Goal: Task Accomplishment & Management: Manage account settings

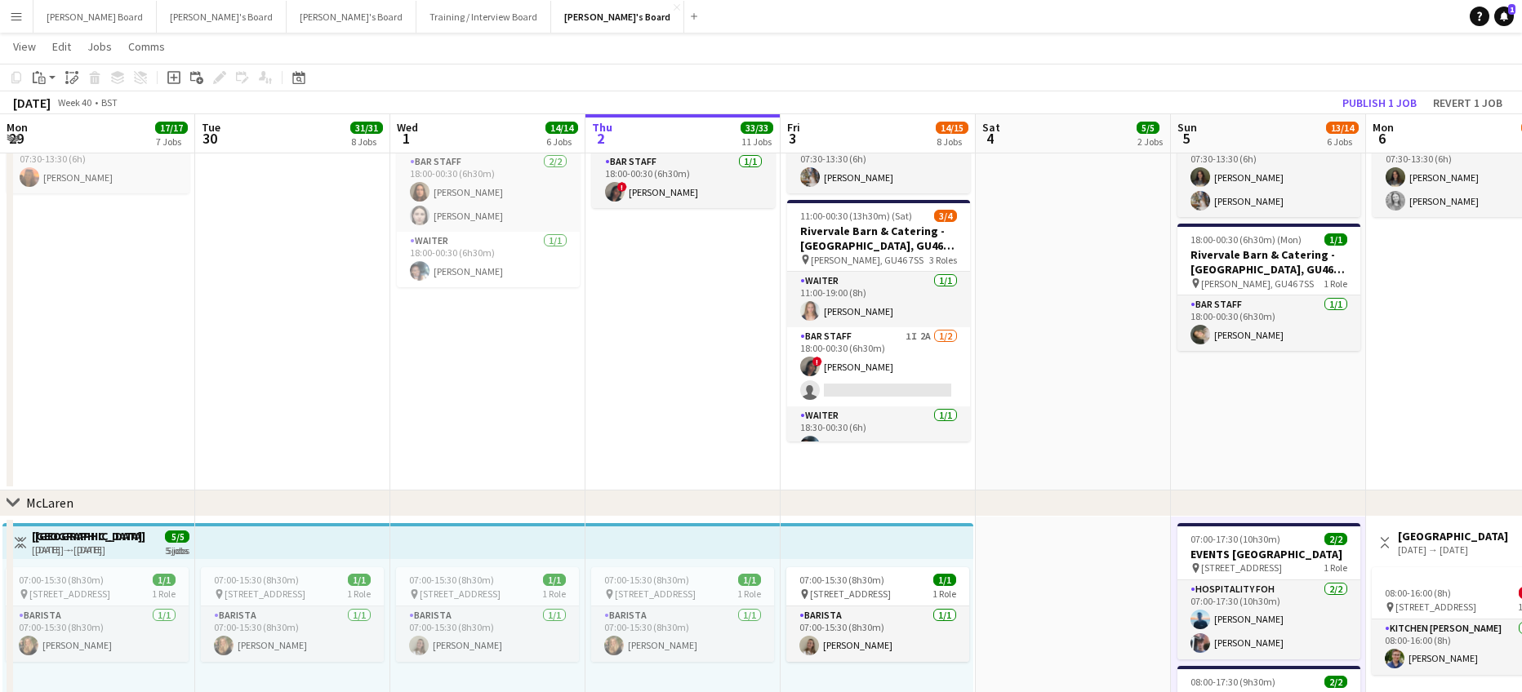
scroll to position [0, 350]
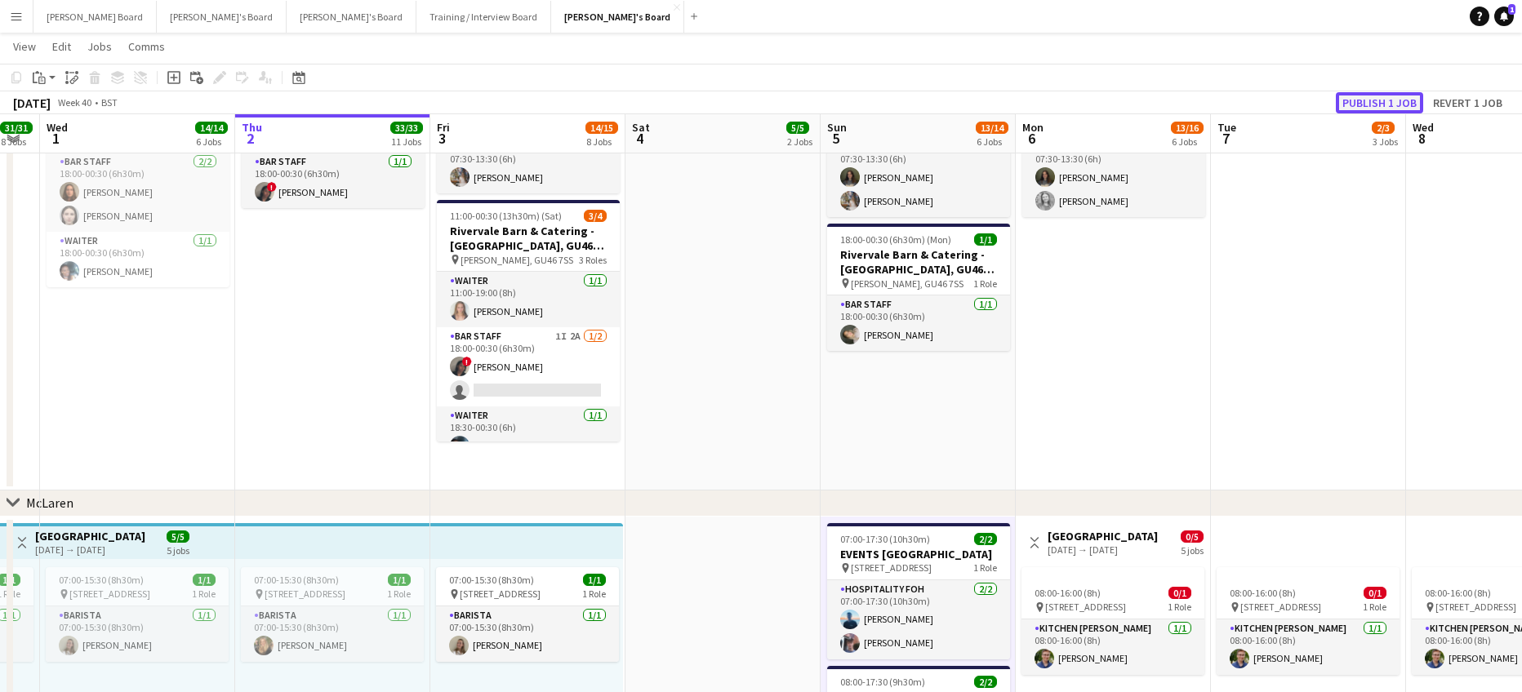
click at [1364, 102] on button "Publish 1 job" at bounding box center [1379, 102] width 87 height 21
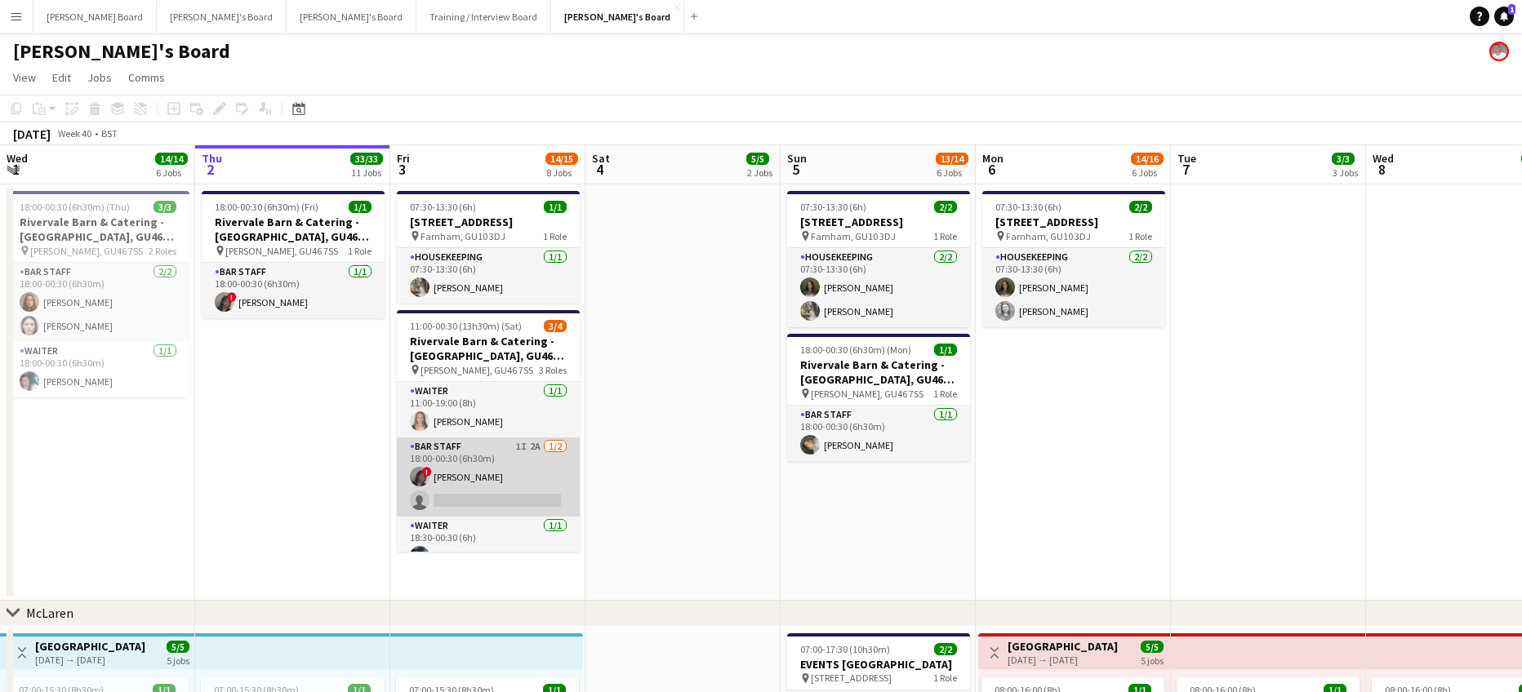
click at [527, 482] on app-card-role "BAR STAFF 1I 2A 1/2 18:00-00:30 (6h30m) ! Aneisha Richardson single-neutral-act…" at bounding box center [488, 477] width 183 height 79
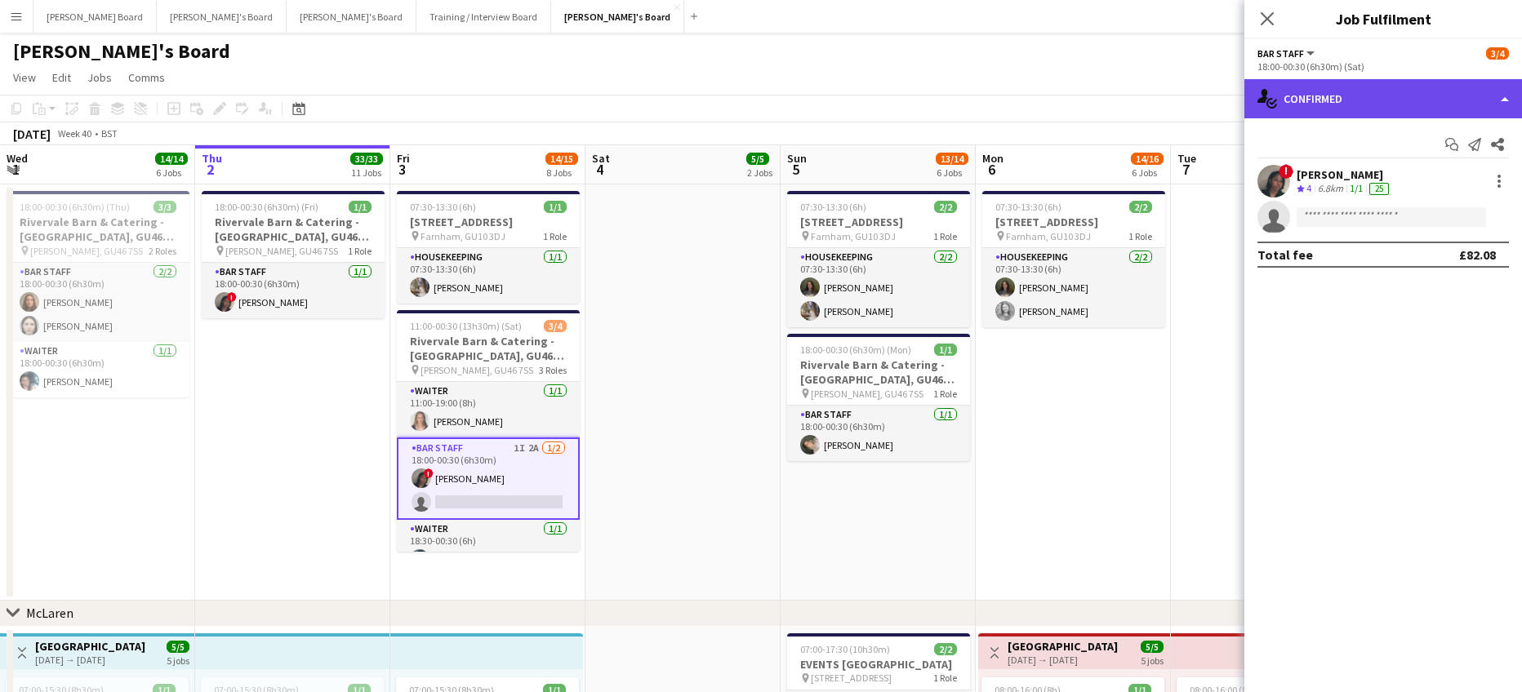
click at [1355, 92] on div "single-neutral-actions-check-2 Confirmed" at bounding box center [1383, 98] width 278 height 39
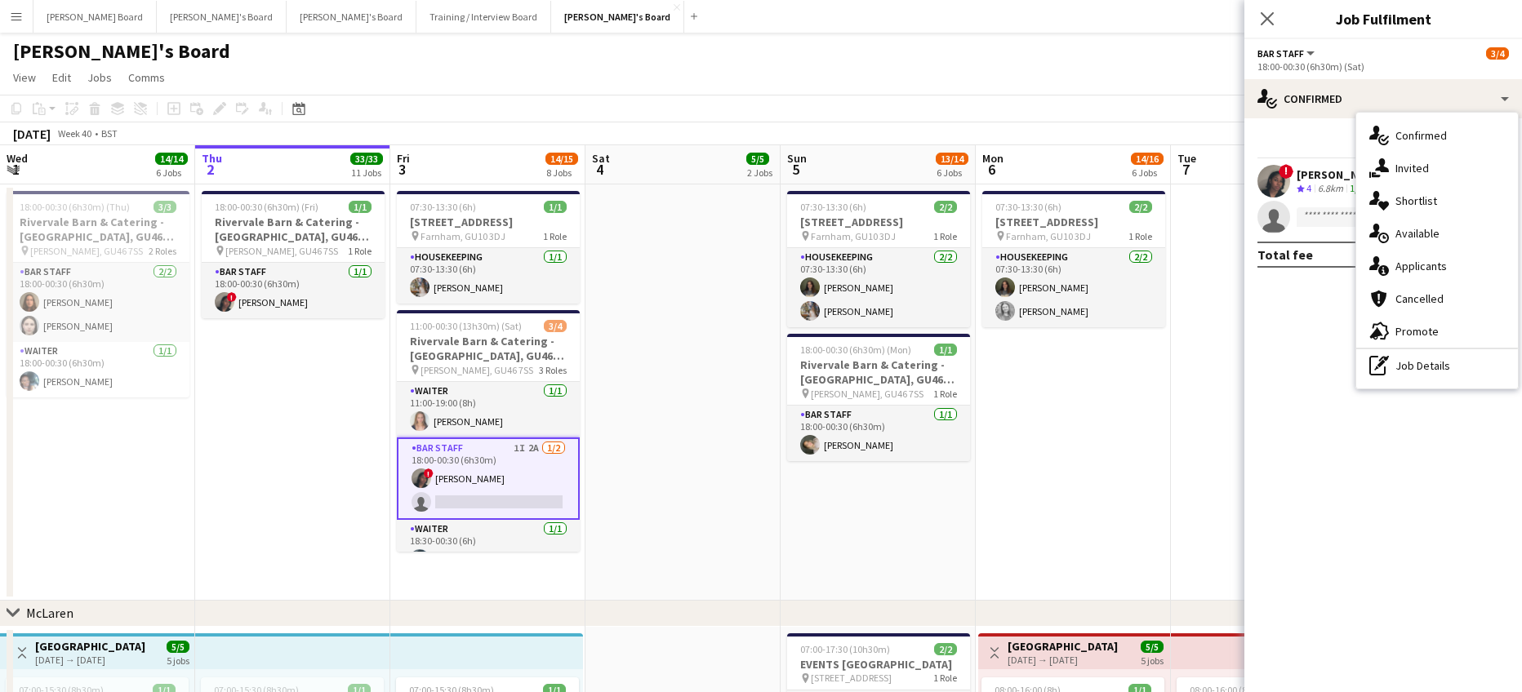
click at [1421, 282] on div "cancellation Cancelled" at bounding box center [1437, 298] width 162 height 33
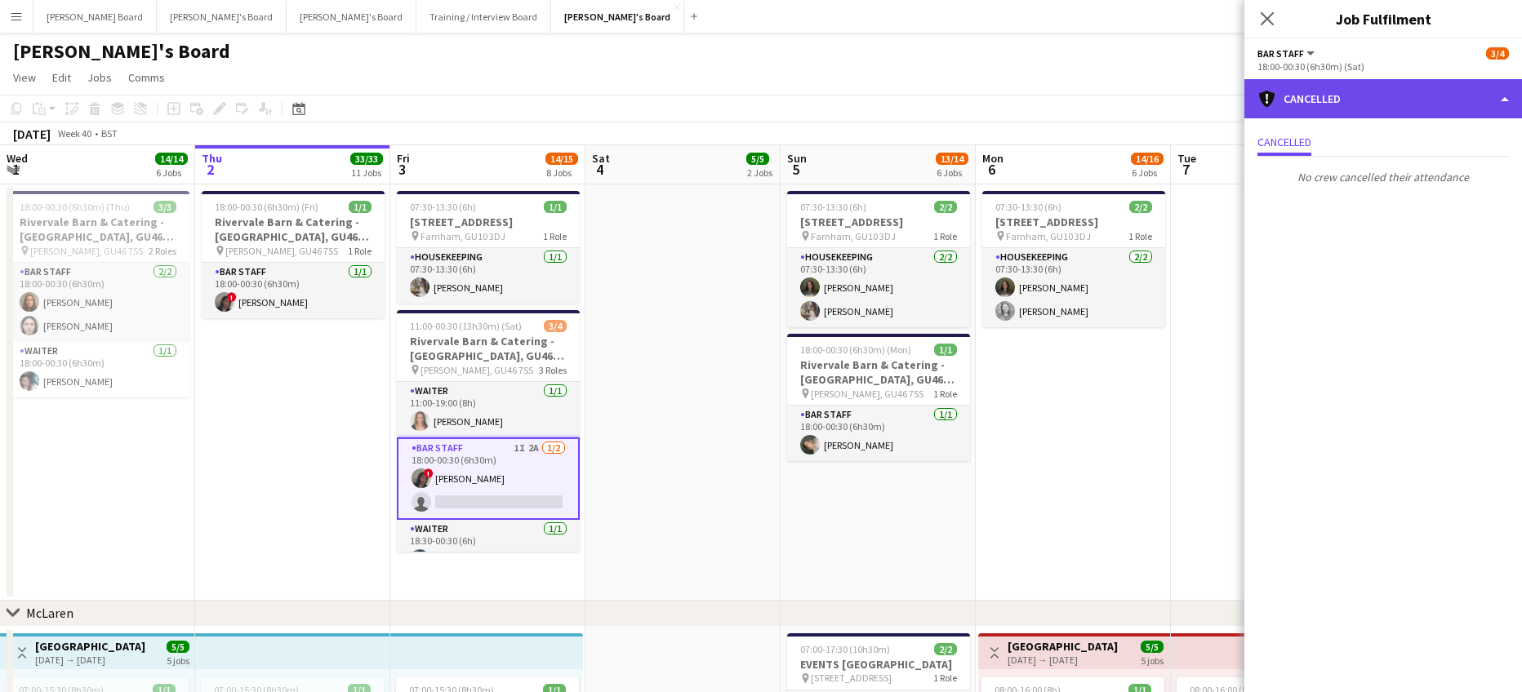
click at [1360, 102] on div "cancellation Cancelled" at bounding box center [1383, 98] width 278 height 39
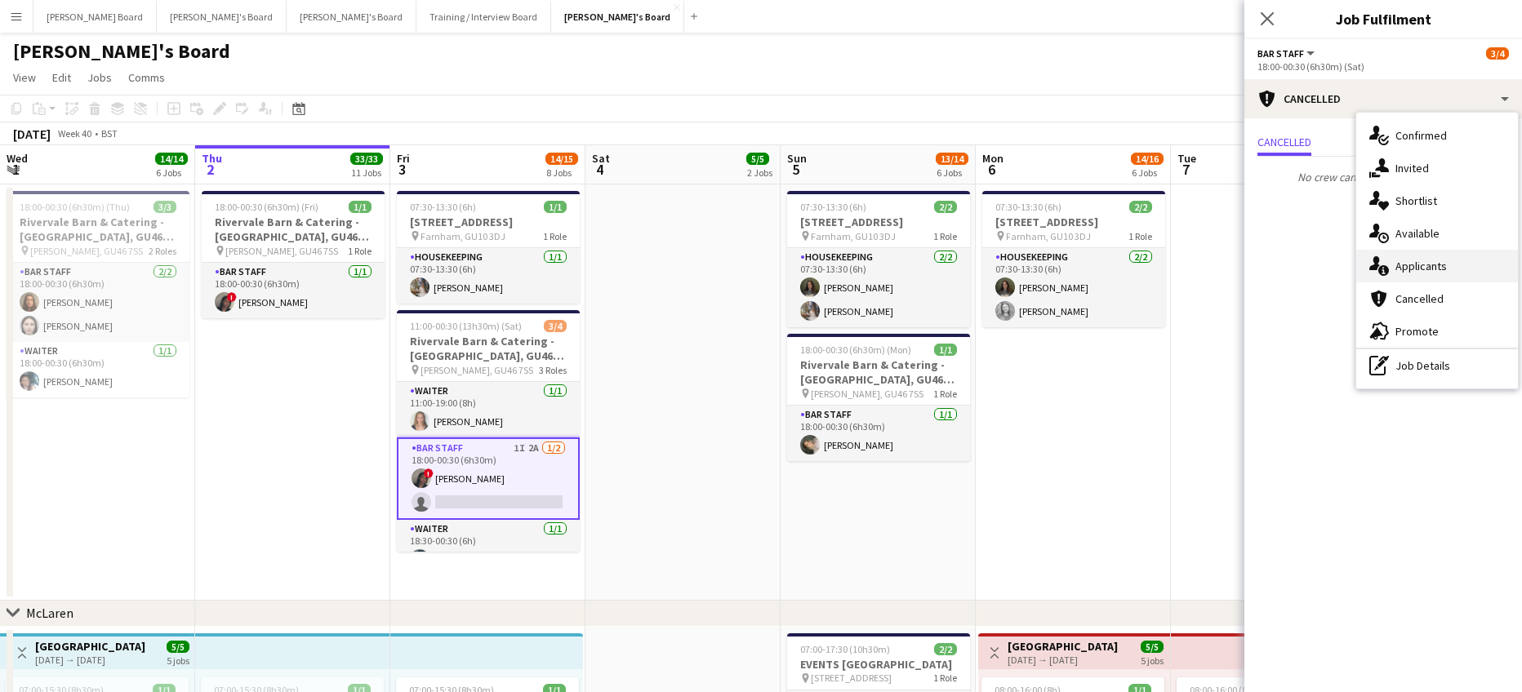
click at [1427, 255] on div "single-neutral-actions-information Applicants" at bounding box center [1437, 266] width 162 height 33
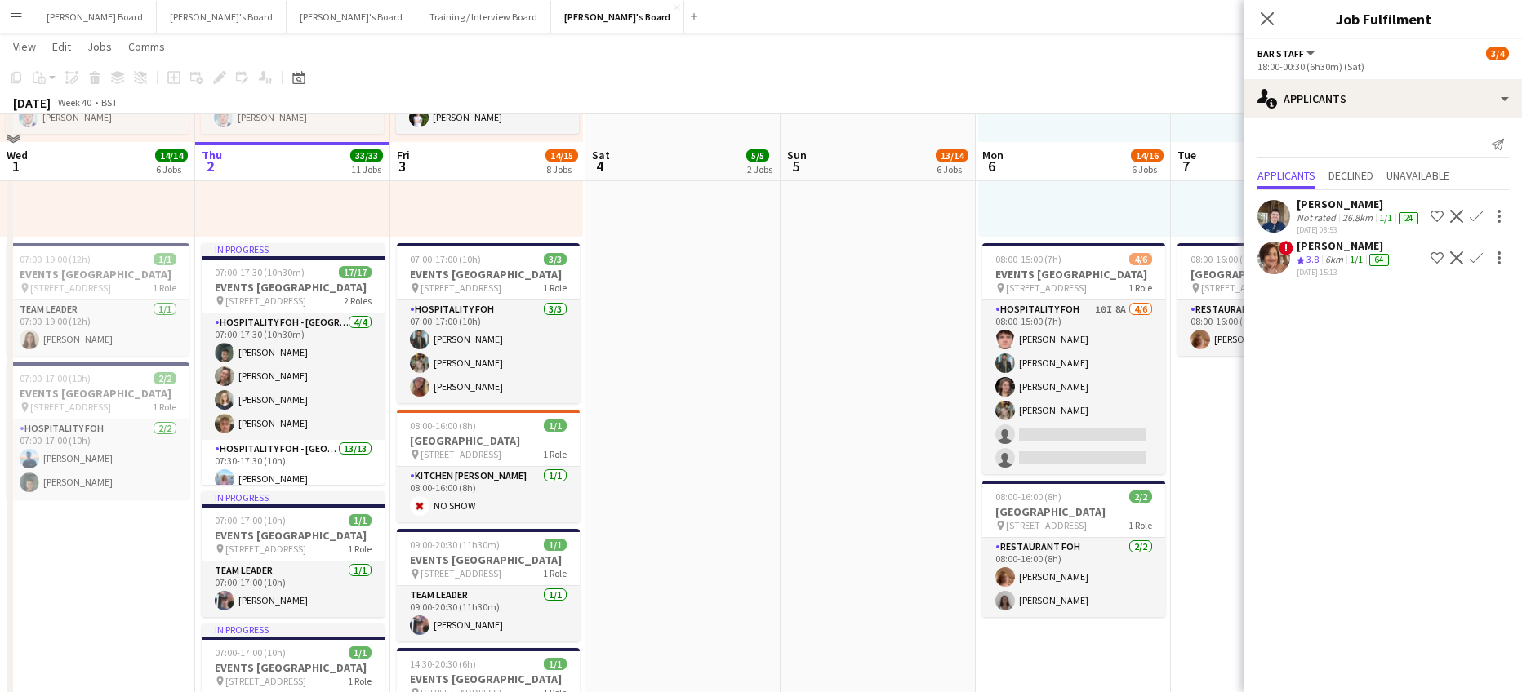
scroll to position [1088, 0]
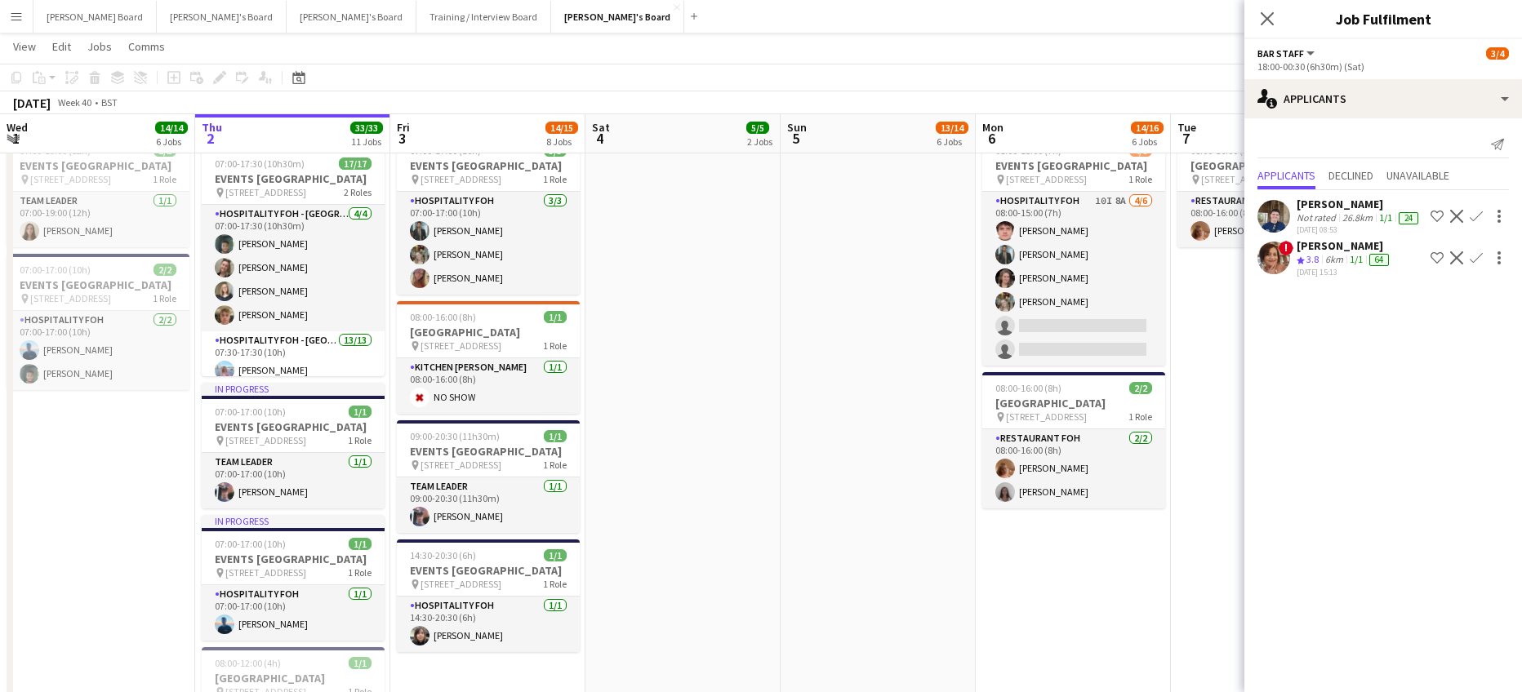
click at [885, 346] on app-date-cell "07:00-17:30 (10h30m) 2/2 EVENTS McLaren Technology Centre pin Woking, GU21 4YH …" at bounding box center [877, 372] width 195 height 1671
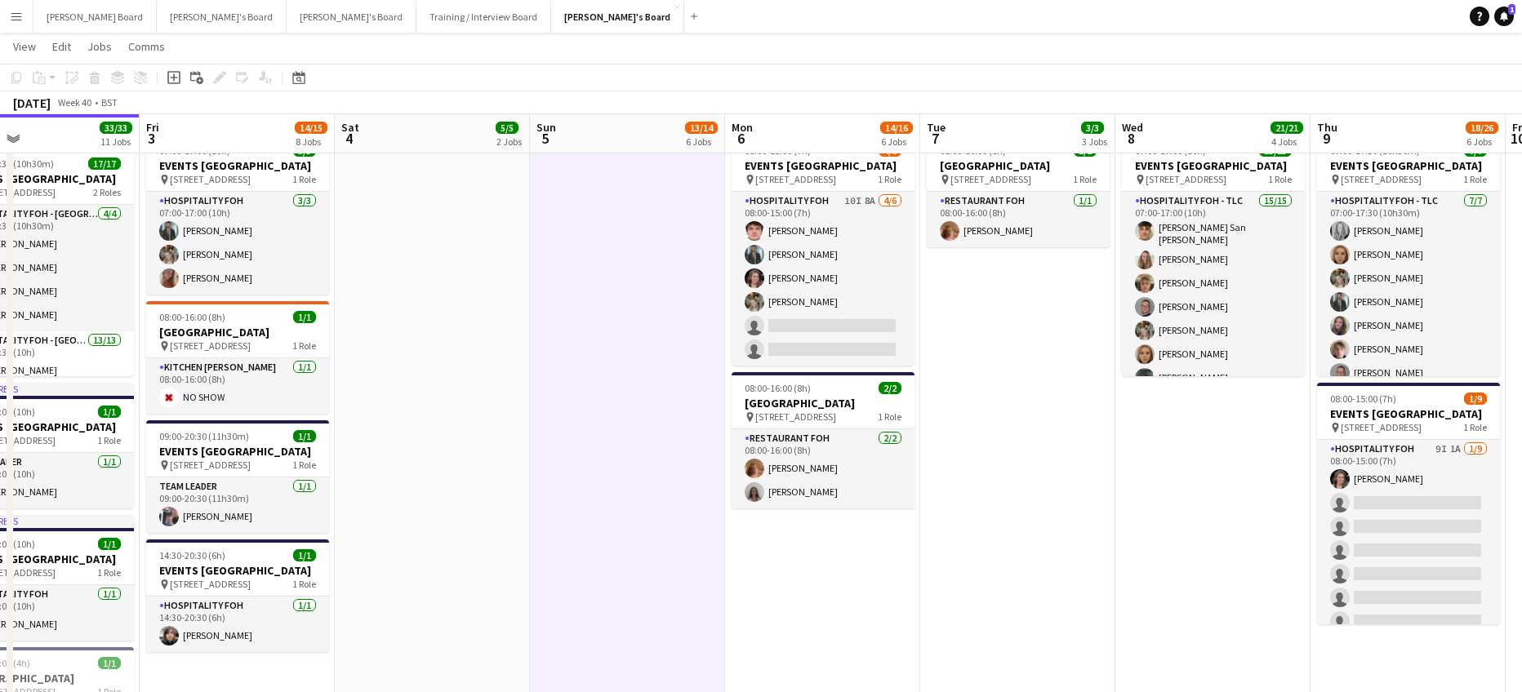
drag, startPoint x: 1187, startPoint y: 577, endPoint x: 559, endPoint y: 490, distance: 633.8
click at [554, 491] on app-calendar-viewport "Mon 29 17/17 7 Jobs Tue 30 31/31 8 Jobs Wed 1 14/14 6 Jobs Thu 2 33/33 11 Jobs …" at bounding box center [761, 484] width 1522 height 3018
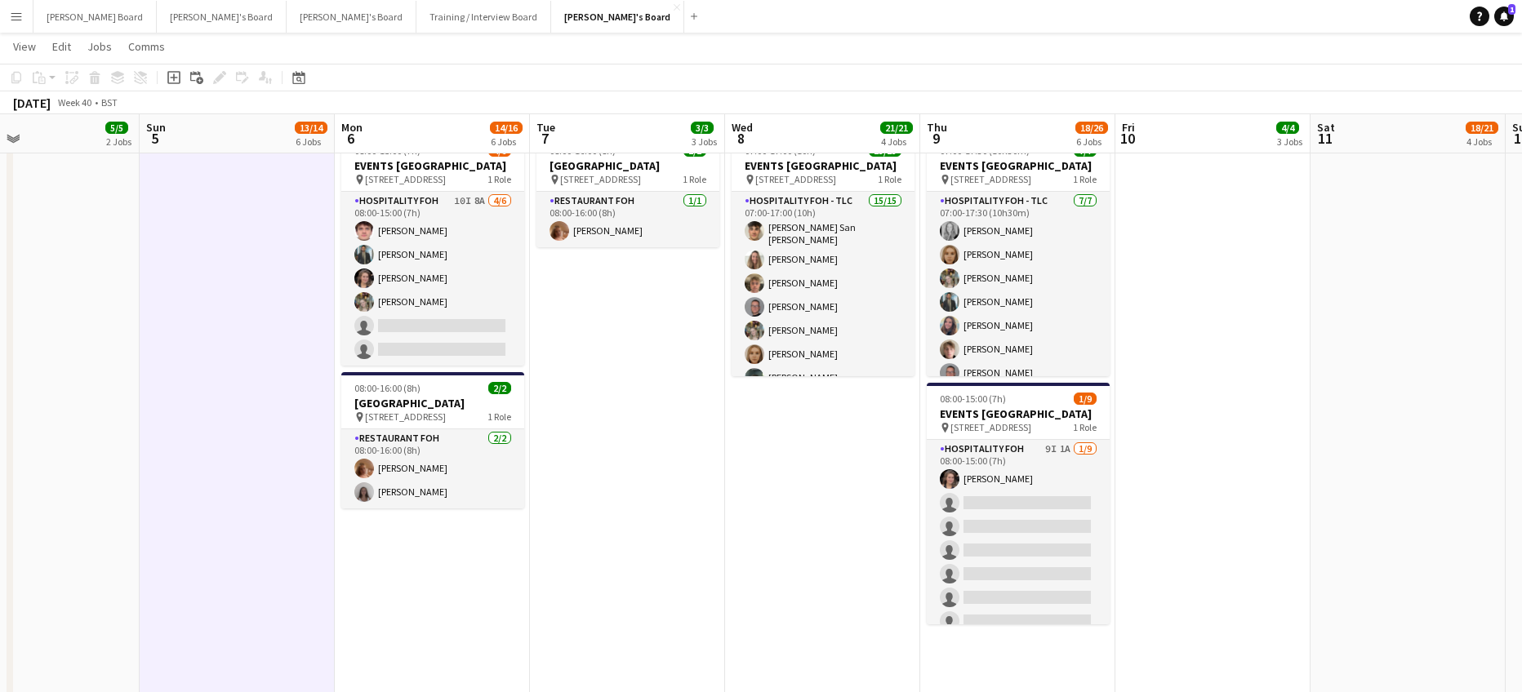
scroll to position [0, 633]
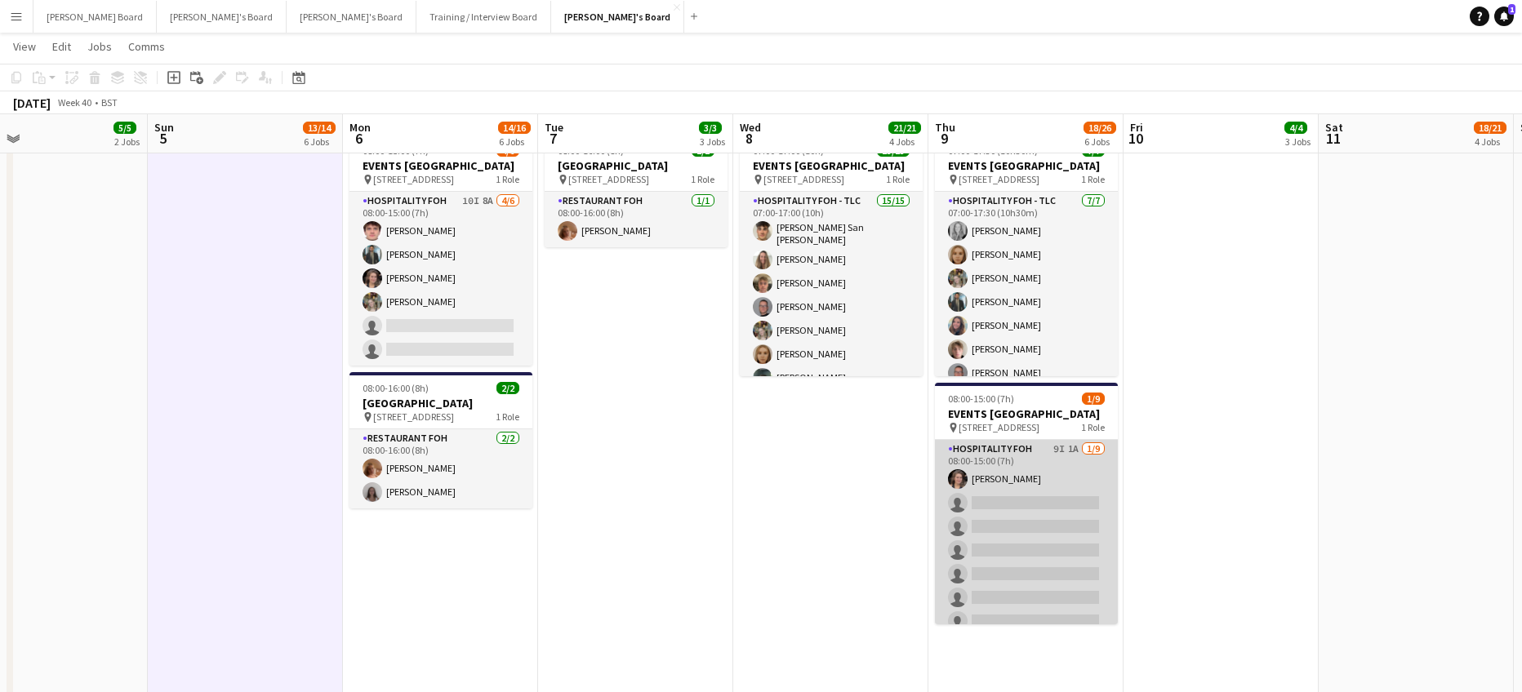
click at [1064, 549] on app-card-role "Hospitality FOH 9I 1A 1/9 08:00-15:00 (7h) Estella Catley Smith single-neutral-…" at bounding box center [1026, 562] width 183 height 245
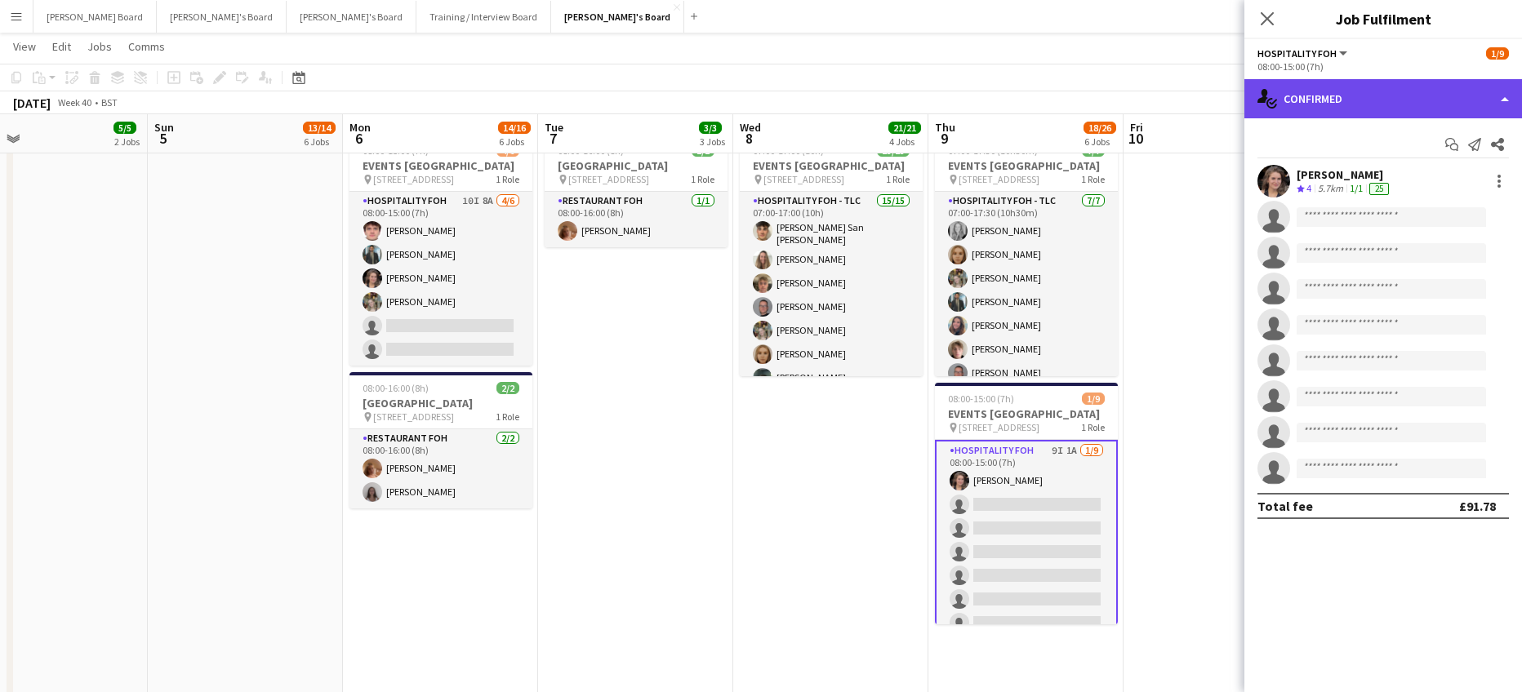
click at [1309, 101] on div "single-neutral-actions-check-2 Confirmed" at bounding box center [1383, 98] width 278 height 39
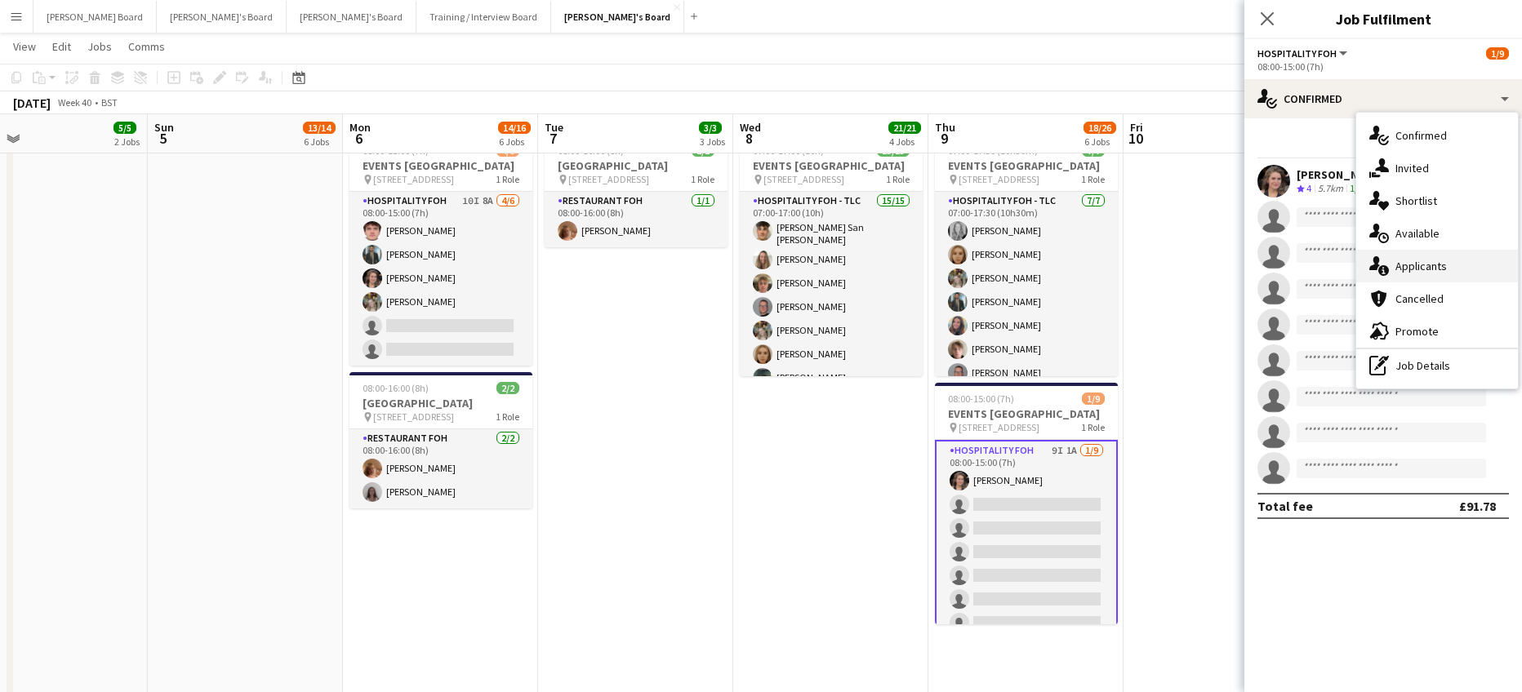
click at [1401, 259] on span "Applicants" at bounding box center [1420, 266] width 51 height 15
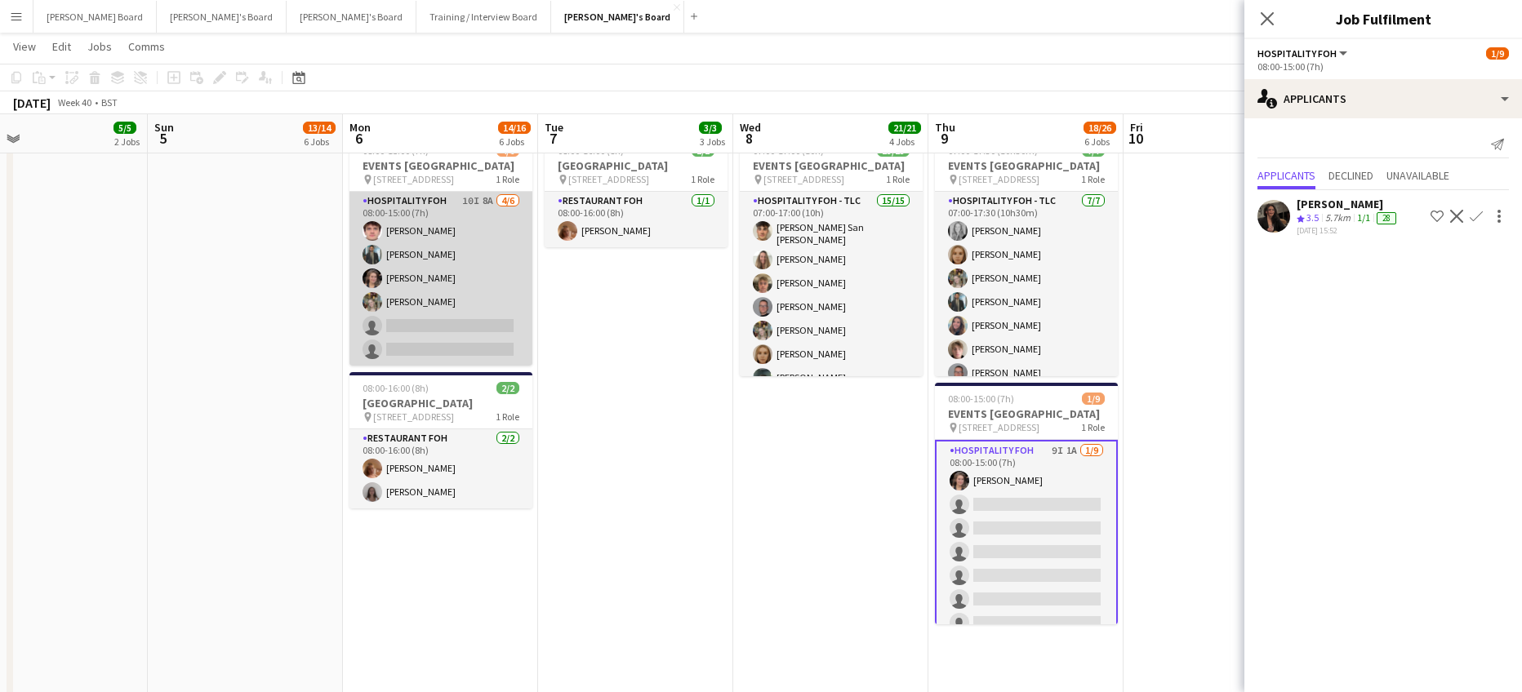
click at [481, 318] on app-card-role "Hospitality FOH 10I 8A 4/6 08:00-15:00 (7h) James Cox Muhammad Imad Estella Cat…" at bounding box center [440, 279] width 183 height 174
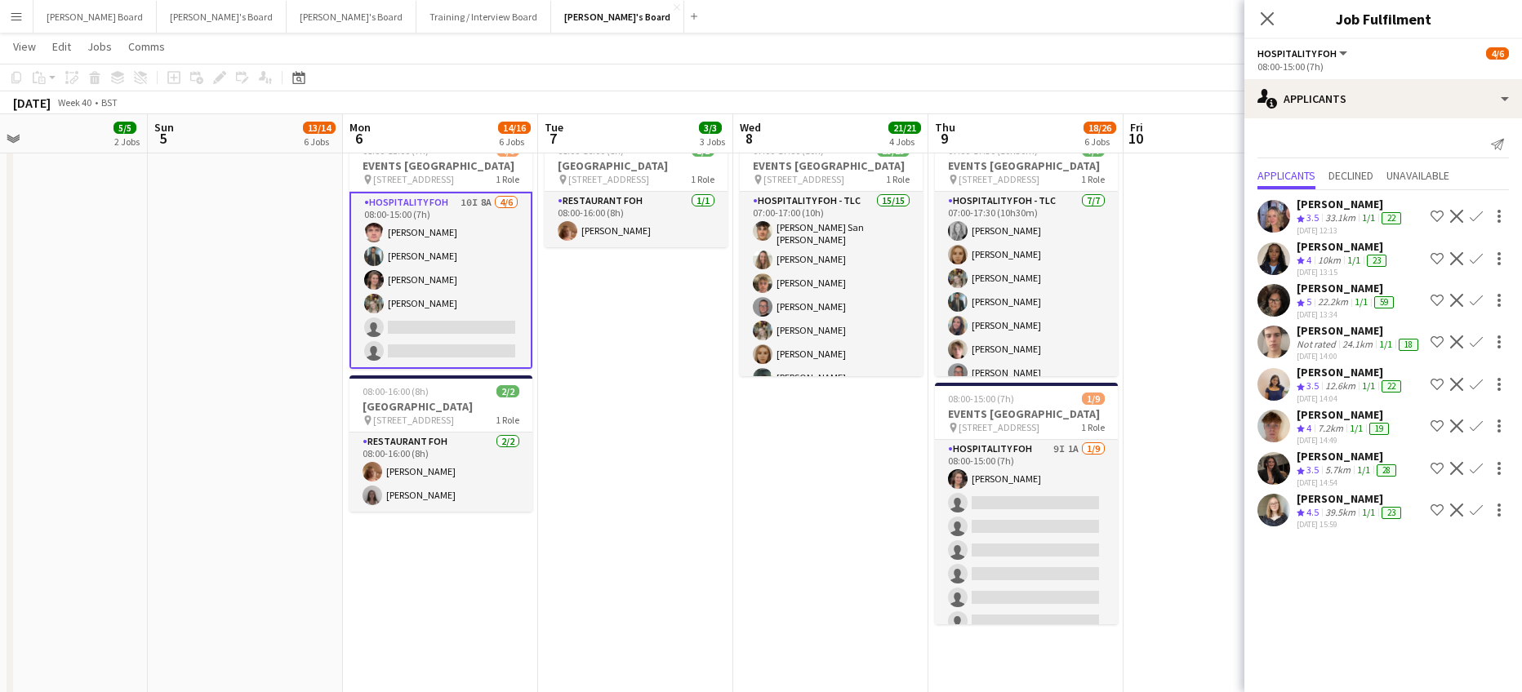
click at [1474, 510] on app-icon "Confirm" at bounding box center [1475, 510] width 13 height 13
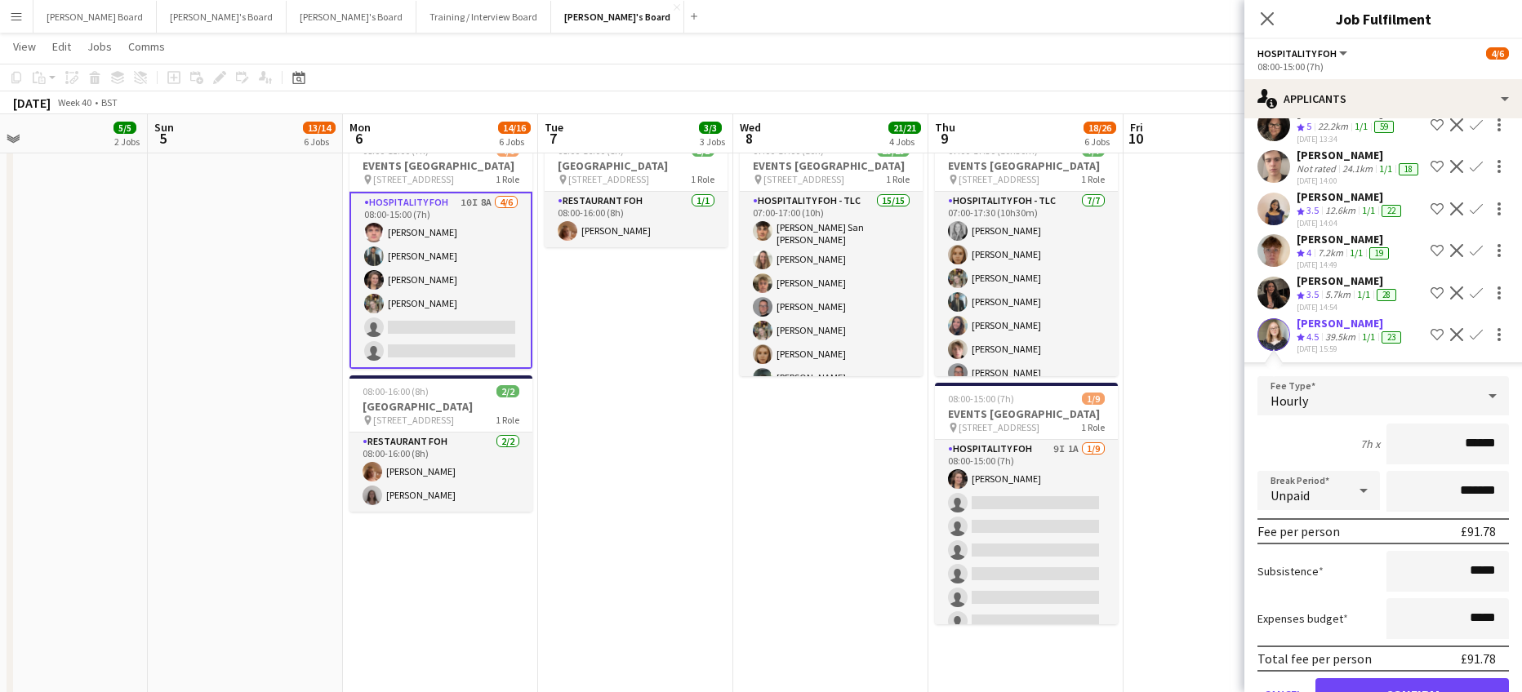
scroll to position [236, 0]
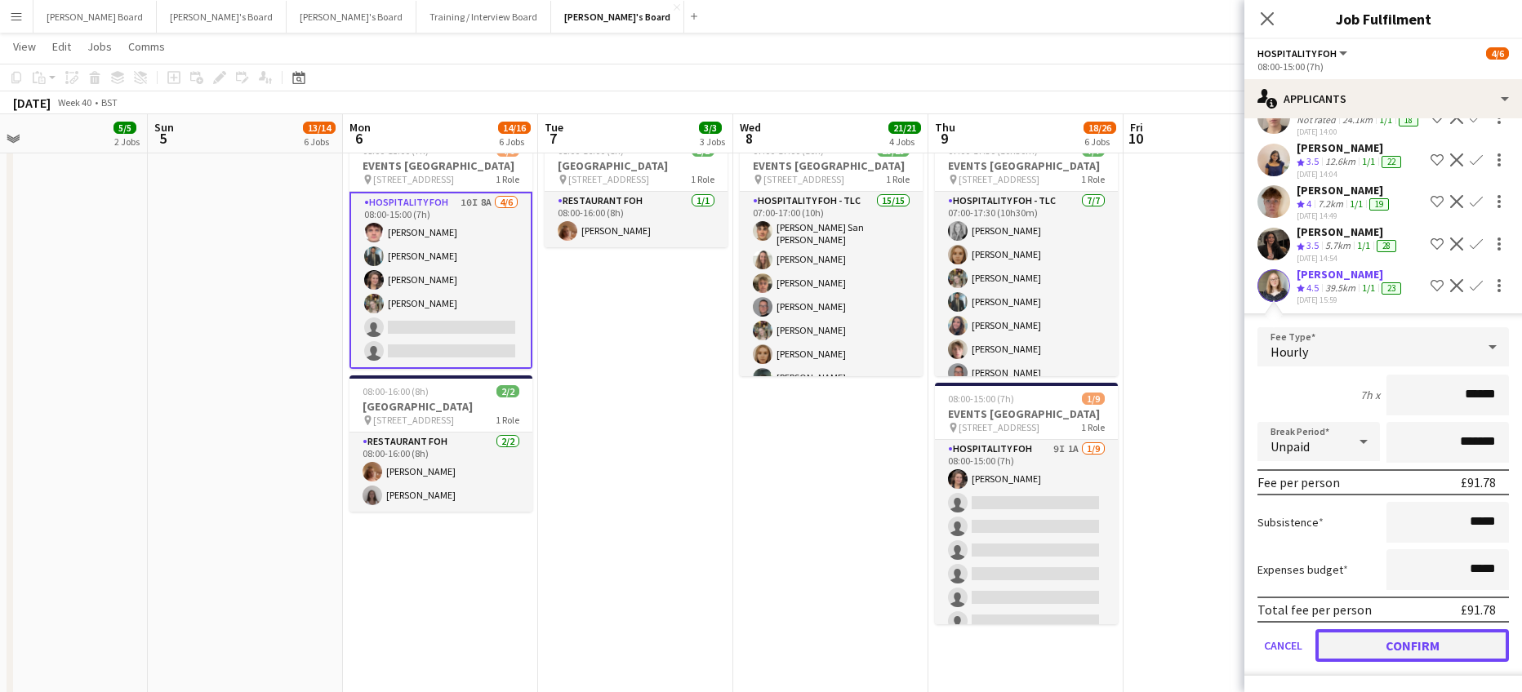
click at [1383, 638] on button "Confirm" at bounding box center [1411, 645] width 193 height 33
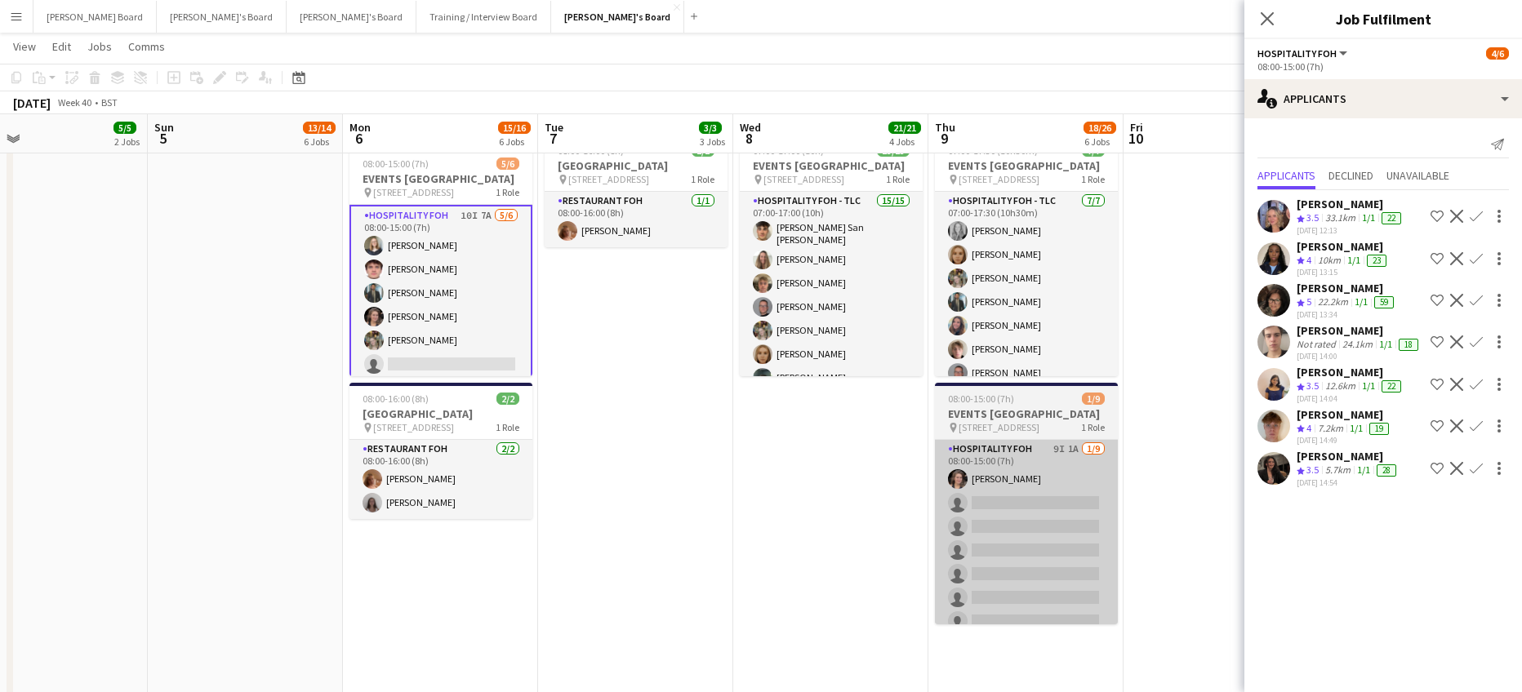
scroll to position [0, 0]
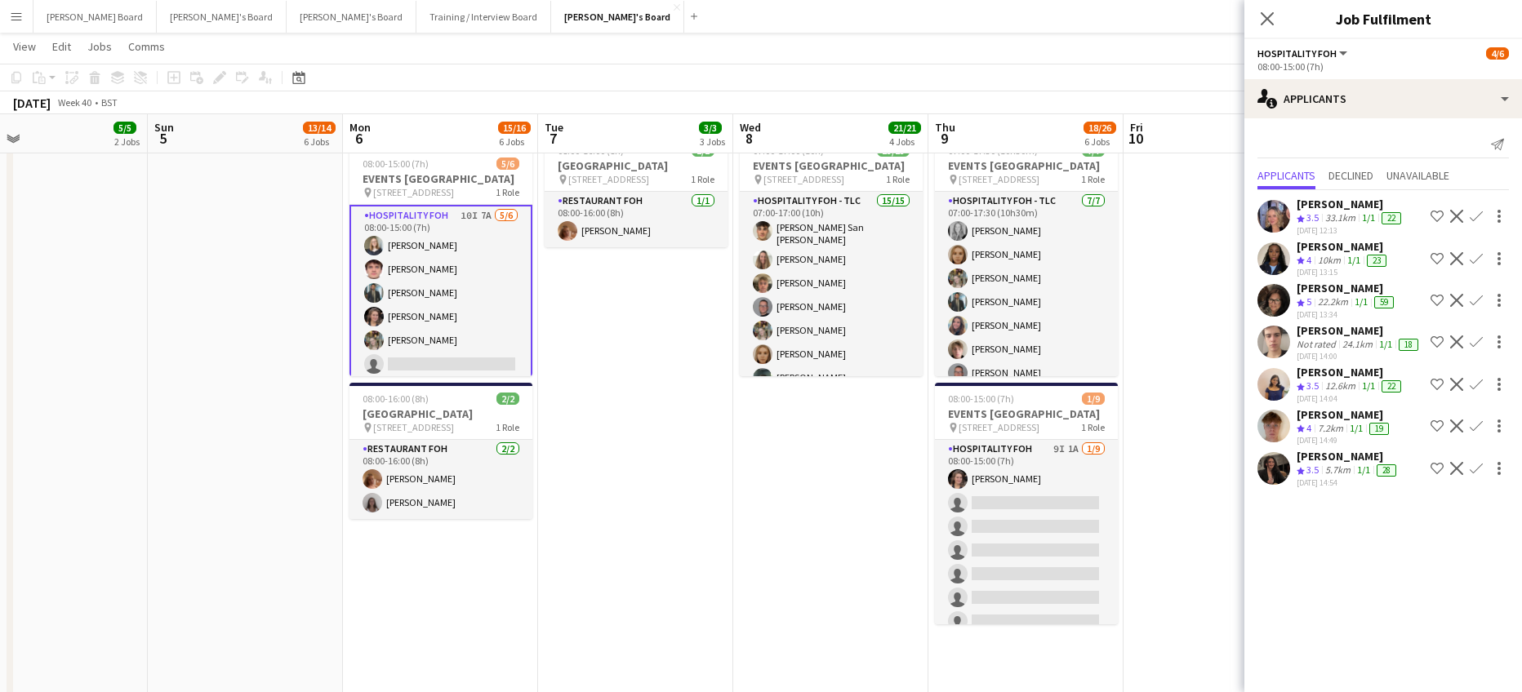
click at [779, 479] on app-date-cell "08:00-16:00 (8h) 1/1 pin Woking, GU21 4YH 1 Role Kitchen Porter 1/1 08:00-16:00…" at bounding box center [830, 372] width 195 height 1671
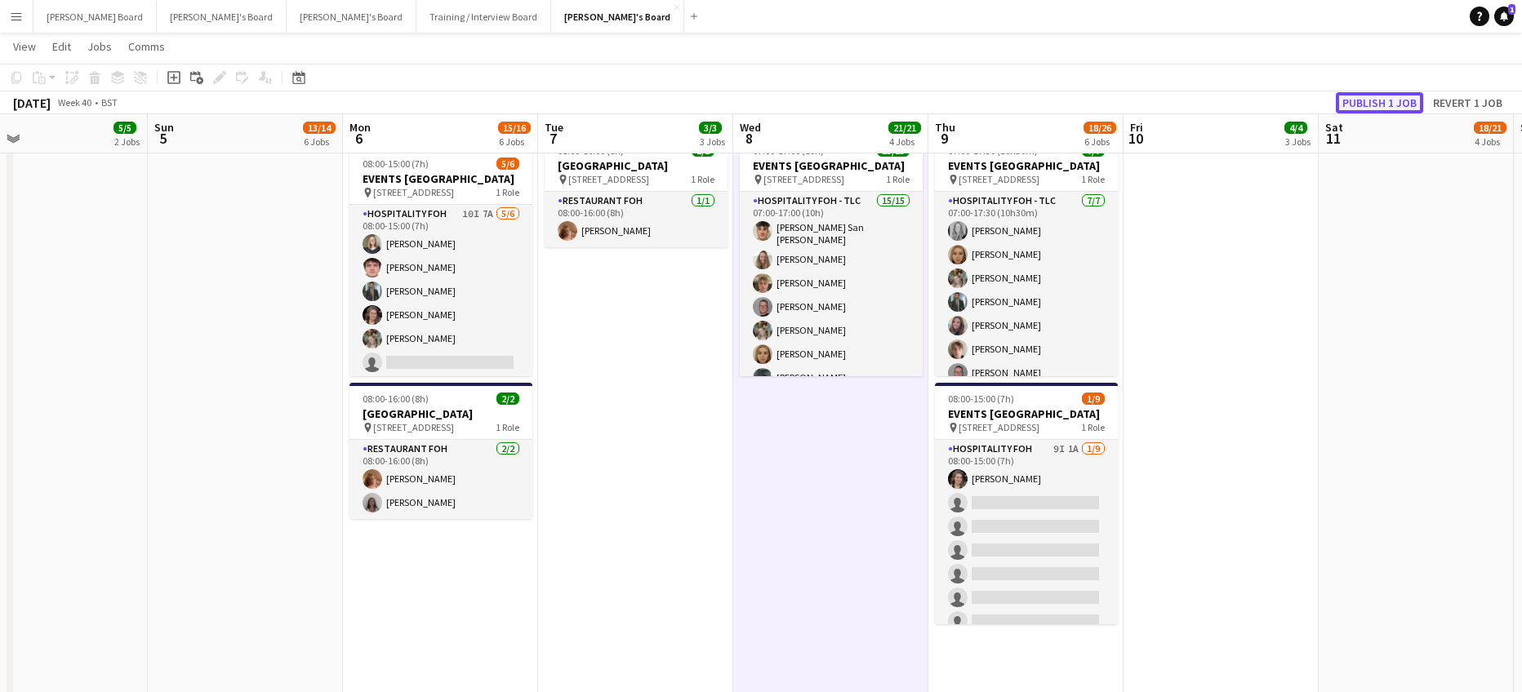
click at [1358, 97] on button "Publish 1 job" at bounding box center [1379, 102] width 87 height 21
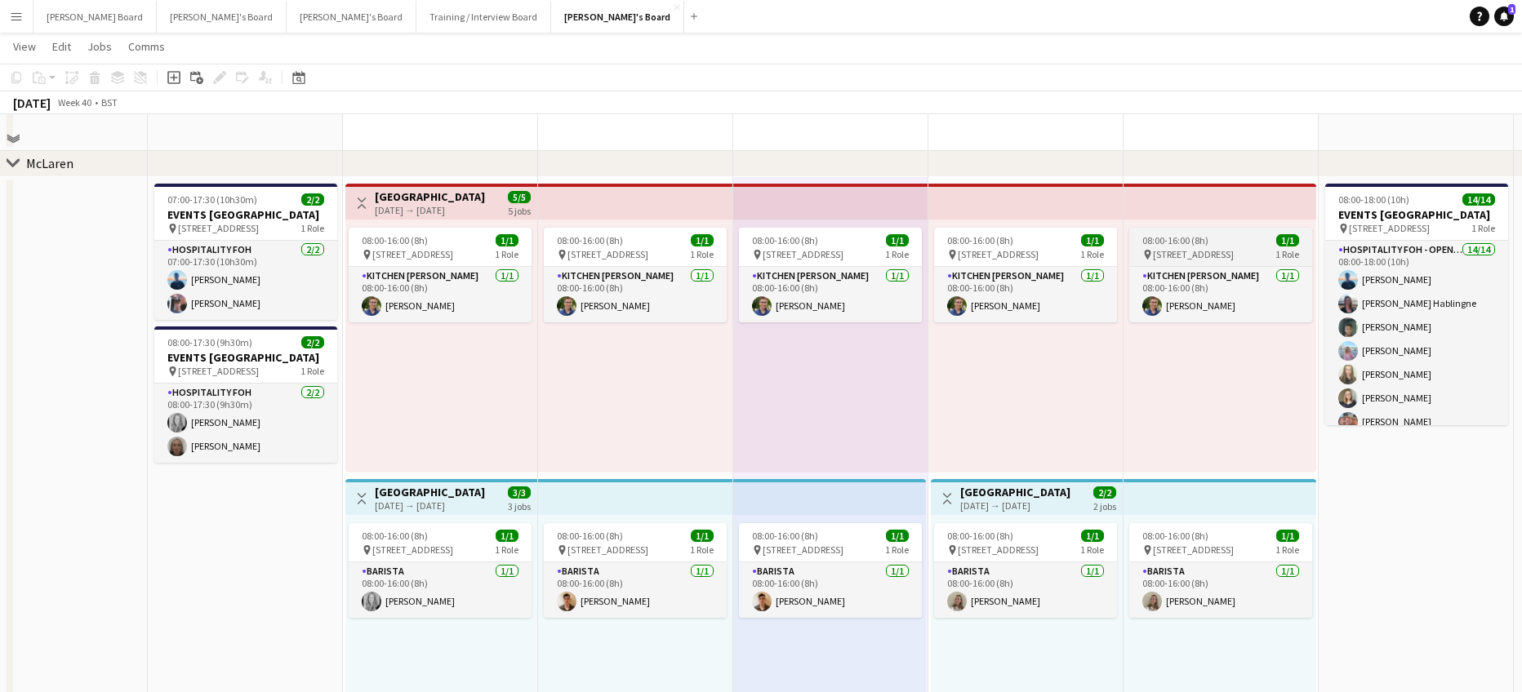
scroll to position [327, 0]
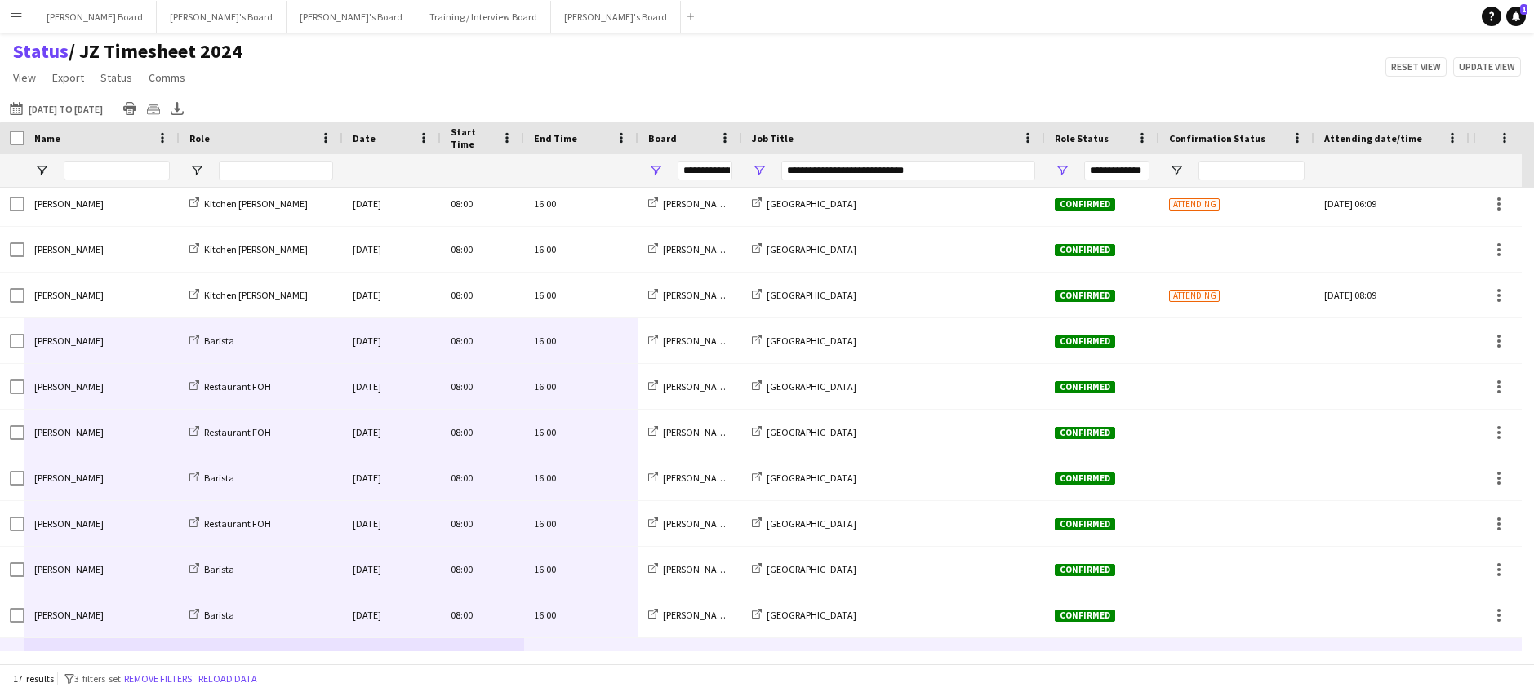
scroll to position [281, 0]
click at [229, 688] on div "17 results filter-1 3 filters set Remove filters Reload data" at bounding box center [767, 679] width 1534 height 28
click at [232, 680] on button "Reload data" at bounding box center [227, 679] width 65 height 18
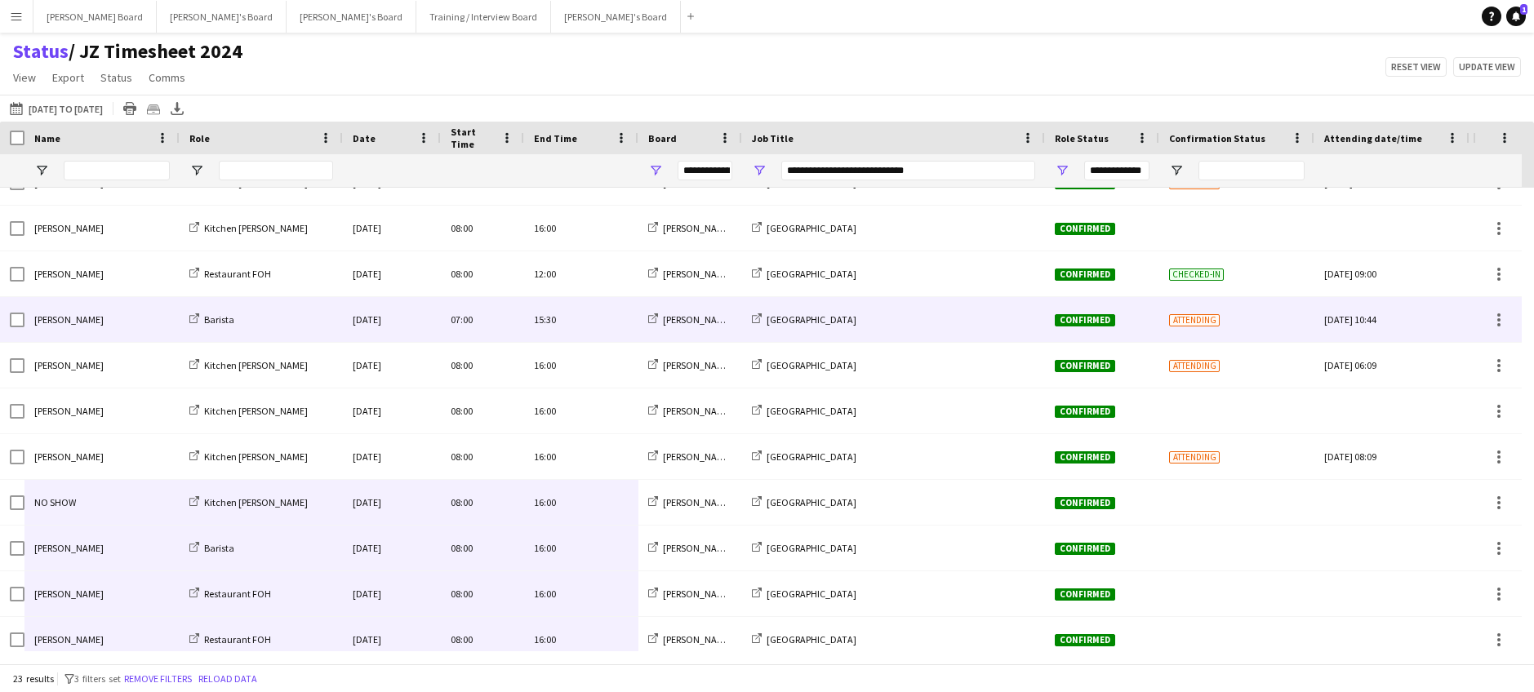
scroll to position [0, 0]
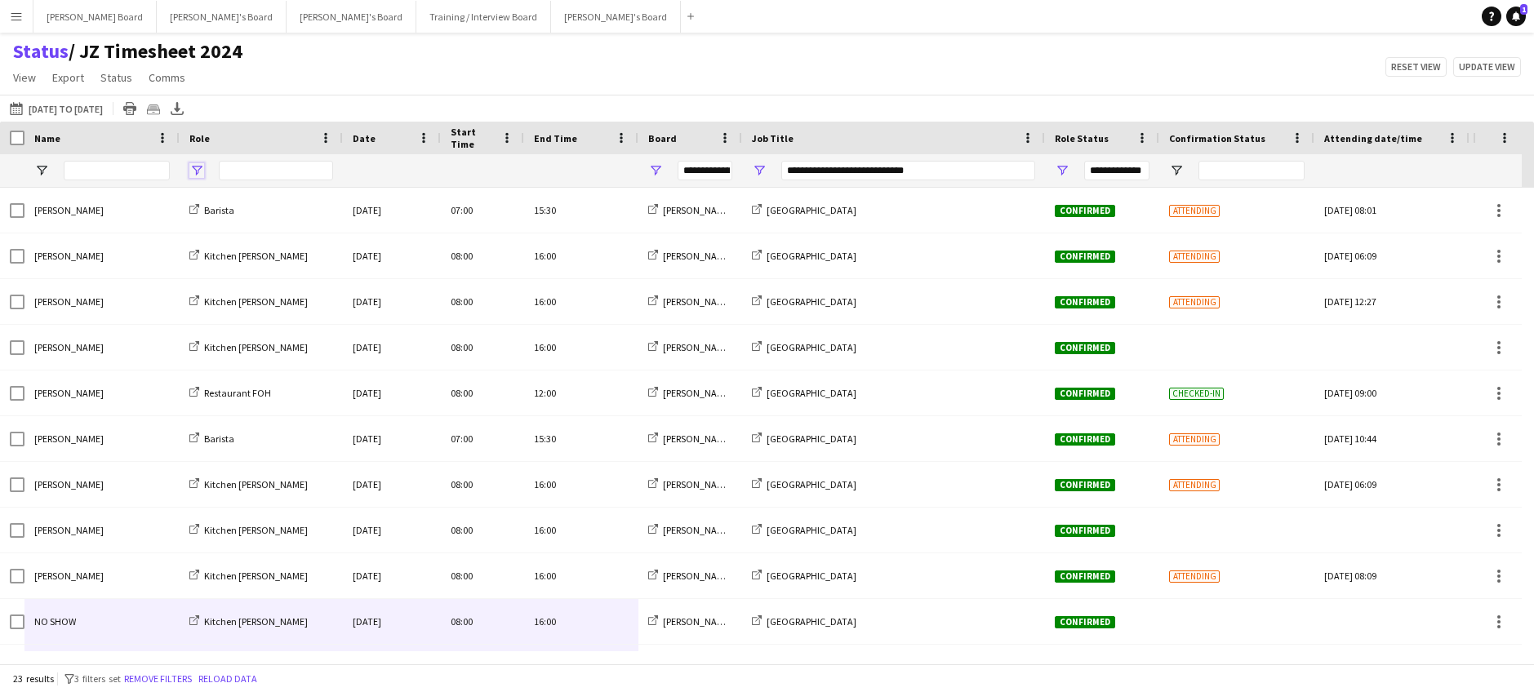
click at [200, 169] on span "Open Filter Menu" at bounding box center [196, 170] width 15 height 15
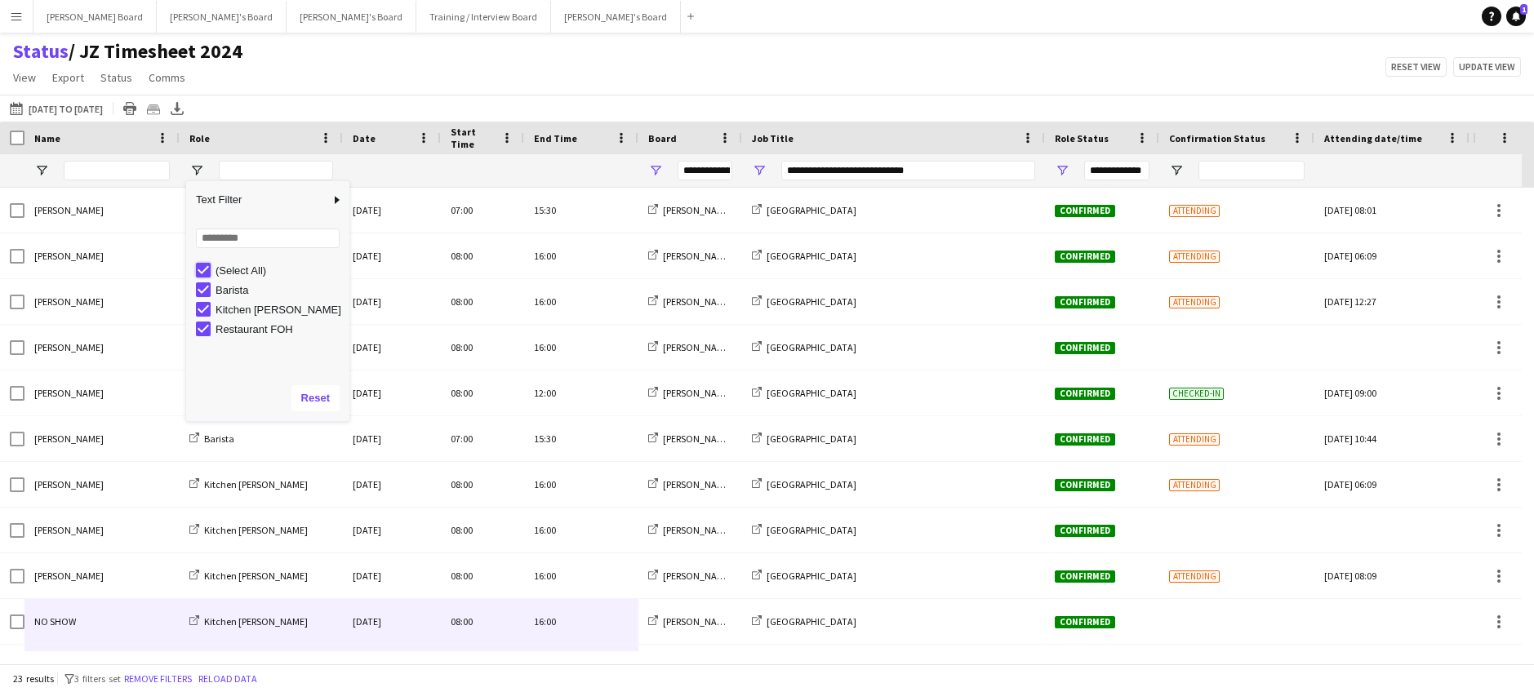
type input "***"
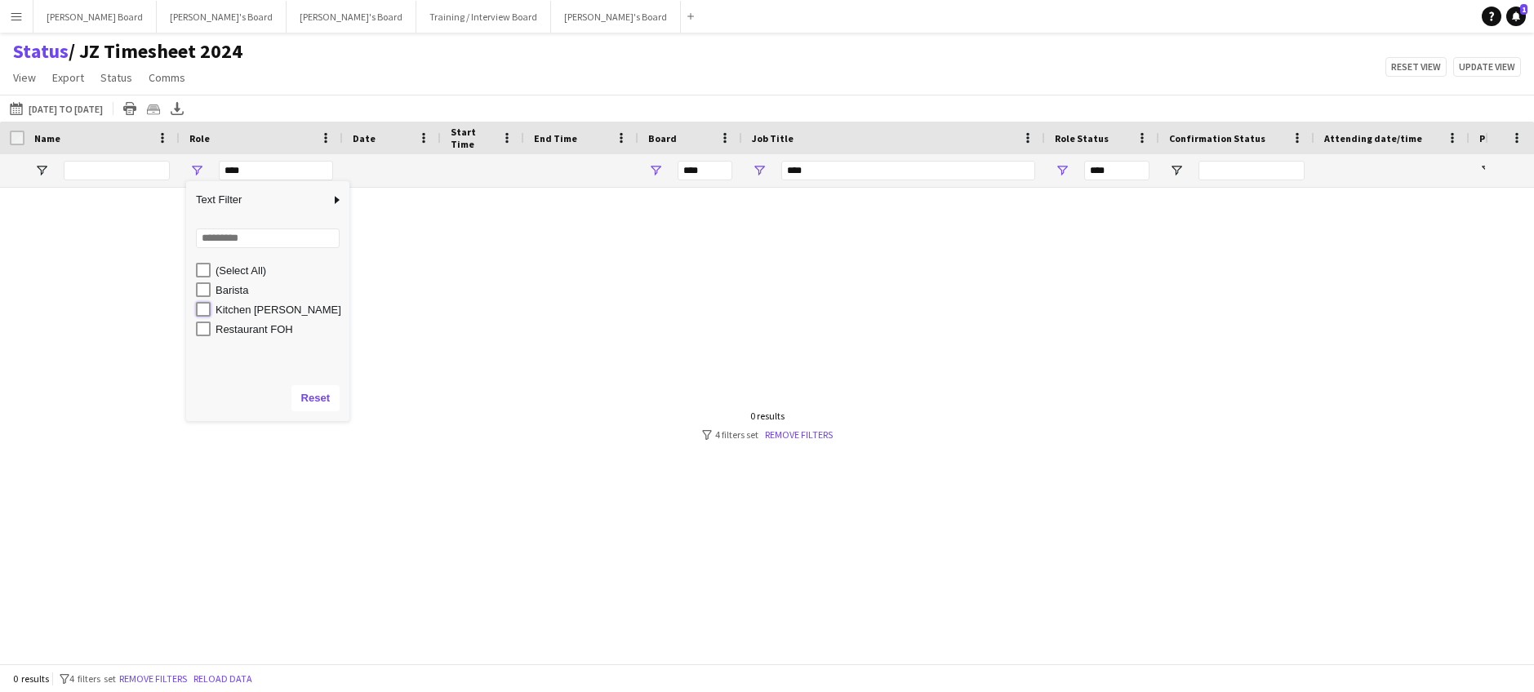
type input "**********"
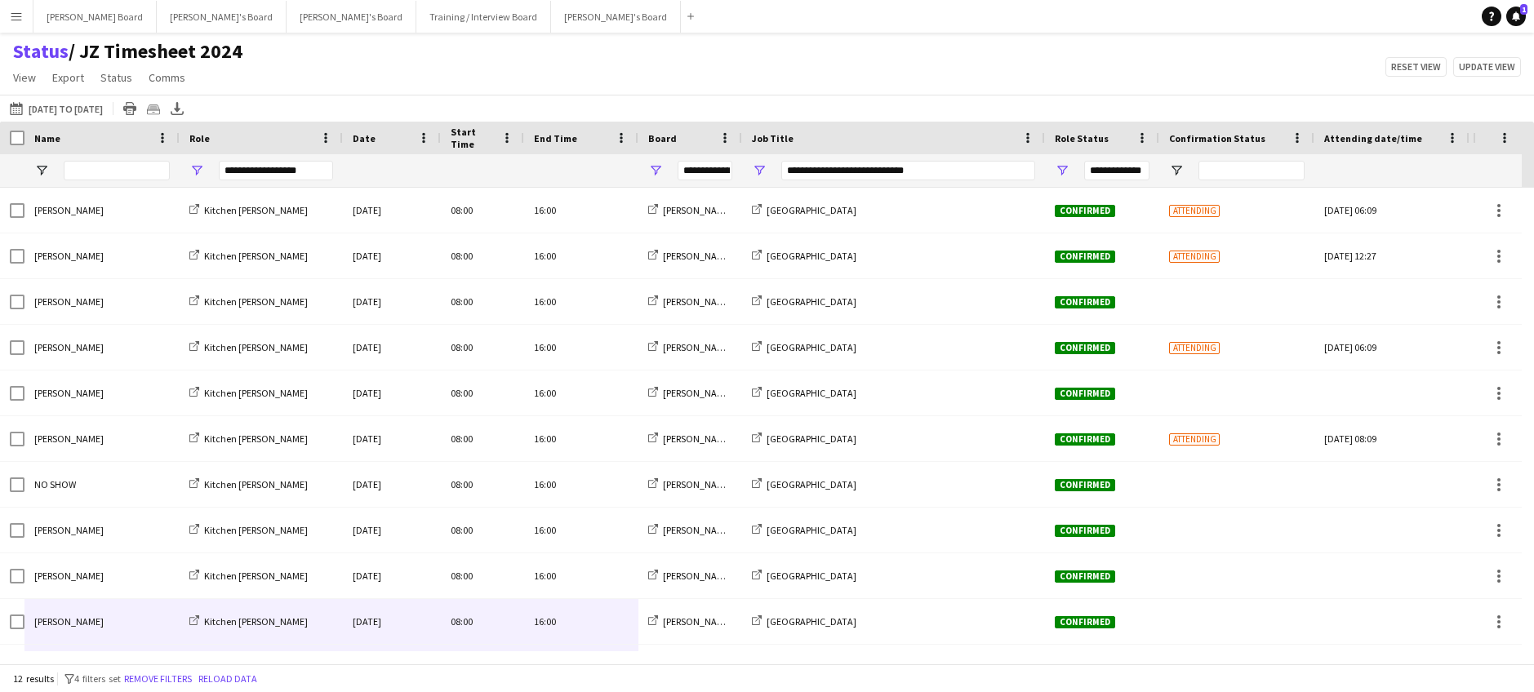
click at [610, 58] on div "Status / JZ Timesheet 2024 View Views Default view Airshow Accreditation Airsho…" at bounding box center [767, 67] width 1534 height 56
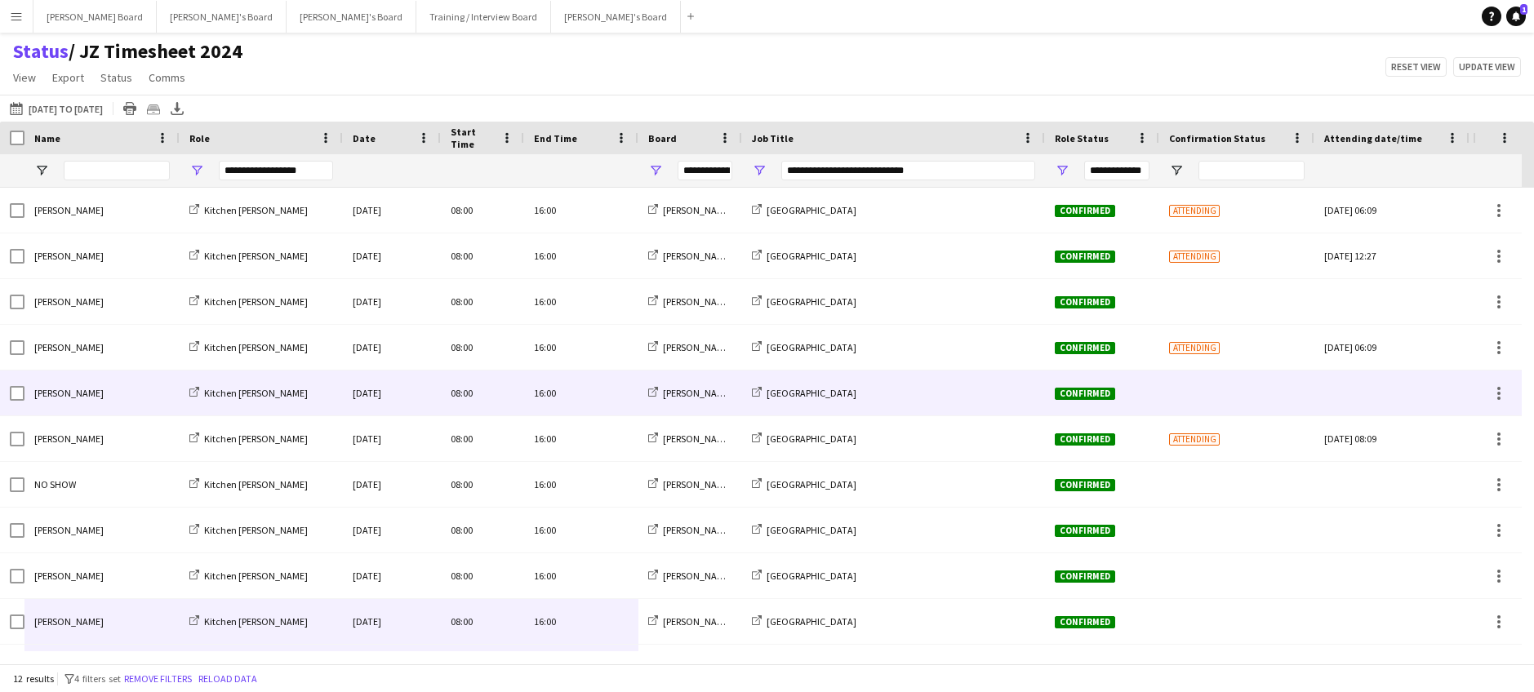
scroll to position [85, 0]
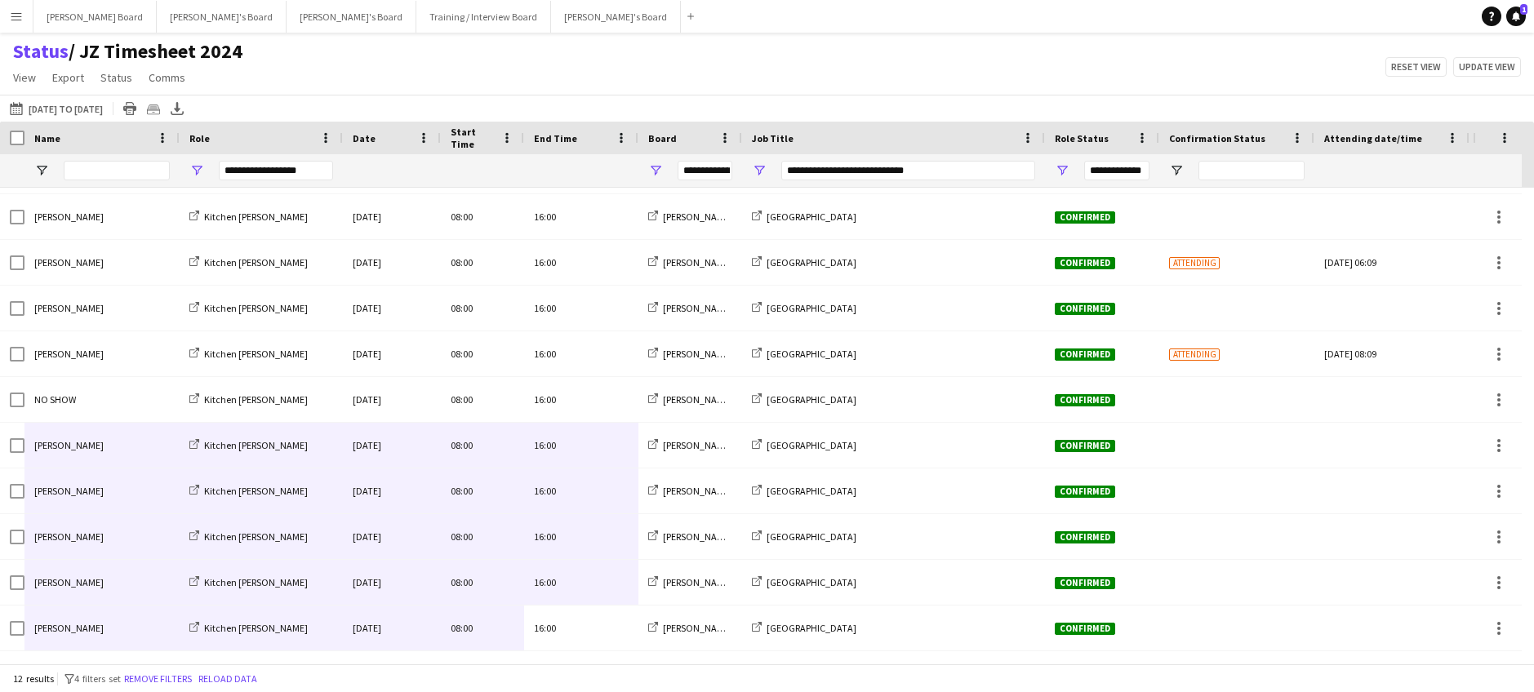
drag, startPoint x: 594, startPoint y: 638, endPoint x: 127, endPoint y: 444, distance: 506.2
click at [127, 444] on div "Joseph Day Kitchen Porter Thu, 2 Oct 2025 08:00 16:00 Jakub's Board McLaren Tec…" at bounding box center [881, 377] width 1763 height 549
click at [92, 17] on button "Dean's Board Close" at bounding box center [94, 17] width 123 height 32
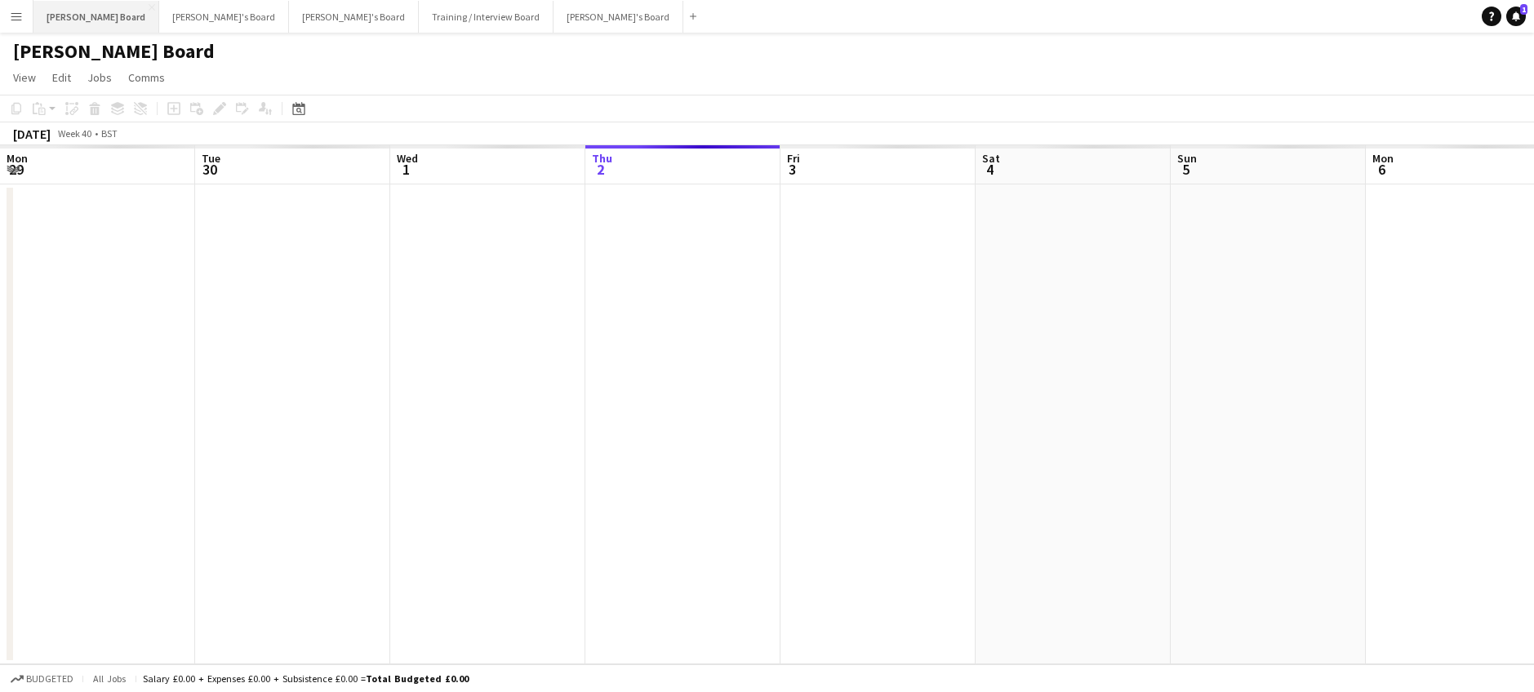
scroll to position [0, 390]
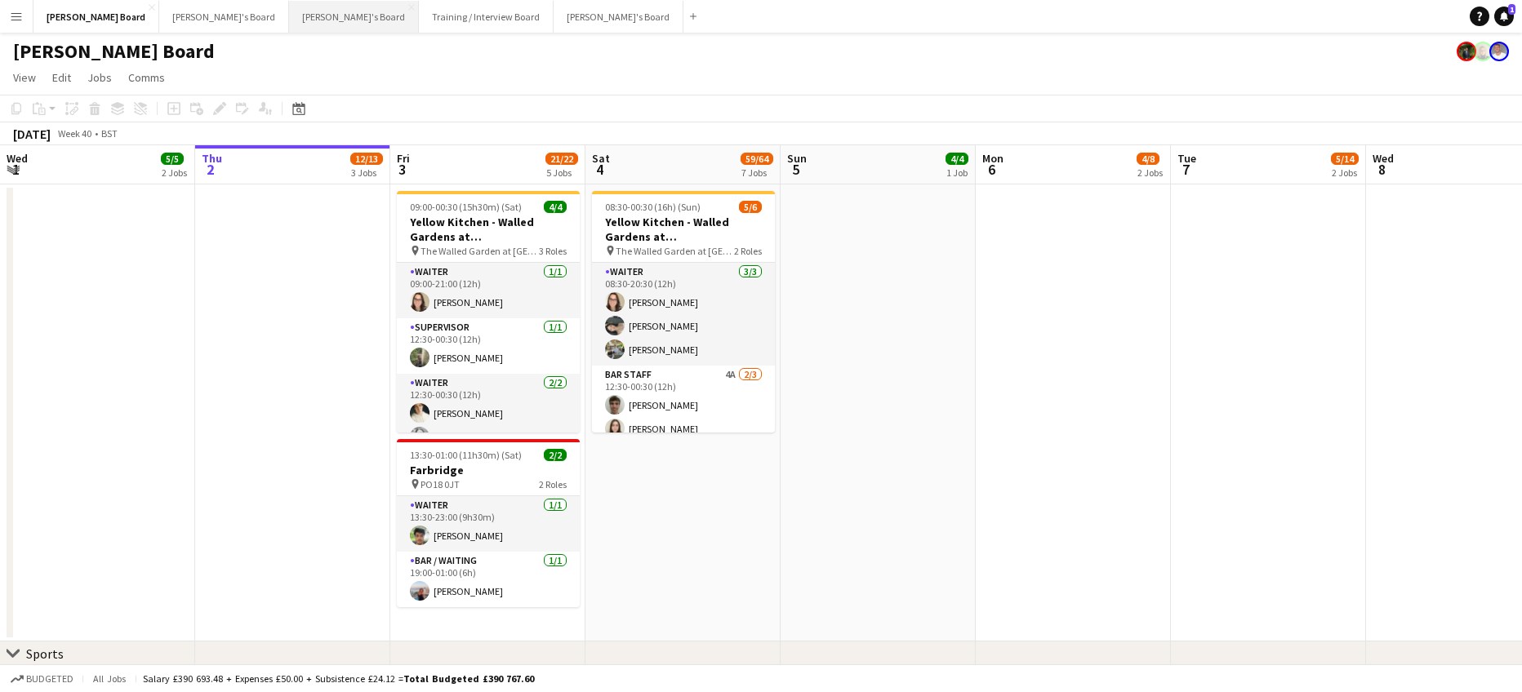
click at [289, 11] on button "Thomasina's Board Close" at bounding box center [354, 17] width 130 height 32
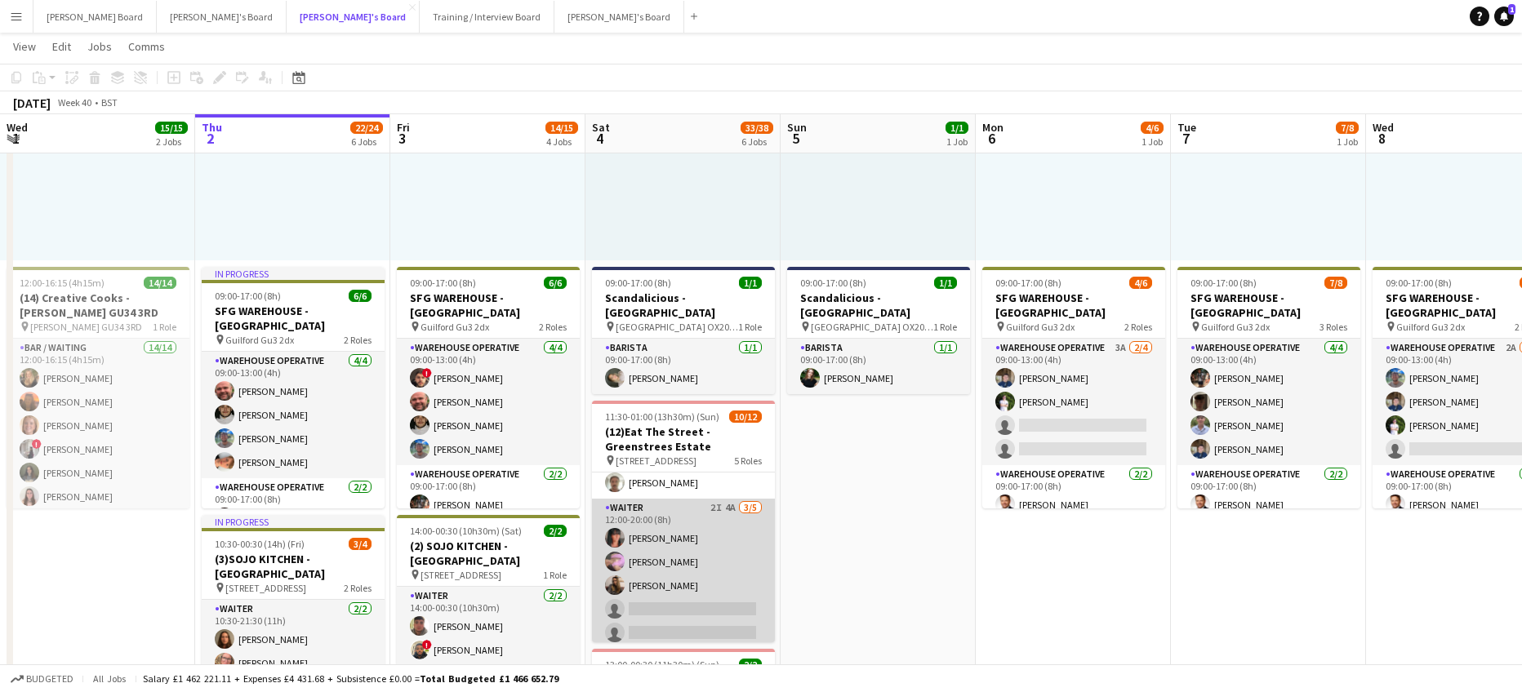
scroll to position [218, 0]
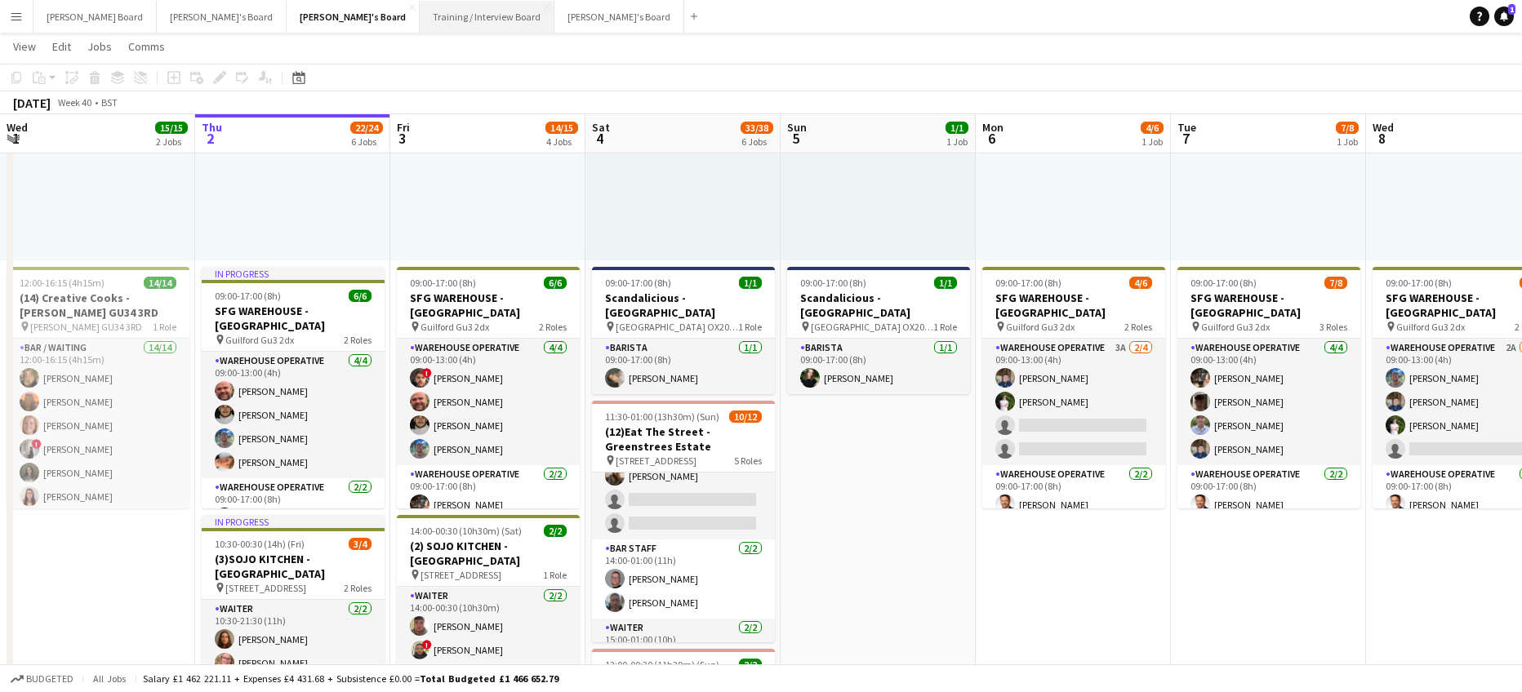
click at [420, 23] on button "Training / Interview Board Close" at bounding box center [487, 17] width 135 height 32
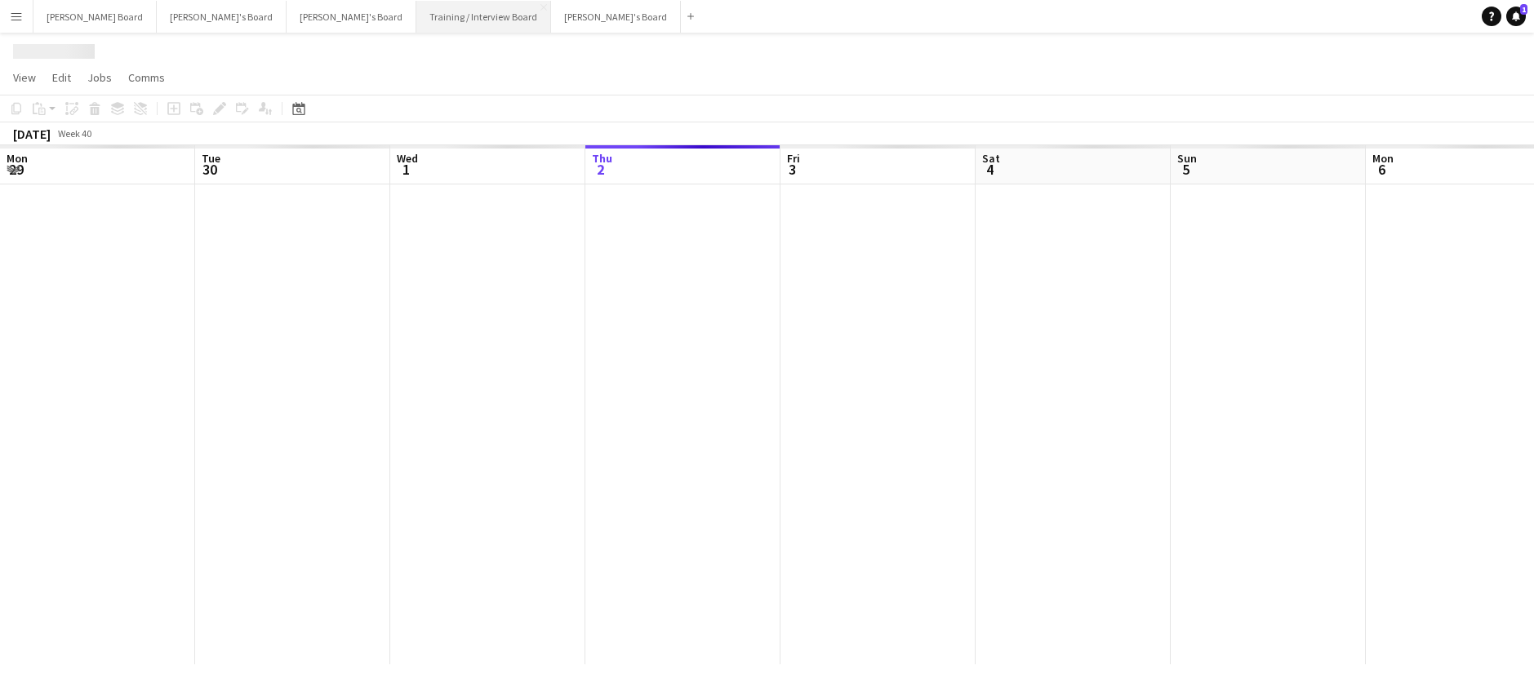
scroll to position [0, 390]
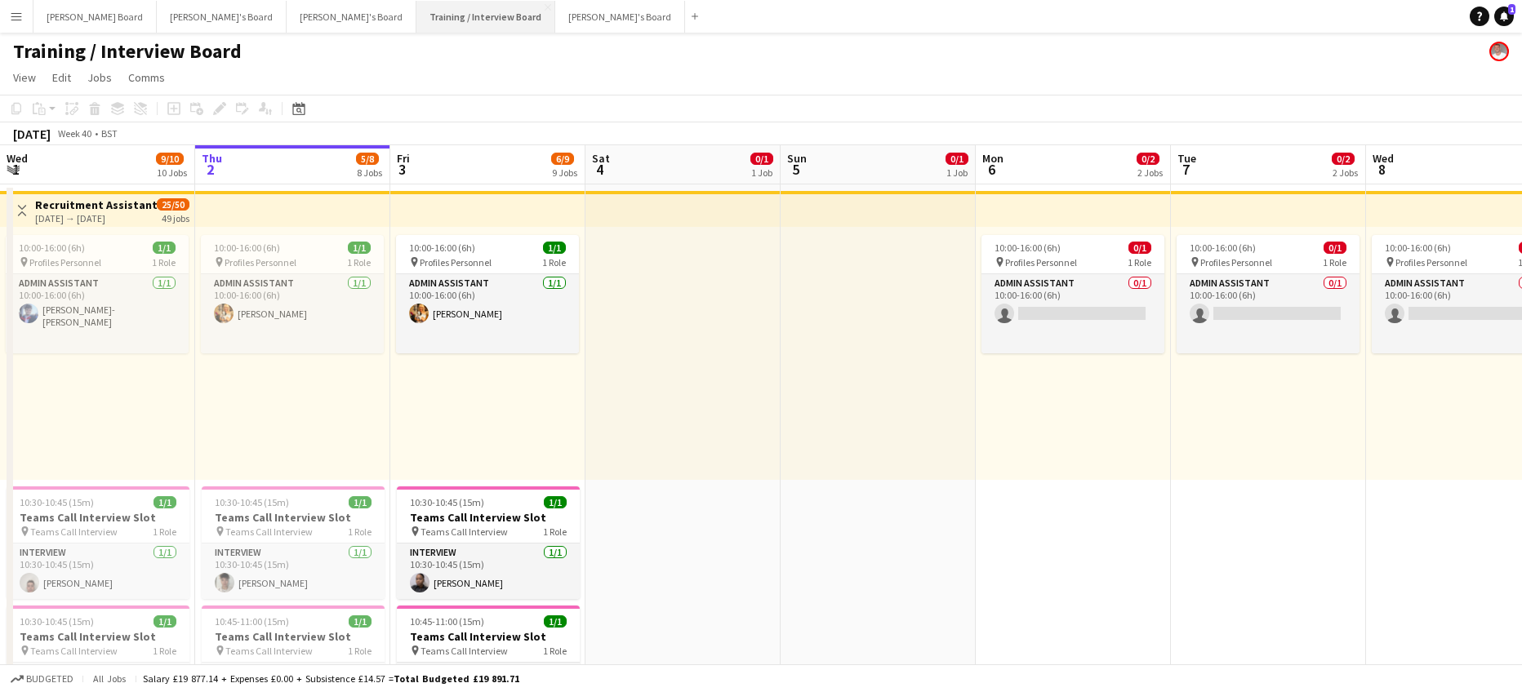
click at [416, 7] on button "Training / Interview Board Close" at bounding box center [485, 17] width 139 height 32
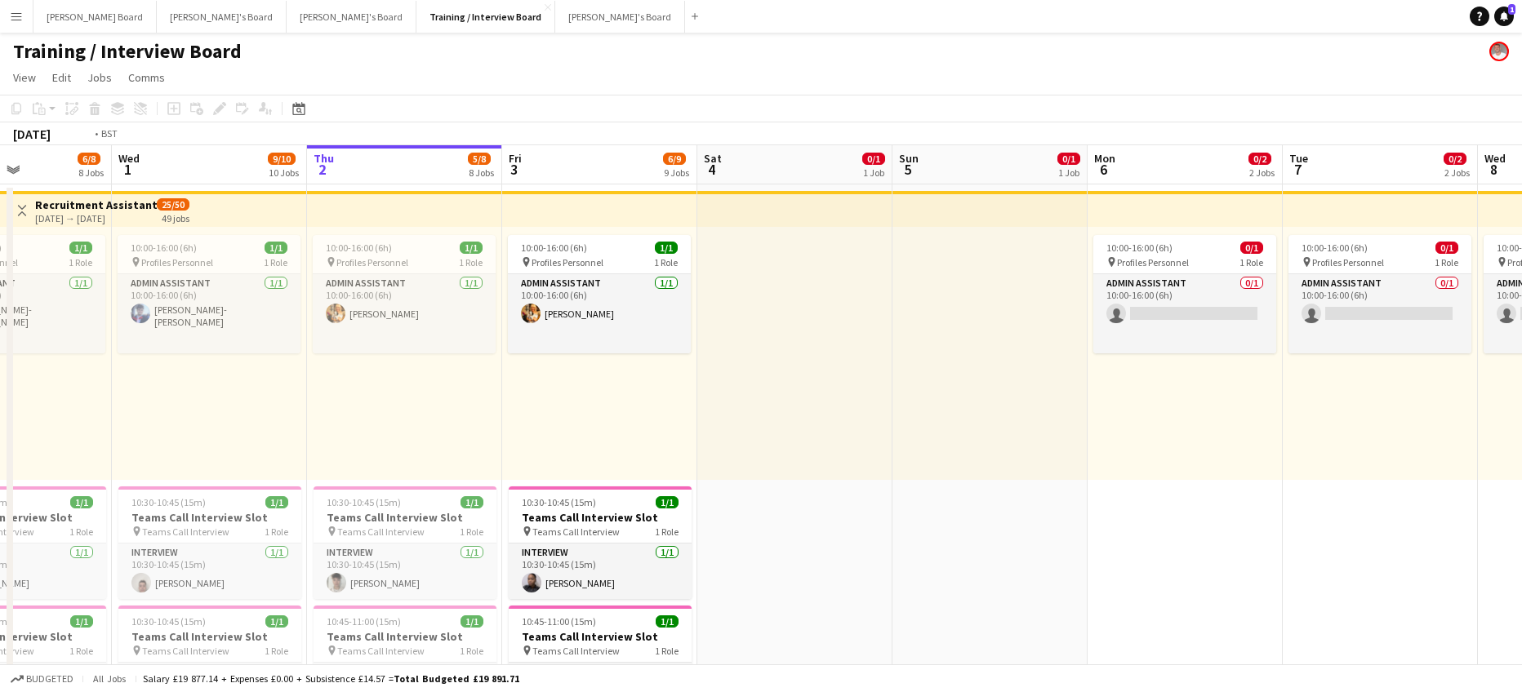
drag, startPoint x: 683, startPoint y: 417, endPoint x: 1216, endPoint y: 433, distance: 532.5
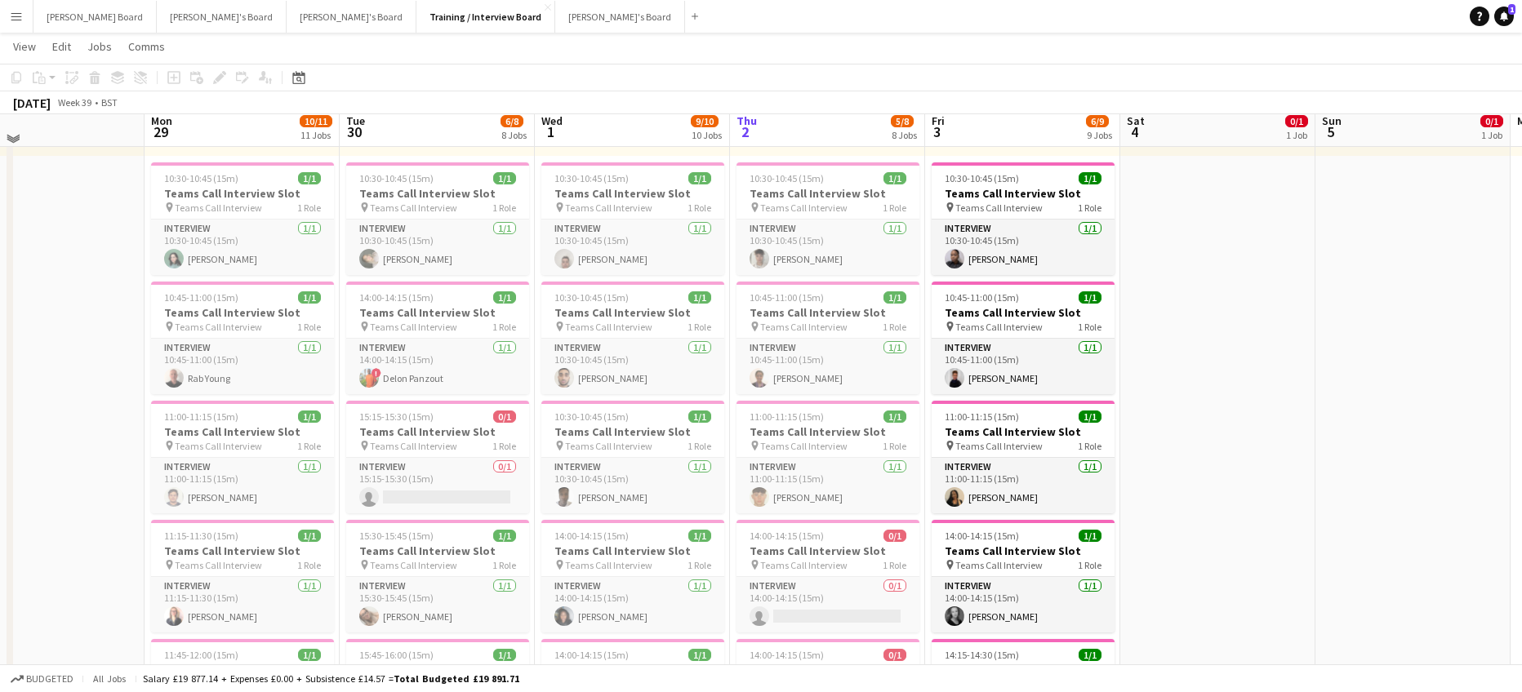
scroll to position [327, 0]
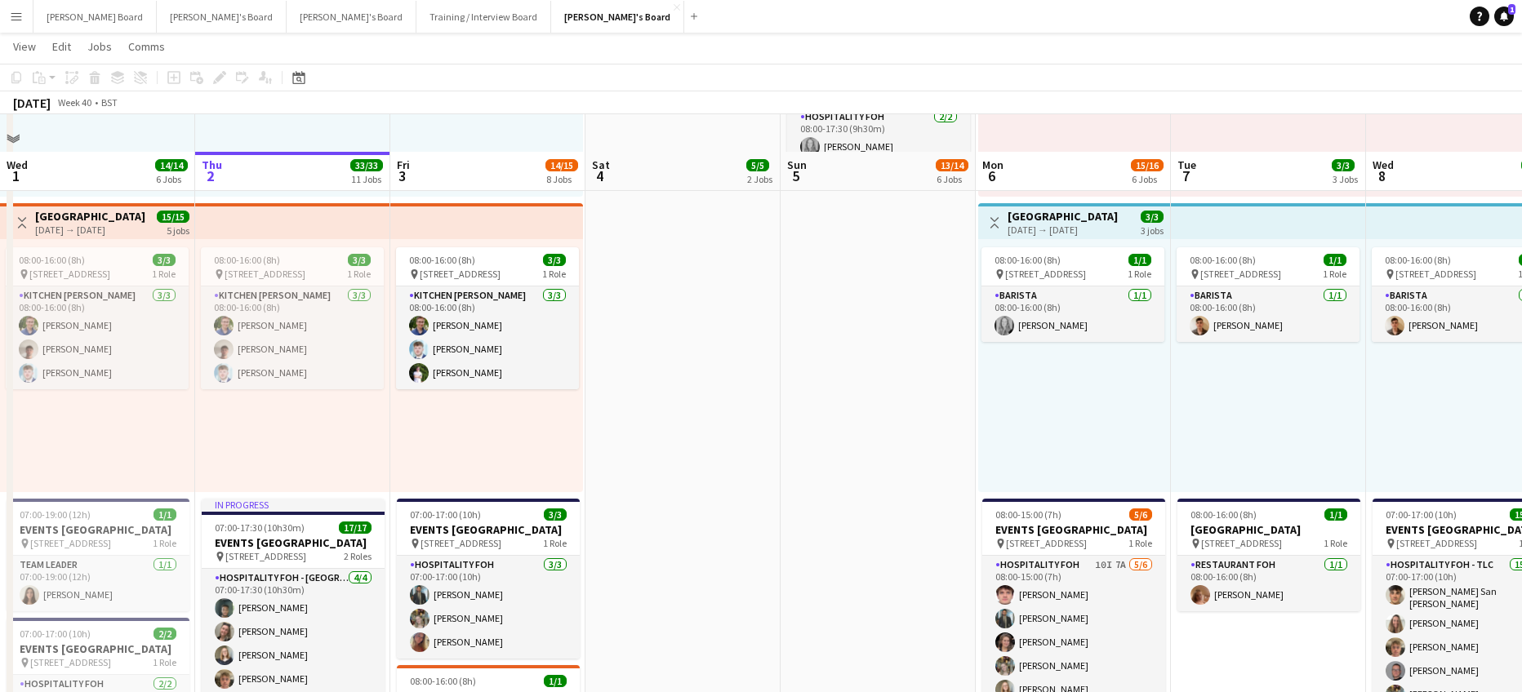
scroll to position [762, 0]
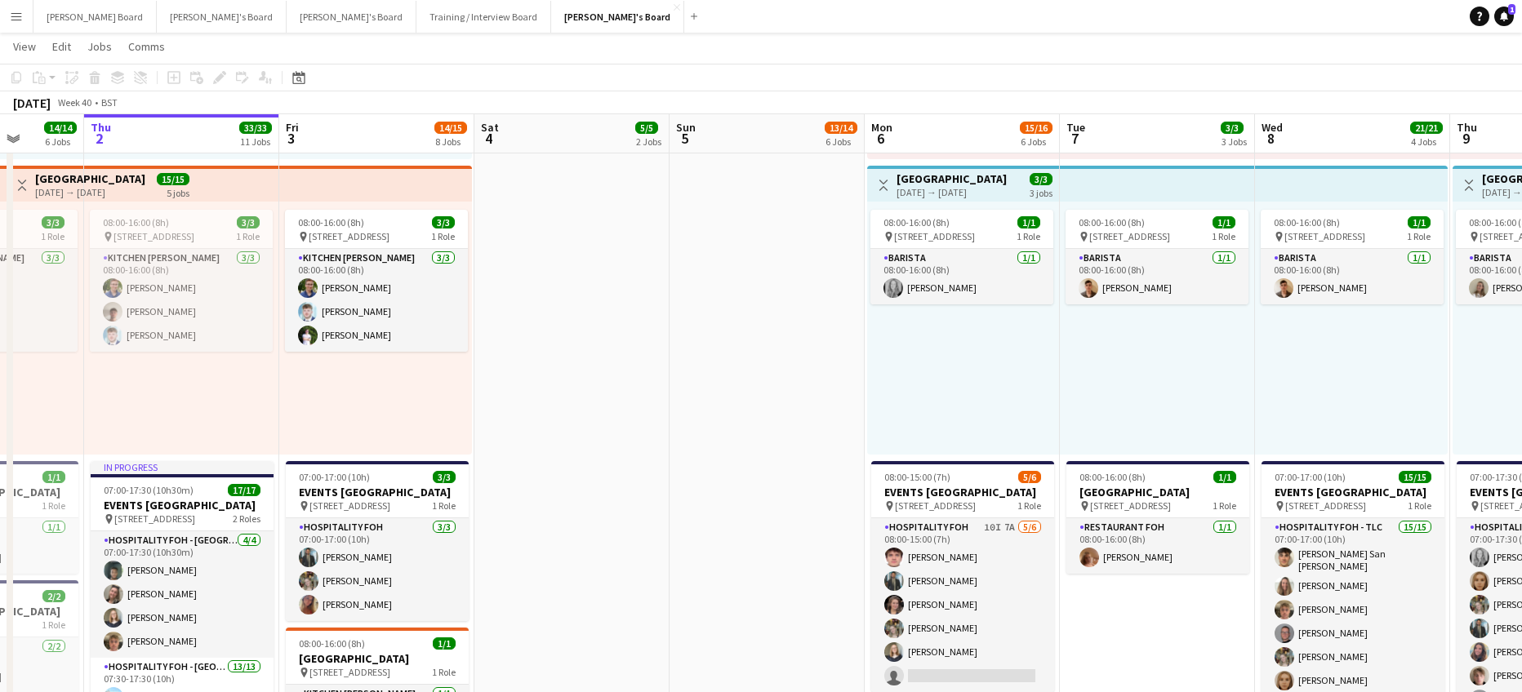
drag, startPoint x: 1221, startPoint y: 434, endPoint x: 1019, endPoint y: 438, distance: 202.5
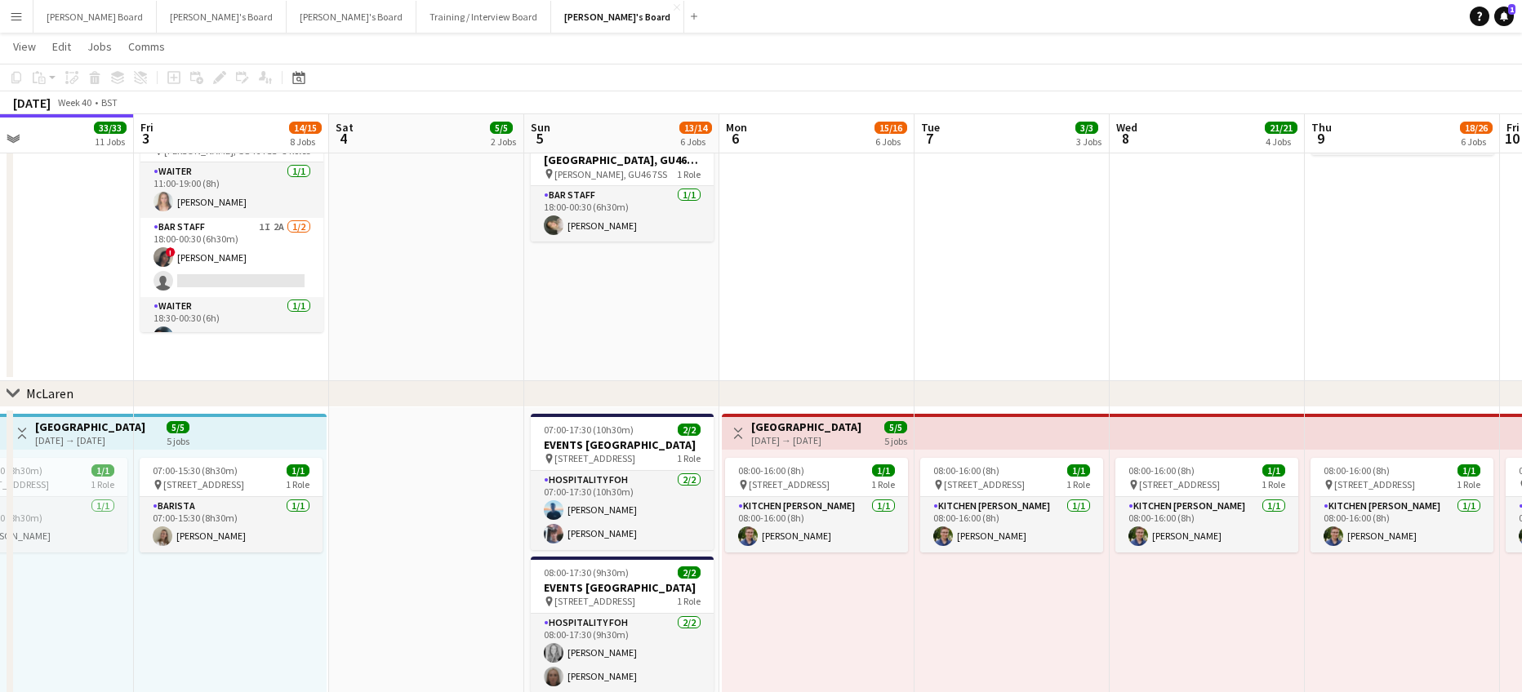
scroll to position [0, 581]
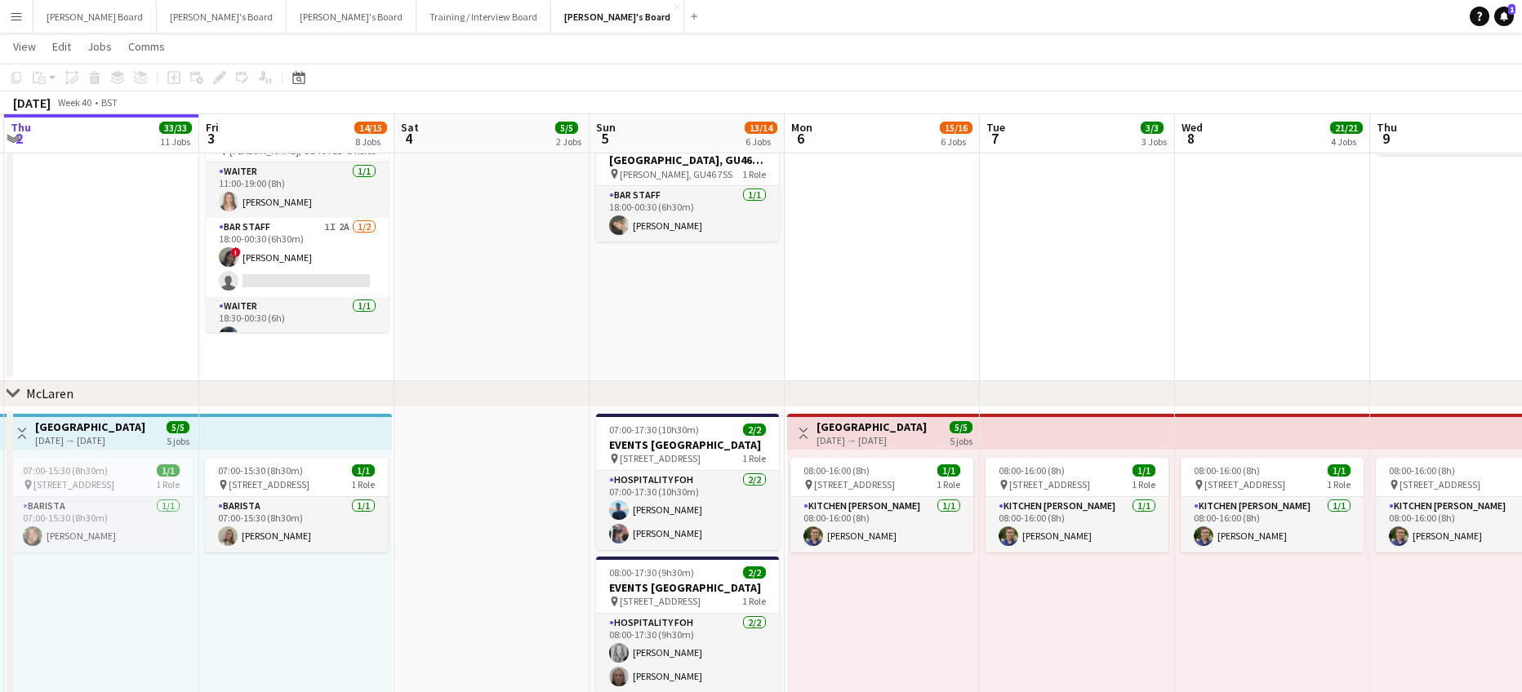
drag, startPoint x: 1205, startPoint y: 356, endPoint x: 900, endPoint y: 364, distance: 305.4
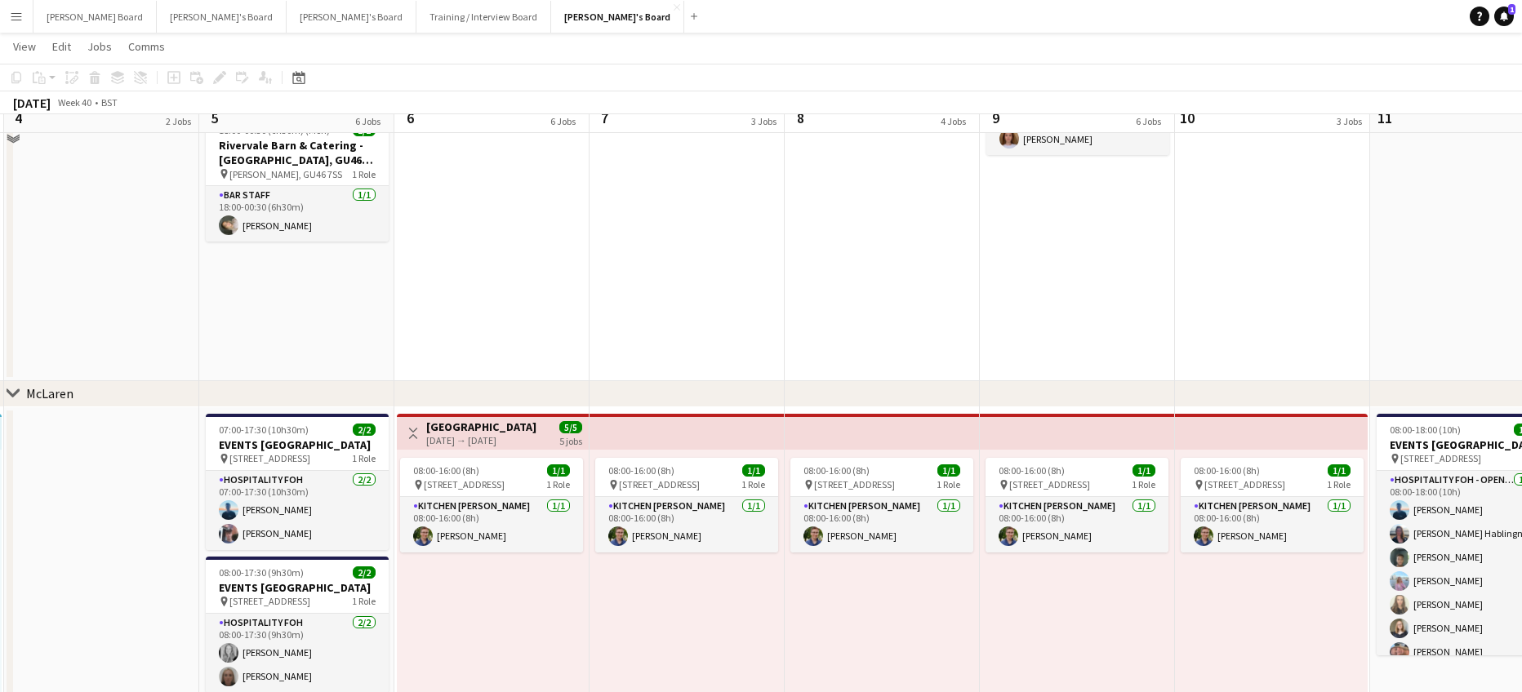
scroll to position [109, 0]
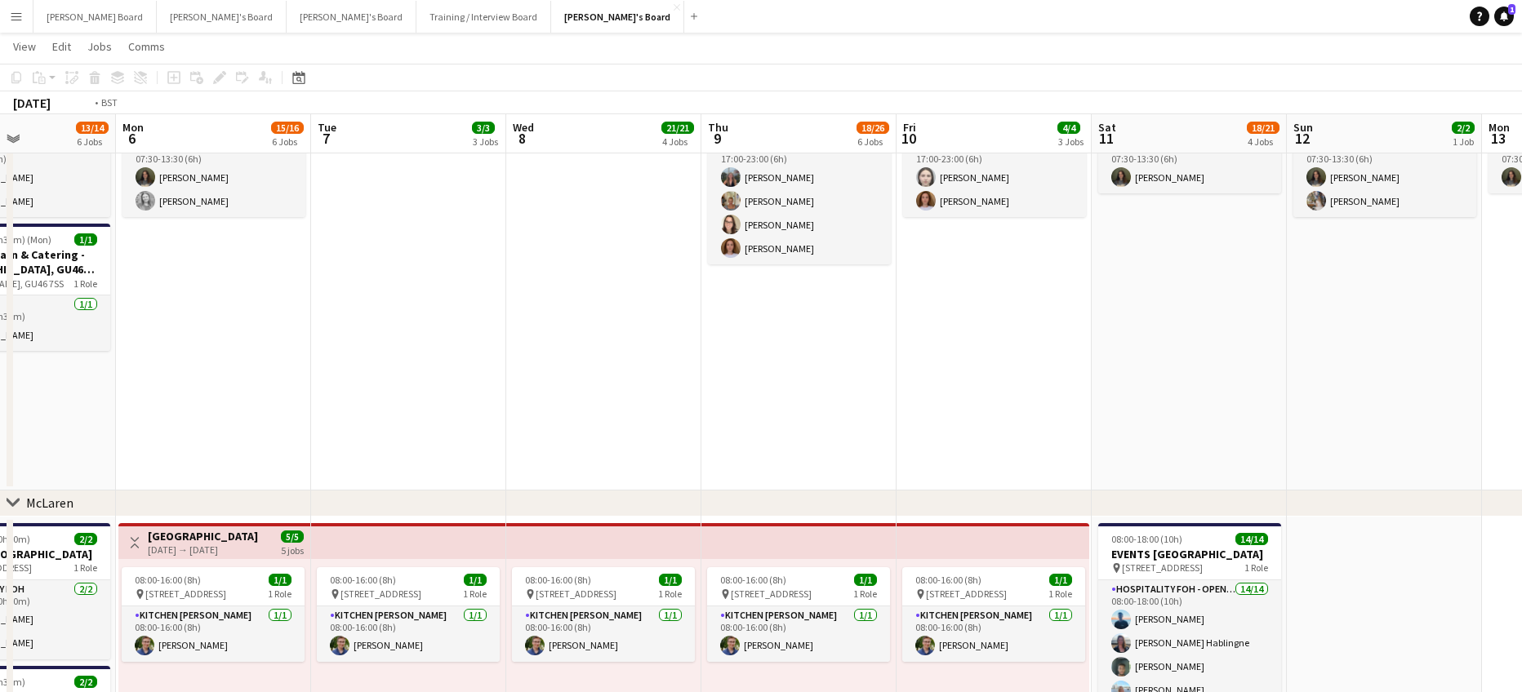
drag, startPoint x: 1199, startPoint y: 411, endPoint x: 723, endPoint y: 409, distance: 476.0
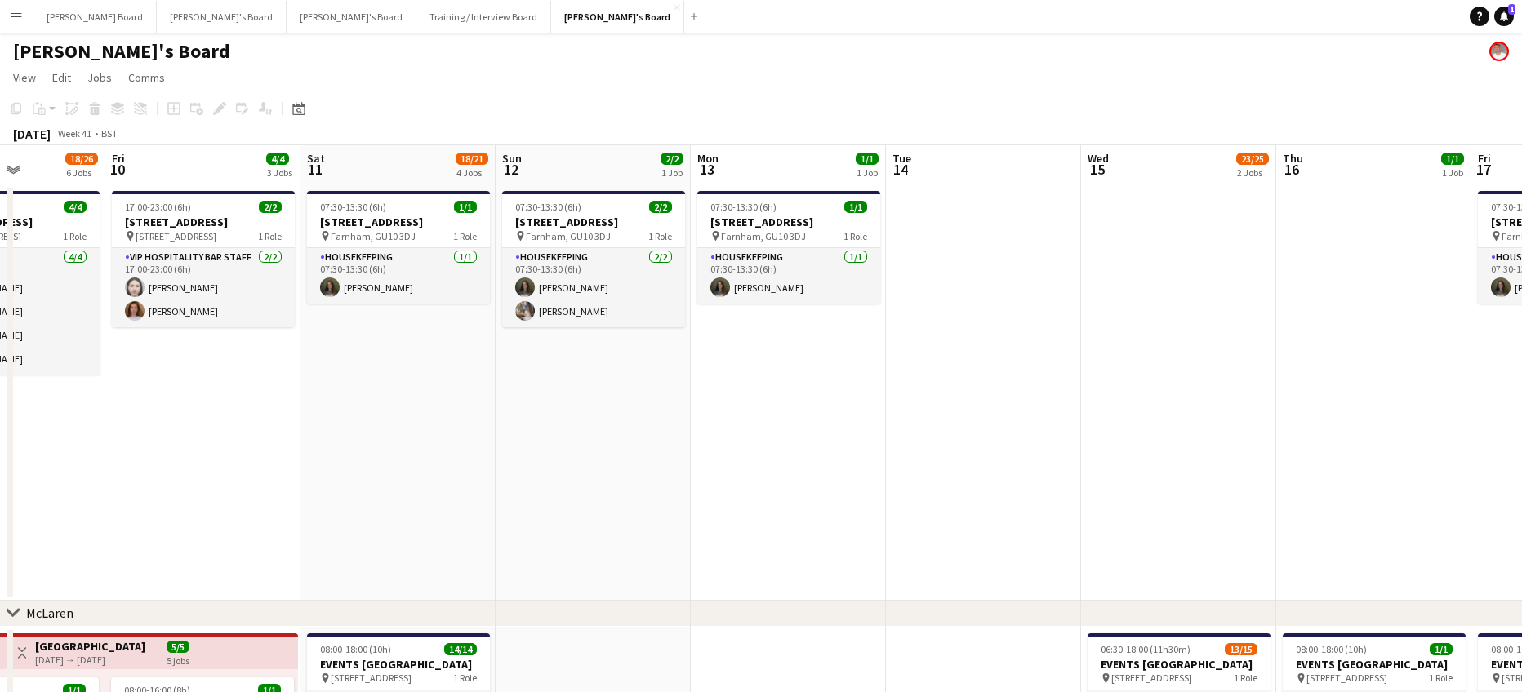
scroll to position [0, 573]
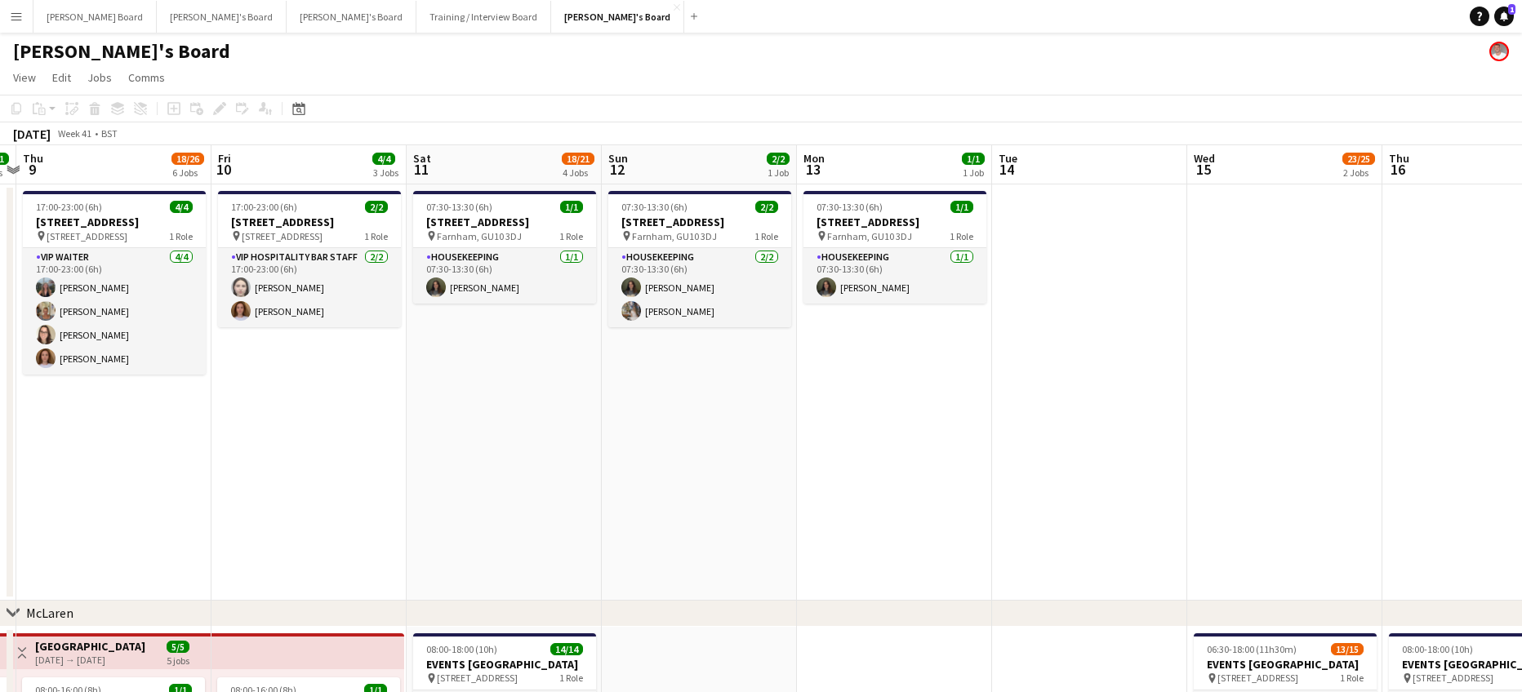
drag, startPoint x: 1229, startPoint y: 500, endPoint x: 745, endPoint y: 467, distance: 485.2
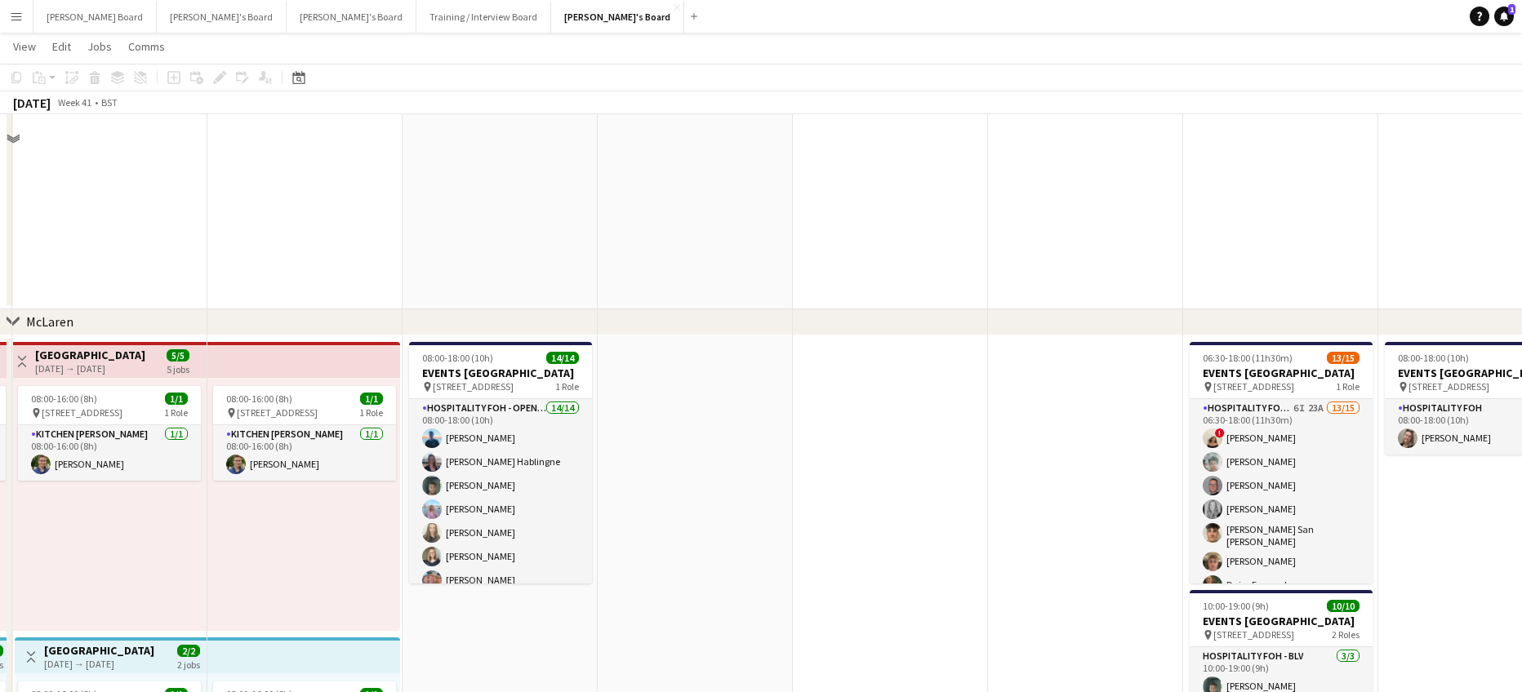
scroll to position [327, 0]
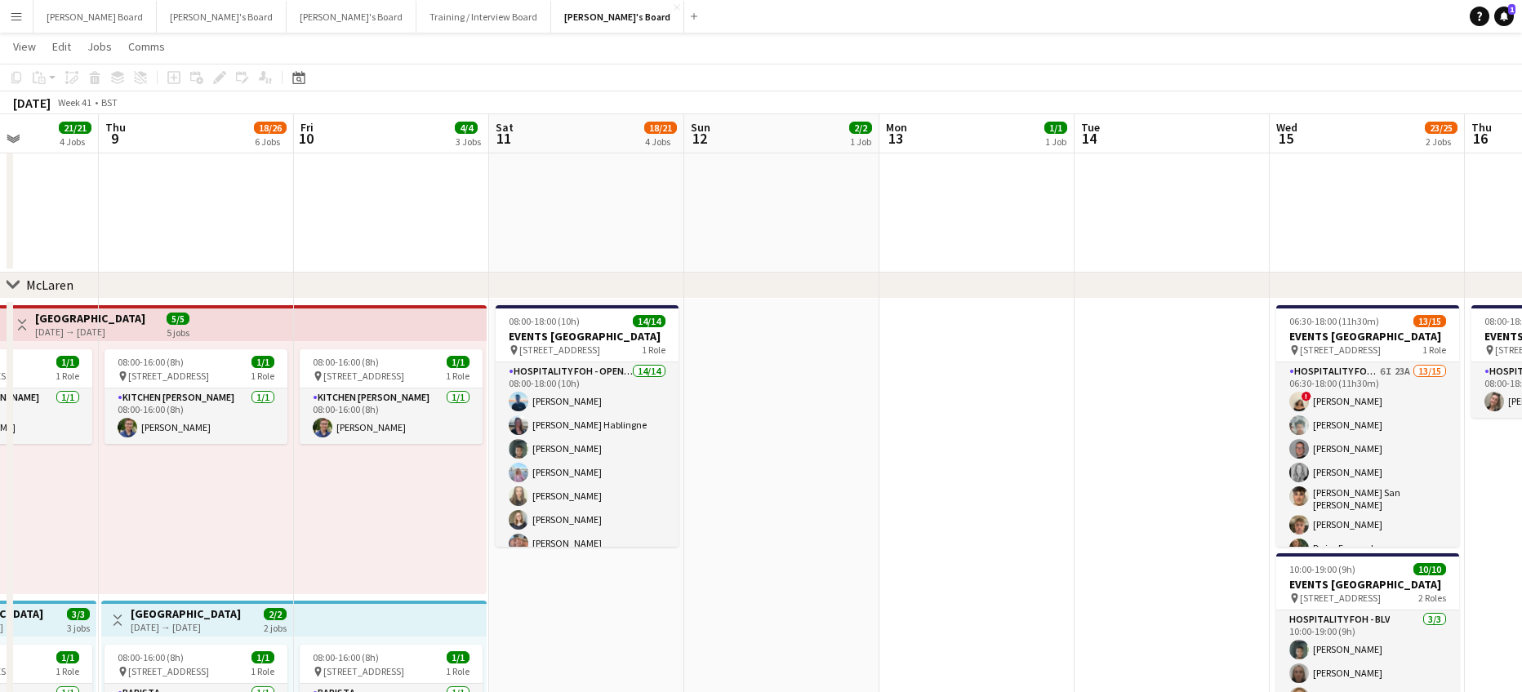
drag, startPoint x: 950, startPoint y: 512, endPoint x: 907, endPoint y: 512, distance: 43.3
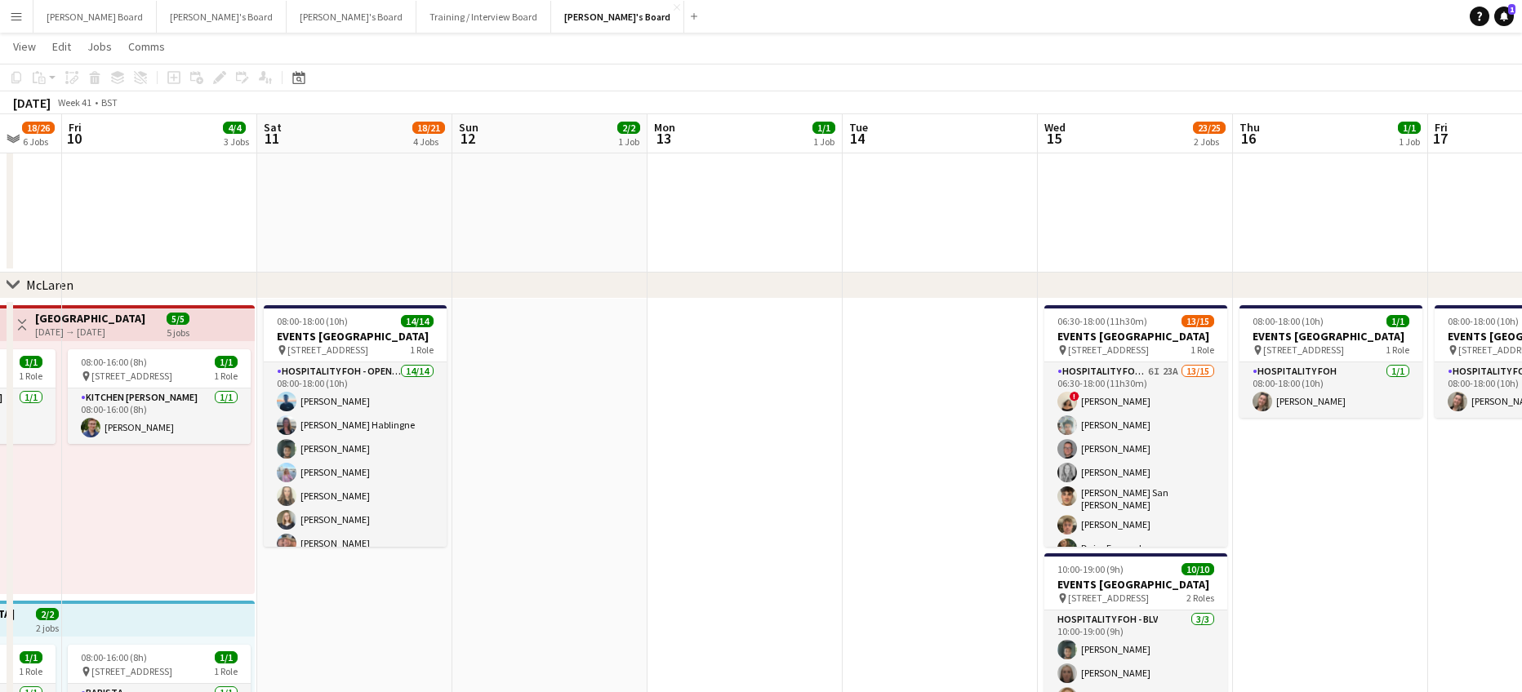
drag, startPoint x: 756, startPoint y: 489, endPoint x: 733, endPoint y: 487, distance: 23.0
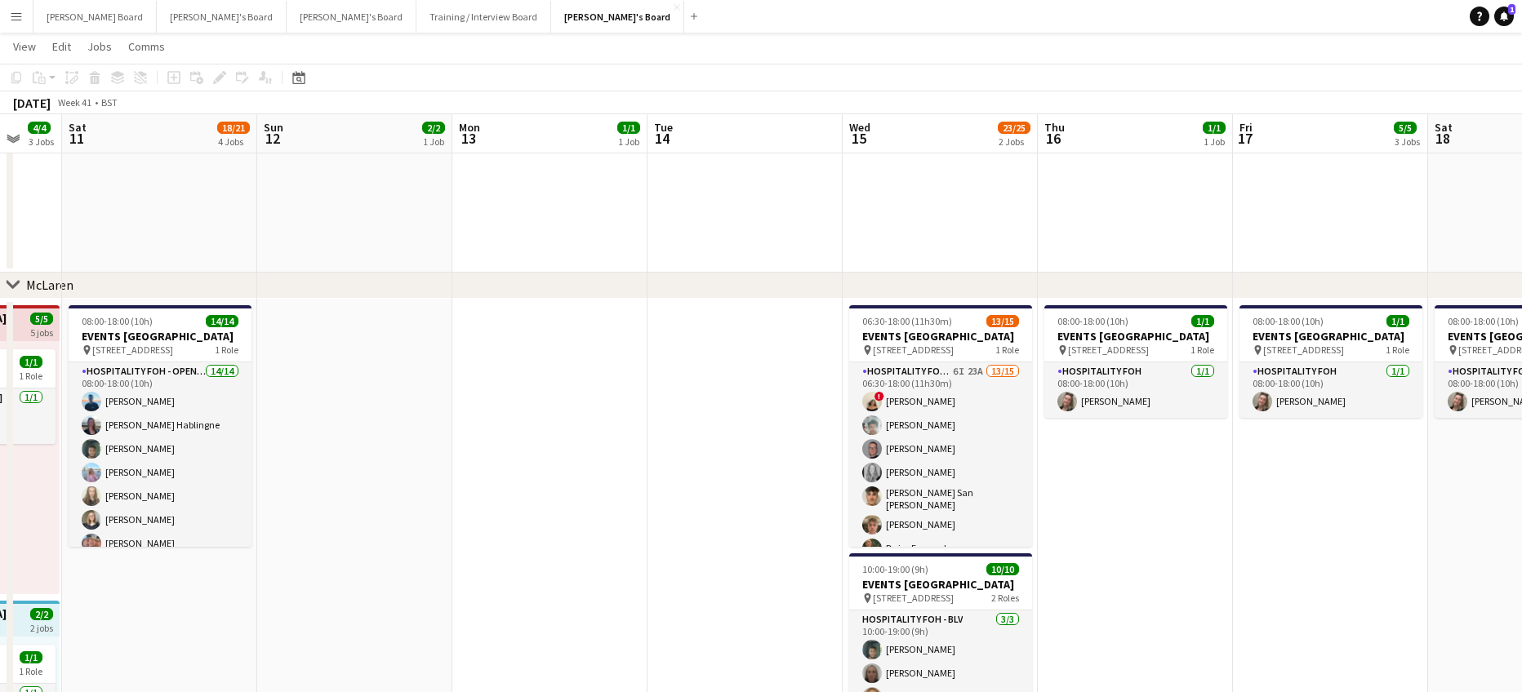
scroll to position [0, 546]
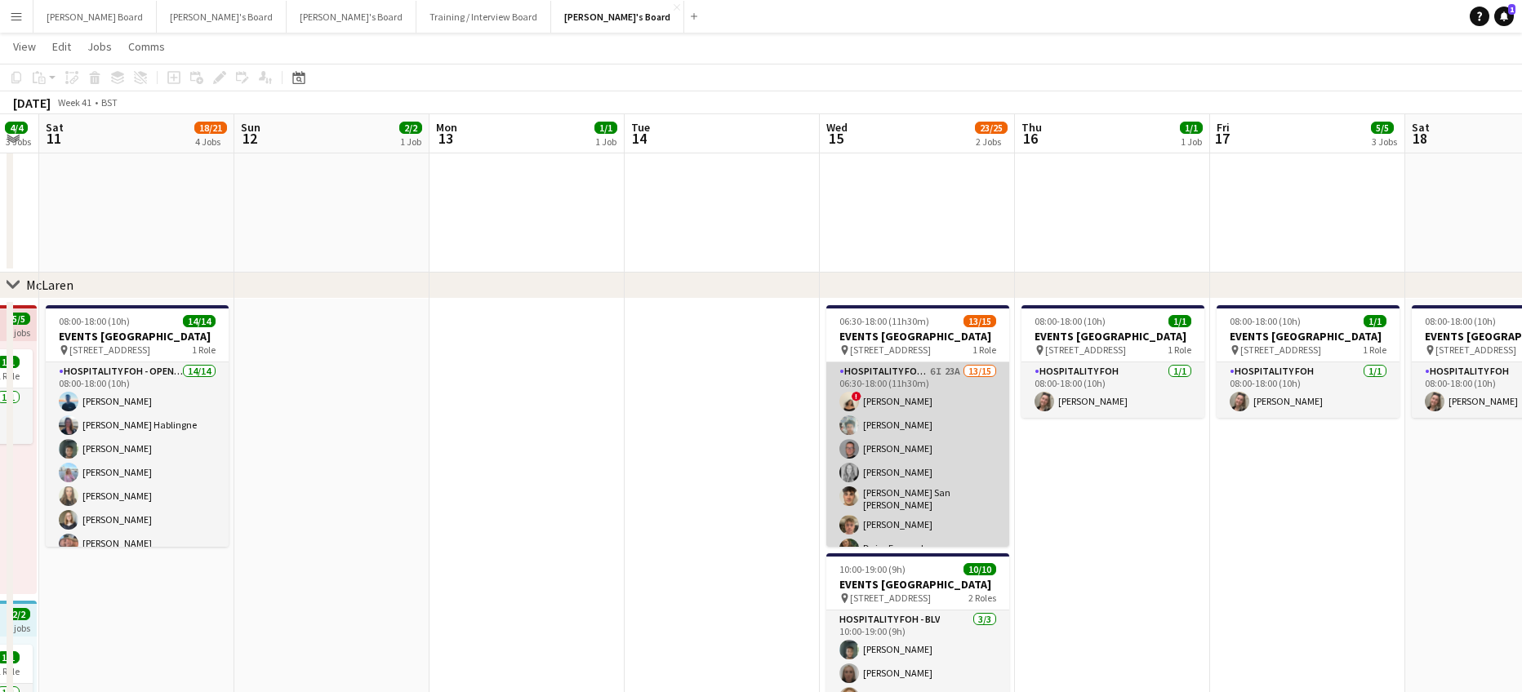
click at [914, 480] on app-card-role "Hospitality FOH - TLC 6I 23A 13/15 06:30-18:00 (11h30m) ! Sian Garland Sam Crew…" at bounding box center [917, 558] width 183 height 392
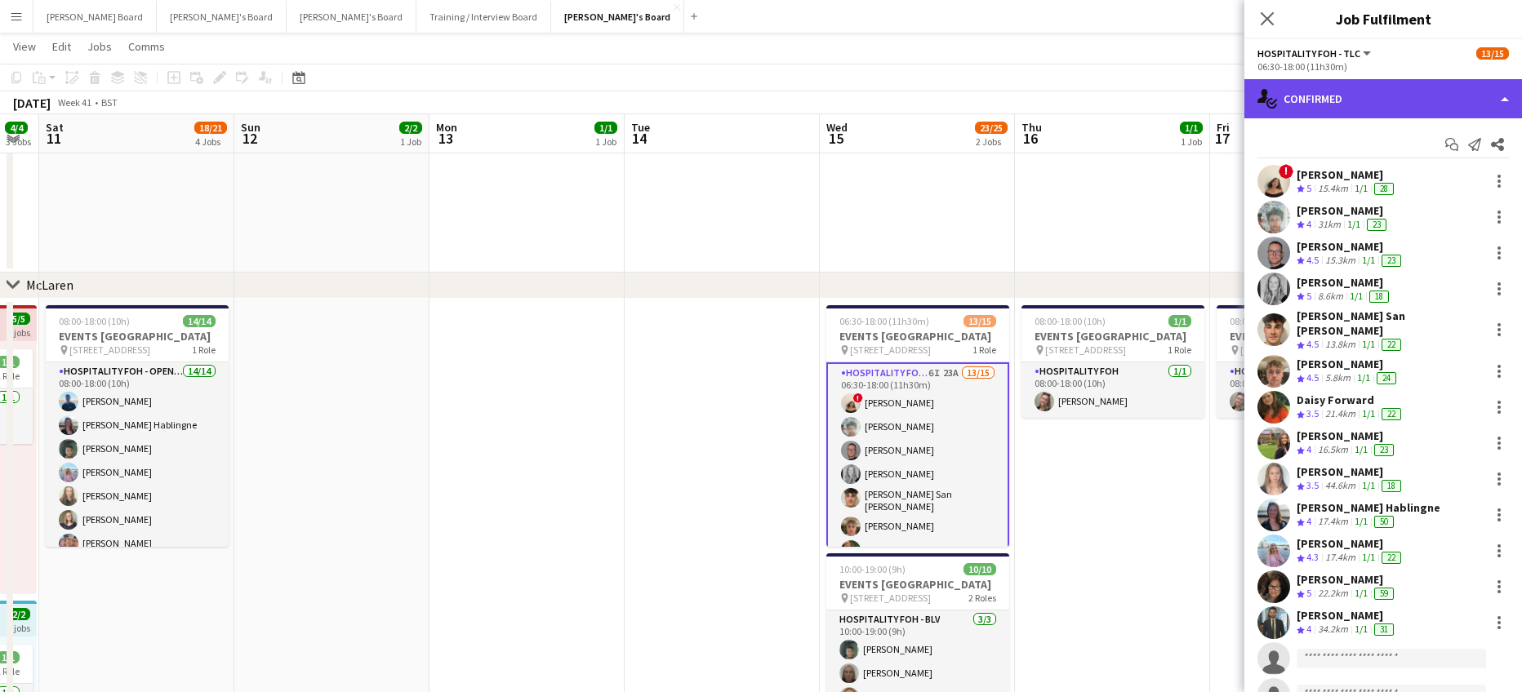
click at [1400, 101] on div "single-neutral-actions-check-2 Confirmed" at bounding box center [1383, 98] width 278 height 39
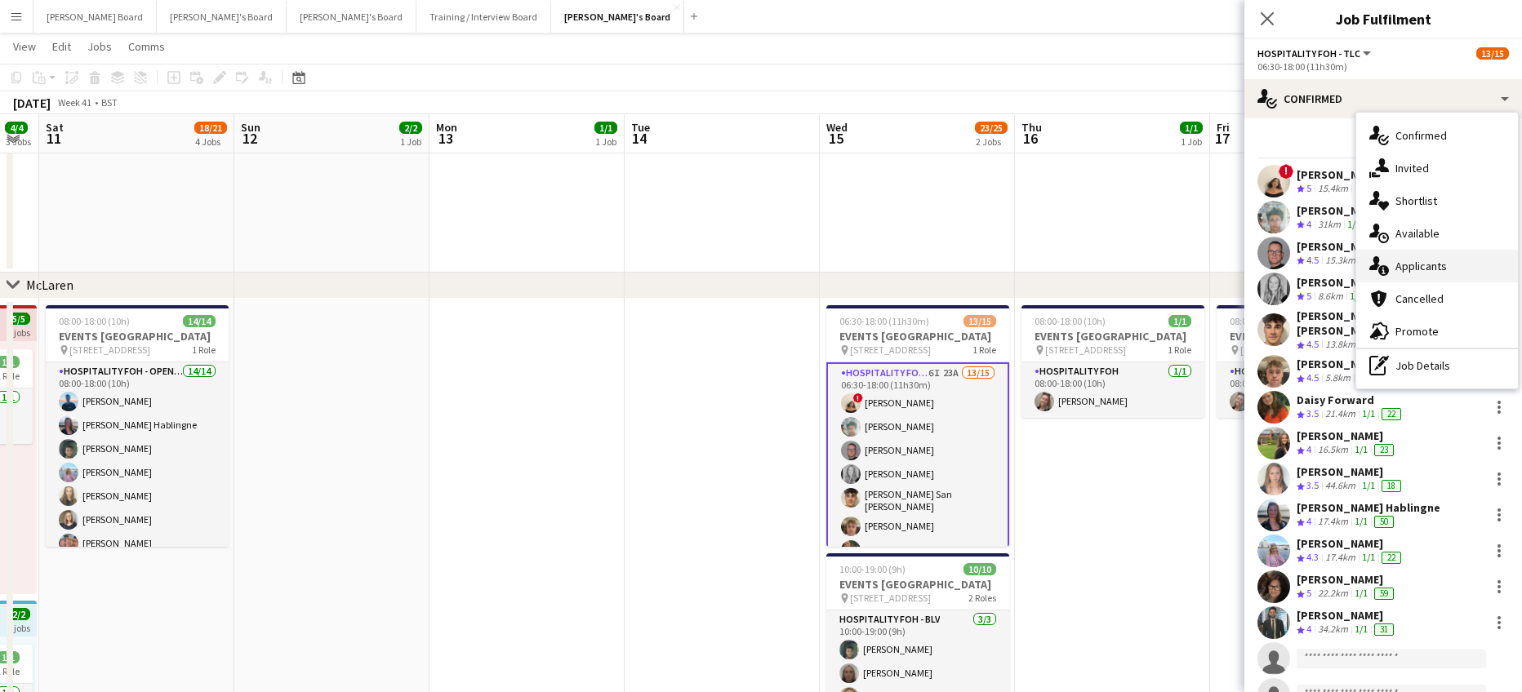
click at [1437, 260] on span "Applicants" at bounding box center [1420, 266] width 51 height 15
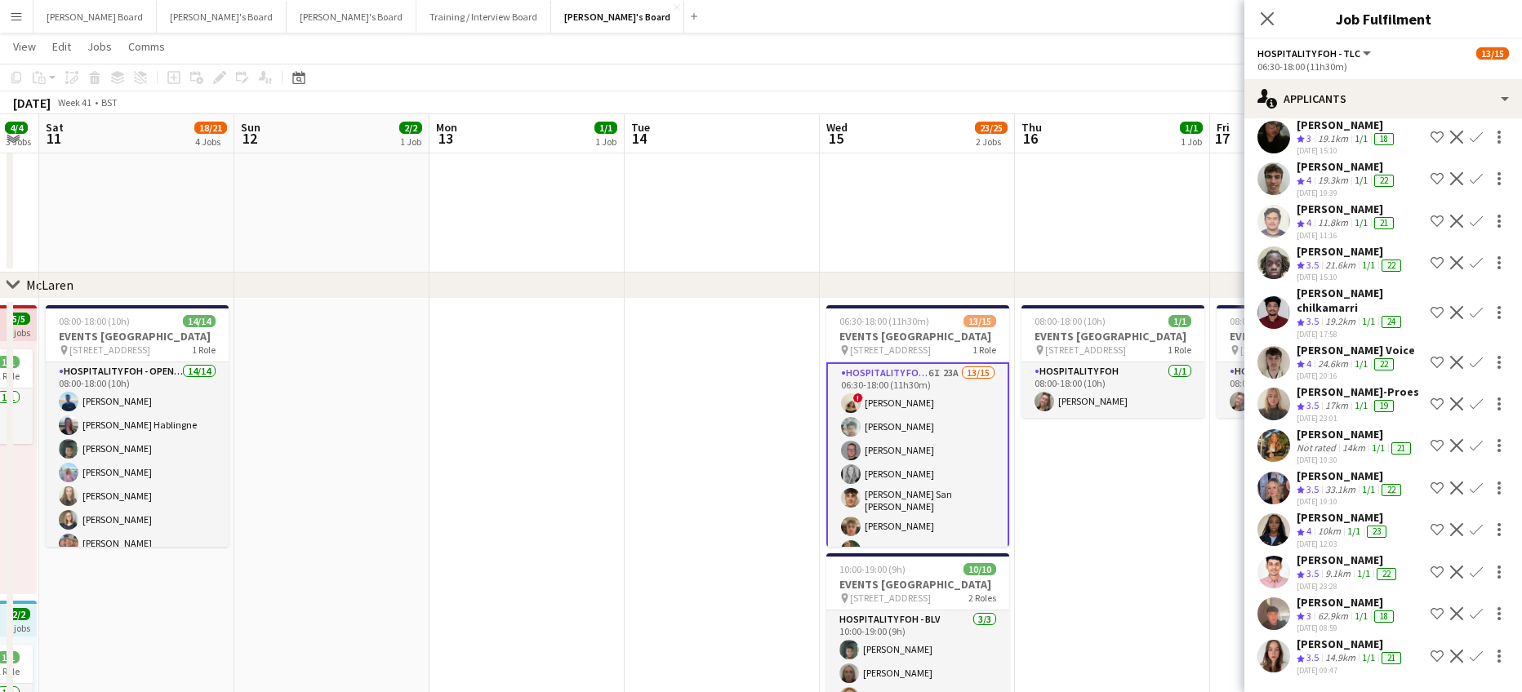
scroll to position [460, 0]
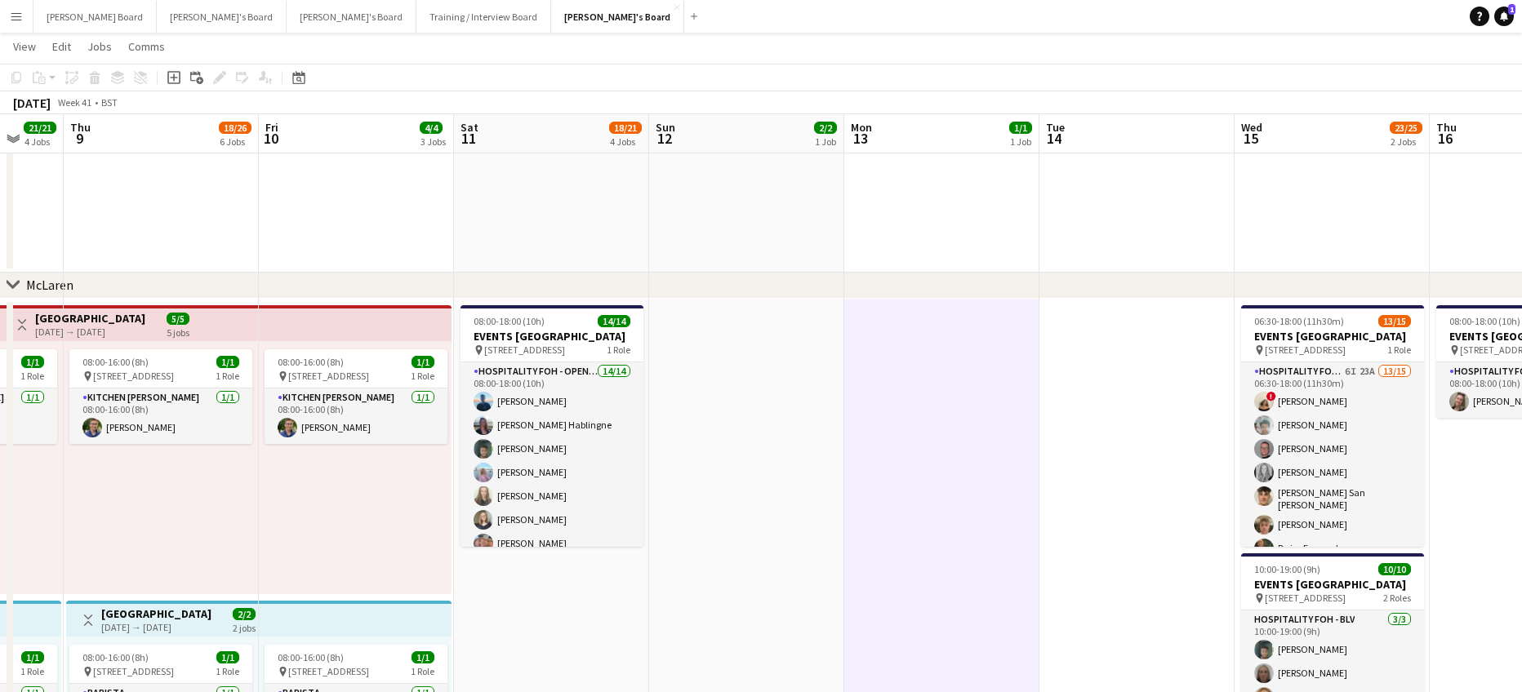
scroll to position [0, 433]
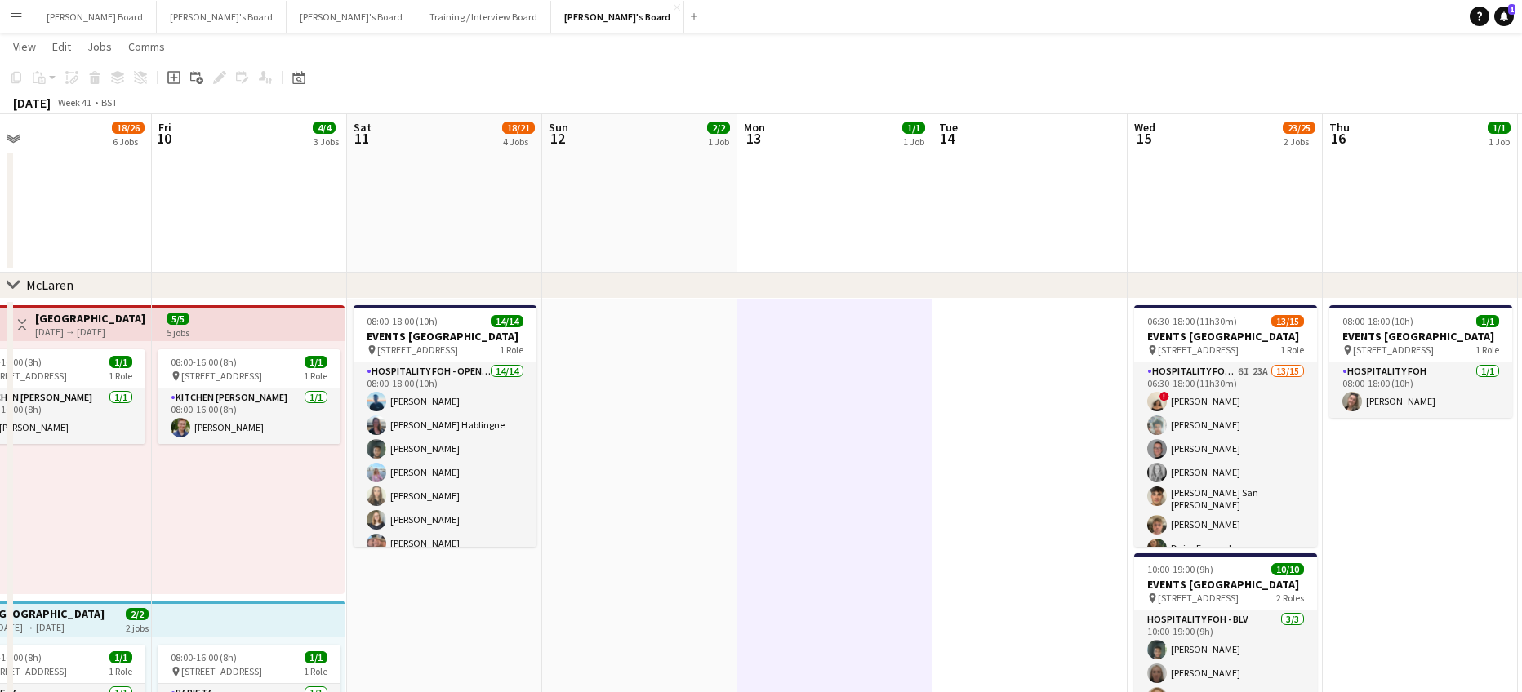
drag, startPoint x: 776, startPoint y: 500, endPoint x: 1163, endPoint y: 537, distance: 388.8
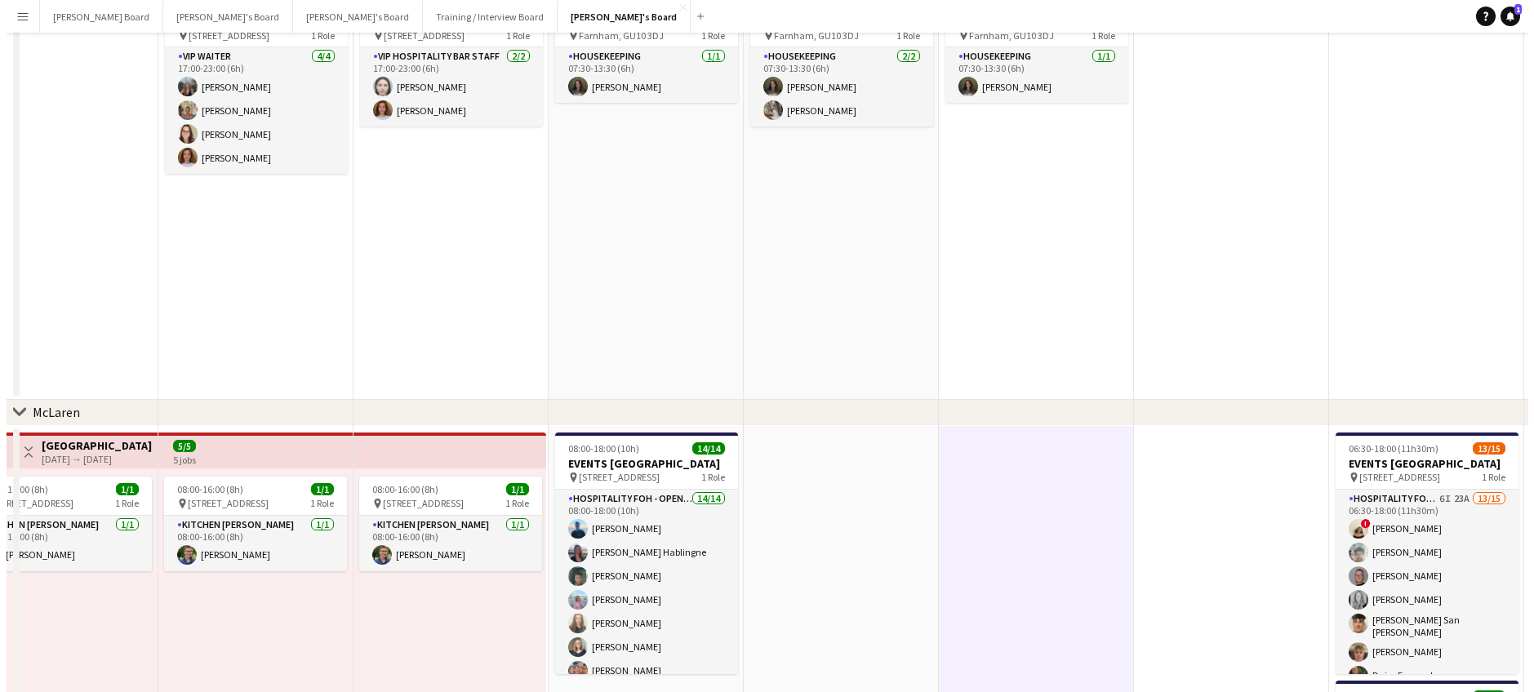
scroll to position [0, 0]
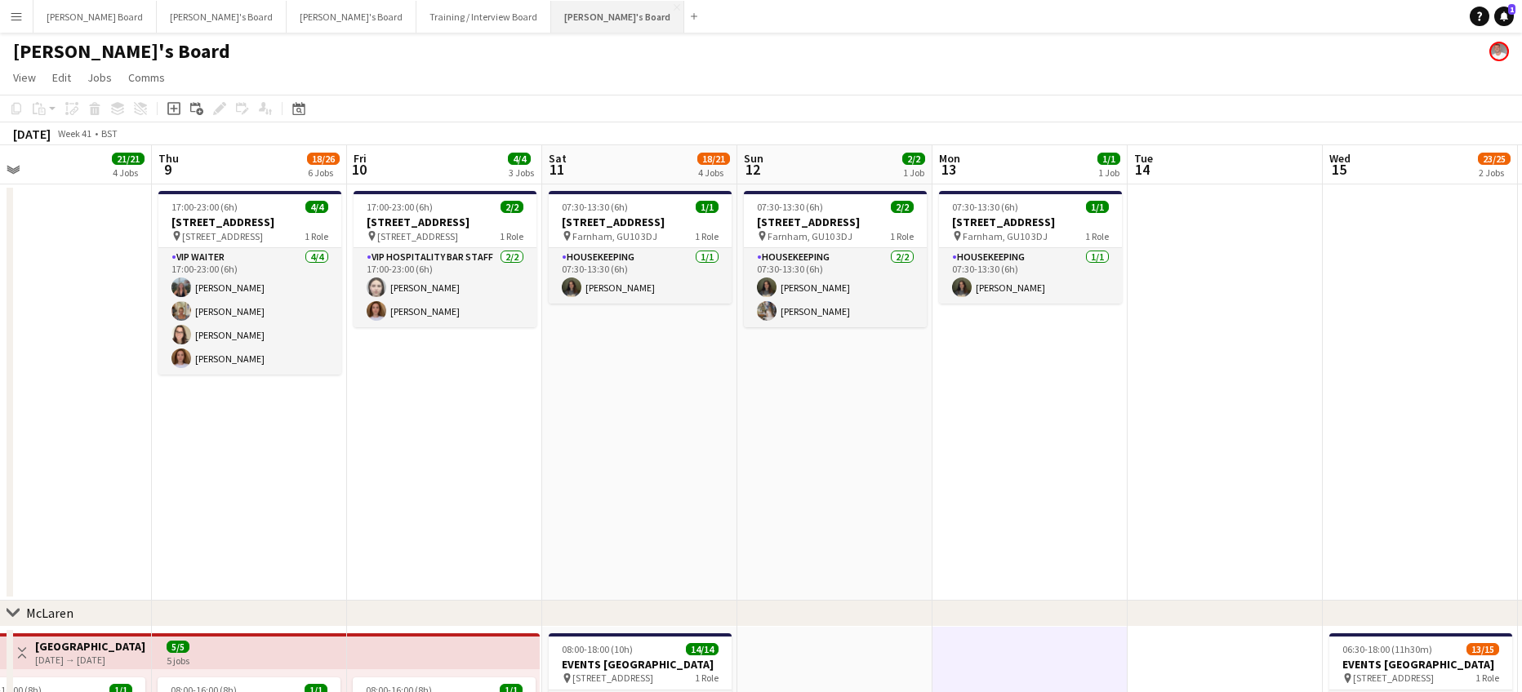
click at [551, 21] on button "Jakub's Board Close" at bounding box center [617, 17] width 133 height 32
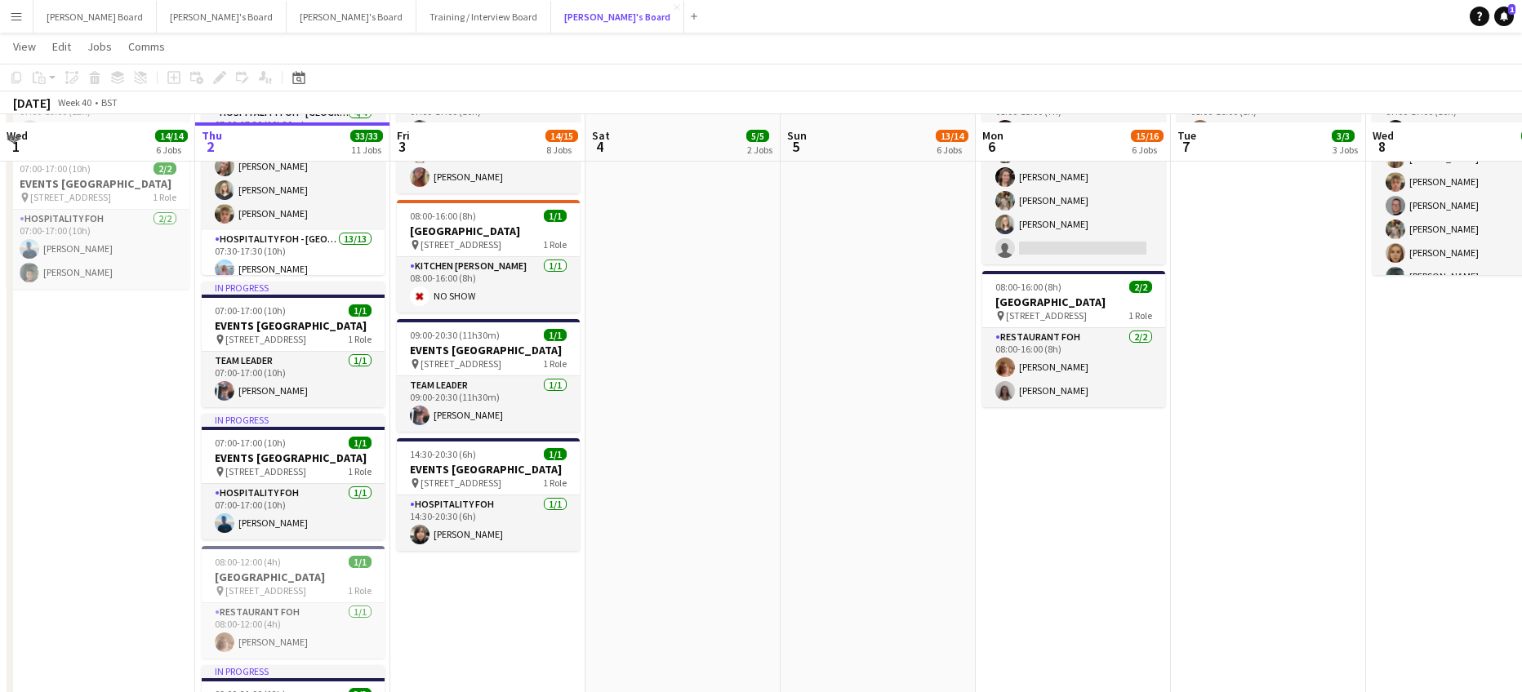
scroll to position [1198, 0]
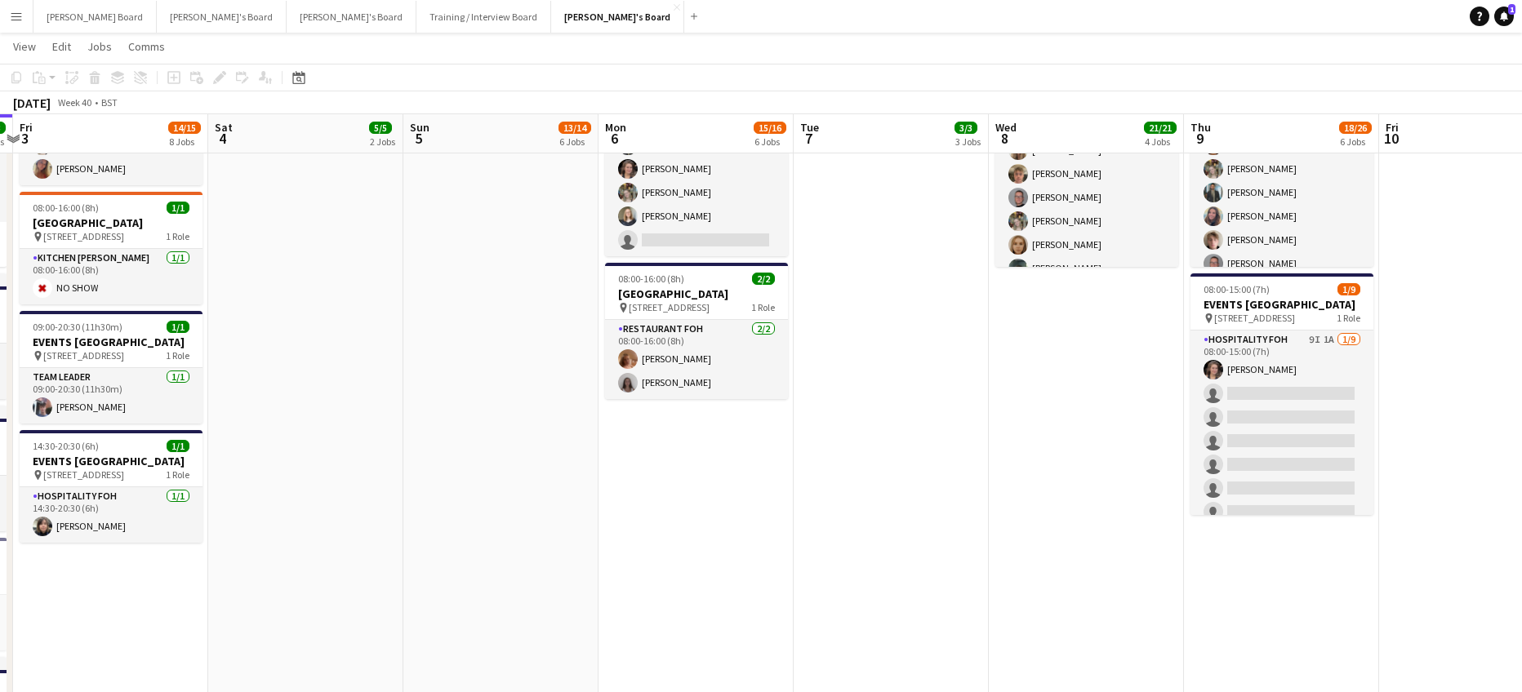
drag, startPoint x: 816, startPoint y: 474, endPoint x: 763, endPoint y: 481, distance: 53.6
click at [759, 481] on app-calendar-viewport "Tue 30 31/31 8 Jobs Wed 1 14/14 6 Jobs Thu 2 33/33 11 Jobs Fri 3 14/15 8 Jobs S…" at bounding box center [761, 375] width 1522 height 3018
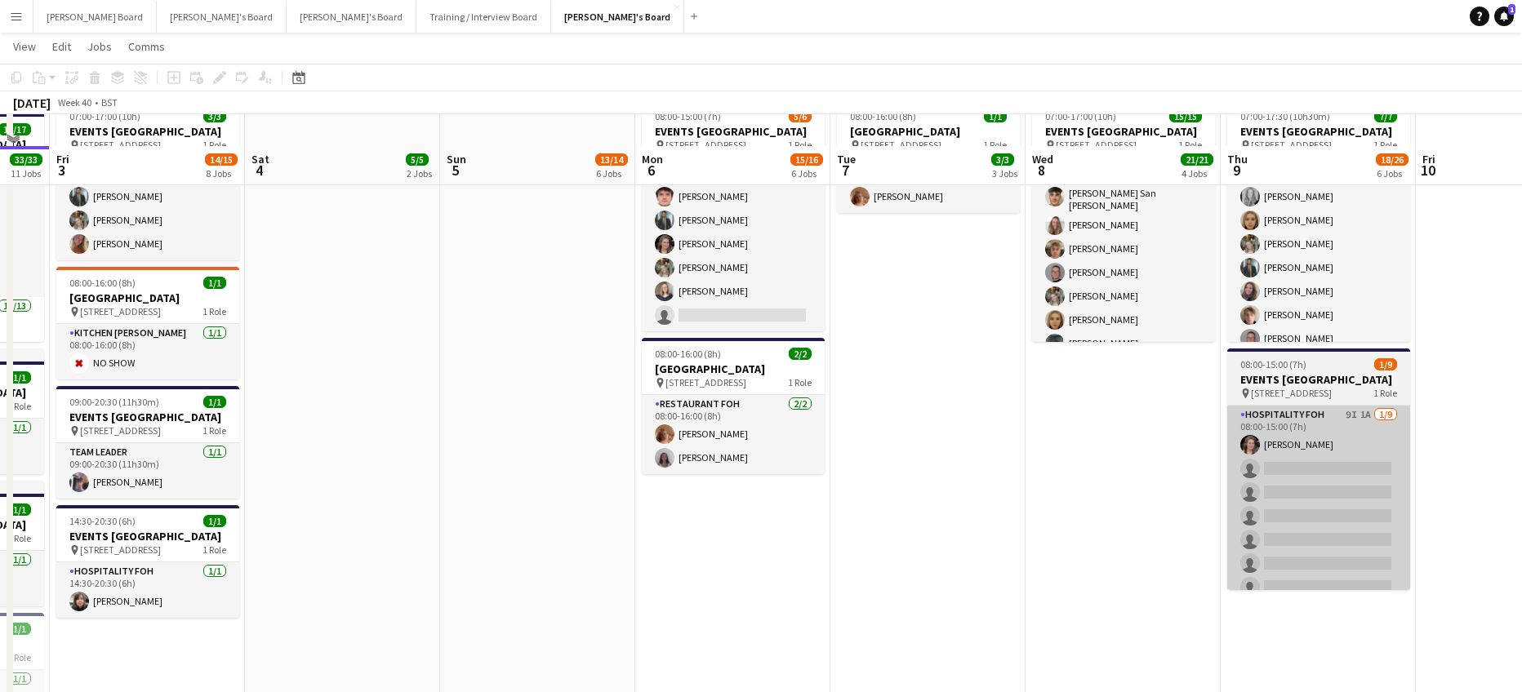
scroll to position [1088, 0]
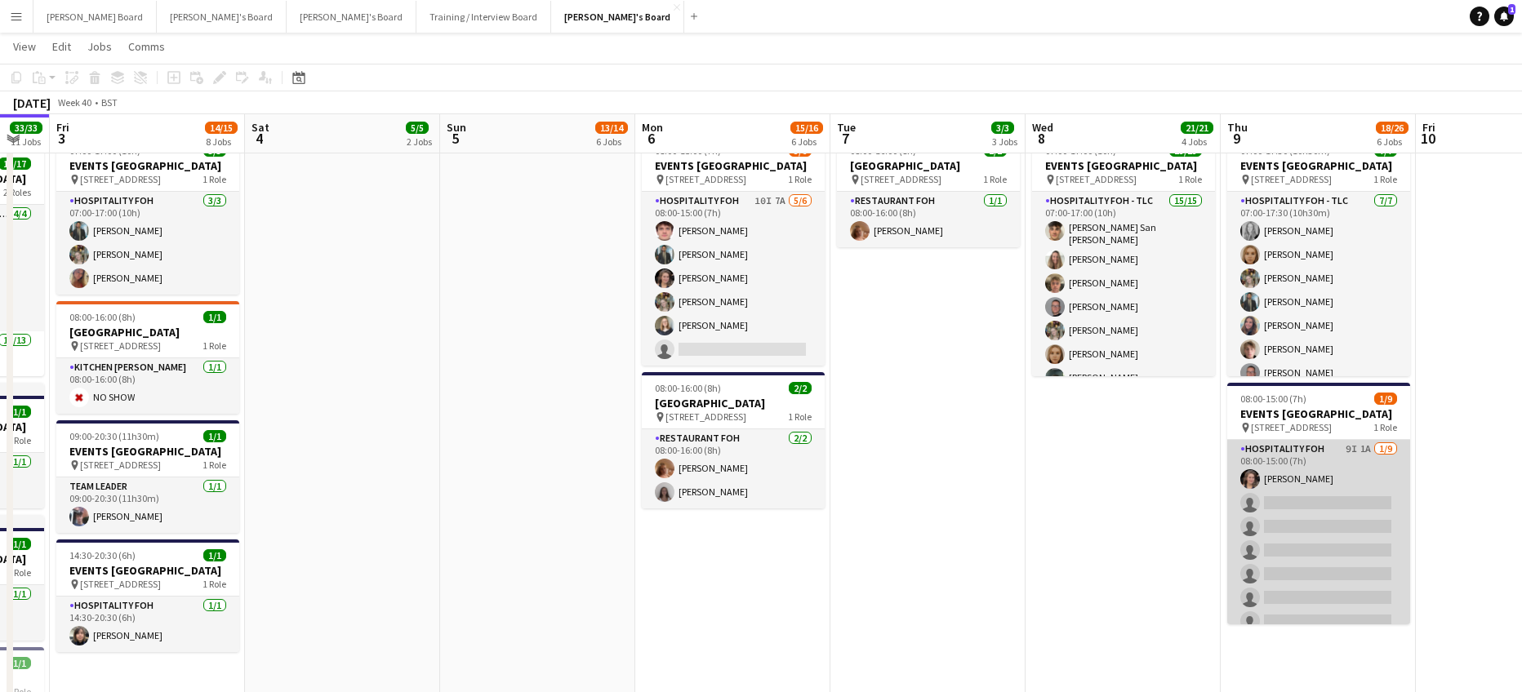
click at [1340, 536] on app-card-role "Hospitality FOH 9I 1A 1/9 08:00-15:00 (7h) Estella Catley Smith single-neutral-…" at bounding box center [1318, 562] width 183 height 245
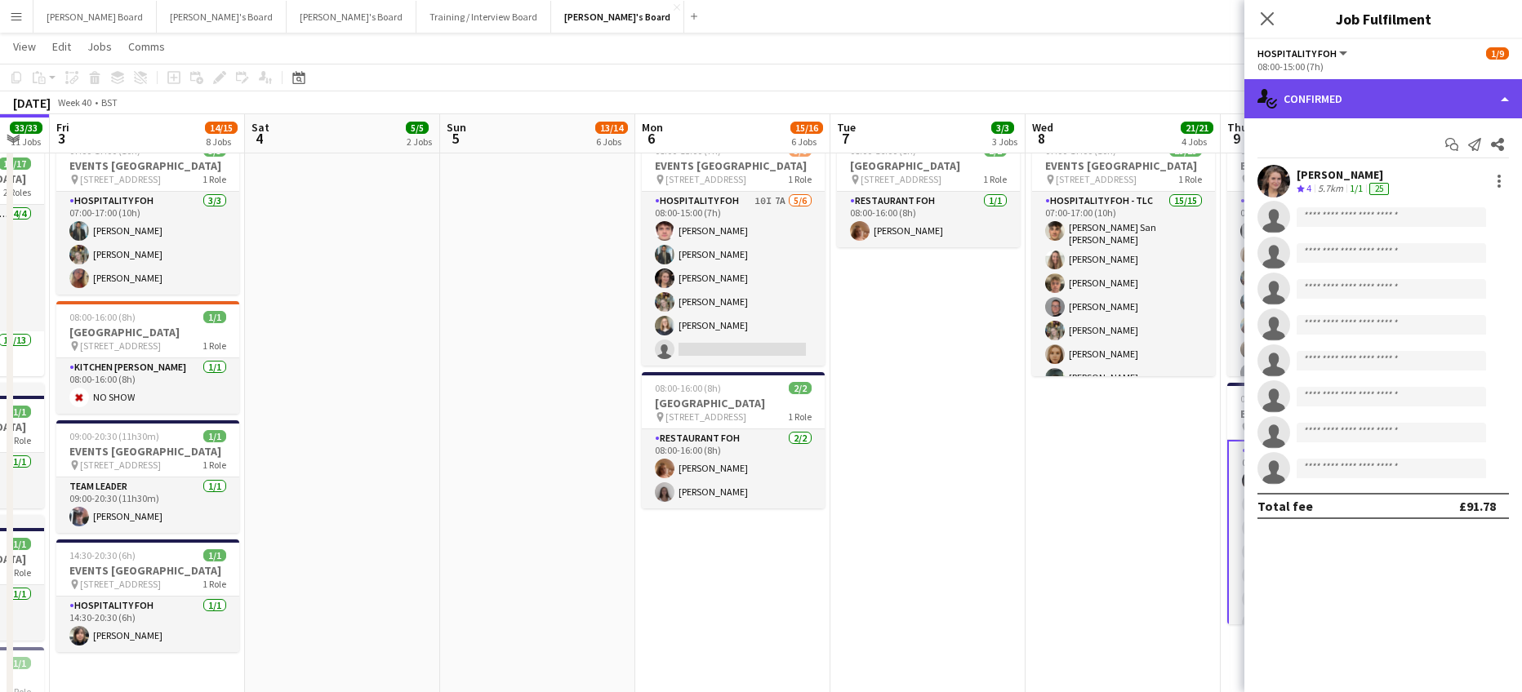
click at [1336, 101] on div "single-neutral-actions-check-2 Confirmed" at bounding box center [1383, 98] width 278 height 39
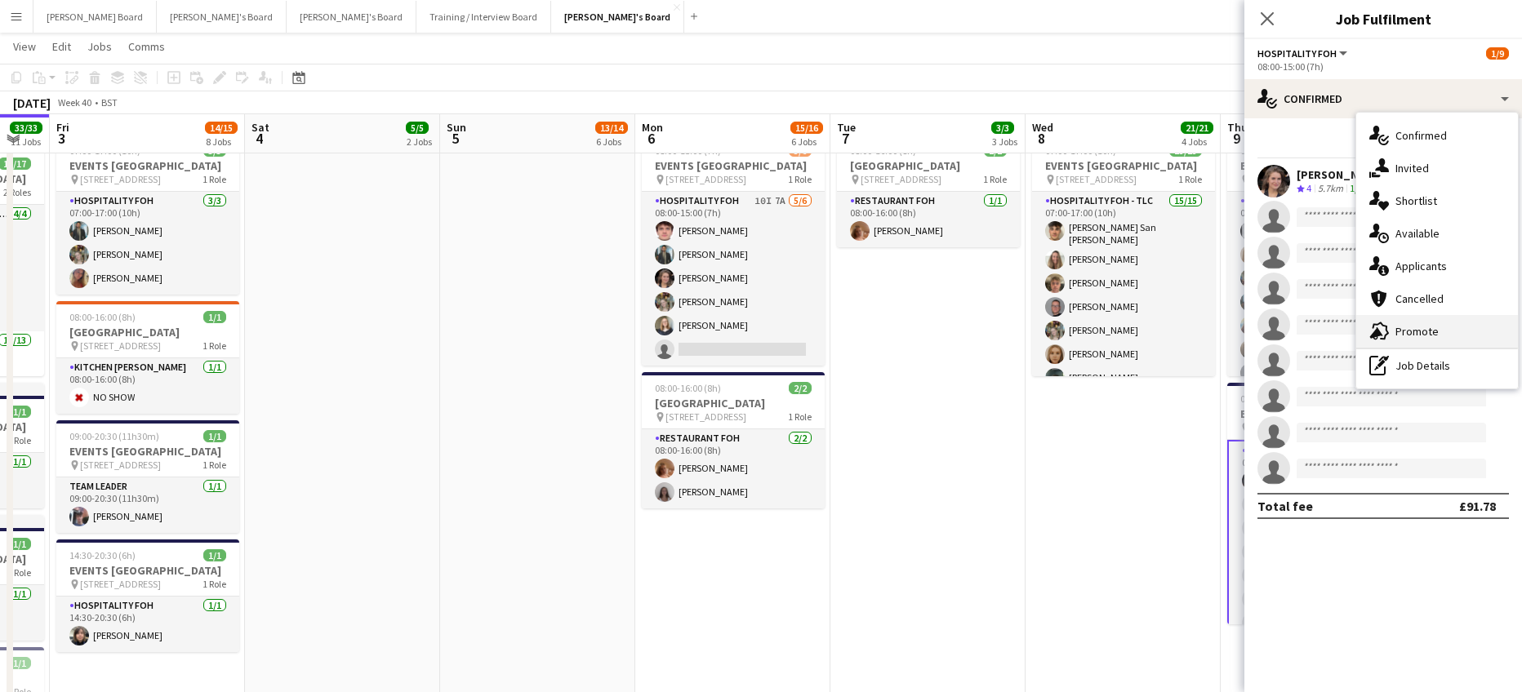
click at [1429, 341] on div "advertising-megaphone Promote" at bounding box center [1437, 331] width 162 height 33
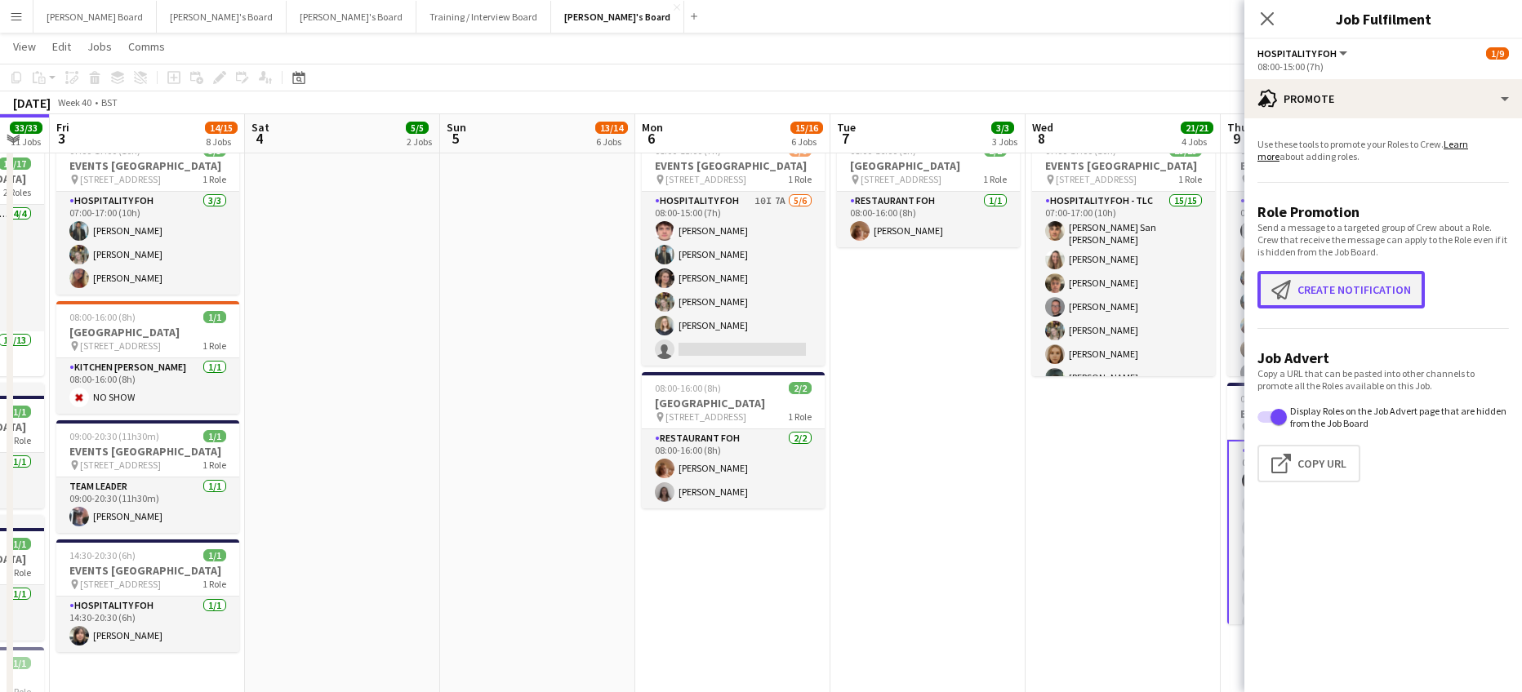
click at [1354, 280] on button "Create notification Create notification" at bounding box center [1340, 290] width 167 height 38
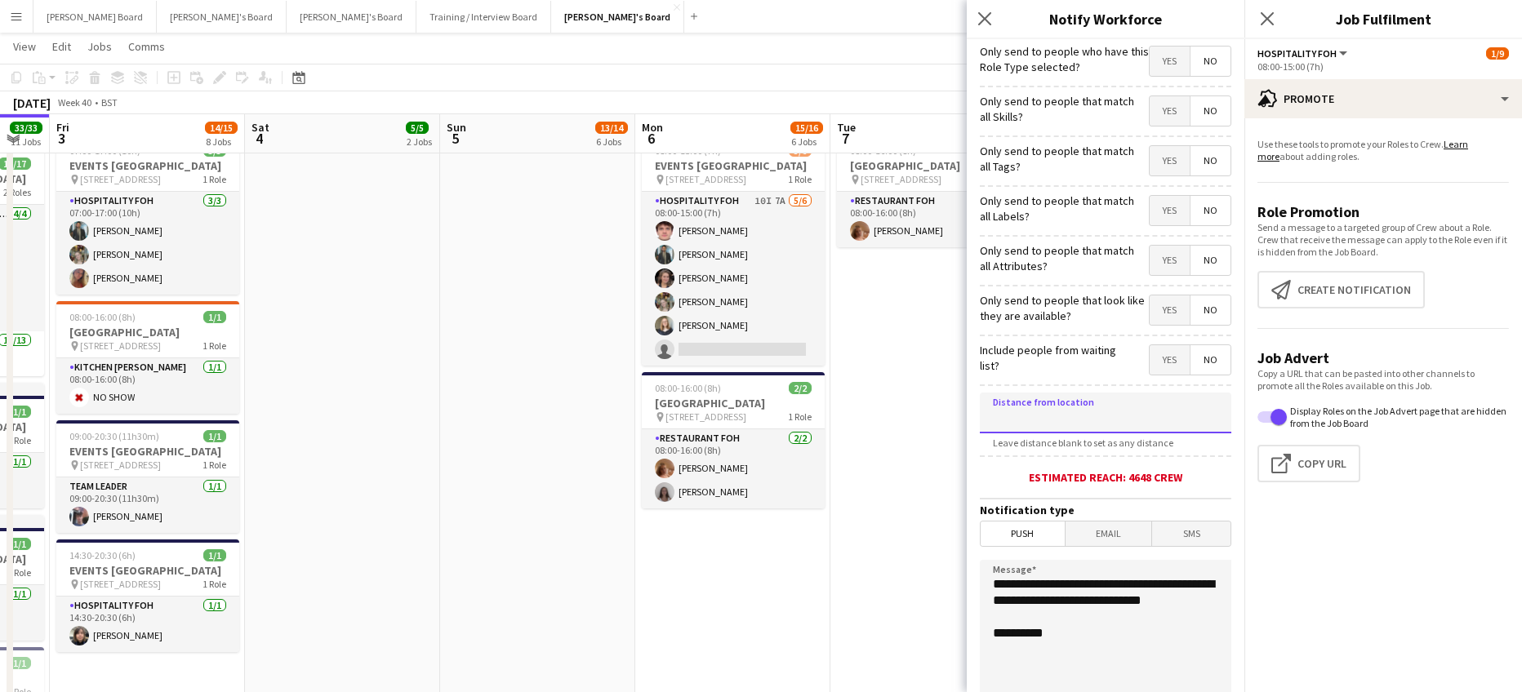
click at [1087, 398] on input at bounding box center [1105, 413] width 251 height 41
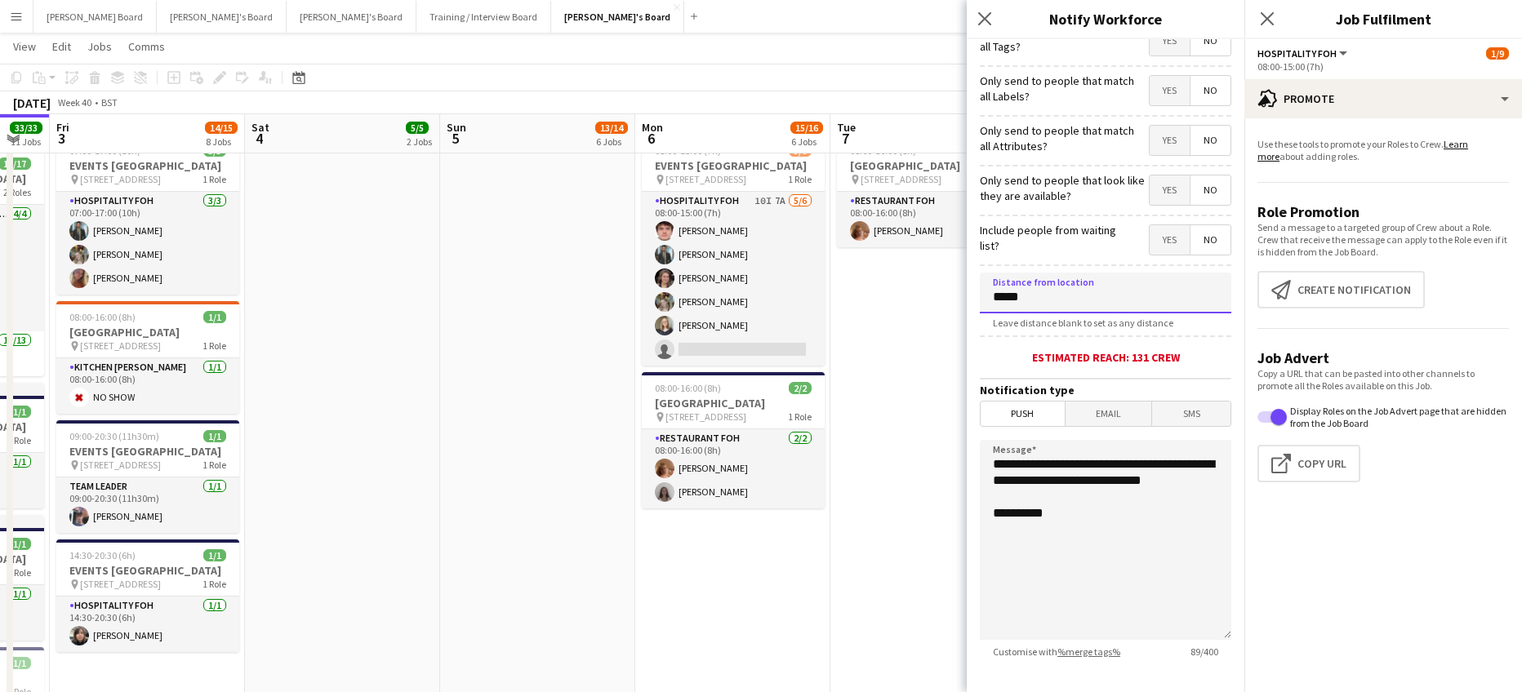
scroll to position [207, 0]
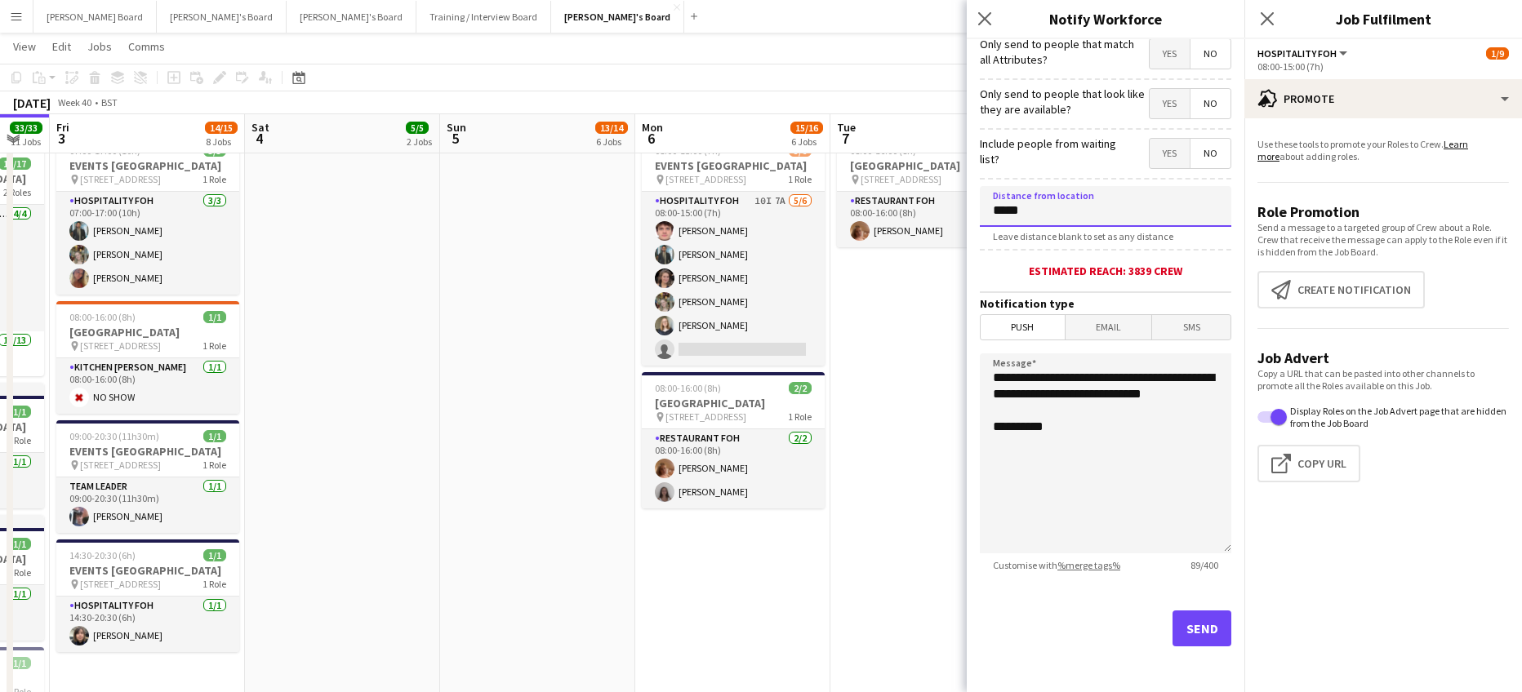
type input "*****"
click at [1172, 625] on button "Send" at bounding box center [1201, 629] width 59 height 36
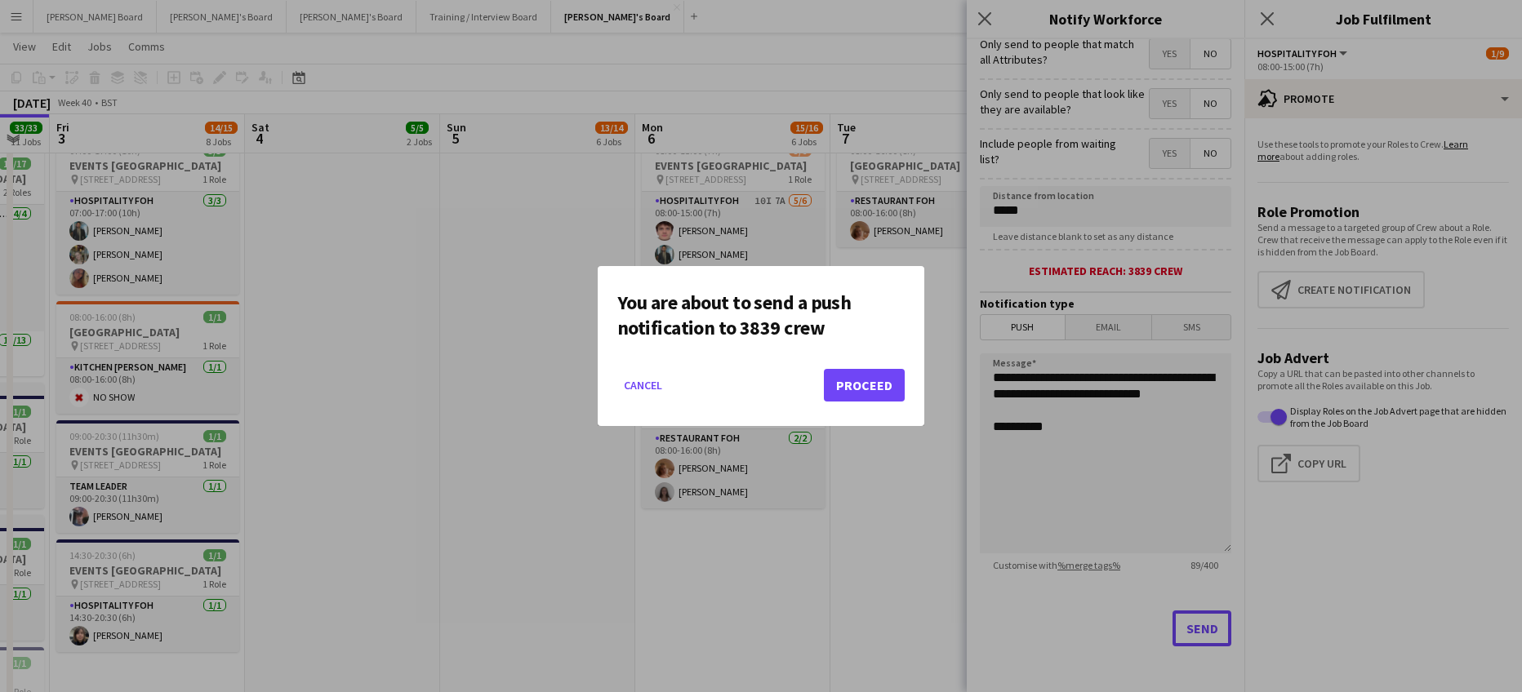
scroll to position [0, 0]
click at [890, 385] on button "Proceed" at bounding box center [864, 385] width 81 height 33
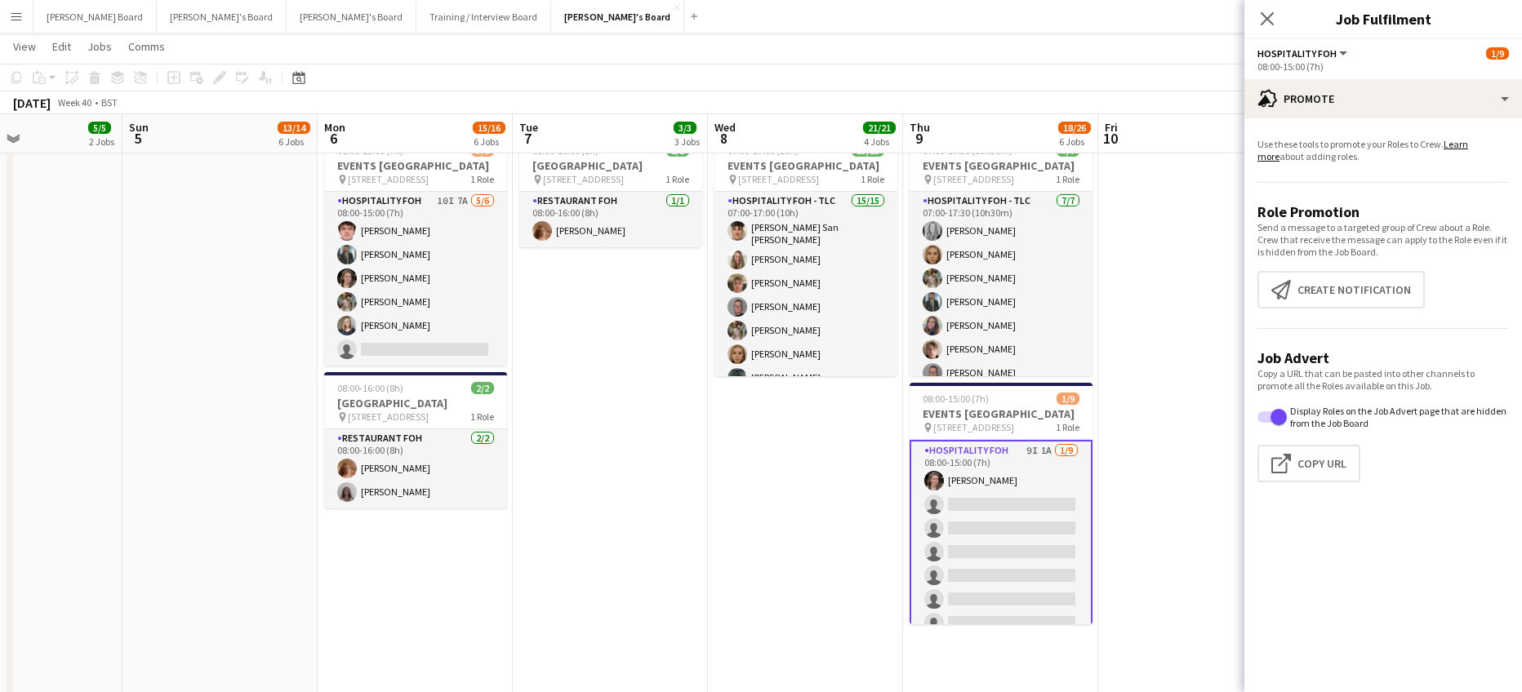
drag, startPoint x: 1064, startPoint y: 480, endPoint x: 532, endPoint y: 474, distance: 531.5
click at [547, 477] on app-calendar-viewport "Wed 1 14/14 6 Jobs Thu 2 33/33 11 Jobs Fri 3 14/15 8 Jobs Sat 4 5/5 2 Jobs Sun …" at bounding box center [761, 484] width 1522 height 3018
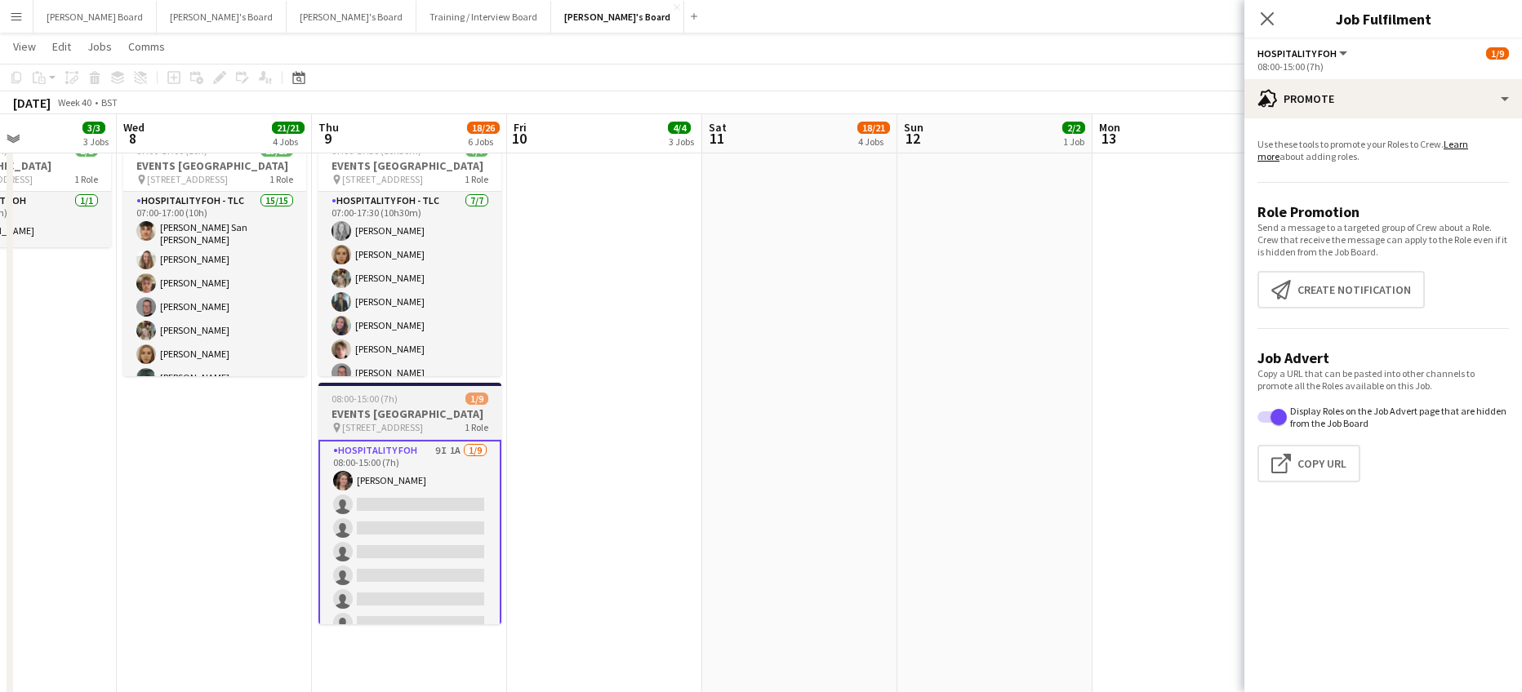
scroll to position [0, 469]
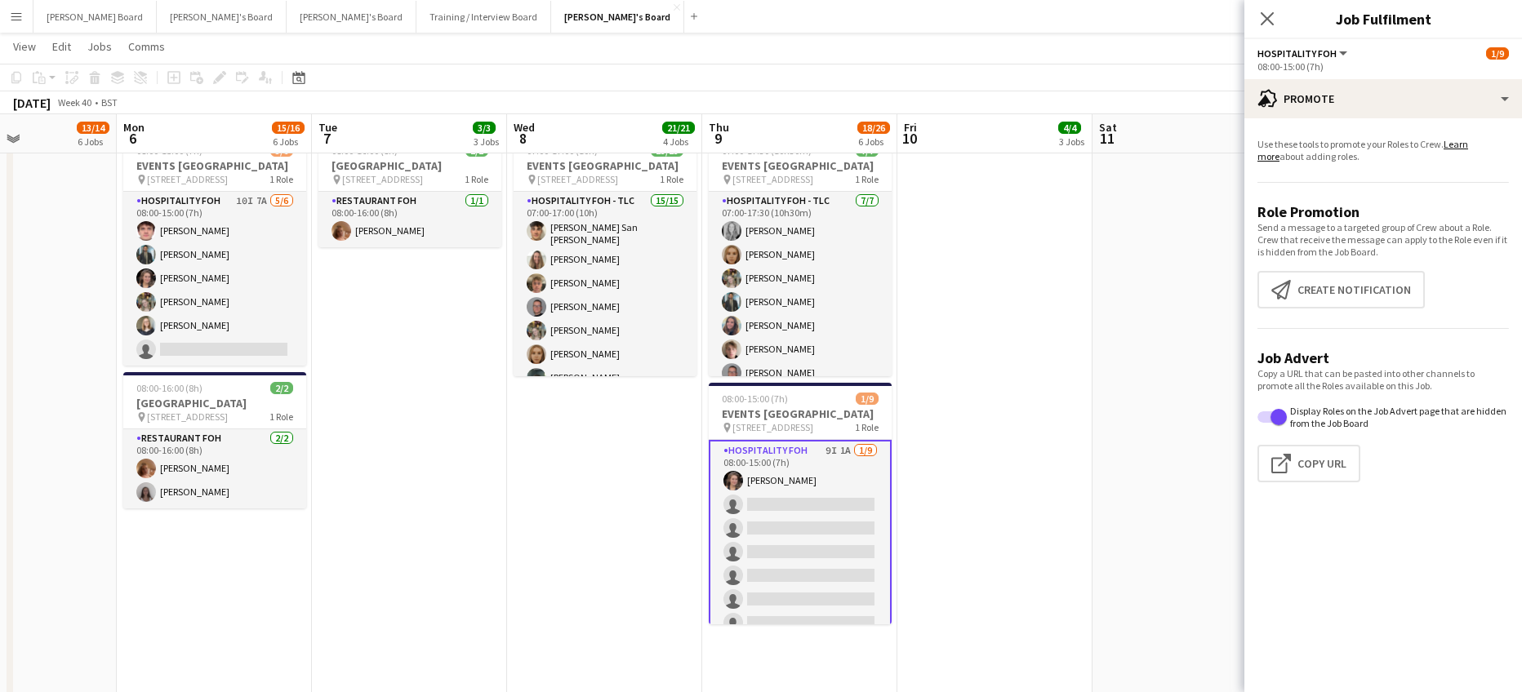
click at [1185, 466] on app-date-cell "08:00-18:00 (10h) 14/14 EVENTS McLaren Technology Centre pin Woking, GU21 4YH 1…" at bounding box center [1189, 372] width 195 height 1671
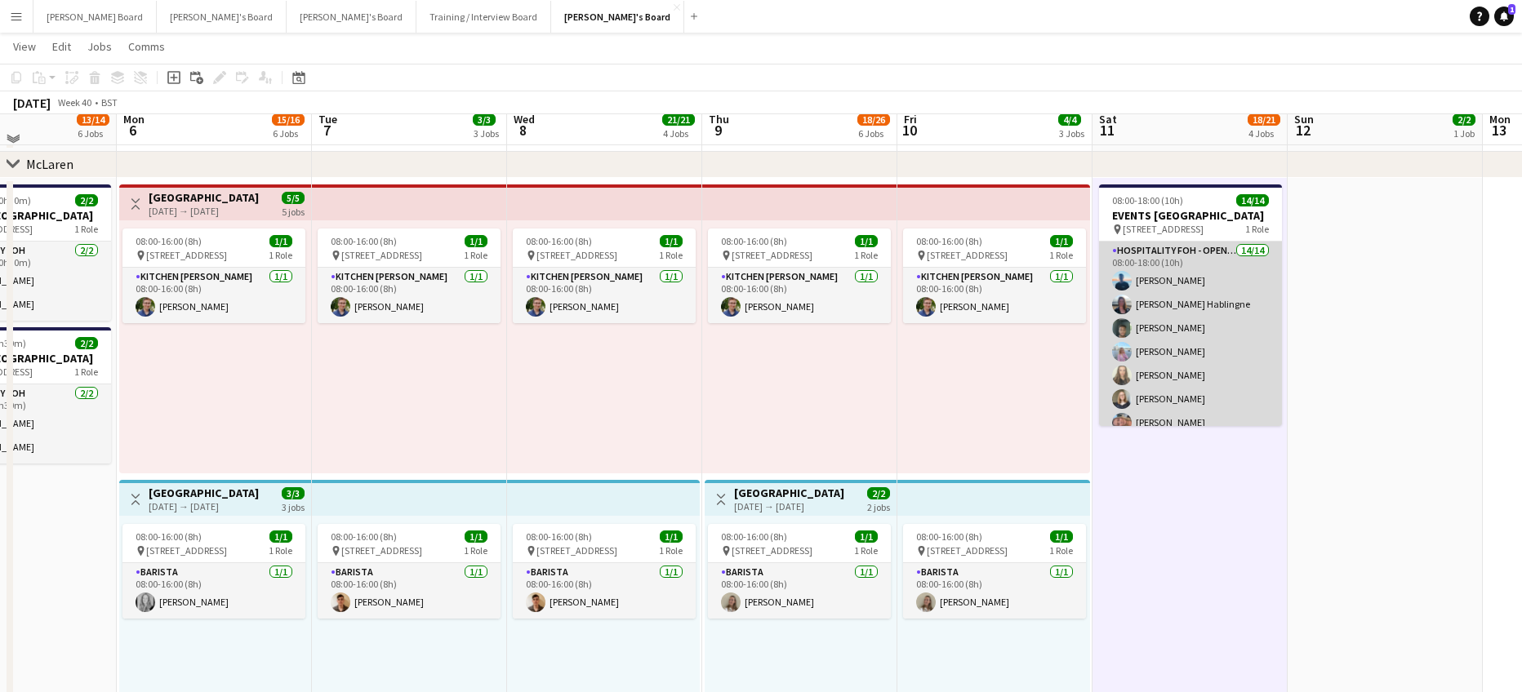
scroll to position [435, 0]
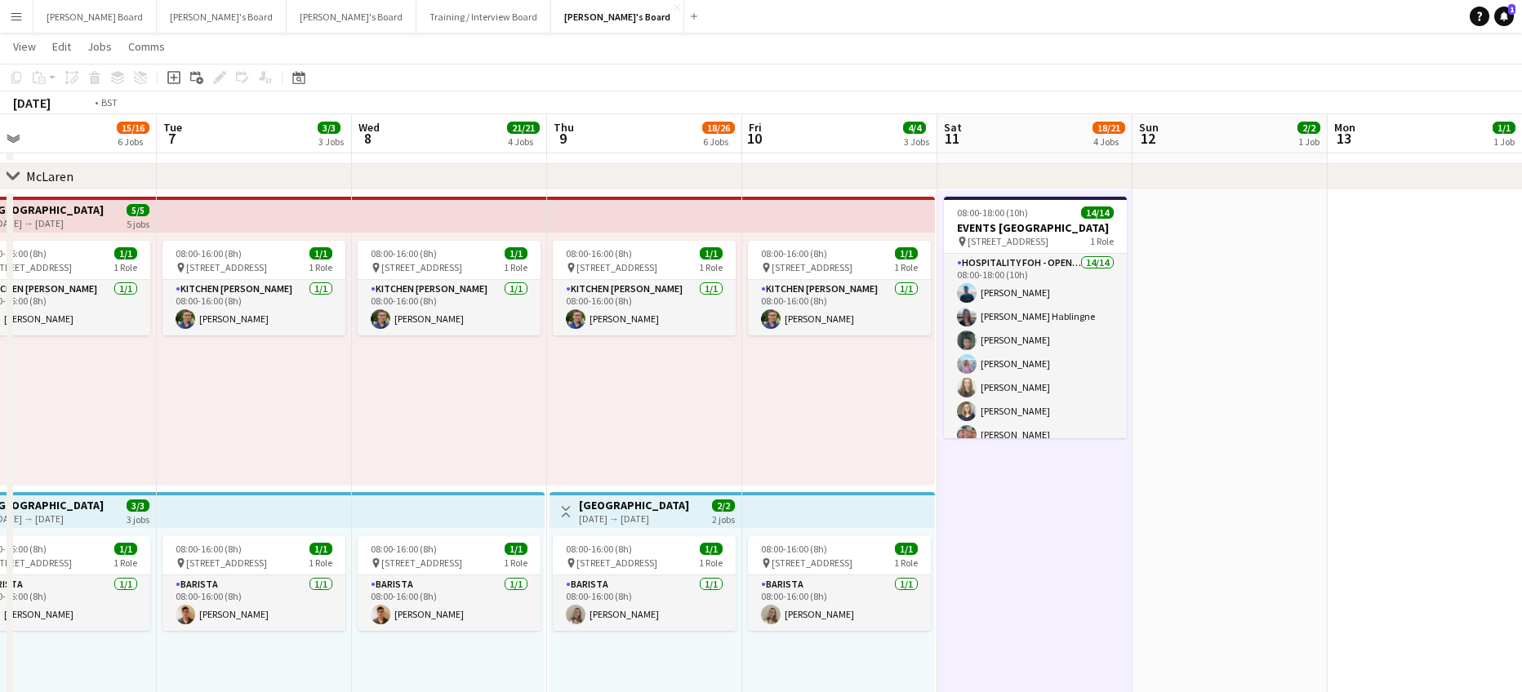
drag, startPoint x: 1203, startPoint y: 428, endPoint x: 588, endPoint y: 366, distance: 617.9
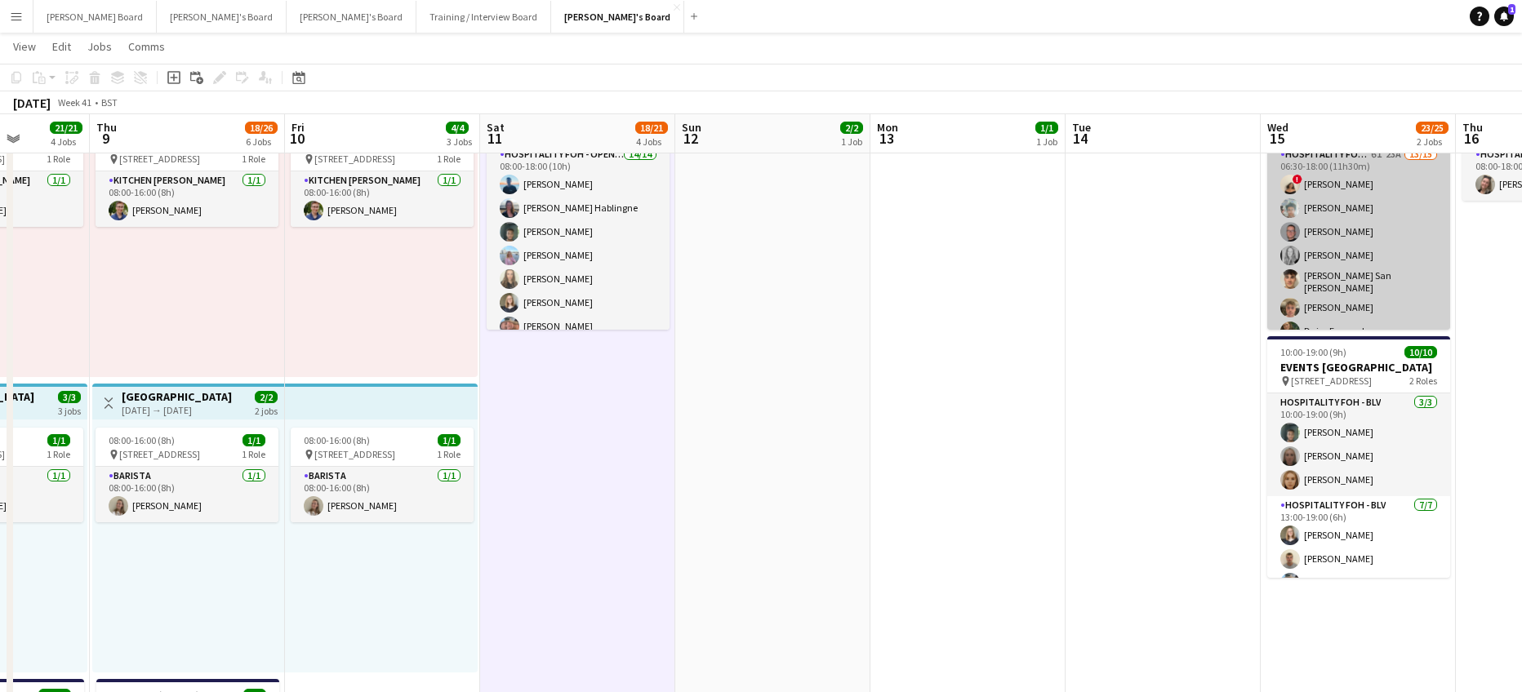
scroll to position [0, 508]
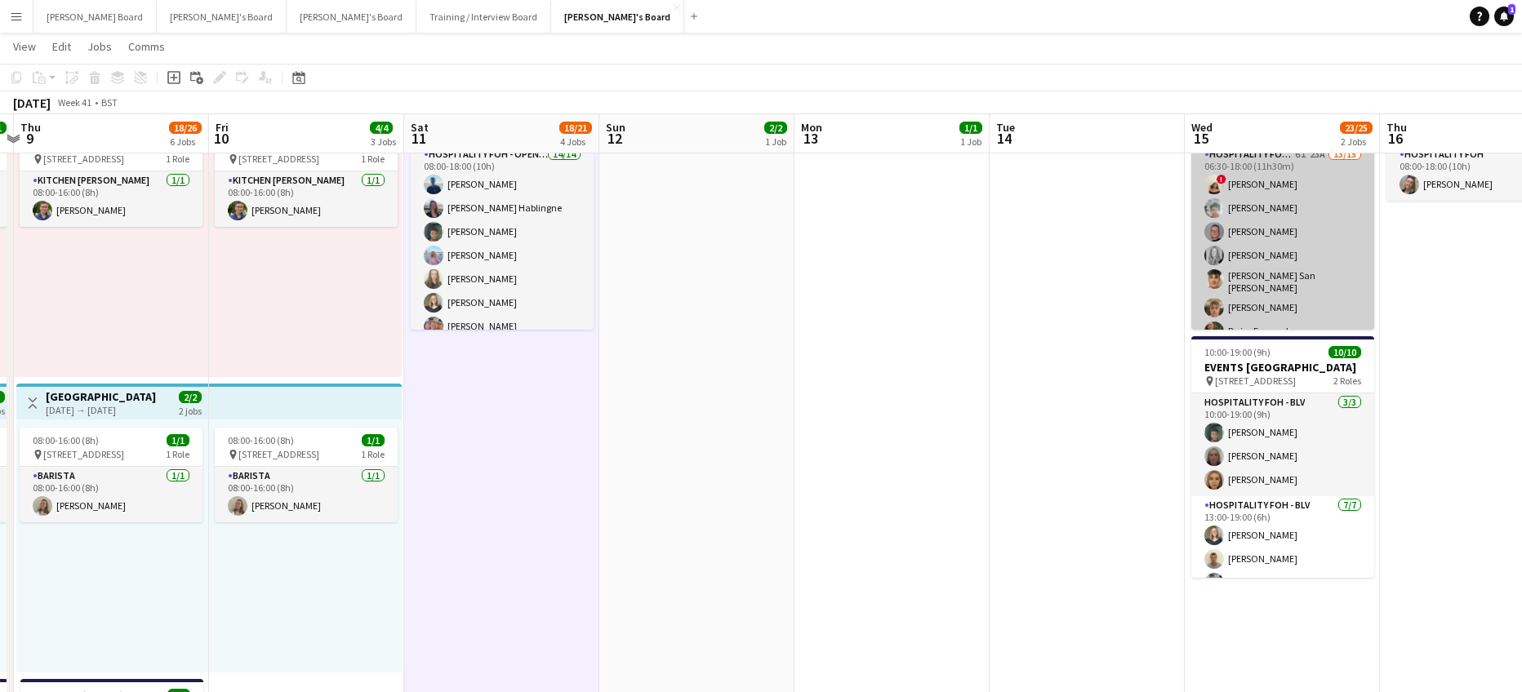
drag, startPoint x: 1316, startPoint y: 416, endPoint x: 944, endPoint y: 321, distance: 384.1
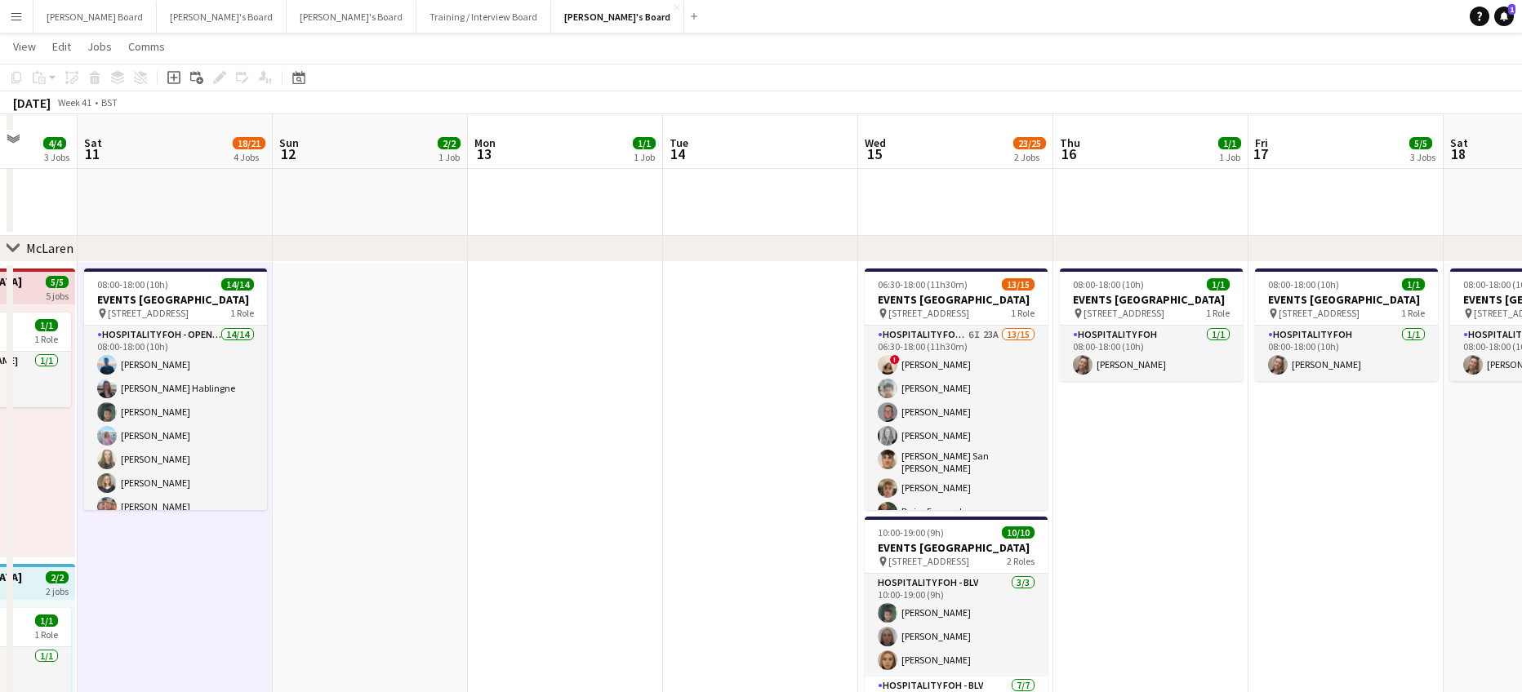
scroll to position [327, 0]
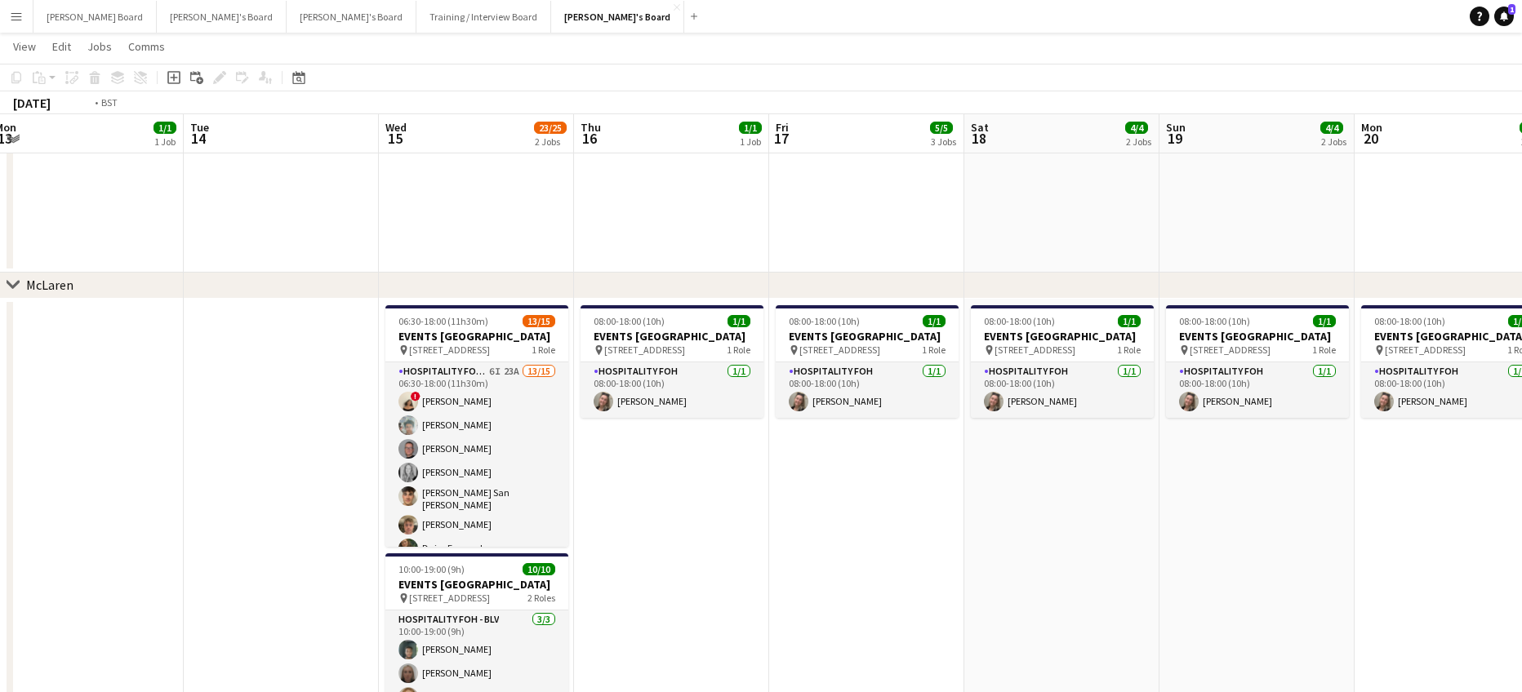
drag, startPoint x: 1123, startPoint y: 621, endPoint x: 521, endPoint y: 536, distance: 608.6
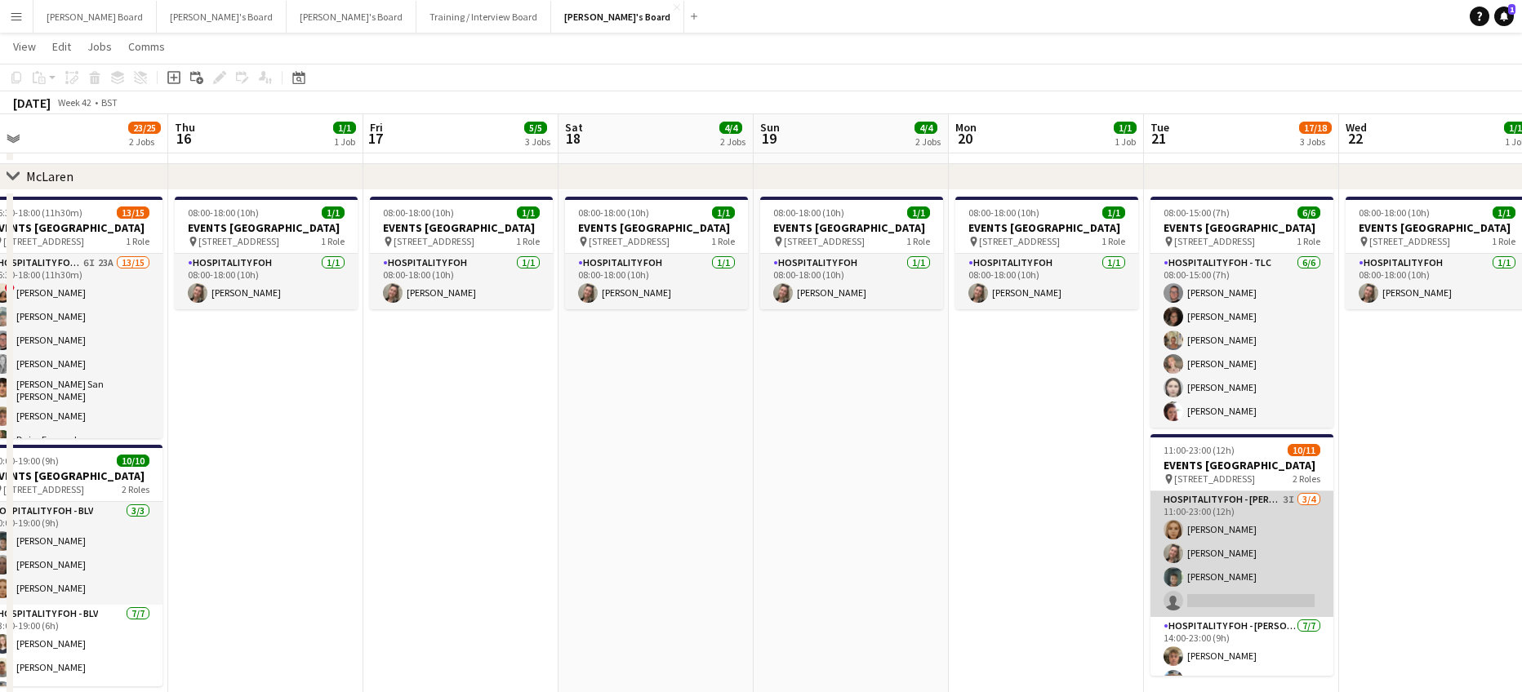
scroll to position [0, 0]
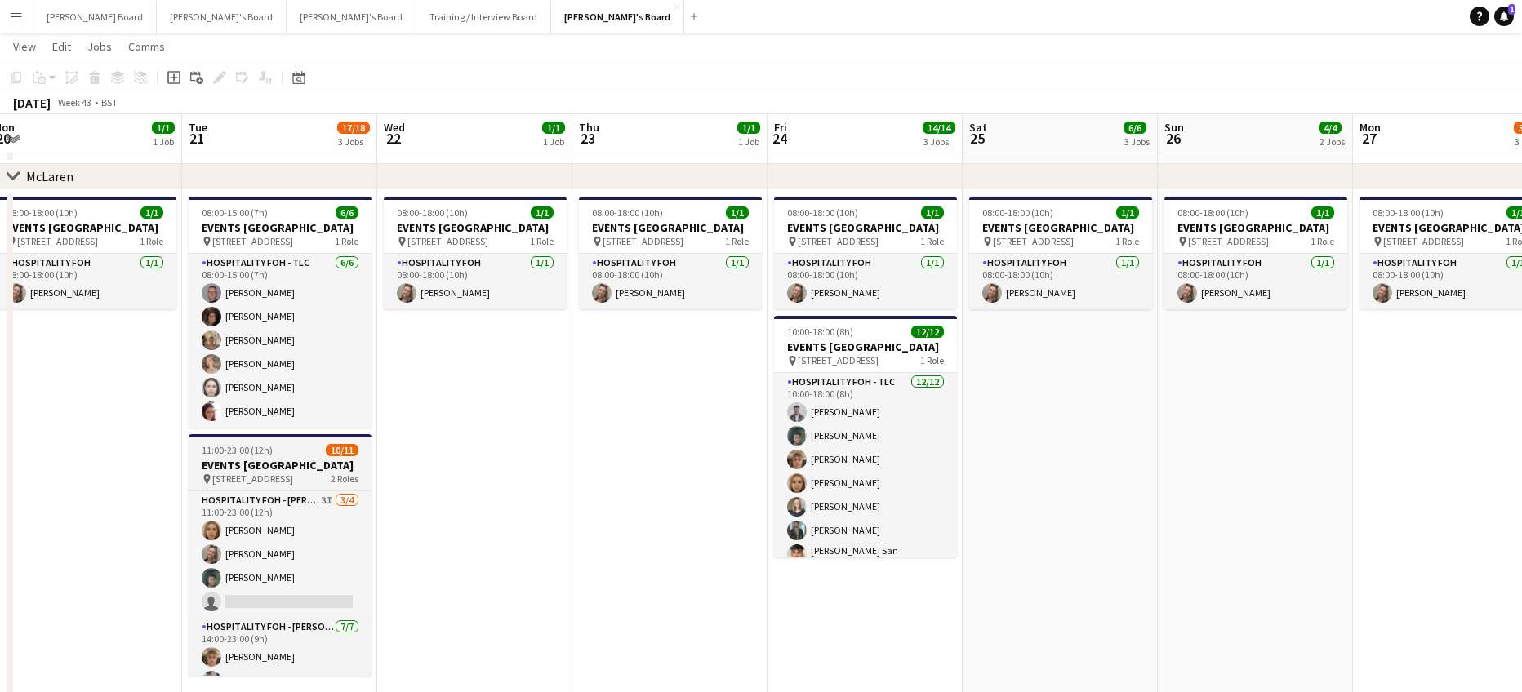
drag, startPoint x: 979, startPoint y: 546, endPoint x: 319, endPoint y: 500, distance: 661.2
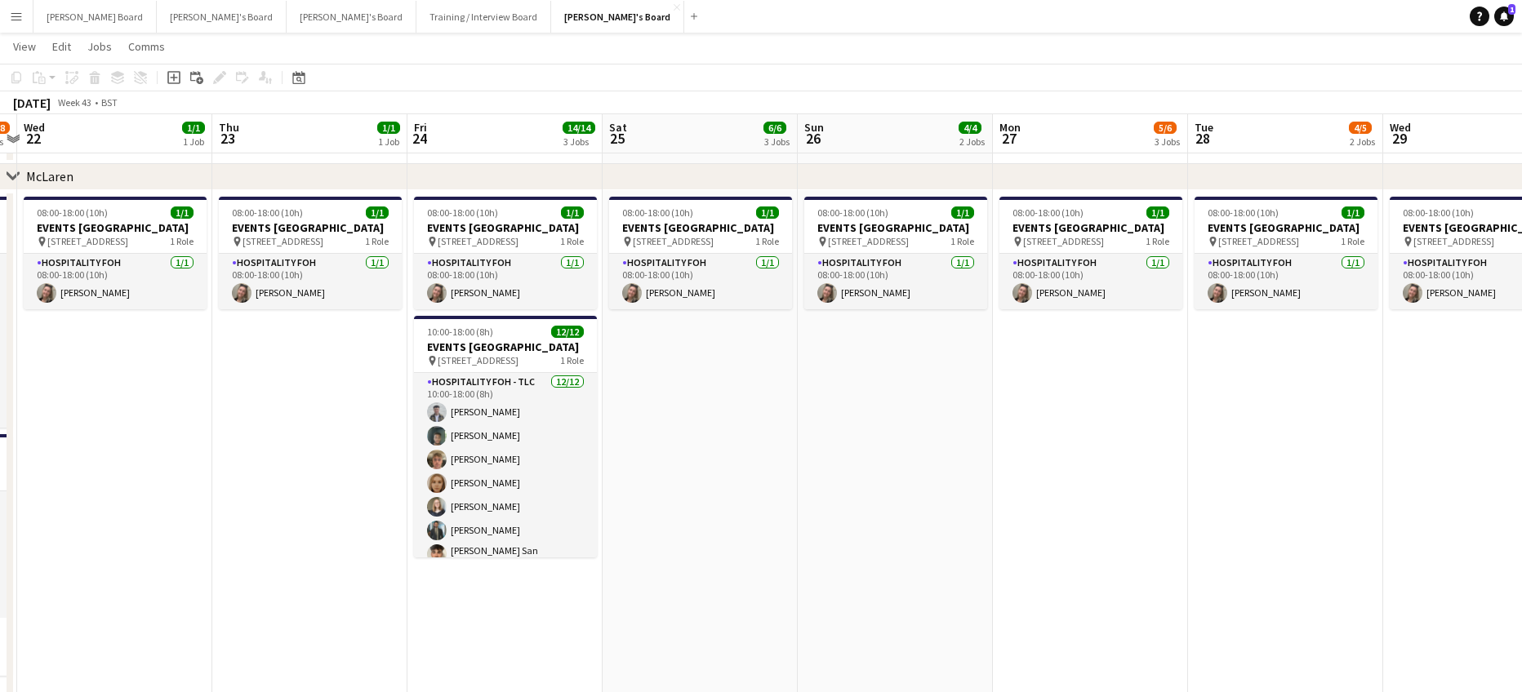
drag, startPoint x: 885, startPoint y: 528, endPoint x: 265, endPoint y: 501, distance: 620.2
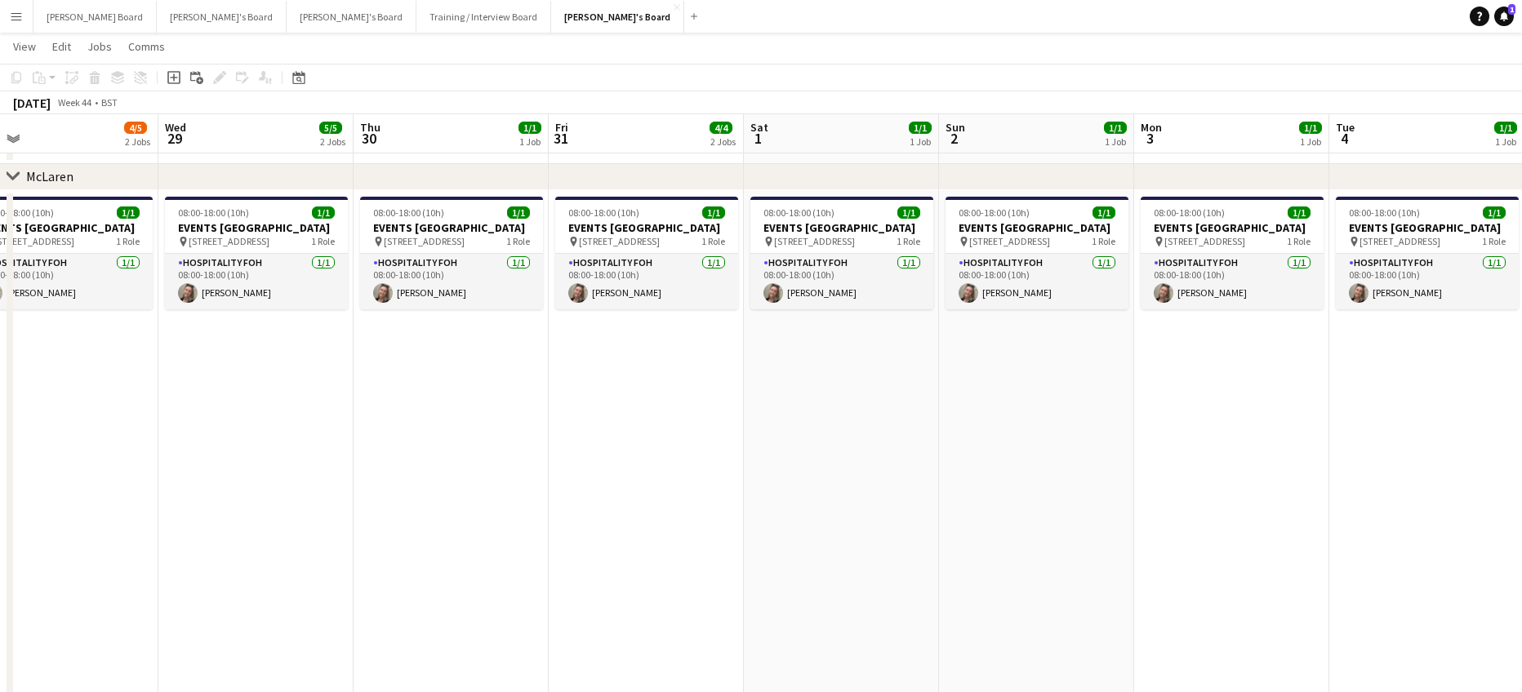
drag, startPoint x: 903, startPoint y: 512, endPoint x: 318, endPoint y: 510, distance: 584.5
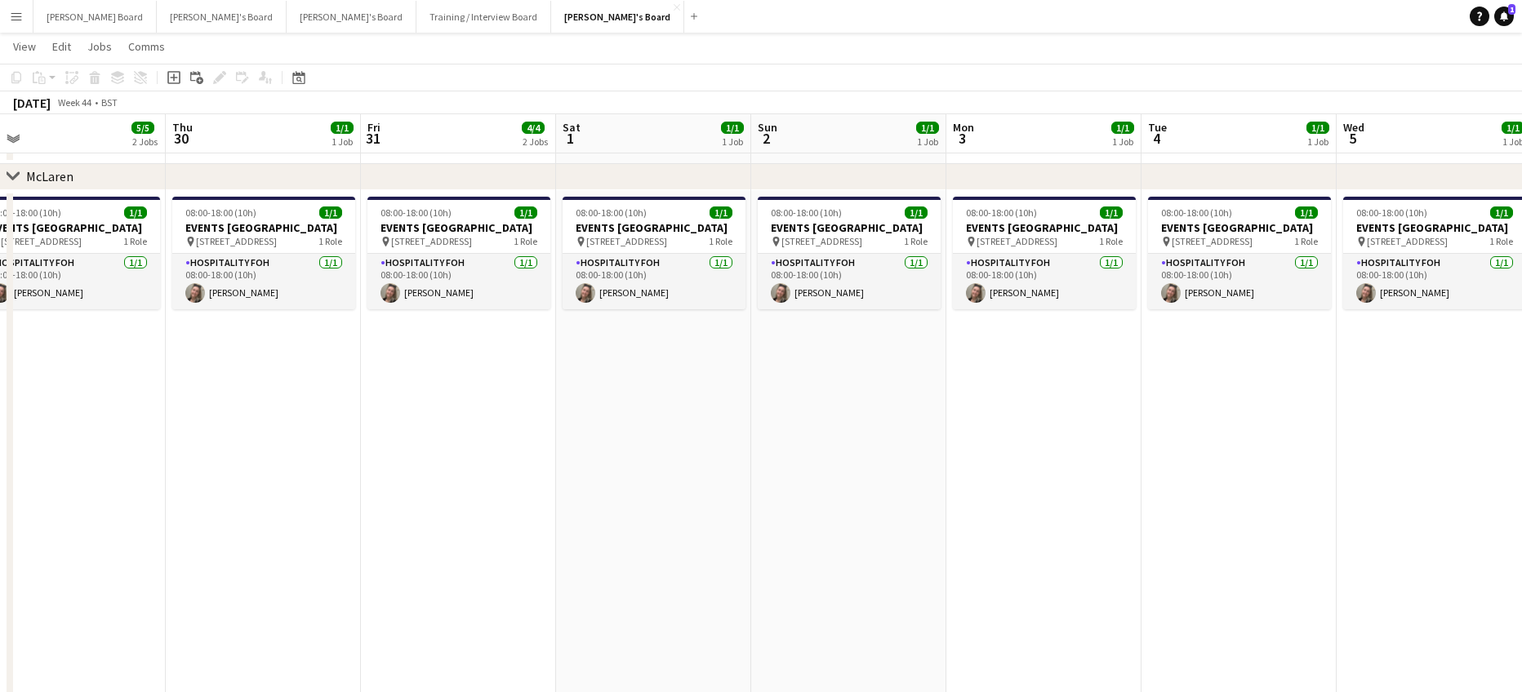
drag, startPoint x: 493, startPoint y: 524, endPoint x: 518, endPoint y: 526, distance: 25.4
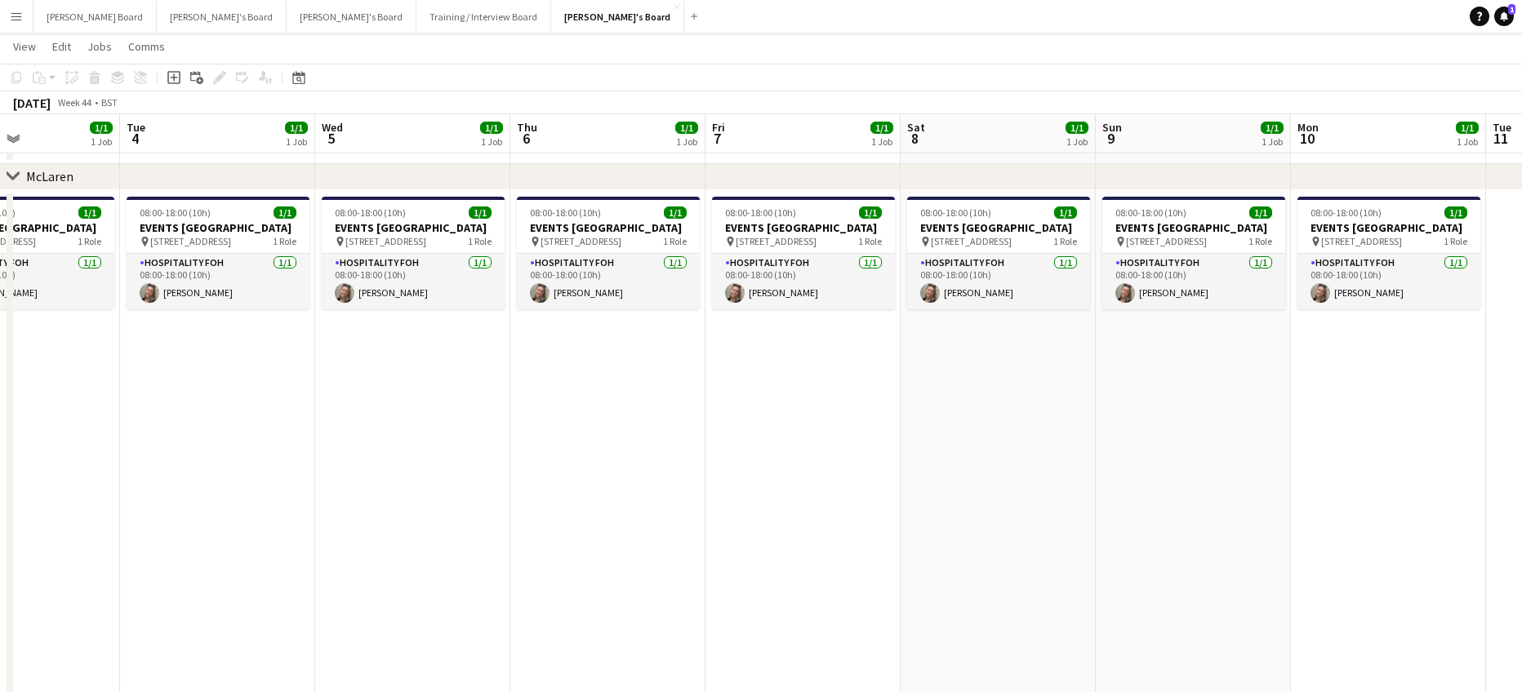
drag, startPoint x: 823, startPoint y: 554, endPoint x: 462, endPoint y: 472, distance: 370.1
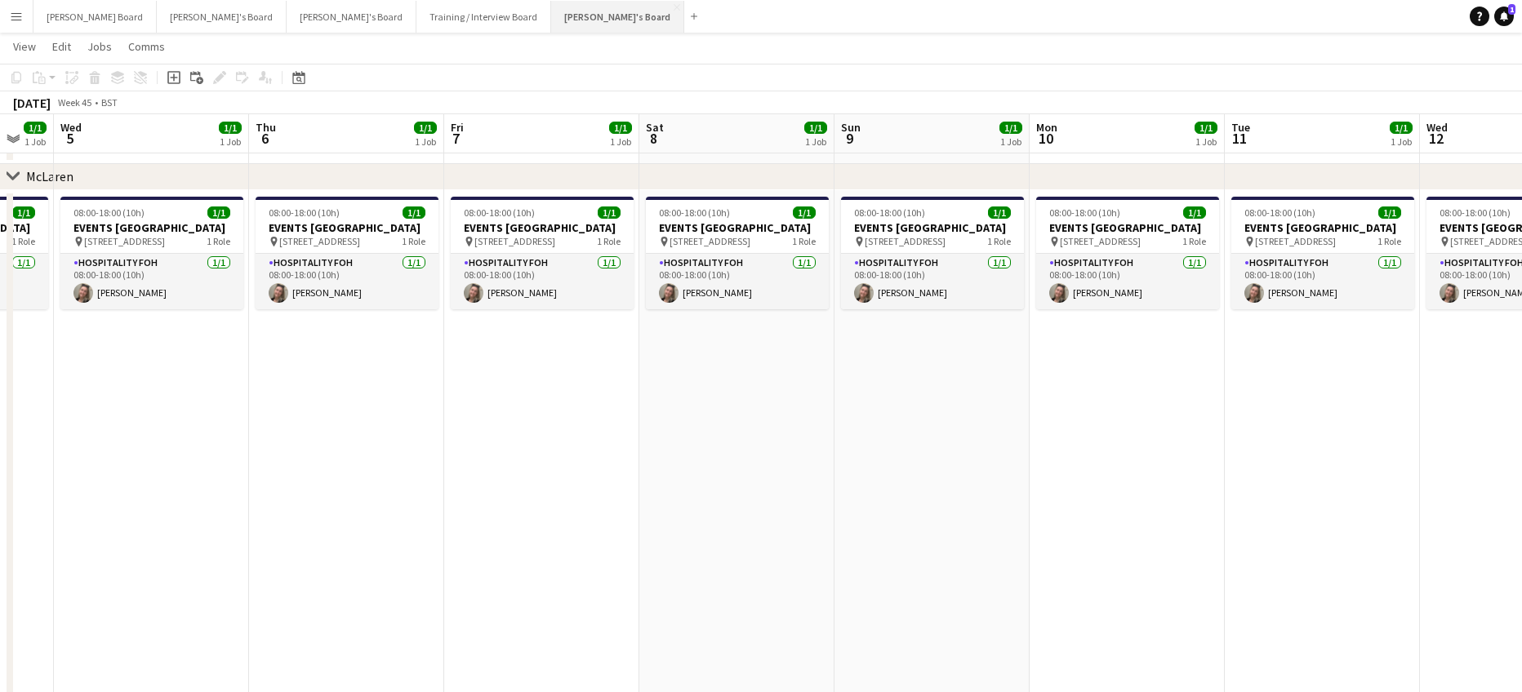
click at [551, 21] on button "Jakub's Board Close" at bounding box center [617, 17] width 133 height 32
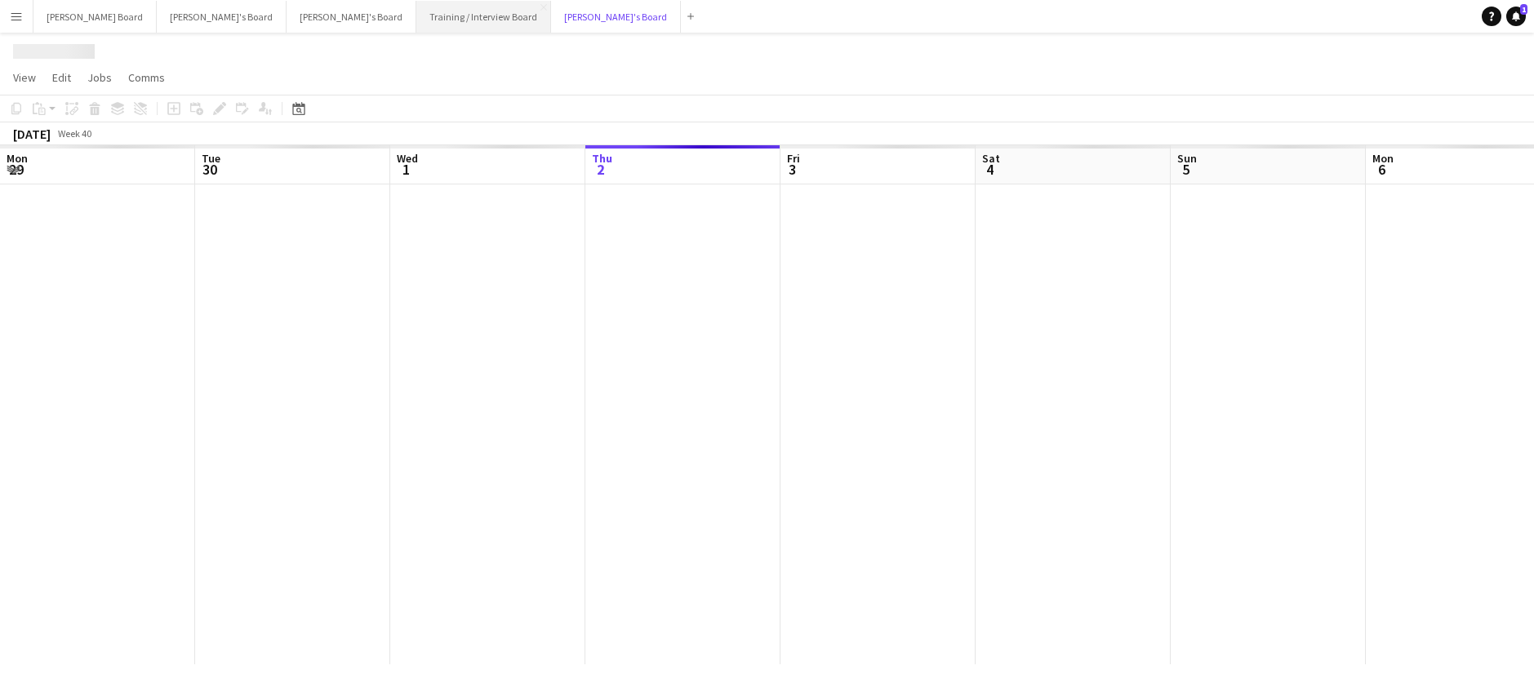
scroll to position [0, 390]
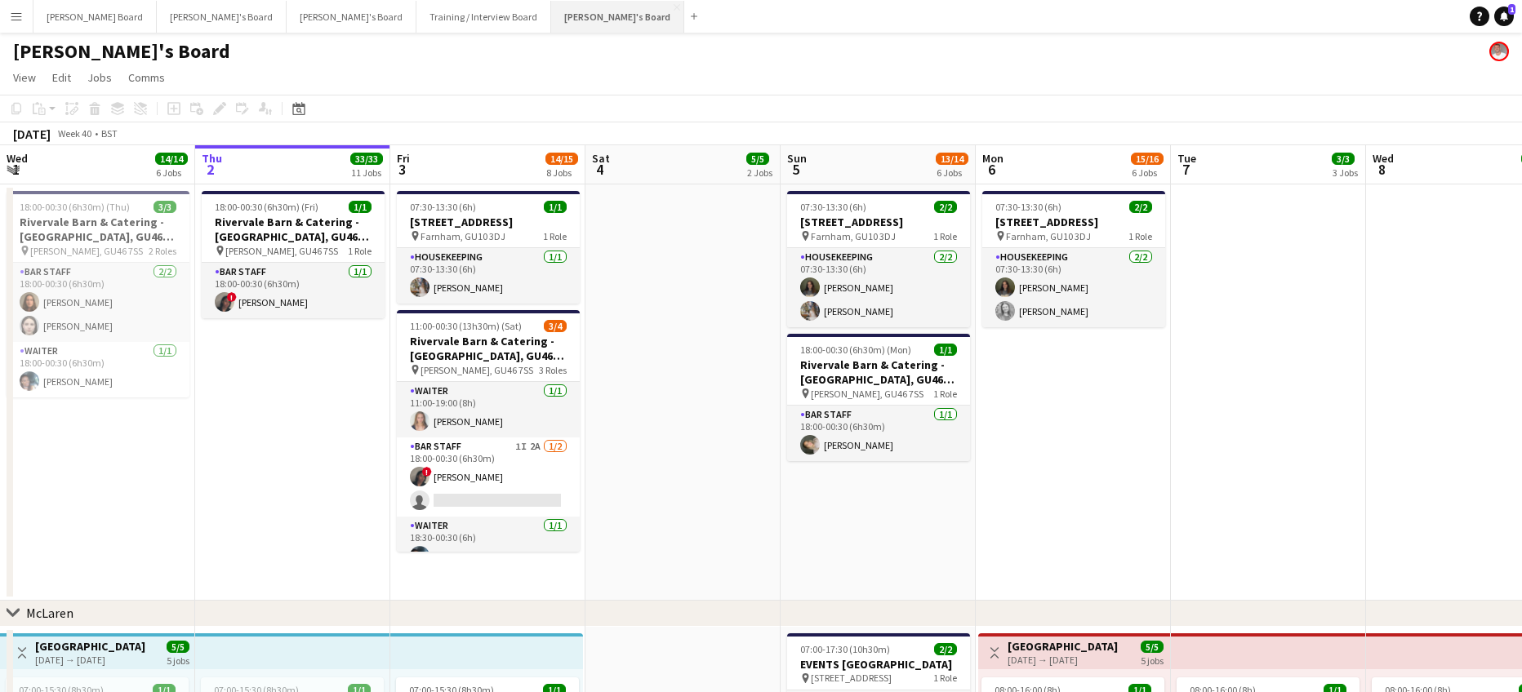
click at [551, 19] on button "Jakub's Board Close" at bounding box center [617, 17] width 133 height 32
click at [551, 1] on button "Jakub's Board Close" at bounding box center [617, 17] width 133 height 32
click at [769, 536] on app-date-cell at bounding box center [682, 393] width 195 height 416
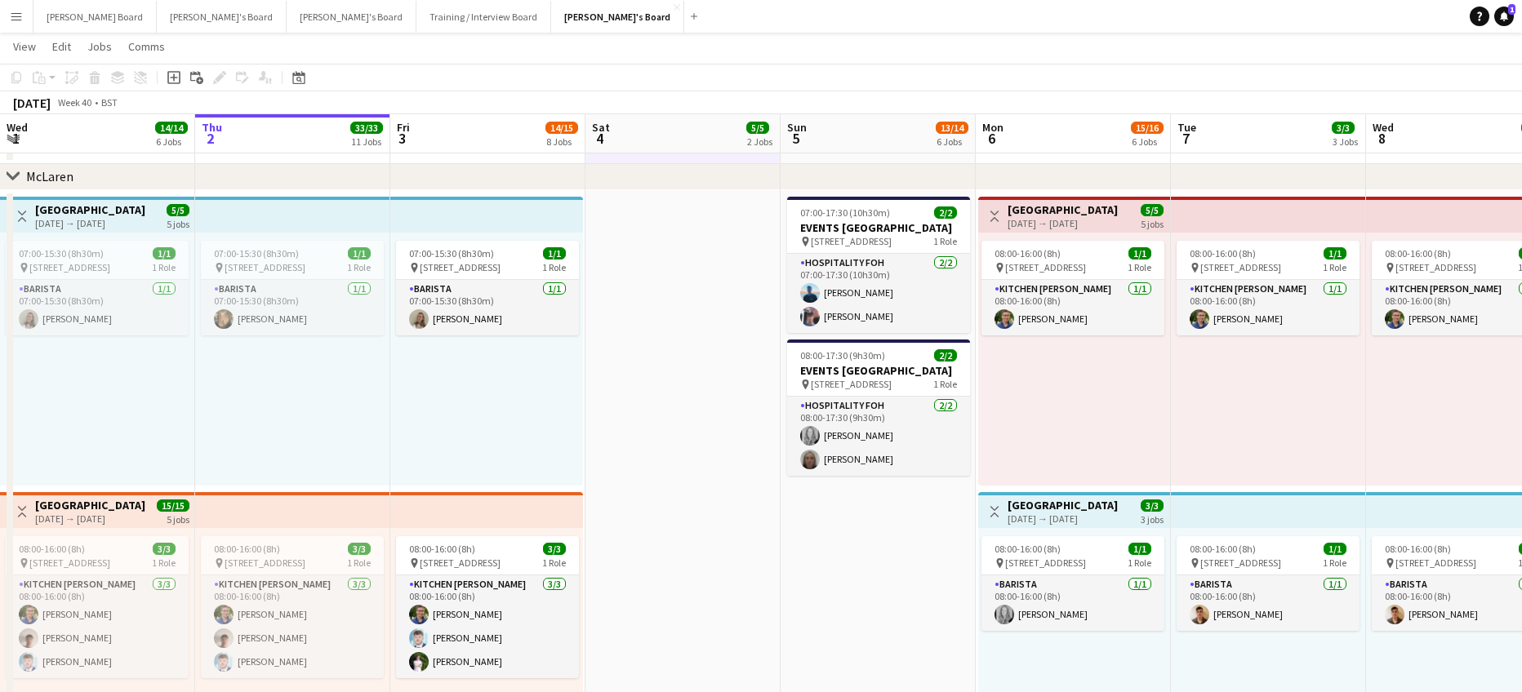
scroll to position [0, 389]
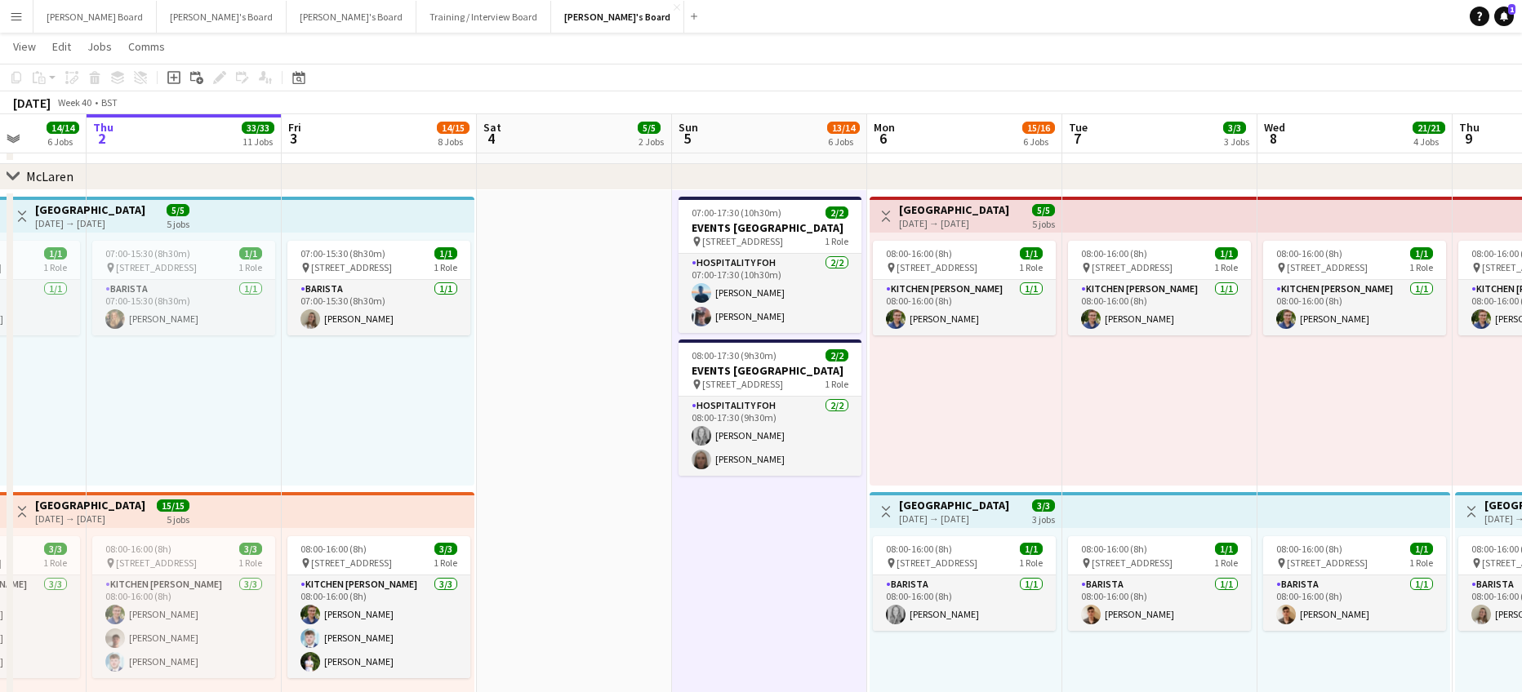
drag, startPoint x: 867, startPoint y: 554, endPoint x: 645, endPoint y: 564, distance: 222.3
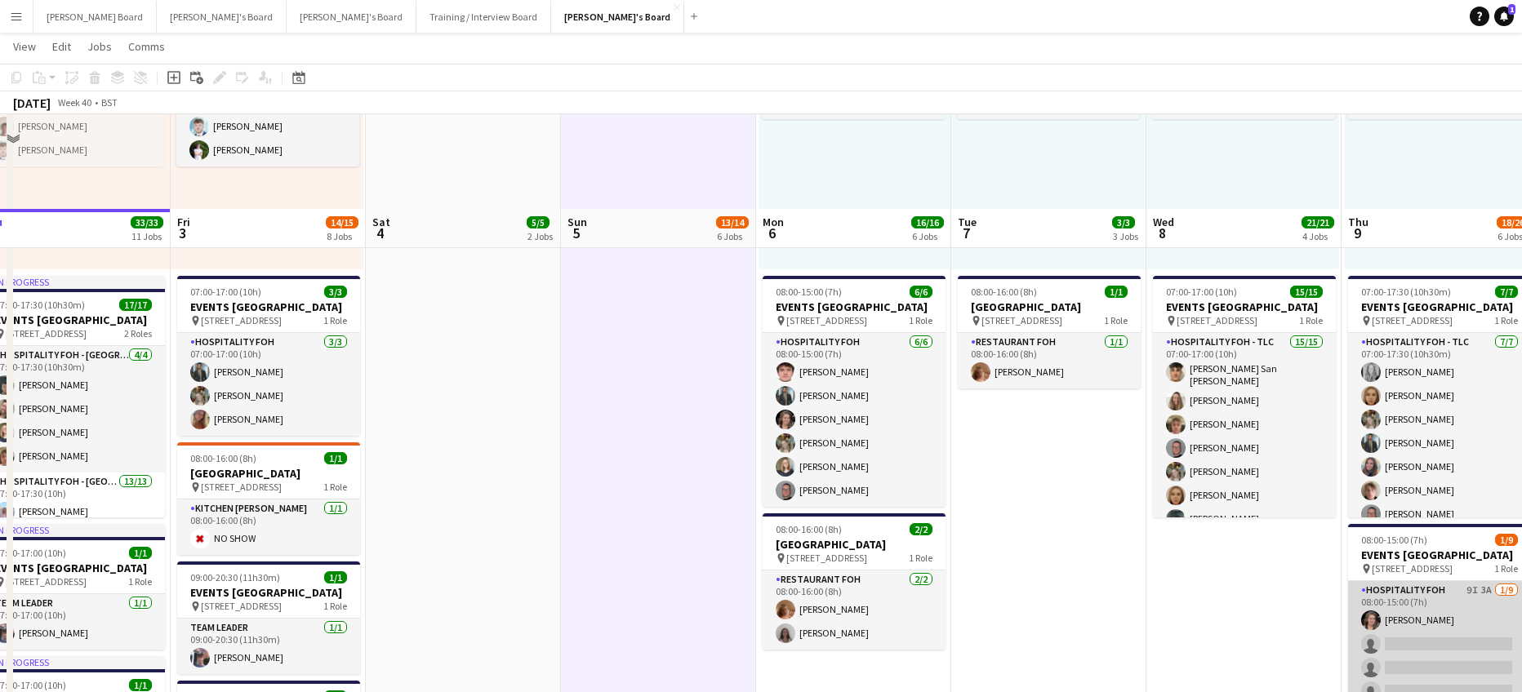
scroll to position [1306, 0]
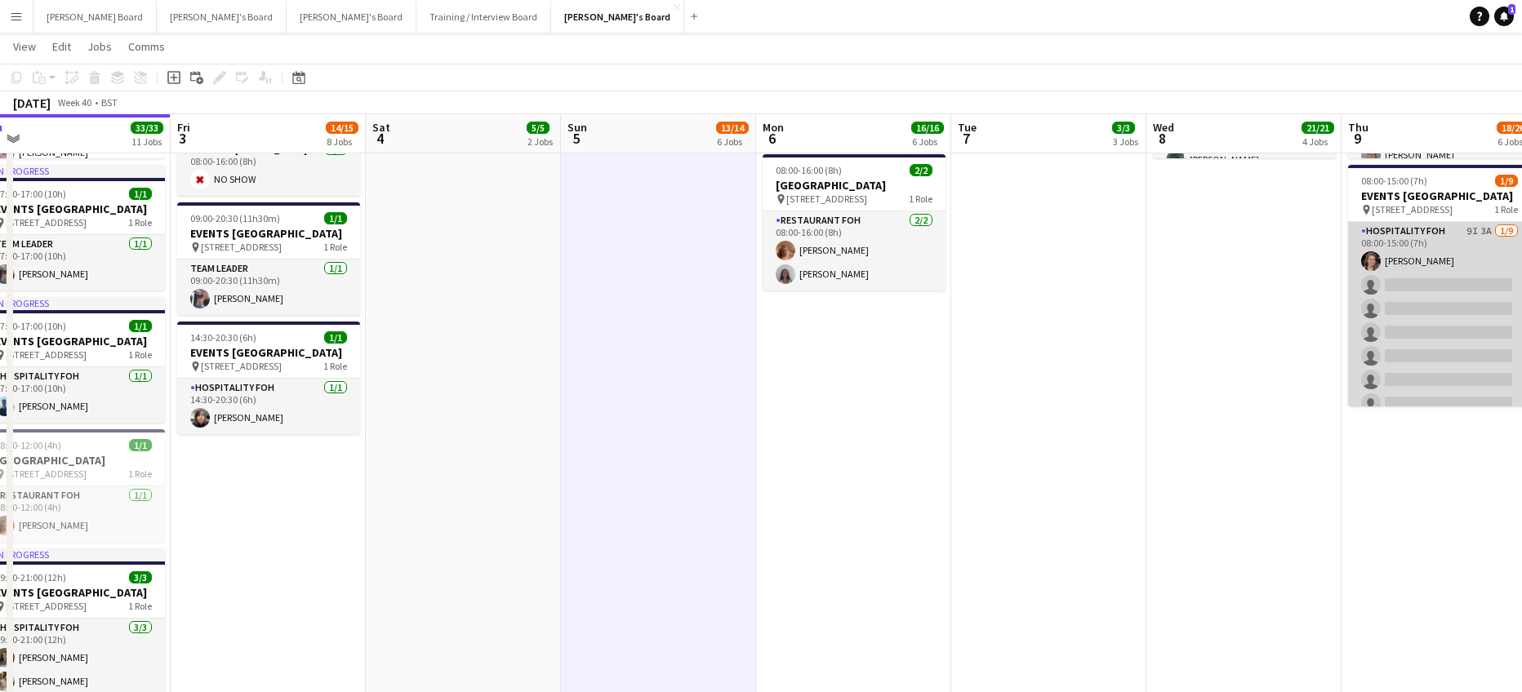
click at [1442, 354] on app-card-role "Hospitality FOH 9I 3A 1/9 08:00-15:00 (7h) Estella Catley Smith single-neutral-…" at bounding box center [1439, 344] width 183 height 245
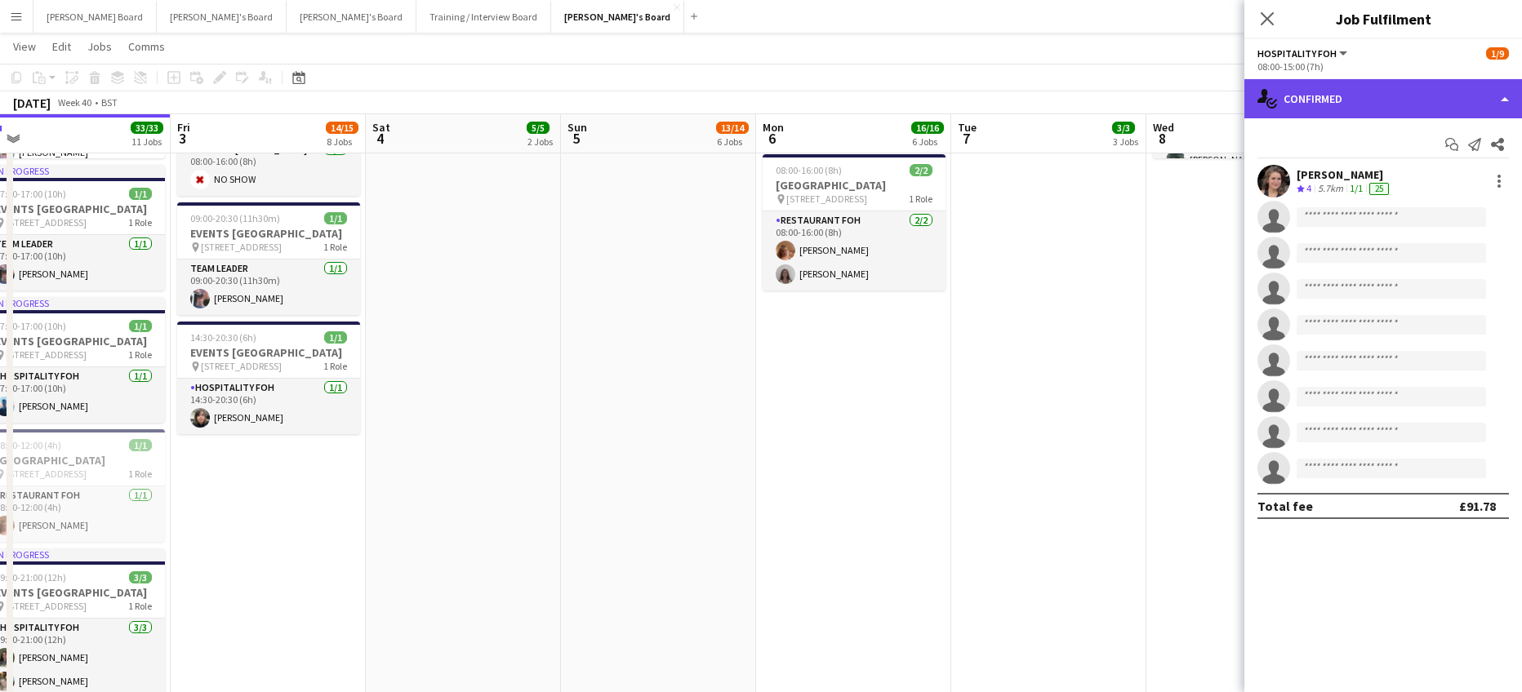
click at [1312, 111] on div "single-neutral-actions-check-2 Confirmed" at bounding box center [1383, 98] width 278 height 39
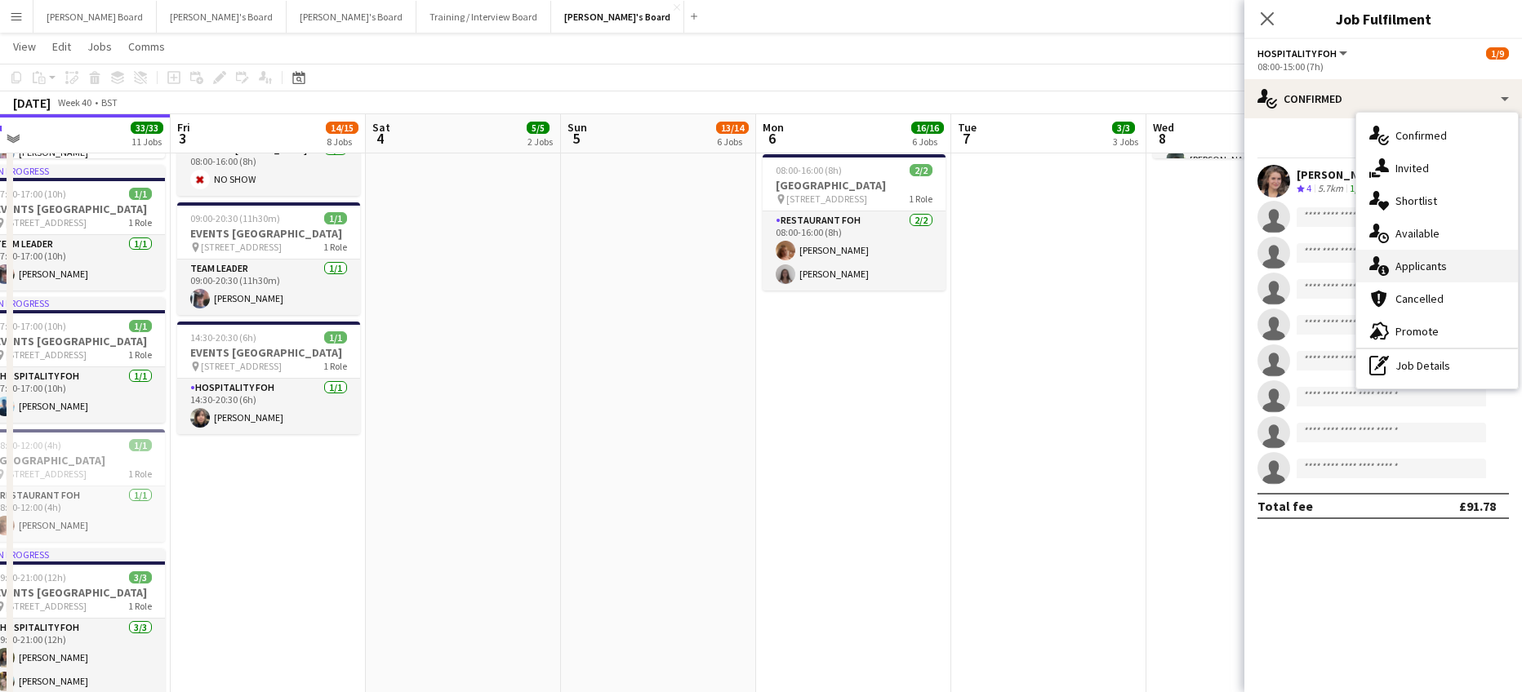
click at [1416, 263] on span "Applicants" at bounding box center [1420, 266] width 51 height 15
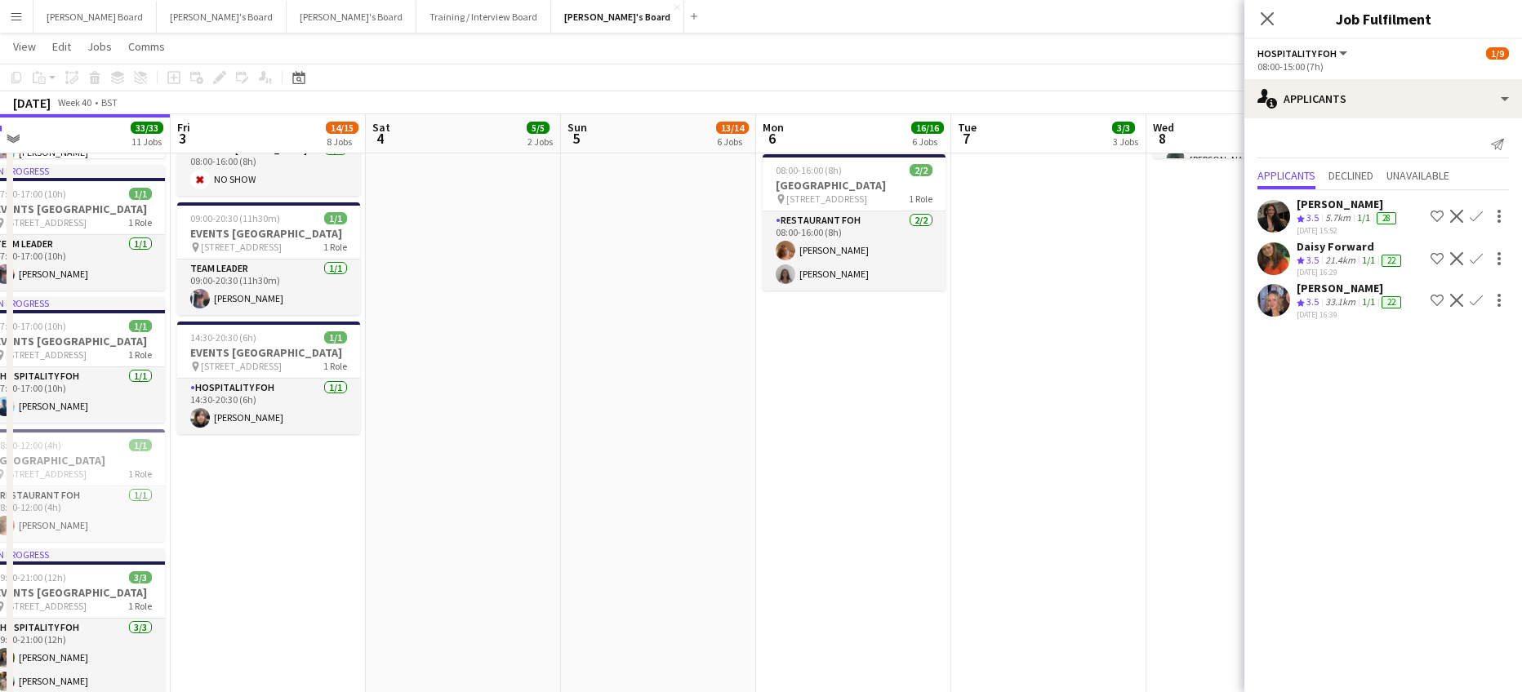
click at [1476, 256] on app-icon "Confirm" at bounding box center [1475, 258] width 13 height 13
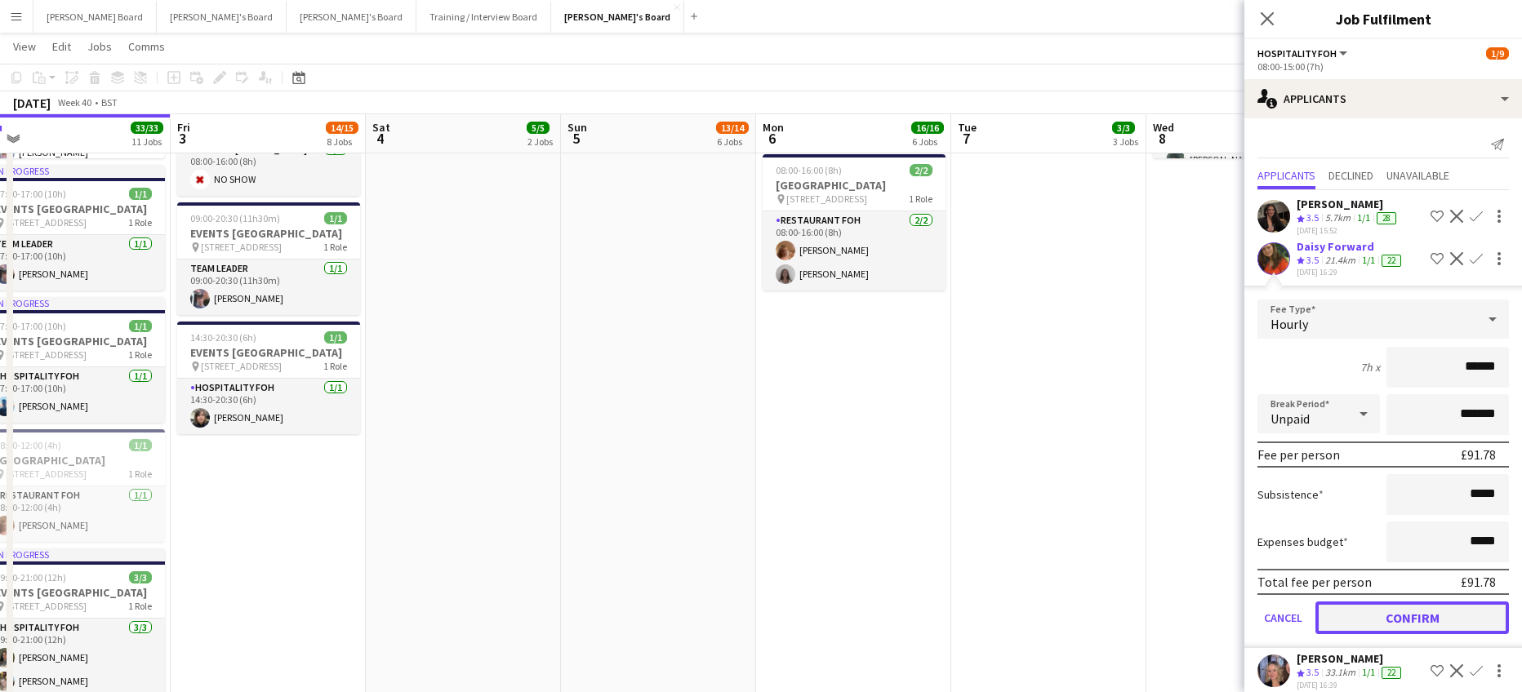
click at [1404, 619] on button "Confirm" at bounding box center [1411, 618] width 193 height 33
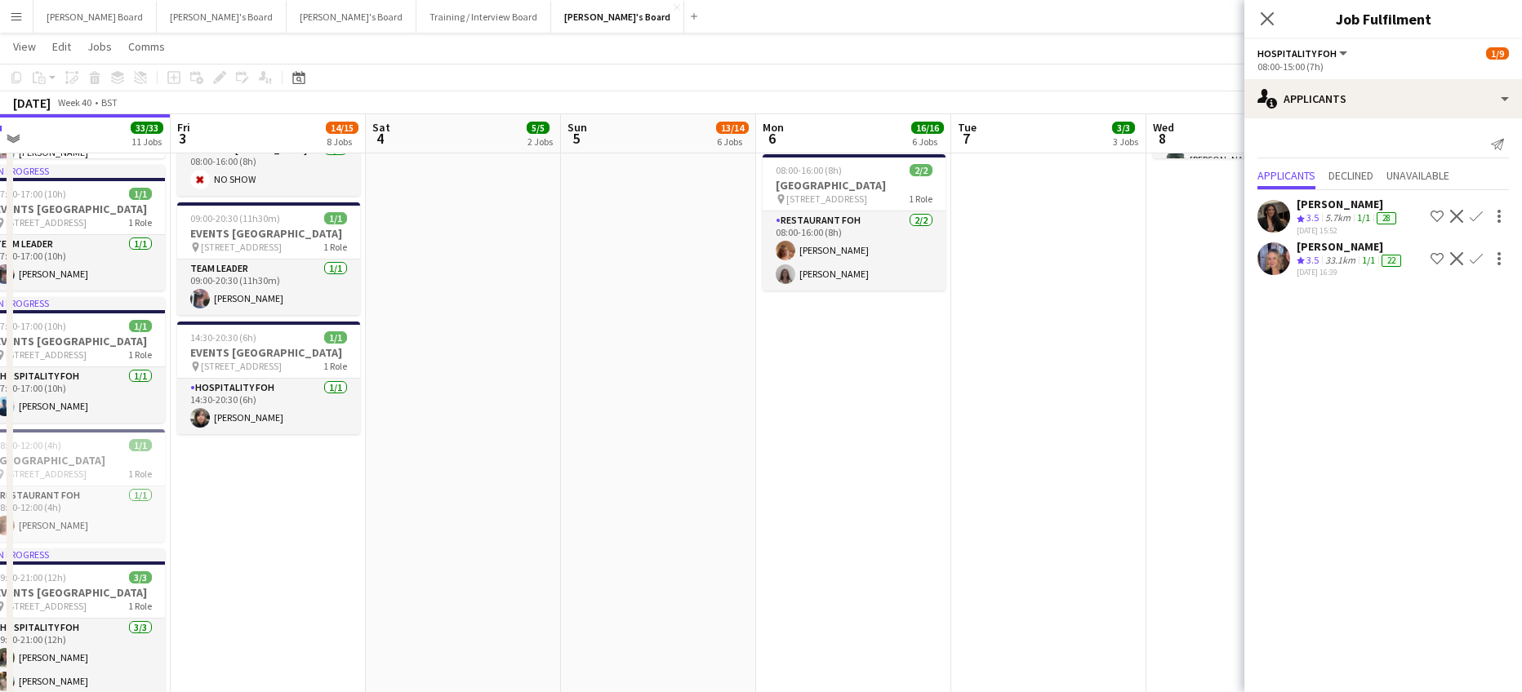
click at [1481, 256] on app-icon "Confirm" at bounding box center [1475, 258] width 13 height 13
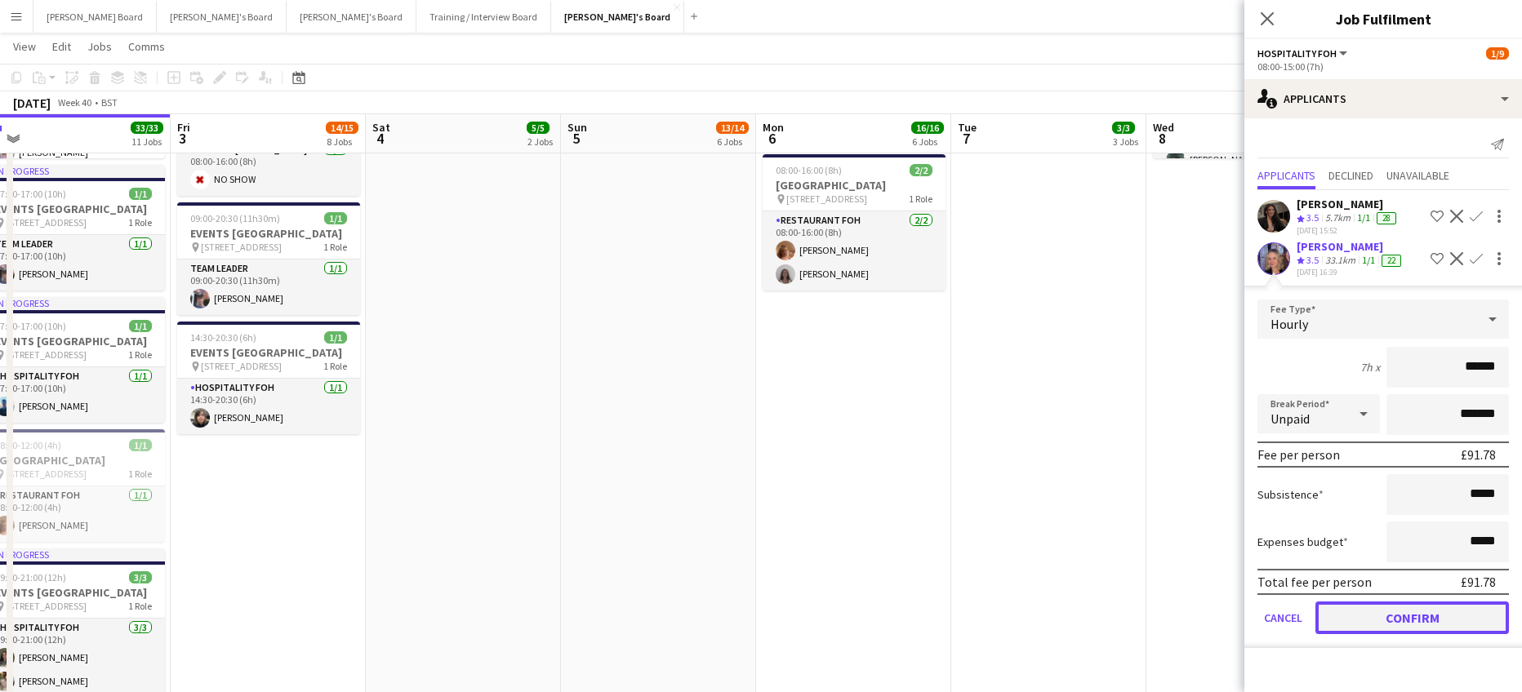
click at [1414, 611] on button "Confirm" at bounding box center [1411, 618] width 193 height 33
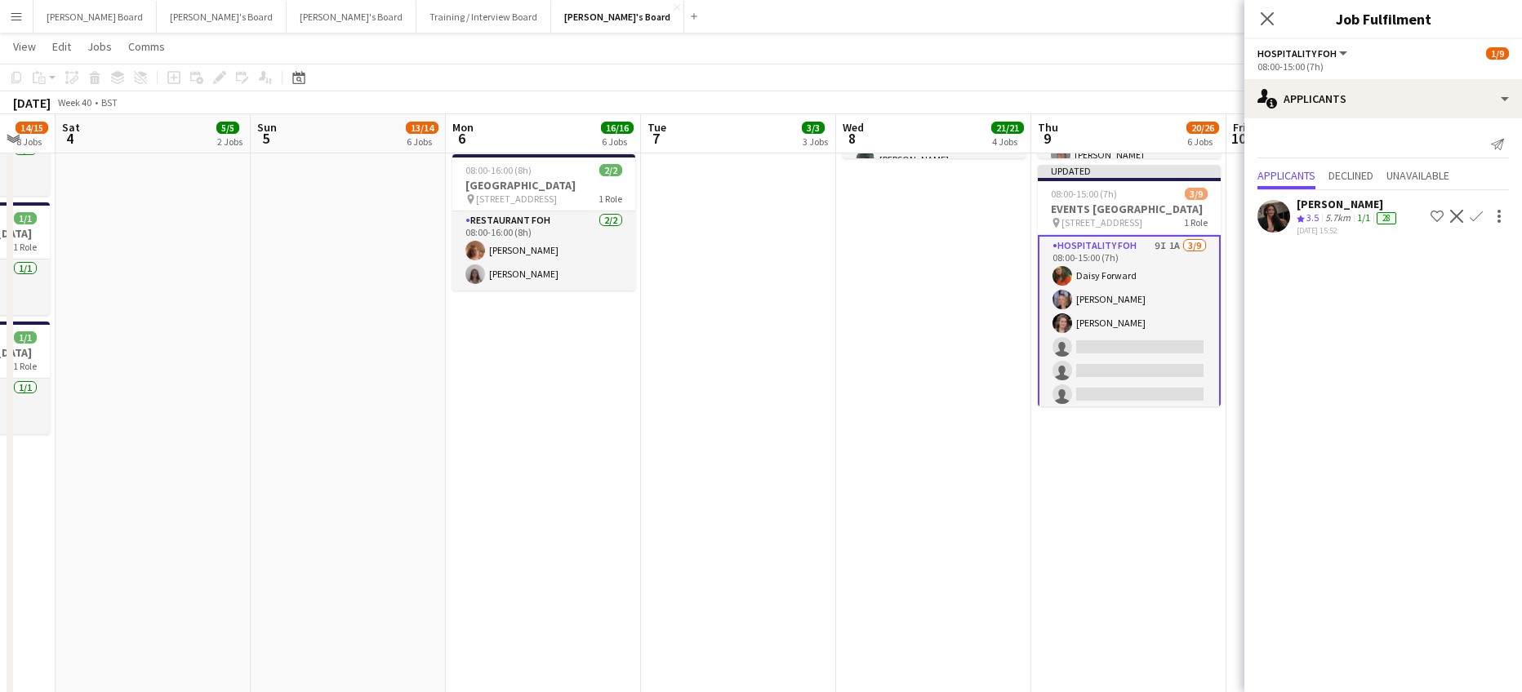
click at [834, 341] on app-calendar-viewport "Wed 1 14/14 6 Jobs Thu 2 33/33 11 Jobs Fri 3 14/15 8 Jobs Sat 4 5/5 2 Jobs Sun …" at bounding box center [761, 266] width 1522 height 3018
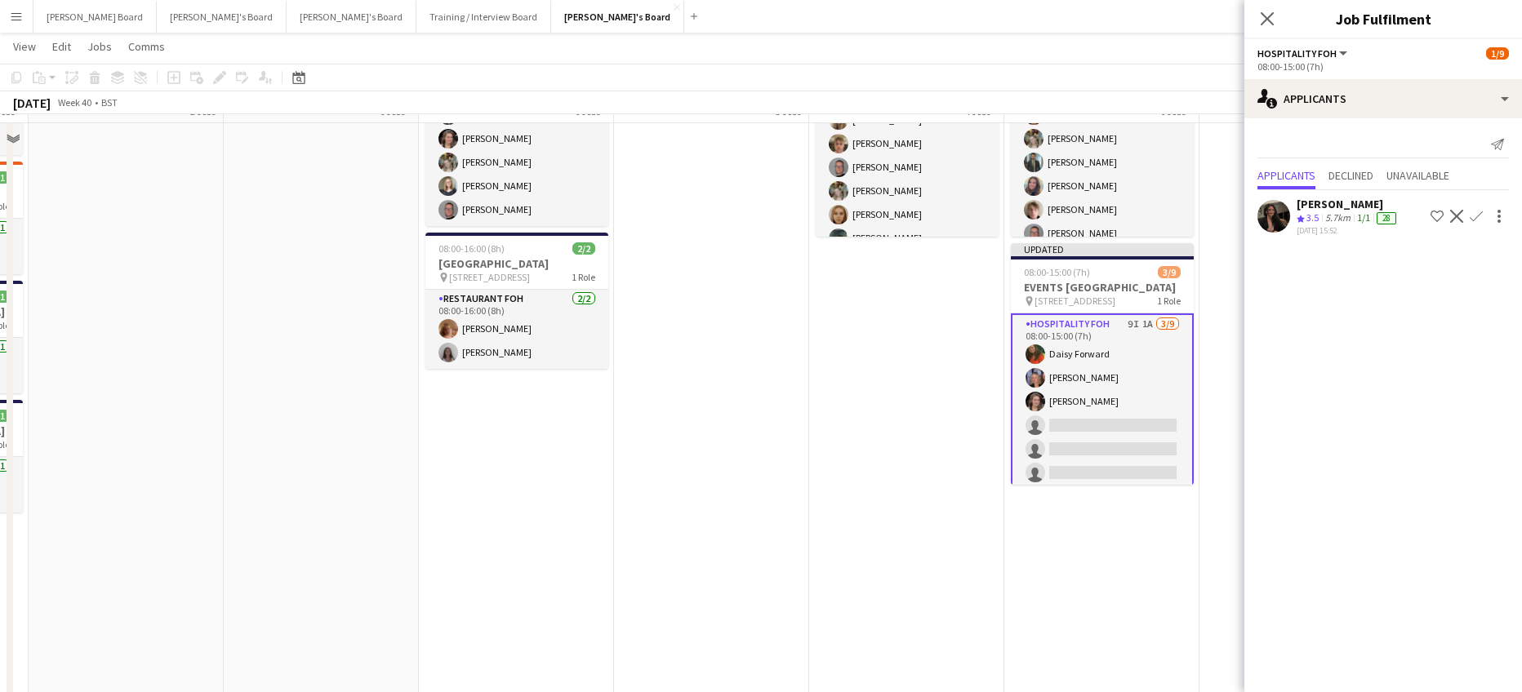
scroll to position [1198, 0]
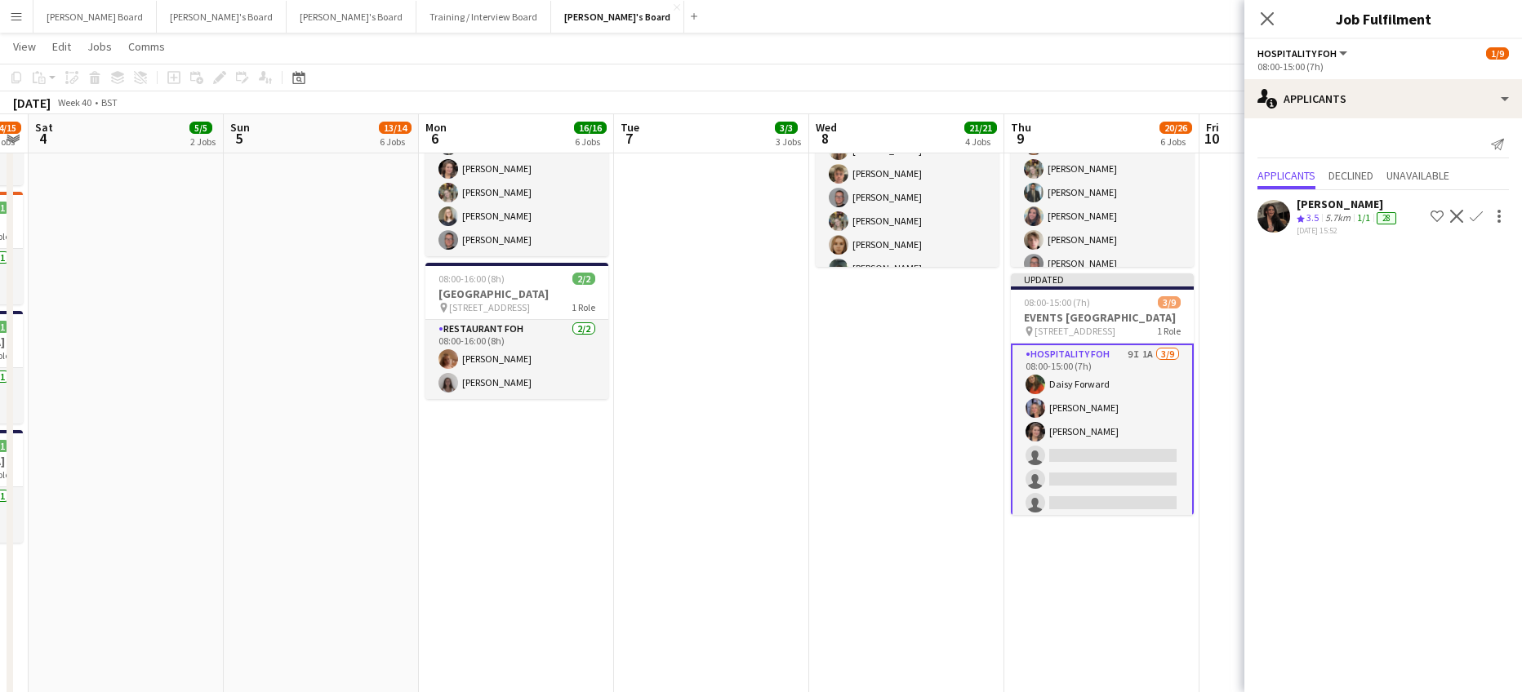
click at [1474, 215] on app-icon "Confirm" at bounding box center [1475, 216] width 13 height 13
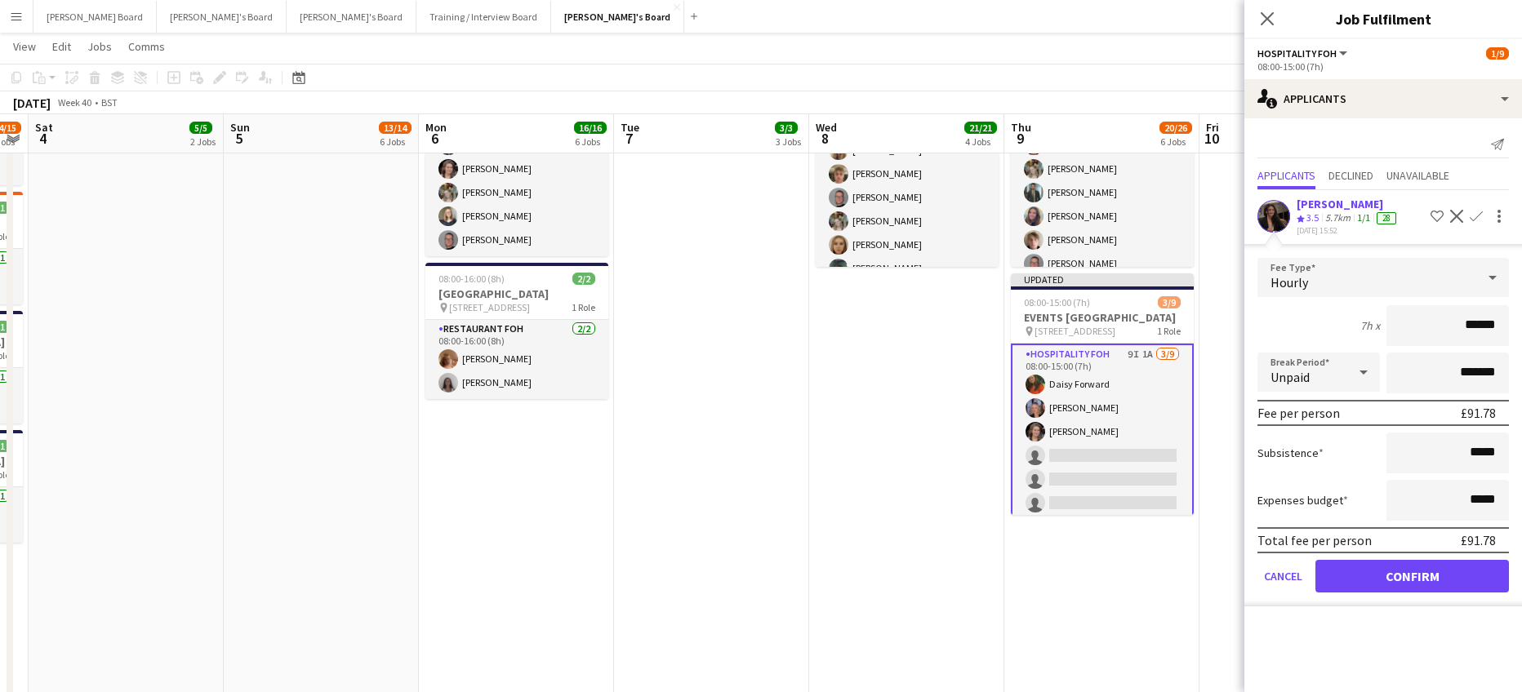
click at [1314, 220] on span "3.5" at bounding box center [1312, 217] width 12 height 12
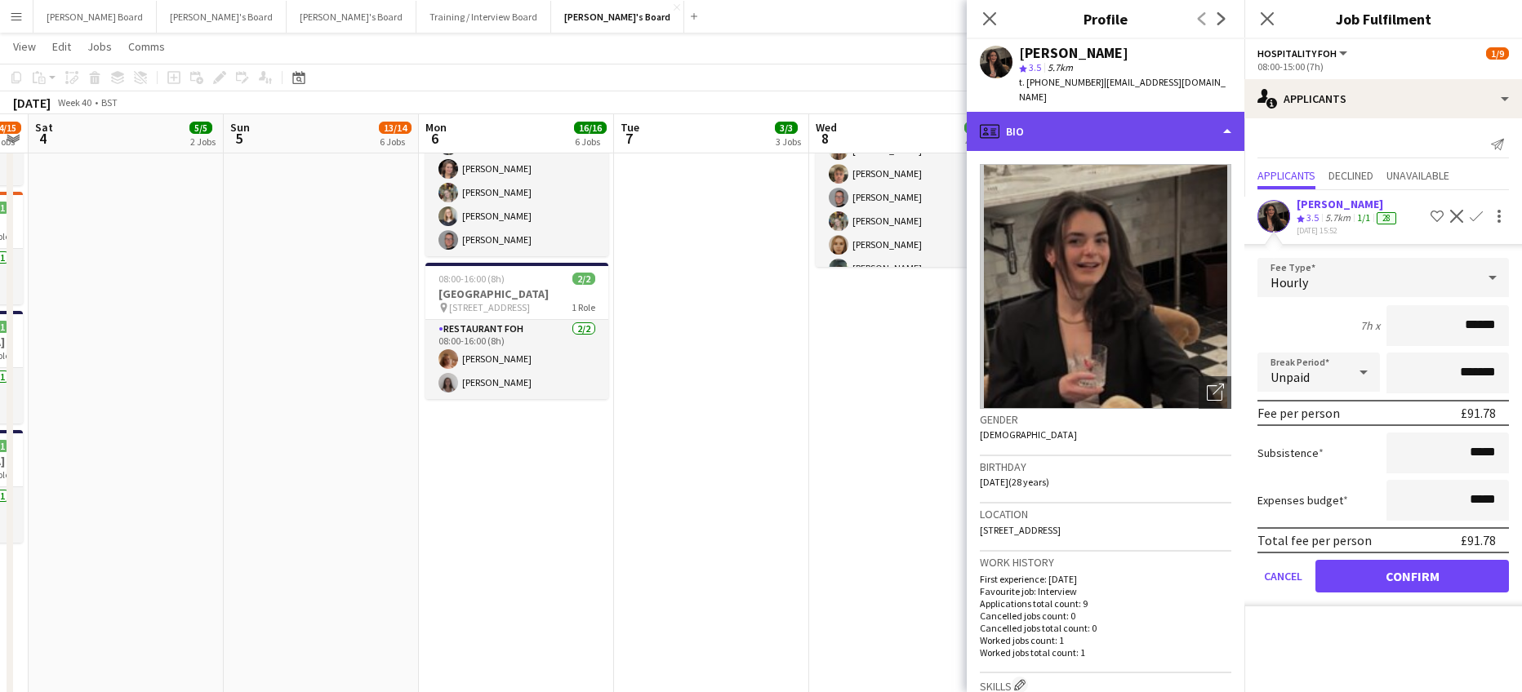
click at [1164, 112] on div "profile Bio" at bounding box center [1106, 131] width 278 height 39
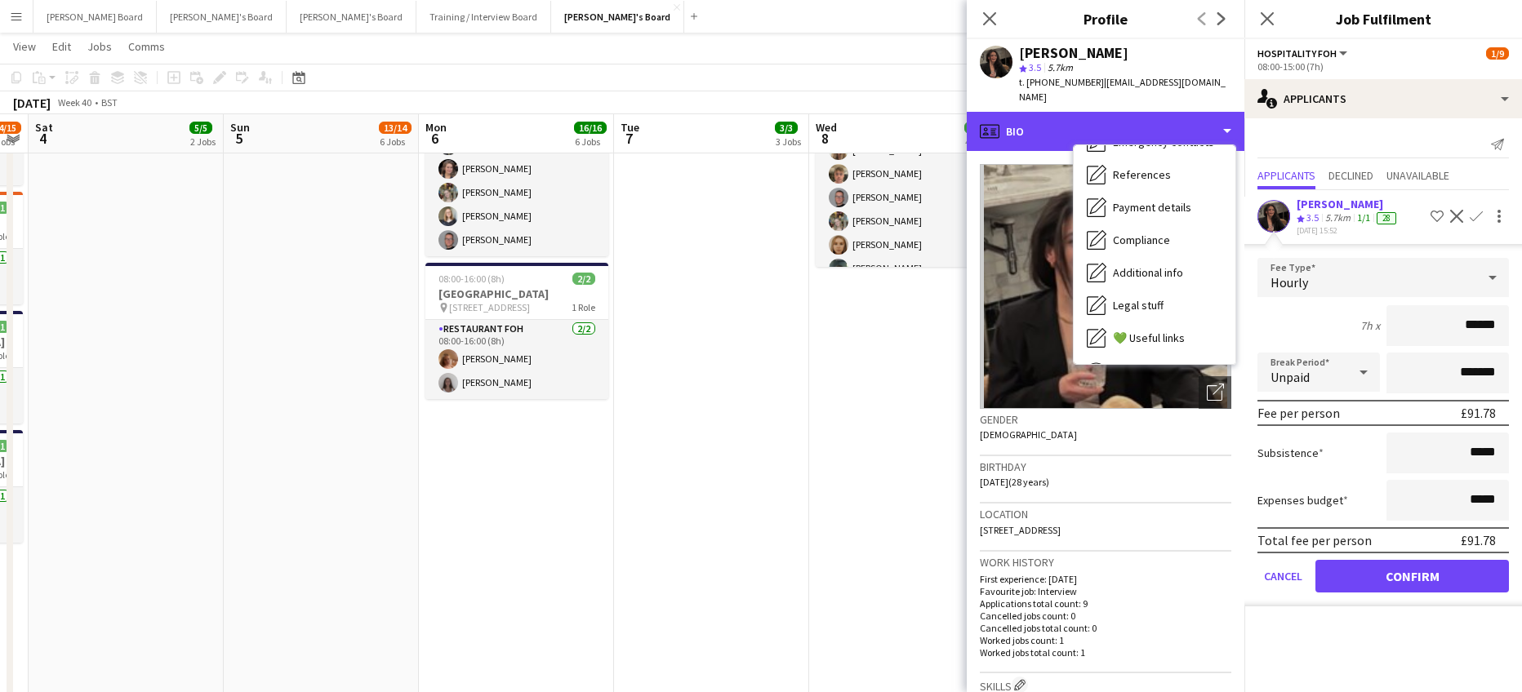
scroll to position [251, 0]
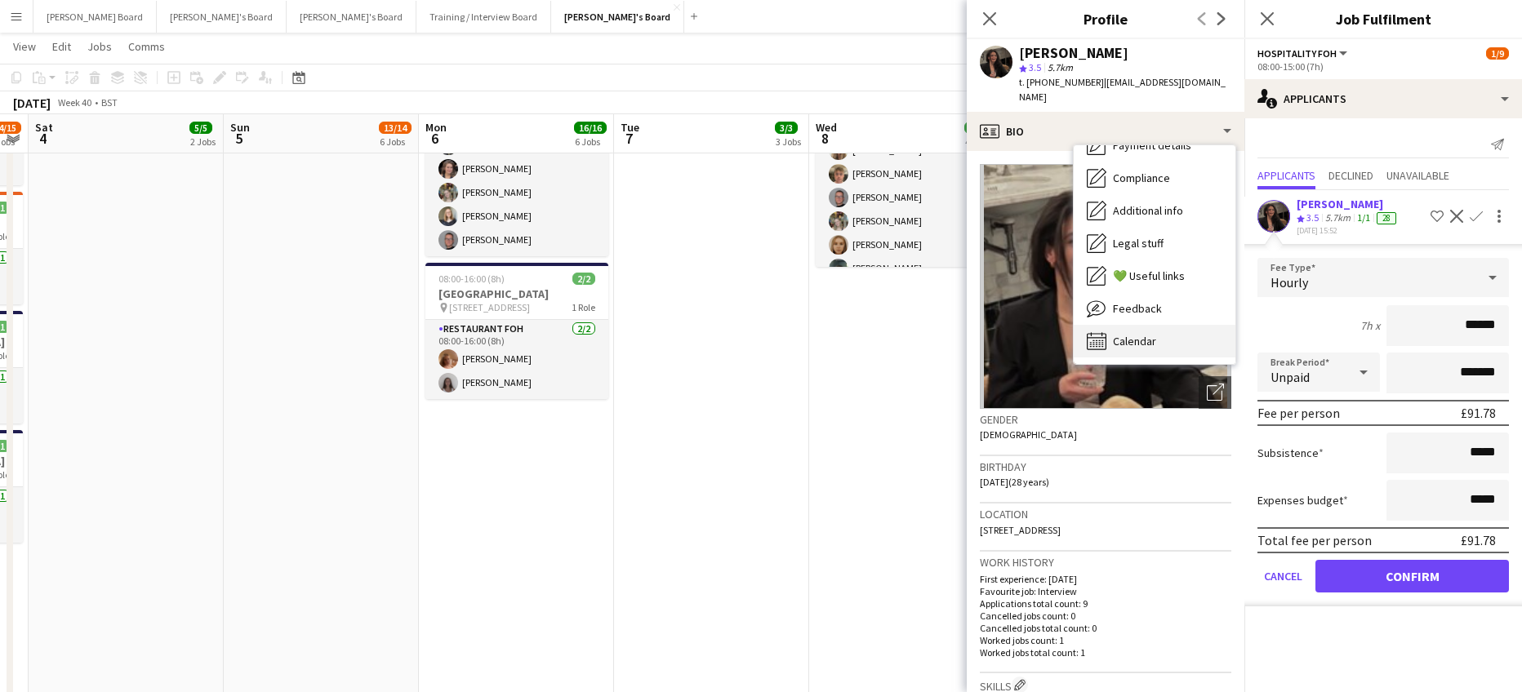
click at [1171, 325] on div "Calendar Calendar" at bounding box center [1155, 341] width 162 height 33
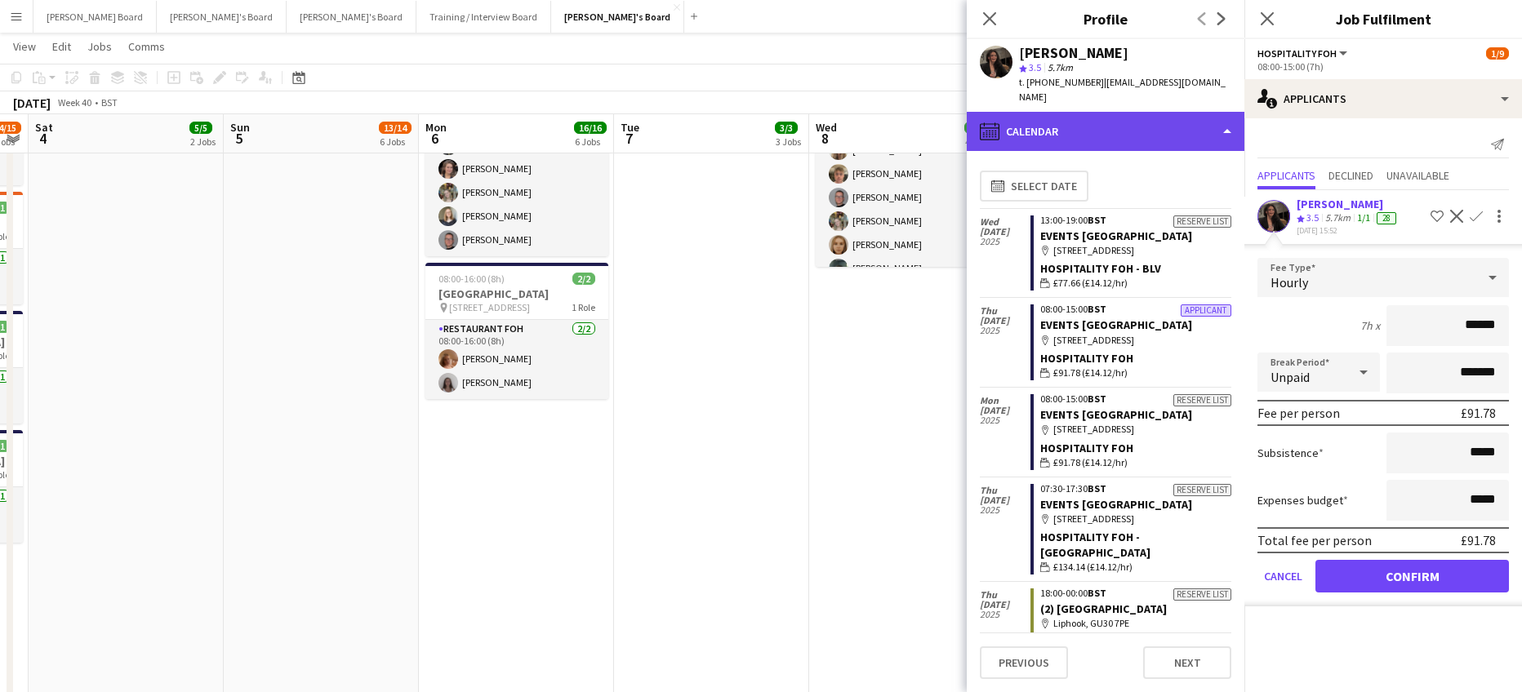
click at [1127, 116] on div "calendar-full Calendar" at bounding box center [1106, 131] width 278 height 39
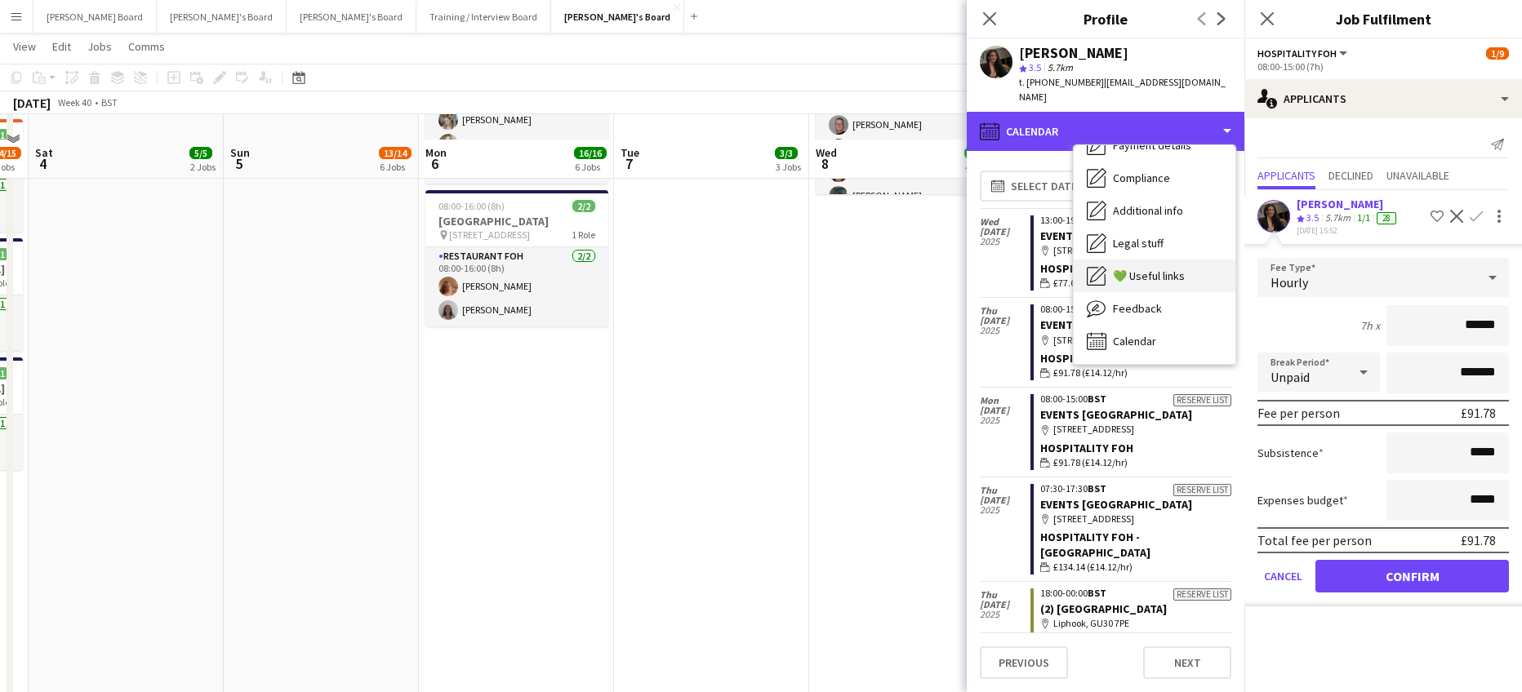
scroll to position [1306, 0]
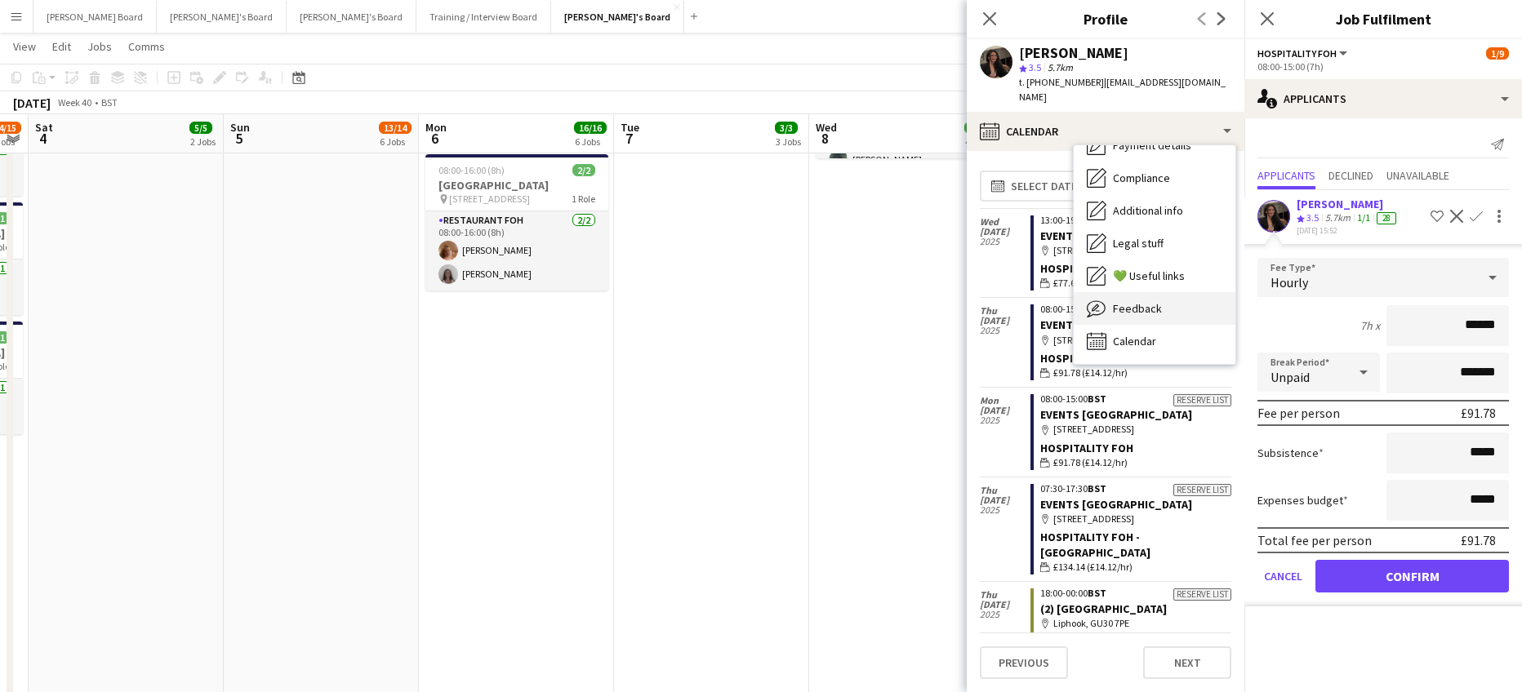
click at [1168, 292] on div "Feedback Feedback" at bounding box center [1155, 308] width 162 height 33
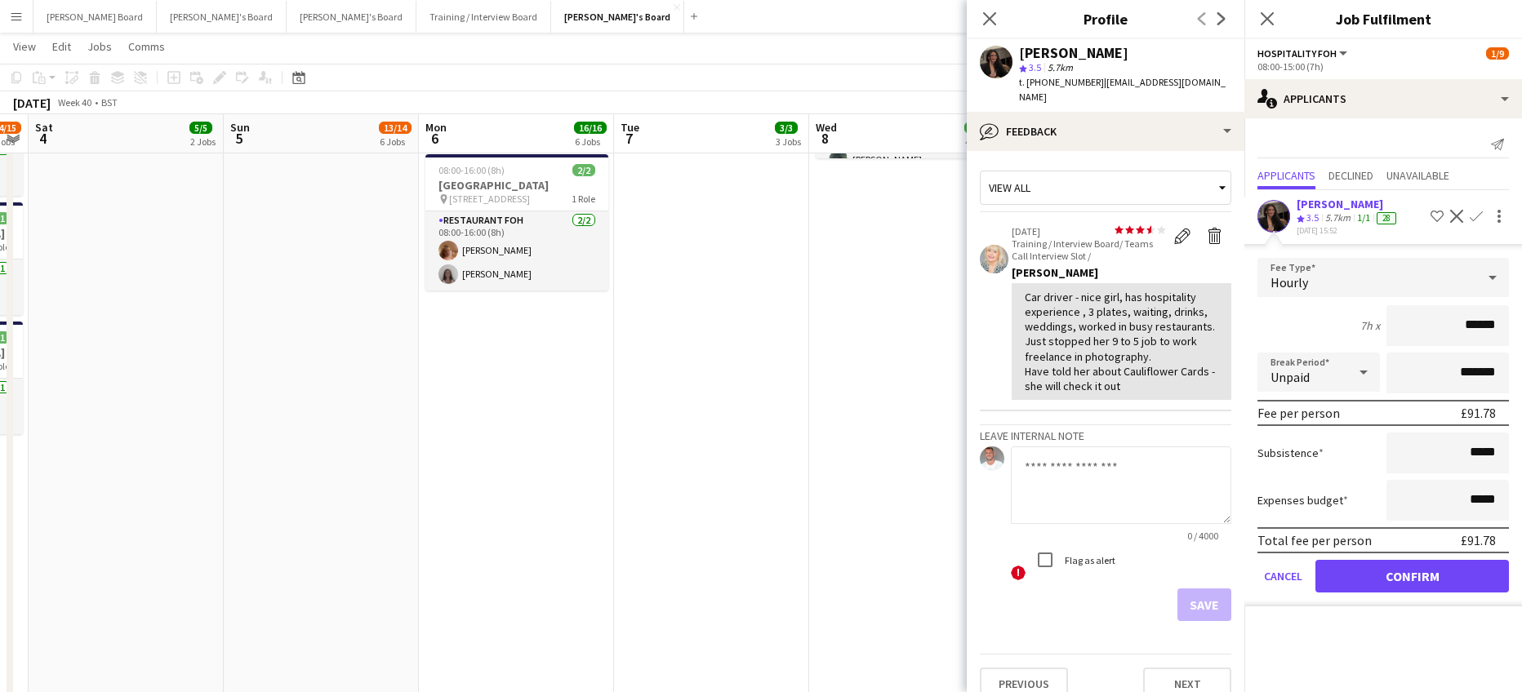
click at [796, 349] on app-date-cell "08:00-16:00 (8h) 1/1 pin Woking, GU21 4YH 1 Role Kitchen Porter 1/1 08:00-16:00…" at bounding box center [711, 154] width 195 height 1671
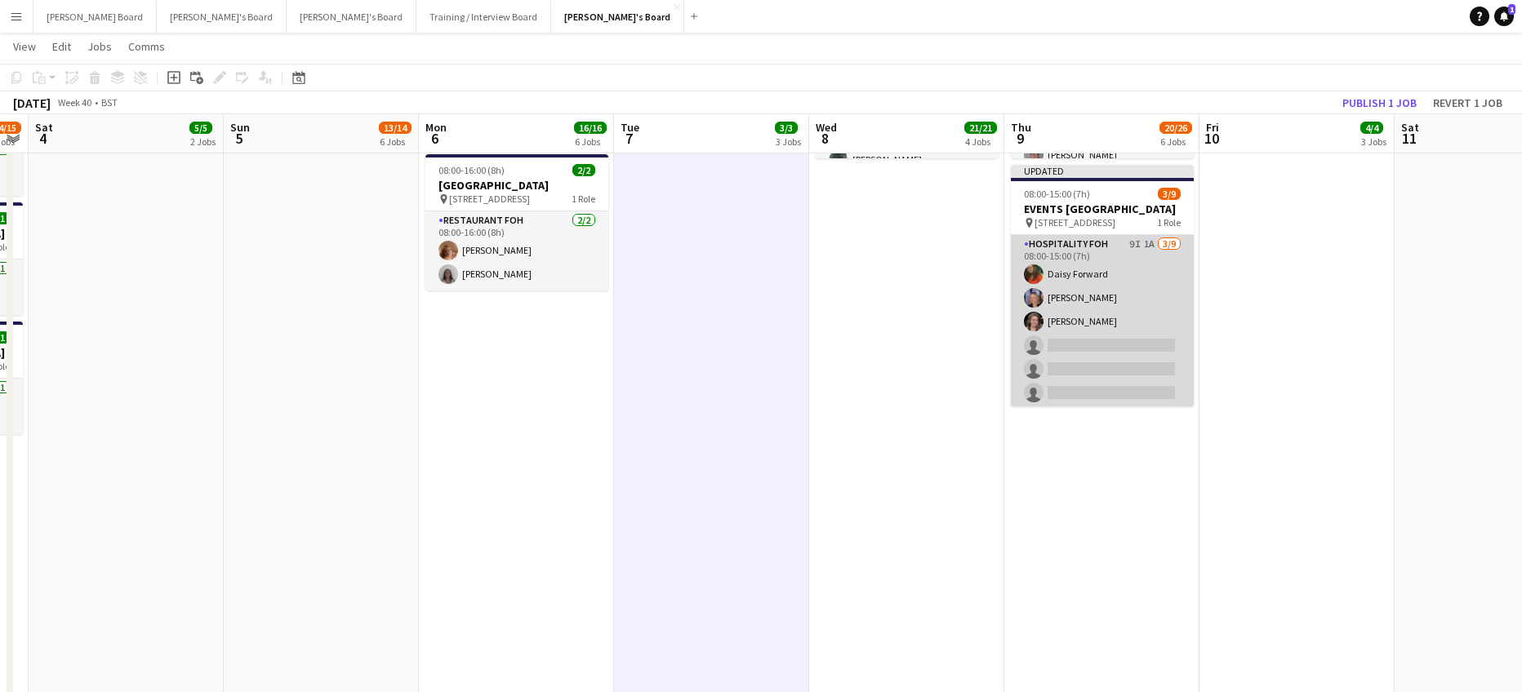
click at [1083, 315] on app-card-role "Hospitality FOH 9I 1A 3/9 08:00-15:00 (7h) Daisy Forward Sophie Holmes Estella …" at bounding box center [1102, 357] width 183 height 245
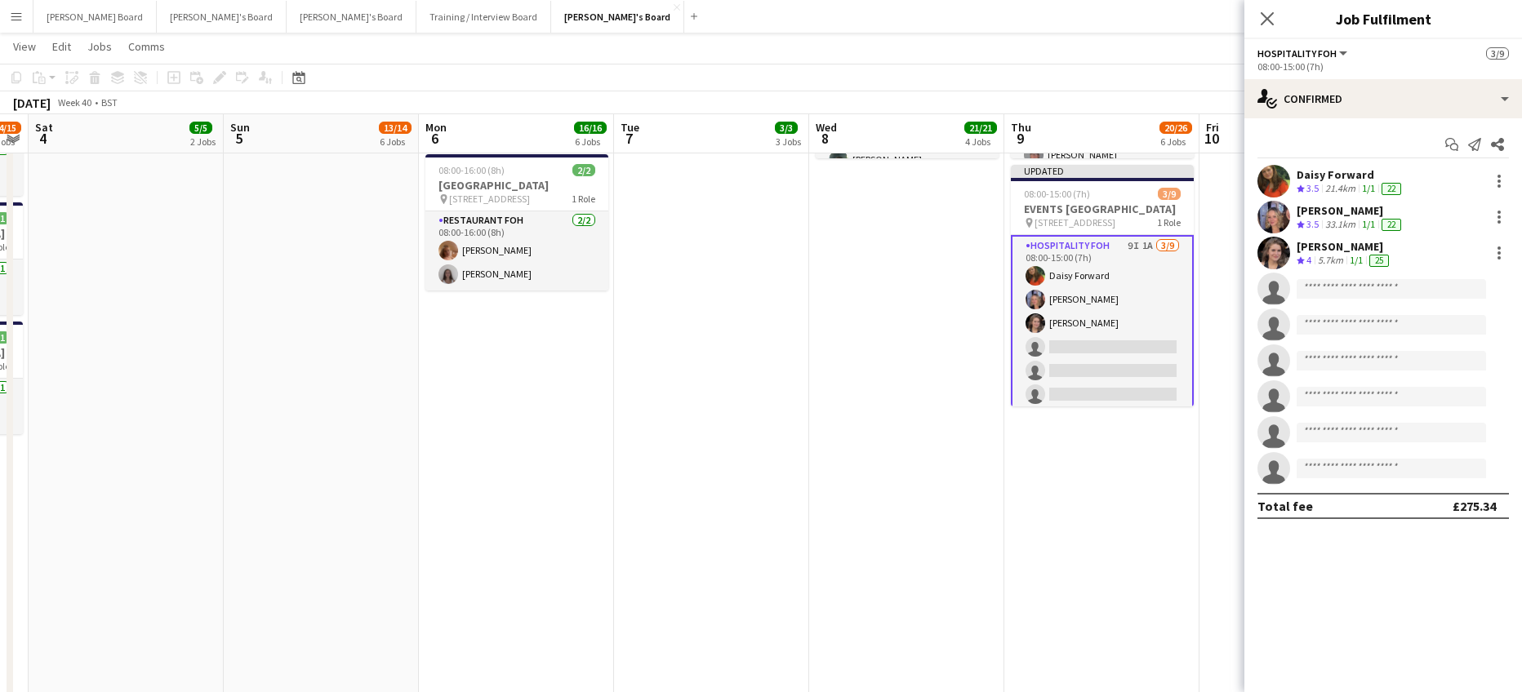
click at [1303, 262] on icon "Crew rating" at bounding box center [1300, 260] width 8 height 8
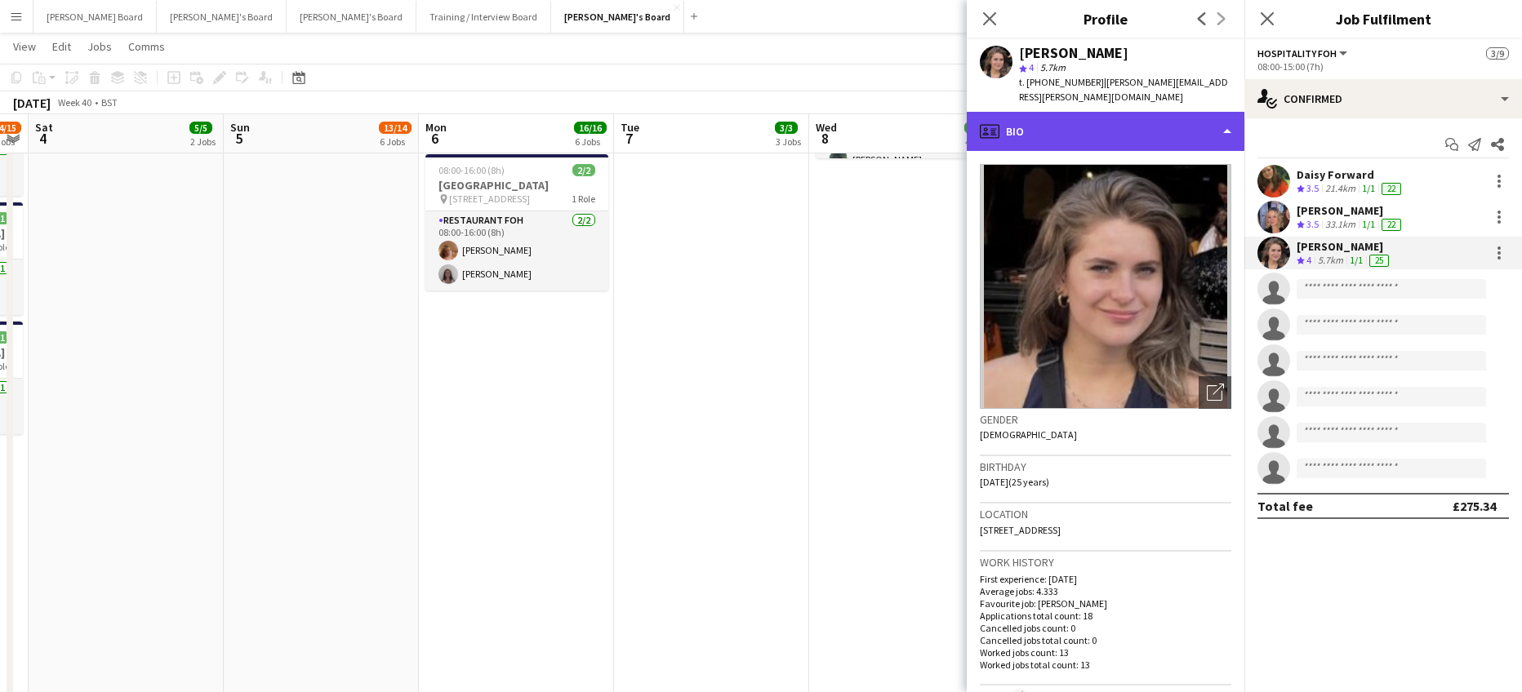
click at [1113, 115] on div "profile Bio" at bounding box center [1106, 131] width 278 height 39
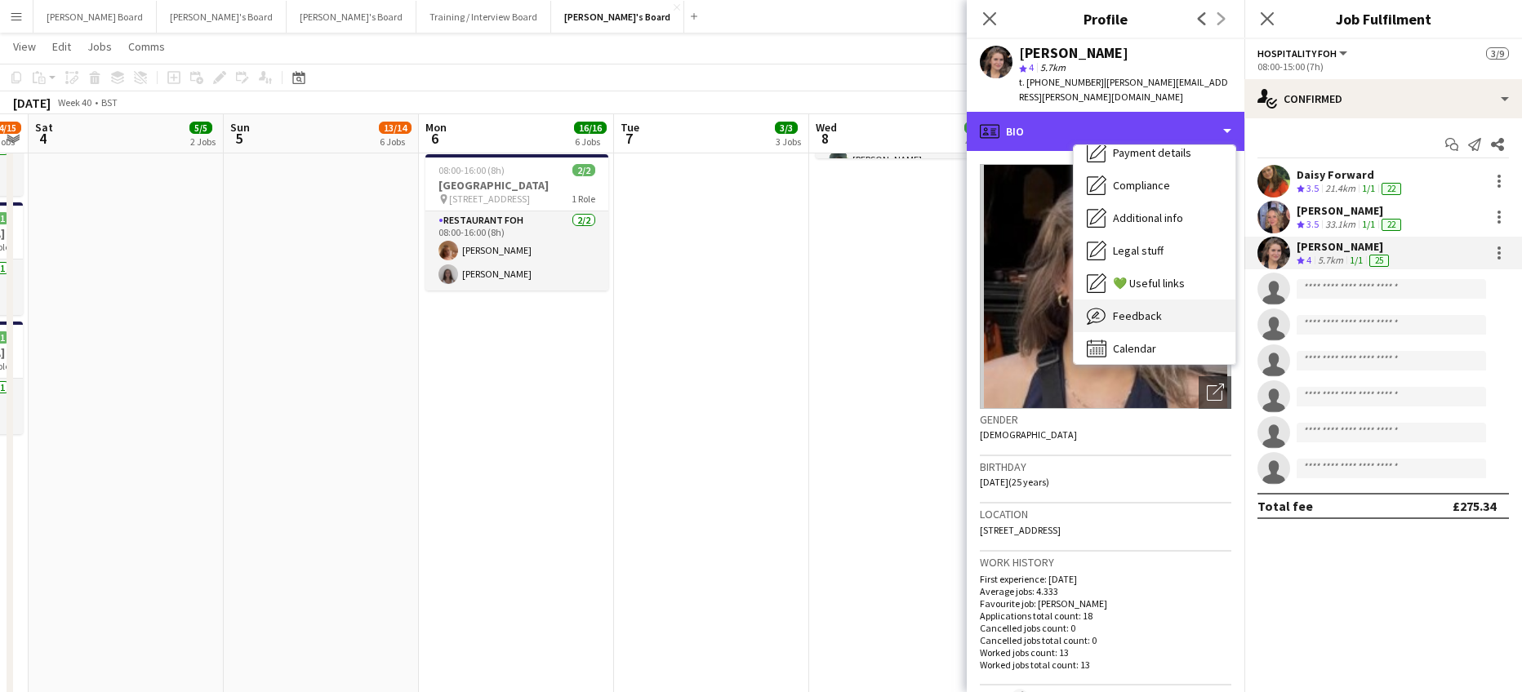
scroll to position [218, 0]
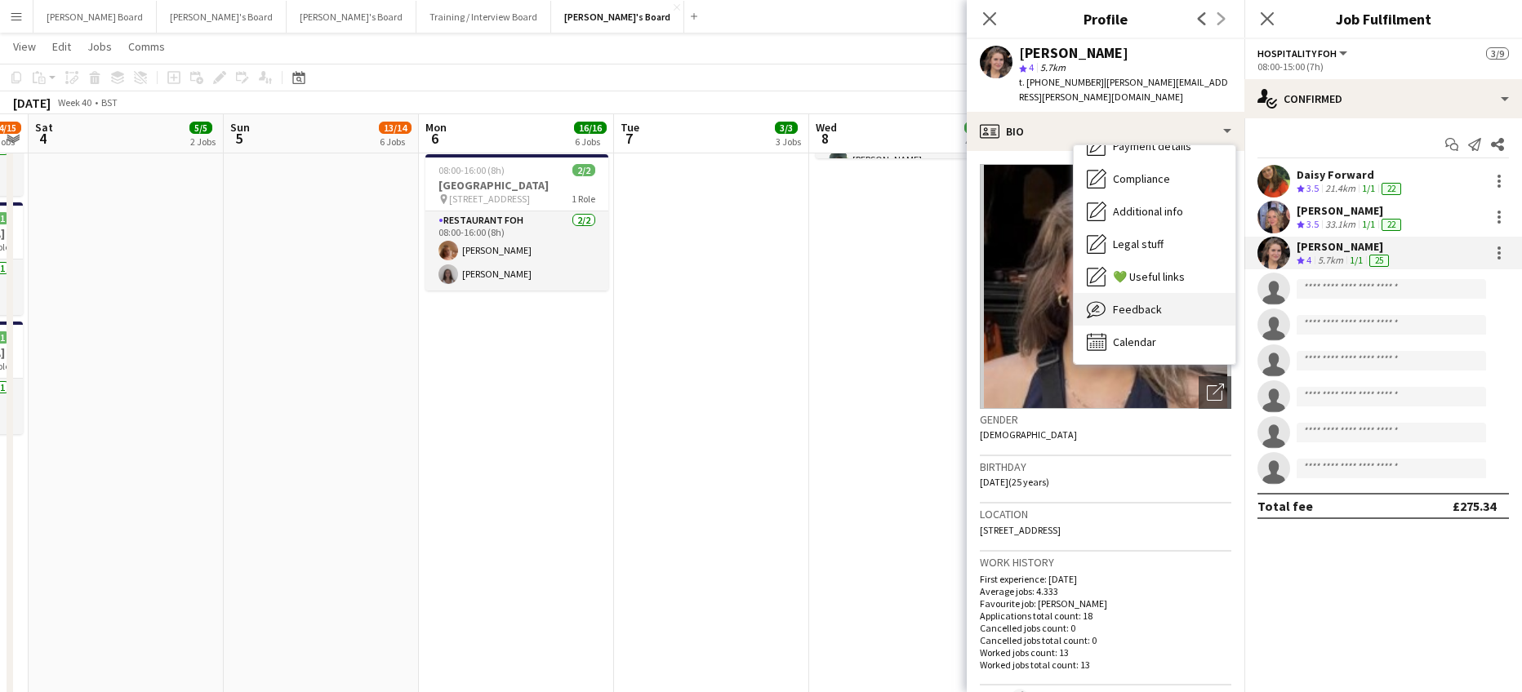
click at [1173, 305] on div "Feedback Feedback" at bounding box center [1155, 309] width 162 height 33
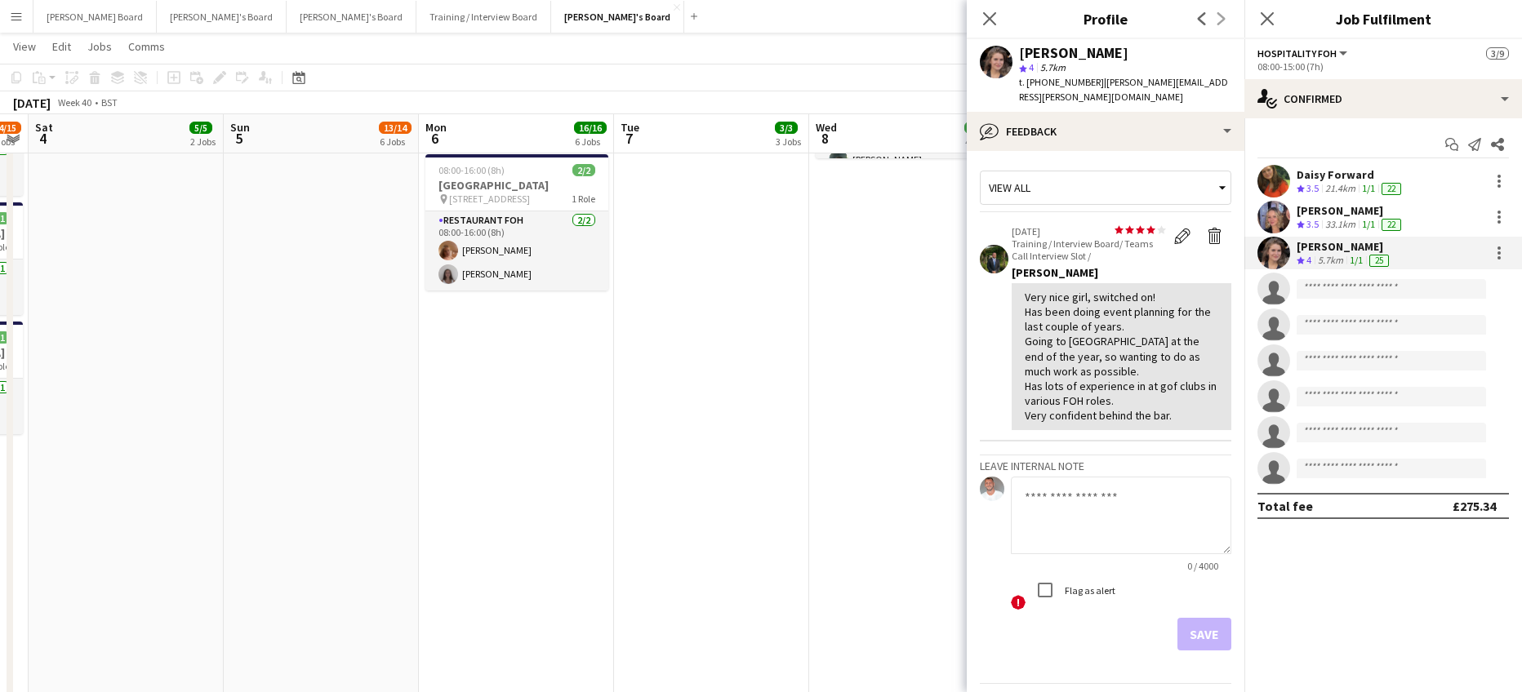
click at [964, 340] on app-date-cell "08:00-16:00 (8h) 1/1 pin Woking, GU21 4YH 1 Role Kitchen Porter 1/1 08:00-16:00…" at bounding box center [906, 154] width 195 height 1671
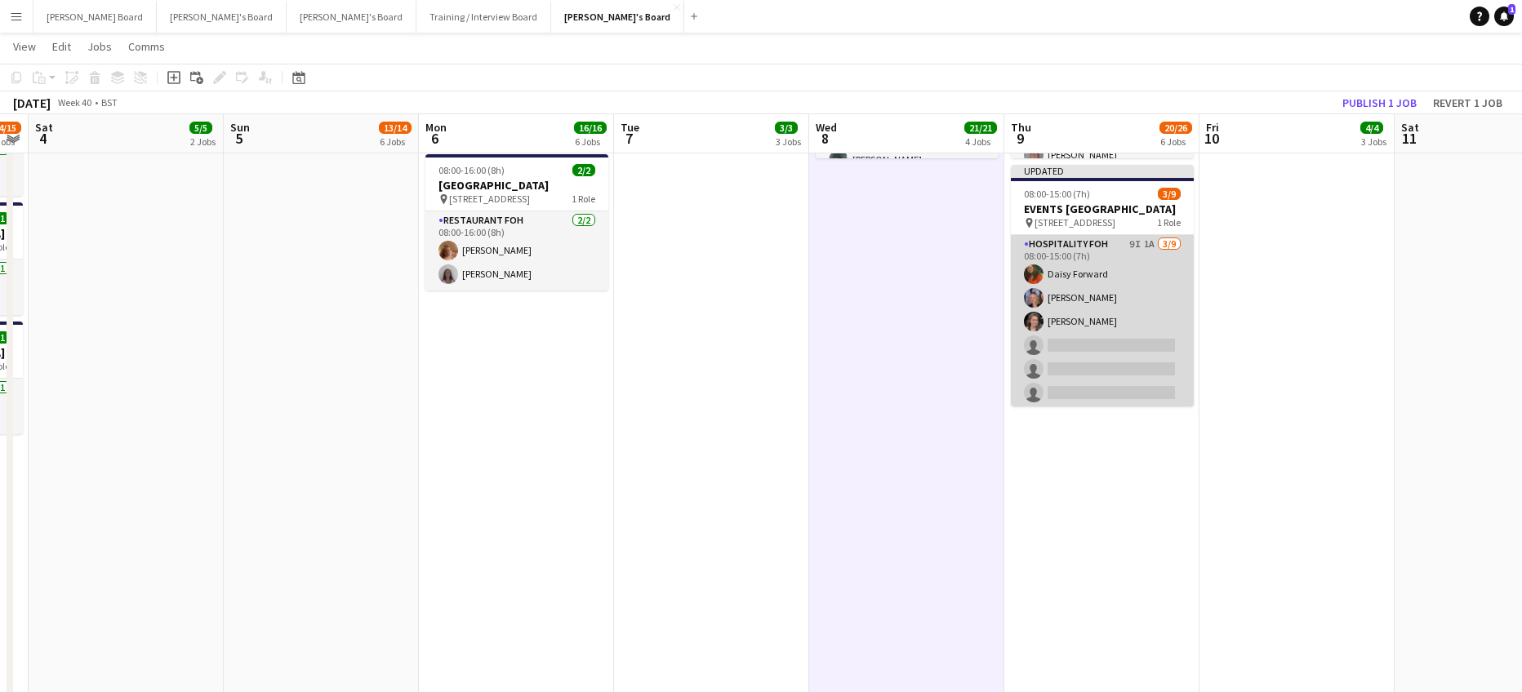
click at [1096, 346] on app-card-role "Hospitality FOH 9I 1A 3/9 08:00-15:00 (7h) Daisy Forward Sophie Holmes Estella …" at bounding box center [1102, 357] width 183 height 245
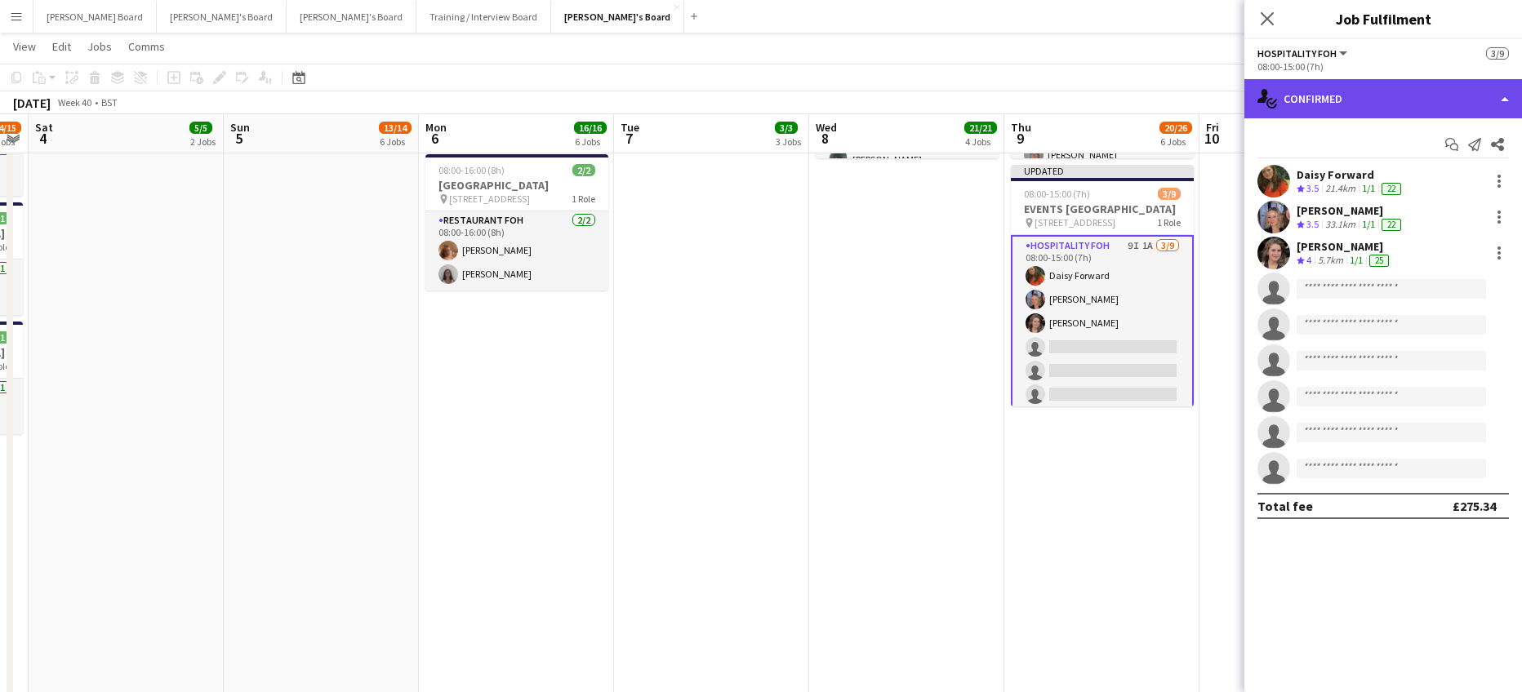
click at [1357, 94] on div "single-neutral-actions-check-2 Confirmed" at bounding box center [1383, 98] width 278 height 39
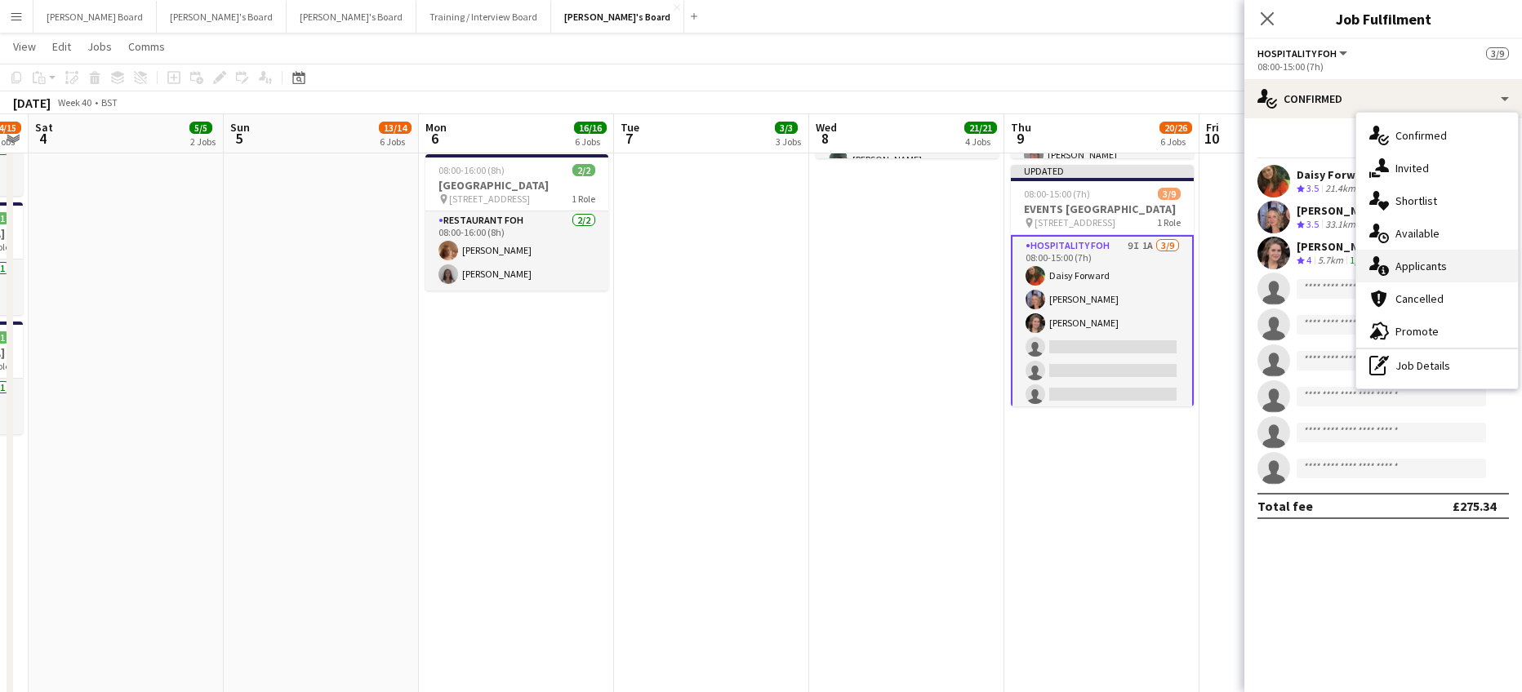
click at [1429, 264] on span "Applicants" at bounding box center [1420, 266] width 51 height 15
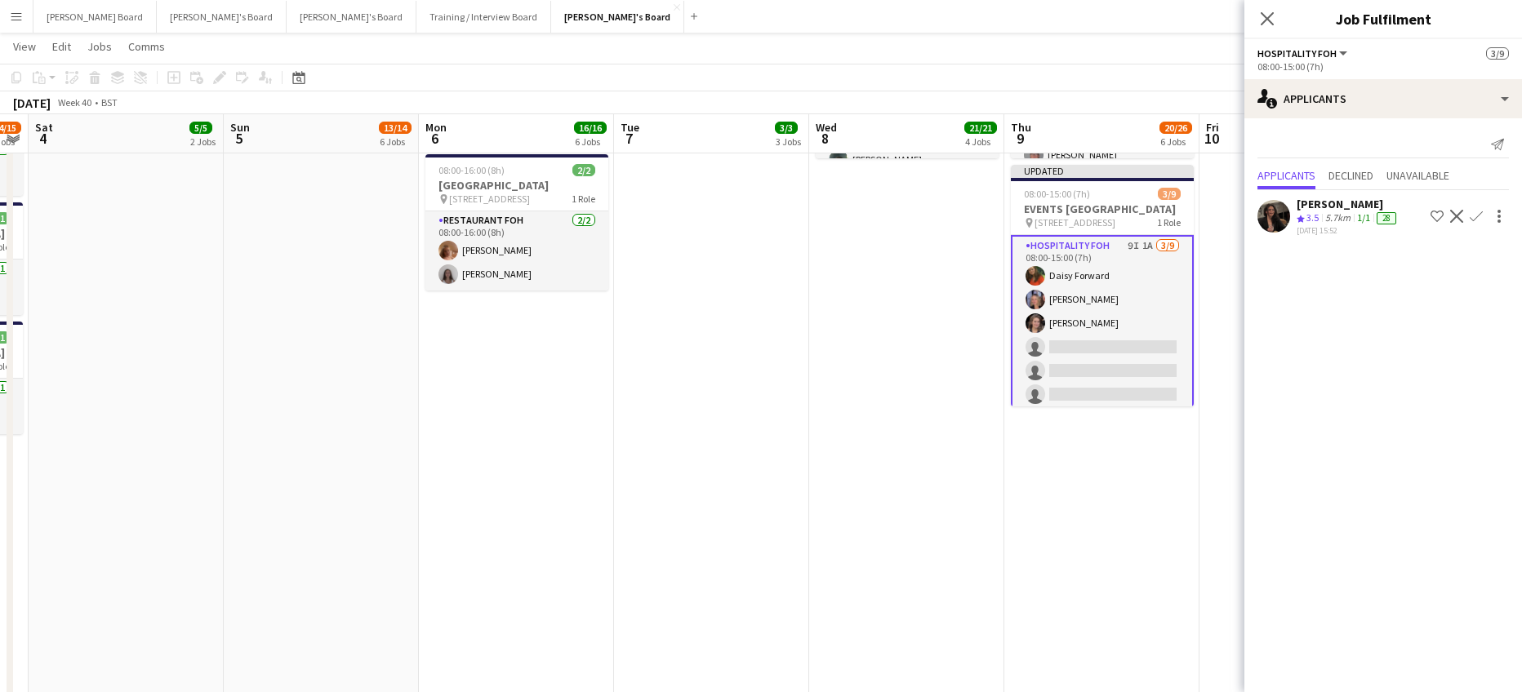
click at [1476, 216] on app-icon "Confirm" at bounding box center [1475, 216] width 13 height 13
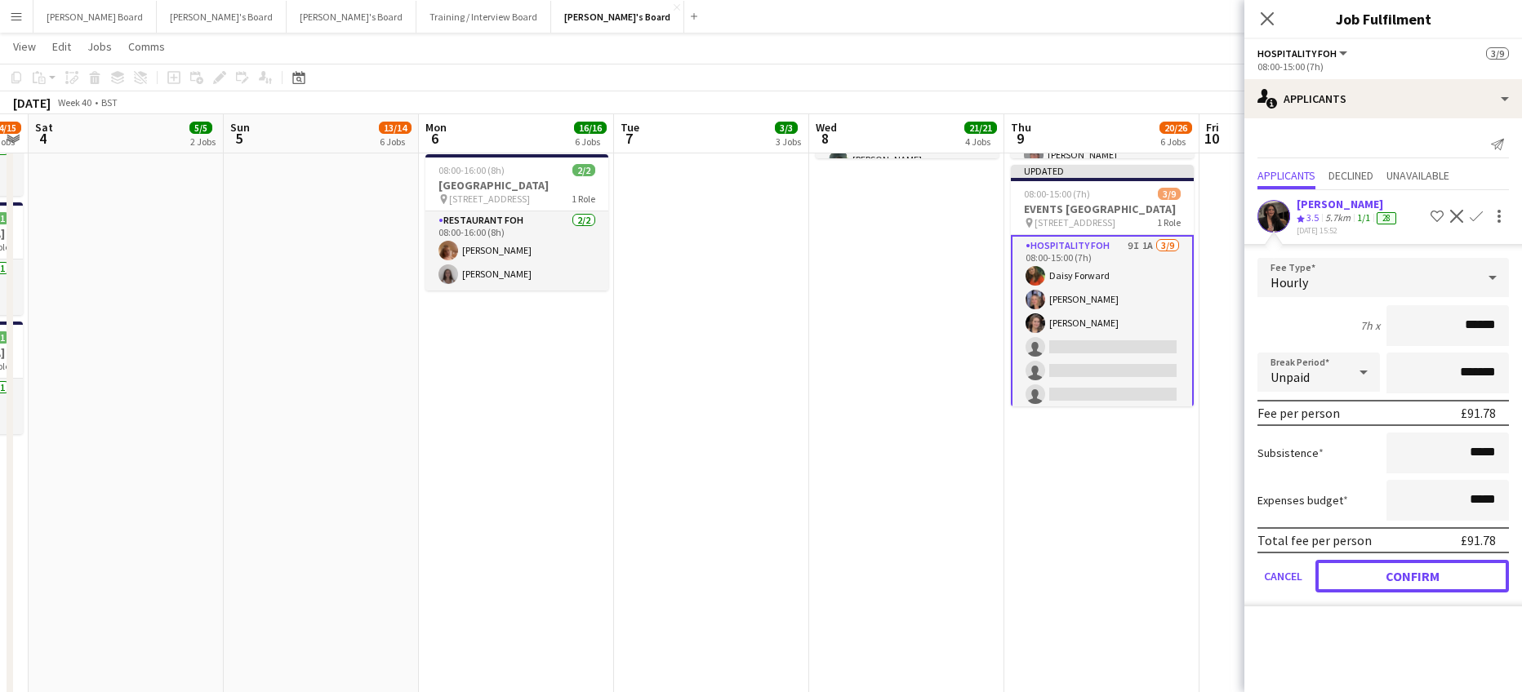
click at [1385, 576] on button "Confirm" at bounding box center [1411, 576] width 193 height 33
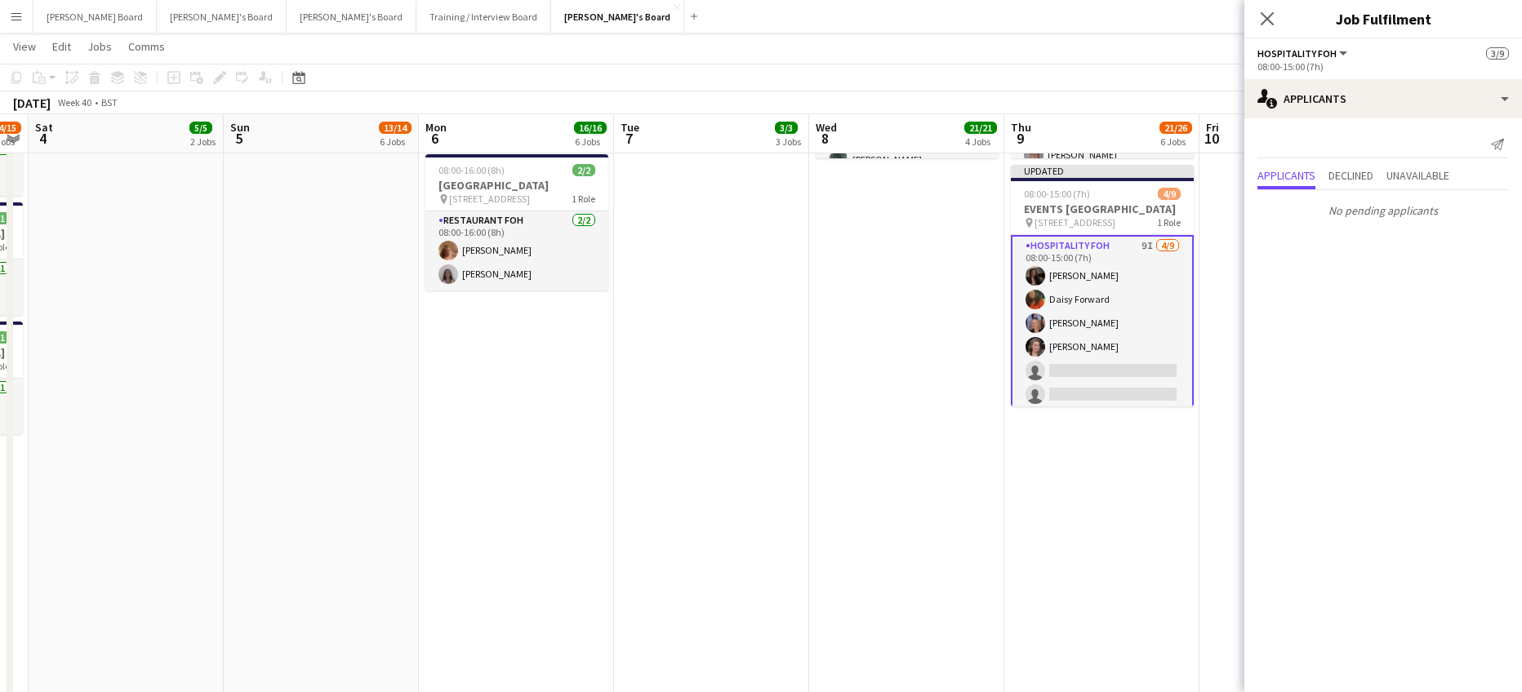
click at [1037, 501] on app-date-cell "08:00-16:00 (8h) 1/1 pin Woking, GU21 4YH 1 Role Kitchen Porter 1/1 08:00-16:00…" at bounding box center [1101, 154] width 195 height 1671
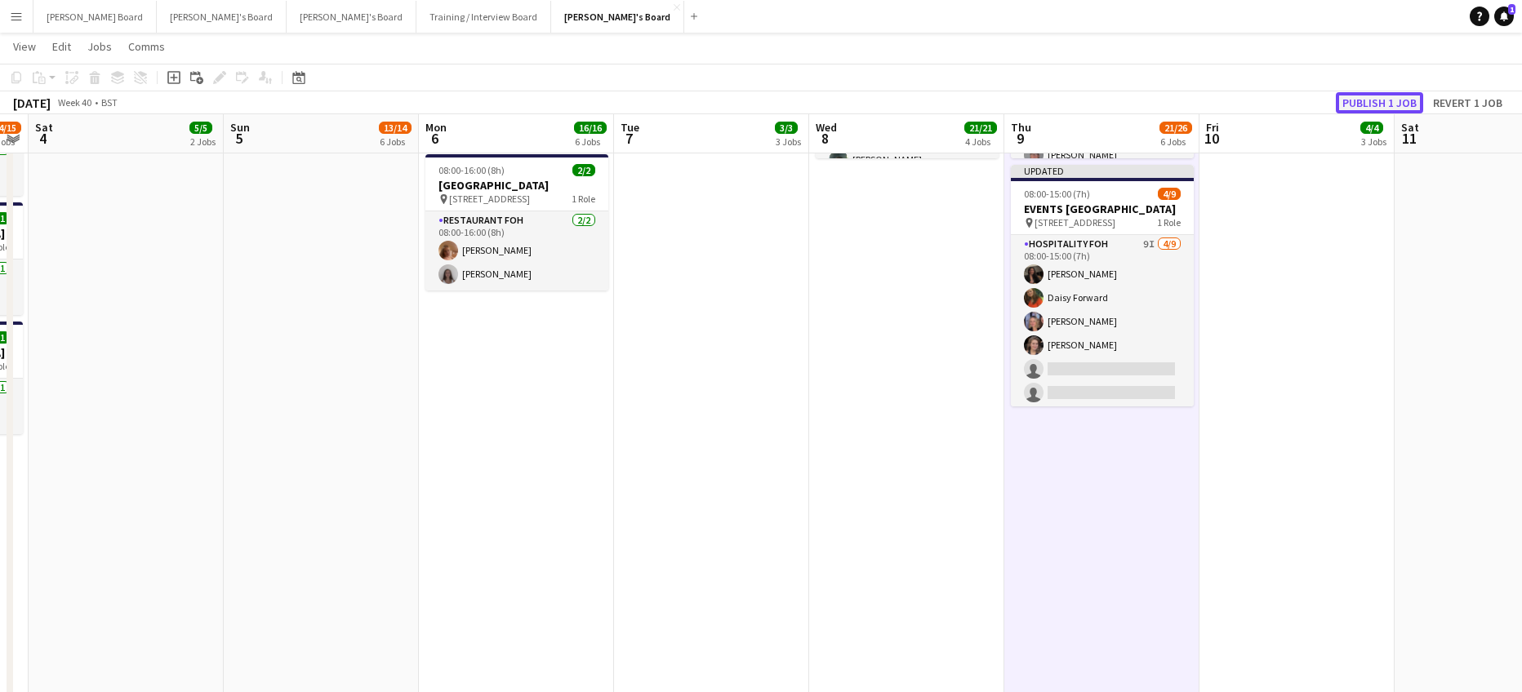
click at [1389, 103] on button "Publish 1 job" at bounding box center [1379, 102] width 87 height 21
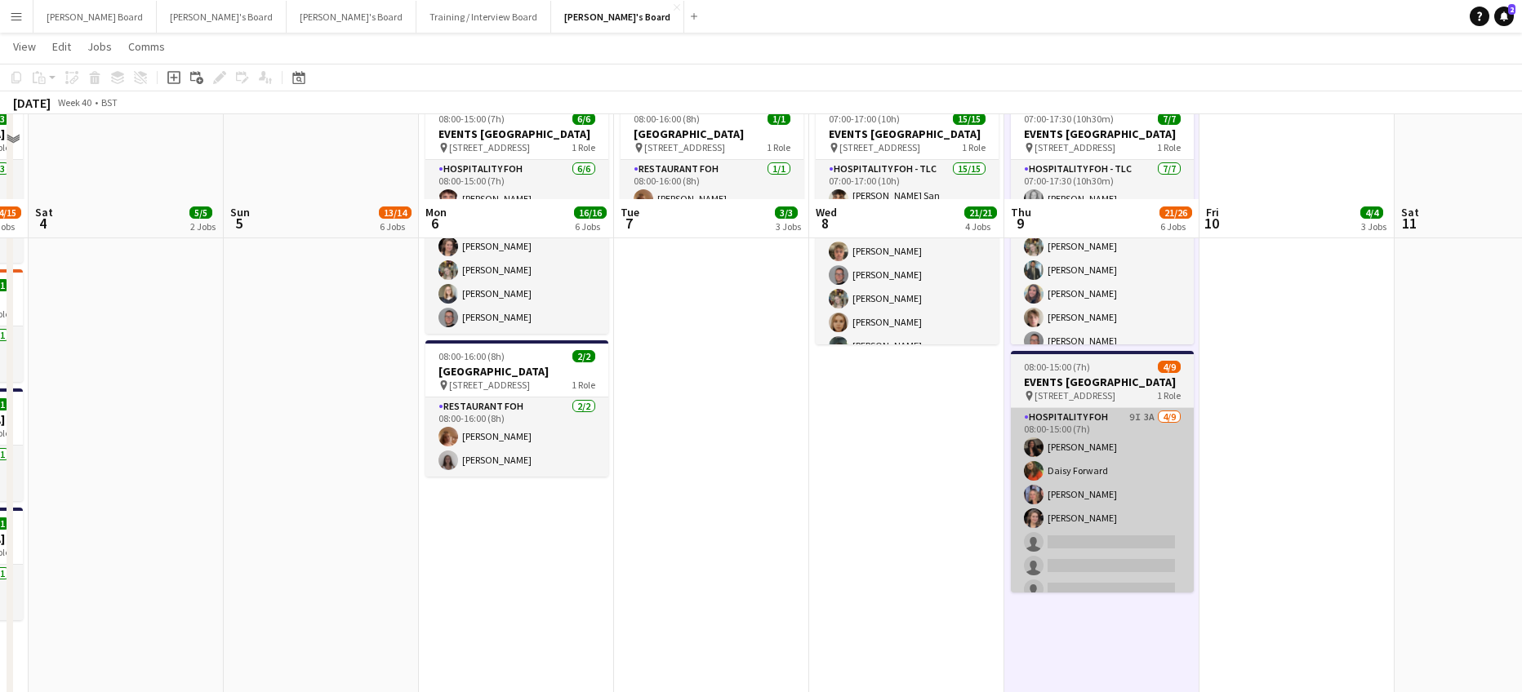
scroll to position [1088, 0]
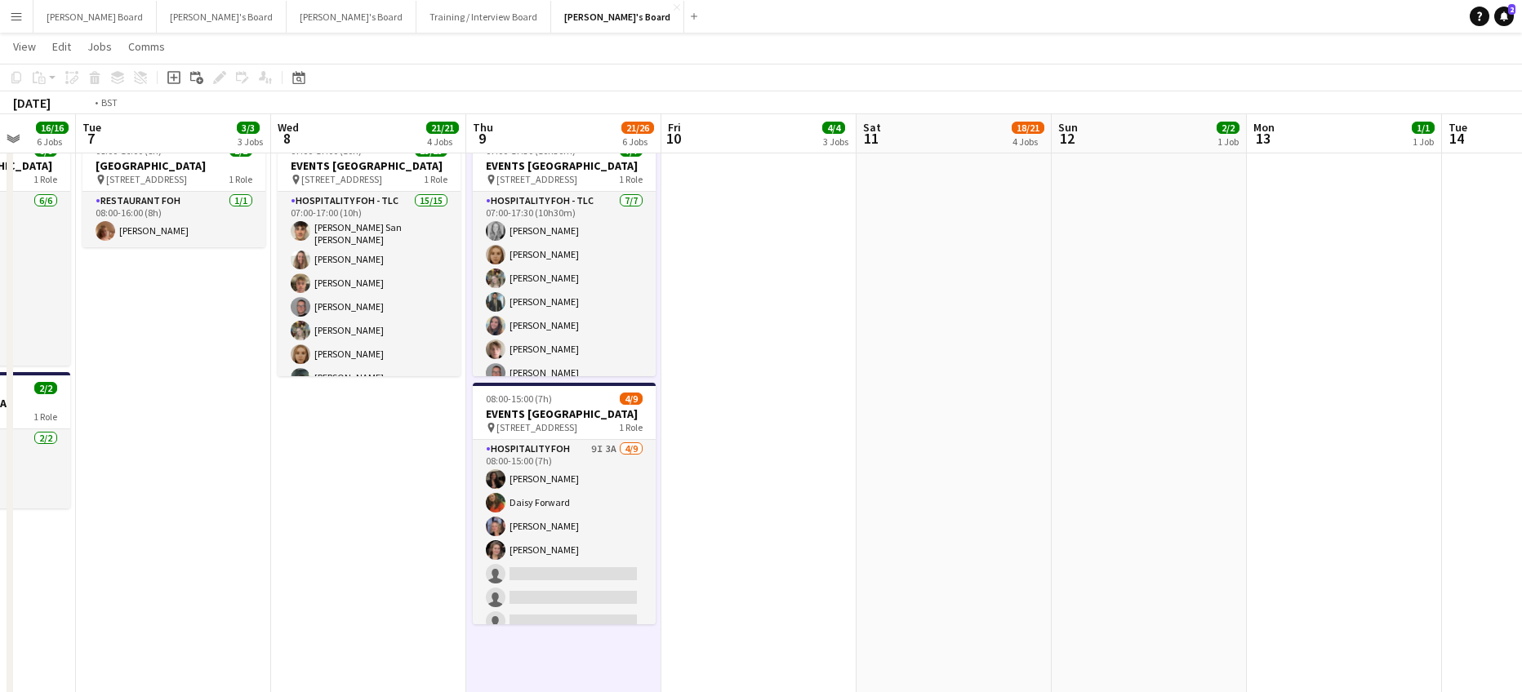
drag, startPoint x: 1059, startPoint y: 542, endPoint x: 433, endPoint y: 527, distance: 625.5
click at [430, 527] on app-calendar-viewport "Fri 3 14/15 8 Jobs Sat 4 5/5 2 Jobs Sun 5 13/14 6 Jobs Mon 6 16/16 6 Jobs Tue 7…" at bounding box center [761, 484] width 1522 height 3018
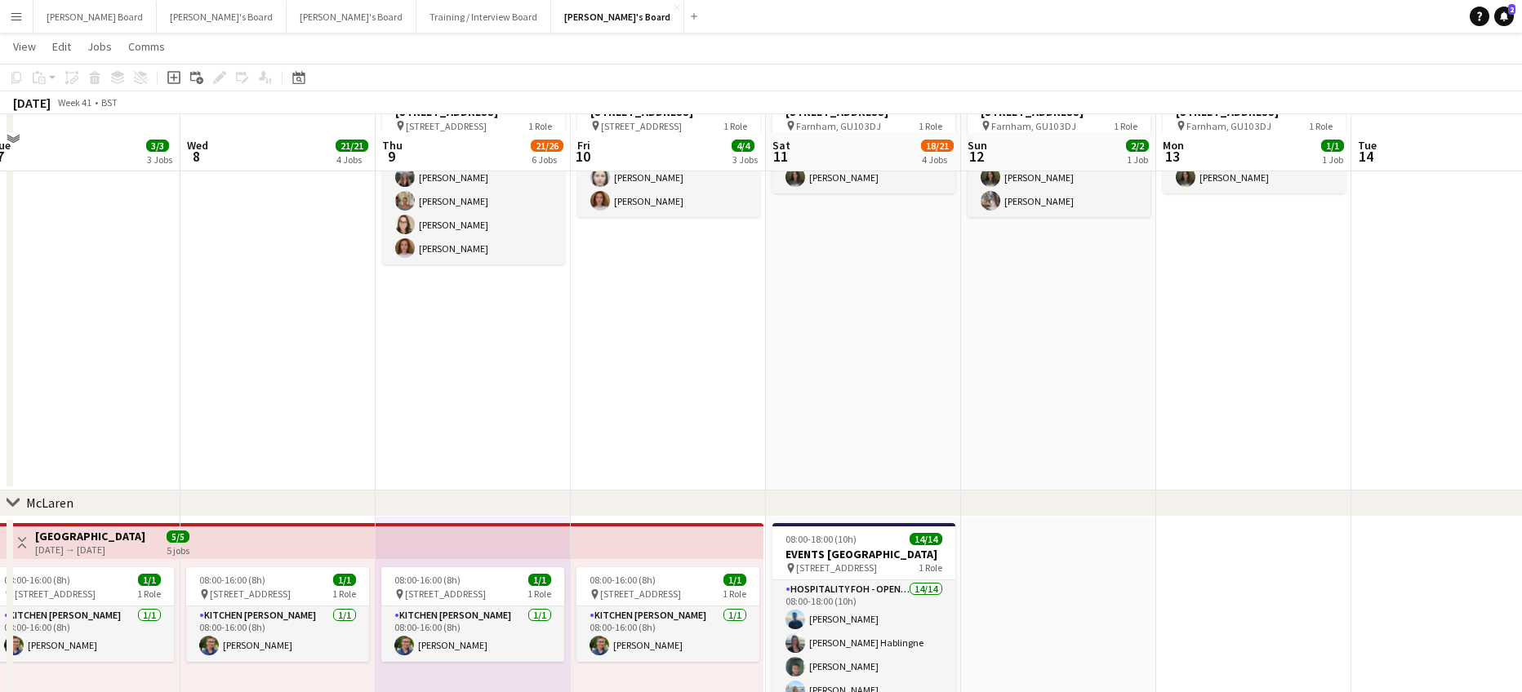
scroll to position [218, 0]
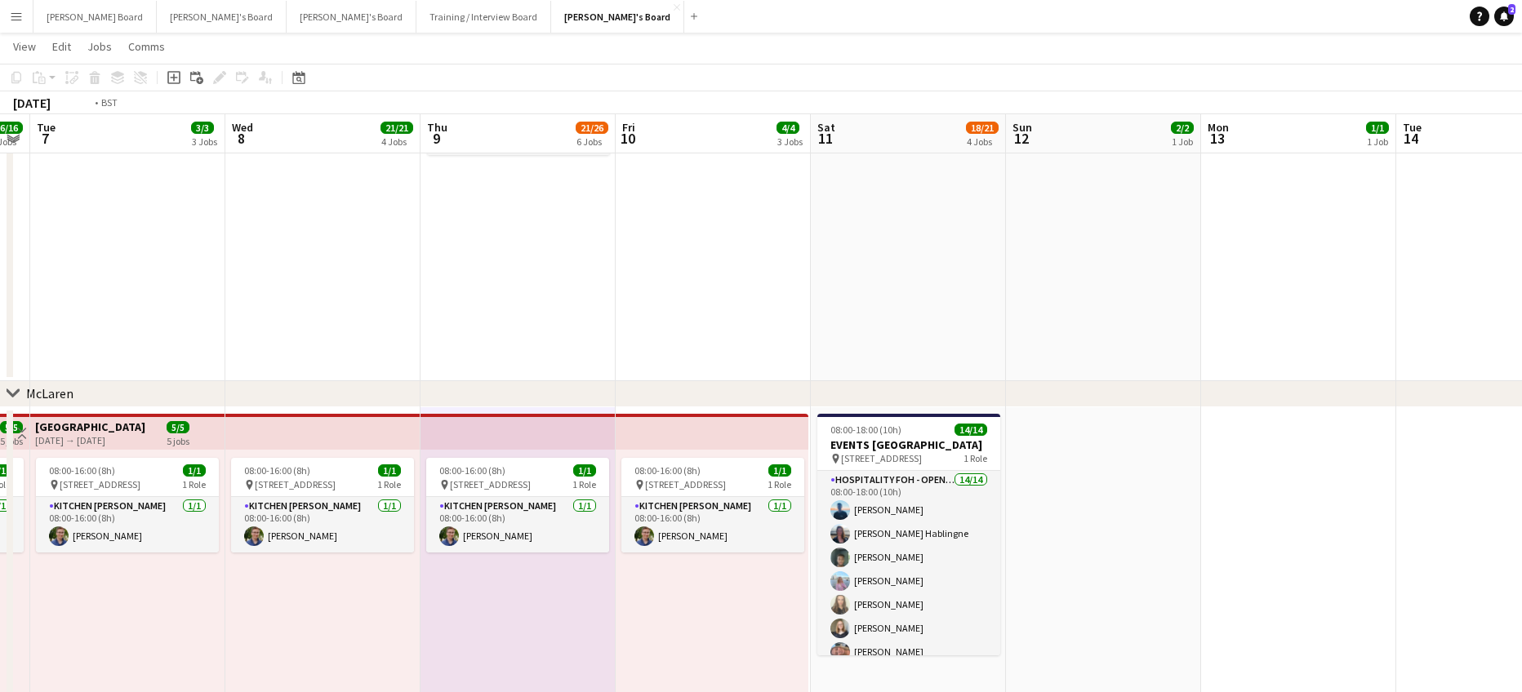
drag, startPoint x: 206, startPoint y: 499, endPoint x: 905, endPoint y: 470, distance: 700.2
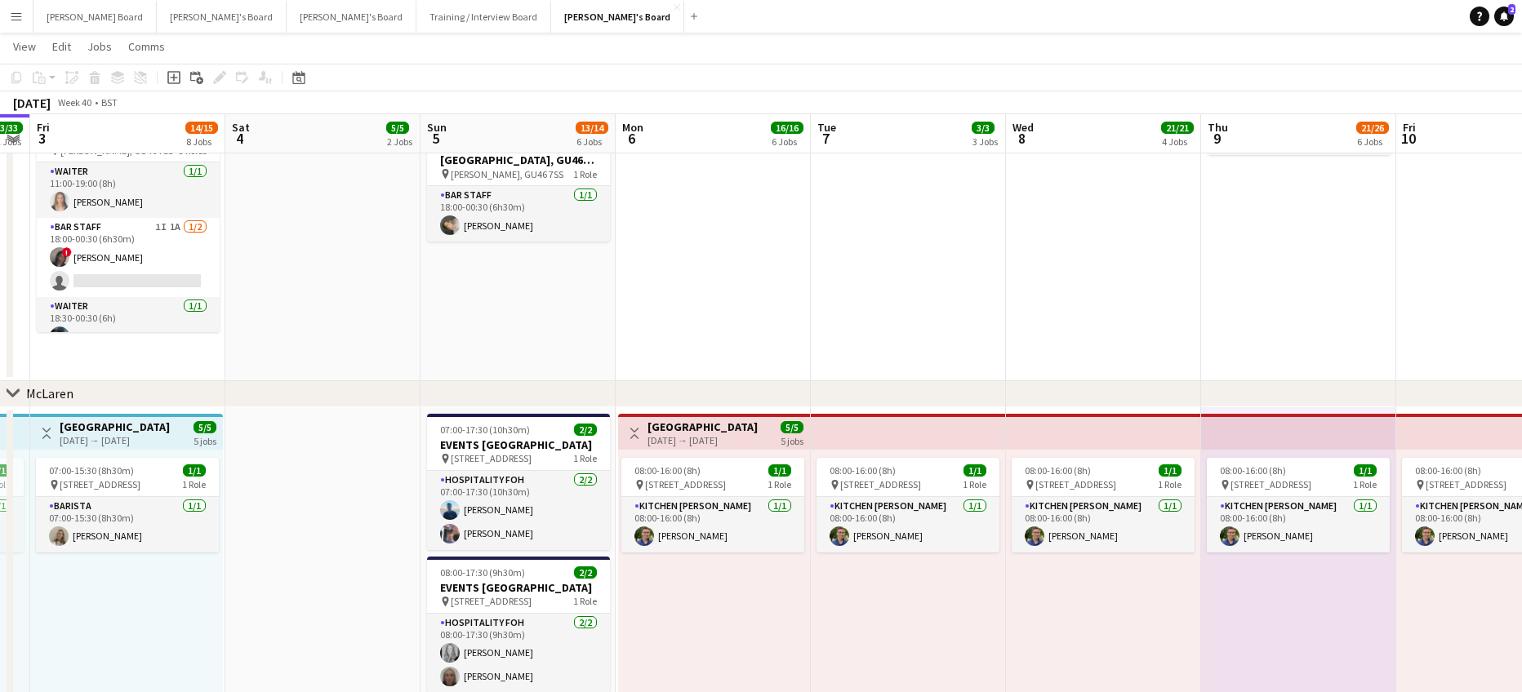
scroll to position [0, 486]
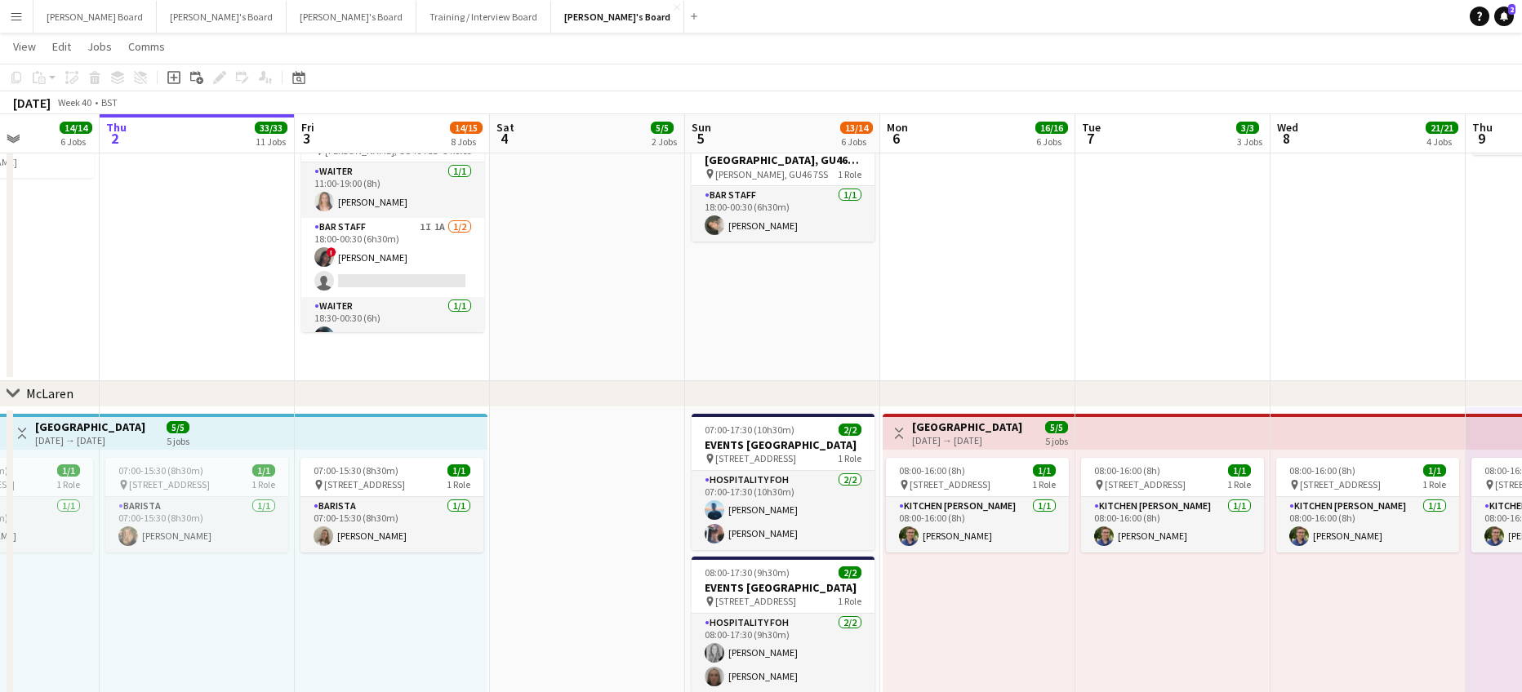
drag, startPoint x: 852, startPoint y: 345, endPoint x: 802, endPoint y: 345, distance: 50.6
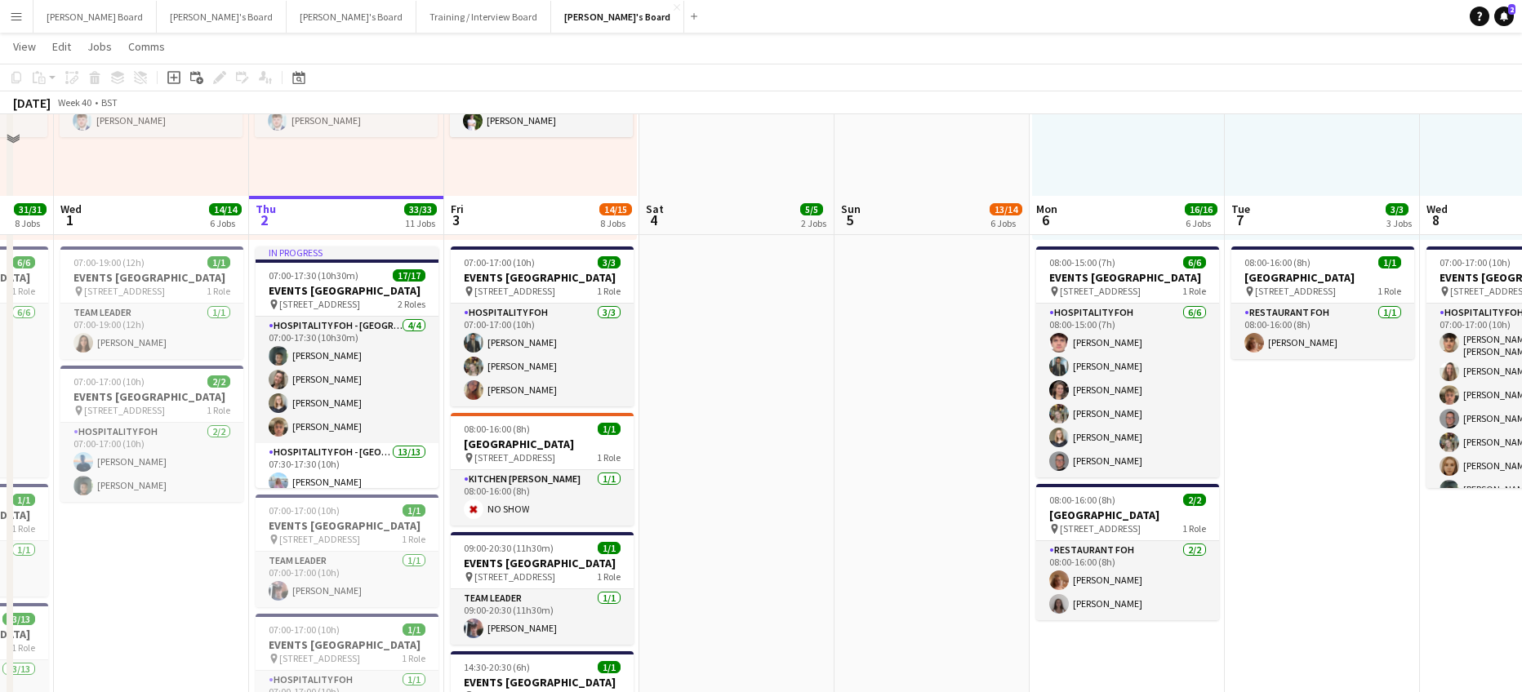
scroll to position [871, 0]
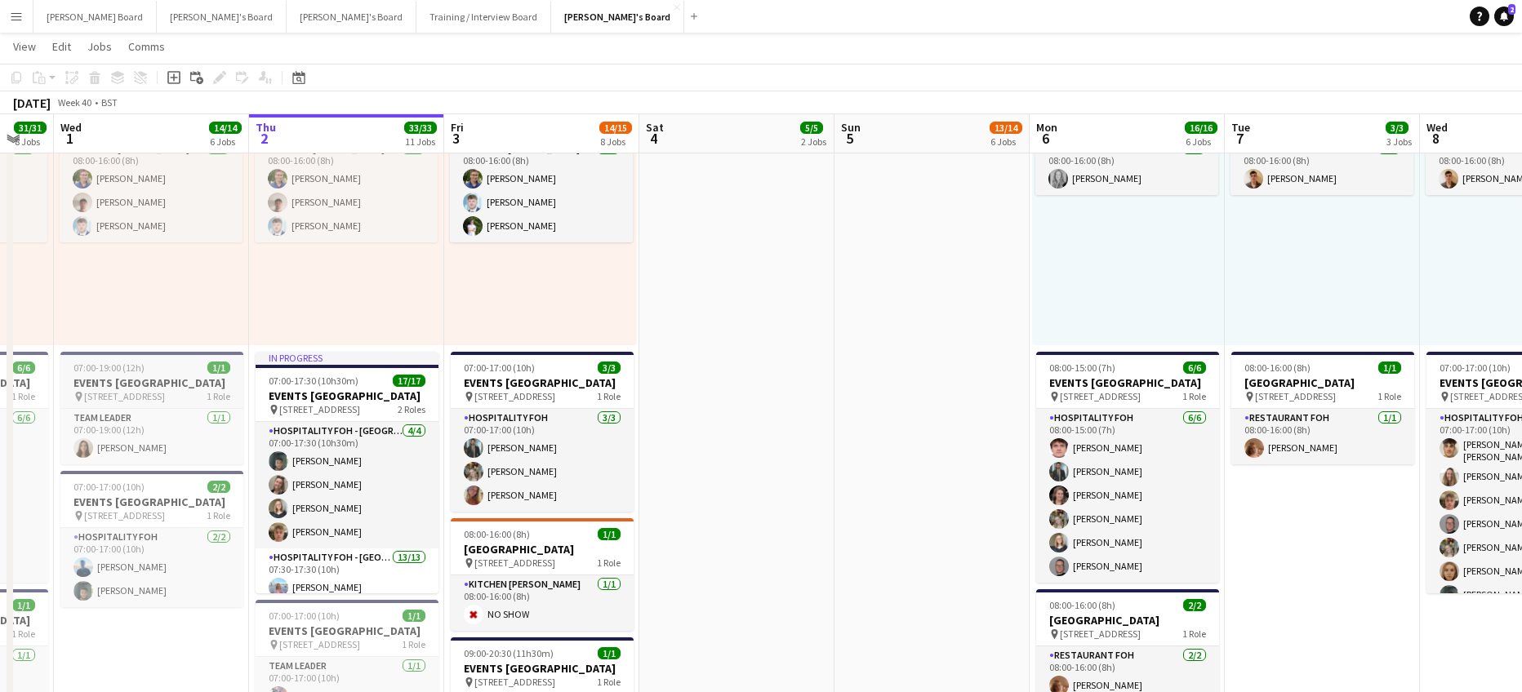
click at [93, 376] on h3 "EVENTS [GEOGRAPHIC_DATA]" at bounding box center [151, 383] width 183 height 15
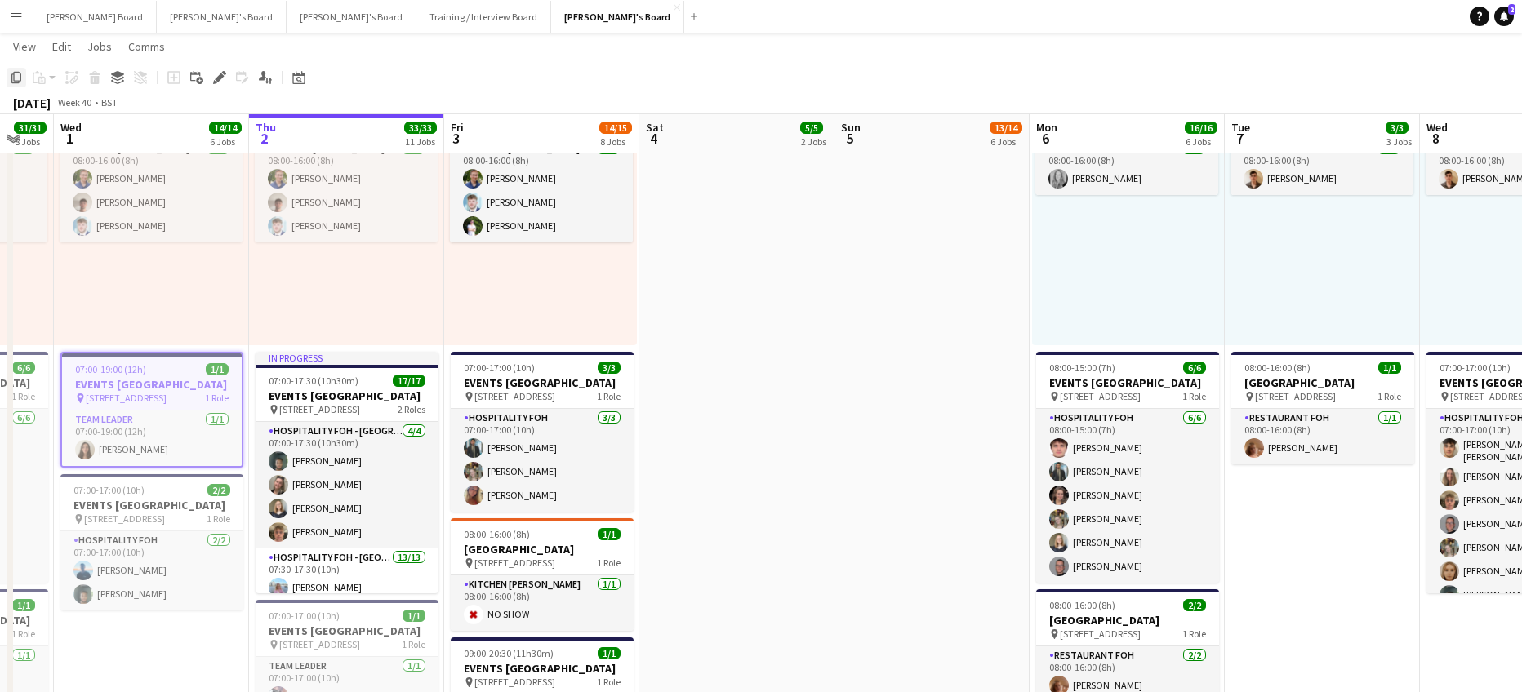
click at [15, 83] on icon at bounding box center [16, 77] width 10 height 11
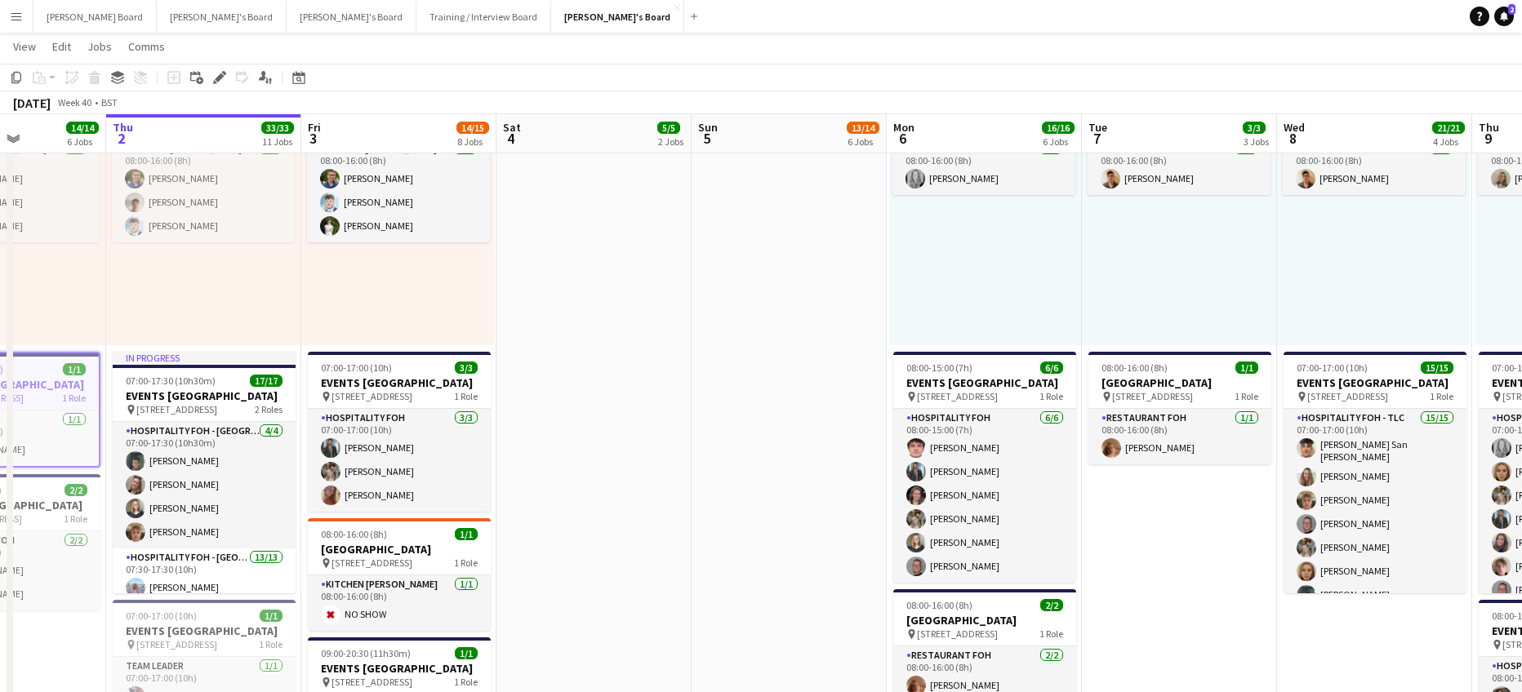
scroll to position [0, 594]
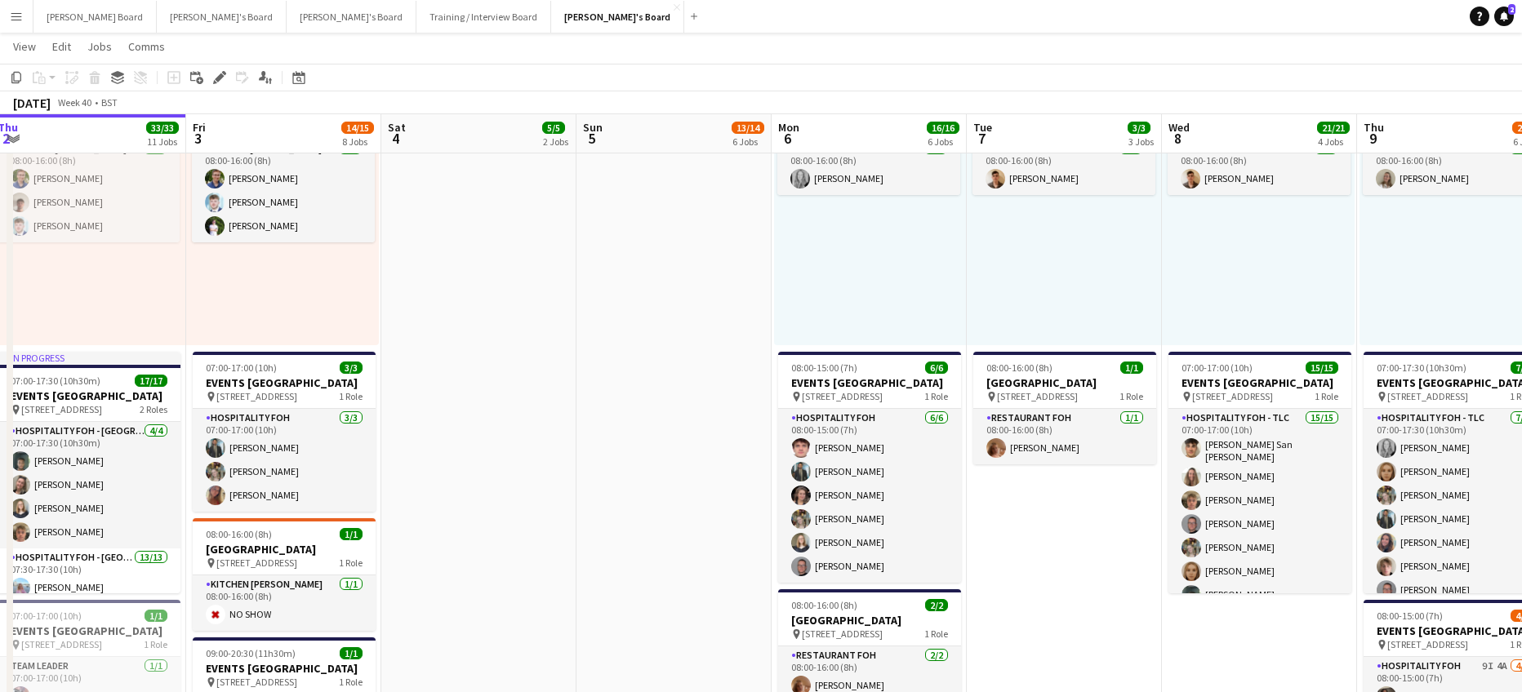
drag, startPoint x: 804, startPoint y: 416, endPoint x: 585, endPoint y: 402, distance: 219.3
click at [581, 411] on app-calendar-viewport "Mon 29 17/17 7 Jobs Tue 30 31/31 8 Jobs Wed 1 14/14 6 Jobs Thu 2 33/33 11 Jobs …" at bounding box center [761, 689] width 1522 height 2992
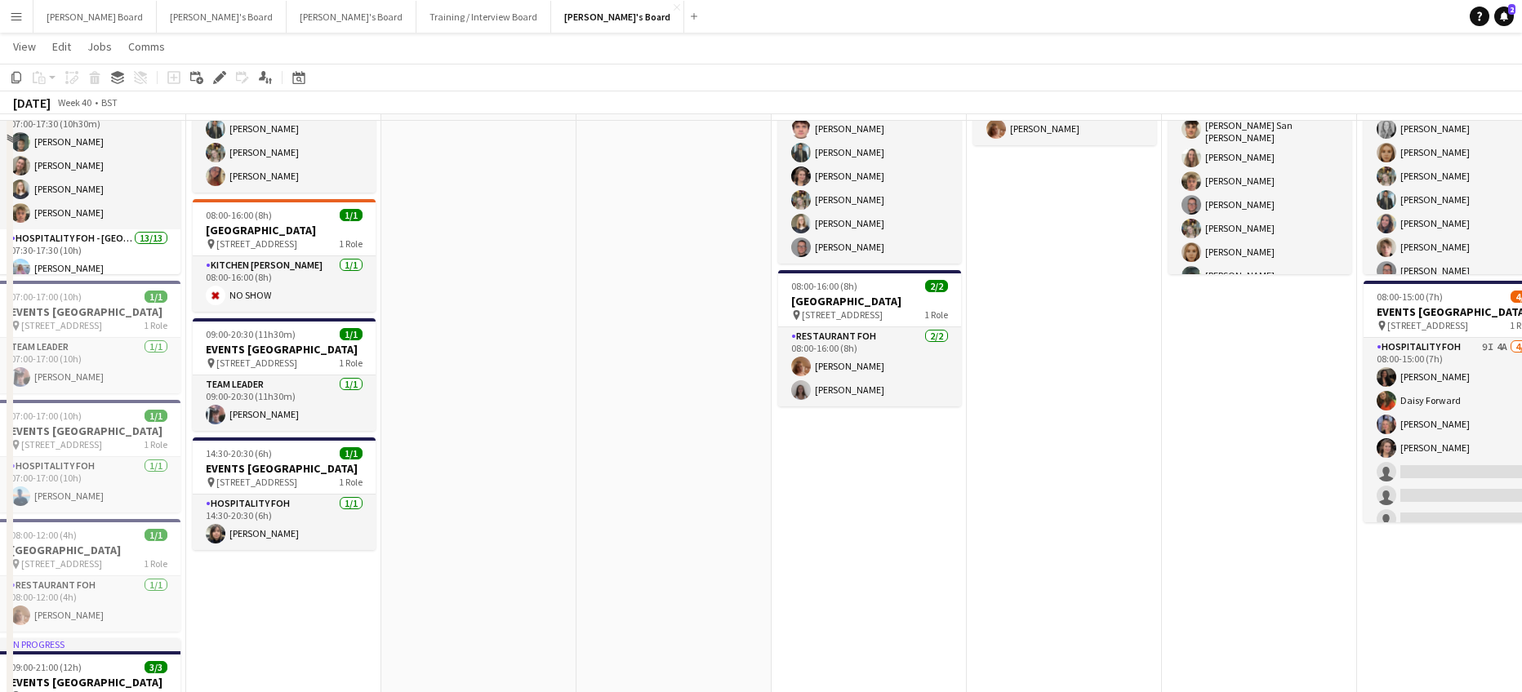
scroll to position [1198, 0]
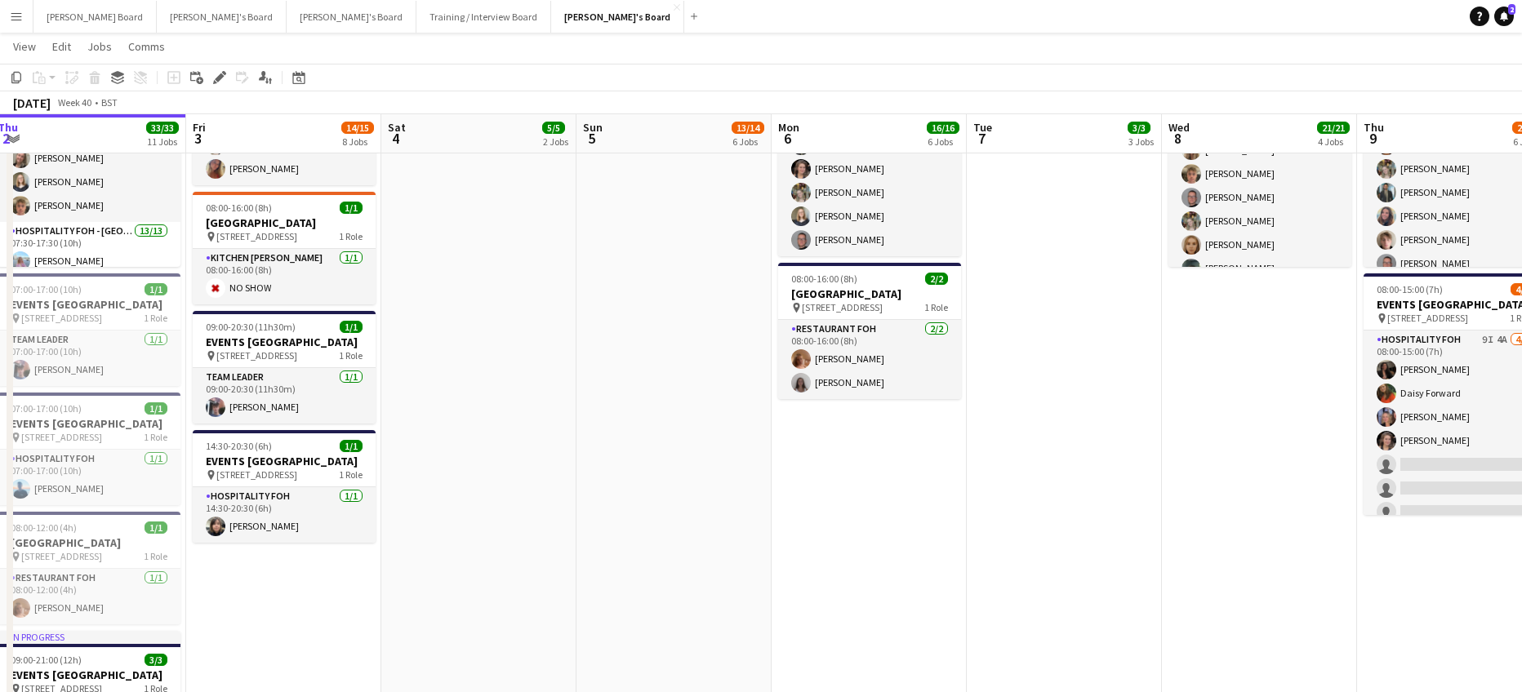
click at [875, 512] on app-date-cell "Toggle View McLaren Technology Centre 06-10-2025 → 10-10-2025 5/5 5 jobs 08:00-…" at bounding box center [868, 250] width 195 height 1645
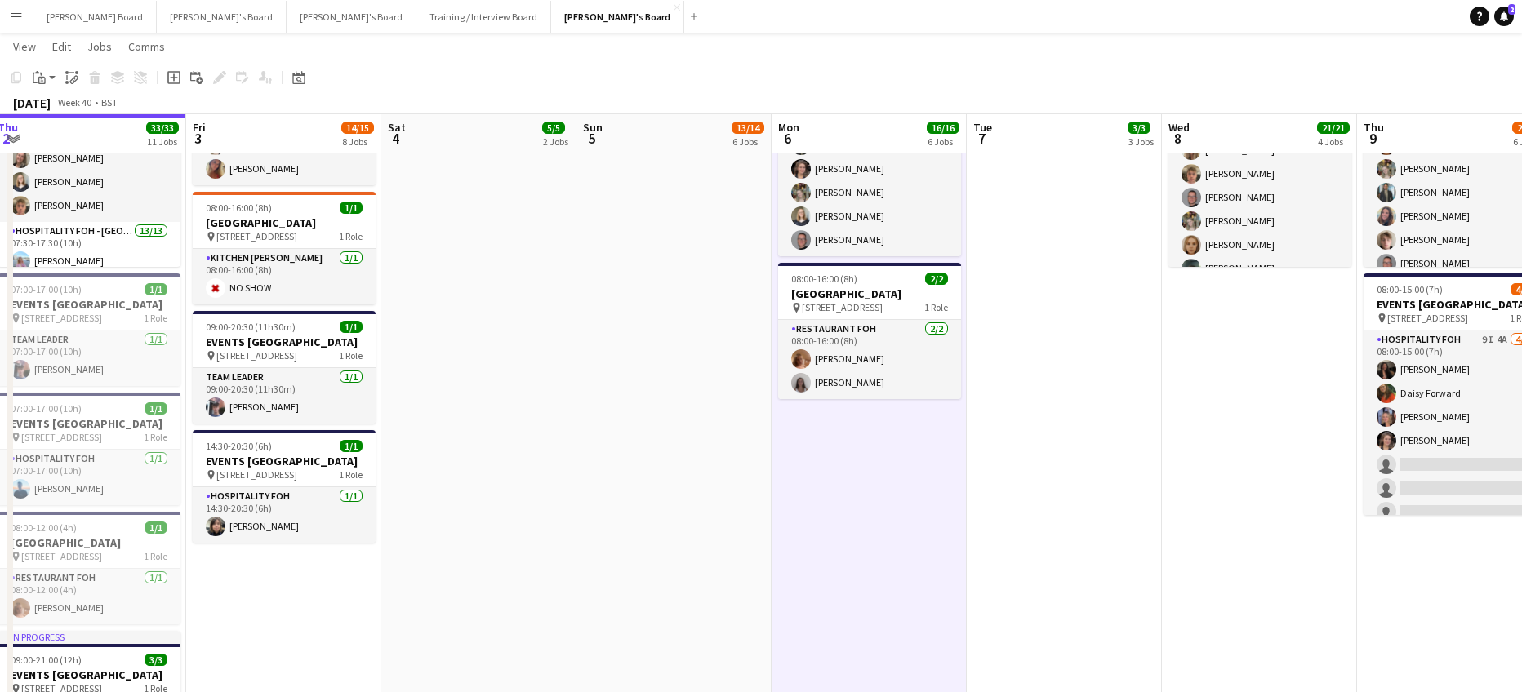
click at [1222, 392] on app-date-cell "08:00-16:00 (8h) 1/1 pin Woking, GU21 4YH 1 Role Kitchen Porter 1/1 08:00-16:00…" at bounding box center [1259, 250] width 195 height 1645
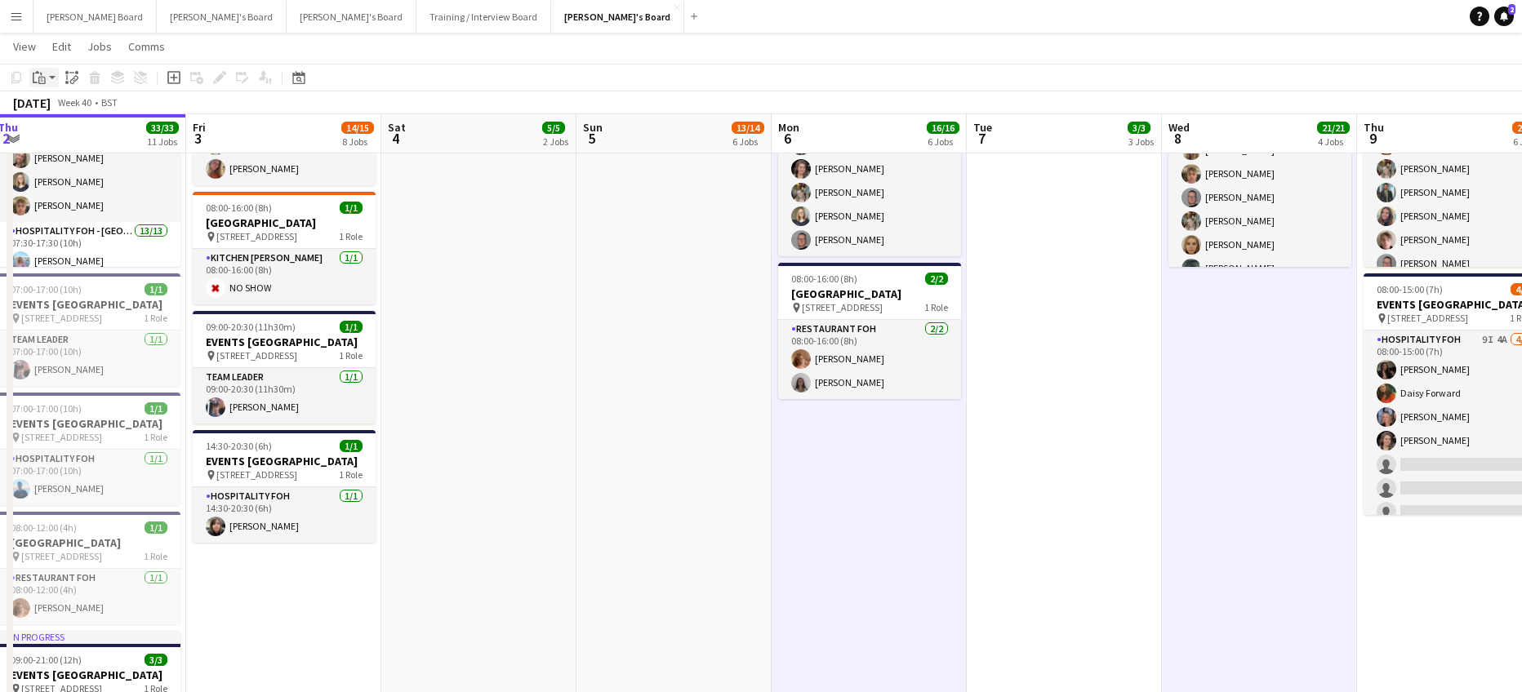
click at [35, 75] on icon "Paste" at bounding box center [39, 77] width 13 height 13
click at [78, 134] on link "Paste with crew Ctrl+Shift+V" at bounding box center [119, 136] width 153 height 15
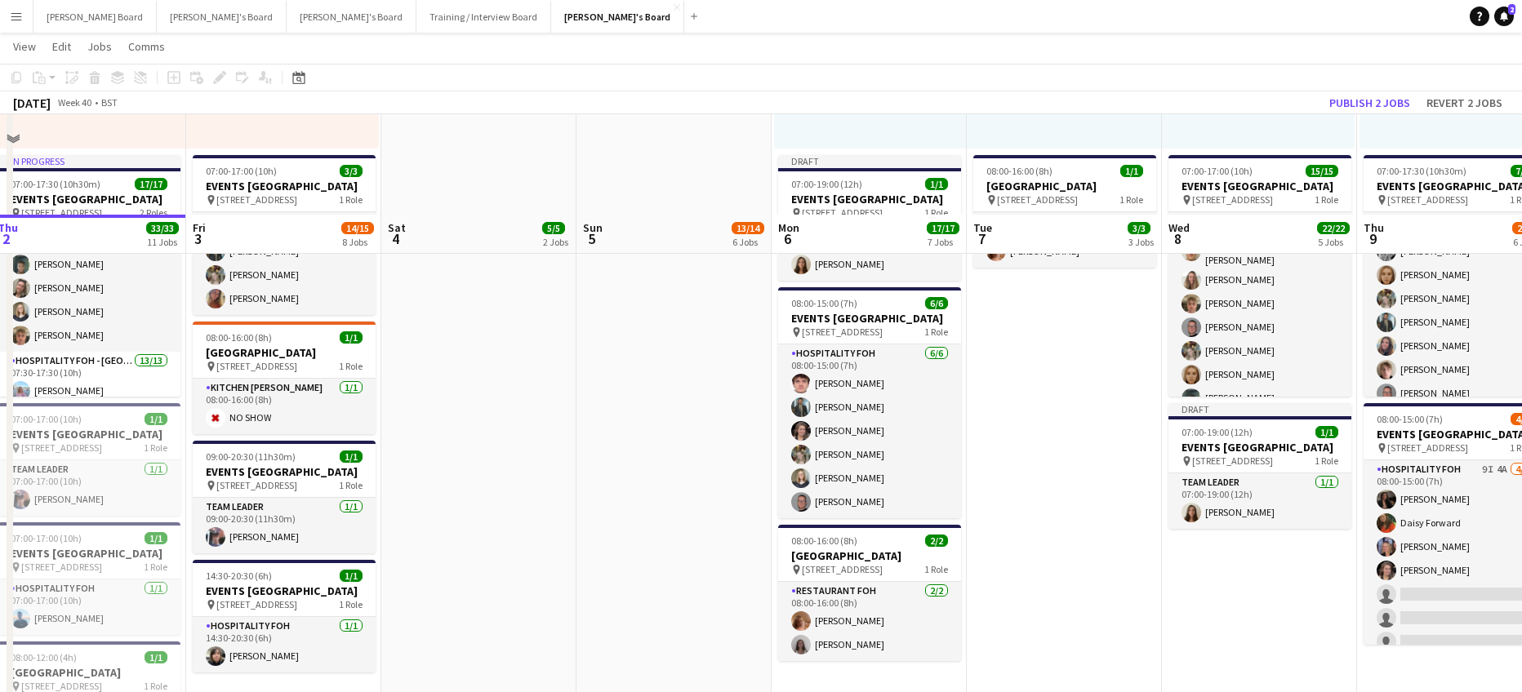
scroll to position [871, 0]
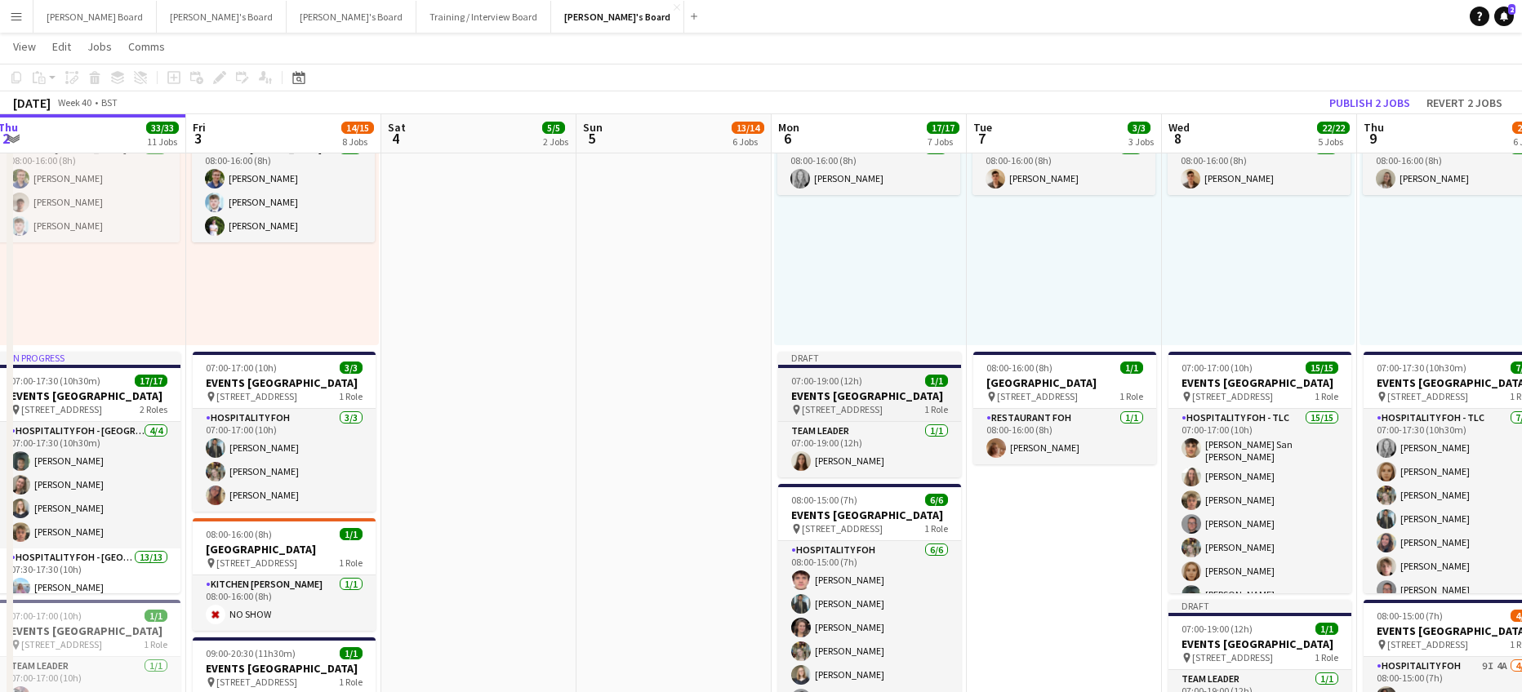
click at [847, 385] on span "07:00-19:00 (12h)" at bounding box center [826, 381] width 71 height 12
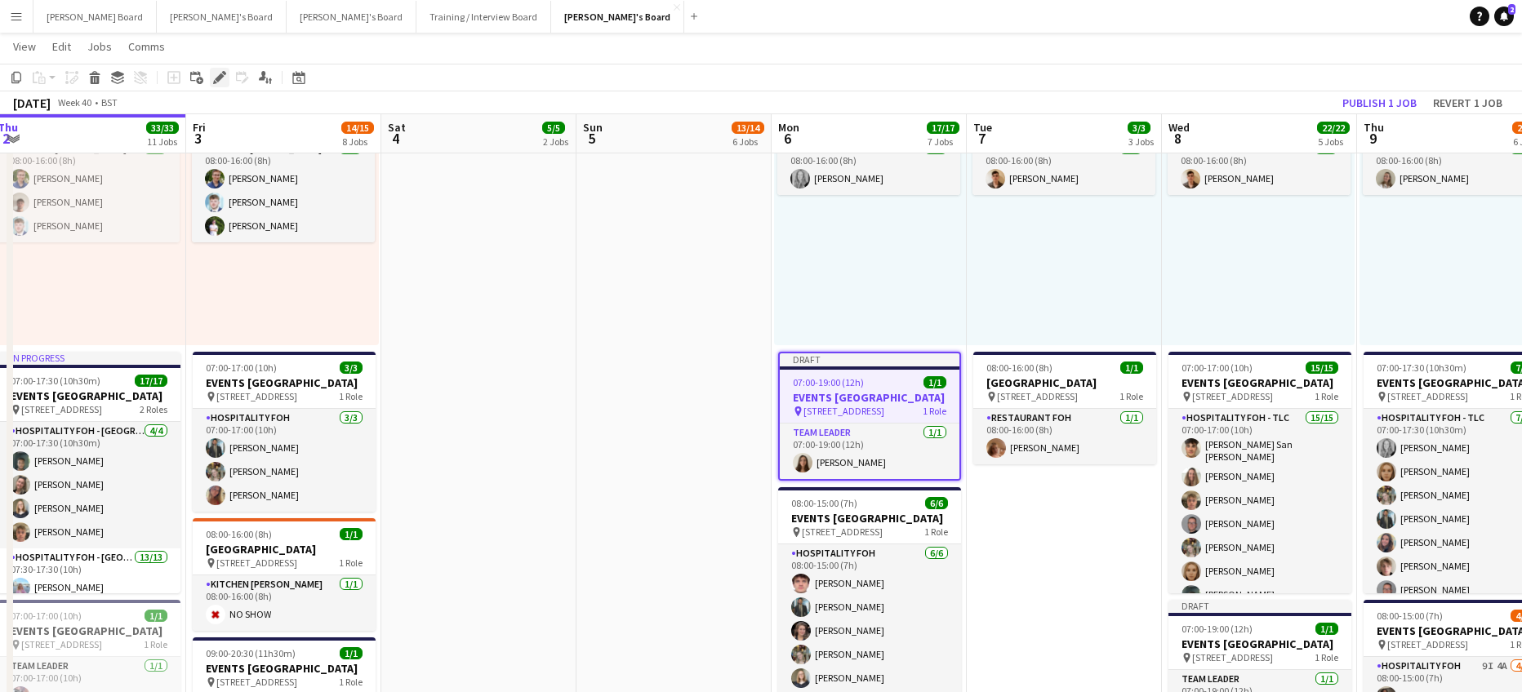
click at [218, 74] on icon "Edit" at bounding box center [219, 77] width 13 height 13
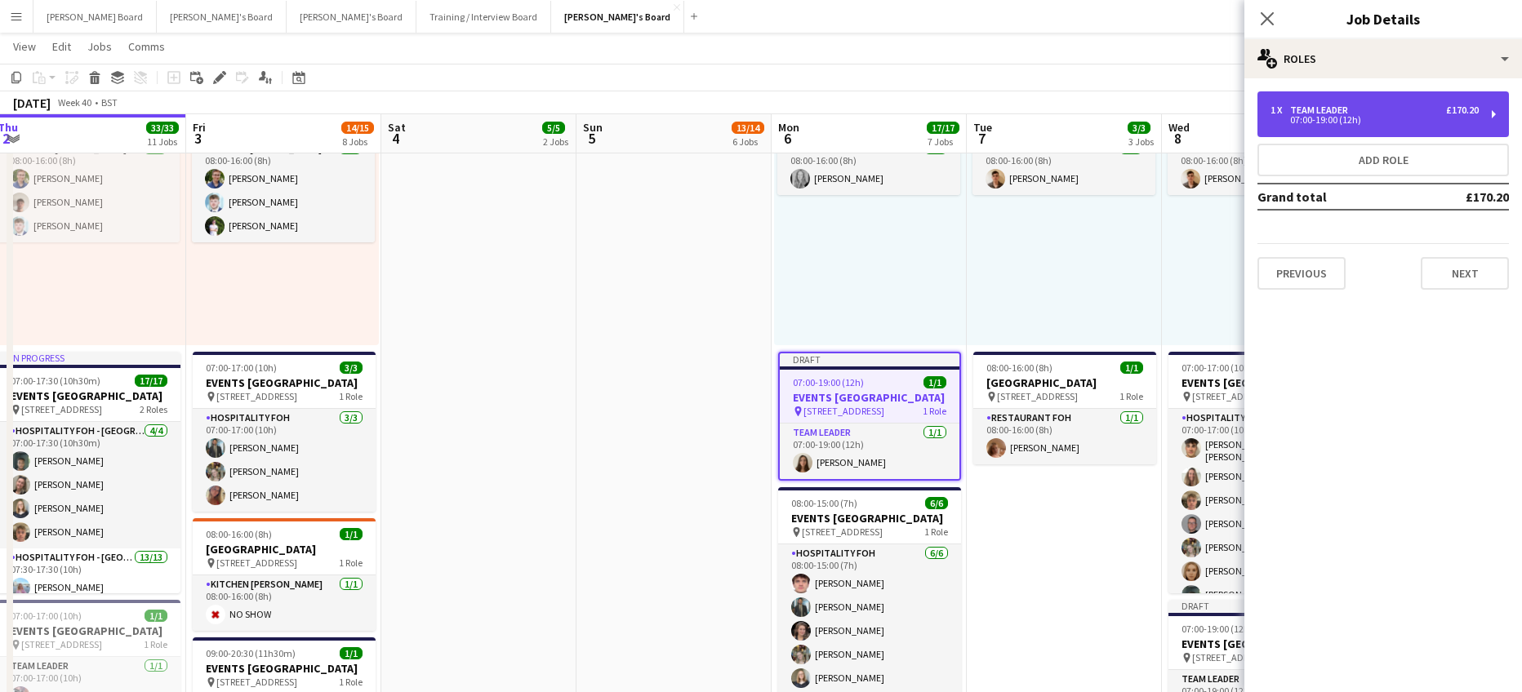
click at [1349, 127] on div "1 x TEAM LEADER £170.20 07:00-19:00 (12h)" at bounding box center [1382, 114] width 251 height 46
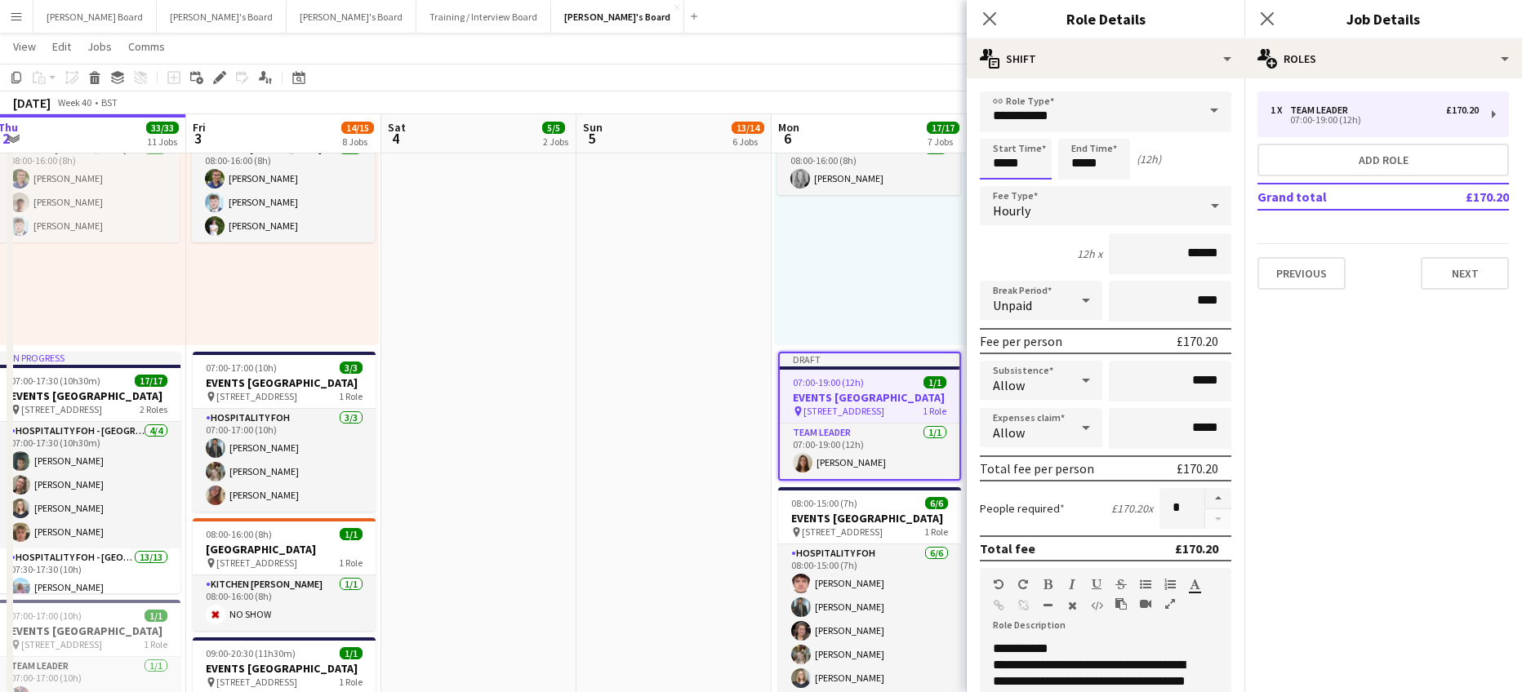
click at [1014, 167] on input "*****" at bounding box center [1016, 159] width 72 height 41
click at [994, 185] on div at bounding box center [999, 188] width 33 height 16
click at [1001, 134] on div at bounding box center [999, 130] width 33 height 16
type input "*****"
click at [1001, 134] on div at bounding box center [999, 130] width 33 height 16
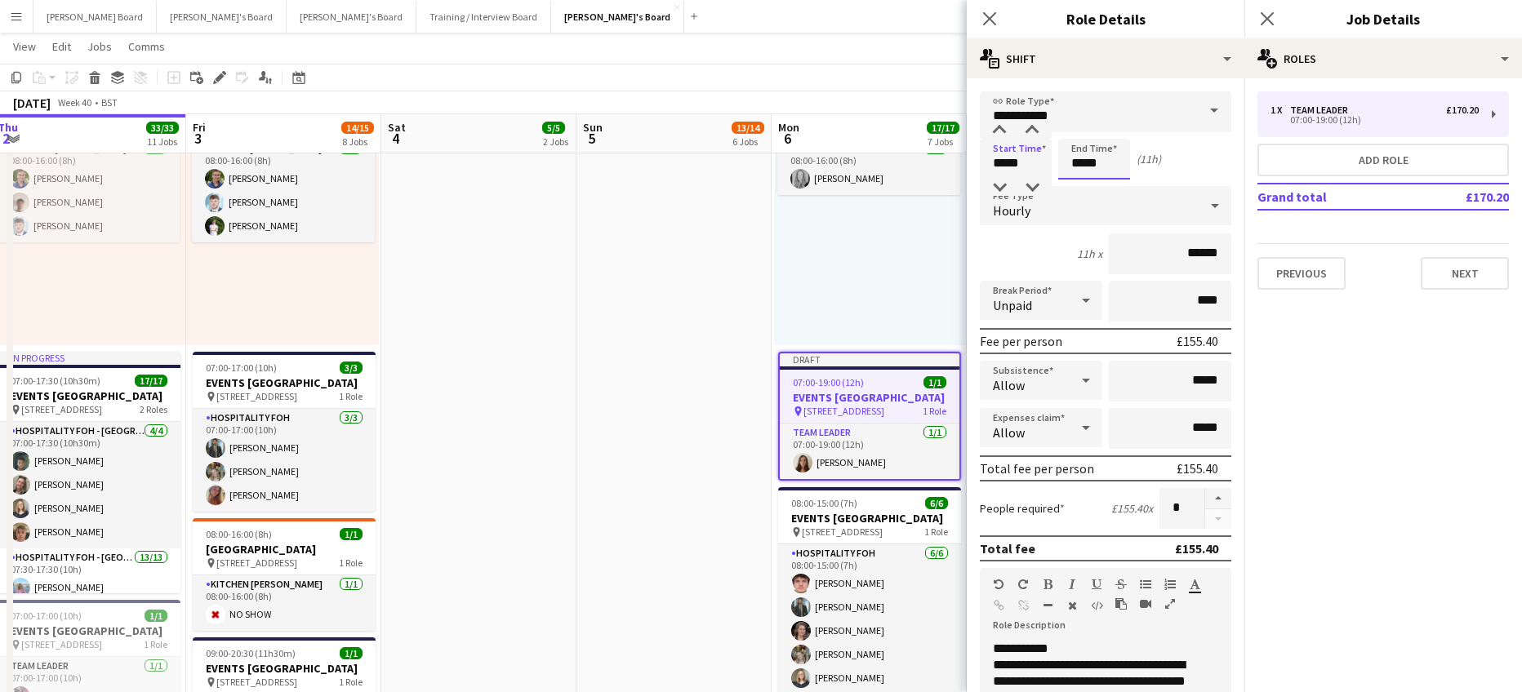
click at [1082, 162] on input "*****" at bounding box center [1094, 159] width 72 height 41
click at [1078, 185] on div at bounding box center [1077, 188] width 33 height 16
click at [1078, 186] on div at bounding box center [1077, 188] width 33 height 16
type input "*****"
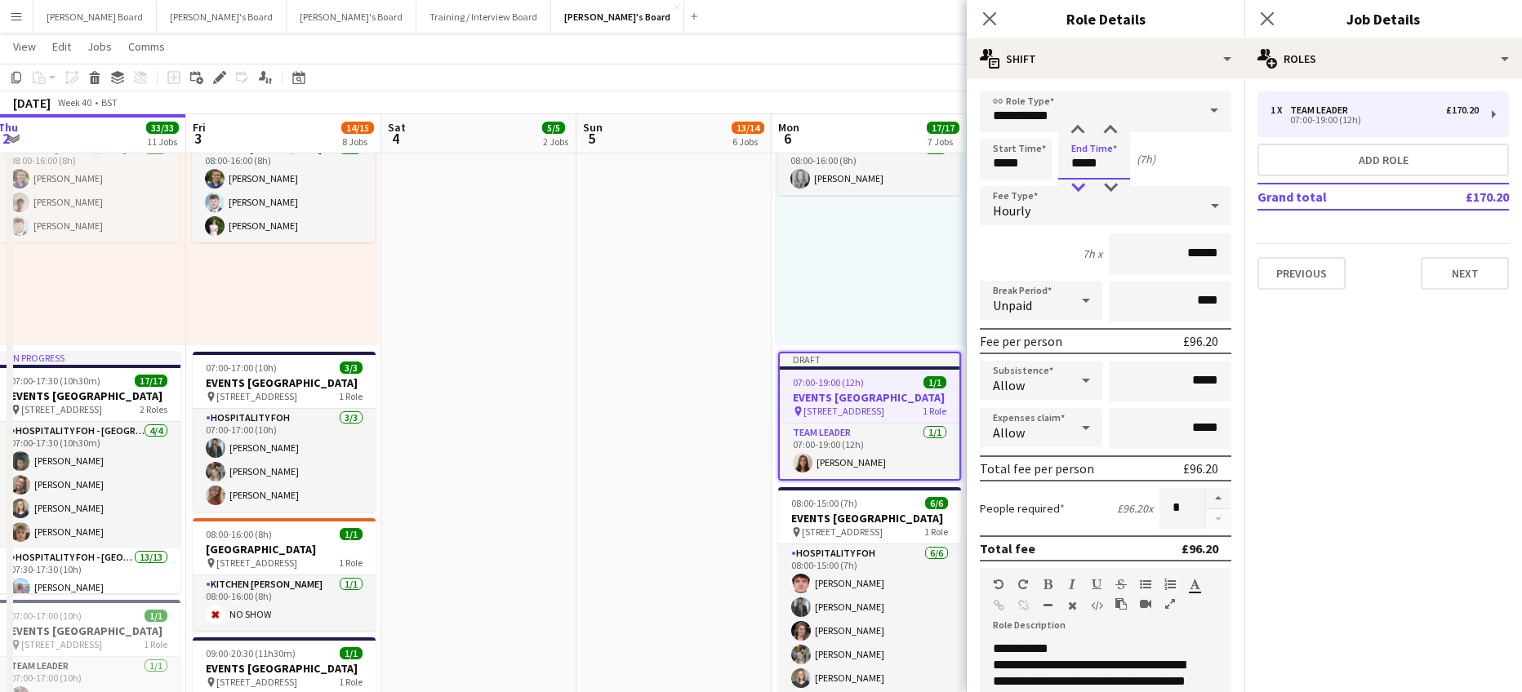
click at [1078, 186] on div at bounding box center [1077, 188] width 33 height 16
click at [1037, 380] on div "Allow" at bounding box center [1025, 380] width 90 height 39
click at [1034, 474] on span "Don't allow" at bounding box center [1038, 468] width 91 height 16
click at [1046, 420] on div "Allow" at bounding box center [1025, 427] width 90 height 39
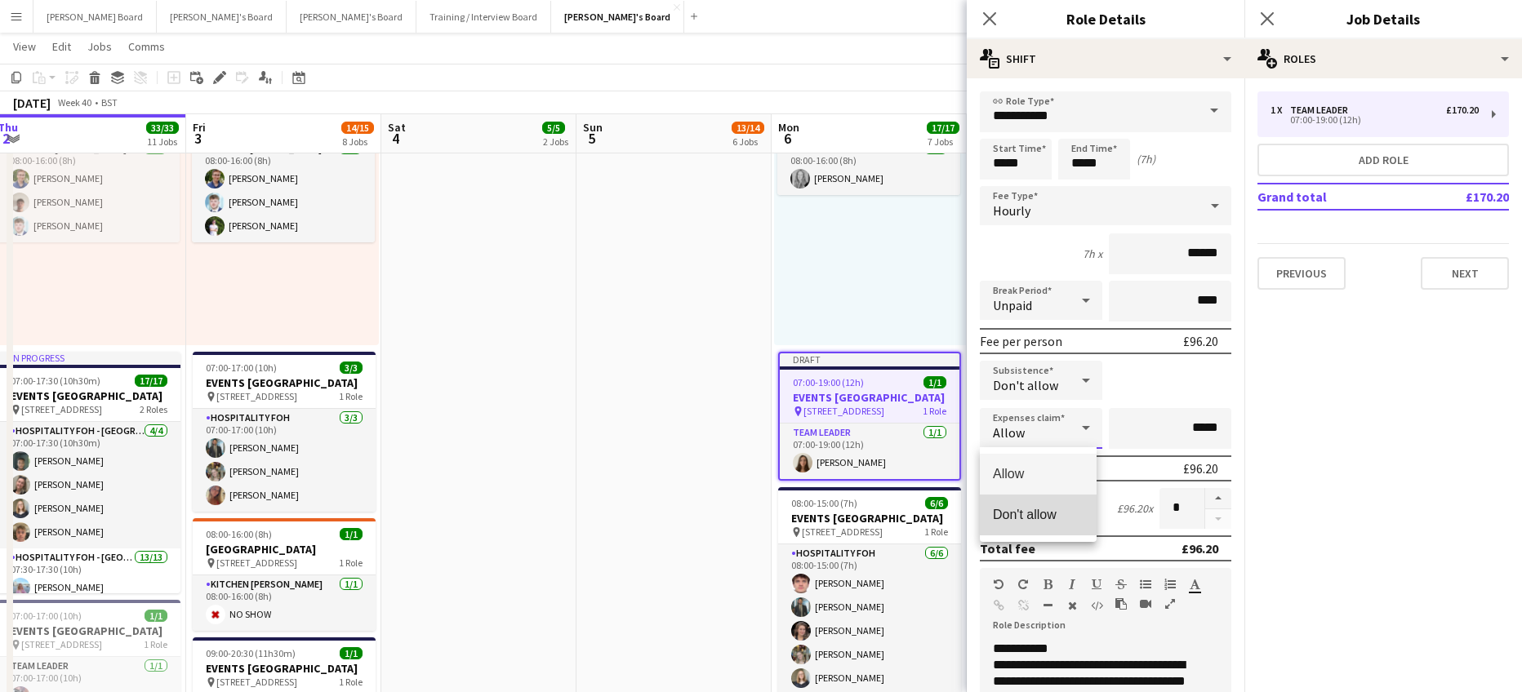
click at [1028, 509] on span "Don't allow" at bounding box center [1038, 515] width 91 height 16
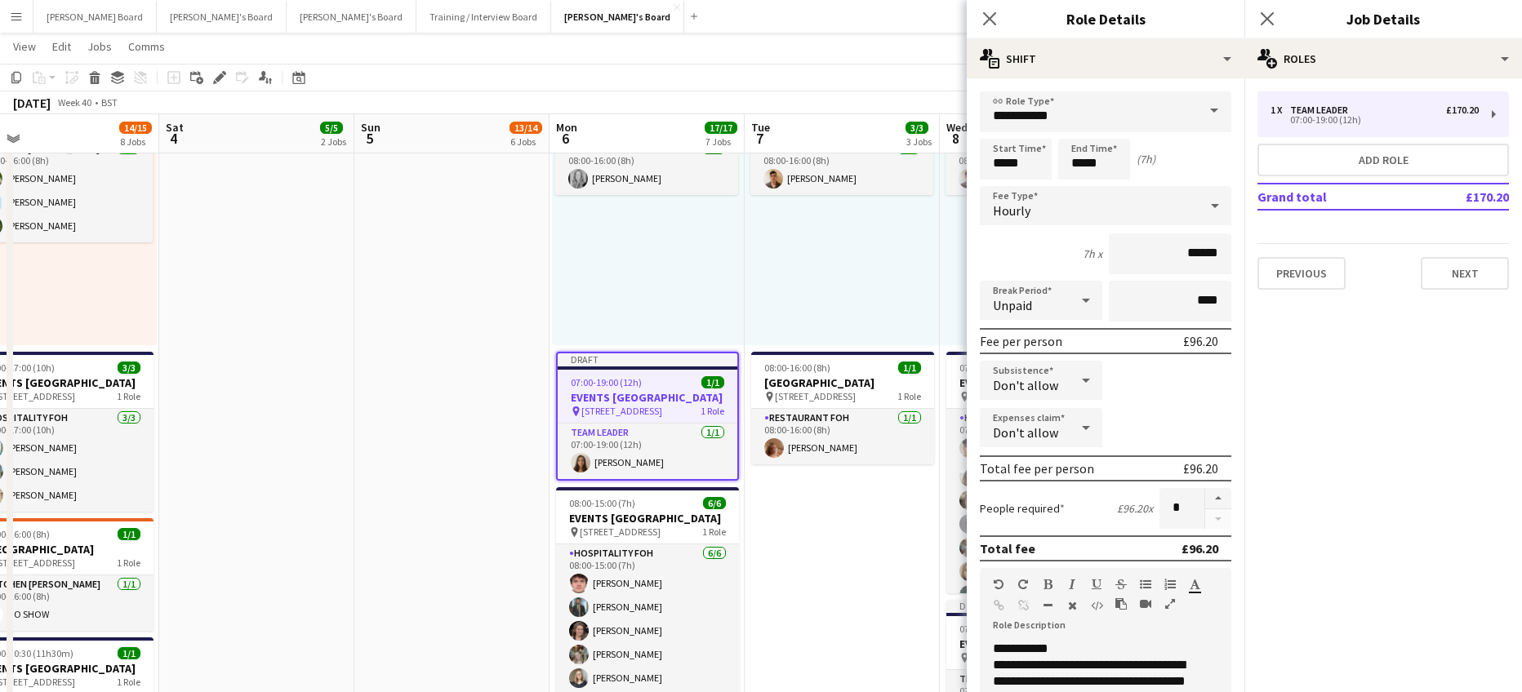
drag, startPoint x: 873, startPoint y: 562, endPoint x: 141, endPoint y: 545, distance: 731.7
click at [146, 545] on app-calendar-viewport "Tue 30 31/31 8 Jobs Wed 1 14/14 6 Jobs Thu 2 33/33 11 Jobs Fri 3 14/15 8 Jobs S…" at bounding box center [761, 689] width 1522 height 2992
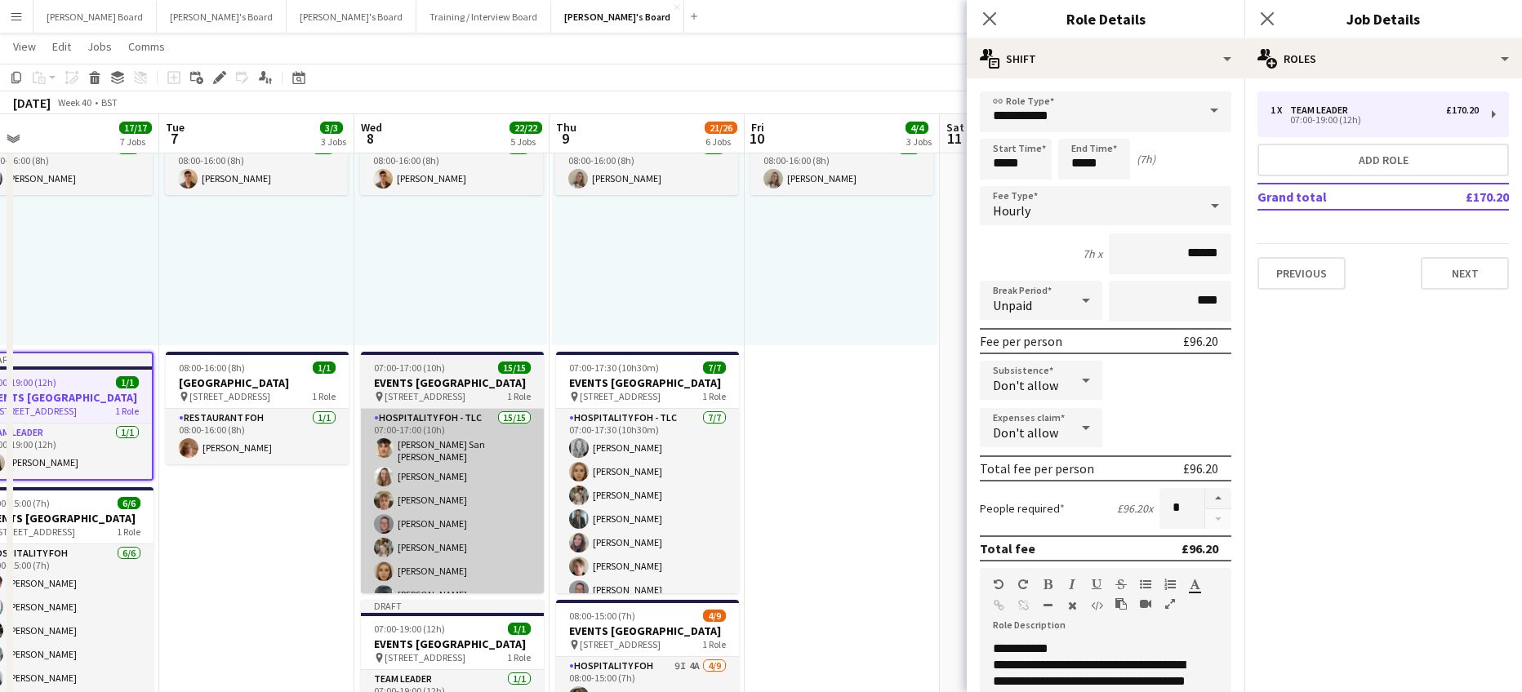
scroll to position [0, 580]
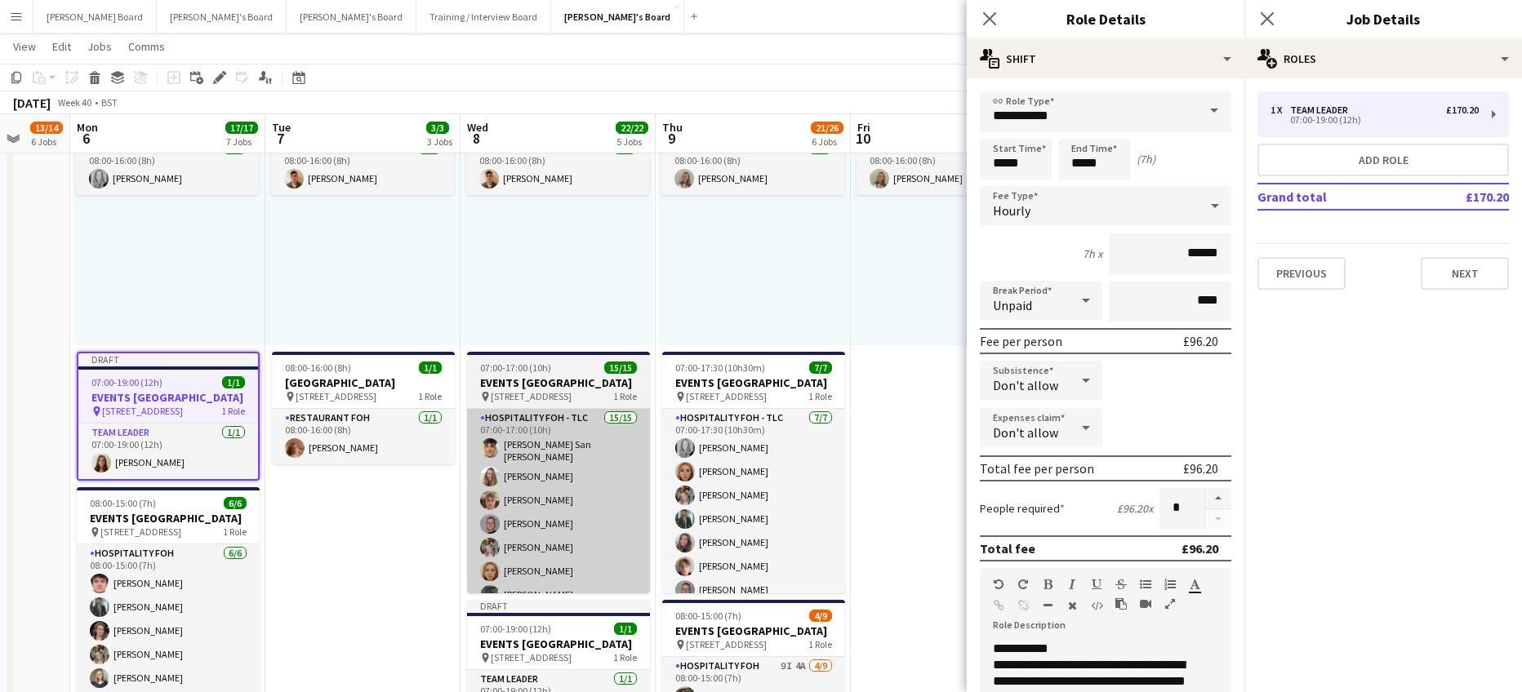
drag, startPoint x: 380, startPoint y: 522, endPoint x: 475, endPoint y: 514, distance: 95.1
click at [446, 526] on app-calendar-viewport "Fri 3 14/15 8 Jobs Sat 4 5/5 2 Jobs Sun 5 13/14 6 Jobs Mon 6 17/17 7 Jobs Tue 7…" at bounding box center [761, 689] width 1522 height 2992
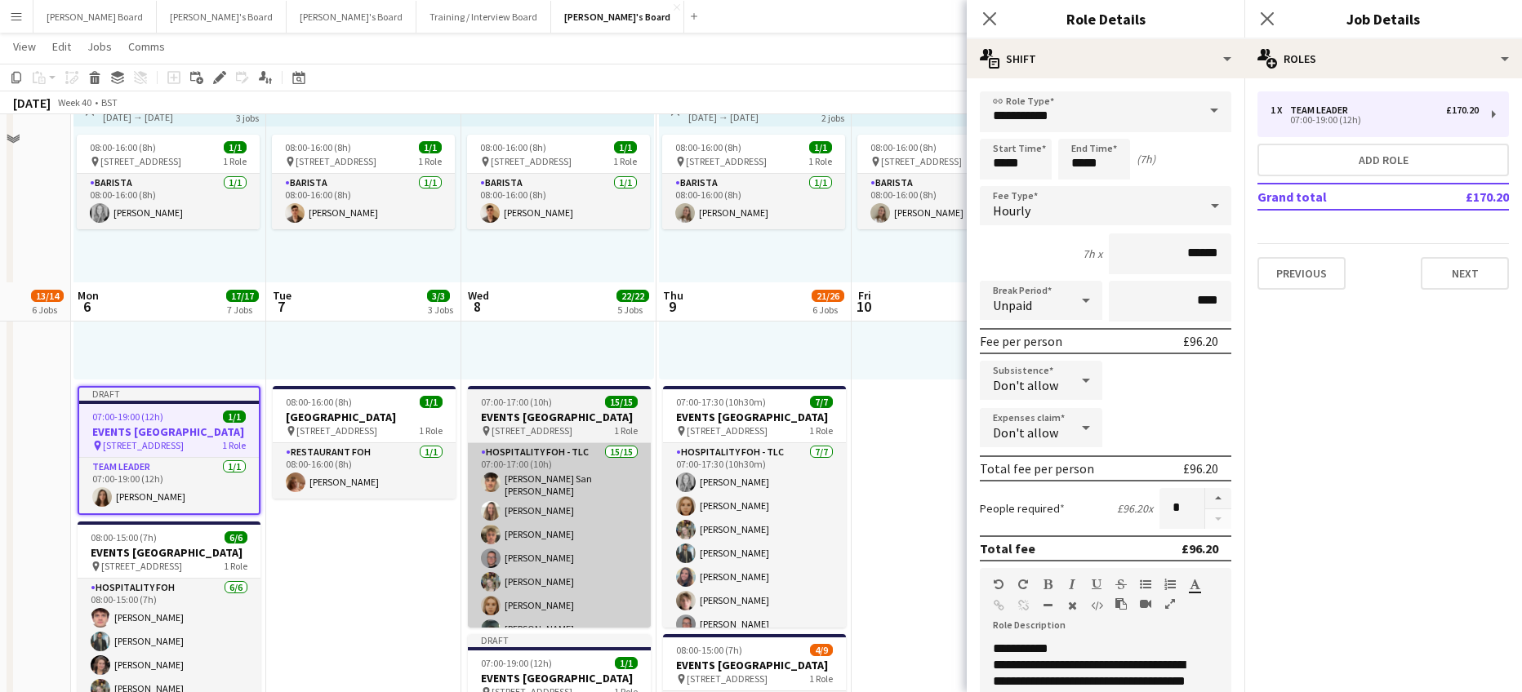
scroll to position [1088, 0]
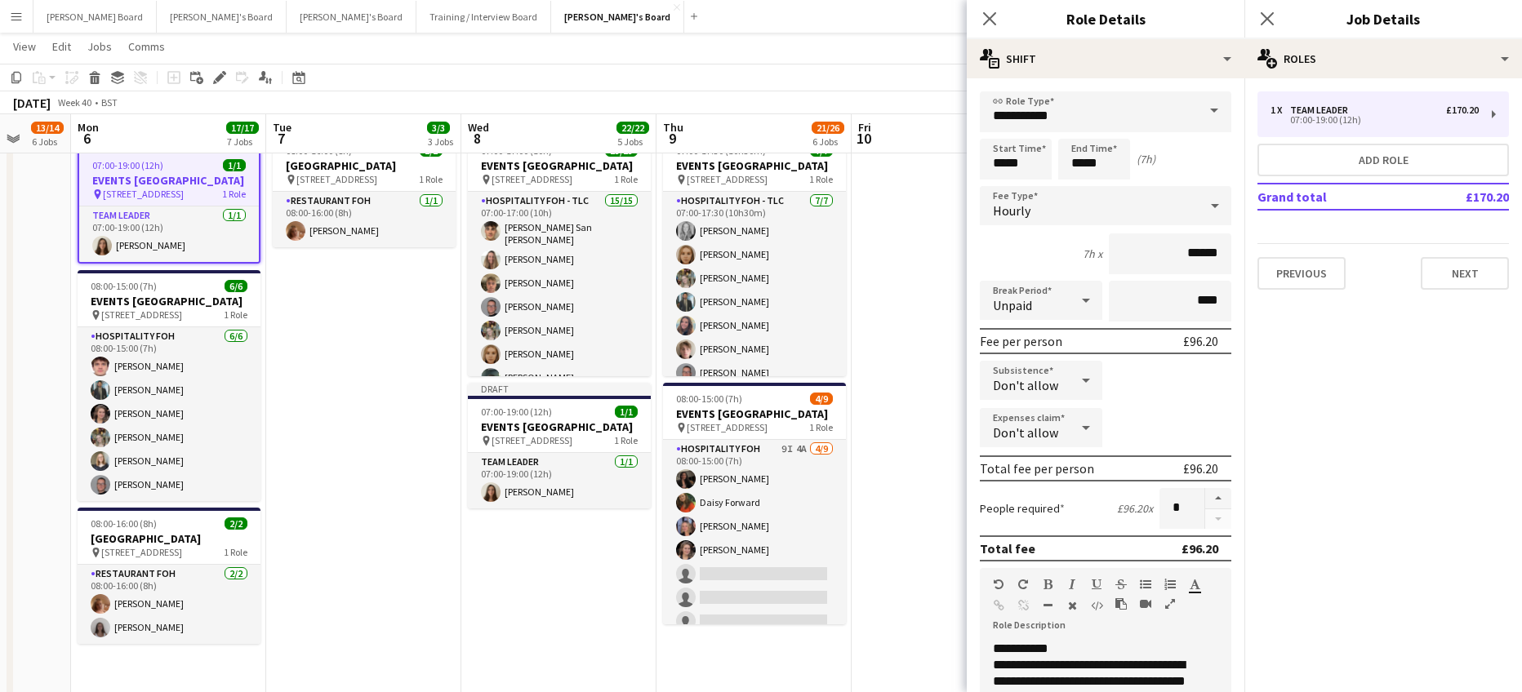
click at [561, 492] on app-card-role "TEAM LEADER 1/1 07:00-19:00 (12h) Darcey Walker" at bounding box center [559, 481] width 183 height 56
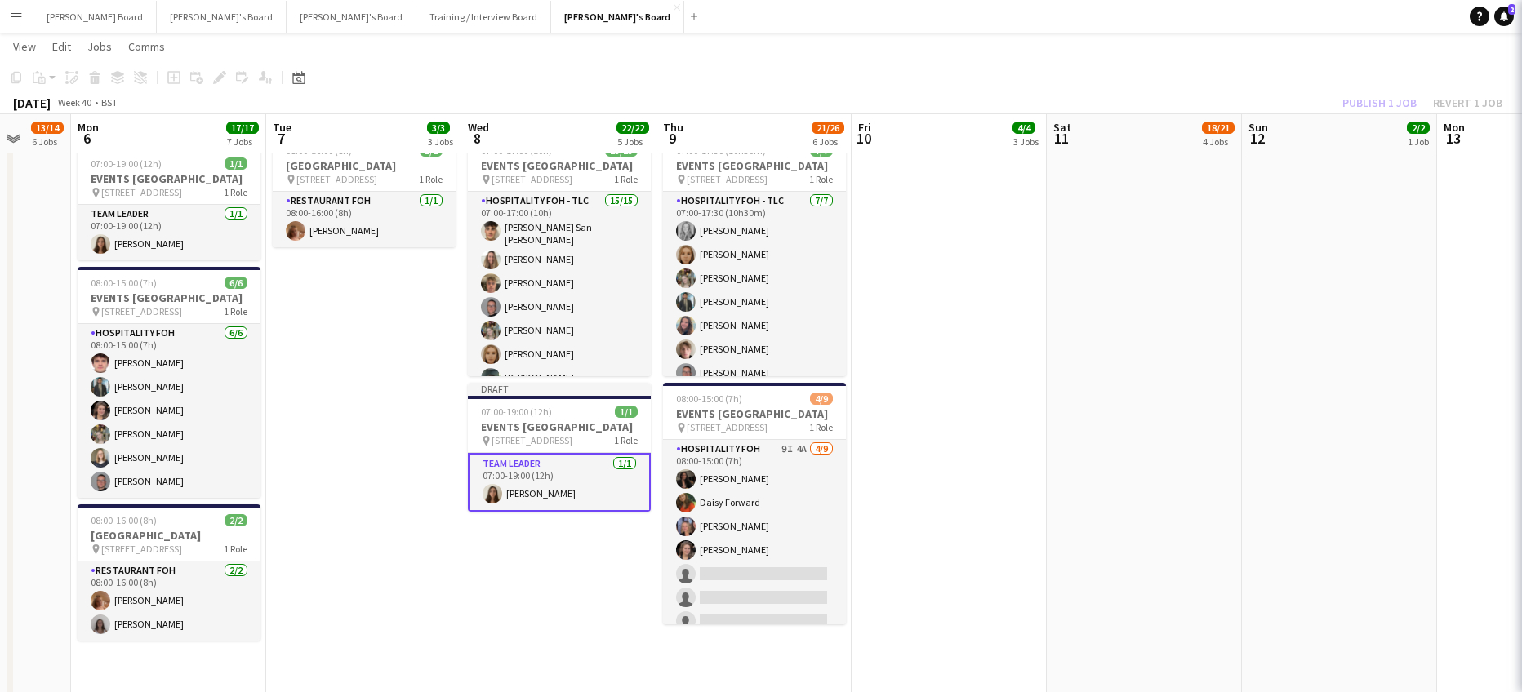
scroll to position [0, 0]
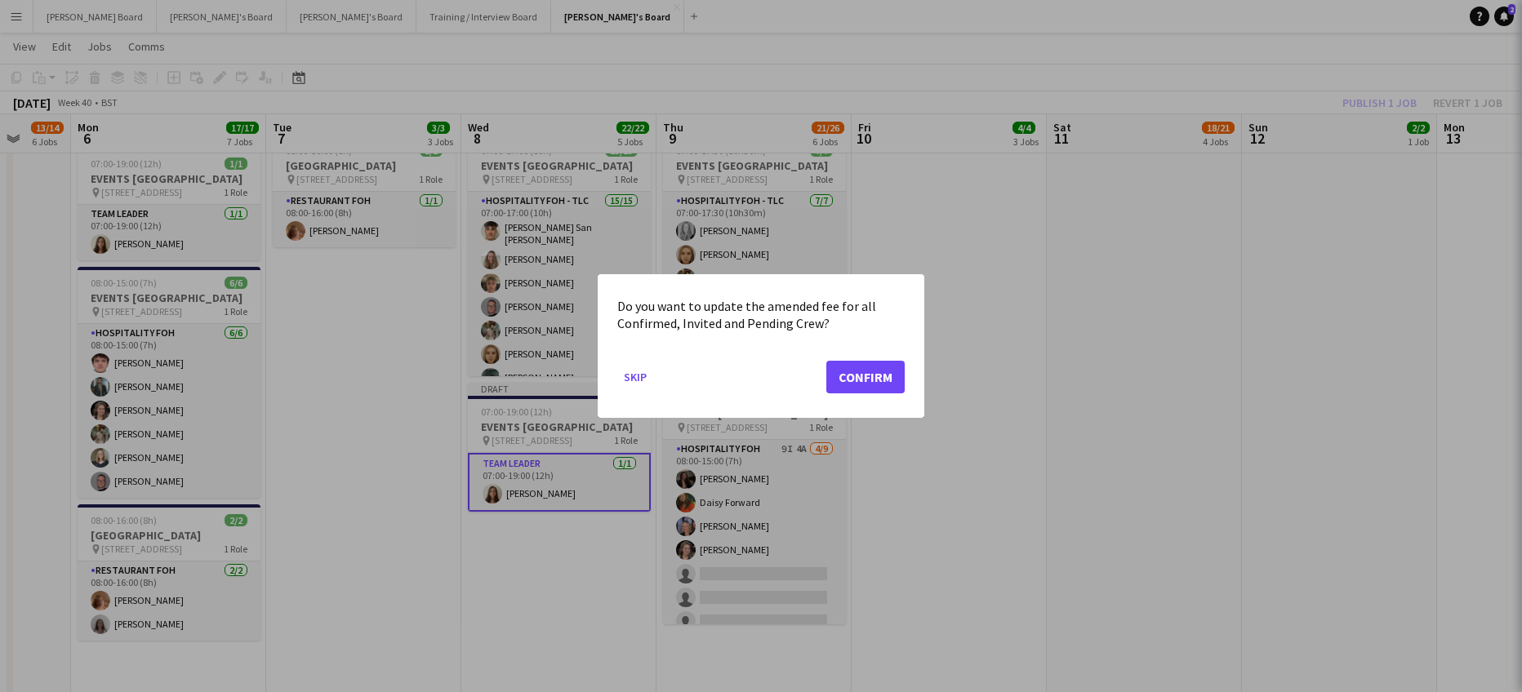
click at [543, 413] on div at bounding box center [761, 346] width 1522 height 692
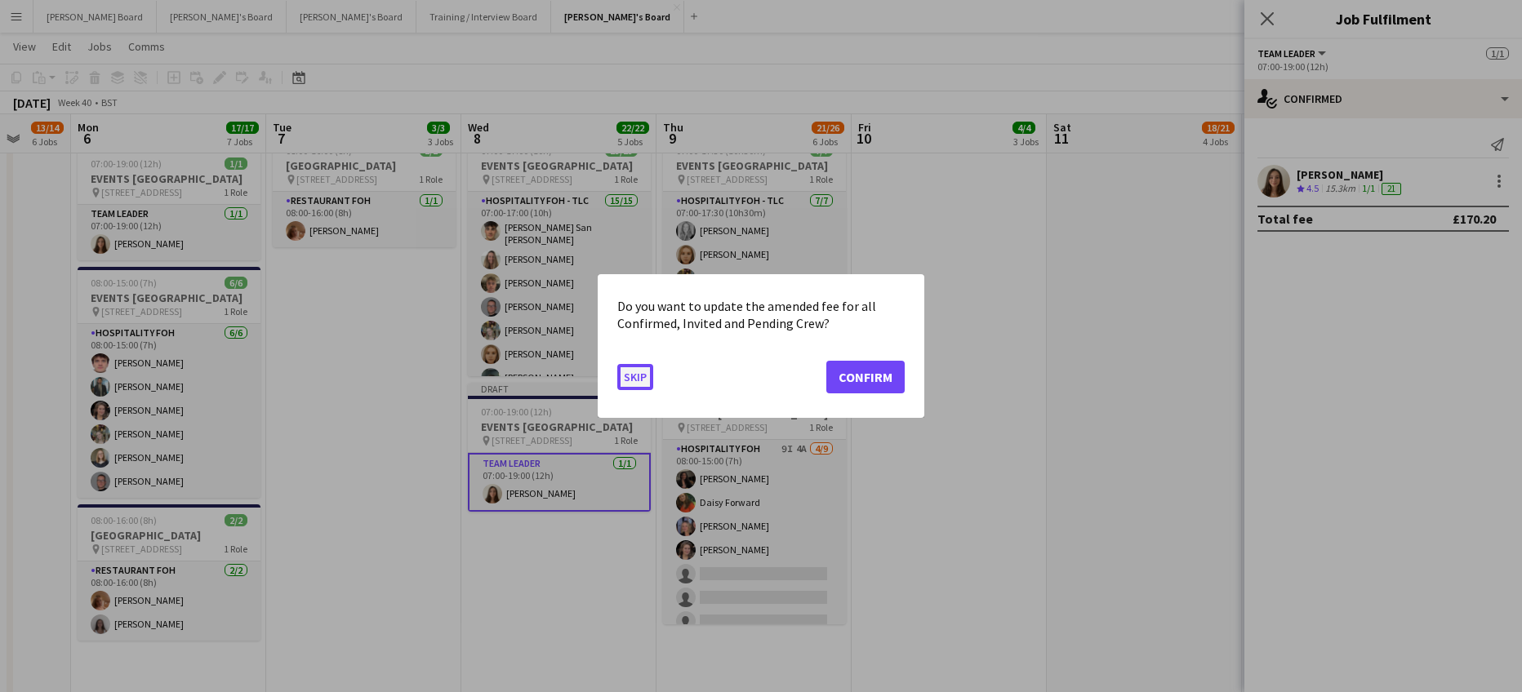
click at [633, 377] on button "Skip" at bounding box center [635, 377] width 36 height 26
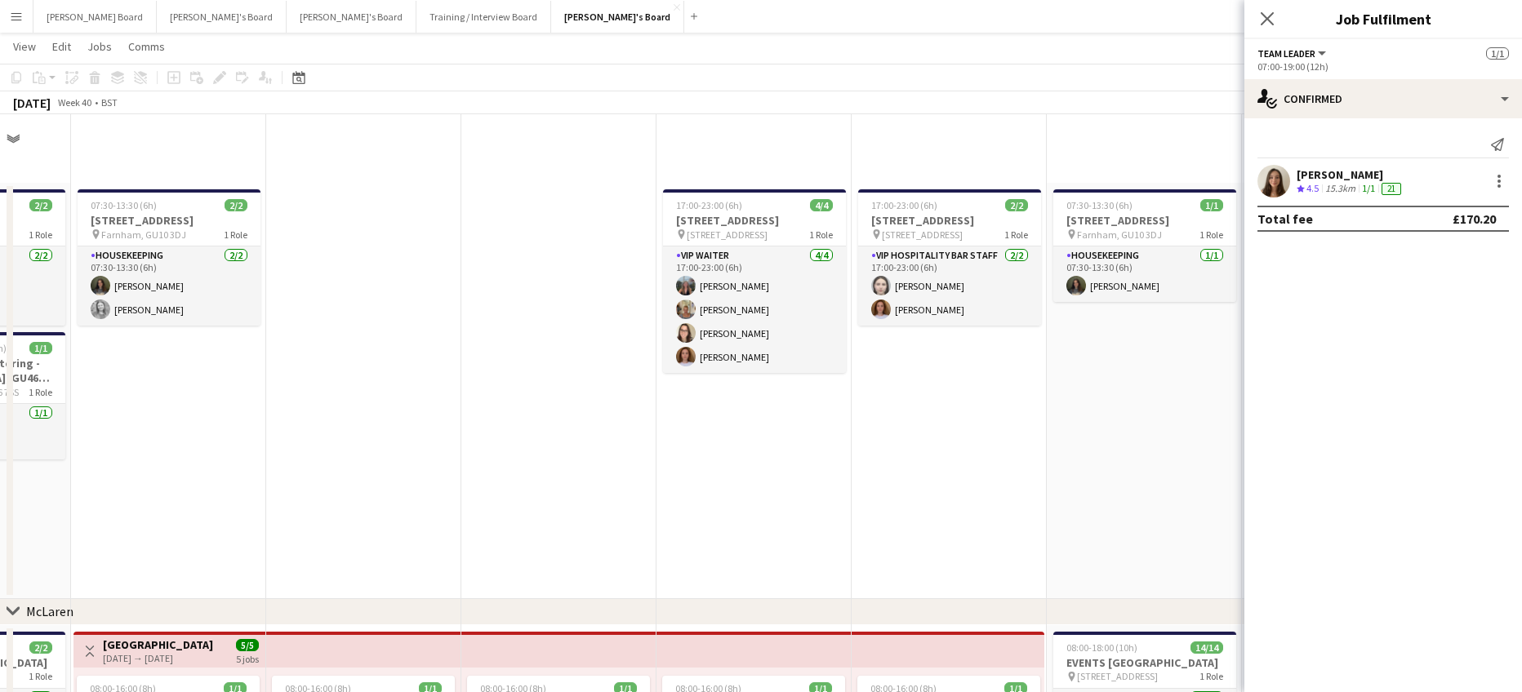
scroll to position [1088, 0]
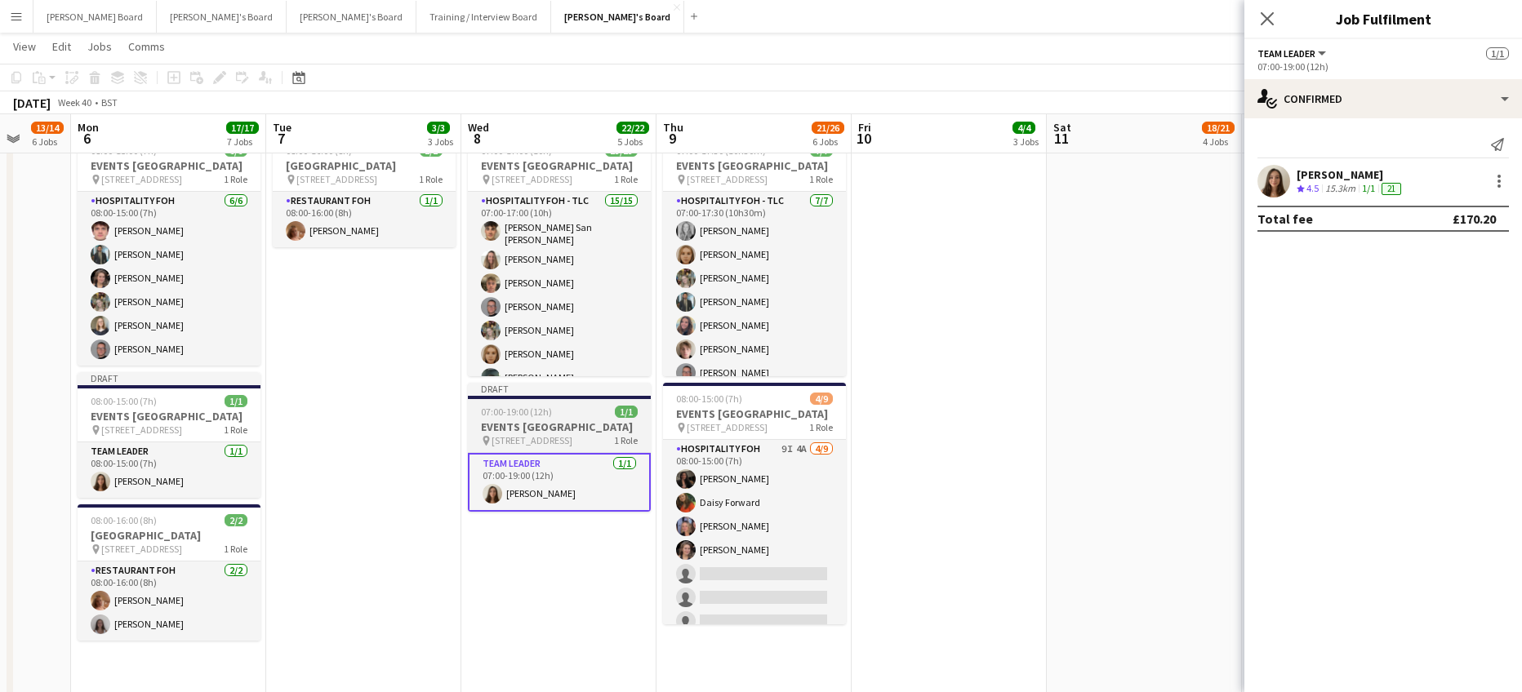
click at [533, 424] on h3 "EVENTS [GEOGRAPHIC_DATA]" at bounding box center [559, 427] width 183 height 15
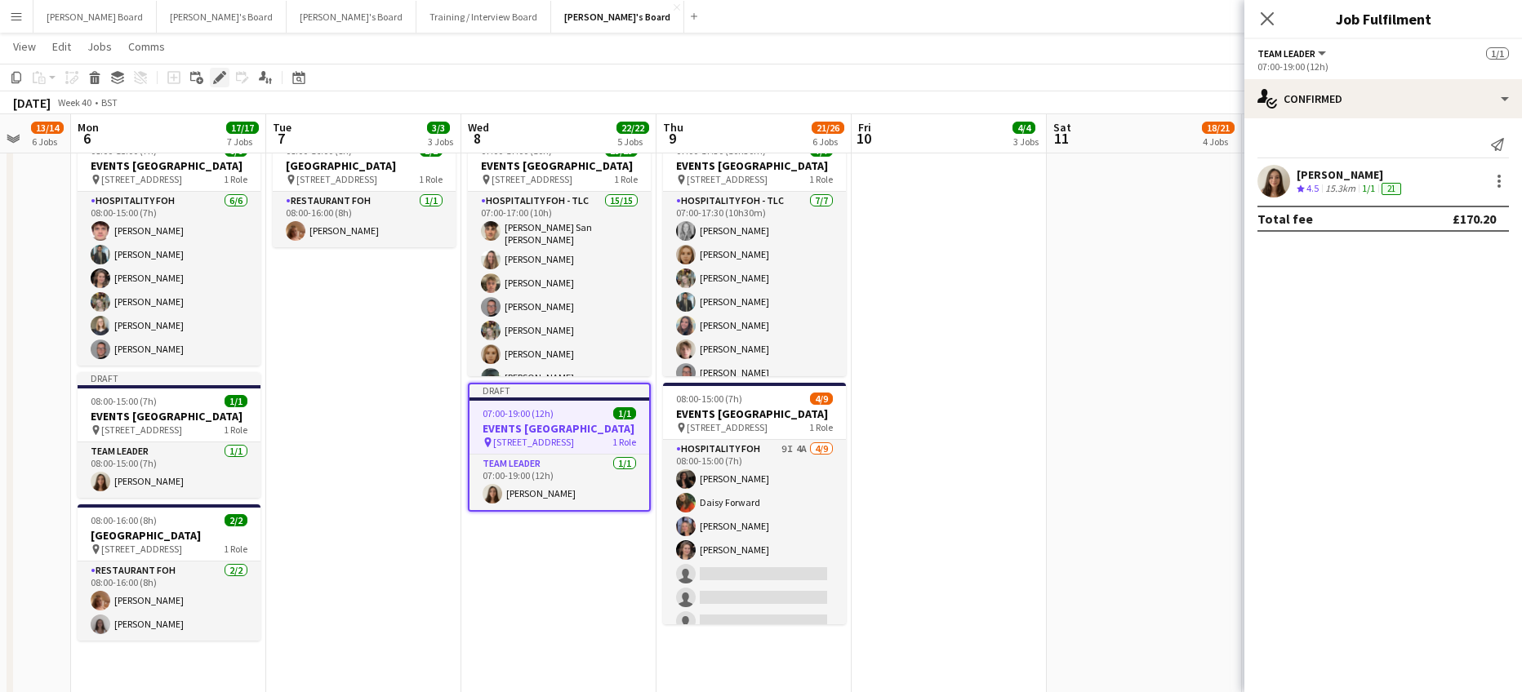
click at [223, 79] on icon "Edit" at bounding box center [219, 77] width 13 height 13
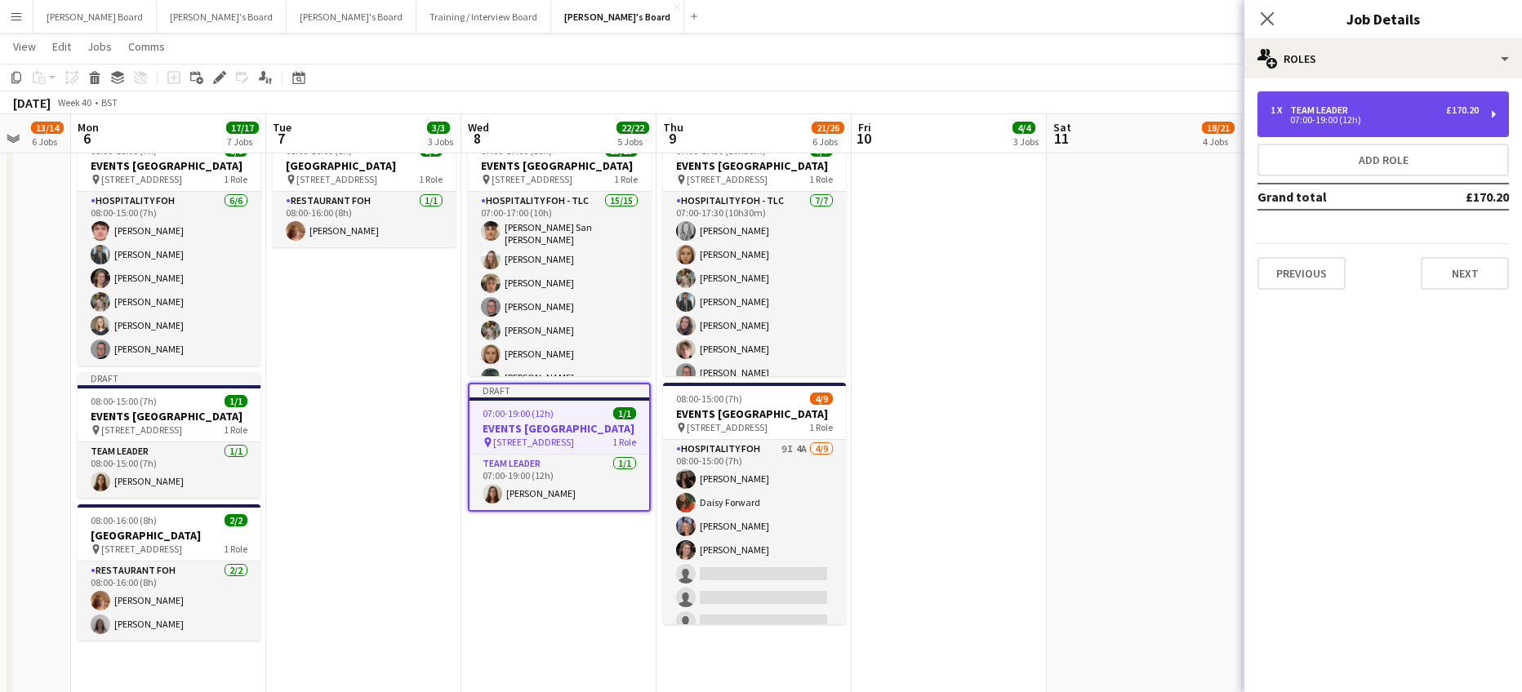
click at [1402, 121] on div "07:00-19:00 (12h)" at bounding box center [1374, 120] width 208 height 8
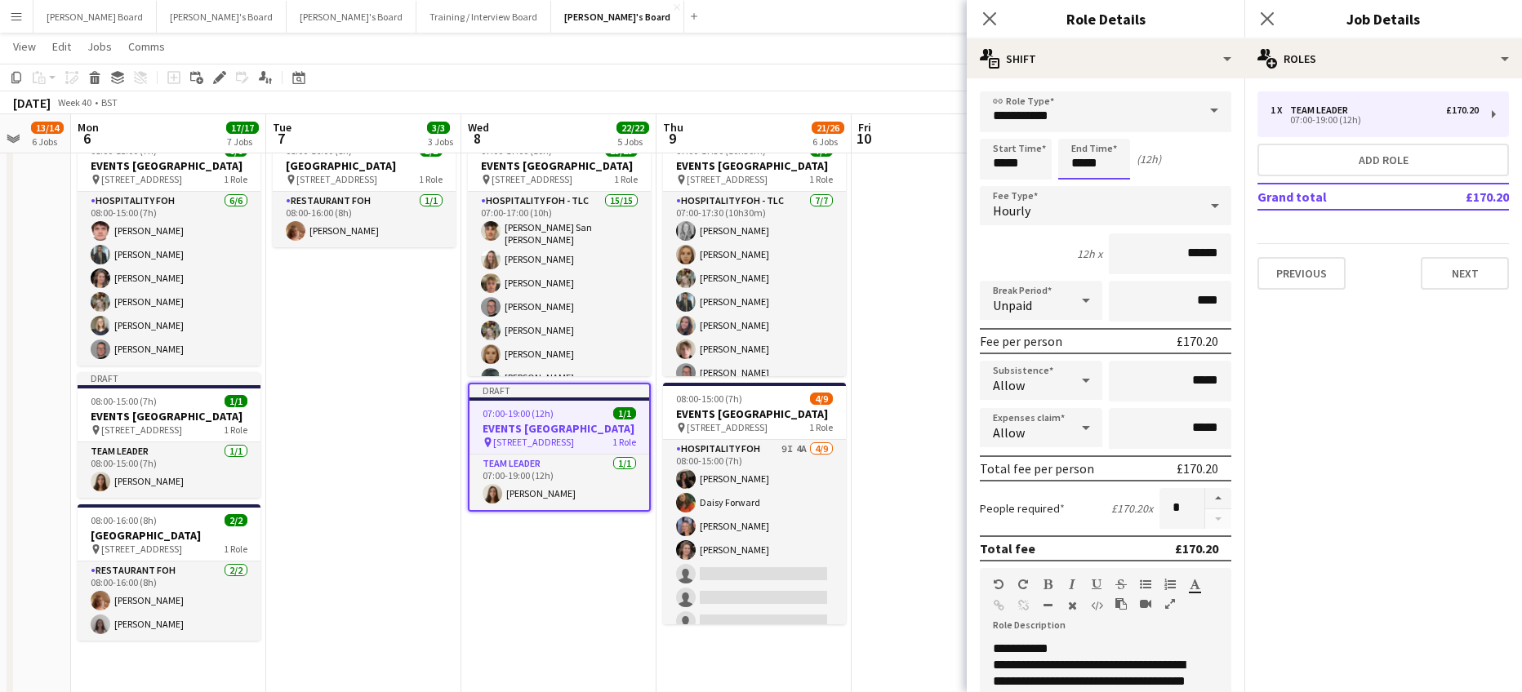
click at [1100, 153] on input "*****" at bounding box center [1094, 159] width 72 height 41
click at [1081, 178] on input "*****" at bounding box center [1094, 159] width 72 height 41
click at [1081, 180] on div at bounding box center [1077, 188] width 33 height 16
type input "*****"
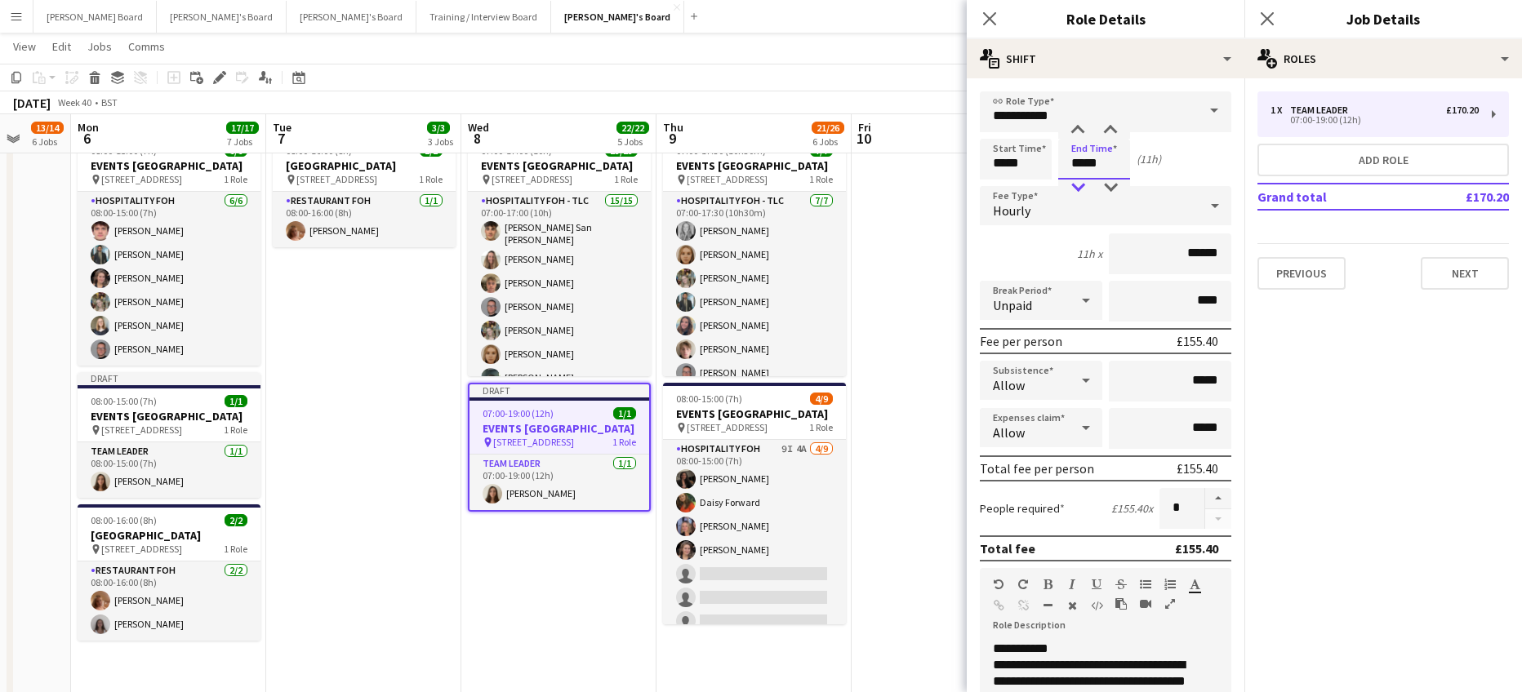
click at [1081, 180] on div at bounding box center [1077, 188] width 33 height 16
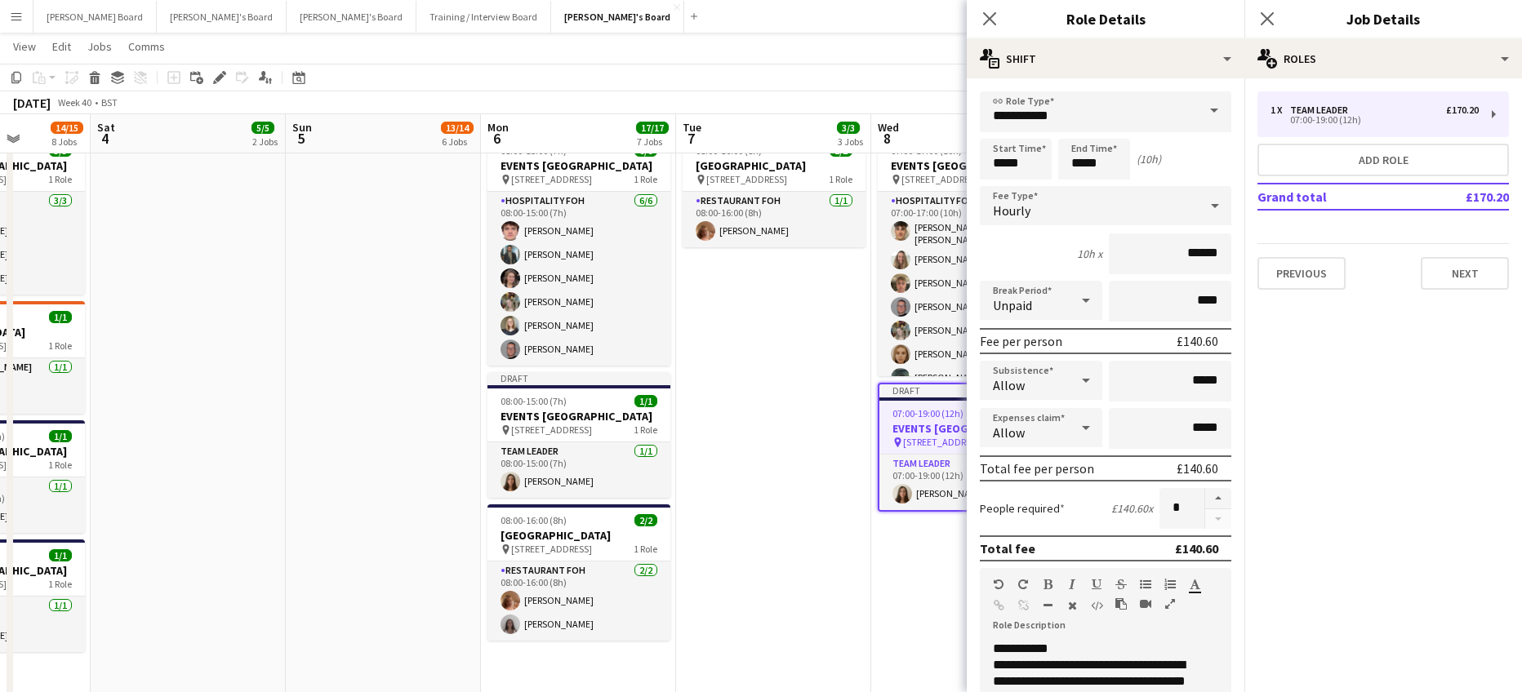
drag, startPoint x: 233, startPoint y: 483, endPoint x: 625, endPoint y: 494, distance: 391.2
click at [625, 494] on app-calendar-viewport "Thu 2 33/33 11 Jobs Fri 3 14/15 8 Jobs Sat 4 5/5 2 Jobs Sun 5 13/14 6 Jobs Mon …" at bounding box center [761, 471] width 1522 height 2992
click at [716, 516] on app-date-cell "08:00-16:00 (8h) 1/1 pin Woking, GU21 4YH 1 Role Kitchen Porter 1/1 08:00-16:00…" at bounding box center [773, 359] width 195 height 1645
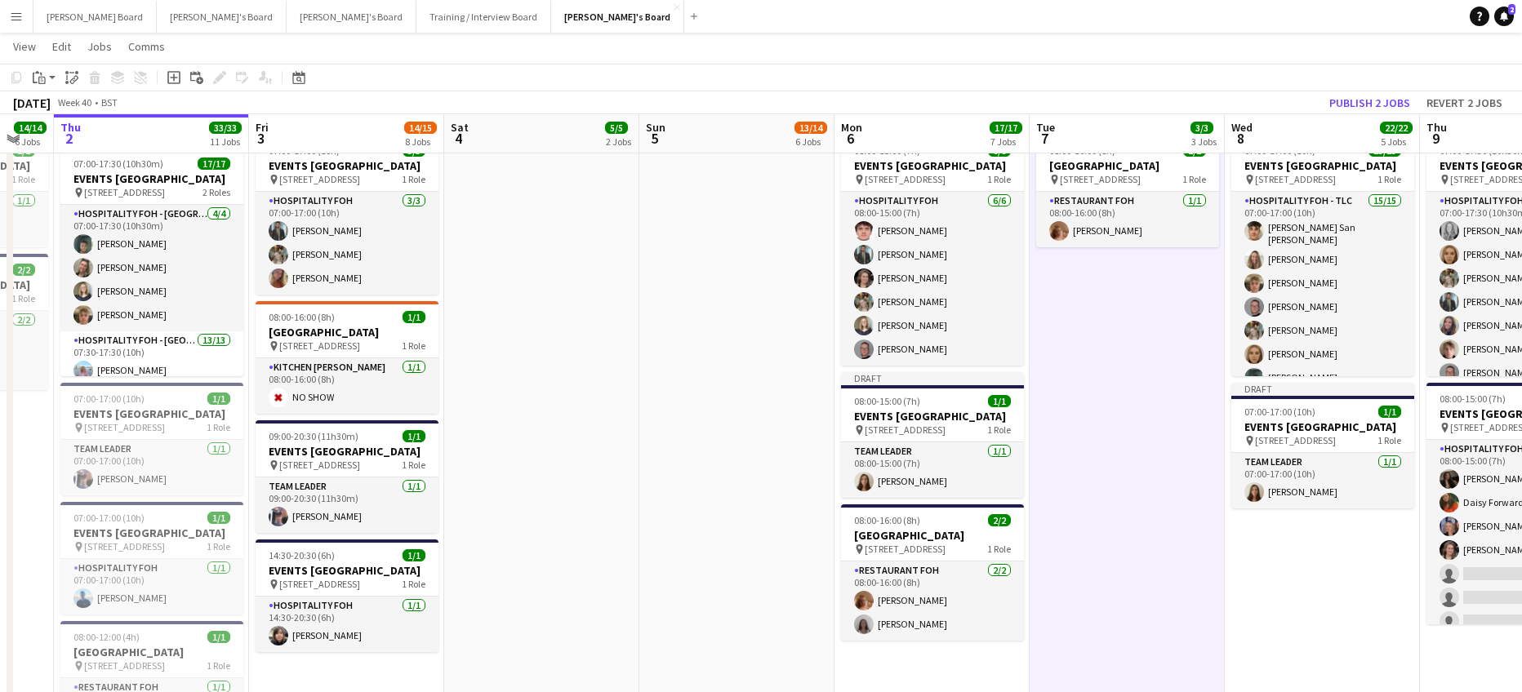
scroll to position [0, 363]
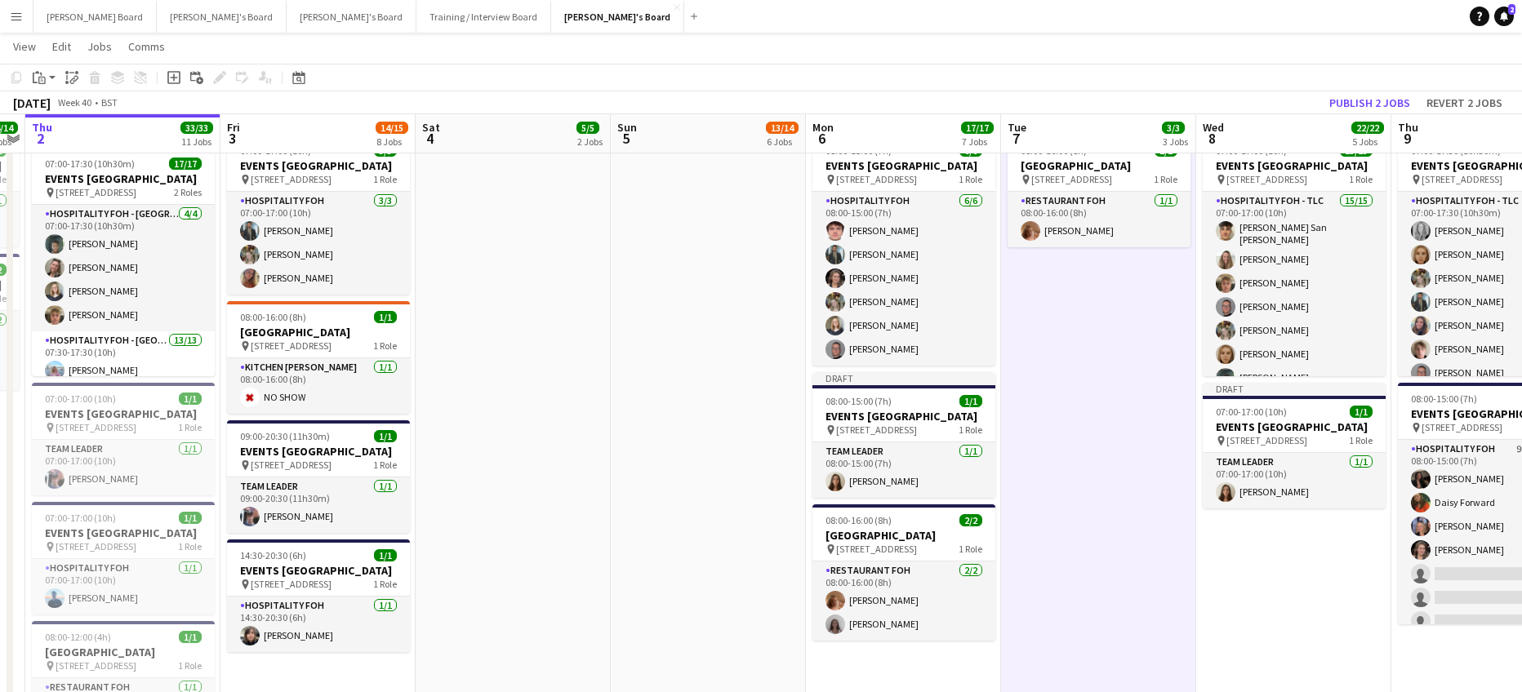
drag, startPoint x: 331, startPoint y: 429, endPoint x: 629, endPoint y: 425, distance: 298.0
click at [634, 430] on app-calendar-viewport "Tue 30 31/31 8 Jobs Wed 1 14/14 6 Jobs Thu 2 33/33 11 Jobs Fri 3 14/15 8 Jobs S…" at bounding box center [761, 471] width 1522 height 2992
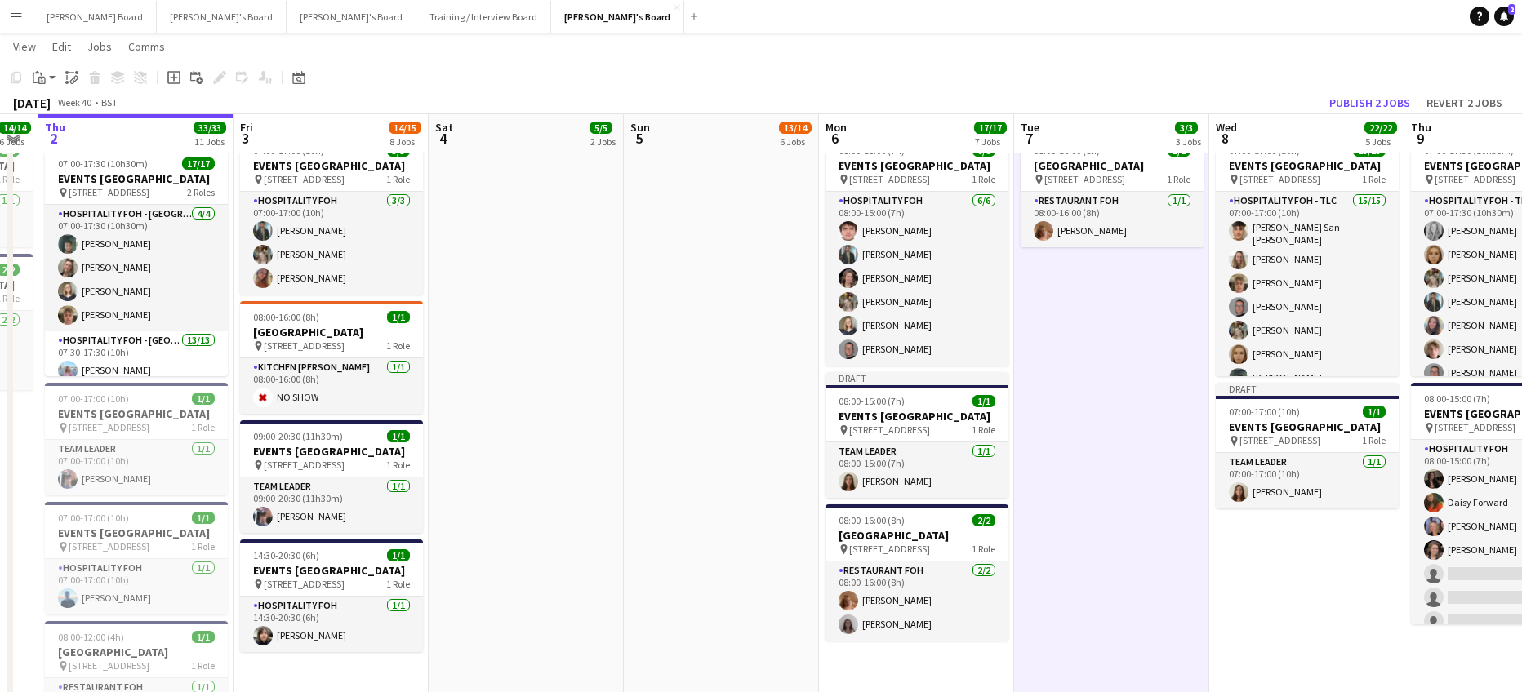
drag, startPoint x: 495, startPoint y: 477, endPoint x: 705, endPoint y: 474, distance: 210.6
click at [705, 474] on app-calendar-viewport "Tue 30 31/31 8 Jobs Wed 1 14/14 6 Jobs Thu 2 33/33 11 Jobs Fri 3 14/15 8 Jobs S…" at bounding box center [761, 471] width 1522 height 2992
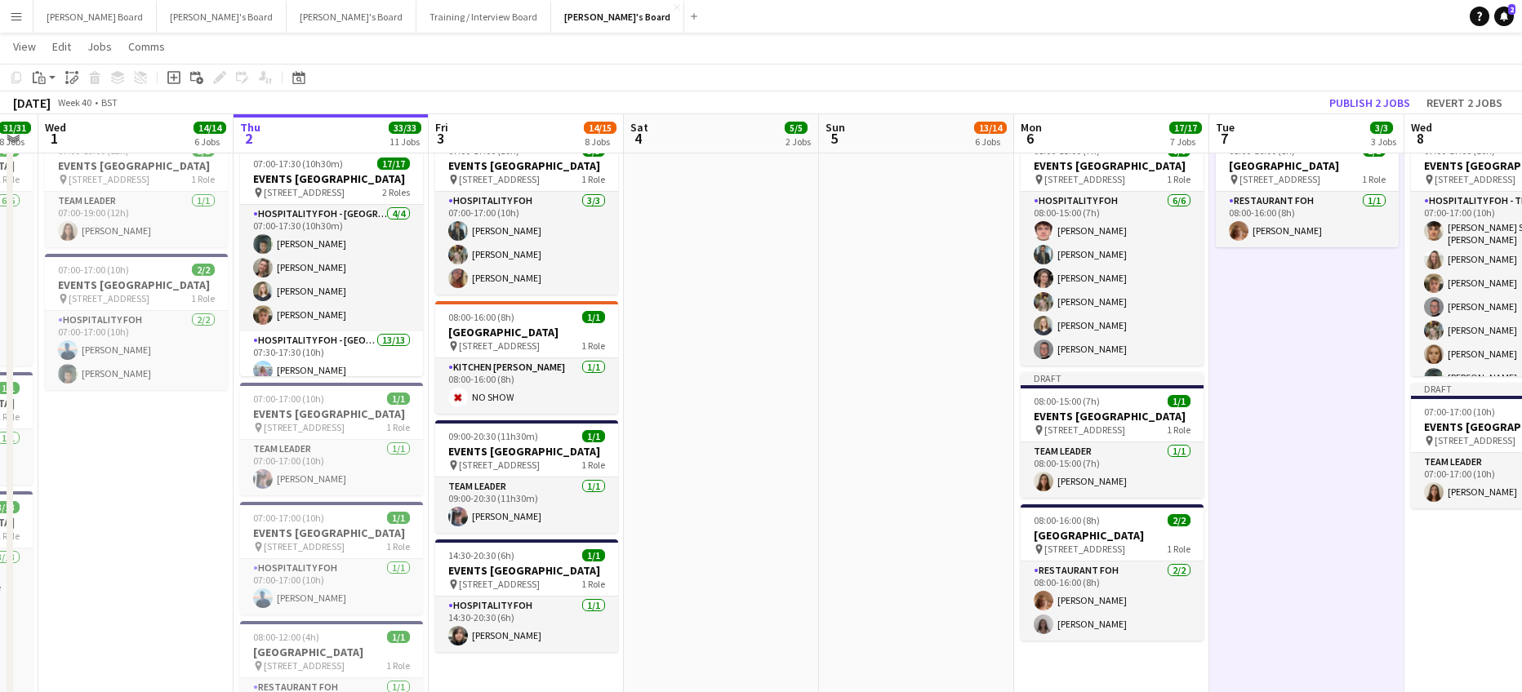
scroll to position [0, 349]
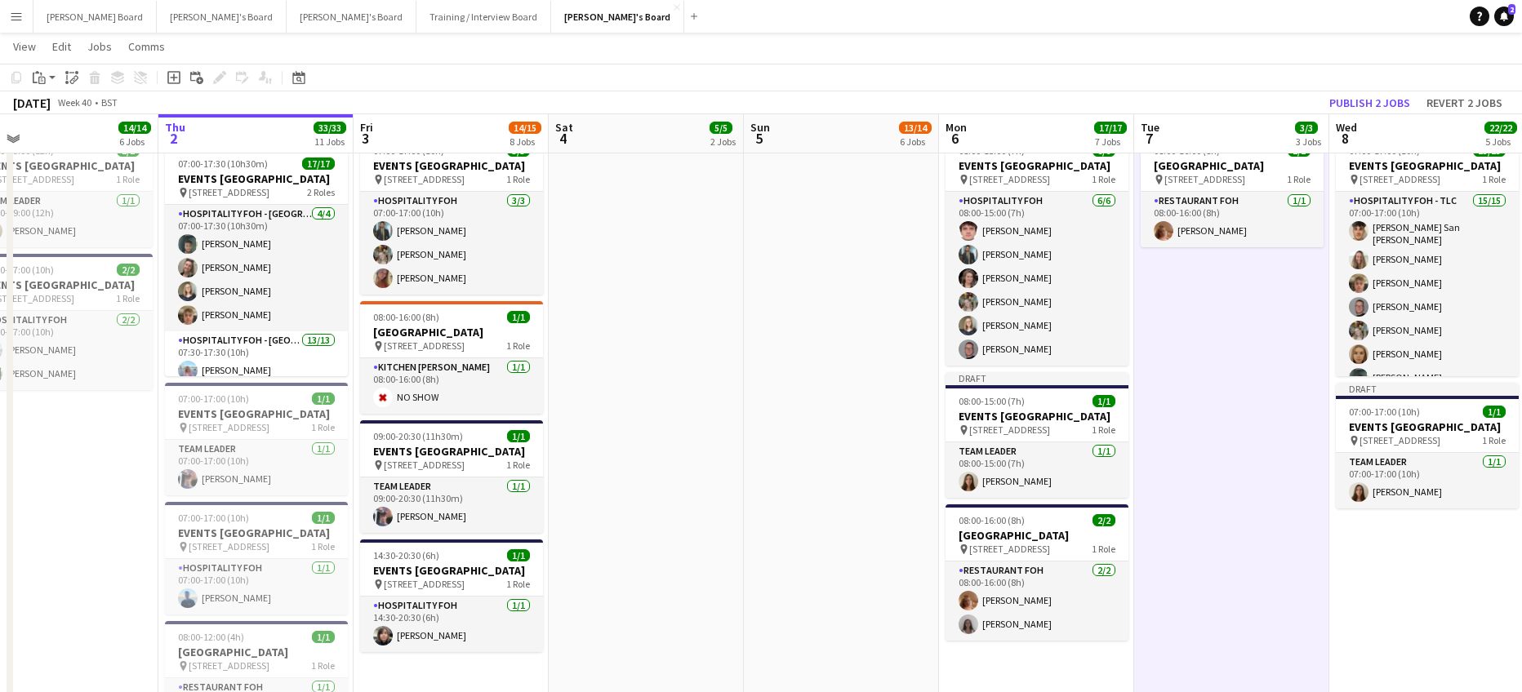
drag, startPoint x: 320, startPoint y: 474, endPoint x: 446, endPoint y: 474, distance: 125.7
click at [446, 474] on app-calendar-viewport "Mon 29 17/17 7 Jobs Tue 30 31/31 8 Jobs Wed 1 14/14 6 Jobs Thu 2 33/33 11 Jobs …" at bounding box center [761, 471] width 1522 height 2992
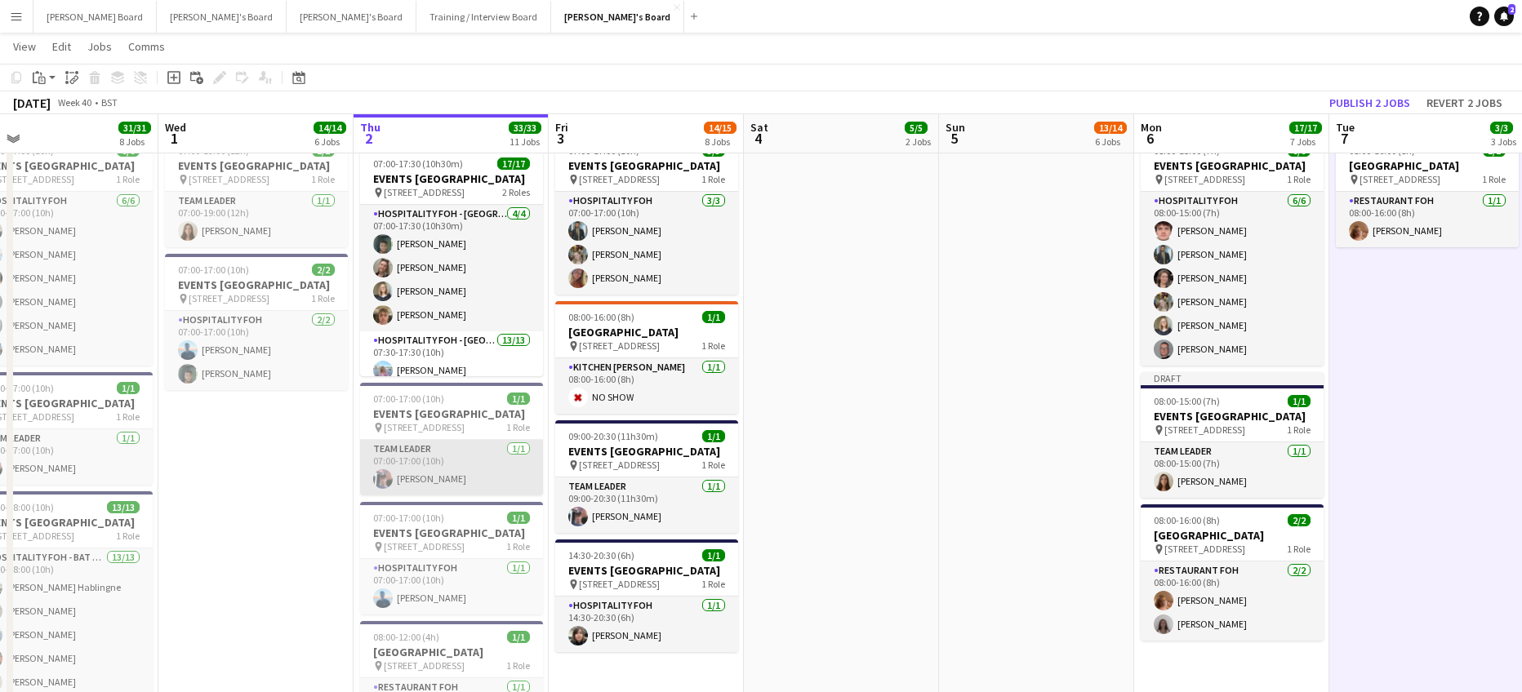
scroll to position [0, 418]
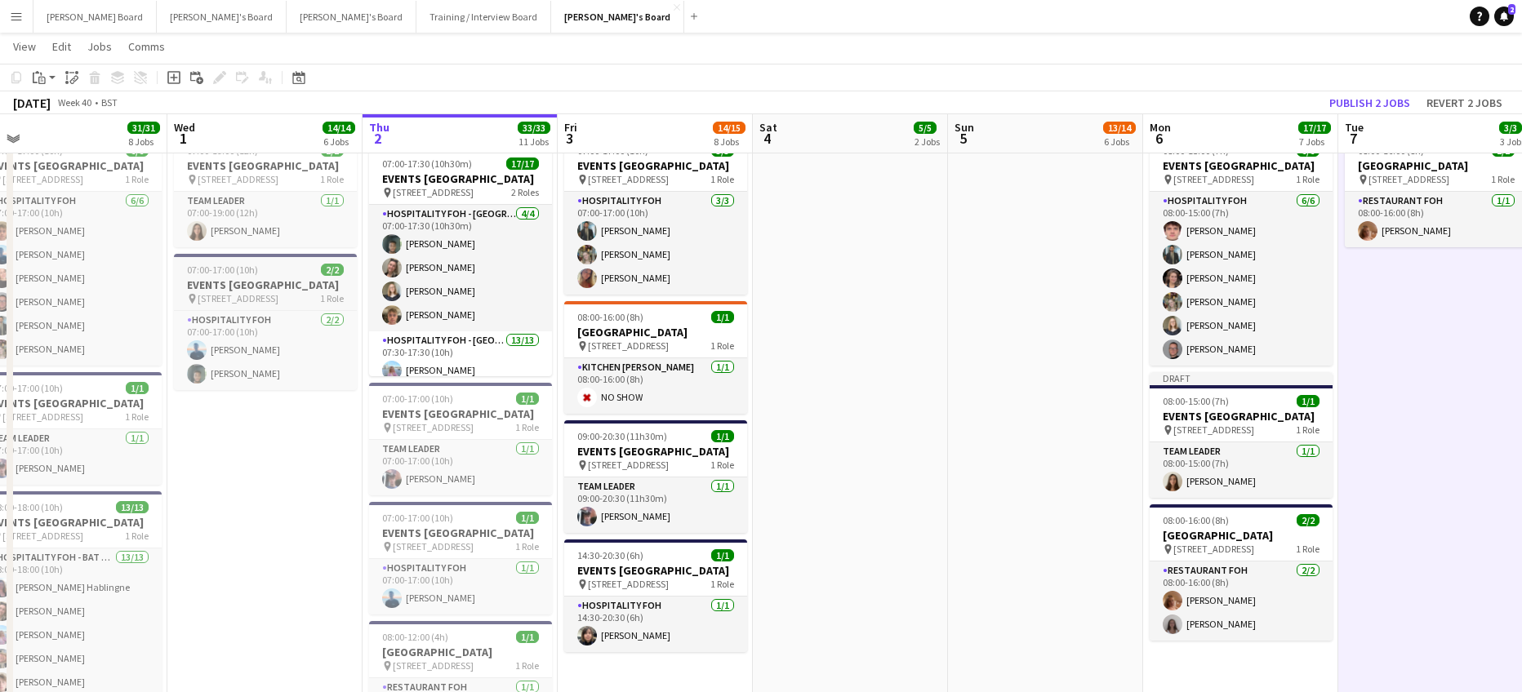
click at [251, 276] on span "07:00-17:00 (10h)" at bounding box center [222, 270] width 71 height 12
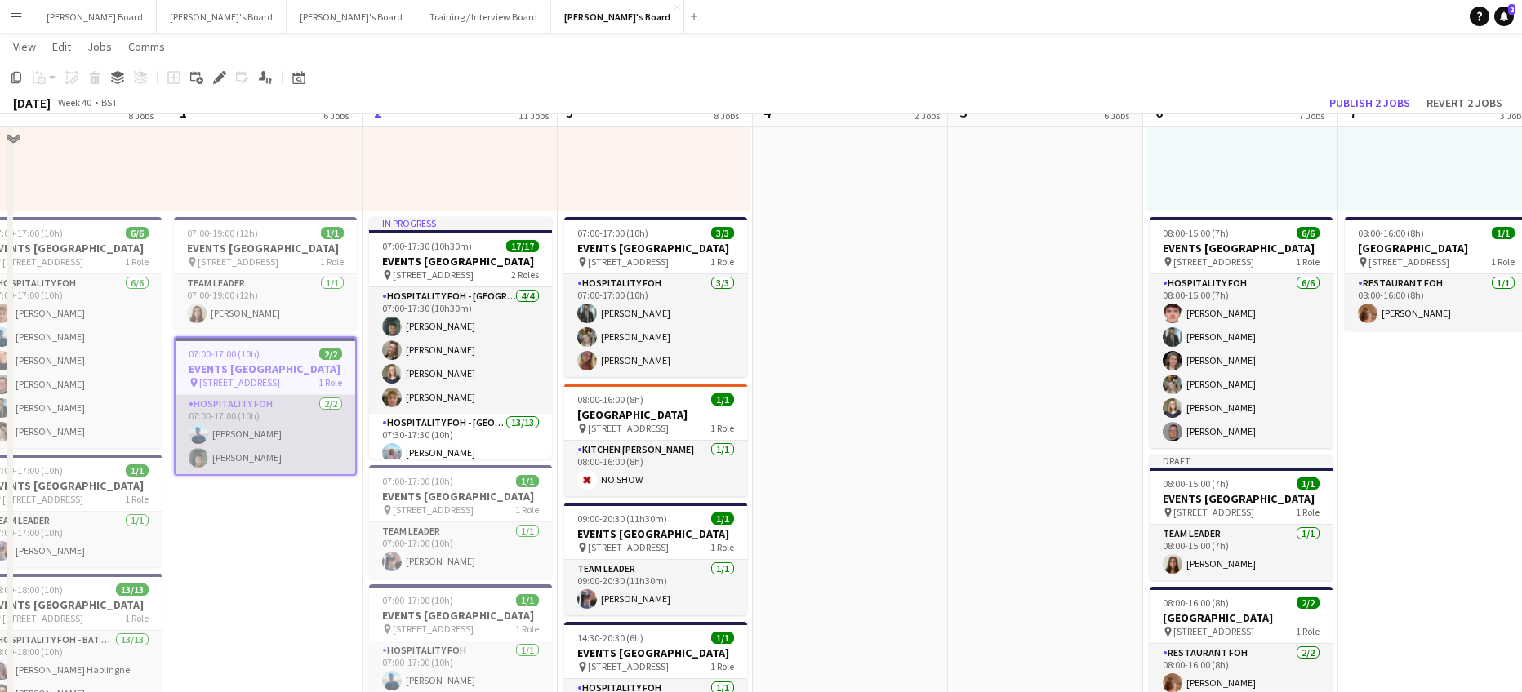
scroll to position [980, 0]
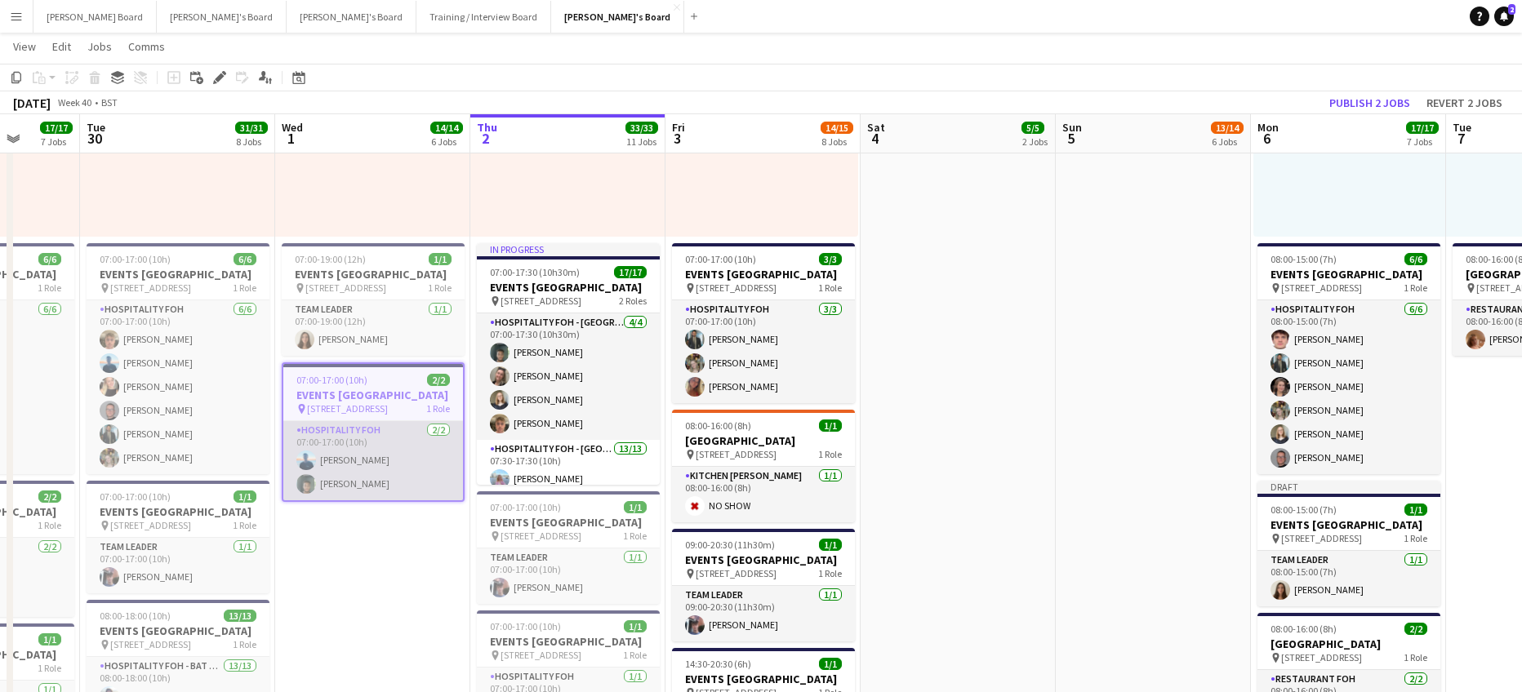
drag, startPoint x: 371, startPoint y: 527, endPoint x: 552, endPoint y: 499, distance: 183.5
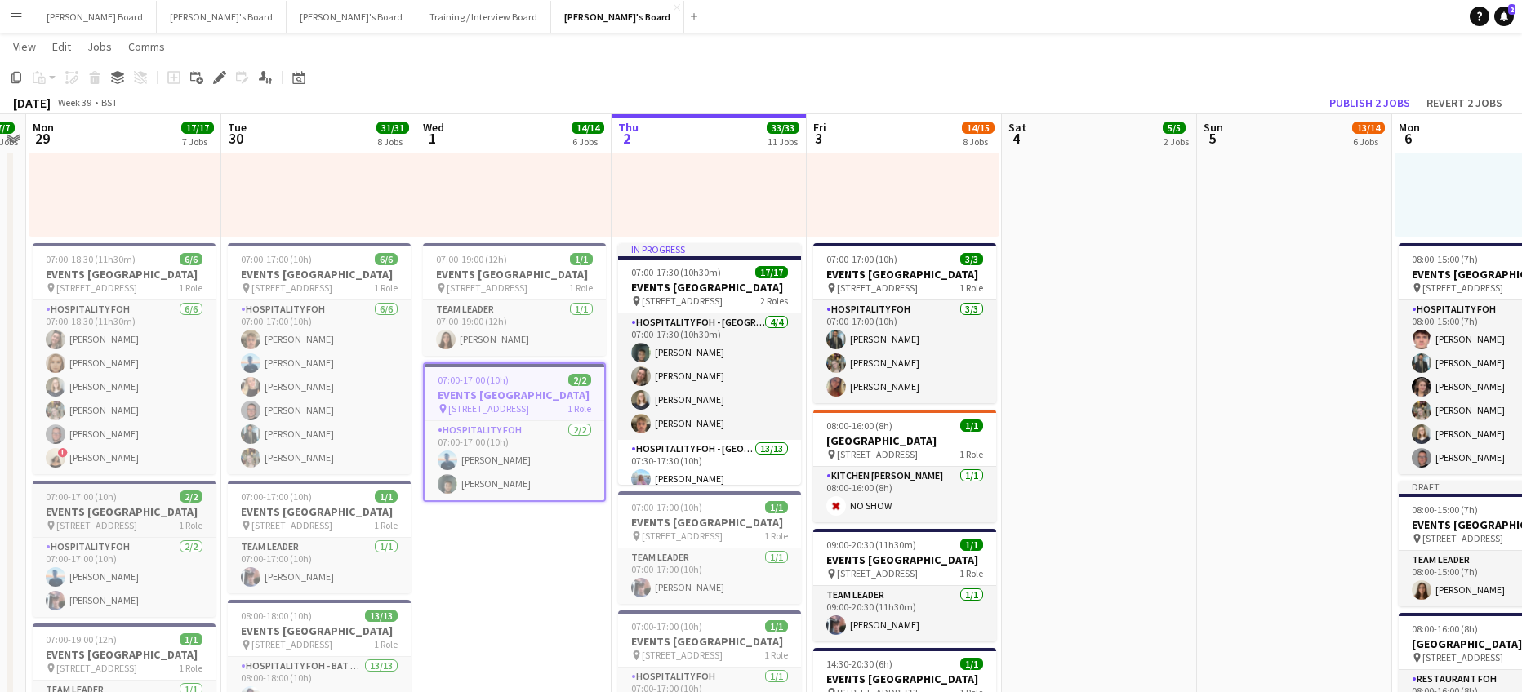
click at [121, 503] on div "07:00-17:00 (10h) 2/2" at bounding box center [124, 497] width 183 height 12
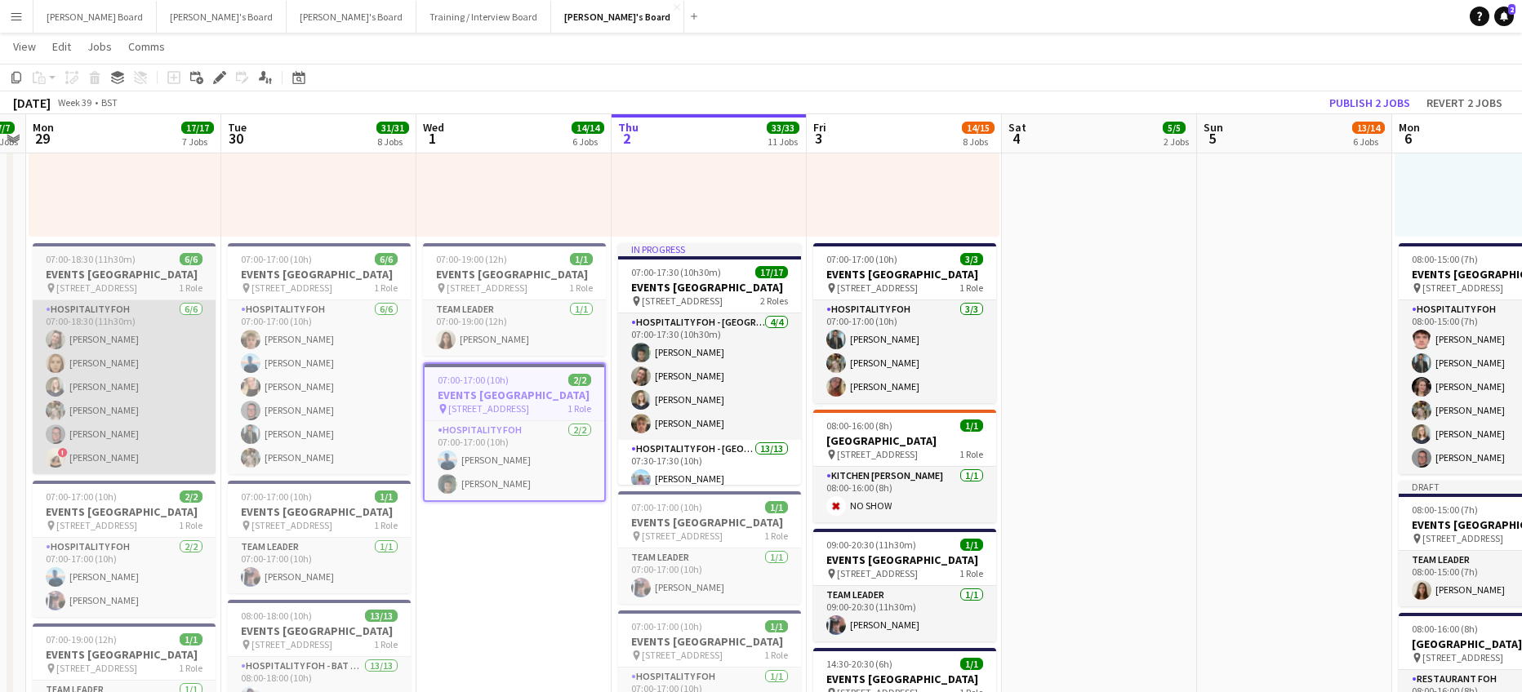
scroll to position [0, 366]
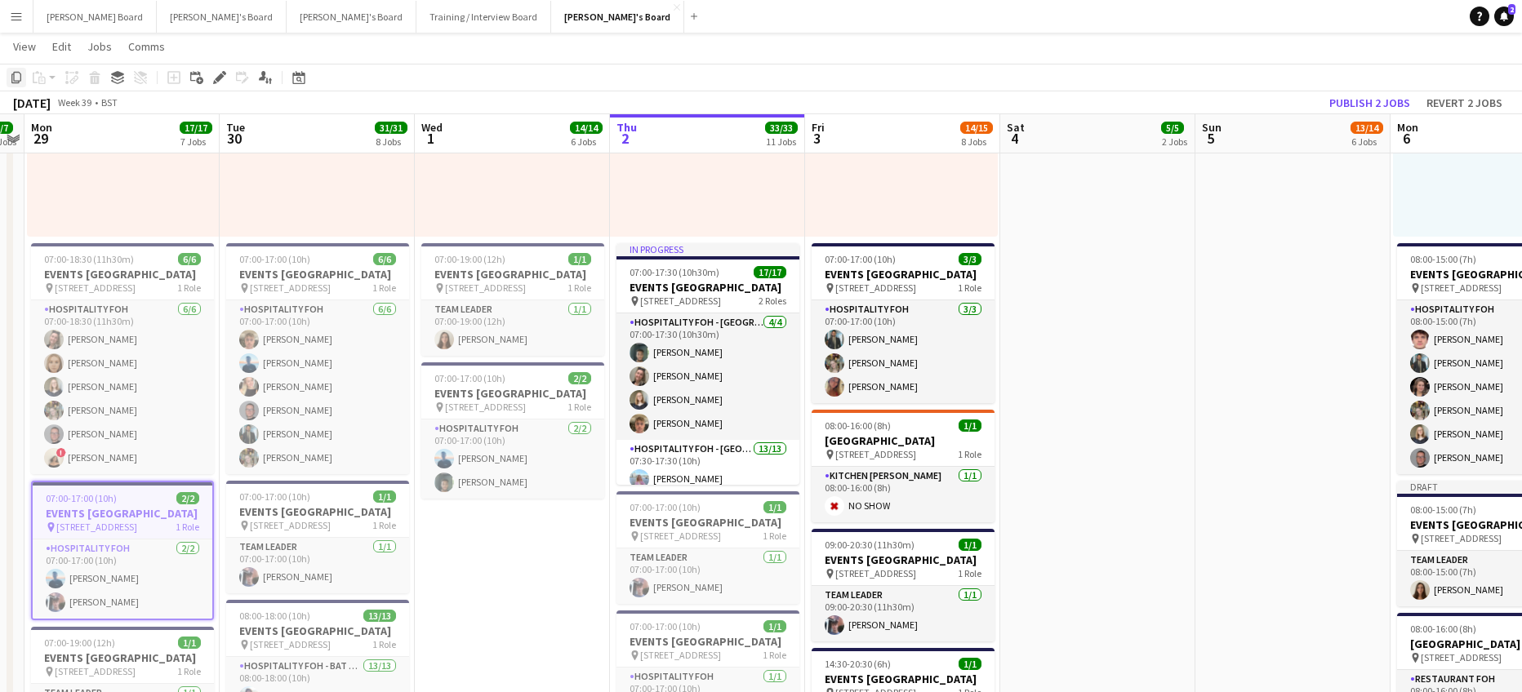
click at [14, 76] on icon at bounding box center [16, 77] width 10 height 11
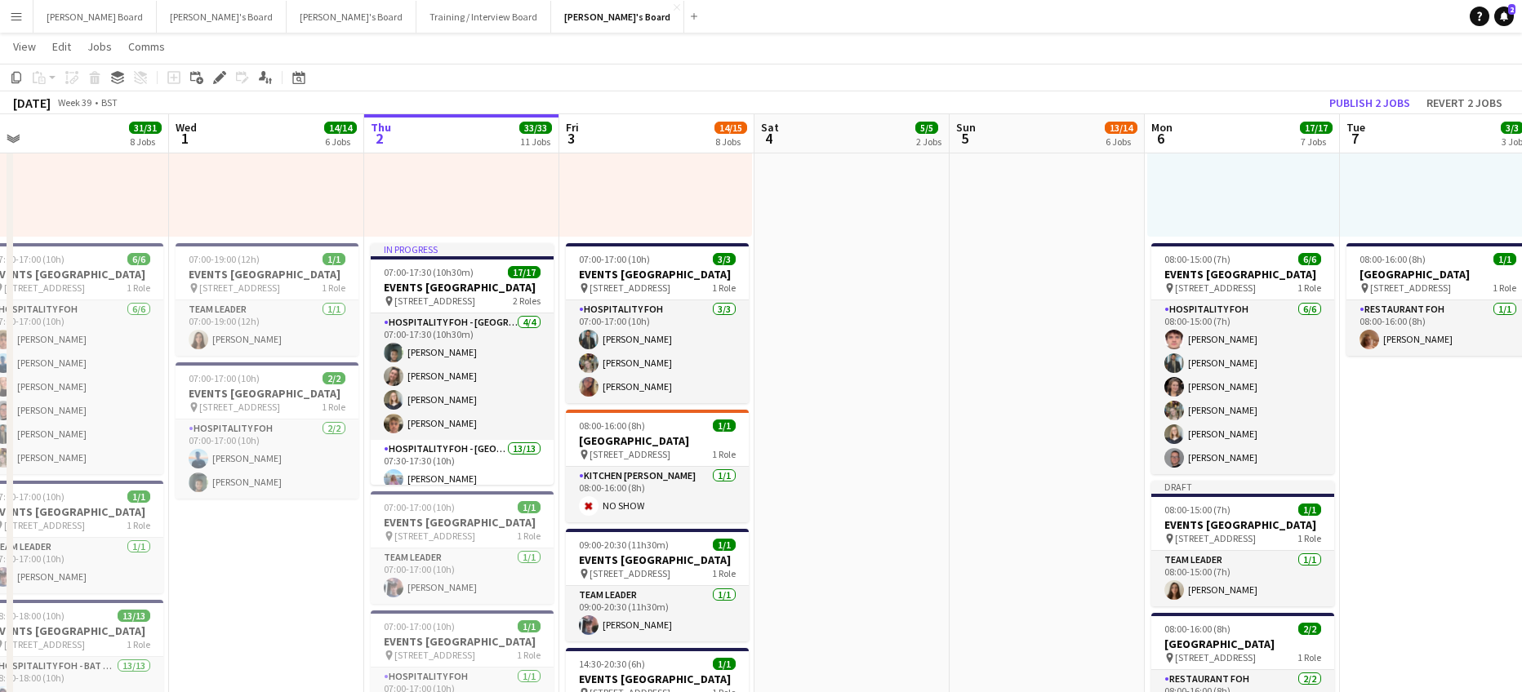
drag, startPoint x: 927, startPoint y: 310, endPoint x: 357, endPoint y: 300, distance: 569.9
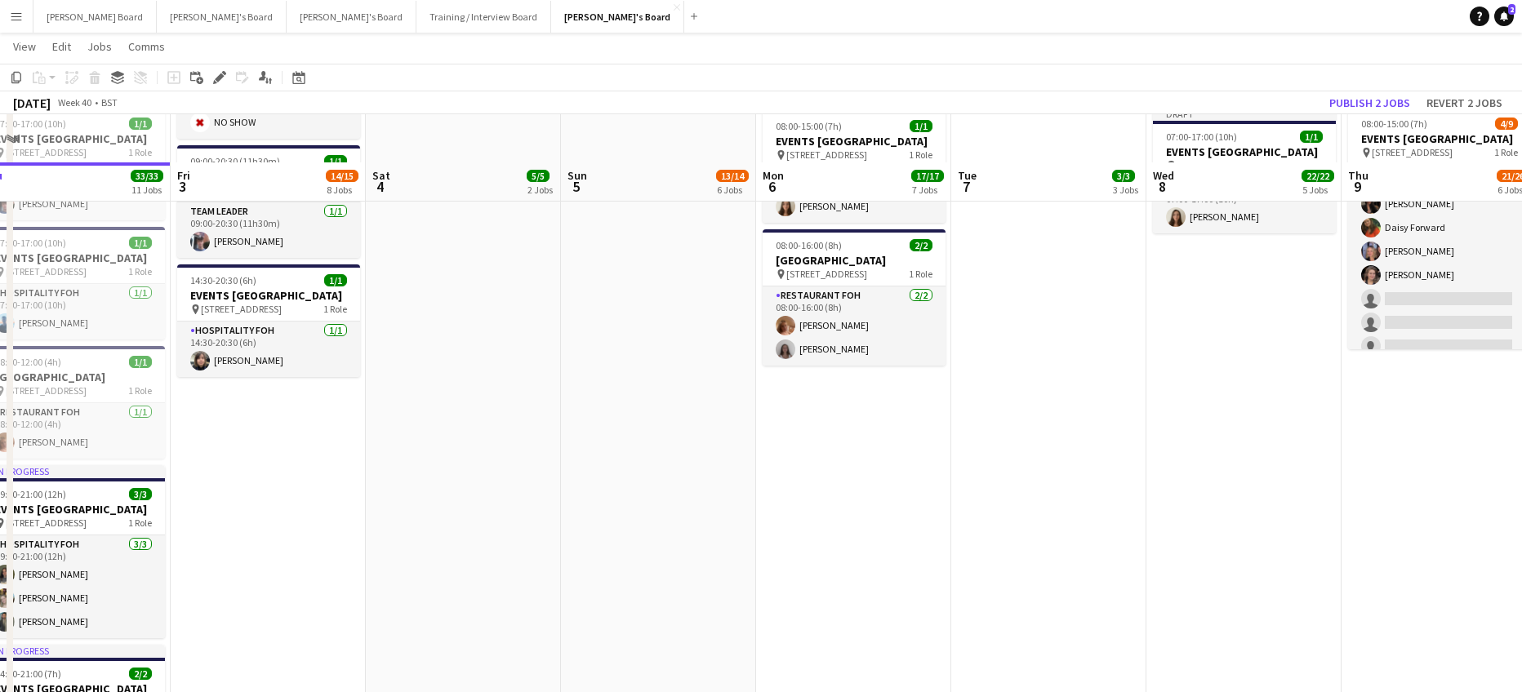
scroll to position [1415, 0]
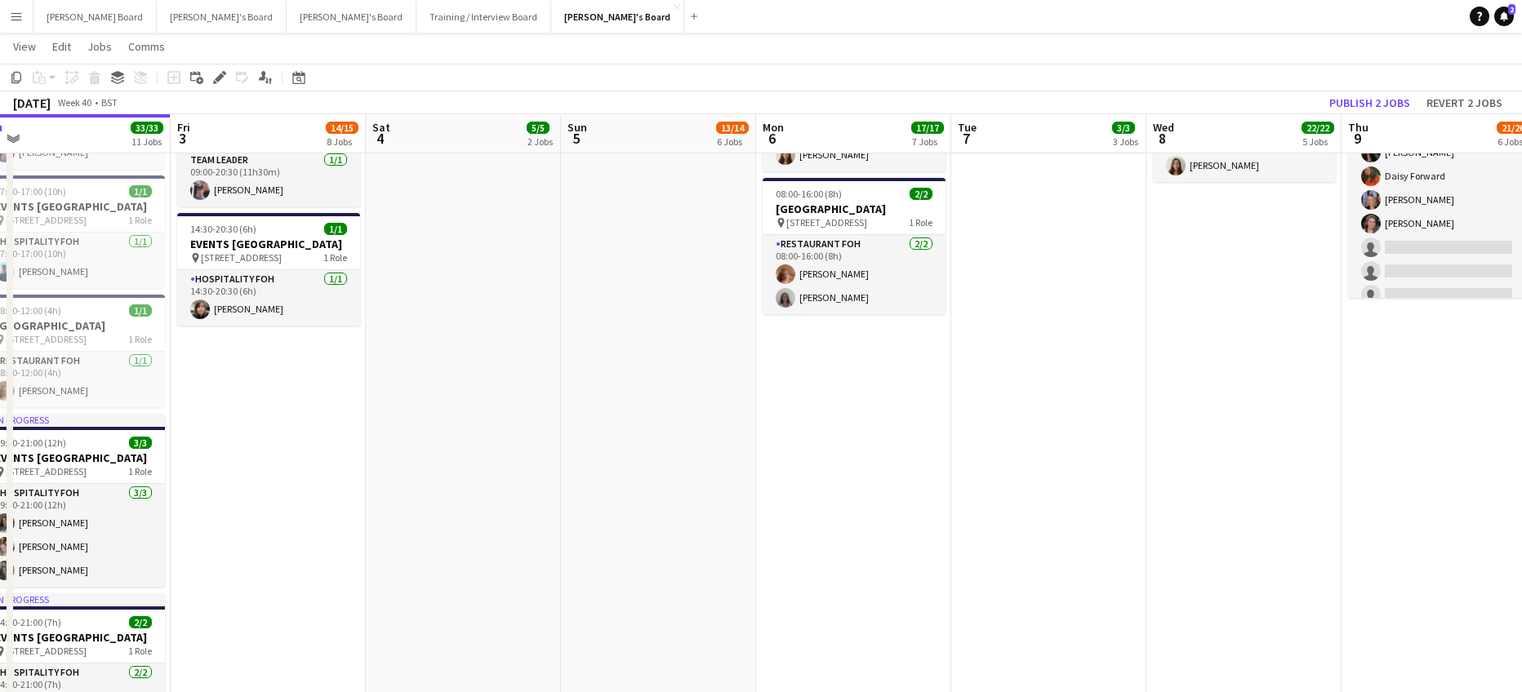
click at [853, 442] on app-date-cell "Toggle View McLaren Technology Centre 06-10-2025 → 10-10-2025 5/5 5 jobs 08:00-…" at bounding box center [853, 33] width 195 height 1645
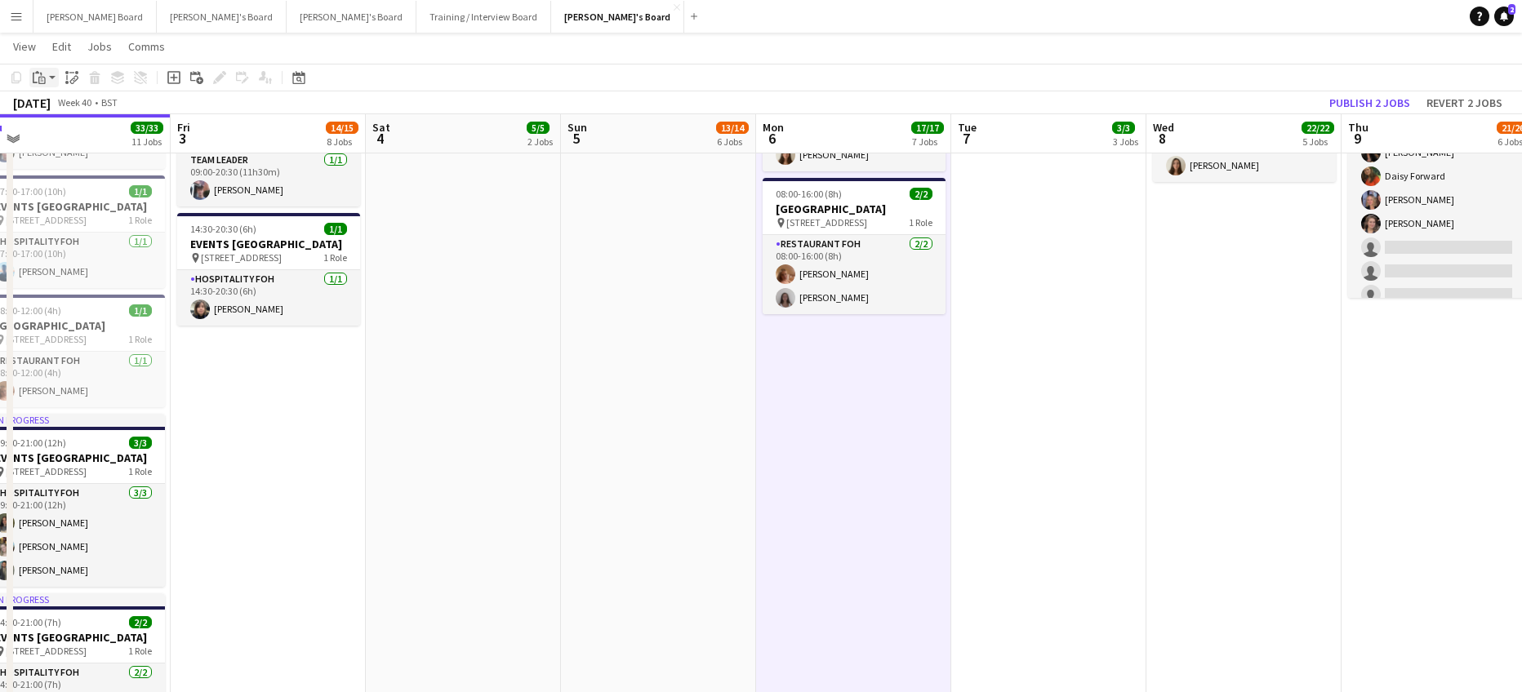
click at [33, 73] on icon "Paste" at bounding box center [39, 77] width 13 height 13
click at [73, 140] on link "Paste with crew Ctrl+Shift+V" at bounding box center [119, 136] width 153 height 15
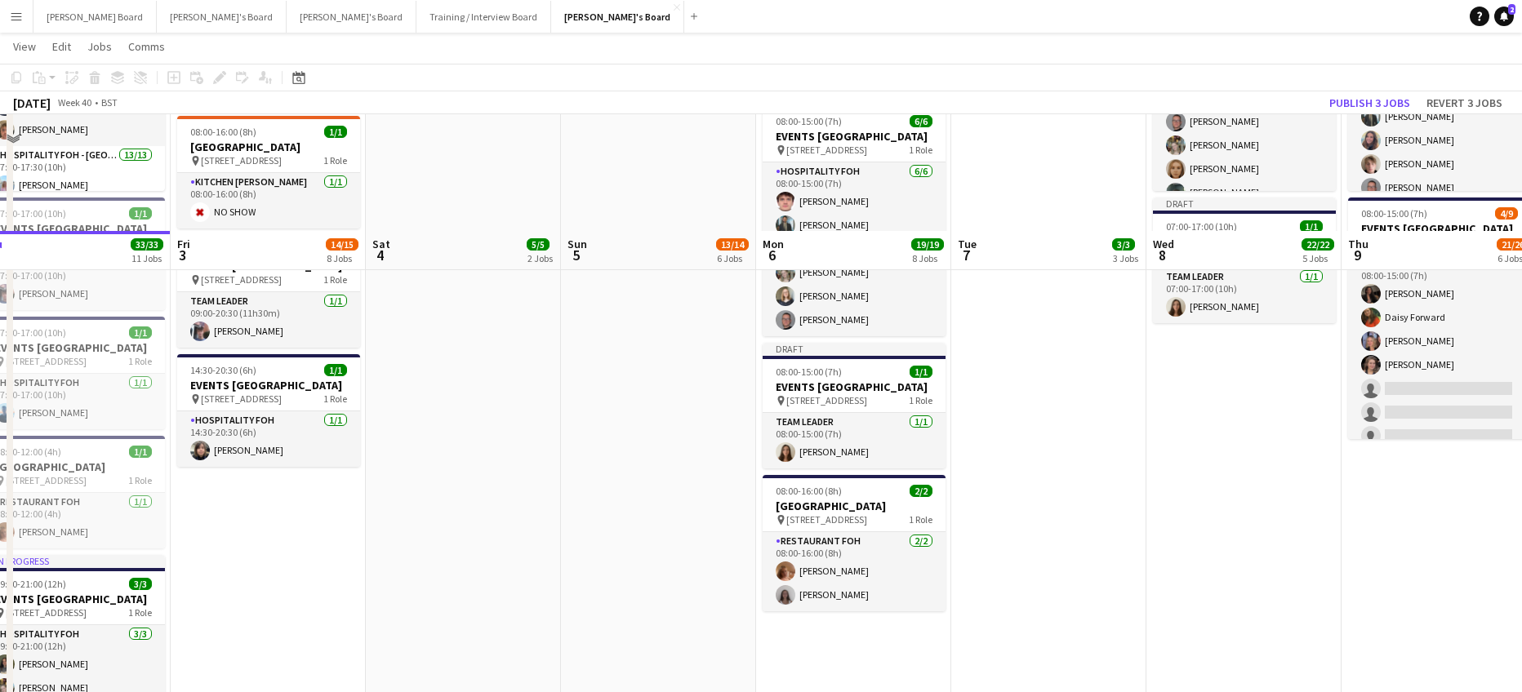
scroll to position [1088, 0]
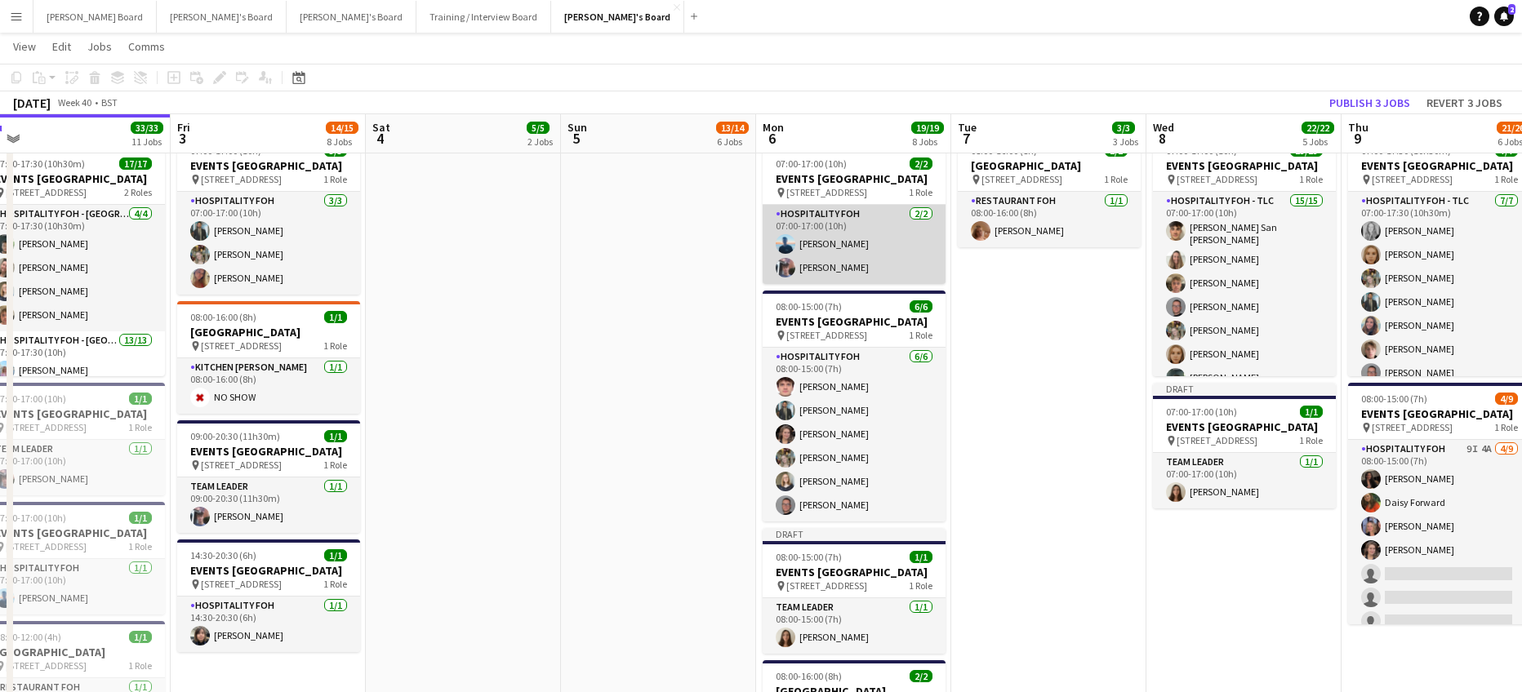
click at [868, 261] on app-card-role "Hospitality FOH 2/2 07:00-17:00 (10h) Daniel de Caestecker Cameron Sly" at bounding box center [853, 244] width 183 height 79
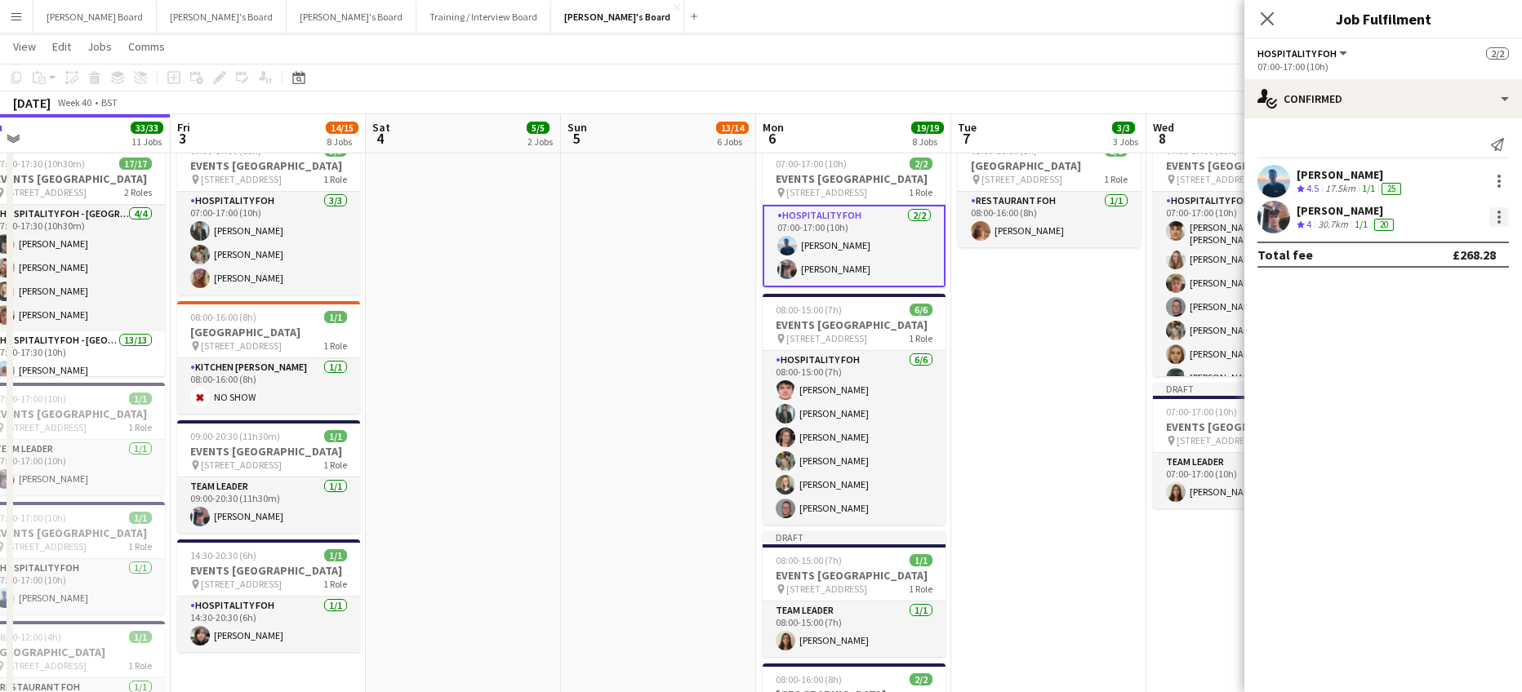
click at [1501, 218] on div at bounding box center [1499, 217] width 20 height 20
click at [1416, 405] on span "Remove" at bounding box center [1418, 404] width 49 height 14
click at [1319, 208] on input at bounding box center [1390, 217] width 189 height 20
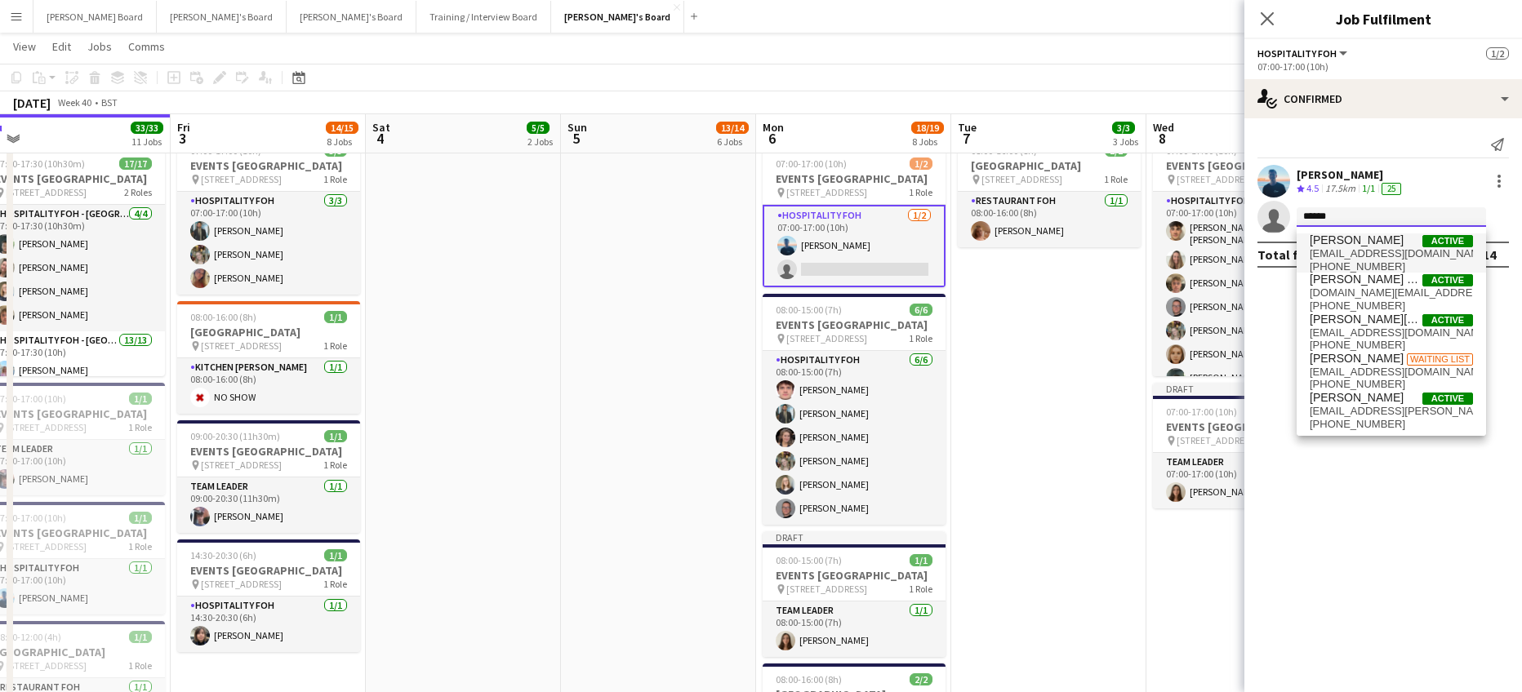
type input "******"
click at [1347, 246] on span "[PERSON_NAME]" at bounding box center [1356, 240] width 94 height 14
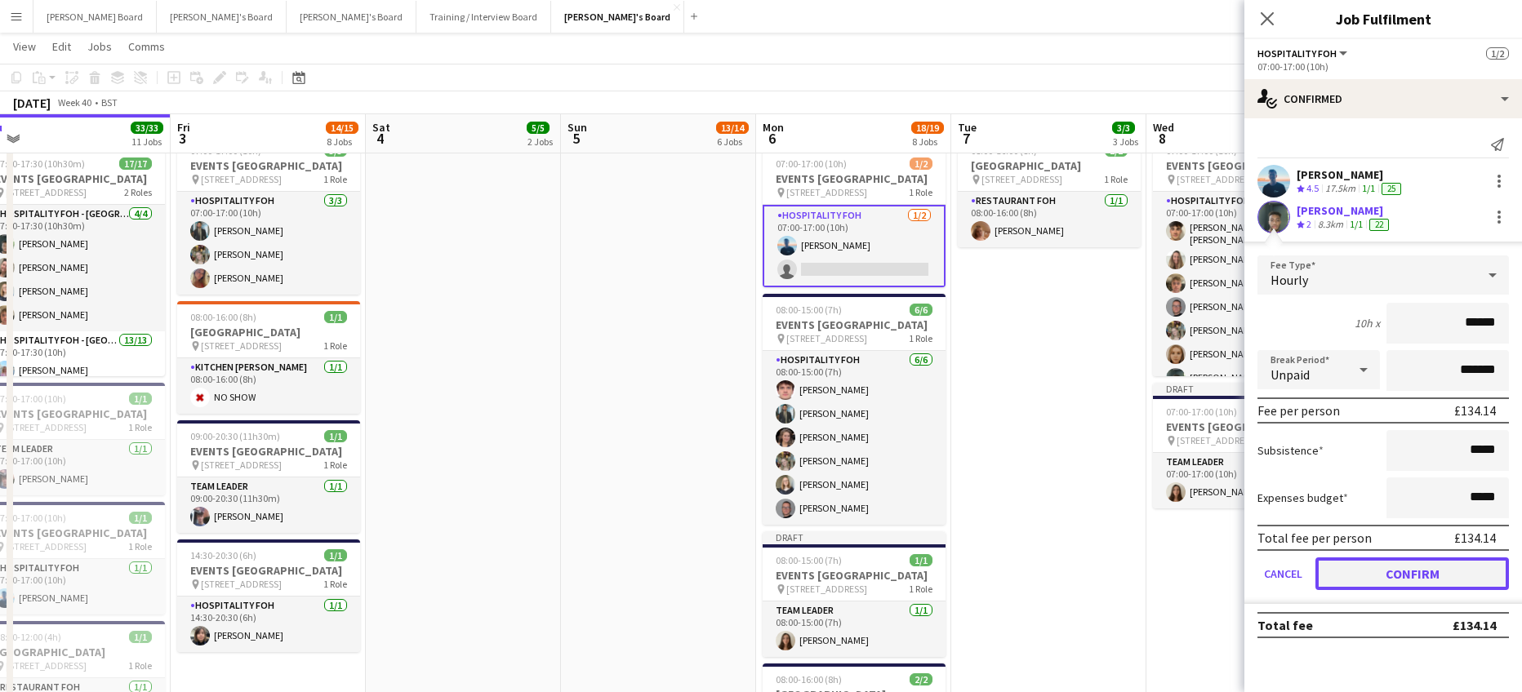
click at [1380, 571] on button "Confirm" at bounding box center [1411, 574] width 193 height 33
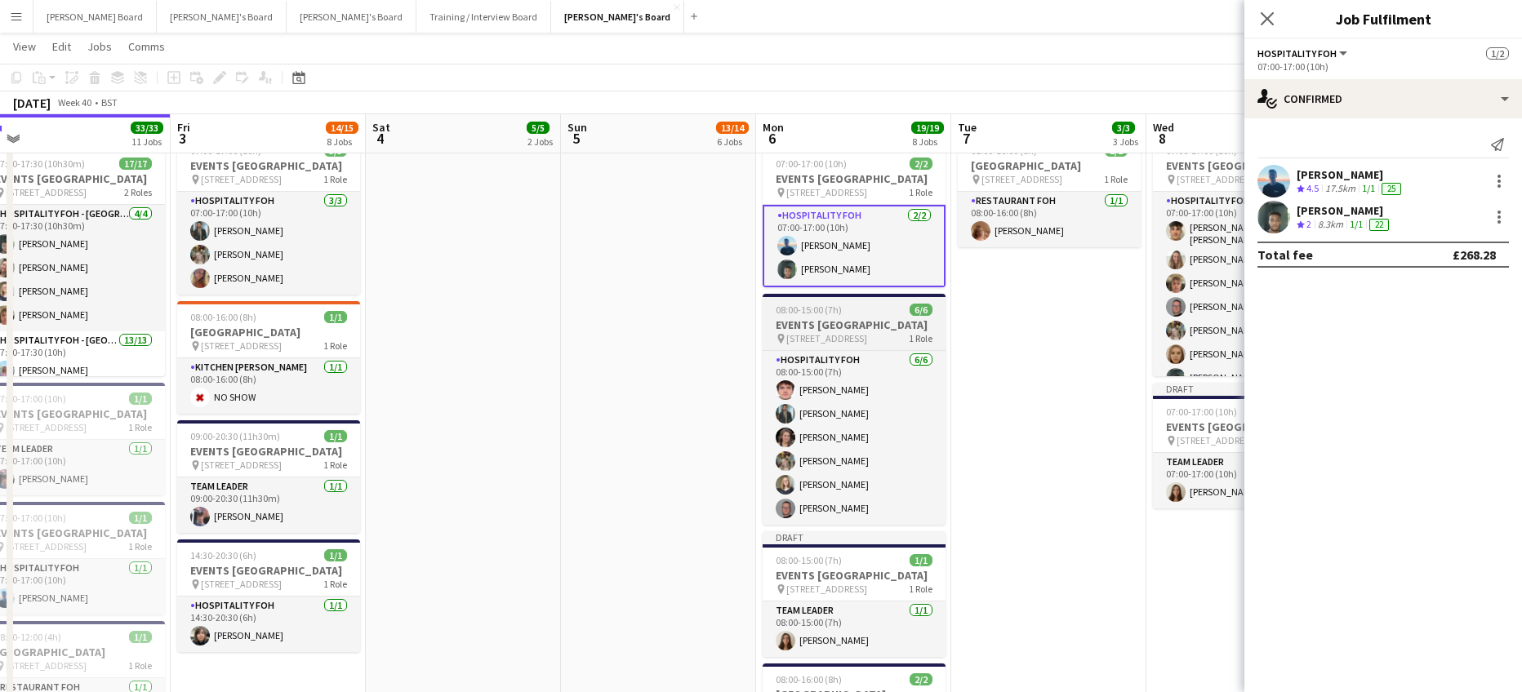
drag, startPoint x: 832, startPoint y: 335, endPoint x: 846, endPoint y: 342, distance: 15.7
click at [832, 332] on h3 "EVENTS [GEOGRAPHIC_DATA]" at bounding box center [853, 325] width 183 height 15
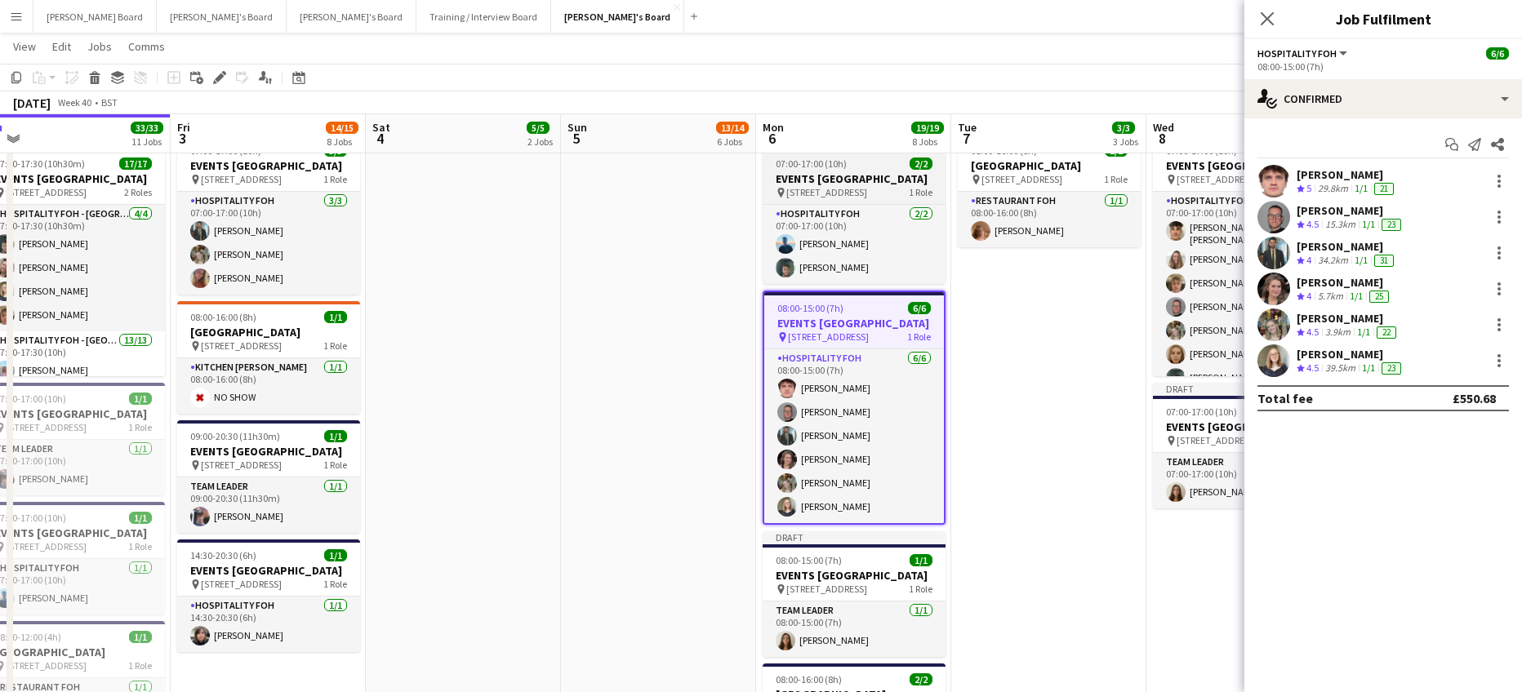
click at [835, 171] on h3 "EVENTS [GEOGRAPHIC_DATA]" at bounding box center [853, 178] width 183 height 15
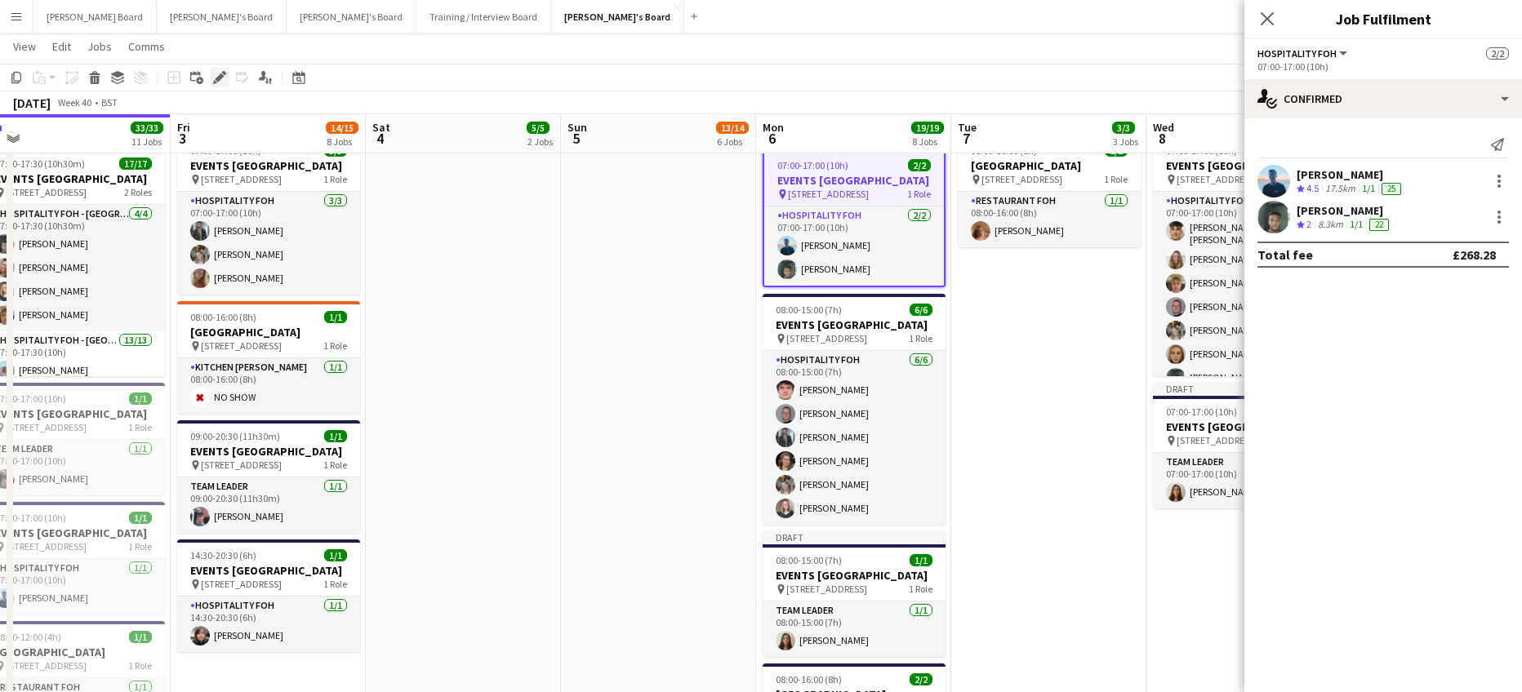
click at [220, 82] on icon "Edit" at bounding box center [219, 77] width 13 height 13
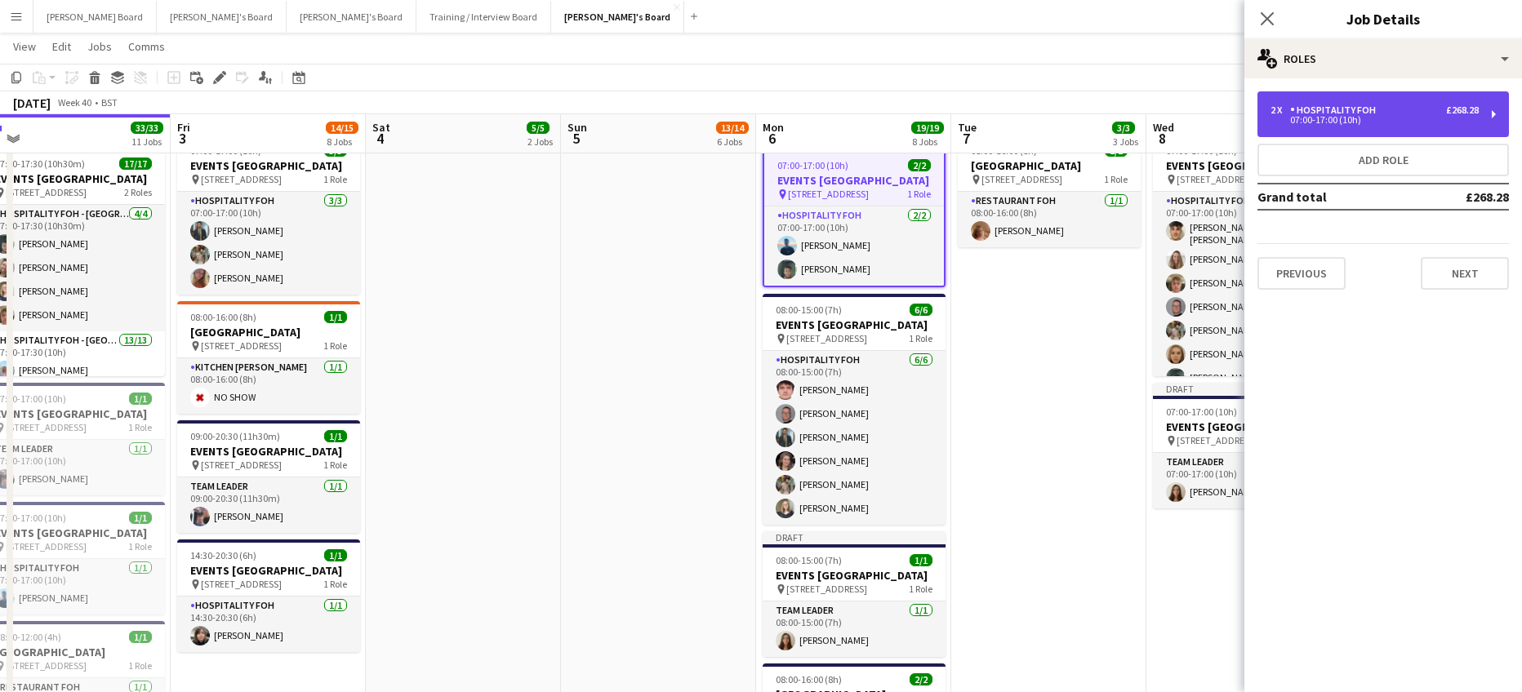
click at [1380, 124] on div "2 x Hospitality FOH £268.28 07:00-17:00 (10h)" at bounding box center [1382, 114] width 251 height 46
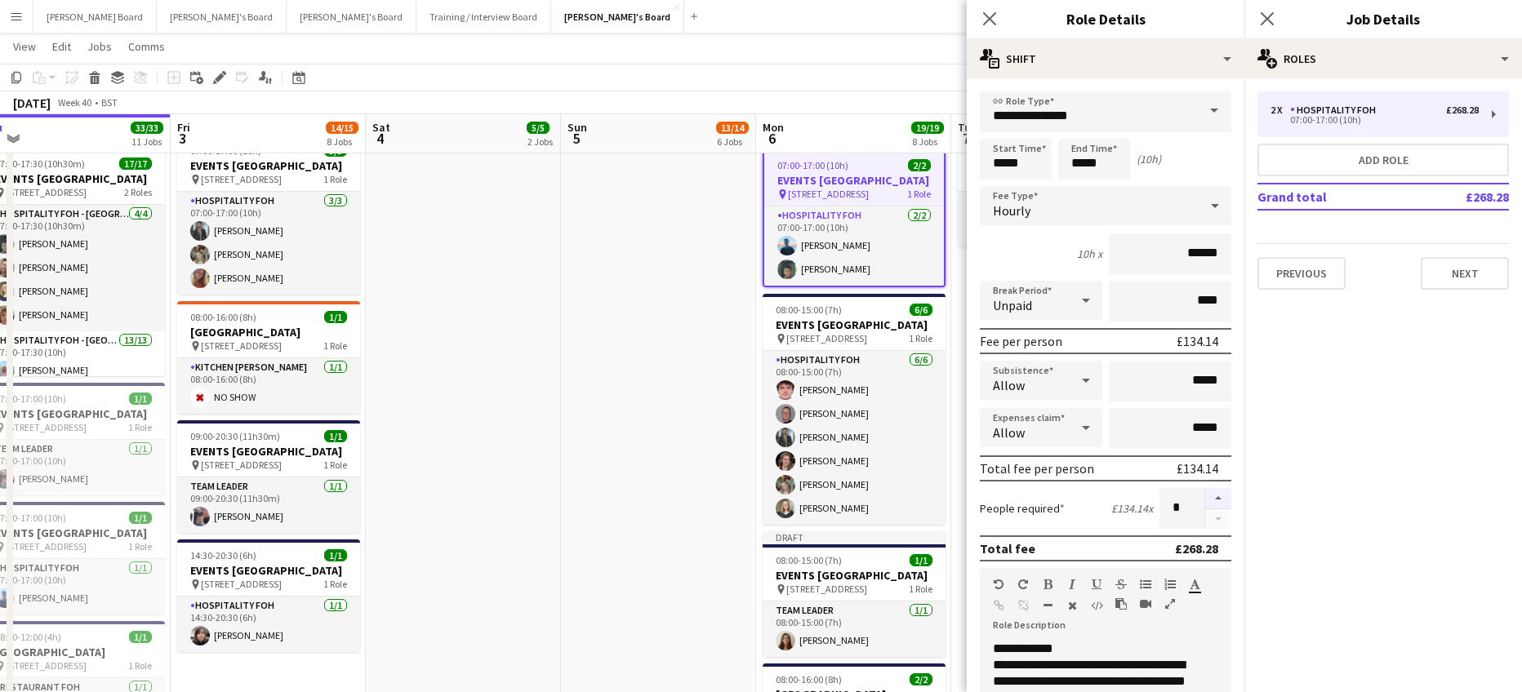
click at [1205, 501] on button "button" at bounding box center [1218, 498] width 26 height 21
type input "*"
click at [634, 451] on app-date-cell "07:00-17:30 (10h30m) 2/2 EVENTS McLaren Technology Centre pin Woking, GU21 4YH …" at bounding box center [658, 359] width 195 height 1645
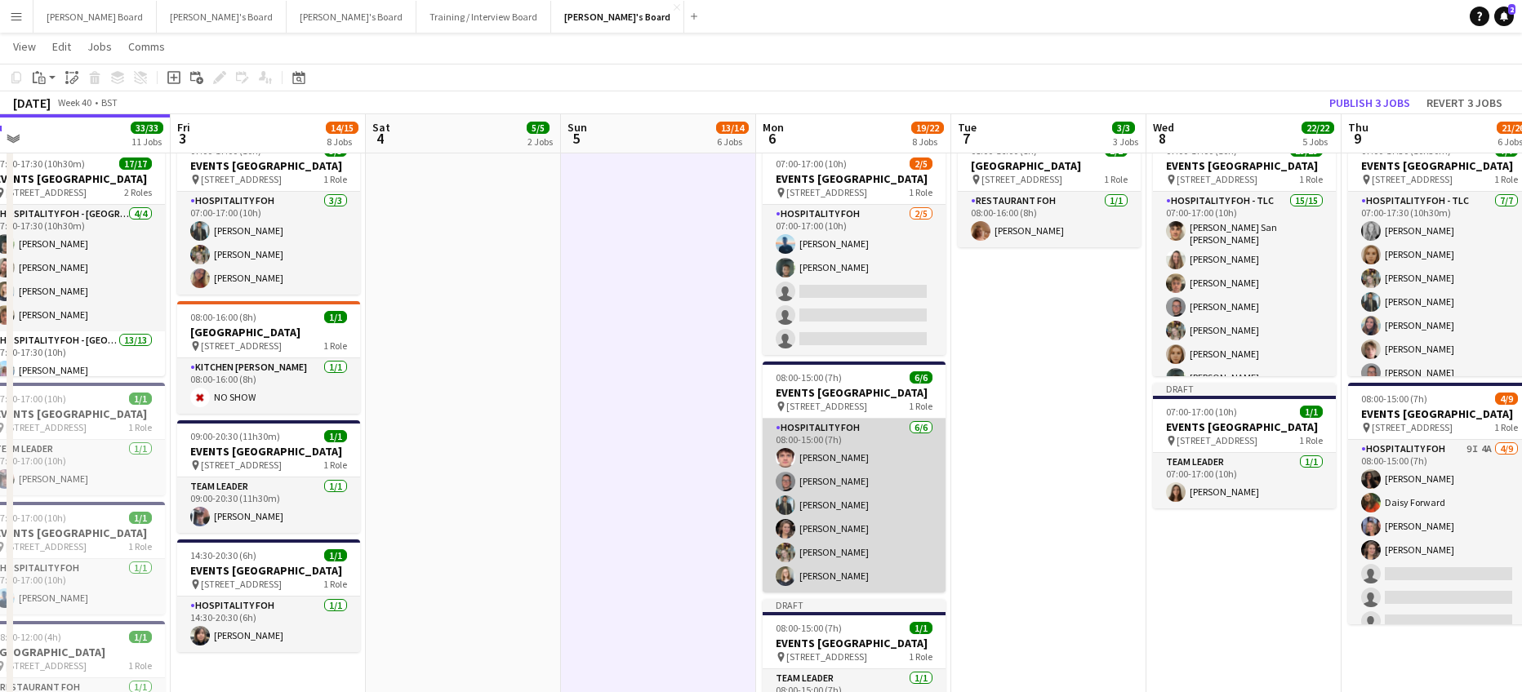
click at [865, 579] on app-card-role "Hospitality FOH 6/6 08:00-15:00 (7h) James Cox Oliver Salt Muhammad Imad Estell…" at bounding box center [853, 506] width 183 height 174
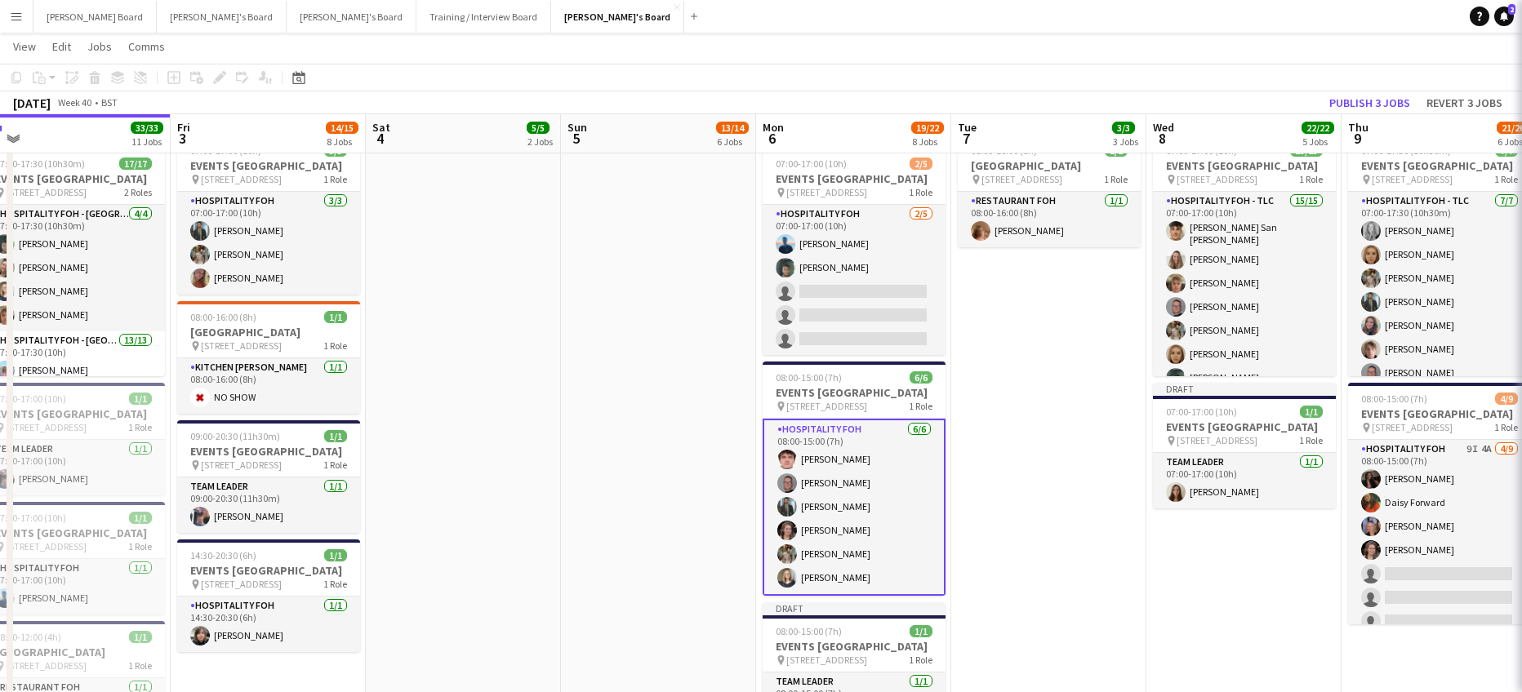
scroll to position [6, 0]
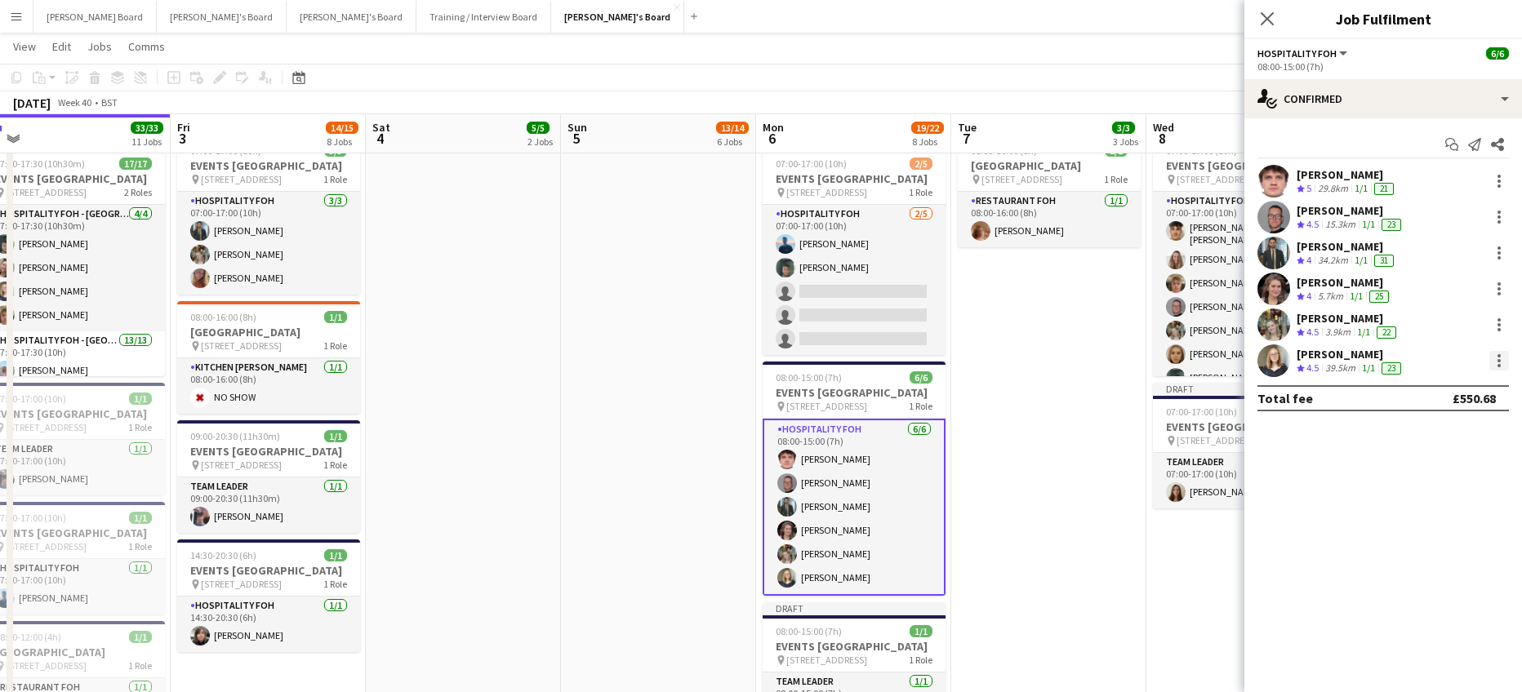
click at [1496, 363] on div at bounding box center [1499, 361] width 20 height 20
click at [1438, 425] on span "Switch crew" at bounding box center [1428, 430] width 69 height 14
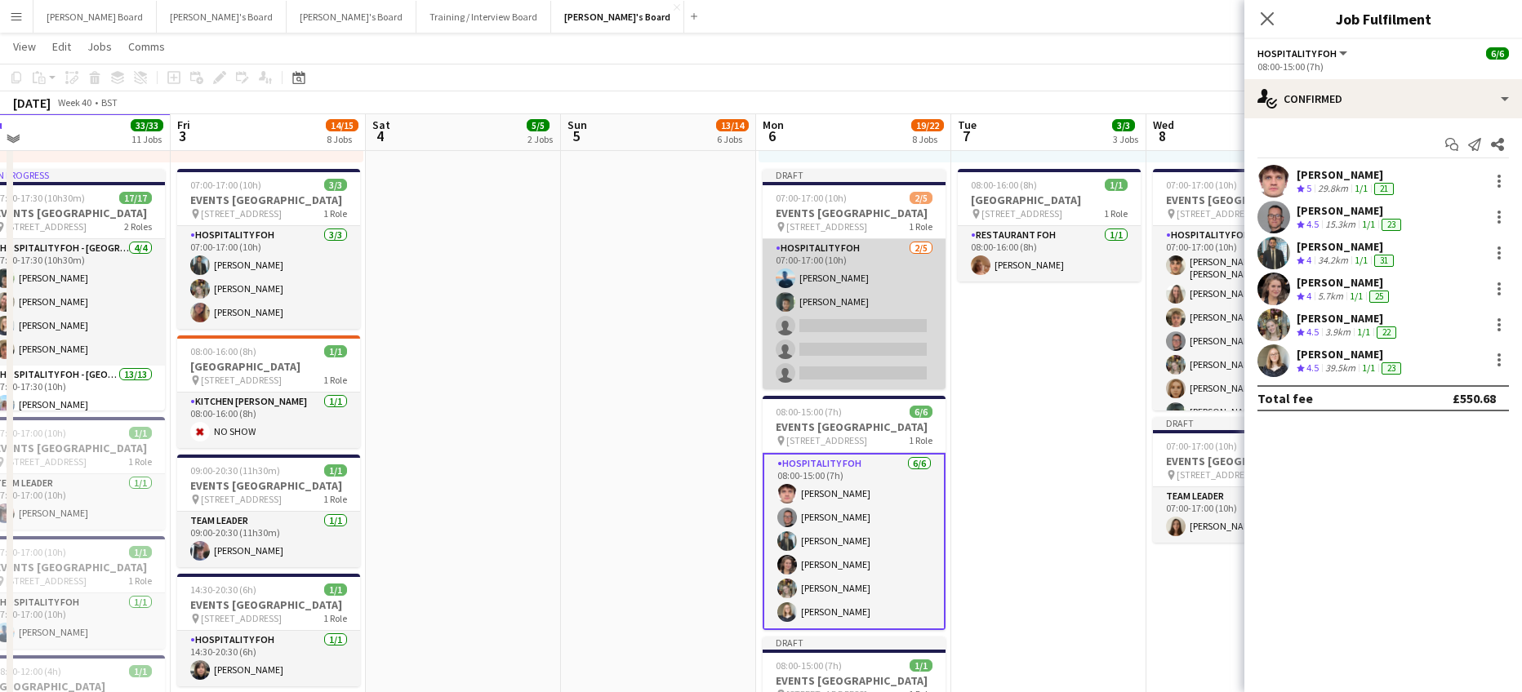
click at [865, 367] on app-card-role "Hospitality FOH 2/5 07:00-17:00 (10h) Daniel de Caestecker Harrison Clarke sing…" at bounding box center [853, 314] width 183 height 150
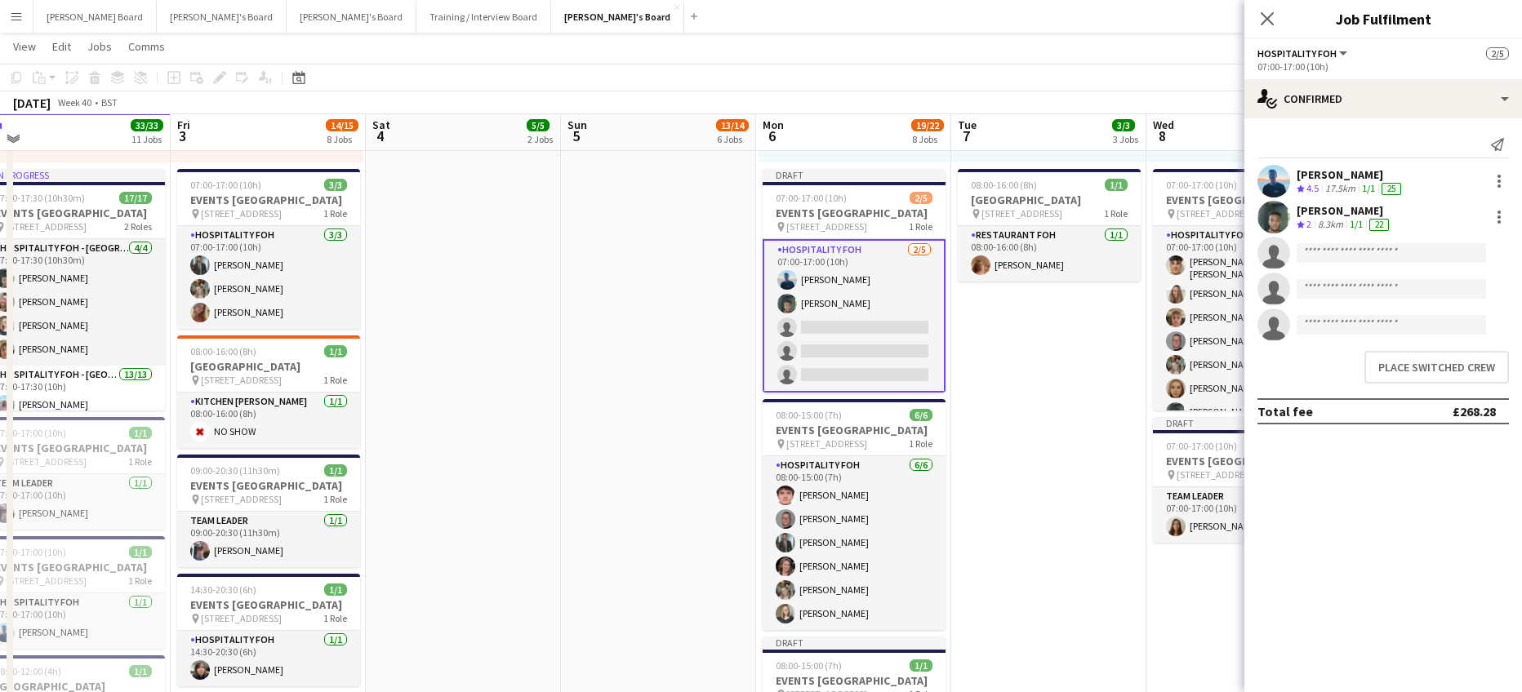
scroll to position [4, 0]
click at [1425, 377] on button "Place switched crew" at bounding box center [1436, 367] width 144 height 33
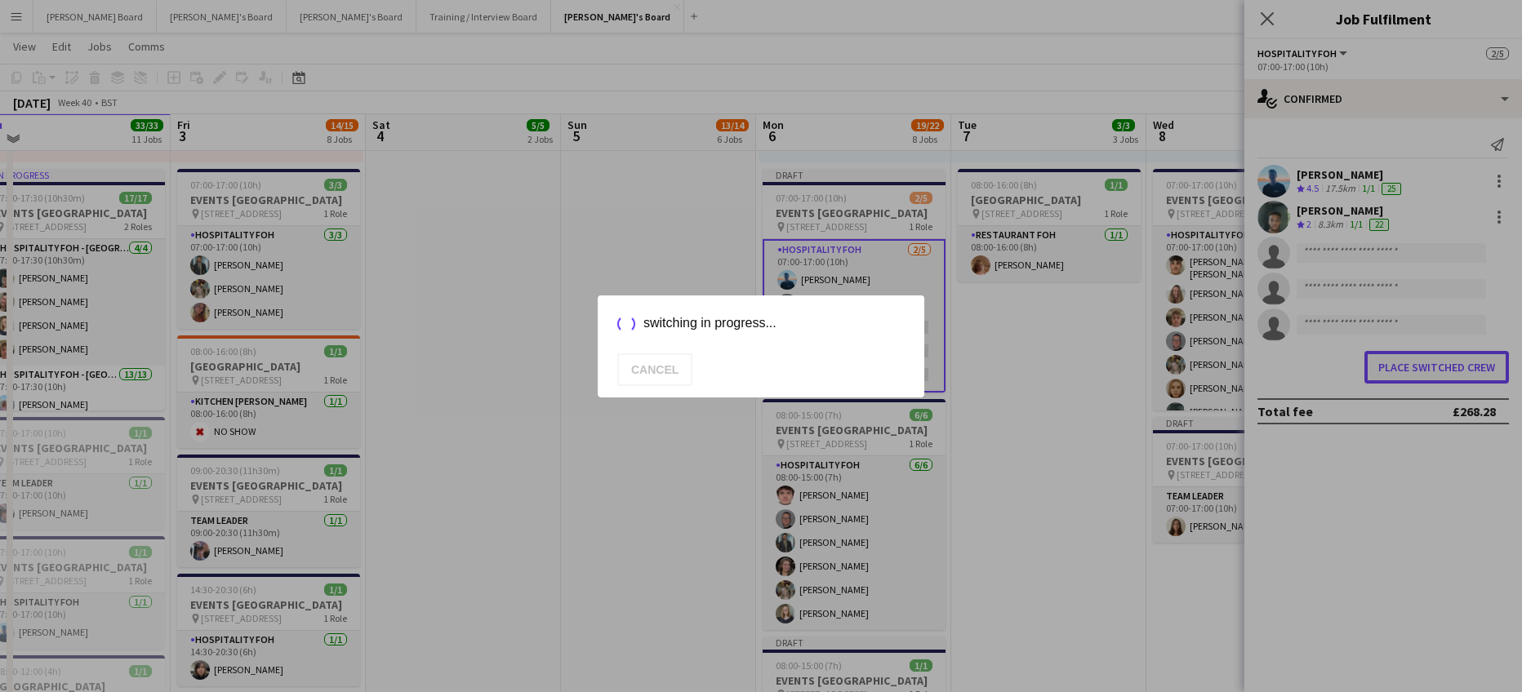
scroll to position [0, 0]
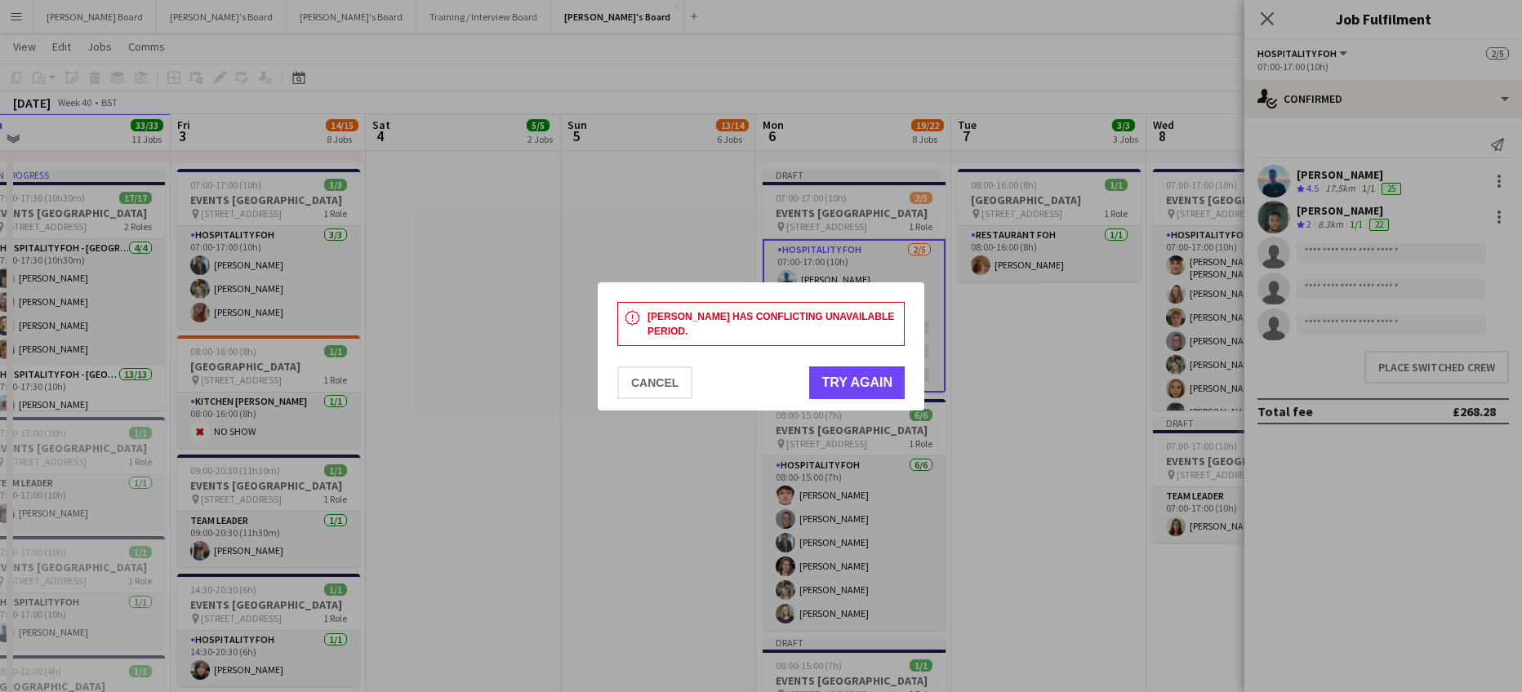
click at [1034, 380] on div at bounding box center [761, 346] width 1522 height 692
click at [633, 372] on button "Cancel" at bounding box center [654, 383] width 75 height 33
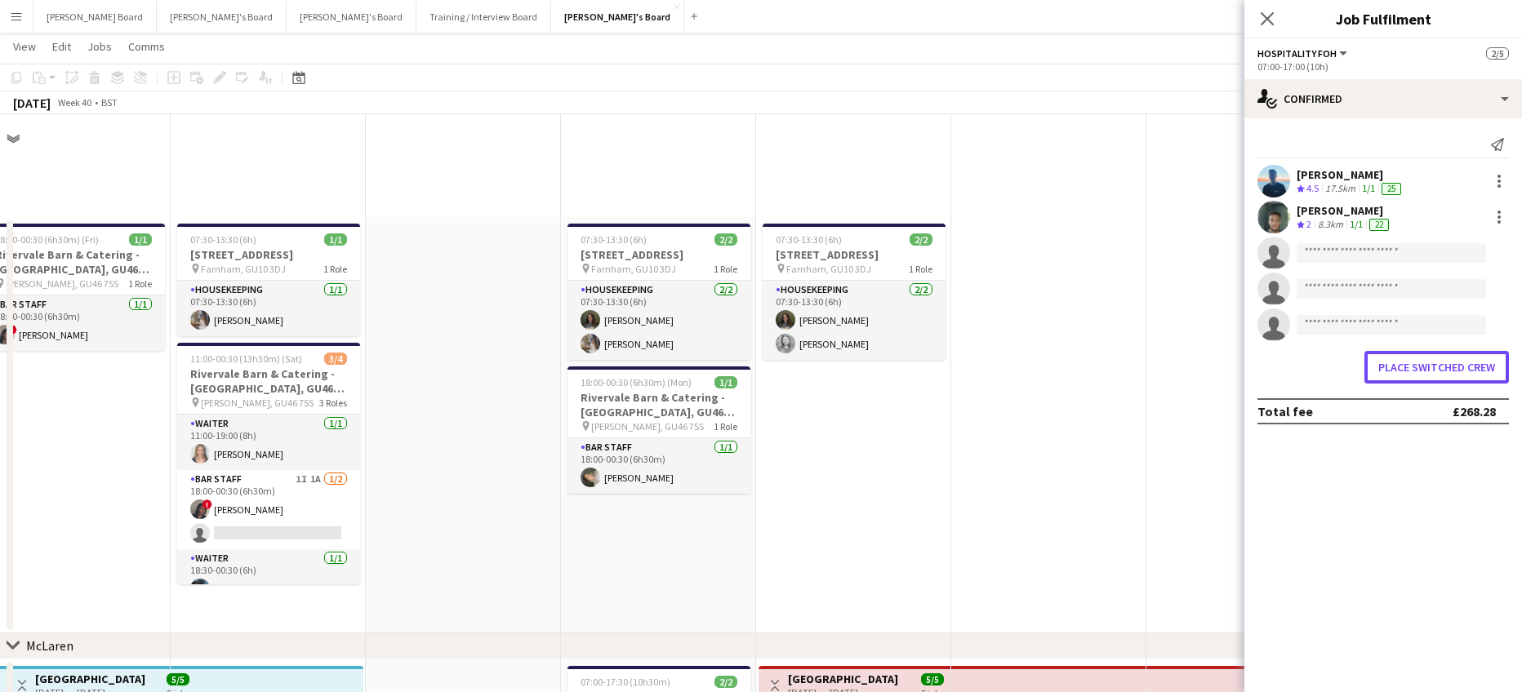
scroll to position [1088, 0]
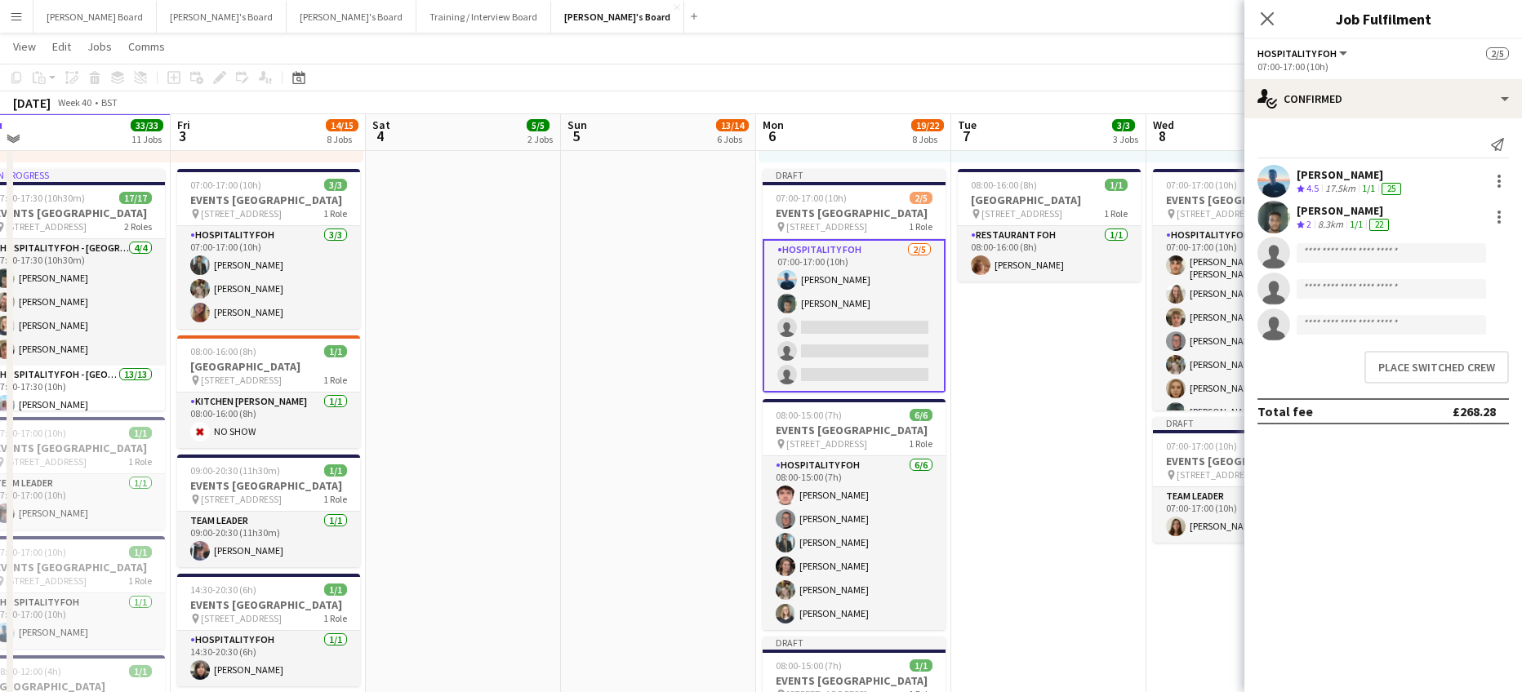
click at [1170, 68] on app-toolbar "Copy Paste Paste Ctrl+V Paste with crew Ctrl+Shift+V Paste linked Job Delete Gr…" at bounding box center [761, 78] width 1522 height 28
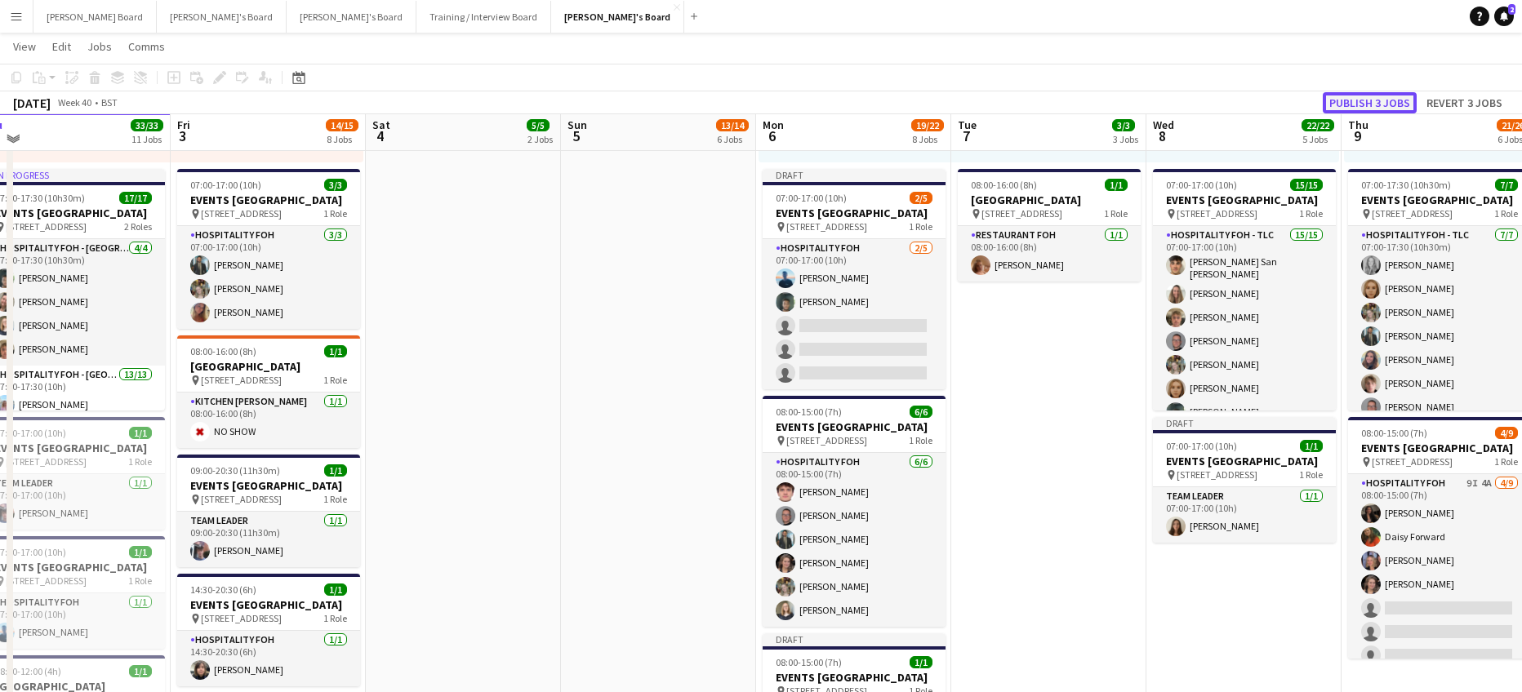
click at [1367, 107] on button "Publish 3 jobs" at bounding box center [1370, 102] width 94 height 21
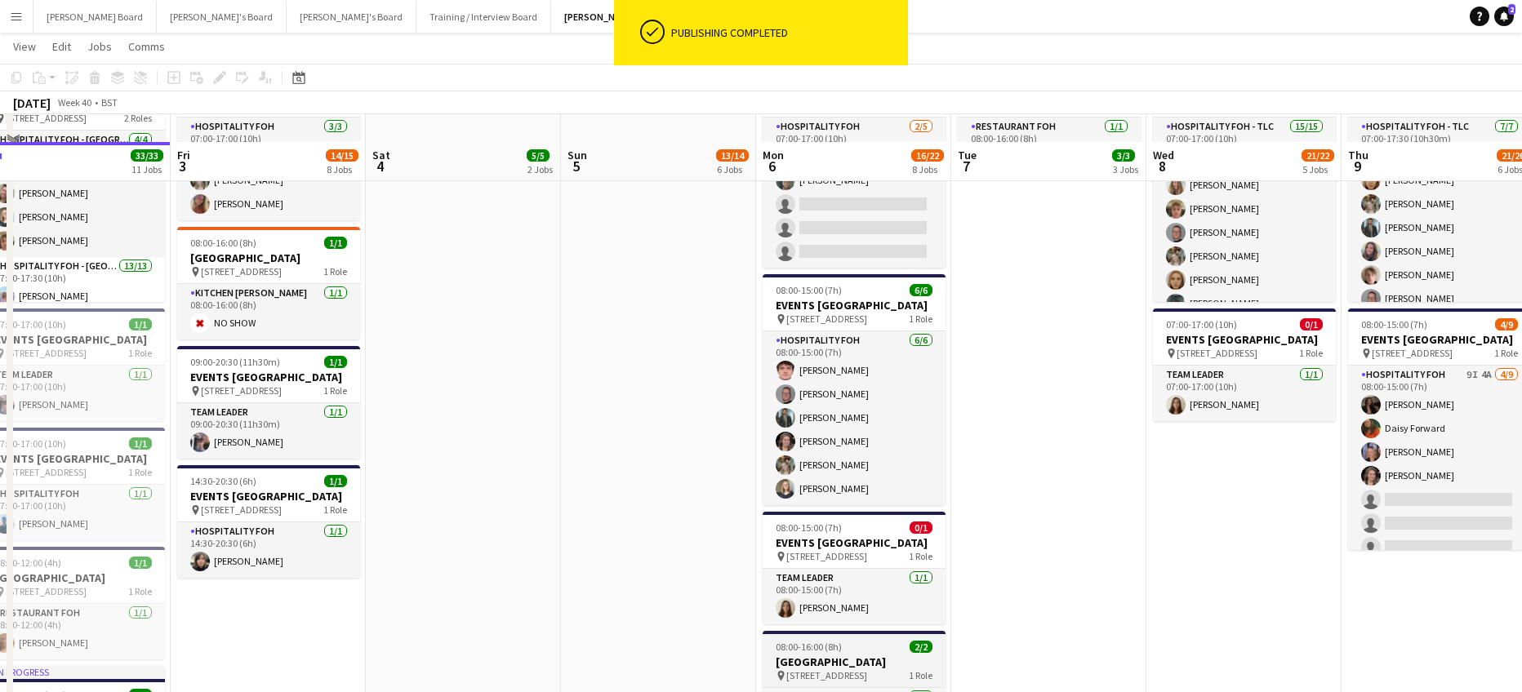
scroll to position [1272, 0]
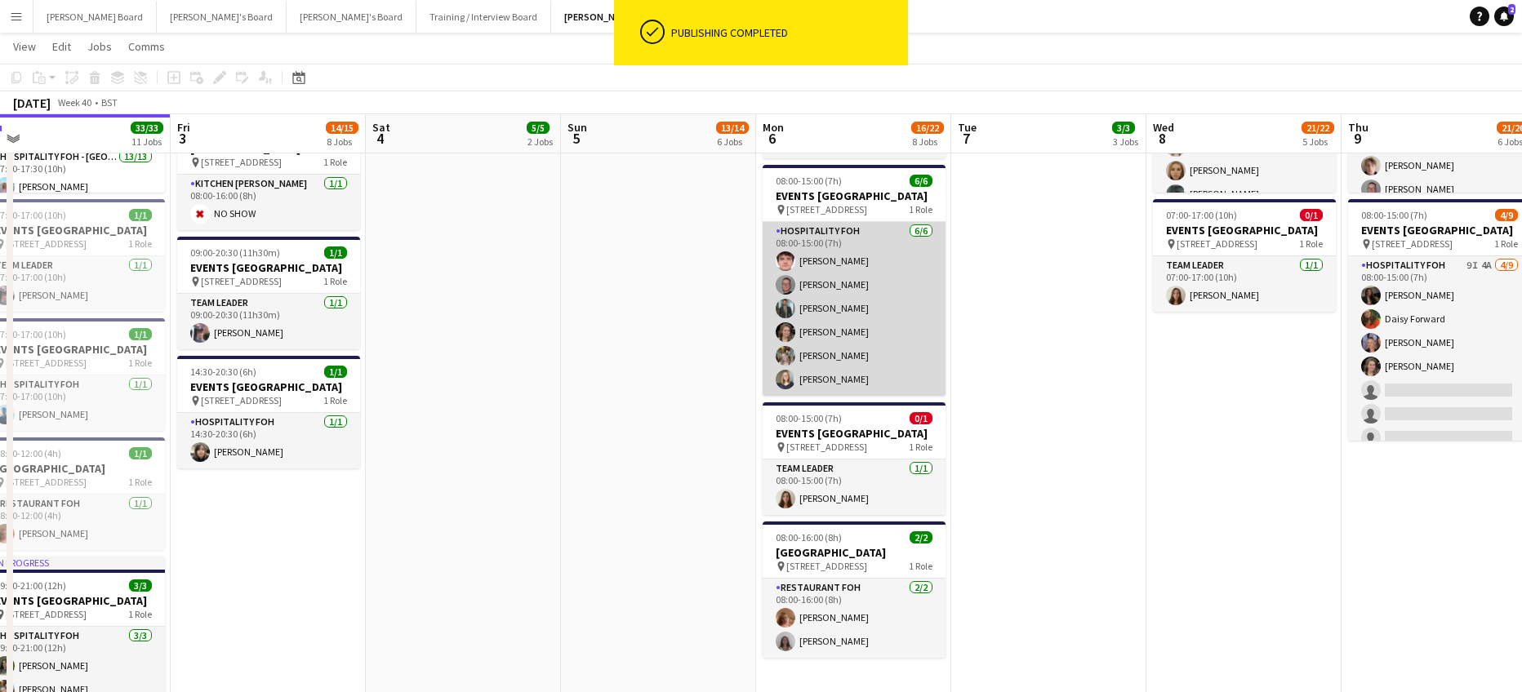
click at [841, 396] on app-card-role "Hospitality FOH 6/6 08:00-15:00 (7h) James Cox Oliver Salt Muhammad Imad Estell…" at bounding box center [853, 309] width 183 height 174
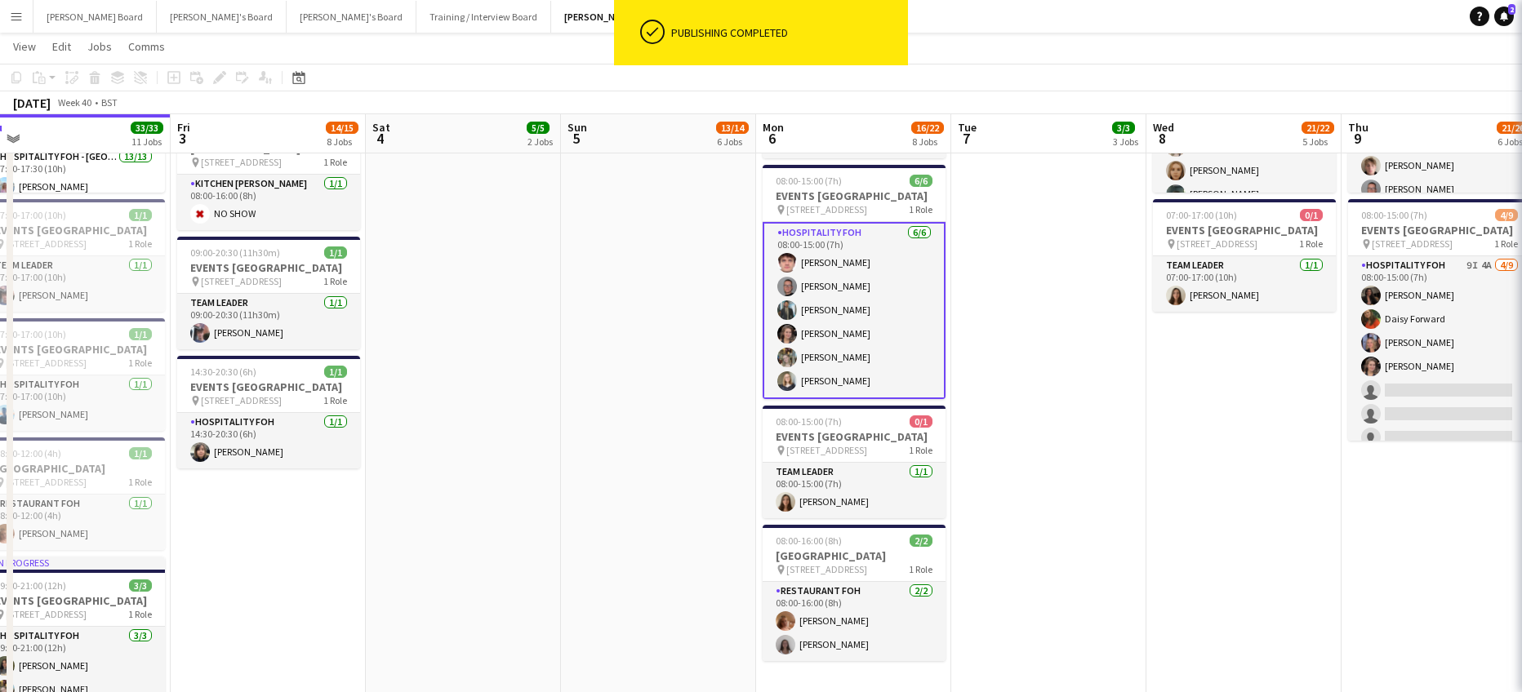
scroll to position [6, 0]
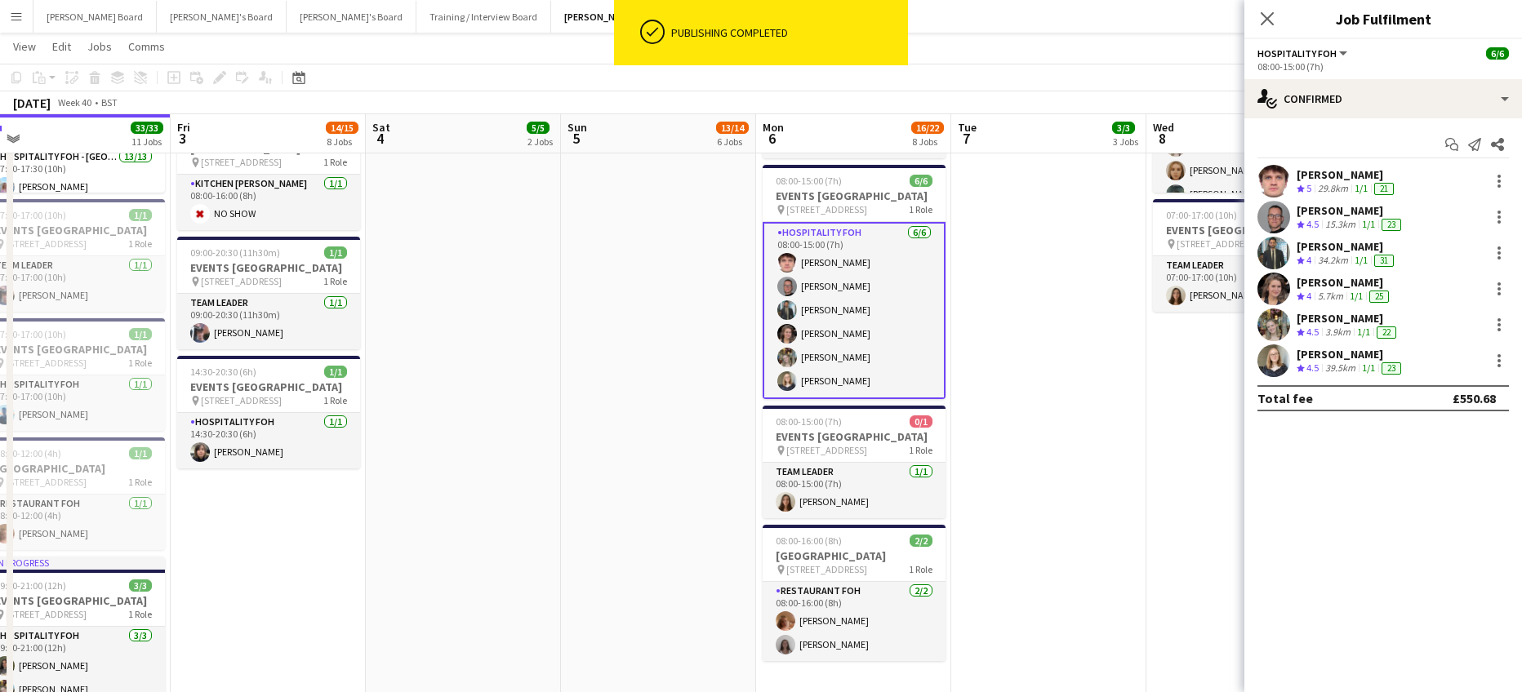
click at [1363, 362] on div "1/1" at bounding box center [1368, 369] width 20 height 14
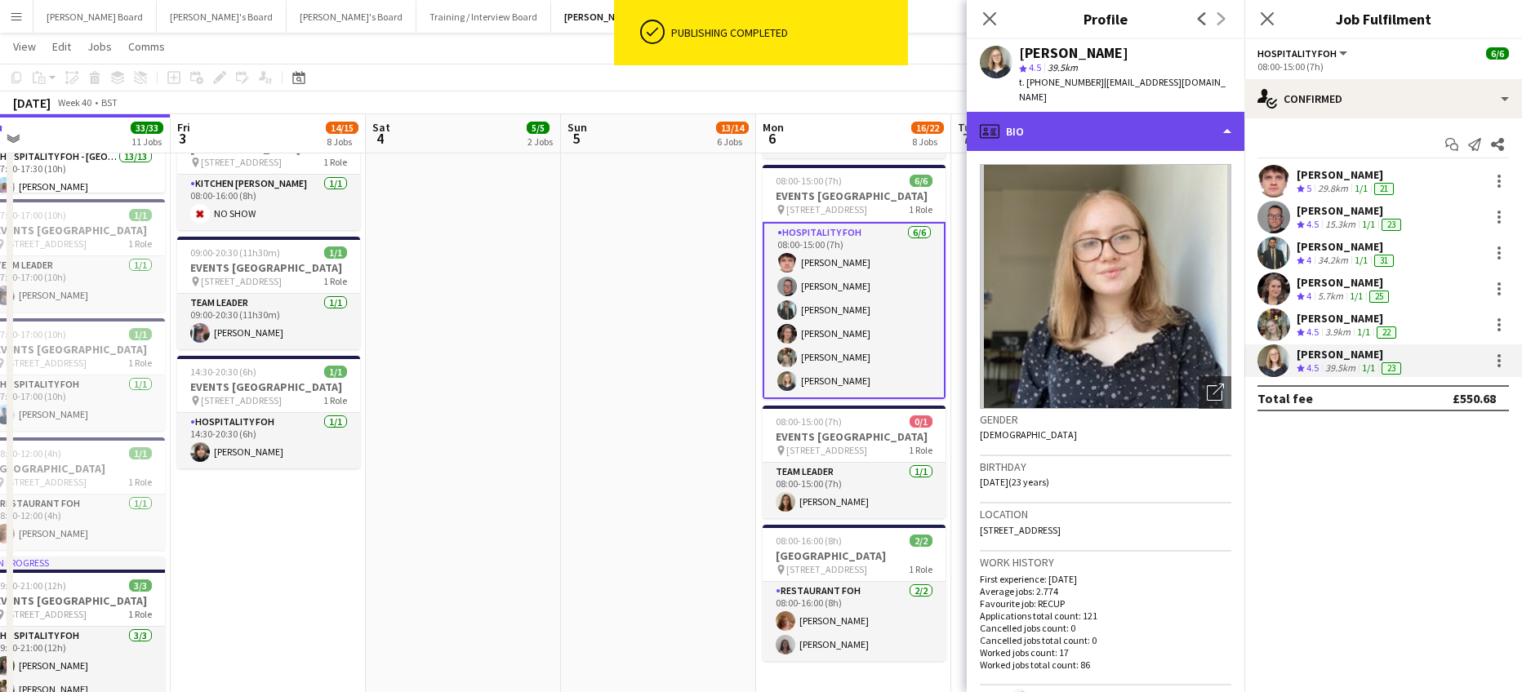
click at [1141, 136] on div "profile Bio" at bounding box center [1106, 131] width 278 height 39
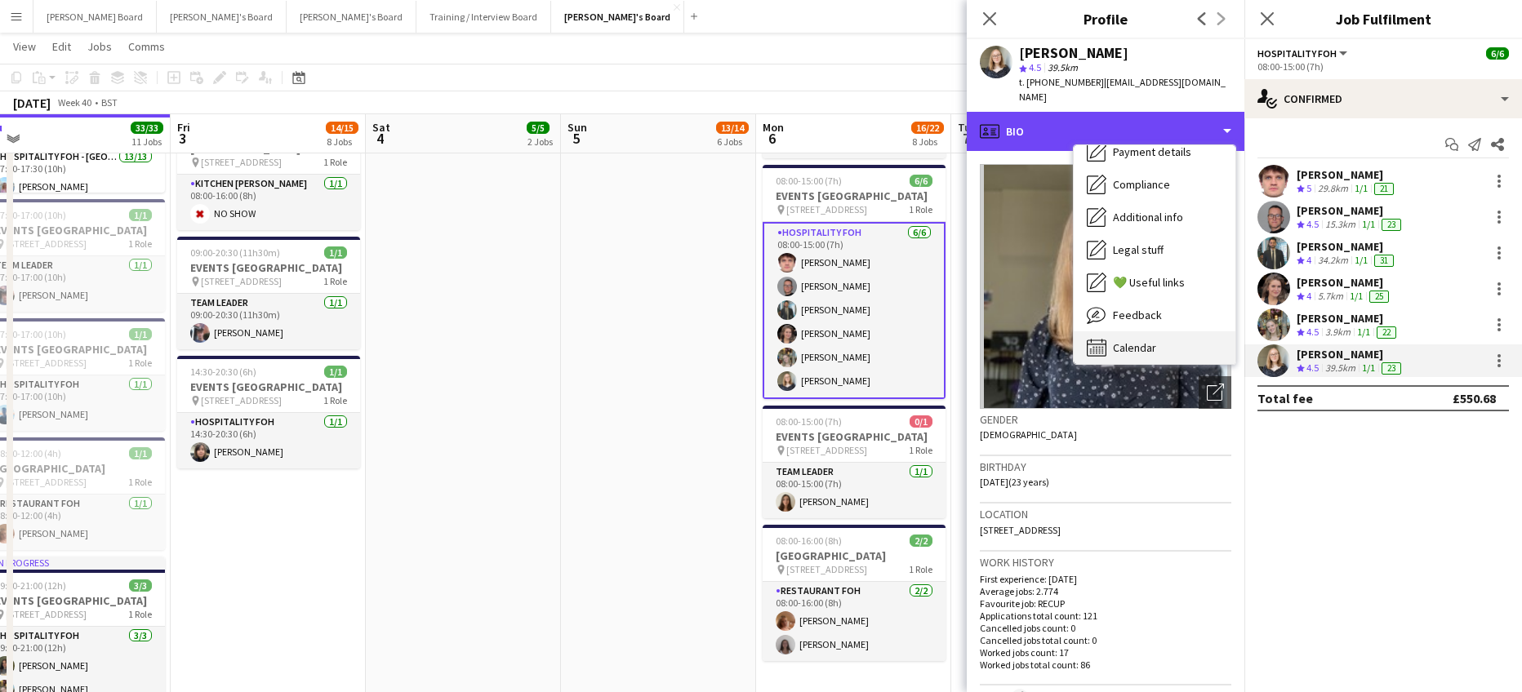
scroll to position [251, 0]
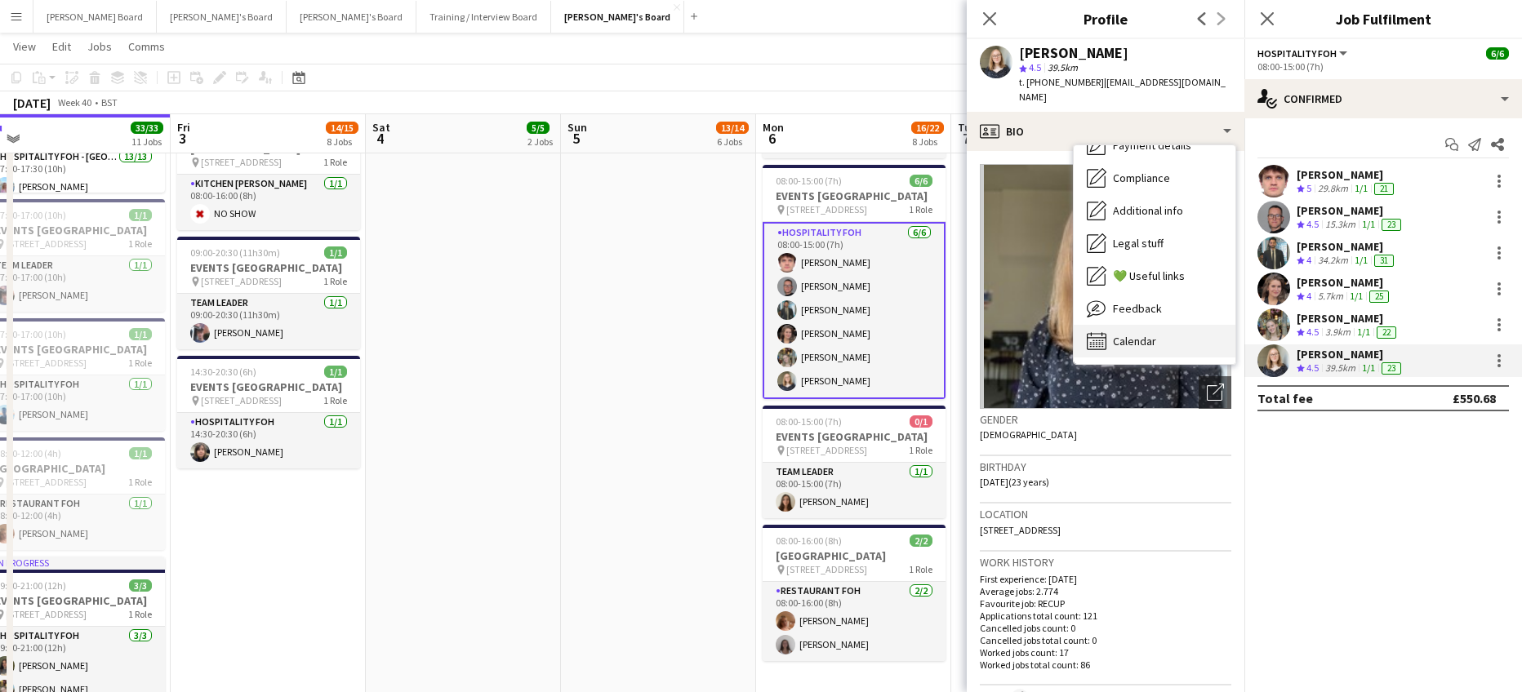
click at [1151, 334] on span "Calendar" at bounding box center [1134, 341] width 43 height 15
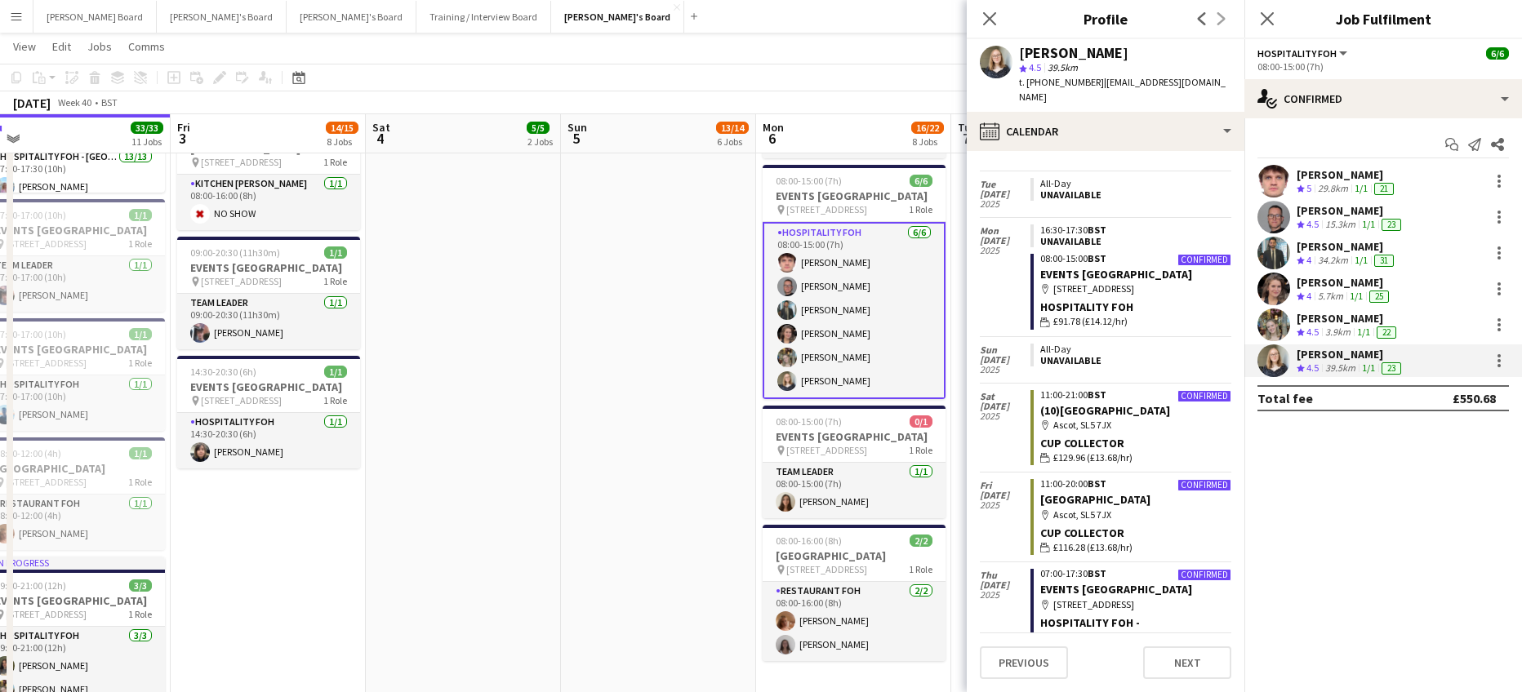
scroll to position [762, 0]
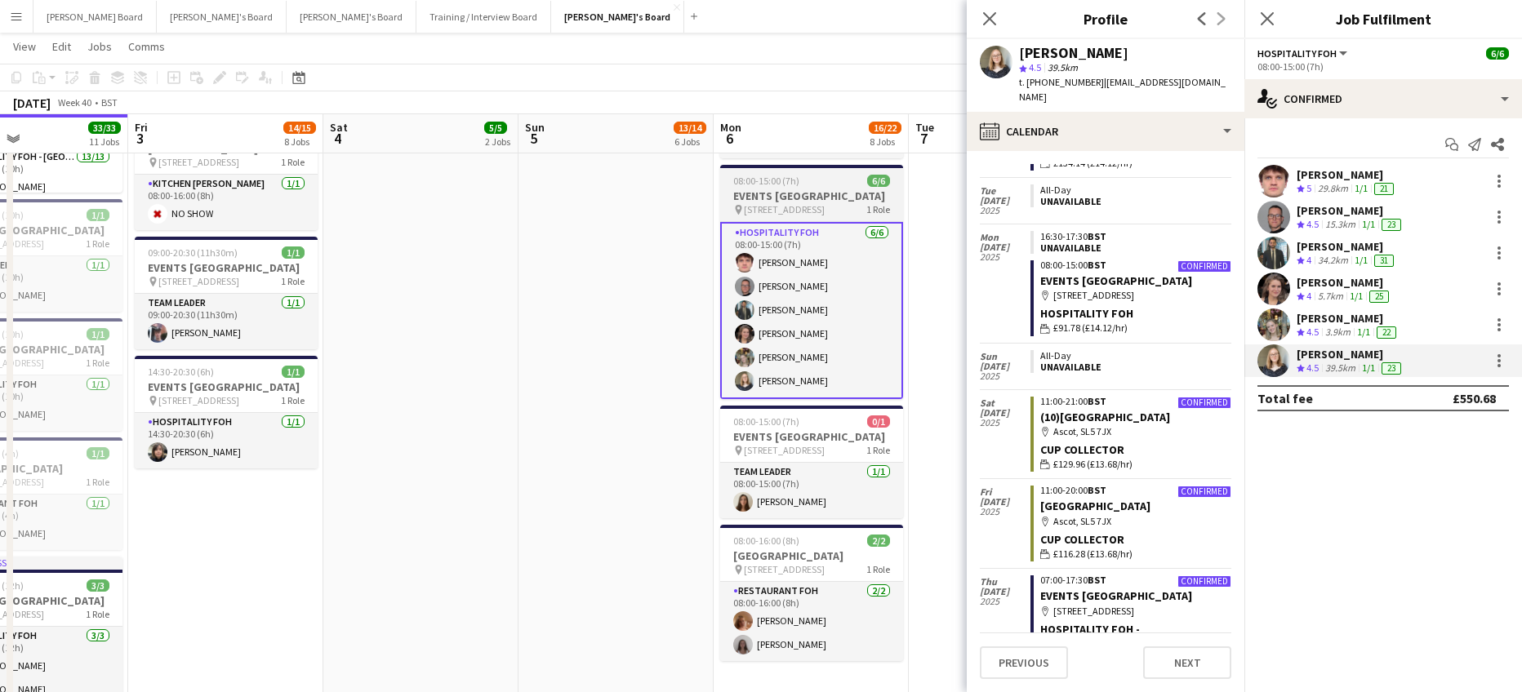
drag, startPoint x: 901, startPoint y: 353, endPoint x: 871, endPoint y: 358, distance: 30.7
click at [866, 358] on app-calendar-viewport "Mon 29 17/17 7 Jobs Tue 30 31/31 8 Jobs Wed 1 14/14 6 Jobs Thu 2 33/33 11 Jobs …" at bounding box center [761, 496] width 1522 height 3408
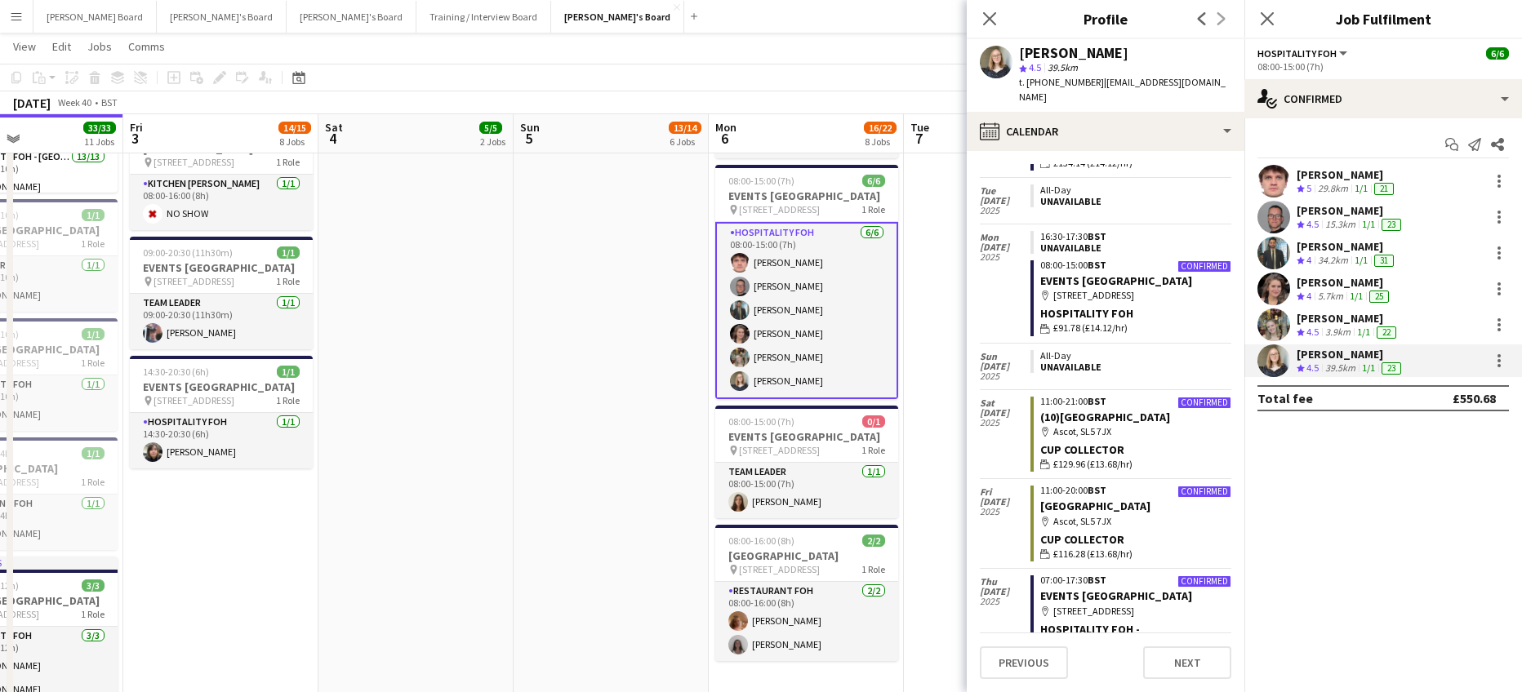
scroll to position [653, 0]
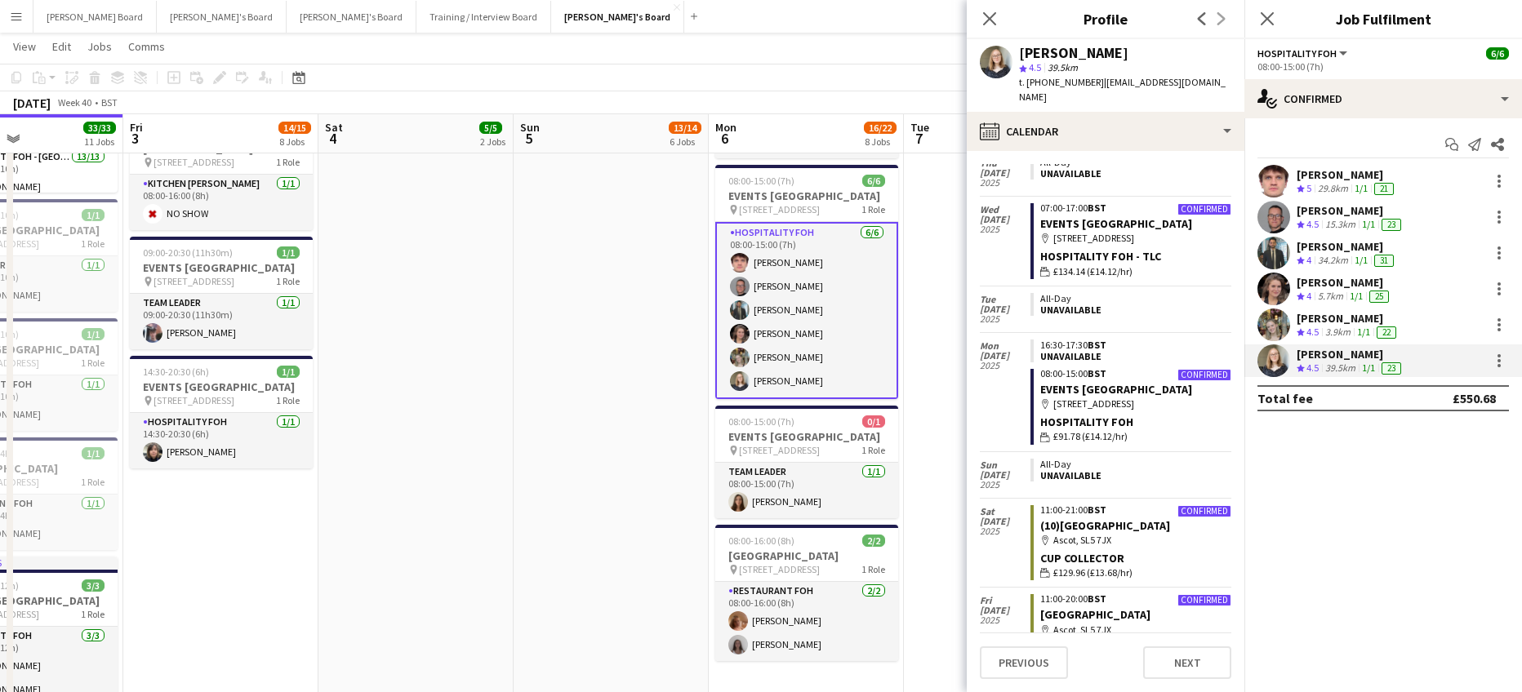
click at [936, 291] on app-date-cell "08:00-16:00 (8h) 1/1 pin Woking, GU21 4YH 1 Role Kitchen Porter 1/1 08:00-16:00…" at bounding box center [1001, 175] width 195 height 1645
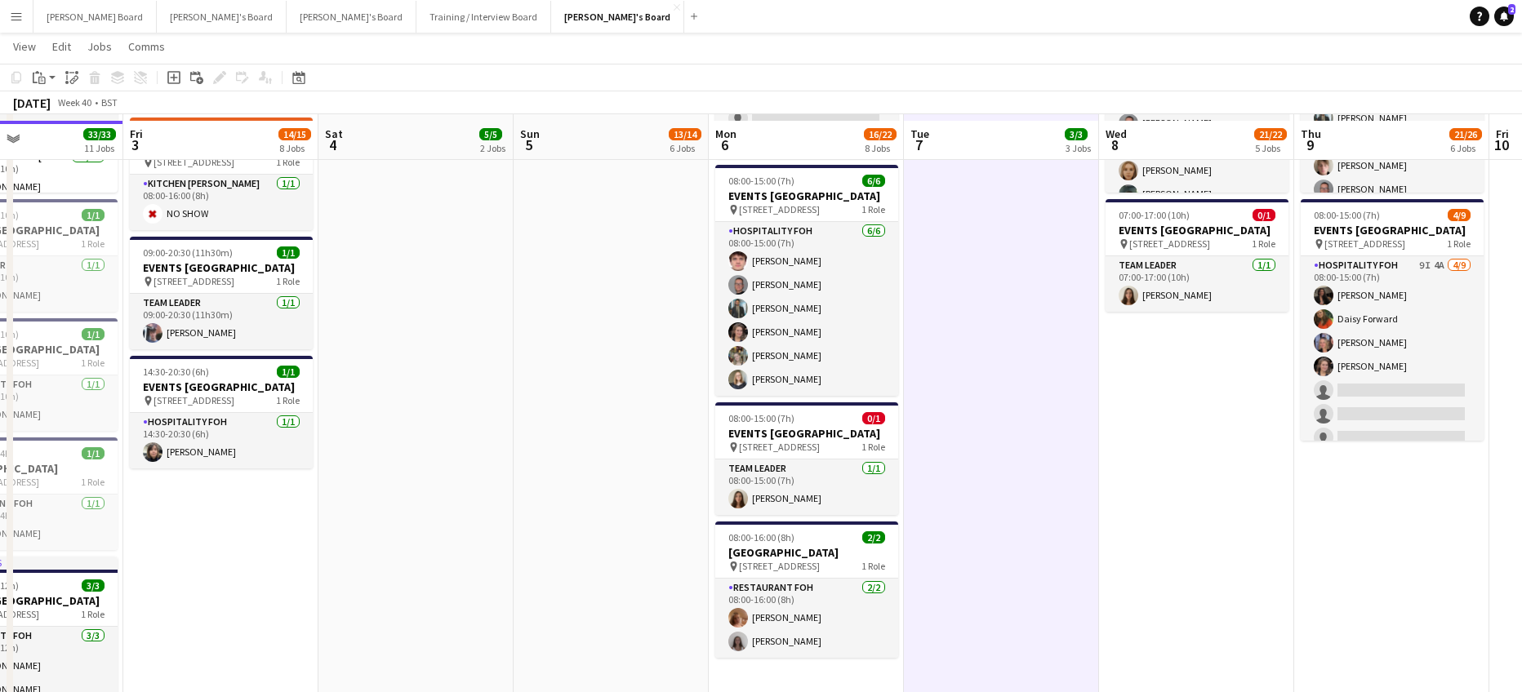
scroll to position [1380, 0]
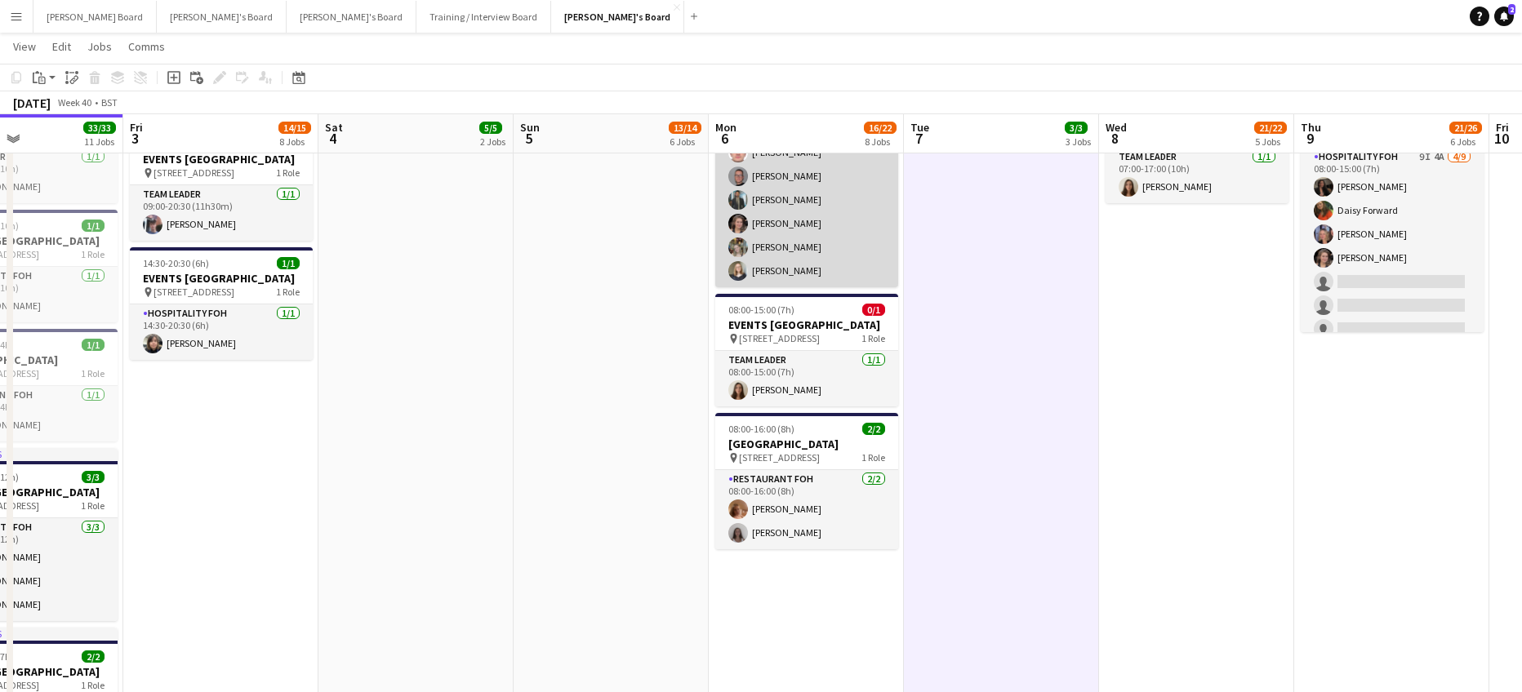
click at [811, 265] on app-card-role "Hospitality FOH 6/6 08:00-15:00 (7h) James Cox Oliver Salt Muhammad Imad Estell…" at bounding box center [806, 200] width 183 height 174
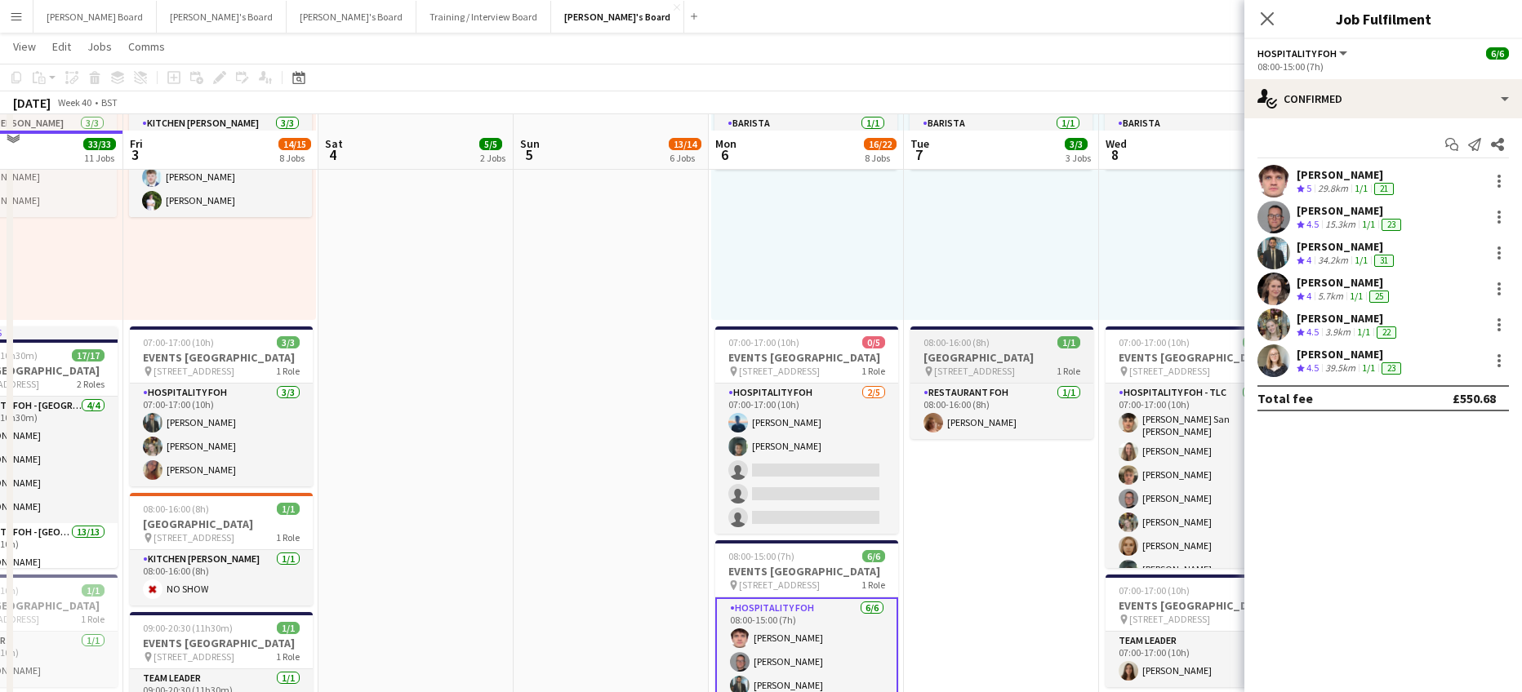
scroll to position [945, 0]
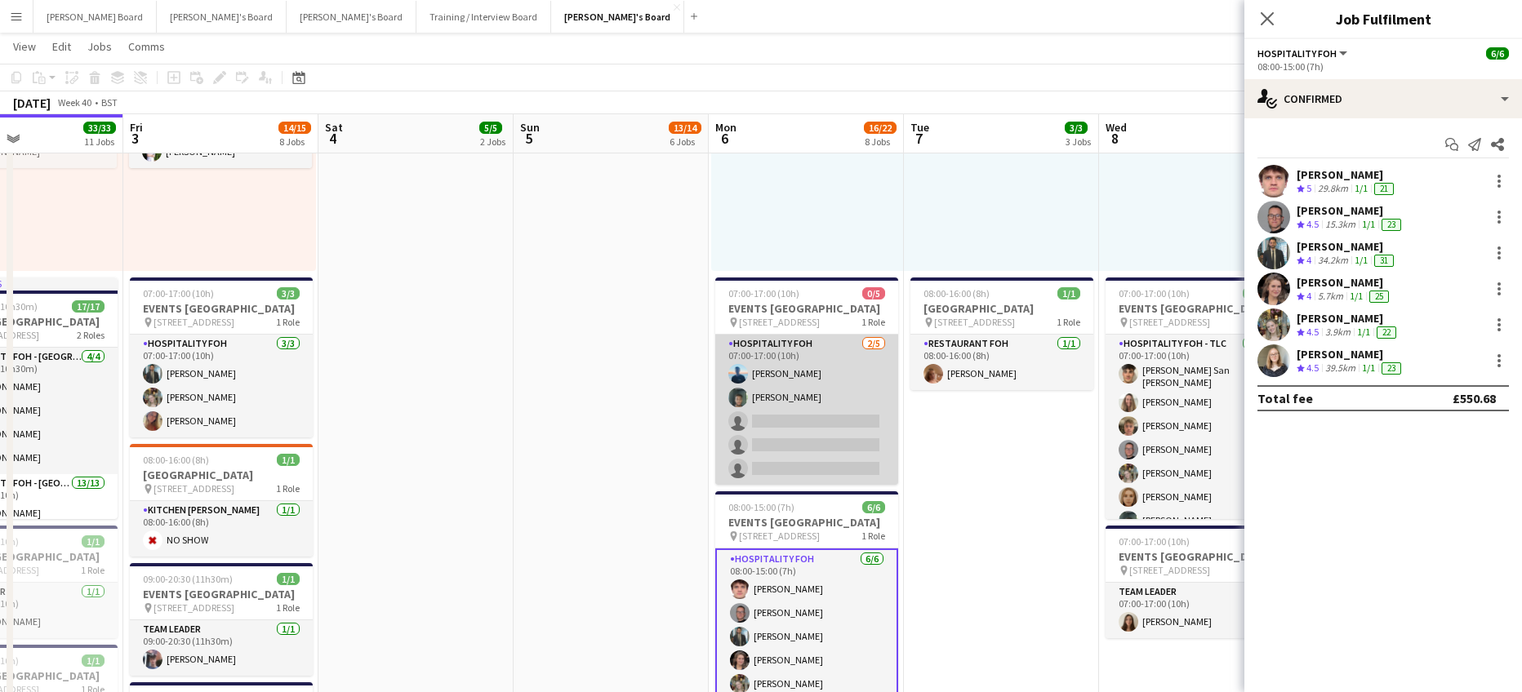
click at [857, 434] on app-card-role "Hospitality FOH 2/5 07:00-17:00 (10h) Daniel de Caestecker Harrison Clarke sing…" at bounding box center [806, 410] width 183 height 150
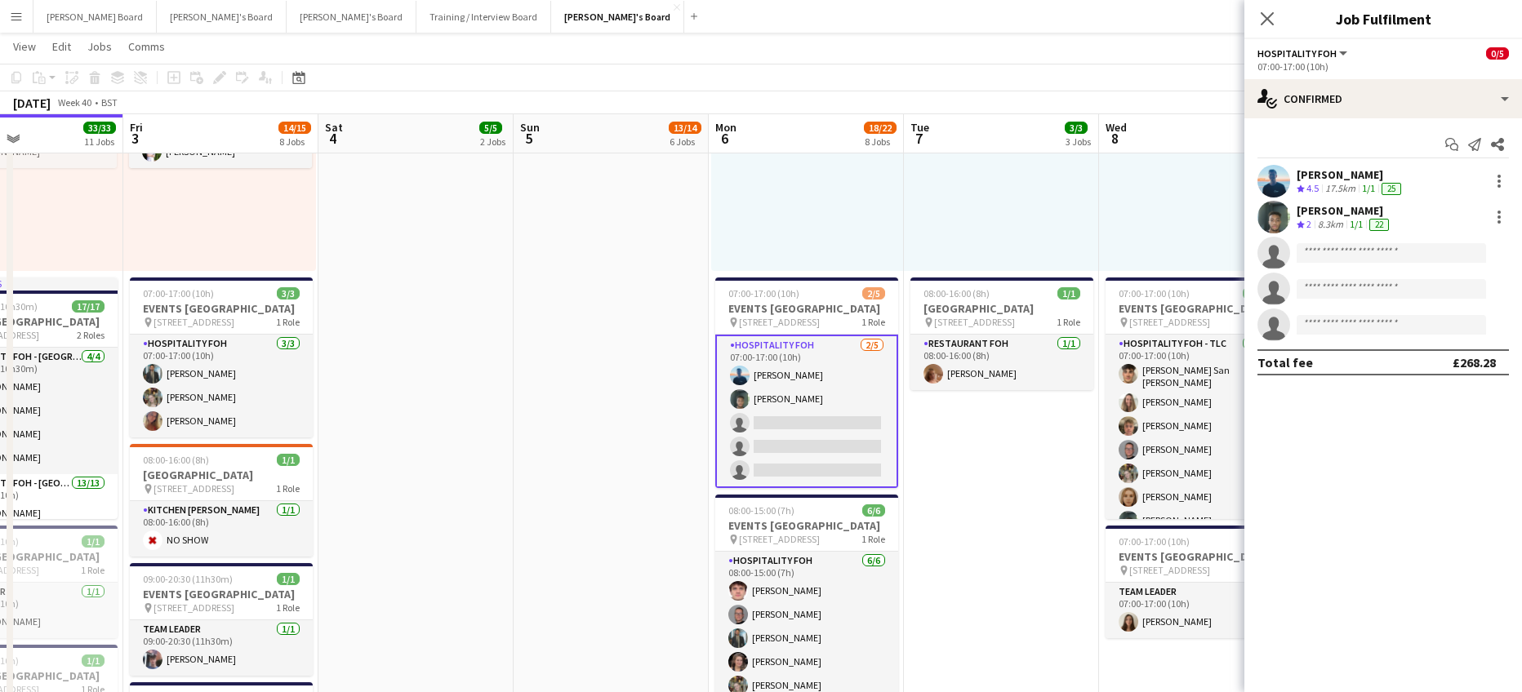
scroll to position [4, 0]
click at [909, 557] on app-date-cell "08:00-16:00 (8h) 1/1 pin Woking, GU21 4YH 1 Role Kitchen Porter 1/1 08:00-16:00…" at bounding box center [1001, 502] width 195 height 1645
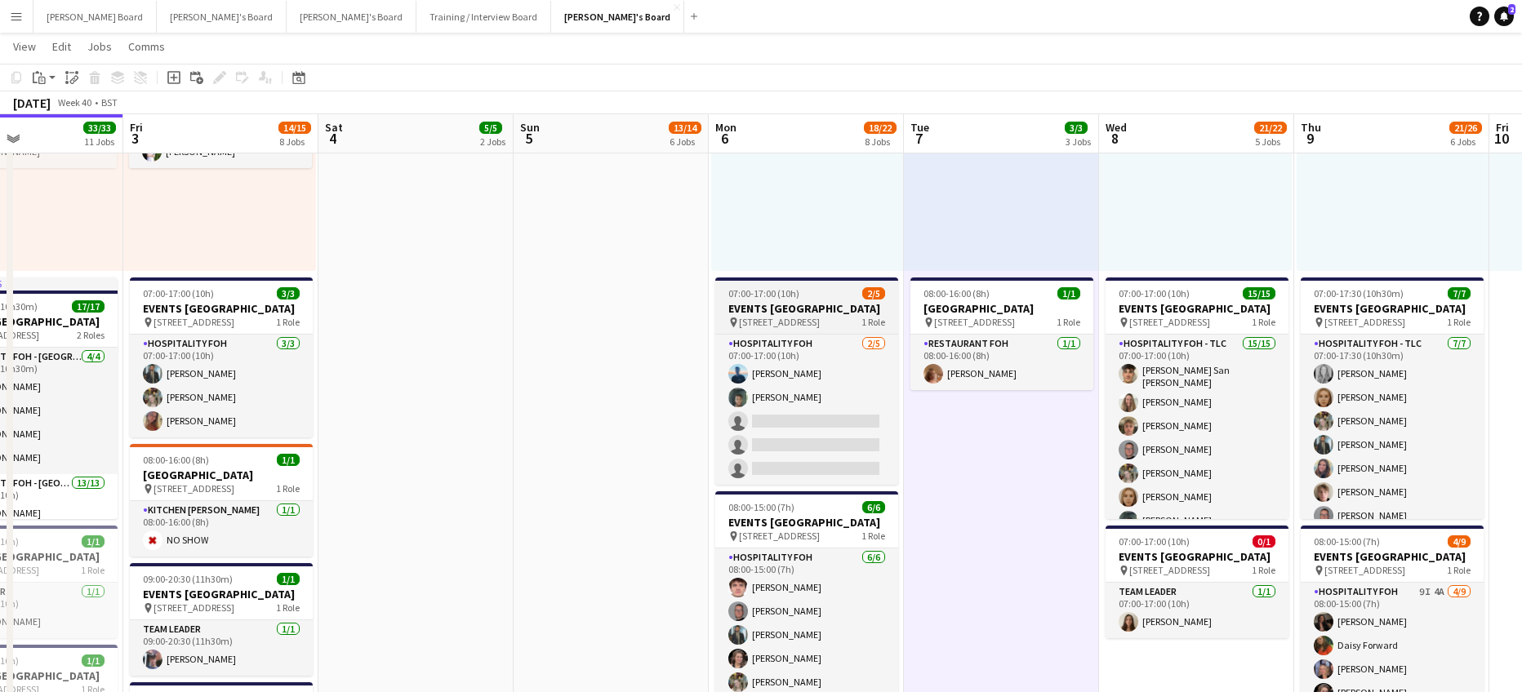
click at [785, 303] on h3 "EVENTS [GEOGRAPHIC_DATA]" at bounding box center [806, 308] width 183 height 15
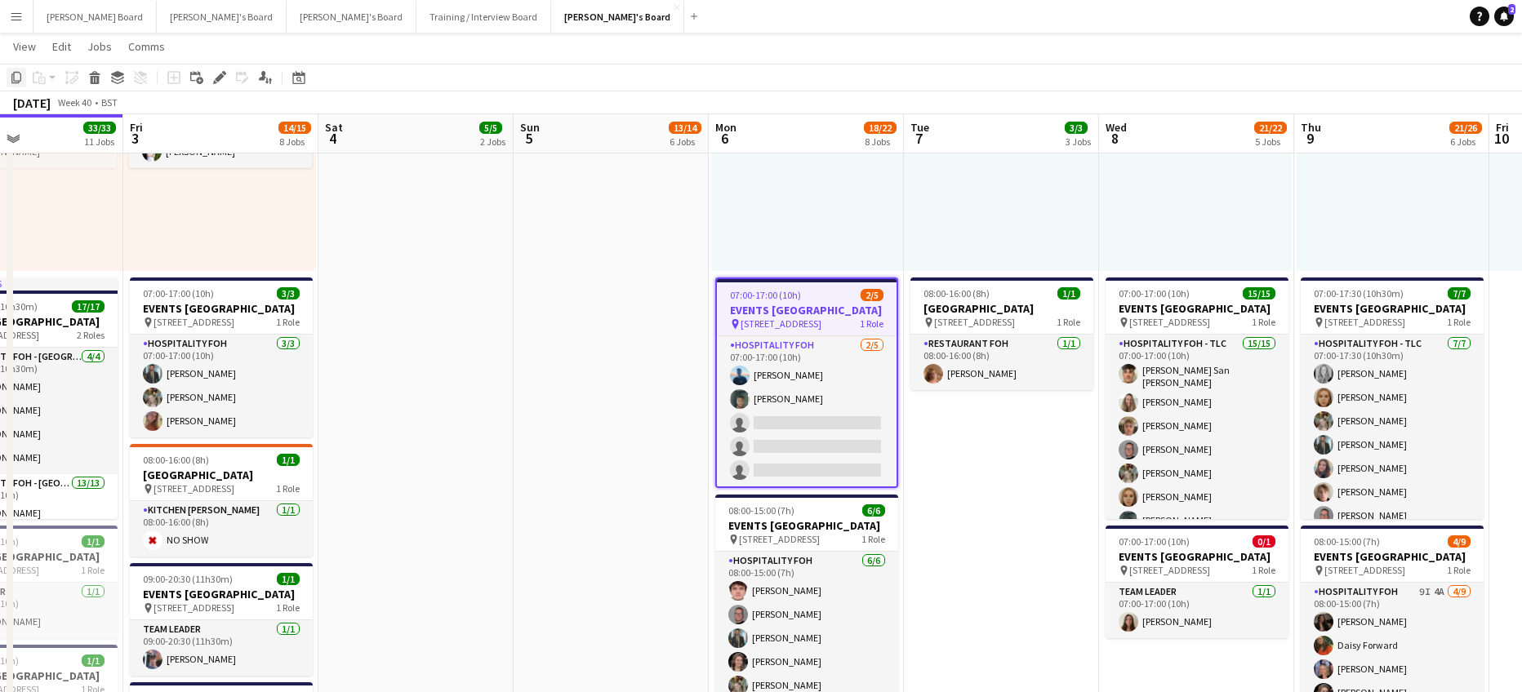
click at [23, 73] on div "Copy" at bounding box center [17, 78] width 20 height 20
click at [943, 436] on app-date-cell "08:00-16:00 (8h) 1/1 pin Woking, GU21 4YH 1 Role Kitchen Porter 1/1 08:00-16:00…" at bounding box center [1001, 502] width 195 height 1645
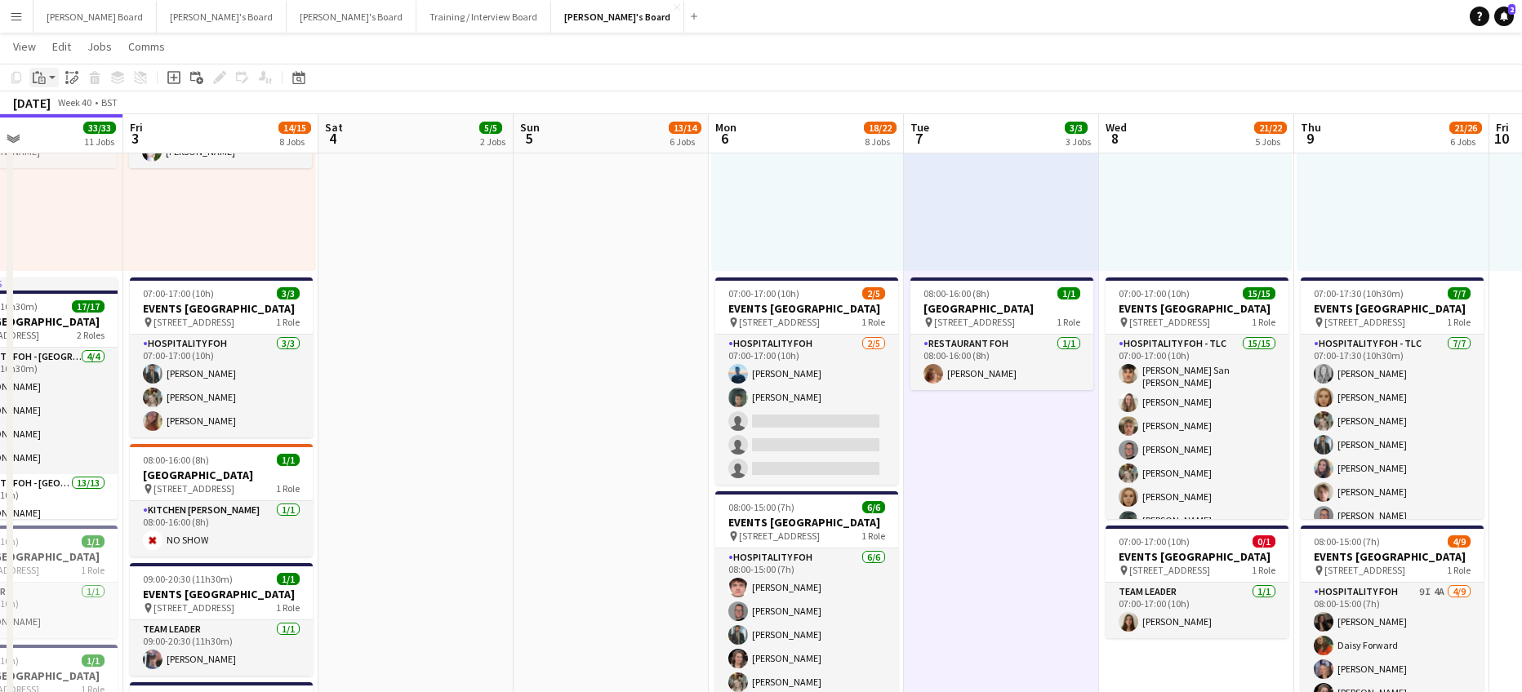
click at [53, 77] on app-action-btn "Paste" at bounding box center [43, 78] width 29 height 20
click at [62, 113] on link "Paste Ctrl+V" at bounding box center [119, 108] width 153 height 15
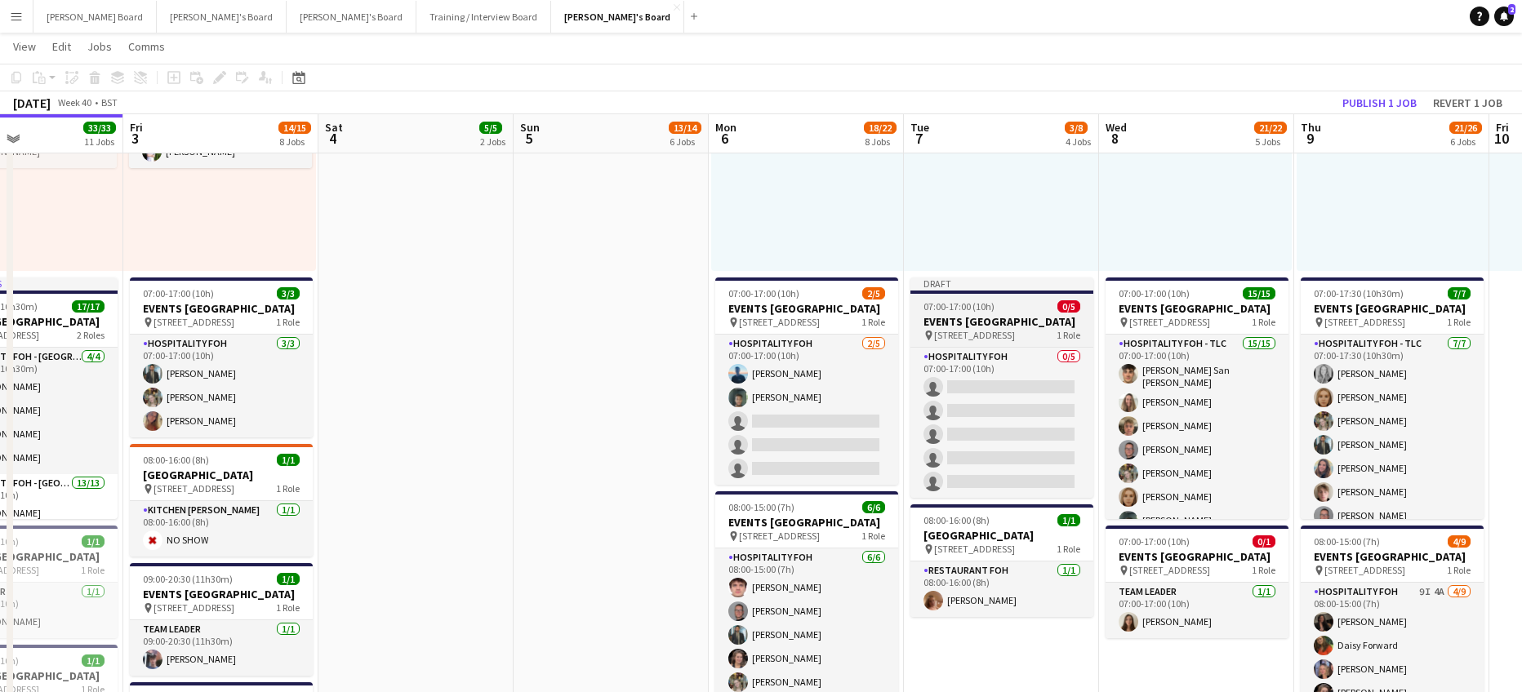
click at [960, 301] on span "07:00-17:00 (10h)" at bounding box center [958, 306] width 71 height 12
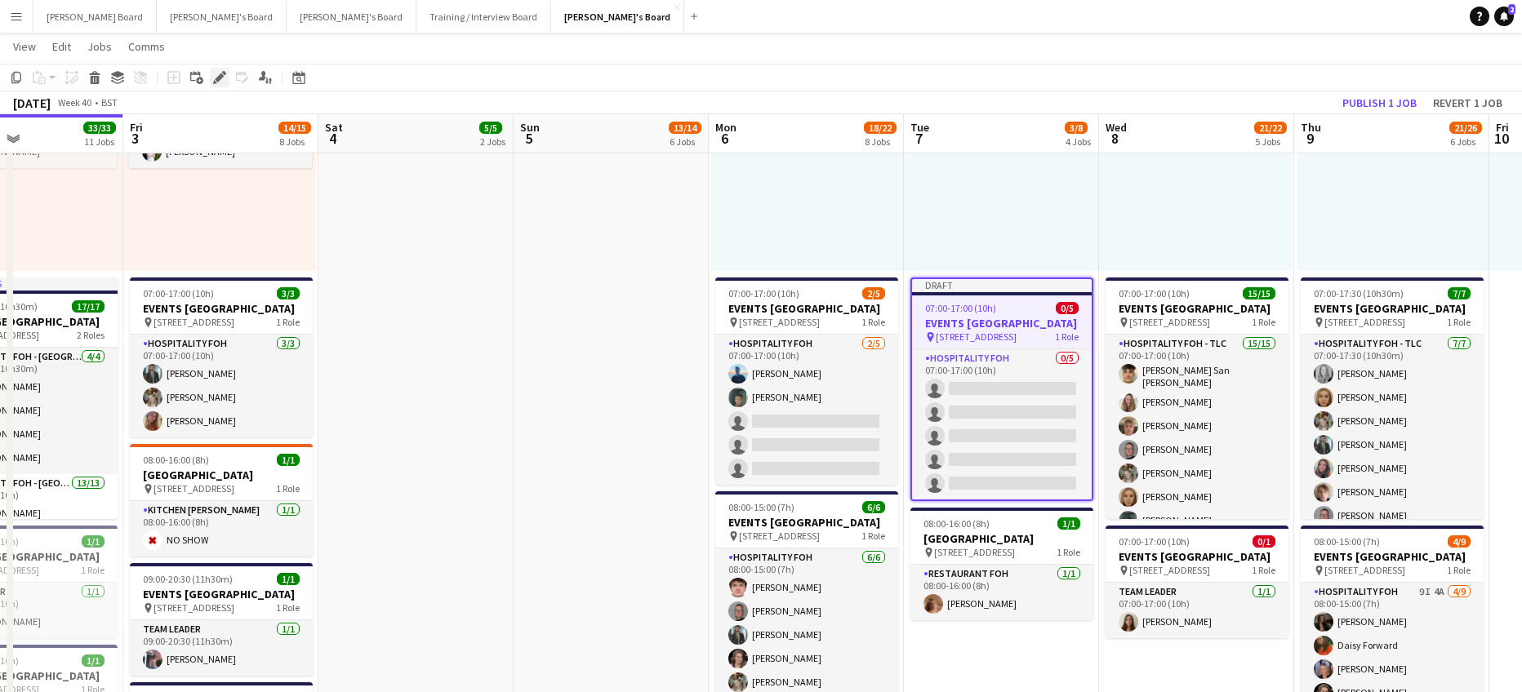
click at [222, 76] on icon at bounding box center [219, 77] width 9 height 9
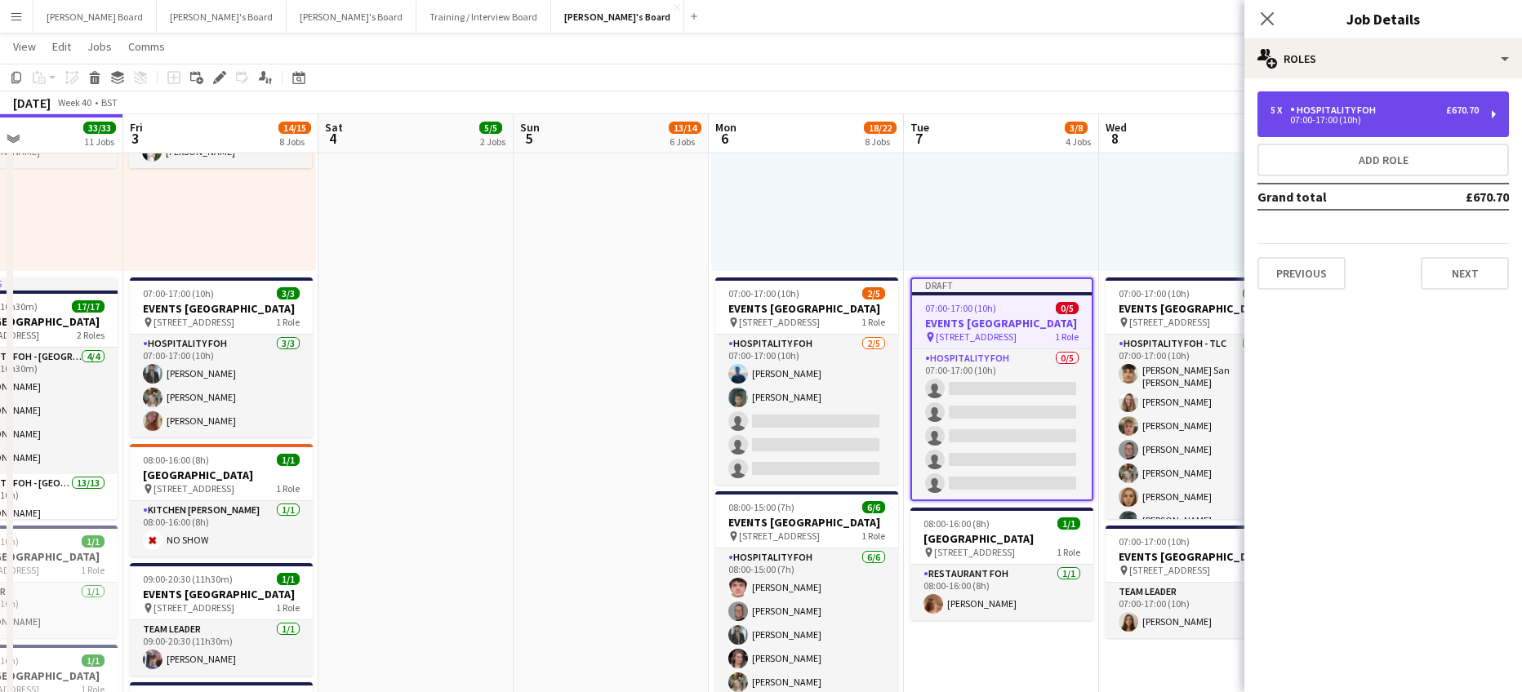
click at [1394, 106] on div "5 x Hospitality FOH £670.70" at bounding box center [1374, 109] width 208 height 11
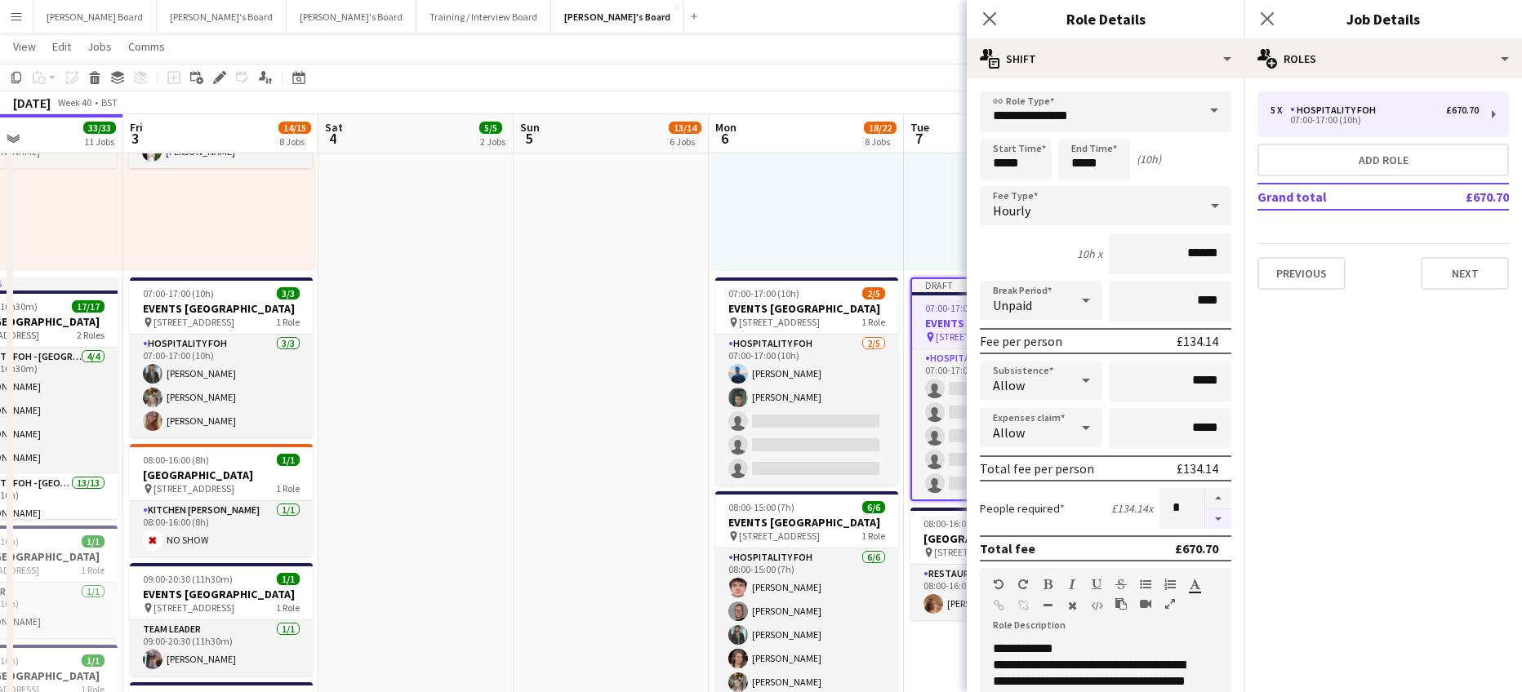
click at [1208, 523] on button "button" at bounding box center [1218, 519] width 26 height 20
type input "*"
click at [942, 402] on app-card-role "Hospitality FOH 0/5 07:00-17:00 (10h) single-neutral-actions single-neutral-act…" at bounding box center [1002, 424] width 180 height 150
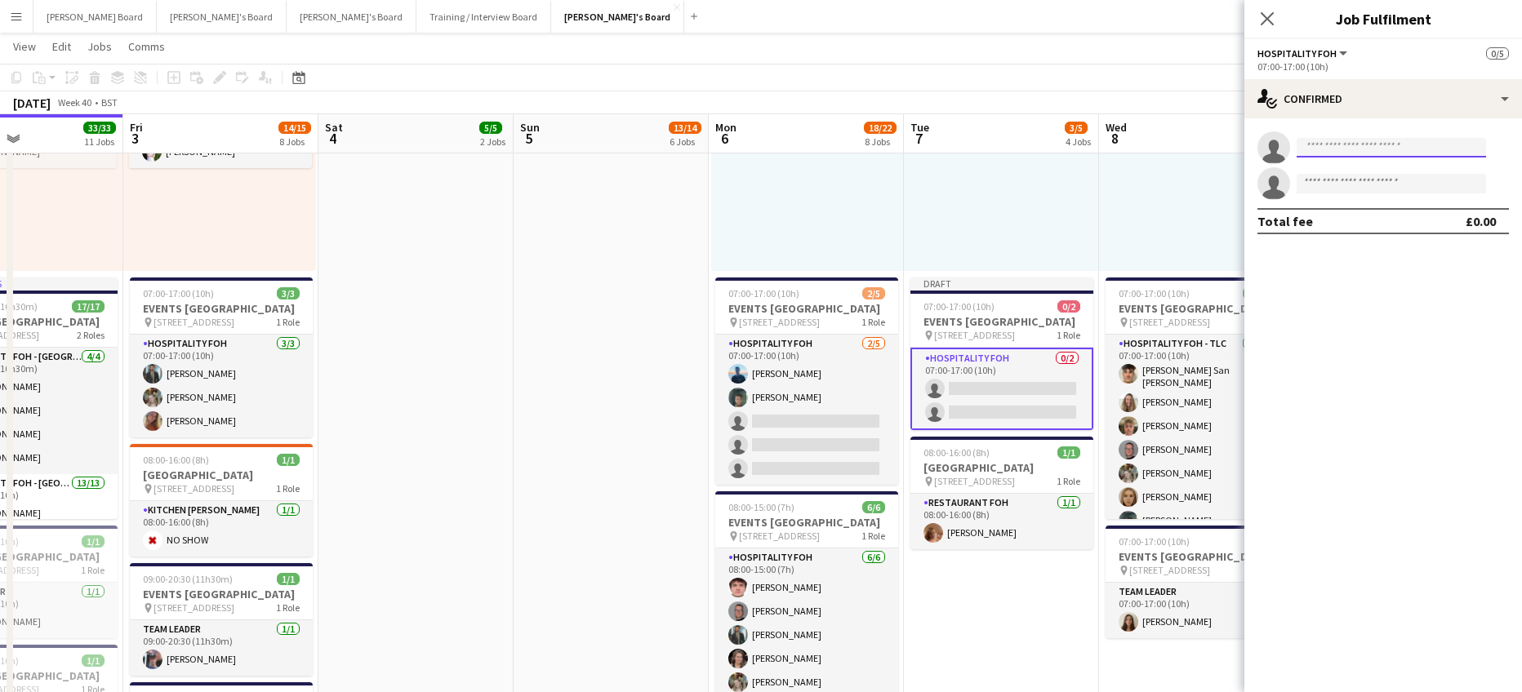
click at [1314, 145] on input at bounding box center [1390, 148] width 189 height 20
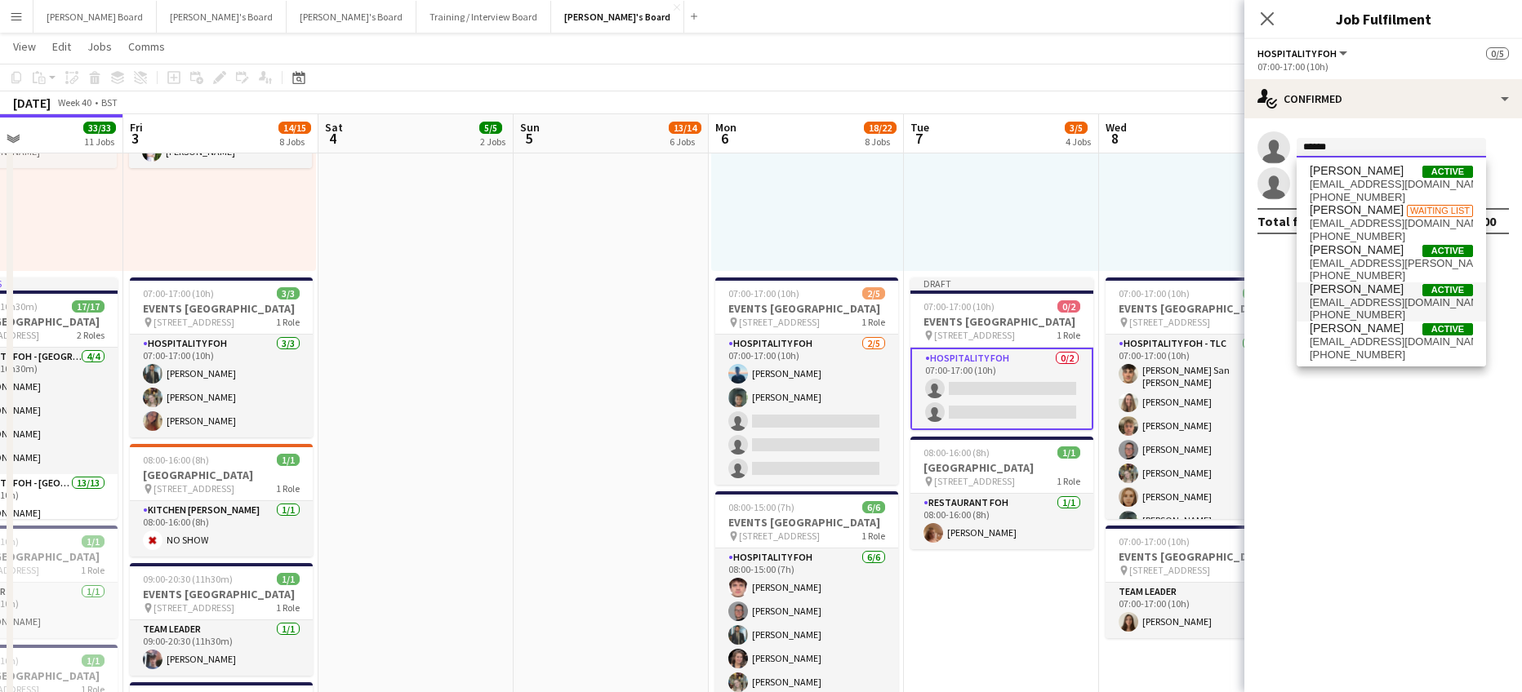
type input "******"
click at [1348, 304] on span "harrisonmclarke1@gmail.com" at bounding box center [1390, 302] width 163 height 13
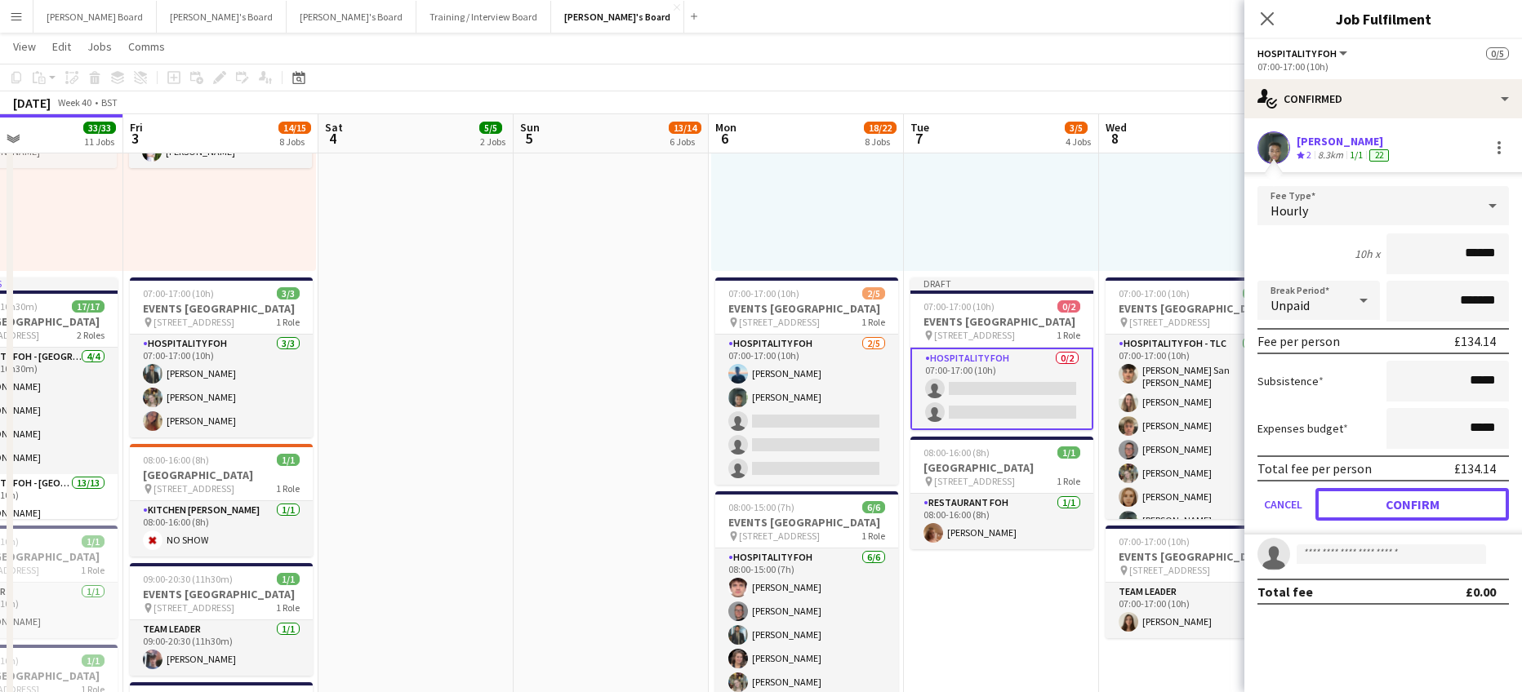
click at [1366, 505] on button "Confirm" at bounding box center [1411, 504] width 193 height 33
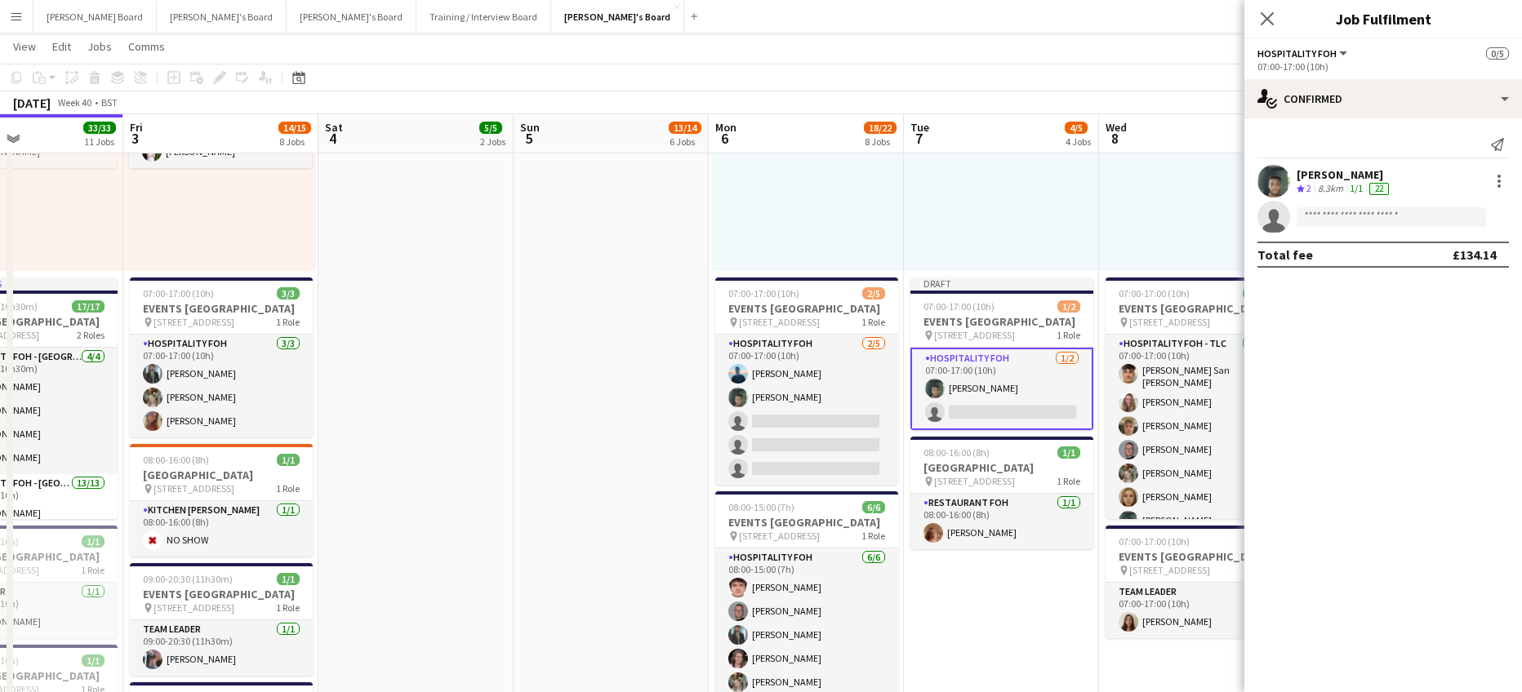
click at [1145, 186] on div "08:00-16:00 (8h) 1/1 pin Woking, GU21 4YH 1 Role Barista 1/1 08:00-16:00 (8h) J…" at bounding box center [1195, 144] width 193 height 253
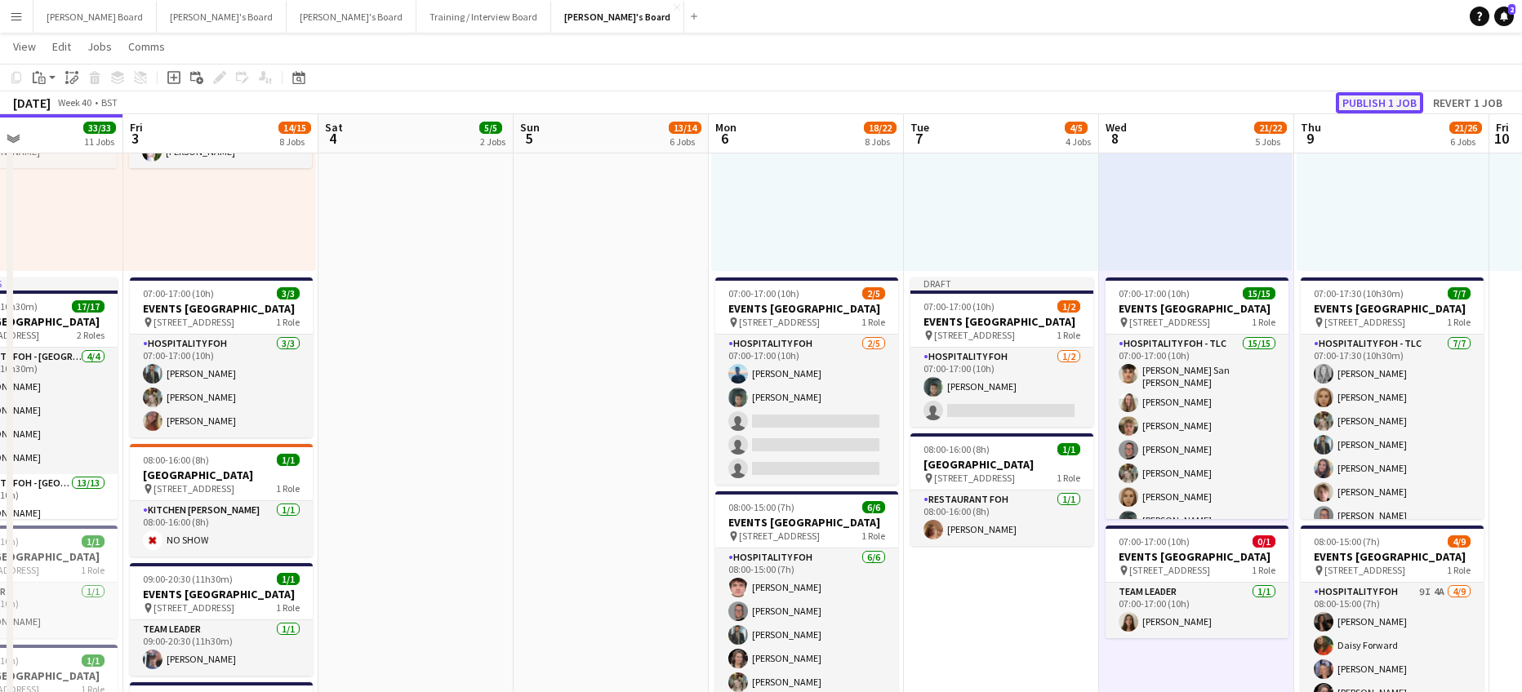
click at [1367, 98] on button "Publish 1 job" at bounding box center [1379, 102] width 87 height 21
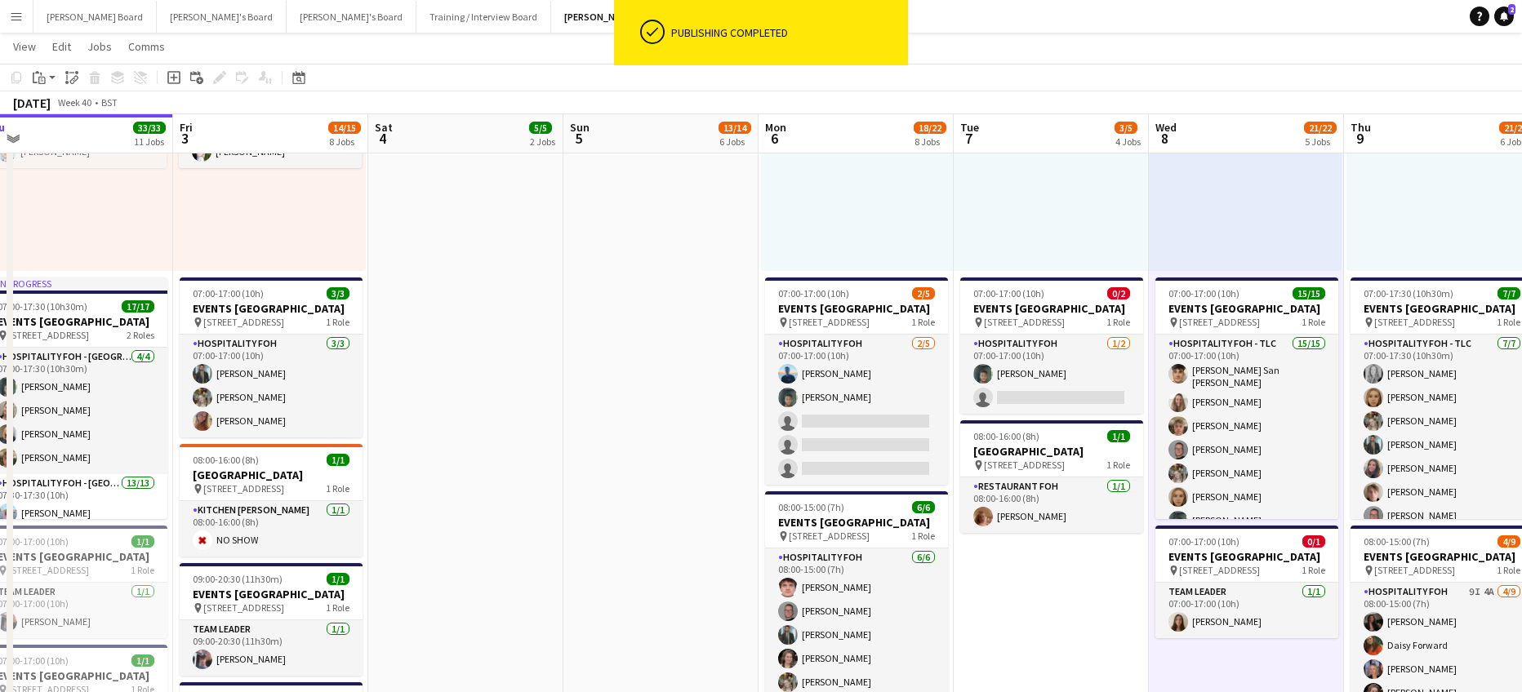
drag, startPoint x: 1087, startPoint y: 248, endPoint x: 851, endPoint y: 275, distance: 236.7
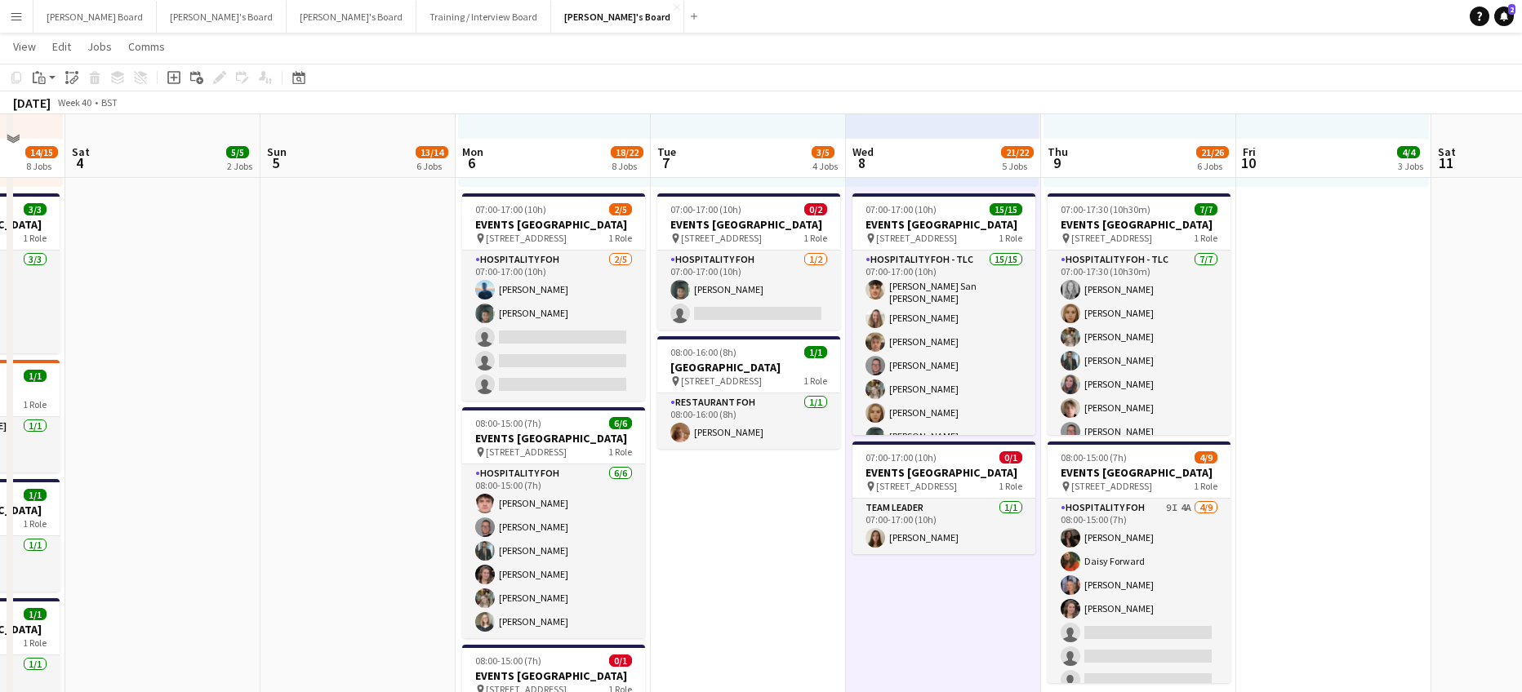
scroll to position [1054, 0]
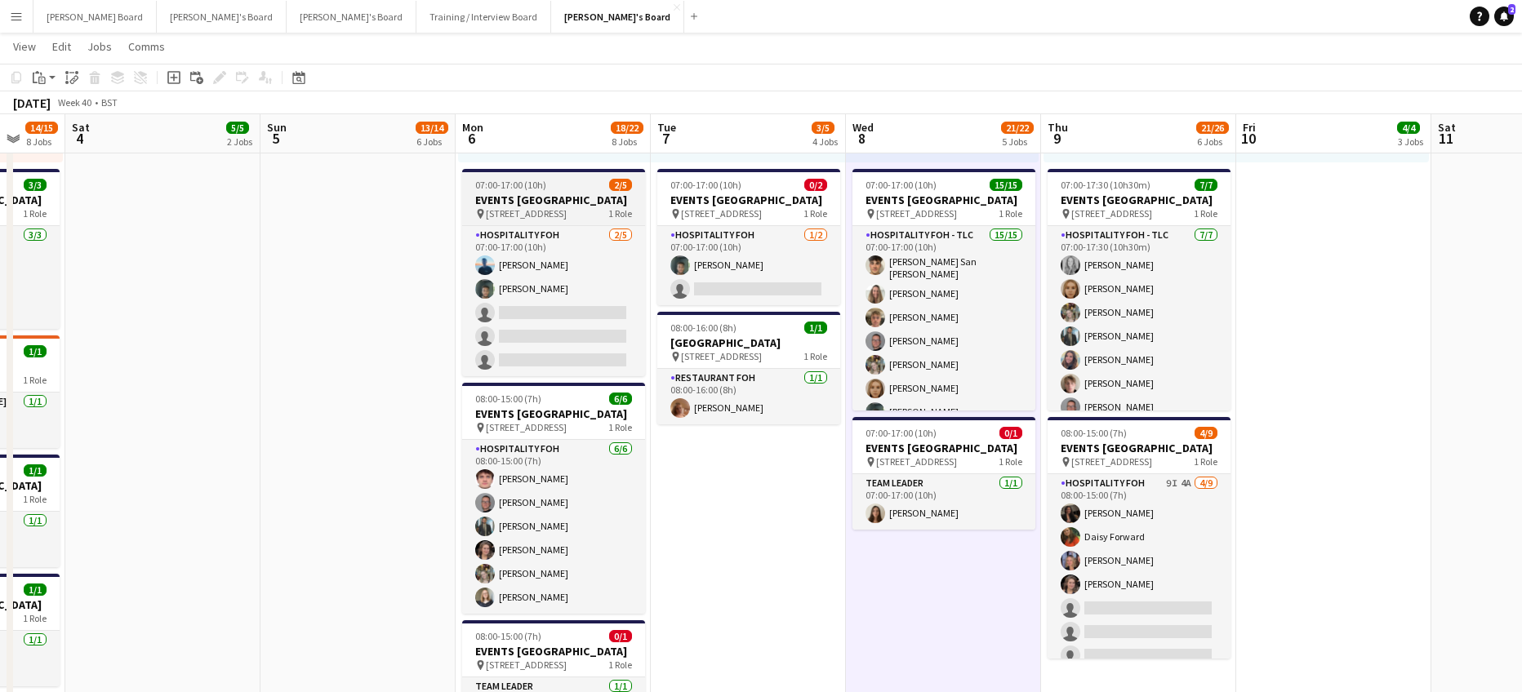
click at [509, 188] on span "07:00-17:00 (10h)" at bounding box center [510, 185] width 71 height 12
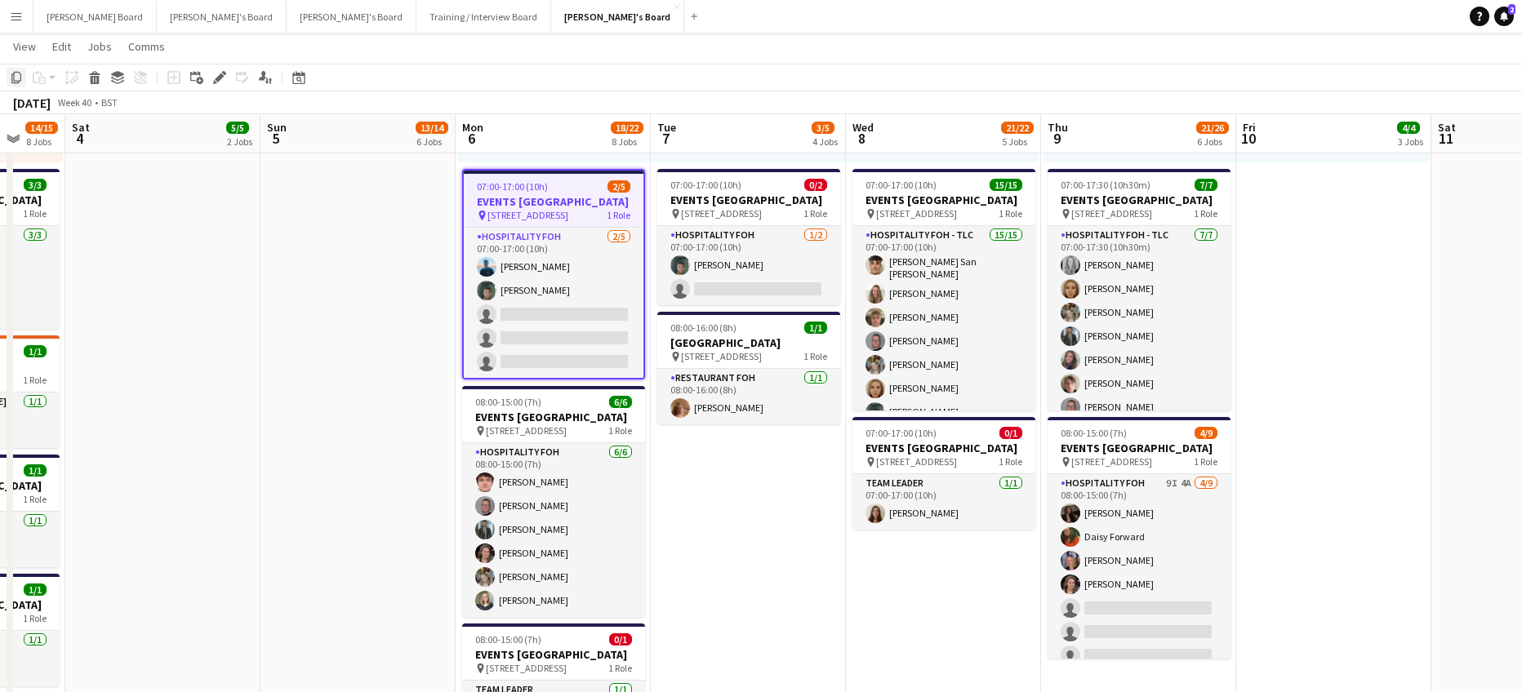
click at [17, 78] on icon "Copy" at bounding box center [16, 77] width 13 height 13
click at [889, 572] on app-date-cell "08:00-16:00 (8h) 1/1 pin Woking, GU21 4YH 1 Role Kitchen Porter 1/1 08:00-16:00…" at bounding box center [943, 393] width 195 height 1645
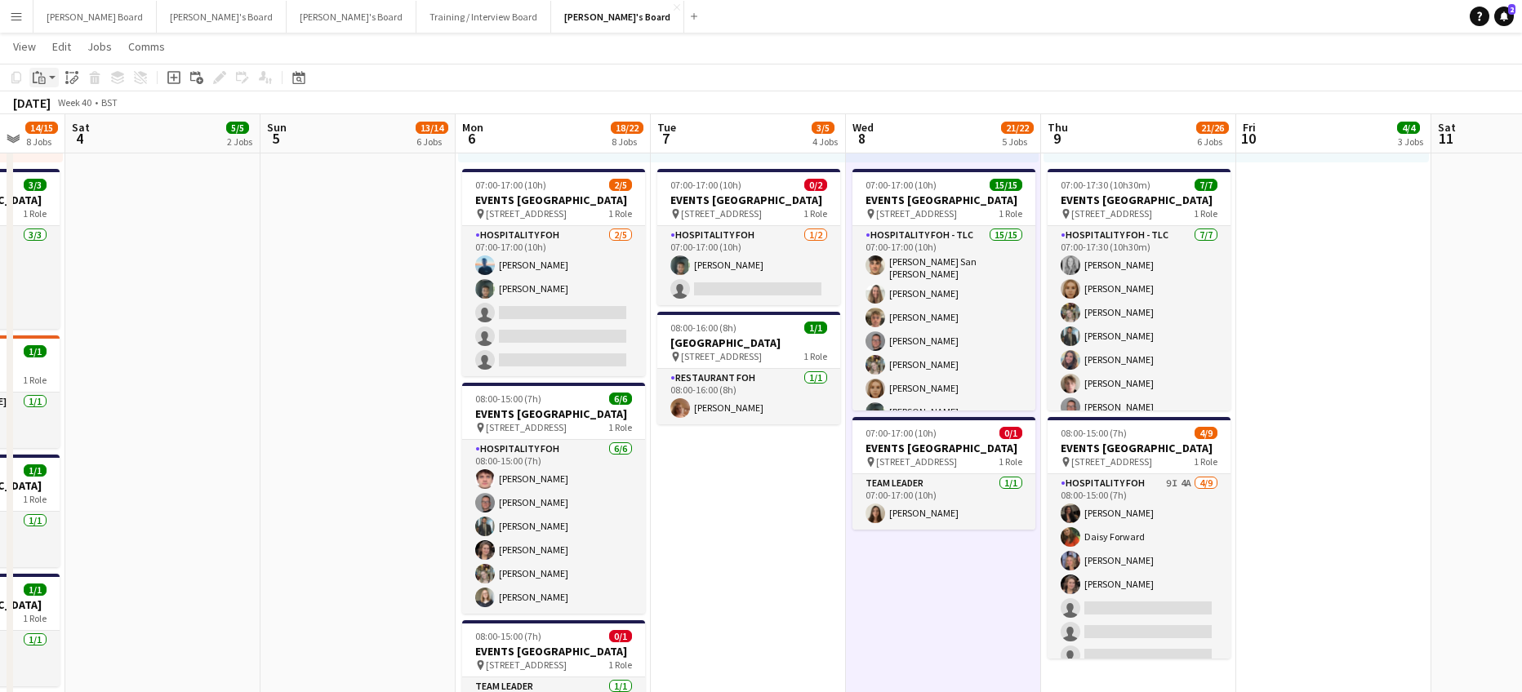
click at [42, 74] on icon "Paste" at bounding box center [39, 77] width 13 height 13
click at [79, 135] on link "Paste with crew Ctrl+Shift+V" at bounding box center [119, 136] width 153 height 15
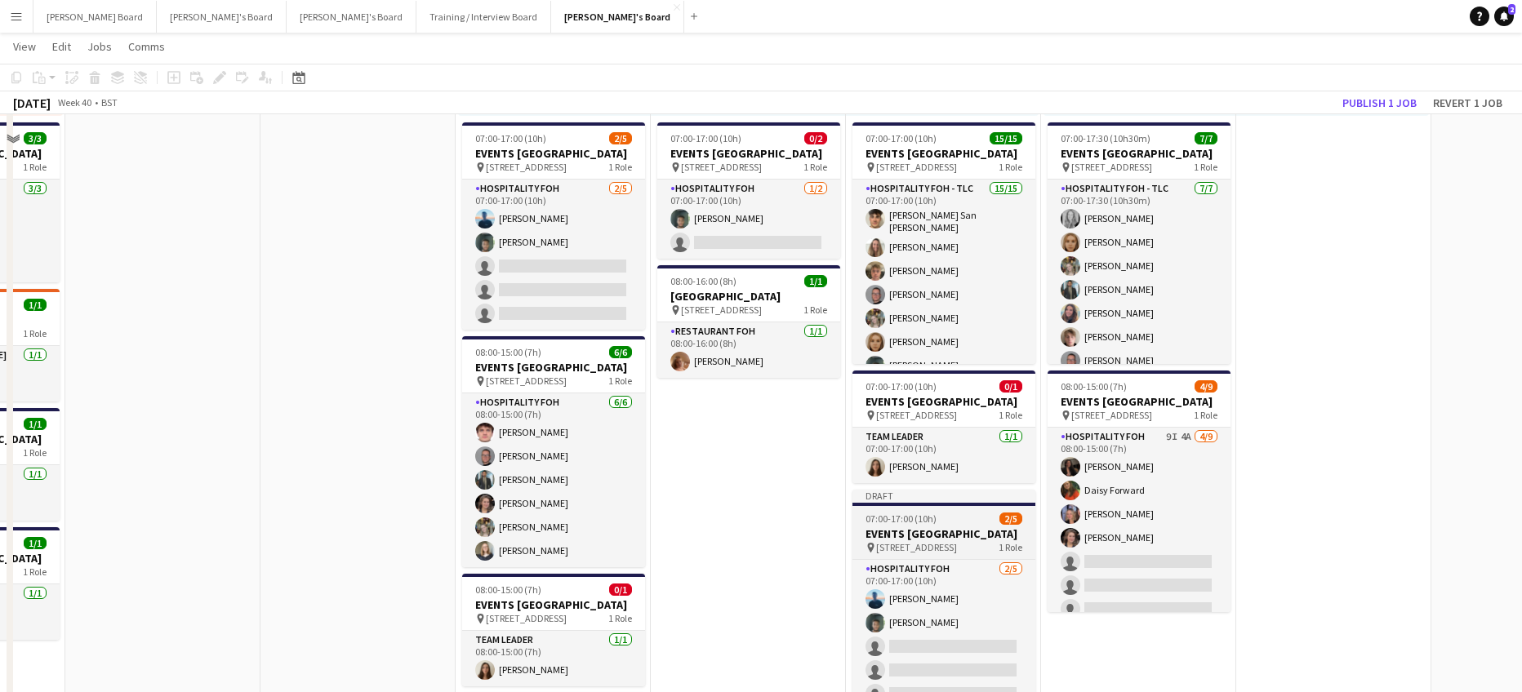
scroll to position [1163, 0]
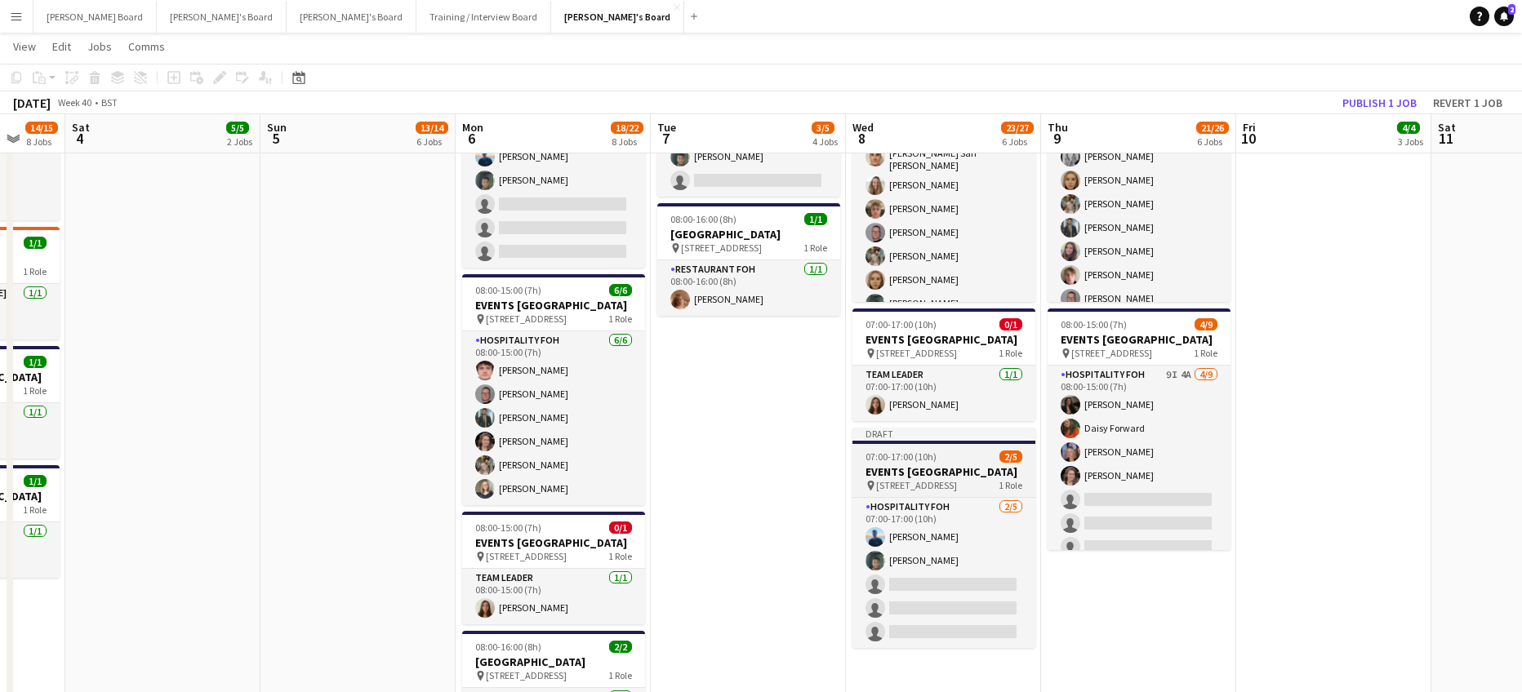
click at [920, 479] on h3 "EVENTS [GEOGRAPHIC_DATA]" at bounding box center [943, 472] width 183 height 15
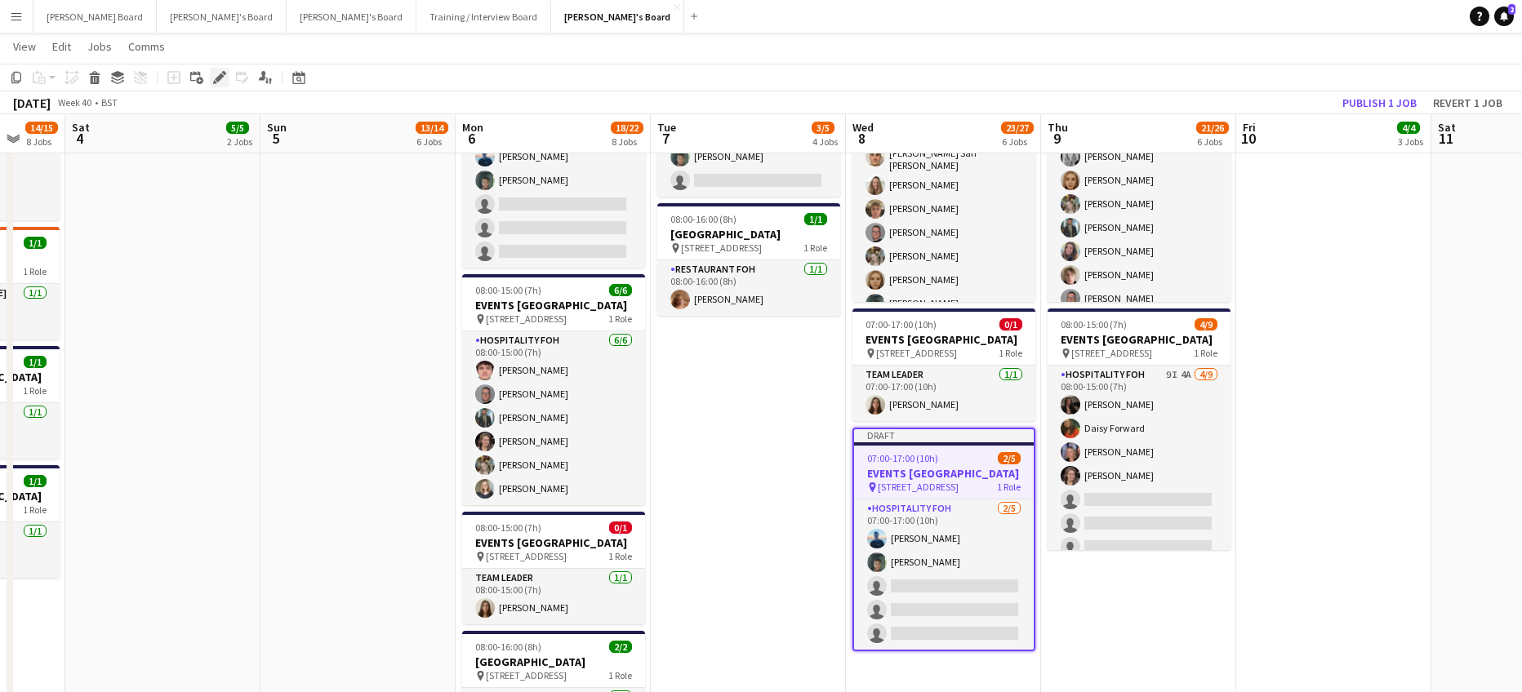
click at [218, 78] on icon at bounding box center [219, 77] width 9 height 9
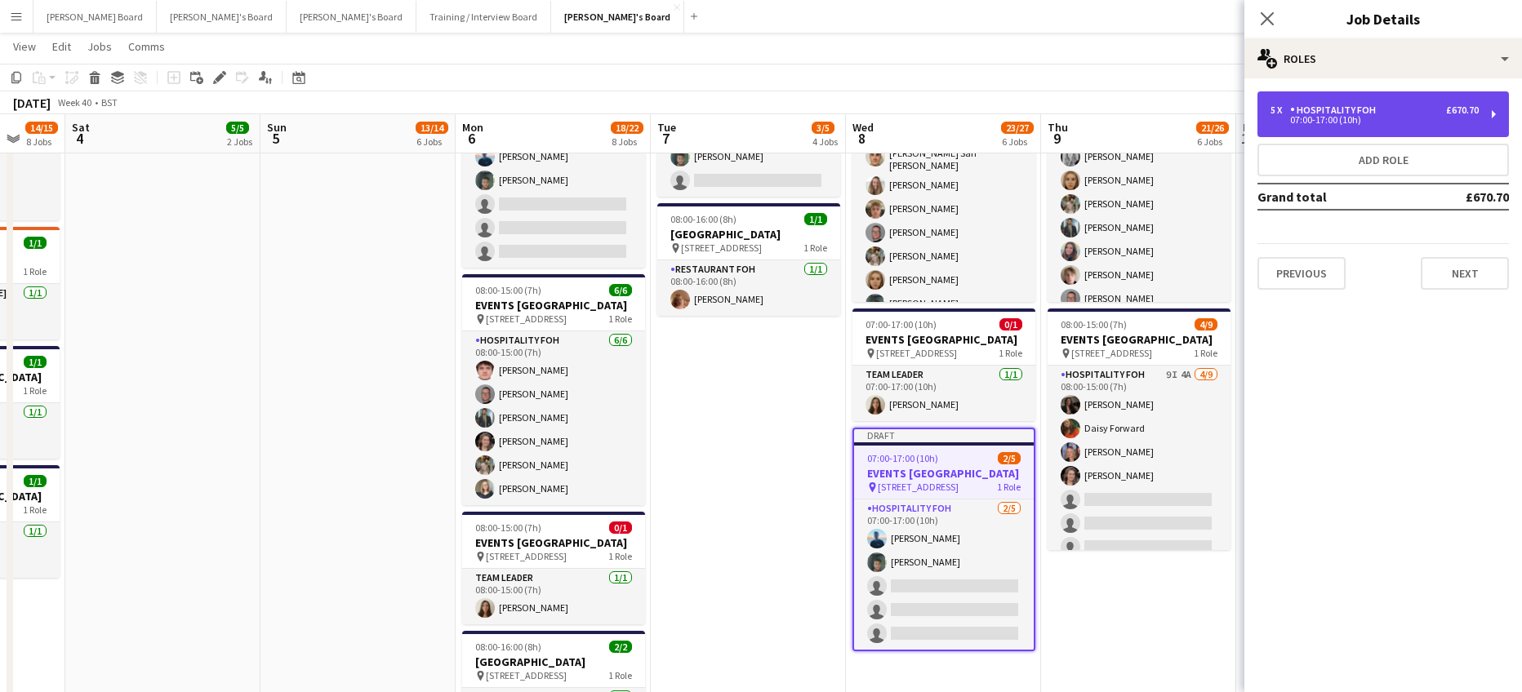
click at [1389, 116] on div "07:00-17:00 (10h)" at bounding box center [1374, 120] width 208 height 8
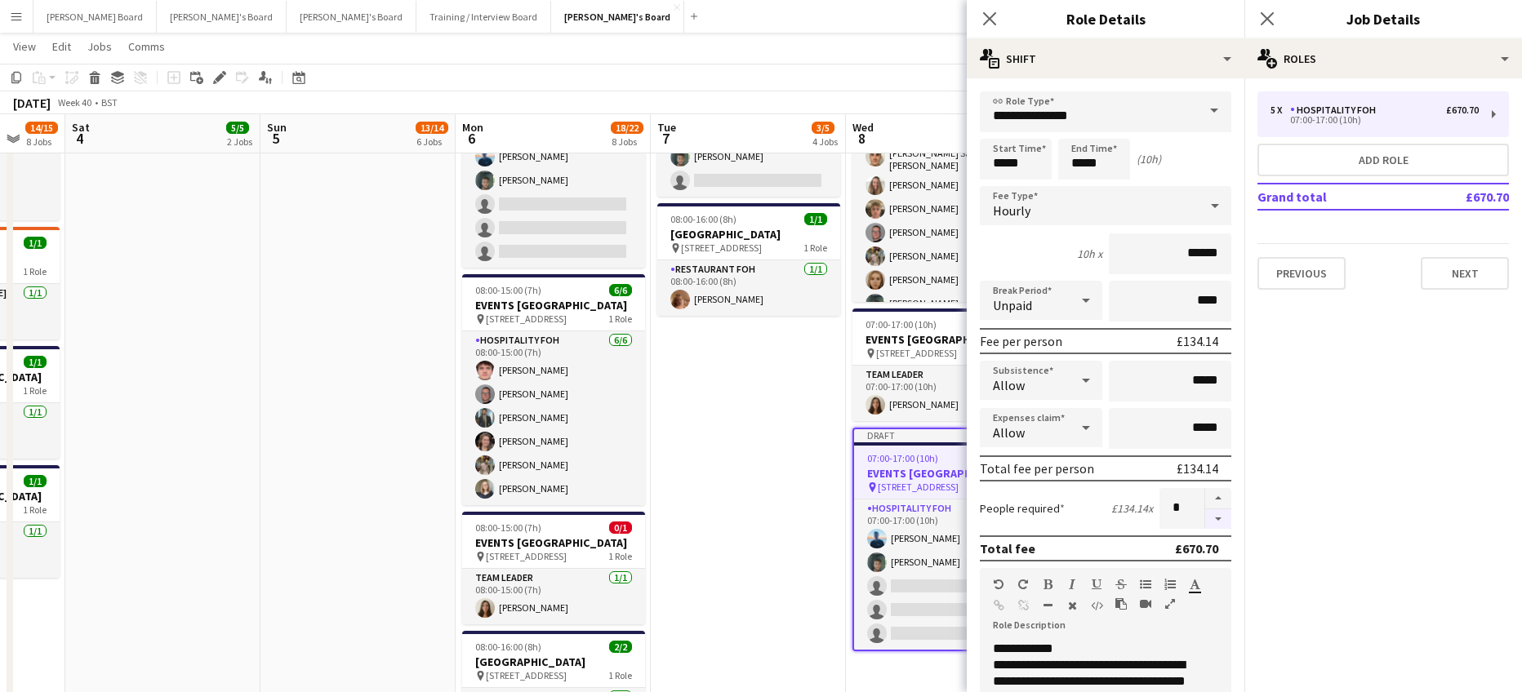
click at [1209, 519] on button "button" at bounding box center [1218, 519] width 26 height 20
type input "*"
click at [1209, 519] on div at bounding box center [1217, 508] width 27 height 41
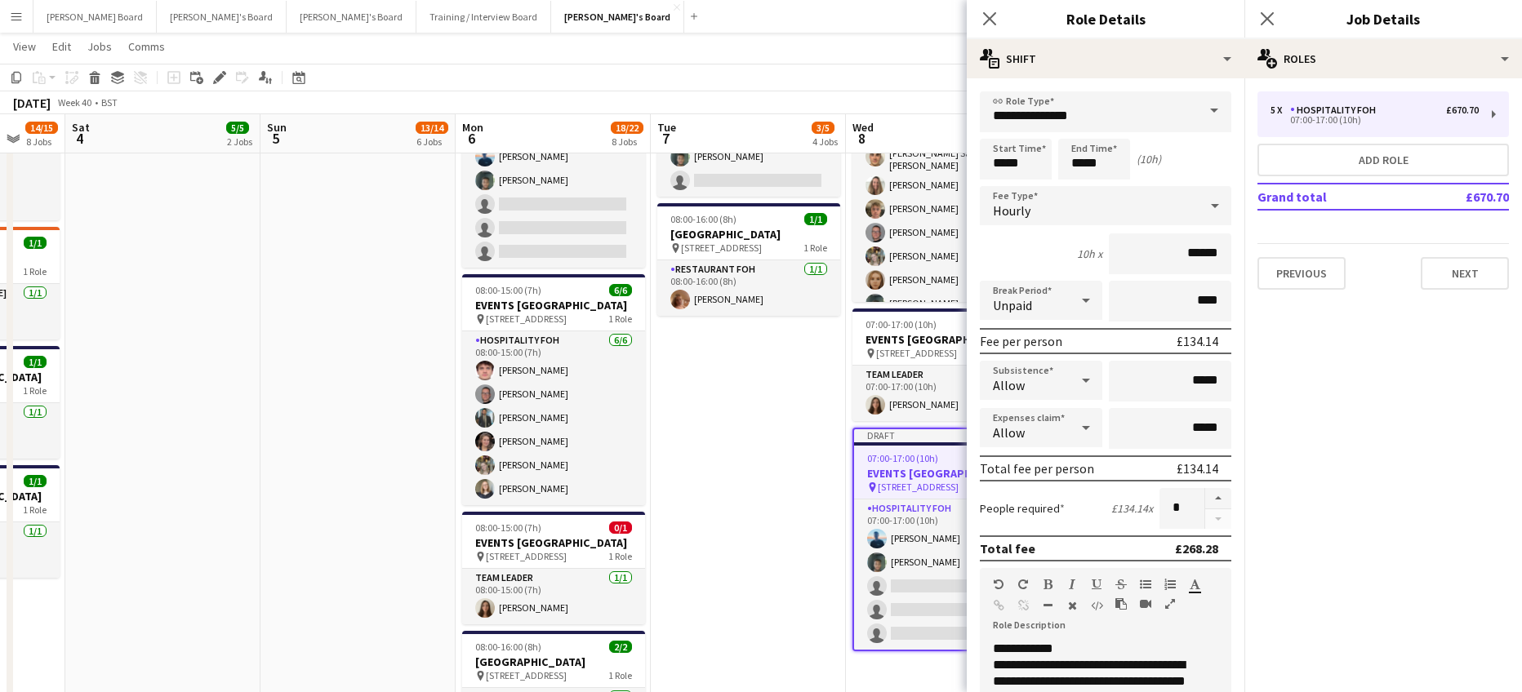
click at [723, 474] on app-date-cell "08:00-16:00 (8h) 1/1 pin Woking, GU21 4YH 1 Role Kitchen Porter 1/1 08:00-16:00…" at bounding box center [748, 285] width 195 height 1645
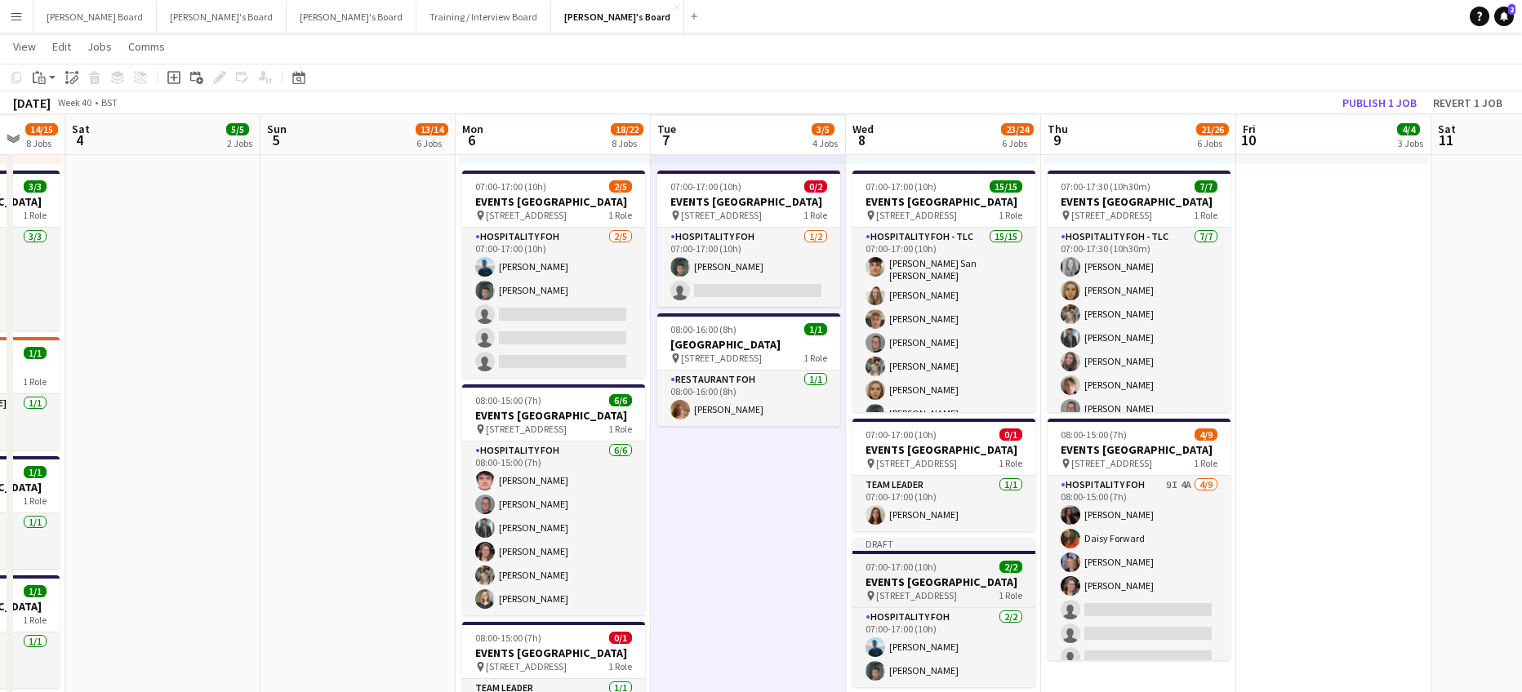
scroll to position [945, 0]
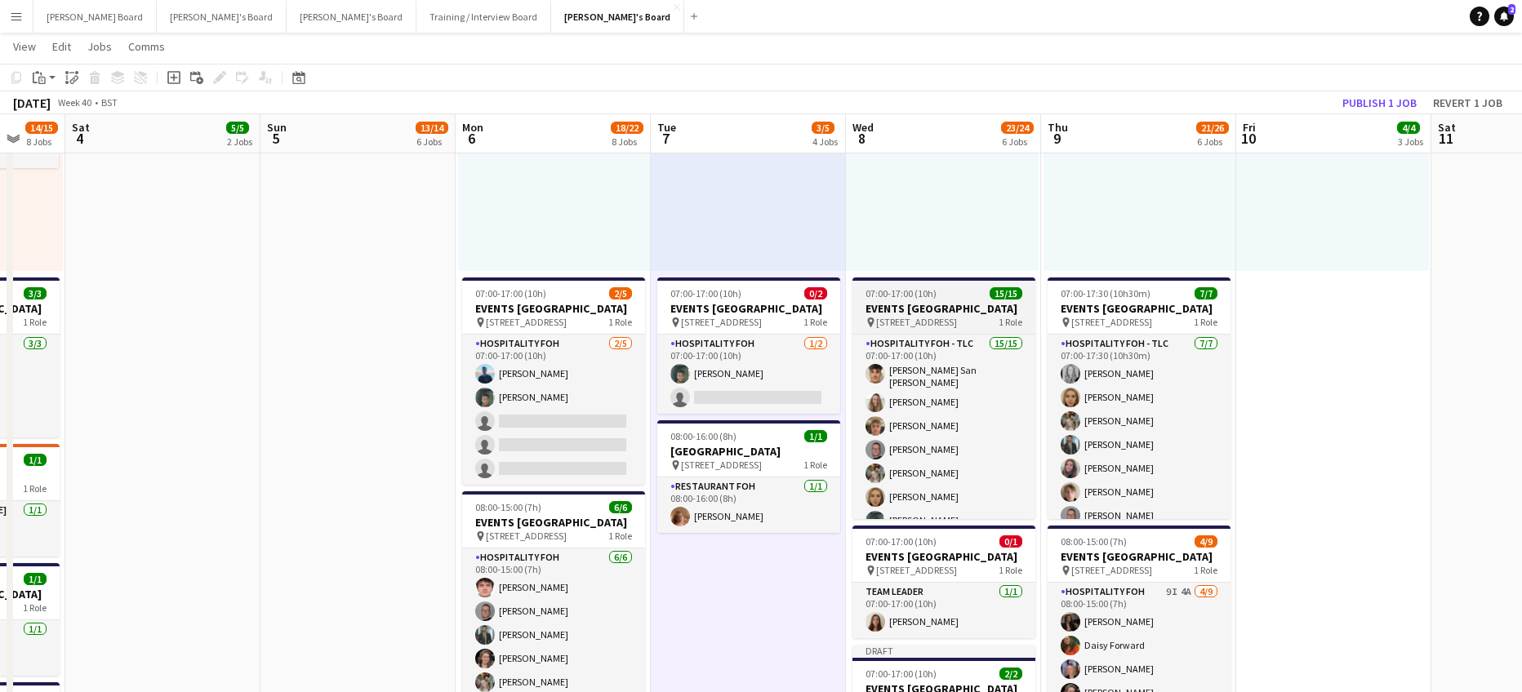
click at [930, 284] on app-job-card "07:00-17:00 (10h) 15/15 EVENTS McLaren Technology Centre pin Woking, GU21 4YH 1…" at bounding box center [943, 399] width 183 height 242
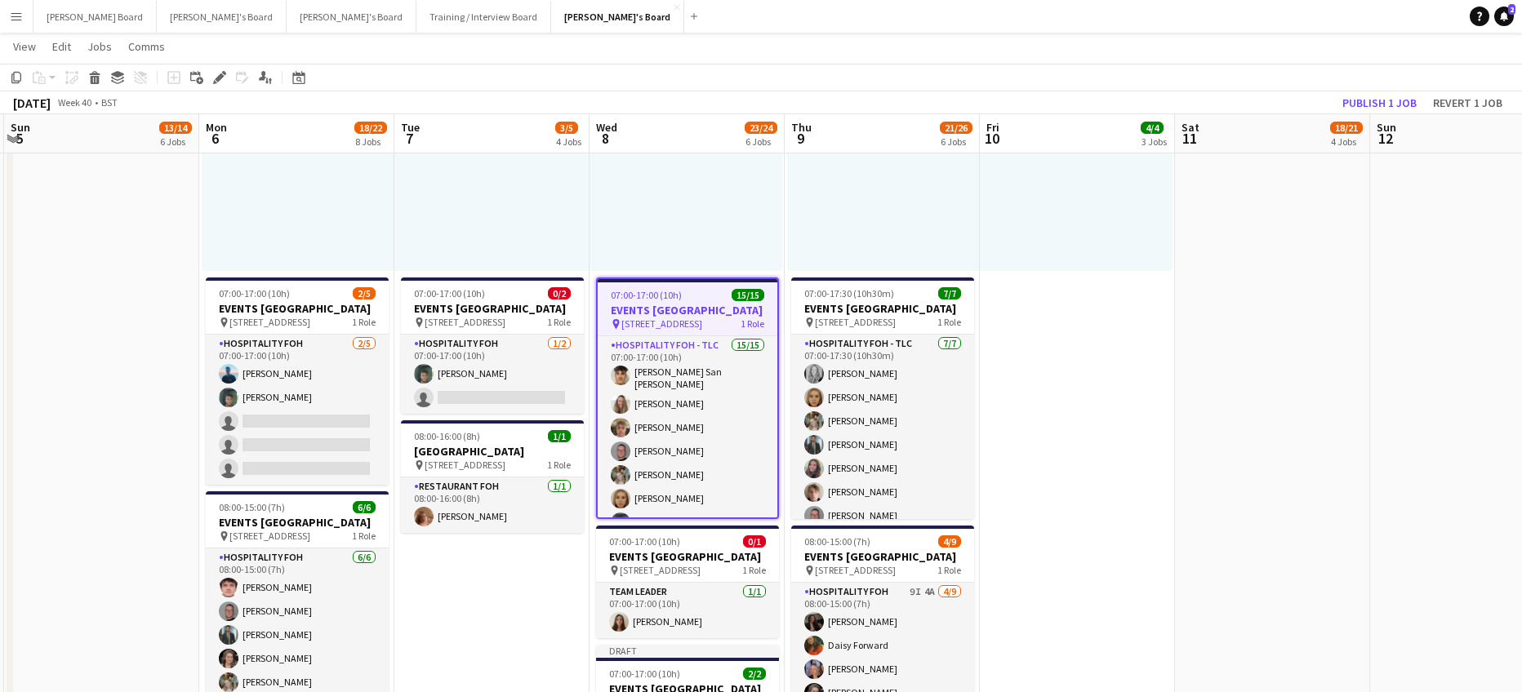
drag, startPoint x: 1313, startPoint y: 405, endPoint x: 992, endPoint y: 403, distance: 320.8
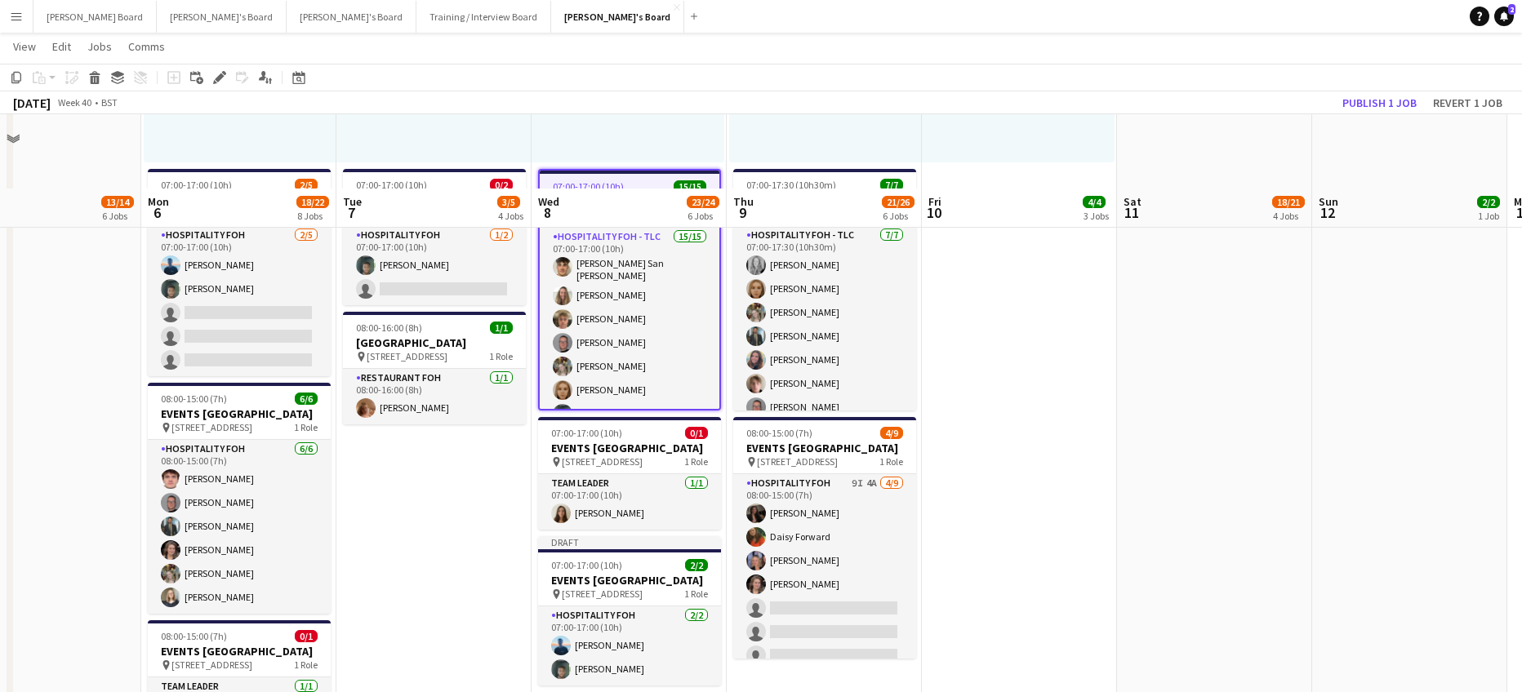
scroll to position [1163, 0]
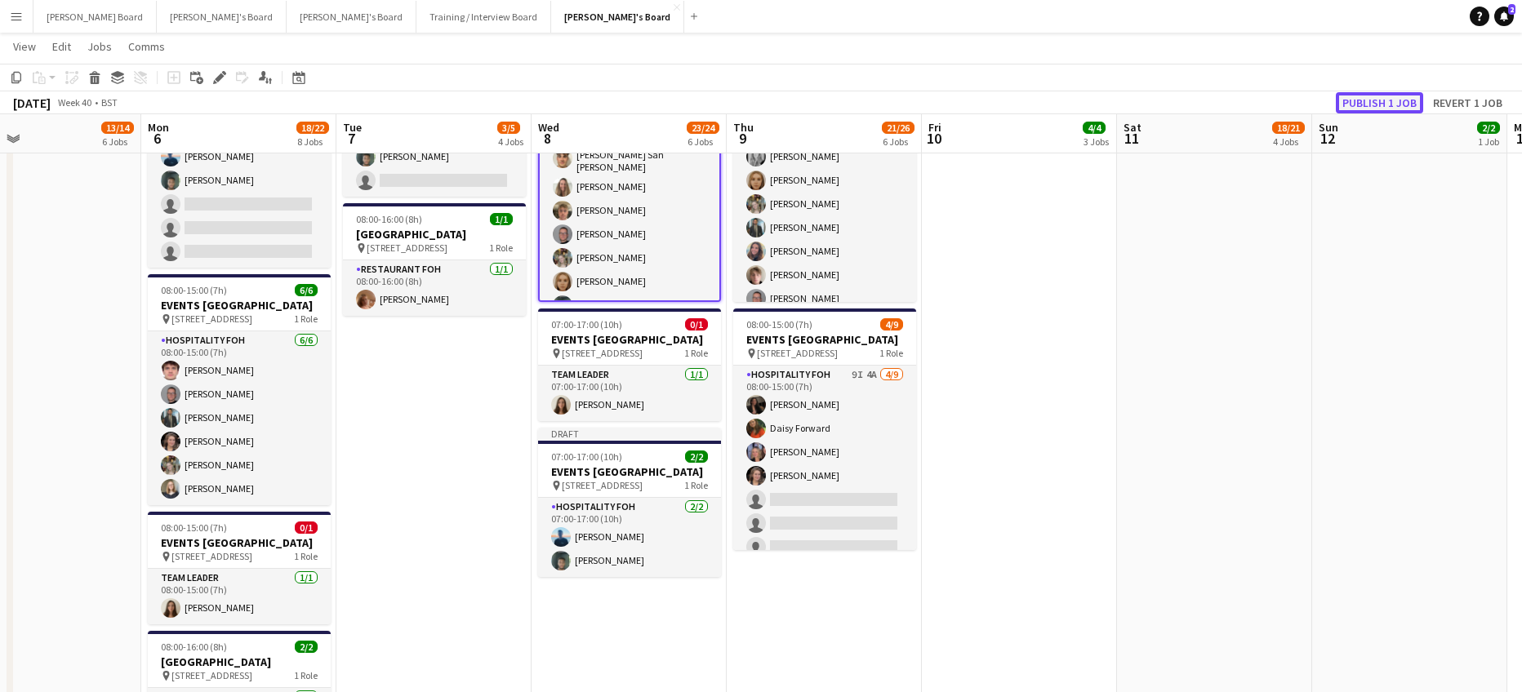
click at [1355, 101] on button "Publish 1 job" at bounding box center [1379, 102] width 87 height 21
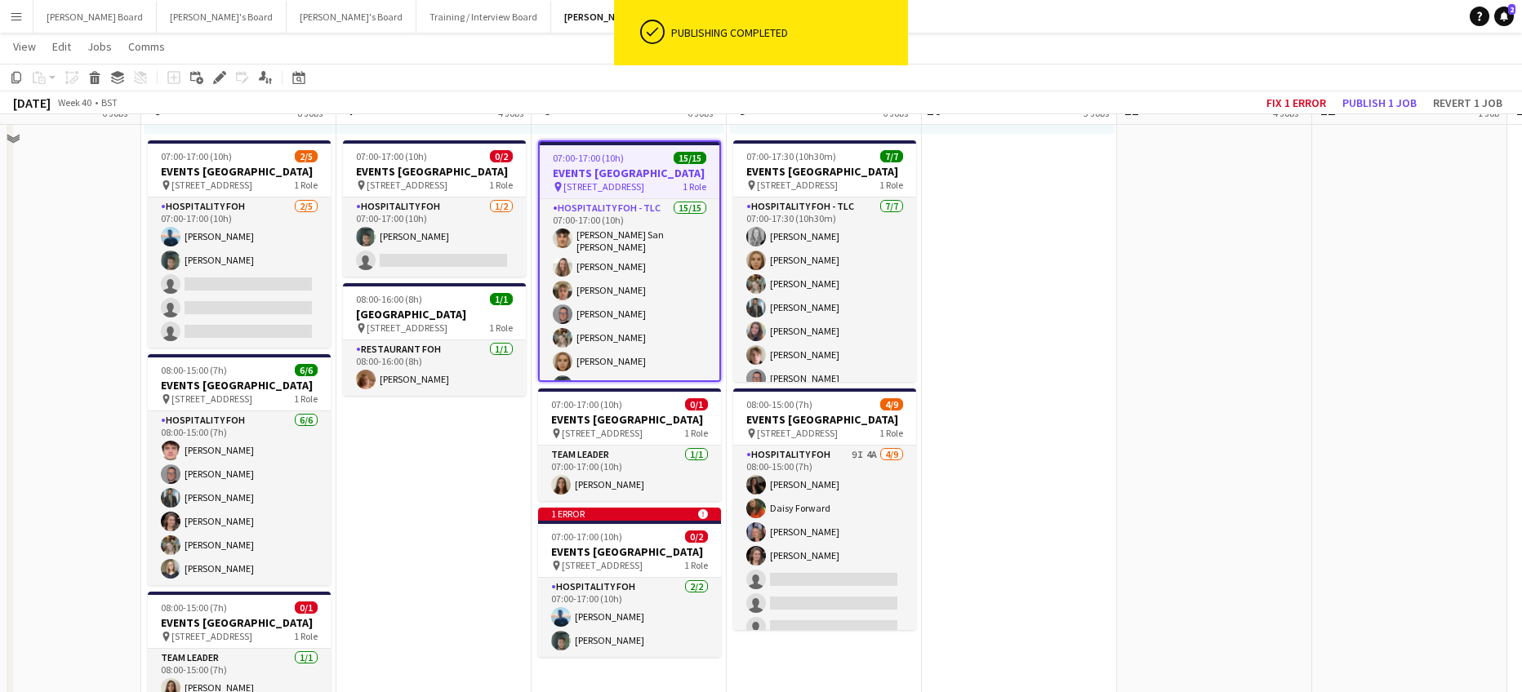
scroll to position [1054, 0]
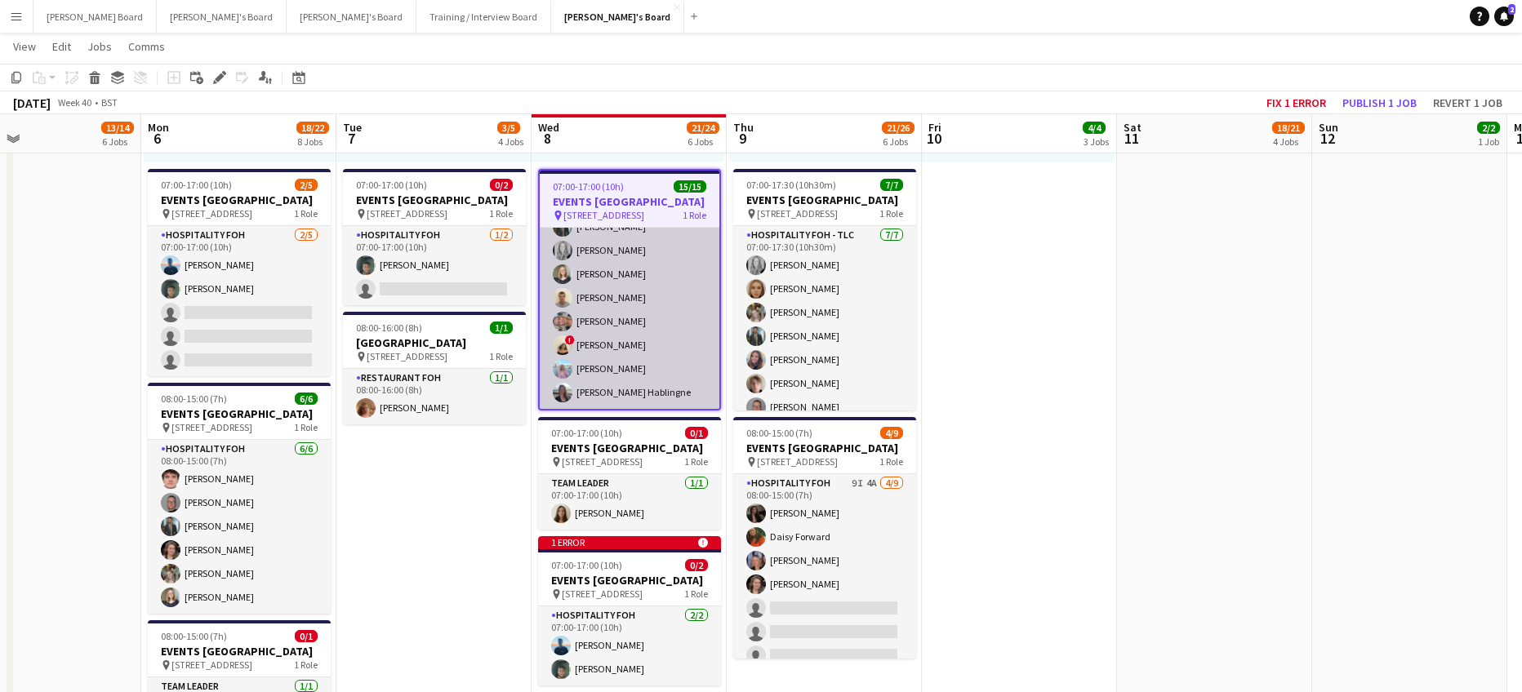
click at [666, 319] on app-card-role "Hospitality FOH - TLC 15/15 07:00-17:00 (10h) Cameron San Emeterio Penny Medhur…" at bounding box center [630, 213] width 180 height 392
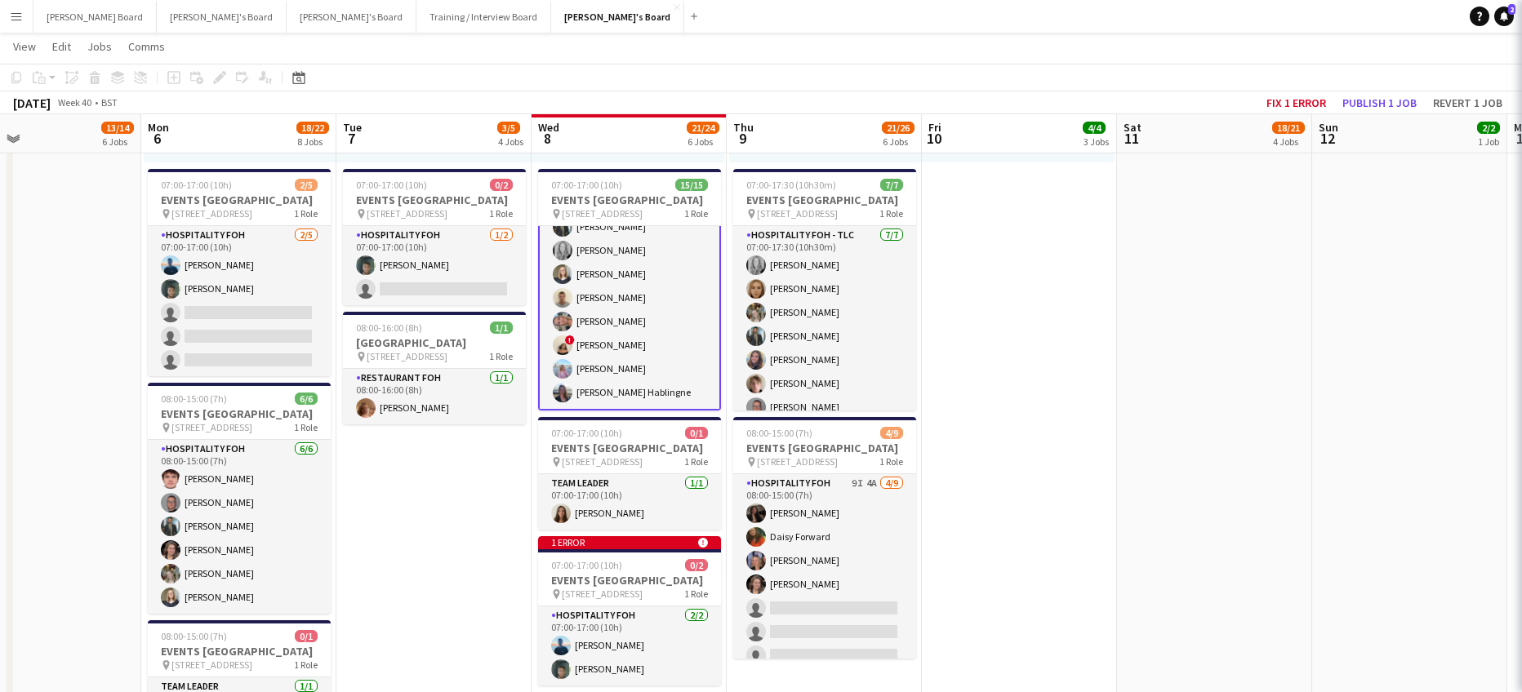
scroll to position [220, 0]
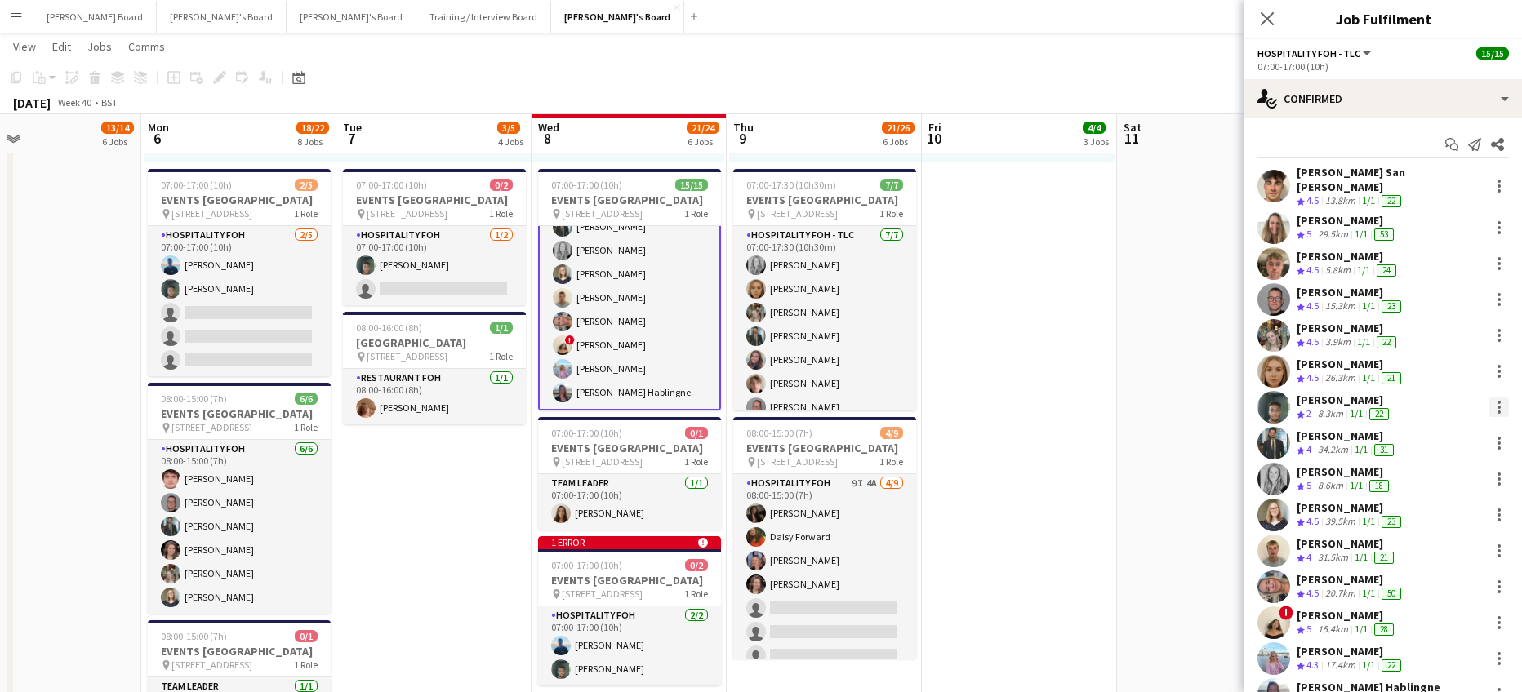
click at [1493, 398] on div at bounding box center [1499, 408] width 20 height 20
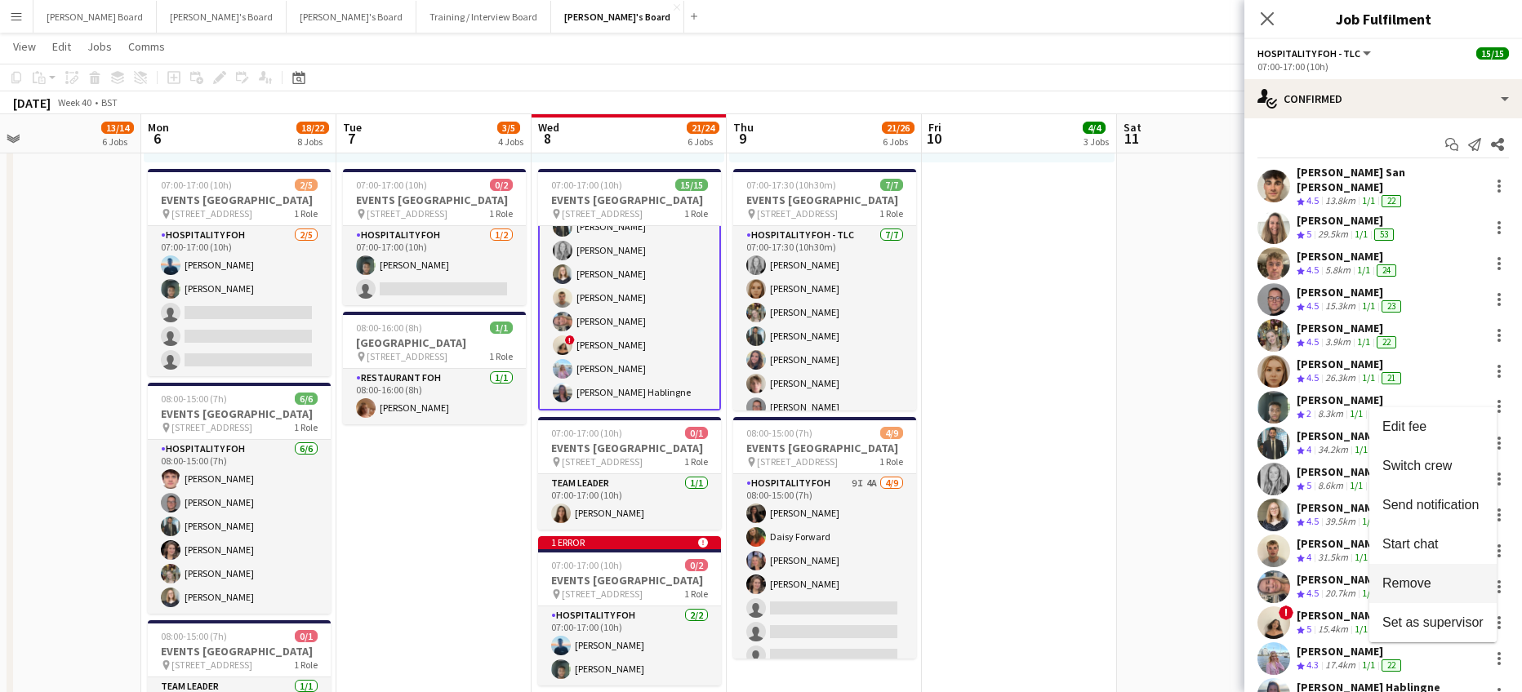
click at [1418, 576] on span "Remove" at bounding box center [1406, 583] width 49 height 14
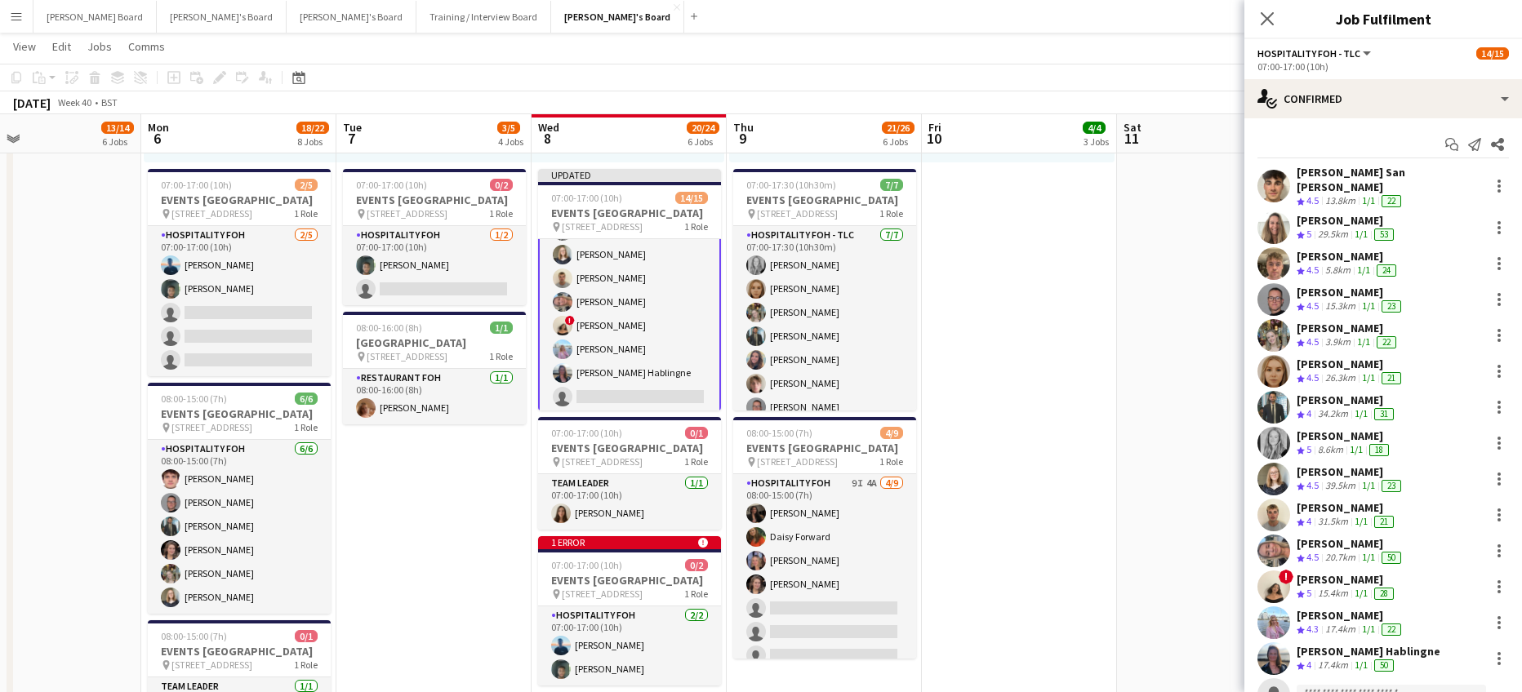
click at [1147, 382] on app-date-cell "08:00-18:00 (10h) 14/14 EVENTS McLaren Technology Centre pin Woking, GU21 4YH 1…" at bounding box center [1214, 393] width 195 height 1645
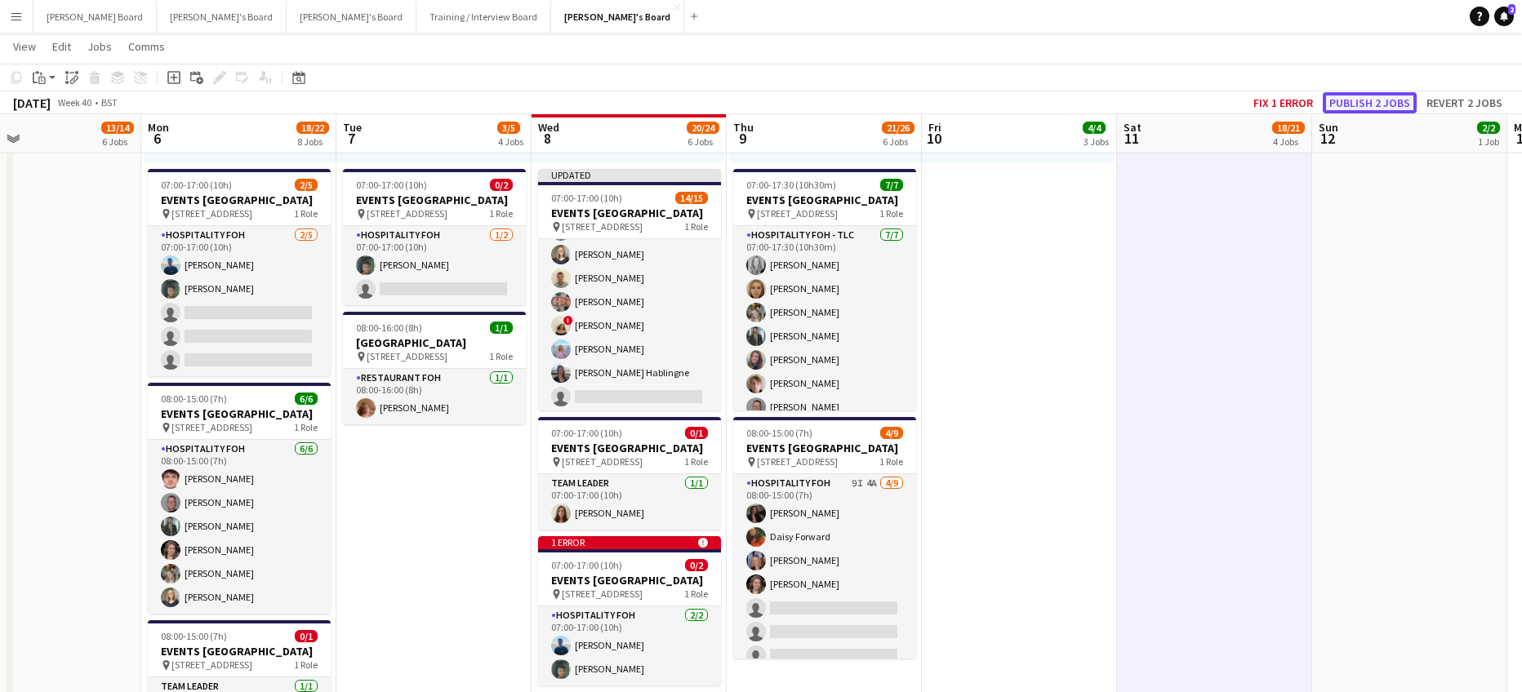
click at [1356, 99] on button "Publish 2 jobs" at bounding box center [1370, 102] width 94 height 21
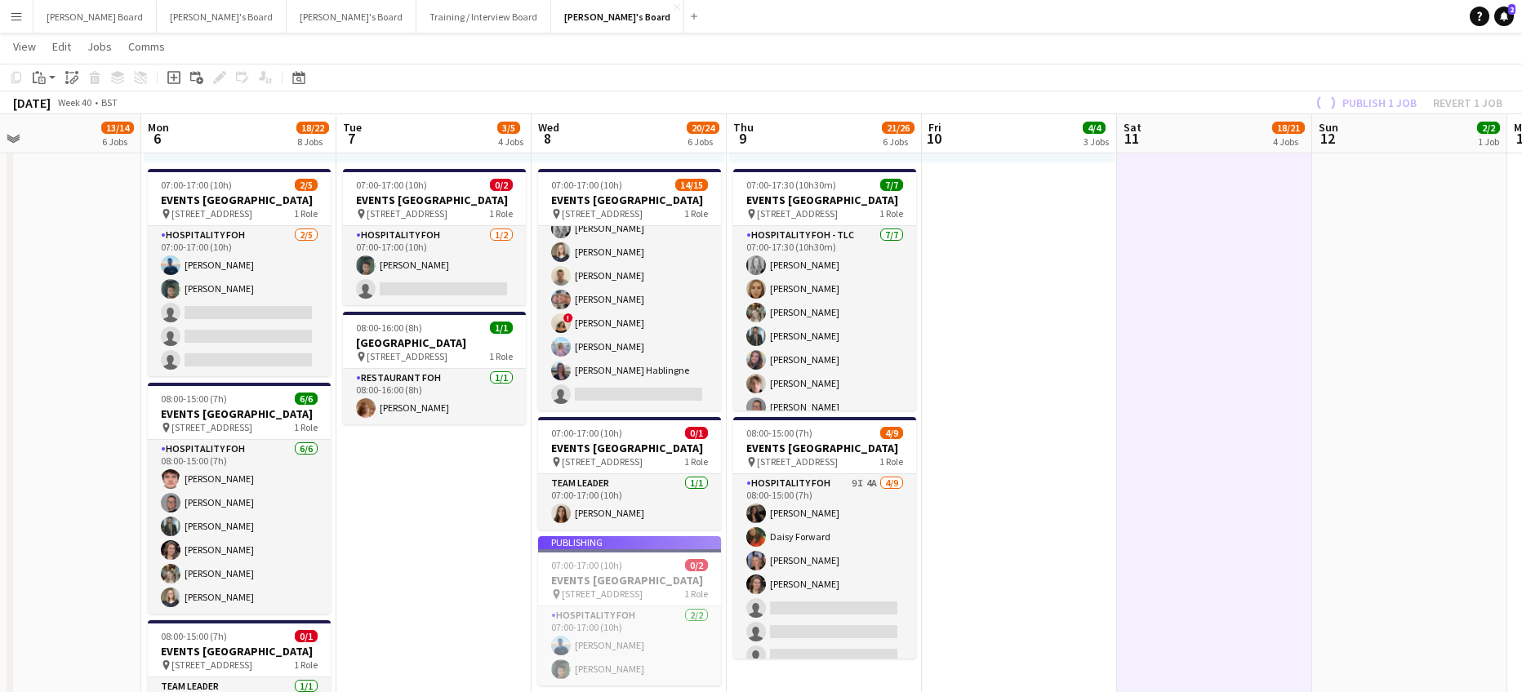
scroll to position [217, 0]
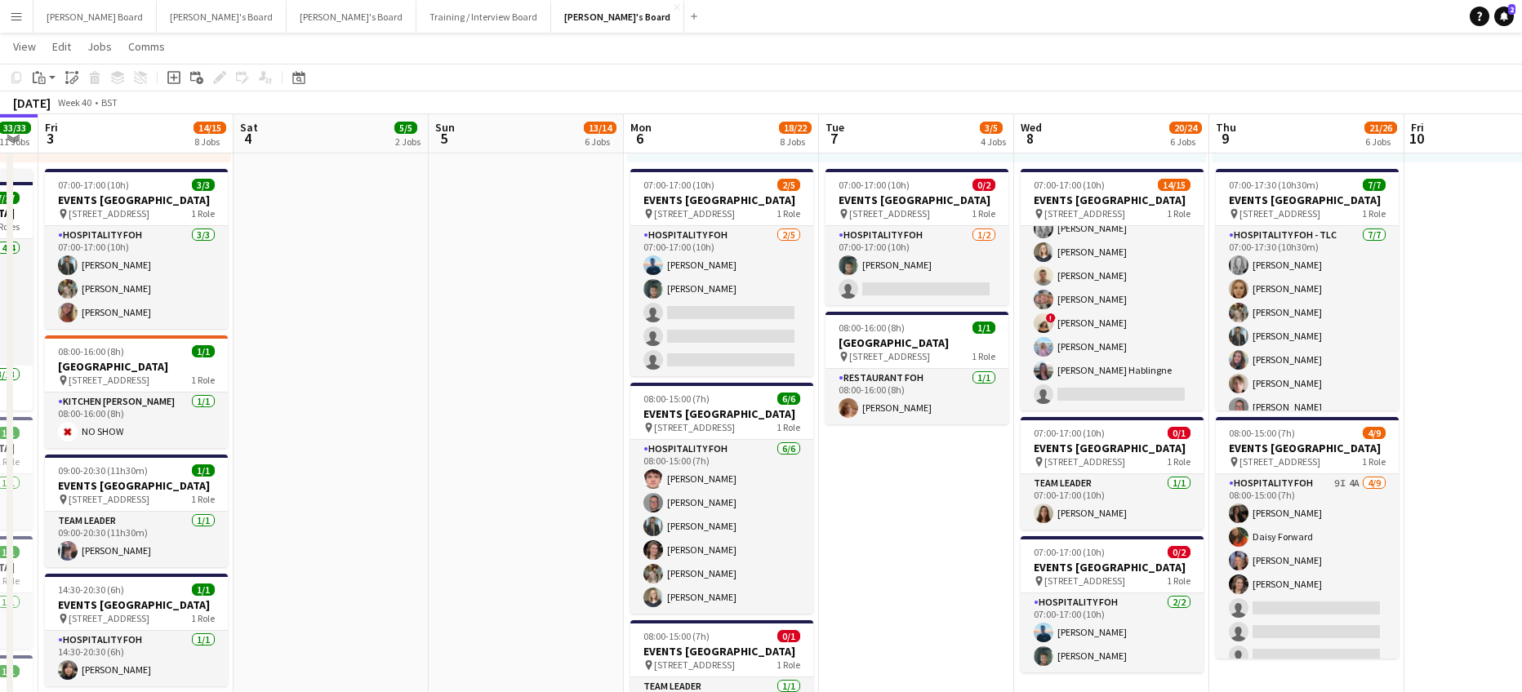
drag, startPoint x: 580, startPoint y: 381, endPoint x: 771, endPoint y: 386, distance: 191.1
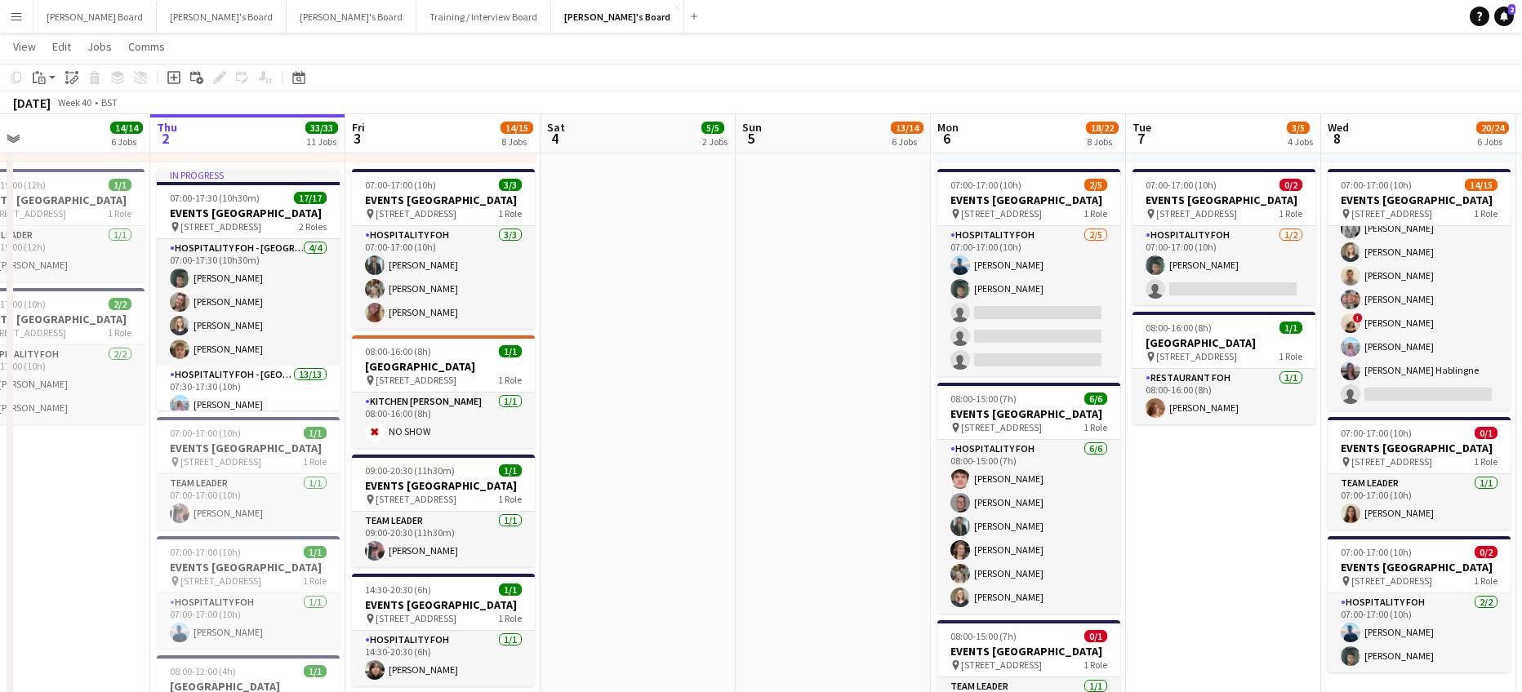
drag, startPoint x: 487, startPoint y: 410, endPoint x: 666, endPoint y: 415, distance: 179.7
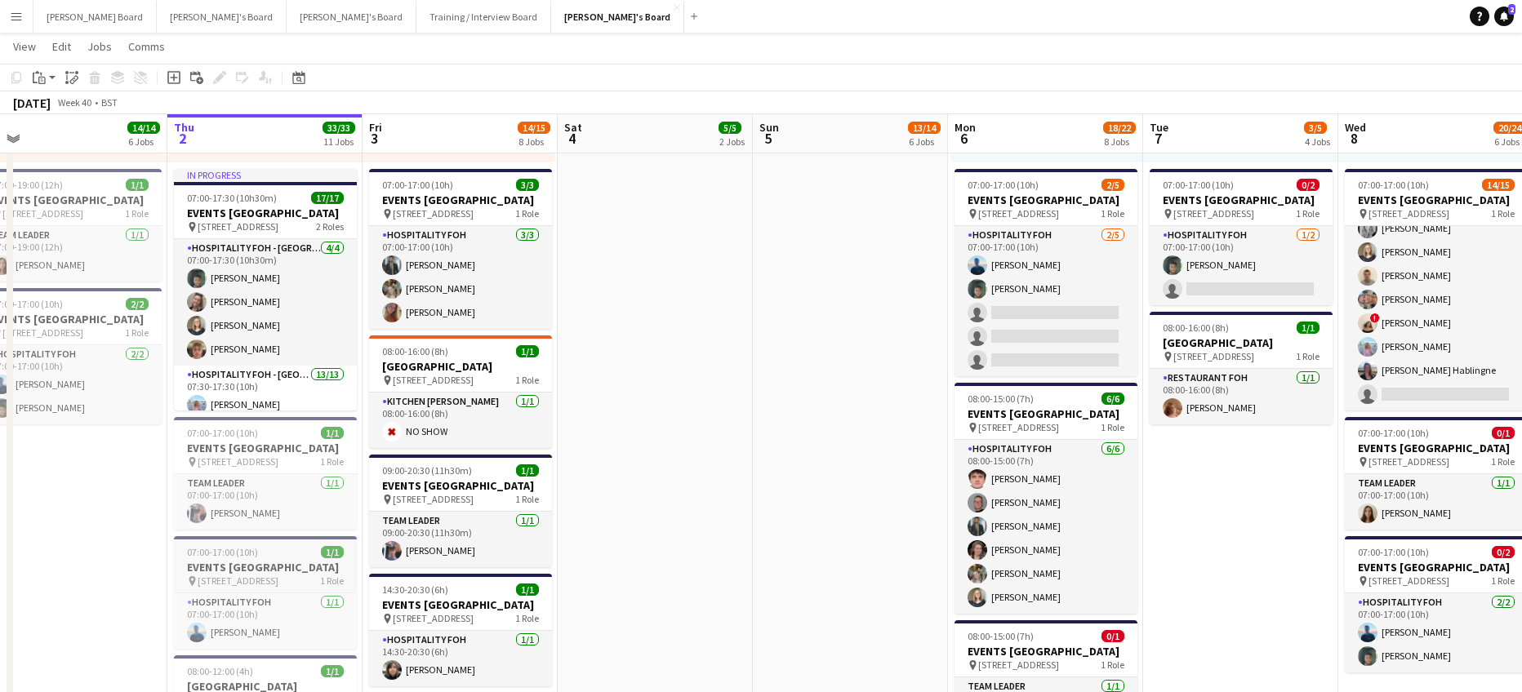
click at [261, 575] on h3 "EVENTS [GEOGRAPHIC_DATA]" at bounding box center [265, 567] width 183 height 15
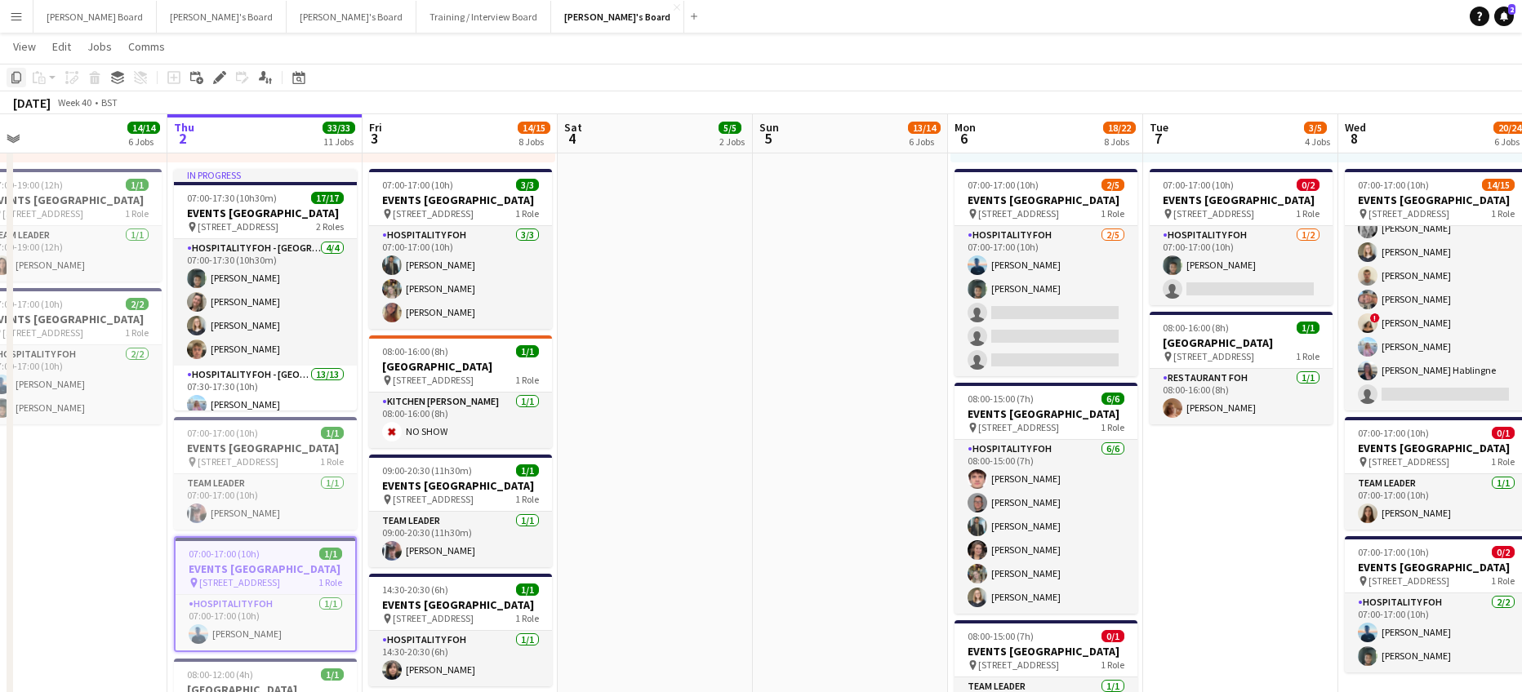
click at [14, 82] on icon at bounding box center [16, 77] width 10 height 11
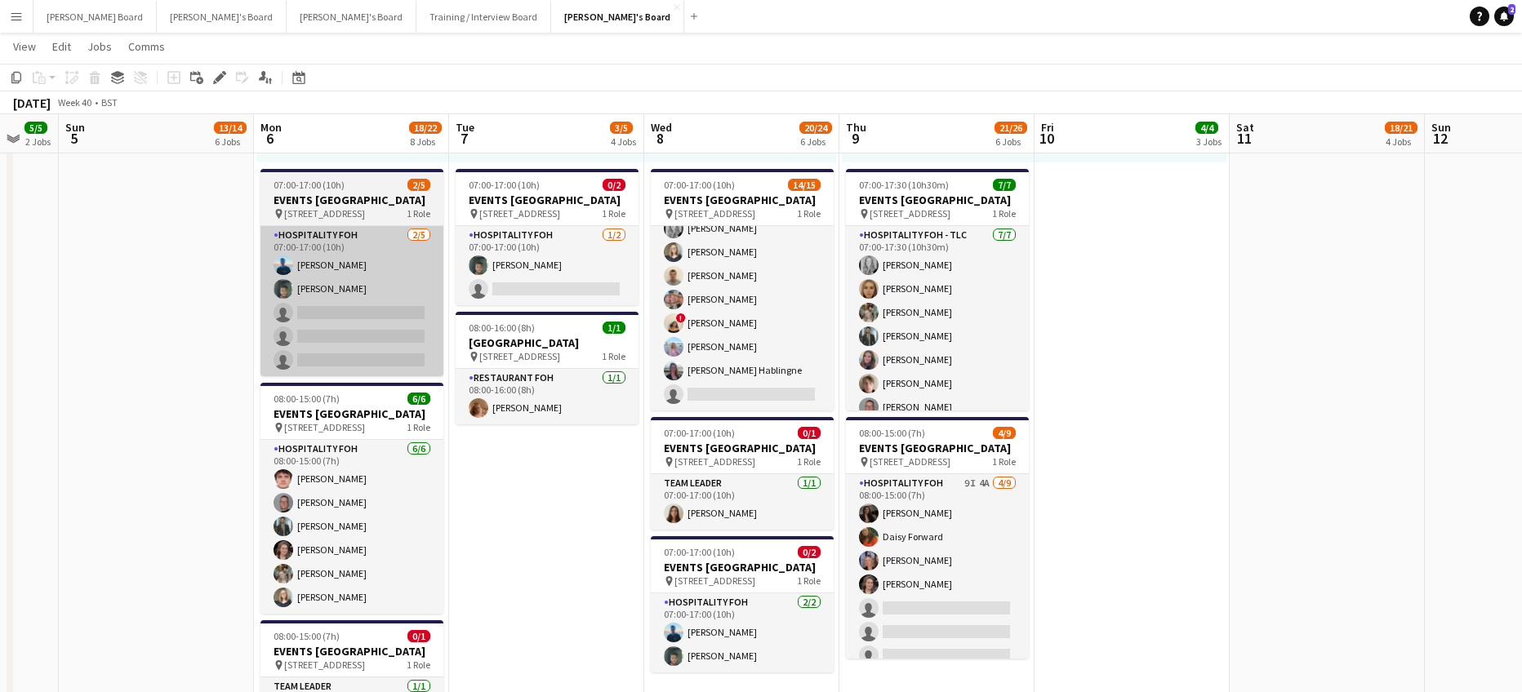
drag, startPoint x: 958, startPoint y: 236, endPoint x: 356, endPoint y: 251, distance: 602.7
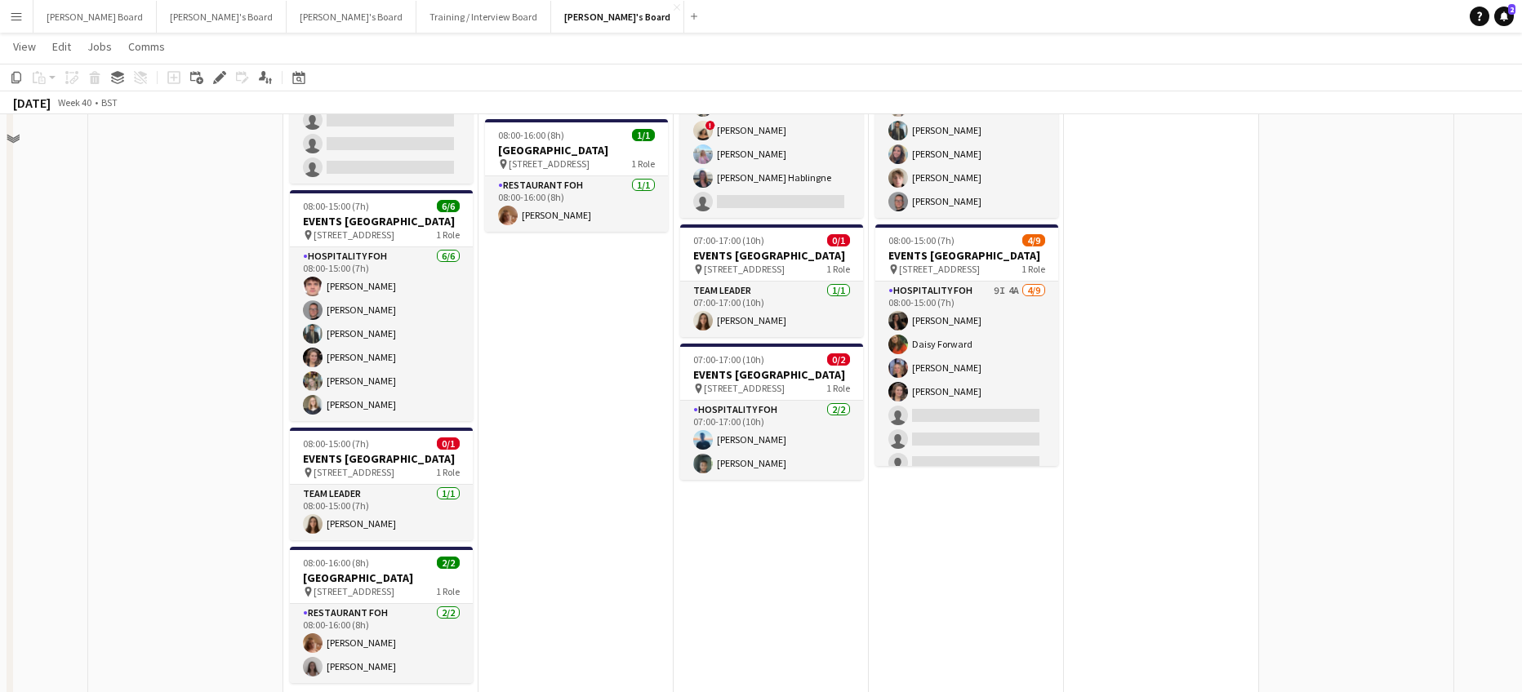
scroll to position [1380, 0]
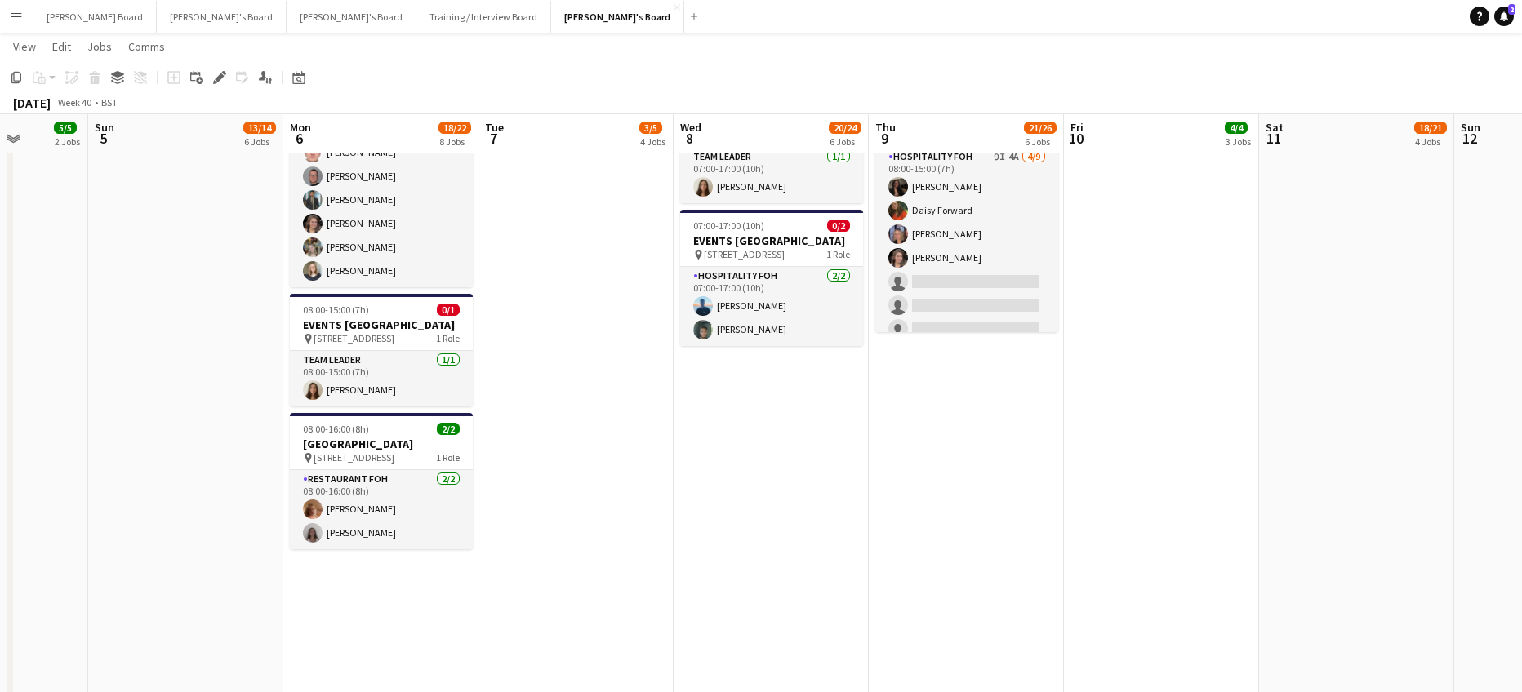
click at [958, 525] on app-date-cell "08:00-16:00 (8h) 1/1 pin Woking, GU21 4YH 1 Role Kitchen Porter 1/1 08:00-16:00…" at bounding box center [966, 67] width 195 height 1645
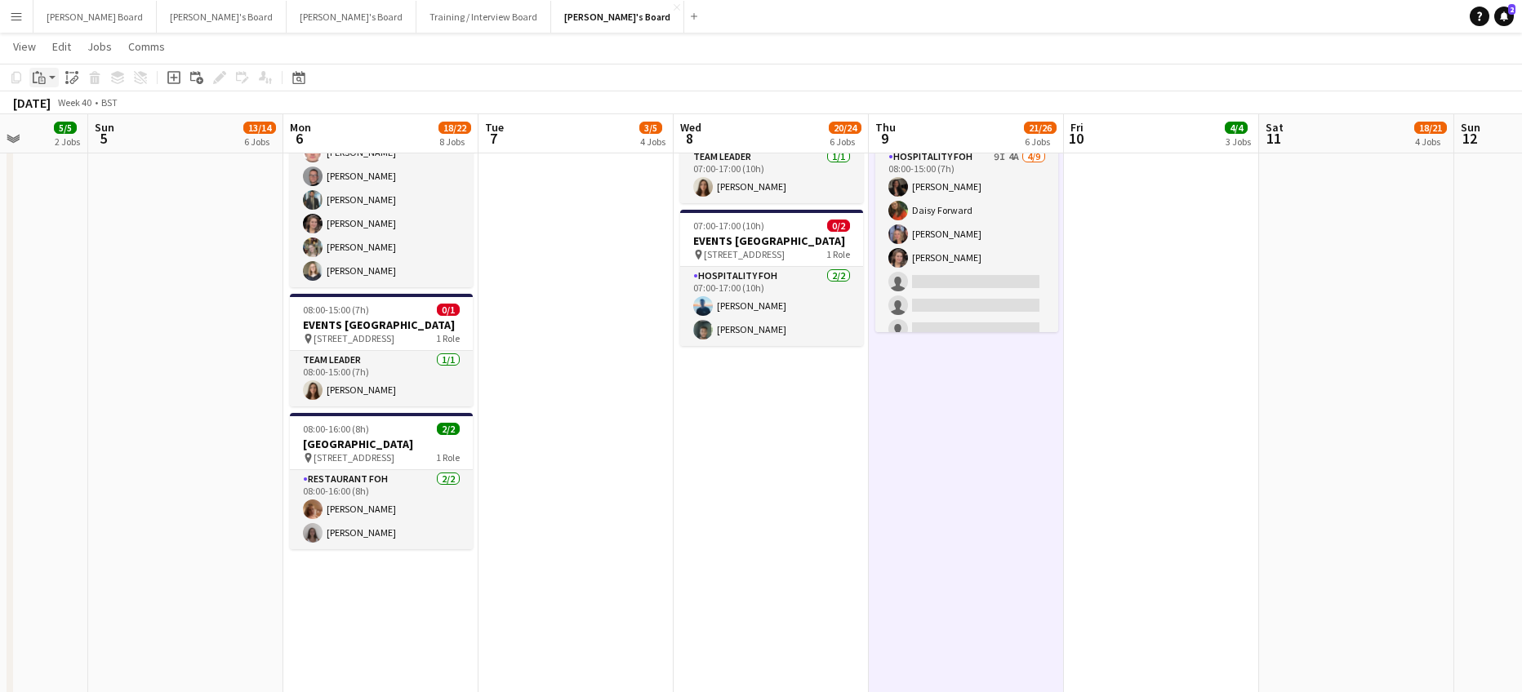
click at [43, 74] on icon "Paste" at bounding box center [39, 77] width 13 height 13
click at [78, 137] on link "Paste with crew Ctrl+Shift+V" at bounding box center [119, 136] width 153 height 15
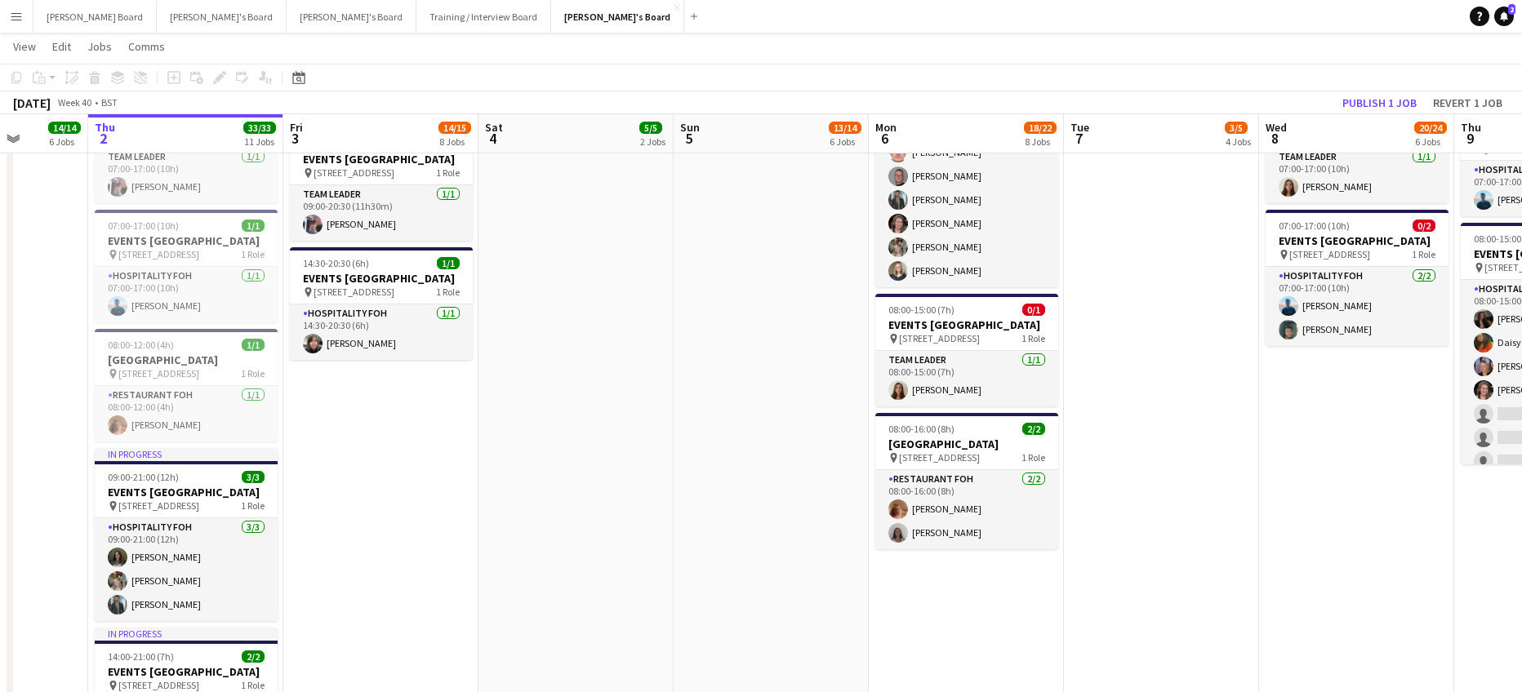
scroll to position [0, 468]
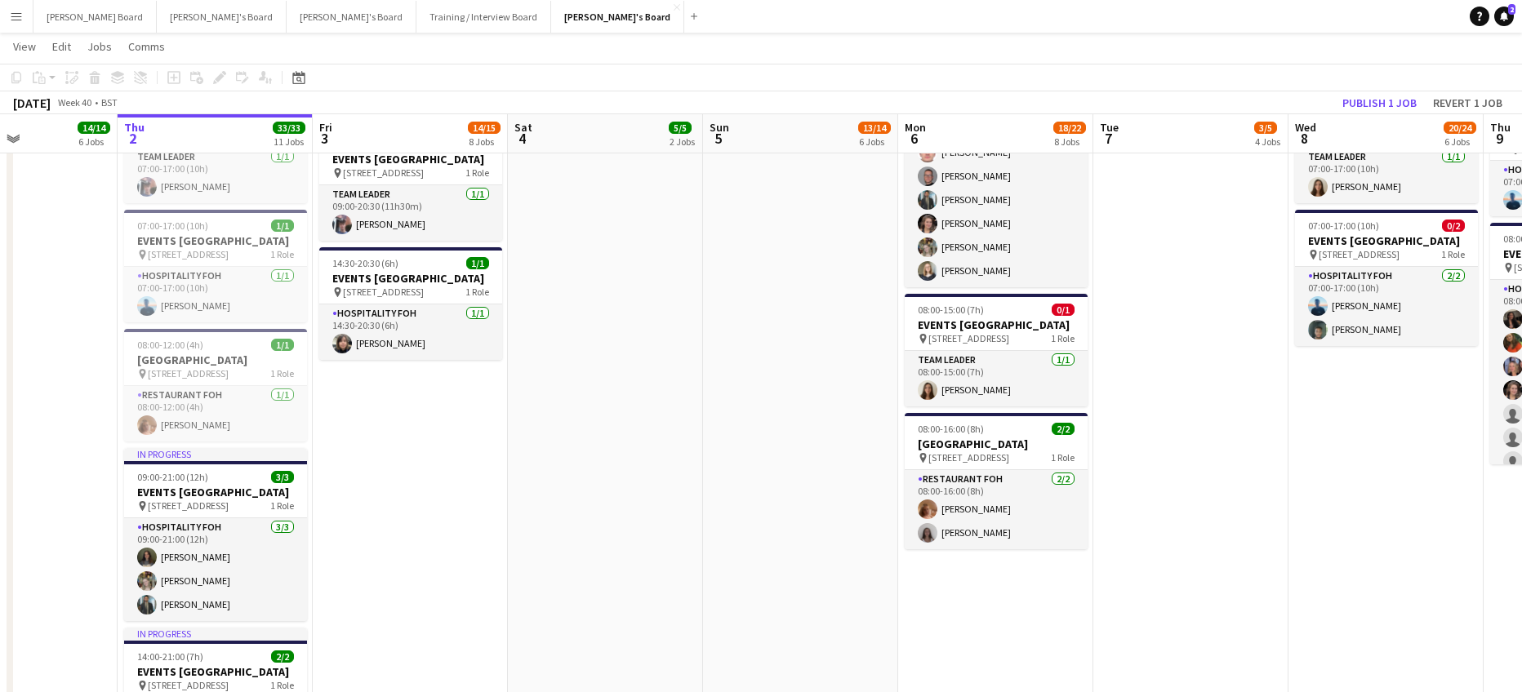
drag, startPoint x: 239, startPoint y: 389, endPoint x: 847, endPoint y: 385, distance: 608.2
click at [854, 388] on app-calendar-viewport "Mon 29 17/17 7 Jobs Tue 30 31/31 8 Jobs Wed 1 14/14 6 Jobs Thu 2 33/33 11 Jobs …" at bounding box center [761, 387] width 1522 height 3408
click at [381, 167] on h3 "EVENTS [GEOGRAPHIC_DATA]" at bounding box center [410, 159] width 183 height 15
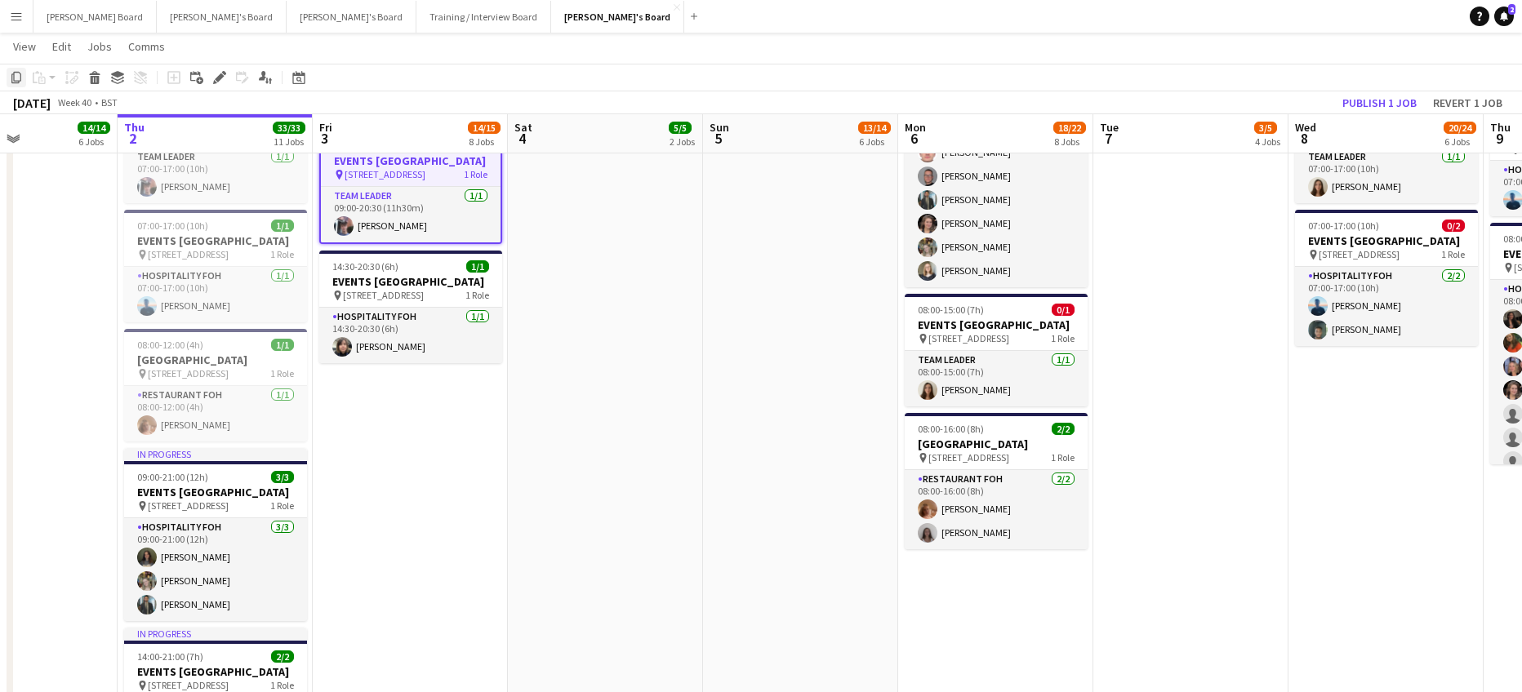
click at [15, 78] on icon "Copy" at bounding box center [16, 77] width 13 height 13
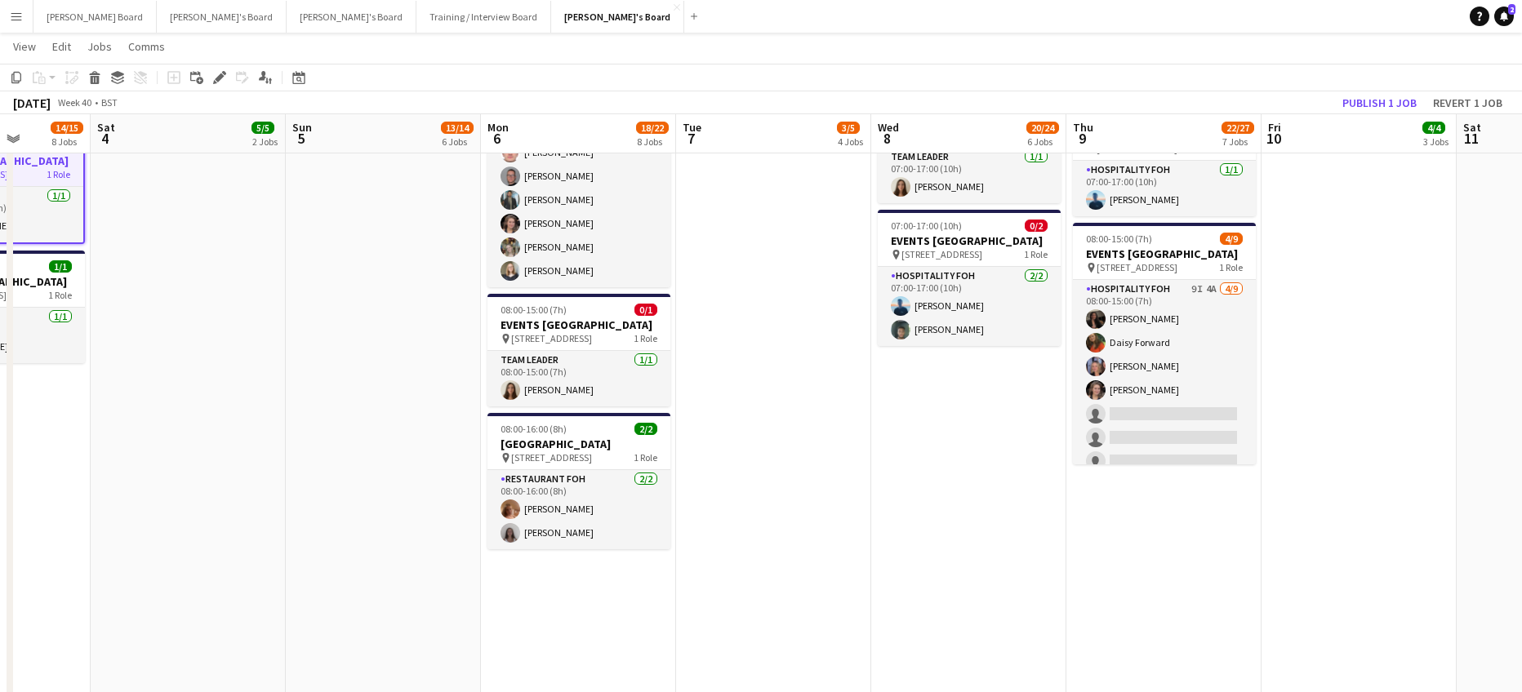
drag, startPoint x: 723, startPoint y: 418, endPoint x: 416, endPoint y: 427, distance: 307.1
click at [251, 421] on app-calendar-viewport "Tue 30 31/31 8 Jobs Wed 1 14/14 6 Jobs Thu 2 33/33 11 Jobs Fri 3 14/15 8 Jobs S…" at bounding box center [761, 387] width 1522 height 3408
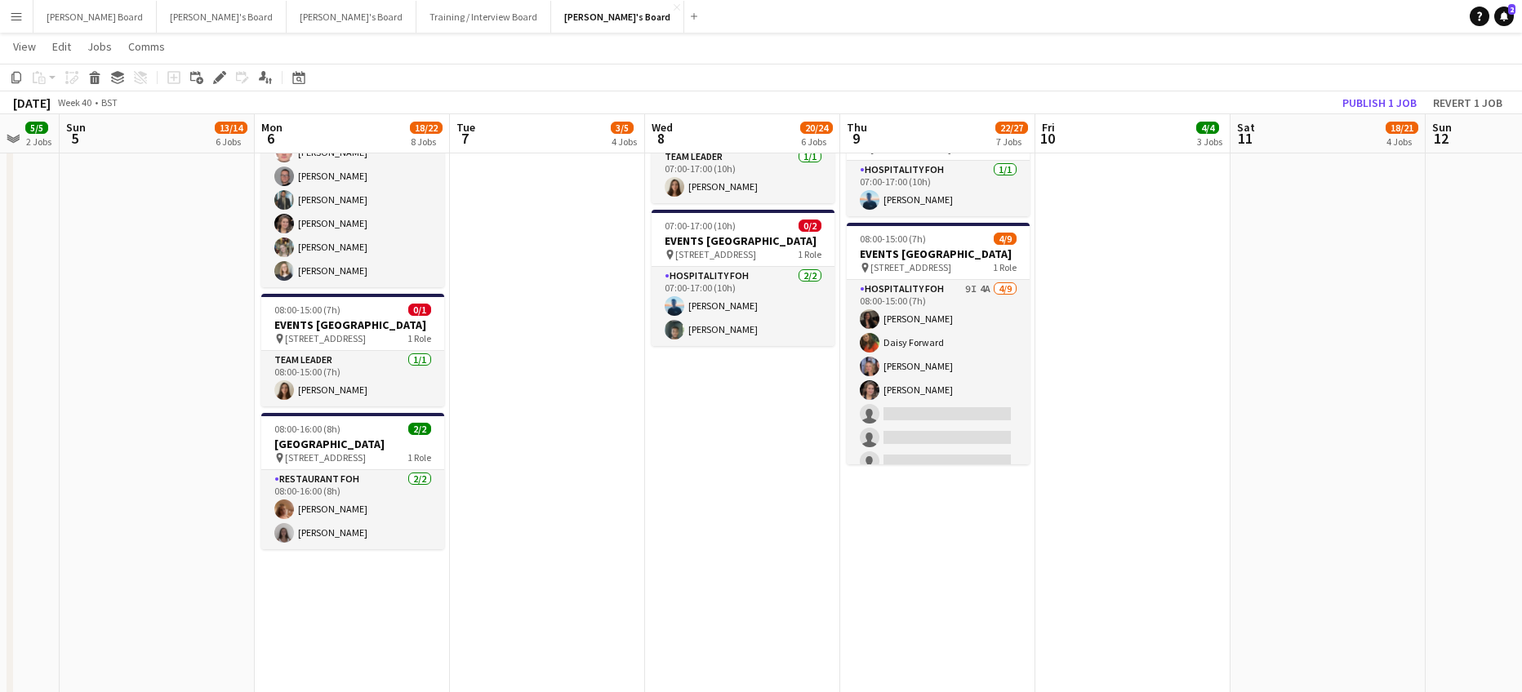
drag, startPoint x: 1140, startPoint y: 480, endPoint x: 938, endPoint y: 493, distance: 202.9
click at [938, 493] on app-calendar-viewport "Wed 1 14/14 6 Jobs Thu 2 33/33 11 Jobs Fri 3 14/15 8 Jobs Sat 4 5/5 2 Jobs Sun …" at bounding box center [761, 387] width 1522 height 3408
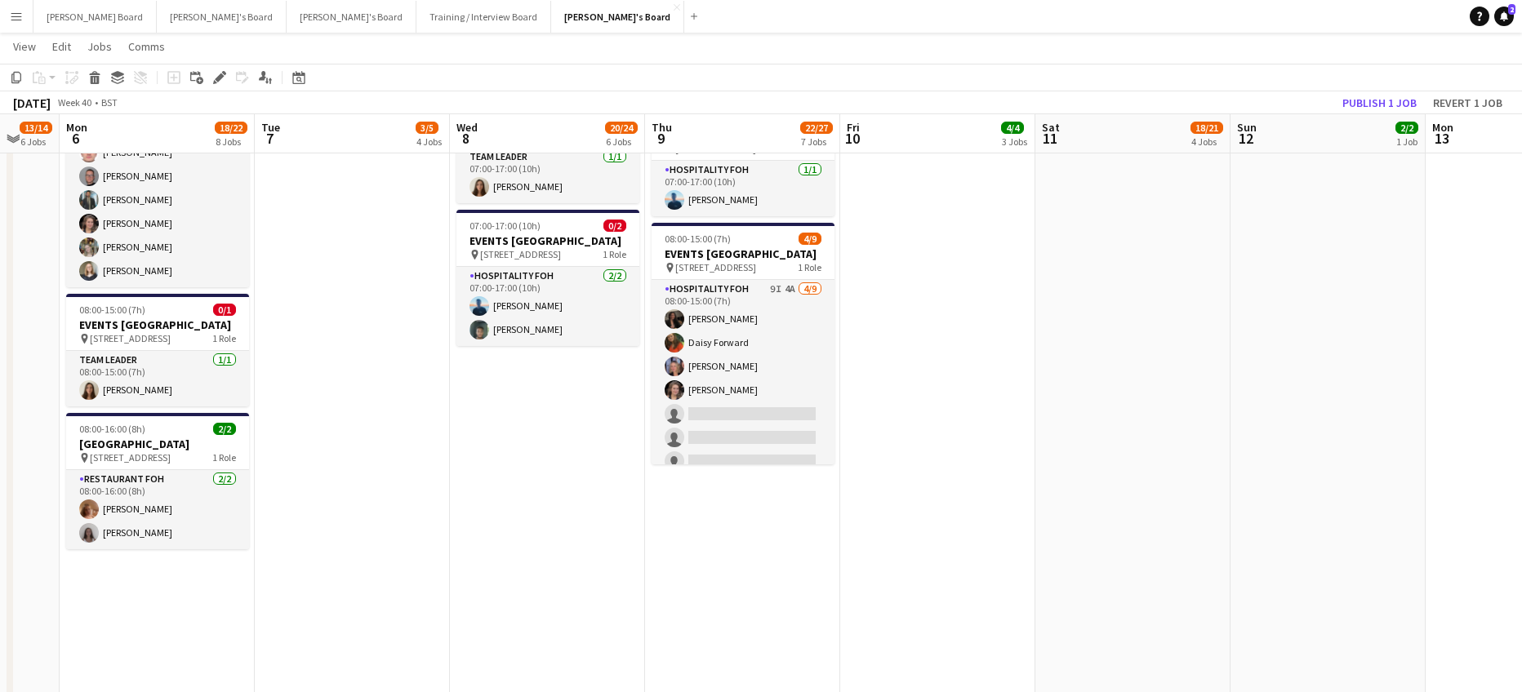
scroll to position [0, 597]
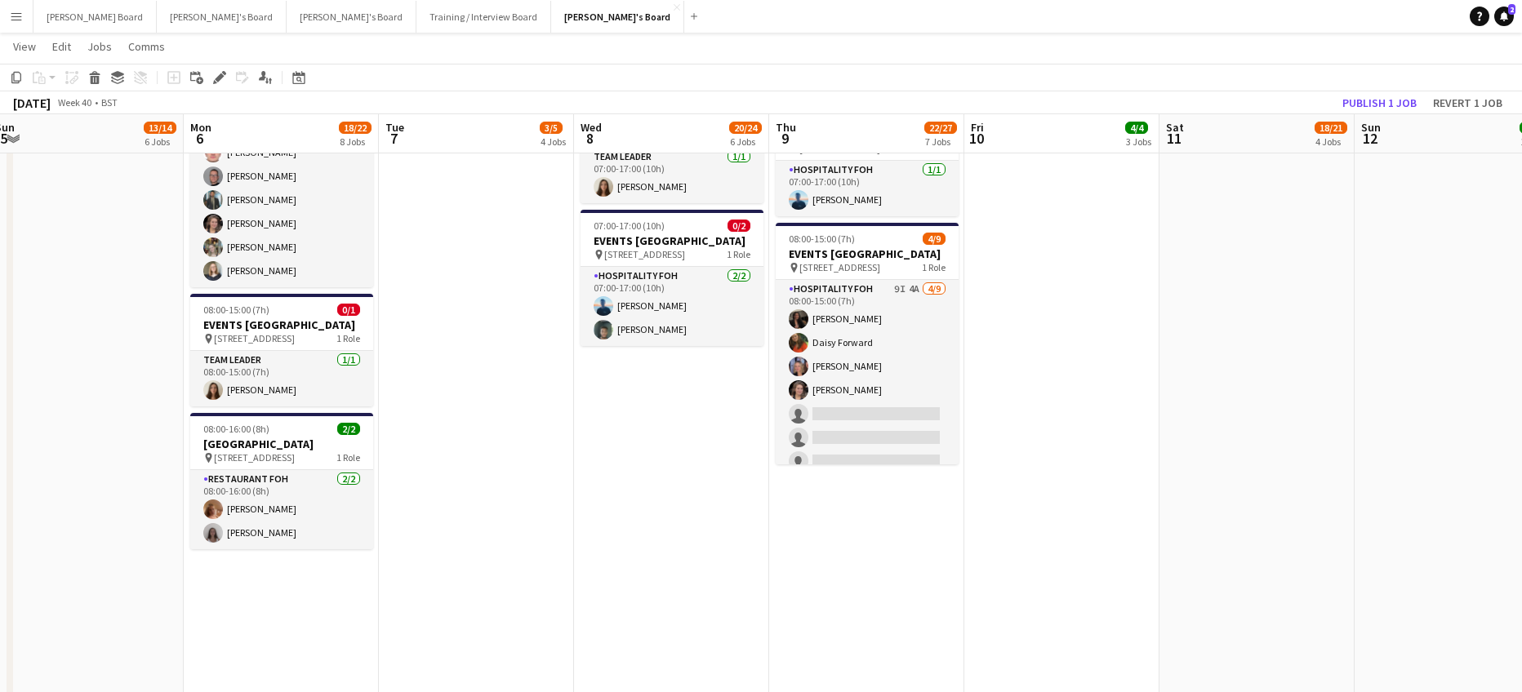
click at [873, 549] on app-date-cell "08:00-16:00 (8h) 1/1 pin Woking, GU21 4YH 1 Role Kitchen Porter 1/1 08:00-16:00…" at bounding box center [866, 67] width 195 height 1645
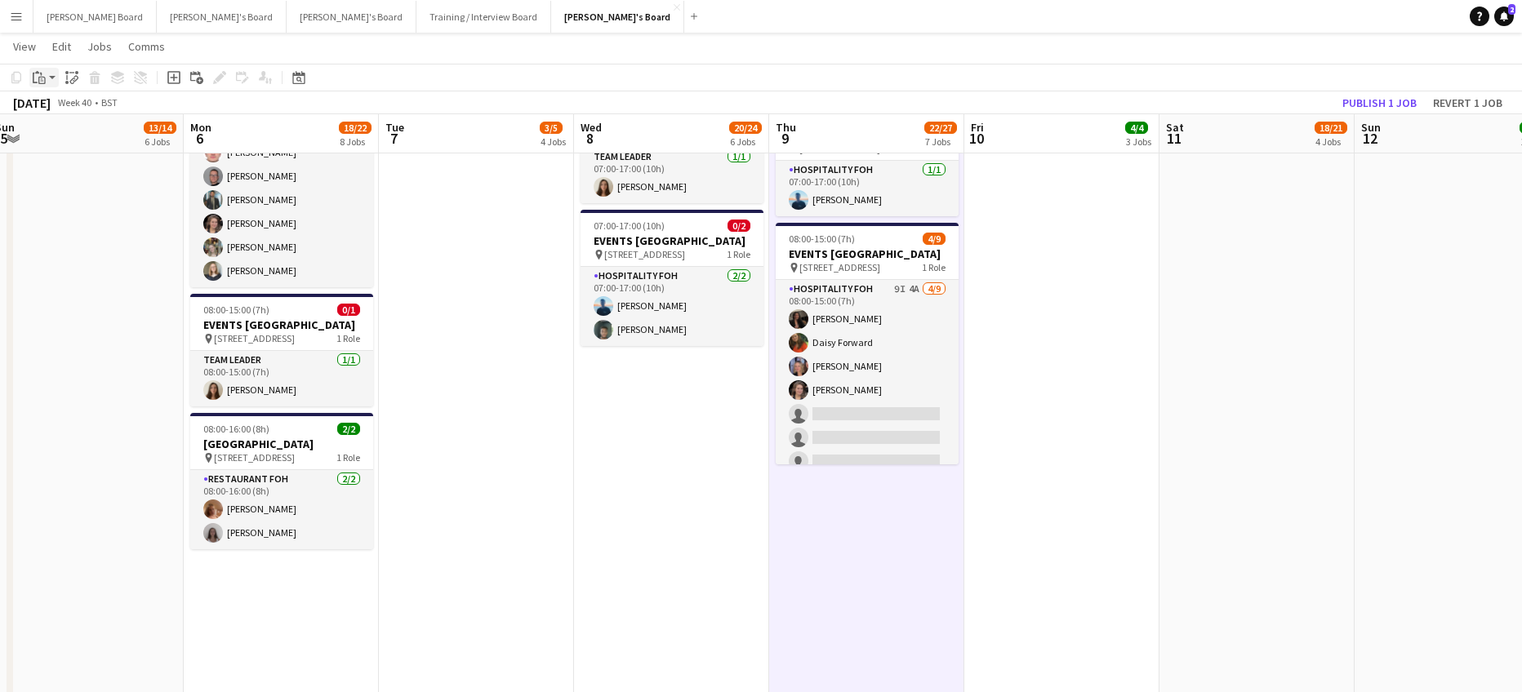
click at [38, 80] on icon "Paste" at bounding box center [39, 77] width 13 height 13
click at [82, 142] on link "Paste with crew Ctrl+Shift+V" at bounding box center [119, 136] width 153 height 15
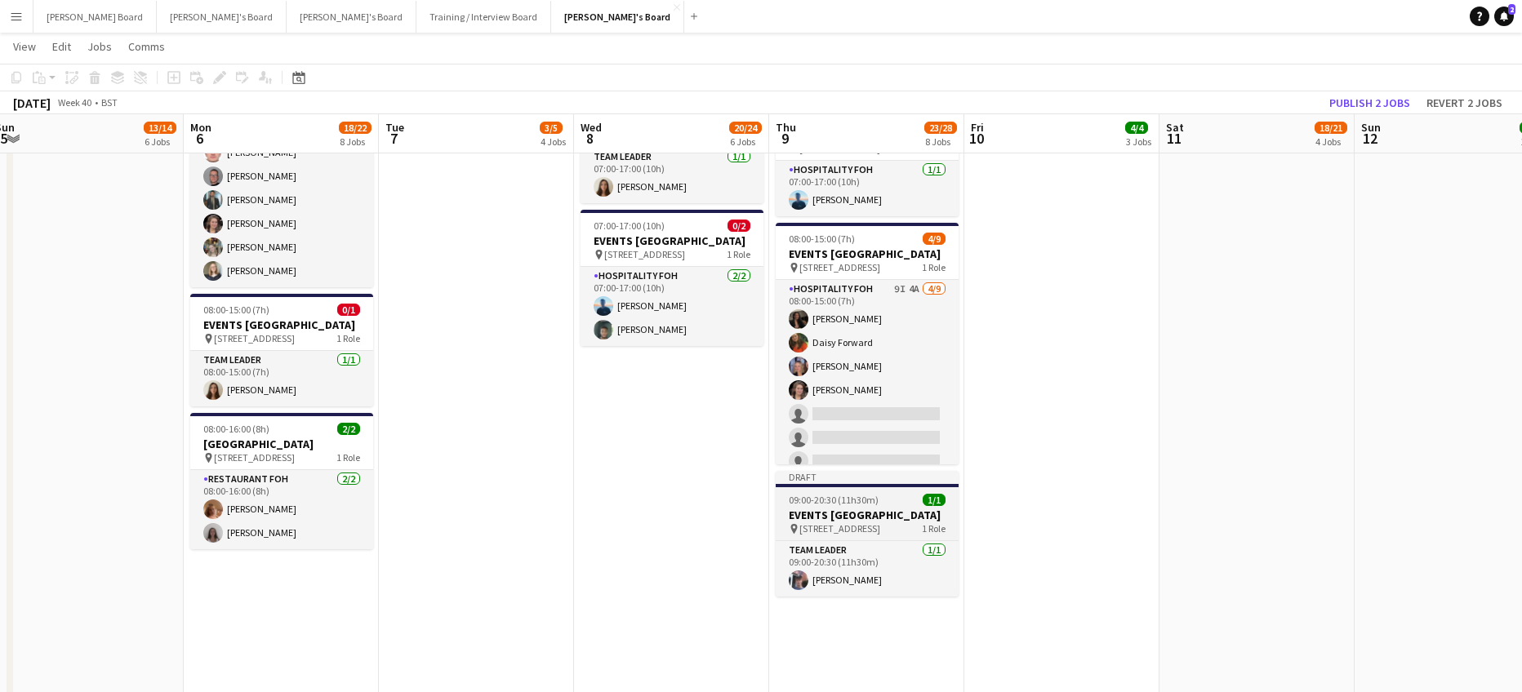
click at [869, 522] on h3 "EVENTS [GEOGRAPHIC_DATA]" at bounding box center [867, 515] width 183 height 15
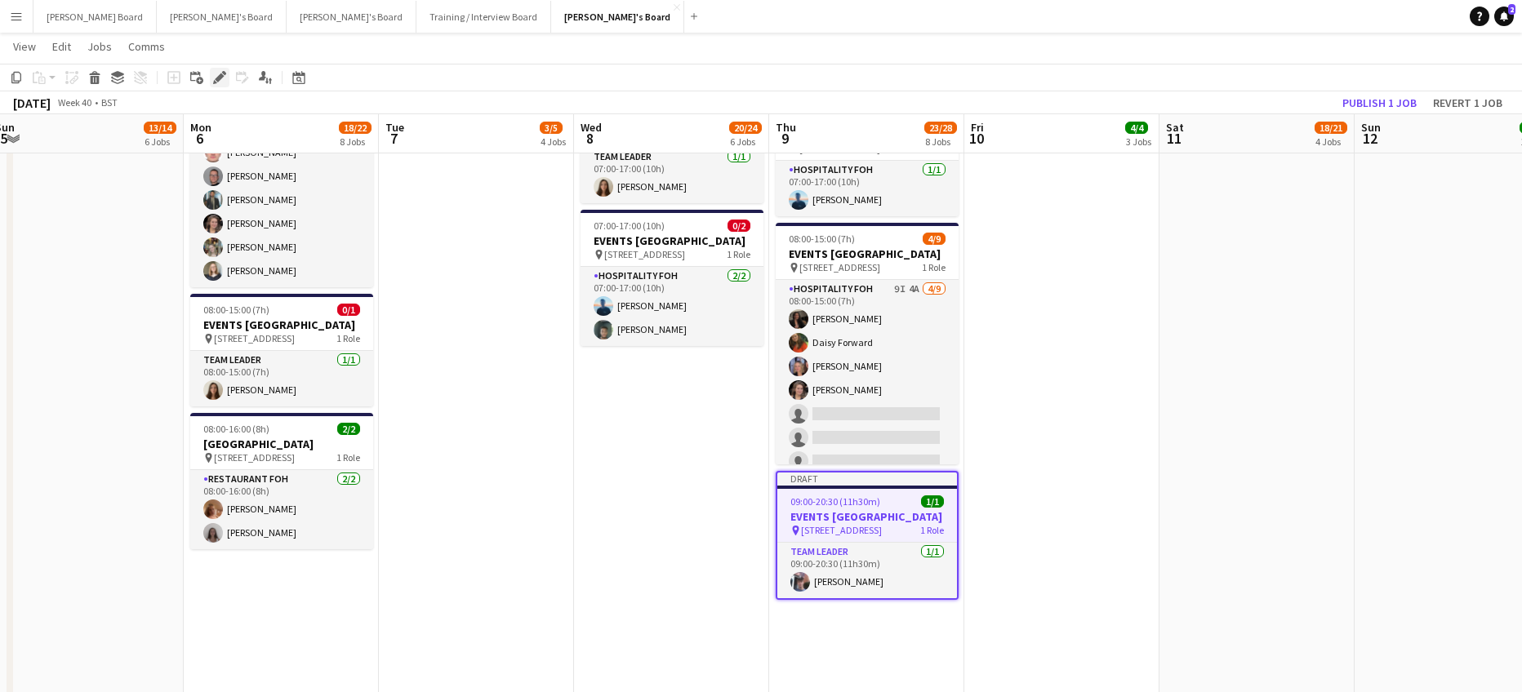
click at [219, 78] on icon at bounding box center [219, 77] width 9 height 9
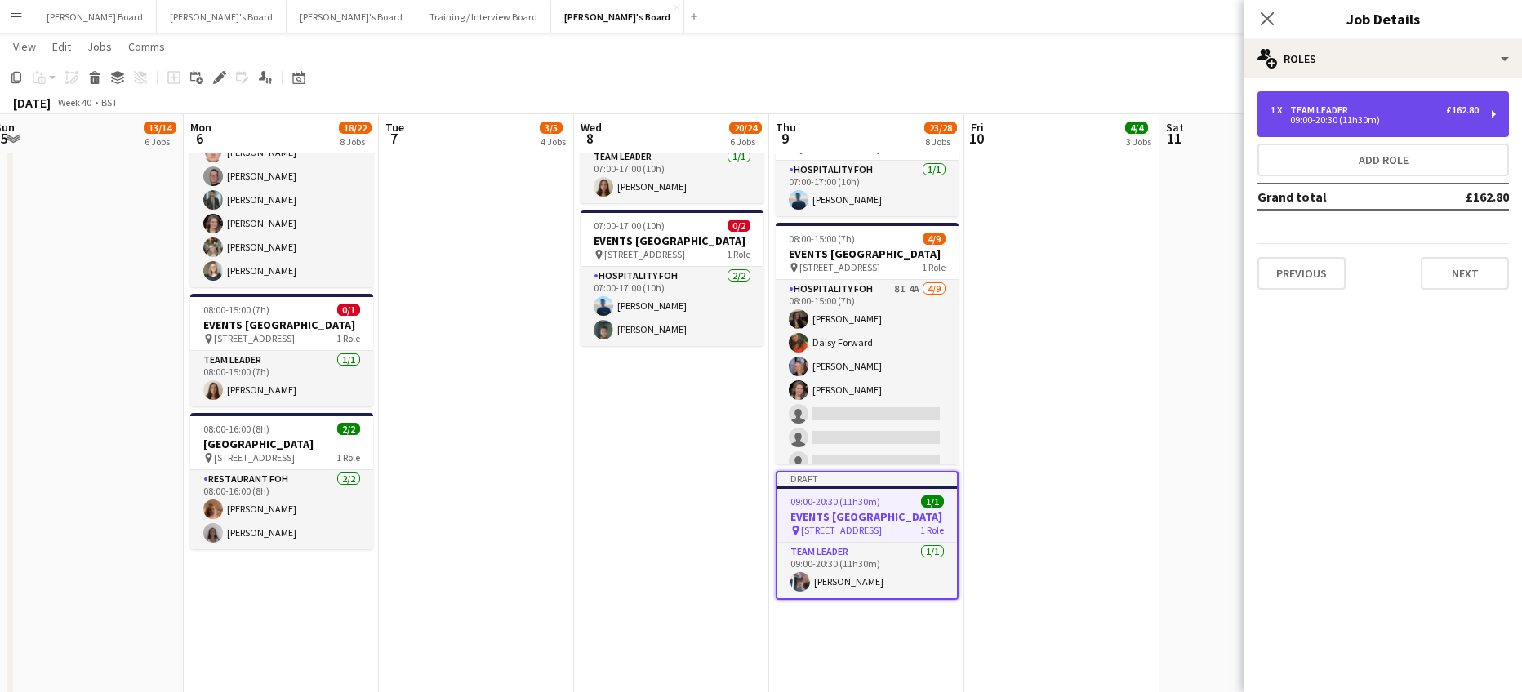
click at [1324, 122] on div "09:00-20:30 (11h30m)" at bounding box center [1374, 120] width 208 height 8
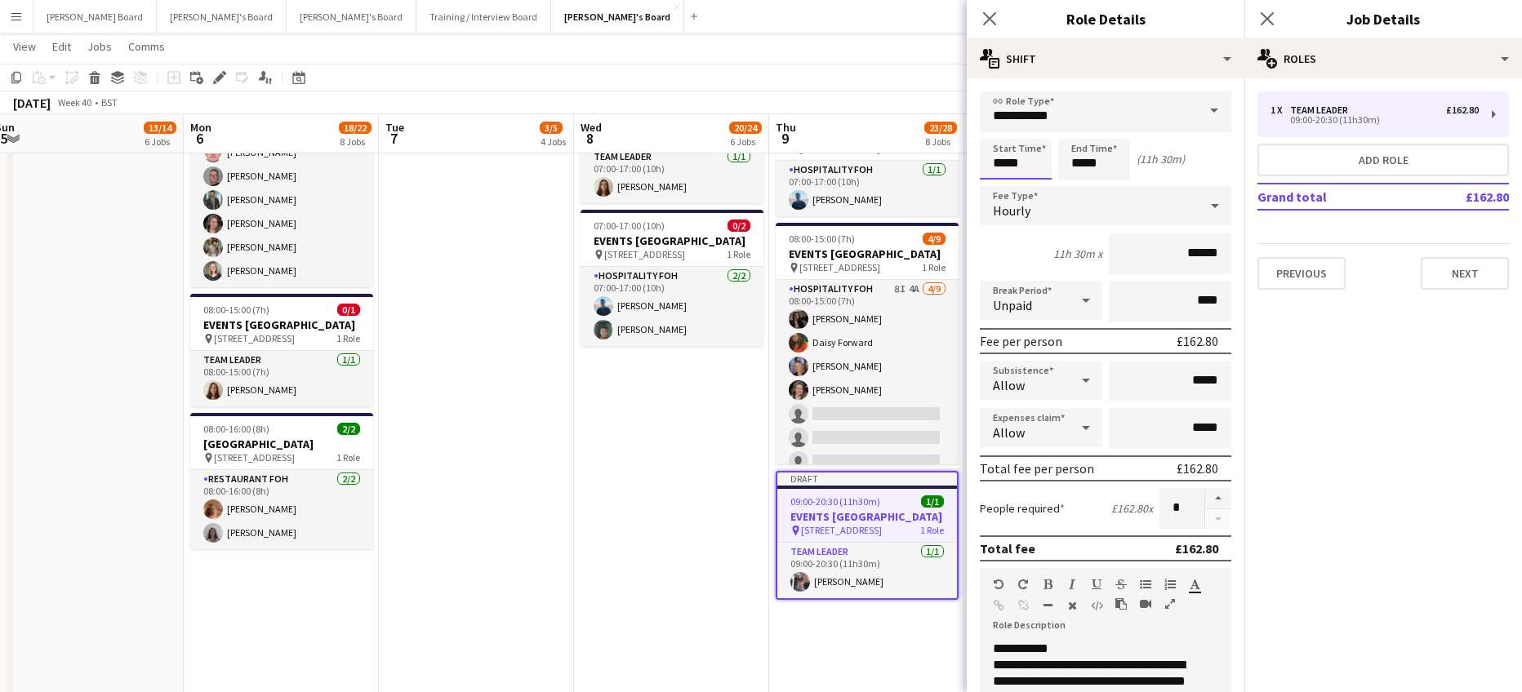
click at [1027, 169] on input "*****" at bounding box center [1016, 159] width 72 height 41
click at [1002, 187] on div at bounding box center [999, 188] width 33 height 16
type input "*****"
click at [1002, 187] on div at bounding box center [999, 188] width 33 height 16
click at [1081, 168] on input "*****" at bounding box center [1094, 159] width 72 height 41
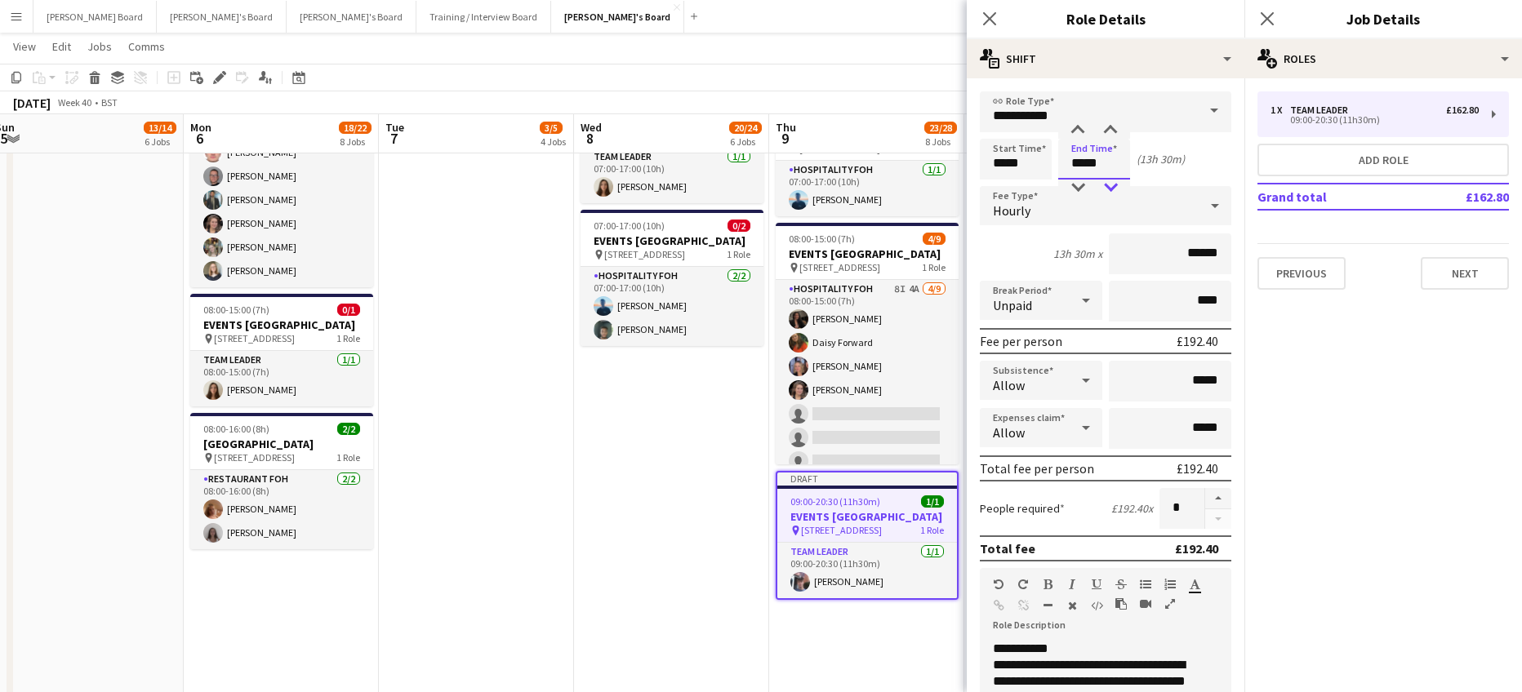
click at [1117, 180] on div at bounding box center [1110, 188] width 33 height 16
drag, startPoint x: 1117, startPoint y: 180, endPoint x: 1084, endPoint y: 187, distance: 33.3
click at [1117, 181] on div at bounding box center [1110, 188] width 33 height 16
click at [1083, 187] on div at bounding box center [1077, 188] width 33 height 16
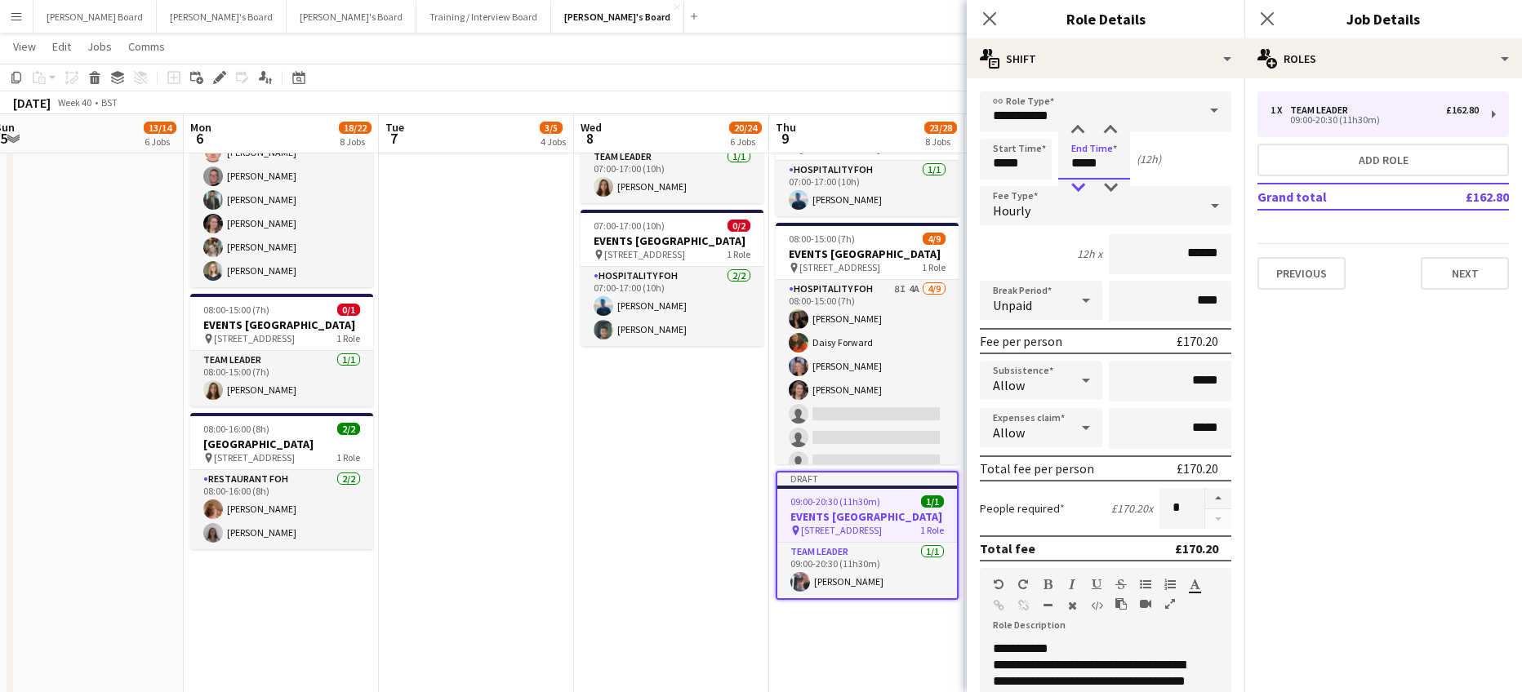
type input "*****"
click at [1083, 187] on div at bounding box center [1077, 188] width 33 height 16
click at [645, 496] on app-date-cell "08:00-16:00 (8h) 1/1 pin Woking, GU21 4YH 1 Role Kitchen Porter 1/1 08:00-16:00…" at bounding box center [671, 67] width 195 height 1645
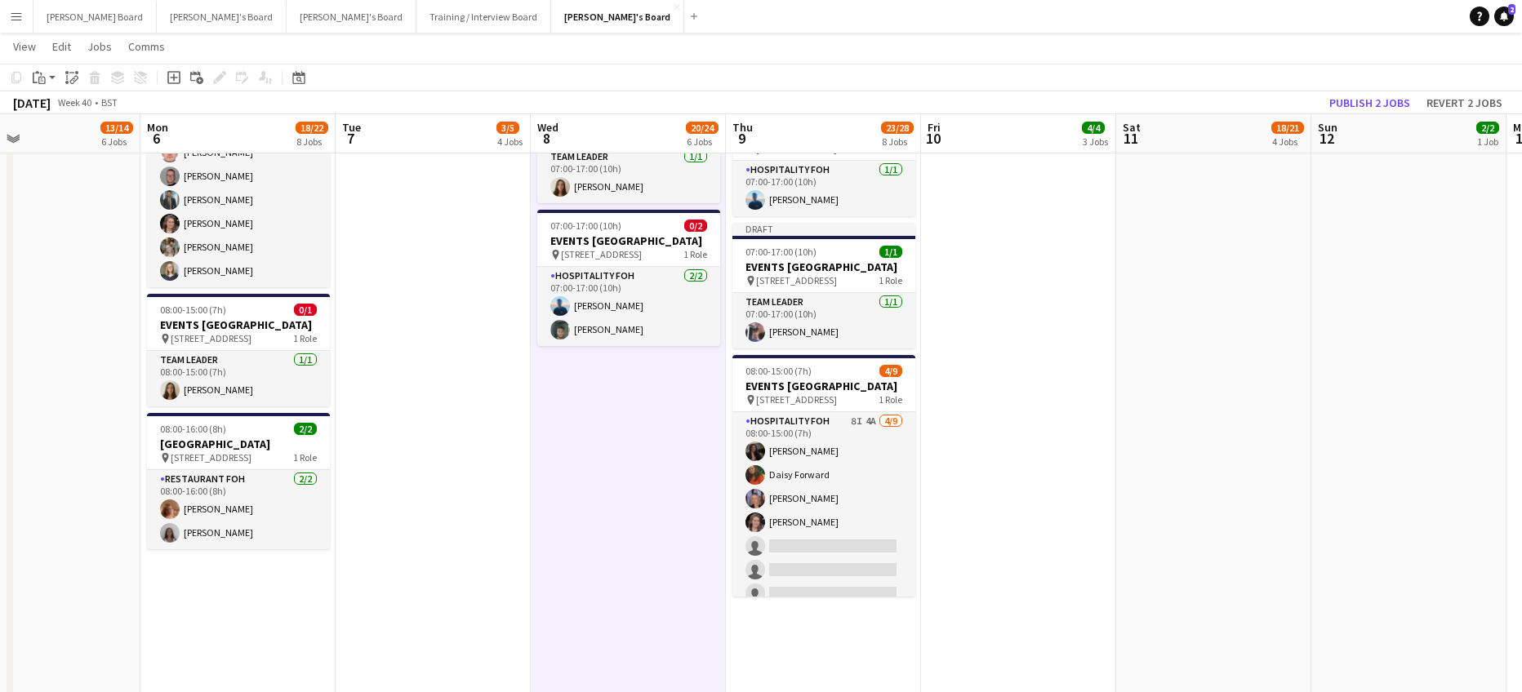
drag, startPoint x: 1083, startPoint y: 456, endPoint x: 1042, endPoint y: 465, distance: 41.8
click at [1042, 469] on app-calendar-viewport "Thu 2 33/33 11 Jobs Fri 3 14/15 8 Jobs Sat 4 5/5 2 Jobs Sun 5 13/14 6 Jobs Mon …" at bounding box center [761, 387] width 1522 height 3408
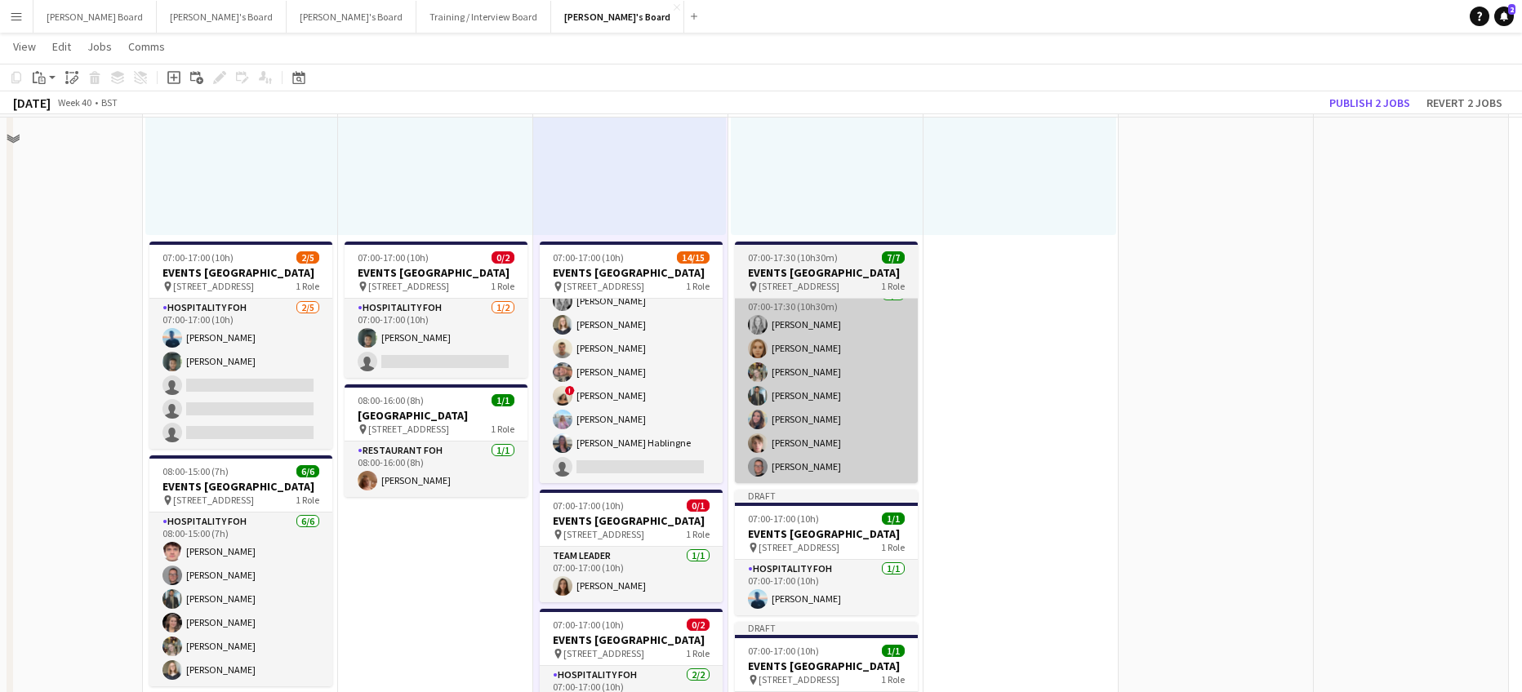
scroll to position [945, 0]
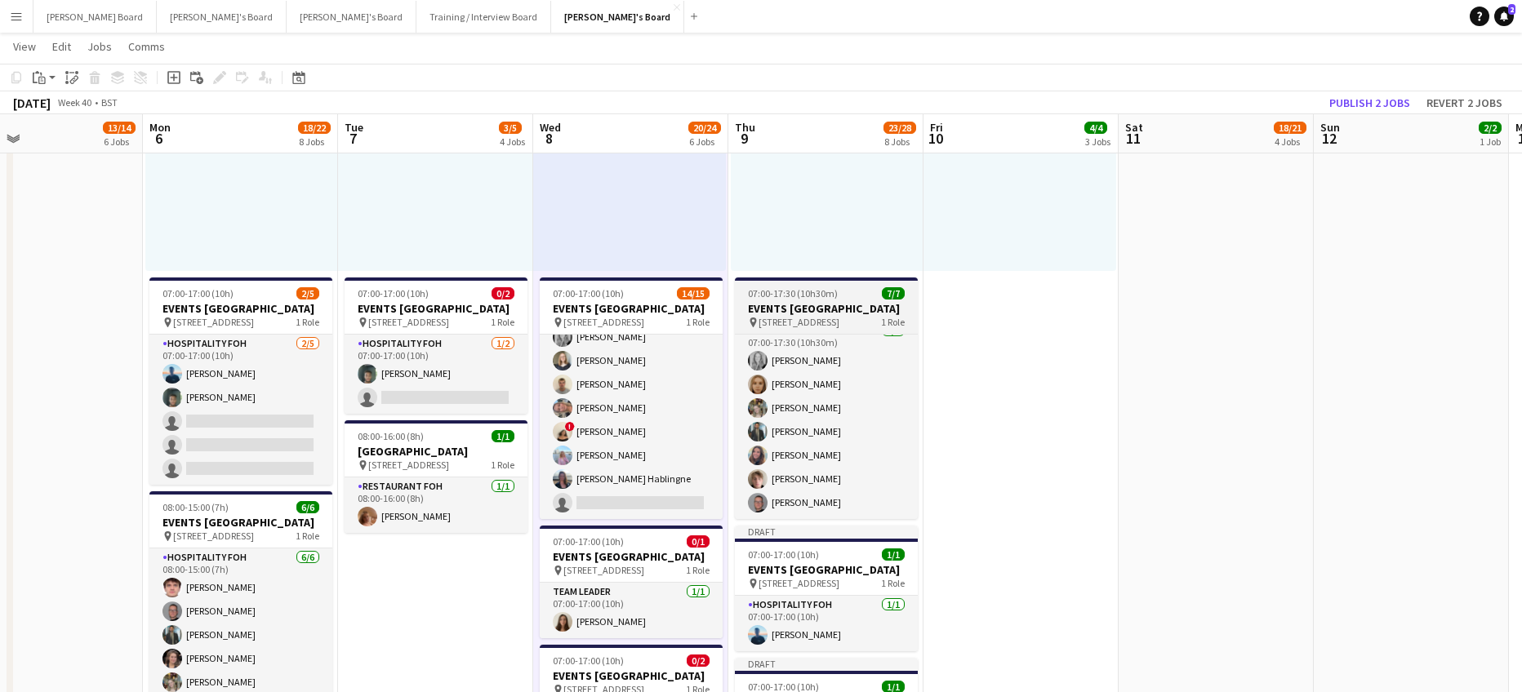
click at [782, 301] on h3 "EVENTS [GEOGRAPHIC_DATA]" at bounding box center [826, 308] width 183 height 15
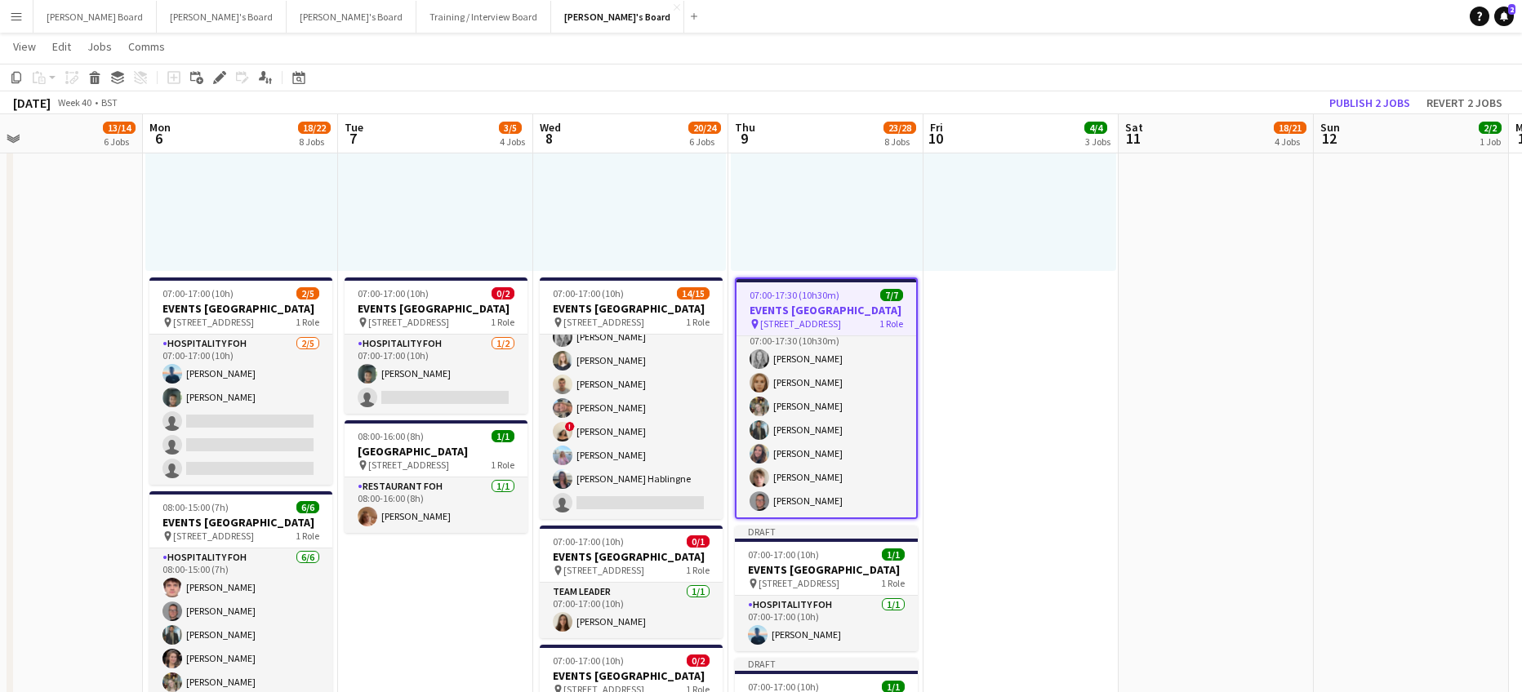
drag, startPoint x: 219, startPoint y: 75, endPoint x: 230, endPoint y: 96, distance: 24.1
click at [219, 75] on icon "Edit" at bounding box center [219, 77] width 13 height 13
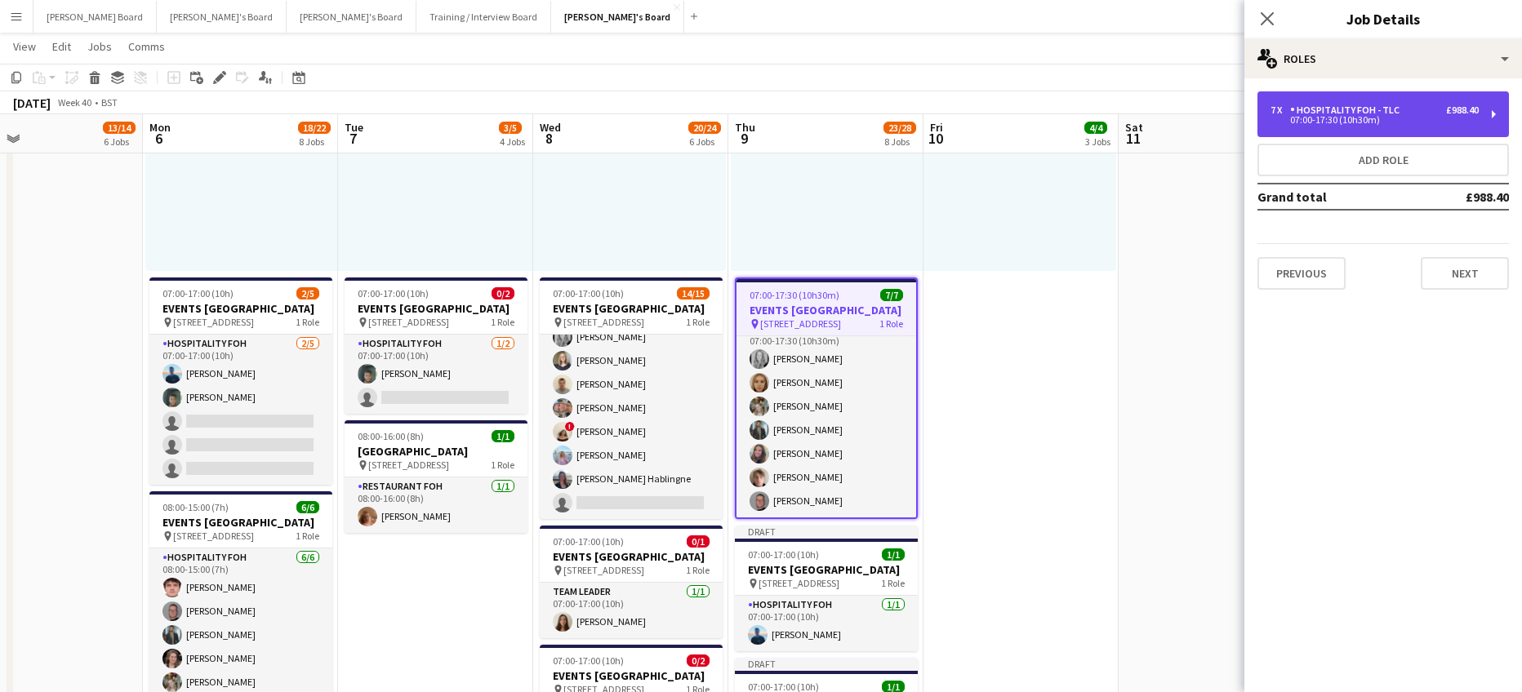
click at [1392, 112] on div "Hospitality FOH - TLC" at bounding box center [1348, 109] width 116 height 11
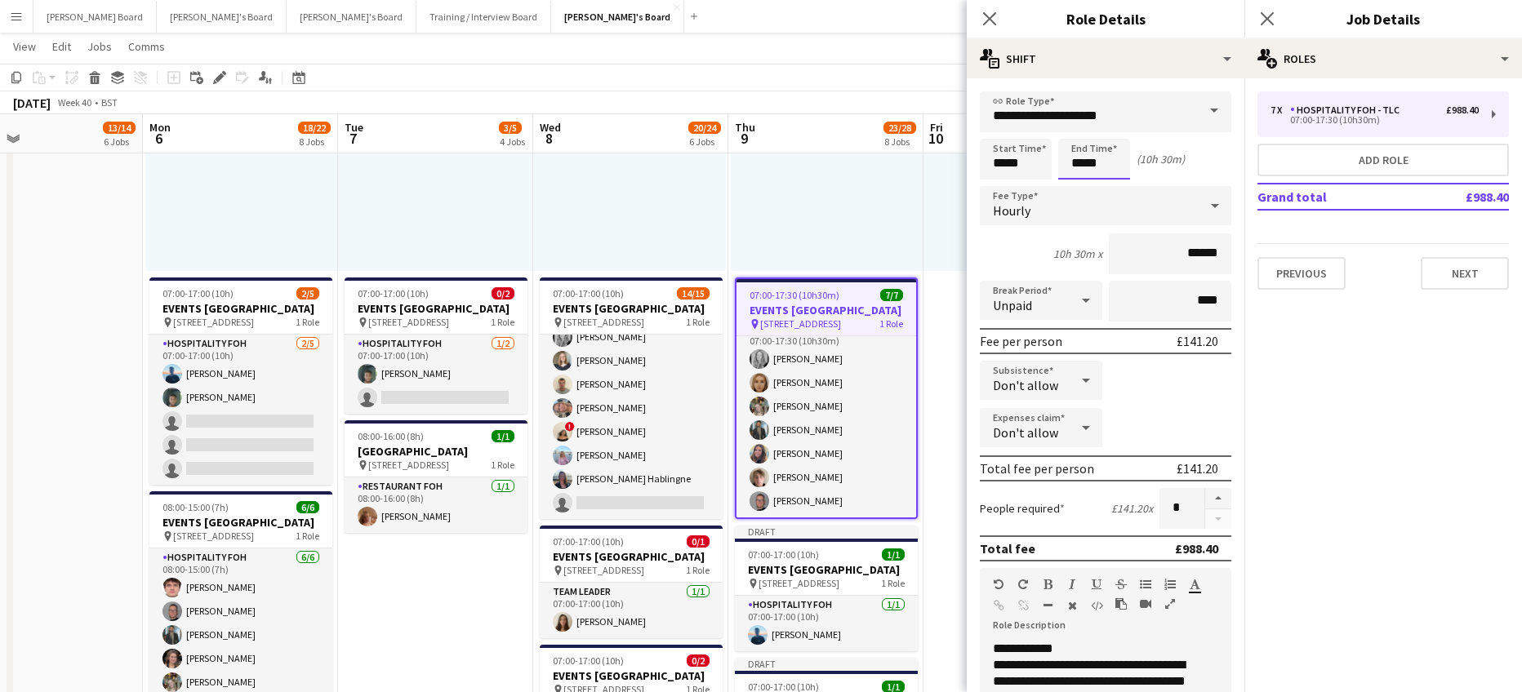
click at [1085, 167] on input "*****" at bounding box center [1094, 159] width 72 height 41
click at [1106, 185] on div at bounding box center [1110, 188] width 33 height 16
type input "*****"
click at [1106, 185] on div at bounding box center [1110, 188] width 33 height 16
click at [1210, 500] on button "button" at bounding box center [1218, 498] width 26 height 21
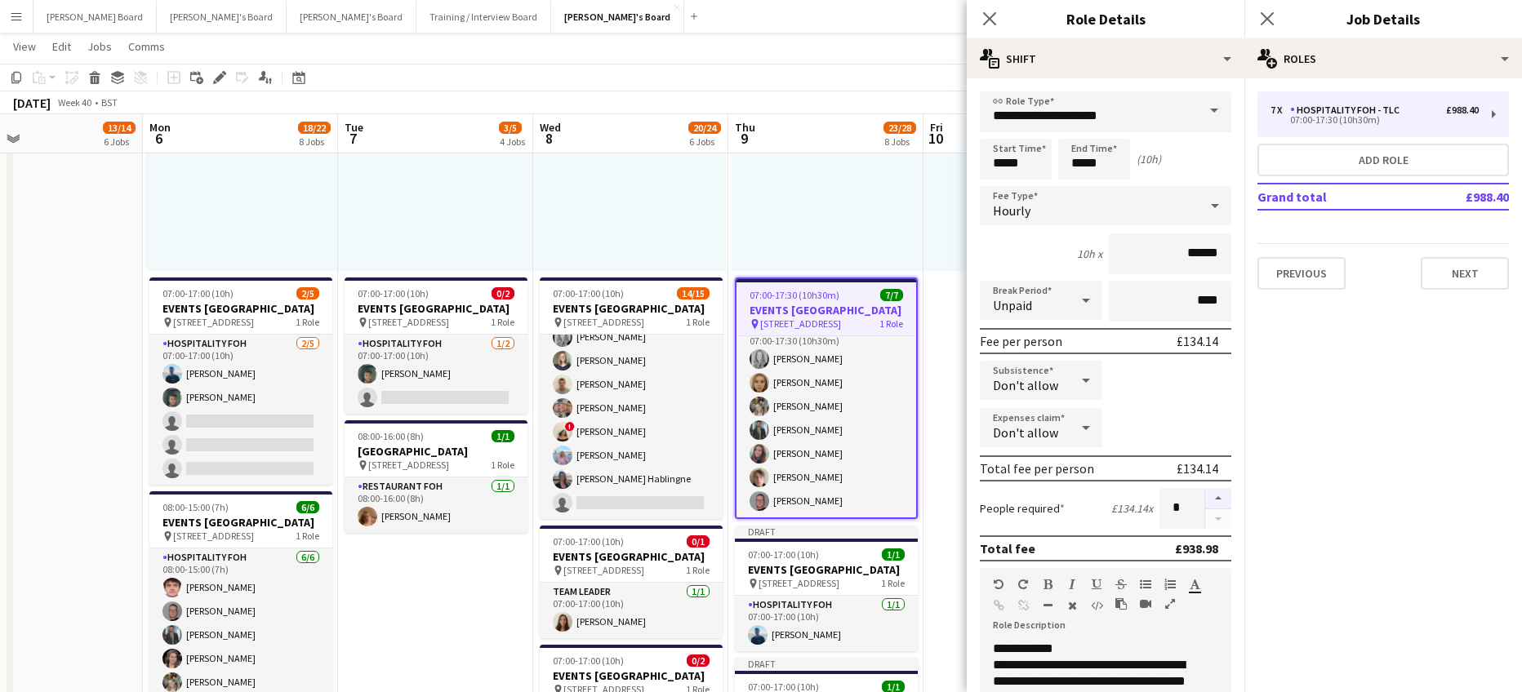
click at [1210, 500] on button "button" at bounding box center [1218, 498] width 26 height 21
type input "**"
click at [952, 419] on app-date-cell "08:00-16:00 (8h) 1/1 pin Woking, GU21 4YH 1 Role Kitchen Porter 1/1 08:00-16:00…" at bounding box center [1020, 502] width 195 height 1645
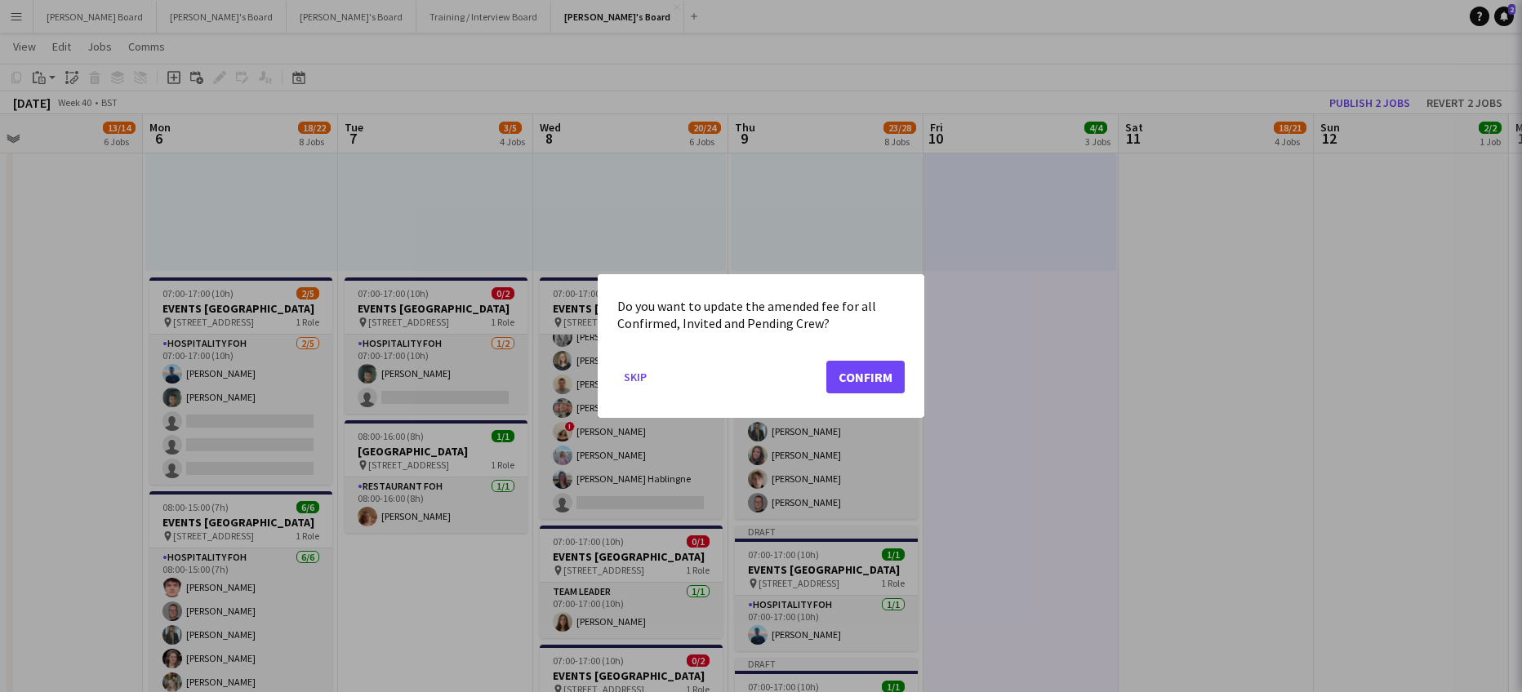
scroll to position [0, 0]
click at [868, 379] on button "Confirm" at bounding box center [865, 377] width 78 height 33
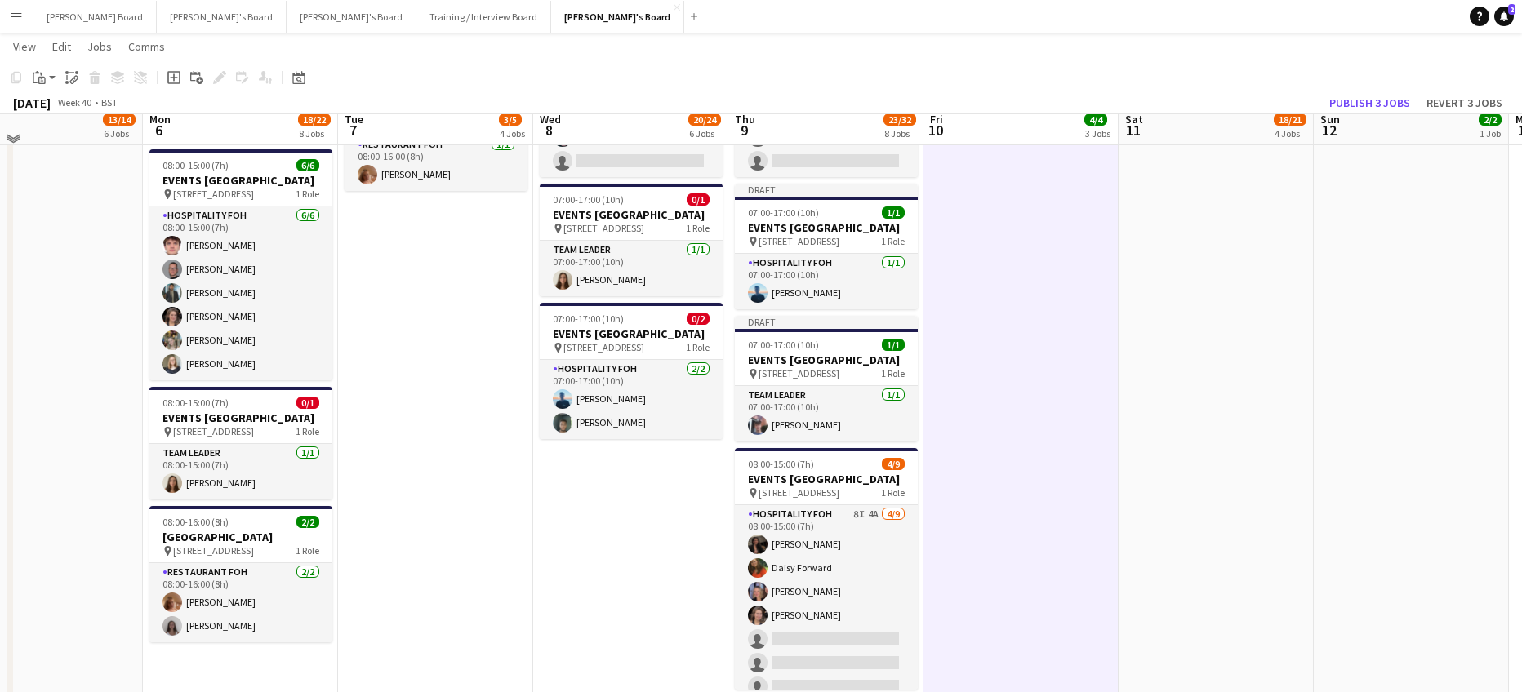
scroll to position [1380, 0]
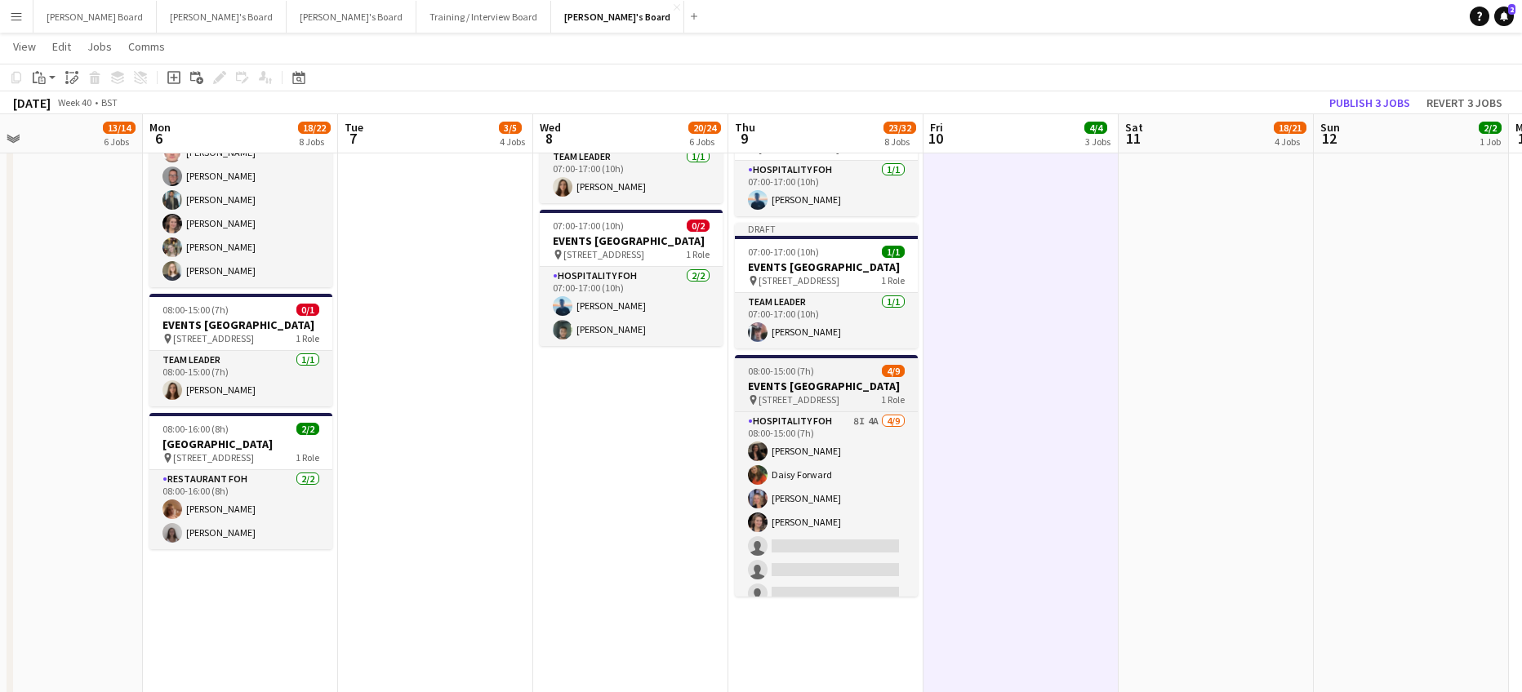
click at [857, 377] on div "08:00-15:00 (7h) 4/9" at bounding box center [826, 371] width 183 height 12
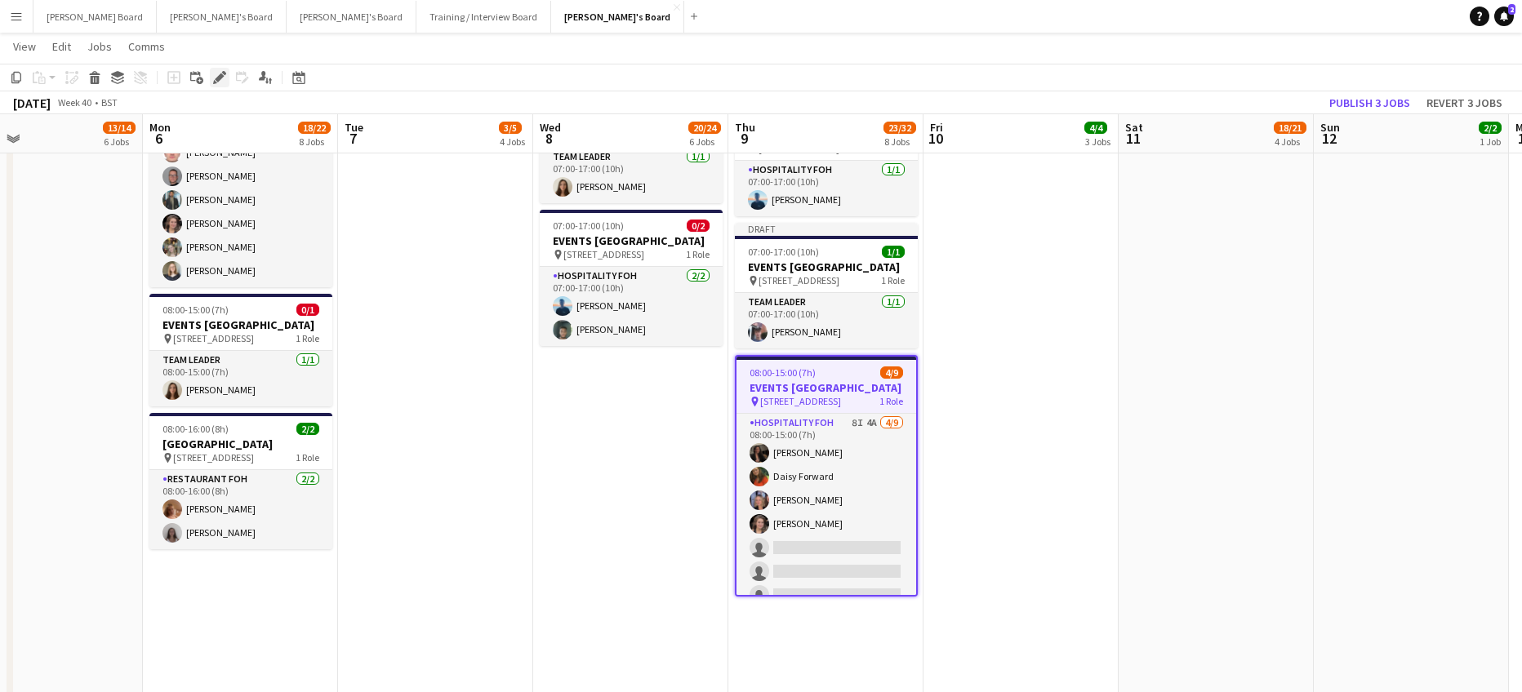
click at [215, 74] on icon "Edit" at bounding box center [219, 77] width 13 height 13
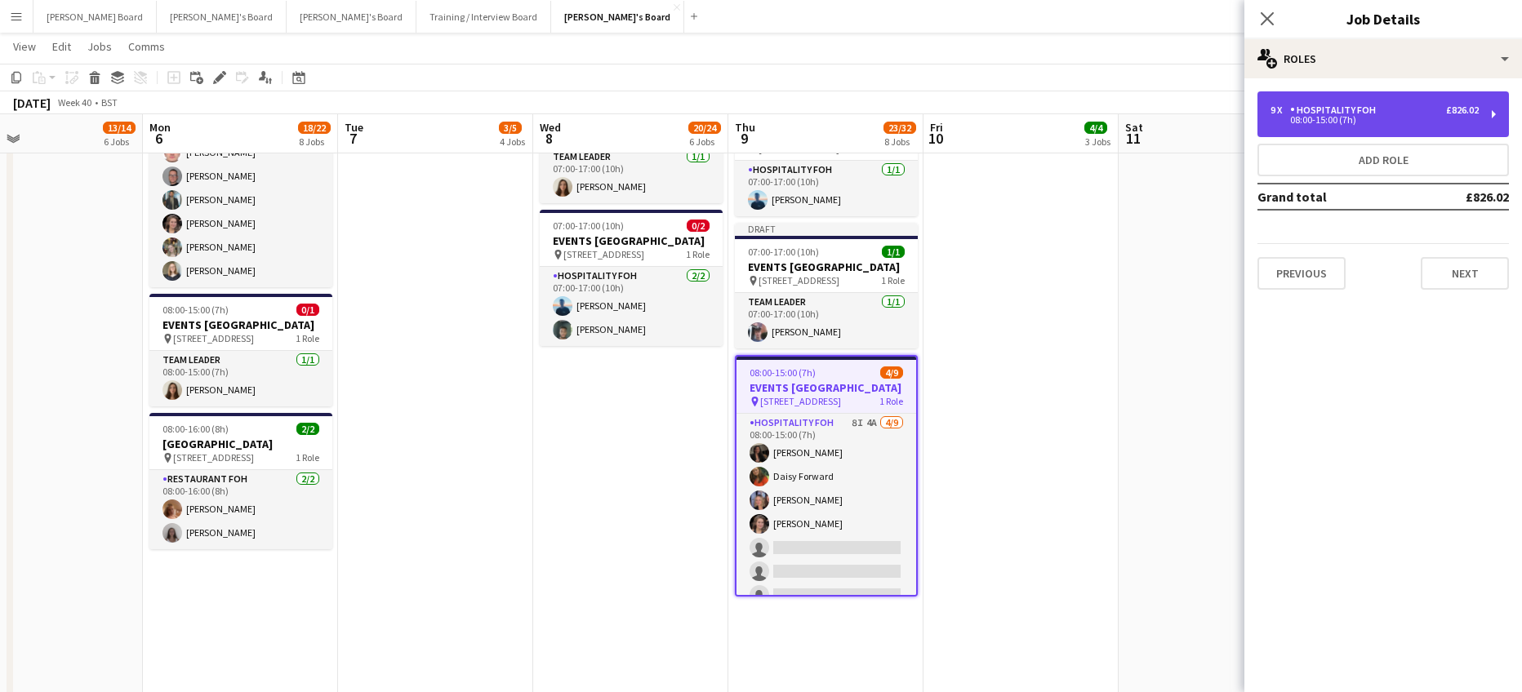
click at [1332, 111] on div "Hospitality FOH" at bounding box center [1336, 109] width 92 height 11
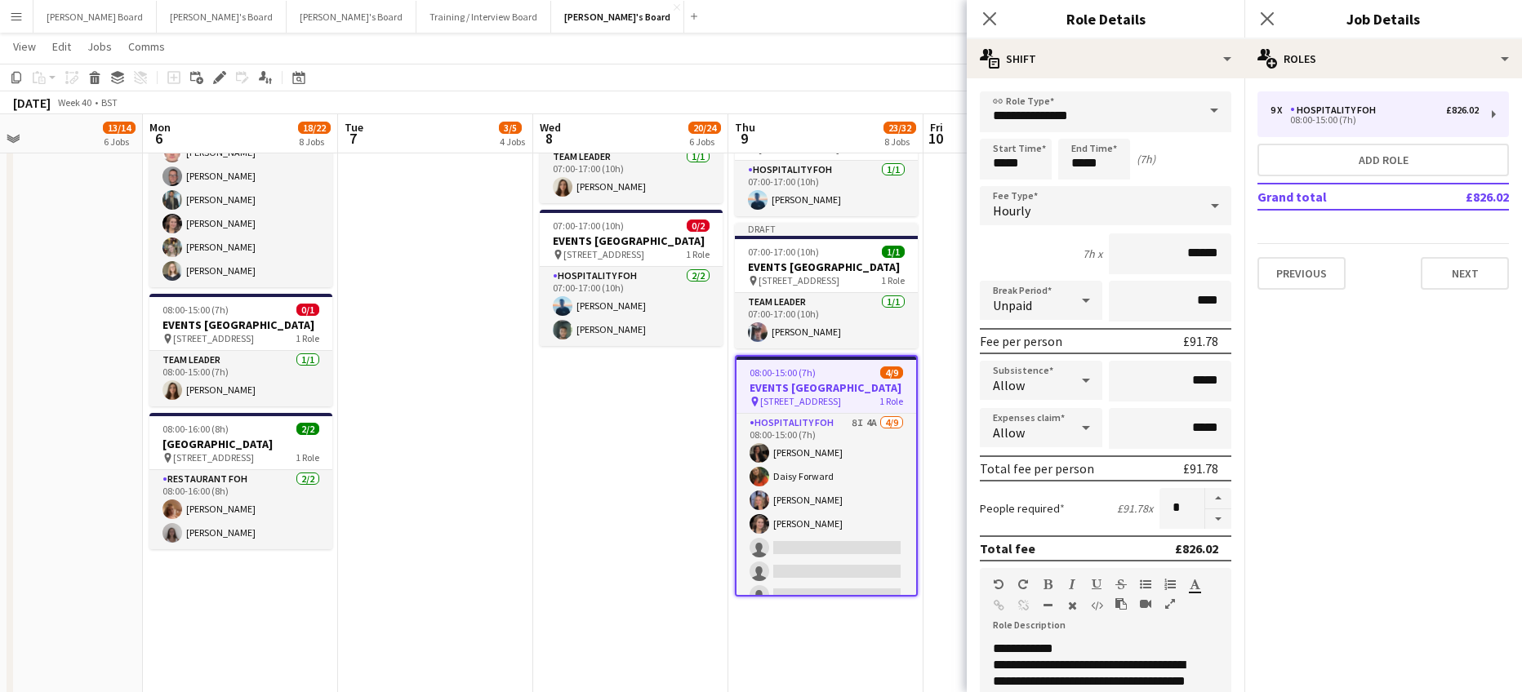
click at [1203, 532] on form "**********" at bounding box center [1106, 598] width 278 height 1015
click at [1205, 524] on button "button" at bounding box center [1218, 519] width 26 height 20
type input "*"
click at [958, 419] on app-date-cell "08:00-16:00 (8h) 1/1 pin Woking, GU21 4YH 1 Role Kitchen Porter 1/1 08:00-16:00…" at bounding box center [1020, 67] width 195 height 1645
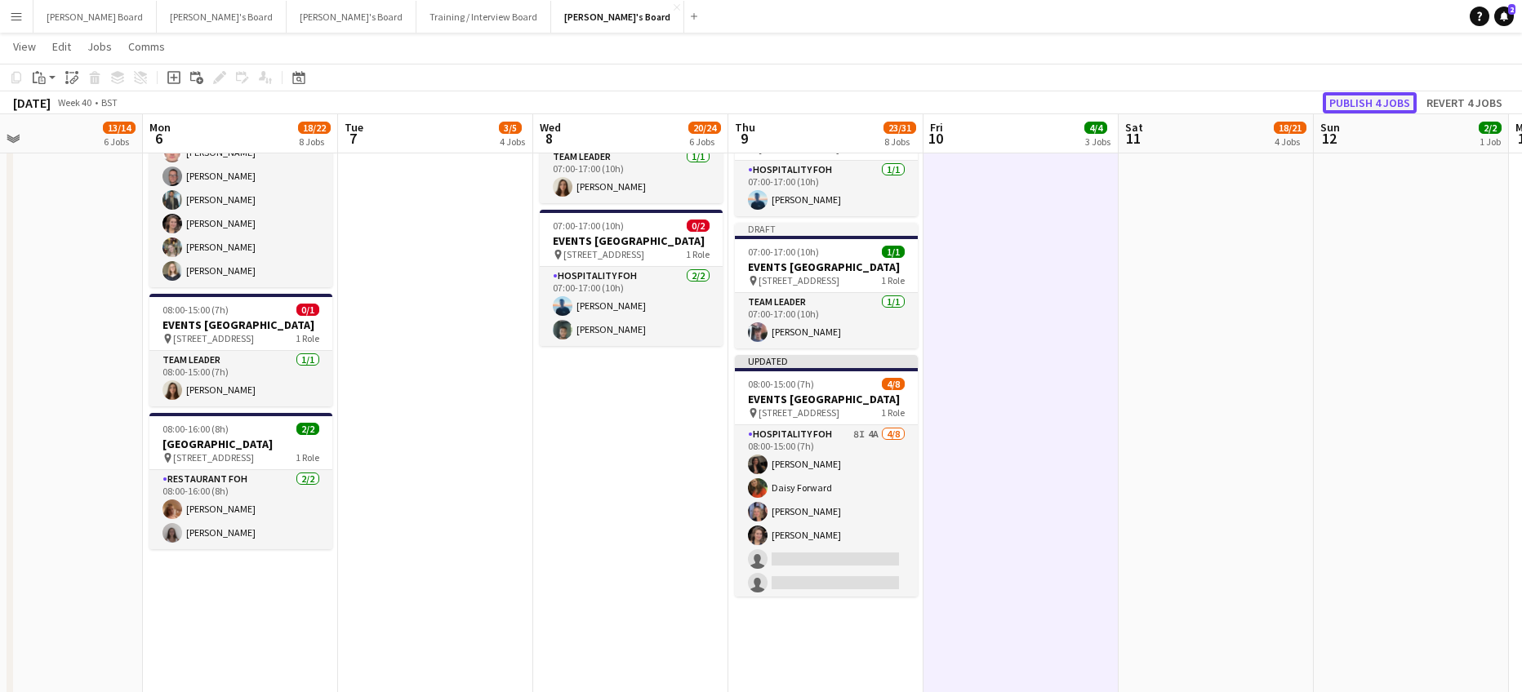
click at [1363, 104] on button "Publish 4 jobs" at bounding box center [1370, 102] width 94 height 21
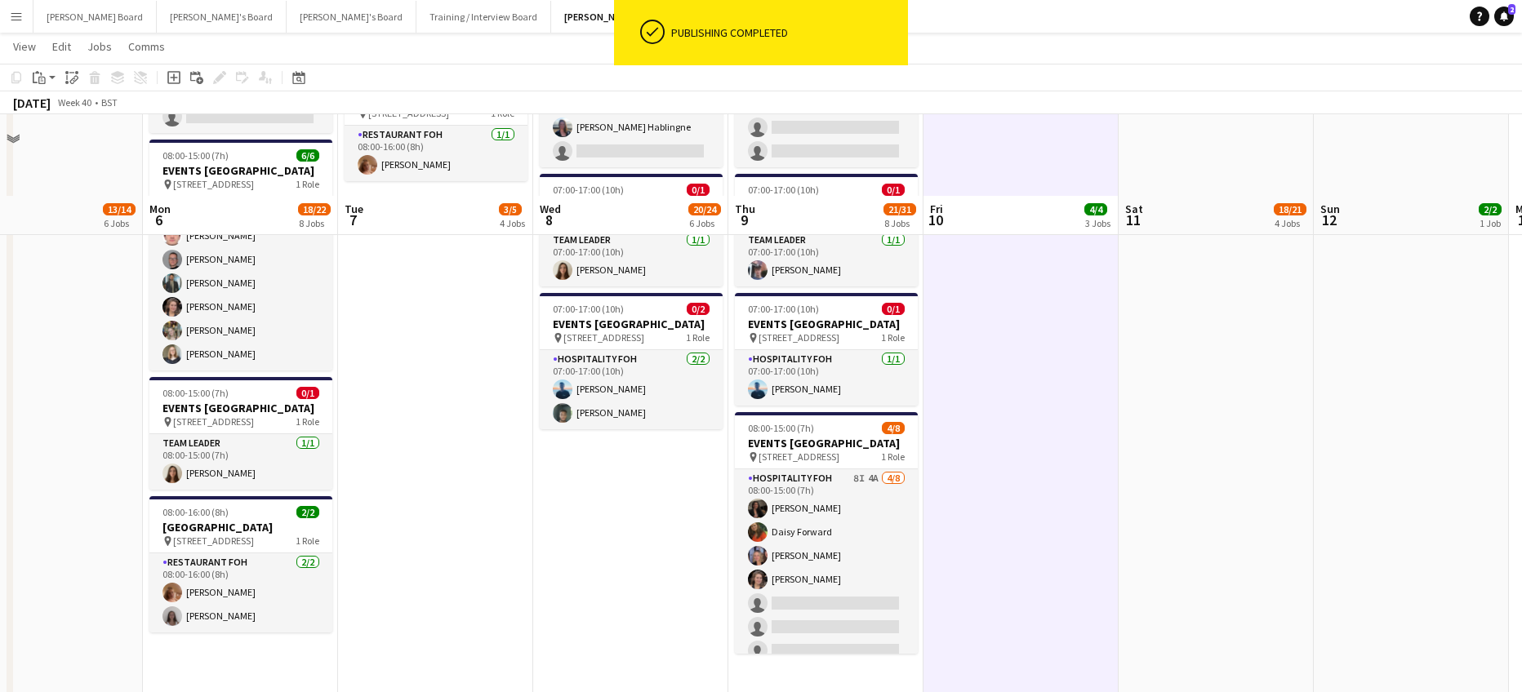
scroll to position [1054, 0]
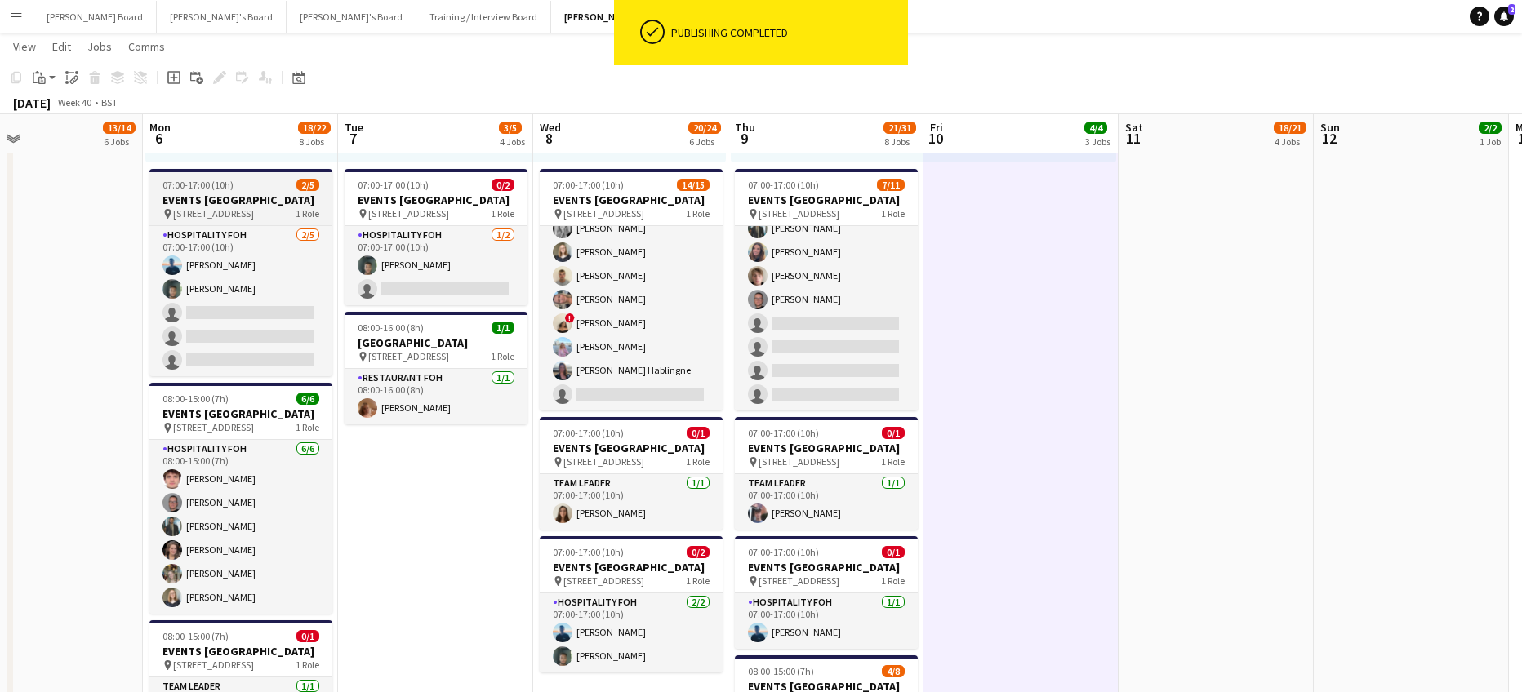
click at [226, 207] on h3 "EVENTS [GEOGRAPHIC_DATA]" at bounding box center [240, 200] width 183 height 15
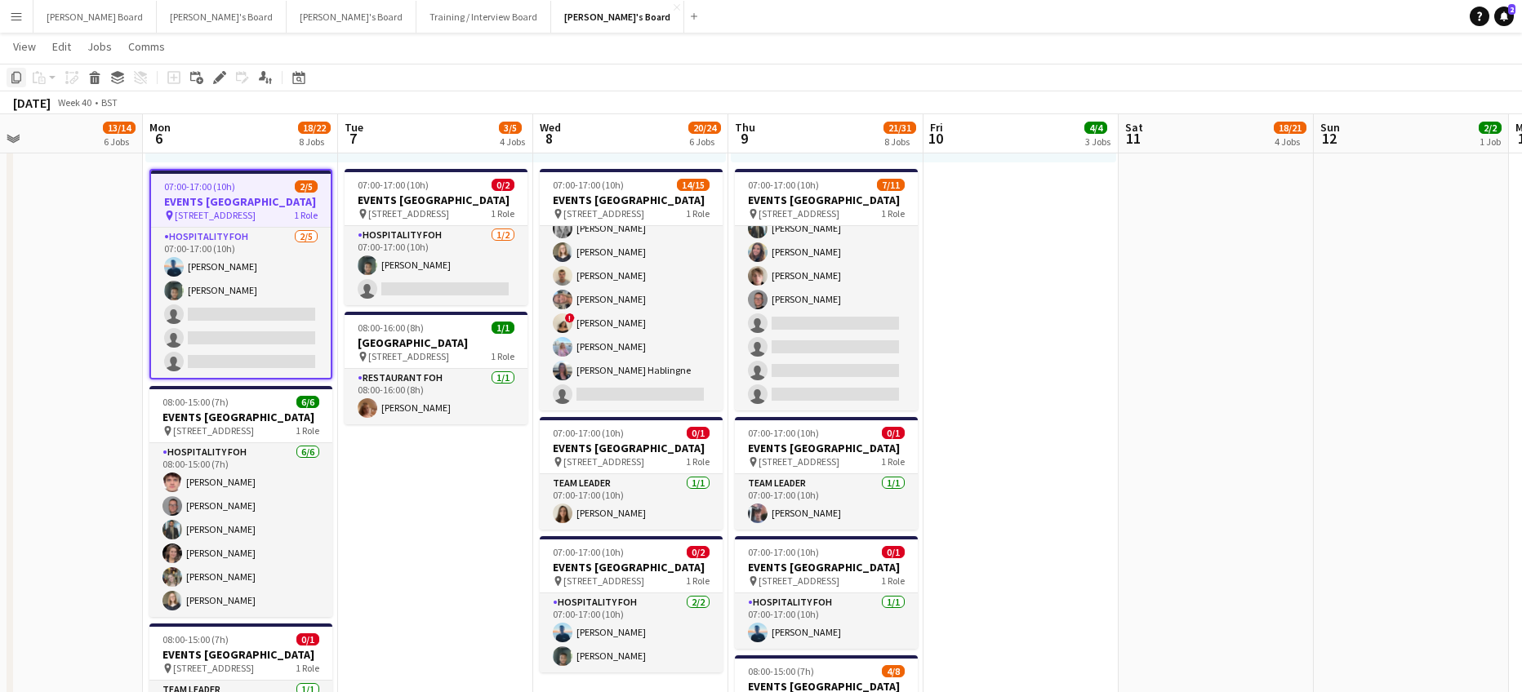
click at [20, 78] on icon "Copy" at bounding box center [16, 77] width 13 height 13
drag, startPoint x: 1020, startPoint y: 258, endPoint x: 974, endPoint y: 247, distance: 47.9
click at [1021, 258] on app-date-cell "08:00-16:00 (8h) 1/1 pin Woking, GU21 4YH 1 Role Kitchen Porter 1/1 08:00-16:00…" at bounding box center [1020, 393] width 195 height 1645
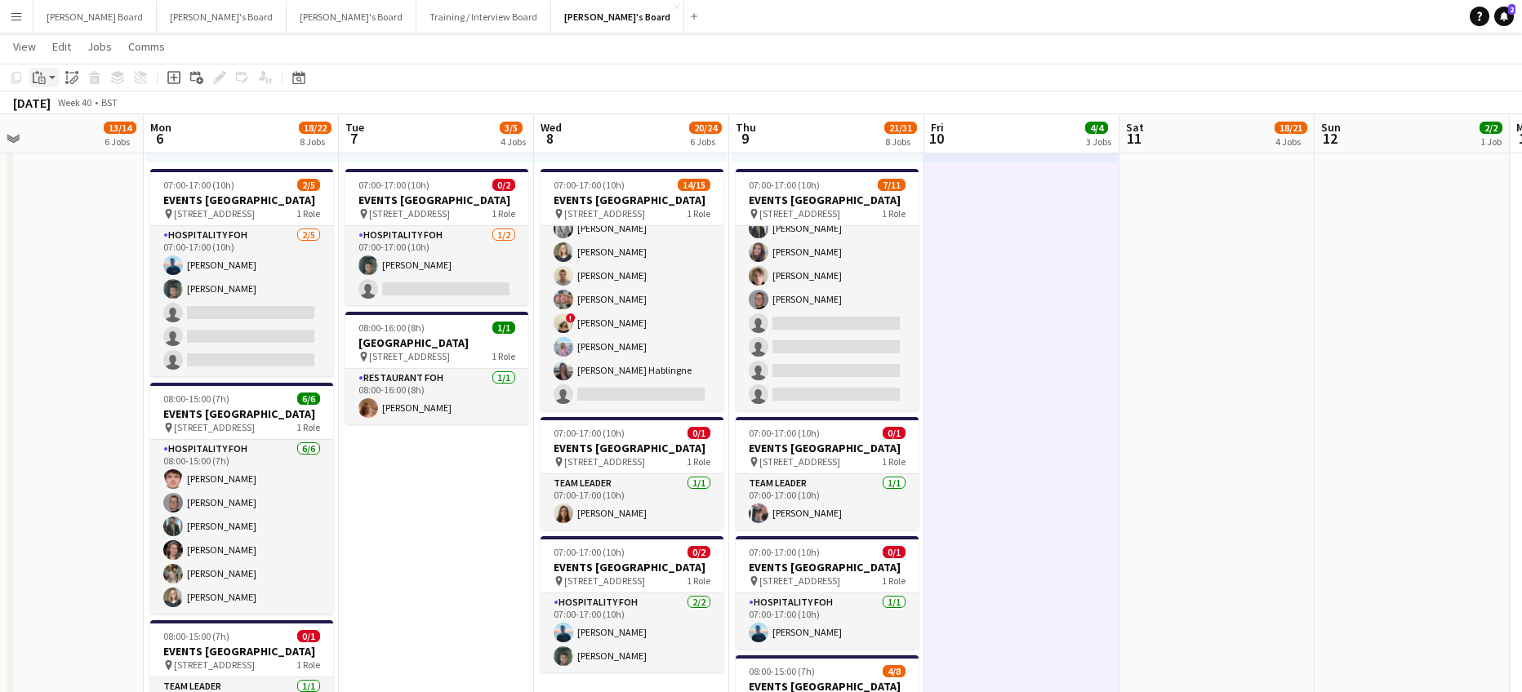
click at [42, 76] on icon "Paste" at bounding box center [39, 77] width 13 height 13
click at [78, 138] on link "Paste with crew Ctrl+Shift+V" at bounding box center [119, 136] width 153 height 15
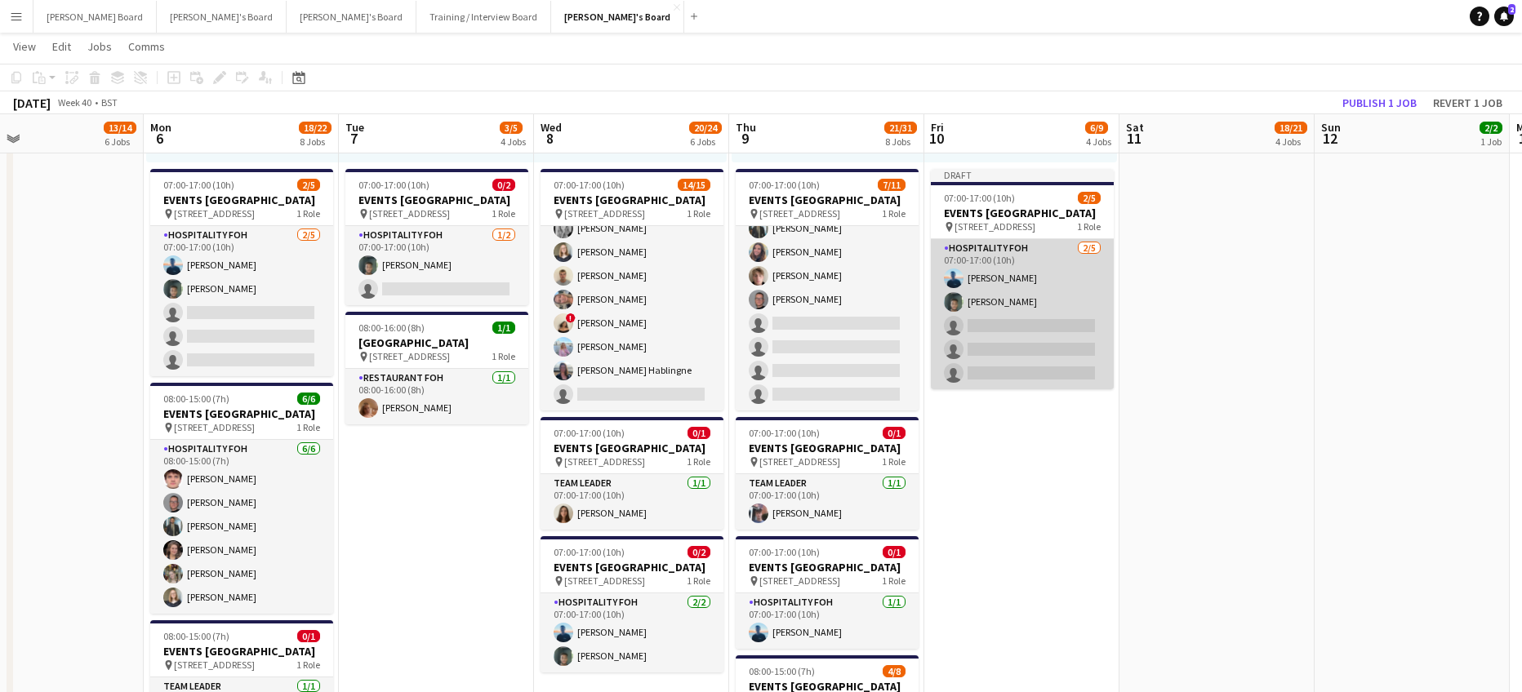
drag, startPoint x: 1037, startPoint y: 340, endPoint x: 1098, endPoint y: 322, distance: 63.8
click at [1038, 340] on app-card-role "Hospitality FOH 2/5 07:00-17:00 (10h) Daniel de Caestecker Harrison Clarke sing…" at bounding box center [1022, 314] width 183 height 150
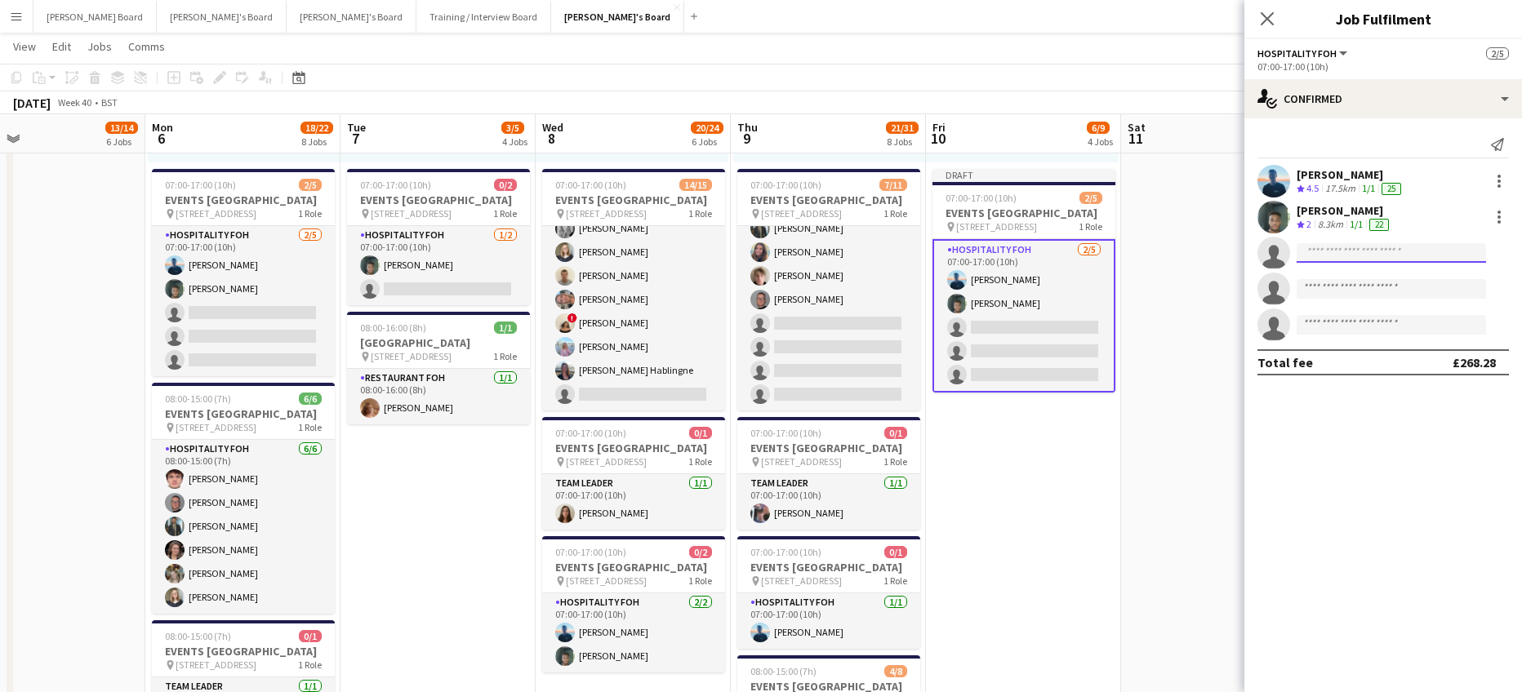
click at [1341, 249] on input at bounding box center [1390, 253] width 189 height 20
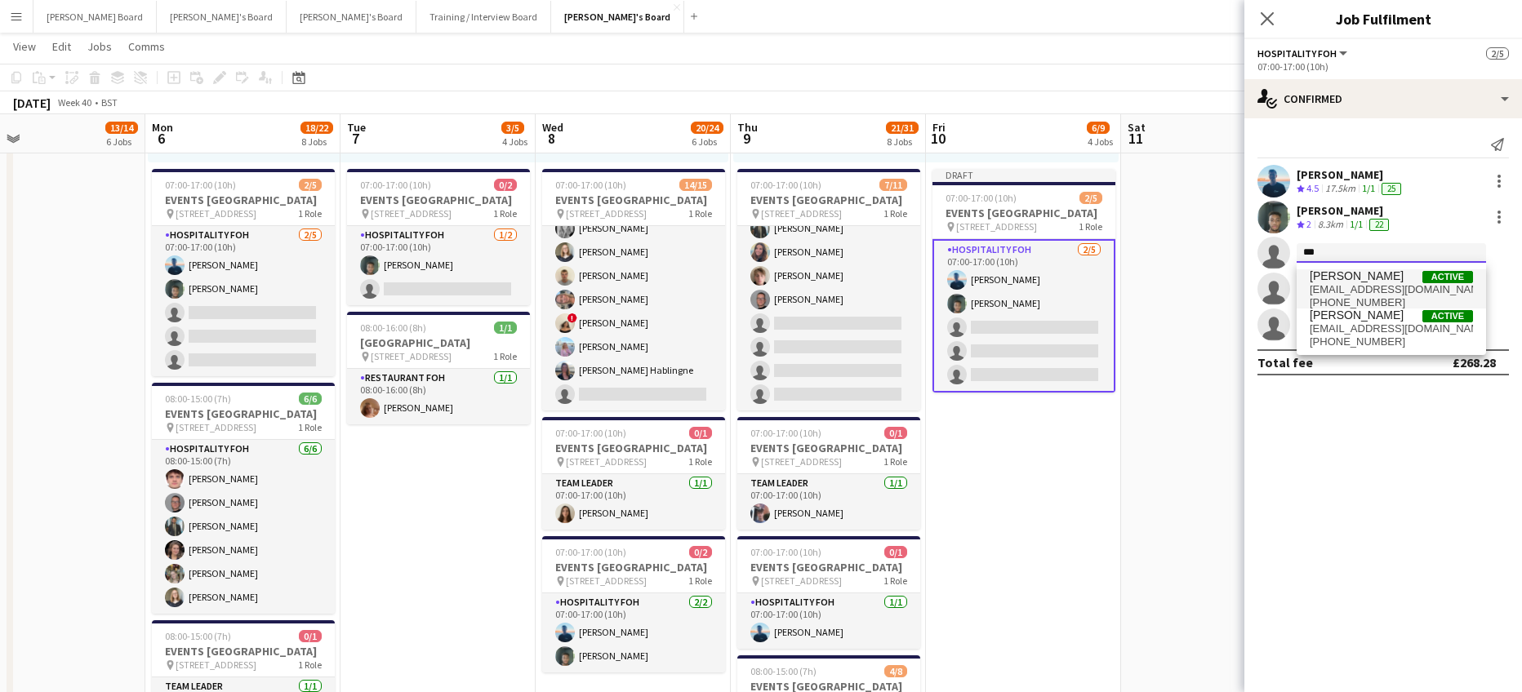
type input "***"
click at [1389, 289] on span "camsly128@gmail.com" at bounding box center [1390, 289] width 163 height 13
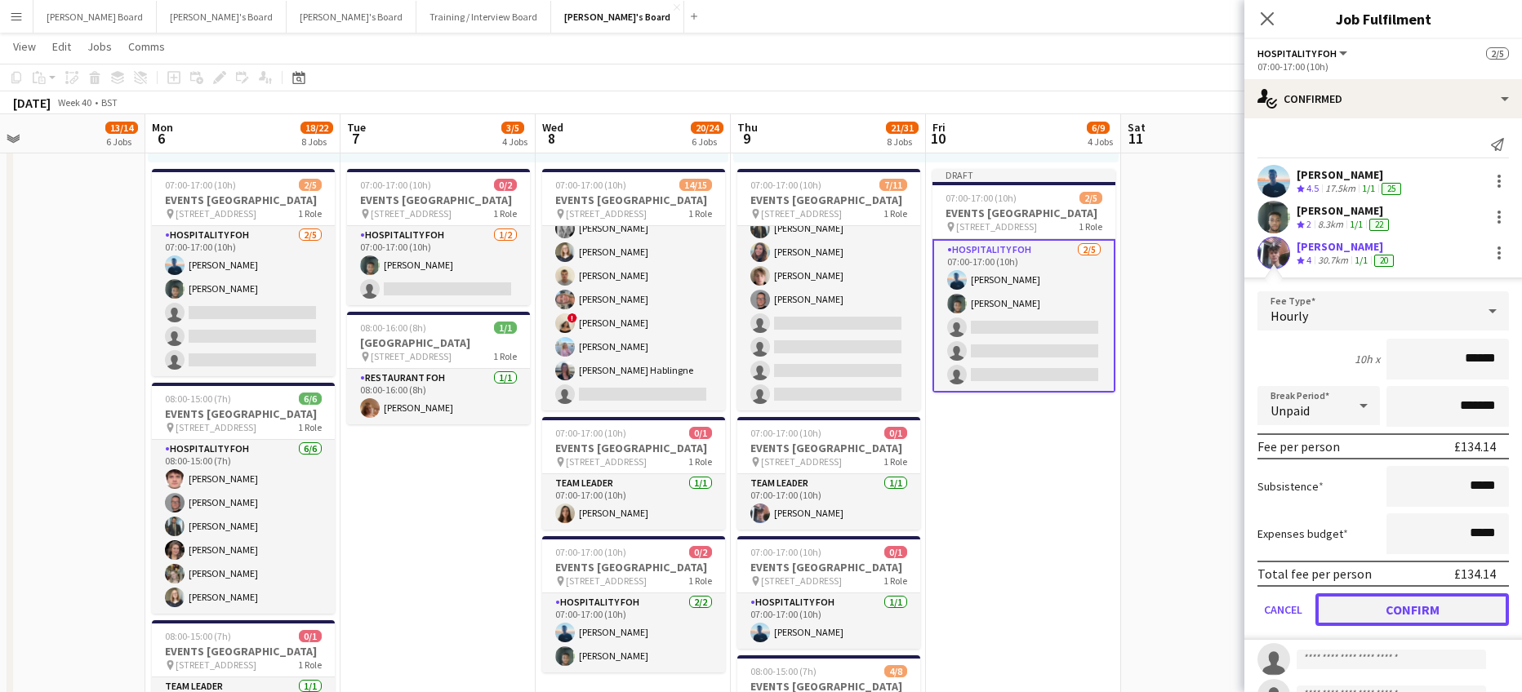
click at [1394, 614] on button "Confirm" at bounding box center [1411, 610] width 193 height 33
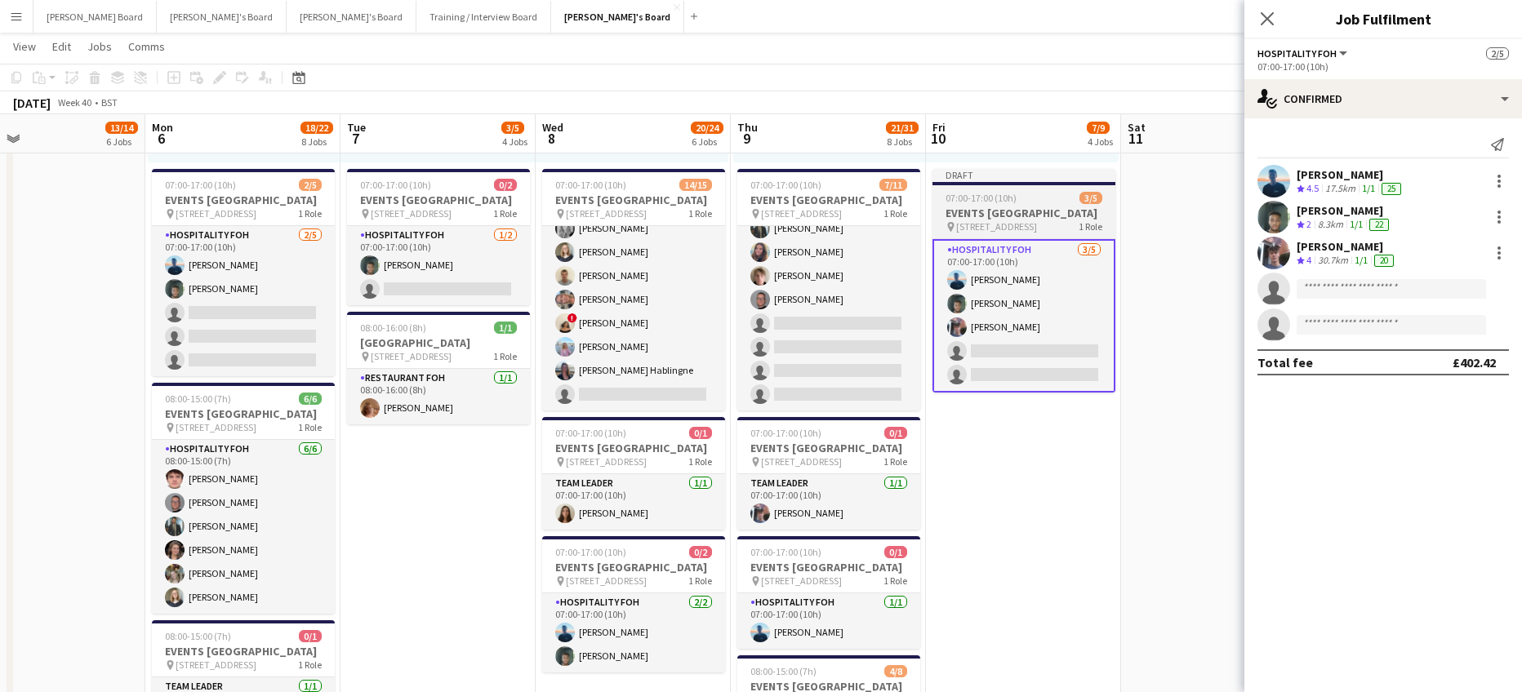
click at [994, 214] on h3 "EVENTS [GEOGRAPHIC_DATA]" at bounding box center [1023, 213] width 183 height 15
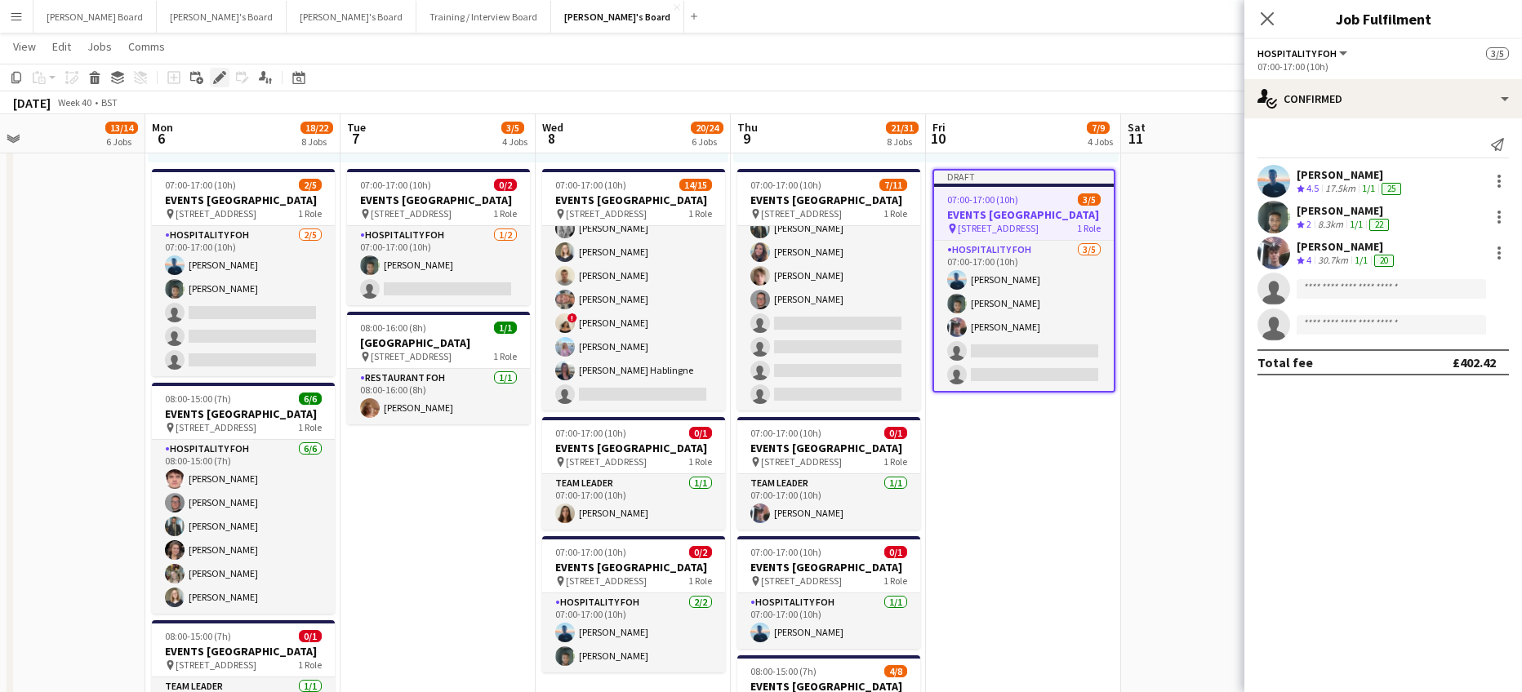
click at [216, 79] on icon at bounding box center [219, 77] width 9 height 9
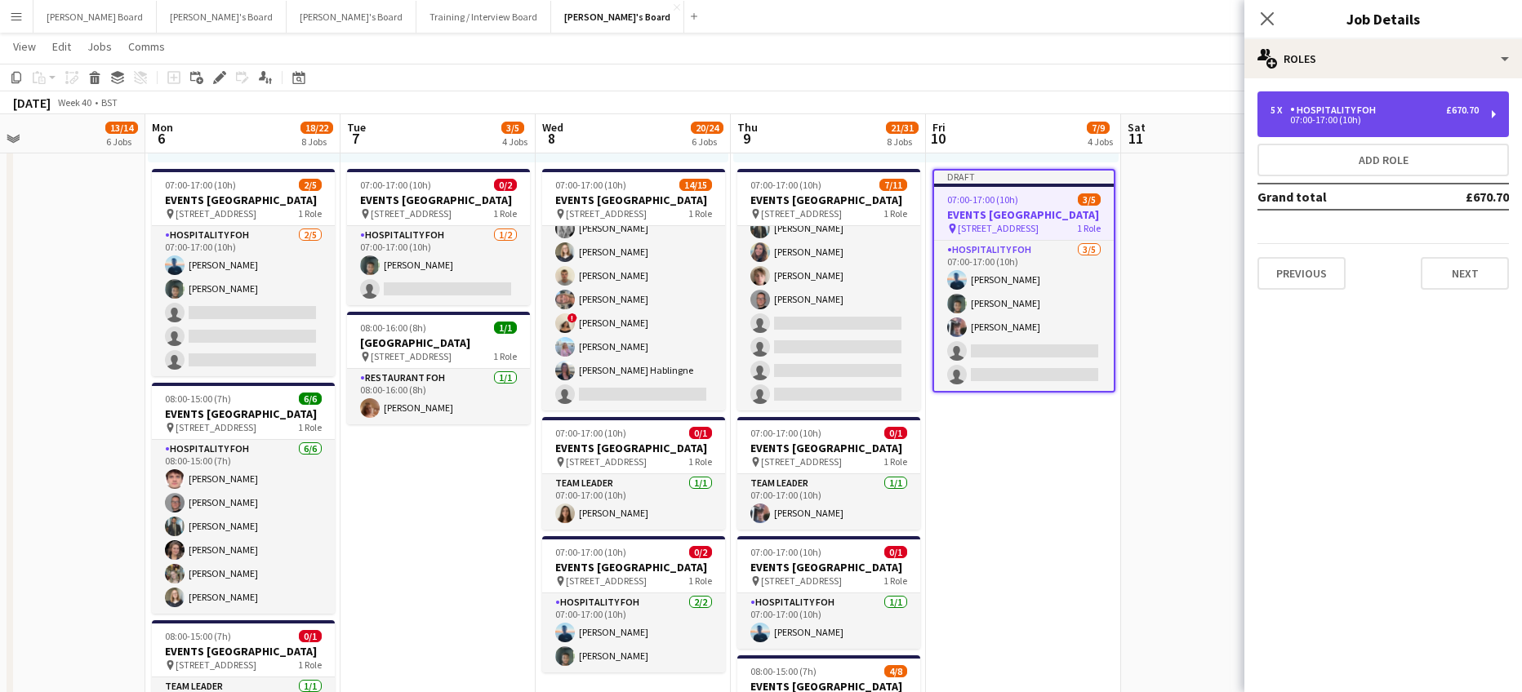
click at [1348, 112] on div "Hospitality FOH" at bounding box center [1336, 109] width 92 height 11
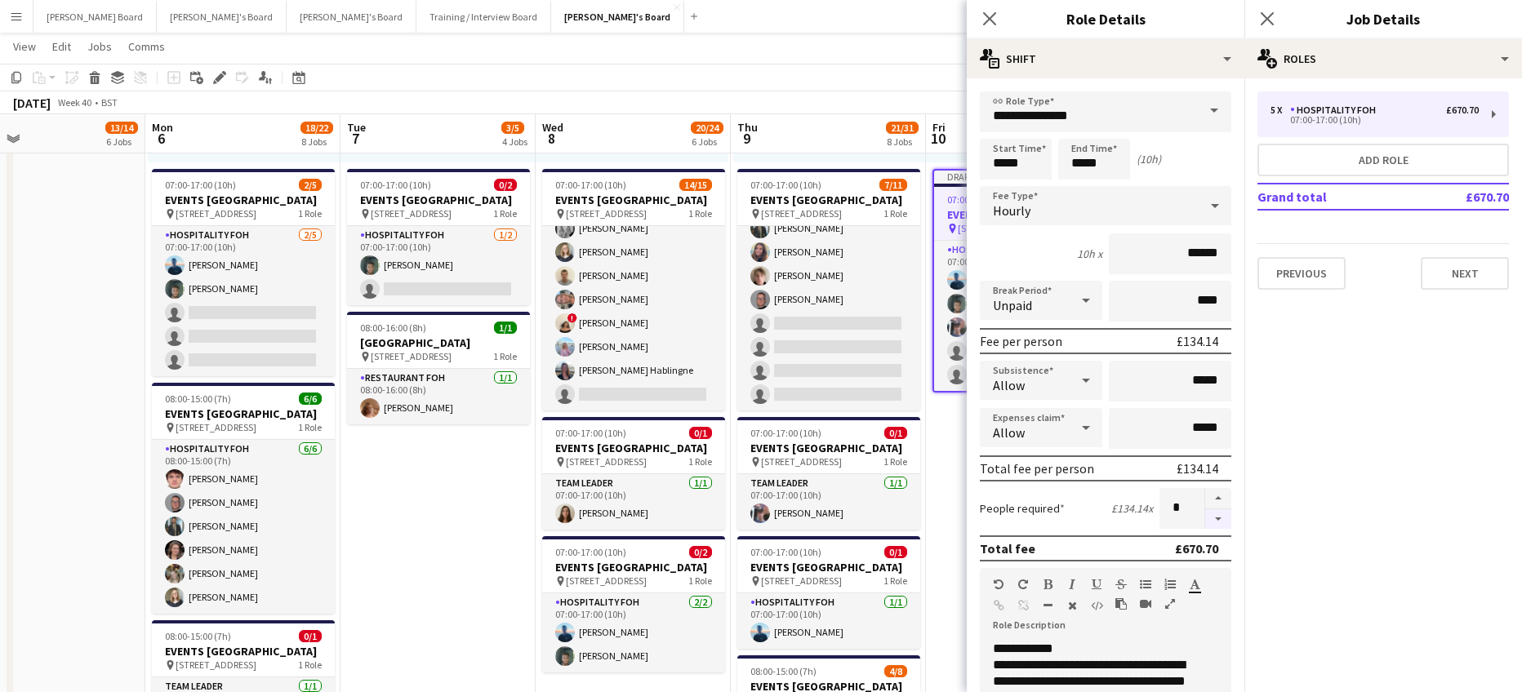
click at [1205, 514] on button "button" at bounding box center [1218, 519] width 26 height 20
type input "*"
click at [932, 456] on app-date-cell "08:00-16:00 (8h) 1/1 pin Woking, GU21 4YH 1 Role Kitchen Porter 1/1 08:00-16:00…" at bounding box center [1023, 393] width 195 height 1645
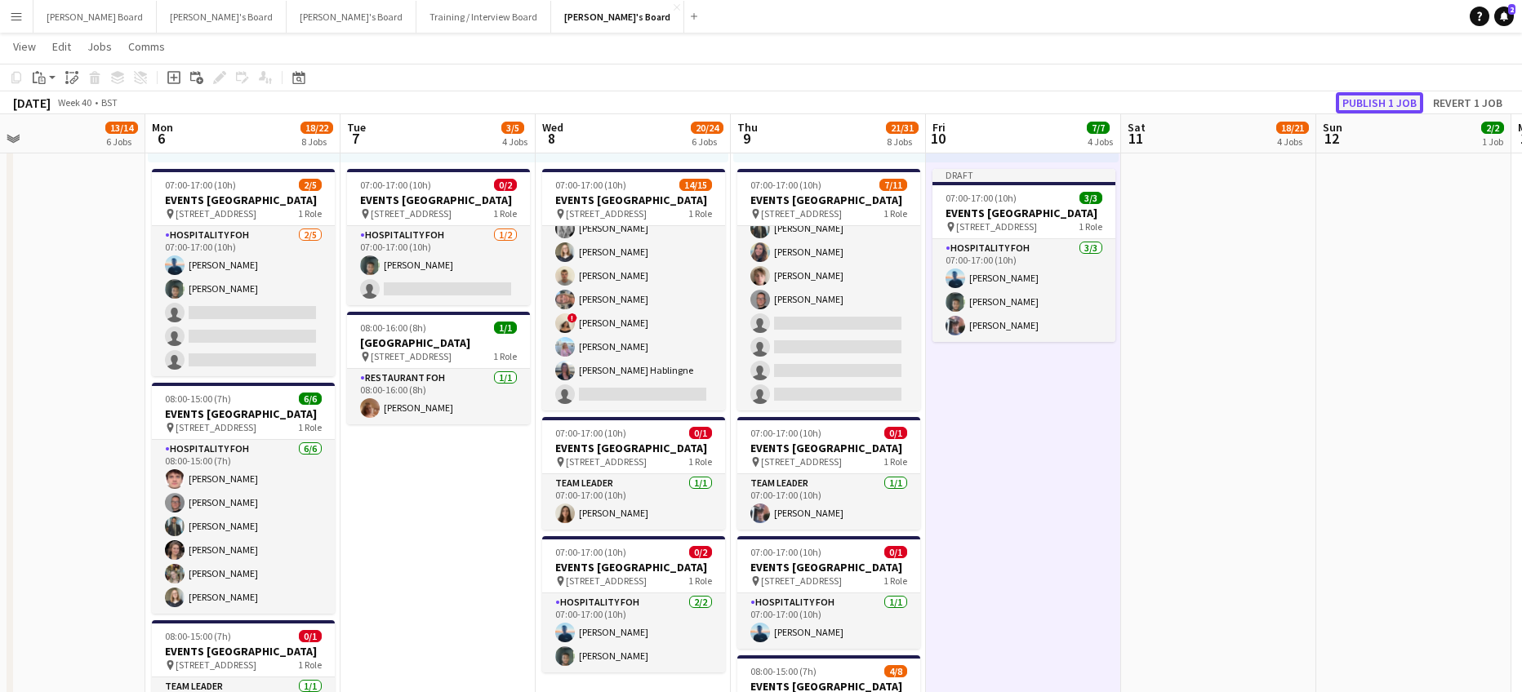
click at [1380, 104] on button "Publish 1 job" at bounding box center [1379, 102] width 87 height 21
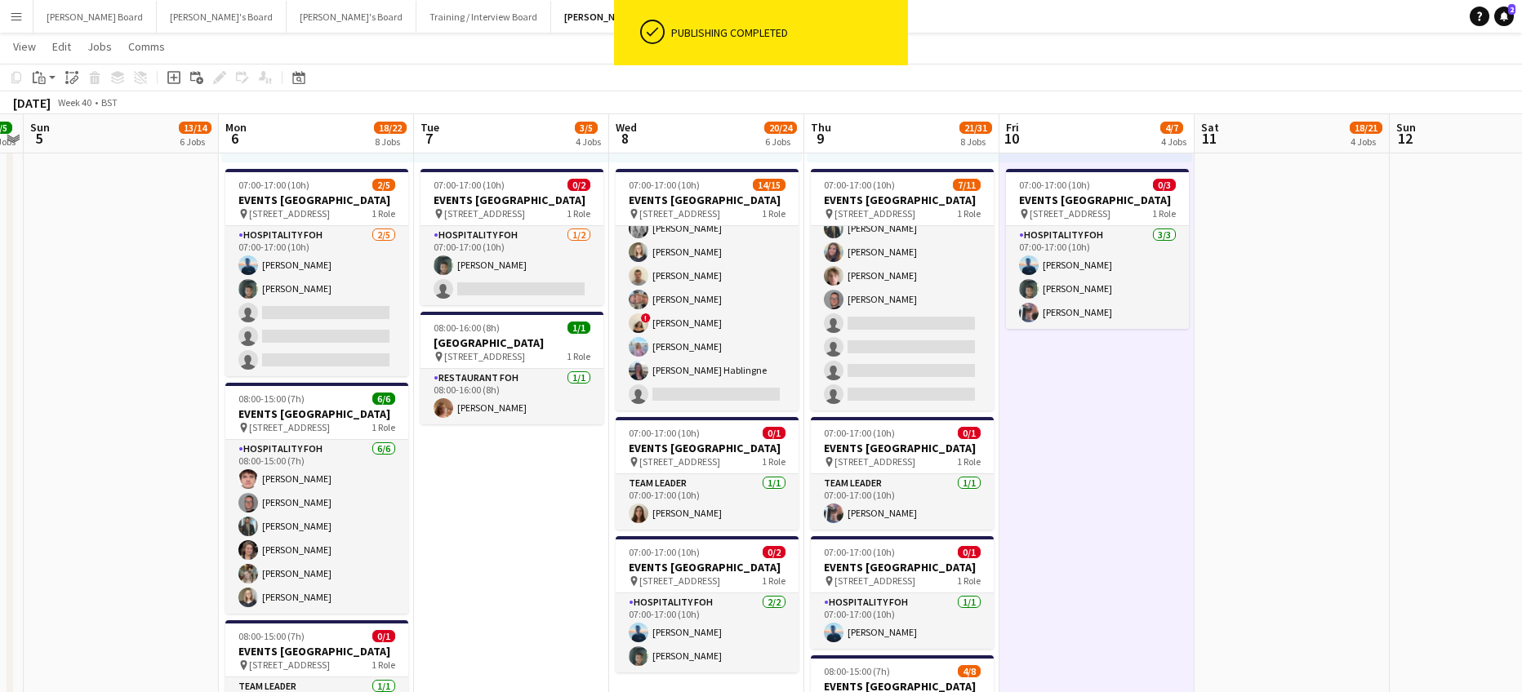
scroll to position [0, 559]
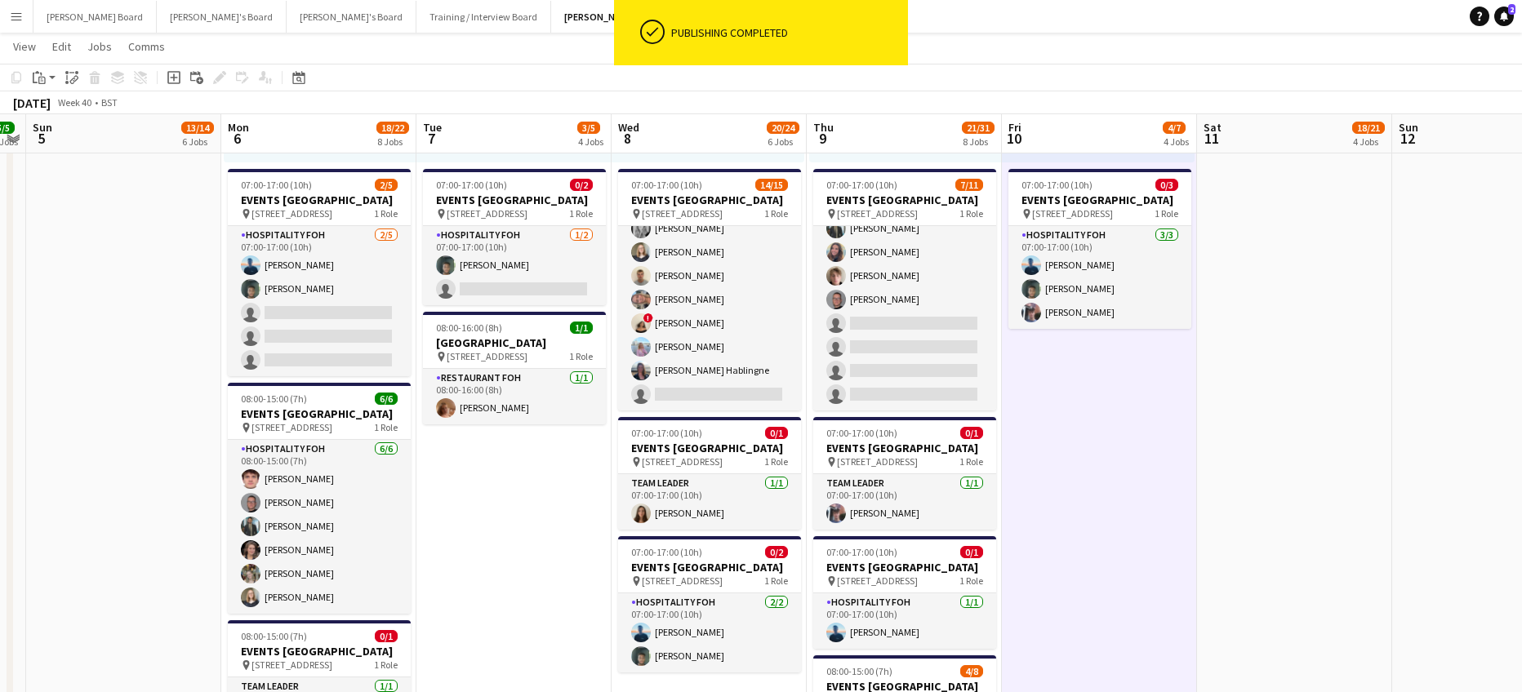
drag, startPoint x: 1081, startPoint y: 507, endPoint x: 1157, endPoint y: 509, distance: 75.9
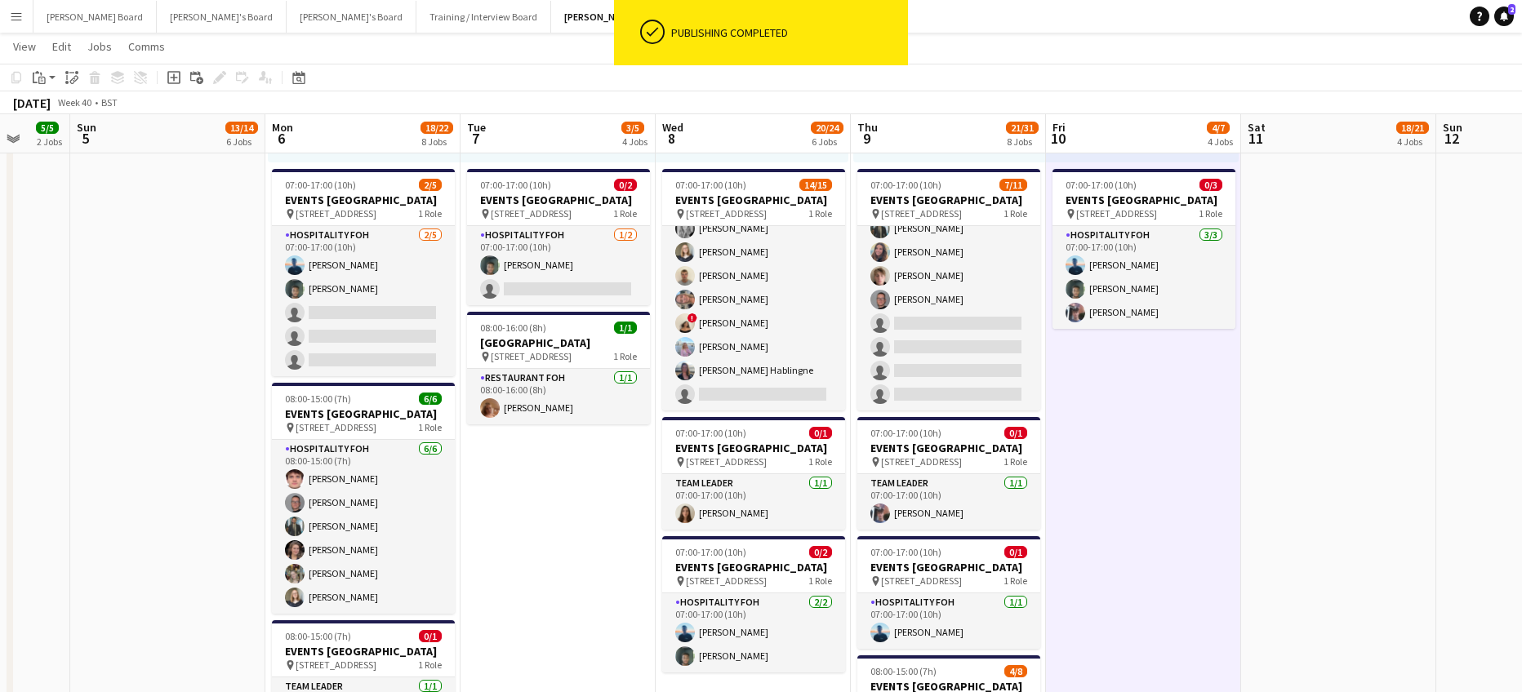
drag, startPoint x: 1170, startPoint y: 476, endPoint x: 1015, endPoint y: 478, distance: 155.1
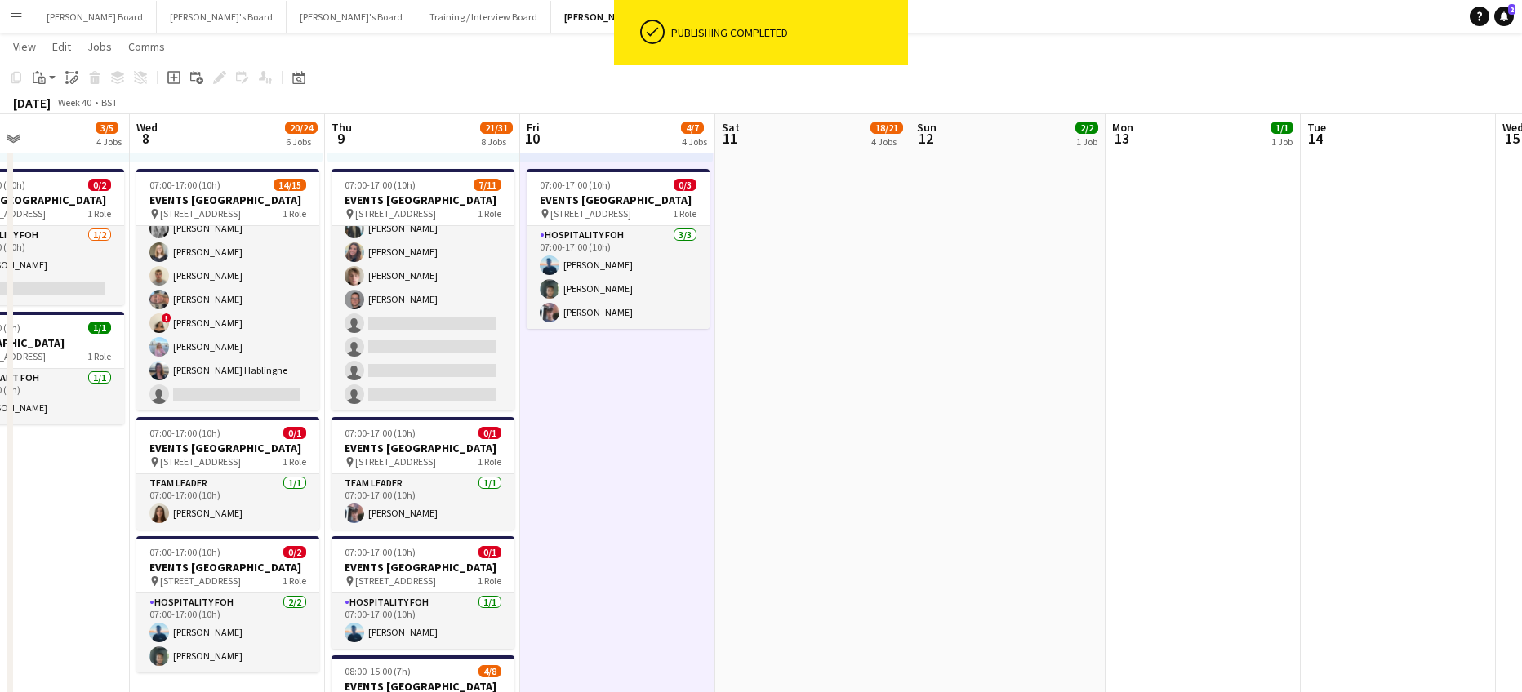
scroll to position [0, 546]
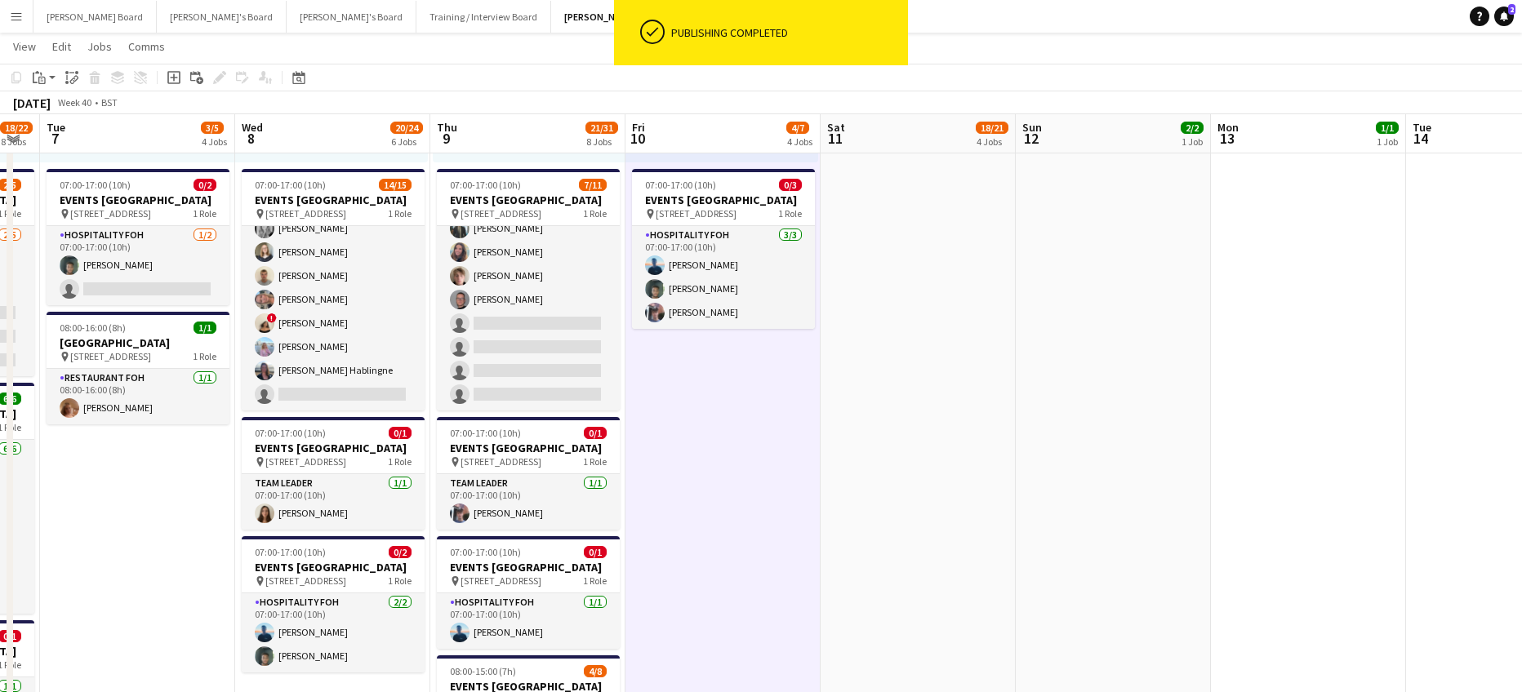
drag, startPoint x: 1069, startPoint y: 456, endPoint x: 847, endPoint y: 480, distance: 223.4
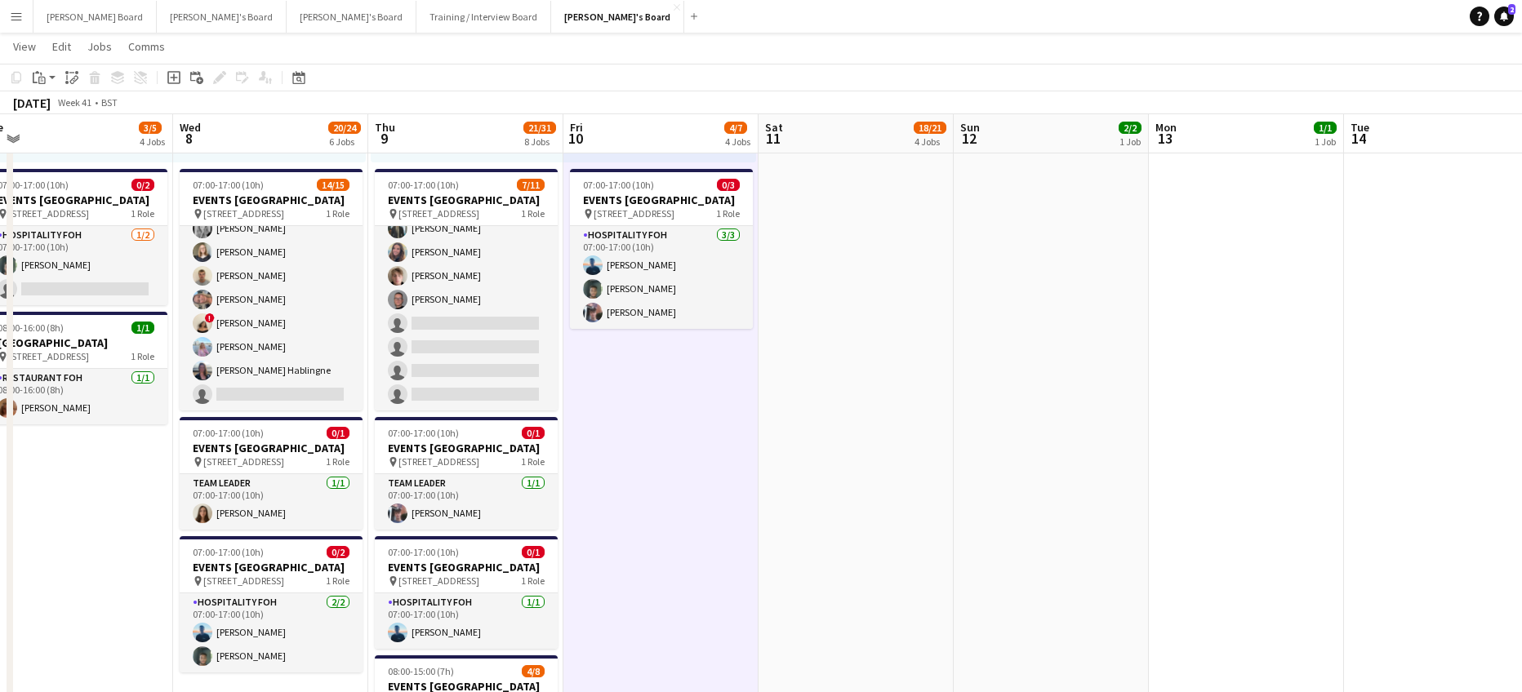
scroll to position [0, 634]
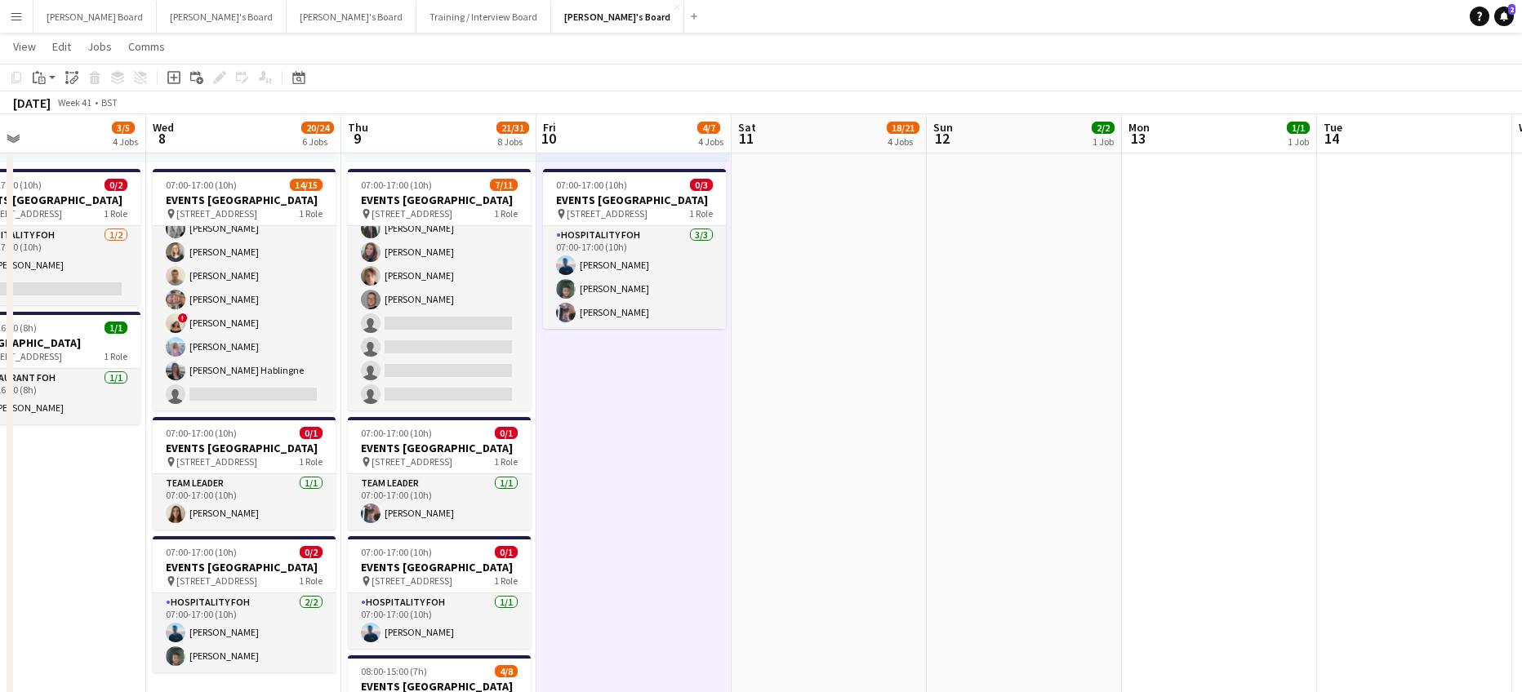
drag, startPoint x: 945, startPoint y: 394, endPoint x: 857, endPoint y: 408, distance: 89.3
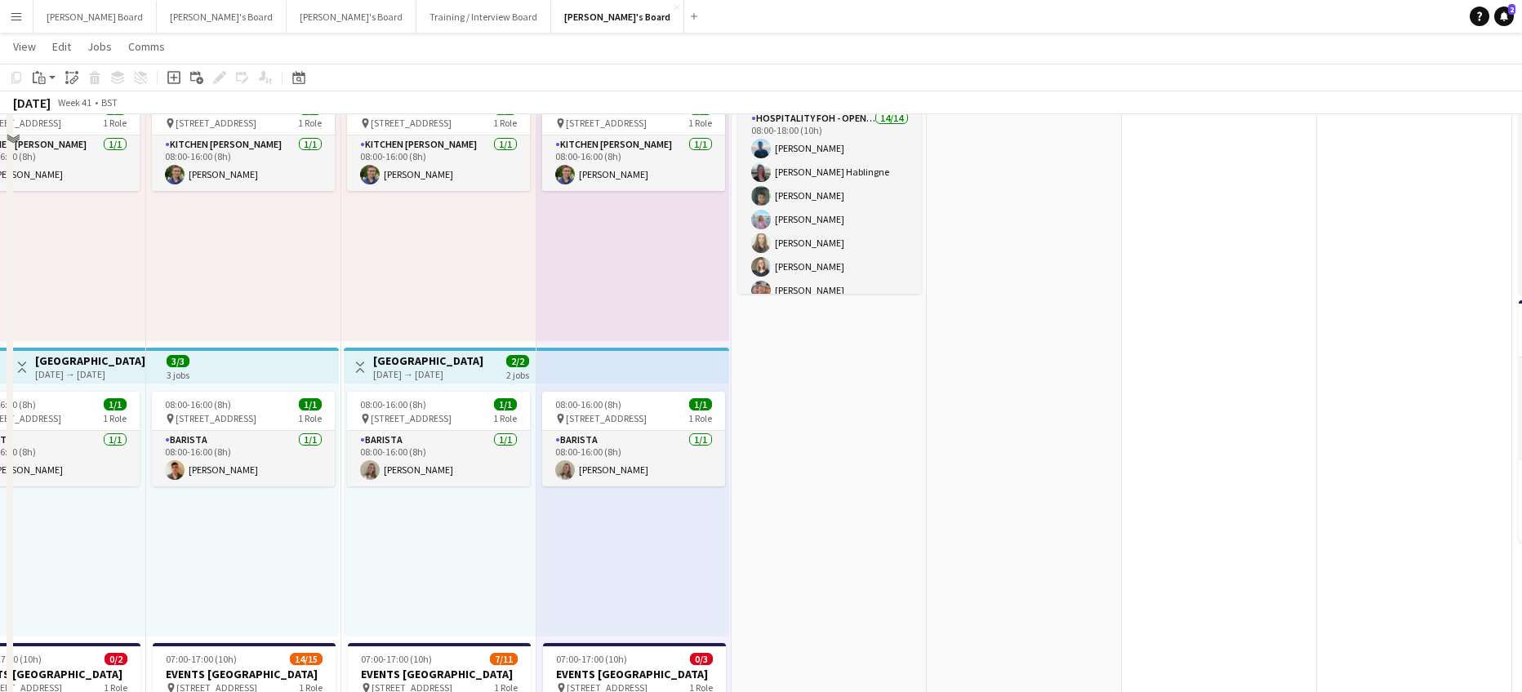
scroll to position [727, 0]
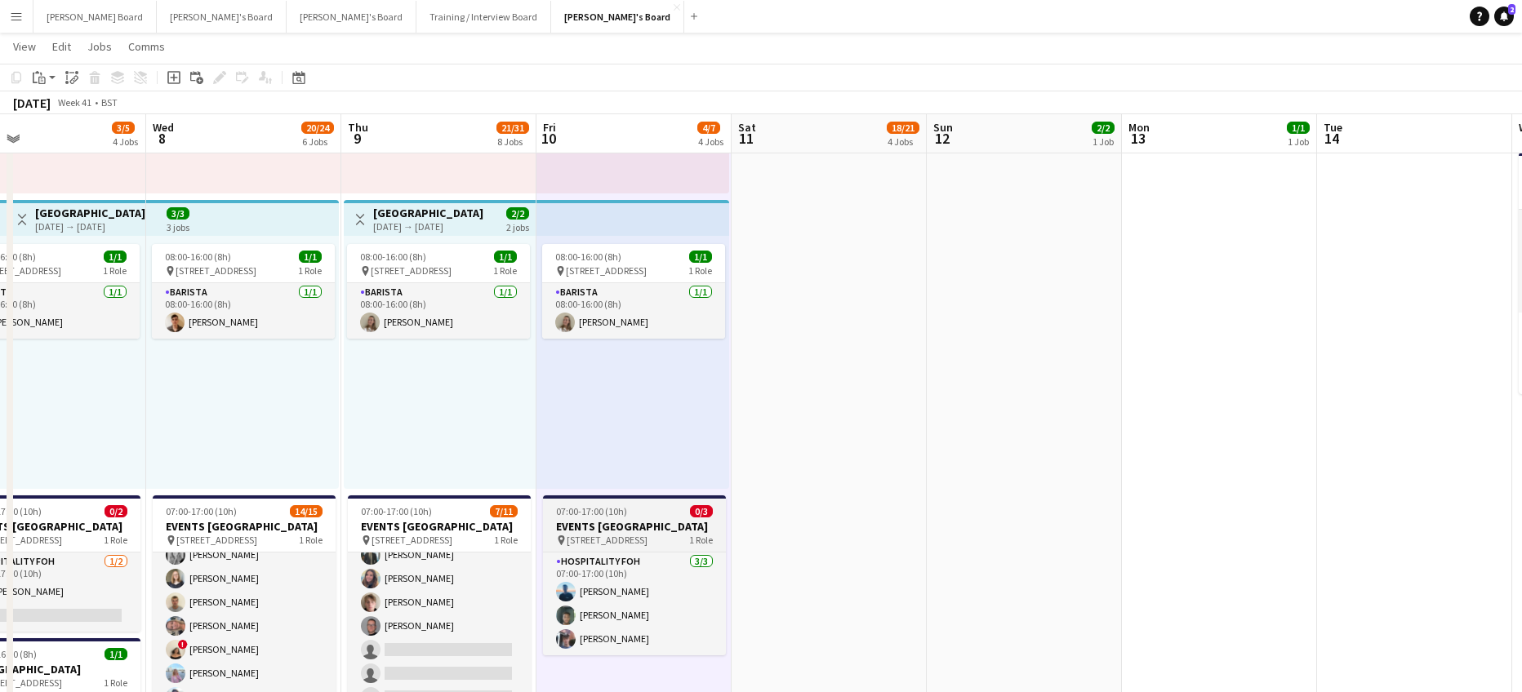
click at [593, 511] on span "07:00-17:00 (10h)" at bounding box center [591, 511] width 71 height 12
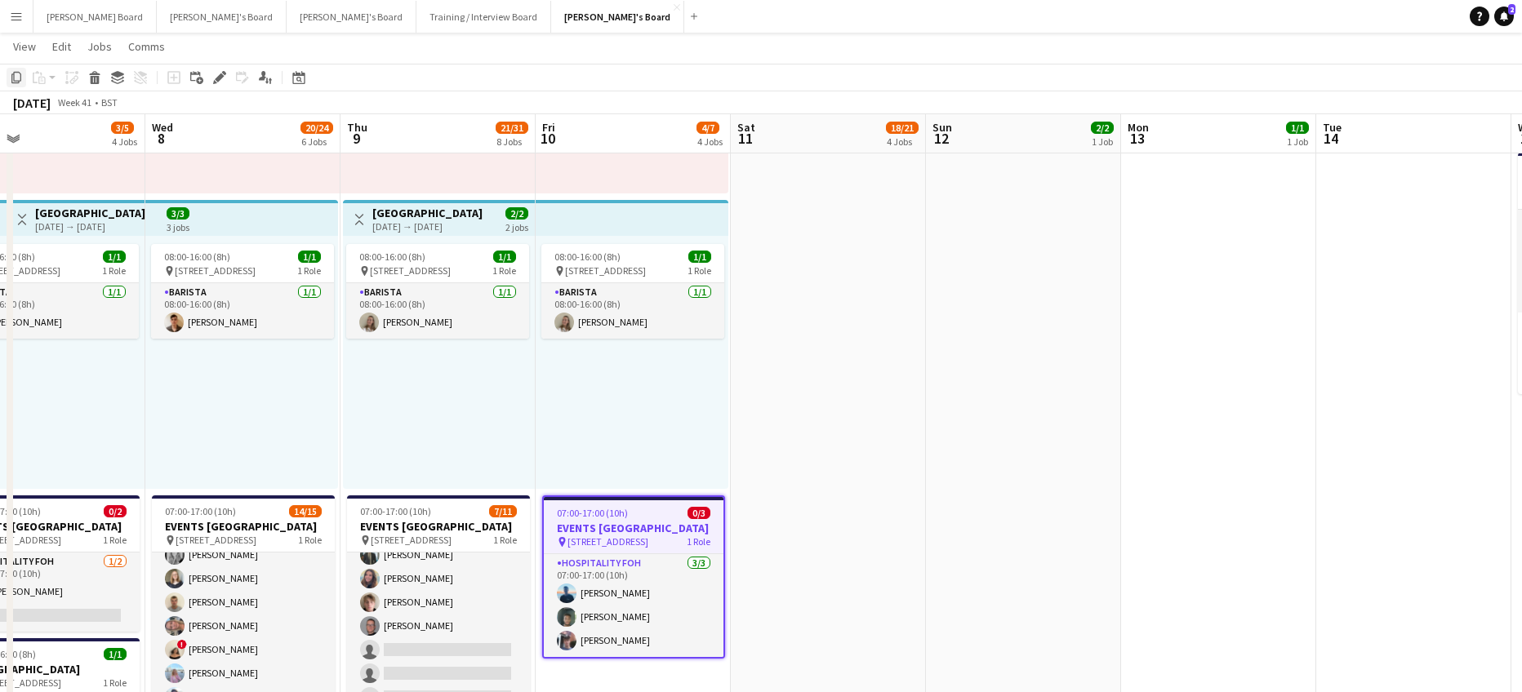
click at [13, 80] on icon "Copy" at bounding box center [16, 77] width 13 height 13
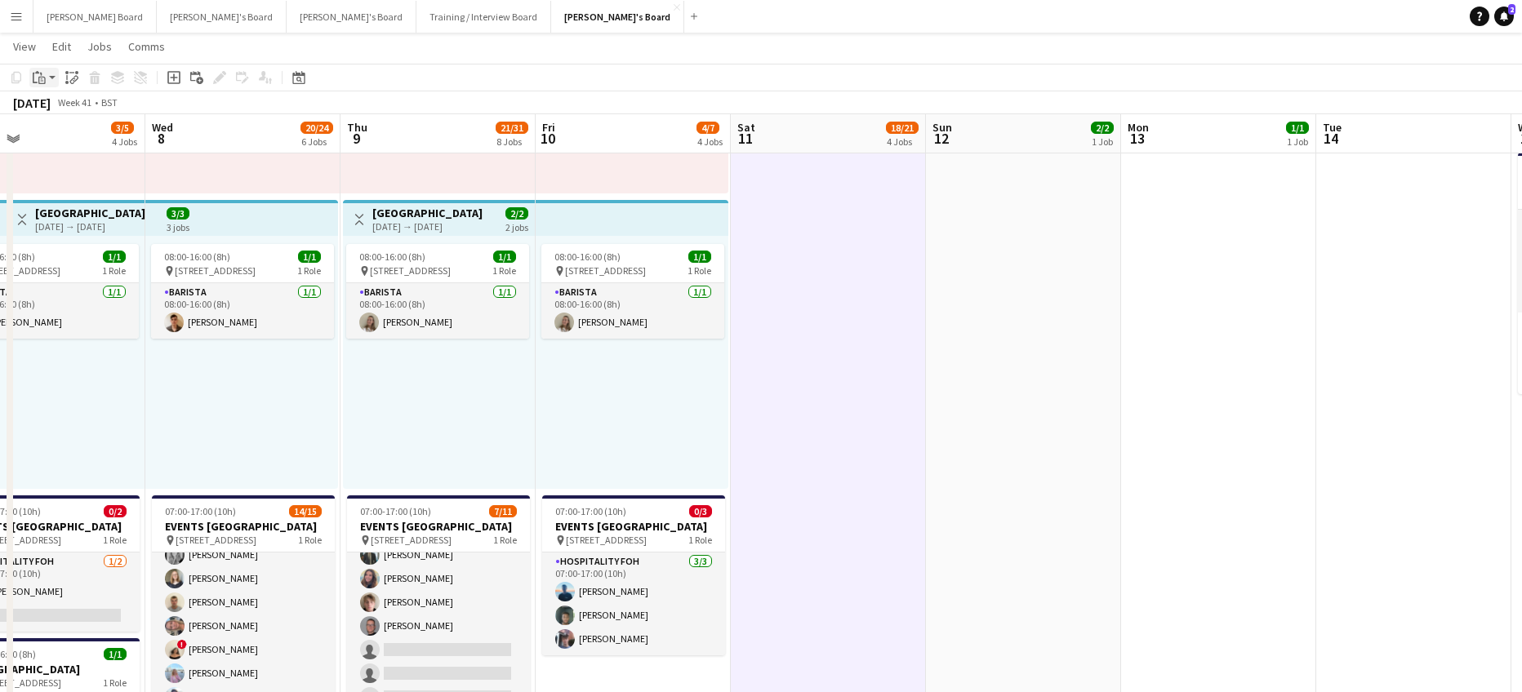
click at [51, 85] on app-action-btn "Paste" at bounding box center [43, 78] width 29 height 20
click at [74, 132] on link "Paste with crew Ctrl+Shift+V" at bounding box center [119, 136] width 153 height 15
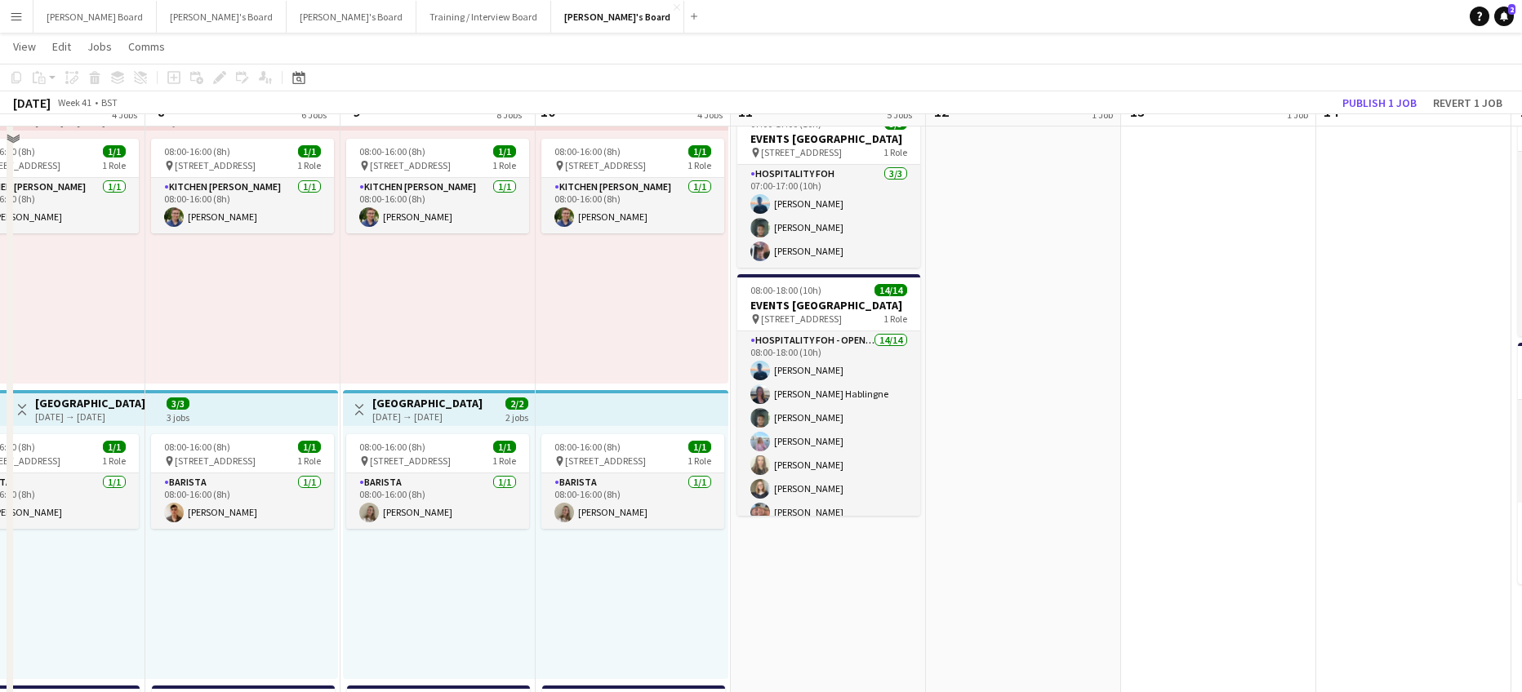
scroll to position [510, 0]
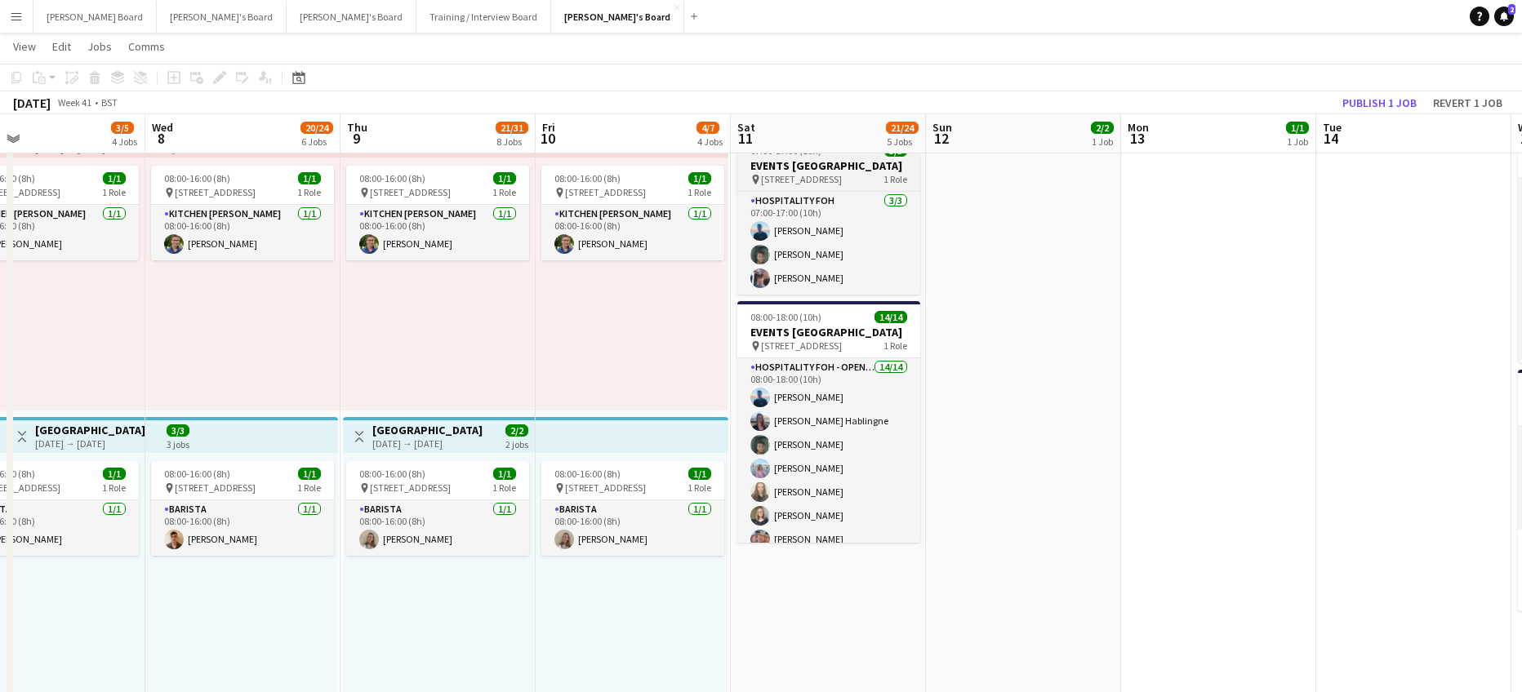
click at [803, 167] on h3 "EVENTS [GEOGRAPHIC_DATA]" at bounding box center [828, 165] width 183 height 15
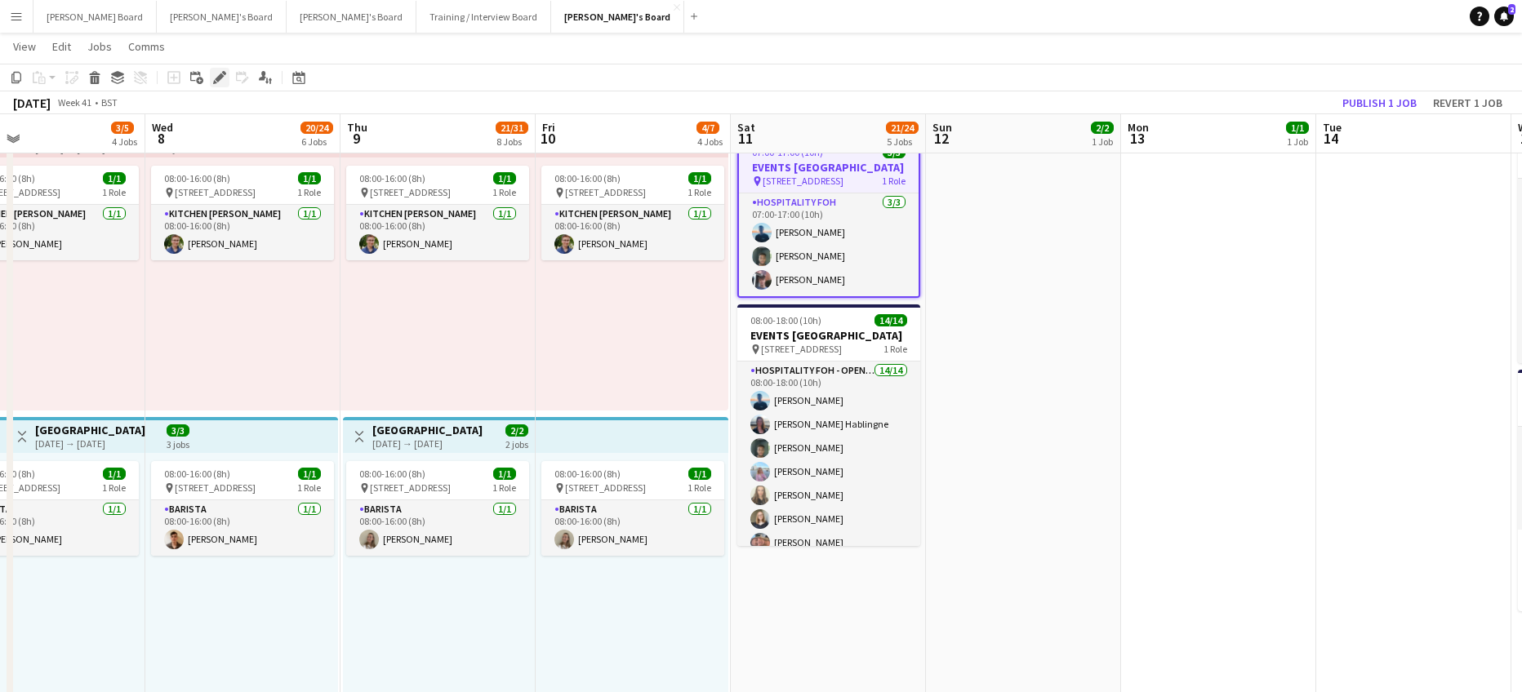
click at [216, 82] on icon "Edit" at bounding box center [219, 77] width 13 height 13
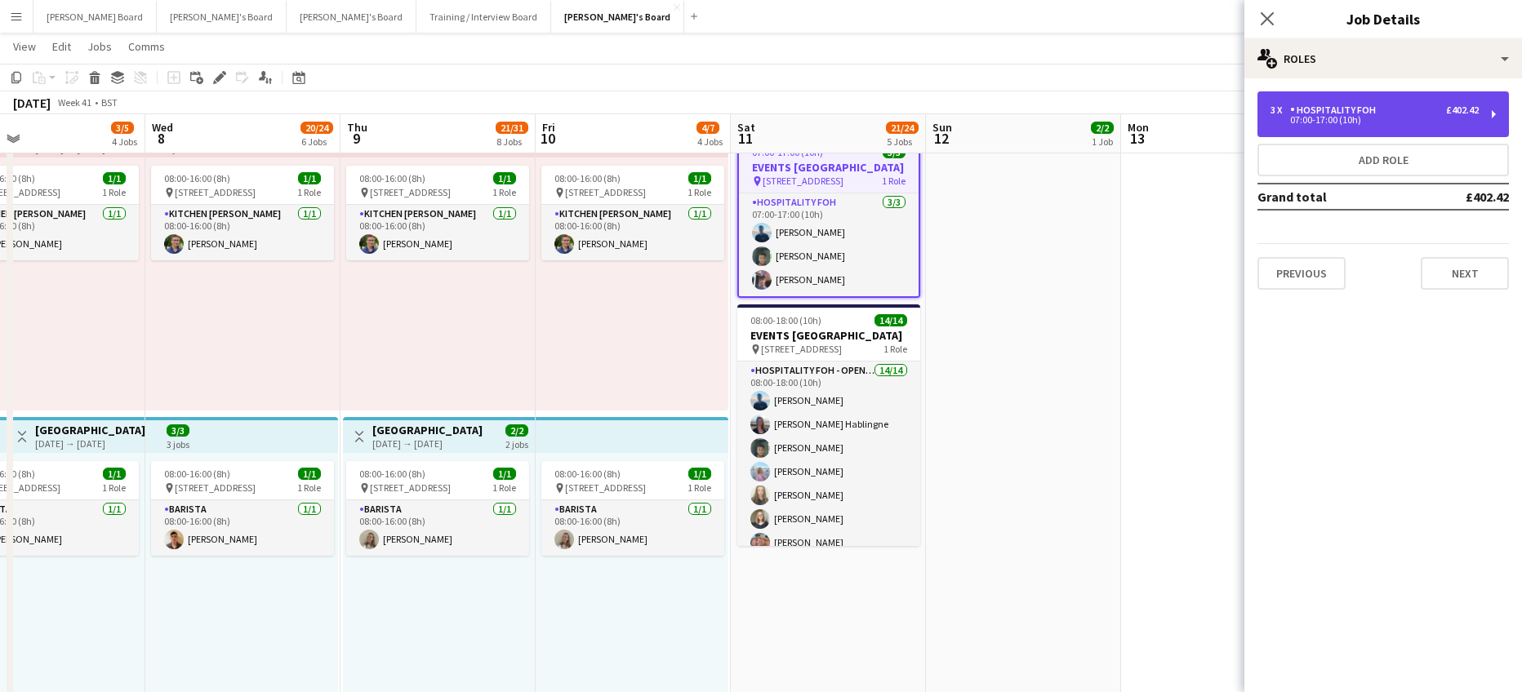
click at [1396, 111] on div "3 x Hospitality FOH £402.42" at bounding box center [1374, 109] width 208 height 11
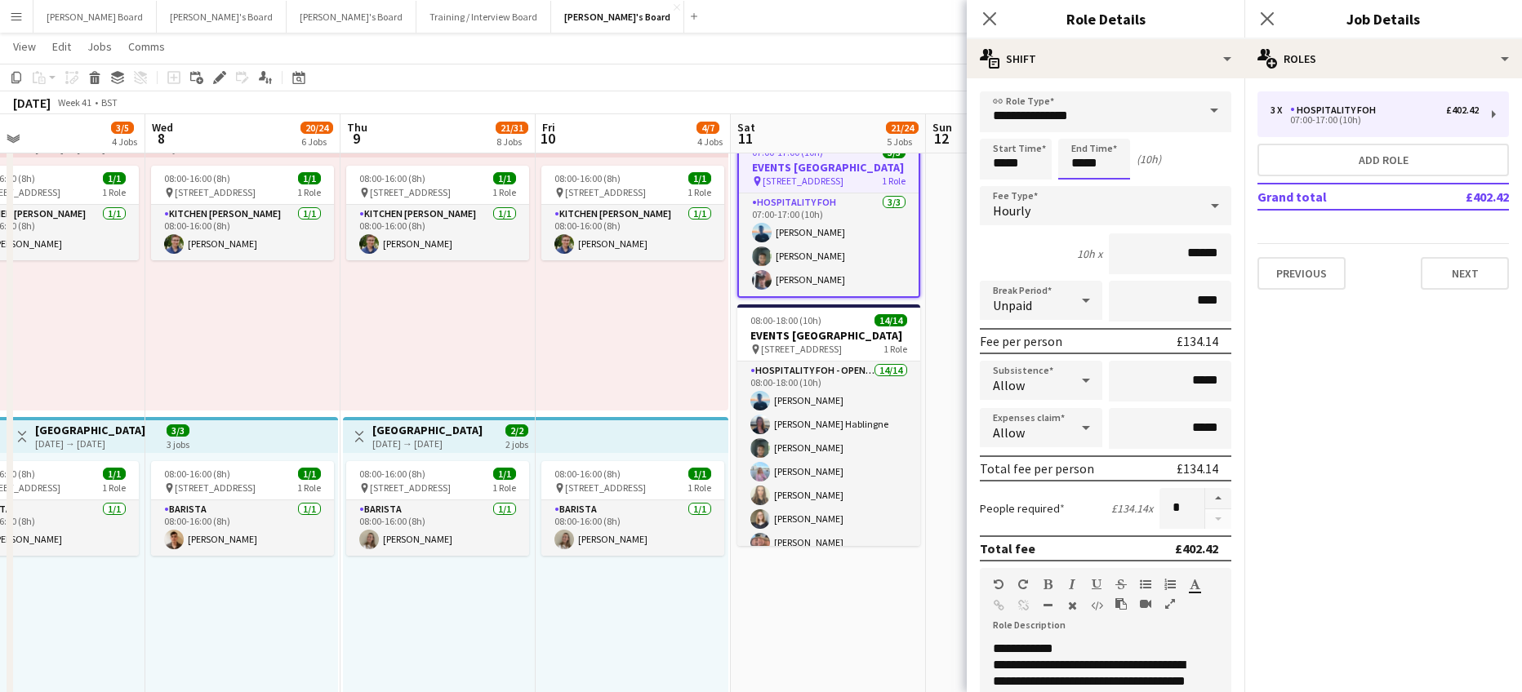
drag, startPoint x: 1084, startPoint y: 160, endPoint x: 1083, endPoint y: 144, distance: 16.3
click at [1084, 159] on input "*****" at bounding box center [1094, 159] width 72 height 41
click at [1086, 116] on input "**********" at bounding box center [1105, 111] width 251 height 41
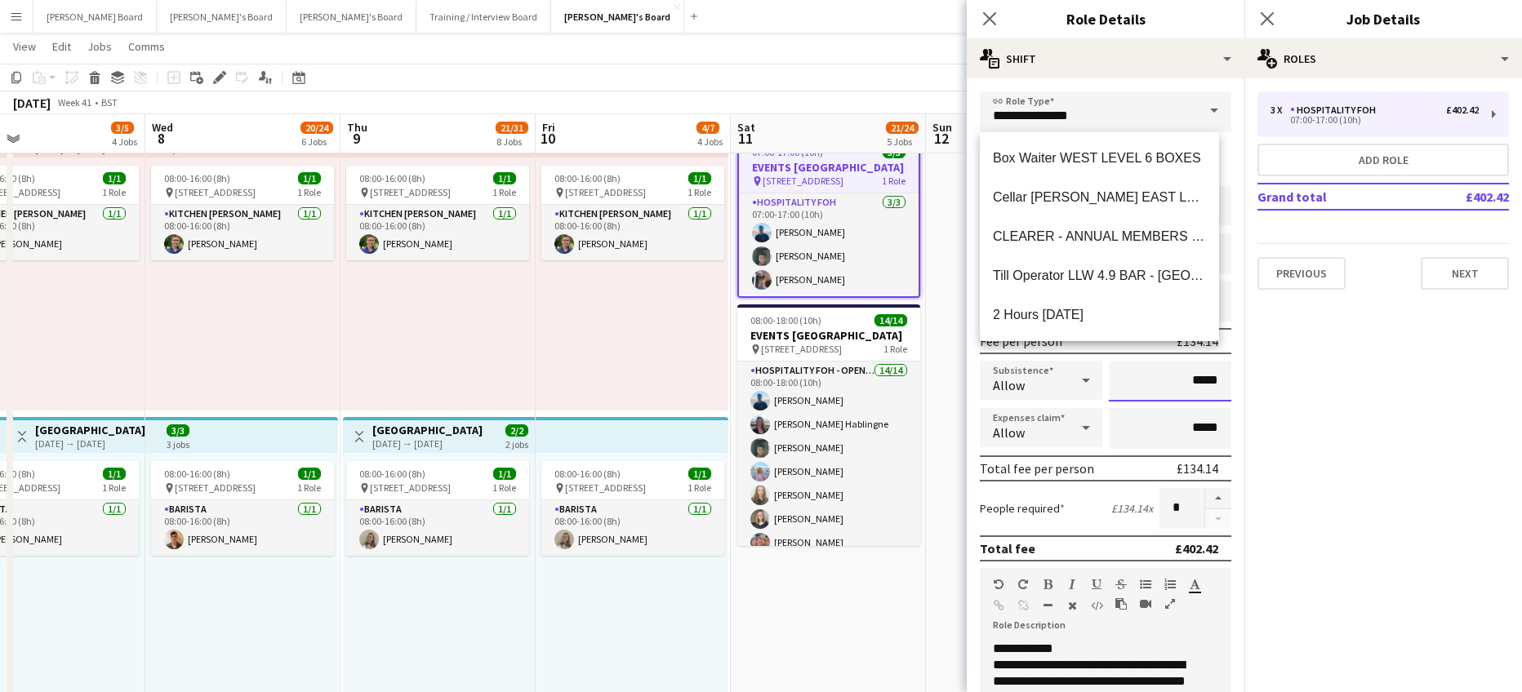
click at [1159, 390] on input "*****" at bounding box center [1170, 381] width 122 height 41
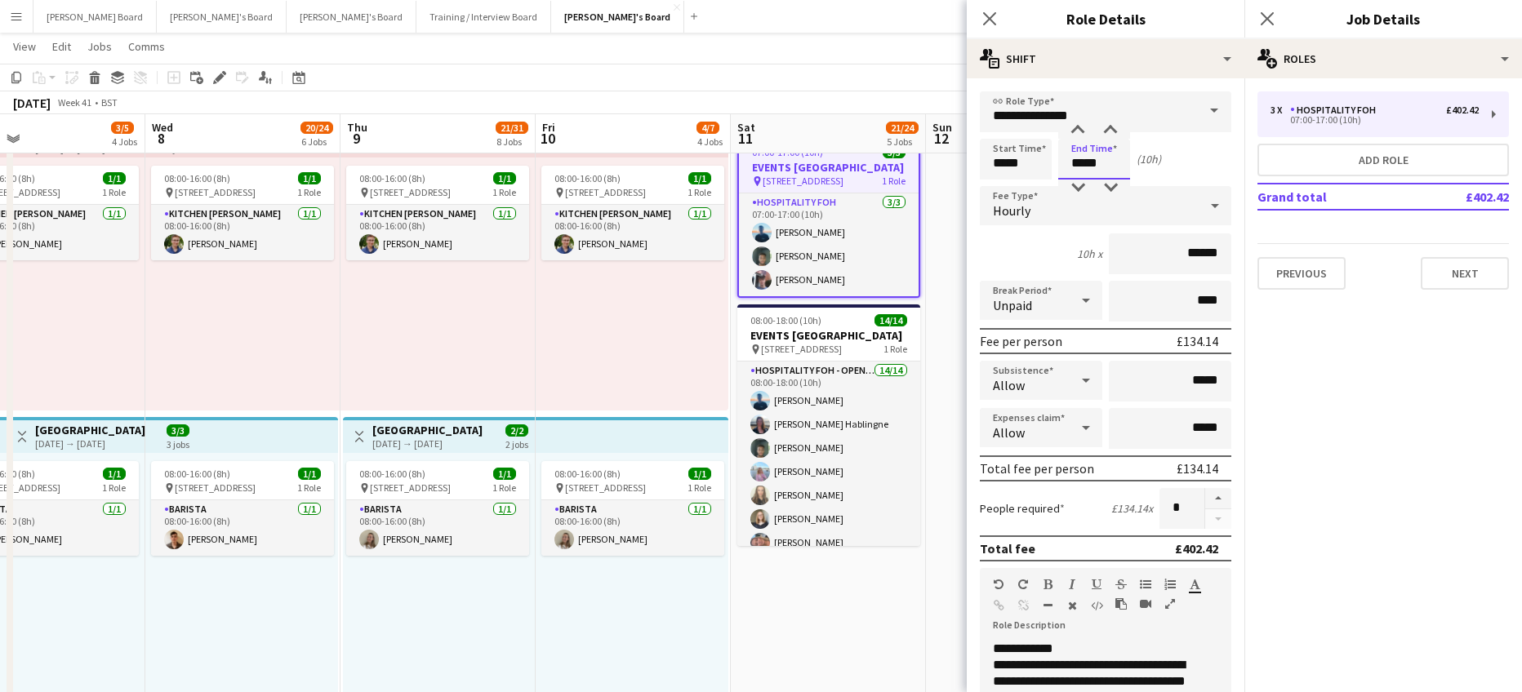
click at [1090, 163] on input "*****" at bounding box center [1094, 159] width 72 height 41
type input "*****"
click at [1075, 134] on div at bounding box center [1077, 130] width 33 height 16
click at [1026, 377] on div "Allow" at bounding box center [1025, 380] width 90 height 39
click at [1029, 451] on mat-option "Don't allow" at bounding box center [1038, 467] width 117 height 41
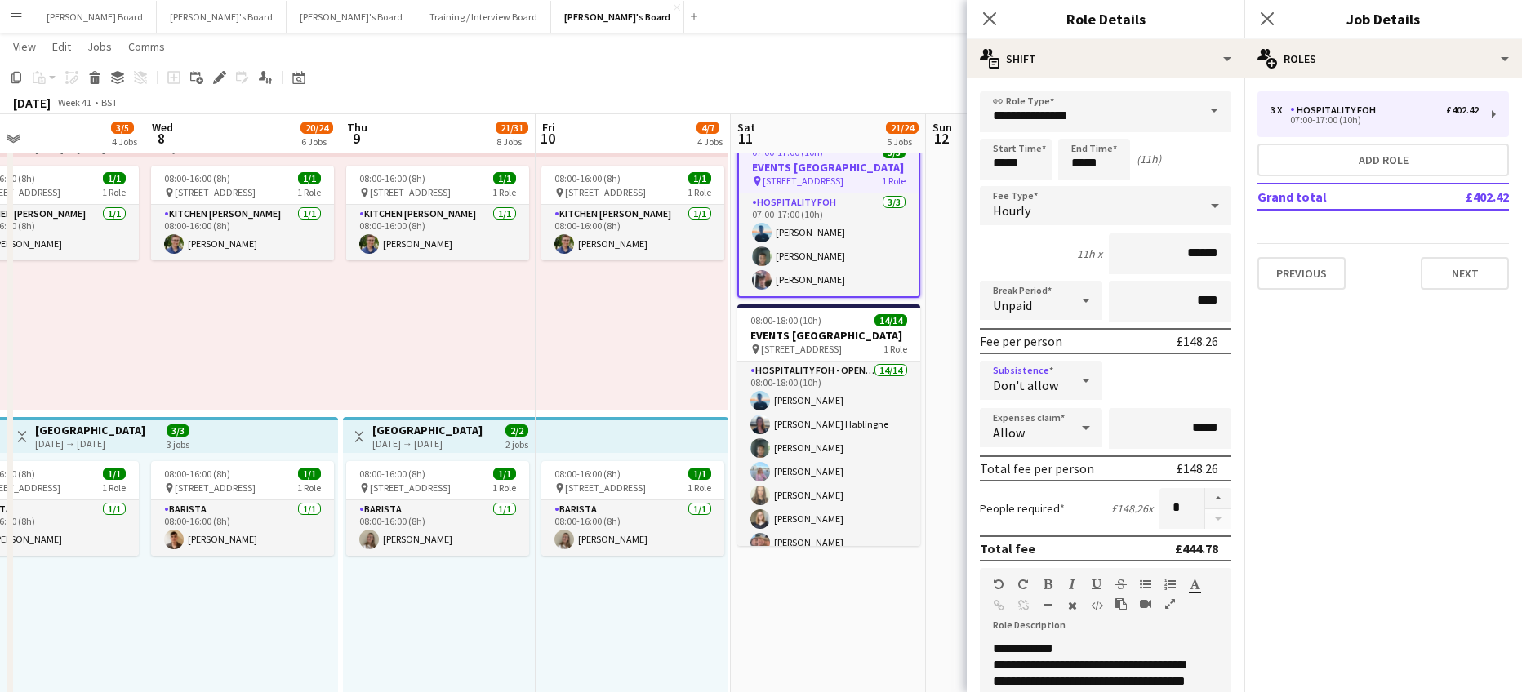
click at [1037, 422] on div "Allow" at bounding box center [1025, 427] width 90 height 39
click at [1038, 498] on mat-option "Don't allow" at bounding box center [1038, 515] width 117 height 41
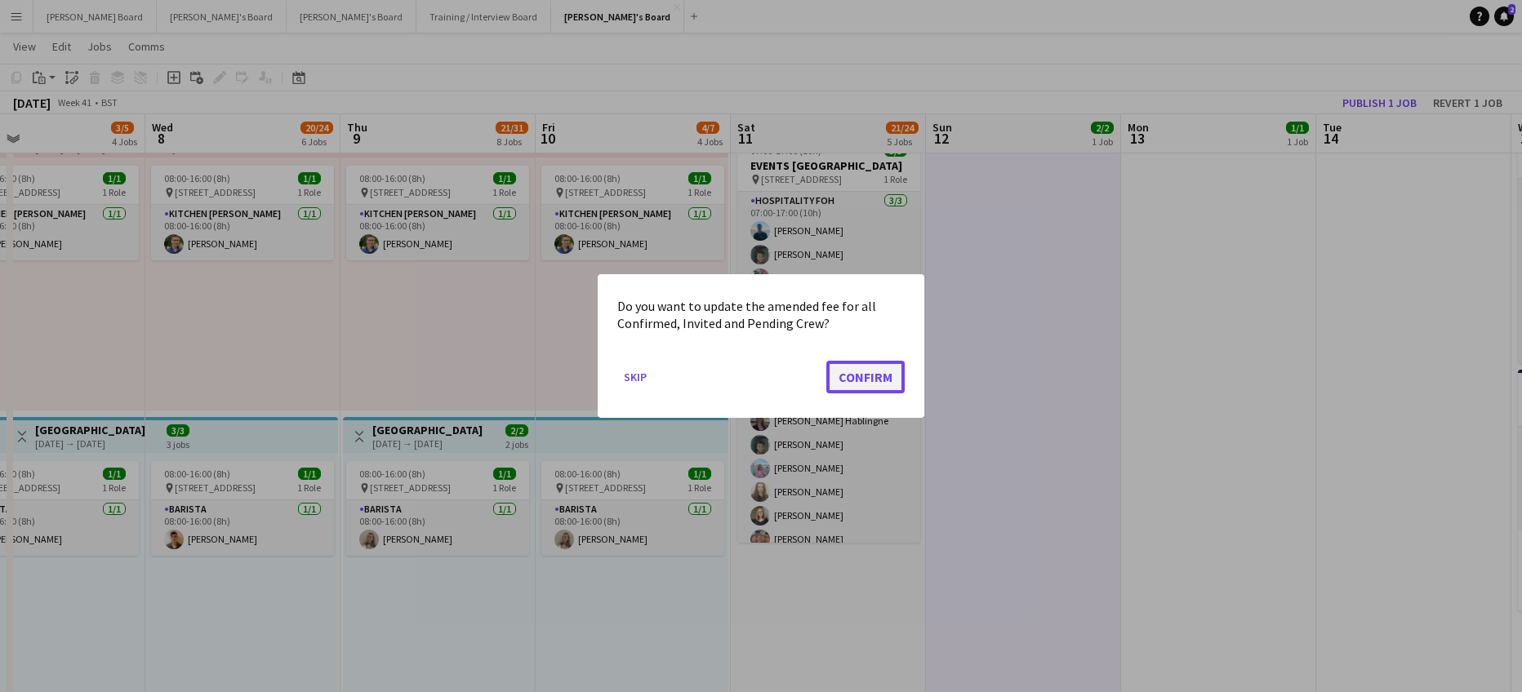
click at [883, 372] on button "Confirm" at bounding box center [865, 377] width 78 height 33
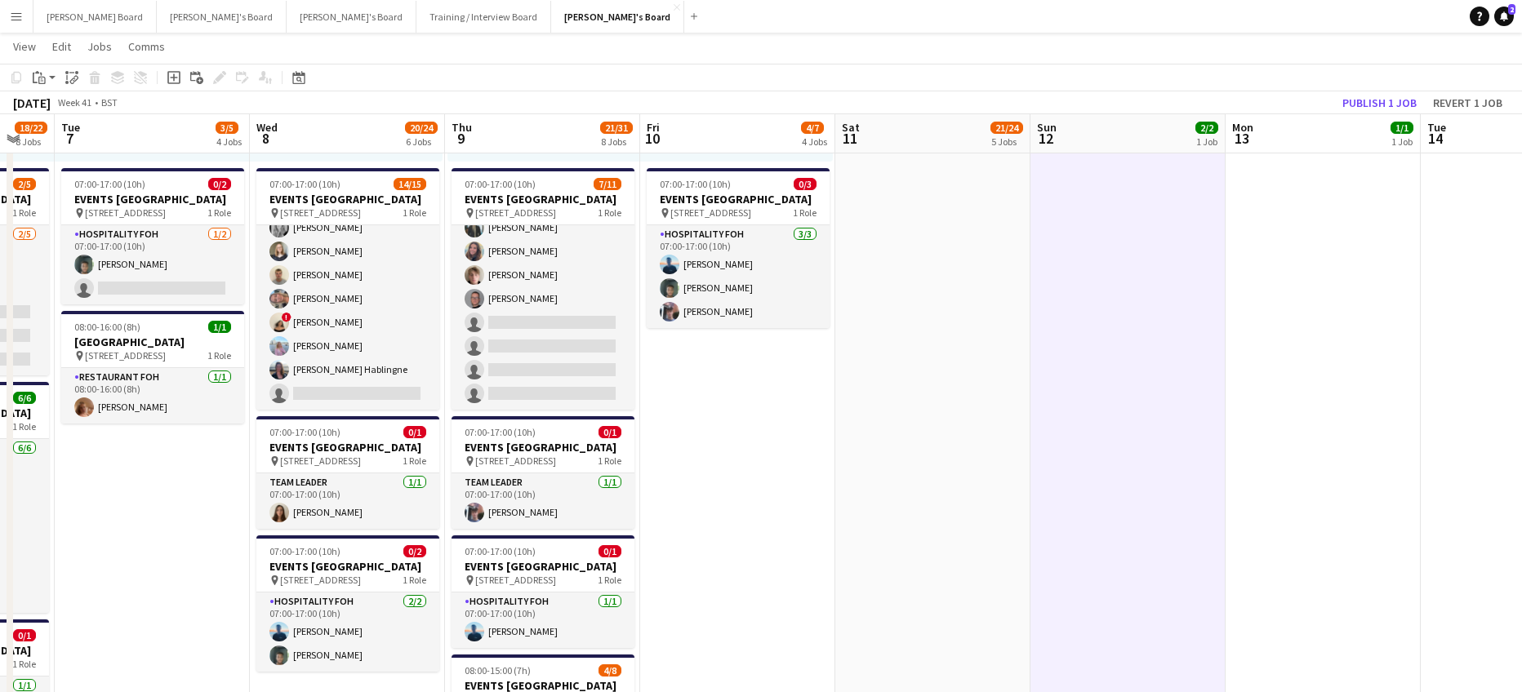
scroll to position [0, 475]
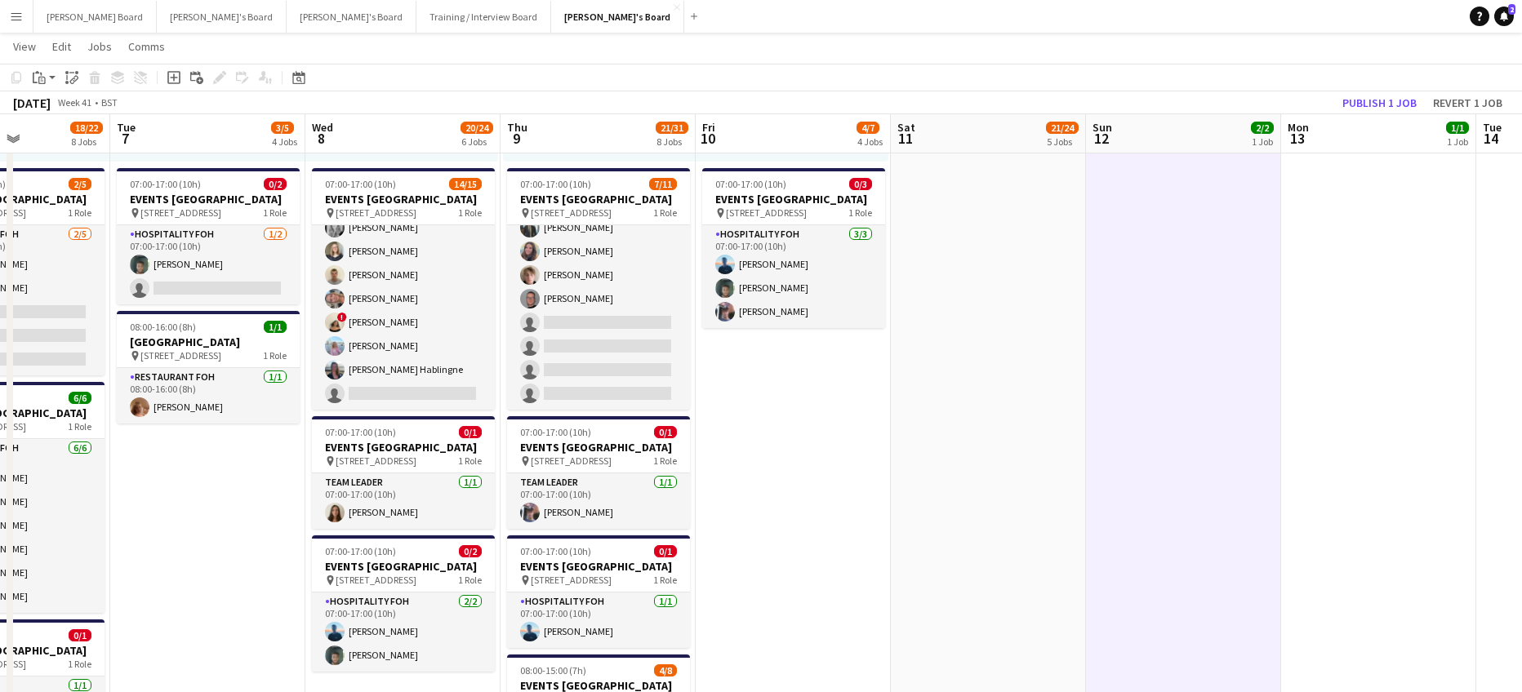
drag, startPoint x: 618, startPoint y: 465, endPoint x: 778, endPoint y: 469, distance: 160.0
click at [363, 440] on h3 "EVENTS [GEOGRAPHIC_DATA]" at bounding box center [403, 447] width 183 height 15
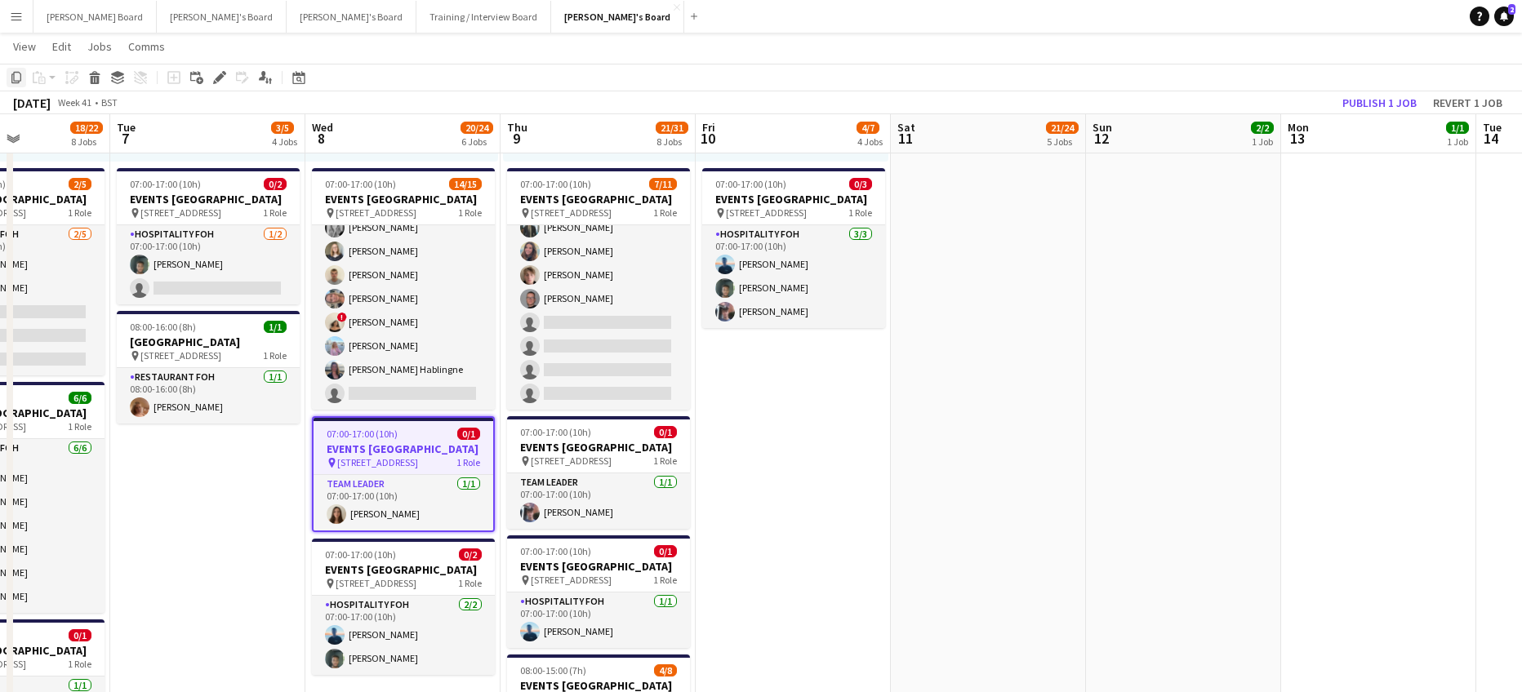
click at [16, 73] on icon "Copy" at bounding box center [16, 77] width 13 height 13
click at [980, 359] on app-date-cell "Draft 07:00-18:00 (11h) 3/3 EVENTS McLaren Technology Centre pin Woking, GU21 4…" at bounding box center [988, 393] width 195 height 1645
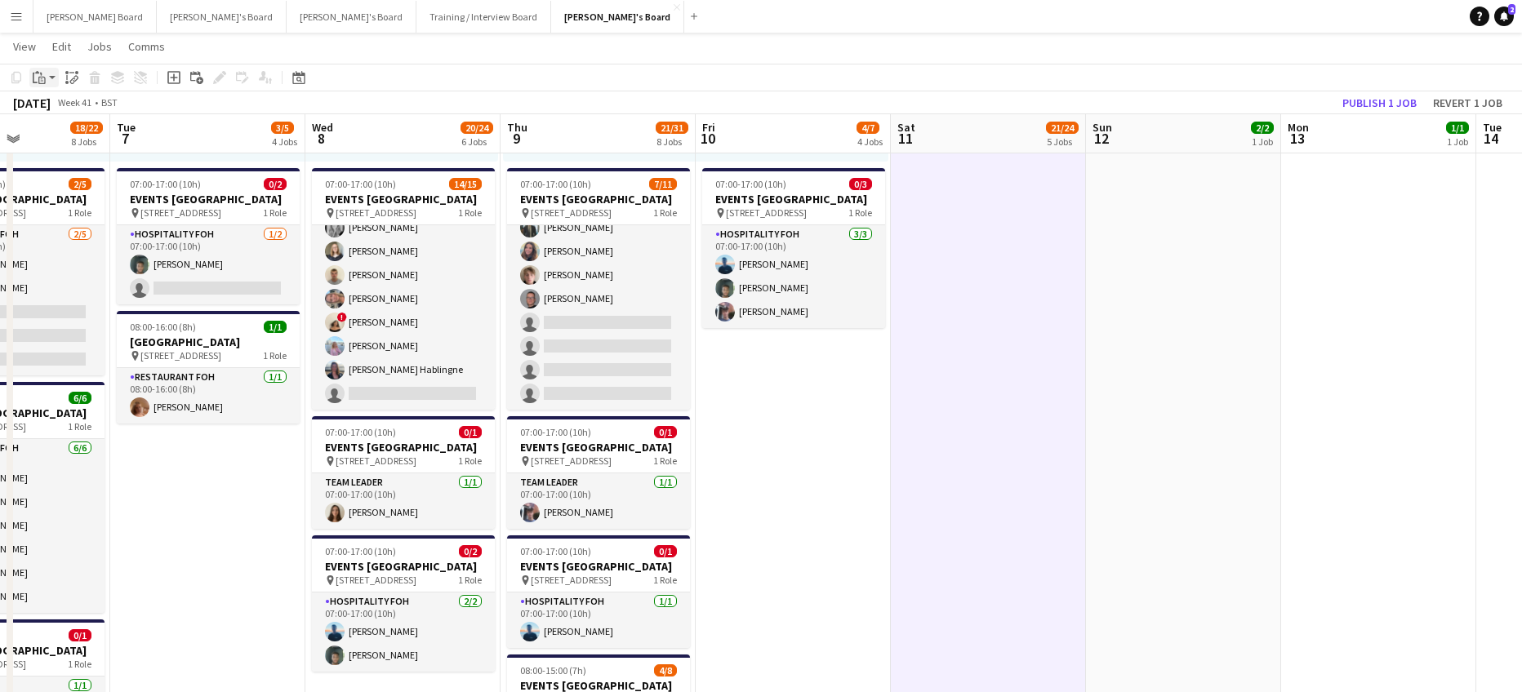
click at [40, 78] on icon "Paste" at bounding box center [39, 77] width 13 height 13
drag, startPoint x: 60, startPoint y: 131, endPoint x: 97, endPoint y: 147, distance: 40.2
click at [60, 131] on link "Paste with crew Ctrl+Shift+V" at bounding box center [119, 136] width 153 height 15
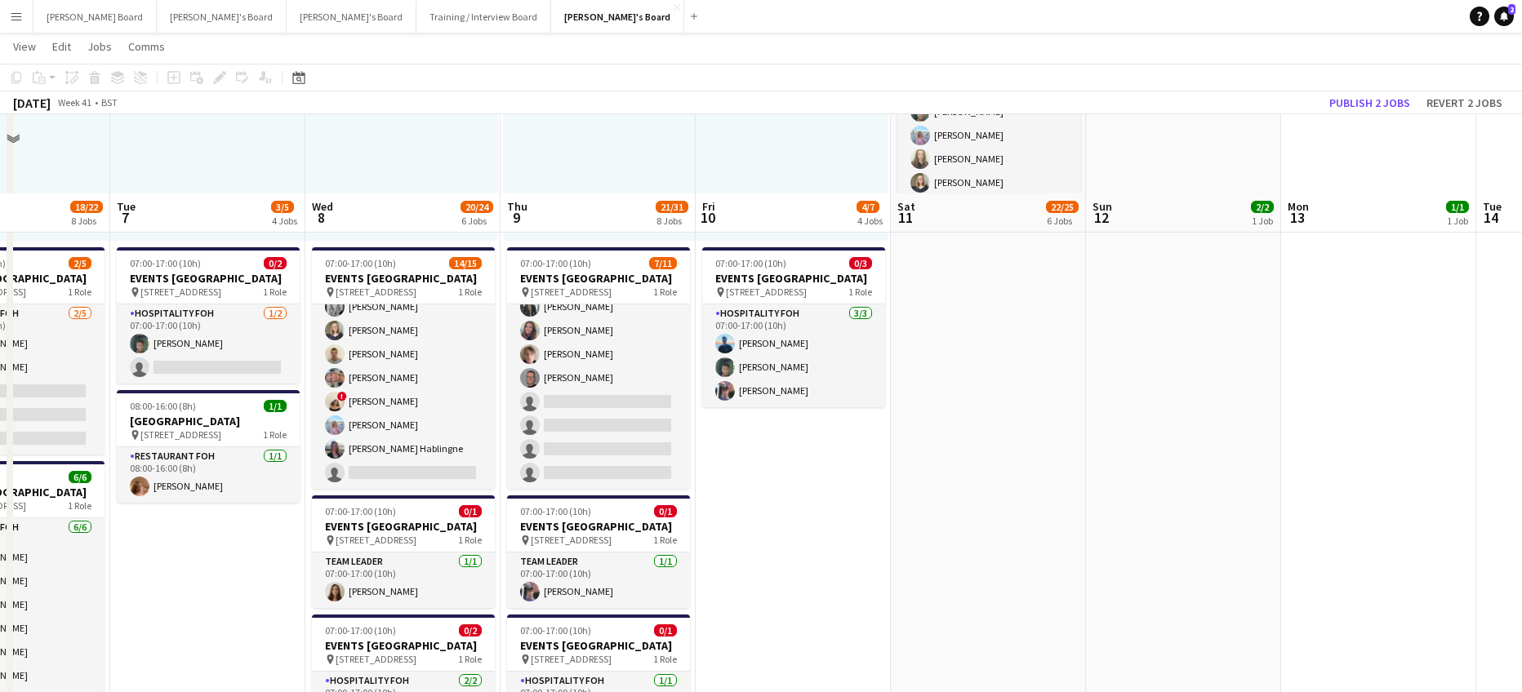
scroll to position [945, 0]
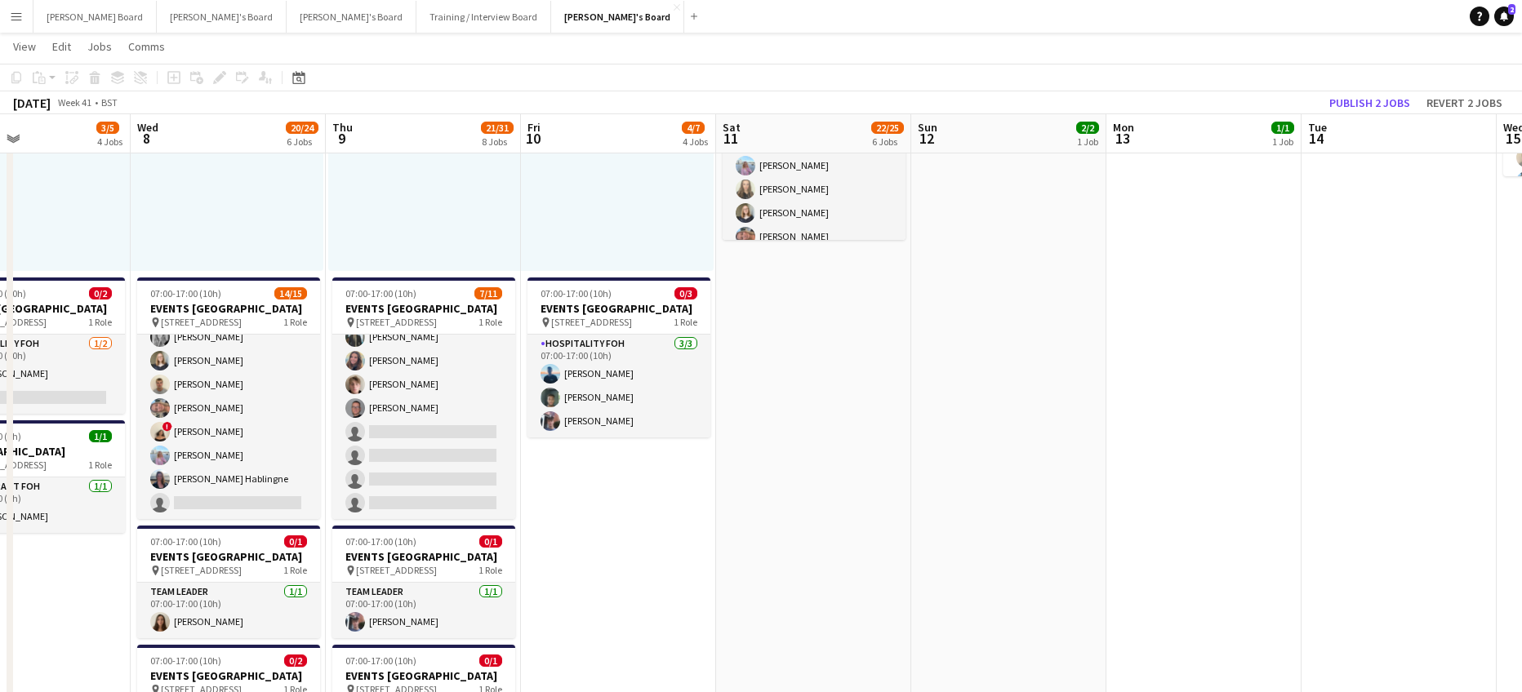
drag, startPoint x: 1147, startPoint y: 401, endPoint x: 910, endPoint y: 440, distance: 240.0
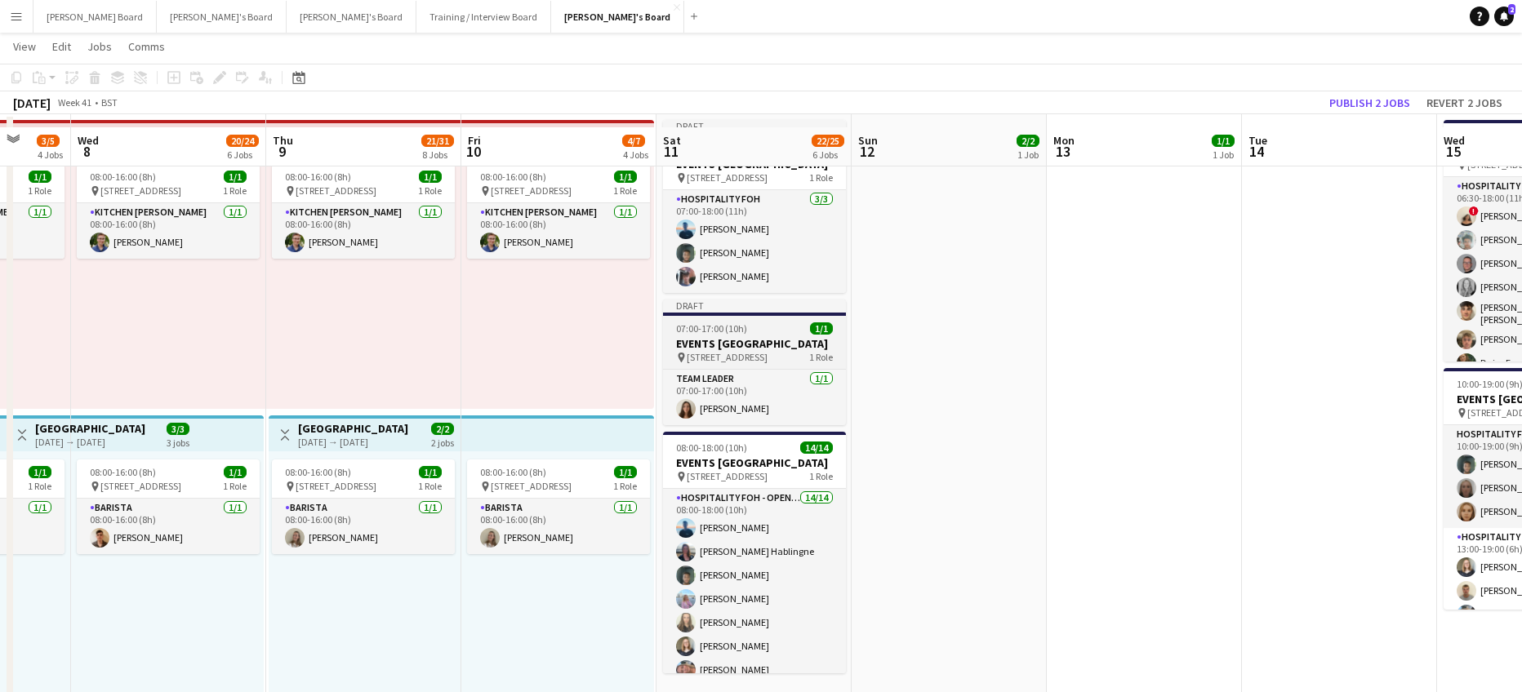
scroll to position [510, 0]
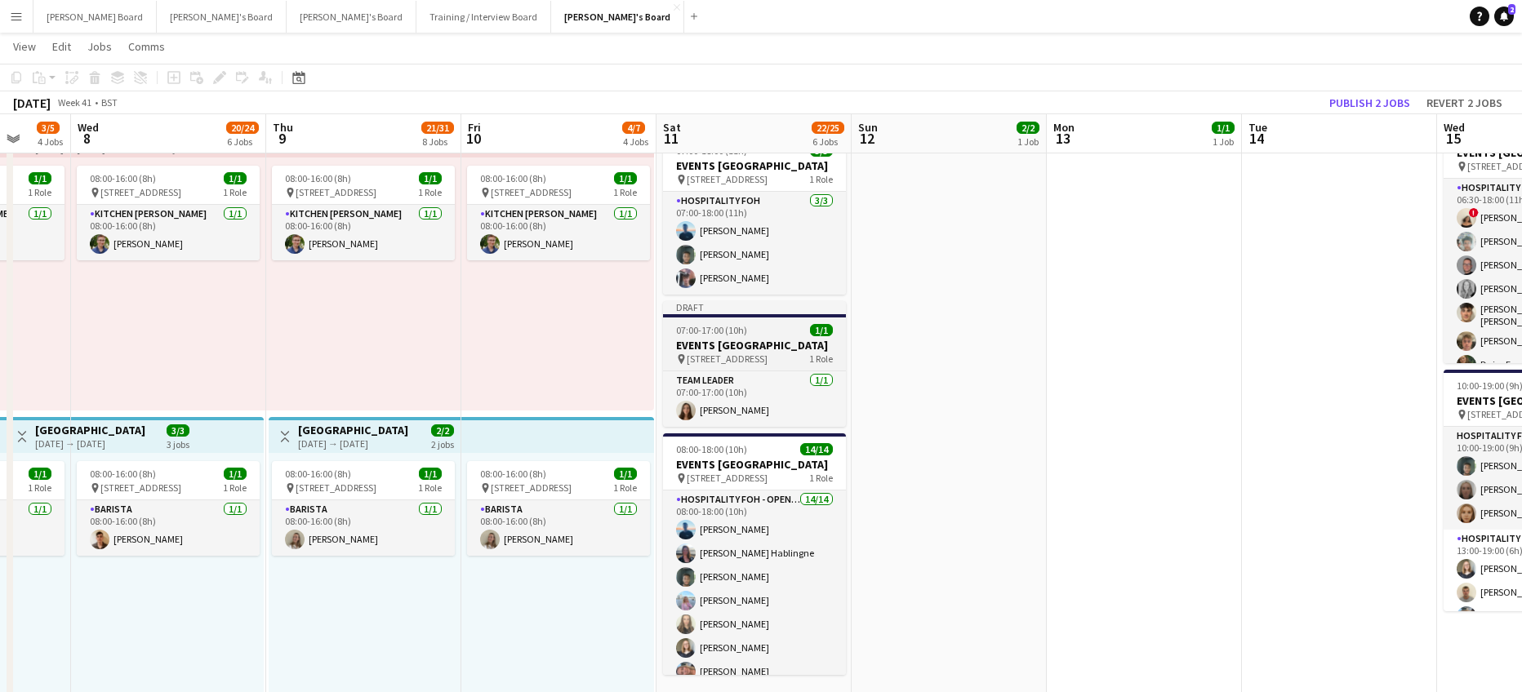
click at [740, 336] on span "07:00-17:00 (10h)" at bounding box center [711, 330] width 71 height 12
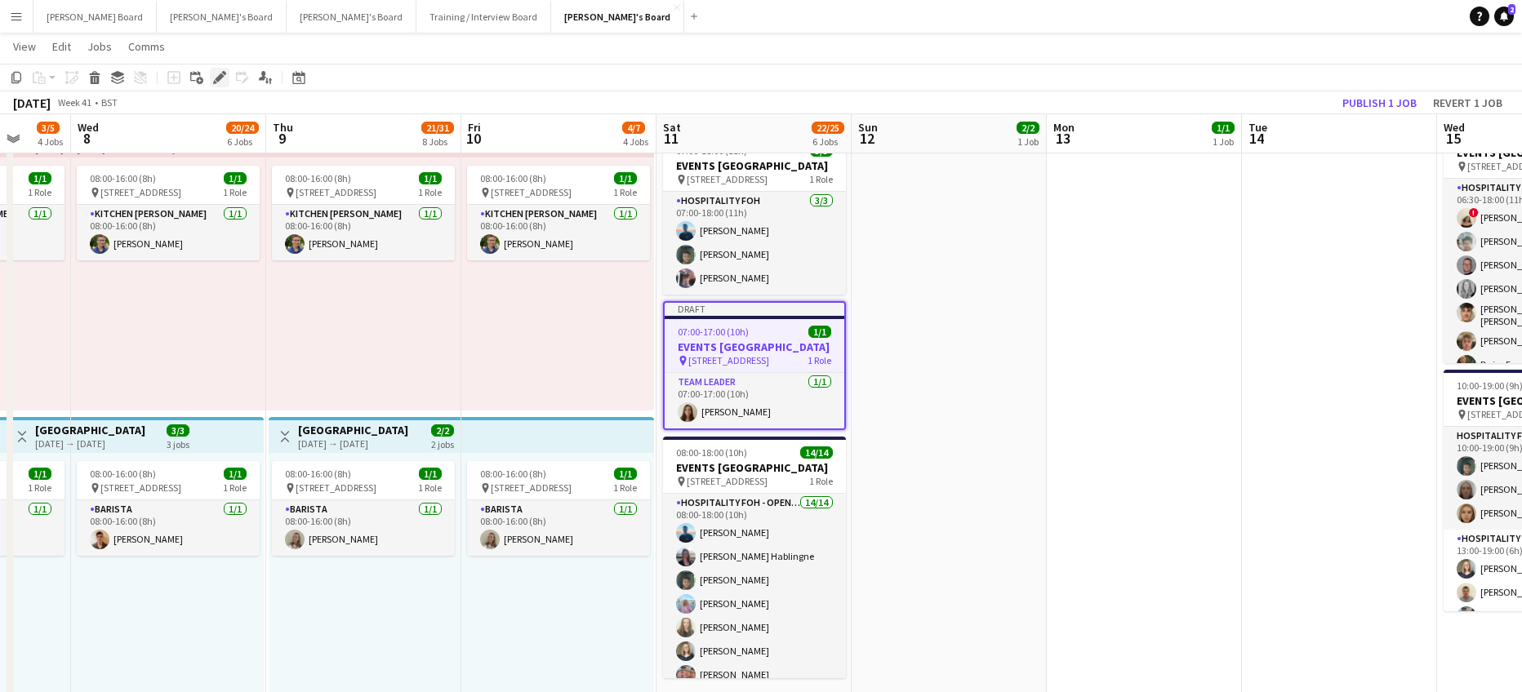
click at [216, 74] on icon "Edit" at bounding box center [219, 77] width 13 height 13
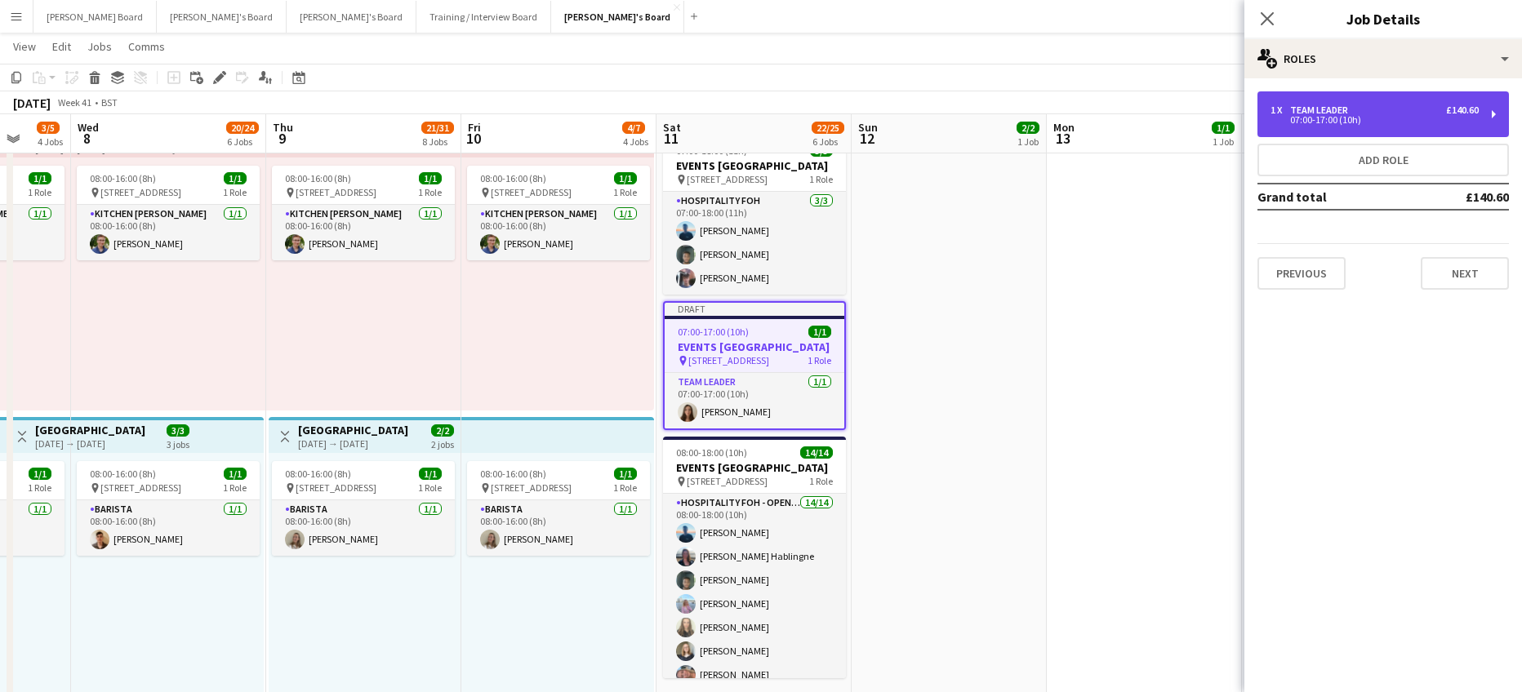
click at [1277, 100] on div "1 x TEAM LEADER £140.60 07:00-17:00 (10h)" at bounding box center [1382, 114] width 251 height 46
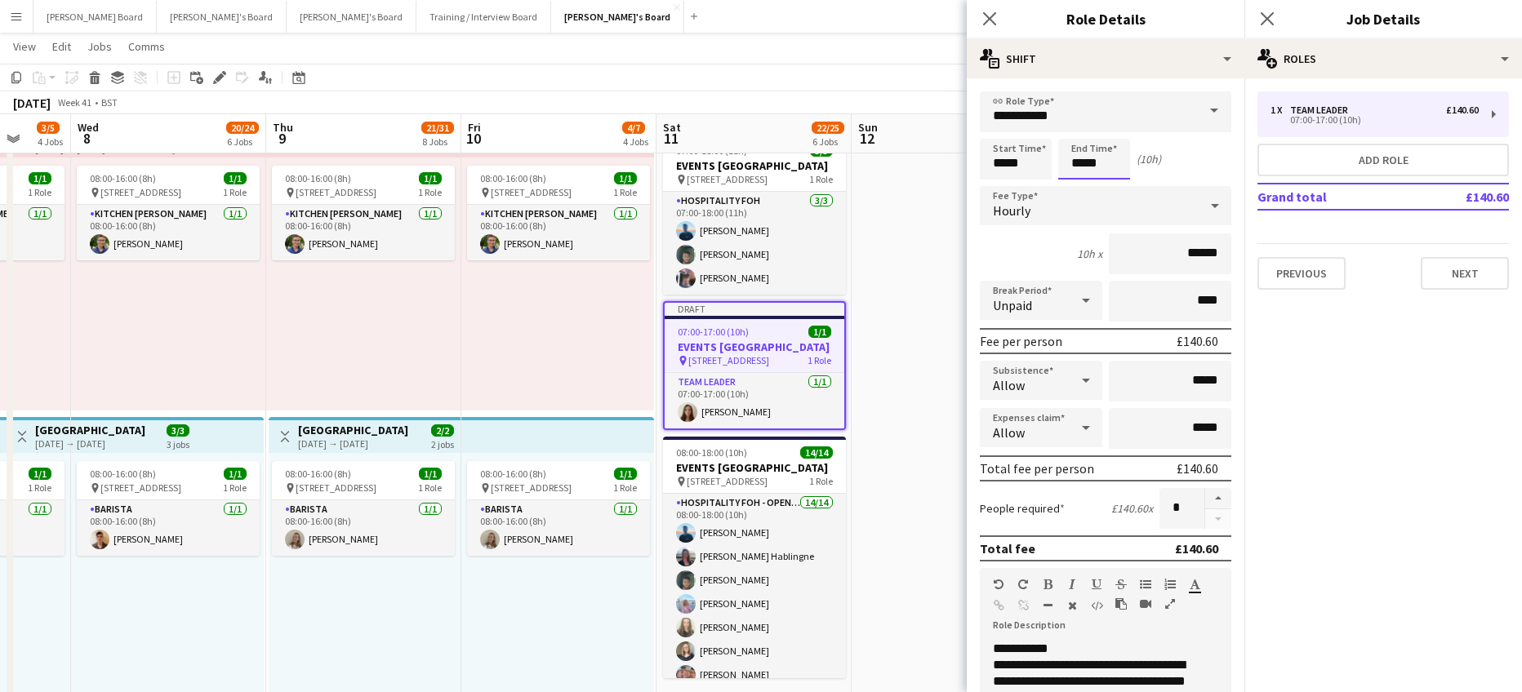
click at [1087, 162] on input "*****" at bounding box center [1094, 159] width 72 height 41
type input "*****"
click at [1083, 128] on div at bounding box center [1077, 130] width 33 height 16
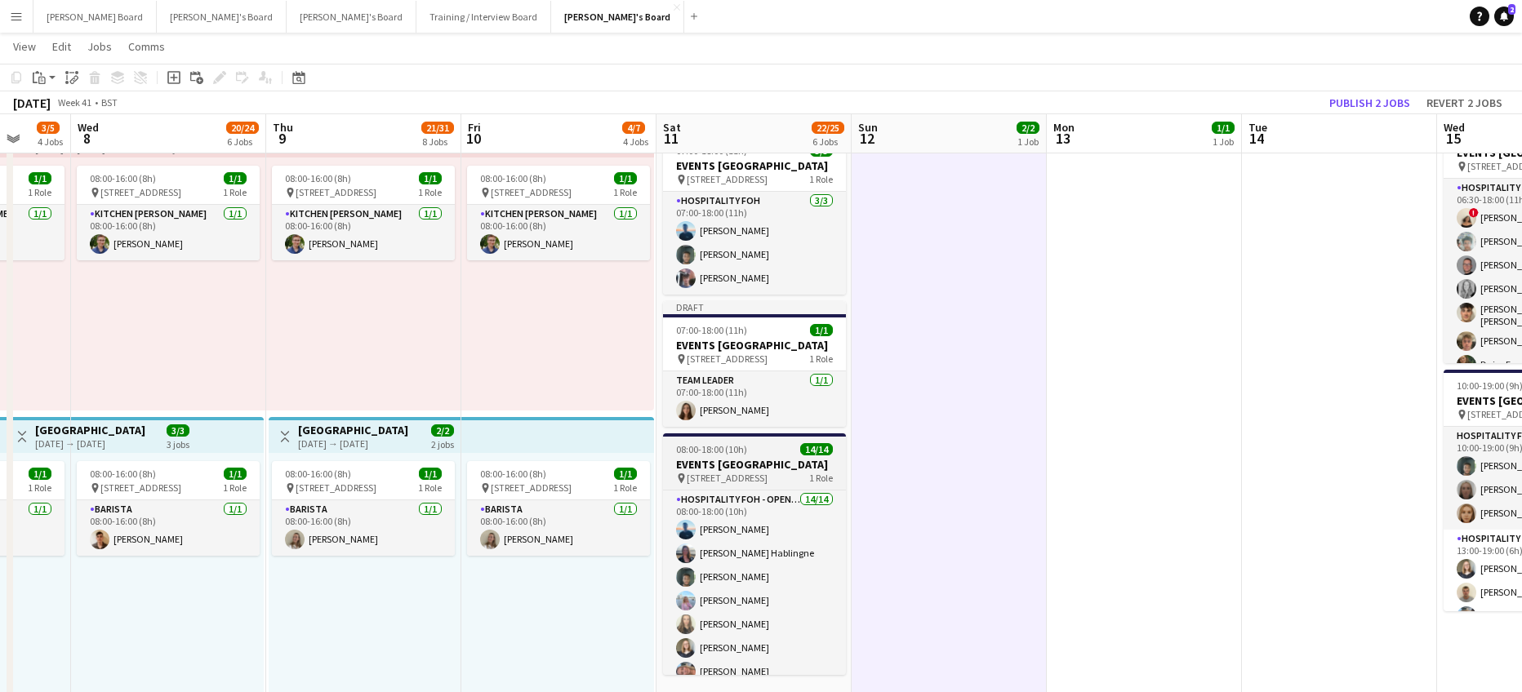
click at [754, 472] on h3 "EVENTS [GEOGRAPHIC_DATA]" at bounding box center [754, 464] width 183 height 15
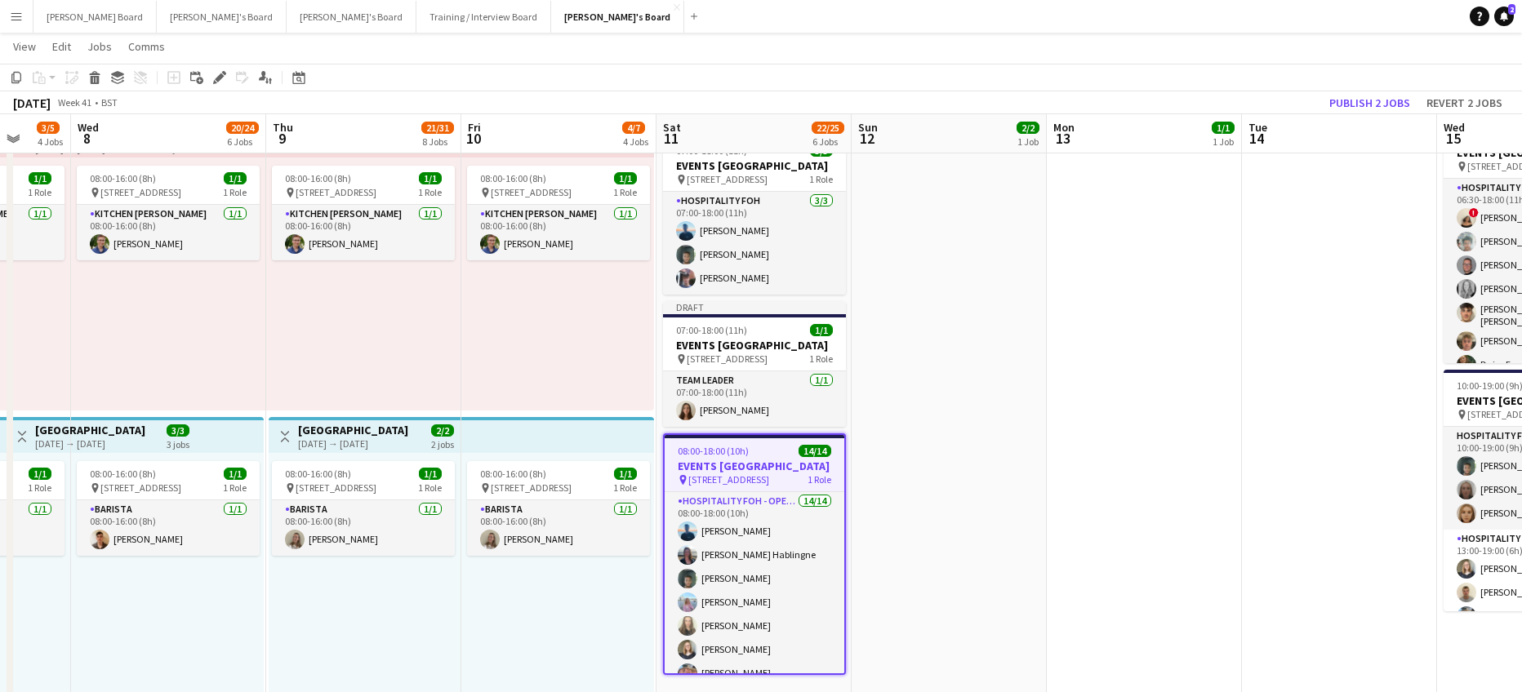
click at [209, 76] on div "Add job Add linked Job Edit Edit linked Job Applicants" at bounding box center [212, 78] width 125 height 20
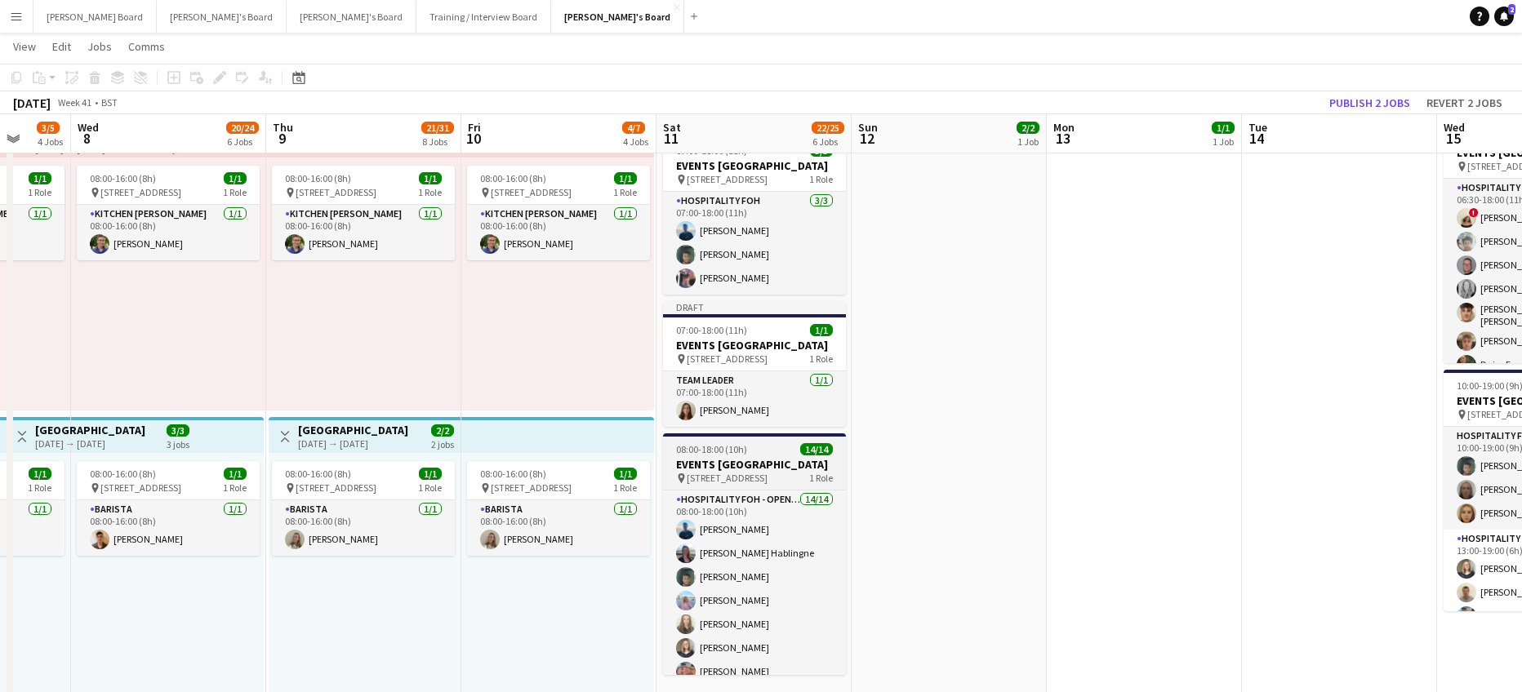
click at [722, 472] on h3 "EVENTS [GEOGRAPHIC_DATA]" at bounding box center [754, 464] width 183 height 15
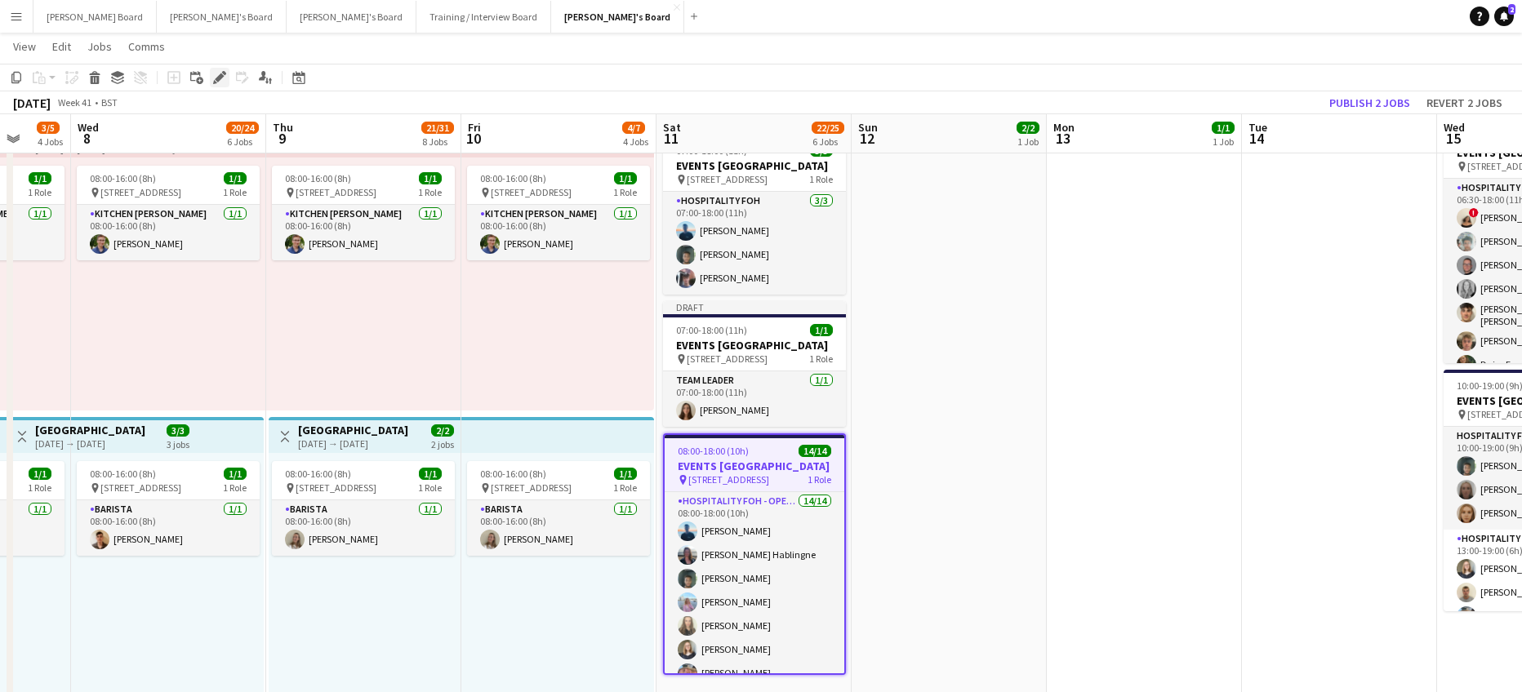
click at [216, 78] on icon "Edit" at bounding box center [219, 77] width 13 height 13
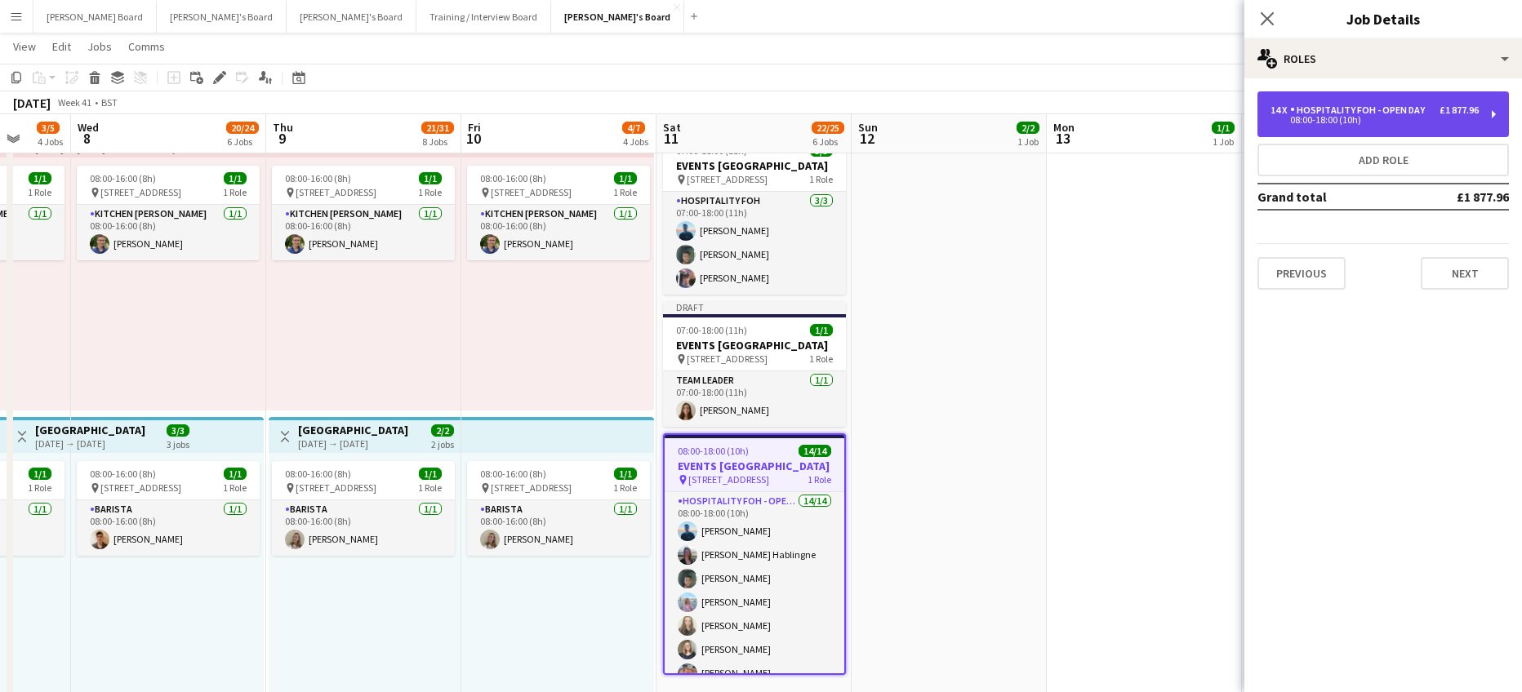
click at [1290, 114] on div "Hospitality FOH - Open Day" at bounding box center [1360, 109] width 141 height 11
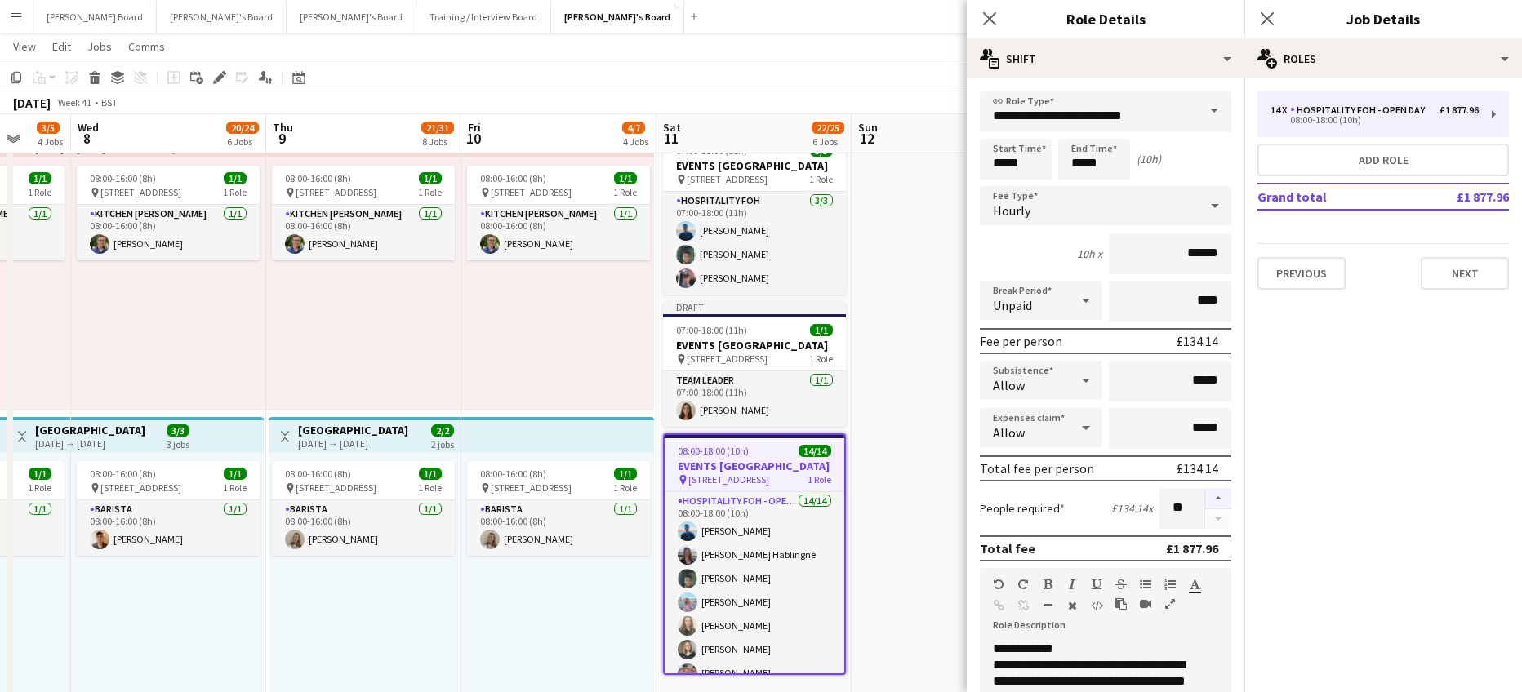
click at [1208, 505] on button "button" at bounding box center [1218, 498] width 26 height 21
type input "**"
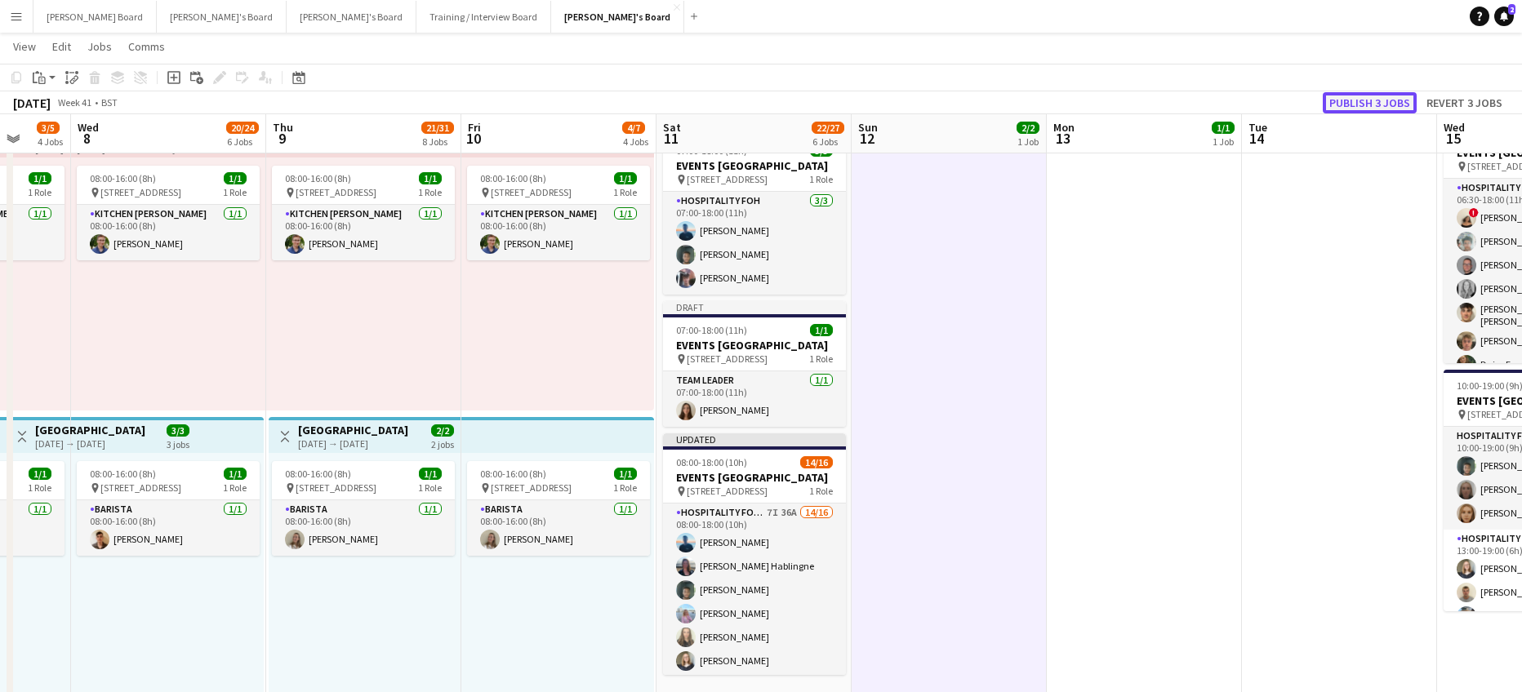
click at [1381, 102] on button "Publish 3 jobs" at bounding box center [1370, 102] width 94 height 21
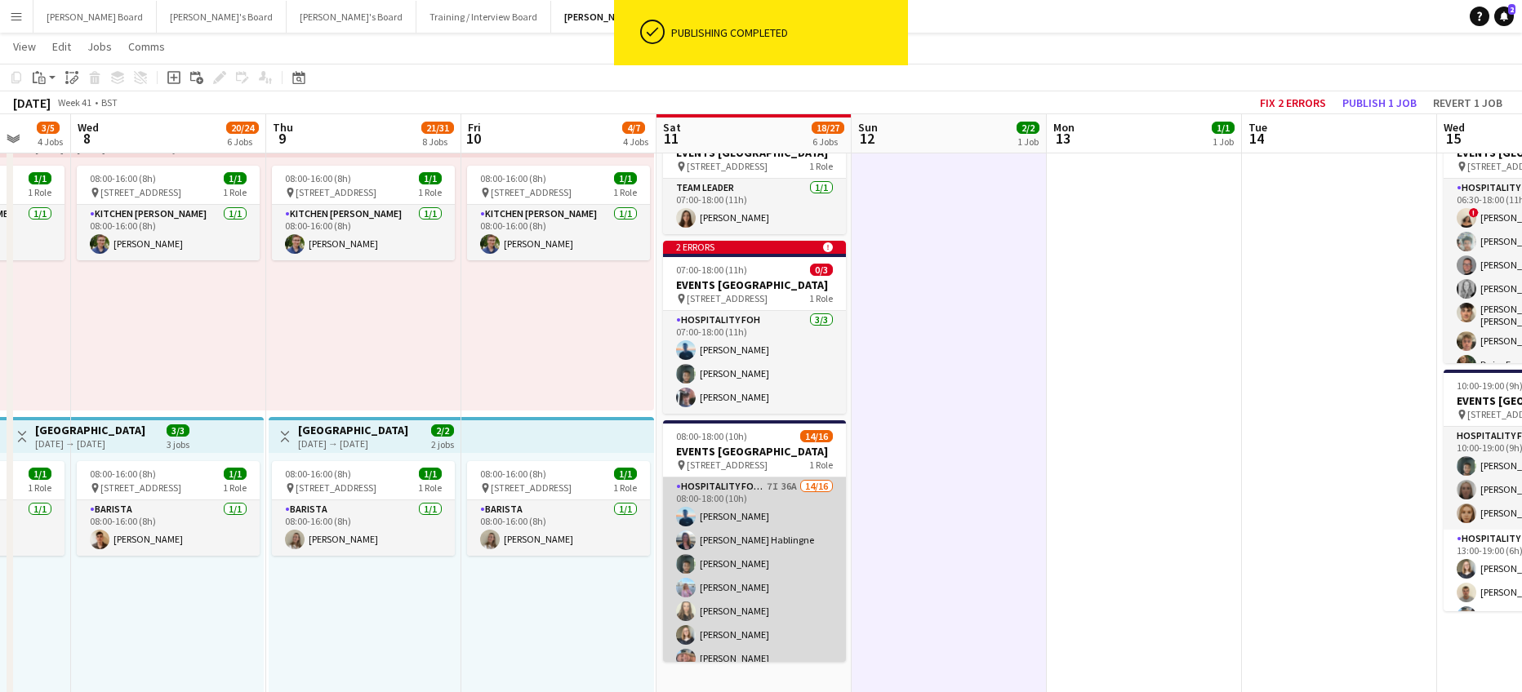
click at [763, 645] on app-card-role "Hospitality FOH - Open Day 7I 36A 14/16 08:00-18:00 (10h) Daniel de Caestecker …" at bounding box center [754, 683] width 183 height 411
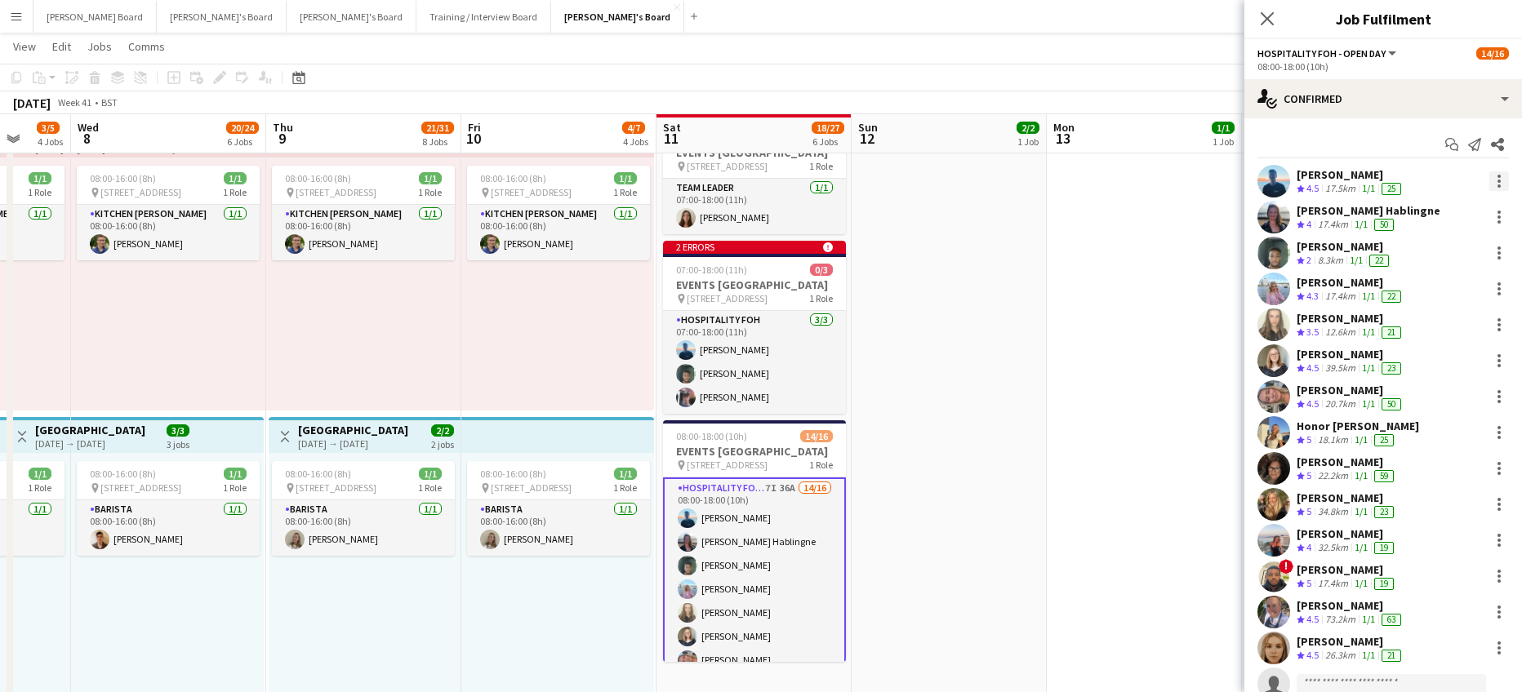
click at [1490, 180] on div at bounding box center [1499, 181] width 20 height 20
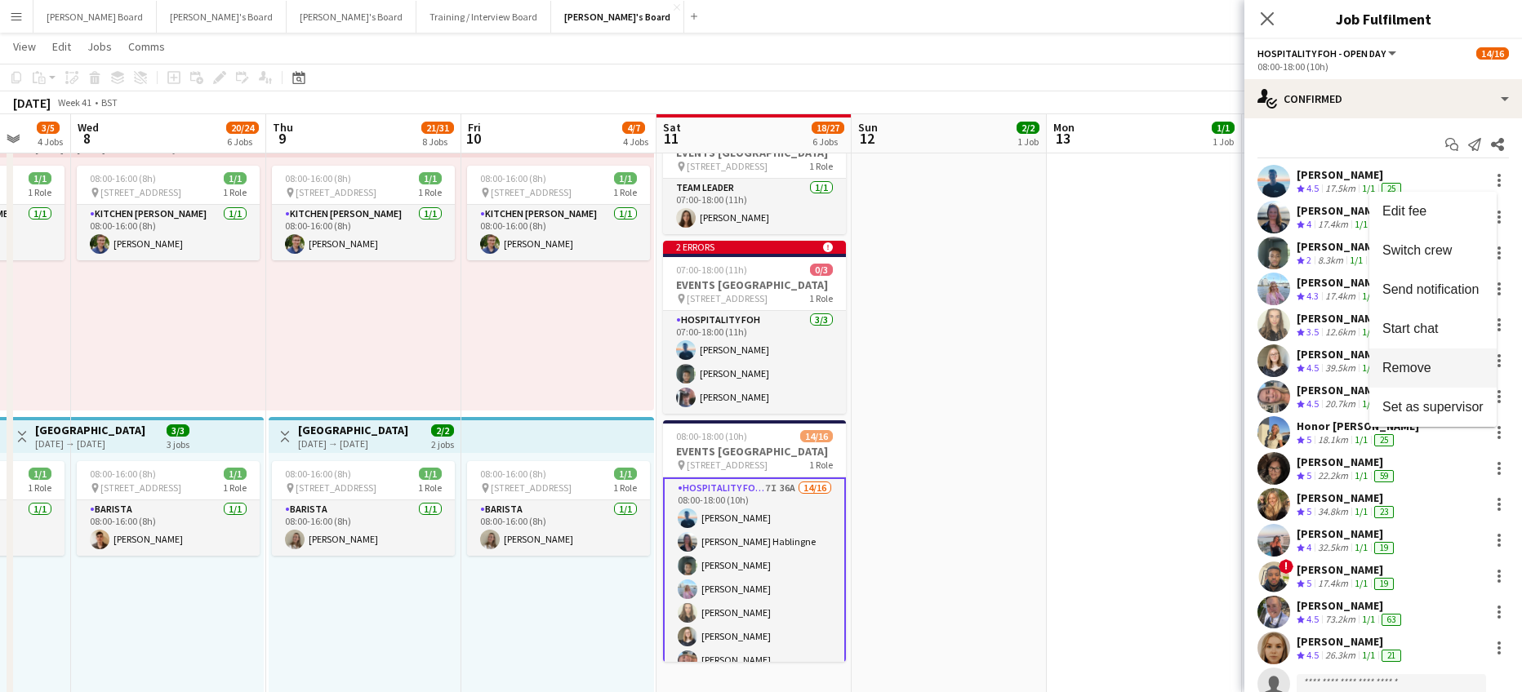
click at [1451, 361] on span "Remove" at bounding box center [1432, 368] width 101 height 15
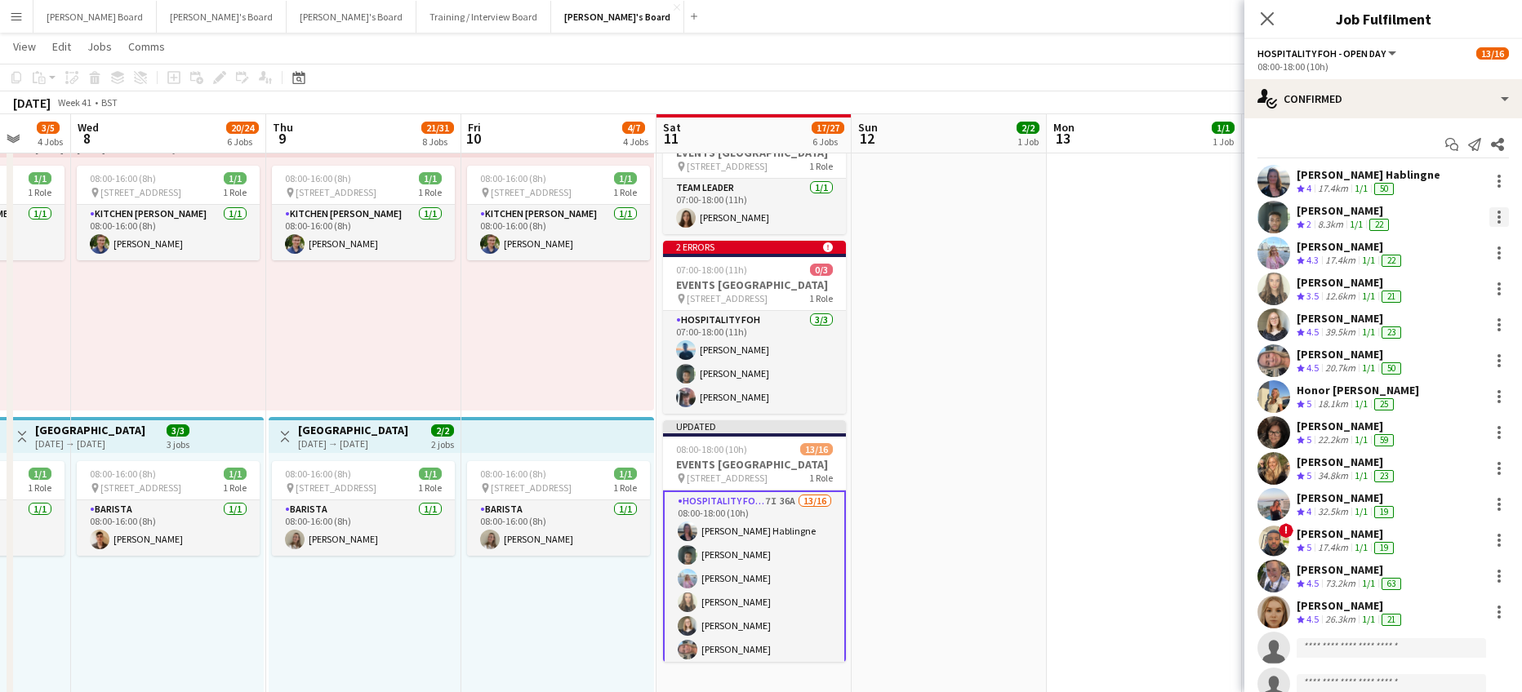
click at [1497, 216] on div at bounding box center [1498, 217] width 3 height 3
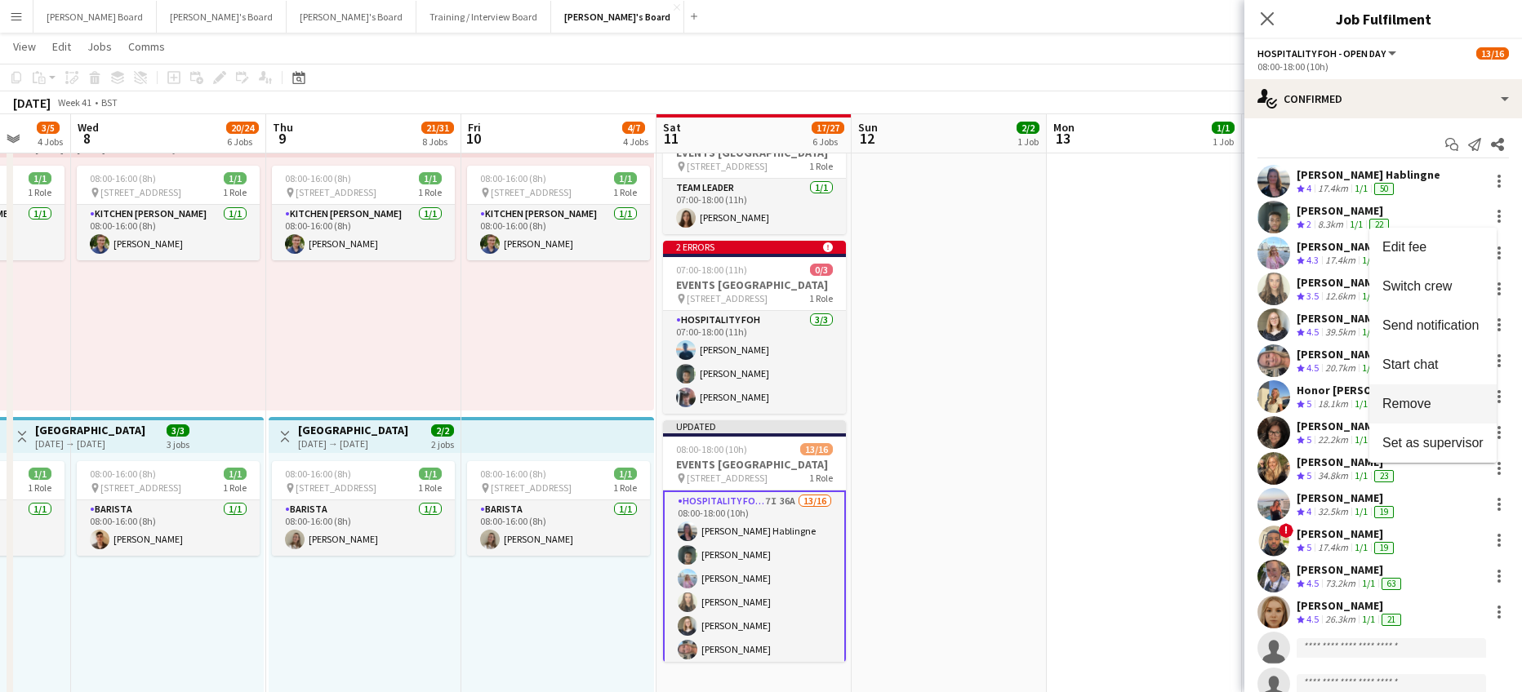
click at [1431, 408] on span "Remove" at bounding box center [1432, 404] width 101 height 15
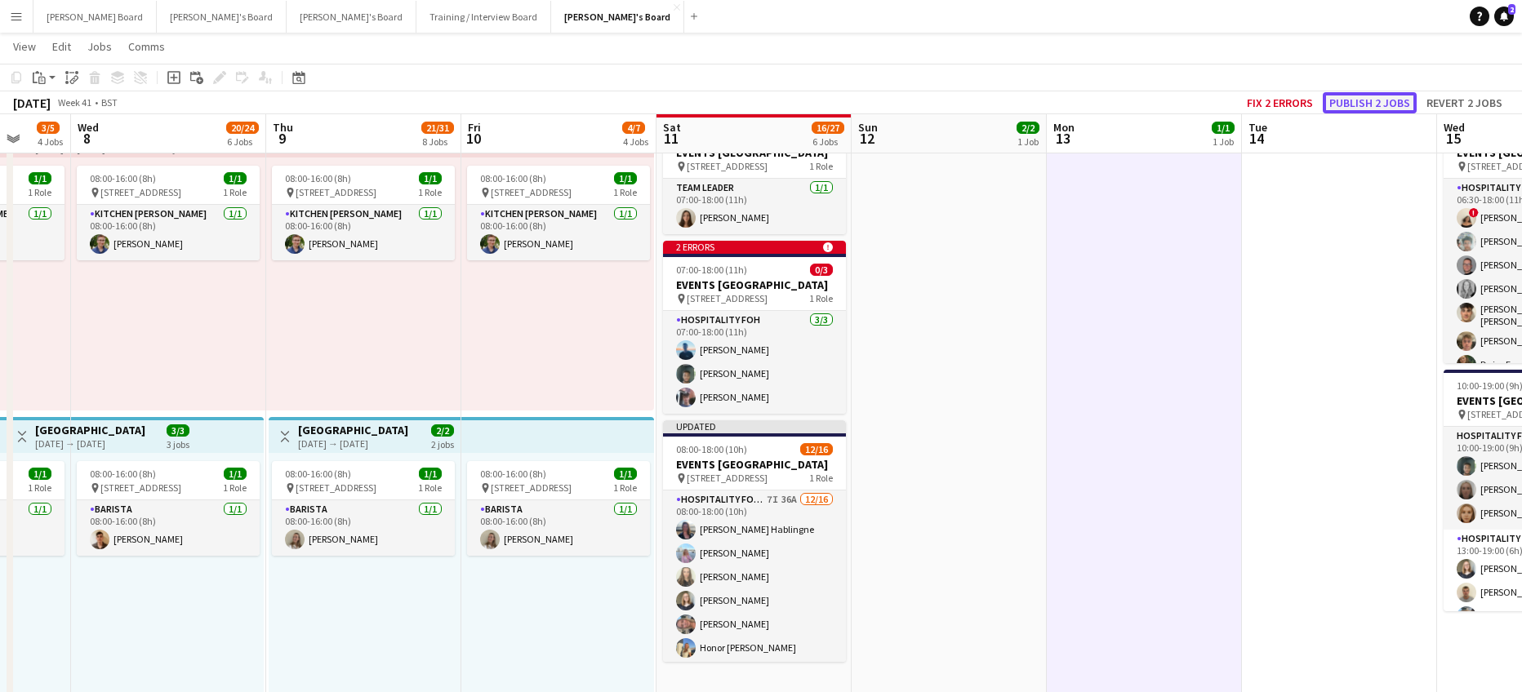
click at [1376, 106] on button "Publish 2 jobs" at bounding box center [1370, 102] width 94 height 21
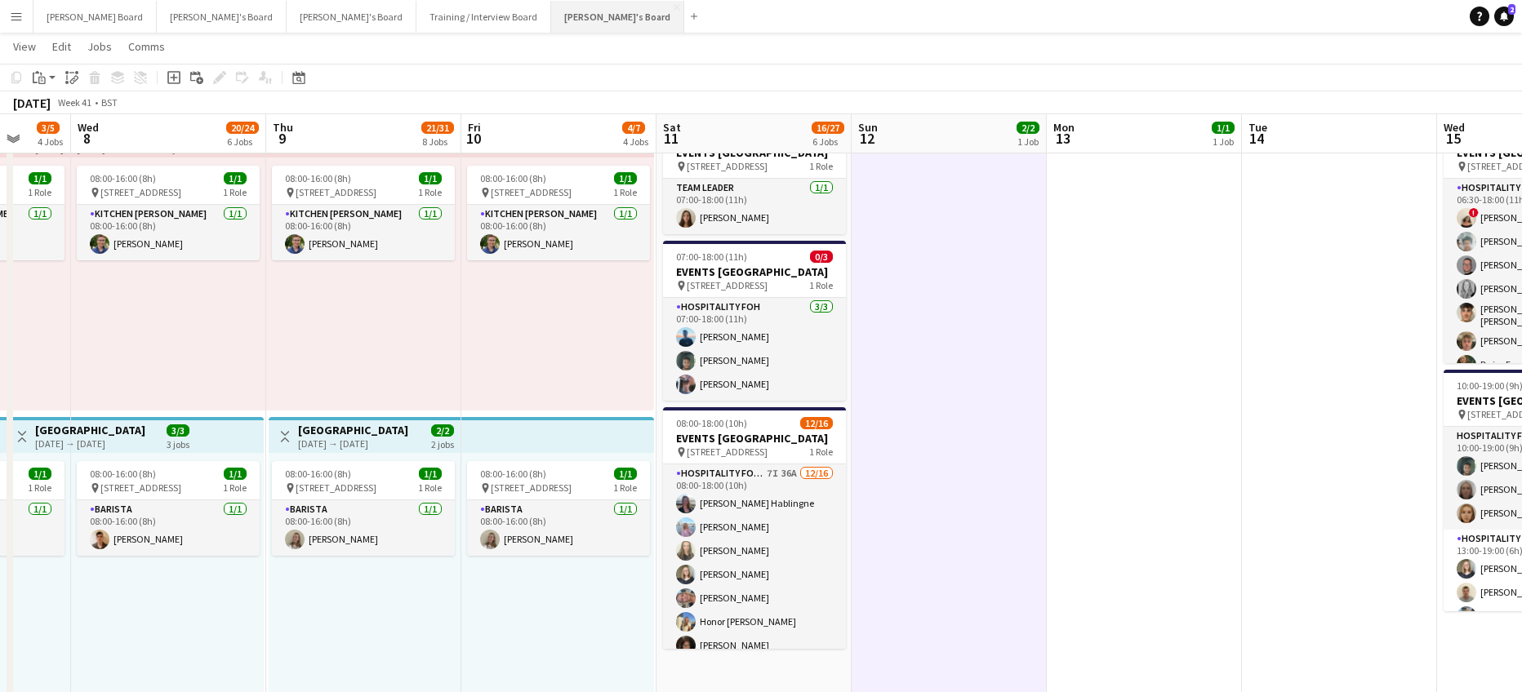
click at [551, 16] on button "Jakub's Board Close" at bounding box center [617, 17] width 133 height 32
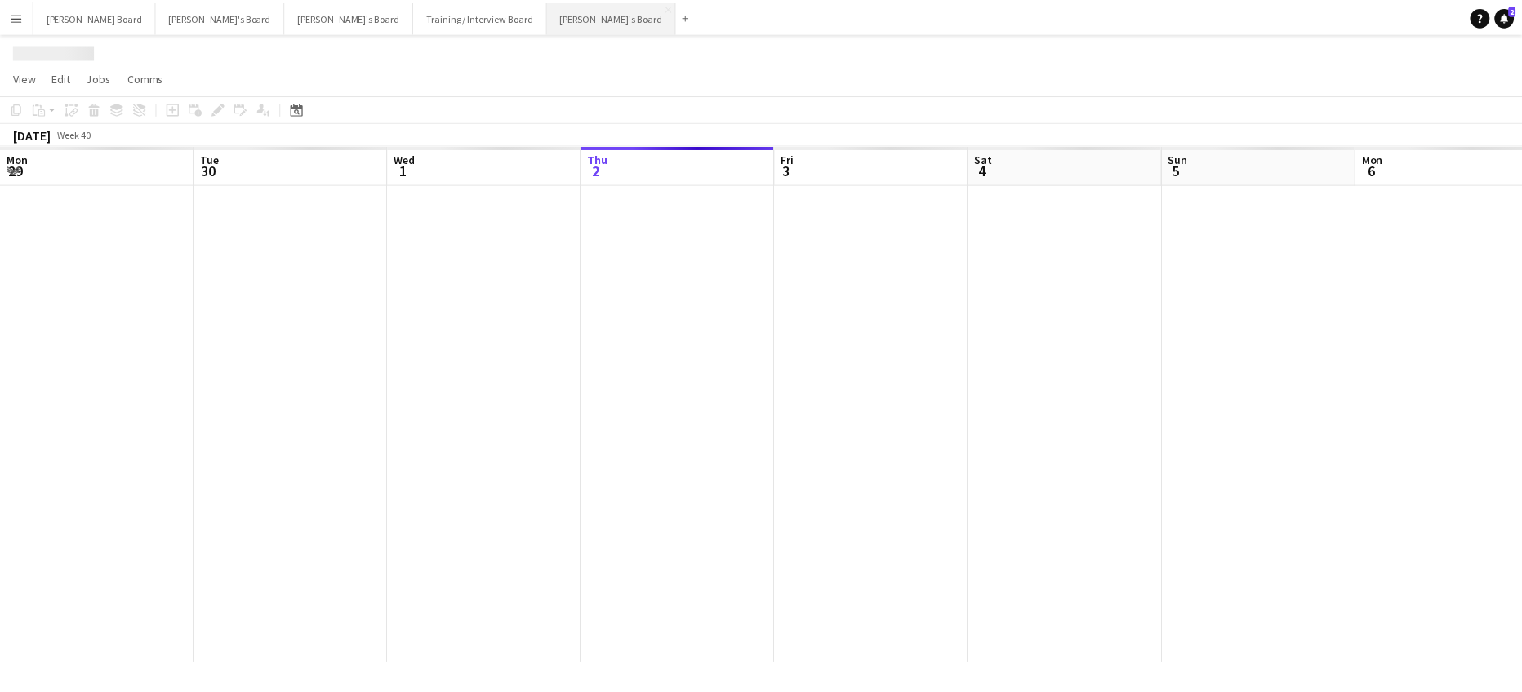
scroll to position [0, 390]
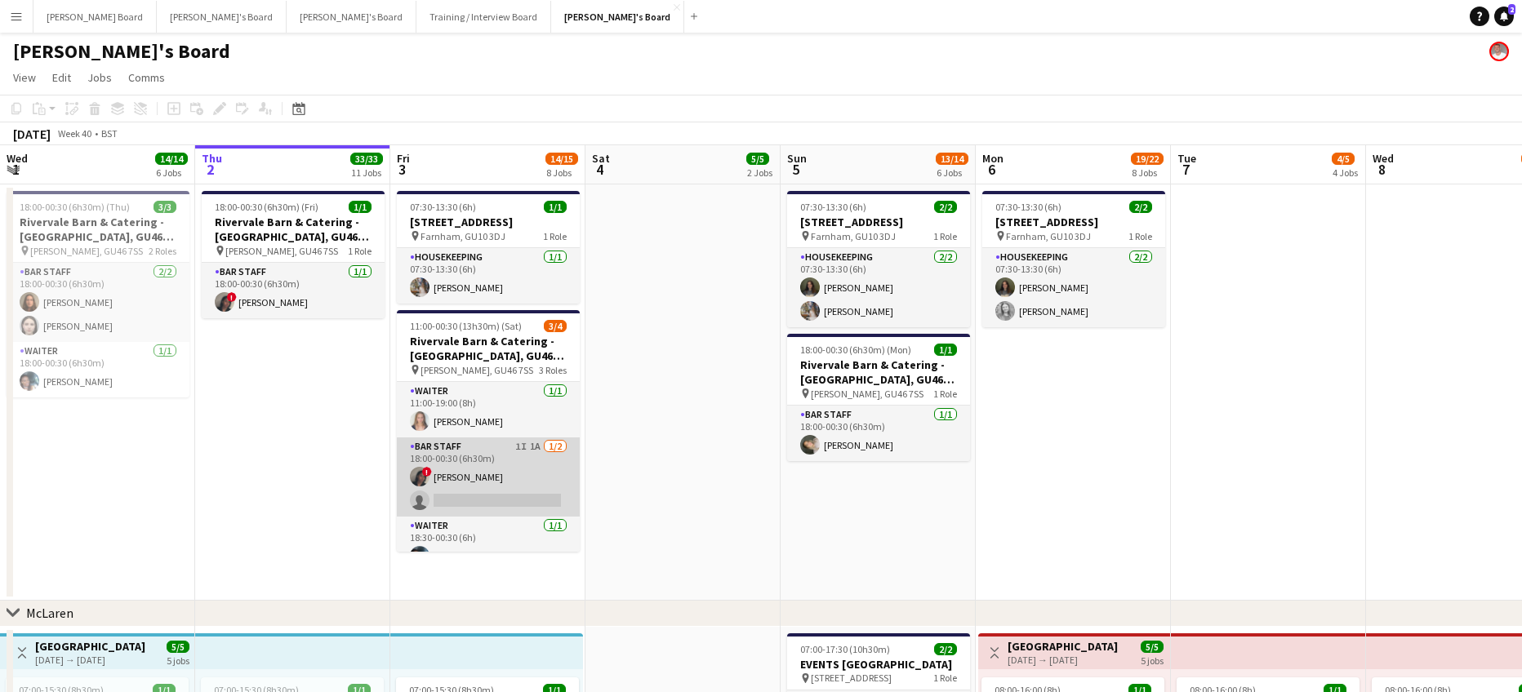
click at [522, 473] on app-card-role "BAR STAFF 1I 1A 1/2 18:00-00:30 (6h30m) ! Aneisha Richardson single-neutral-act…" at bounding box center [488, 477] width 183 height 79
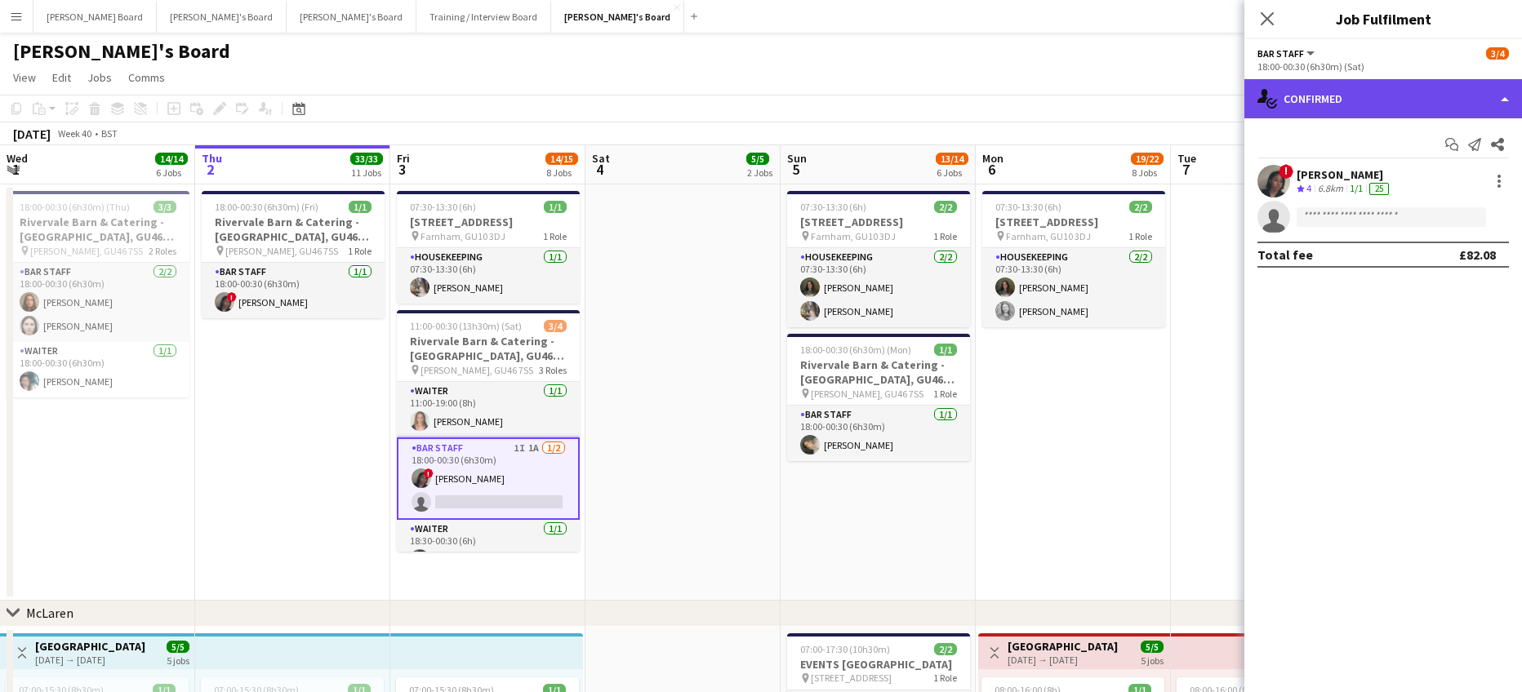
click at [1387, 99] on div "single-neutral-actions-check-2 Confirmed" at bounding box center [1383, 98] width 278 height 39
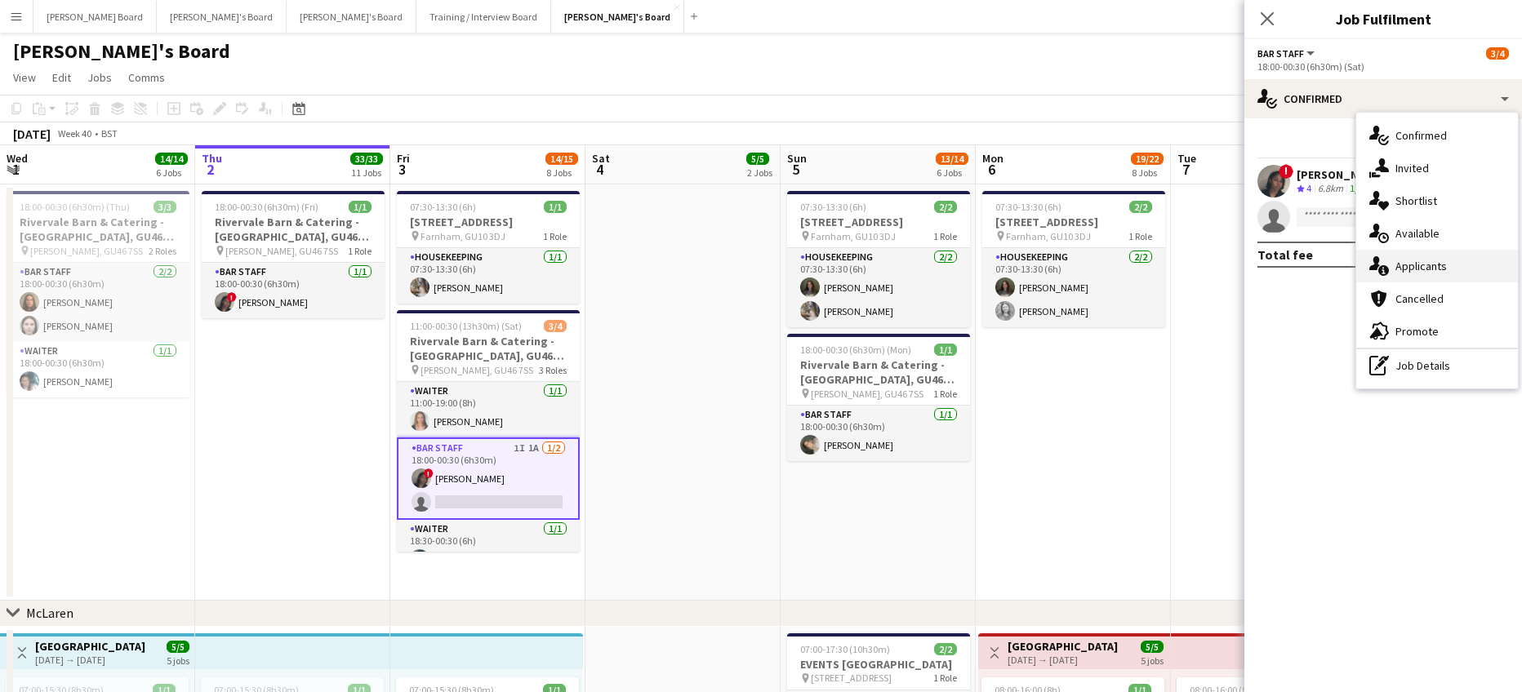
click at [1441, 267] on span "Applicants" at bounding box center [1420, 266] width 51 height 15
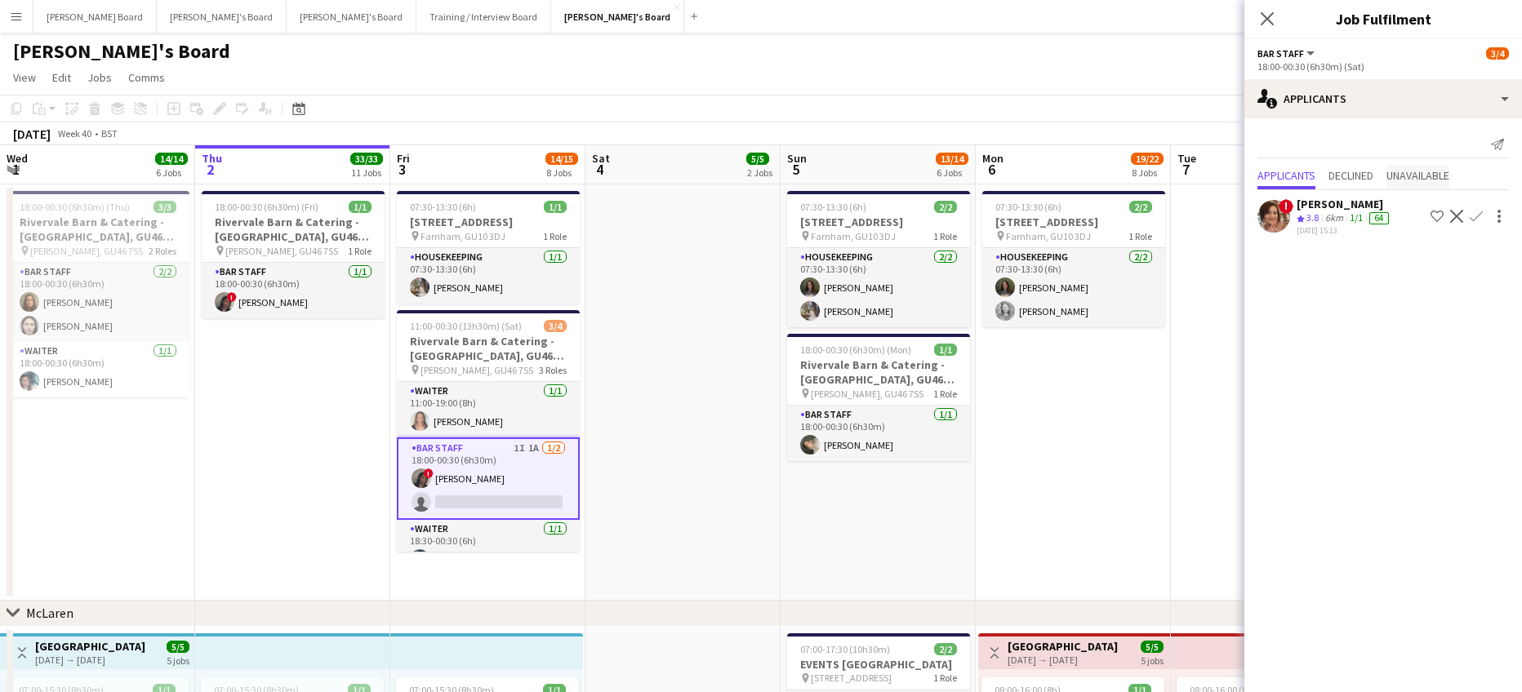
click at [1435, 181] on span "Unavailable" at bounding box center [1417, 175] width 63 height 11
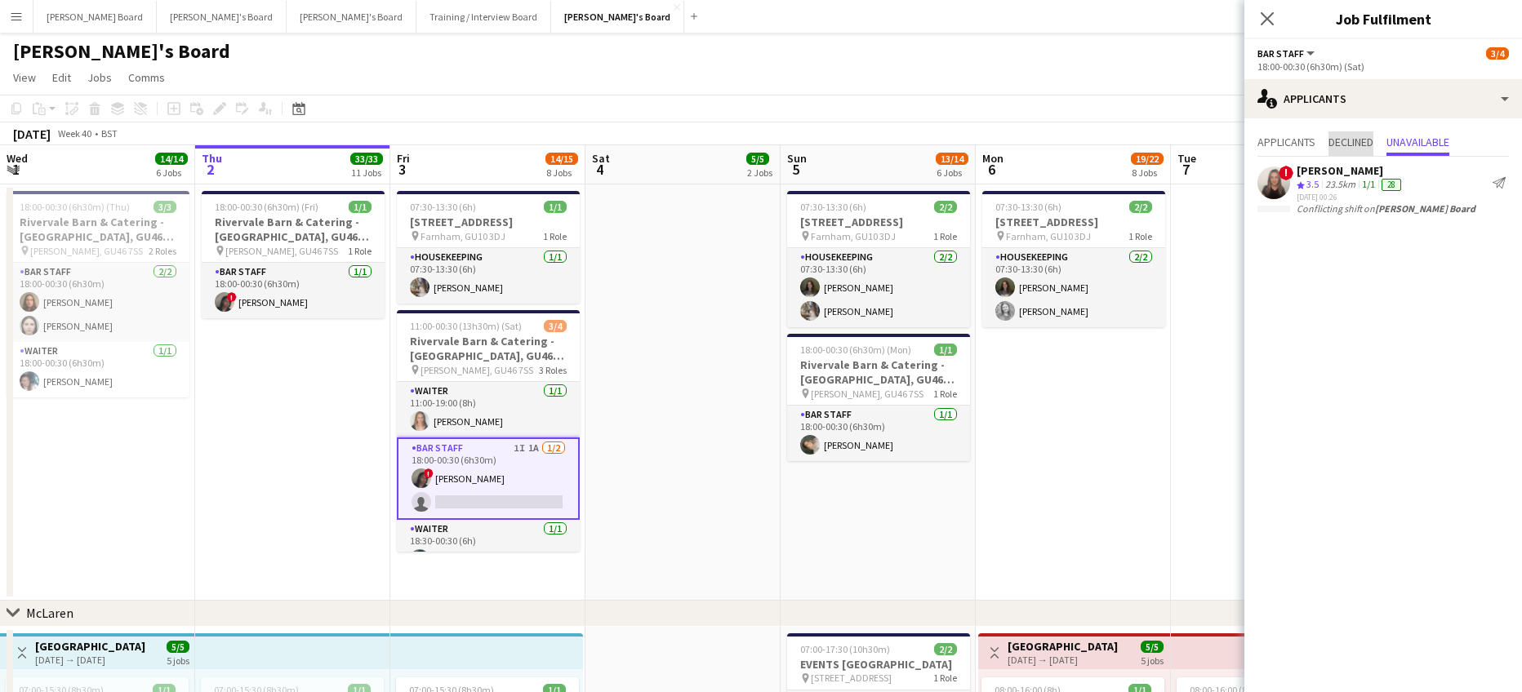
click at [1366, 154] on span "Declined" at bounding box center [1350, 143] width 45 height 24
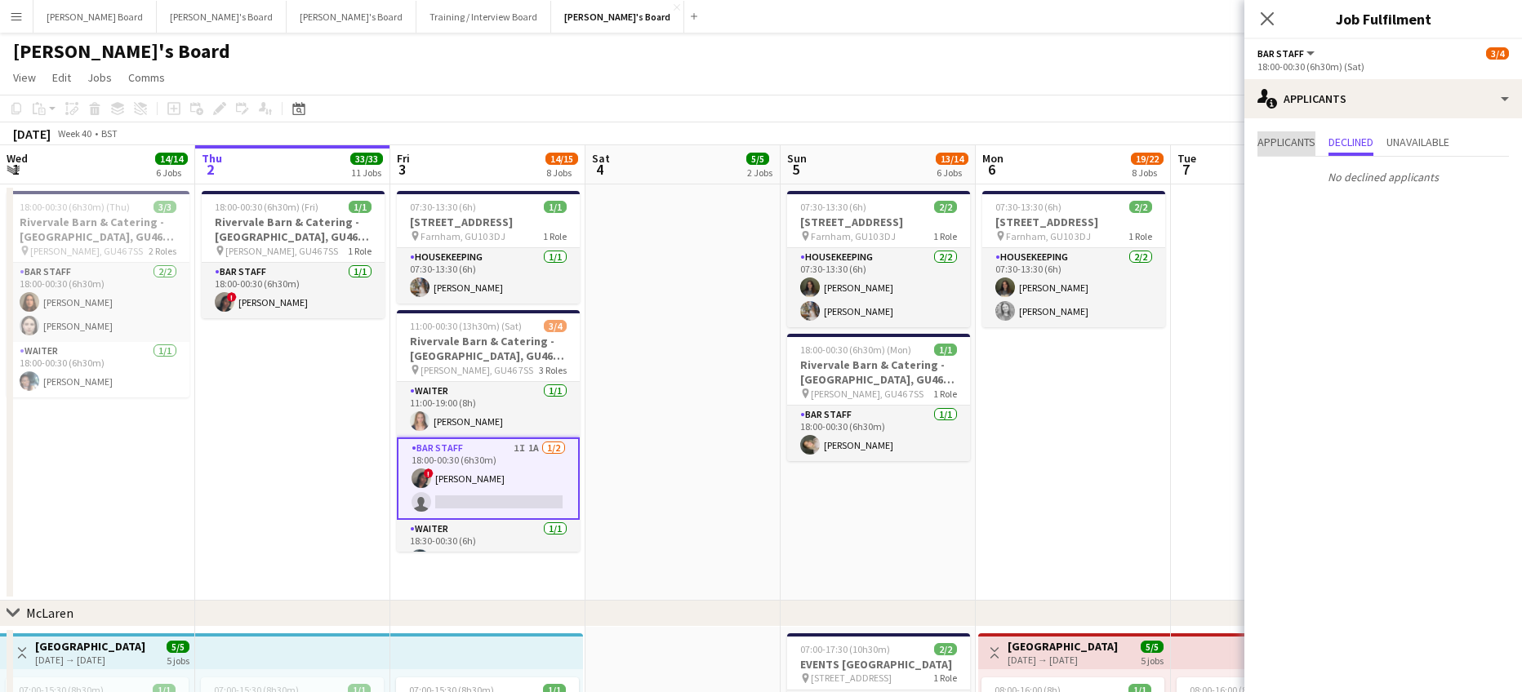
click at [1281, 143] on span "Applicants" at bounding box center [1286, 141] width 58 height 11
click at [462, 501] on app-card-role "BAR STAFF 1I 1A 1/2 18:00-00:30 (6h30m) ! Aneisha Richardson single-neutral-act…" at bounding box center [488, 479] width 183 height 82
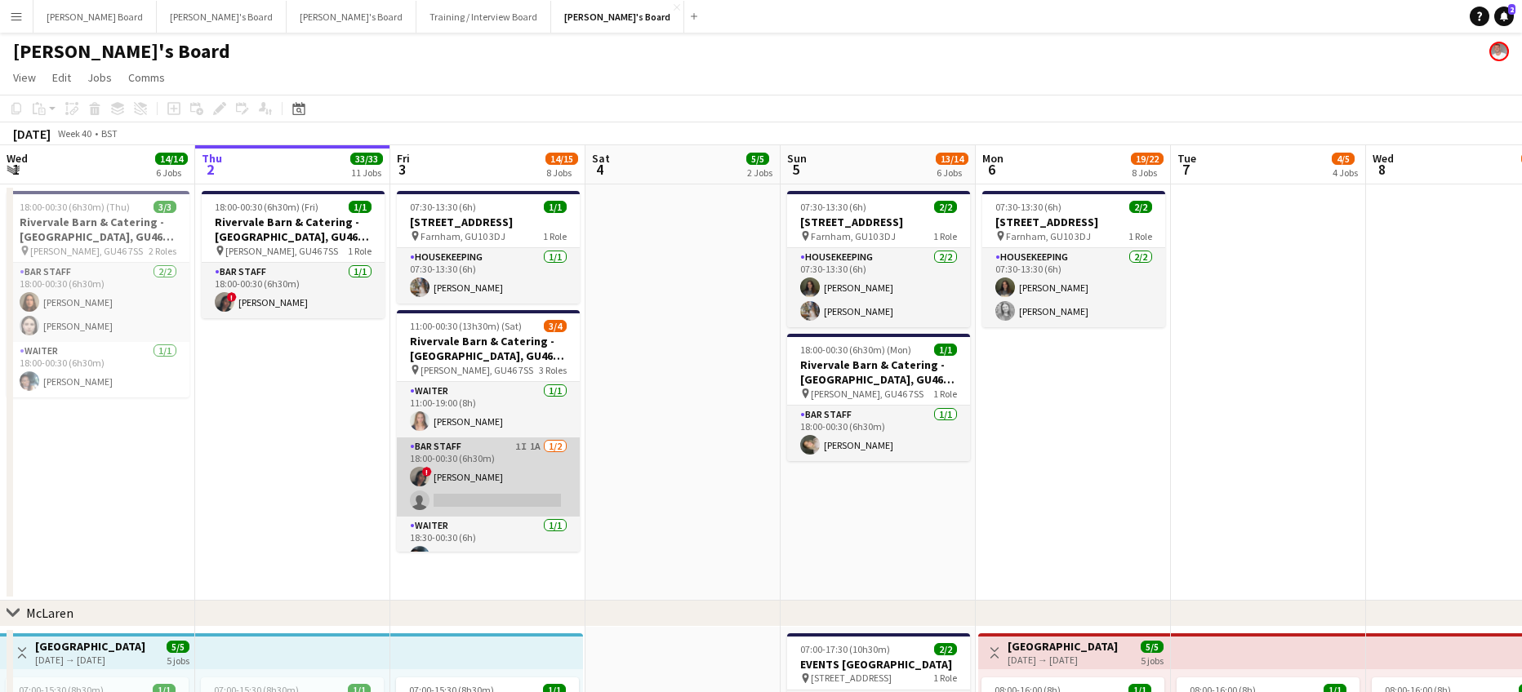
click at [462, 501] on app-card-role "BAR STAFF 1I 1A 1/2 18:00-00:30 (6h30m) ! Aneisha Richardson single-neutral-act…" at bounding box center [488, 477] width 183 height 79
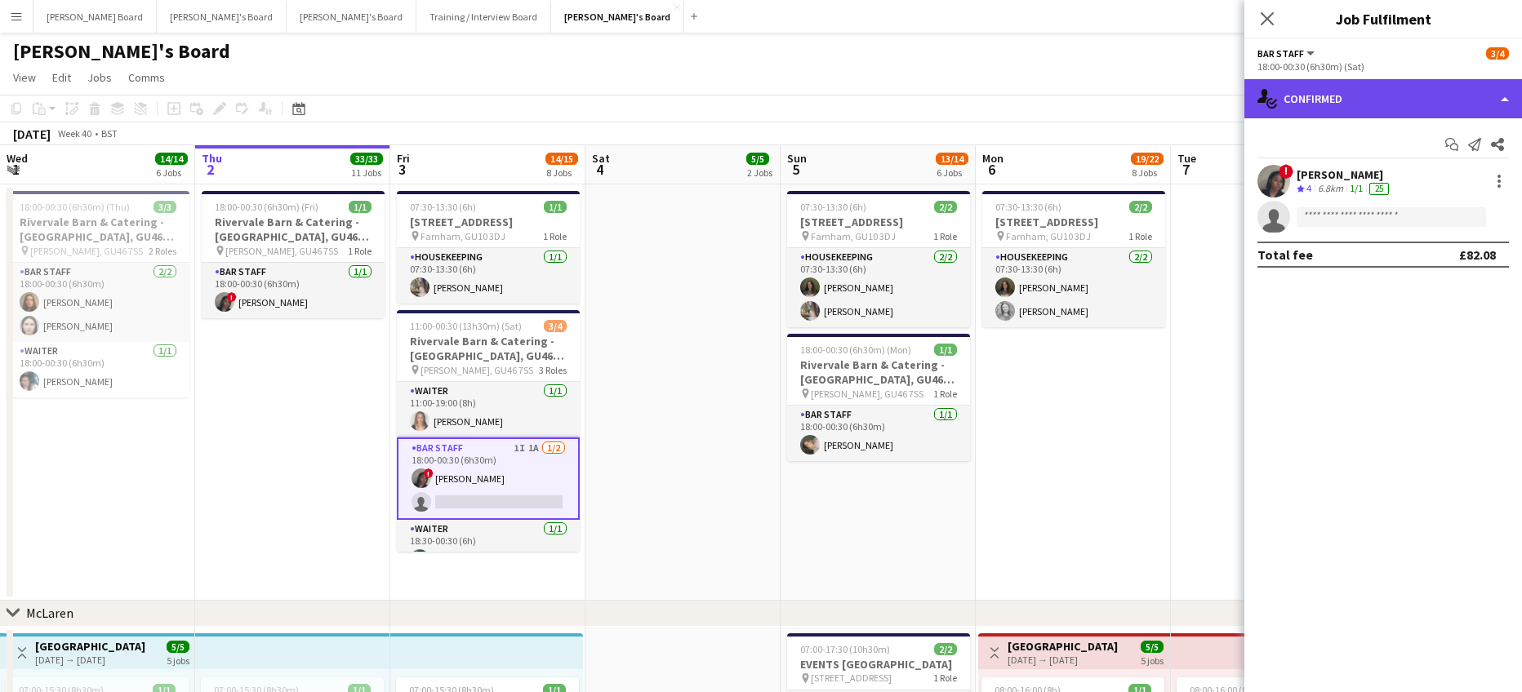
click at [1308, 92] on div "single-neutral-actions-check-2 Confirmed" at bounding box center [1383, 98] width 278 height 39
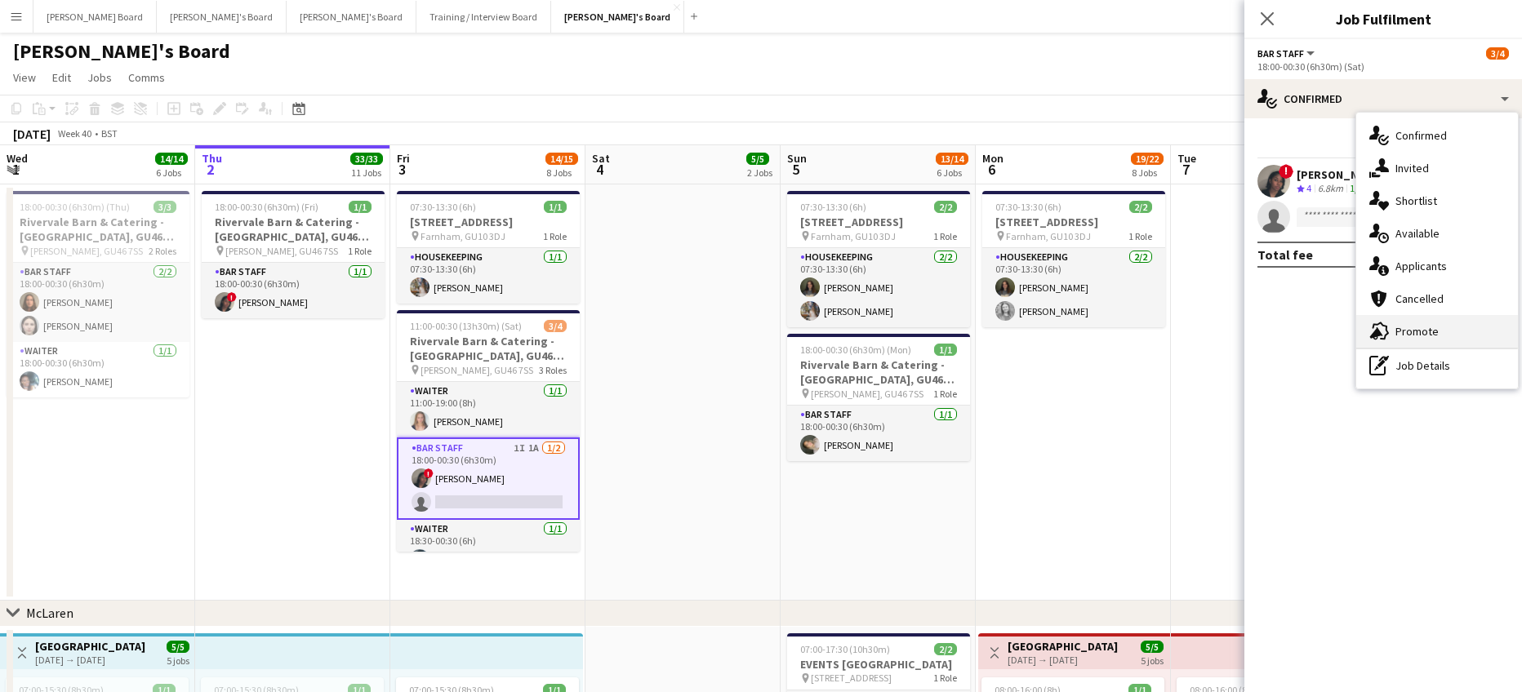
click at [1415, 331] on span "Promote" at bounding box center [1416, 331] width 43 height 15
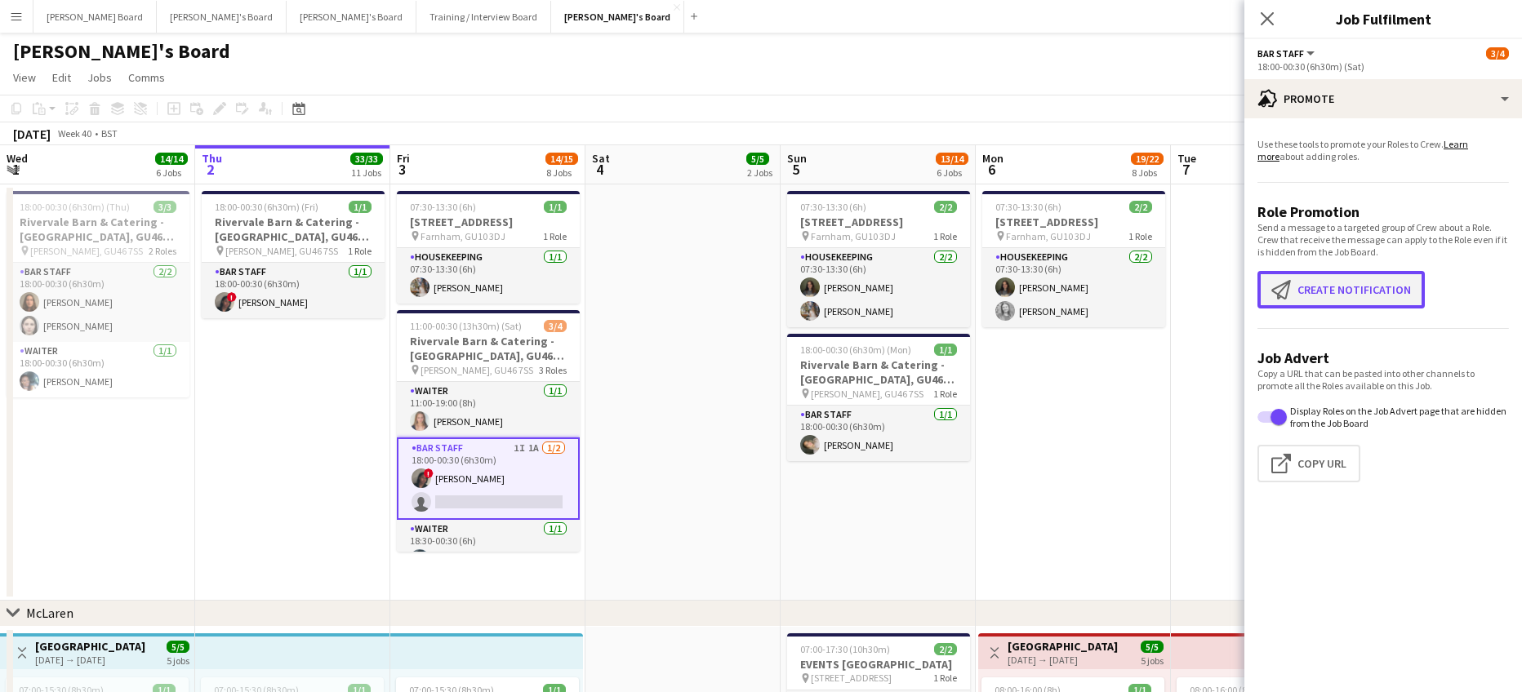
click at [1317, 284] on button "Create notification Create notification" at bounding box center [1340, 290] width 167 height 38
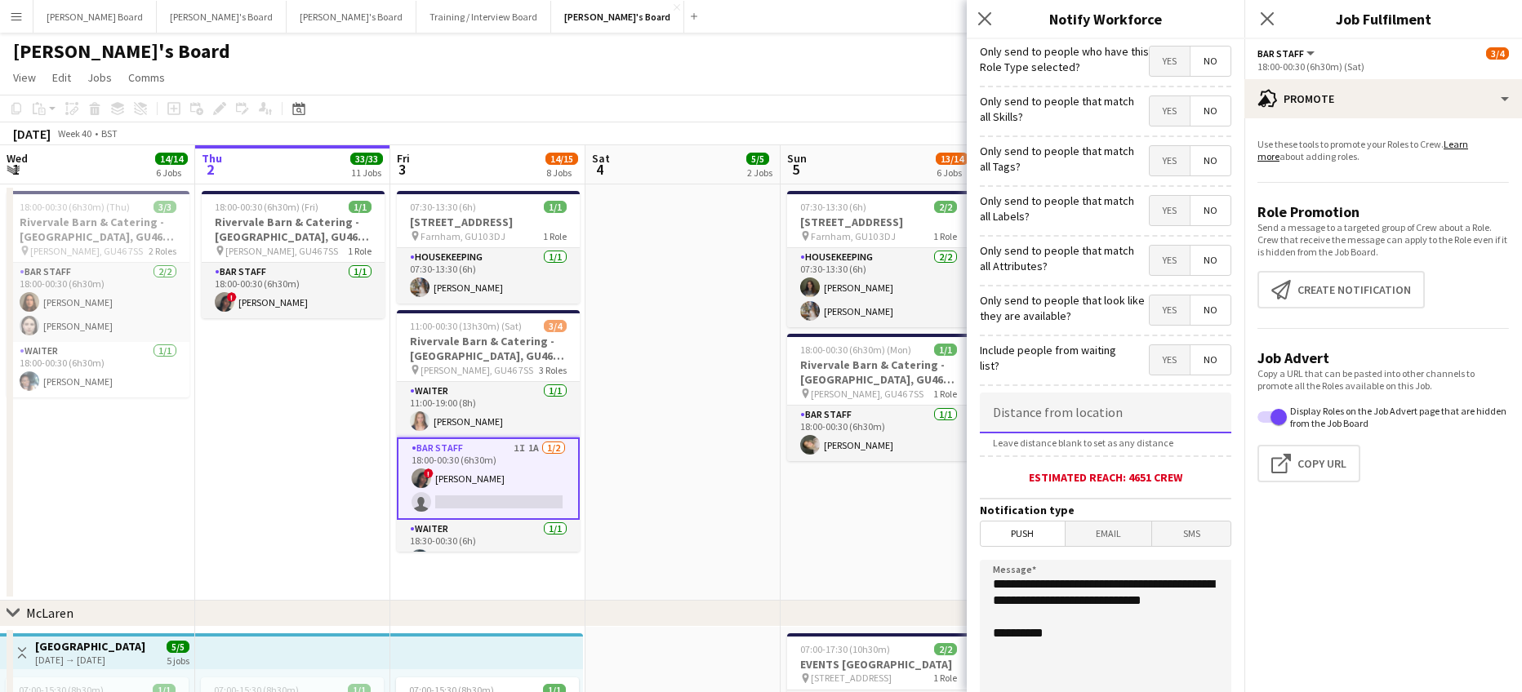
click at [1093, 407] on input at bounding box center [1105, 413] width 251 height 41
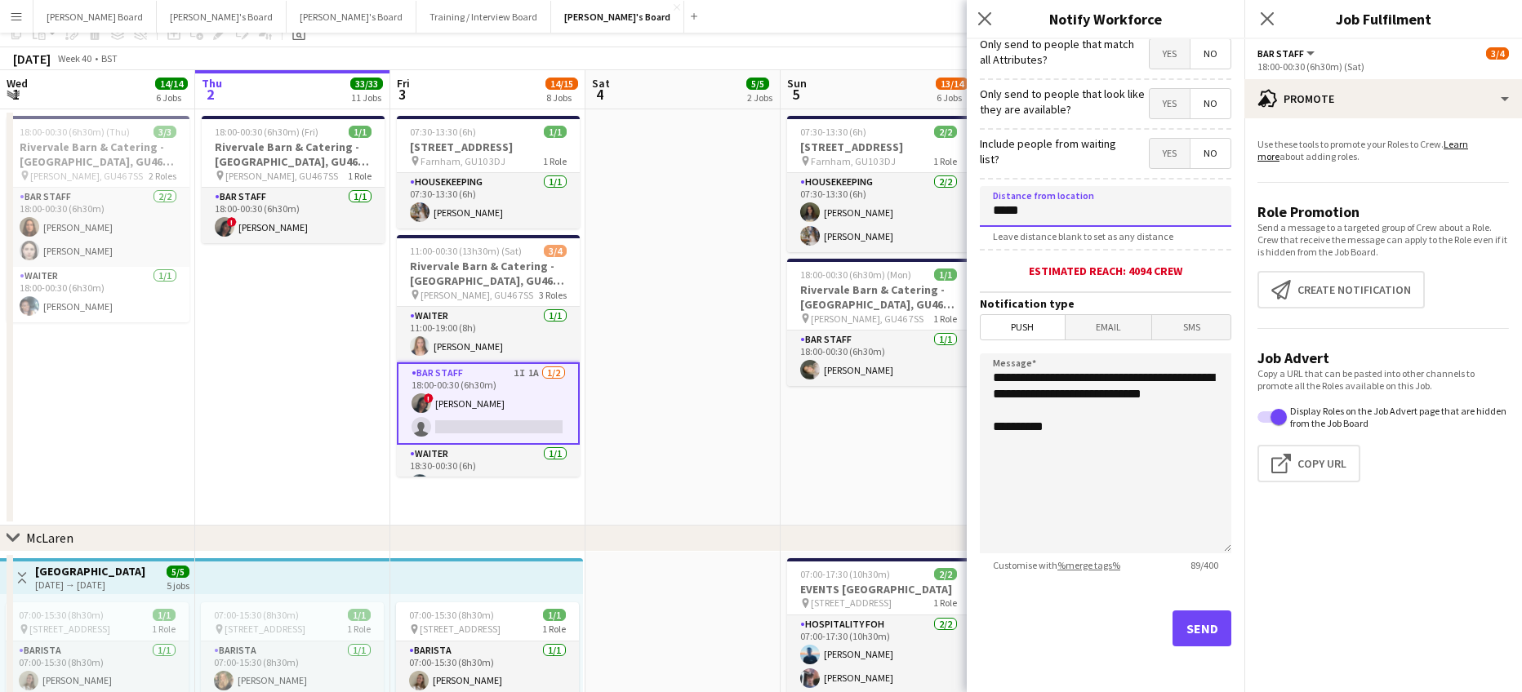
scroll to position [109, 0]
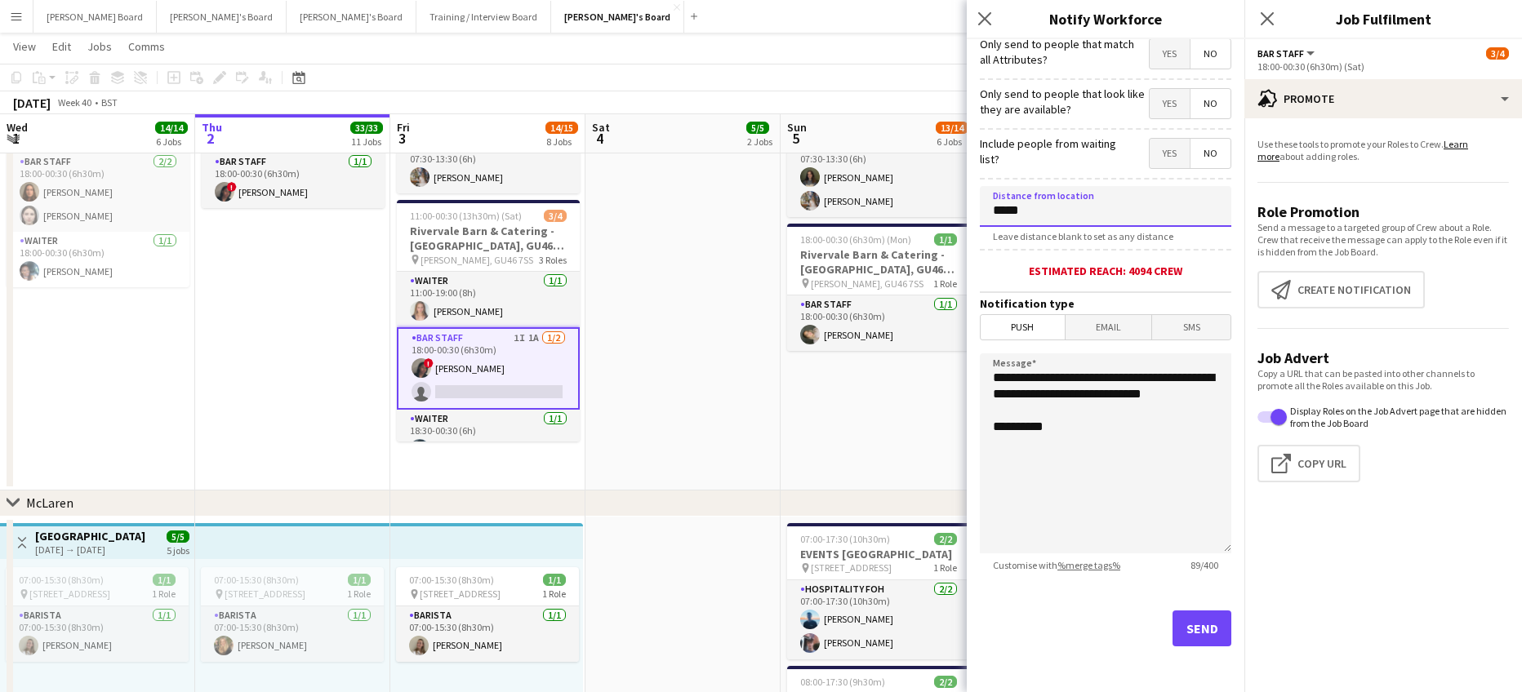
type input "*****"
click at [1185, 610] on div "Send" at bounding box center [1105, 635] width 251 height 114
click at [1182, 620] on button "Send" at bounding box center [1201, 629] width 59 height 36
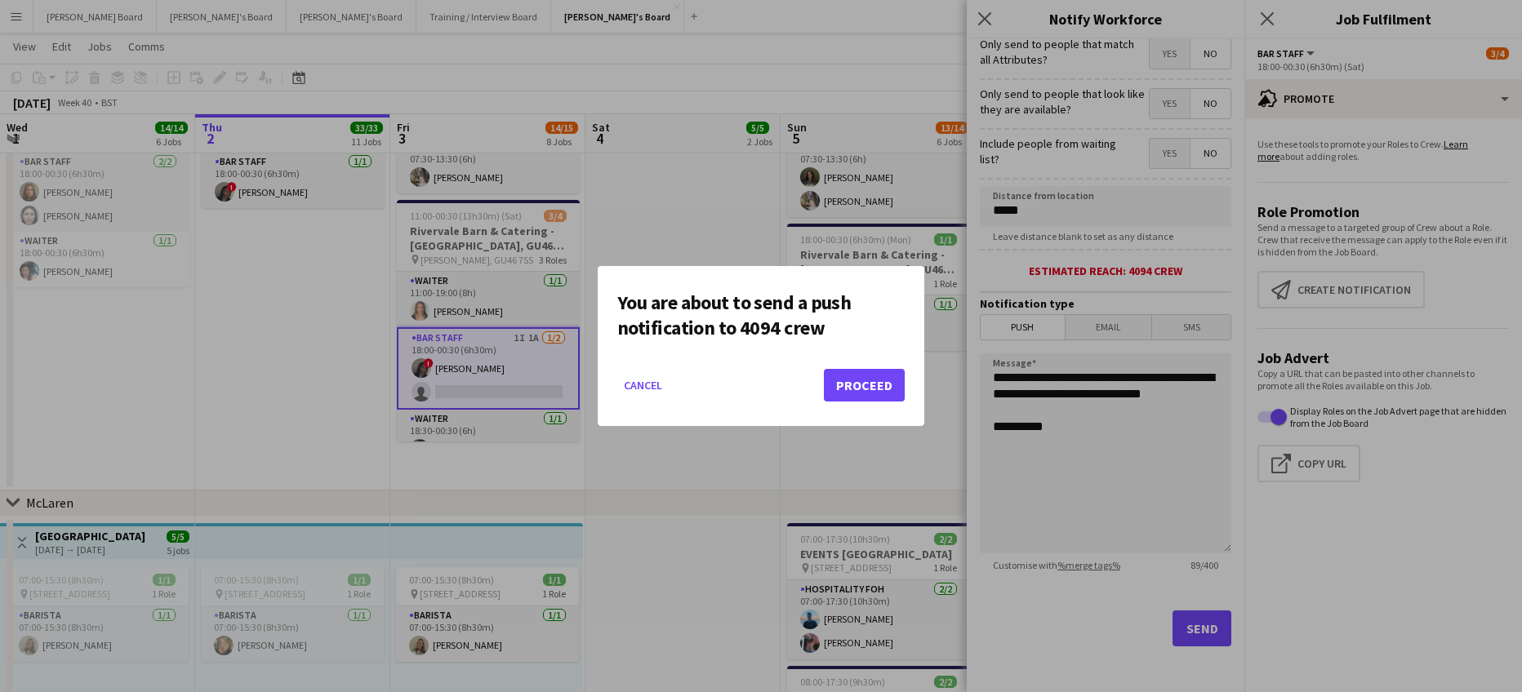
click at [839, 349] on div "You are about to send a push notification to 4094 crew Cancel Proceed" at bounding box center [761, 346] width 327 height 160
click at [856, 380] on button "Proceed" at bounding box center [864, 385] width 81 height 33
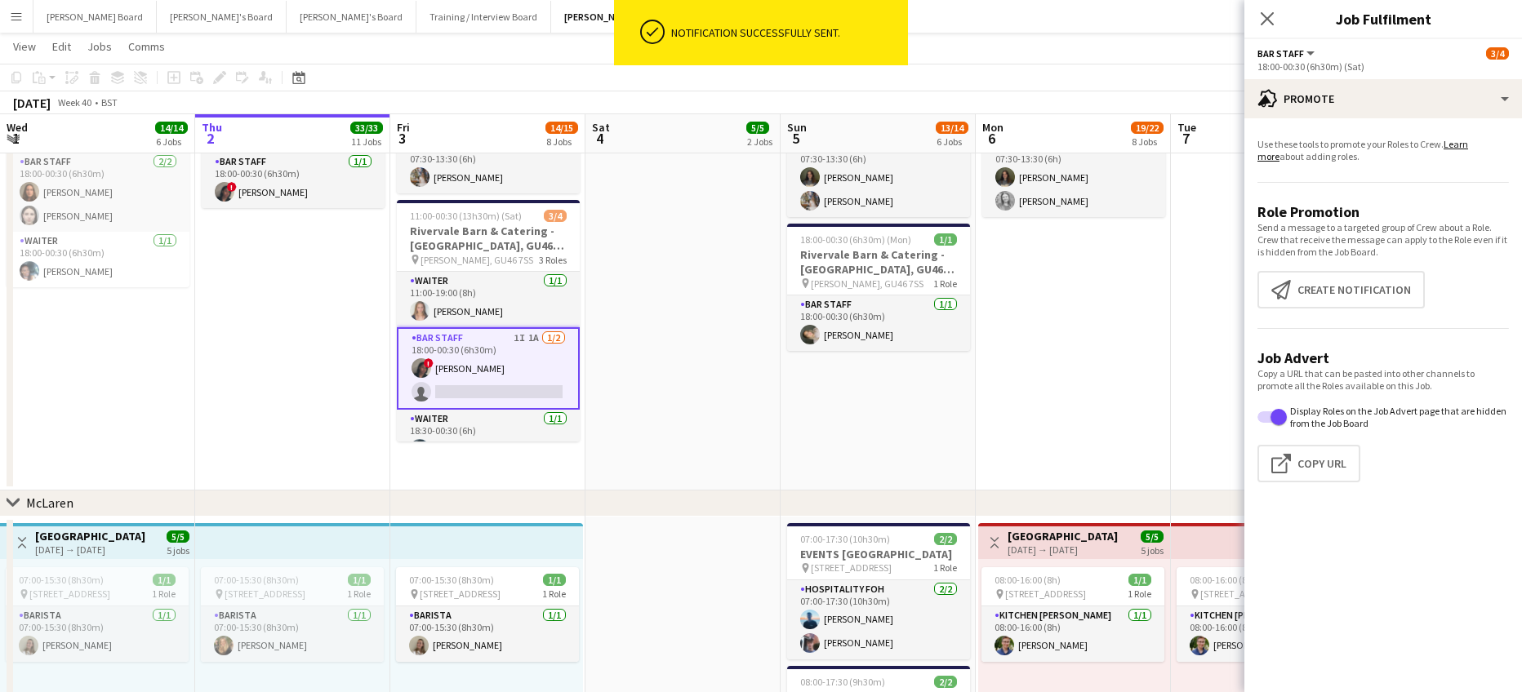
click at [846, 397] on app-date-cell "07:30-13:30 (6h) 2/2 Millbridge Court GU10 3DJ pin Farnham, GU10 3DJ 1 Role Hou…" at bounding box center [877, 282] width 195 height 416
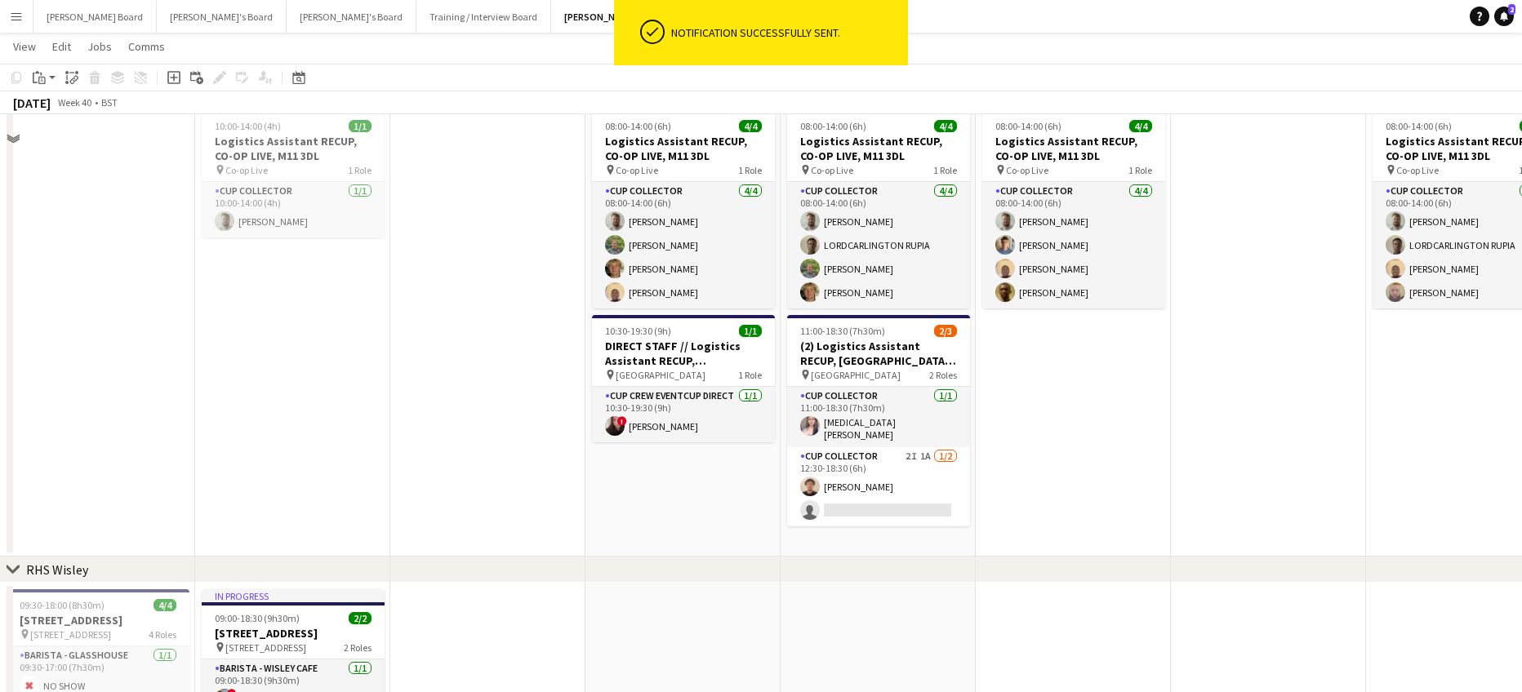
scroll to position [2286, 0]
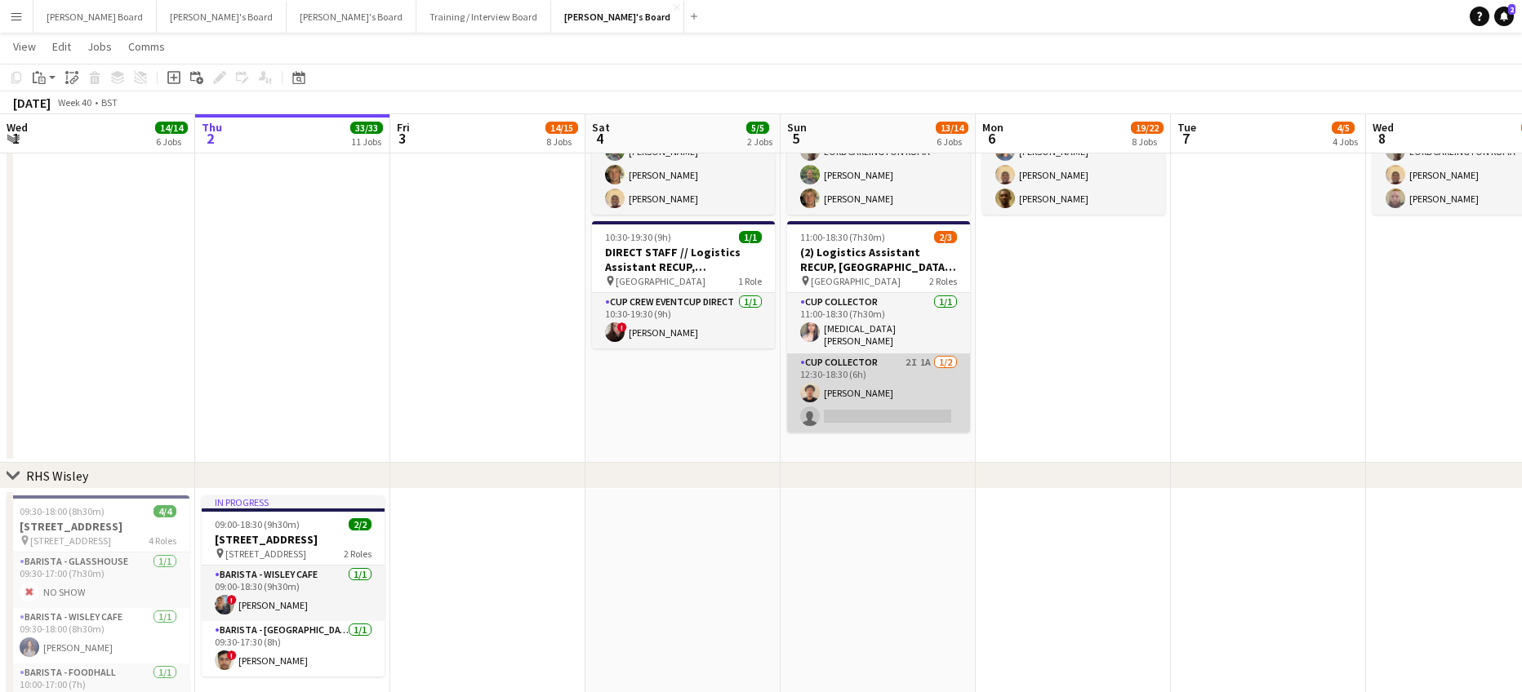
click at [927, 396] on app-card-role "CUP COLLECTOR 2I 1A 1/2 12:30-18:30 (6h) Sebastian Andre single-neutral-actions" at bounding box center [878, 392] width 183 height 79
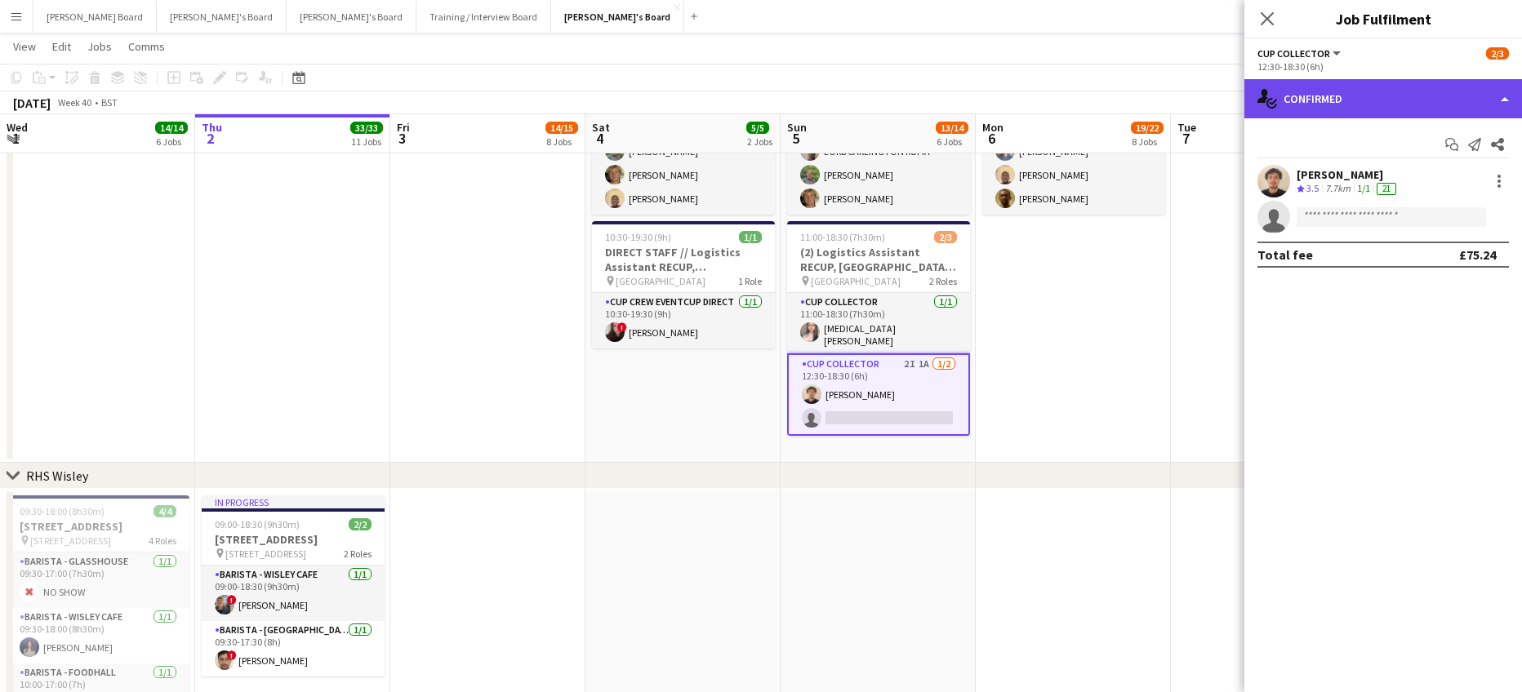
click at [1328, 116] on div "single-neutral-actions-check-2 Confirmed" at bounding box center [1383, 98] width 278 height 39
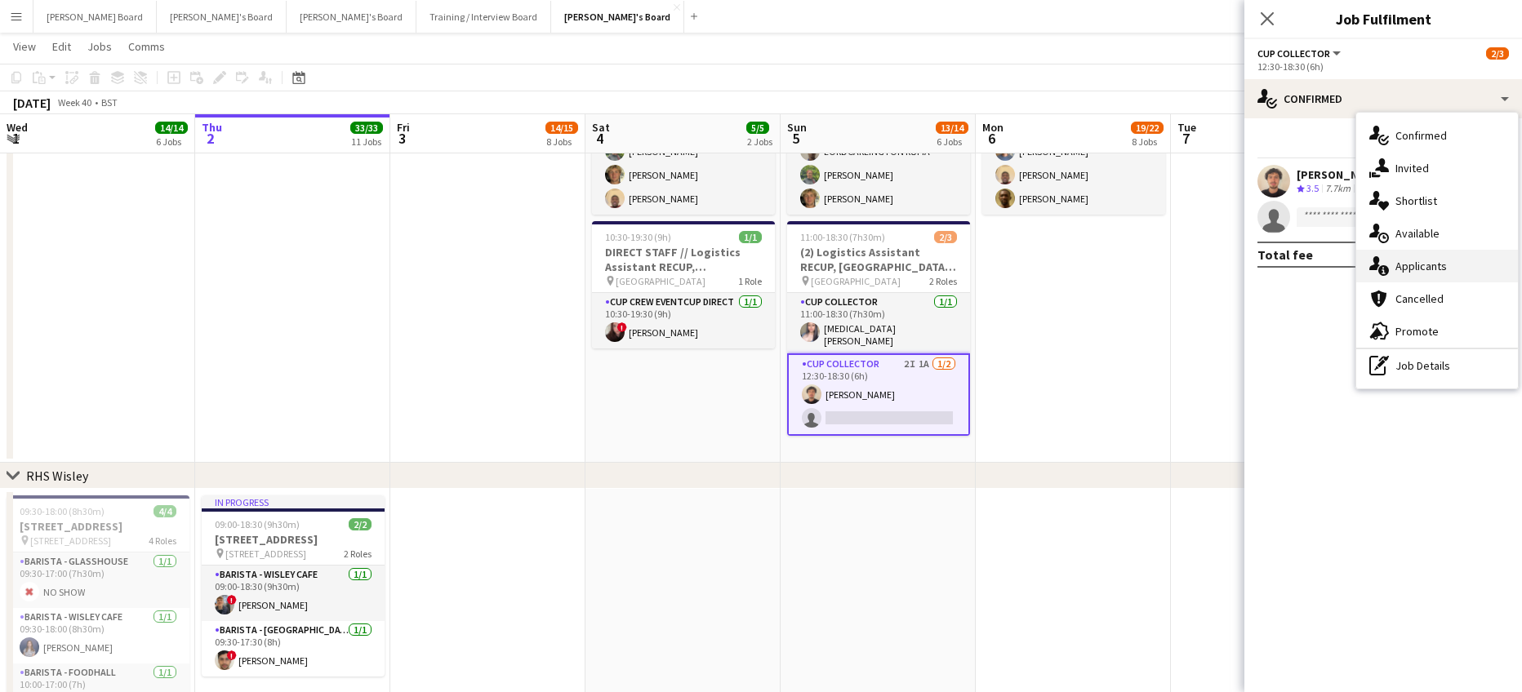
click at [1400, 264] on span "Applicants" at bounding box center [1420, 266] width 51 height 15
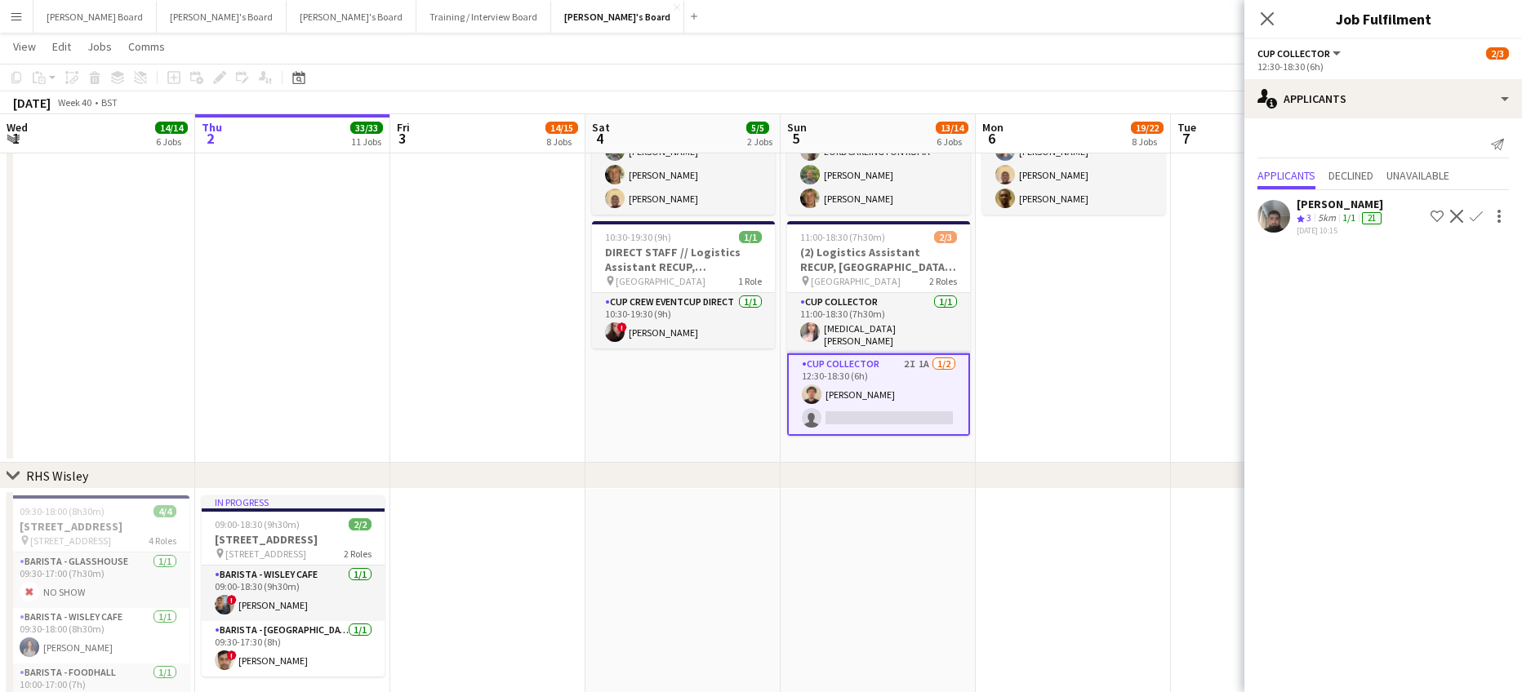
click at [1071, 413] on app-date-cell "08:00-14:00 (6h) 4/4 Logistics Assistant RECUP, CO-OP LIVE, M11 3DL pin Co-op L…" at bounding box center [1073, 236] width 195 height 453
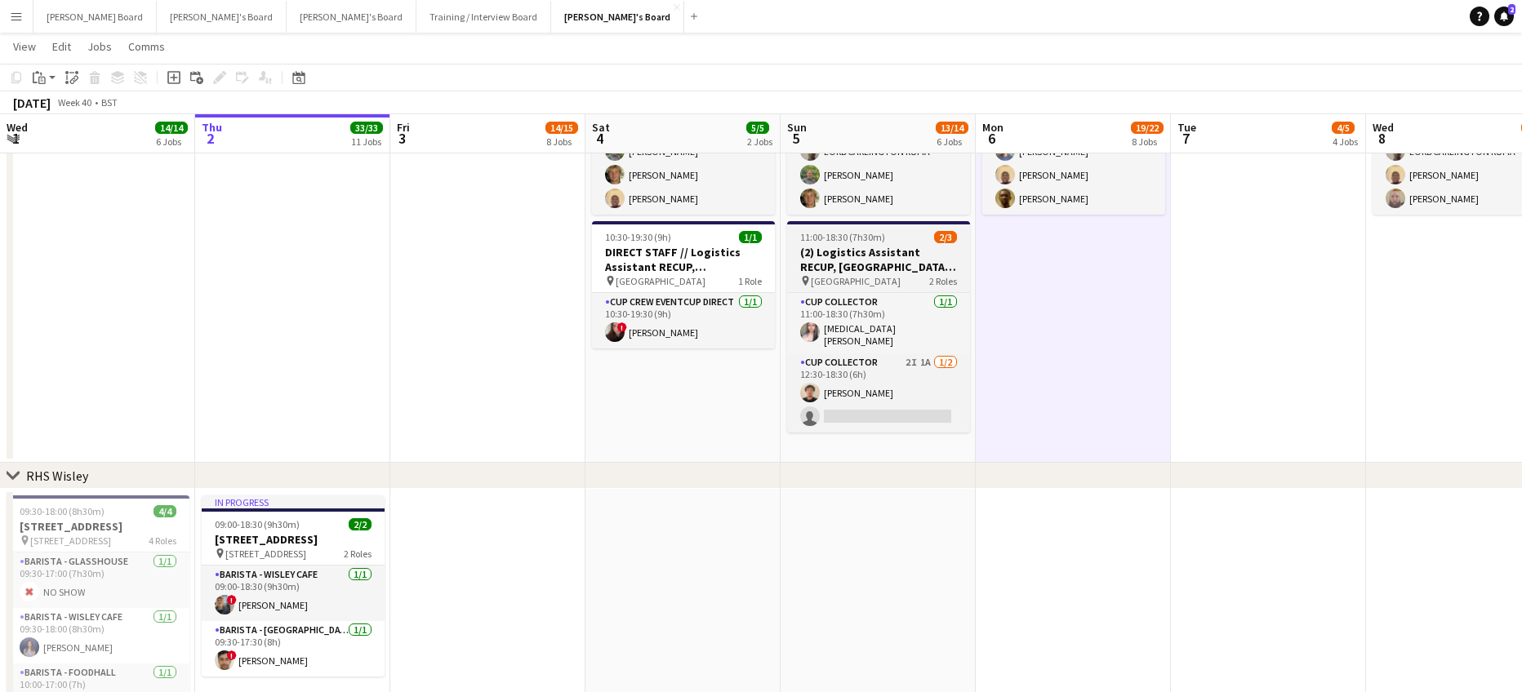
click at [838, 251] on h3 "(2) Logistics Assistant RECUP, VILLA PARK, B6 6HE" at bounding box center [878, 259] width 183 height 29
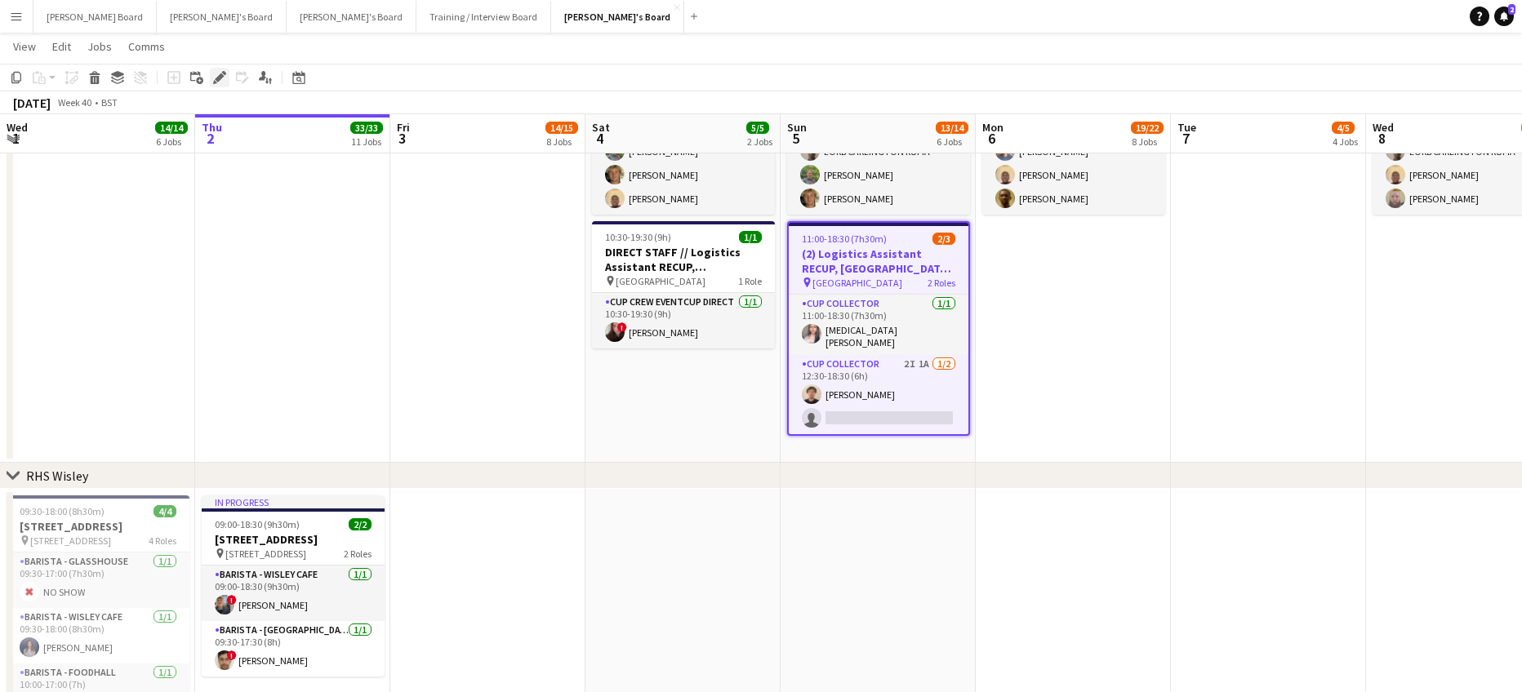
click at [220, 76] on icon at bounding box center [219, 77] width 9 height 9
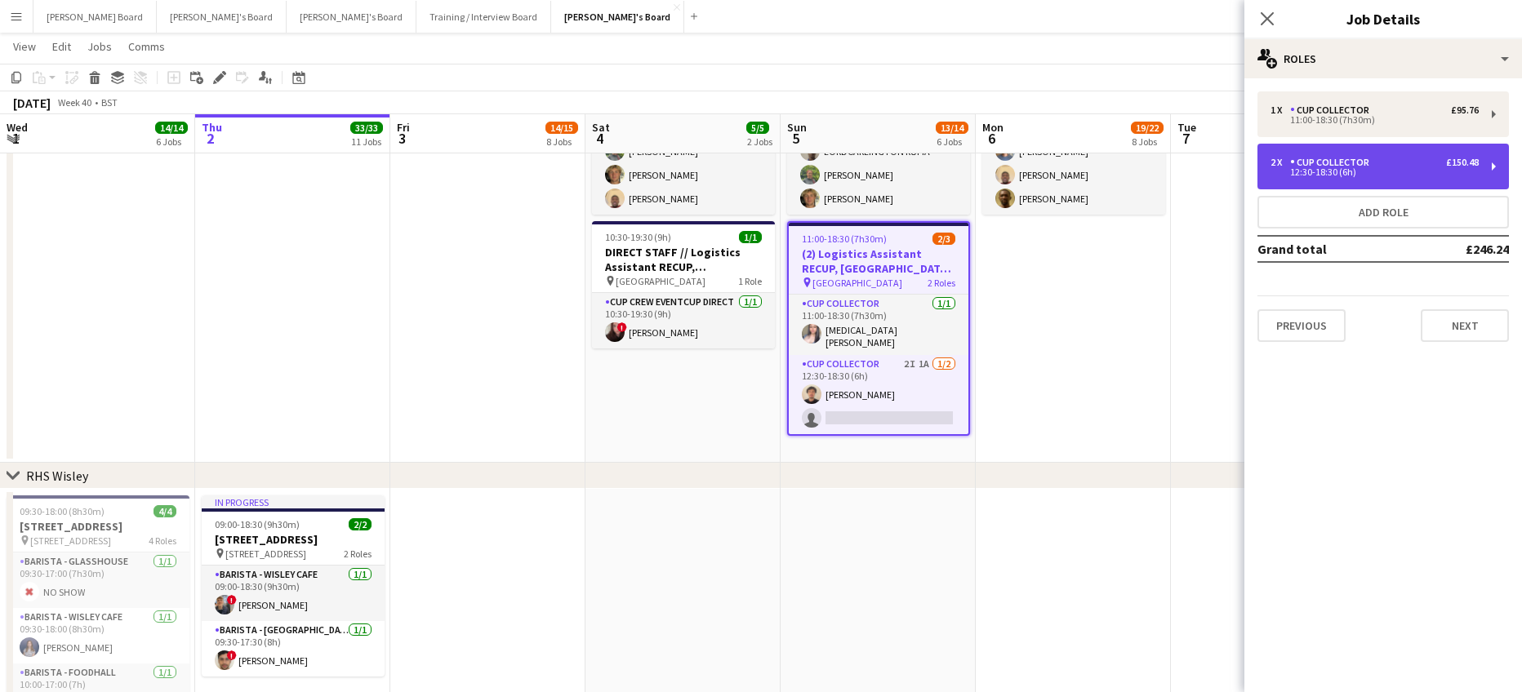
click at [1340, 171] on div "12:30-18:30 (6h)" at bounding box center [1374, 172] width 208 height 8
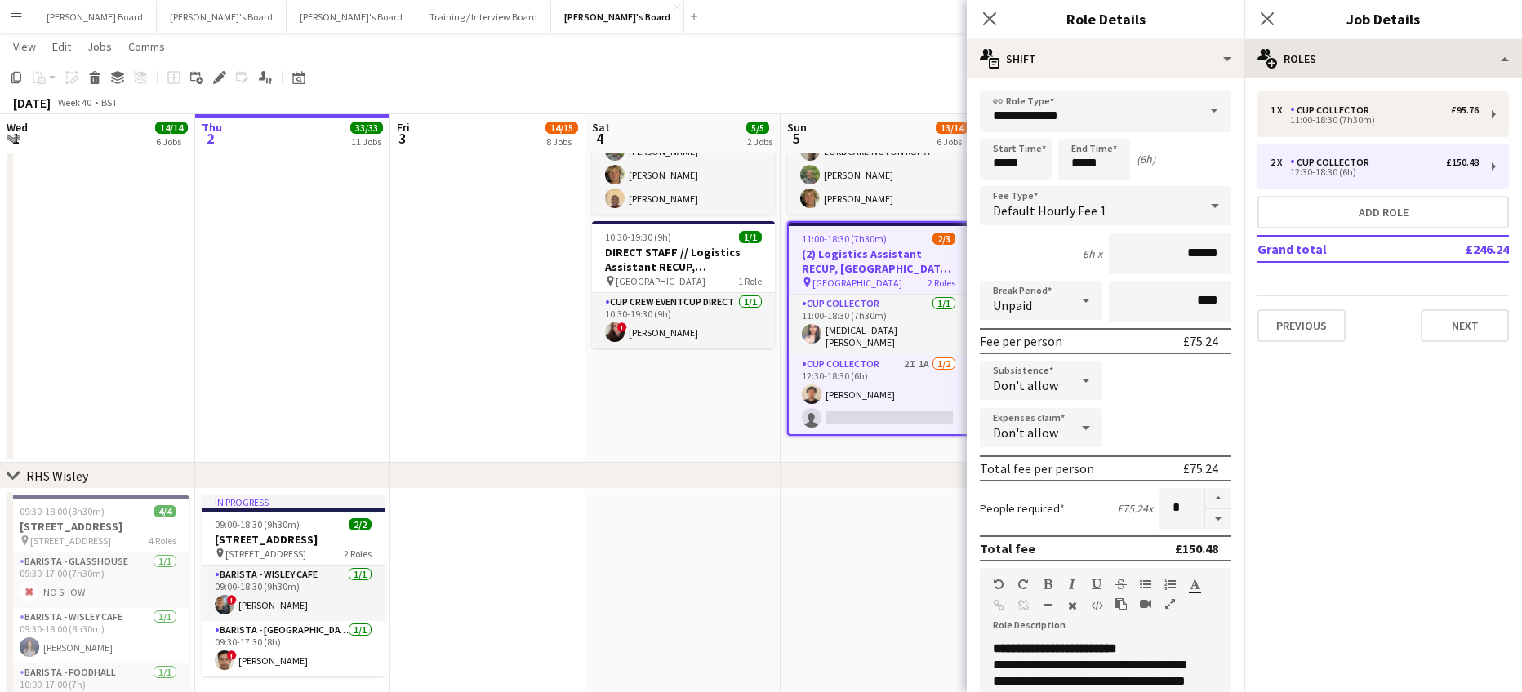
drag, startPoint x: 1392, startPoint y: 33, endPoint x: 1385, endPoint y: 43, distance: 12.2
click at [1391, 33] on div "Close pop-in Job Details" at bounding box center [1383, 19] width 278 height 39
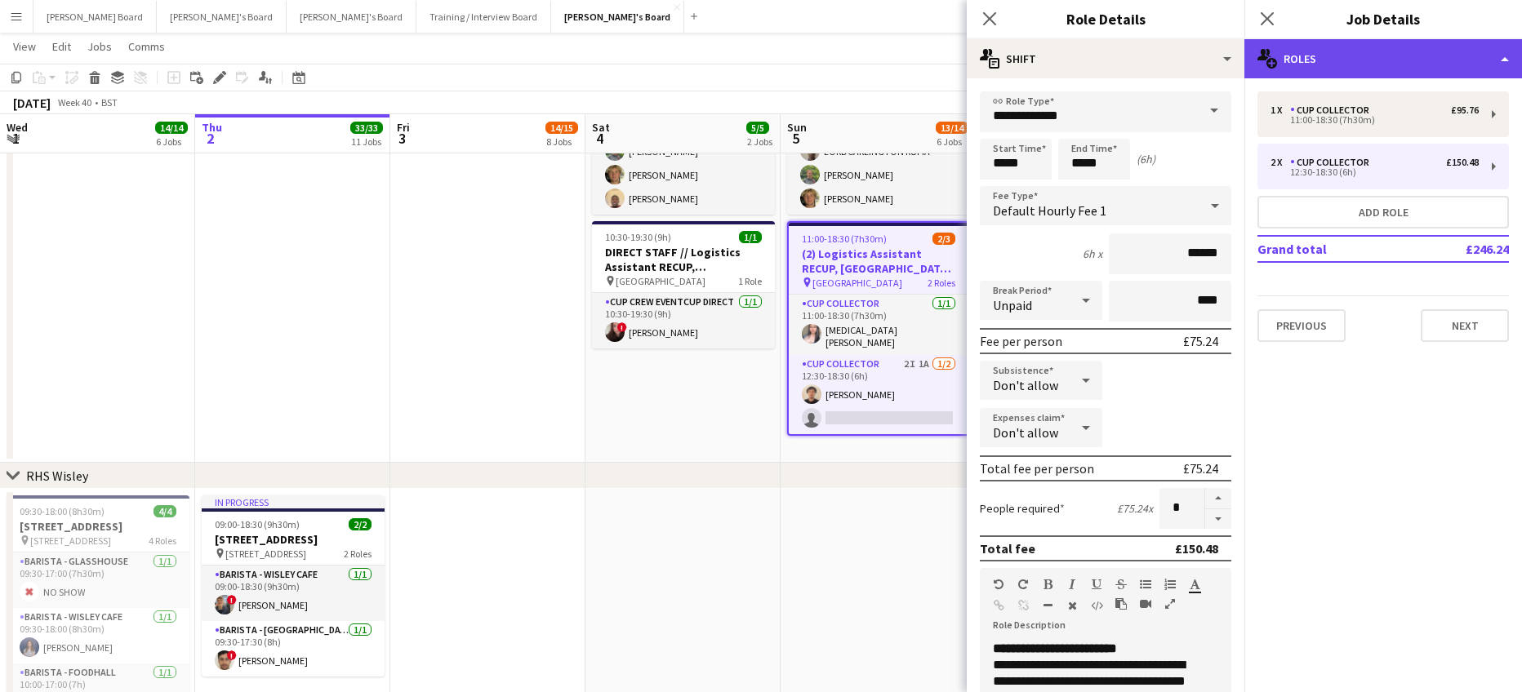
click at [1384, 44] on div "multiple-users-add Roles" at bounding box center [1383, 58] width 278 height 39
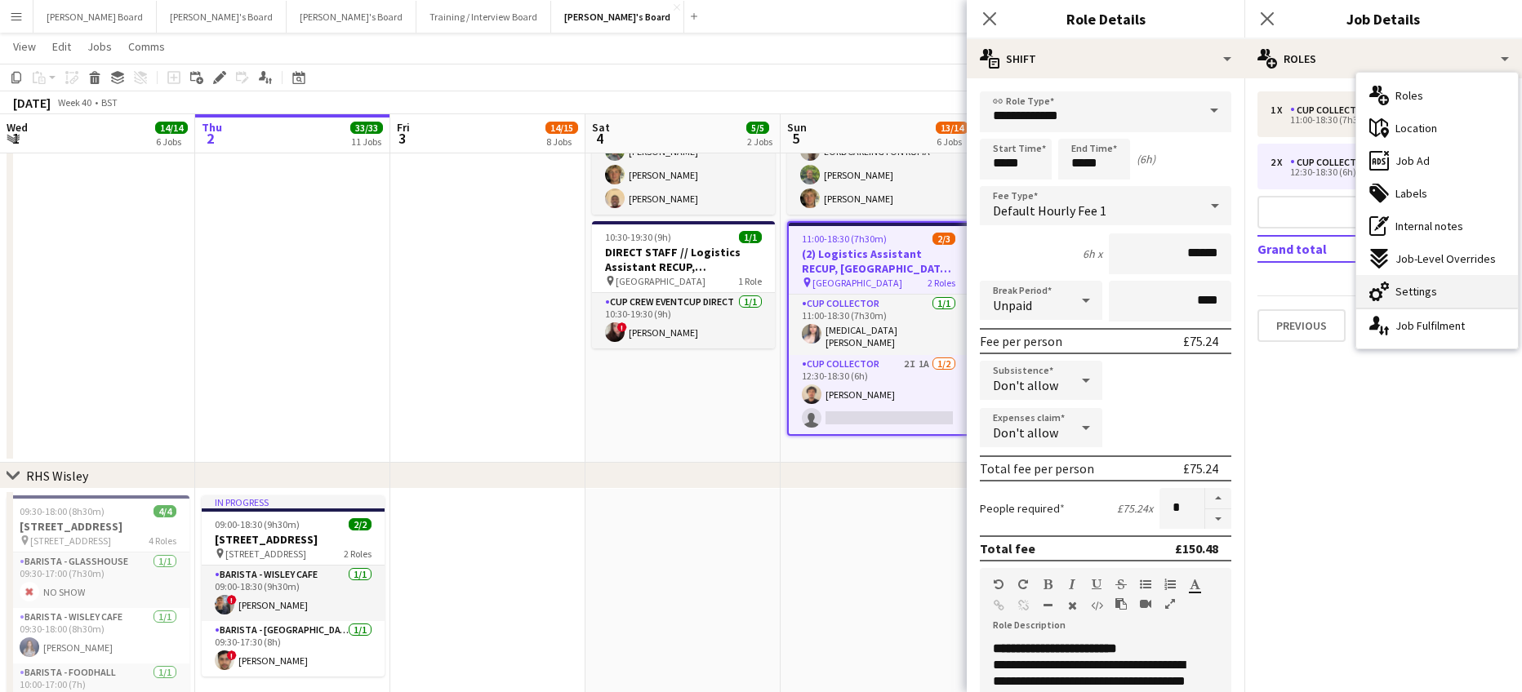
click at [1402, 291] on span "Settings" at bounding box center [1416, 291] width 42 height 15
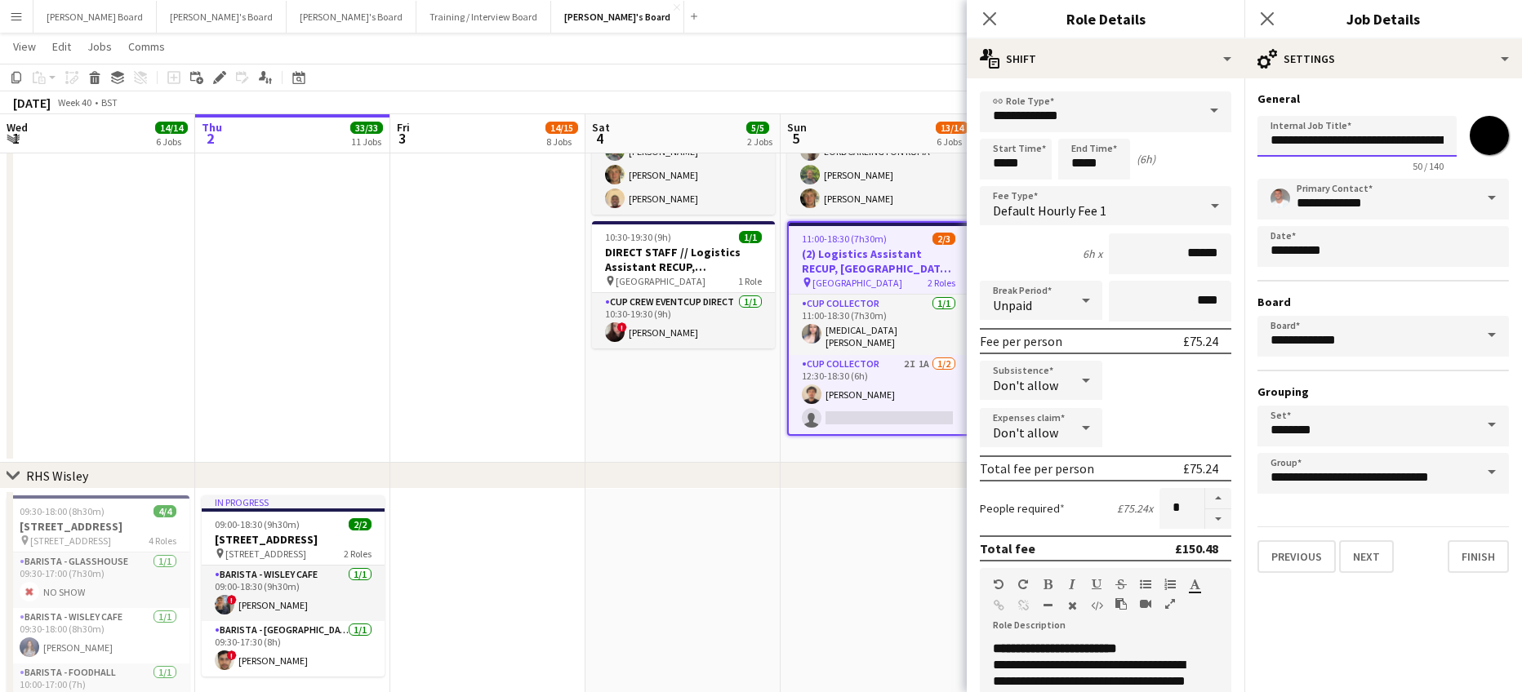
click at [1289, 140] on input "**********" at bounding box center [1356, 136] width 199 height 41
type input "**********"
click at [1205, 525] on button "button" at bounding box center [1218, 519] width 26 height 20
type input "*"
click at [928, 549] on app-date-cell at bounding box center [877, 629] width 195 height 281
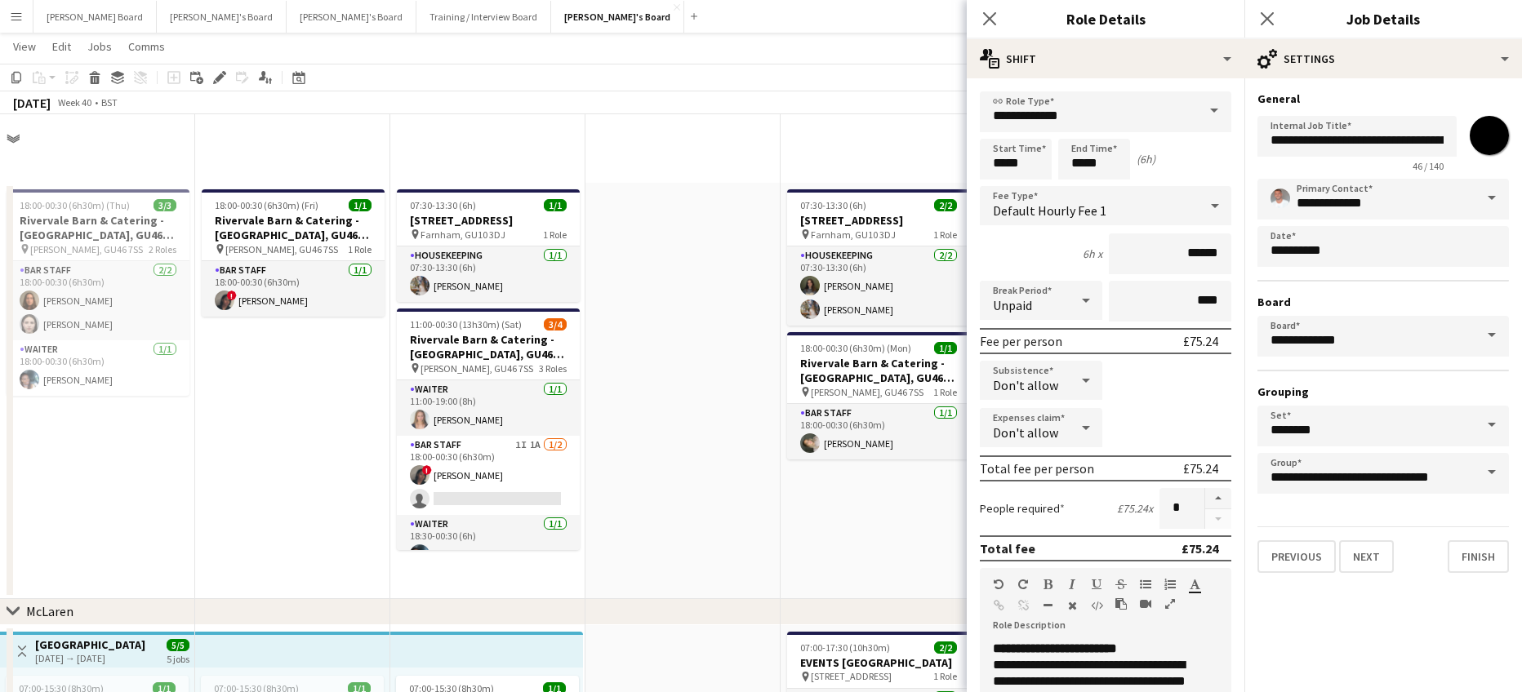
scroll to position [0, 391]
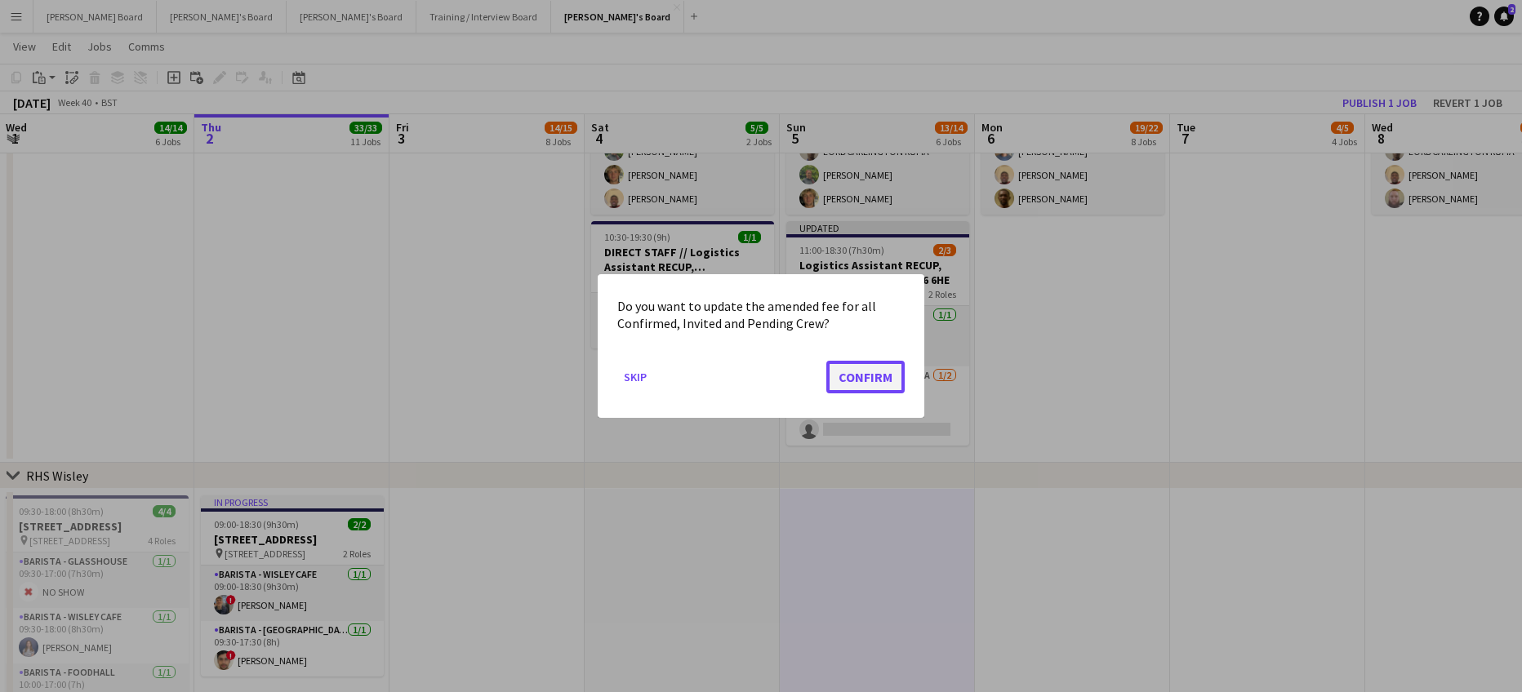
click at [851, 373] on button "Confirm" at bounding box center [865, 377] width 78 height 33
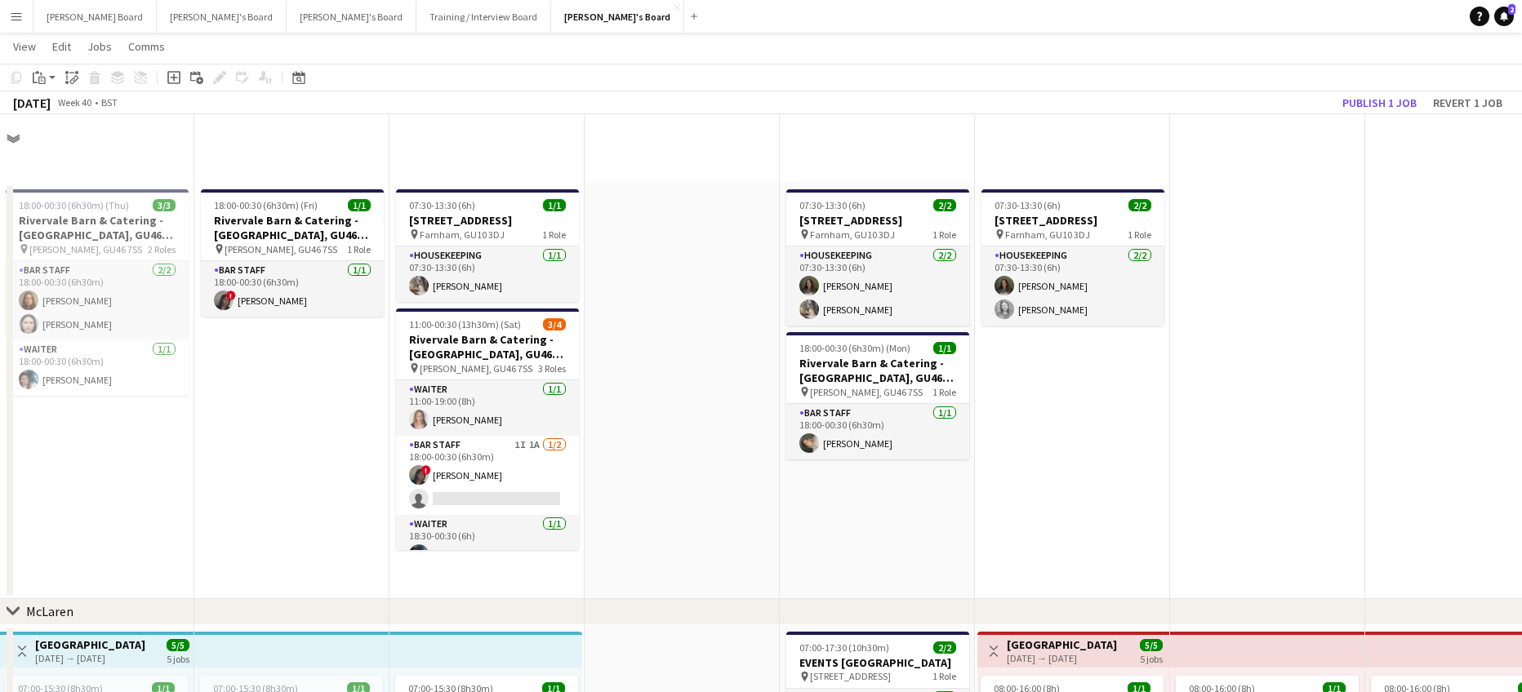
scroll to position [2286, 0]
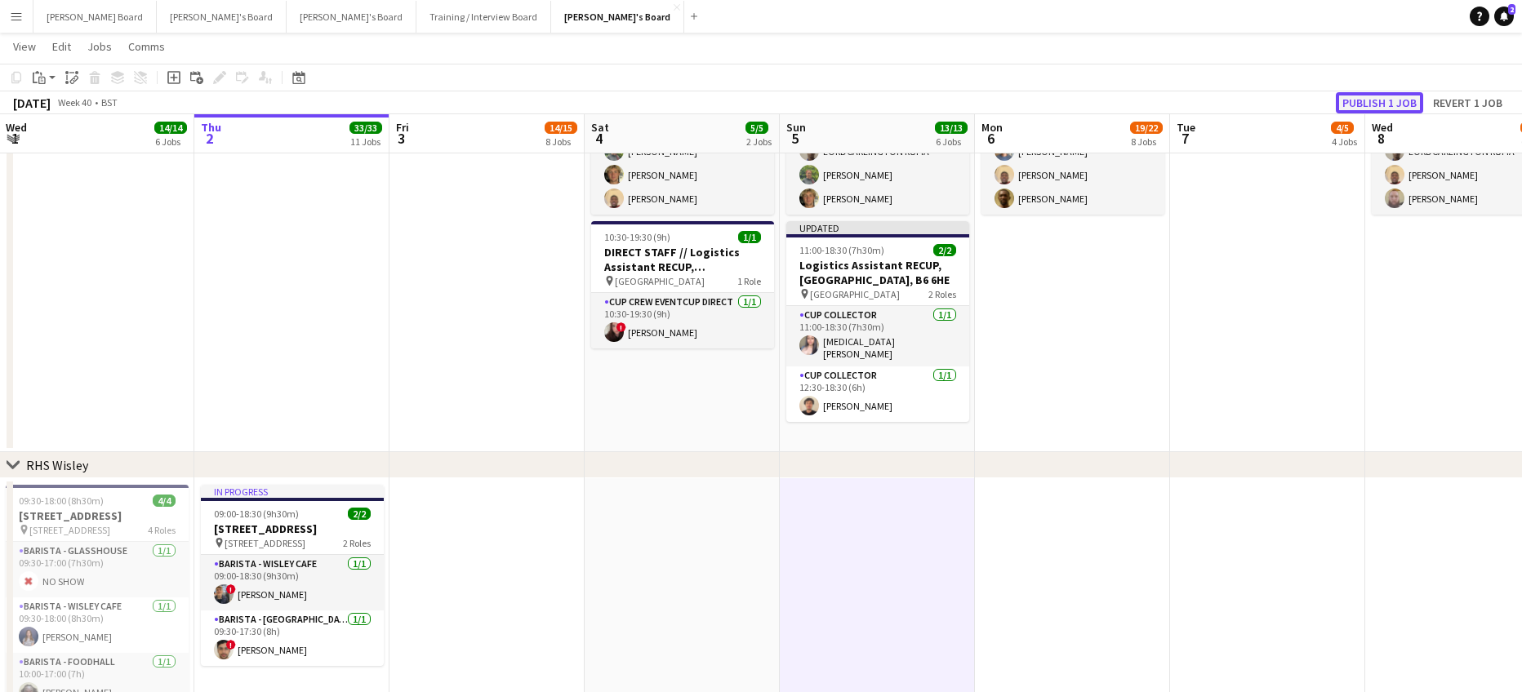
click at [1394, 97] on button "Publish 1 job" at bounding box center [1379, 102] width 87 height 21
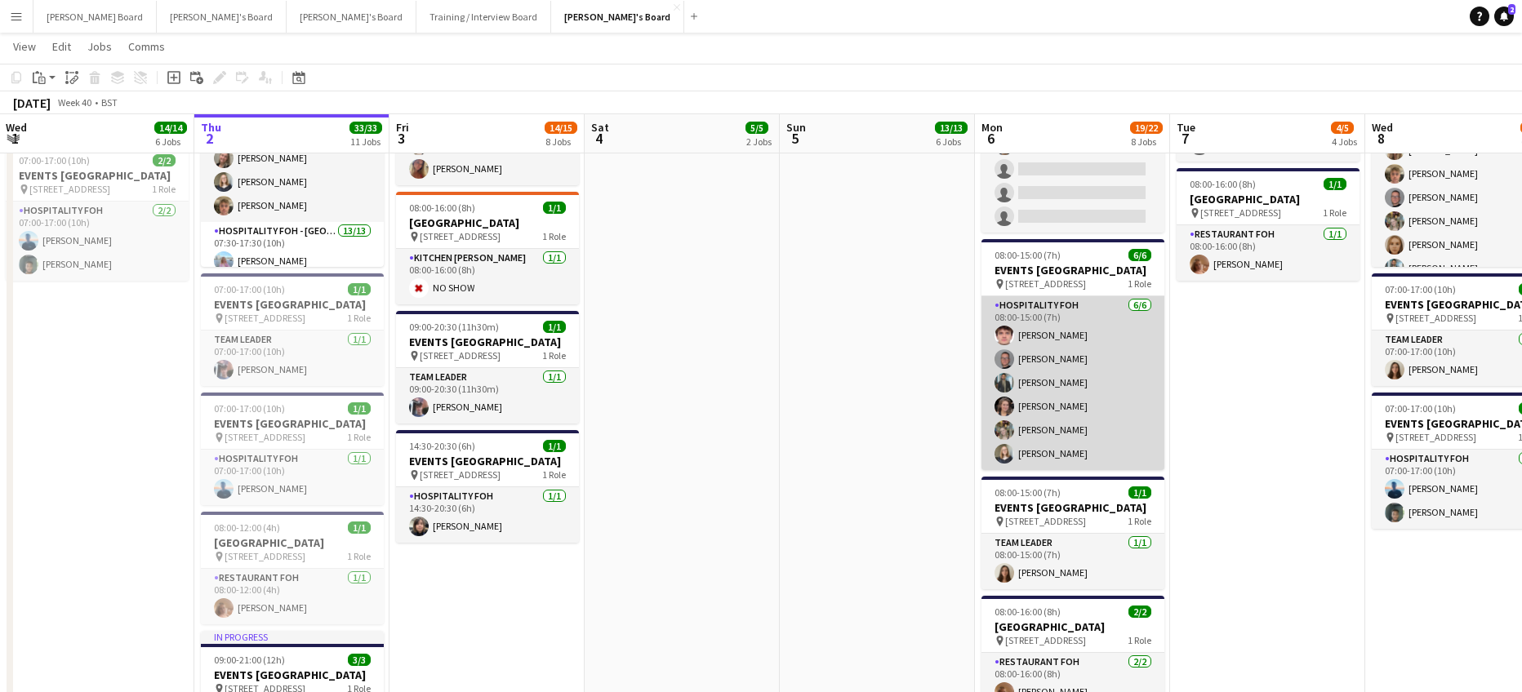
scroll to position [0, 0]
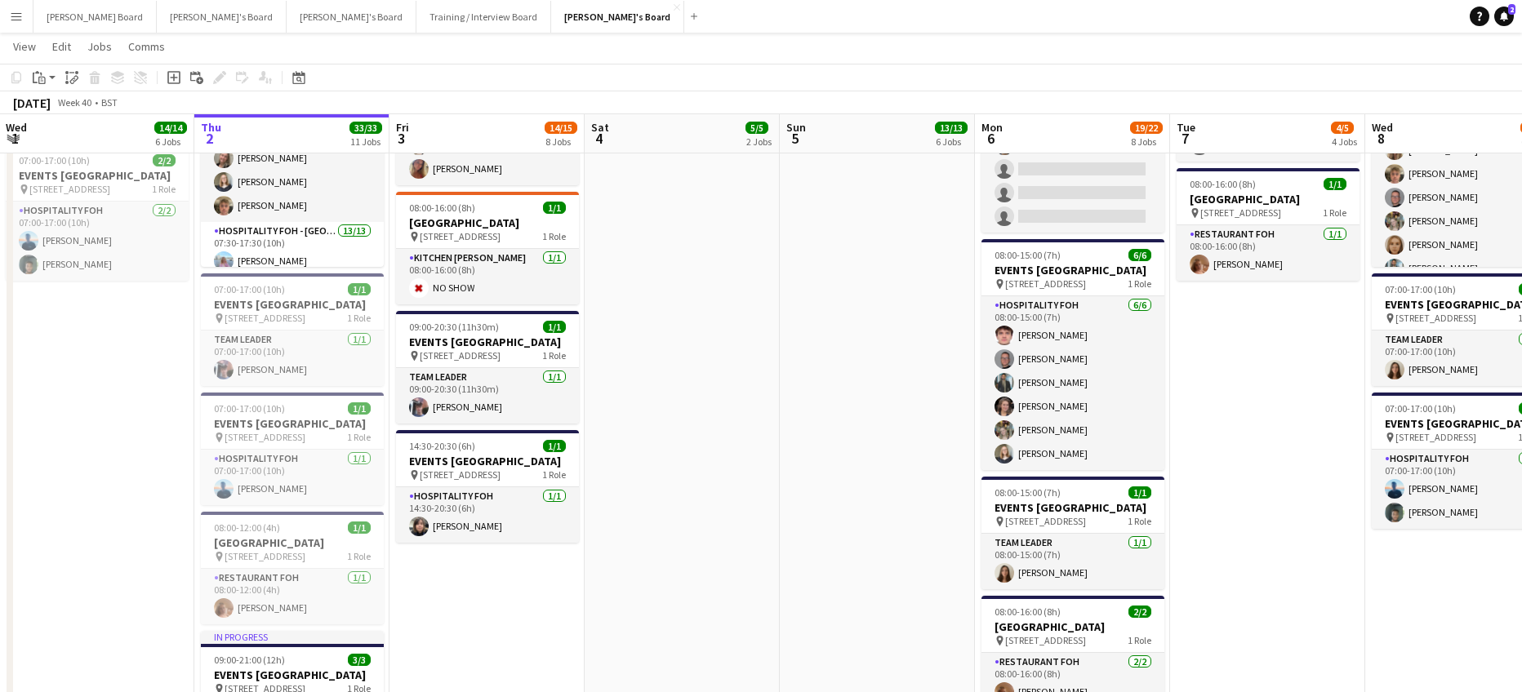
drag, startPoint x: 745, startPoint y: 474, endPoint x: 765, endPoint y: 469, distance: 21.0
click at [751, 472] on app-calendar-viewport "Mon 29 17/17 7 Jobs Tue 30 31/31 8 Jobs Wed 1 14/14 6 Jobs Thu 2 33/33 11 Jobs …" at bounding box center [761, 356] width 1522 height 2981
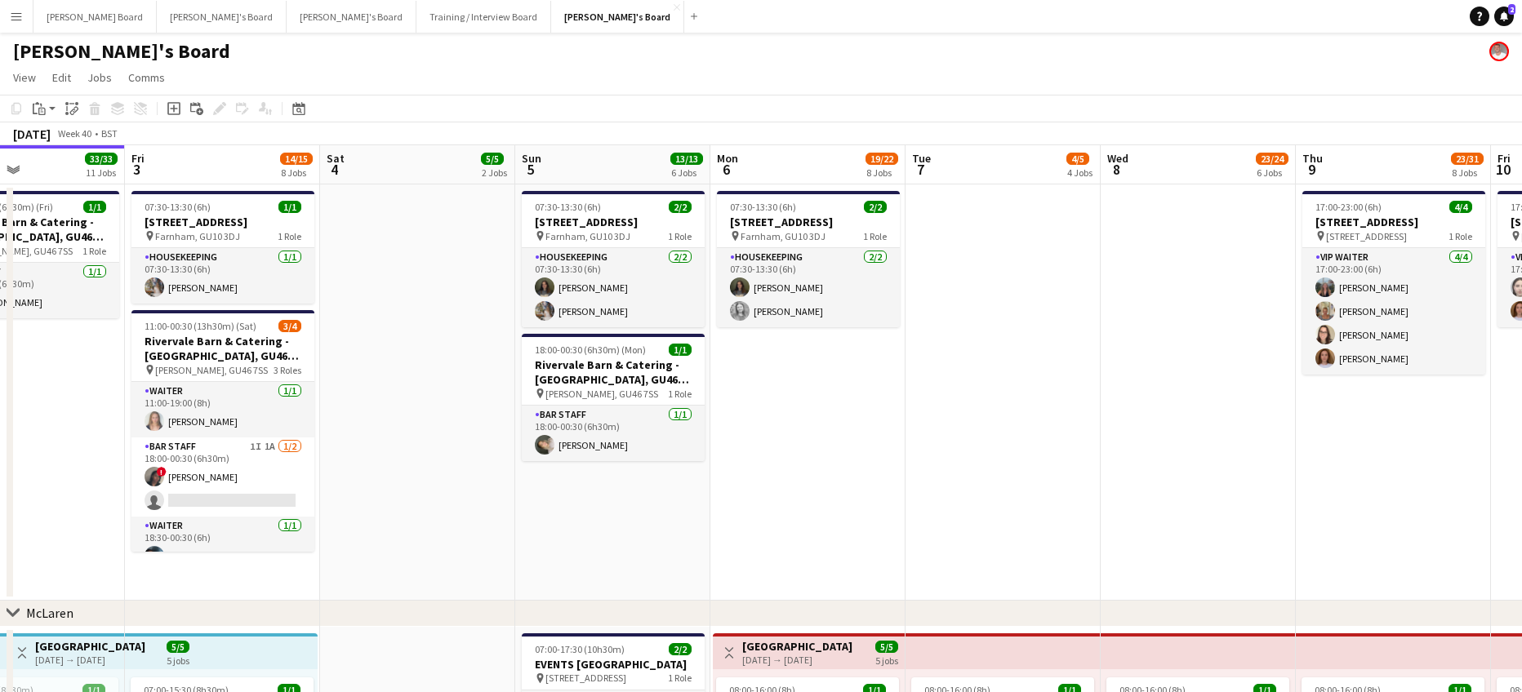
drag, startPoint x: 990, startPoint y: 426, endPoint x: 421, endPoint y: 440, distance: 569.2
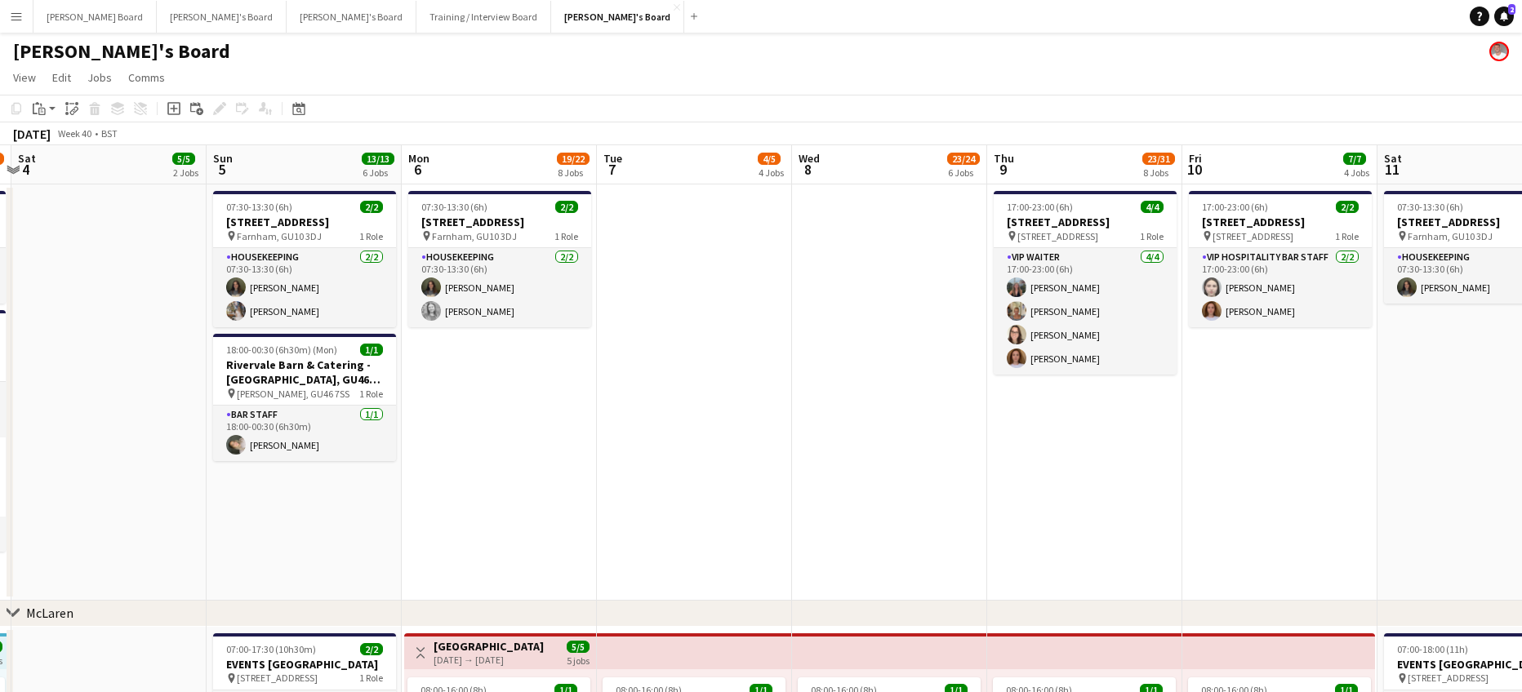
scroll to position [0, 371]
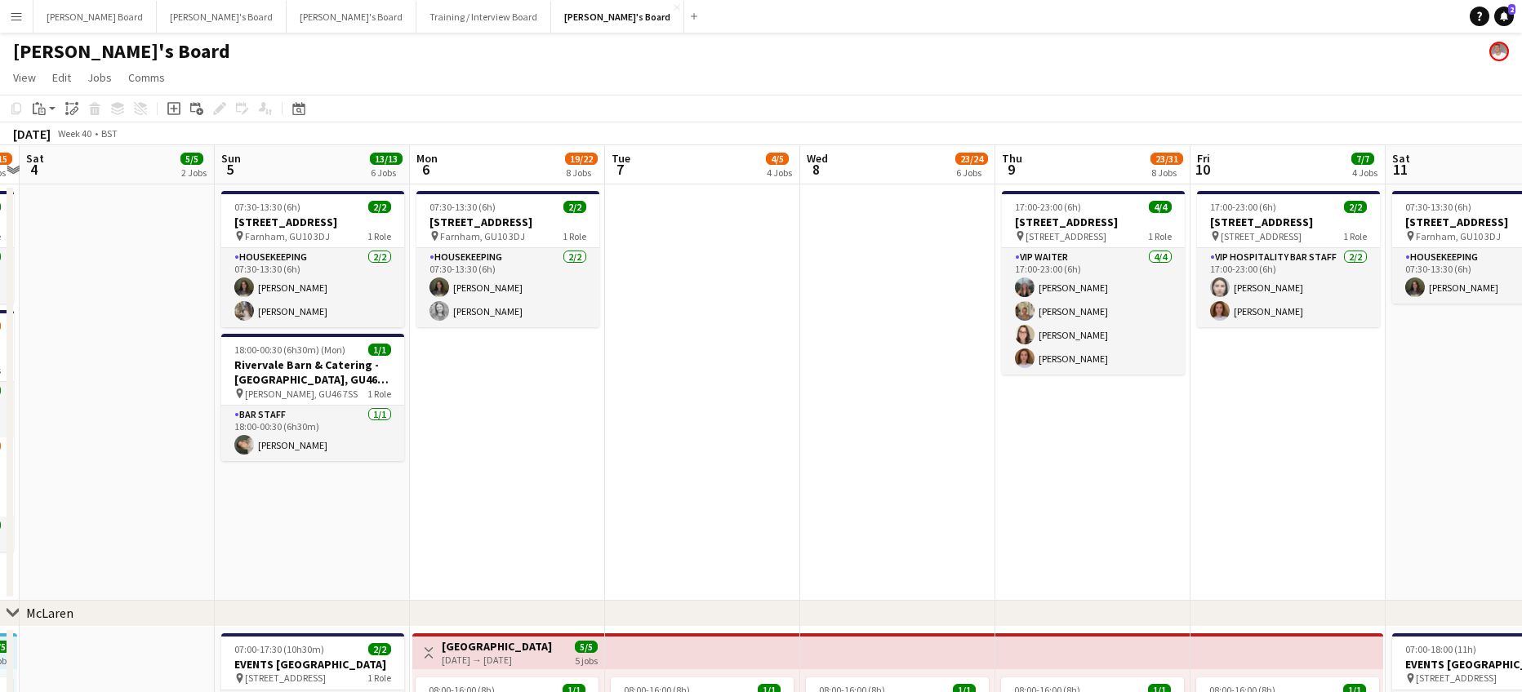
drag, startPoint x: 686, startPoint y: 465, endPoint x: 776, endPoint y: 472, distance: 90.0
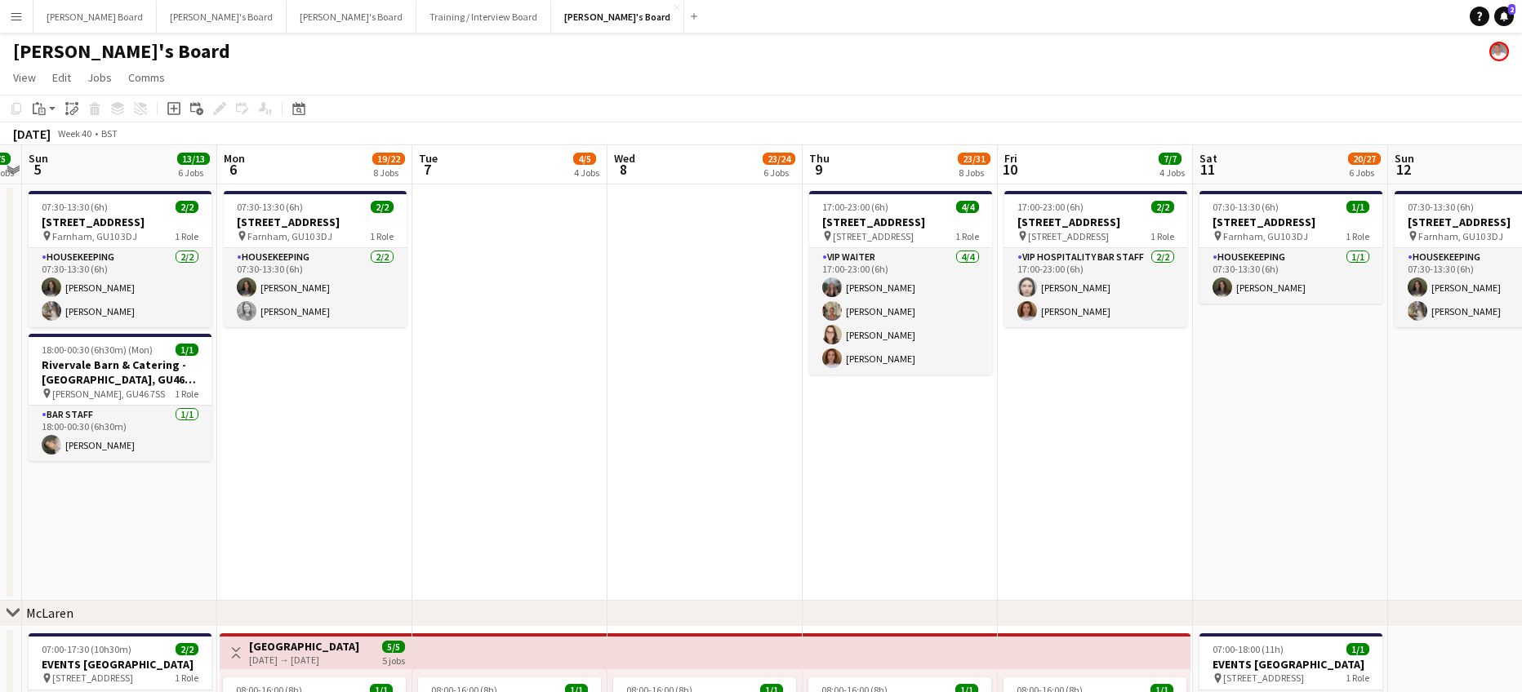
scroll to position [0, 651]
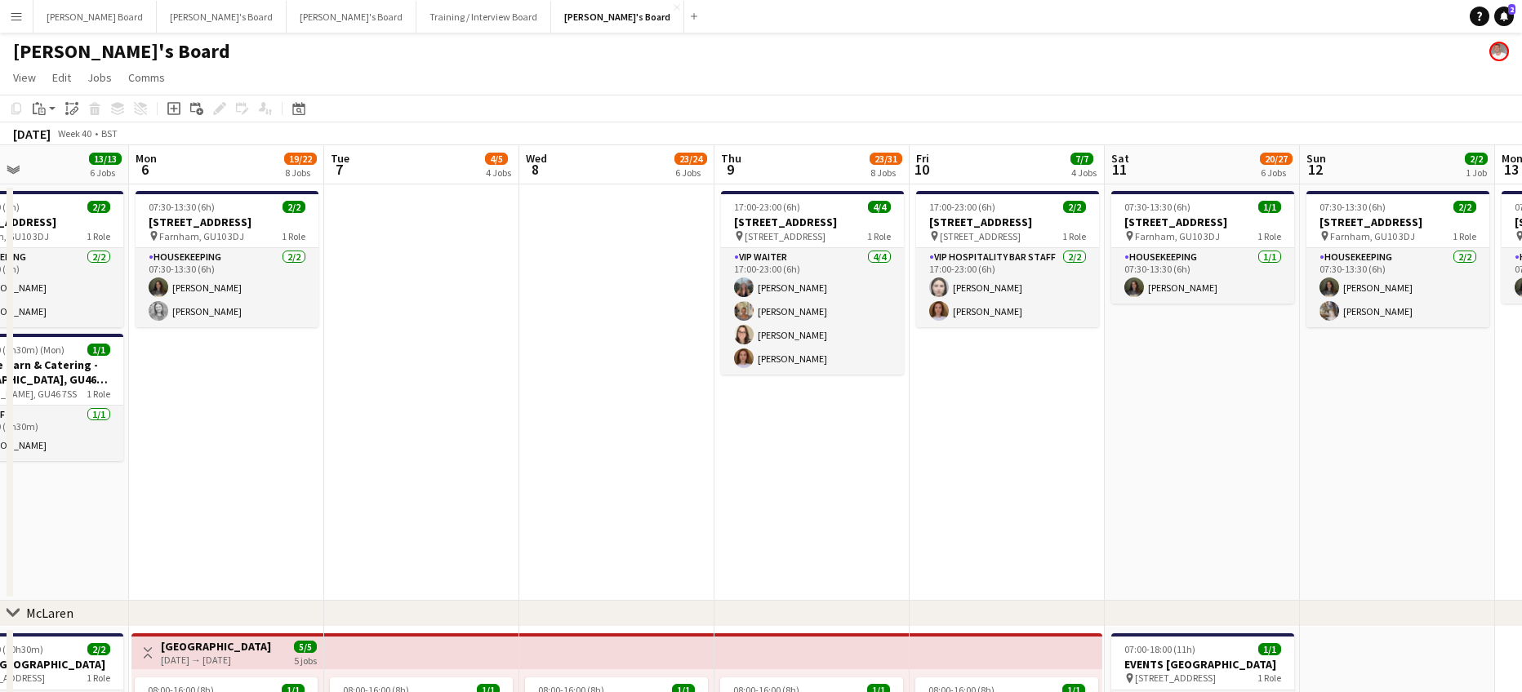
drag, startPoint x: 1143, startPoint y: 447, endPoint x: 862, endPoint y: 503, distance: 286.4
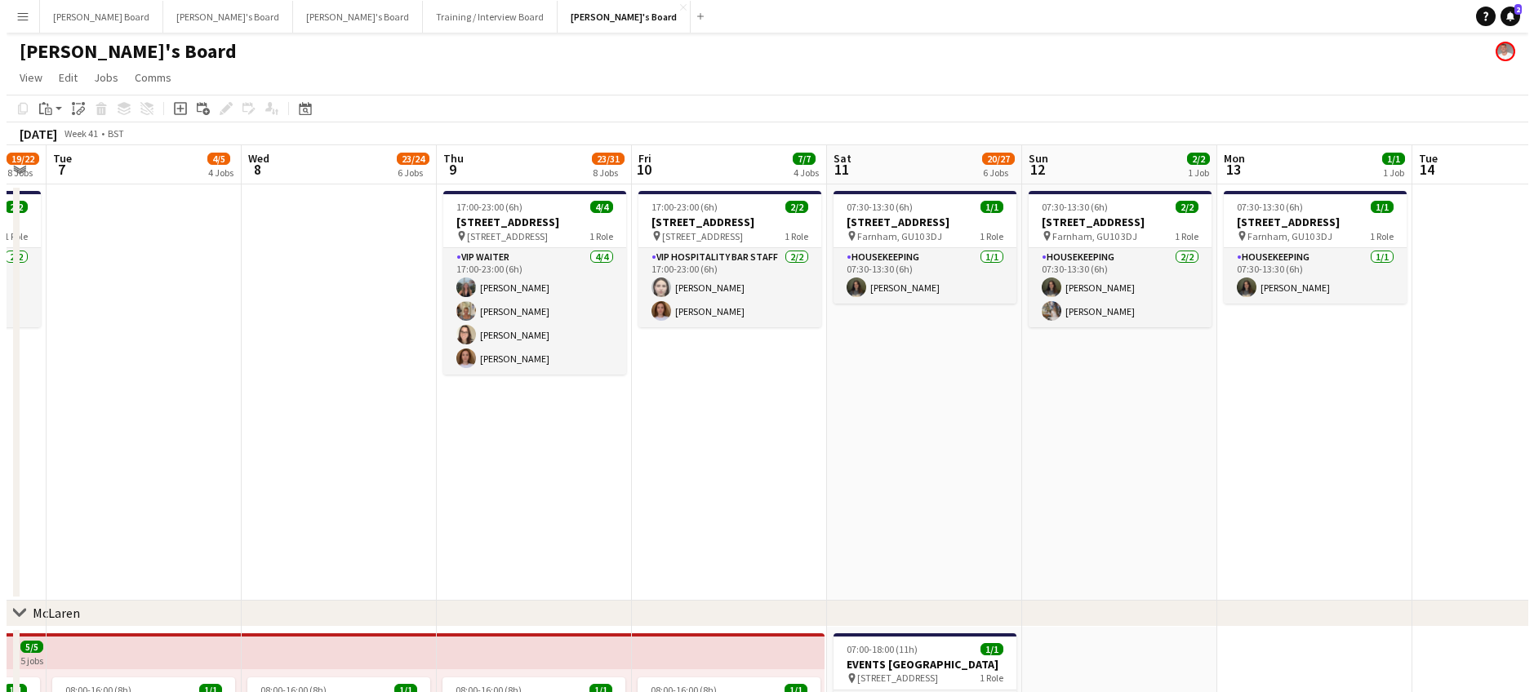
scroll to position [0, 546]
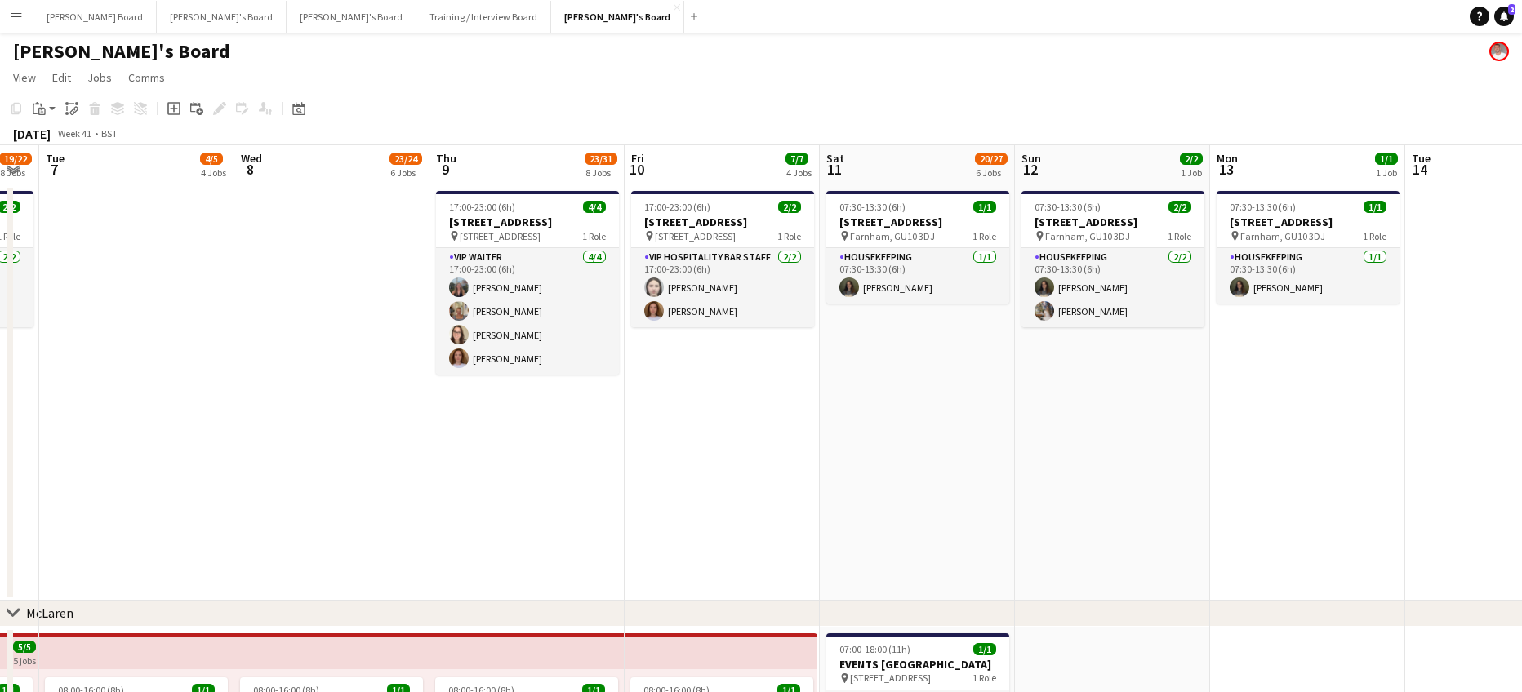
drag, startPoint x: 1136, startPoint y: 476, endPoint x: 855, endPoint y: 496, distance: 282.3
click at [1510, 20] on link "Notifications 2" at bounding box center [1504, 17] width 20 height 20
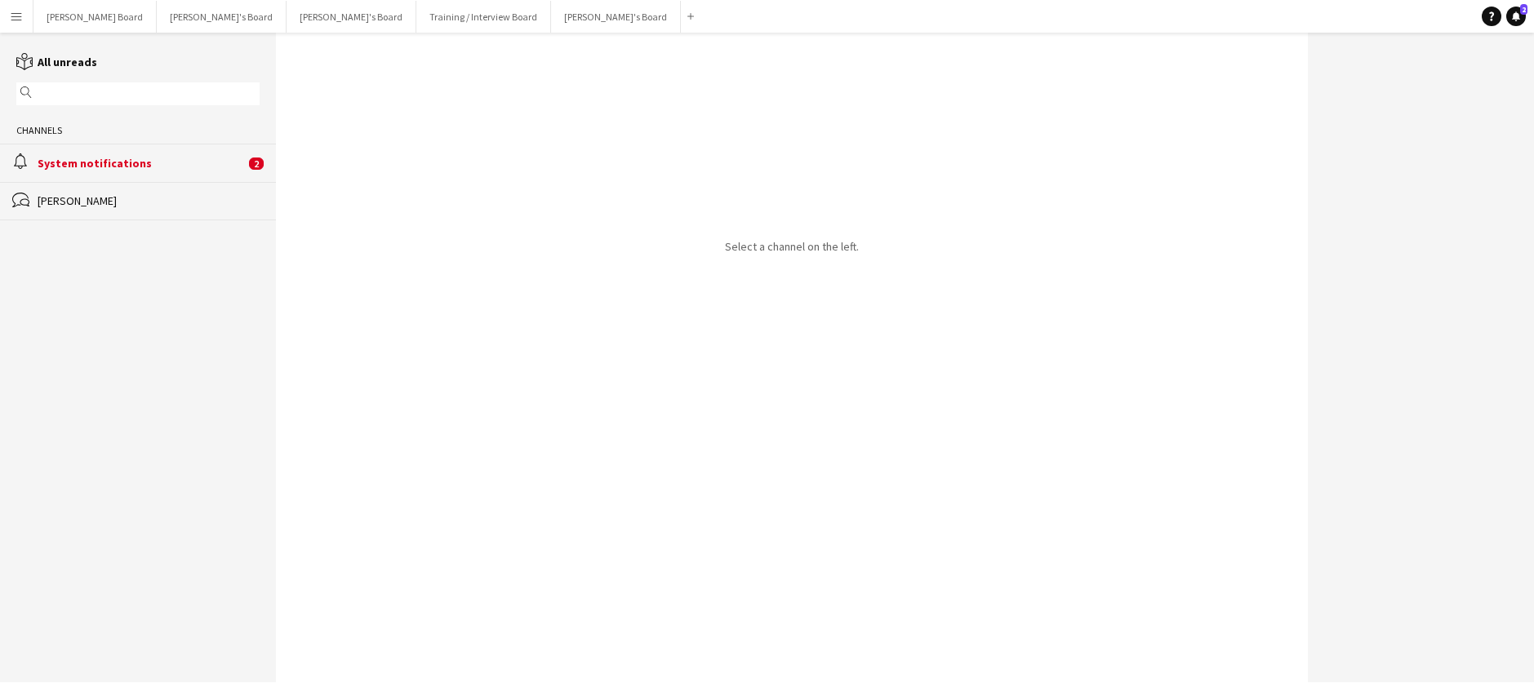
click at [183, 161] on div "System notifications" at bounding box center [141, 163] width 207 height 15
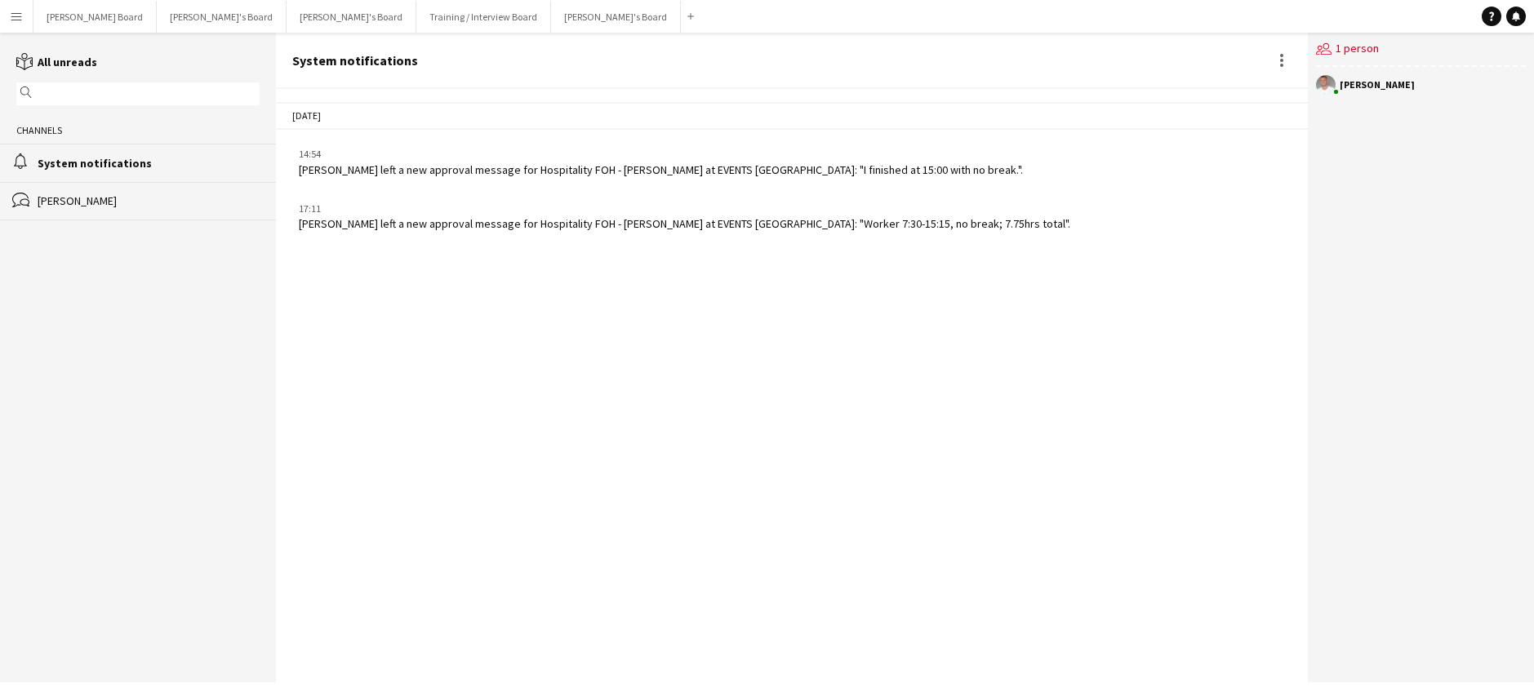
click at [167, 200] on div "[PERSON_NAME]" at bounding box center [149, 200] width 222 height 15
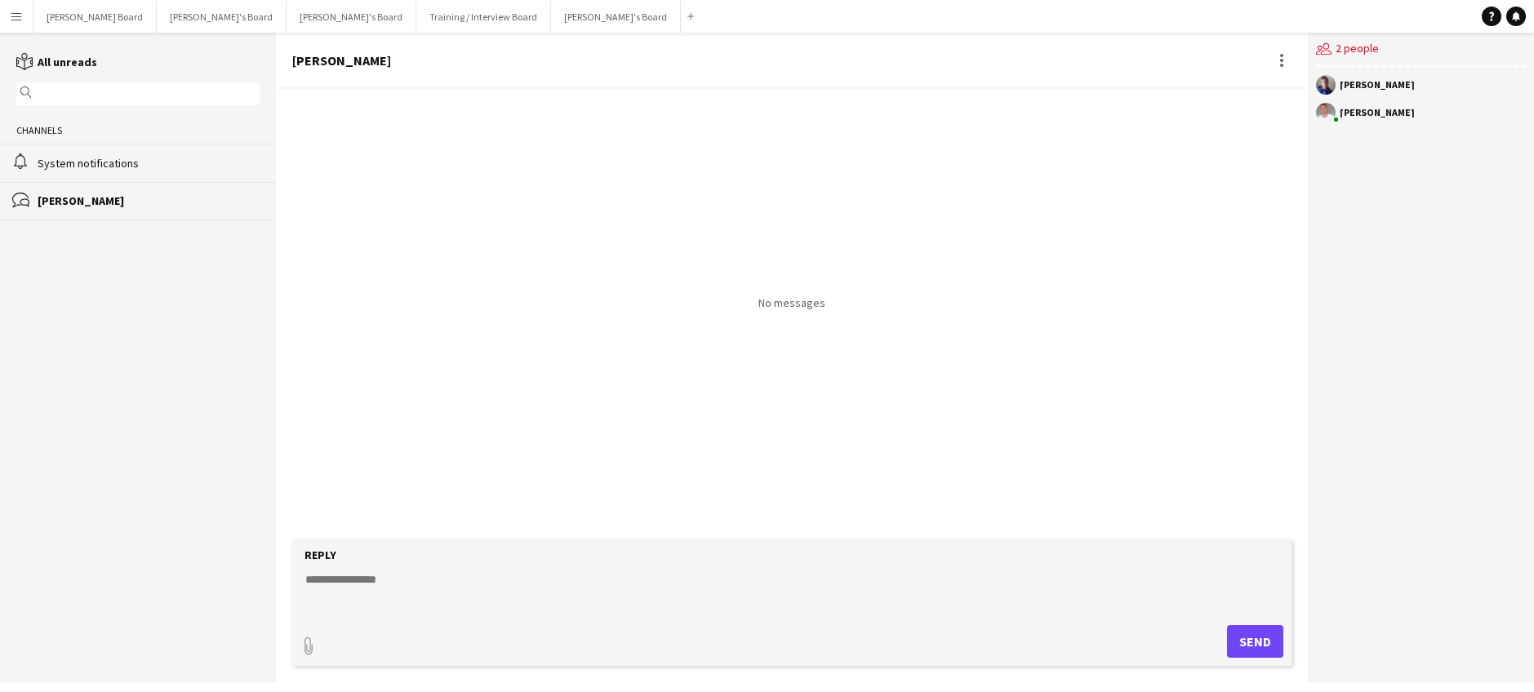
click at [1289, 71] on div "[PERSON_NAME]" at bounding box center [791, 61] width 1031 height 56
click at [1276, 65] on div at bounding box center [1282, 61] width 20 height 20
click at [1289, 101] on button "Delete Delete" at bounding box center [1317, 89] width 91 height 39
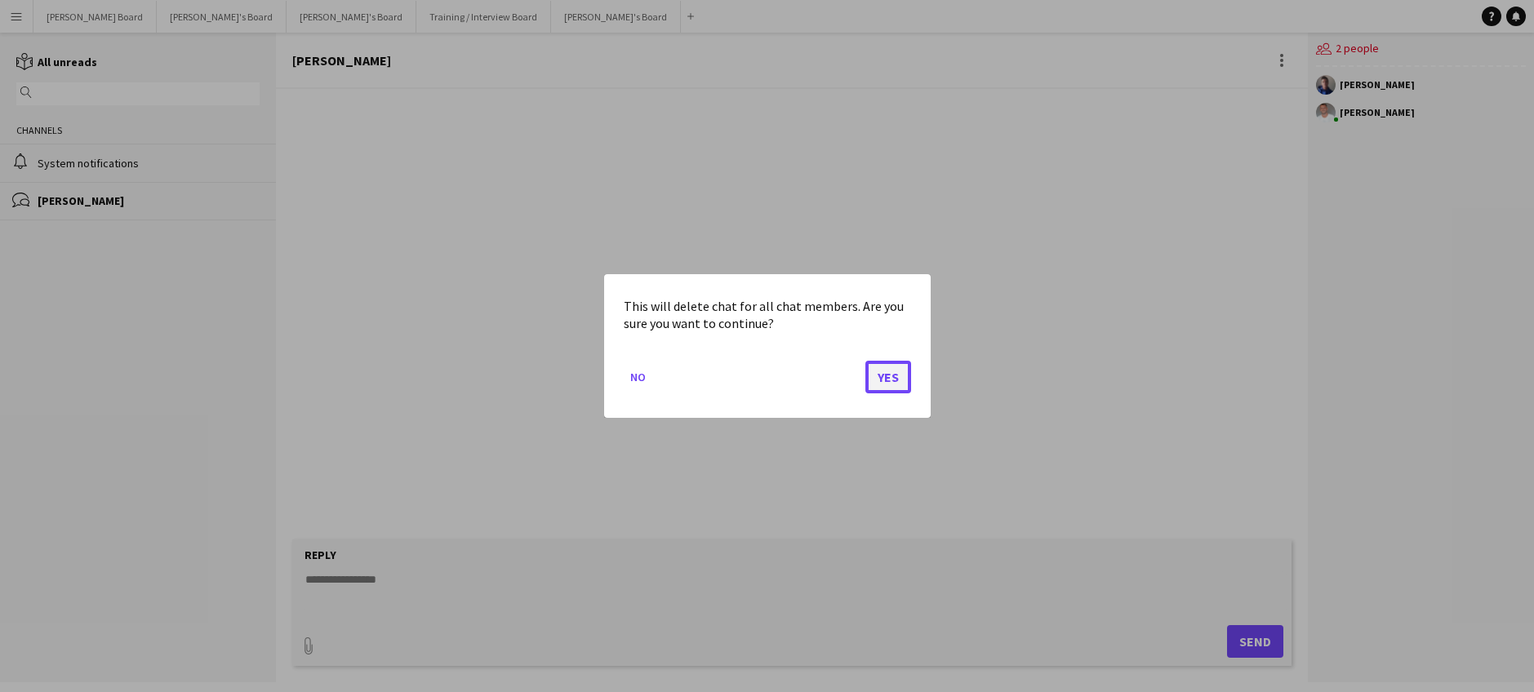
click at [883, 381] on button "Yes" at bounding box center [888, 377] width 46 height 33
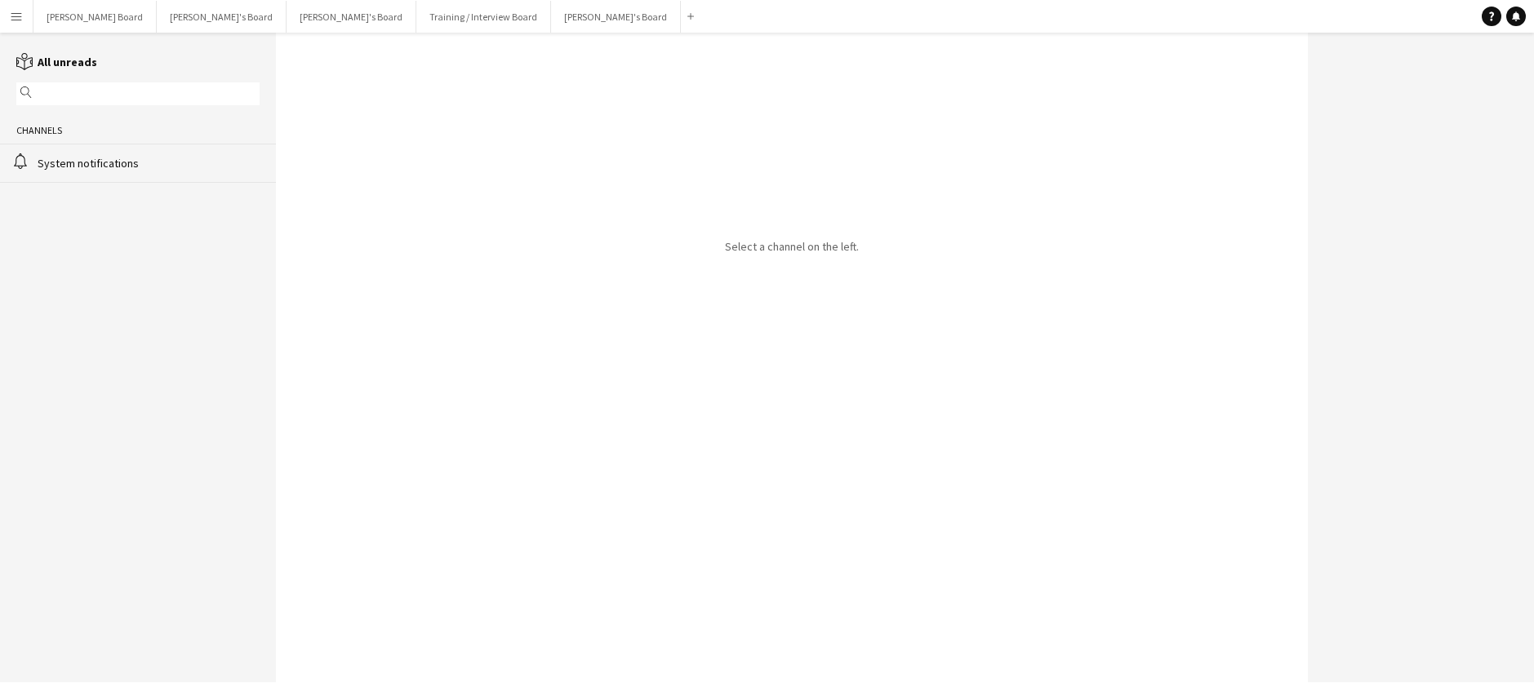
click at [83, 167] on div "System notifications" at bounding box center [149, 163] width 222 height 15
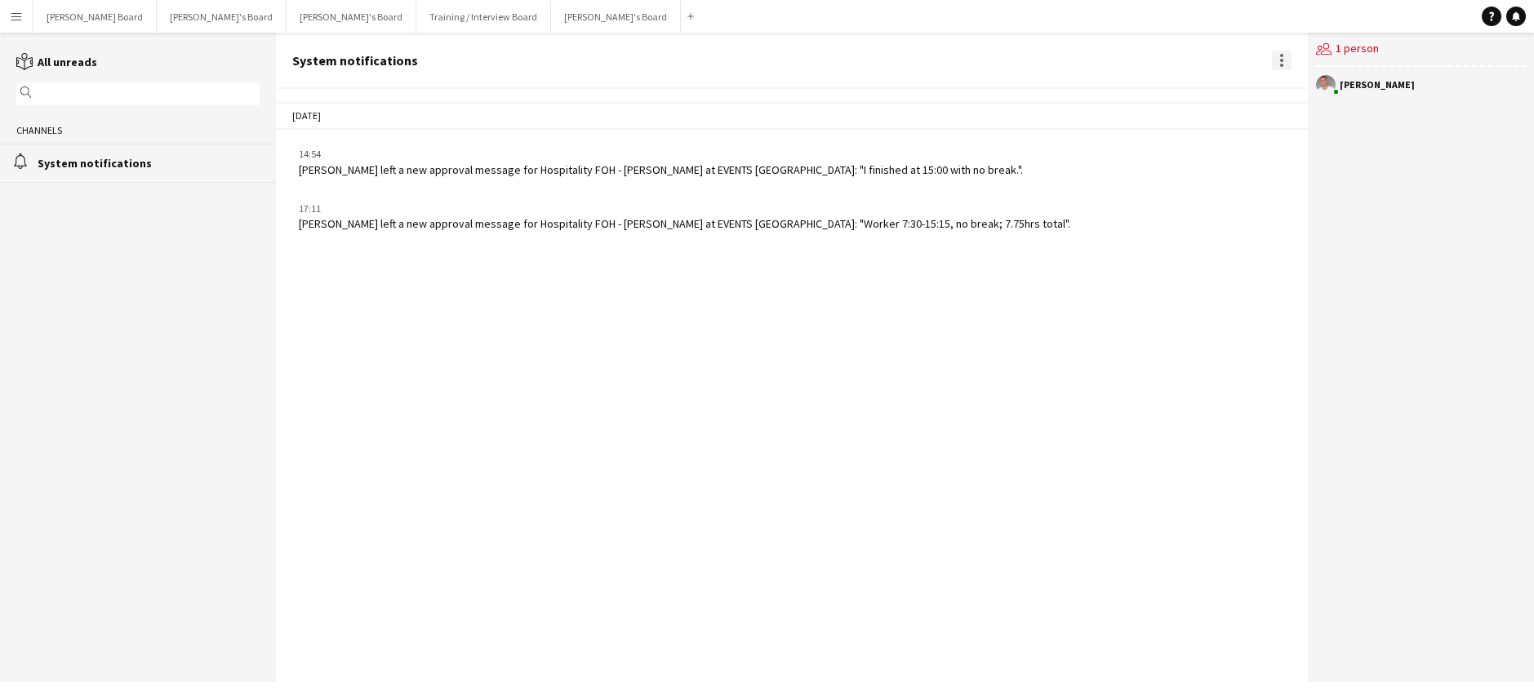
click at [1274, 63] on div at bounding box center [1282, 61] width 20 height 20
click at [1314, 93] on span "Delete" at bounding box center [1316, 89] width 38 height 14
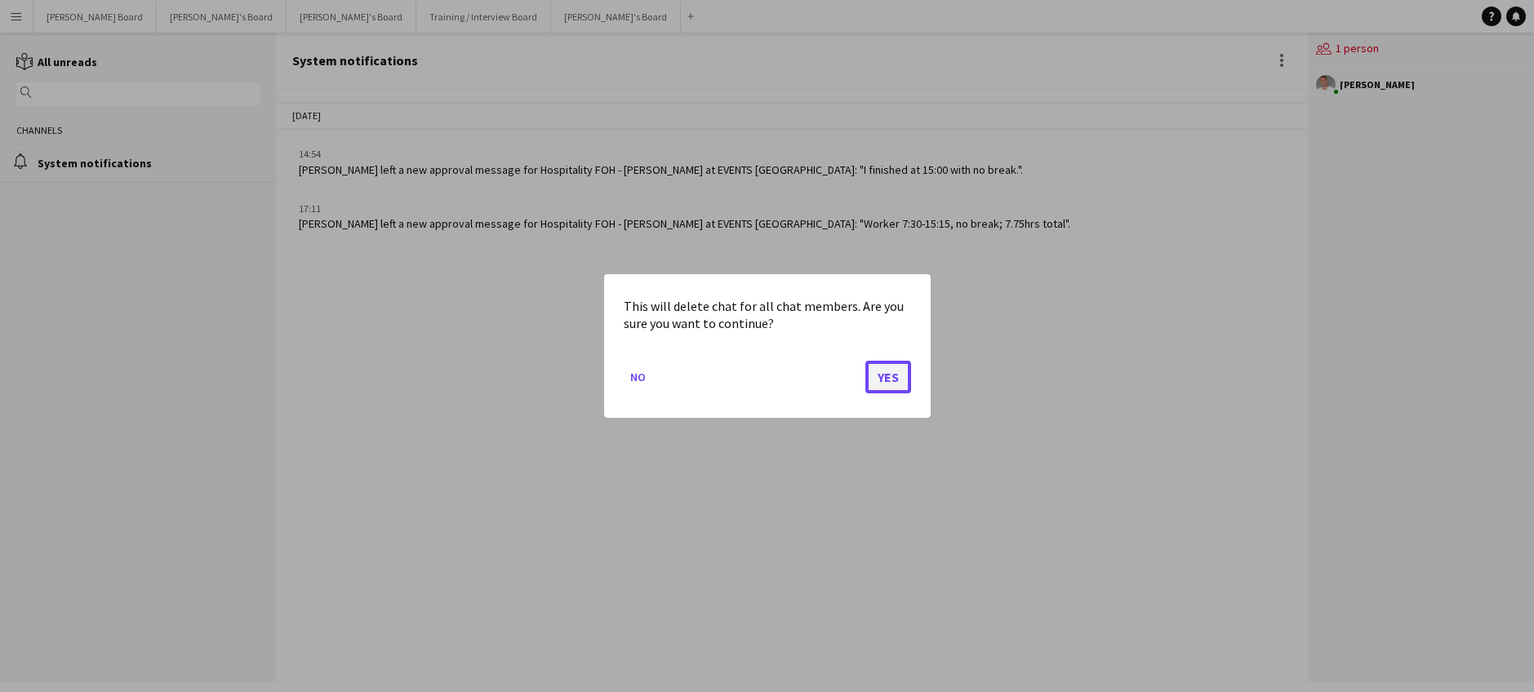
click at [908, 380] on button "Yes" at bounding box center [888, 377] width 46 height 33
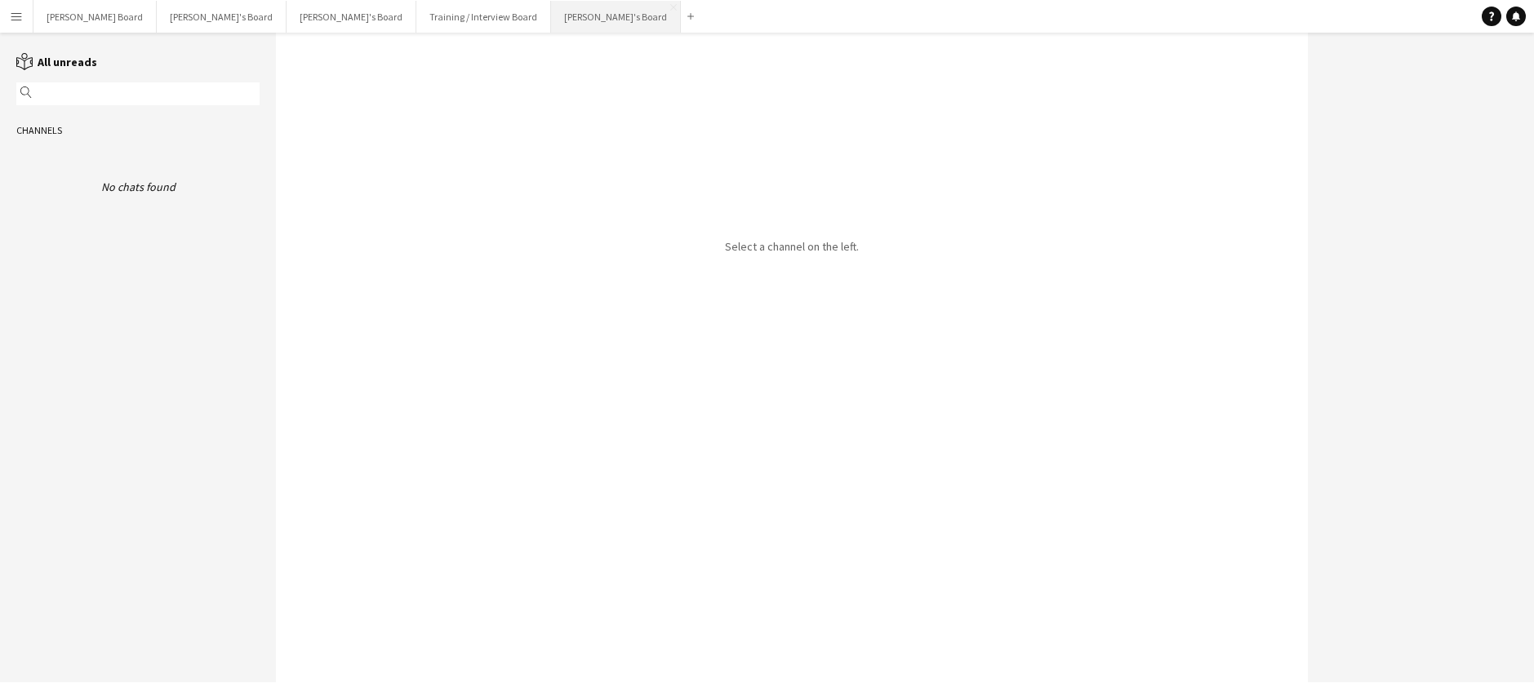
click at [551, 28] on button "Jakub's Board Close" at bounding box center [616, 17] width 130 height 32
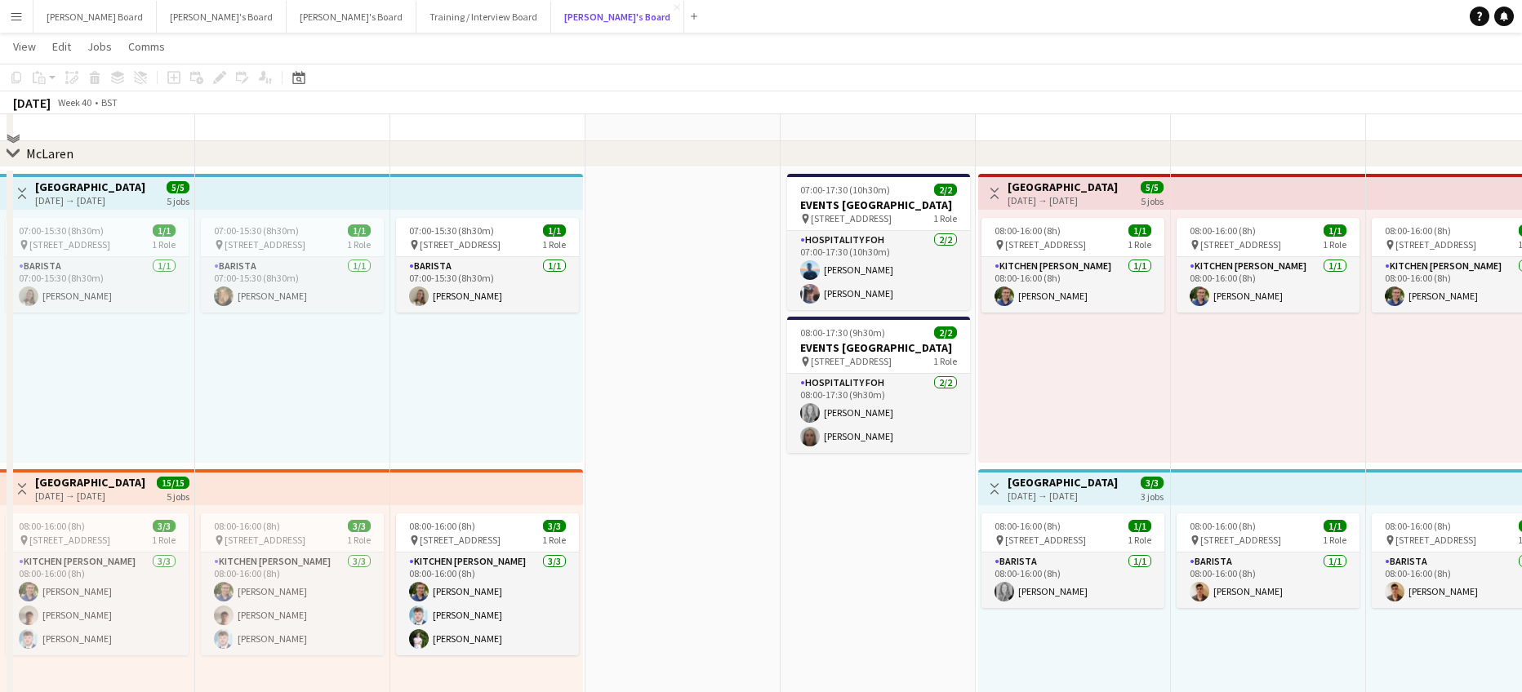
scroll to position [545, 0]
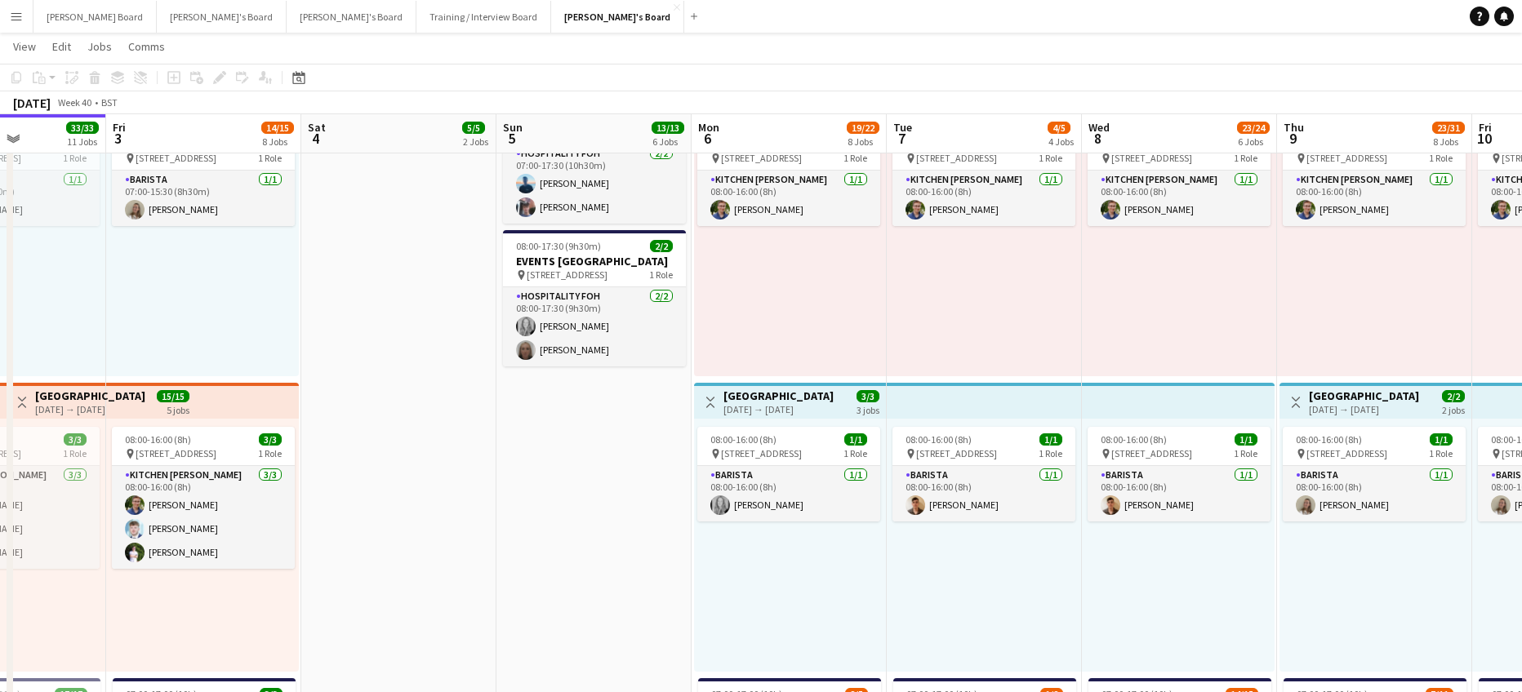
drag, startPoint x: 1232, startPoint y: 357, endPoint x: 722, endPoint y: 376, distance: 510.6
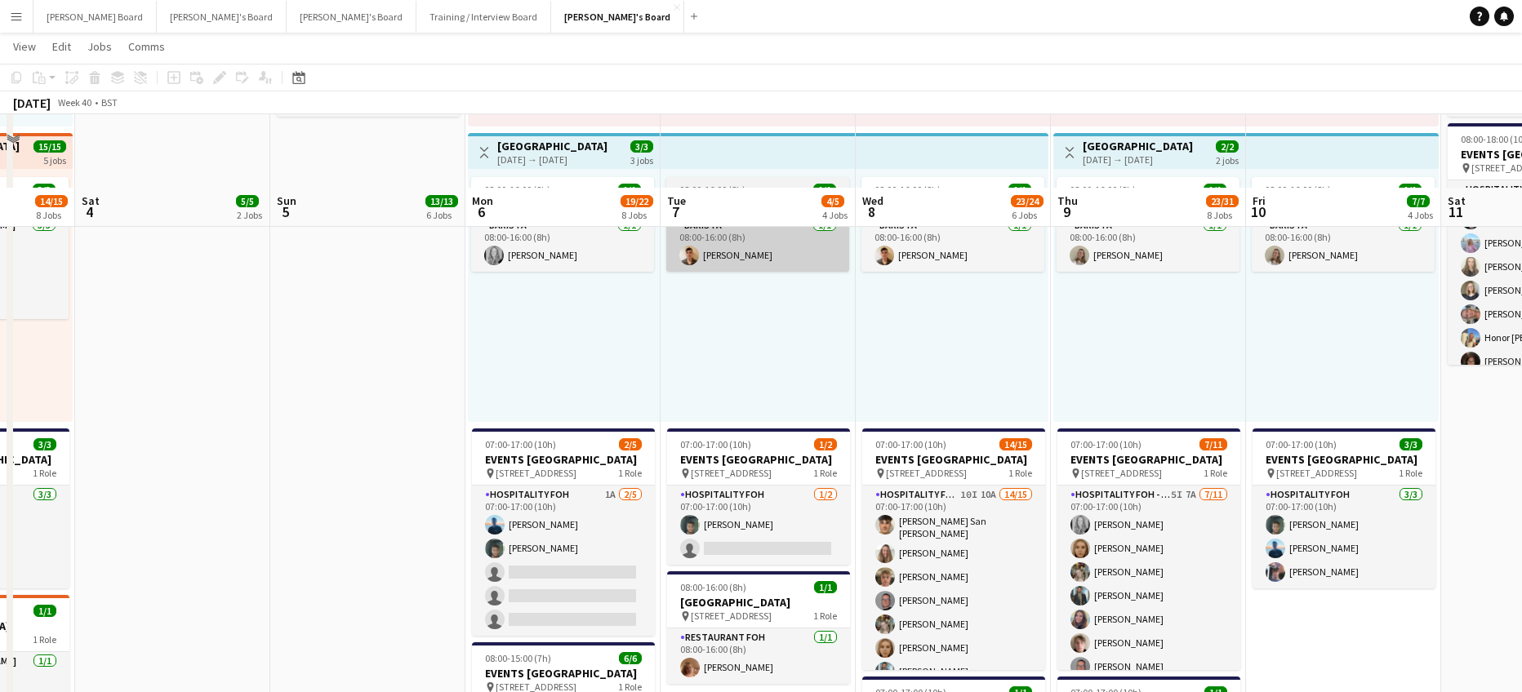
scroll to position [1088, 0]
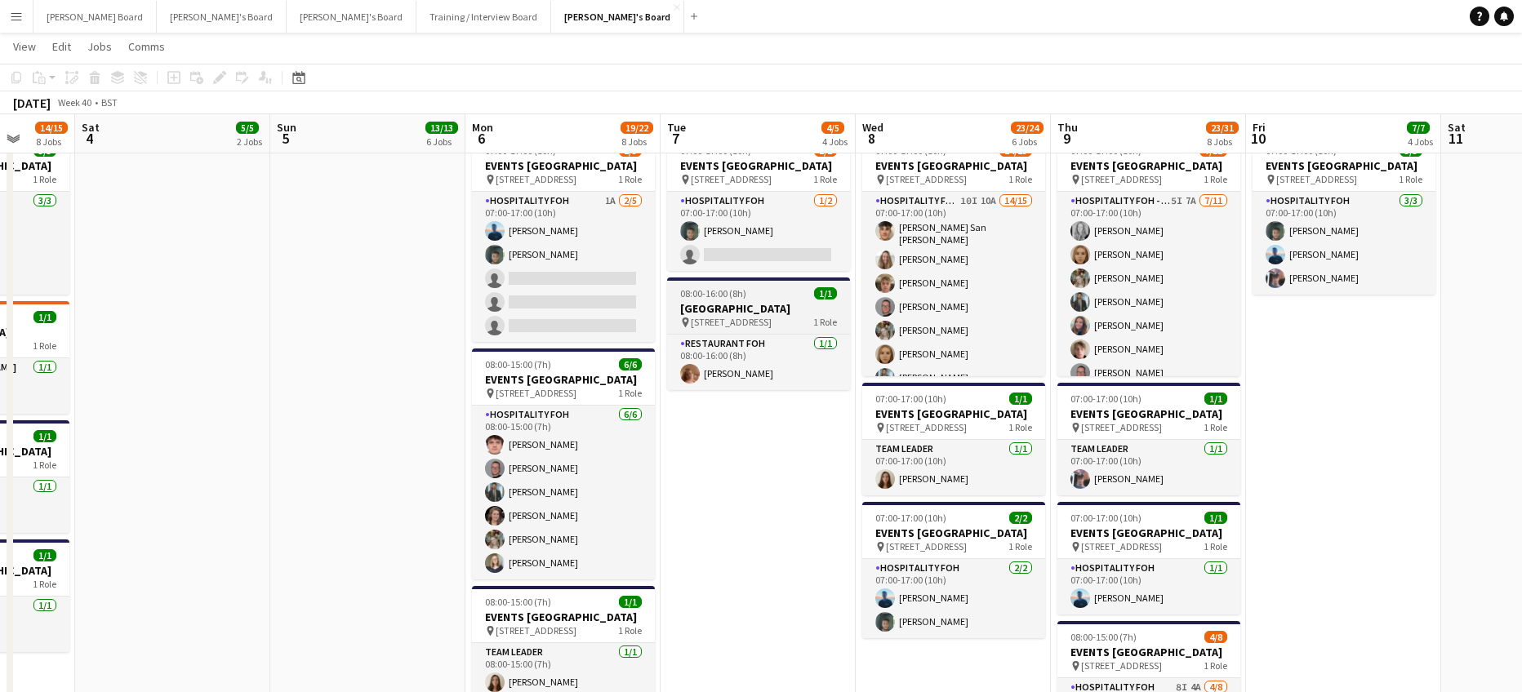
drag, startPoint x: 599, startPoint y: 306, endPoint x: 723, endPoint y: 292, distance: 124.9
click at [602, 304] on app-card-role "Hospitality FOH 1A 2/5 07:00-17:00 (10h) Daniel de Caestecker Harrison Clarke s…" at bounding box center [563, 267] width 183 height 150
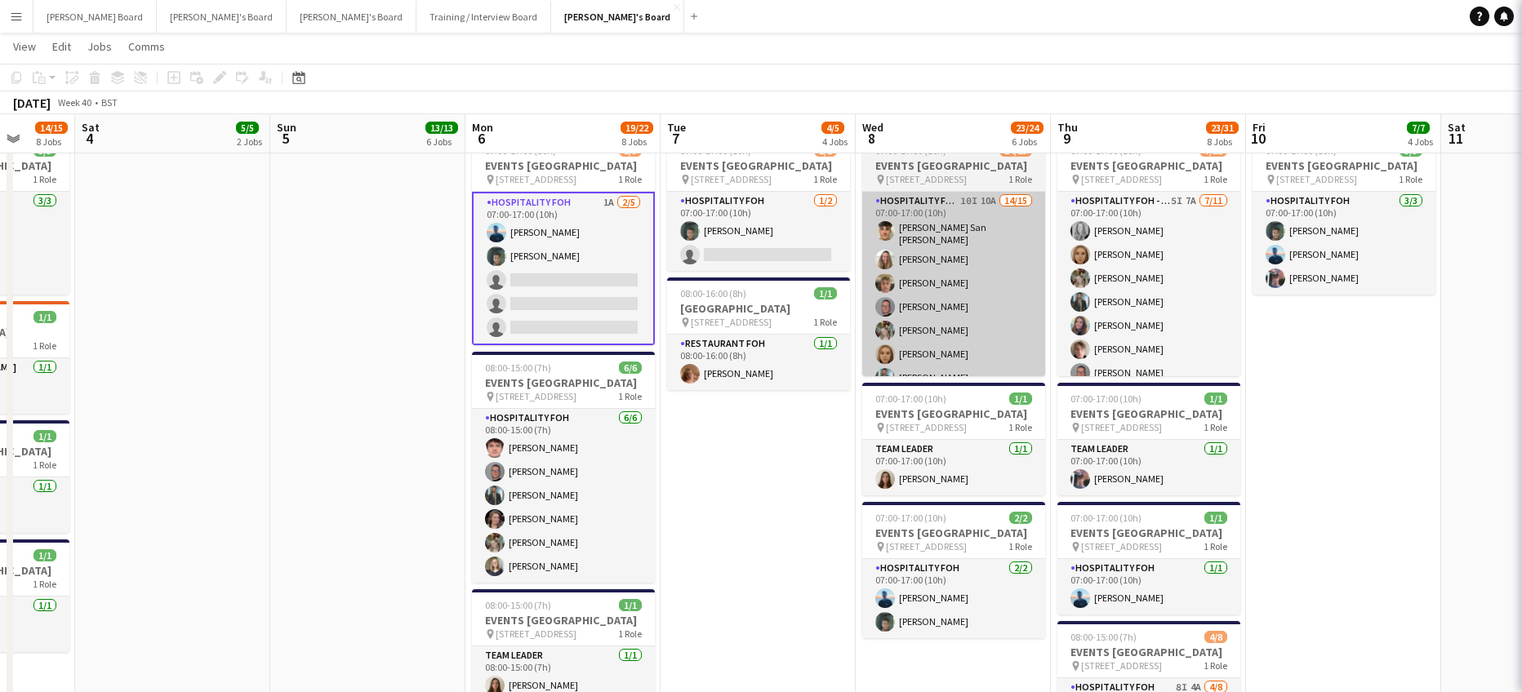
scroll to position [0, 508]
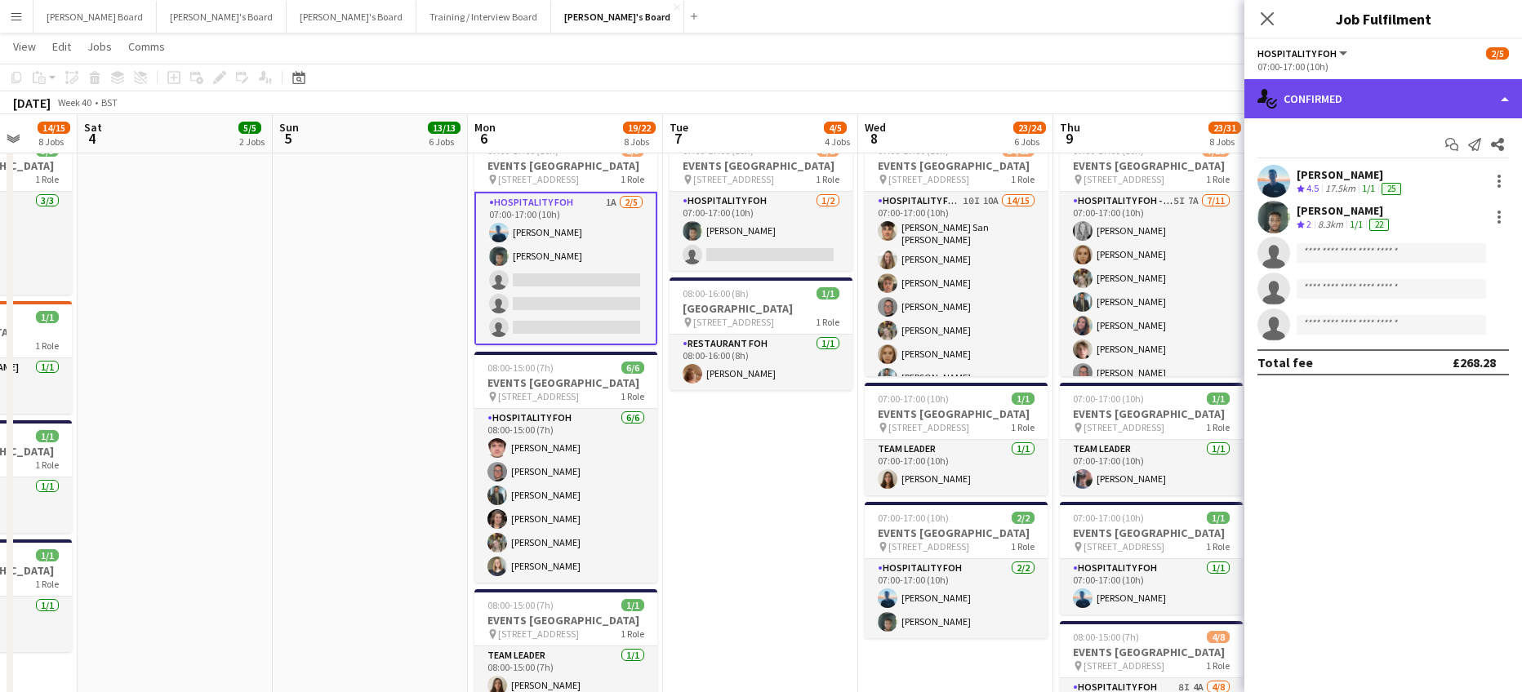
click at [1397, 91] on div "single-neutral-actions-check-2 Confirmed" at bounding box center [1383, 98] width 278 height 39
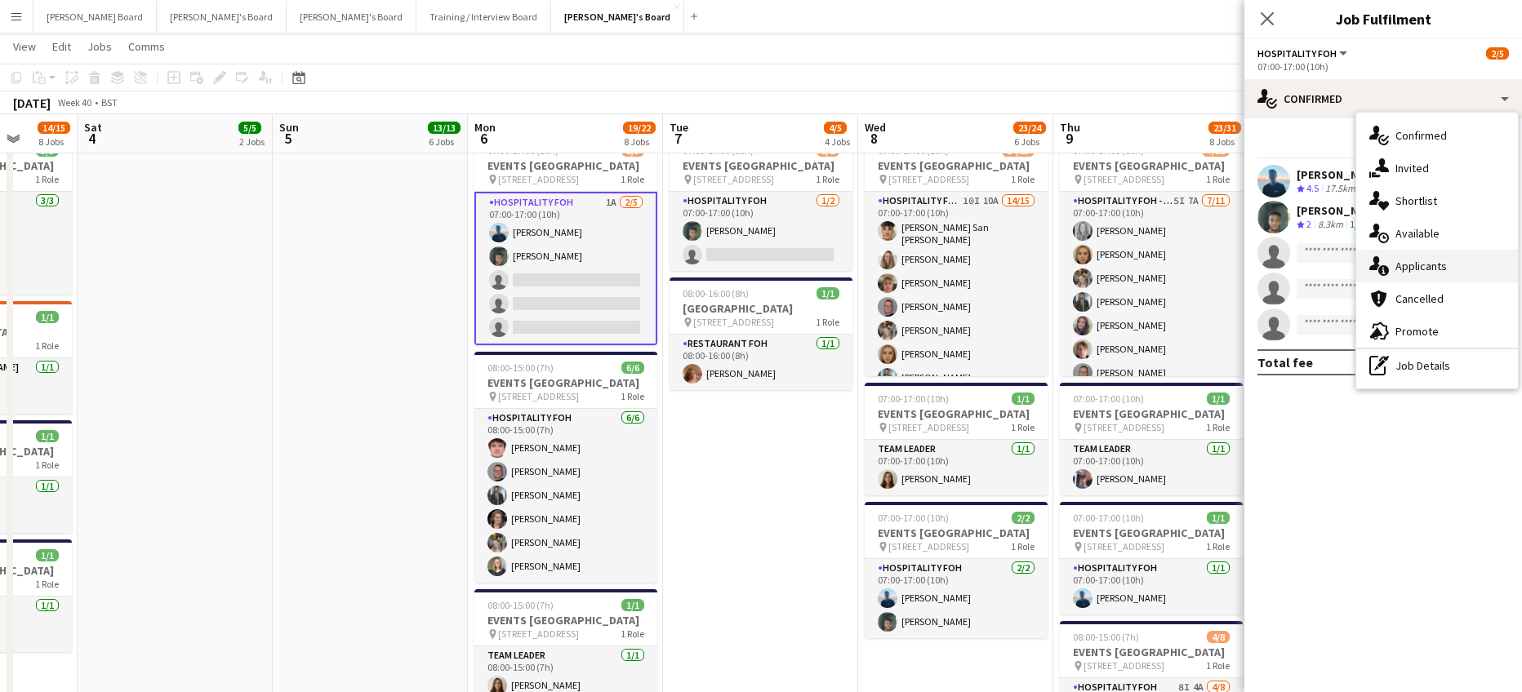
click at [1465, 253] on div "single-neutral-actions-information Applicants" at bounding box center [1437, 266] width 162 height 33
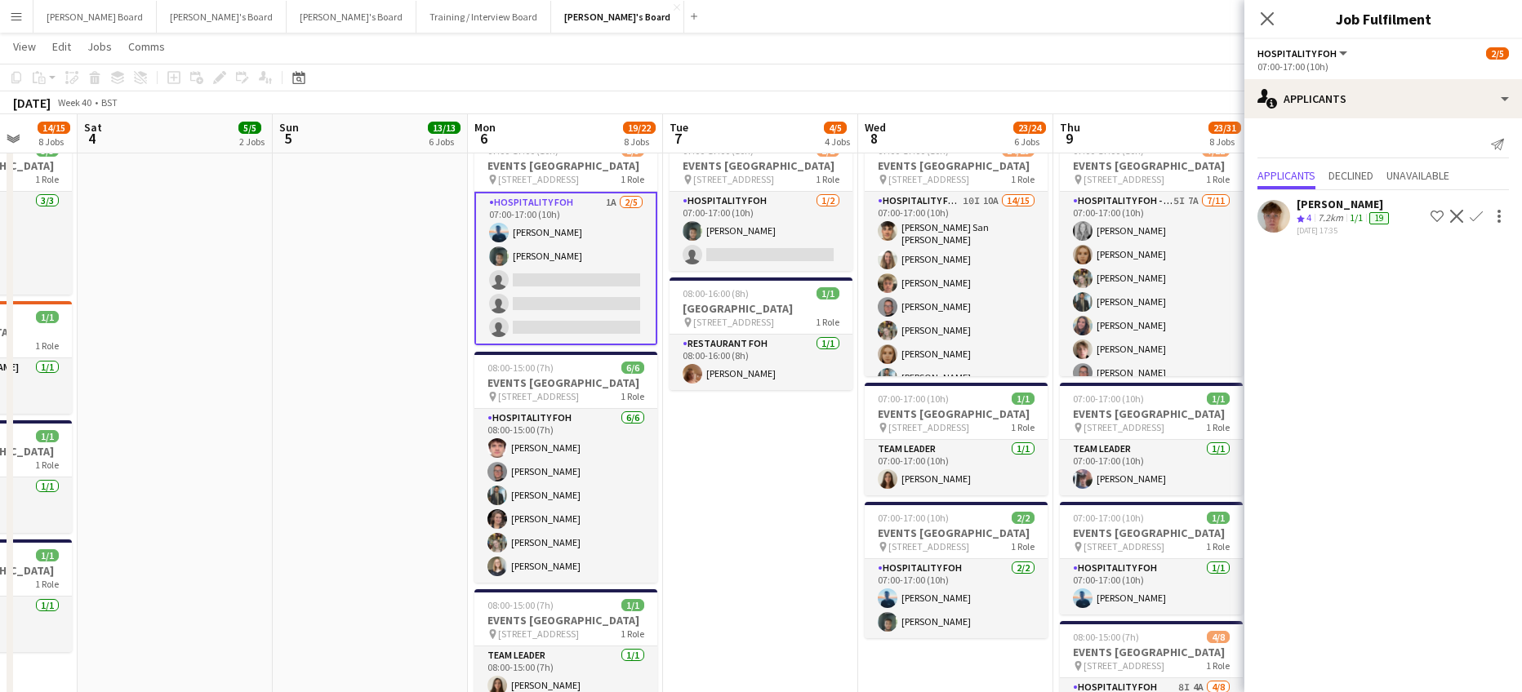
click at [1301, 218] on polygon at bounding box center [1300, 219] width 8 height 8
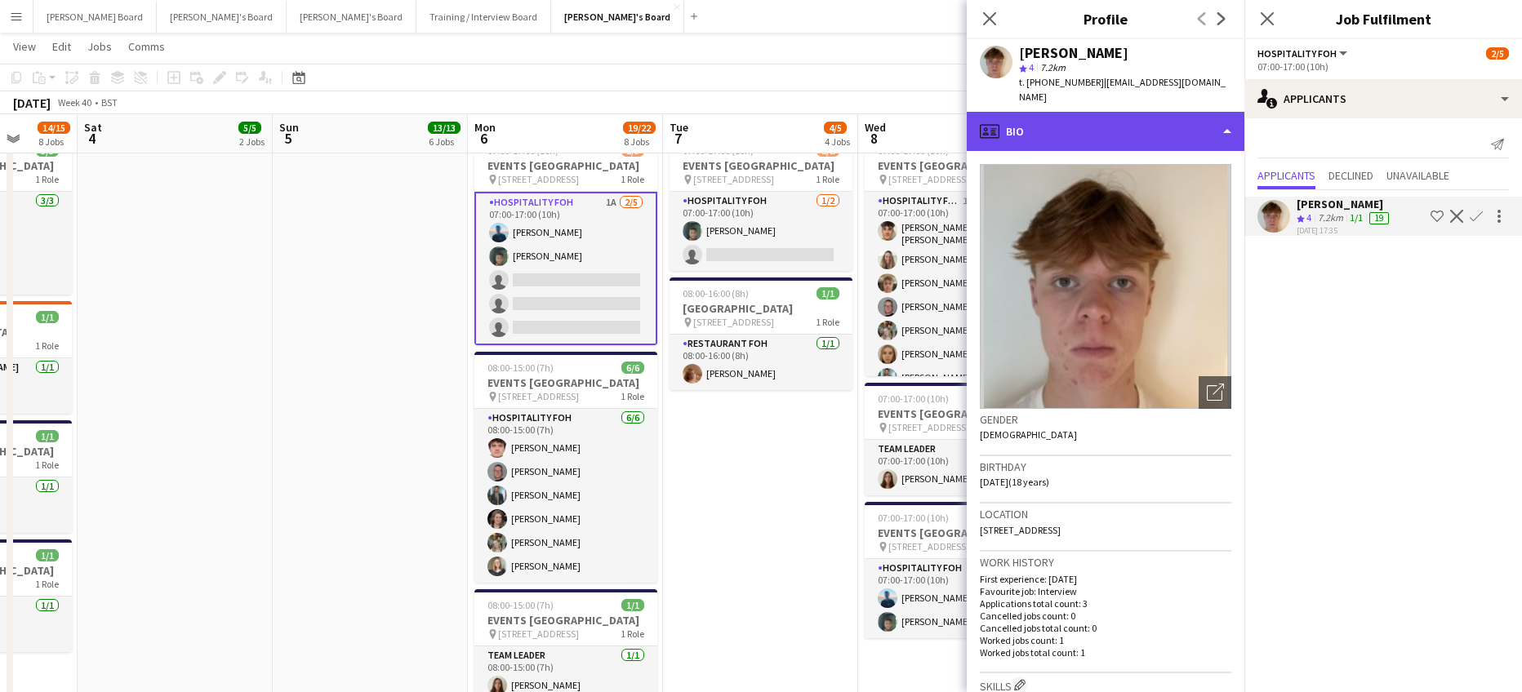
click at [1160, 120] on div "profile Bio" at bounding box center [1106, 131] width 278 height 39
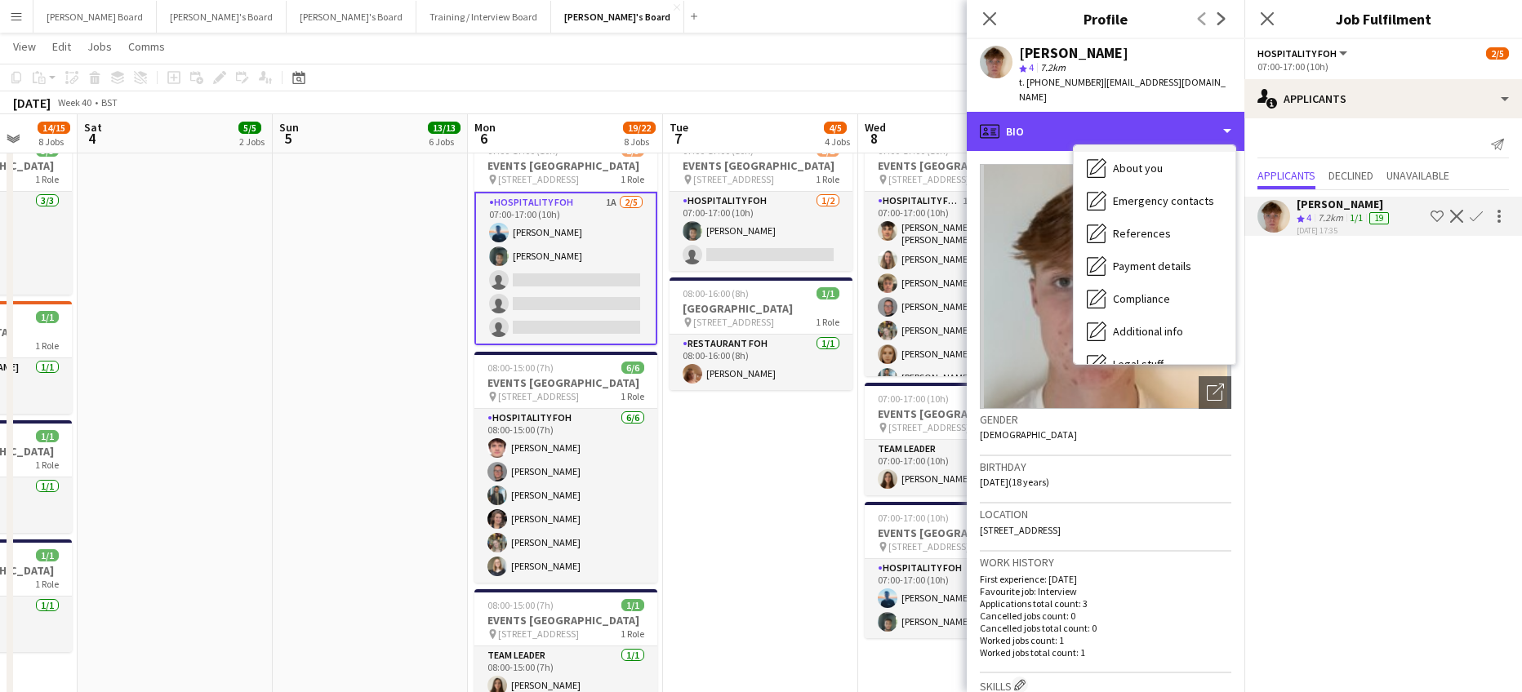
scroll to position [218, 0]
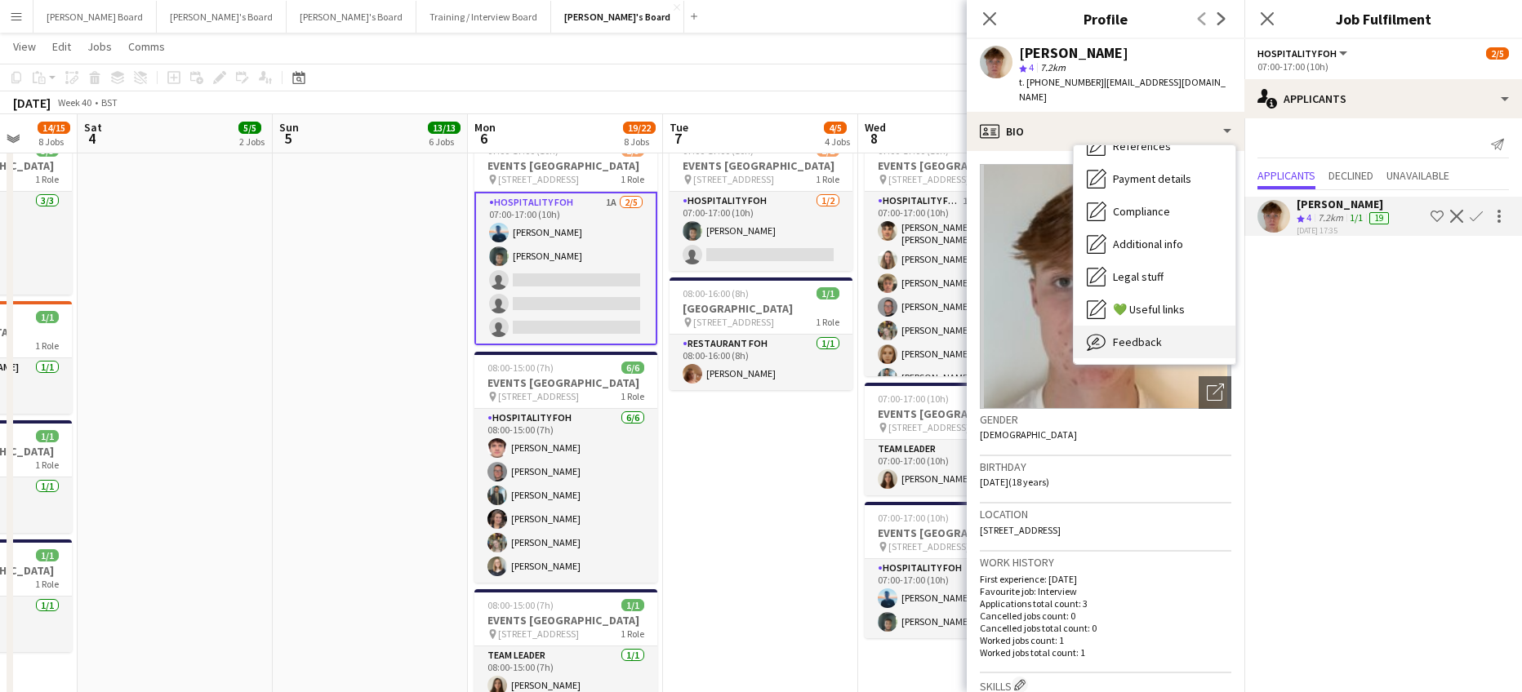
click at [1168, 326] on div "Feedback Feedback" at bounding box center [1155, 342] width 162 height 33
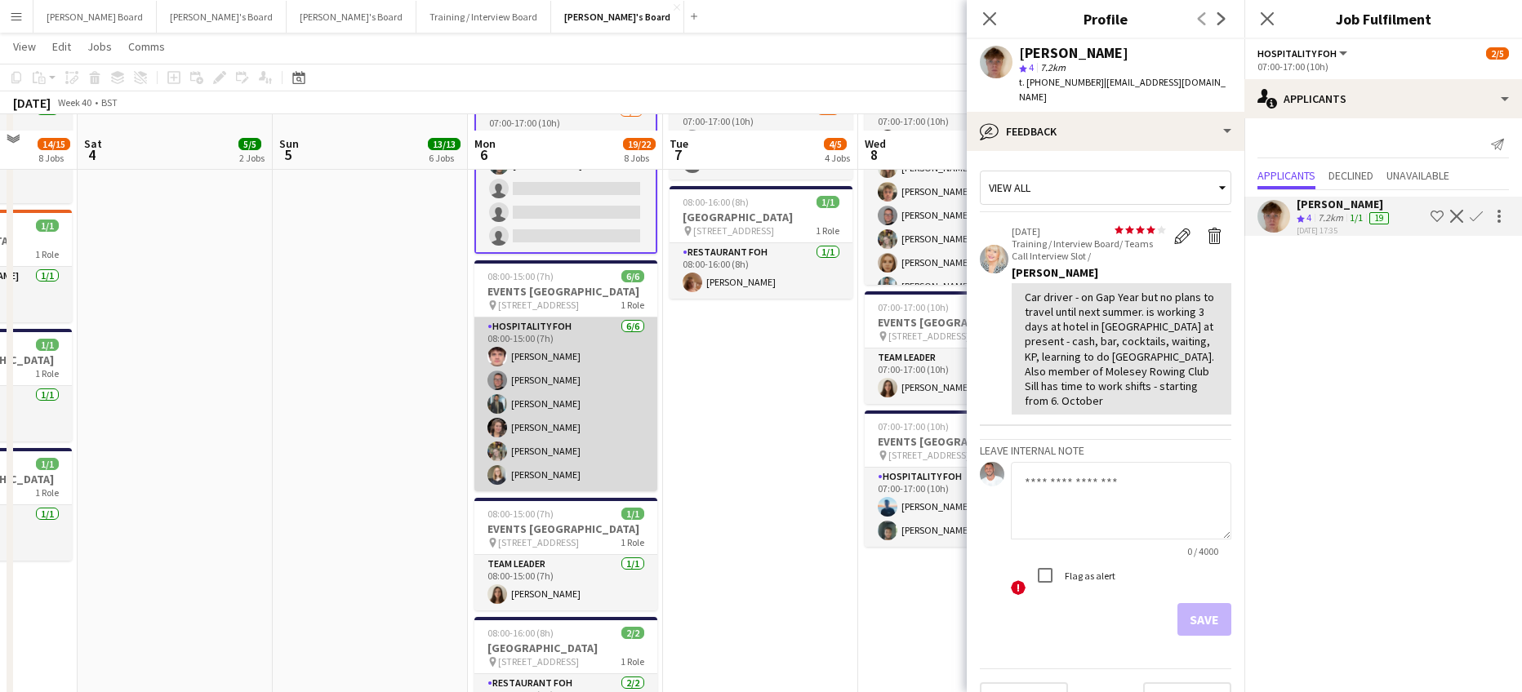
scroll to position [1198, 0]
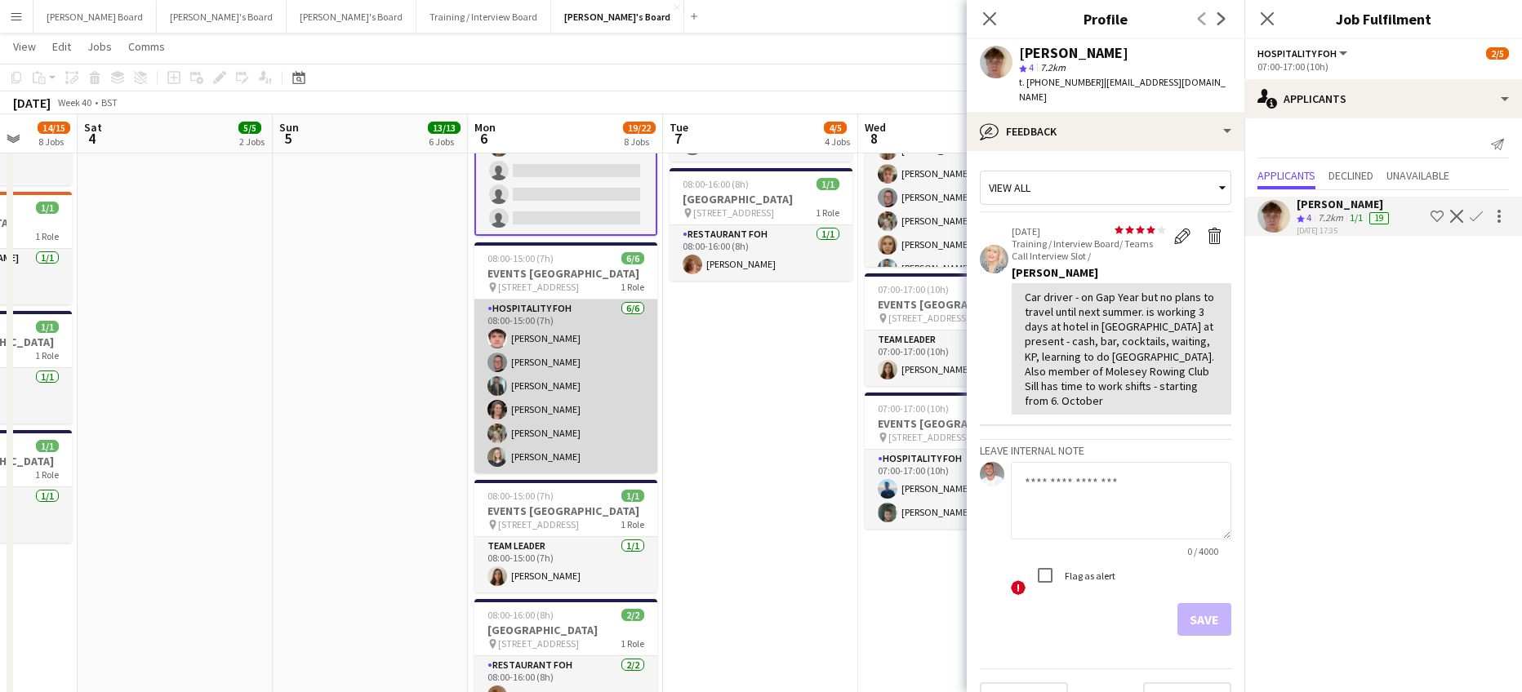
click at [593, 456] on app-card-role "Hospitality FOH 6/6 08:00-15:00 (7h) James Cox Oliver Salt Muhammad Imad Estell…" at bounding box center [565, 387] width 183 height 174
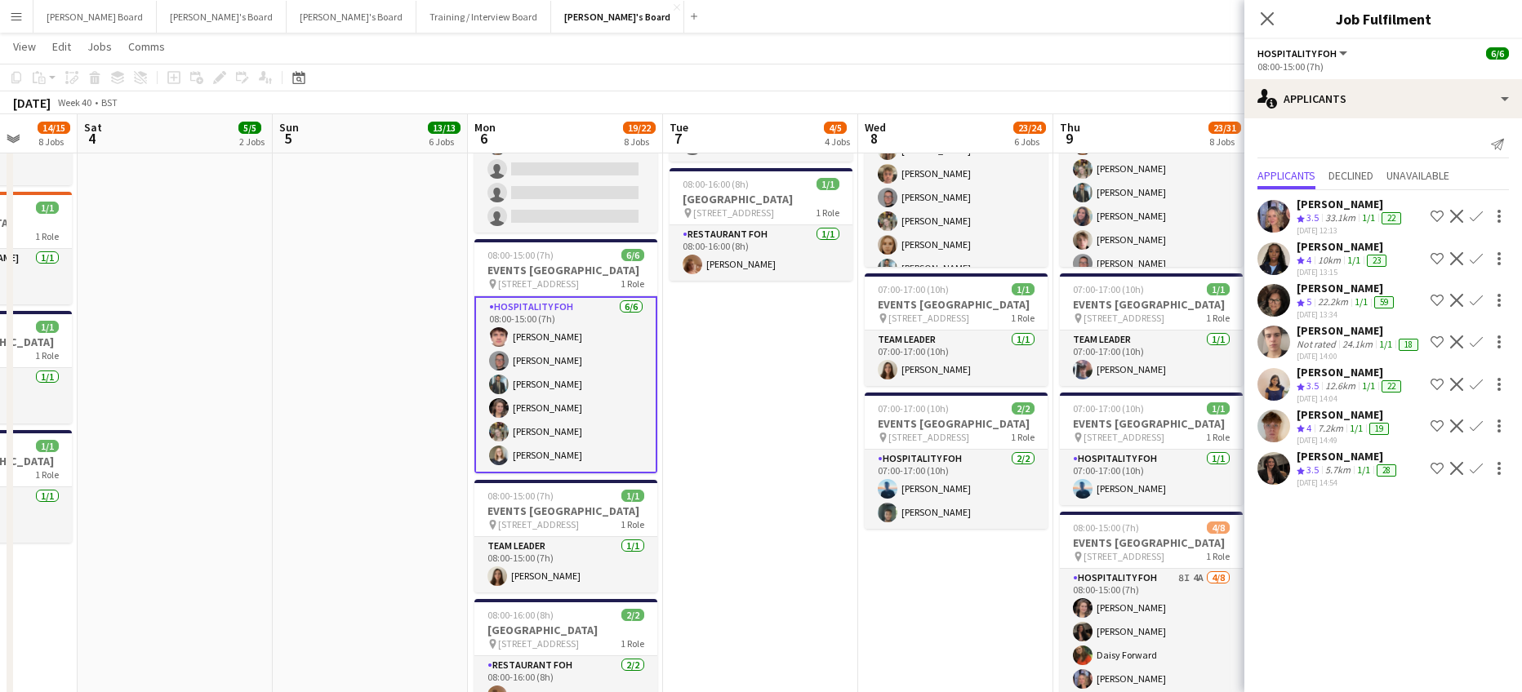
click at [587, 443] on app-card-role "Hospitality FOH 6/6 08:00-15:00 (7h) James Cox Oliver Salt Muhammad Imad Estell…" at bounding box center [565, 384] width 183 height 177
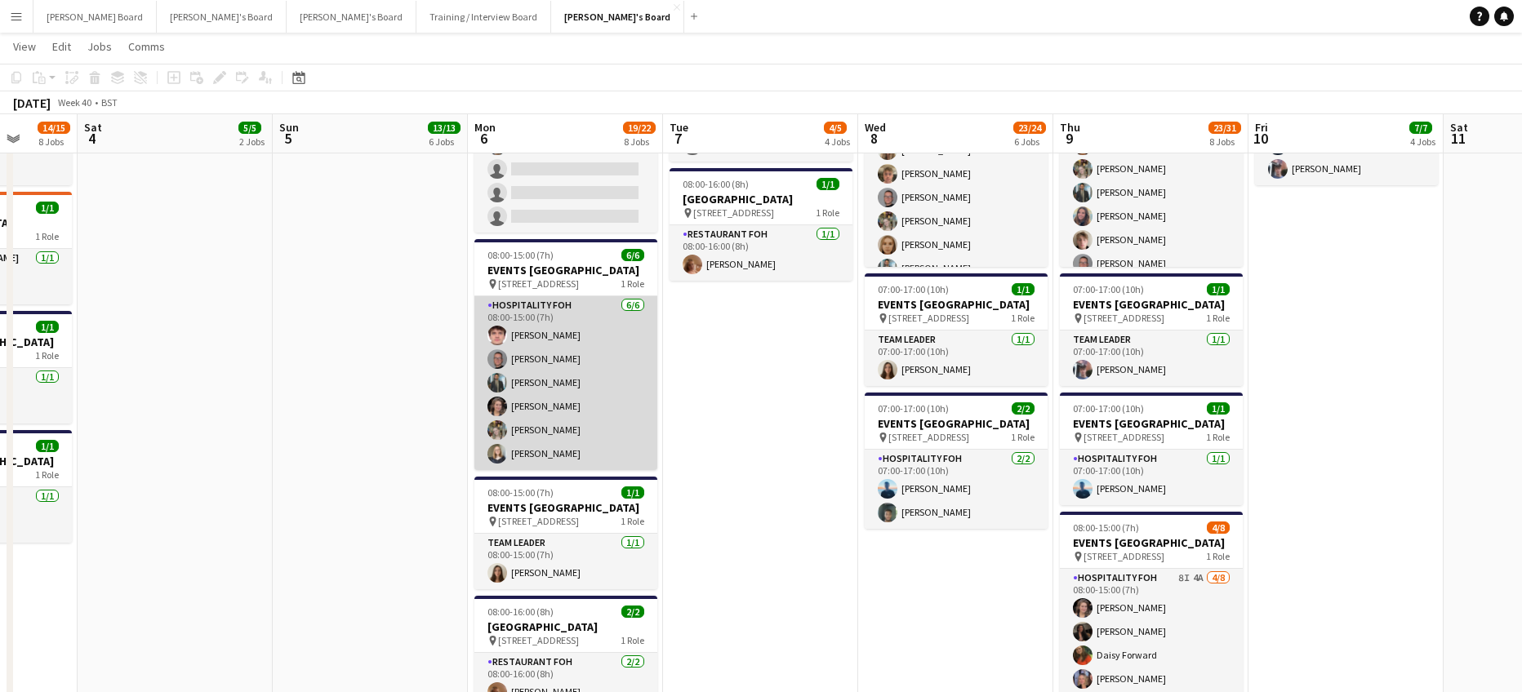
click at [562, 429] on app-card-role "Hospitality FOH 6/6 08:00-15:00 (7h) James Cox Oliver Salt Muhammad Imad Estell…" at bounding box center [565, 383] width 183 height 174
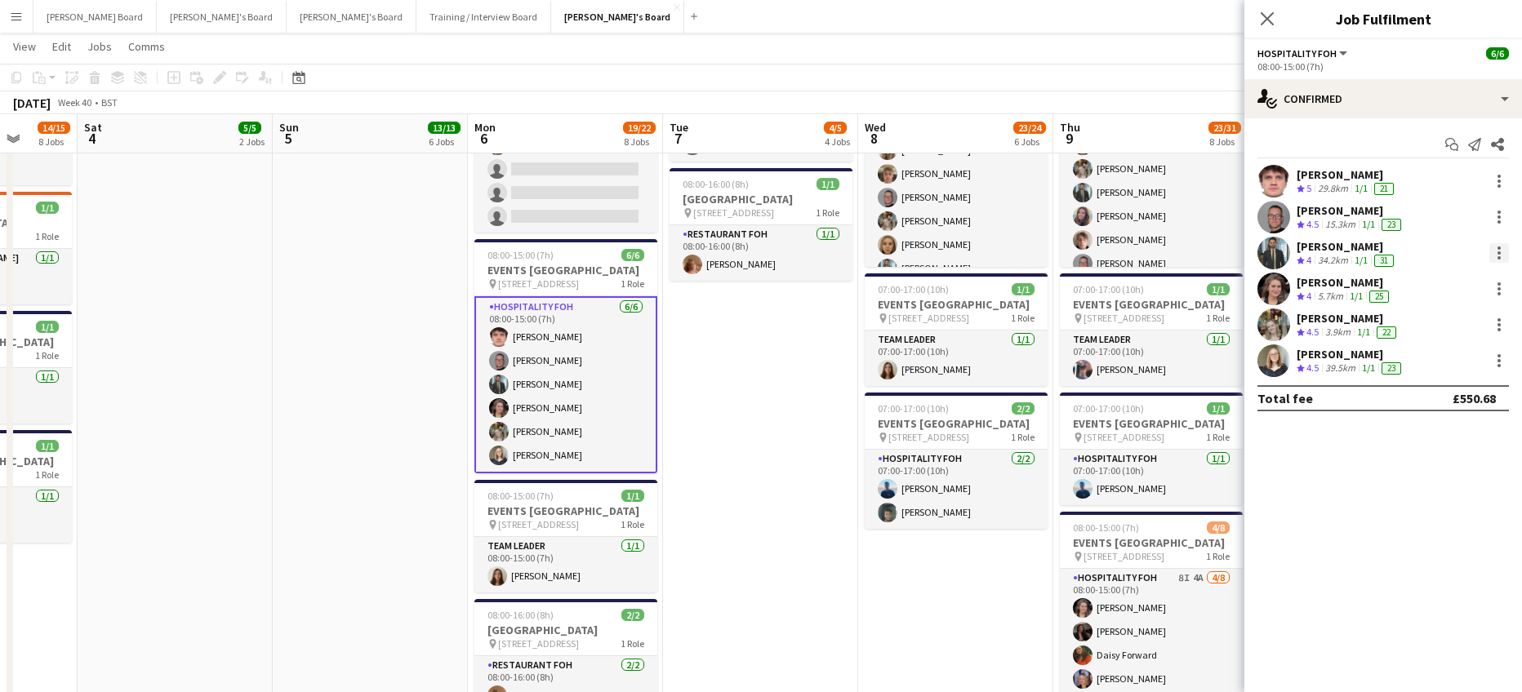
click at [1497, 247] on div at bounding box center [1498, 248] width 3 height 3
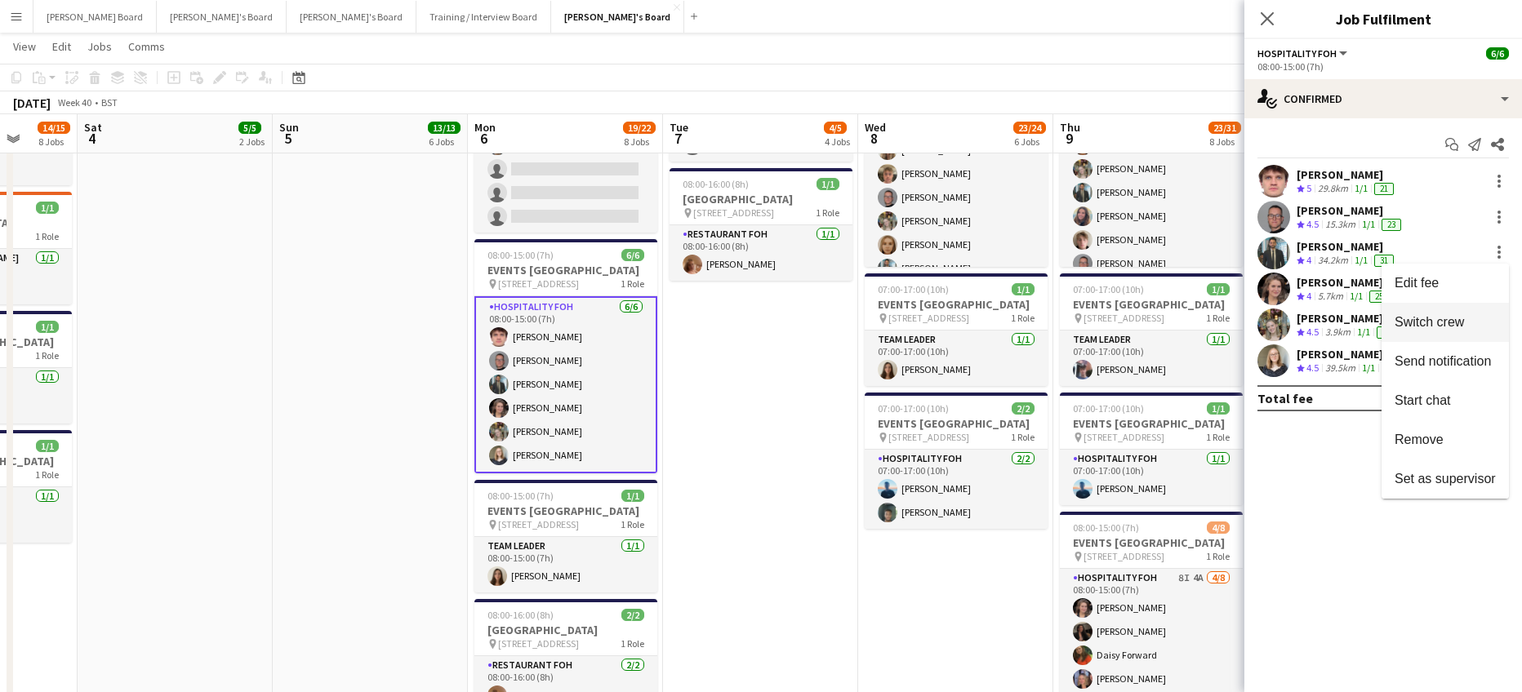
click at [1459, 320] on span "Switch crew" at bounding box center [1428, 322] width 69 height 14
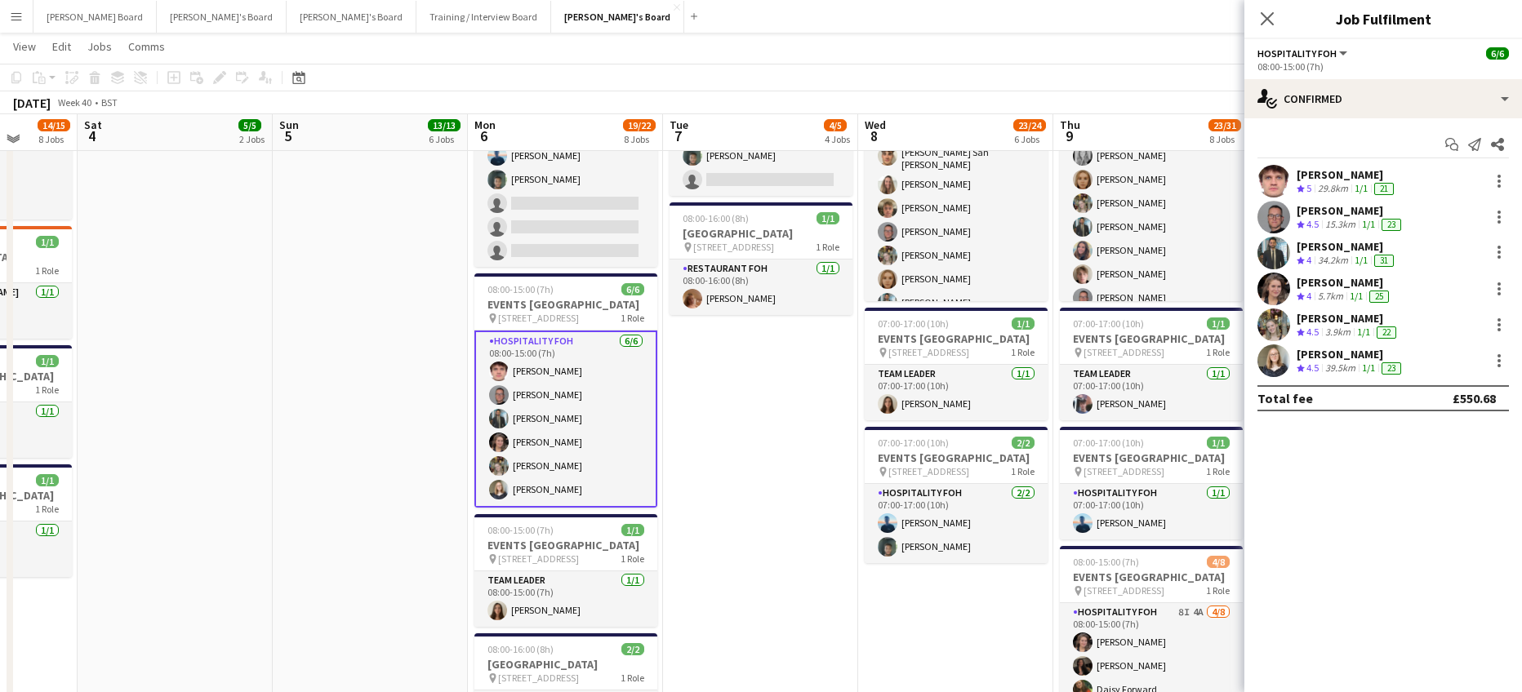
click at [446, 214] on app-date-cell "07:00-17:30 (10h30m) 2/2 EVENTS McLaren Technology Centre pin Woking, GU21 4YH …" at bounding box center [370, 284] width 195 height 1645
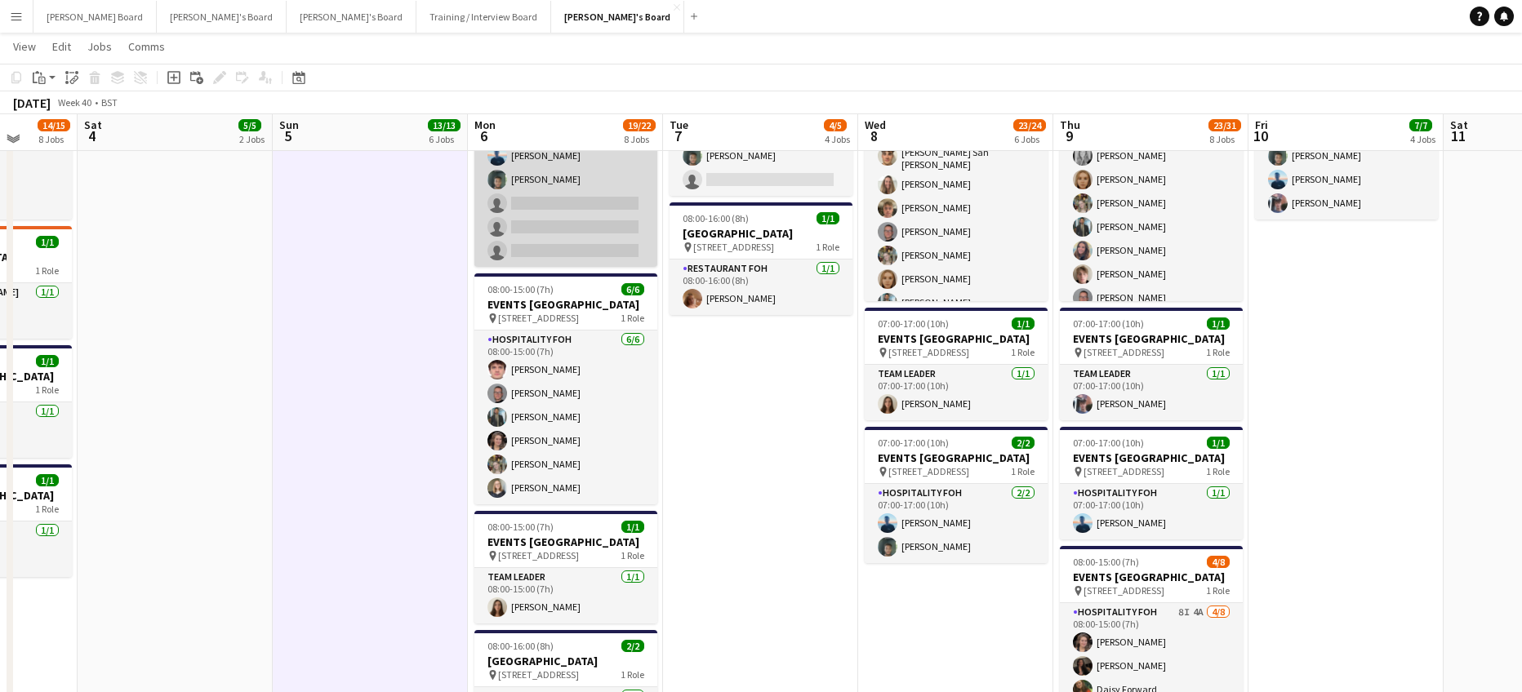
scroll to position [0, 507]
click at [570, 234] on app-card-role "Hospitality FOH 1A 2/5 07:00-17:00 (10h) Daniel de Caestecker Harrison Clarke s…" at bounding box center [566, 192] width 183 height 150
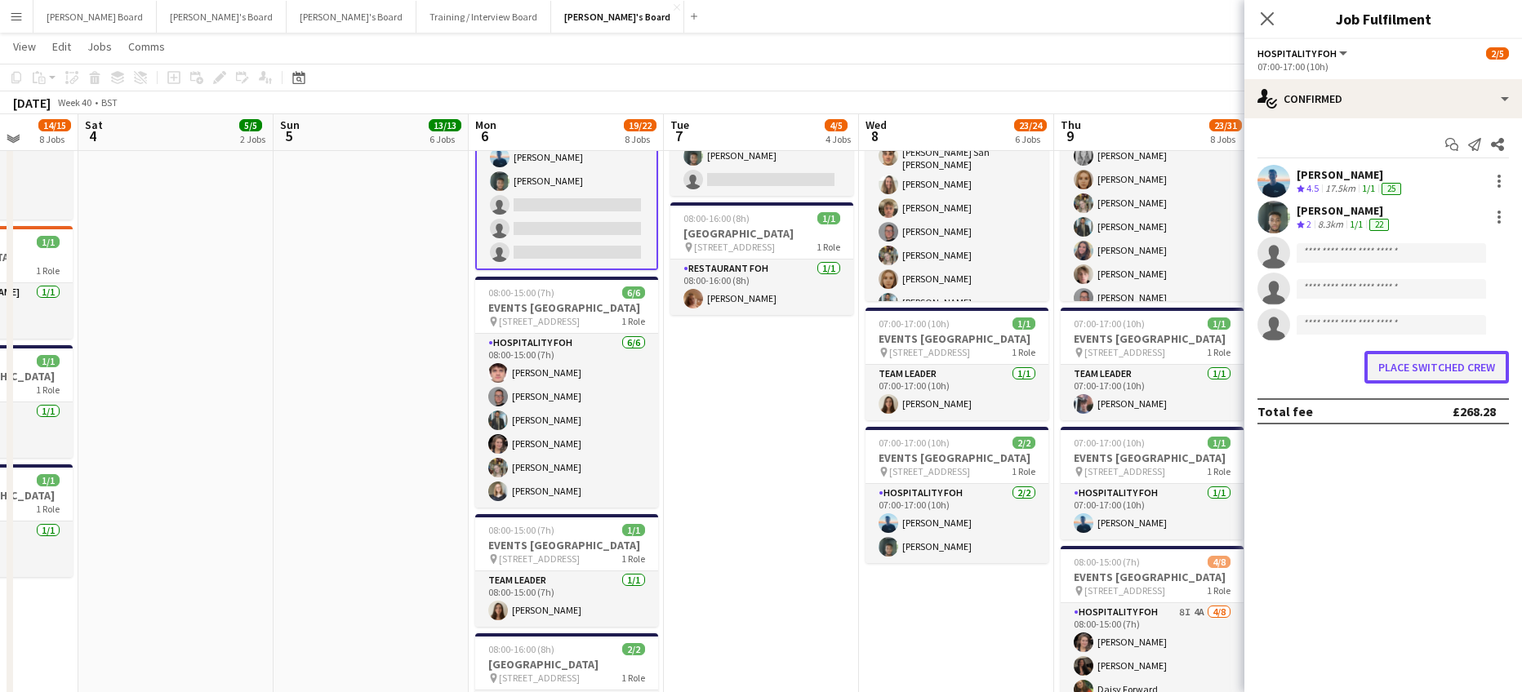
click at [1383, 367] on button "Place switched crew" at bounding box center [1436, 367] width 144 height 33
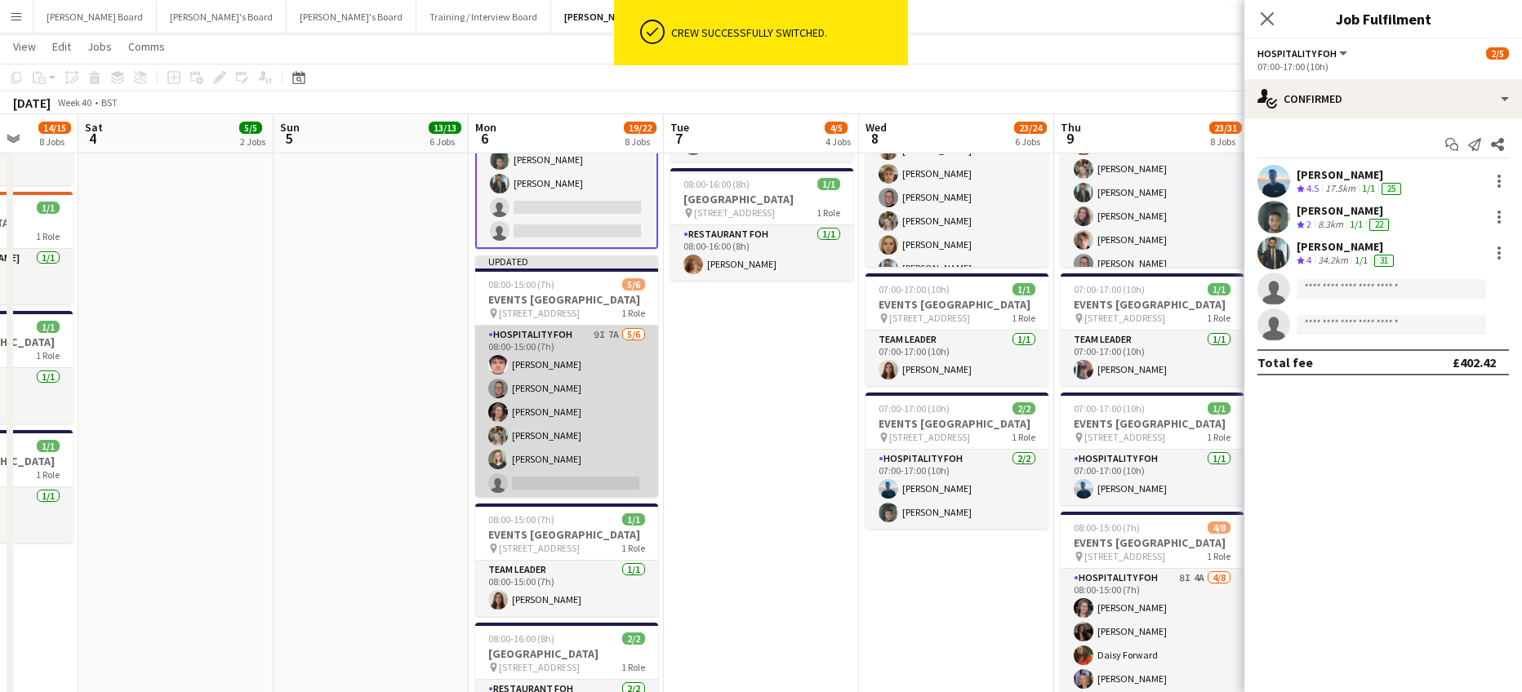
click at [600, 421] on app-card-role "Hospitality FOH 9I 7A 5/6 08:00-15:00 (7h) James Cox Oliver Salt Estella Catley…" at bounding box center [566, 413] width 183 height 174
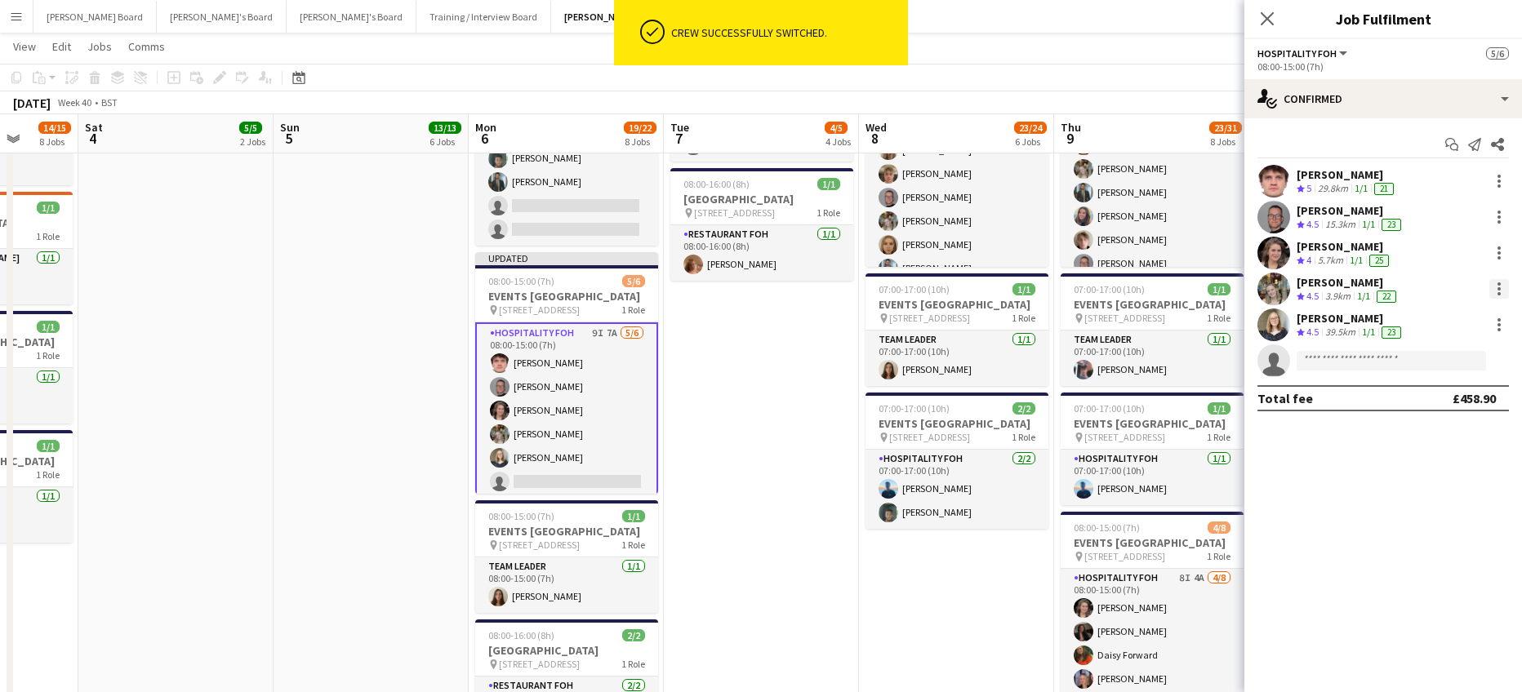
click at [1502, 292] on div at bounding box center [1499, 289] width 20 height 20
click at [1452, 354] on span "Switch crew" at bounding box center [1428, 358] width 69 height 14
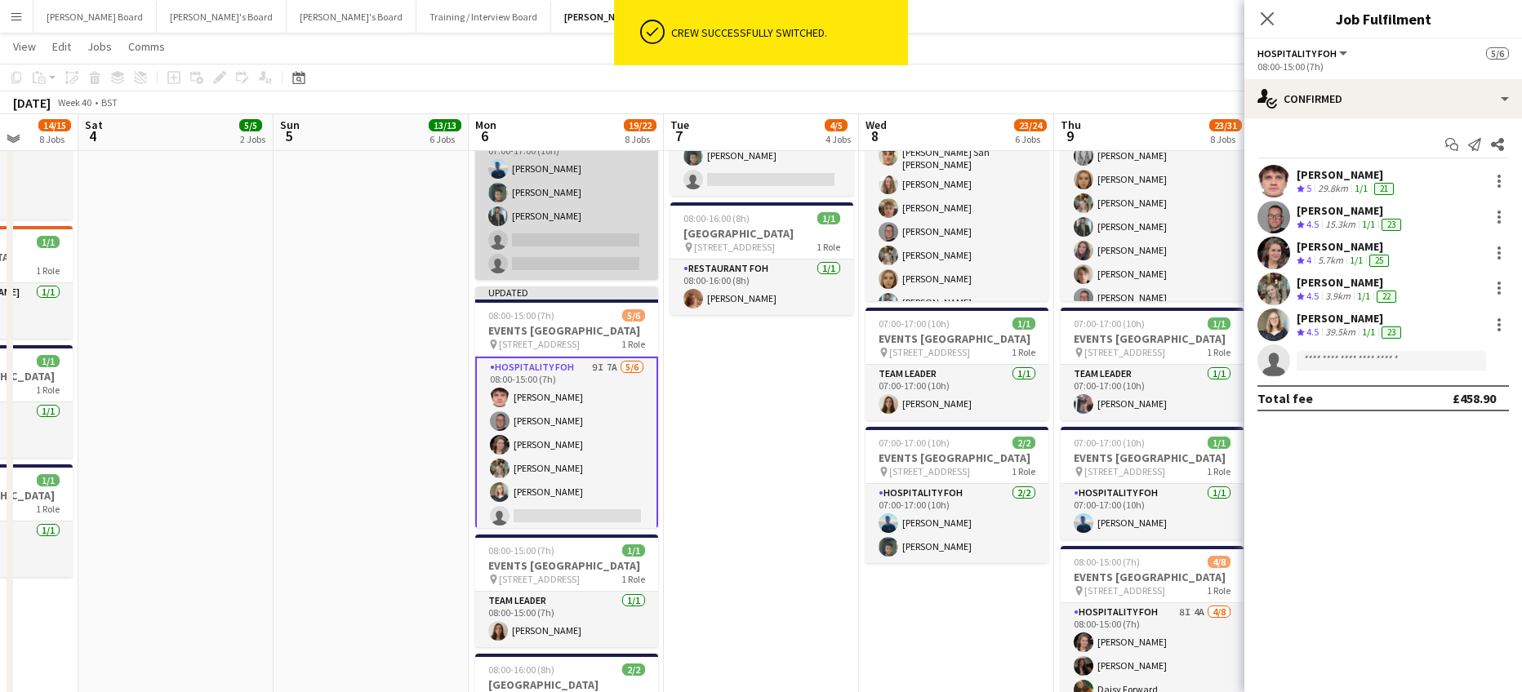
click at [546, 236] on app-card-role "Hospitality FOH 1A 3/5 07:00-17:00 (10h) Daniel de Caestecker Harrison Clarke M…" at bounding box center [566, 205] width 183 height 150
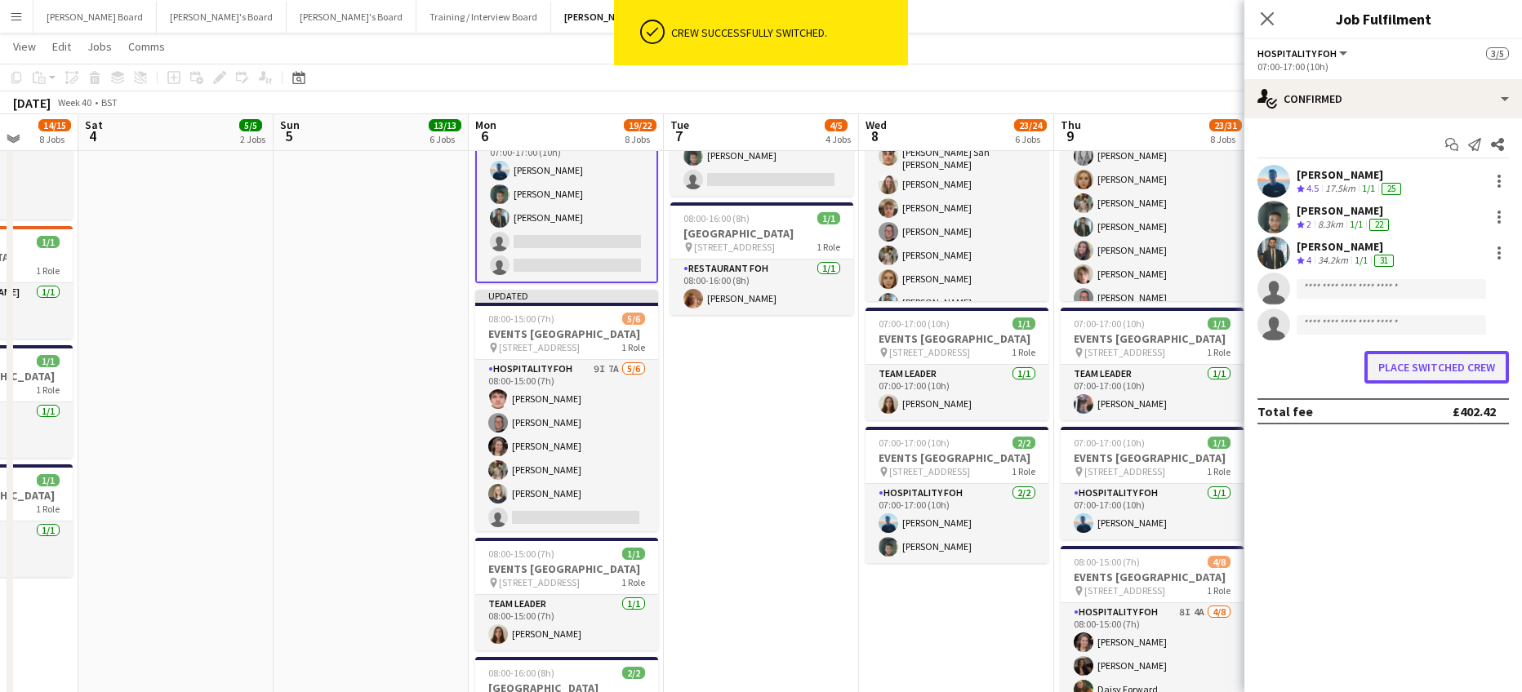
click at [1408, 371] on button "Place switched crew" at bounding box center [1436, 367] width 144 height 33
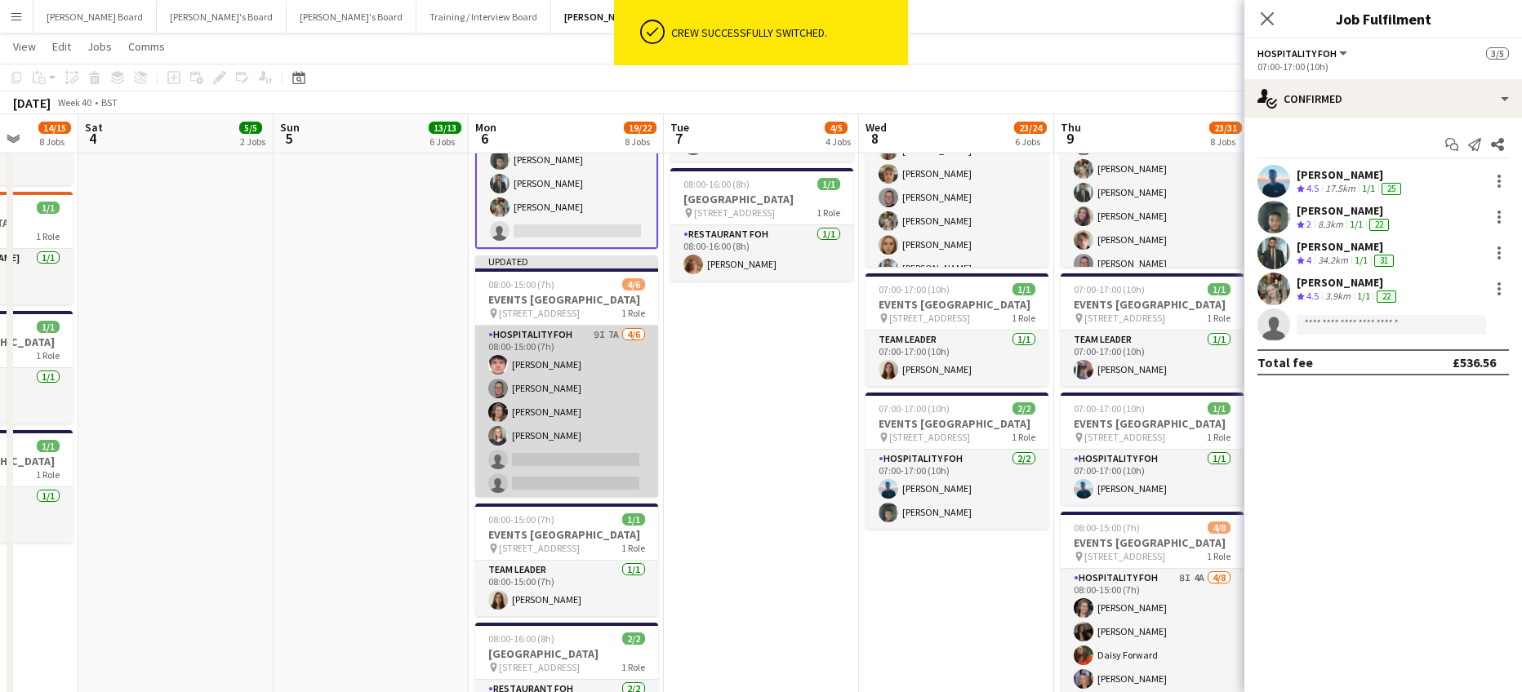
click at [613, 402] on app-card-role "Hospitality FOH 9I 7A 4/6 08:00-15:00 (7h) James Cox Oliver Salt Estella Catley…" at bounding box center [566, 413] width 183 height 174
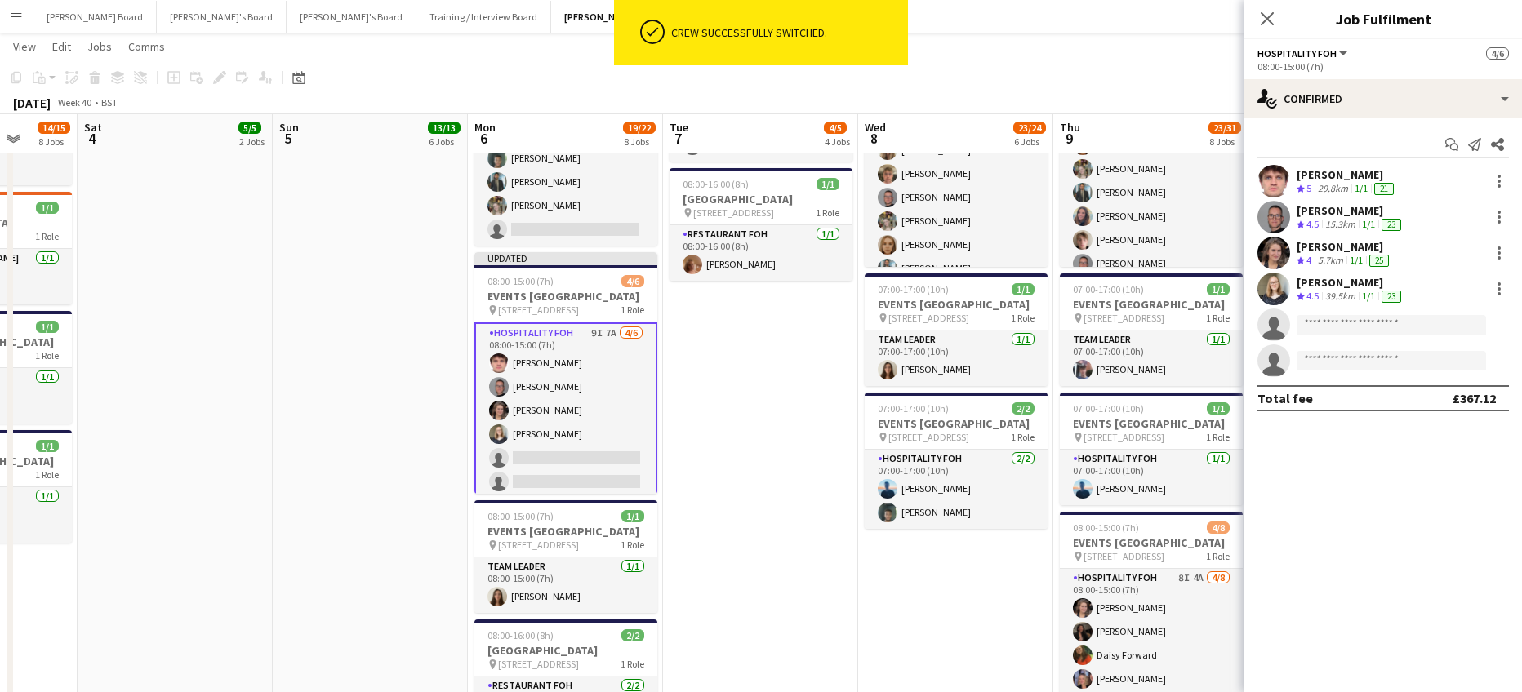
click at [1348, 127] on div "Start chat Send notification Share James Cox Crew rating 5 29.8km 1/1 21 Oliver…" at bounding box center [1383, 271] width 278 height 306
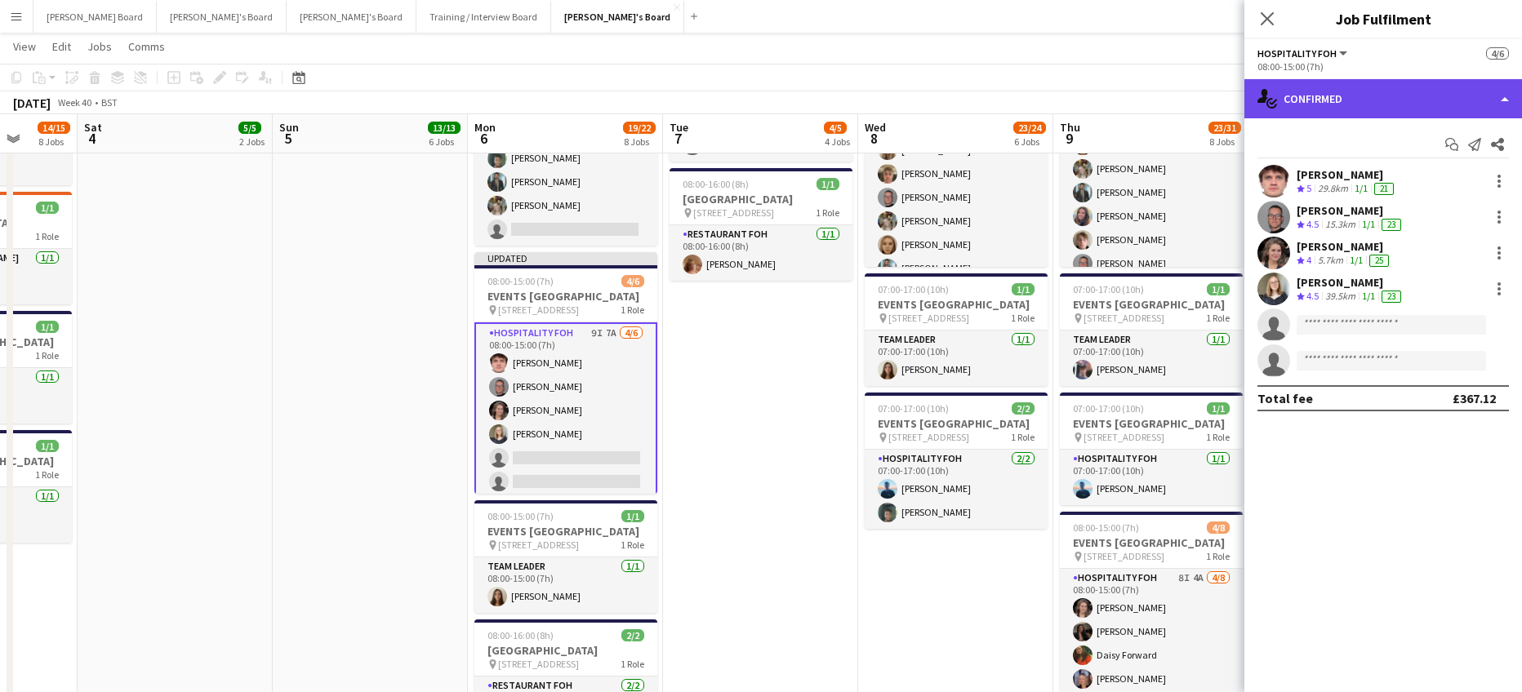
click at [1357, 113] on div "single-neutral-actions-check-2 Confirmed" at bounding box center [1383, 98] width 278 height 39
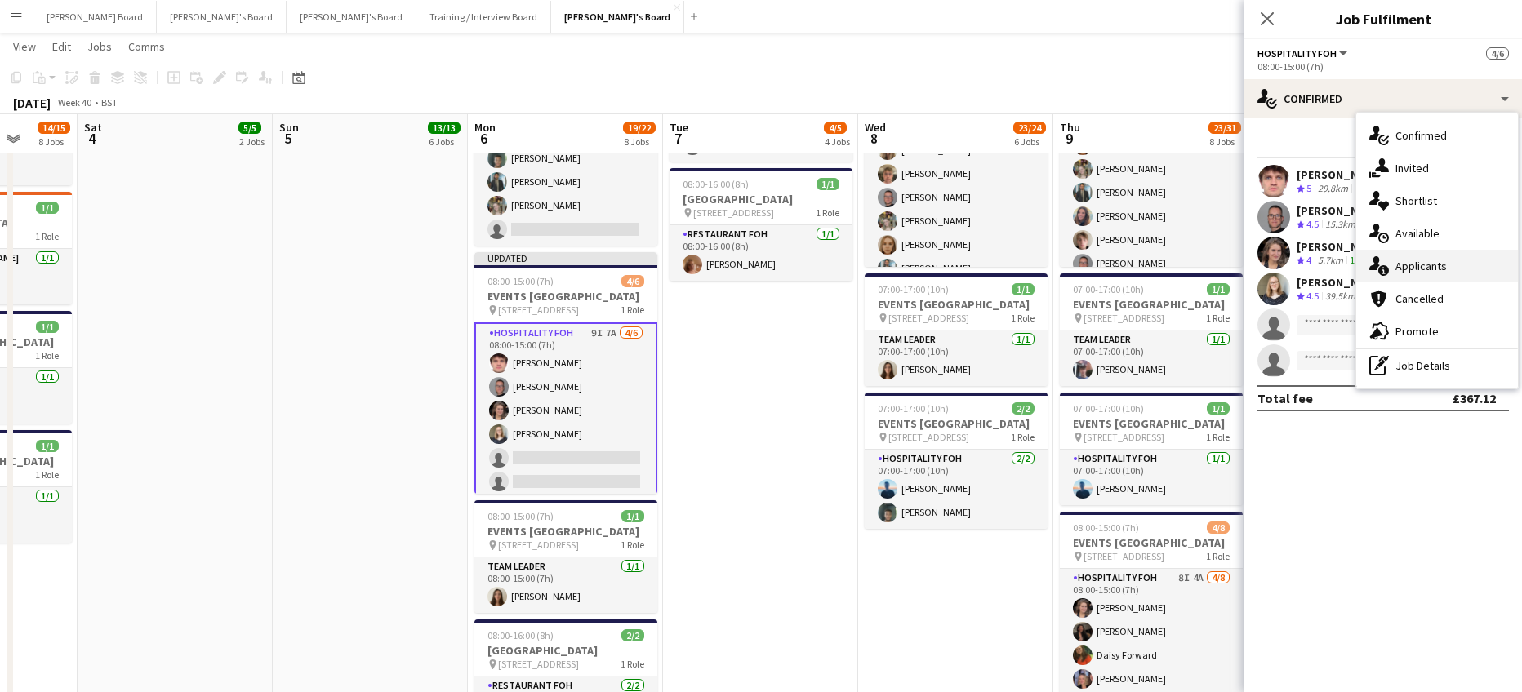
click at [1438, 278] on div "single-neutral-actions-information Applicants" at bounding box center [1437, 266] width 162 height 33
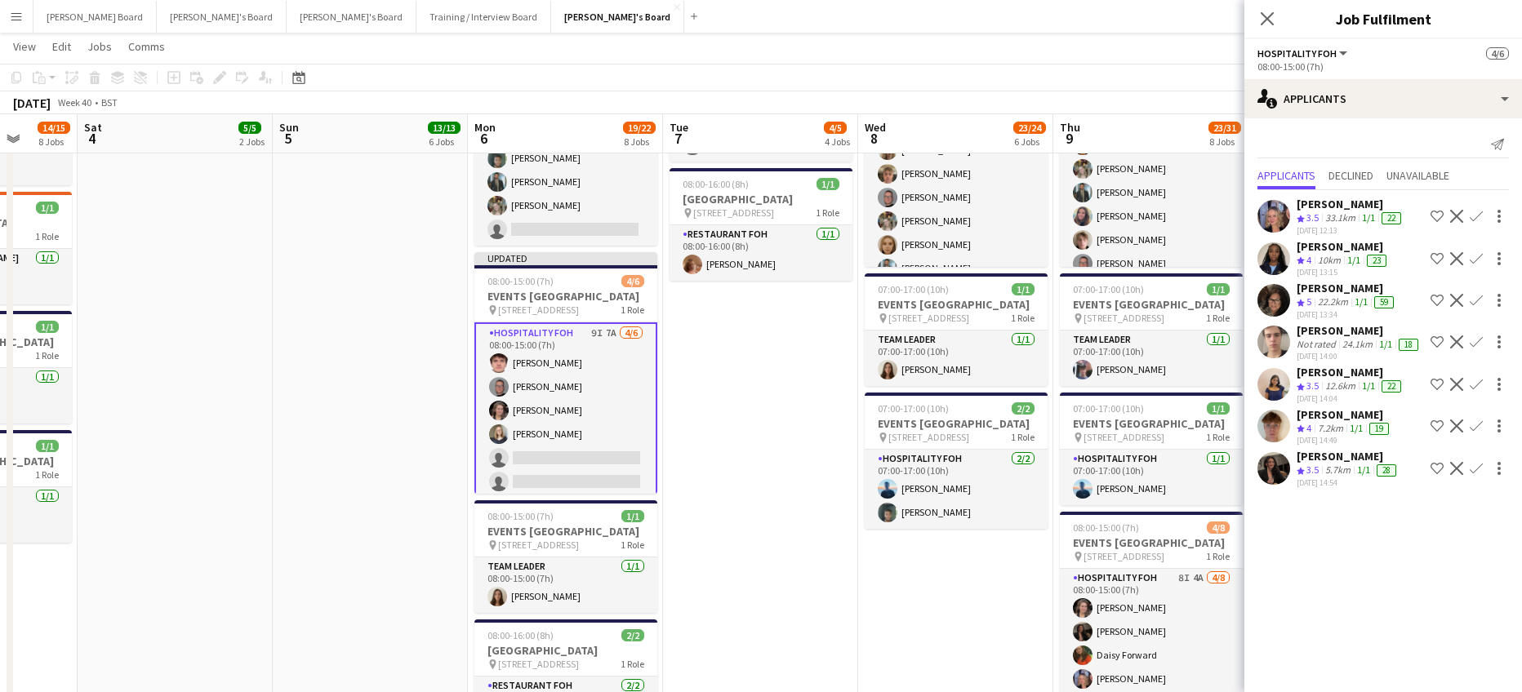
click at [1469, 431] on app-icon "Confirm" at bounding box center [1475, 426] width 13 height 13
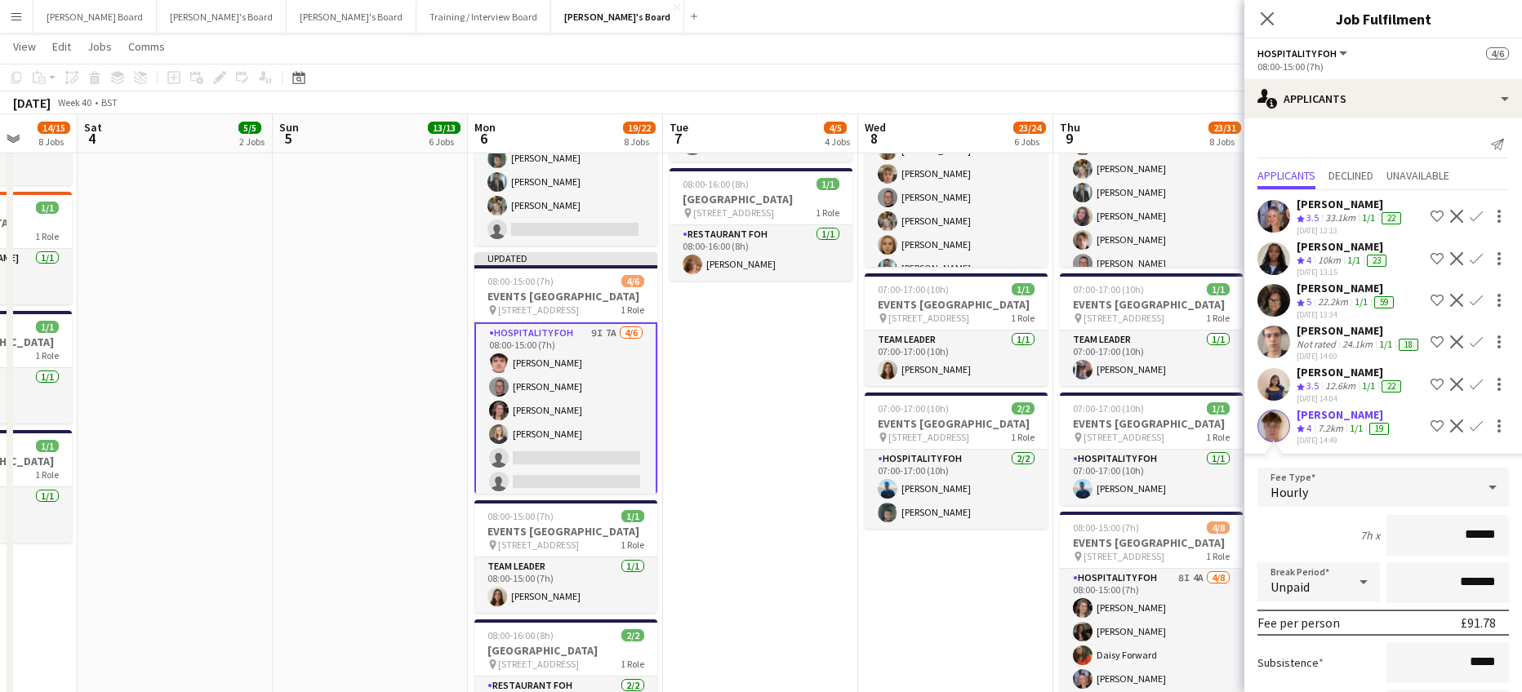
scroll to position [193, 0]
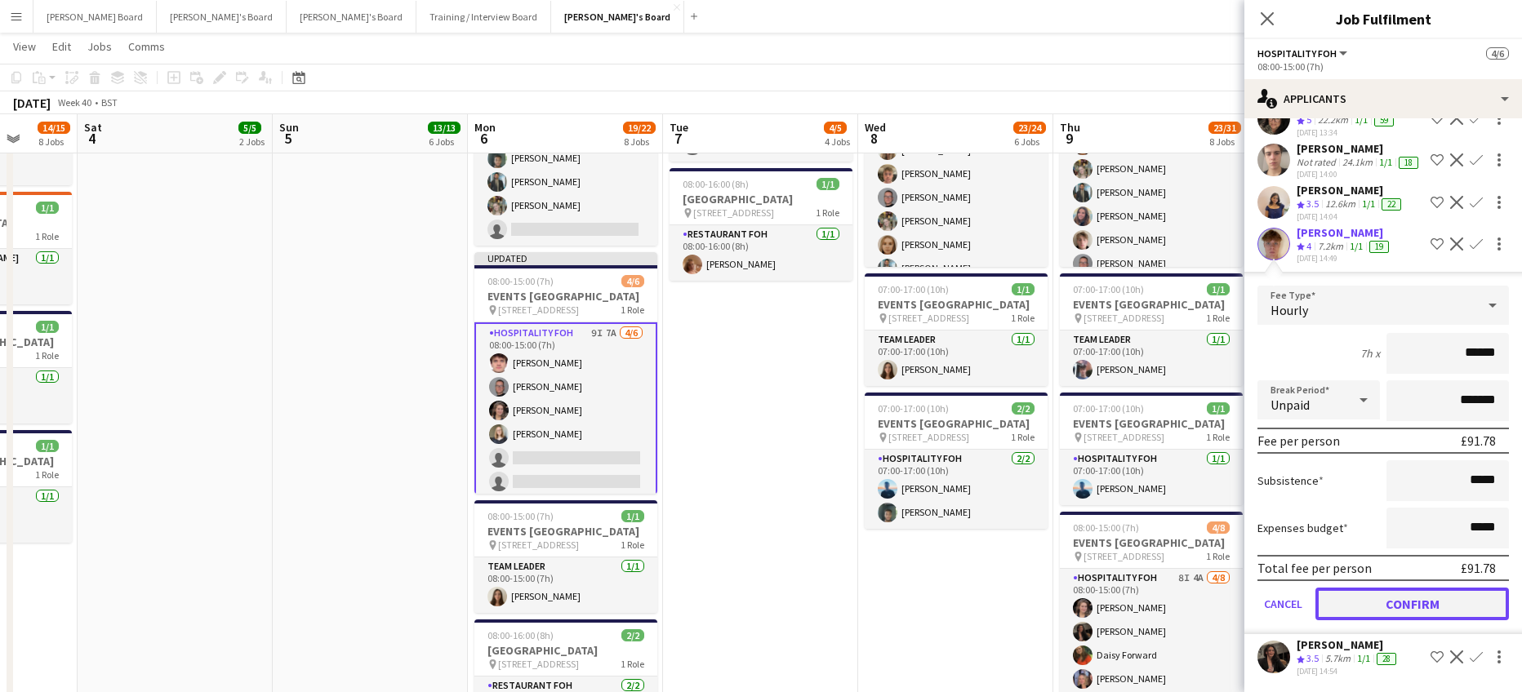
click at [1362, 606] on button "Confirm" at bounding box center [1411, 604] width 193 height 33
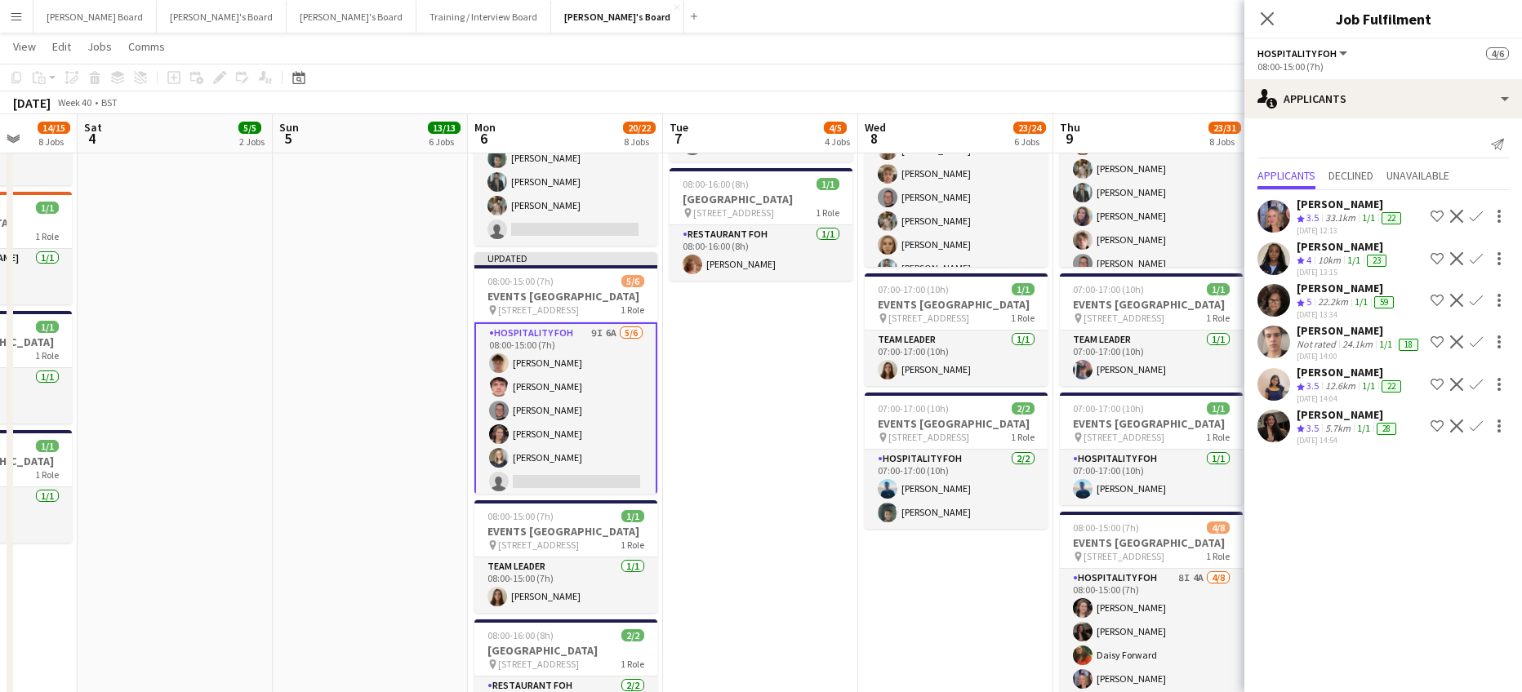
scroll to position [0, 0]
click at [1475, 300] on app-icon "Confirm" at bounding box center [1475, 300] width 13 height 13
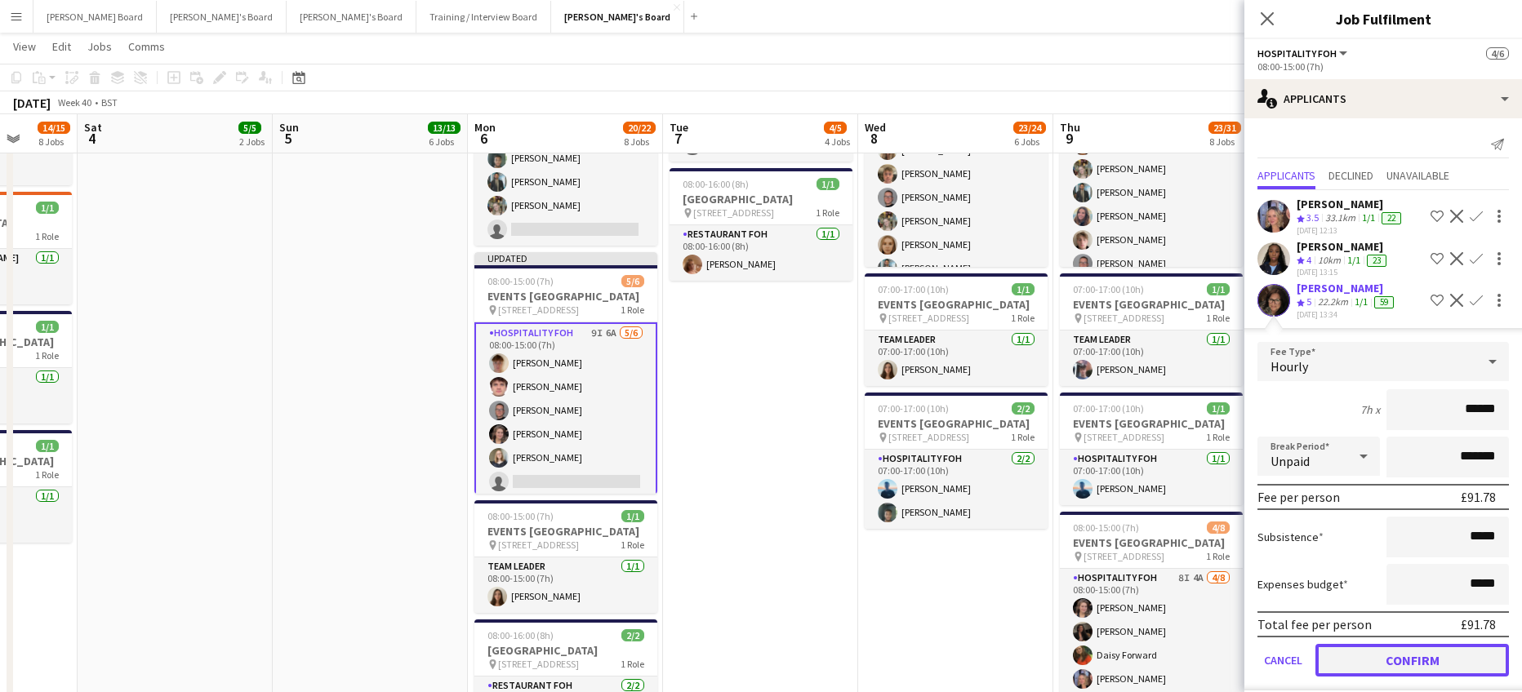
click at [1364, 660] on button "Confirm" at bounding box center [1411, 660] width 193 height 33
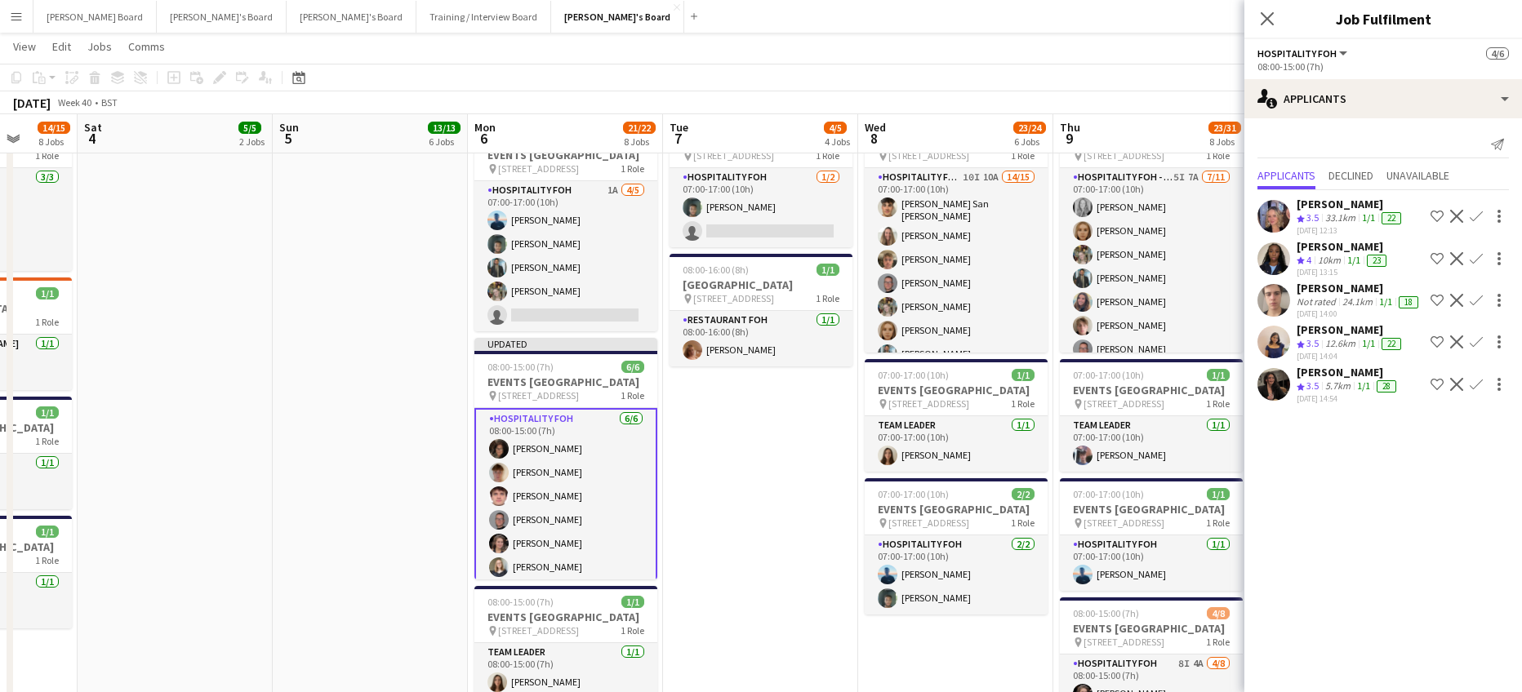
scroll to position [1089, 0]
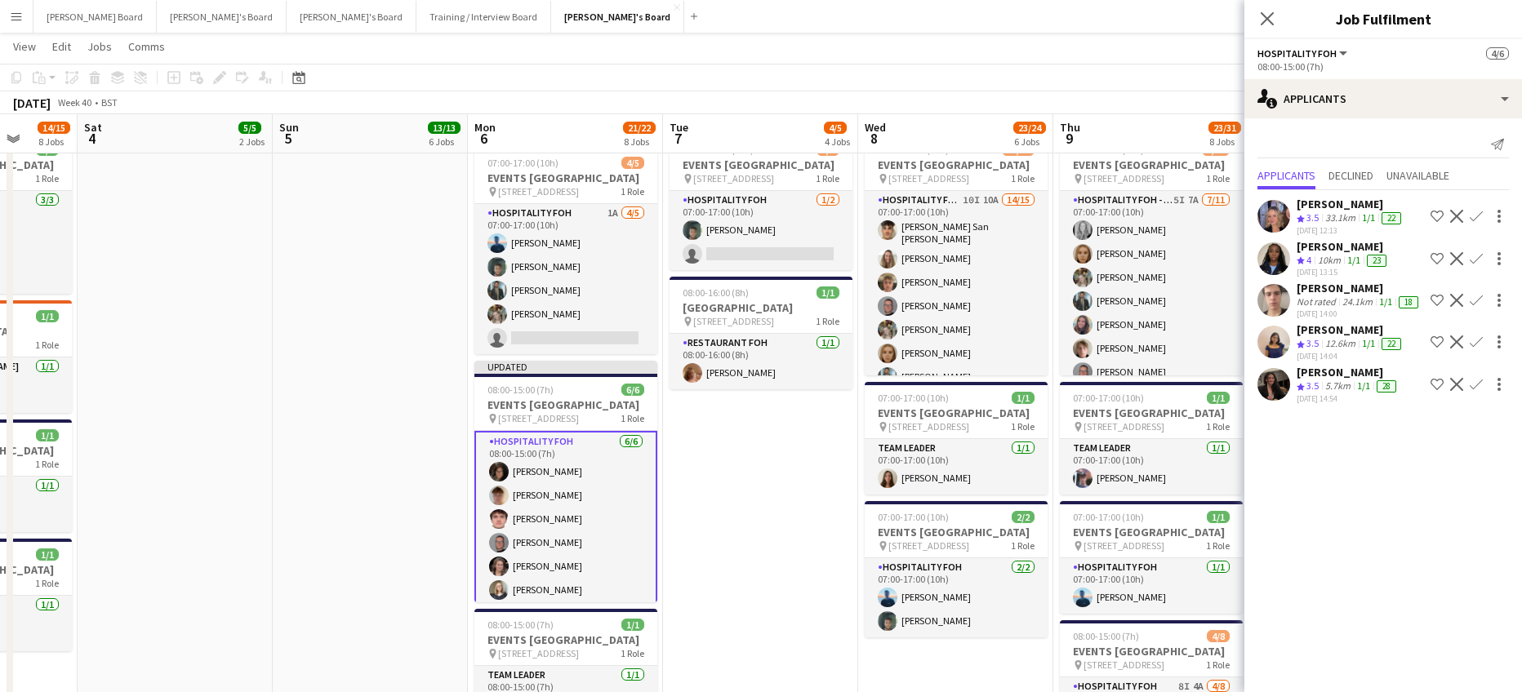
drag, startPoint x: 754, startPoint y: 532, endPoint x: 762, endPoint y: 529, distance: 9.6
click at [757, 533] on app-date-cell "08:00-16:00 (8h) 1/1 pin Woking, GU21 4YH 1 Role Kitchen Porter 1/1 08:00-16:00…" at bounding box center [760, 358] width 195 height 1645
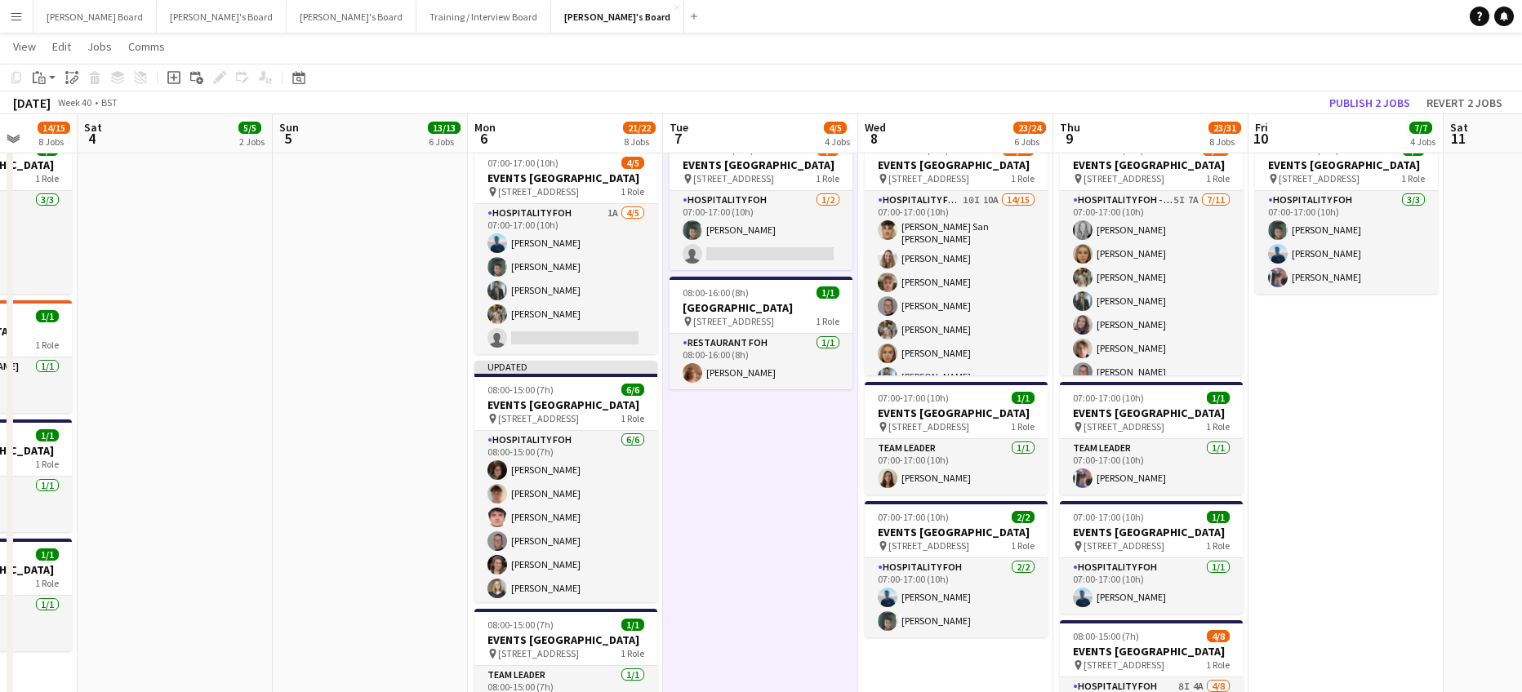
scroll to position [0, 505]
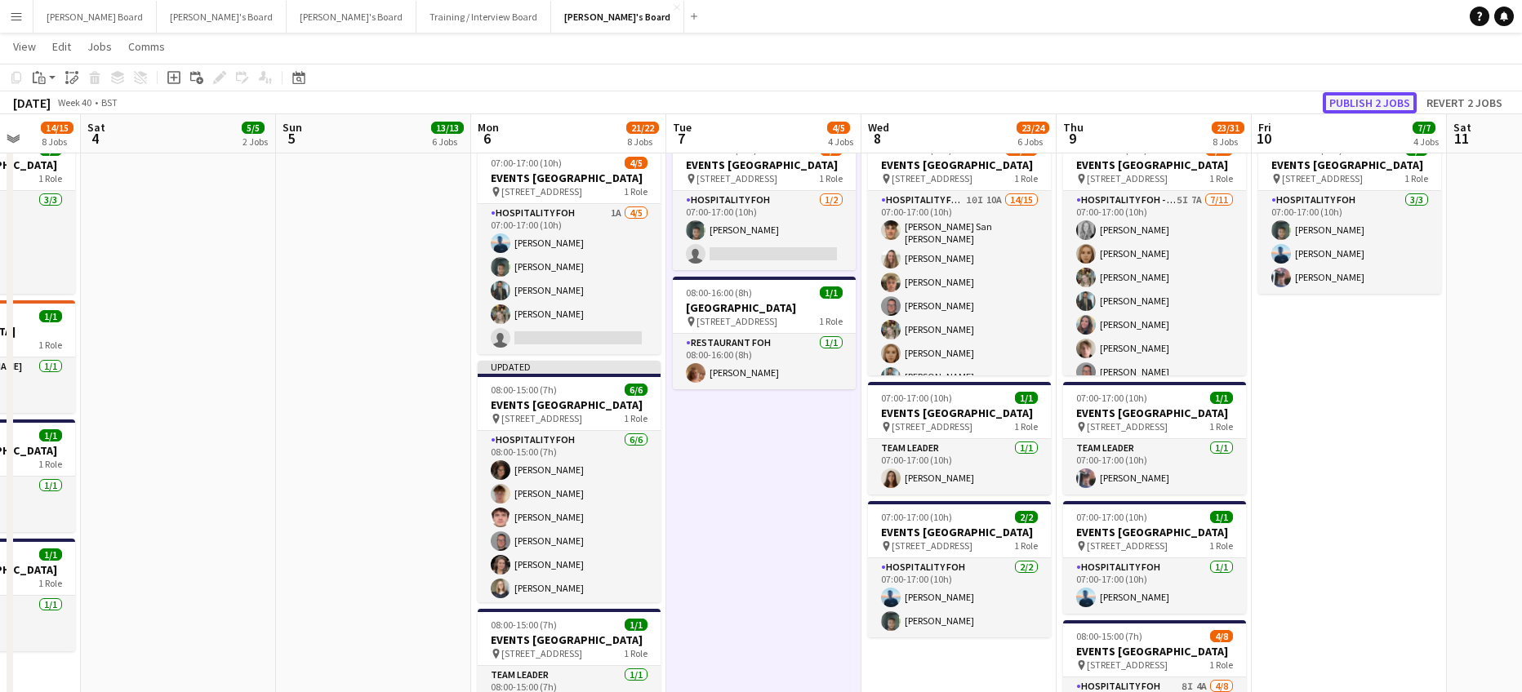
click at [1347, 99] on button "Publish 2 jobs" at bounding box center [1370, 102] width 94 height 21
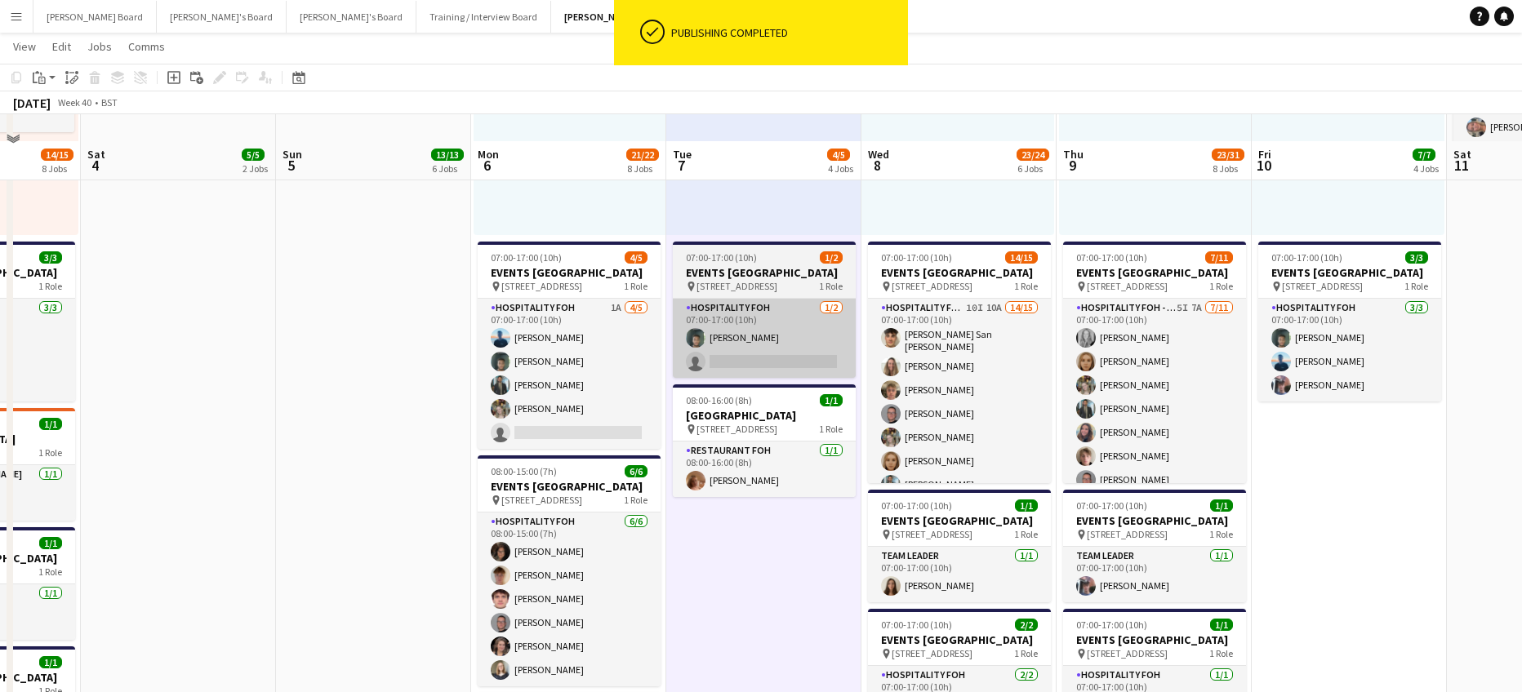
scroll to position [980, 0]
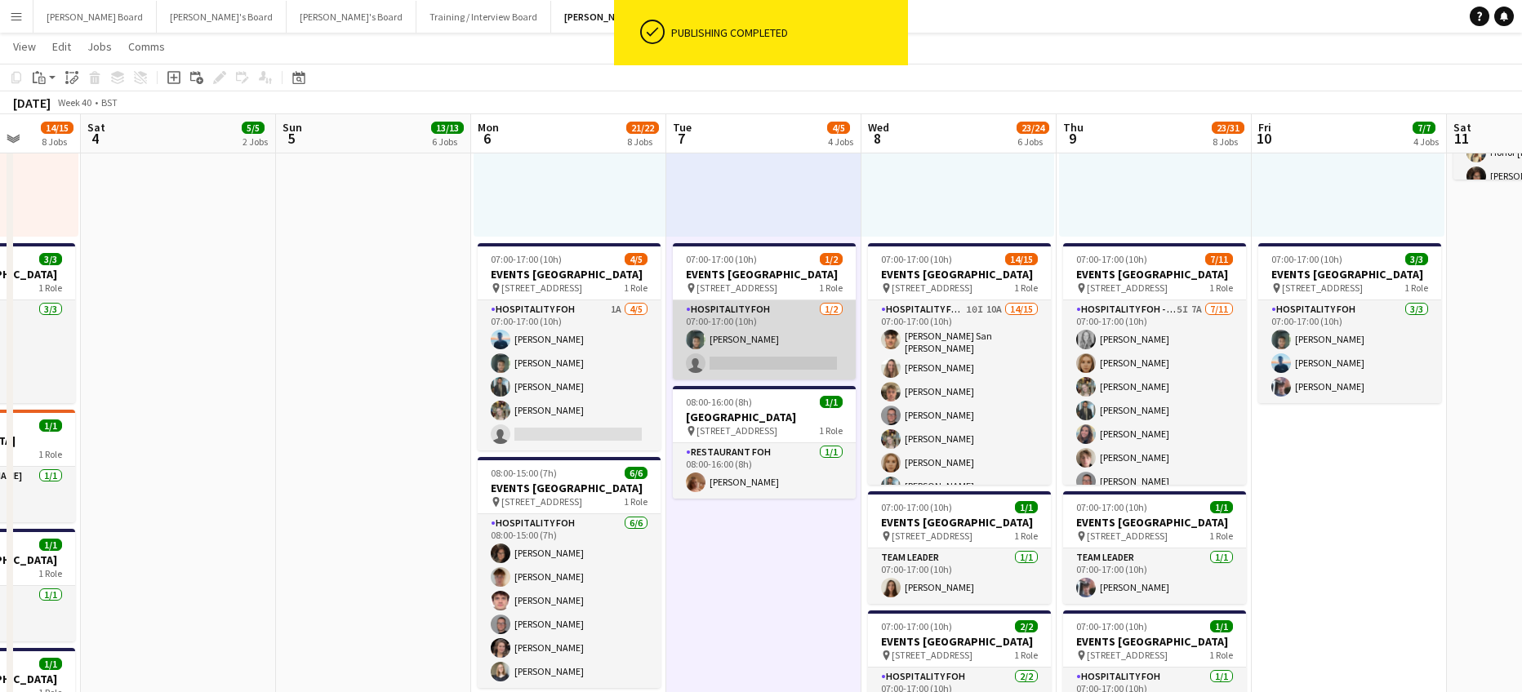
click at [810, 372] on app-card-role "Hospitality FOH 1/2 07:00-17:00 (10h) Harrison Clarke single-neutral-actions" at bounding box center [764, 339] width 183 height 79
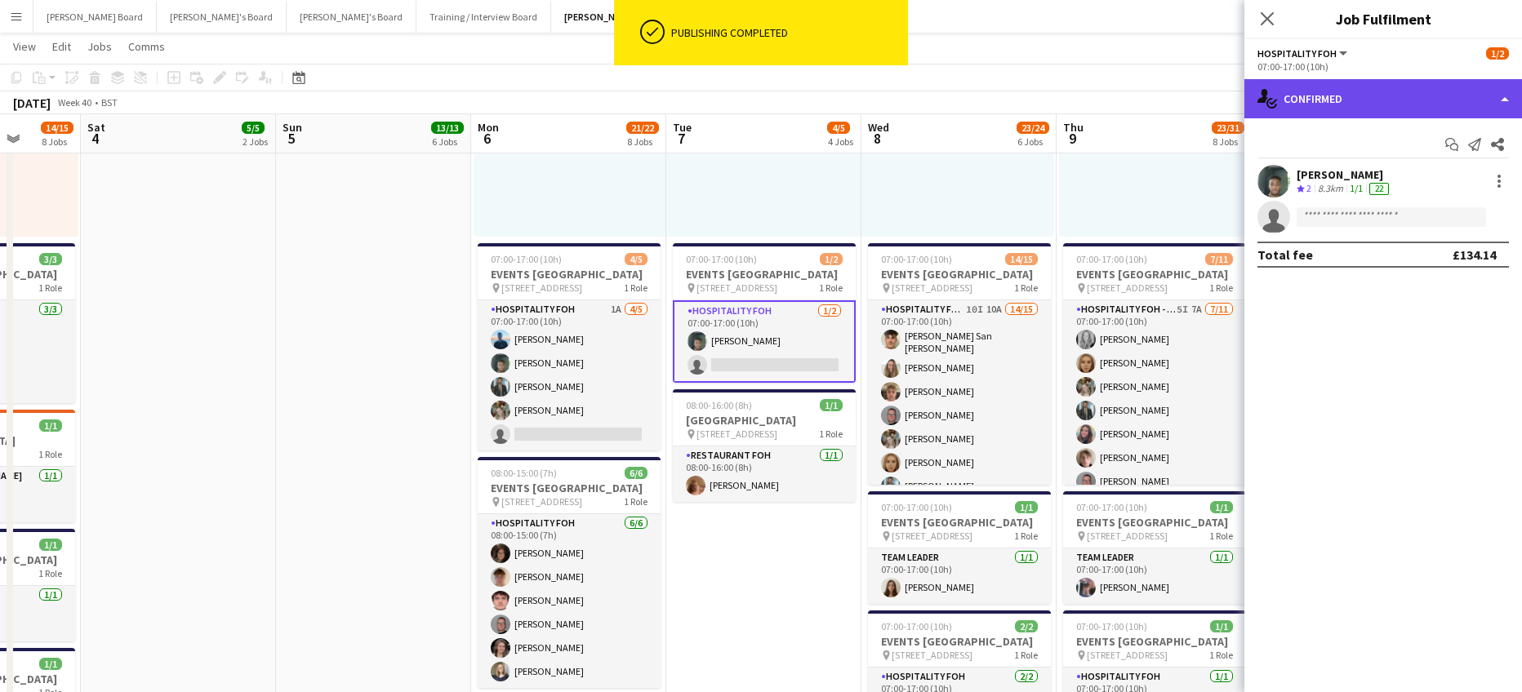
click at [1425, 87] on div "single-neutral-actions-check-2 Confirmed" at bounding box center [1383, 98] width 278 height 39
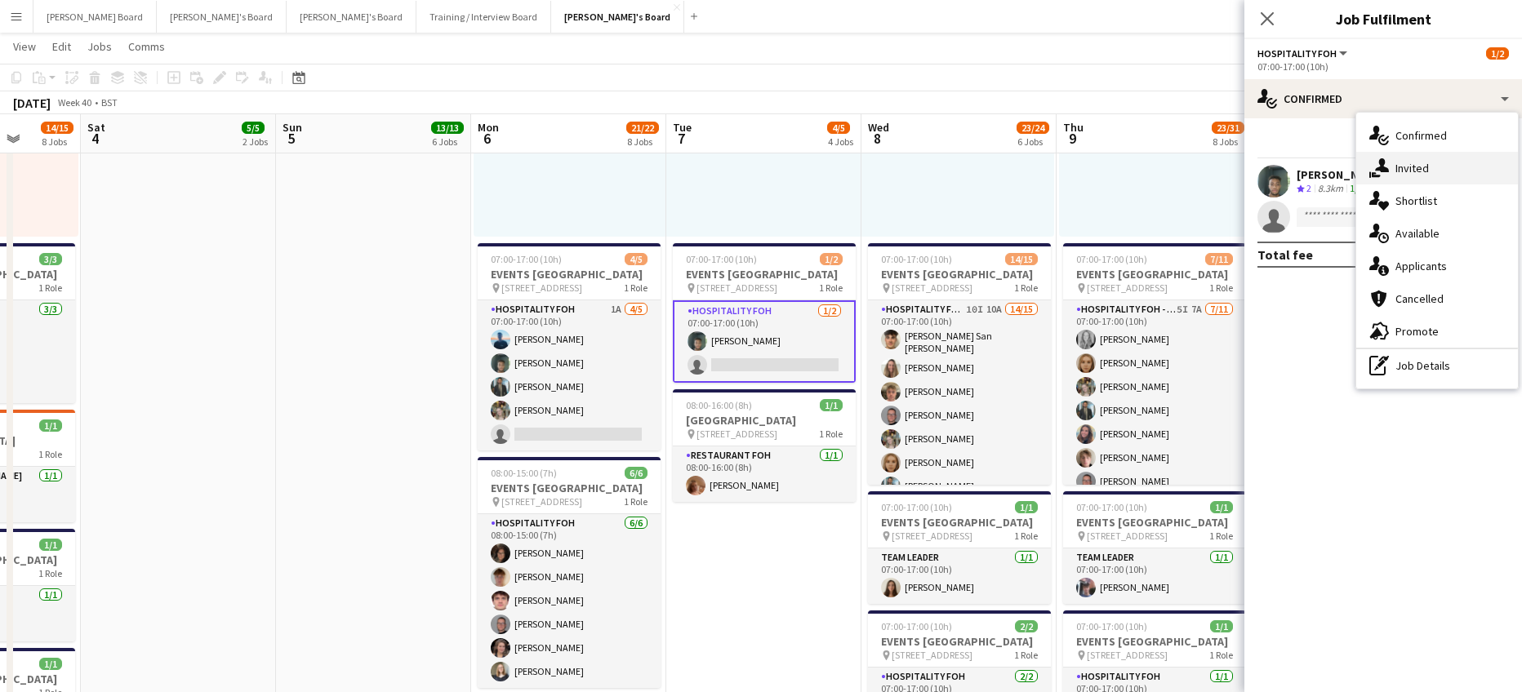
click at [1431, 166] on div "single-neutral-actions-share-1 Invited" at bounding box center [1437, 168] width 162 height 33
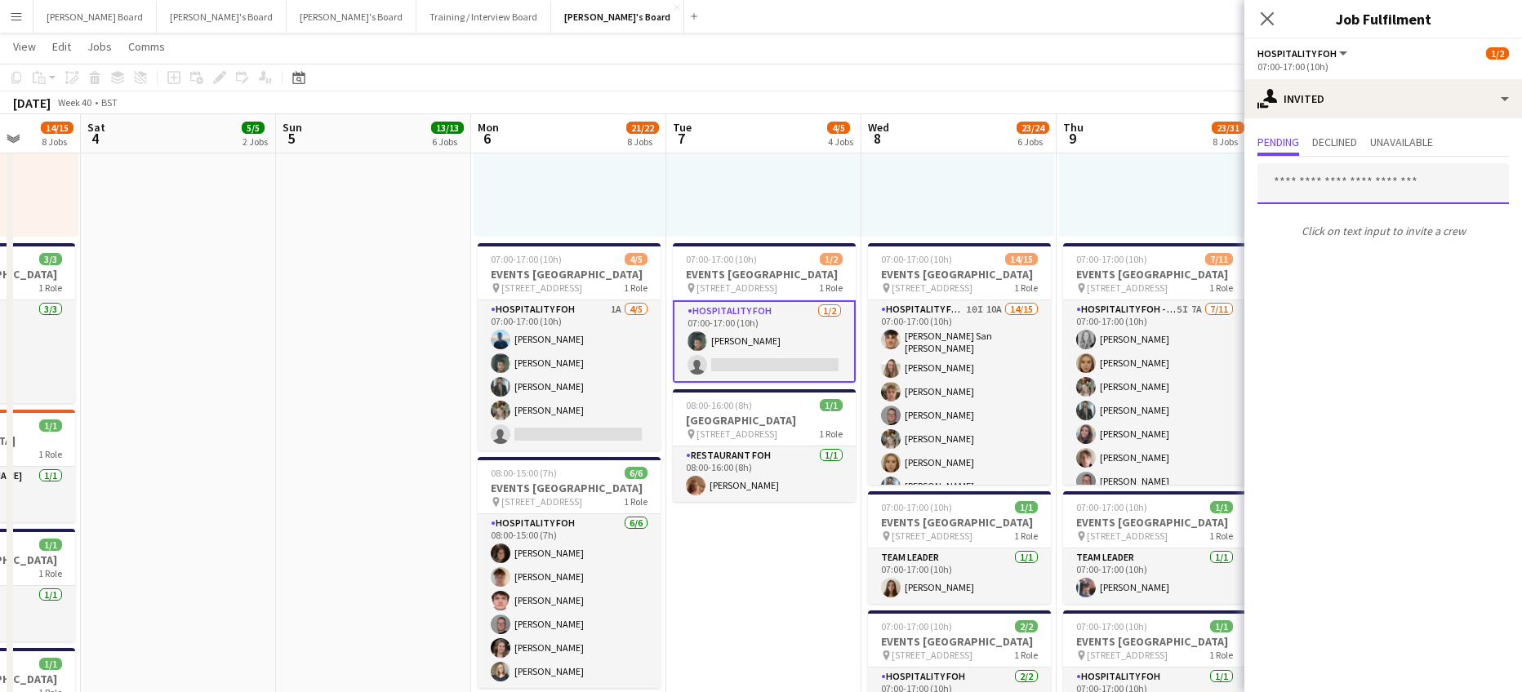
click at [1372, 179] on input "text" at bounding box center [1382, 183] width 251 height 41
click at [1167, 221] on div "08:00-16:00 (8h) 1/1 pin Woking, GU21 4YH 1 Role Barista [DATE] 08:00-16:00 (8h…" at bounding box center [1155, 110] width 192 height 253
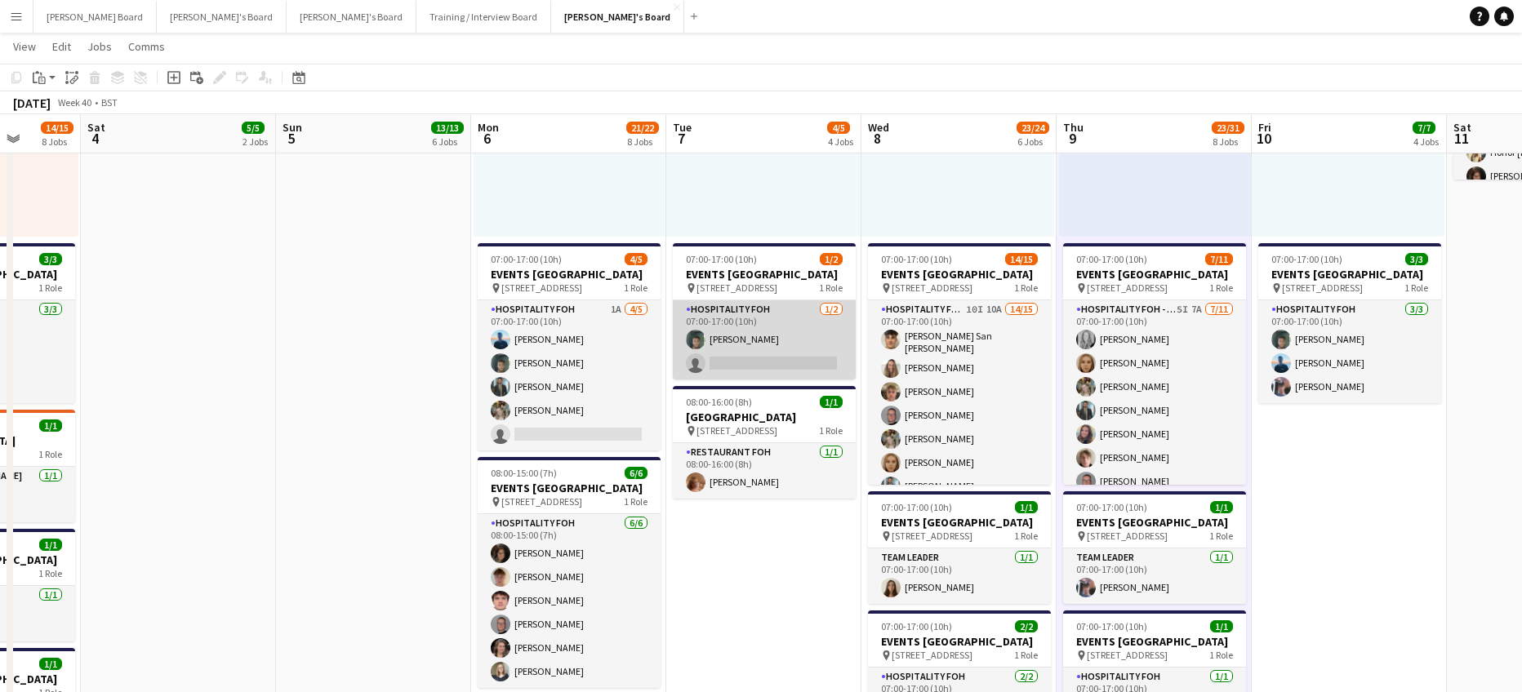
click at [807, 370] on app-card-role "Hospitality FOH 1/2 07:00-17:00 (10h) Harrison Clarke single-neutral-actions" at bounding box center [764, 339] width 183 height 79
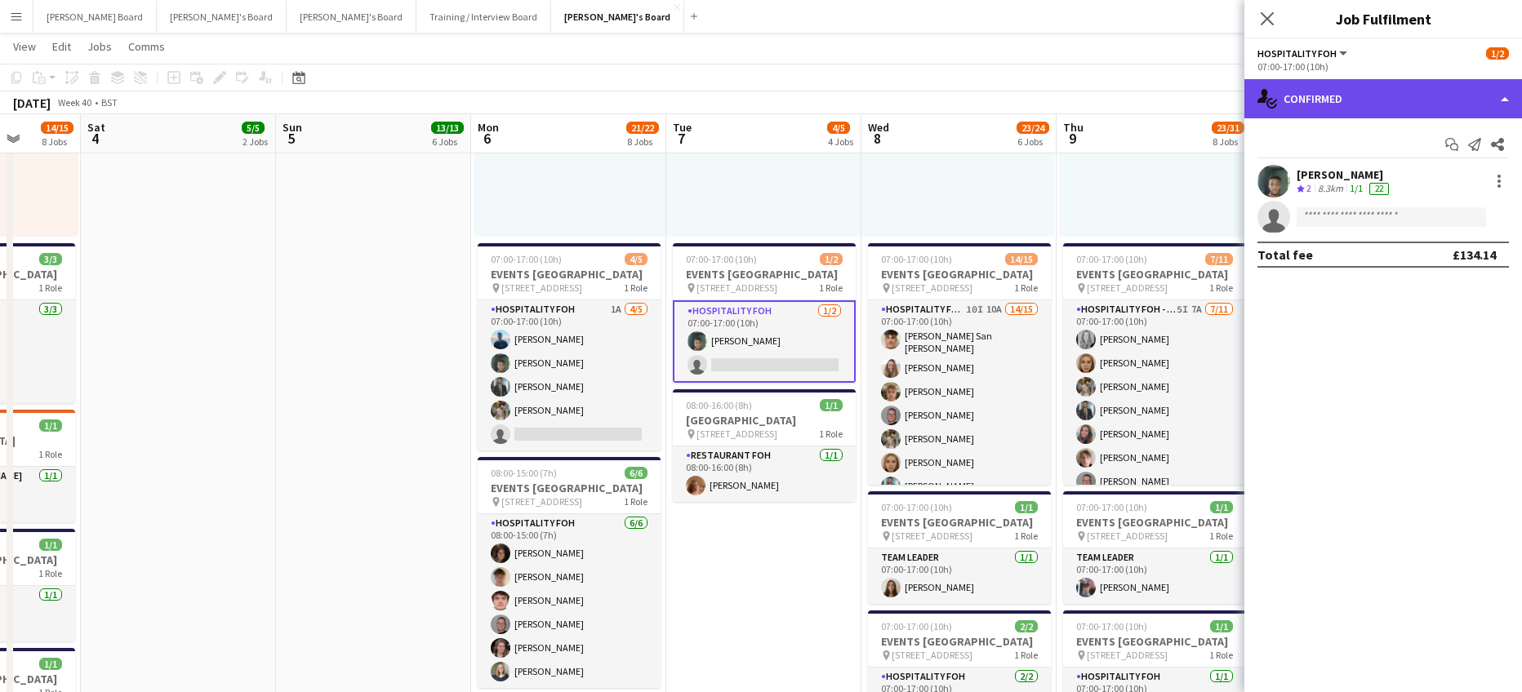
click at [1398, 90] on div "single-neutral-actions-check-2 Confirmed" at bounding box center [1383, 98] width 278 height 39
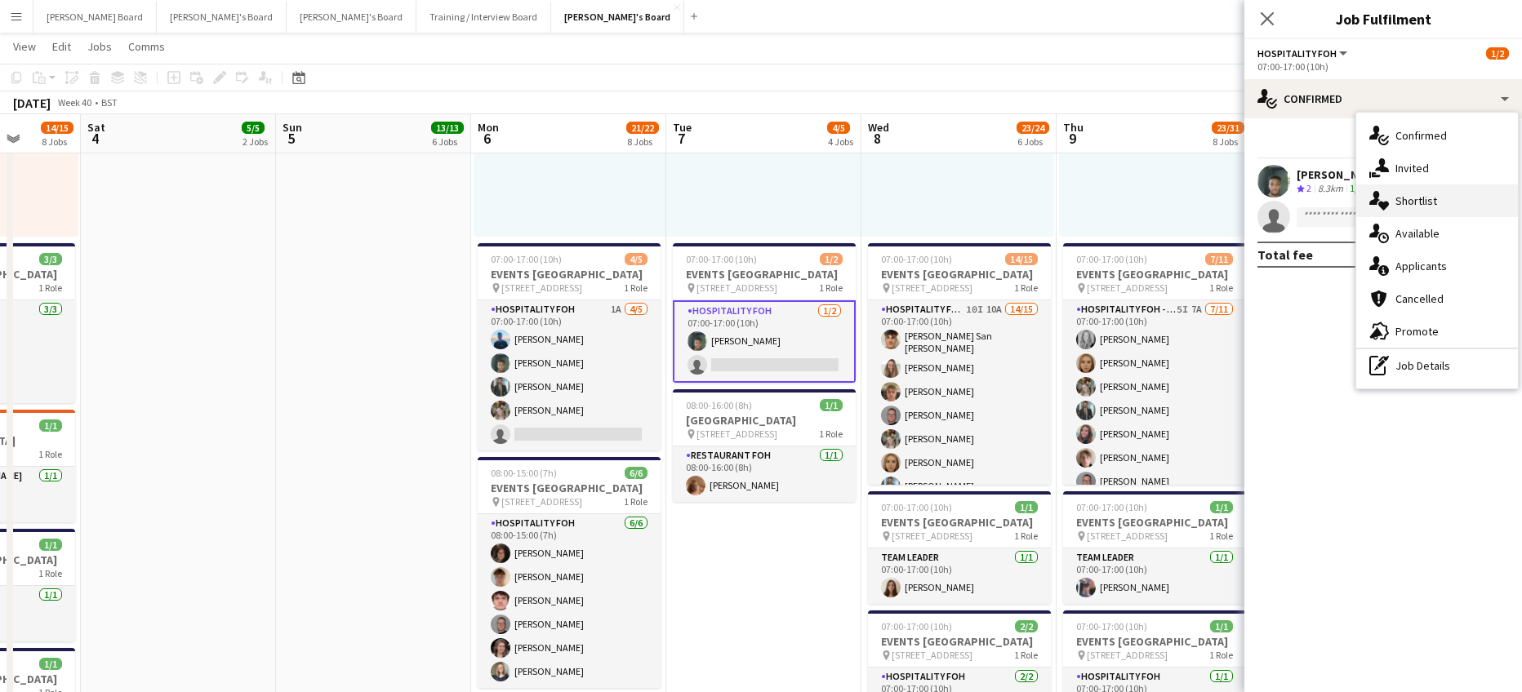
click at [1425, 202] on span "Shortlist" at bounding box center [1416, 200] width 42 height 15
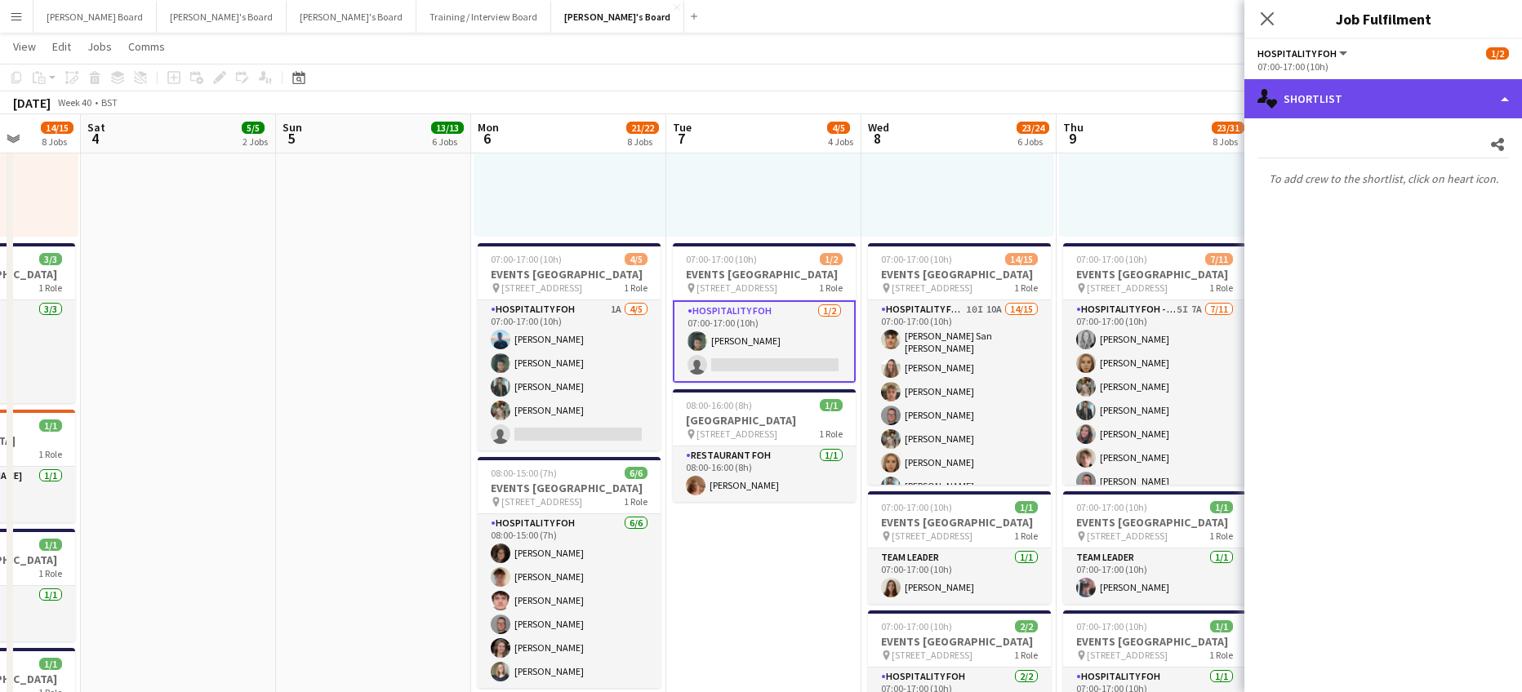
click at [1370, 87] on div "single-neutral-actions-heart Shortlist" at bounding box center [1383, 98] width 278 height 39
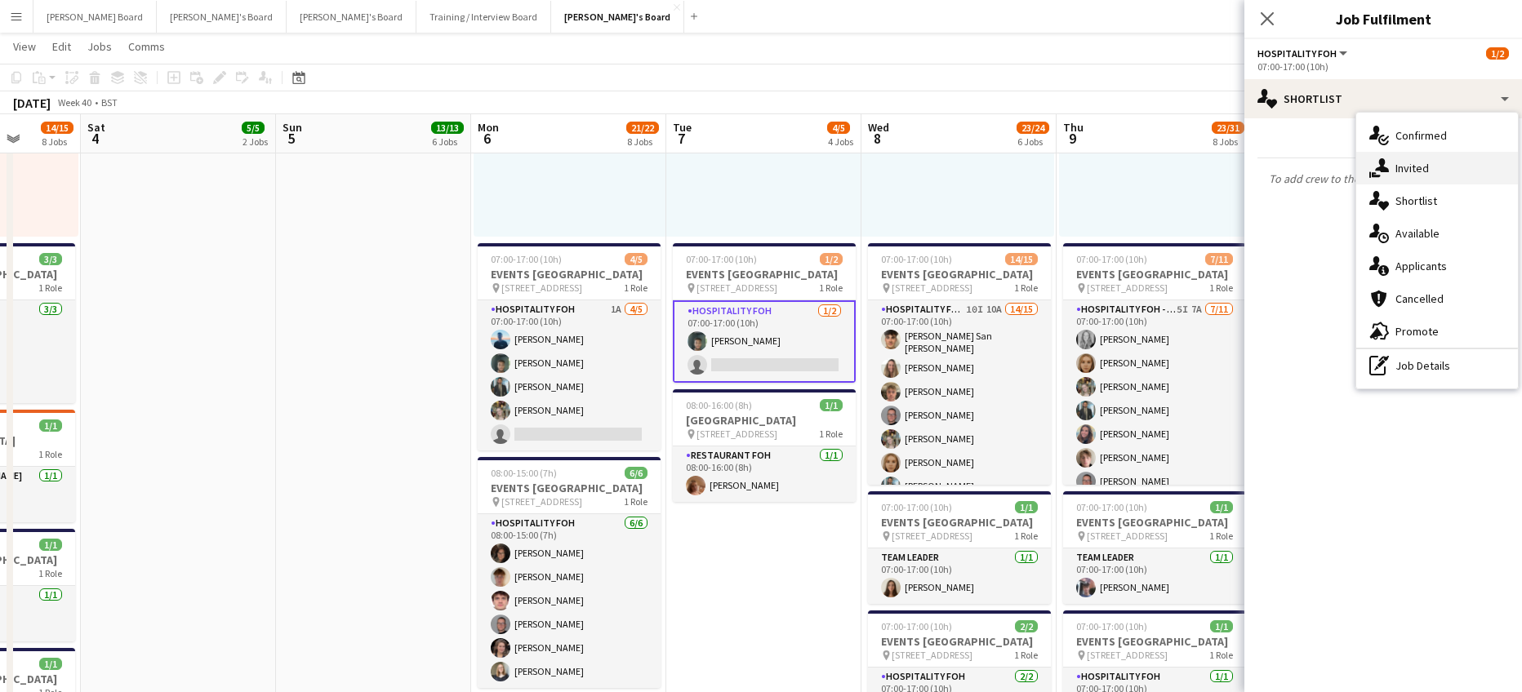
click at [1408, 155] on div "single-neutral-actions-share-1 Invited" at bounding box center [1437, 168] width 162 height 33
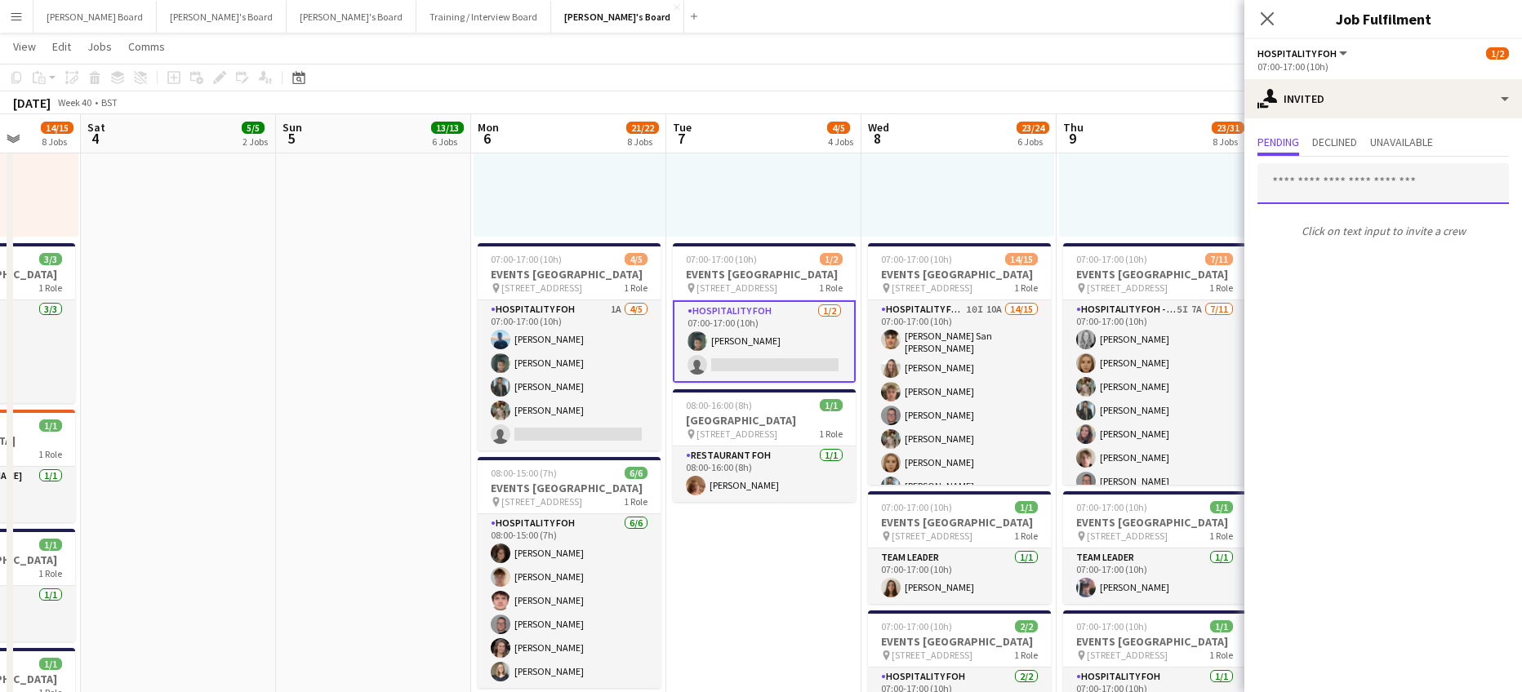
click at [1365, 170] on input "text" at bounding box center [1382, 183] width 251 height 41
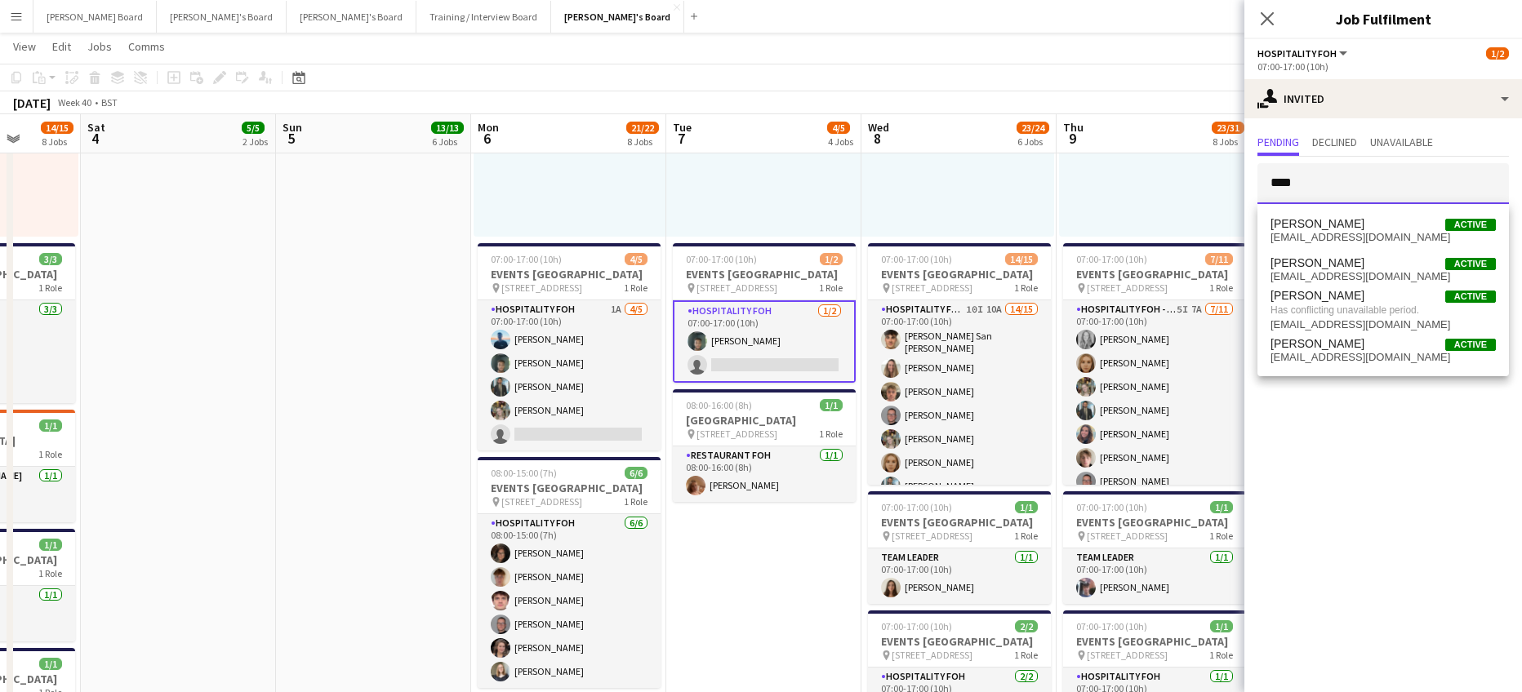
click at [1329, 189] on input "****" at bounding box center [1382, 183] width 251 height 41
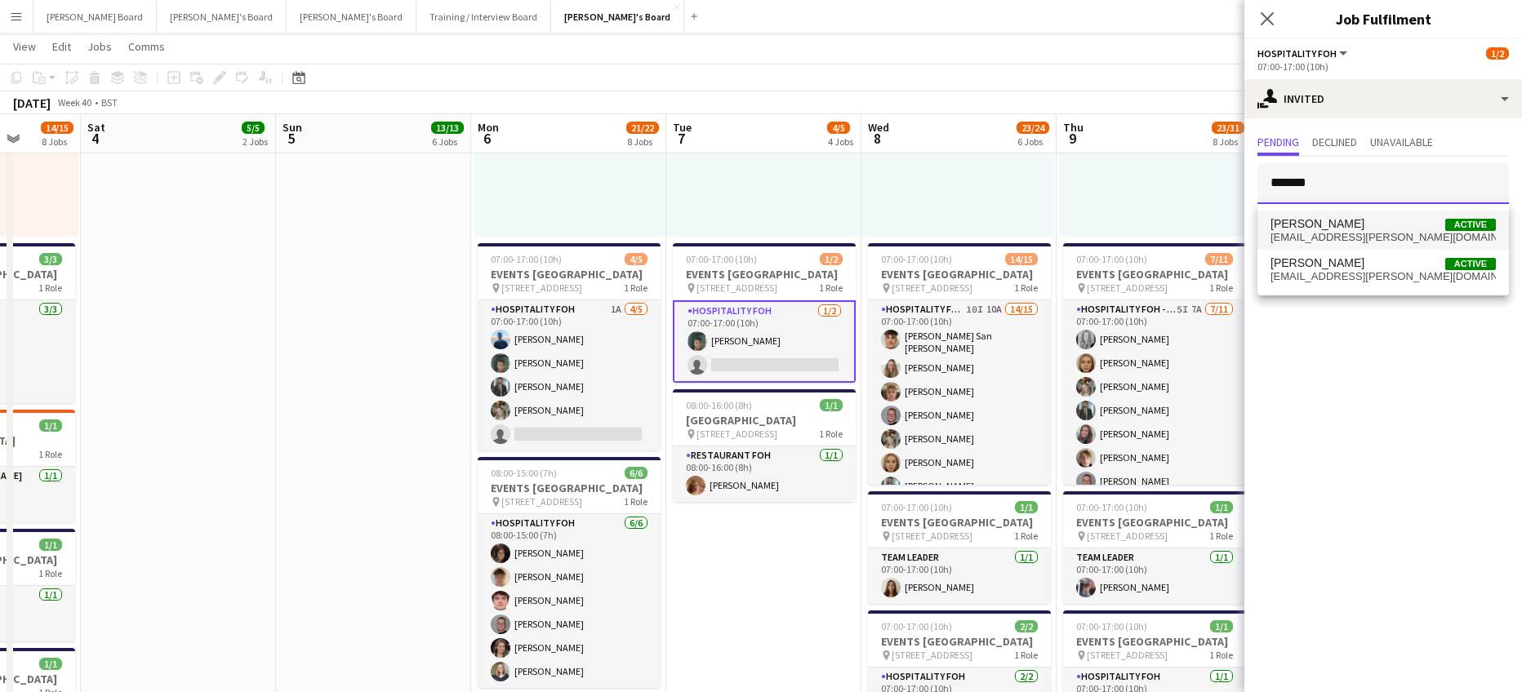
type input "*******"
click at [1374, 239] on span "megan.lj.ellis@gmail.com" at bounding box center [1382, 237] width 225 height 13
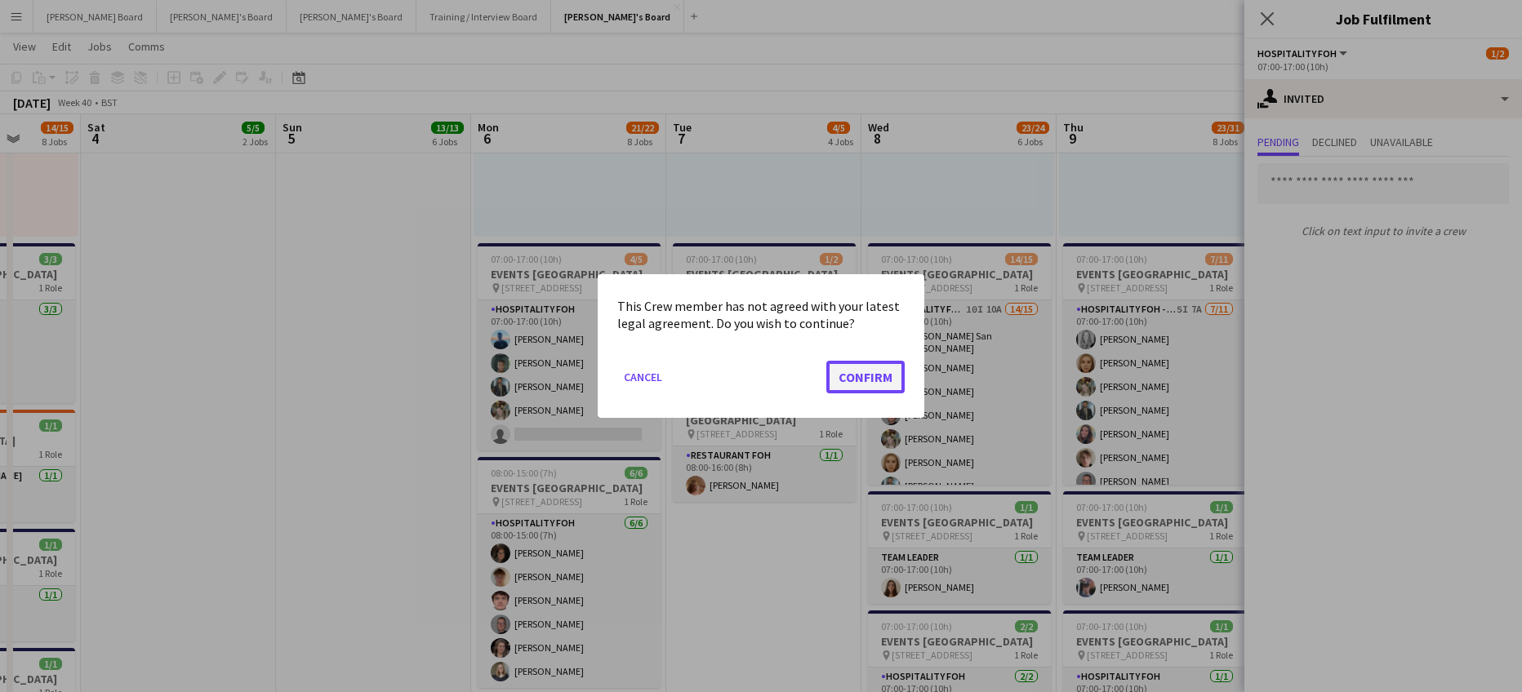
click at [858, 363] on button "Confirm" at bounding box center [865, 377] width 78 height 33
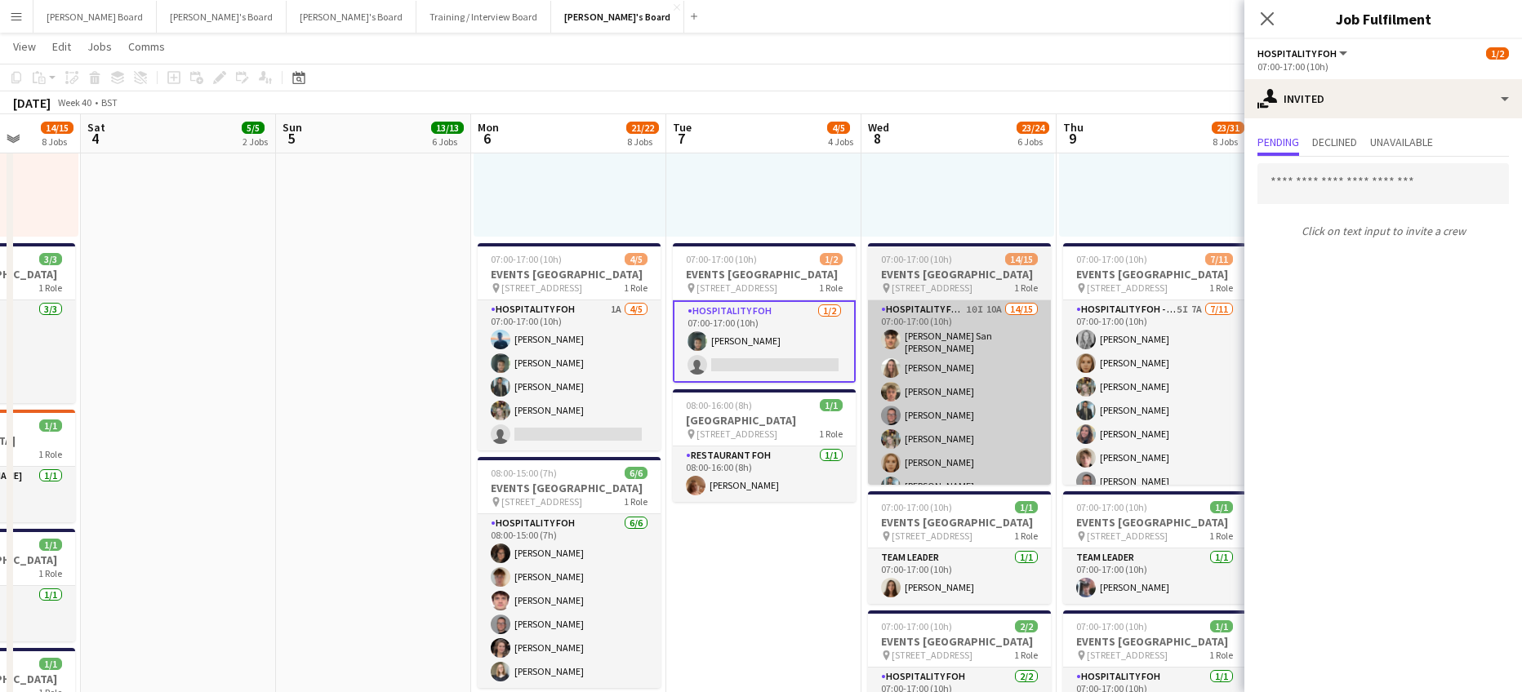
scroll to position [980, 0]
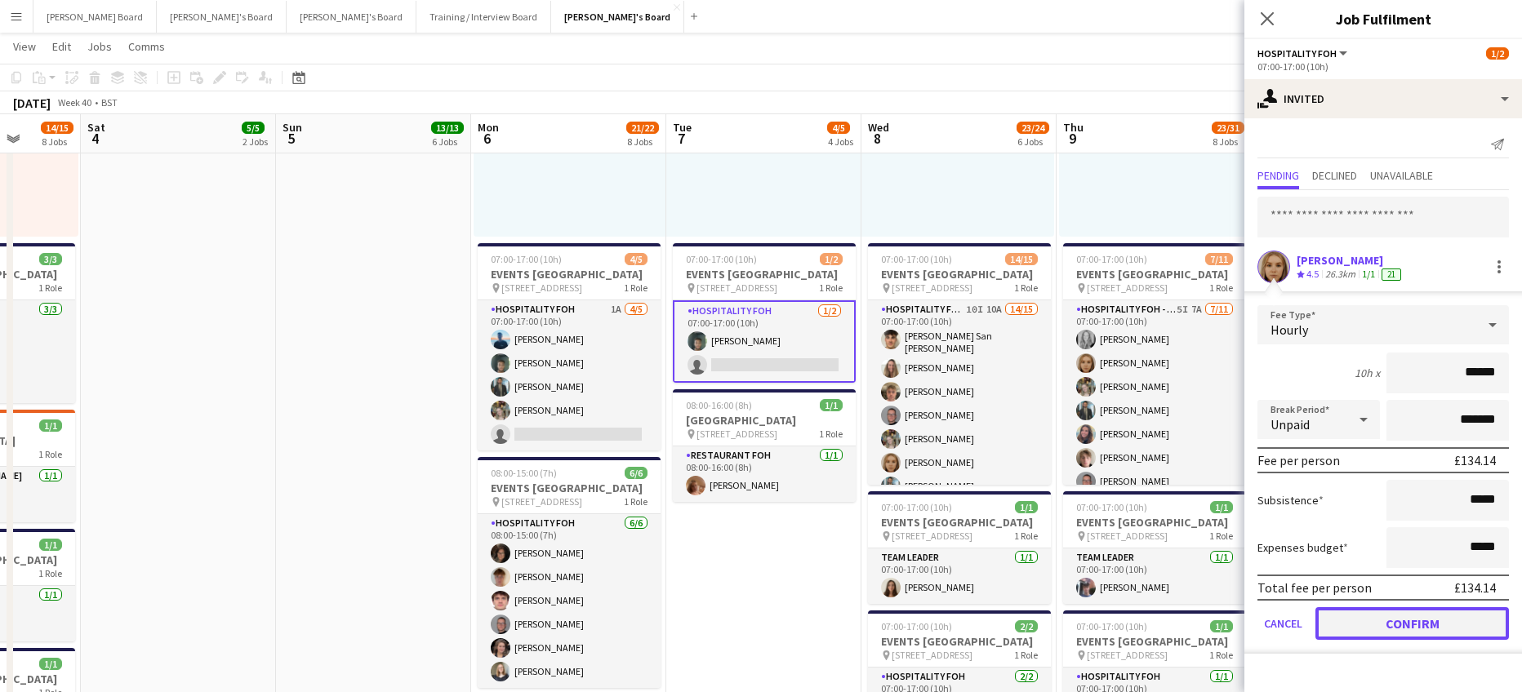
click at [1409, 620] on button "Confirm" at bounding box center [1411, 623] width 193 height 33
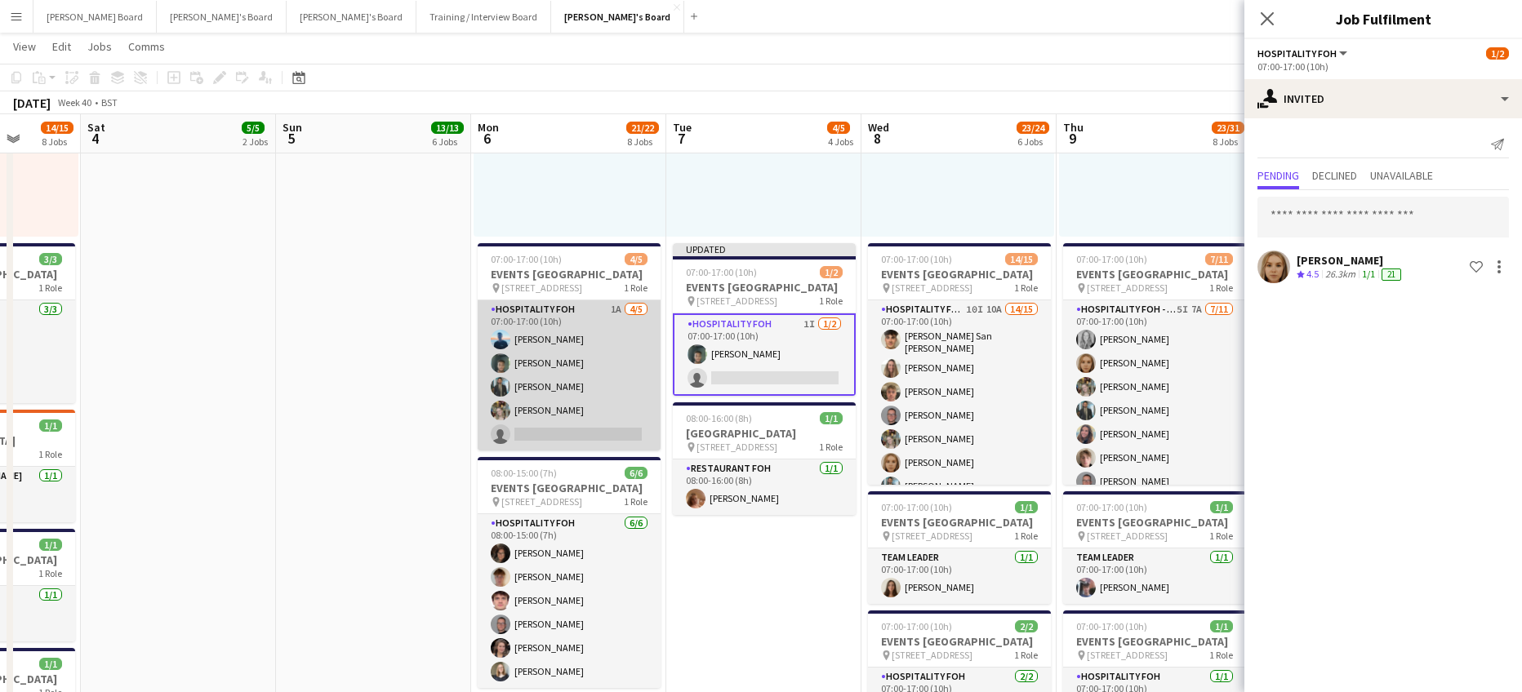
click at [620, 433] on app-card-role "Hospitality FOH 1A 4/5 07:00-17:00 (10h) Daniel de Caestecker Harrison Clarke M…" at bounding box center [569, 375] width 183 height 150
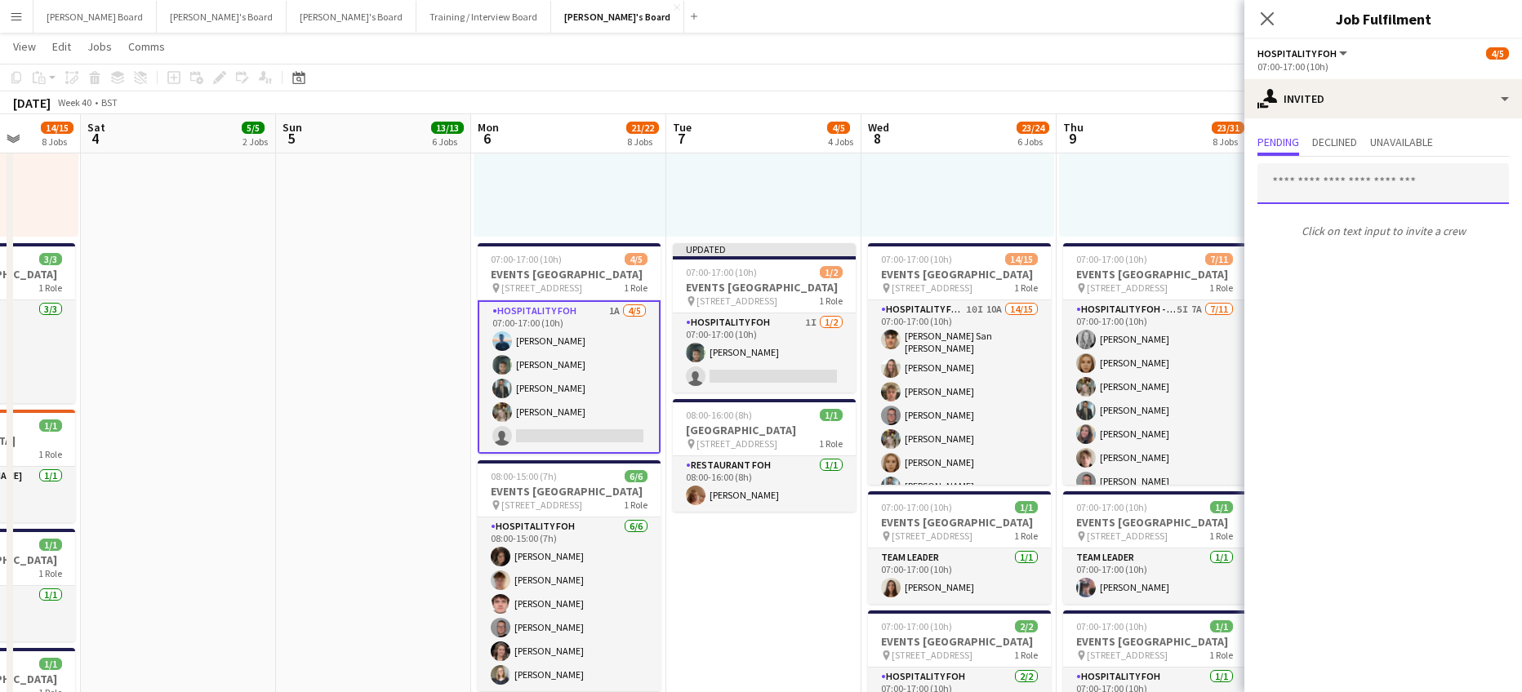
click at [1304, 187] on input "text" at bounding box center [1382, 183] width 251 height 41
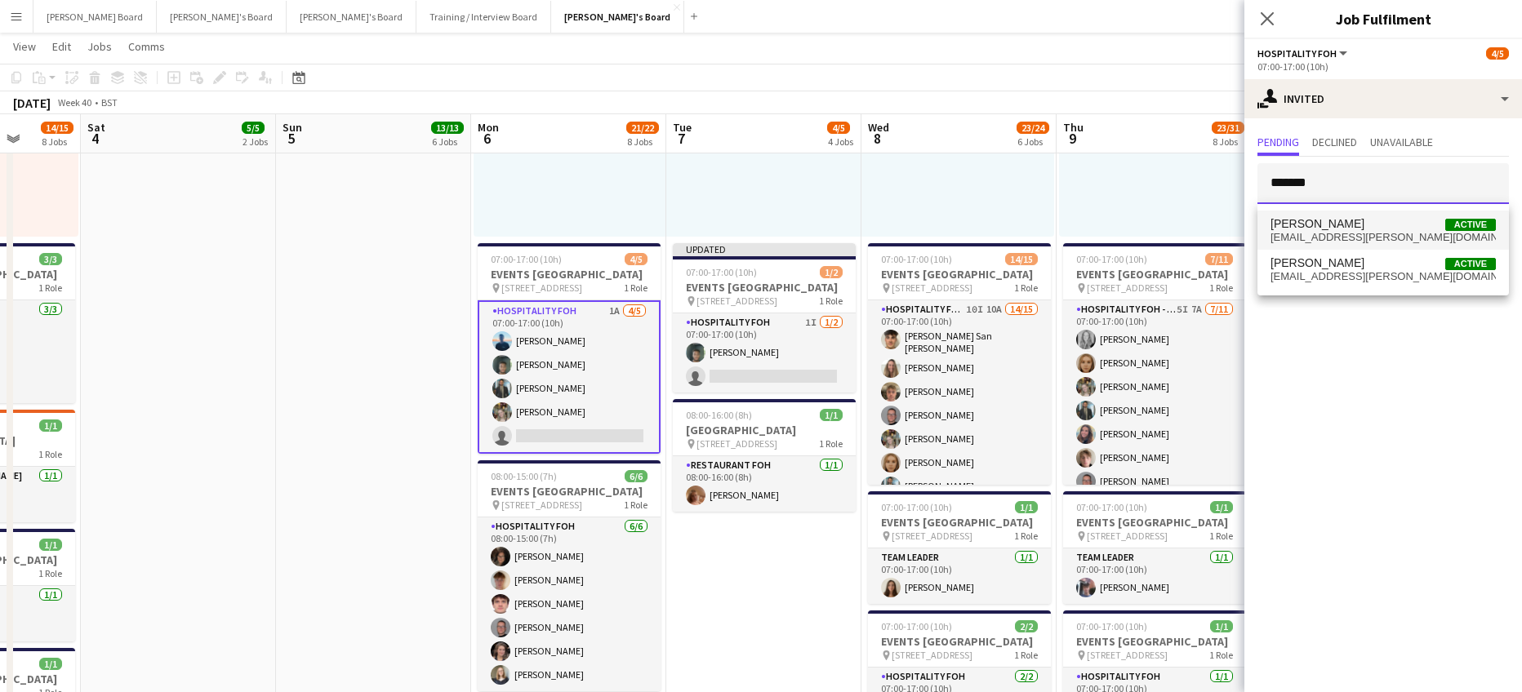
type input "*******"
click at [1328, 231] on span "megan.lj.ellis@gmail.com" at bounding box center [1382, 237] width 225 height 13
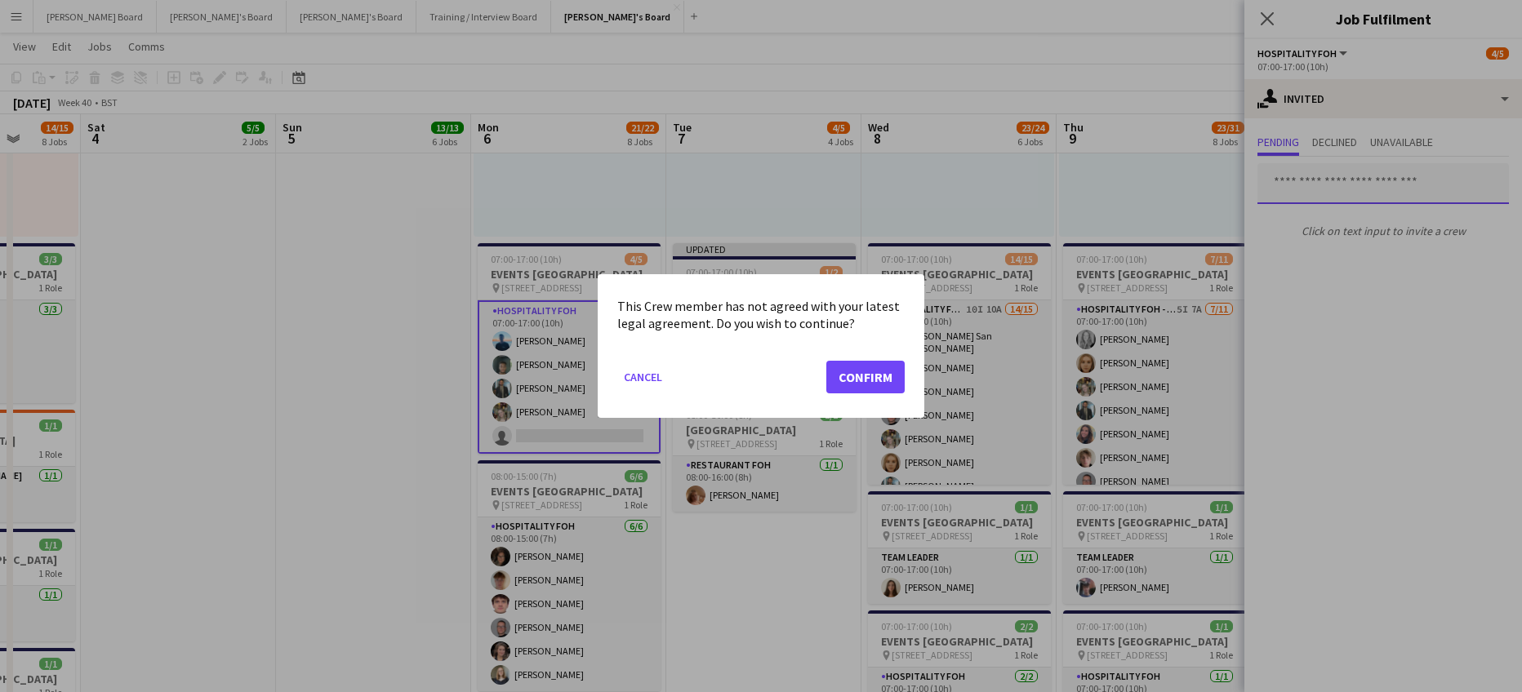
scroll to position [0, 0]
click at [870, 375] on button "Confirm" at bounding box center [865, 377] width 78 height 33
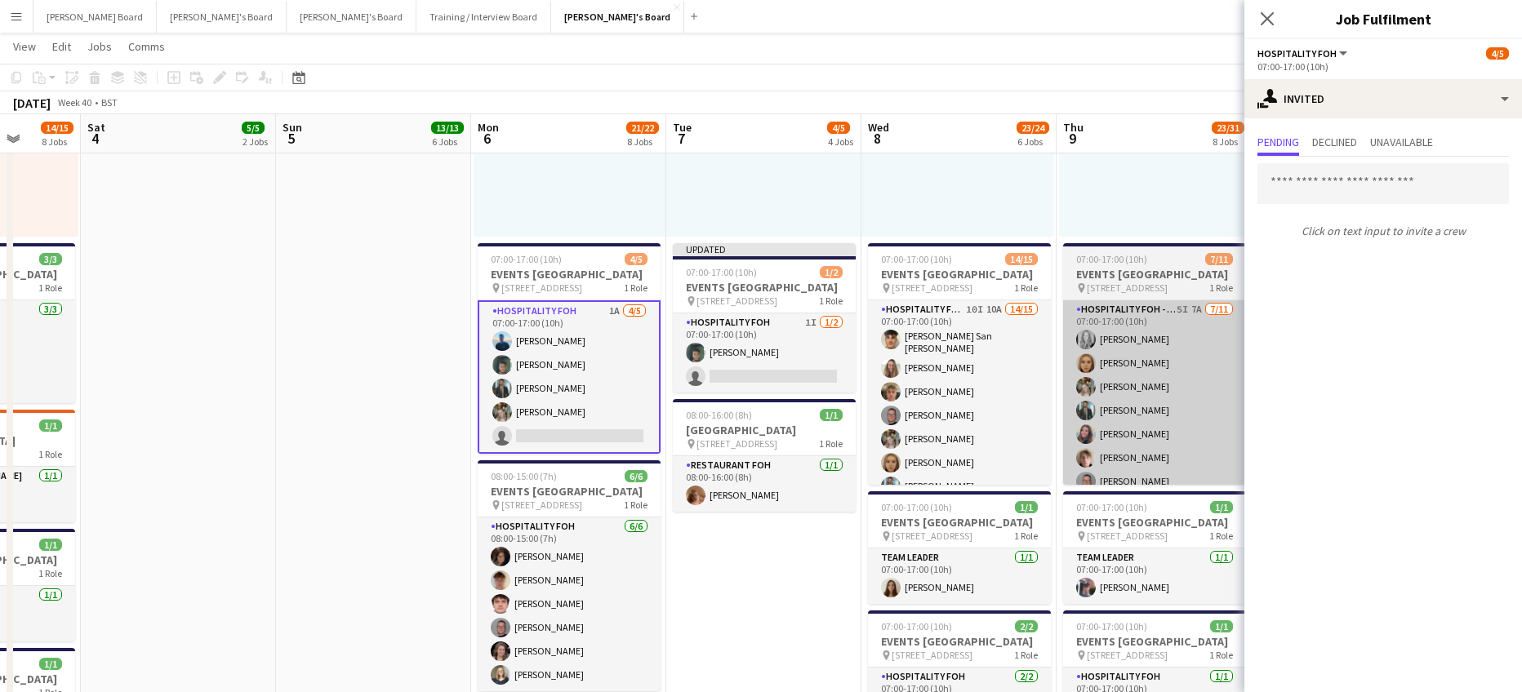
scroll to position [980, 0]
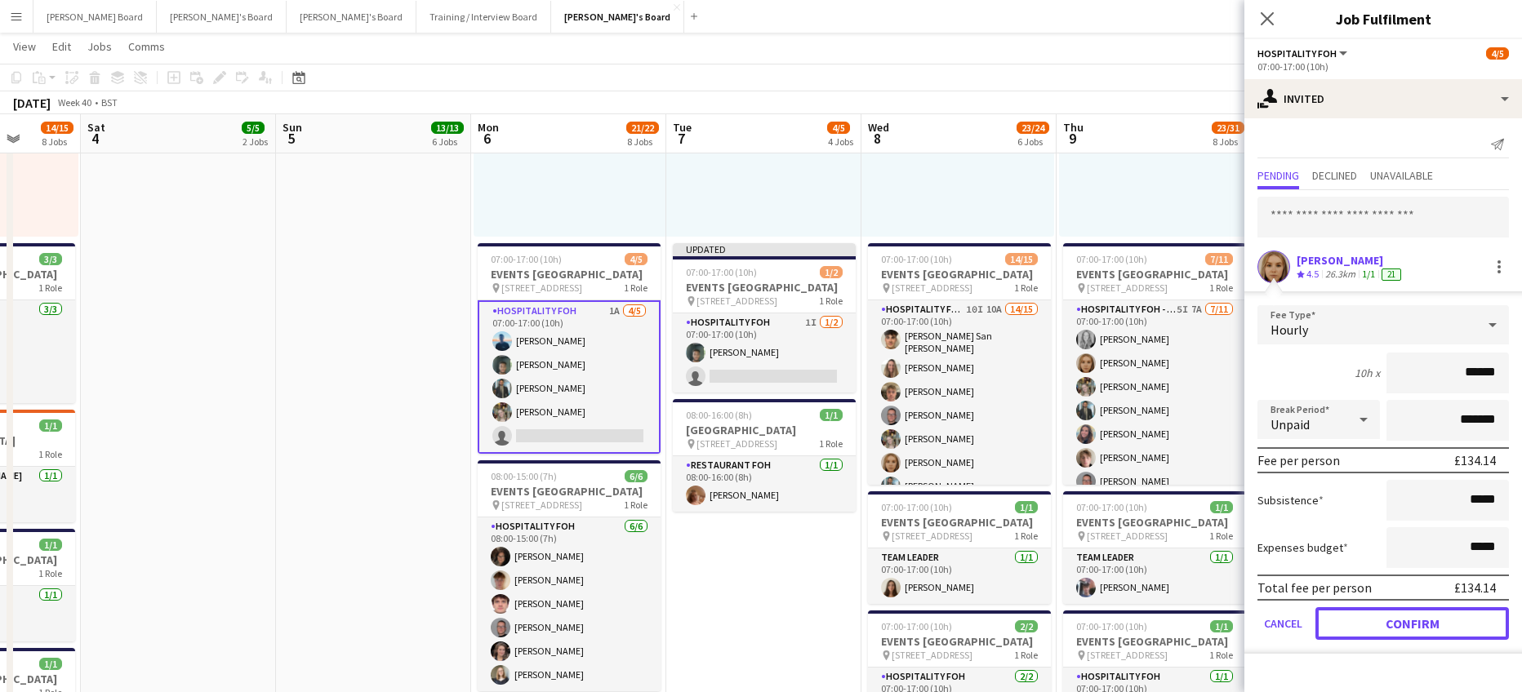
drag, startPoint x: 1397, startPoint y: 626, endPoint x: 1406, endPoint y: 616, distance: 13.9
click at [1398, 626] on button "Confirm" at bounding box center [1411, 623] width 193 height 33
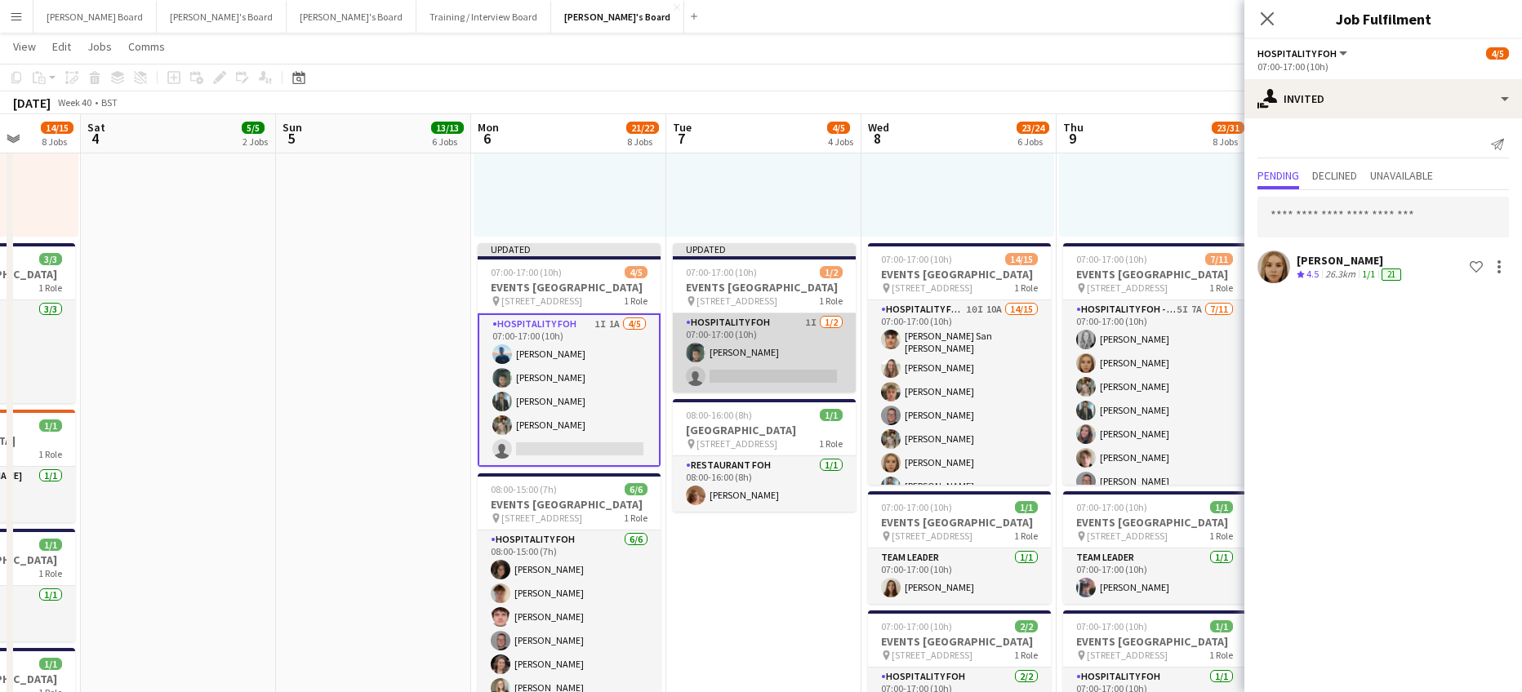
click at [785, 356] on app-card-role "Hospitality FOH 1I 1/2 07:00-17:00 (10h) Harrison Clarke single-neutral-actions" at bounding box center [764, 352] width 183 height 79
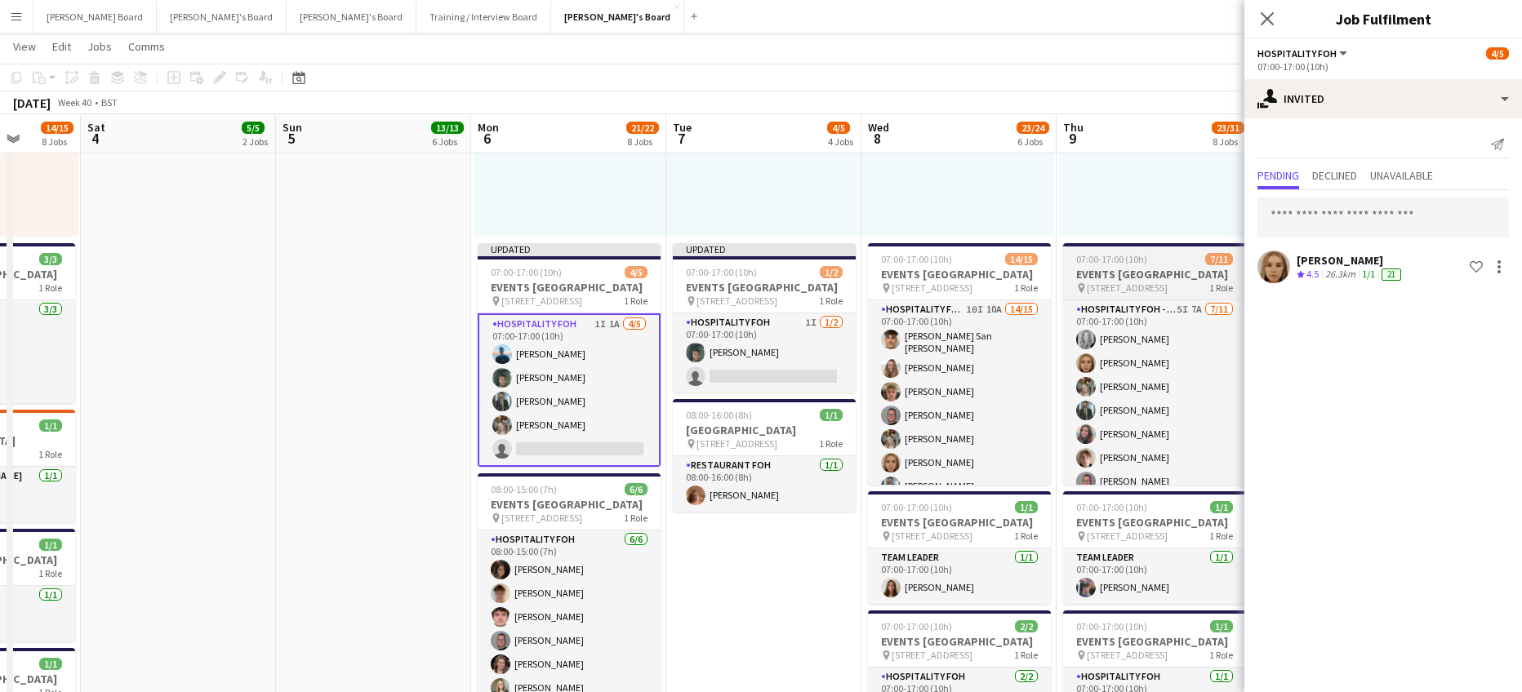
scroll to position [0, 504]
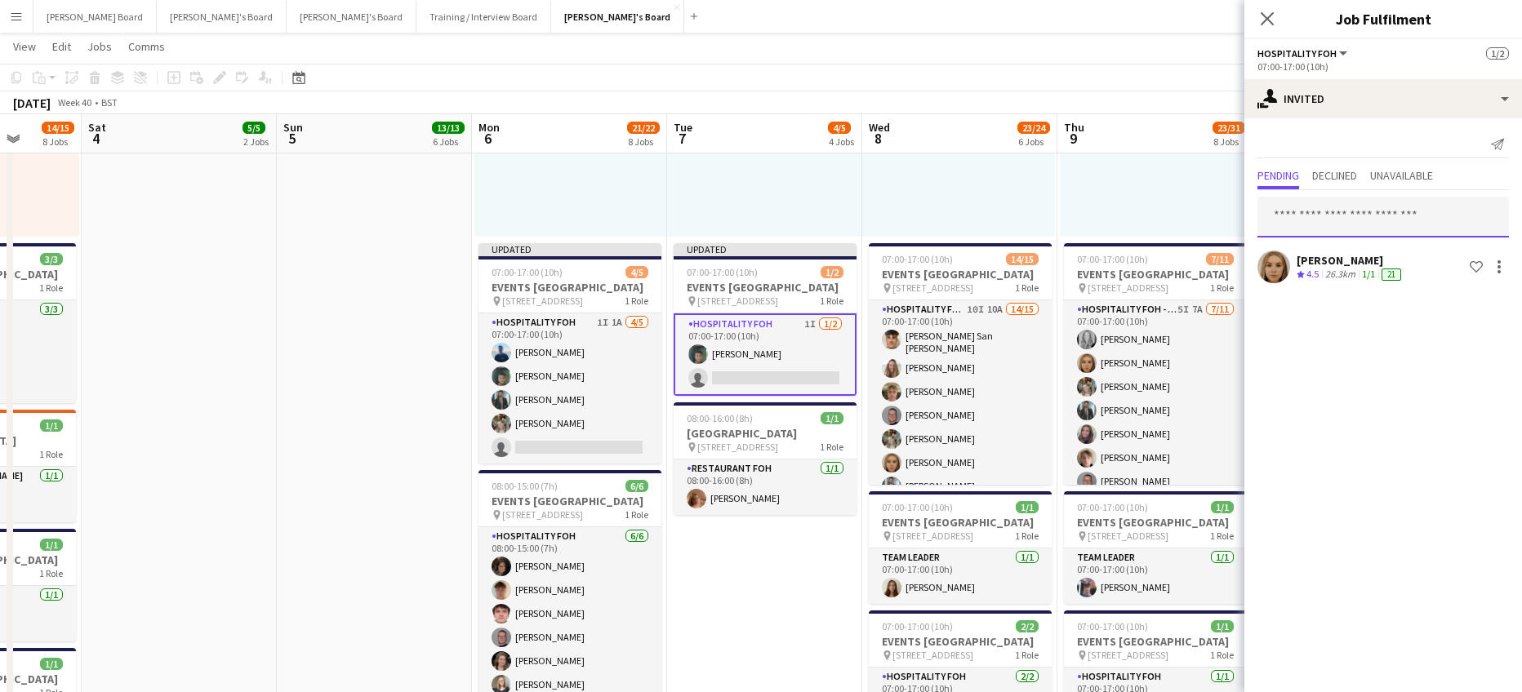
click at [1412, 216] on input "text" at bounding box center [1382, 217] width 251 height 41
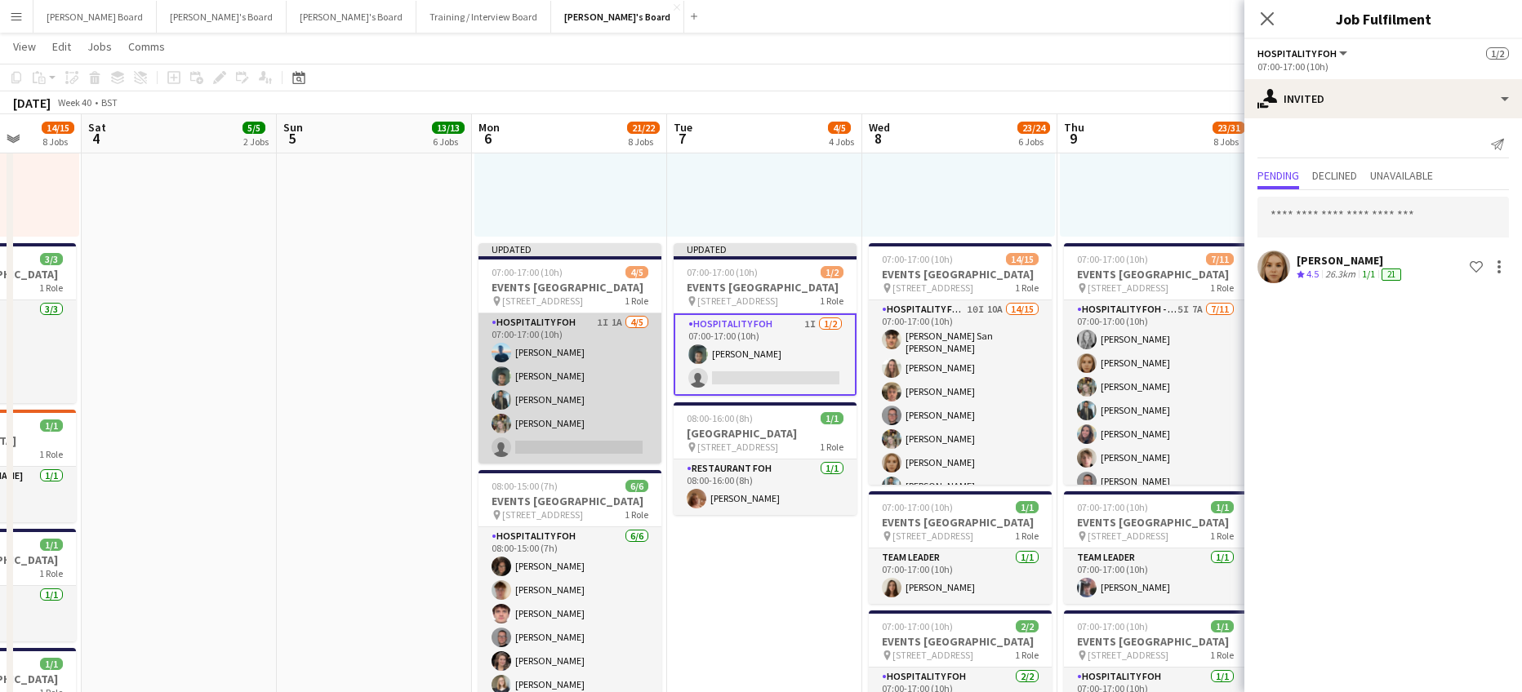
click at [618, 437] on app-card-role "Hospitality FOH 1I 1A 4/5 07:00-17:00 (10h) Daniel de Caestecker Harrison Clark…" at bounding box center [569, 388] width 183 height 150
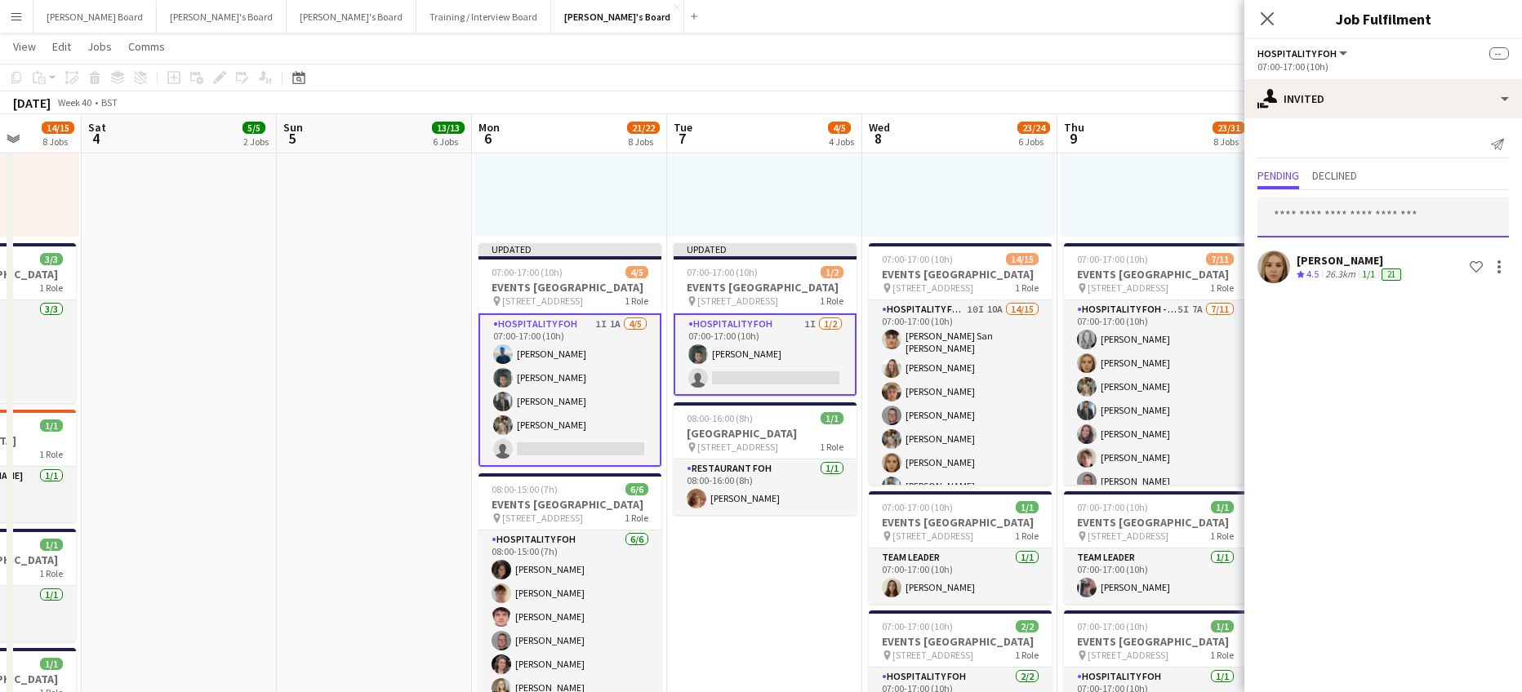
click at [1317, 207] on input "text" at bounding box center [1382, 217] width 251 height 41
type input "******"
click at [1312, 266] on span "brynlm@icloud.com" at bounding box center [1382, 271] width 225 height 13
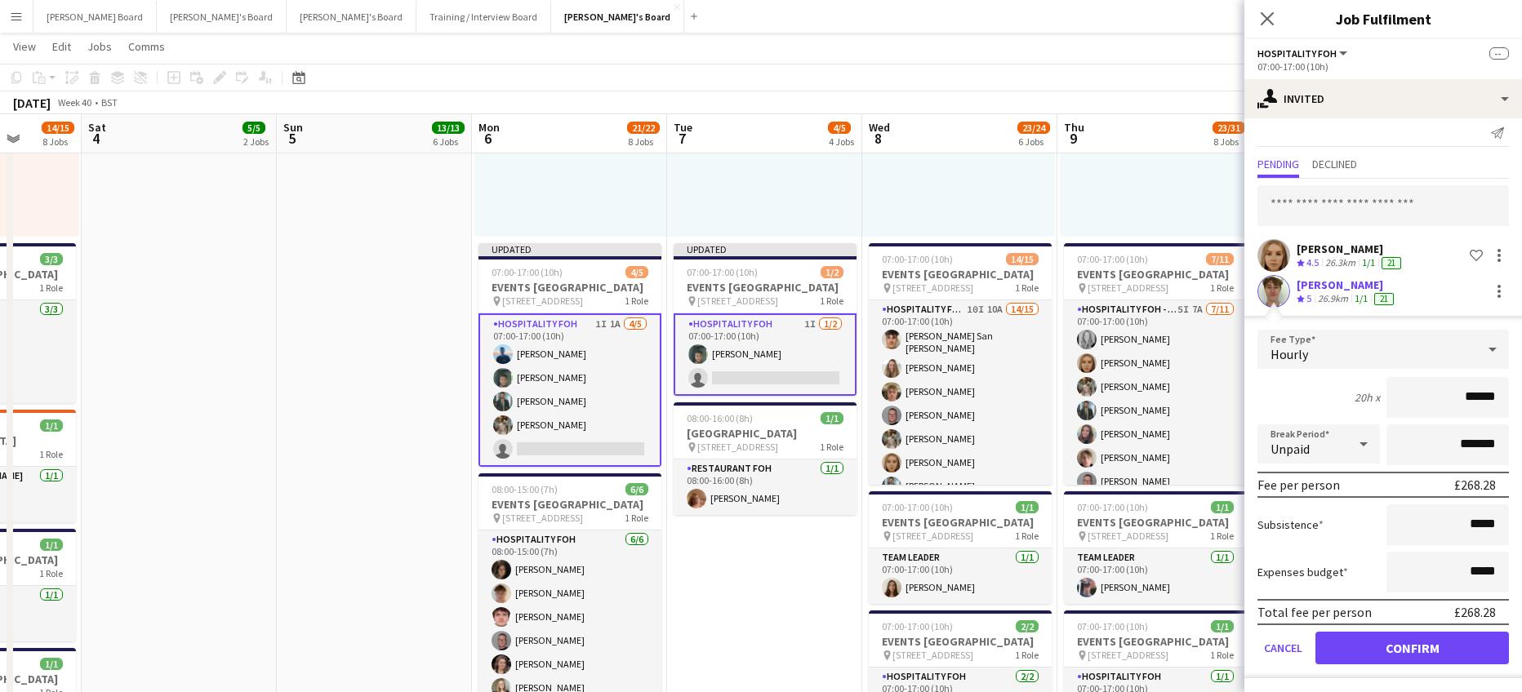
scroll to position [14, 0]
click at [1367, 663] on form "Fee Type Hourly 20h x ****** Break Period Unpaid ******* Fee per person £268.28…" at bounding box center [1383, 501] width 278 height 349
click at [1369, 651] on button "Confirm" at bounding box center [1411, 645] width 193 height 33
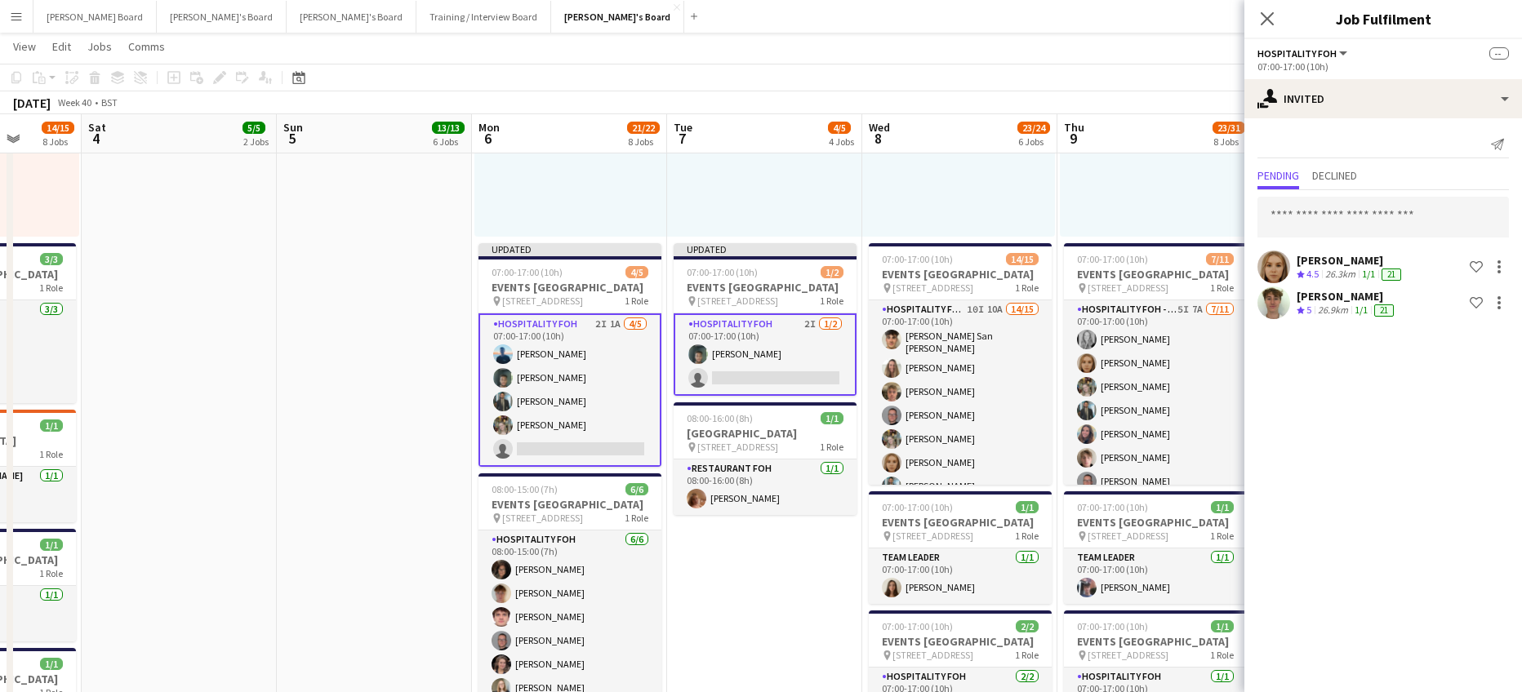
scroll to position [0, 0]
click at [1337, 220] on input "text" at bounding box center [1382, 217] width 251 height 41
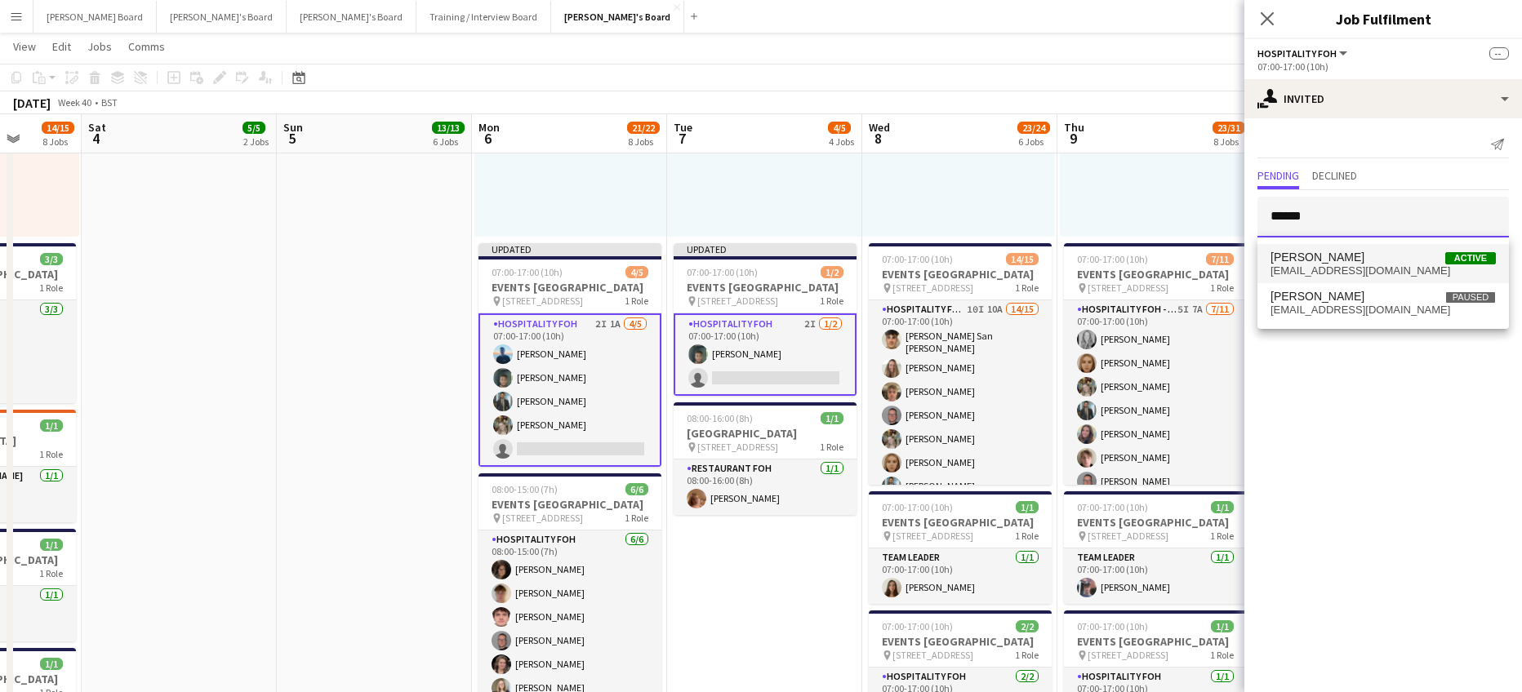
type input "******"
click at [1322, 254] on span "[PERSON_NAME]" at bounding box center [1317, 258] width 94 height 14
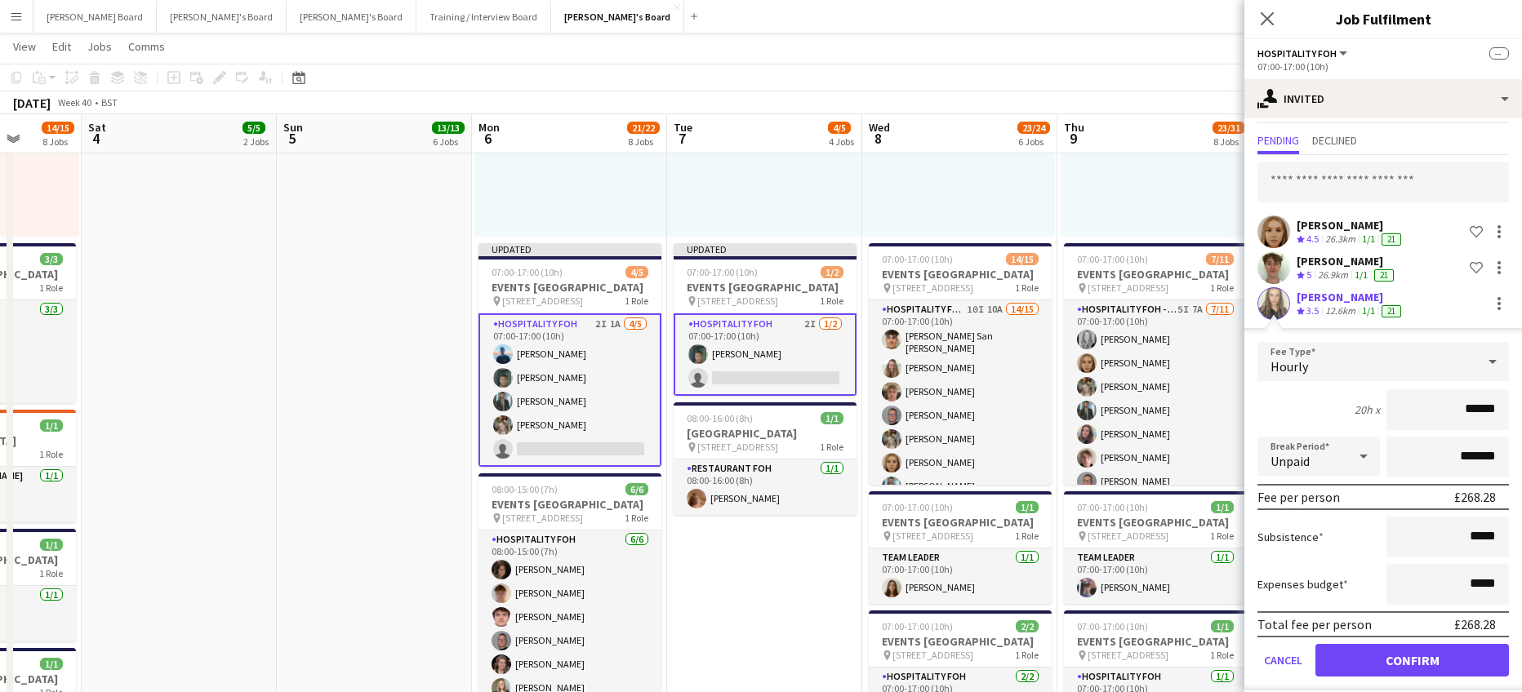
scroll to position [50, 0]
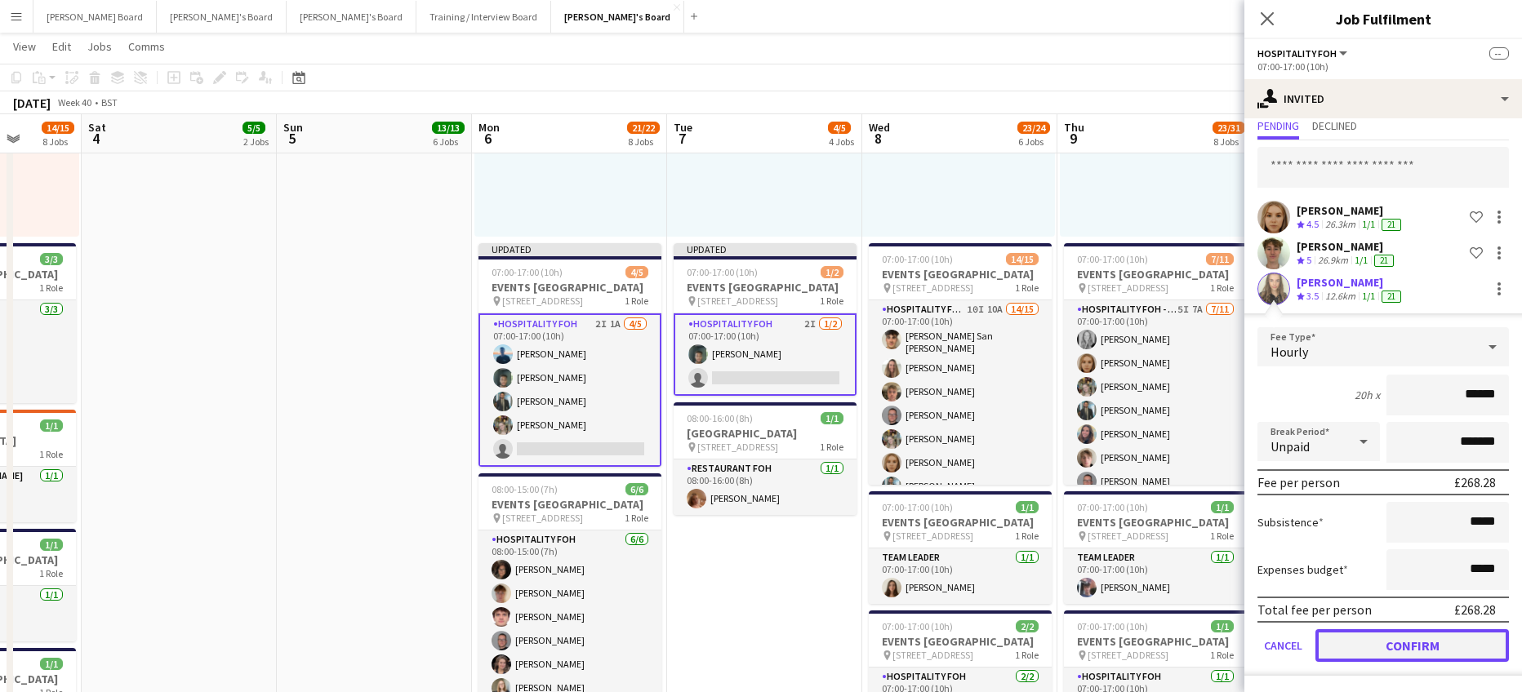
drag, startPoint x: 1392, startPoint y: 651, endPoint x: 1397, endPoint y: 582, distance: 69.6
click at [1392, 651] on button "Confirm" at bounding box center [1411, 645] width 193 height 33
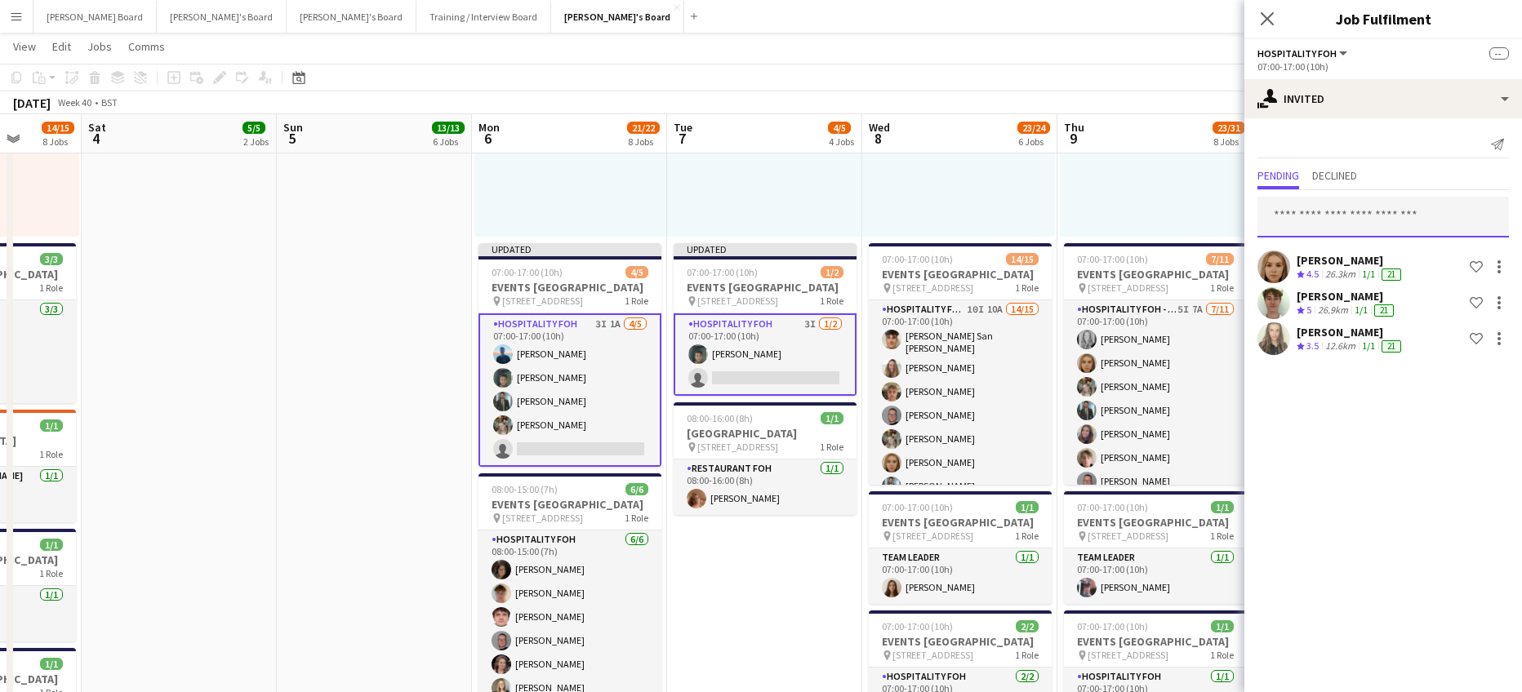
click at [1327, 214] on input "text" at bounding box center [1382, 217] width 251 height 41
type input "******"
drag, startPoint x: 1349, startPoint y: 284, endPoint x: 1348, endPoint y: 274, distance: 9.8
click at [1348, 278] on div "Sam Gower-Smith Active samgowersmith@gmail.com" at bounding box center [1382, 264] width 251 height 52
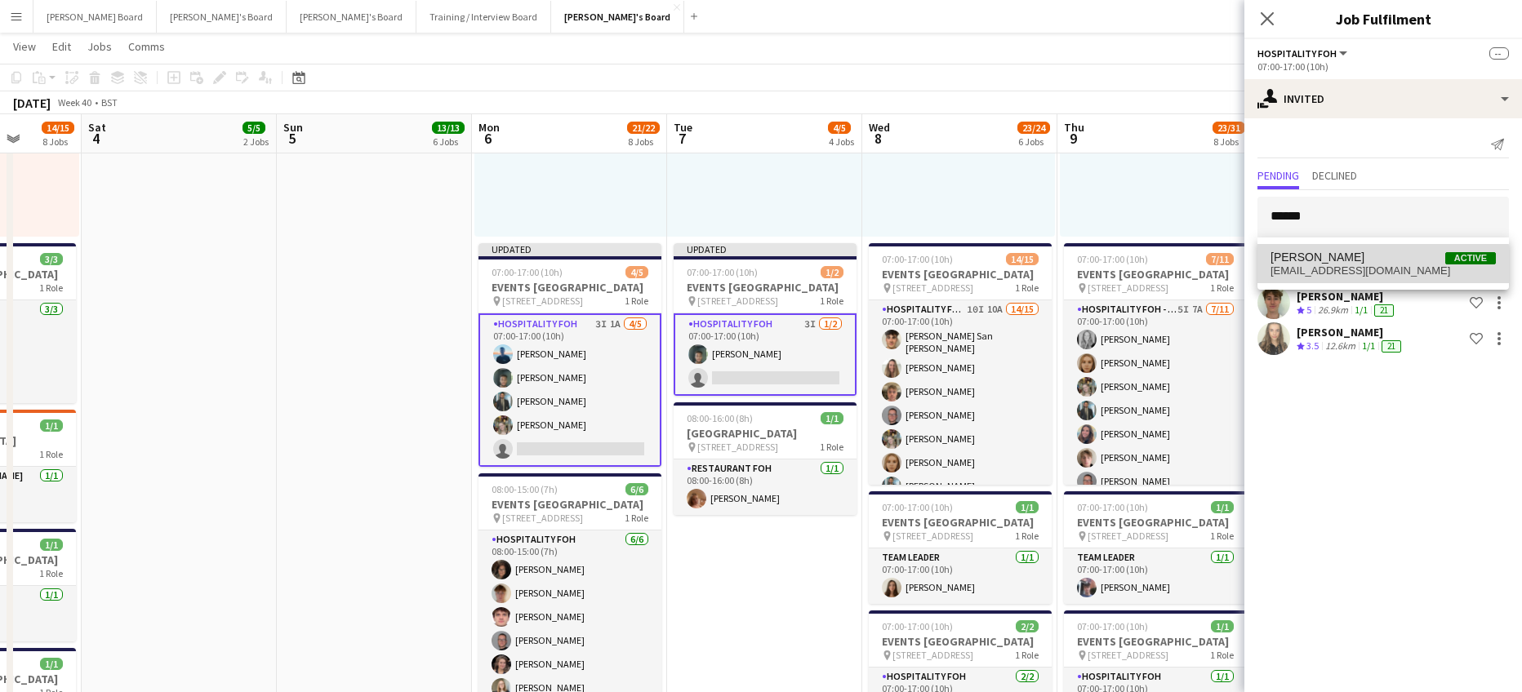
click at [1348, 273] on span "samgowersmith@gmail.com" at bounding box center [1382, 271] width 225 height 13
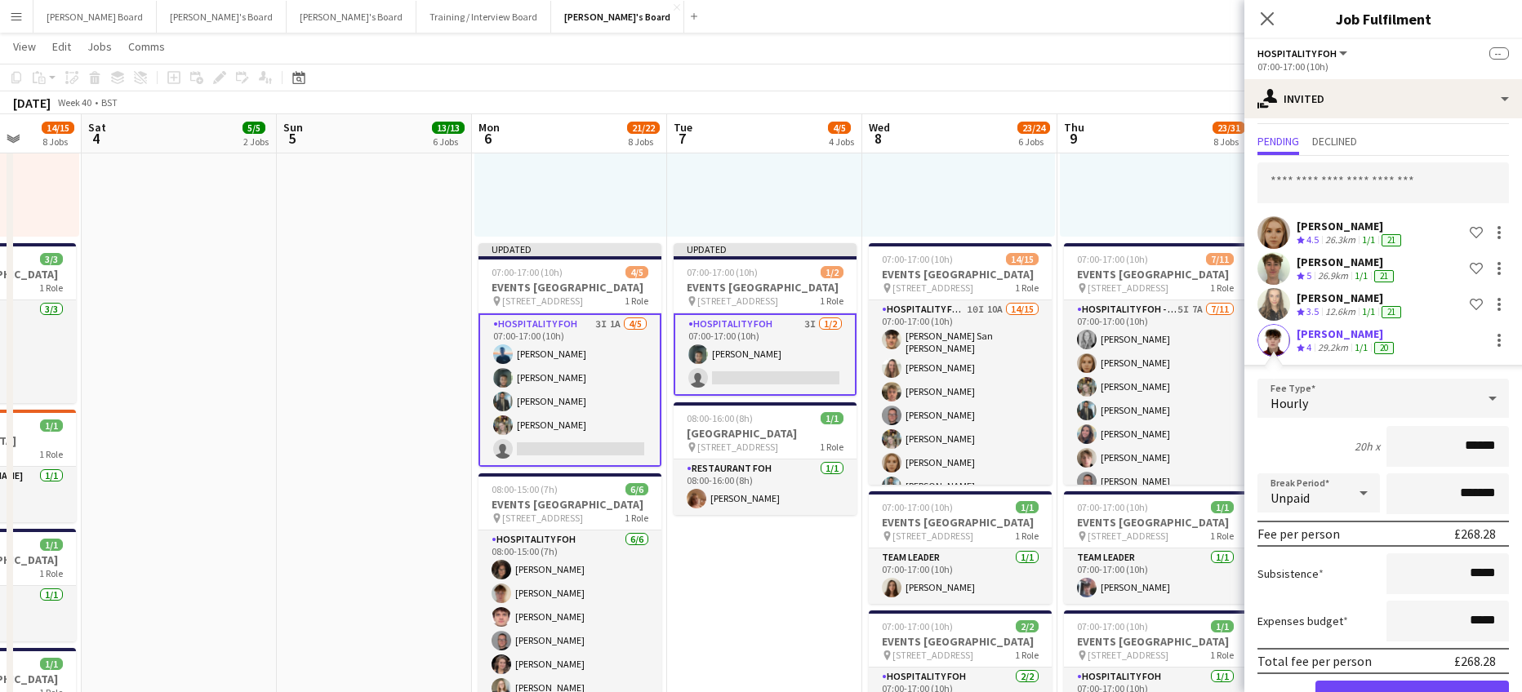
scroll to position [86, 0]
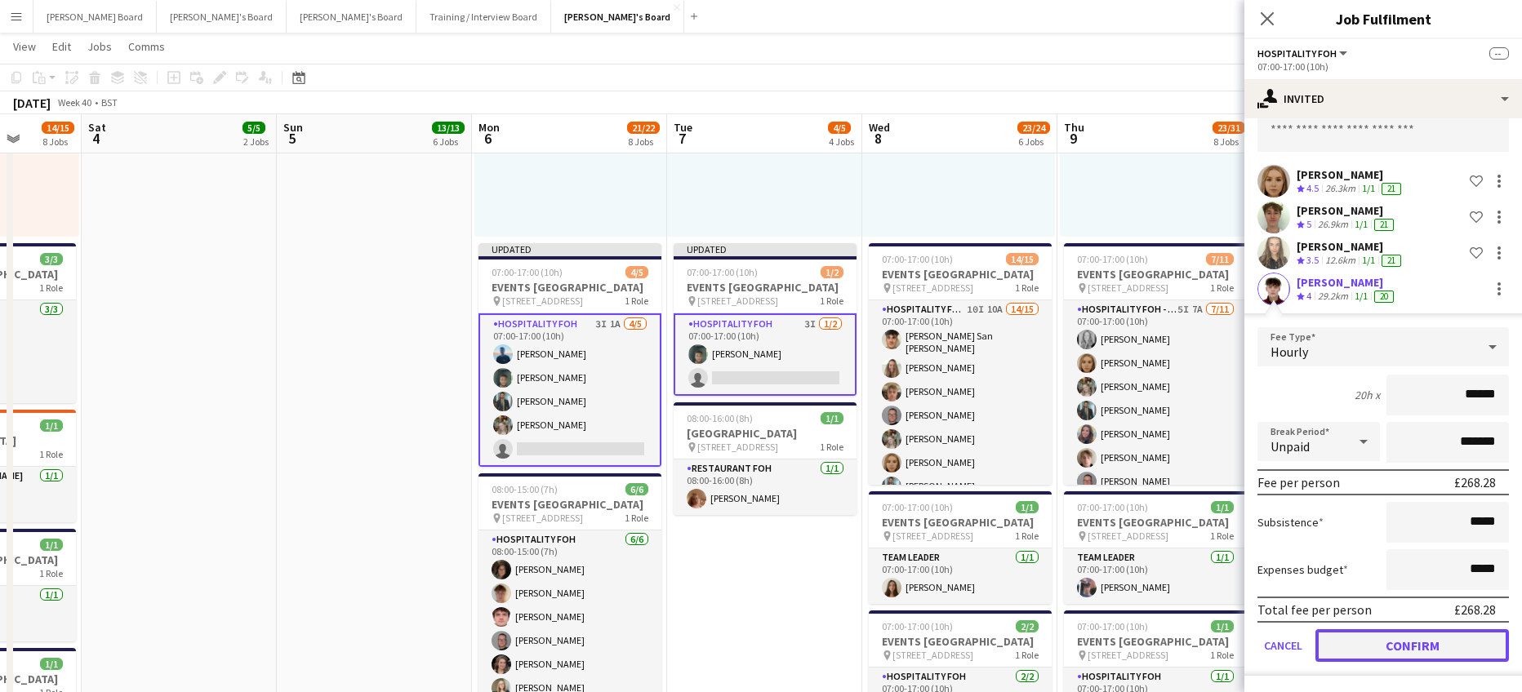
click at [1395, 651] on button "Confirm" at bounding box center [1411, 645] width 193 height 33
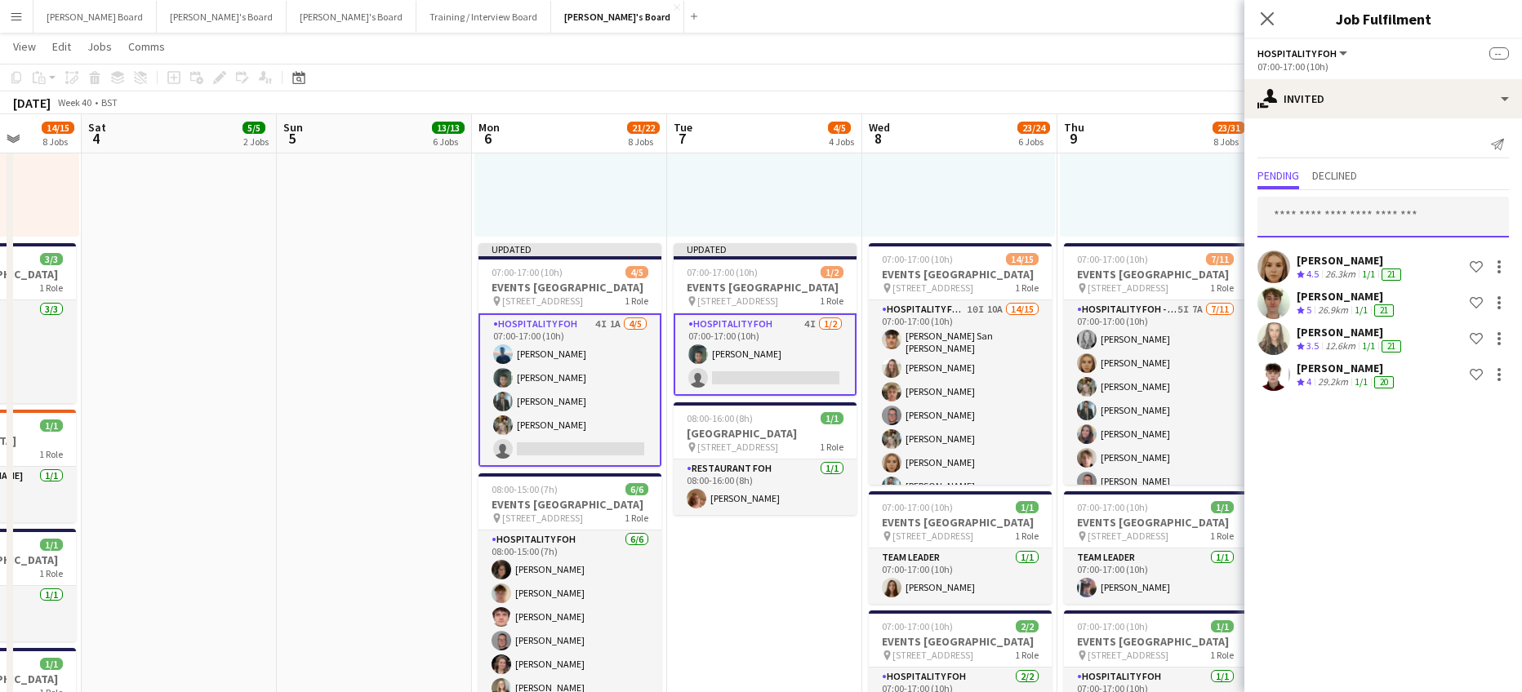
click at [1284, 215] on input "text" at bounding box center [1382, 217] width 251 height 41
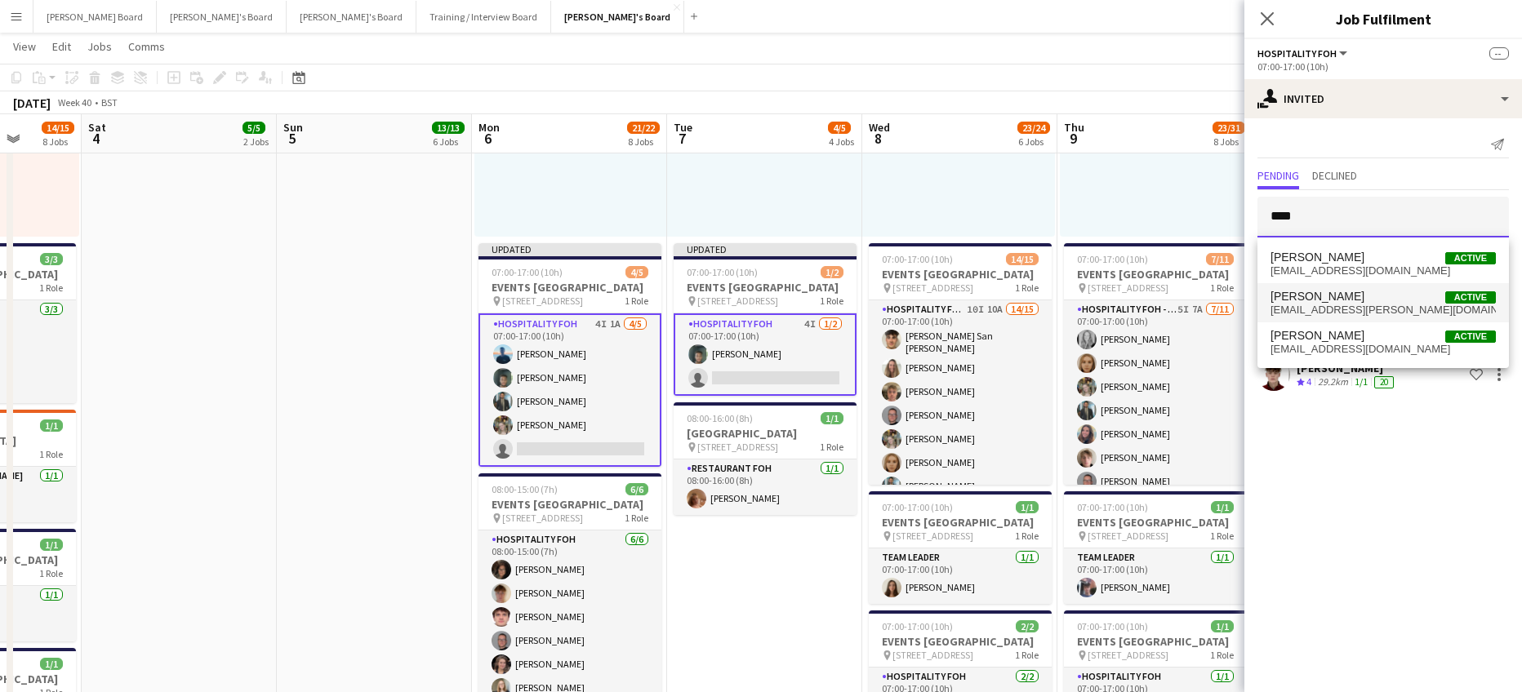
type input "****"
click at [1327, 305] on span "jazz.gammon@gmail.com" at bounding box center [1382, 310] width 225 height 13
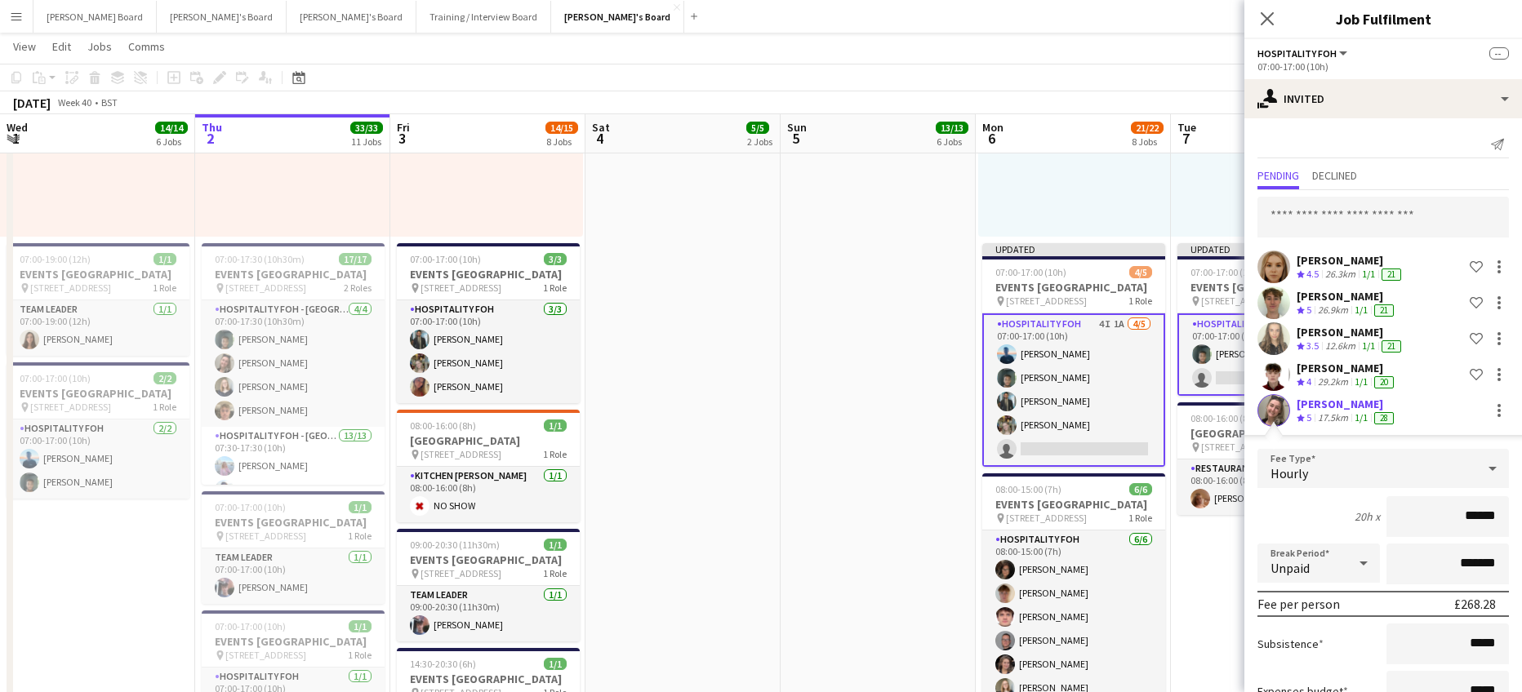
scroll to position [0, 504]
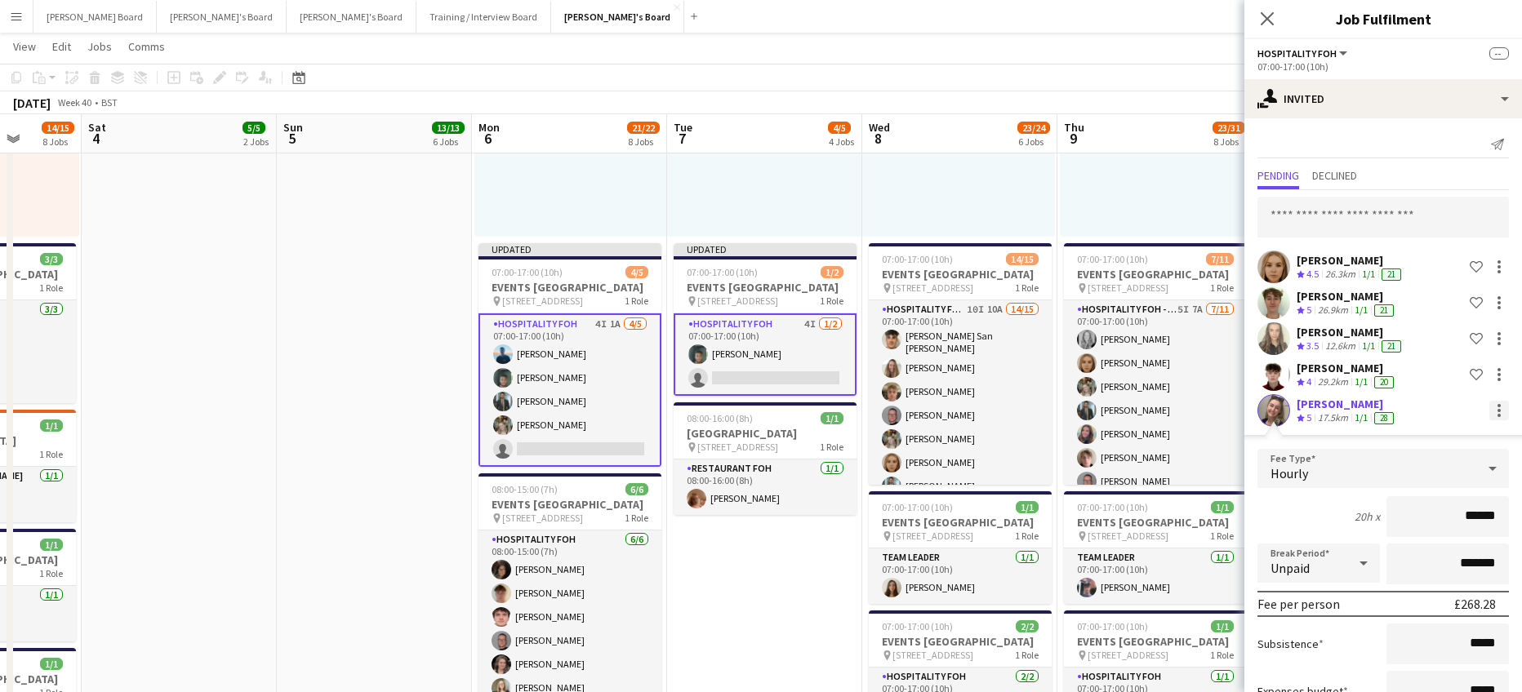
click at [1489, 406] on div at bounding box center [1499, 411] width 20 height 20
click at [1449, 549] on button "Cancel invitation" at bounding box center [1435, 558] width 122 height 39
click at [1107, 190] on div "08:00-16:00 (8h) 1/1 pin Woking, GU21 4YH 1 Role Barista [DATE] 08:00-16:00 (8h…" at bounding box center [1156, 110] width 192 height 253
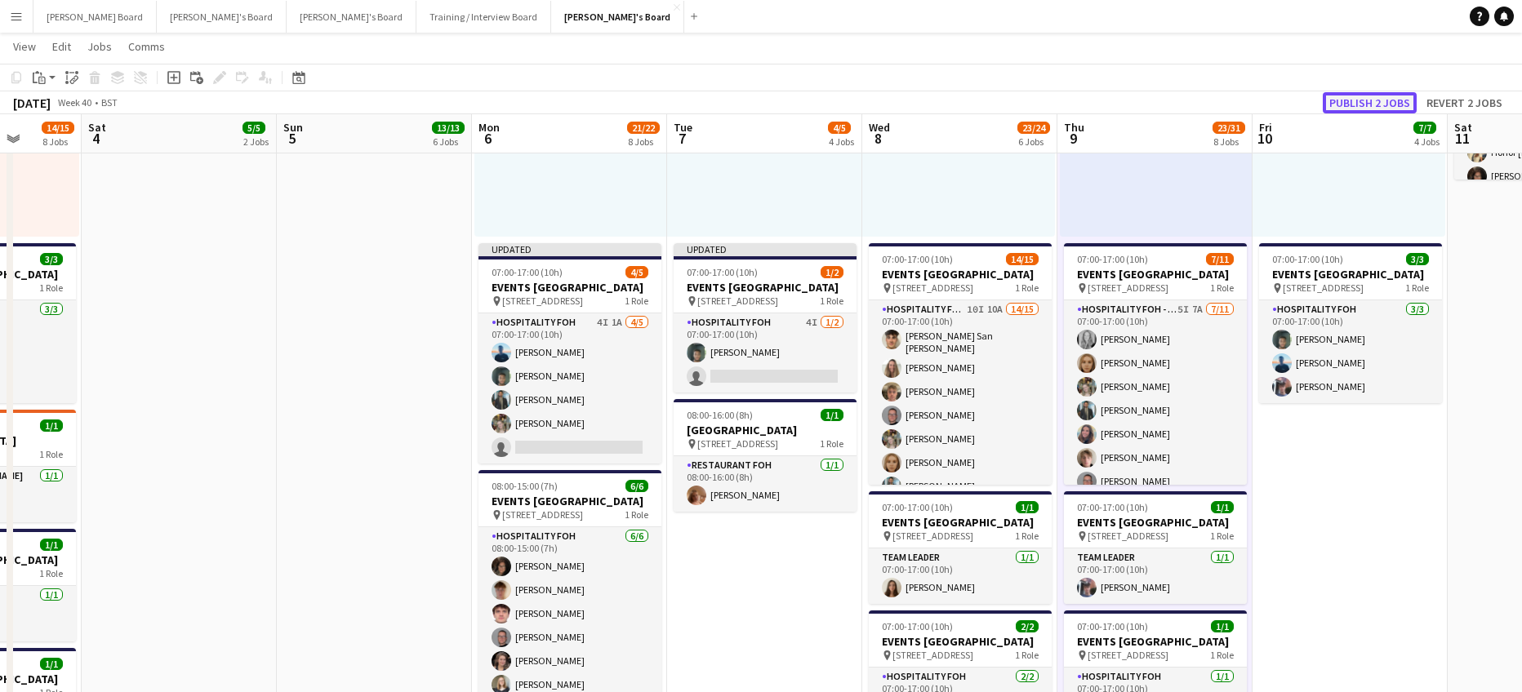
click at [1341, 107] on button "Publish 2 jobs" at bounding box center [1370, 102] width 94 height 21
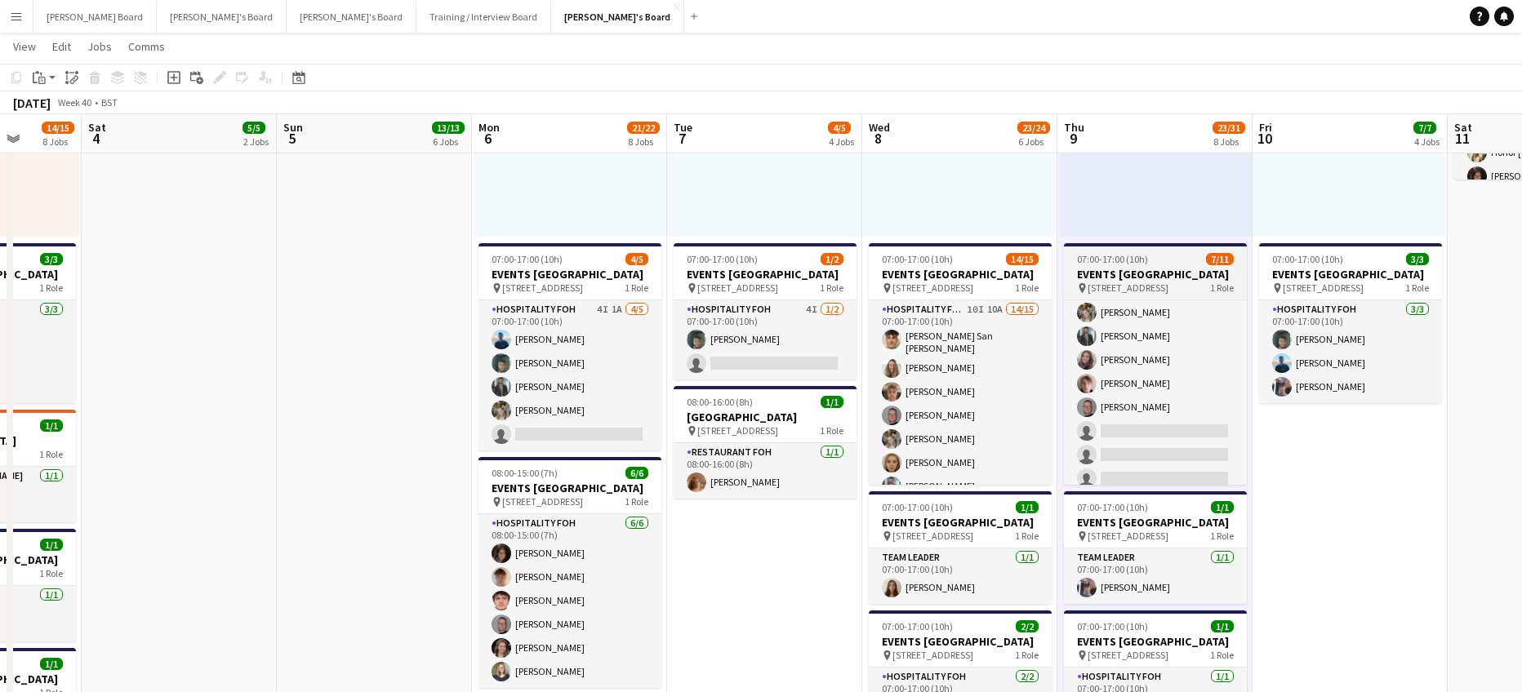
scroll to position [122, 0]
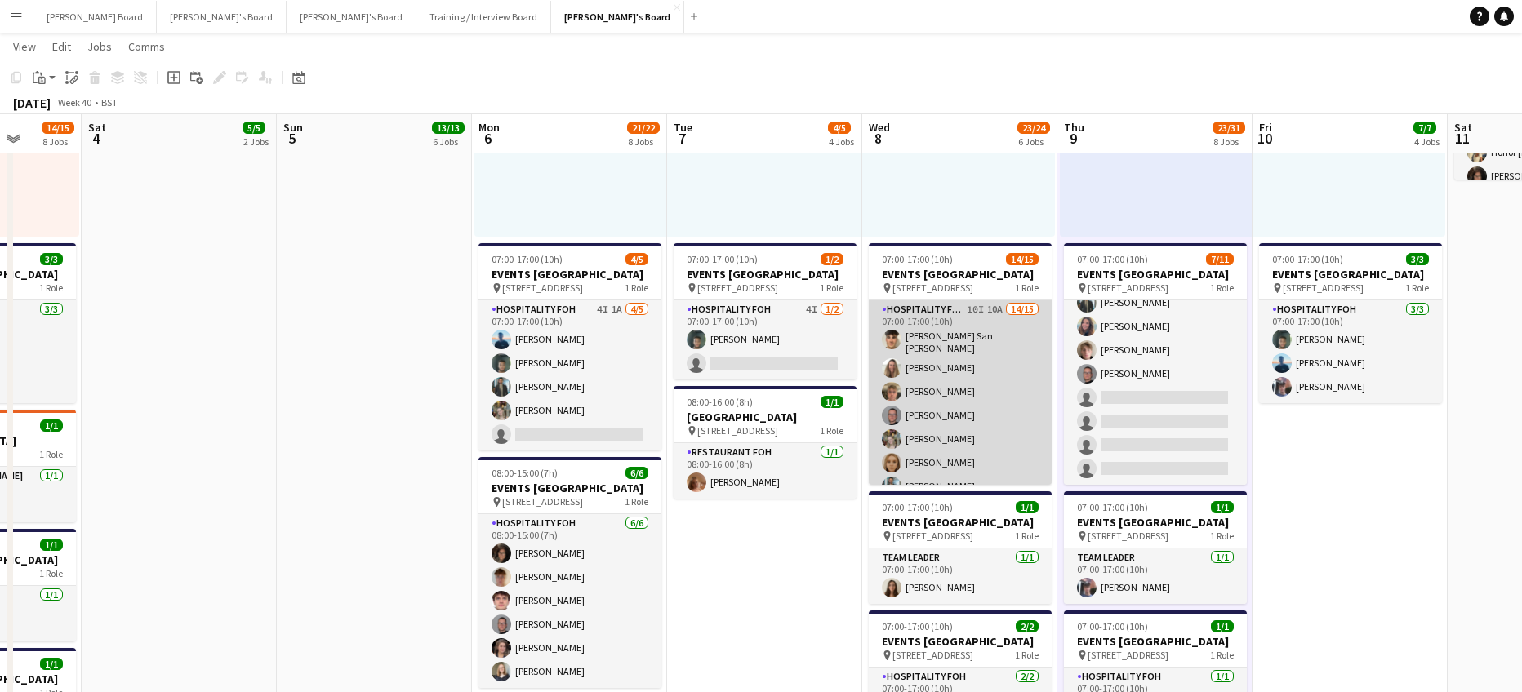
click at [977, 401] on app-card-role "Hospitality FOH - TLC 10I 10A 14/15 07:00-17:00 (10h) [PERSON_NAME] San [PERSON…" at bounding box center [960, 496] width 183 height 392
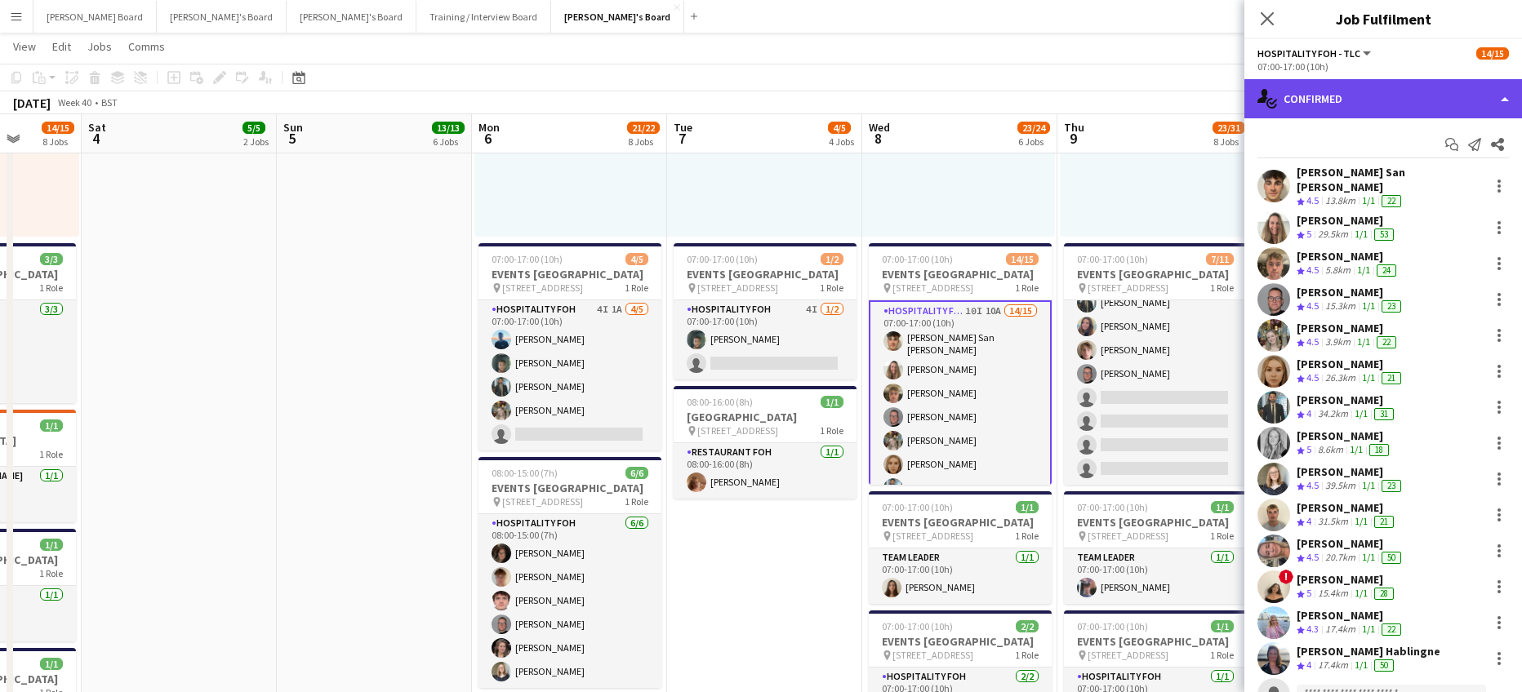
click at [1400, 92] on div "single-neutral-actions-check-2 Confirmed" at bounding box center [1383, 98] width 278 height 39
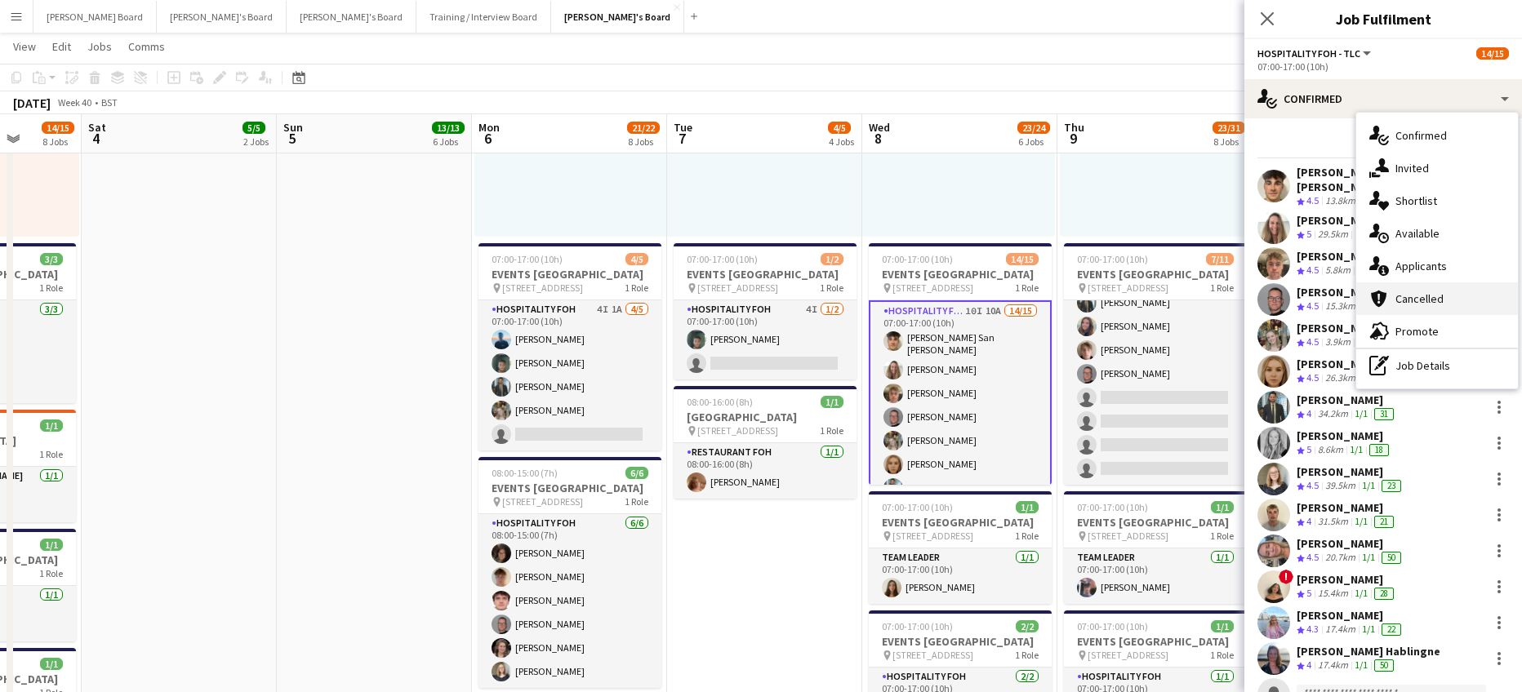
click at [1456, 287] on div "cancellation Cancelled" at bounding box center [1437, 298] width 162 height 33
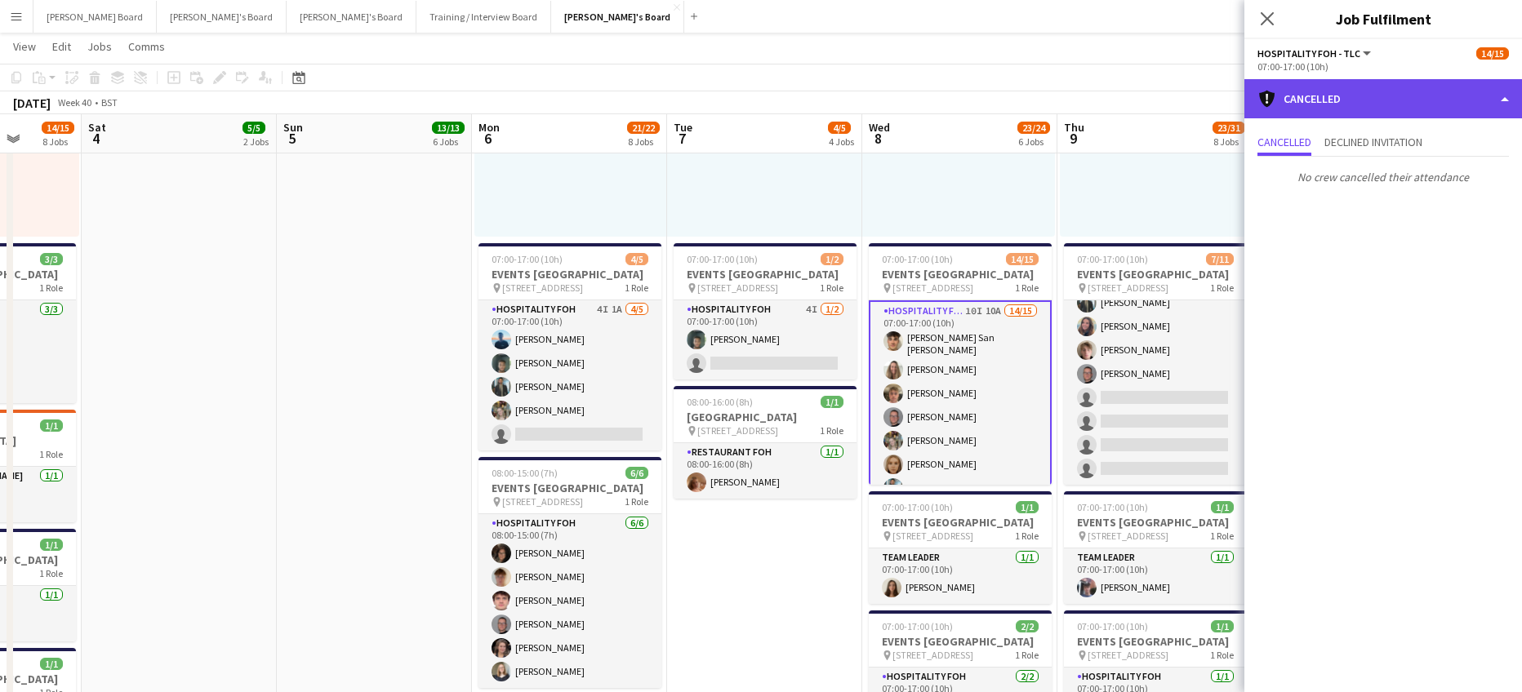
click at [1389, 101] on div "cancellation Cancelled" at bounding box center [1383, 98] width 278 height 39
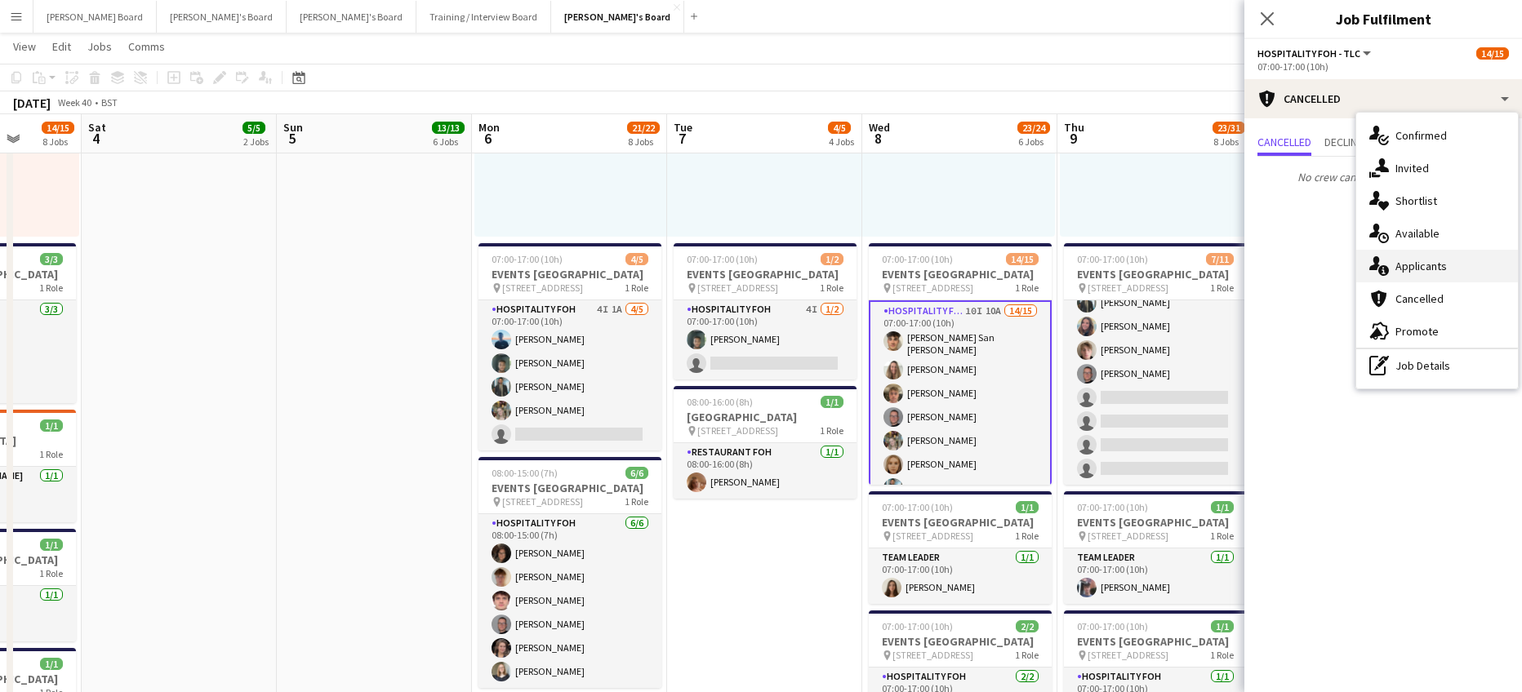
click at [1460, 263] on div "single-neutral-actions-information Applicants" at bounding box center [1437, 266] width 162 height 33
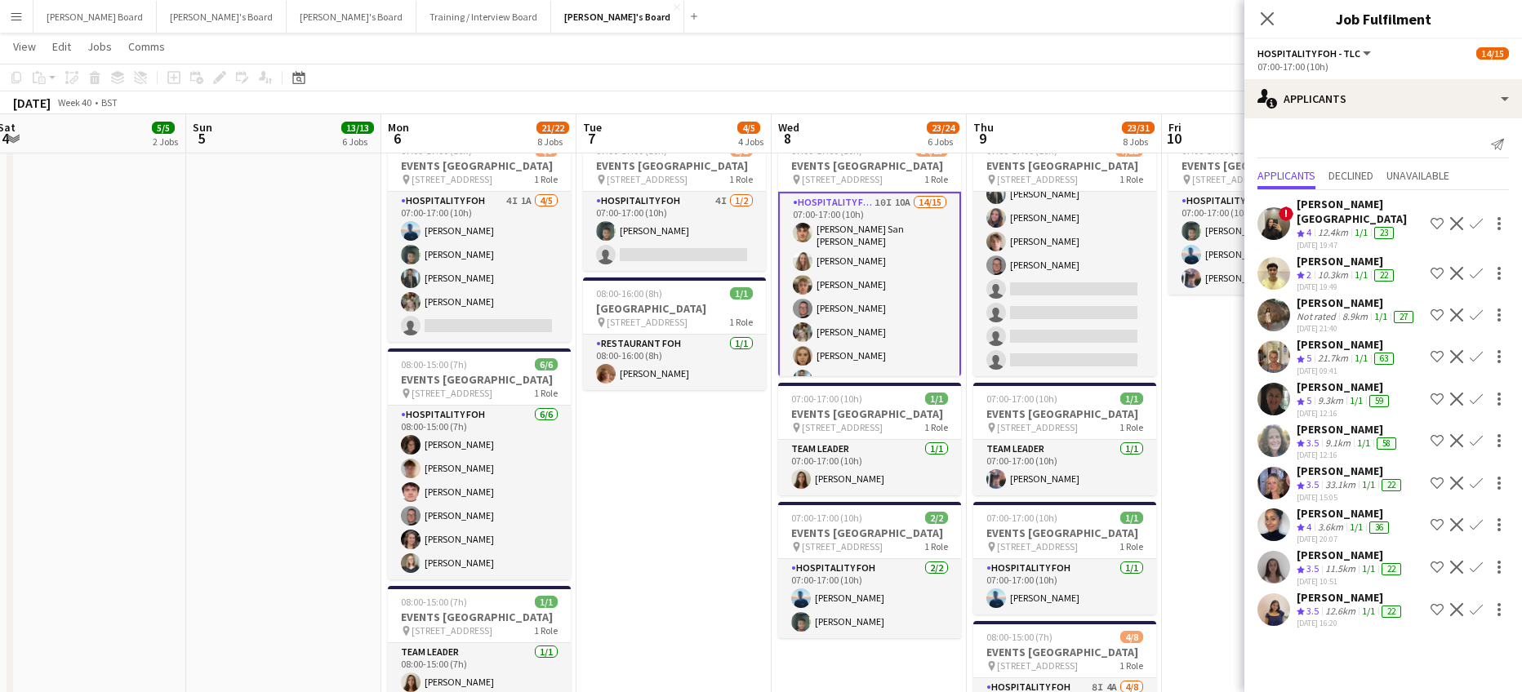
scroll to position [0, 624]
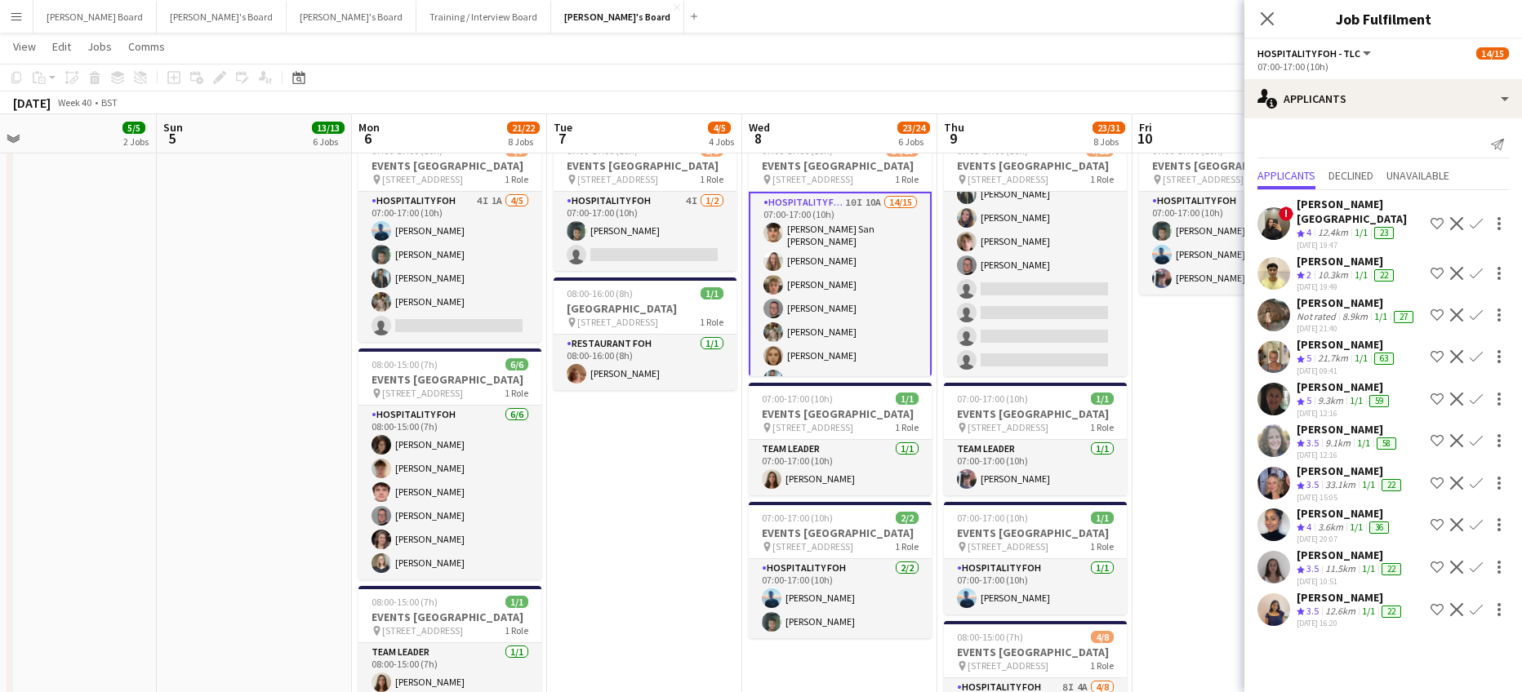
drag, startPoint x: 1154, startPoint y: 442, endPoint x: 1034, endPoint y: 454, distance: 119.8
click at [1034, 454] on app-calendar-viewport "Wed 1 14/14 6 Jobs Thu 2 33/33 11 Jobs Fri 3 14/15 8 Jobs Sat 4 5/5 2 Jobs Sun …" at bounding box center [761, 459] width 1522 height 2968
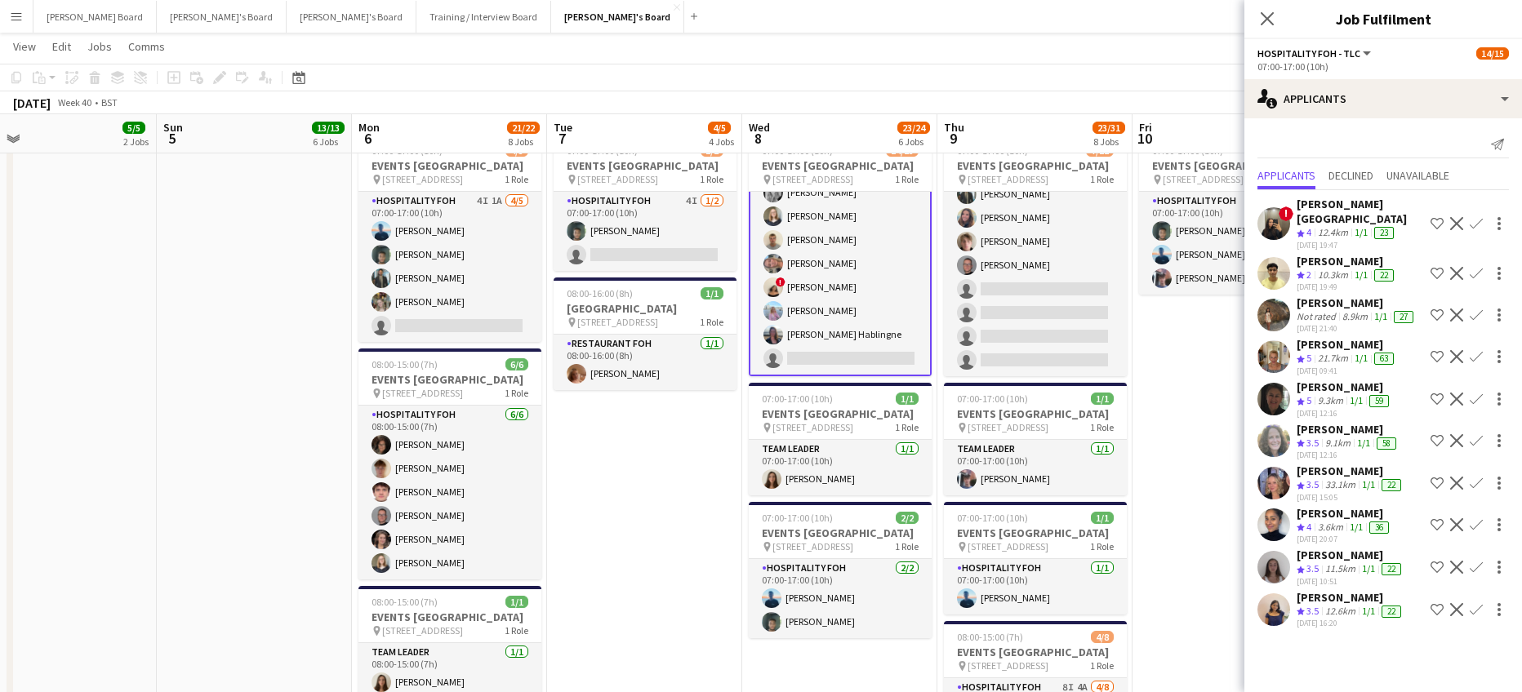
click at [1470, 360] on button "Confirm" at bounding box center [1476, 357] width 20 height 20
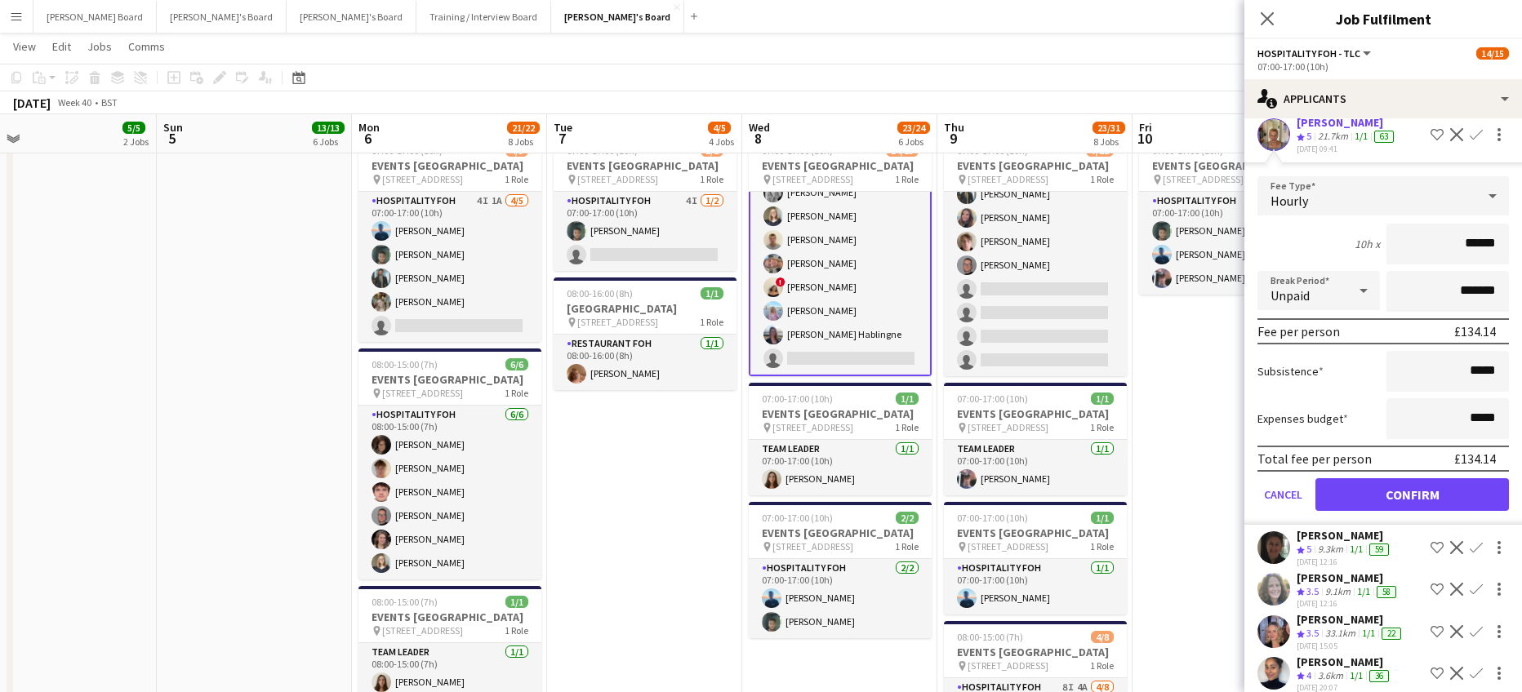
scroll to position [349, 0]
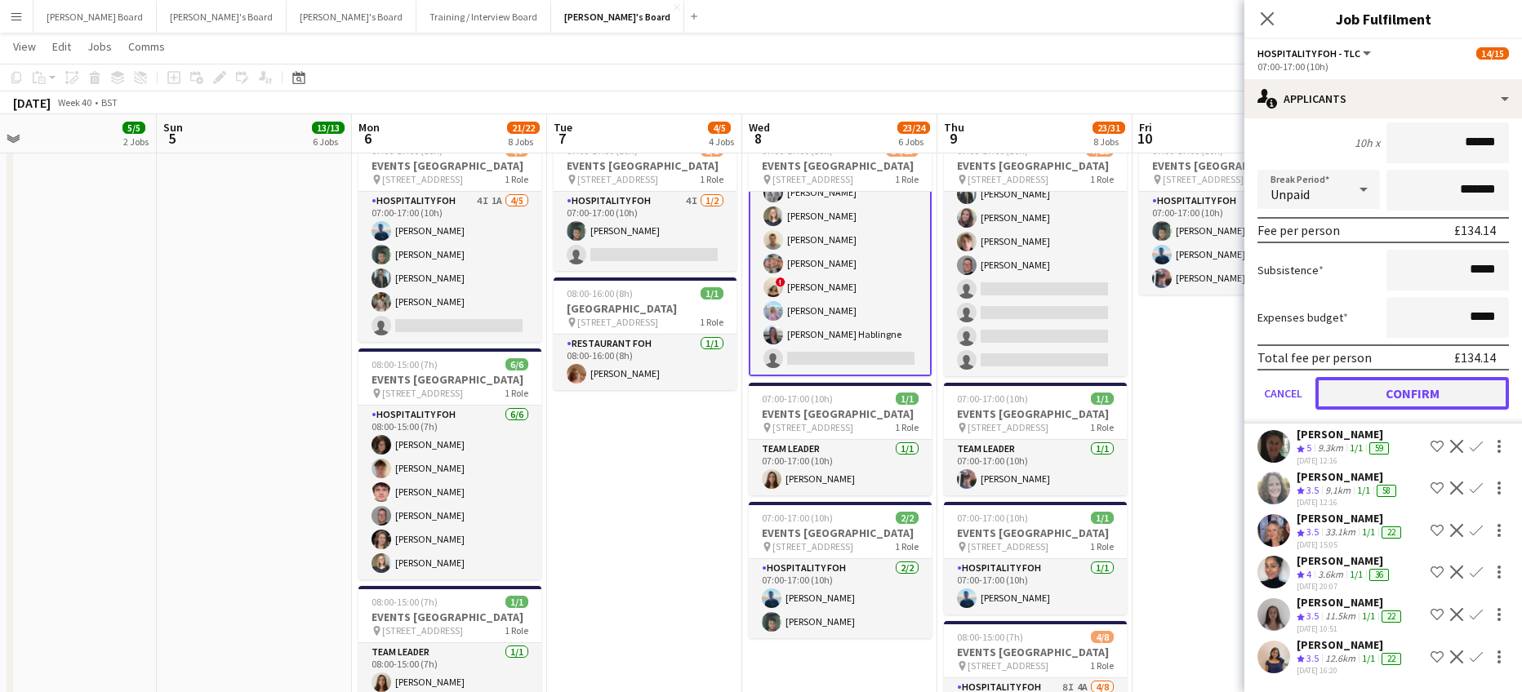
click at [1396, 398] on button "Confirm" at bounding box center [1411, 393] width 193 height 33
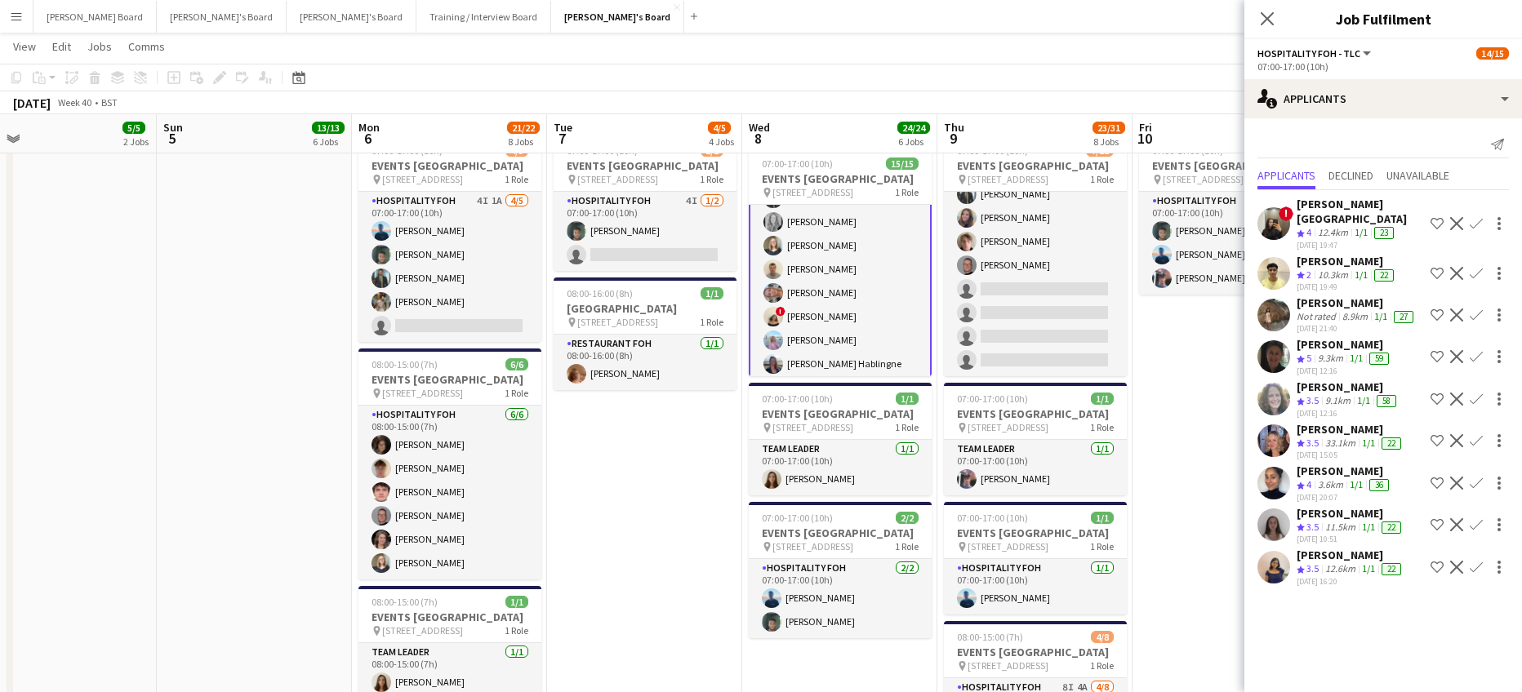
scroll to position [0, 0]
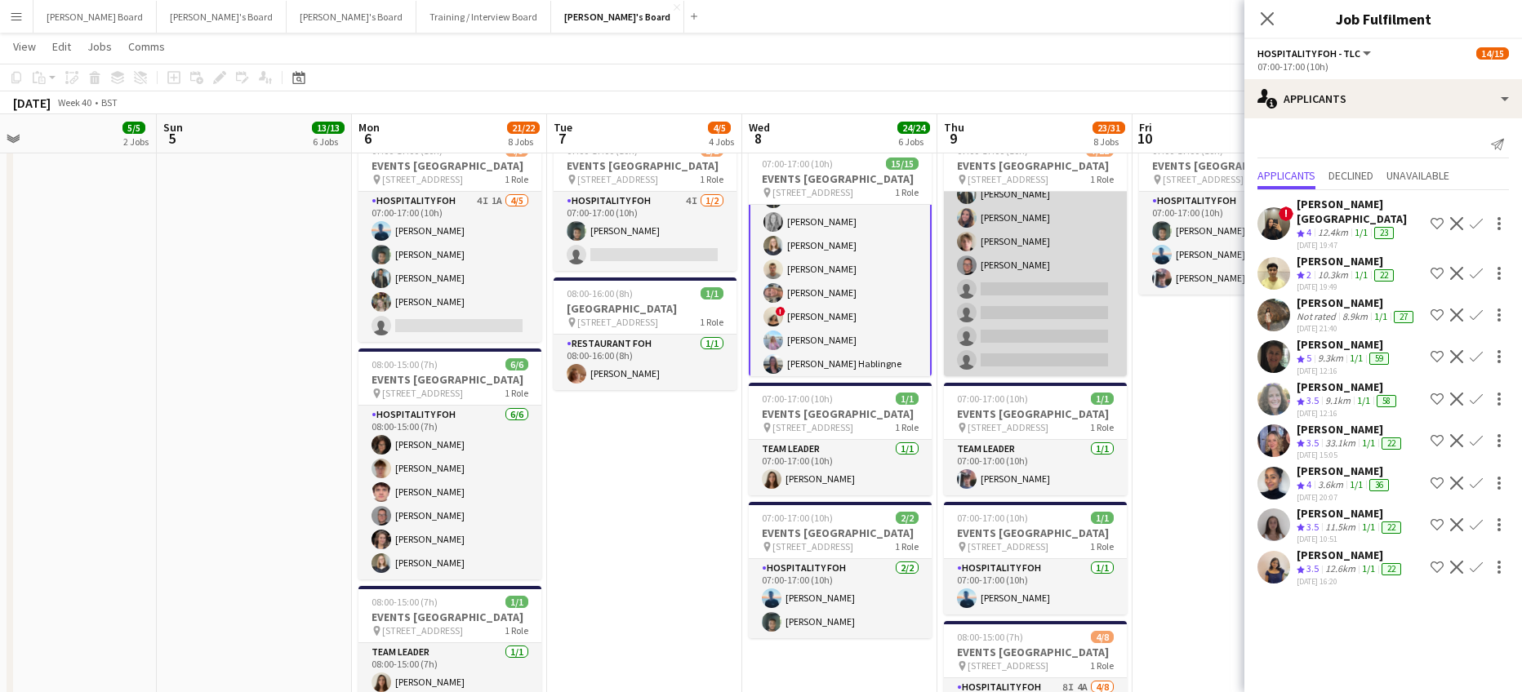
click at [1075, 349] on app-card-role "Hospitality FOH - TLC 5I 7A [DATE] 07:00-17:00 (10h) [PERSON_NAME] [PERSON_NAME…" at bounding box center [1035, 230] width 183 height 292
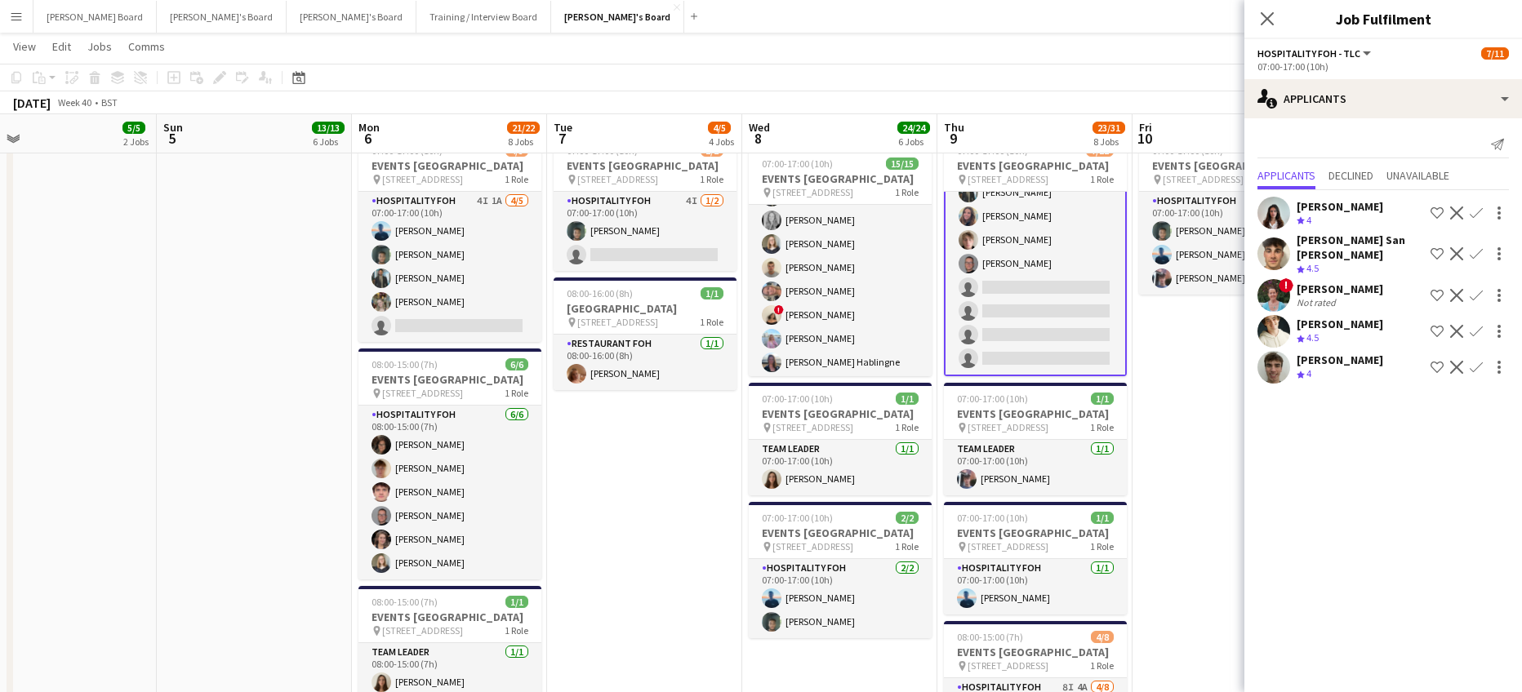
scroll to position [124, 0]
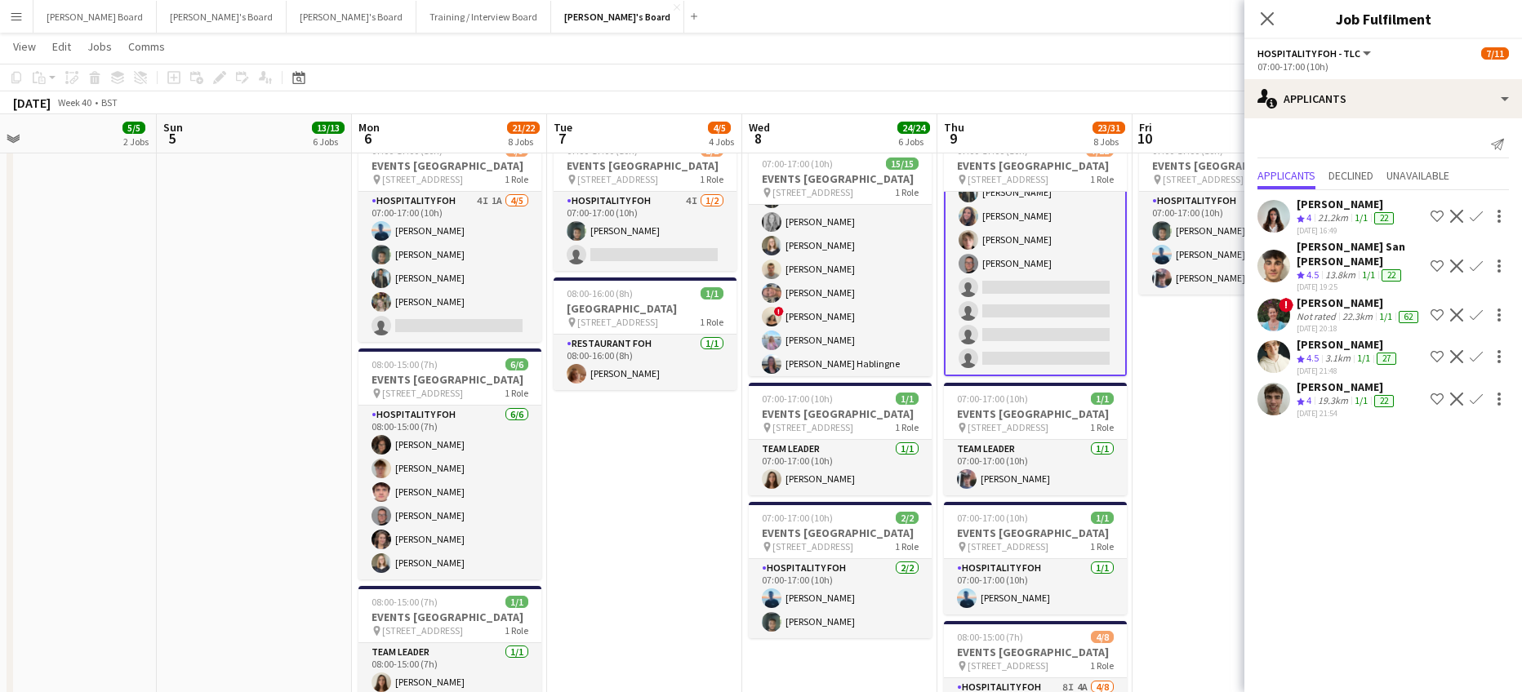
click at [1474, 350] on app-icon "Confirm" at bounding box center [1475, 356] width 13 height 13
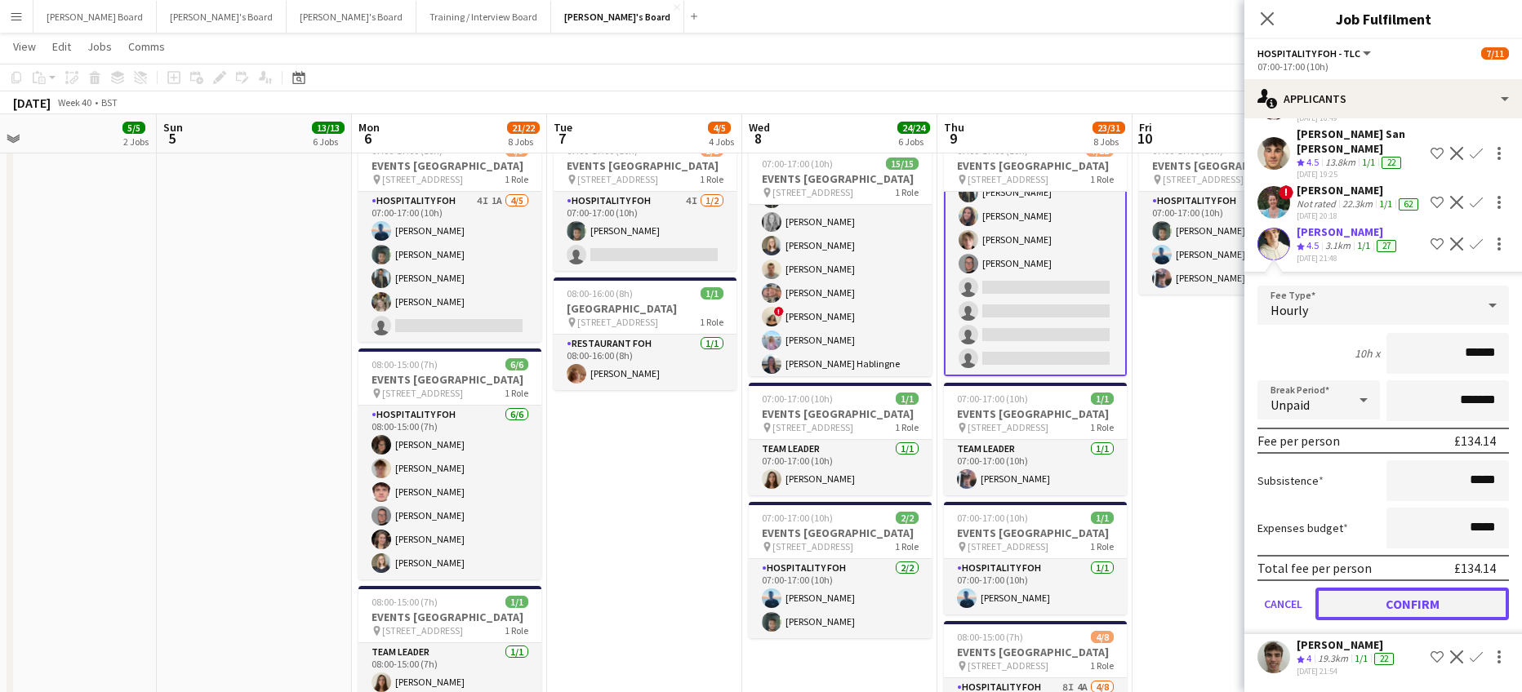
click at [1410, 606] on button "Confirm" at bounding box center [1411, 604] width 193 height 33
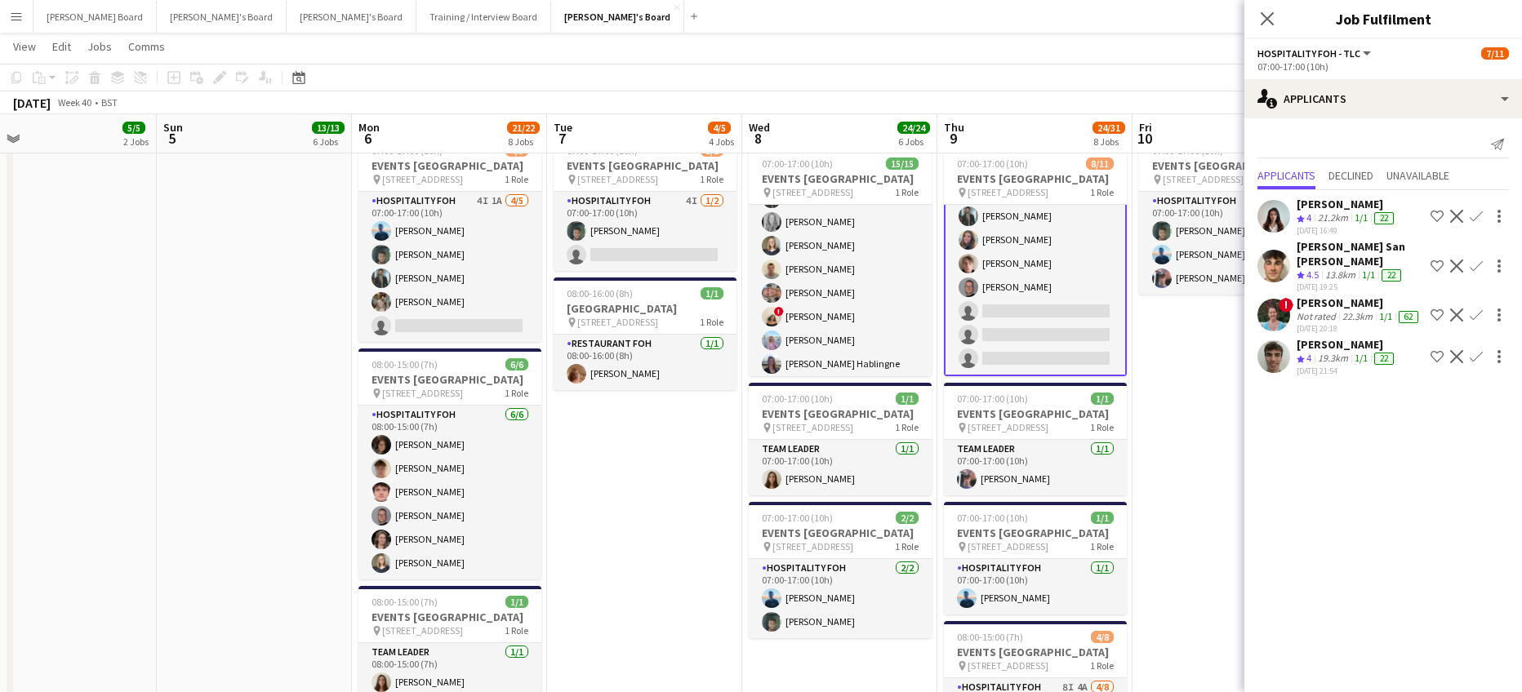
scroll to position [0, 0]
click at [1376, 212] on div "22" at bounding box center [1384, 218] width 20 height 12
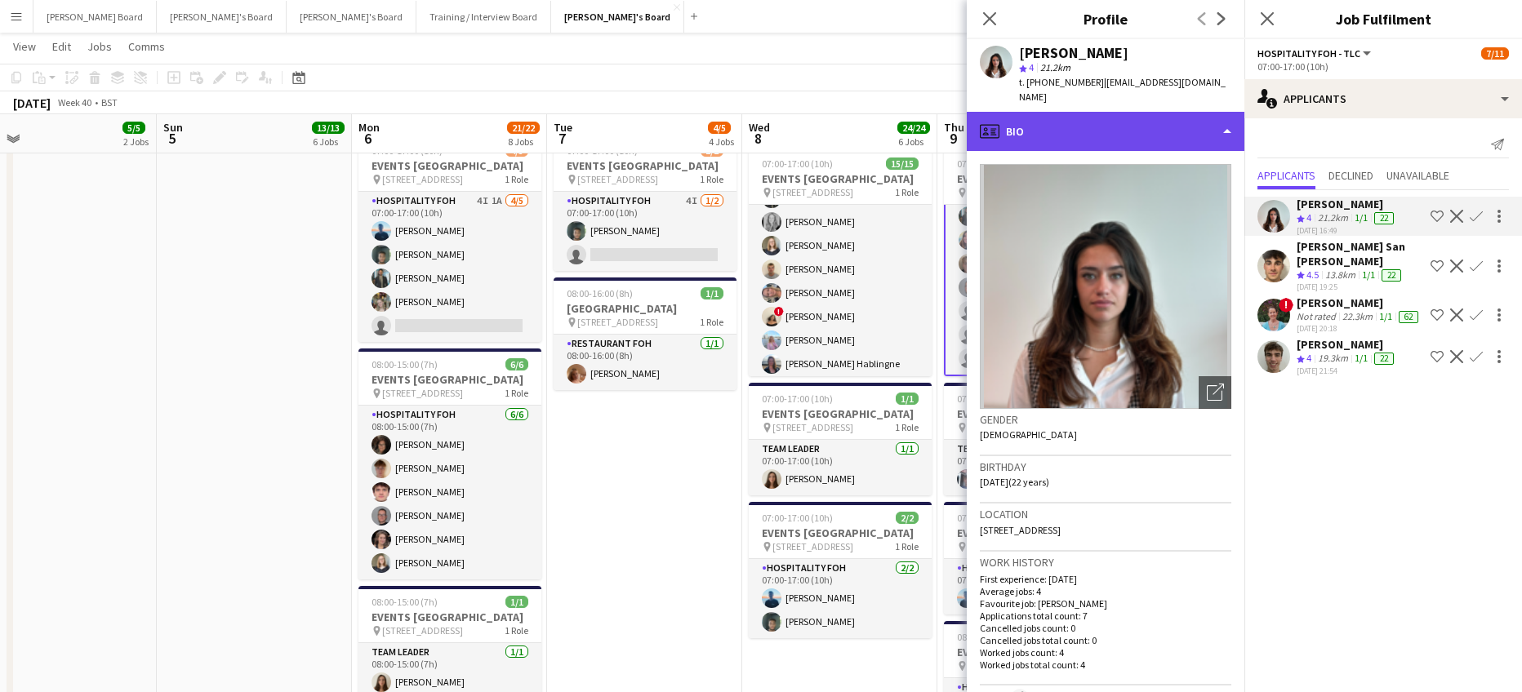
click at [1118, 112] on div "profile Bio" at bounding box center [1106, 131] width 278 height 39
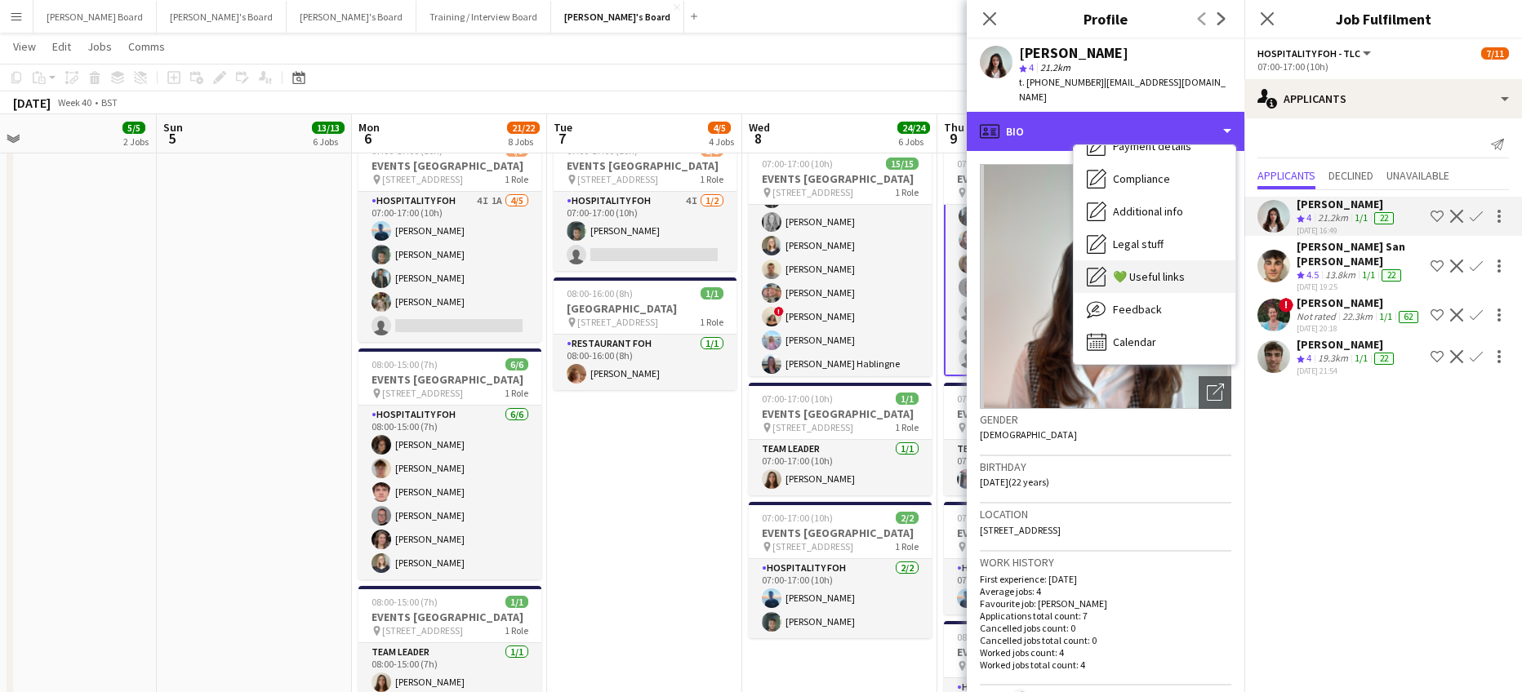
scroll to position [251, 0]
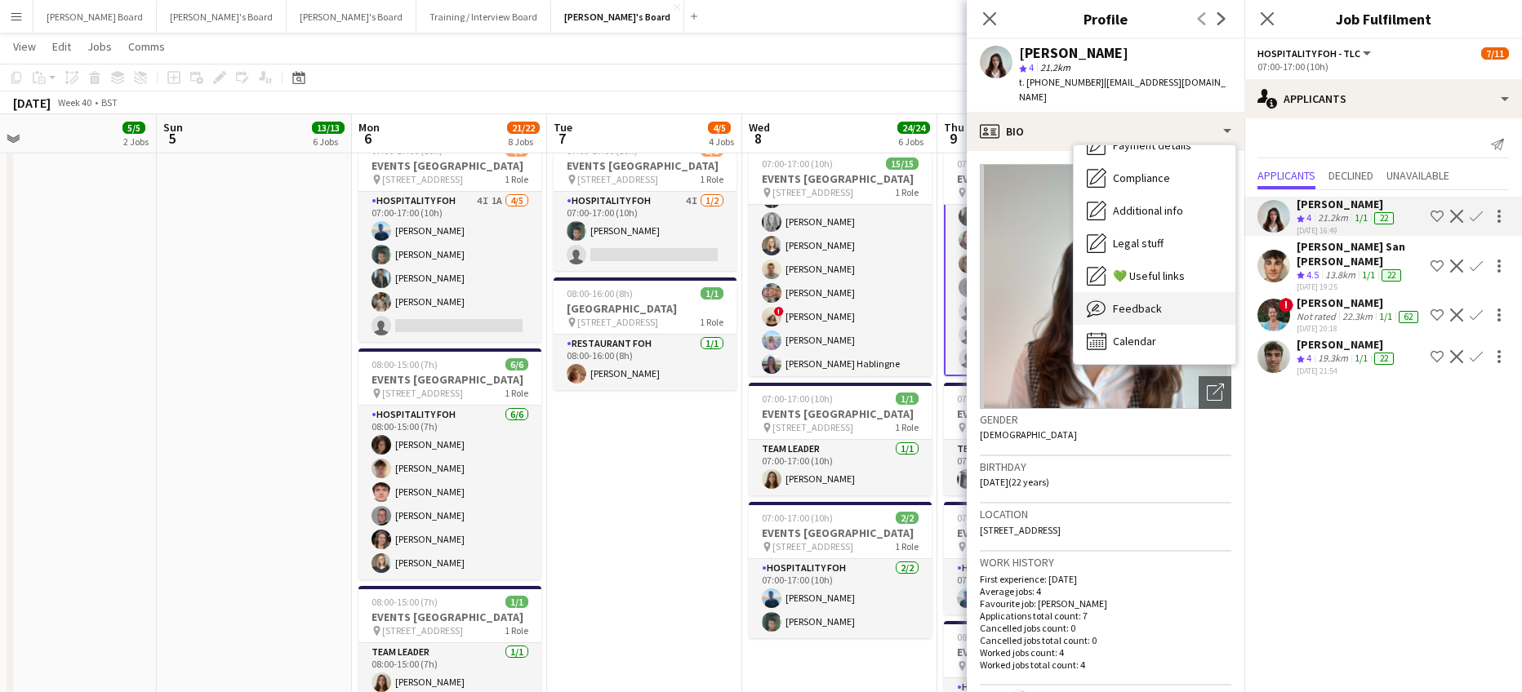
click at [1148, 301] on span "Feedback" at bounding box center [1137, 308] width 49 height 15
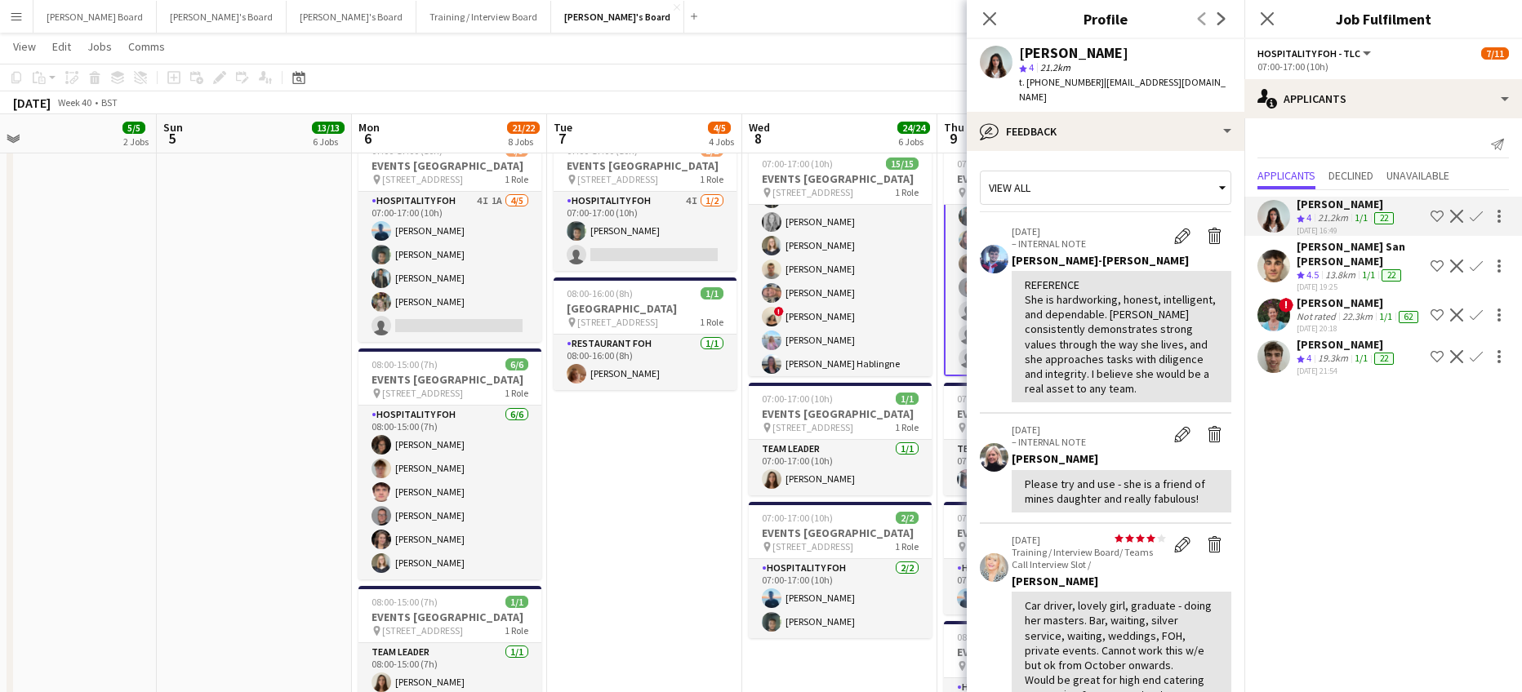
click at [1480, 218] on app-icon "Confirm" at bounding box center [1475, 216] width 13 height 13
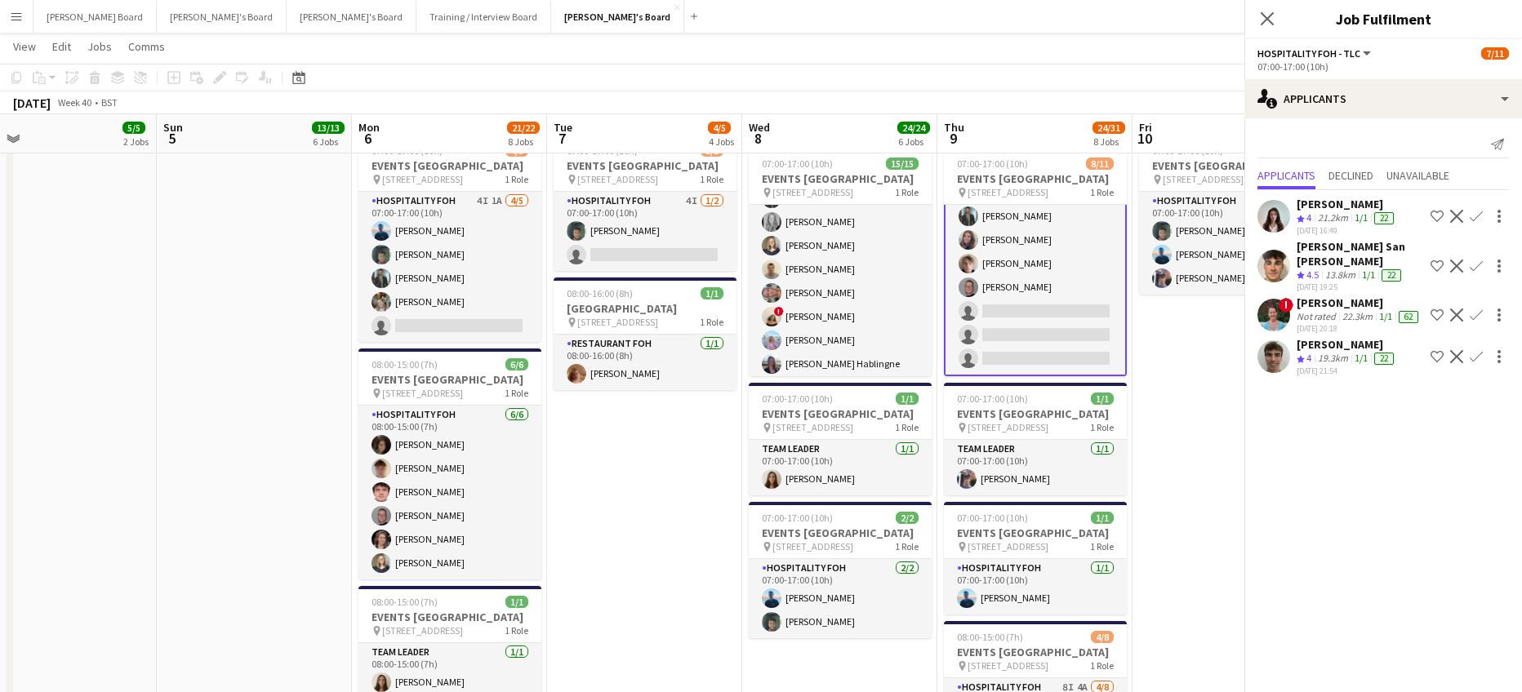
click at [1478, 216] on app-icon "Confirm" at bounding box center [1475, 216] width 13 height 13
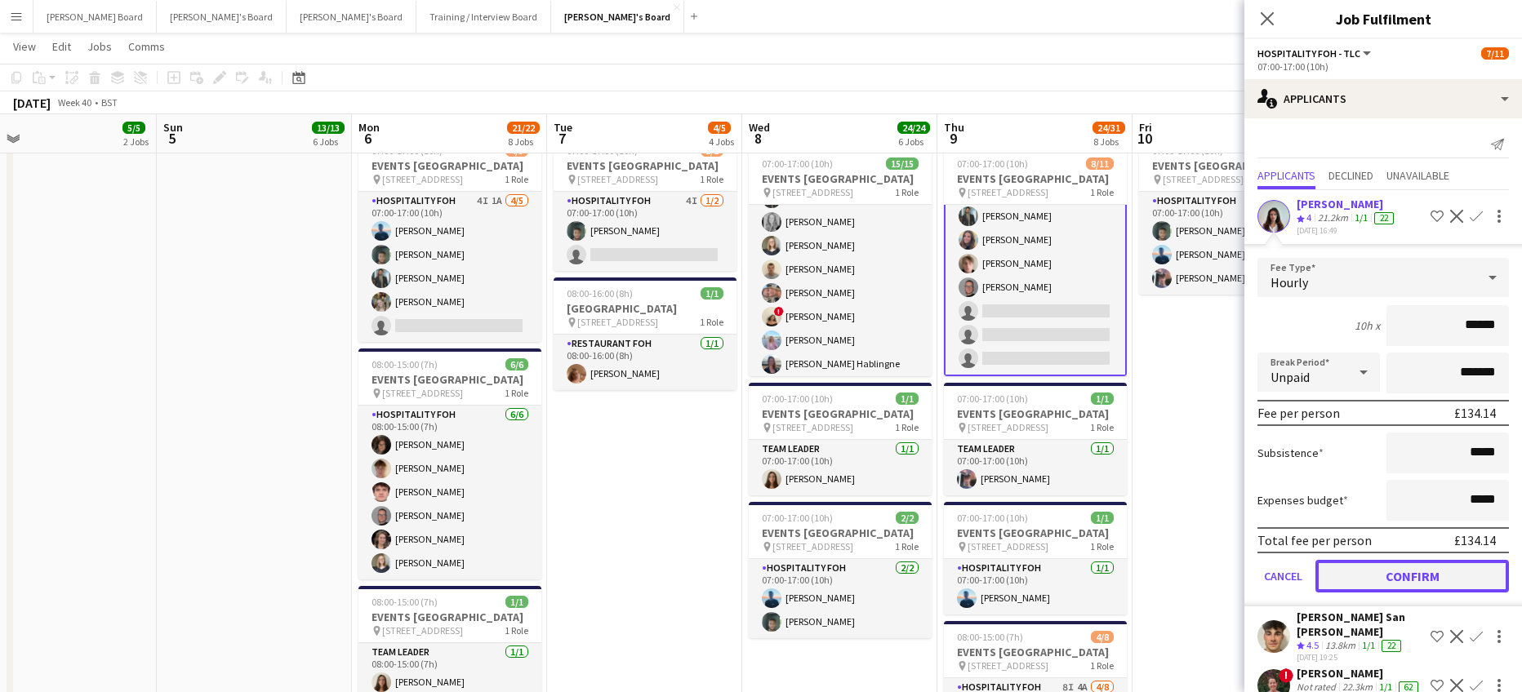
click at [1374, 576] on button "Confirm" at bounding box center [1411, 576] width 193 height 33
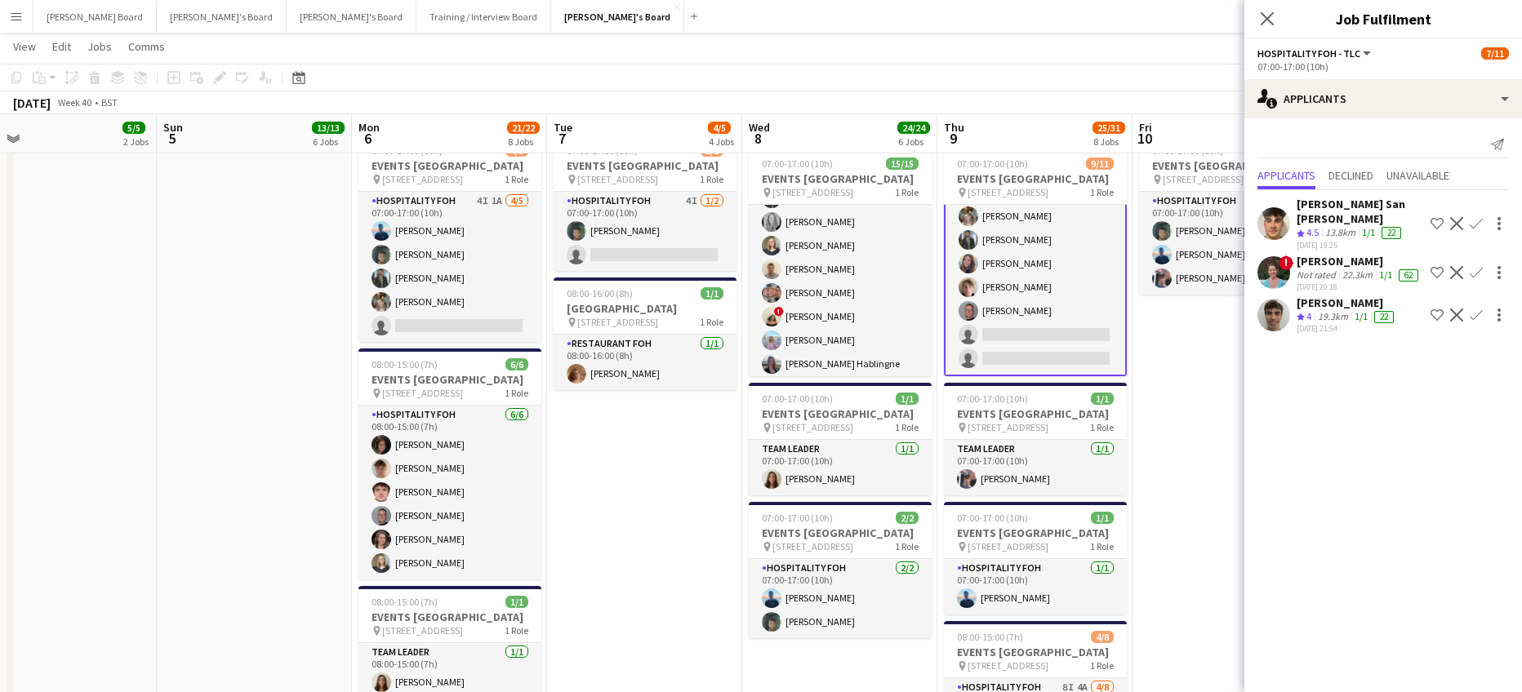
click at [1474, 217] on app-icon "Confirm" at bounding box center [1475, 223] width 13 height 13
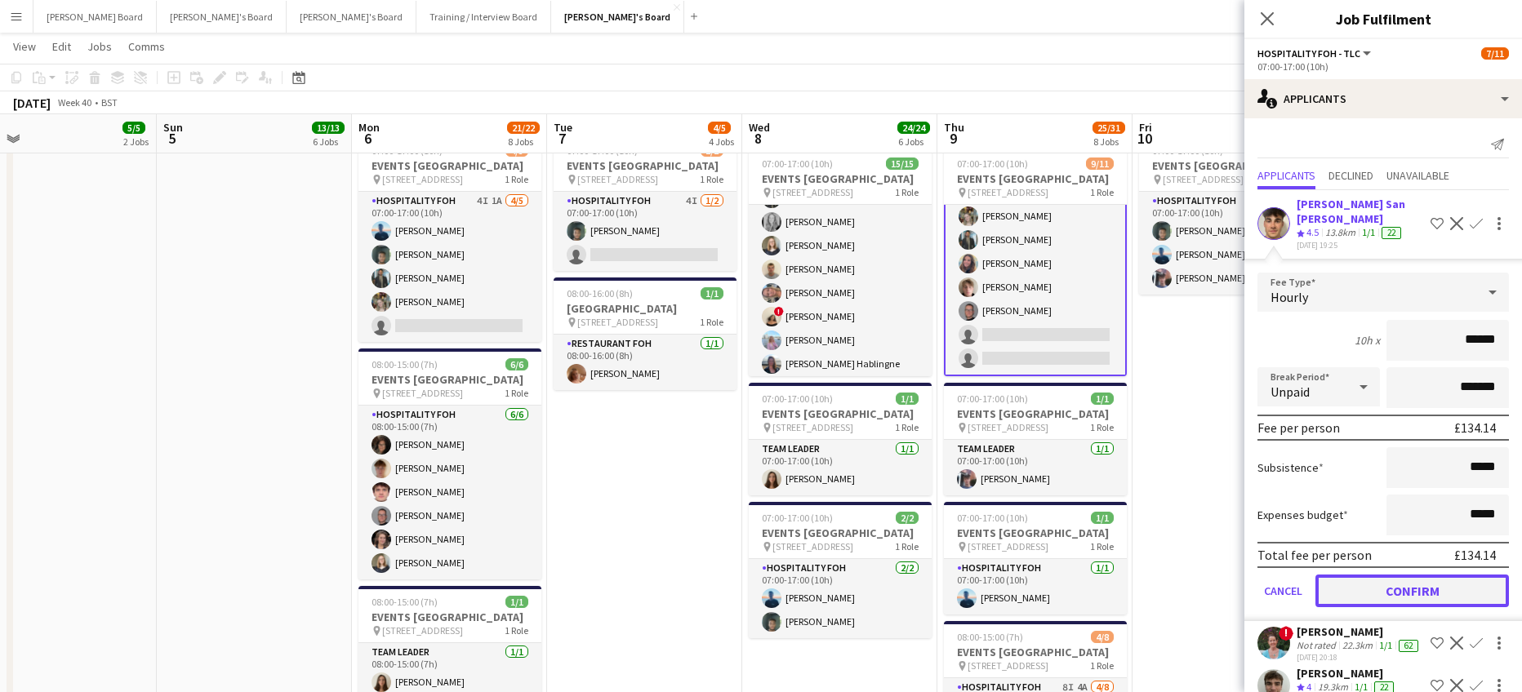
click at [1414, 578] on button "Confirm" at bounding box center [1411, 591] width 193 height 33
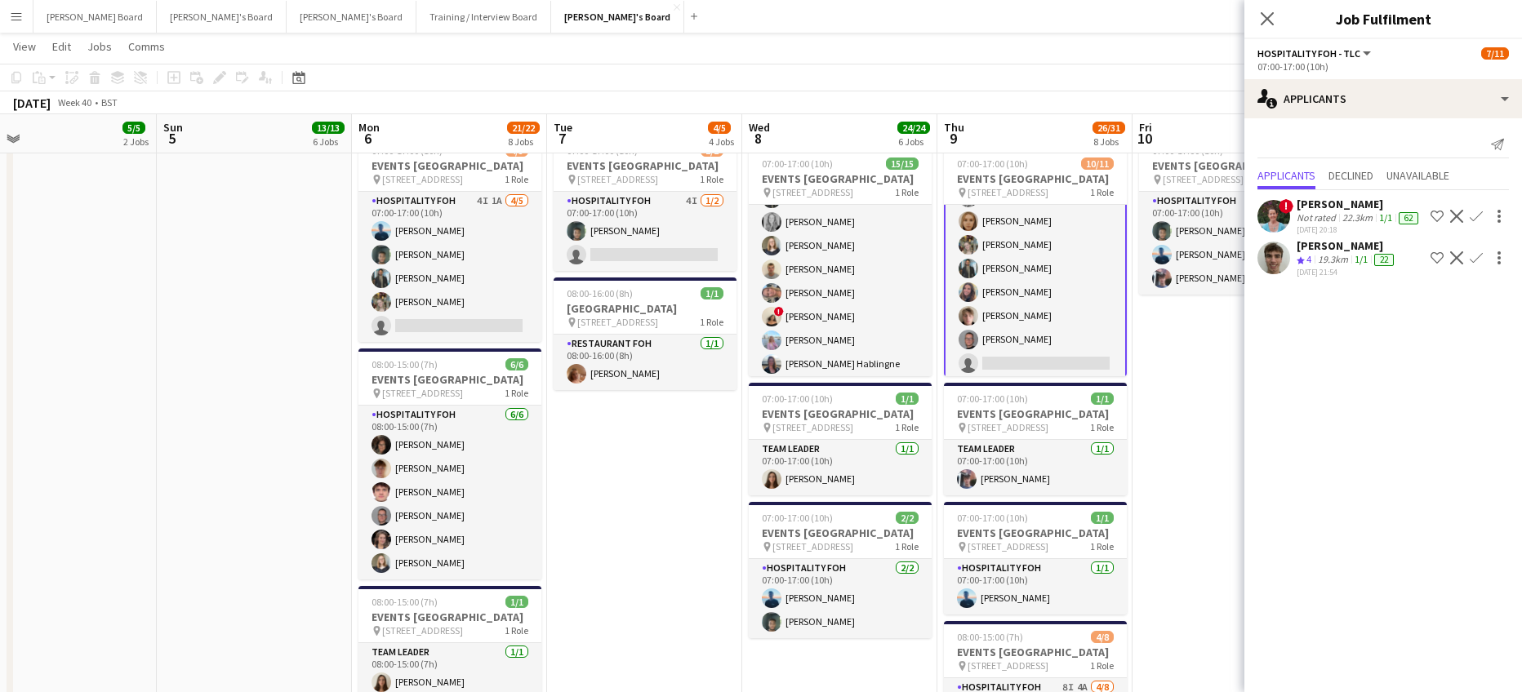
click at [1338, 262] on div "19.3km" at bounding box center [1332, 260] width 37 height 14
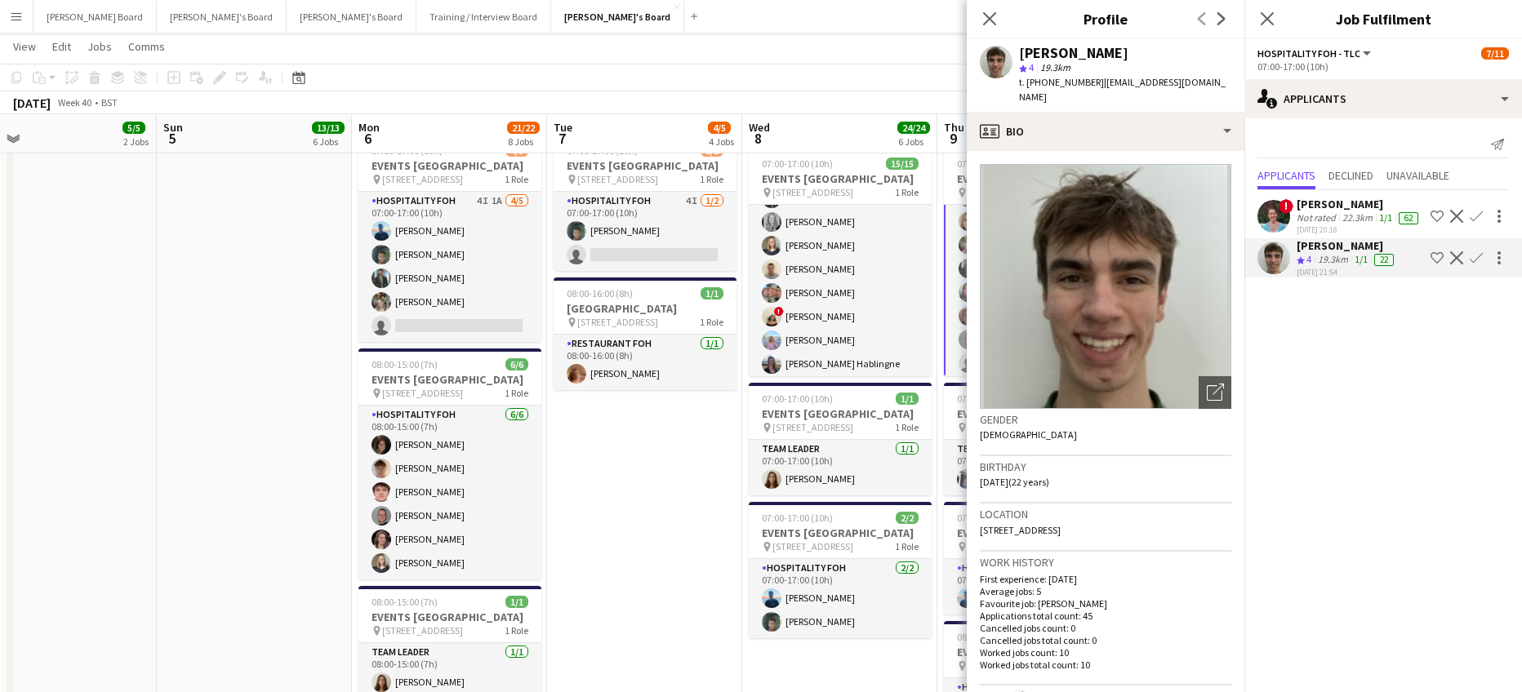
click at [1478, 254] on app-icon "Confirm" at bounding box center [1475, 257] width 13 height 13
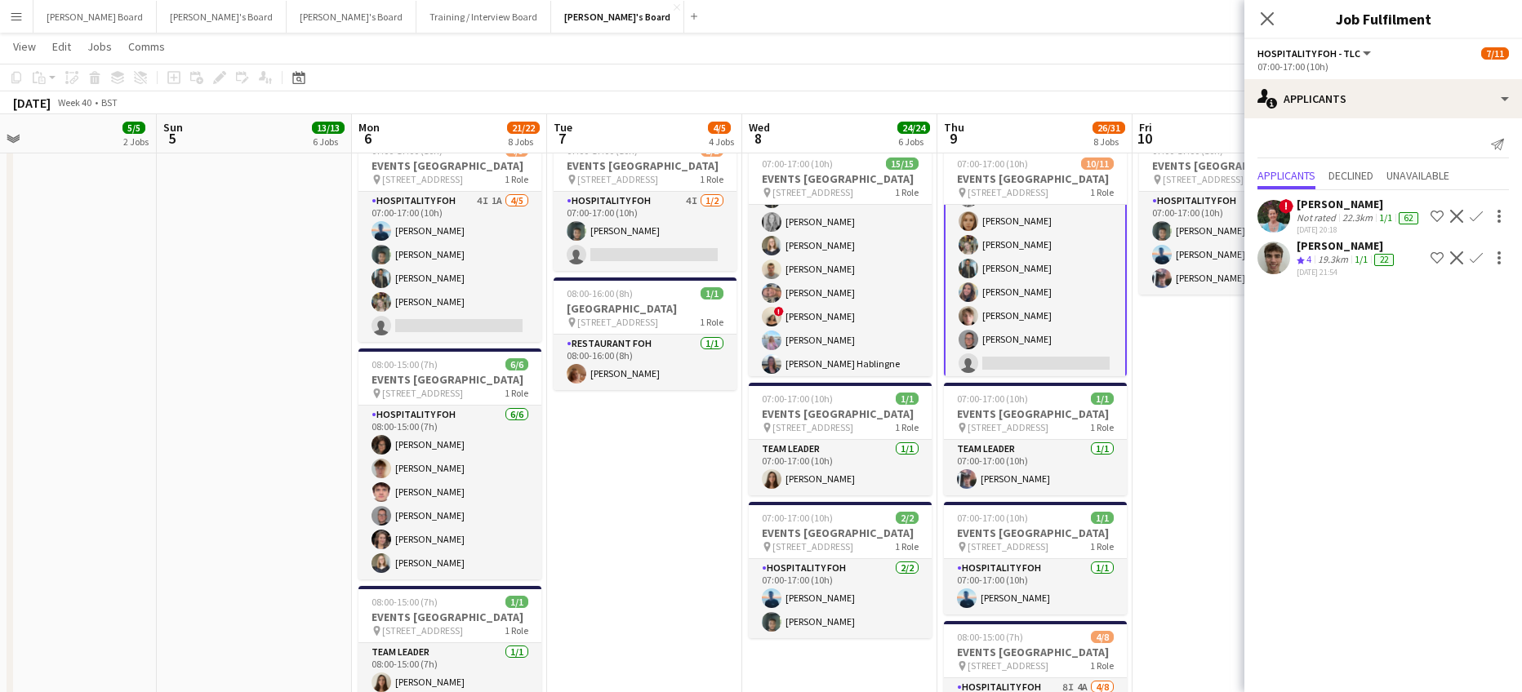
click at [1479, 260] on app-icon "Confirm" at bounding box center [1475, 257] width 13 height 13
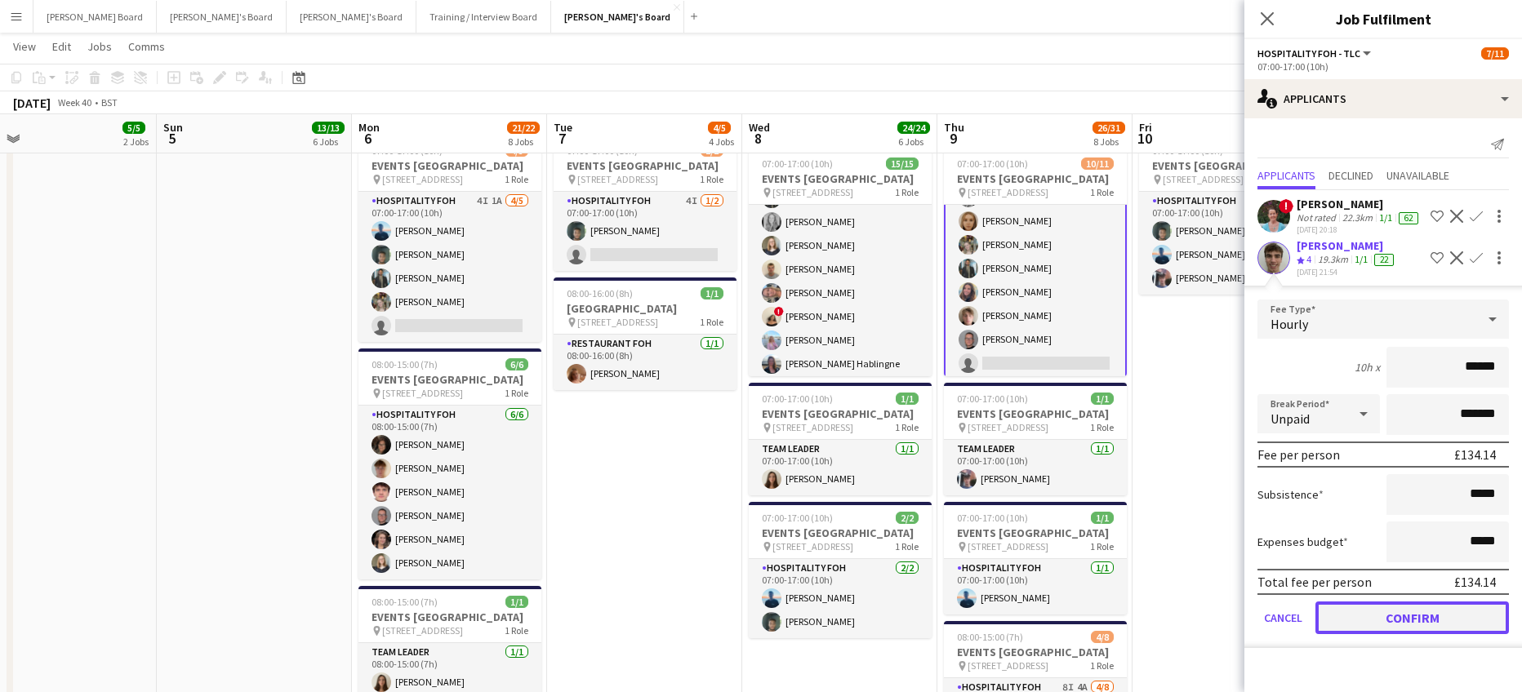
click at [1404, 607] on button "Confirm" at bounding box center [1411, 618] width 193 height 33
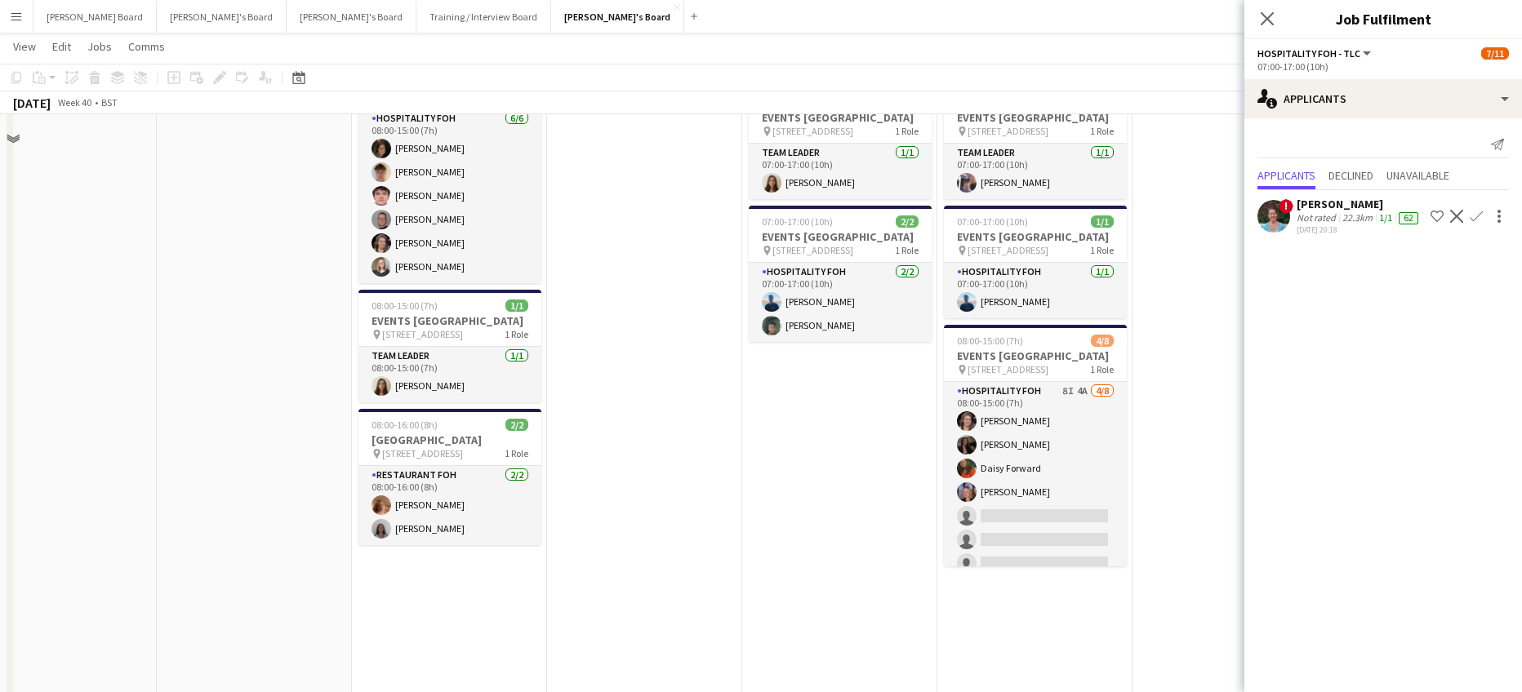
scroll to position [1415, 0]
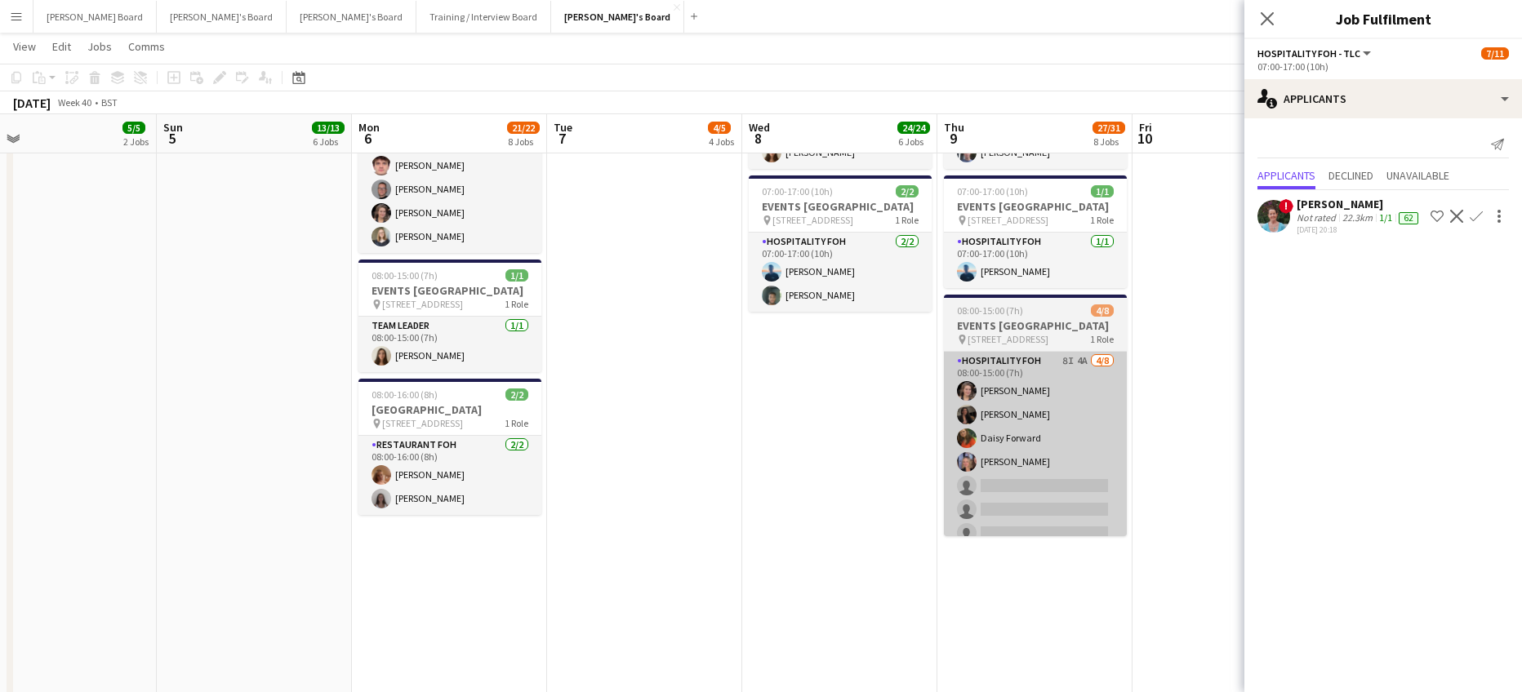
click at [1108, 456] on app-card-role "Hospitality FOH 8I 4A [DATE] 08:00-15:00 (7h) [PERSON_NAME] [PERSON_NAME] Forwa…" at bounding box center [1035, 462] width 183 height 221
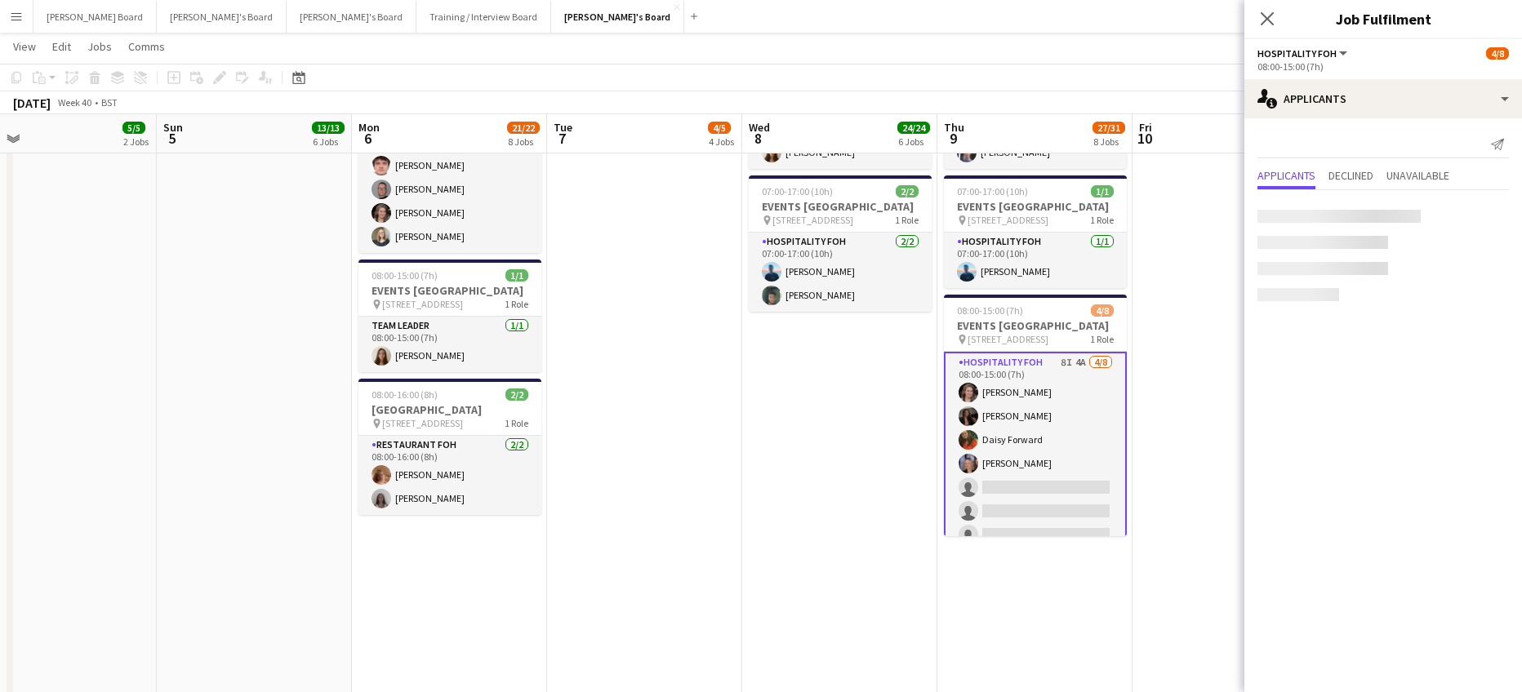
scroll to position [136, 0]
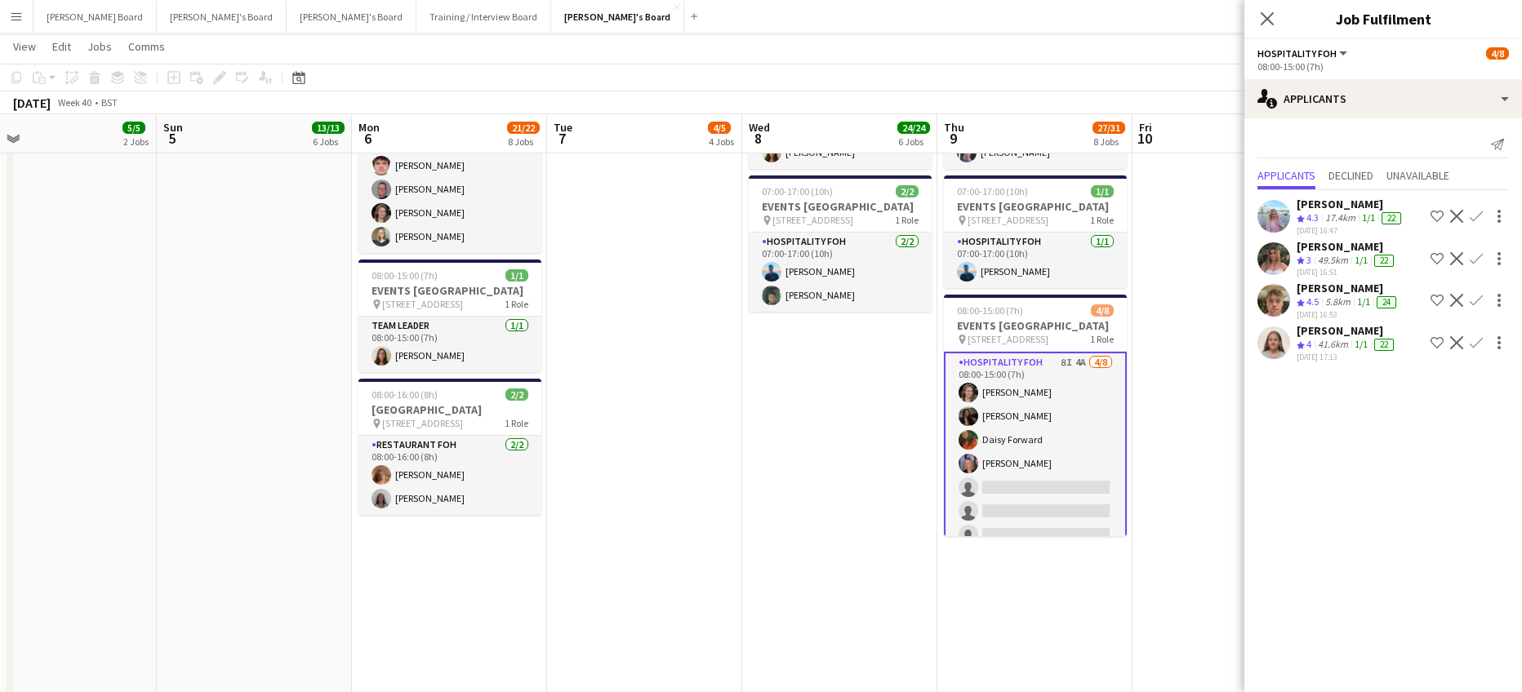
click at [1479, 339] on app-icon "Confirm" at bounding box center [1475, 342] width 13 height 13
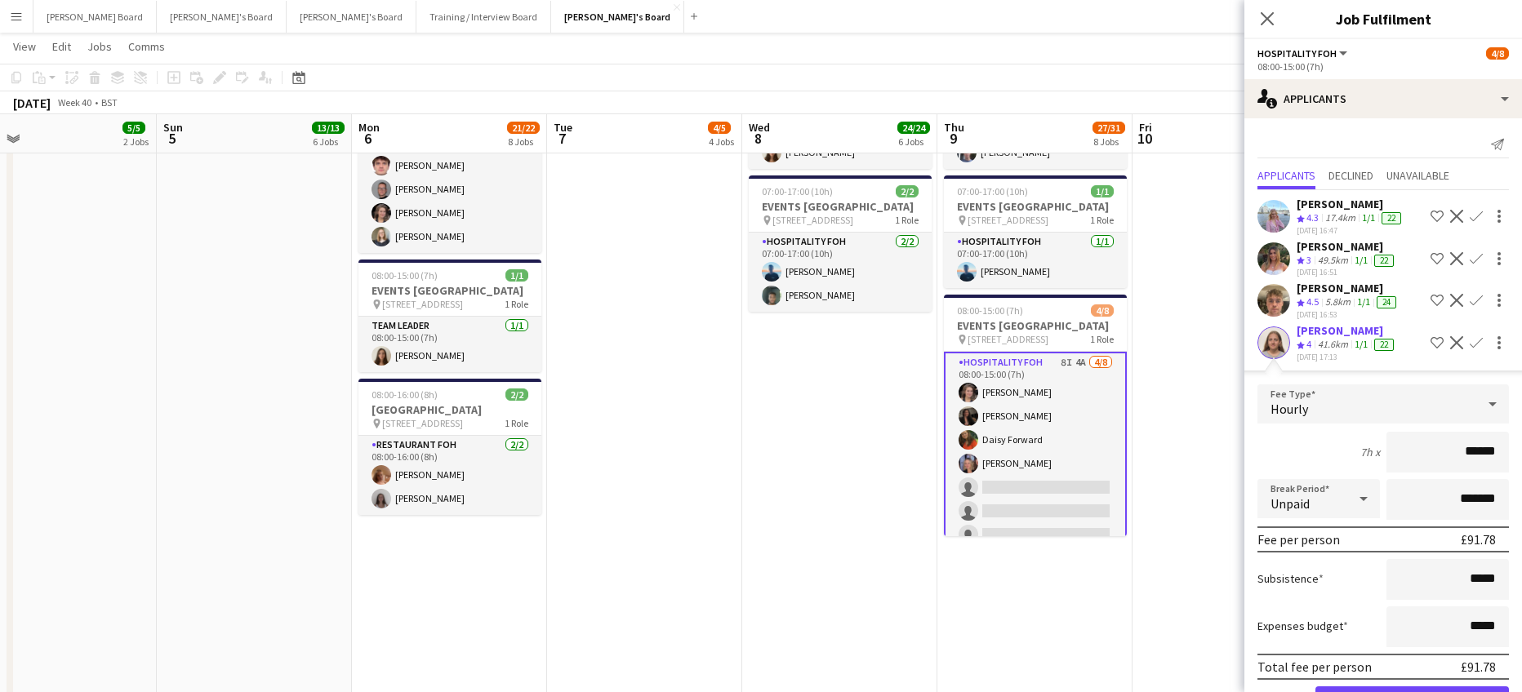
scroll to position [56, 0]
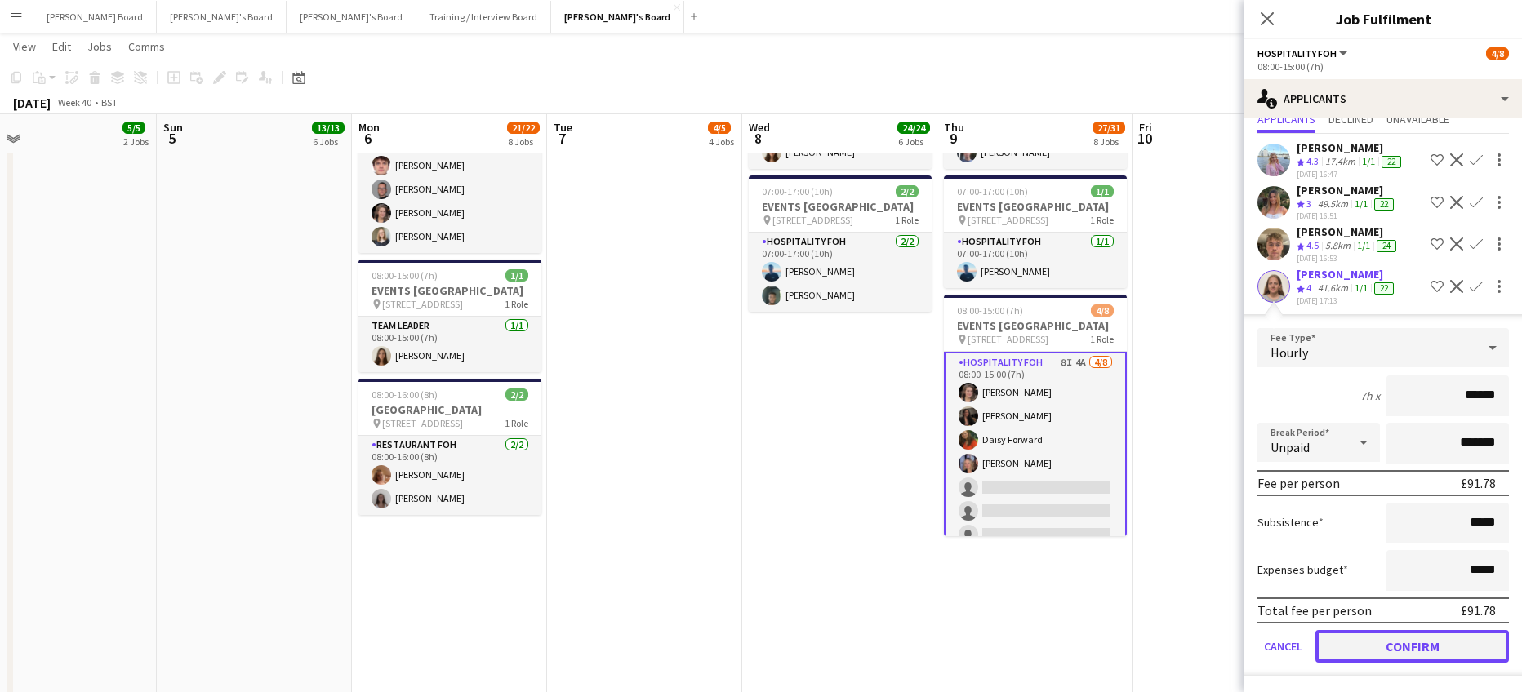
click at [1378, 647] on button "Confirm" at bounding box center [1411, 646] width 193 height 33
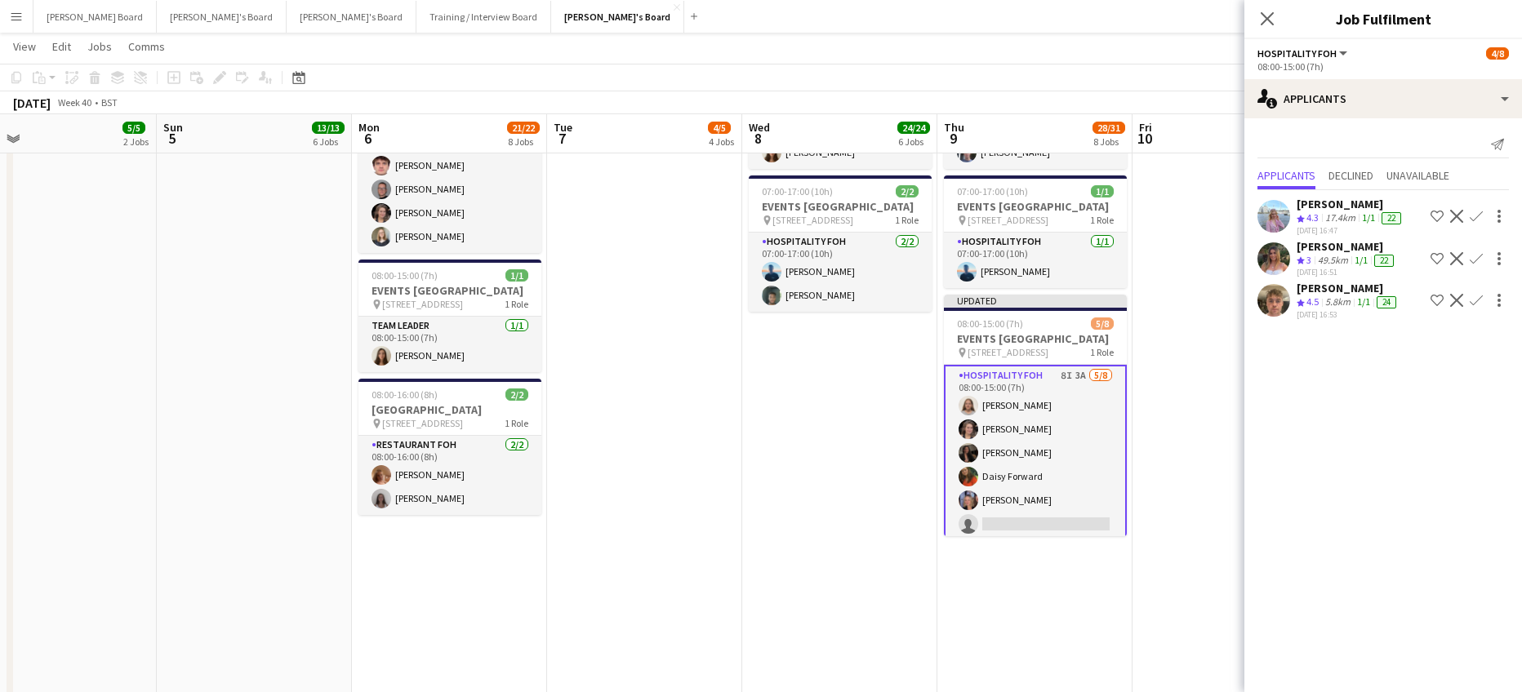
click at [1474, 296] on app-icon "Confirm" at bounding box center [1475, 300] width 13 height 13
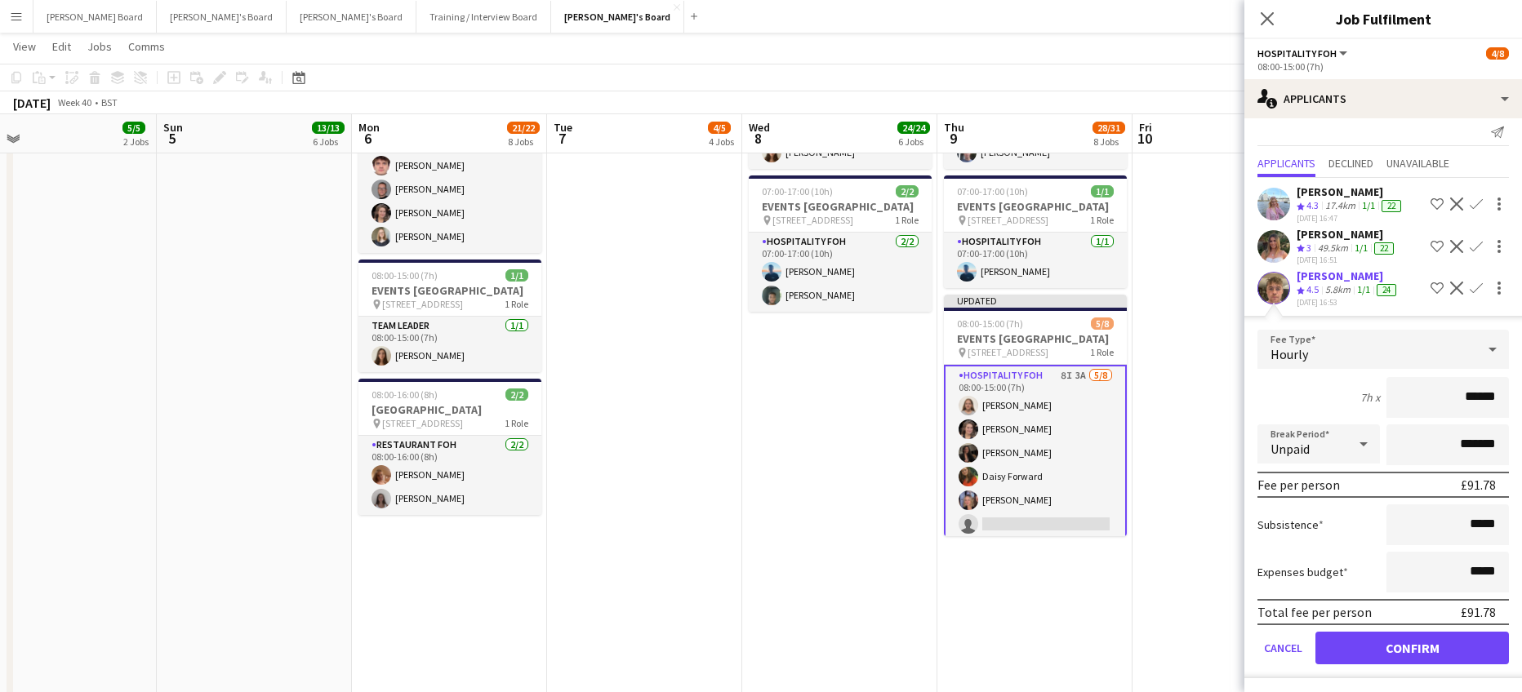
scroll to position [15, 0]
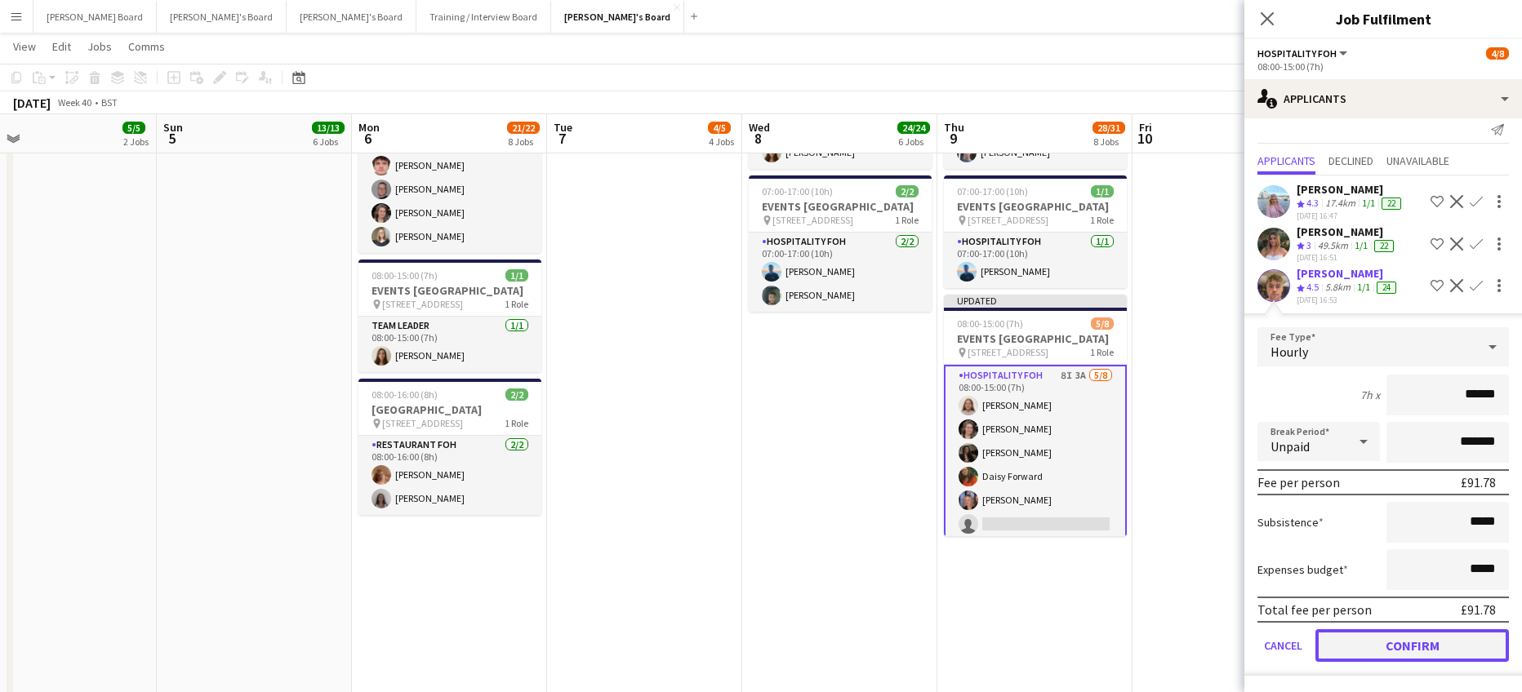
click at [1396, 651] on button "Confirm" at bounding box center [1411, 645] width 193 height 33
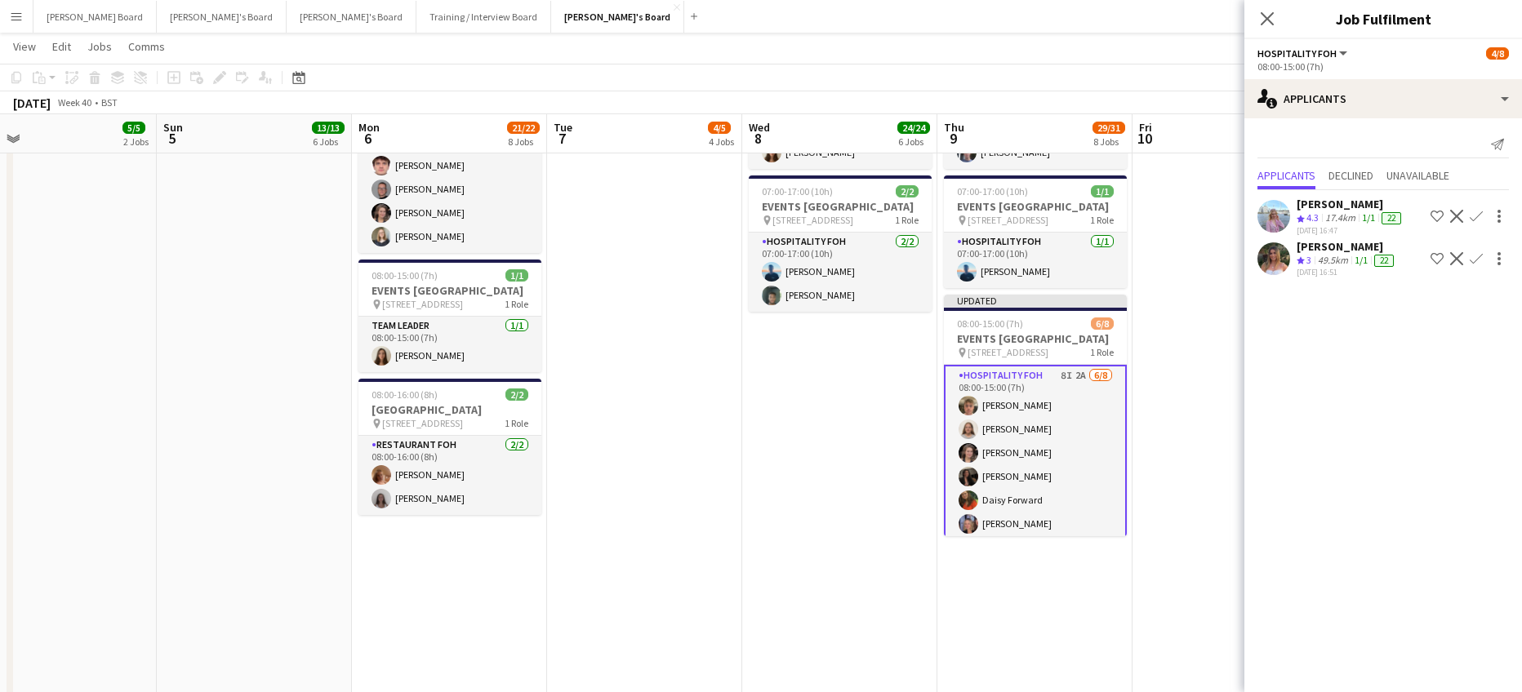
scroll to position [0, 0]
click at [1478, 214] on app-icon "Confirm" at bounding box center [1475, 216] width 13 height 13
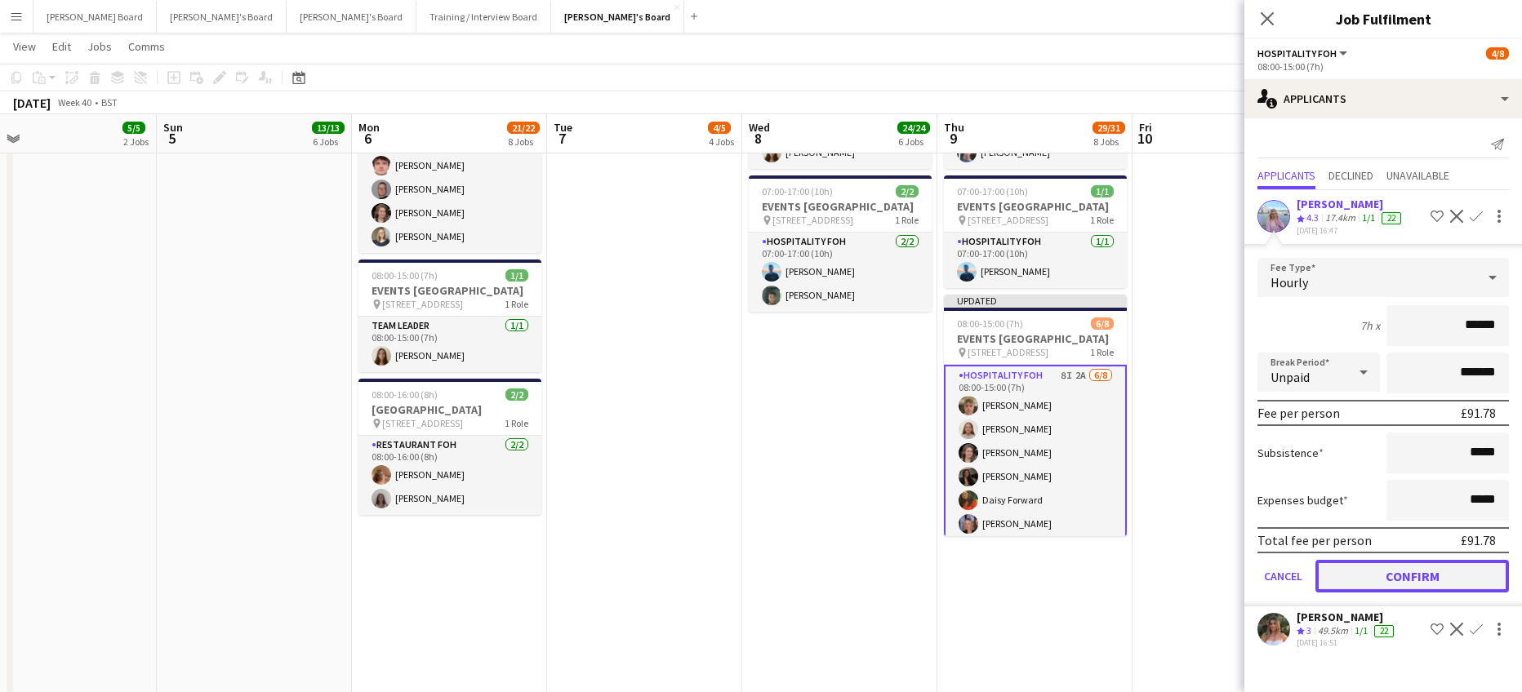
click at [1394, 576] on button "Confirm" at bounding box center [1411, 576] width 193 height 33
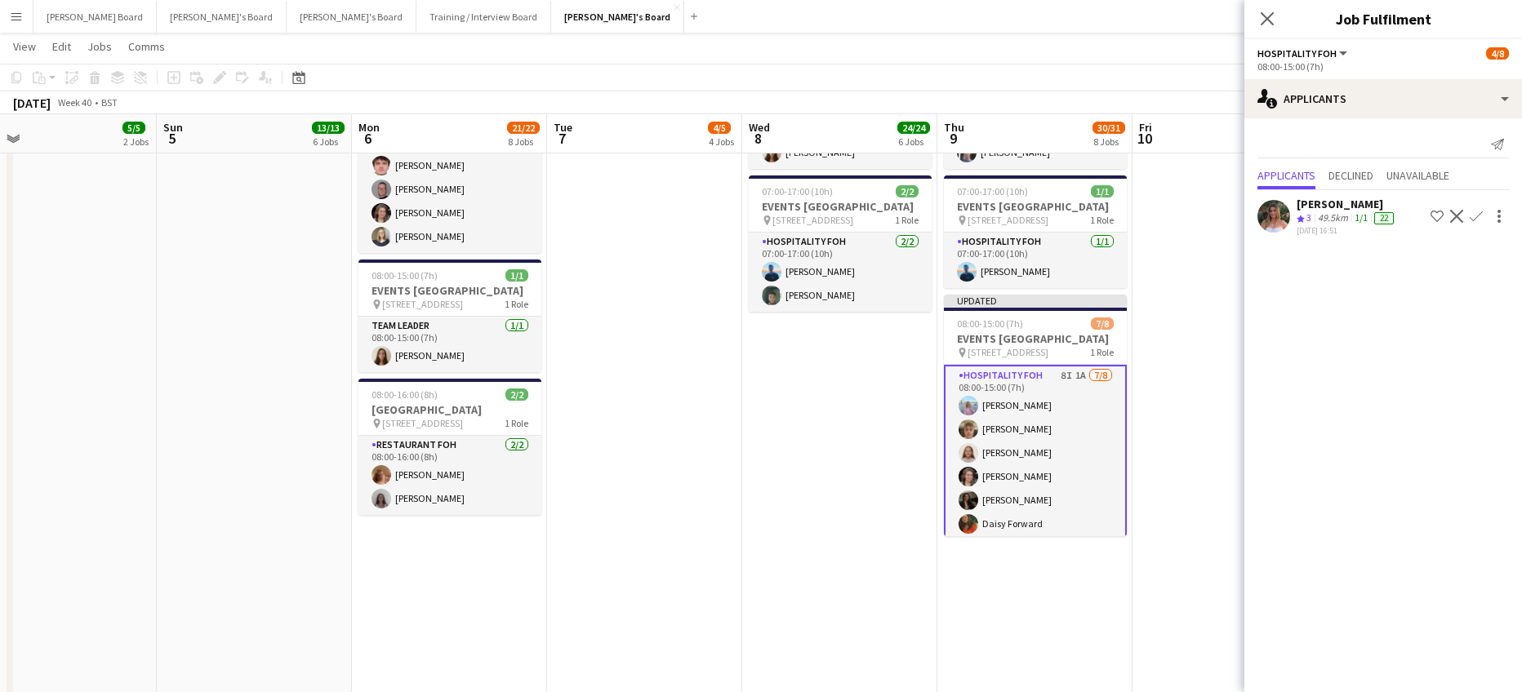
click at [1379, 204] on div "[PERSON_NAME]" at bounding box center [1346, 204] width 100 height 15
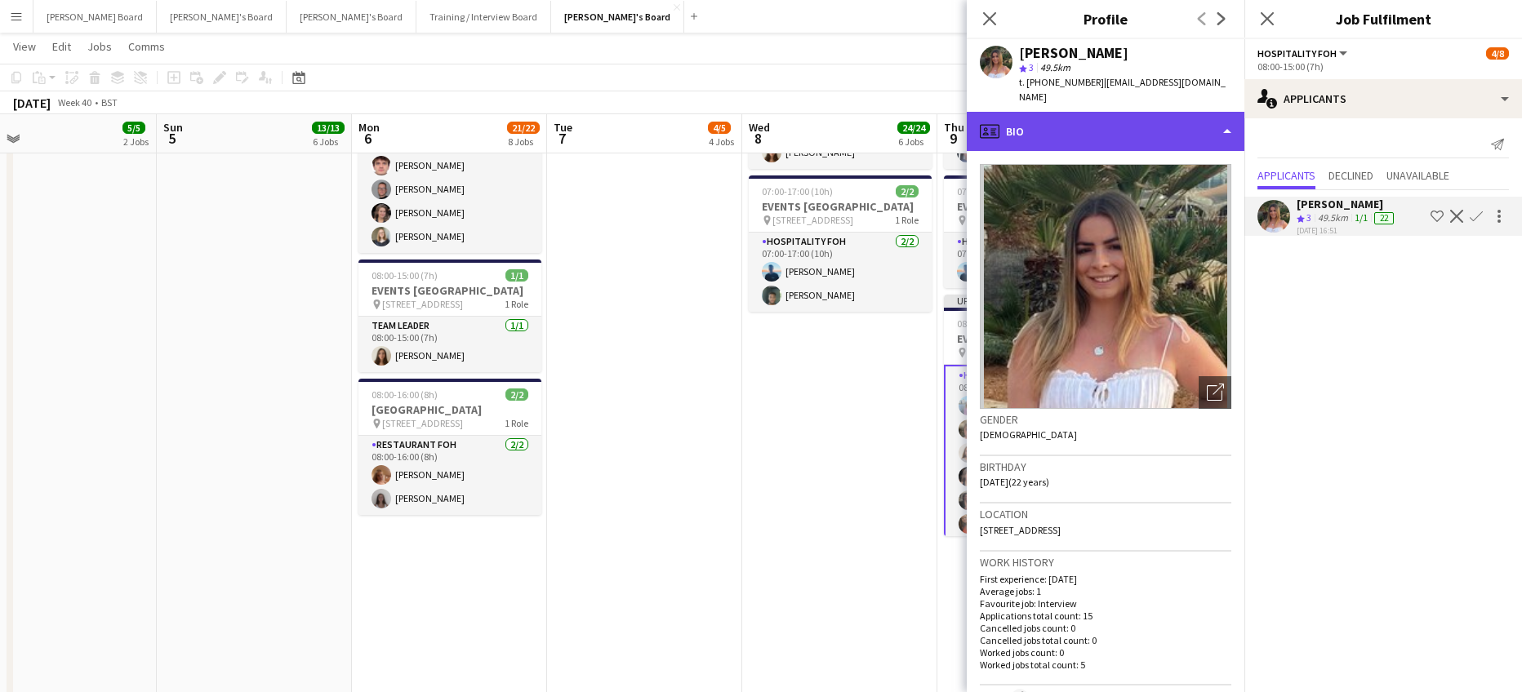
click at [1123, 122] on div "profile Bio" at bounding box center [1106, 131] width 278 height 39
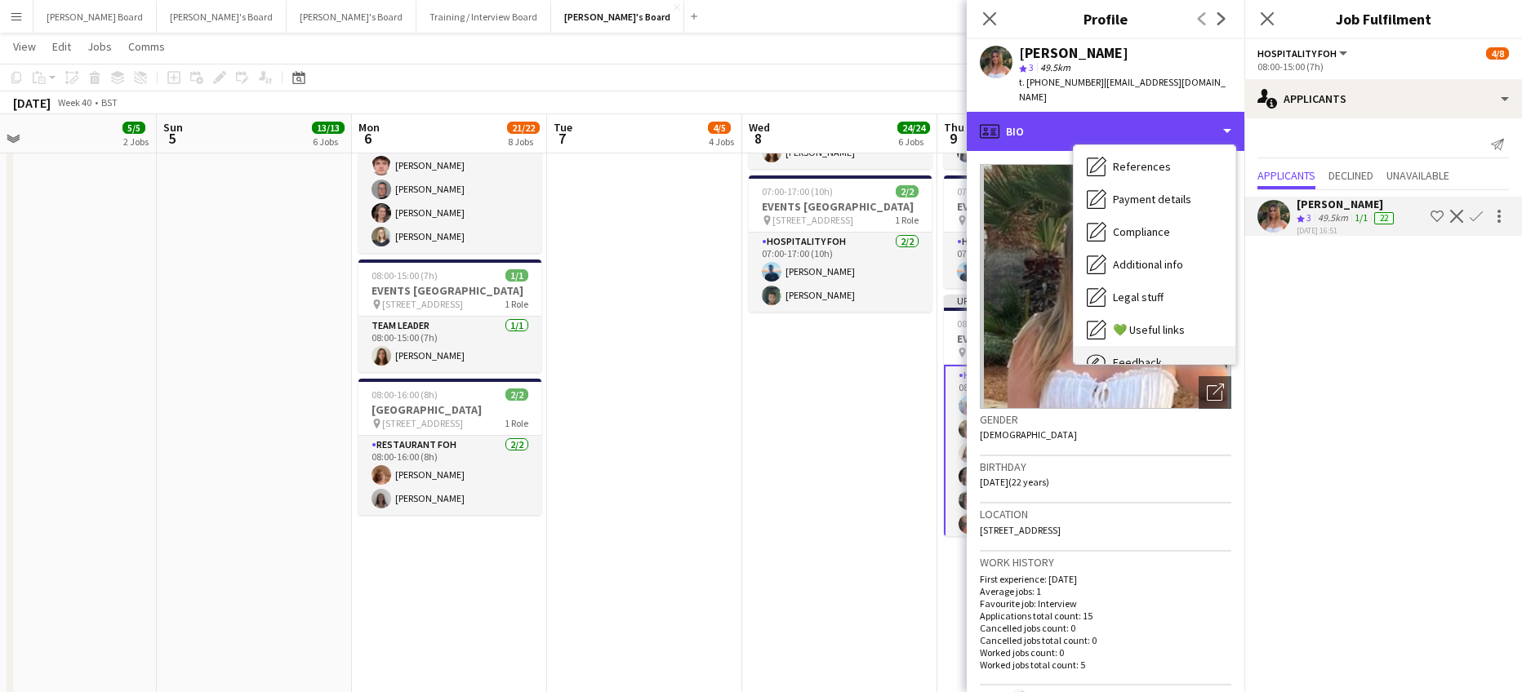
scroll to position [251, 0]
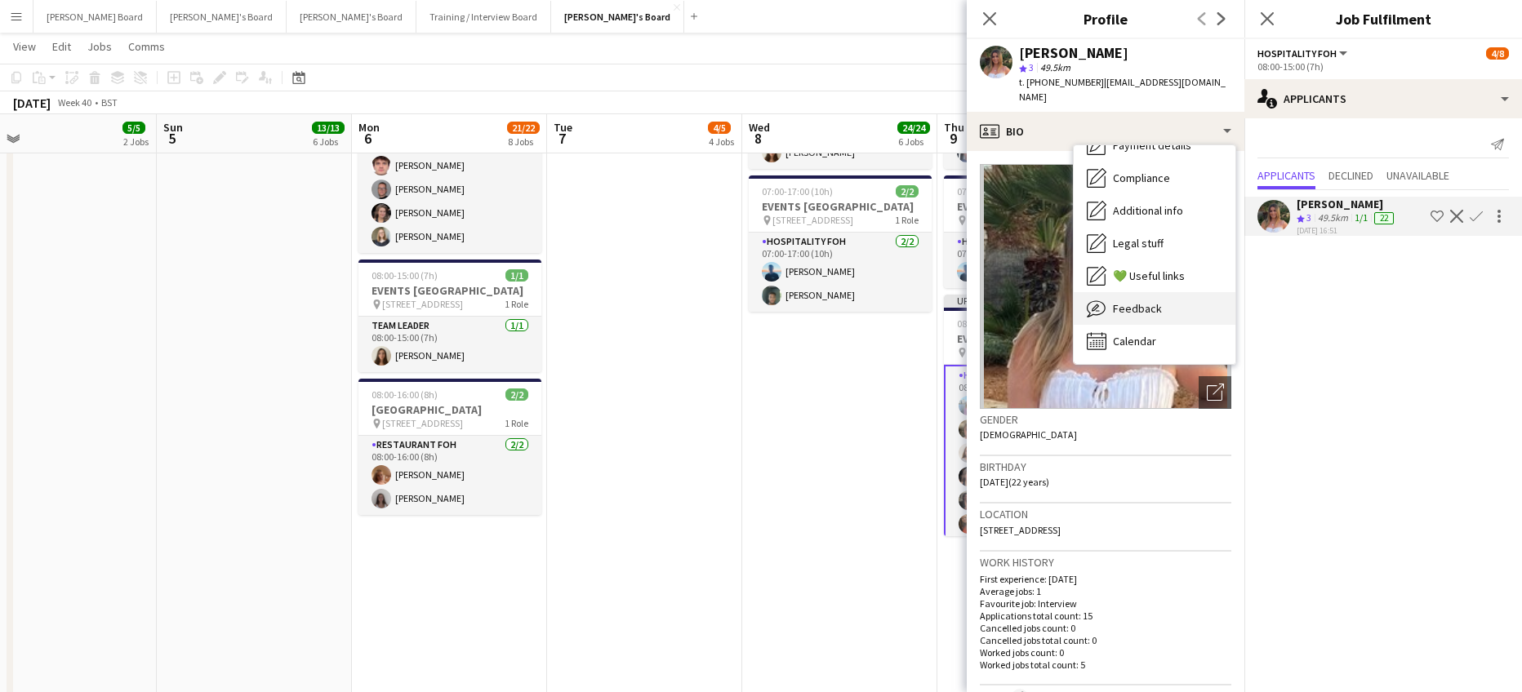
click at [1159, 292] on div "Feedback Feedback" at bounding box center [1155, 308] width 162 height 33
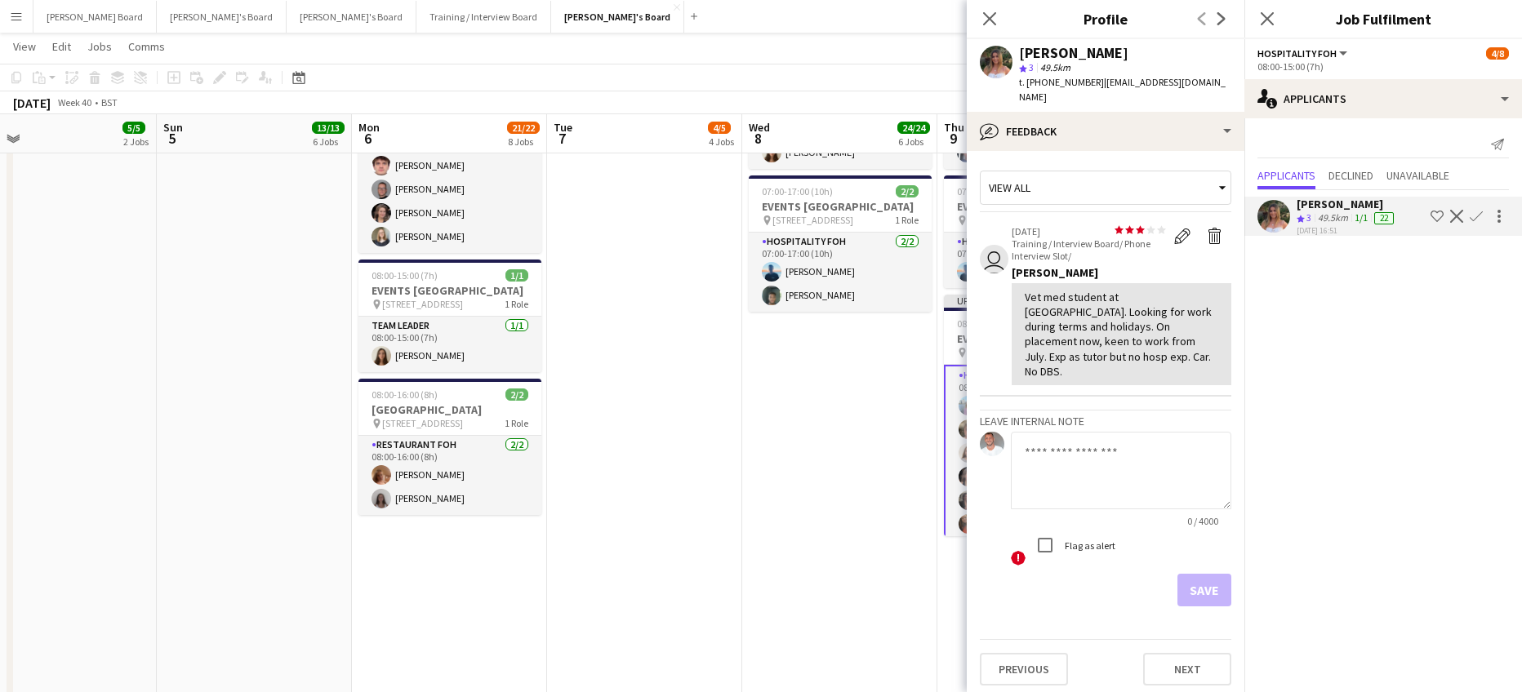
click at [899, 476] on app-date-cell "08:00-16:00 (8h) 1/1 pin Woking, GU21 4YH 1 Role Kitchen [PERSON_NAME] [DATE] 0…" at bounding box center [839, 33] width 195 height 1645
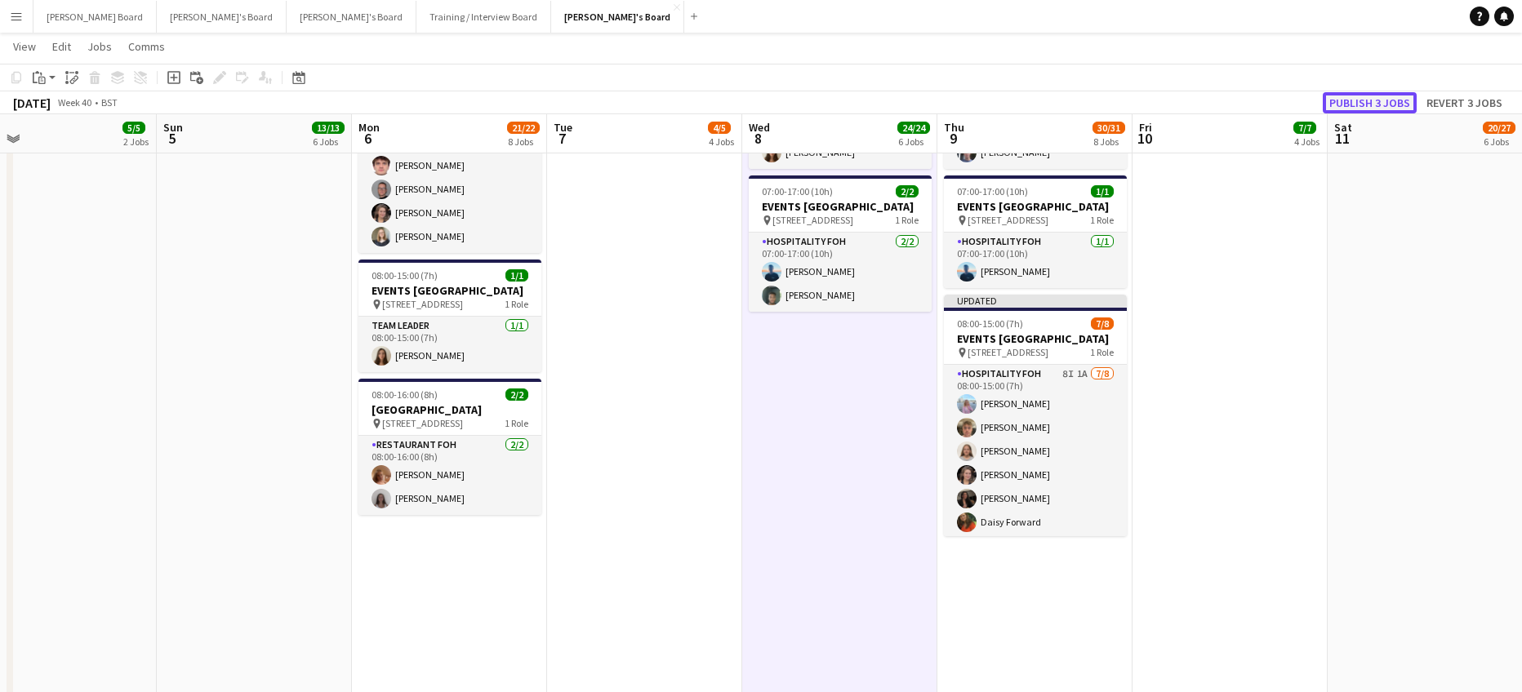
click at [1374, 104] on button "Publish 3 jobs" at bounding box center [1370, 102] width 94 height 21
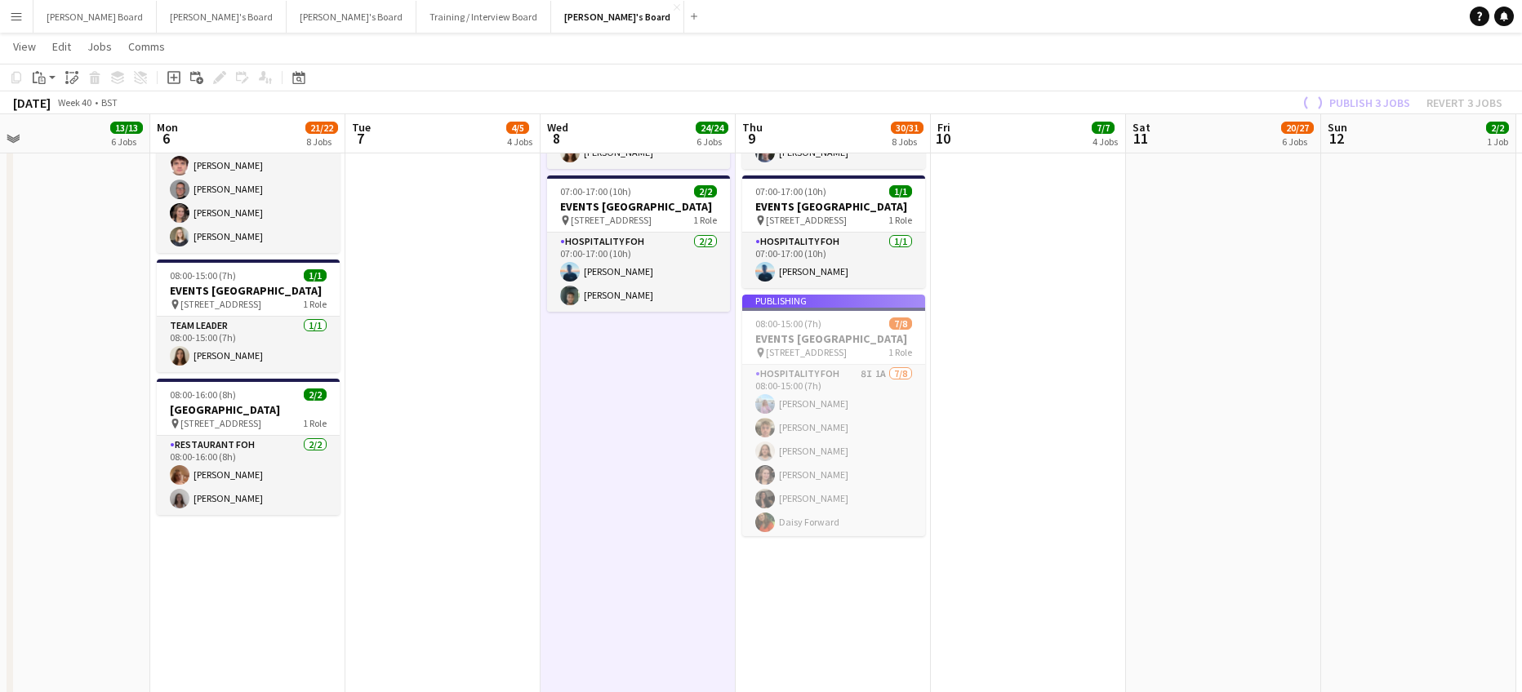
drag, startPoint x: 1242, startPoint y: 443, endPoint x: 1131, endPoint y: 474, distance: 115.3
click at [1131, 474] on app-calendar-viewport "Thu 2 33/33 11 Jobs Fri 3 14/15 8 Jobs Sat 4 5/5 2 Jobs Sun 5 13/13 6 Jobs Mon …" at bounding box center [761, 133] width 1522 height 2968
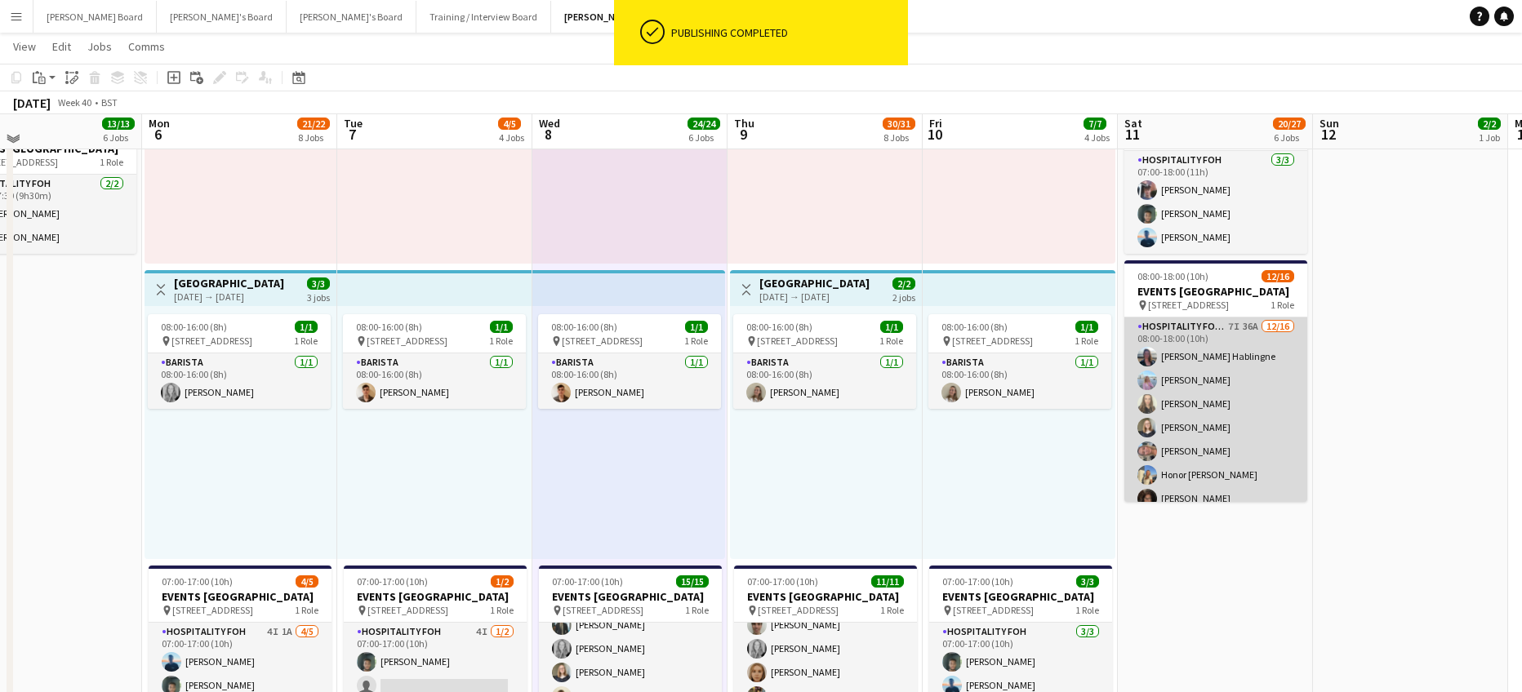
scroll to position [653, 0]
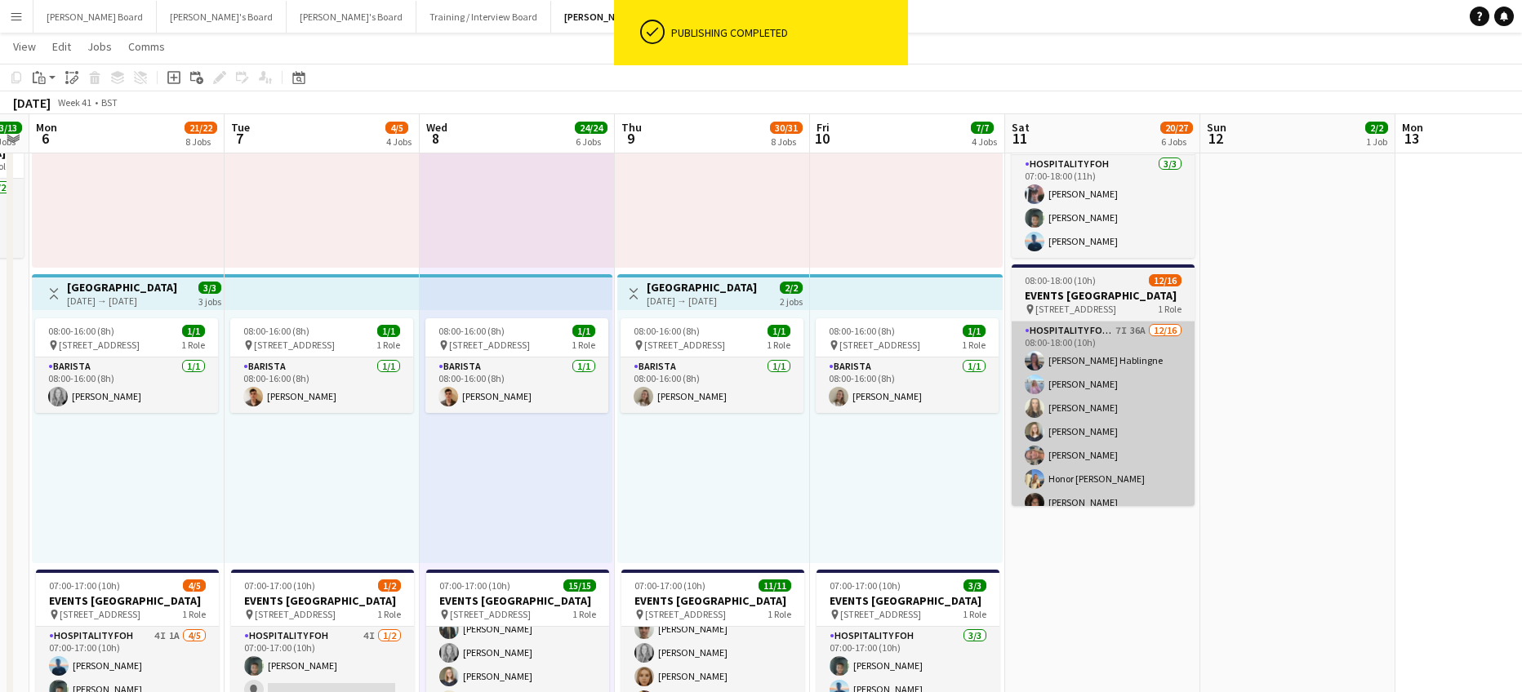
drag, startPoint x: 1337, startPoint y: 510, endPoint x: 1103, endPoint y: 504, distance: 234.4
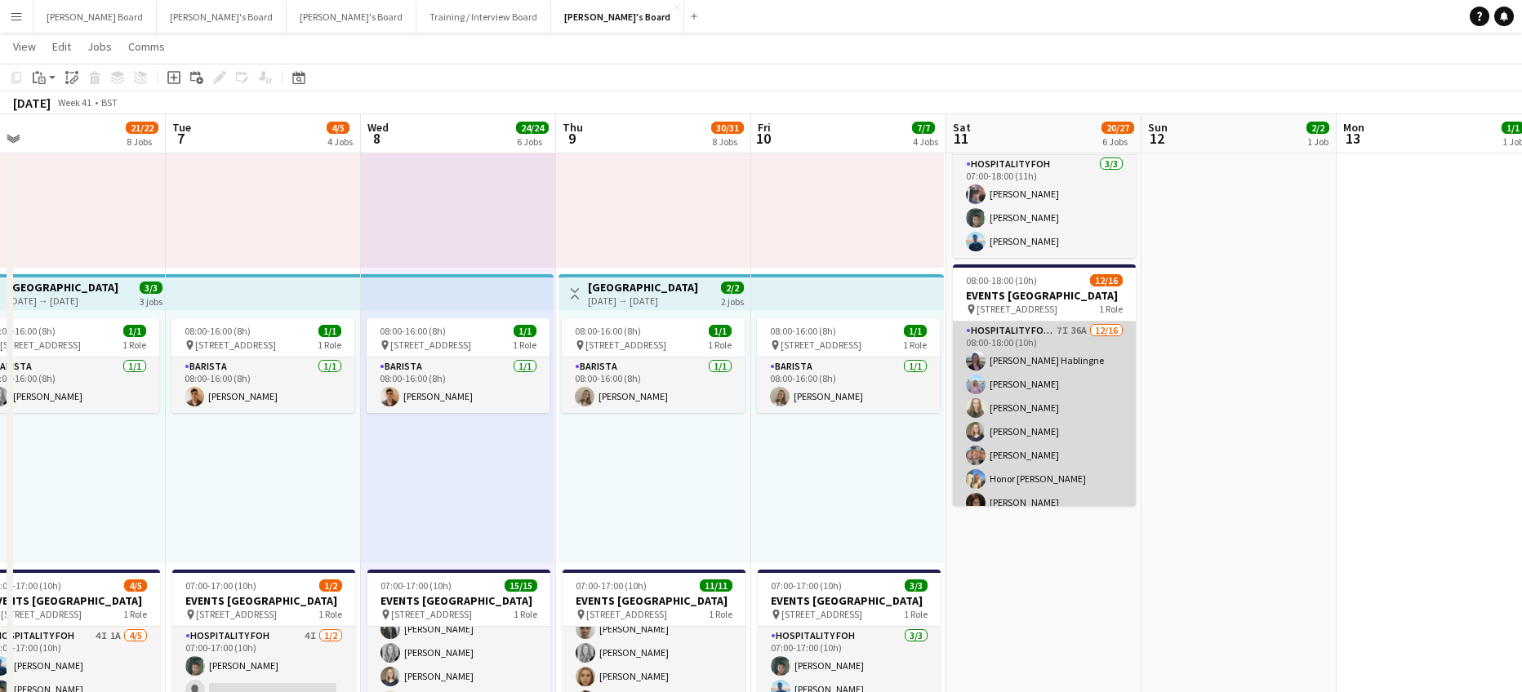
click at [1094, 497] on app-card-role "Hospitality FOH - Open Day 7I 36A [DATE] 08:00-18:00 (10h) [PERSON_NAME] Hablin…" at bounding box center [1044, 527] width 183 height 411
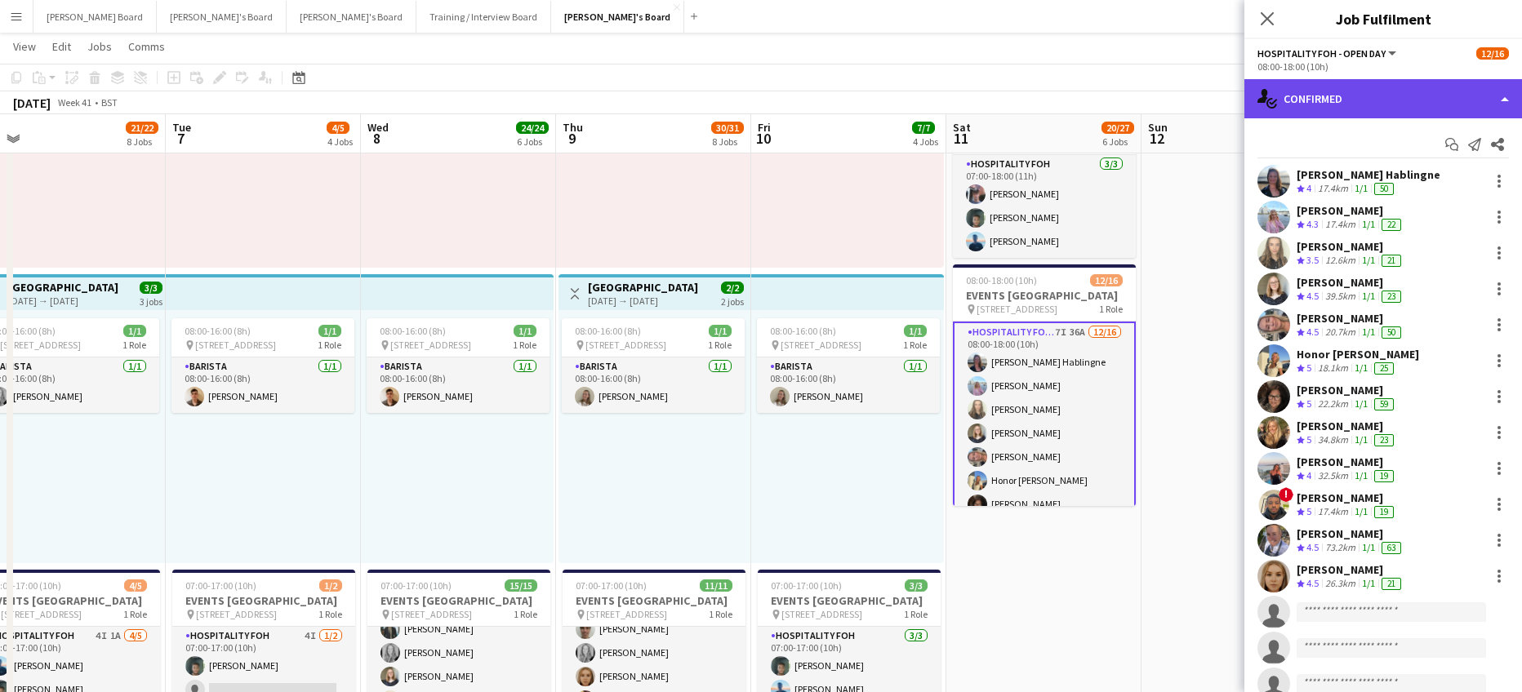
click at [1354, 87] on div "single-neutral-actions-check-2 Confirmed" at bounding box center [1383, 98] width 278 height 39
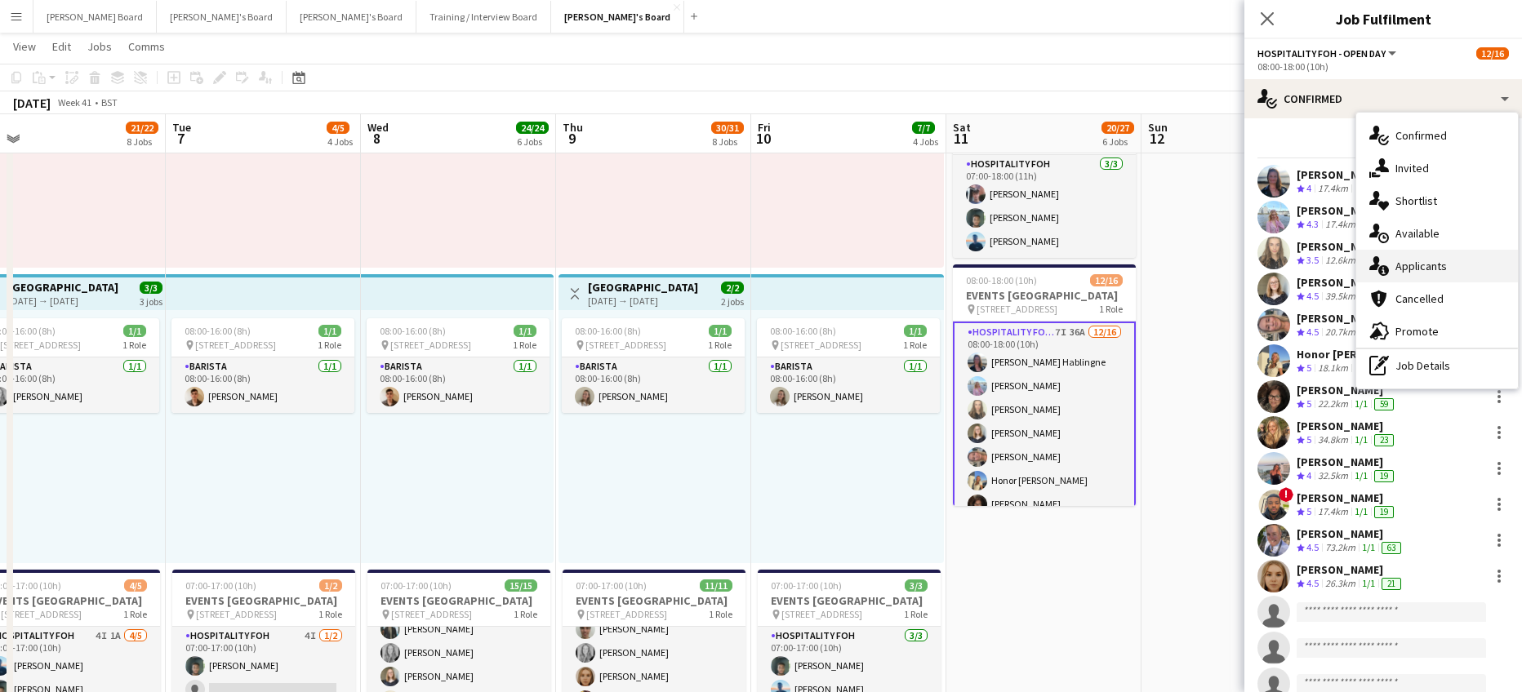
click at [1427, 257] on div "single-neutral-actions-information Applicants" at bounding box center [1437, 266] width 162 height 33
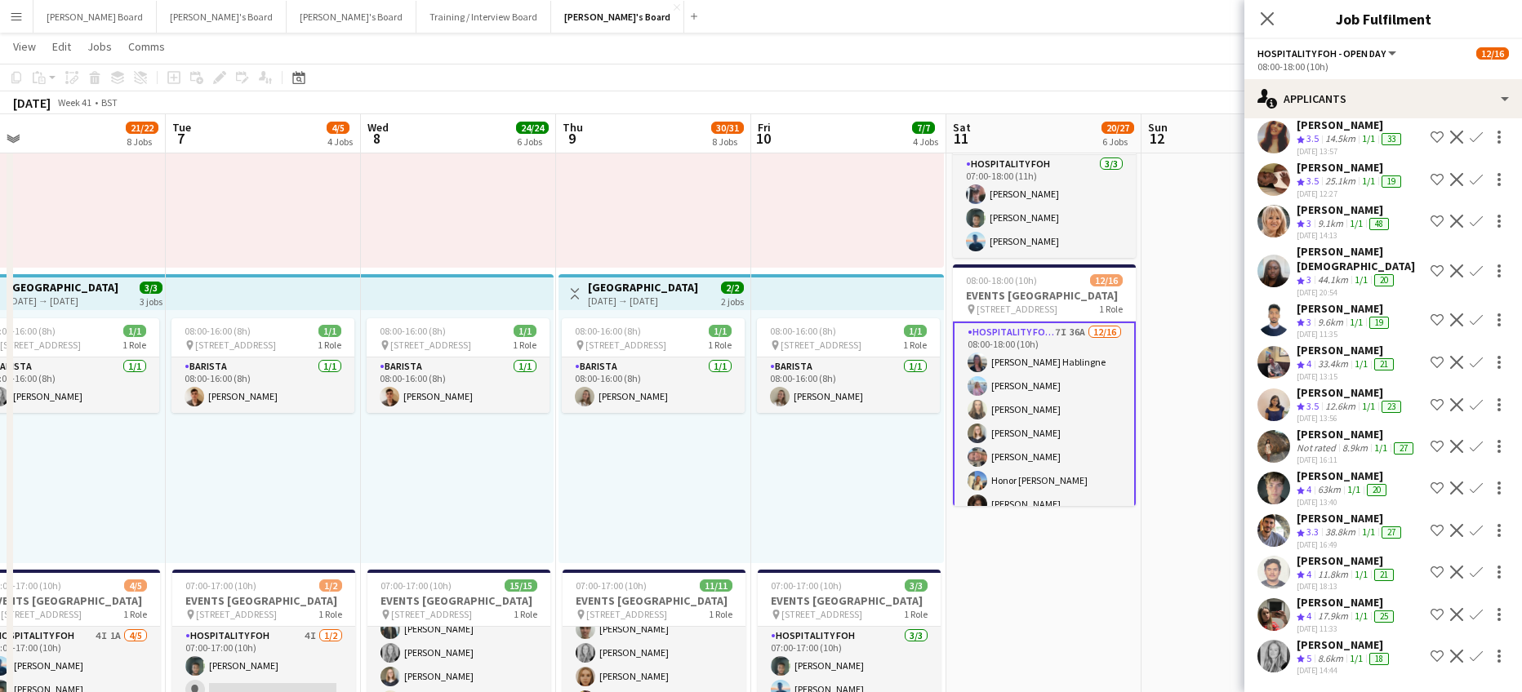
scroll to position [1204, 0]
click at [1469, 650] on app-icon "Confirm" at bounding box center [1475, 656] width 13 height 13
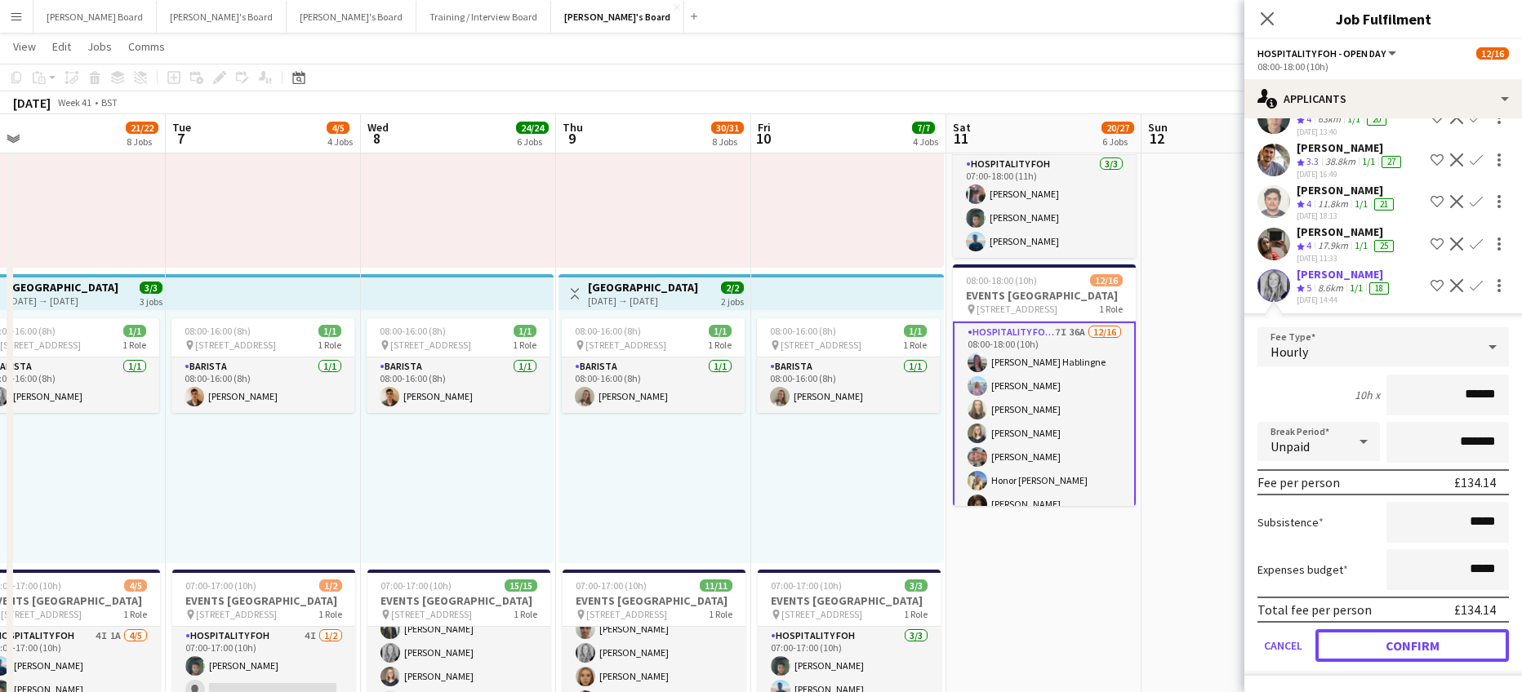
click at [1403, 638] on button "Confirm" at bounding box center [1411, 645] width 193 height 33
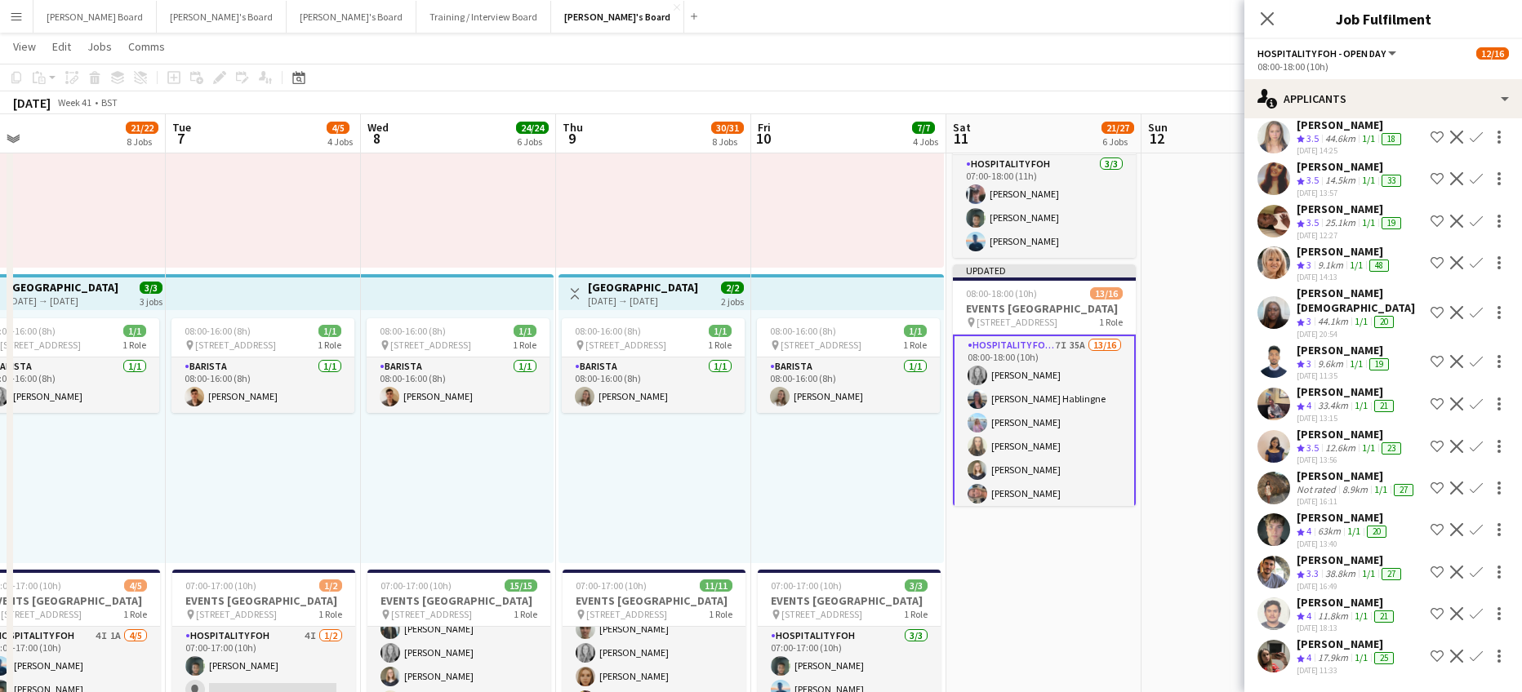
scroll to position [986, 0]
click at [1469, 529] on app-icon "Confirm" at bounding box center [1475, 529] width 13 height 13
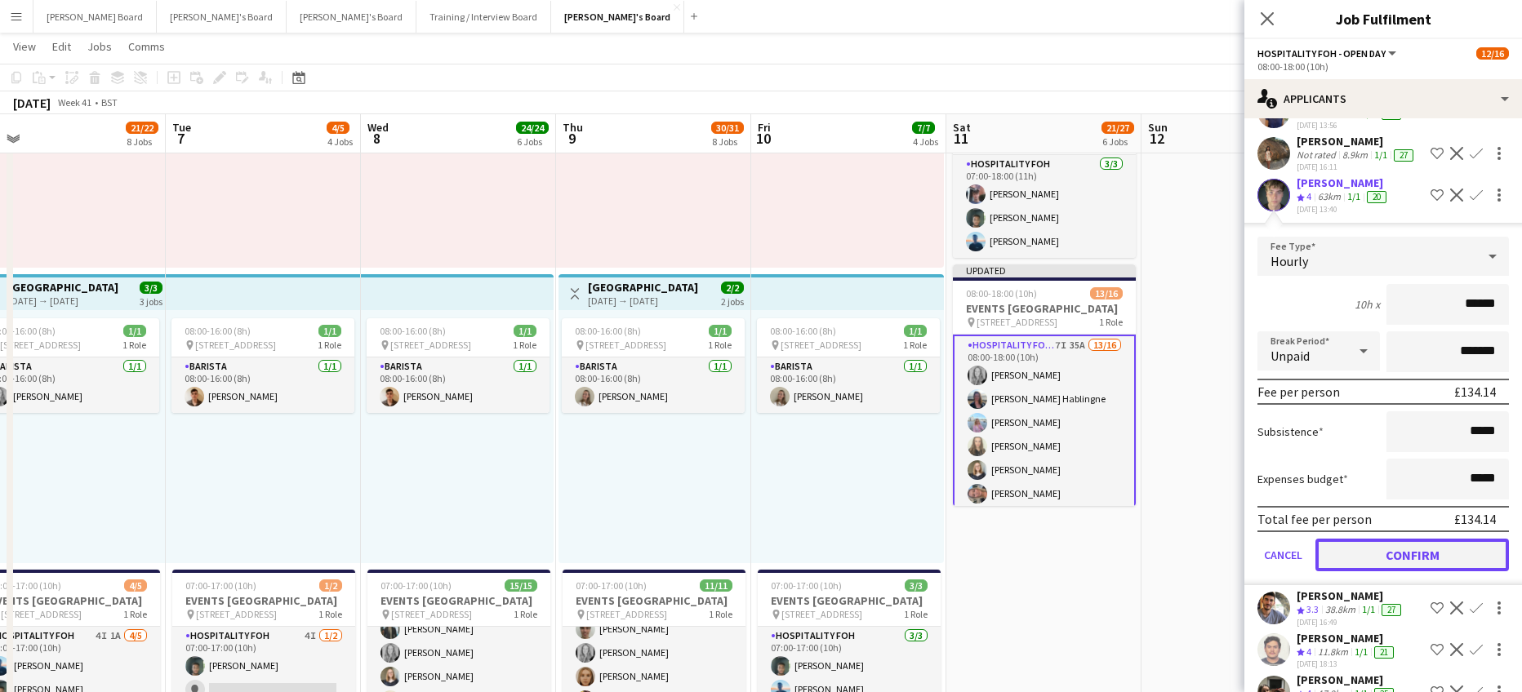
click at [1407, 554] on button "Confirm" at bounding box center [1411, 555] width 193 height 33
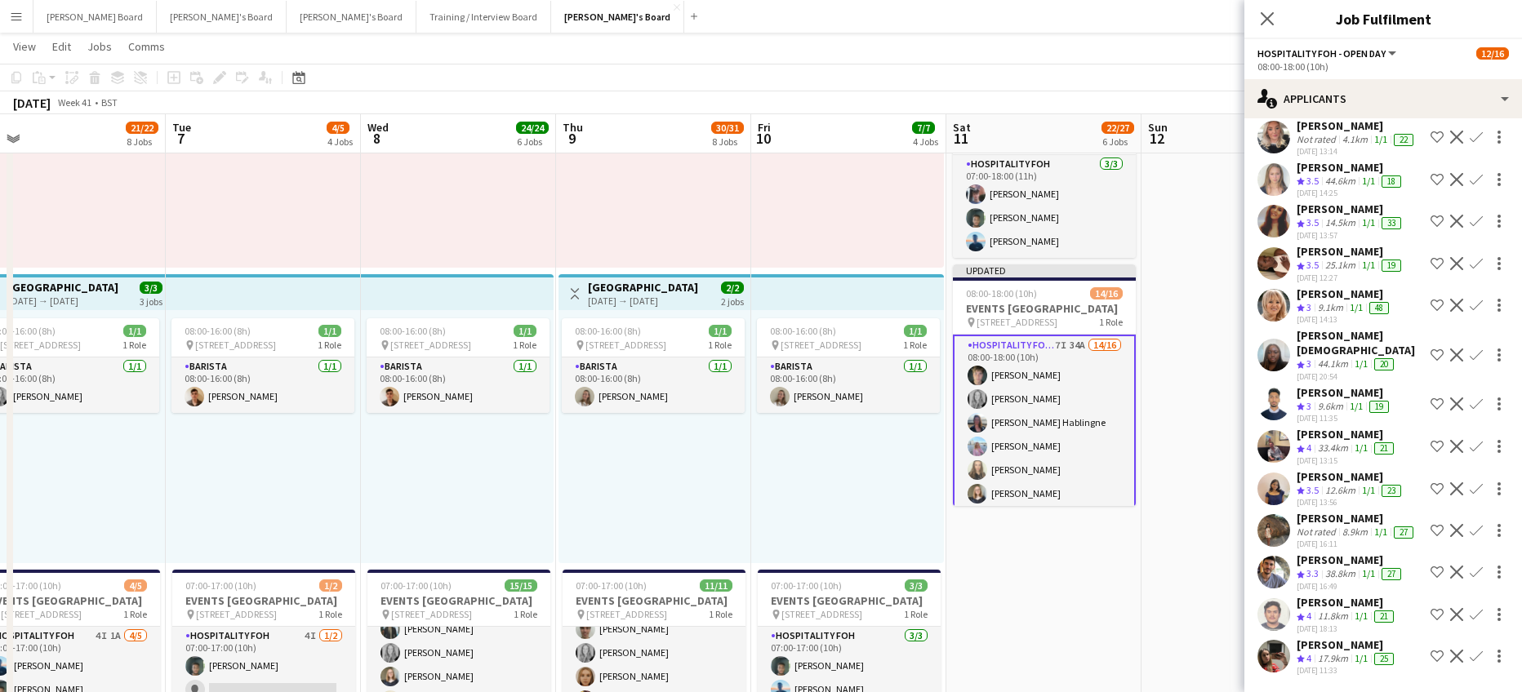
click at [1469, 221] on app-icon "Confirm" at bounding box center [1475, 221] width 13 height 13
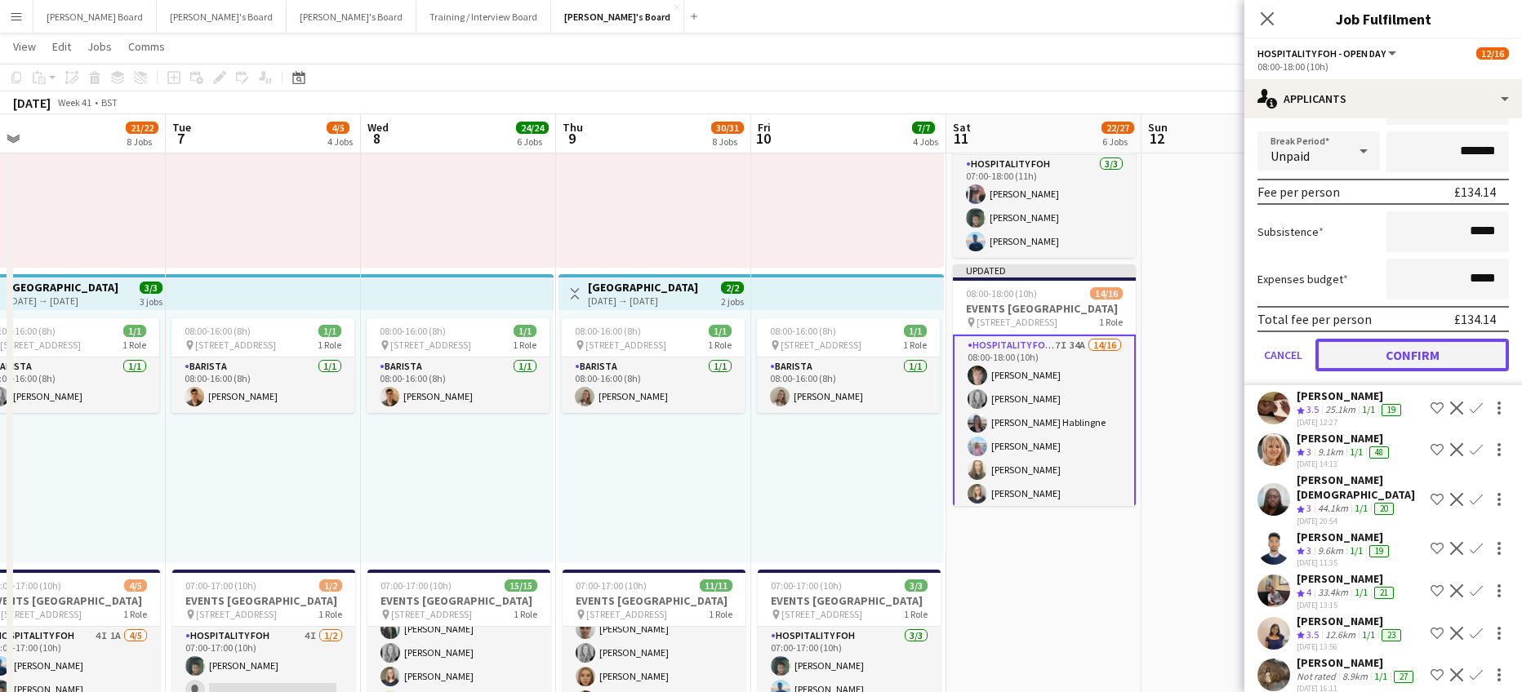
click at [1403, 368] on button "Confirm" at bounding box center [1411, 355] width 193 height 33
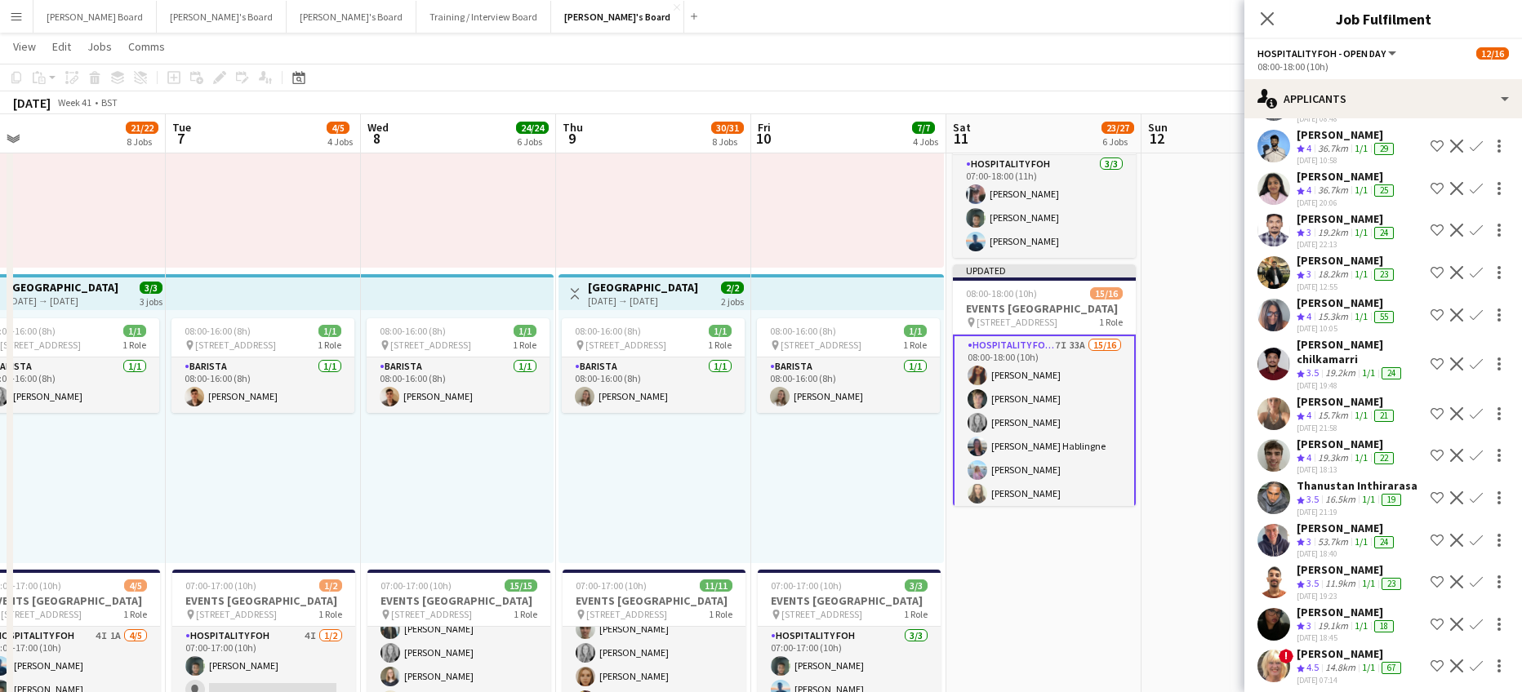
scroll to position [204, 0]
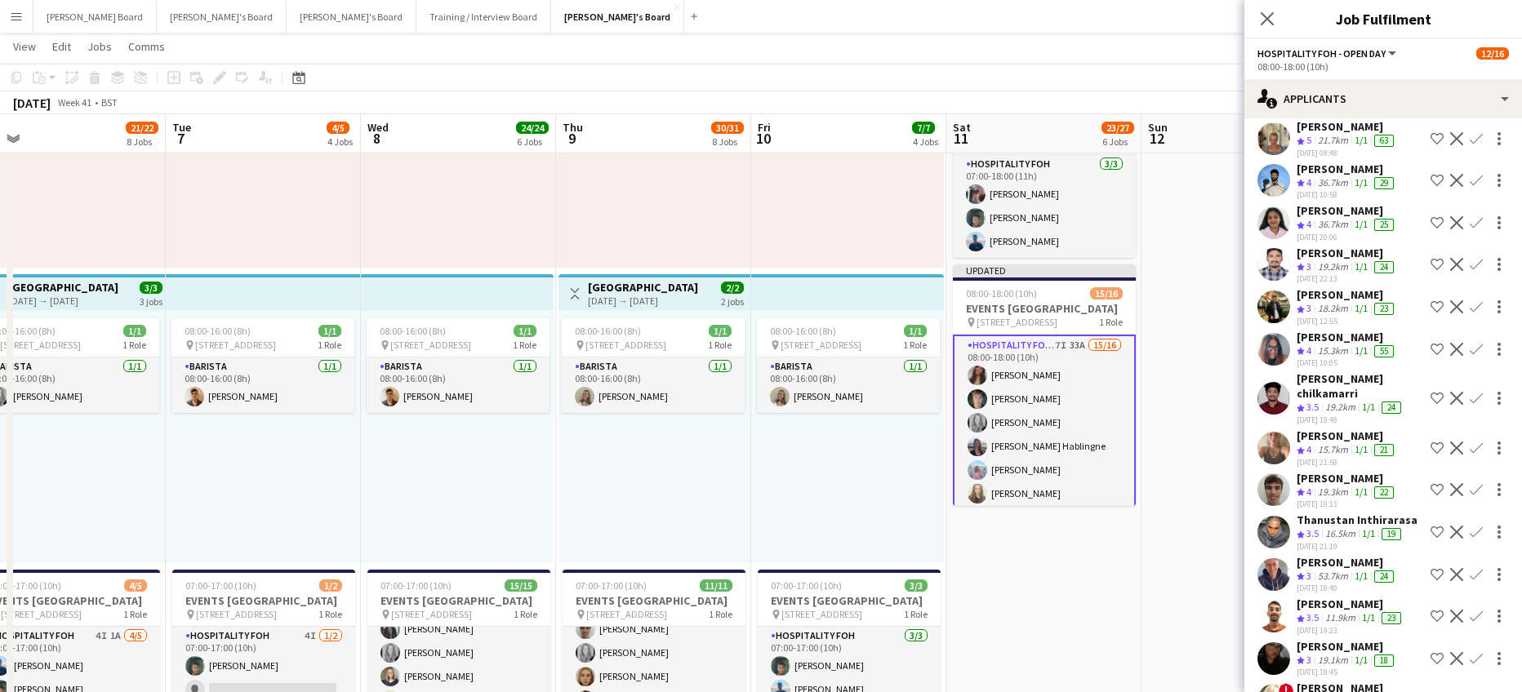
click at [1469, 356] on app-icon "Confirm" at bounding box center [1475, 349] width 13 height 13
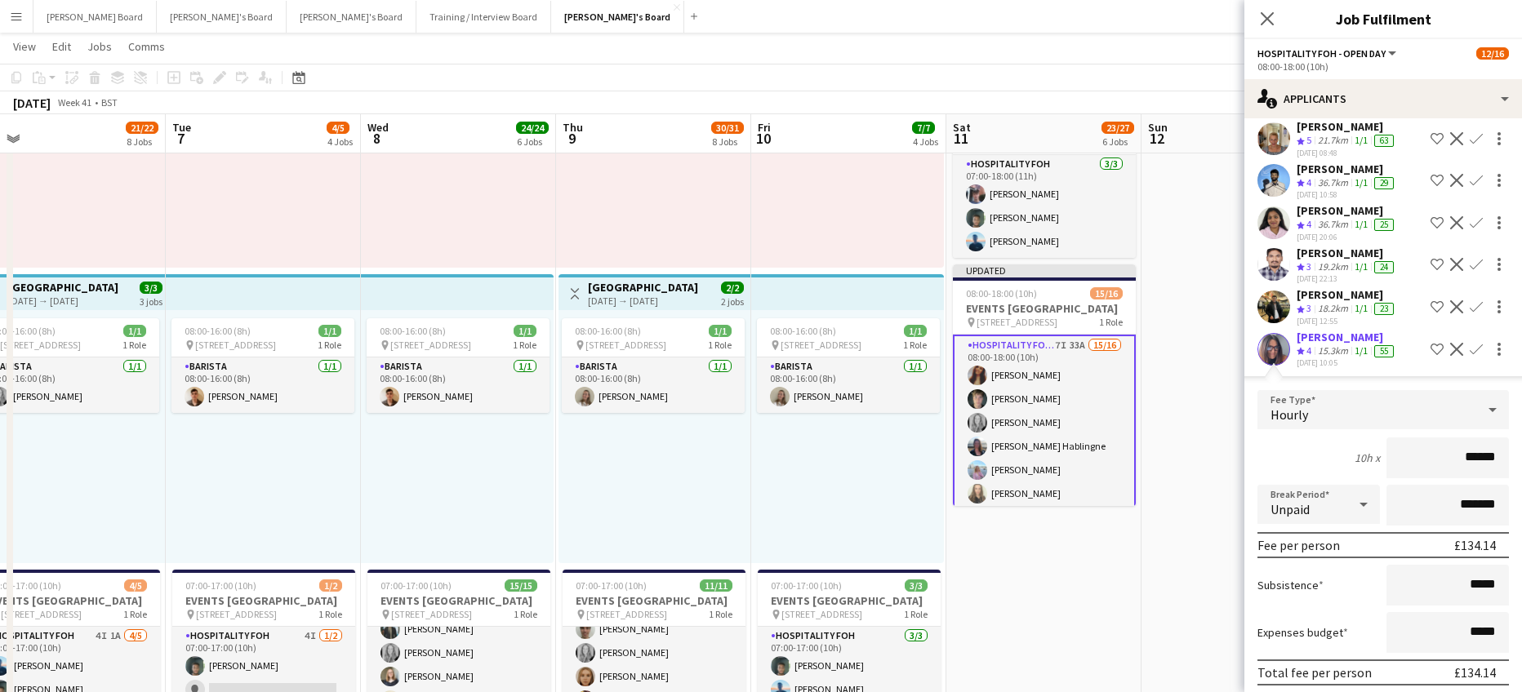
scroll to position [313, 0]
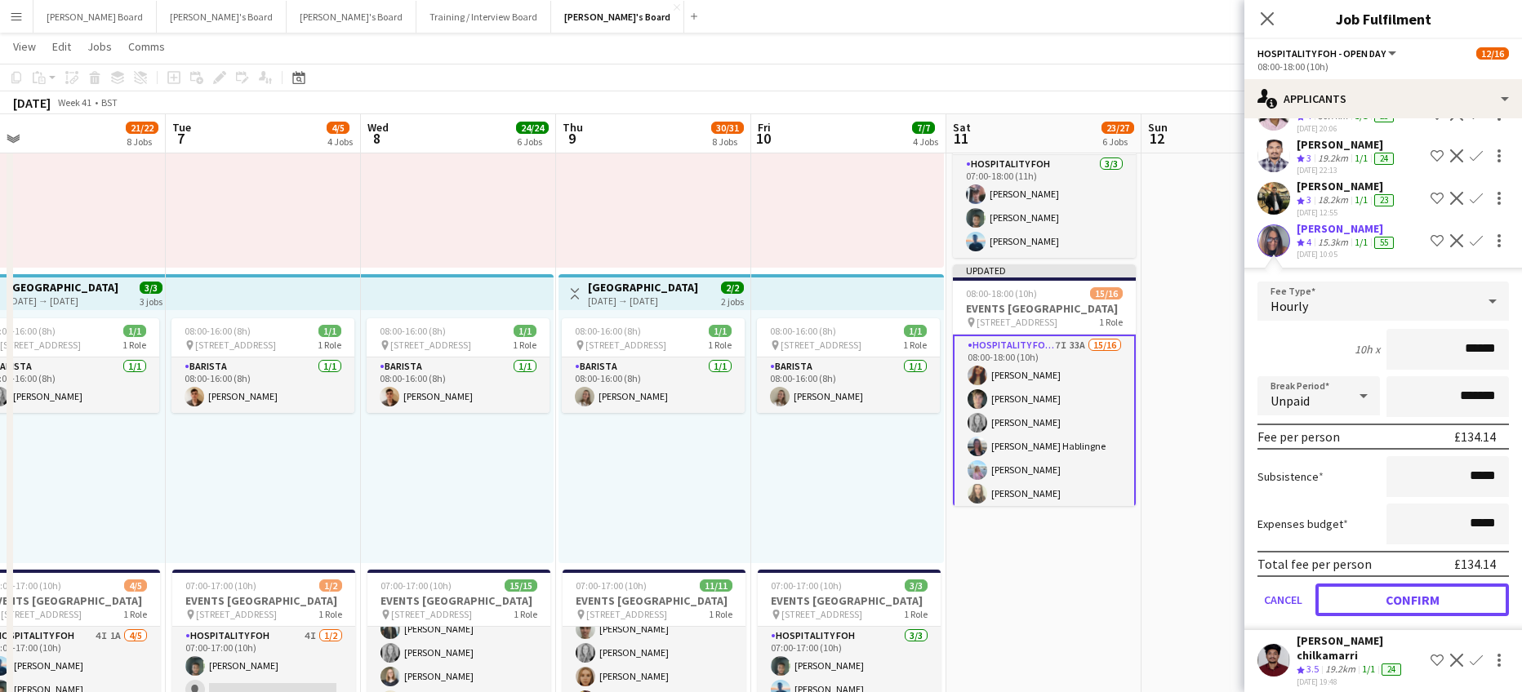
drag, startPoint x: 1410, startPoint y: 616, endPoint x: 1377, endPoint y: 611, distance: 33.0
click at [1410, 616] on button "Confirm" at bounding box center [1411, 600] width 193 height 33
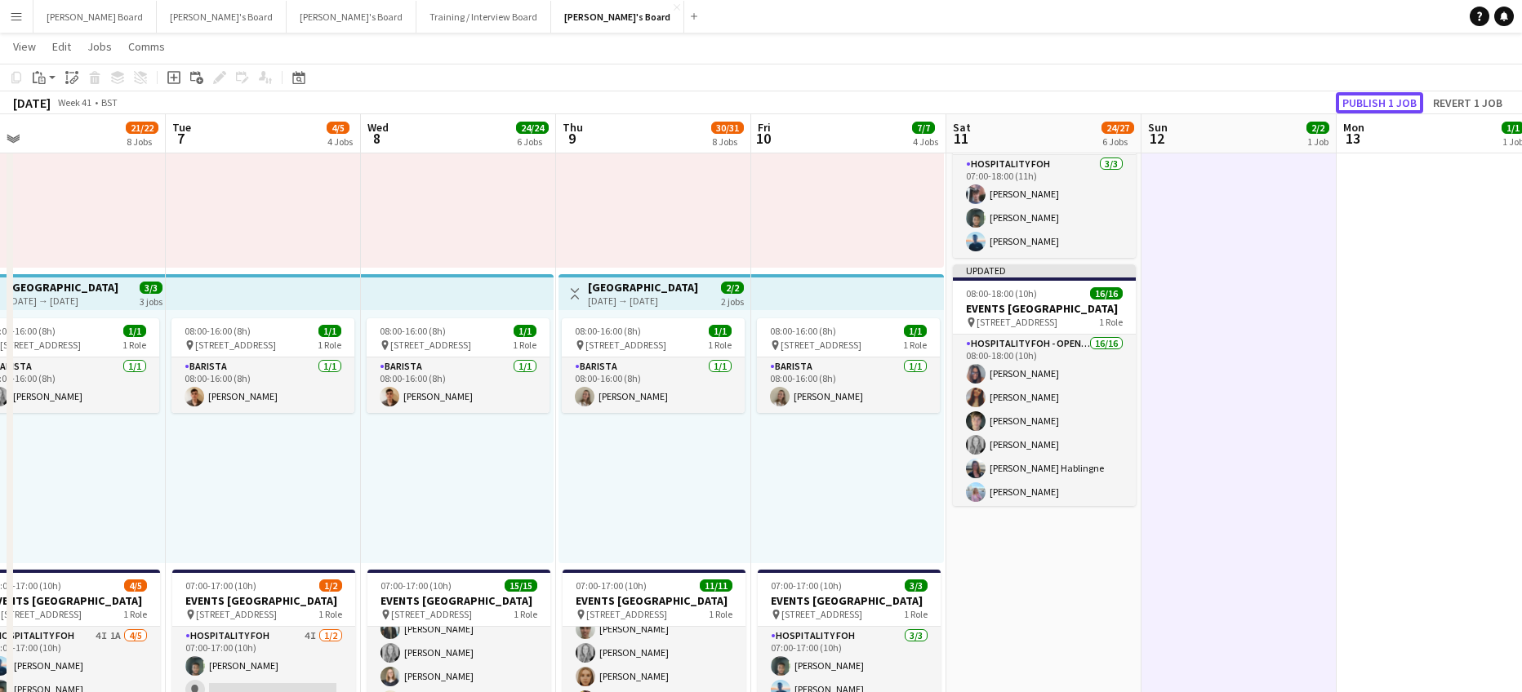
click at [1411, 100] on button "Publish 1 job" at bounding box center [1379, 102] width 87 height 21
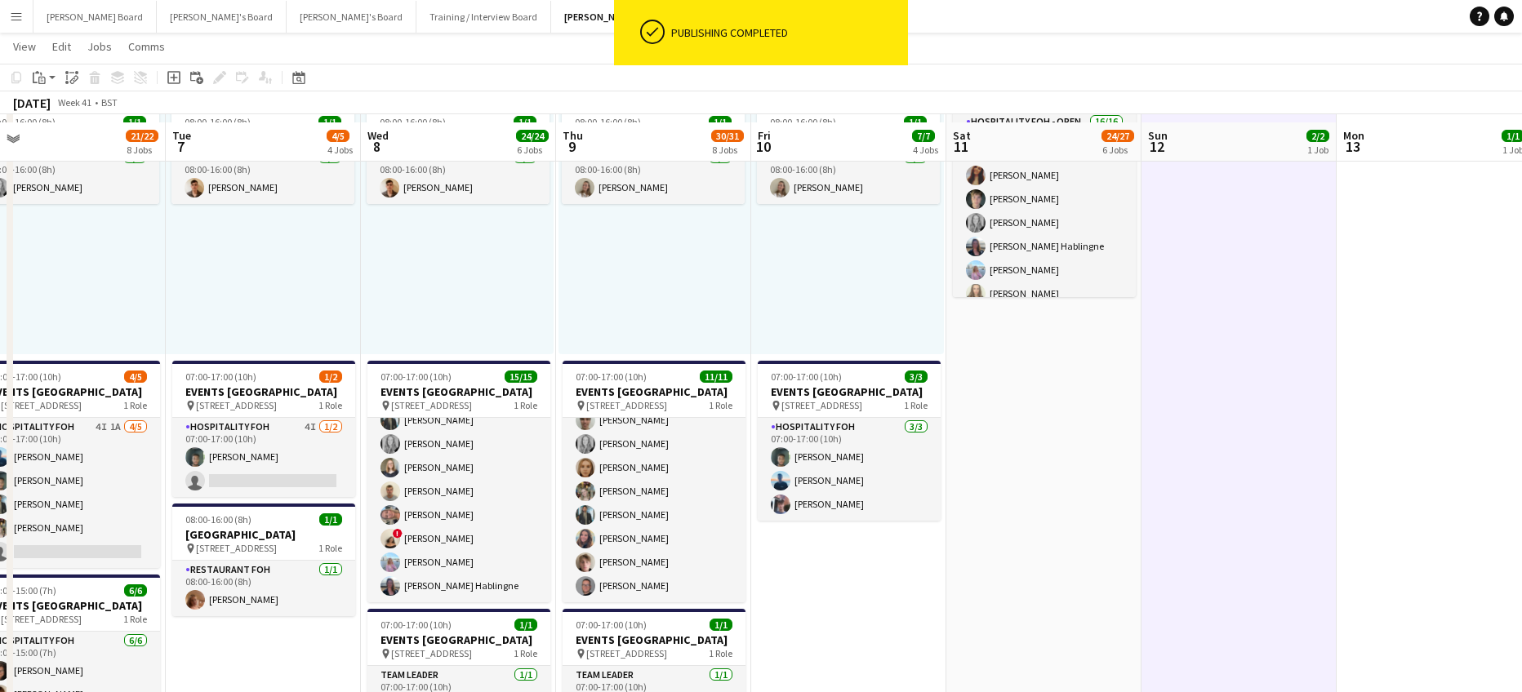
scroll to position [871, 0]
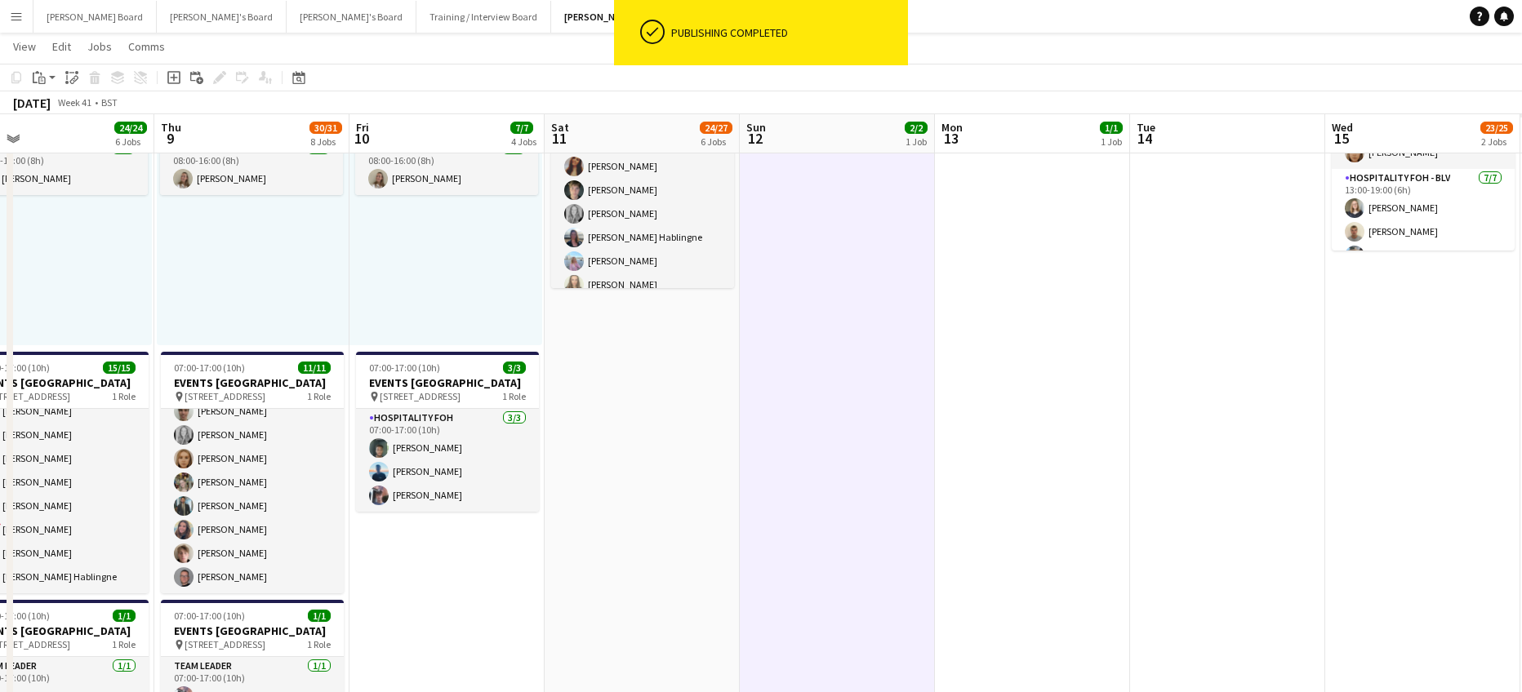
drag, startPoint x: 1146, startPoint y: 362, endPoint x: 1083, endPoint y: 376, distance: 65.2
click at [1083, 376] on app-calendar-viewport "Sun 5 13/13 6 Jobs Mon 6 21/22 8 Jobs Tue 7 4/5 4 Jobs Wed 8 24/24 6 Jobs Thu 9…" at bounding box center [761, 677] width 1522 height 2968
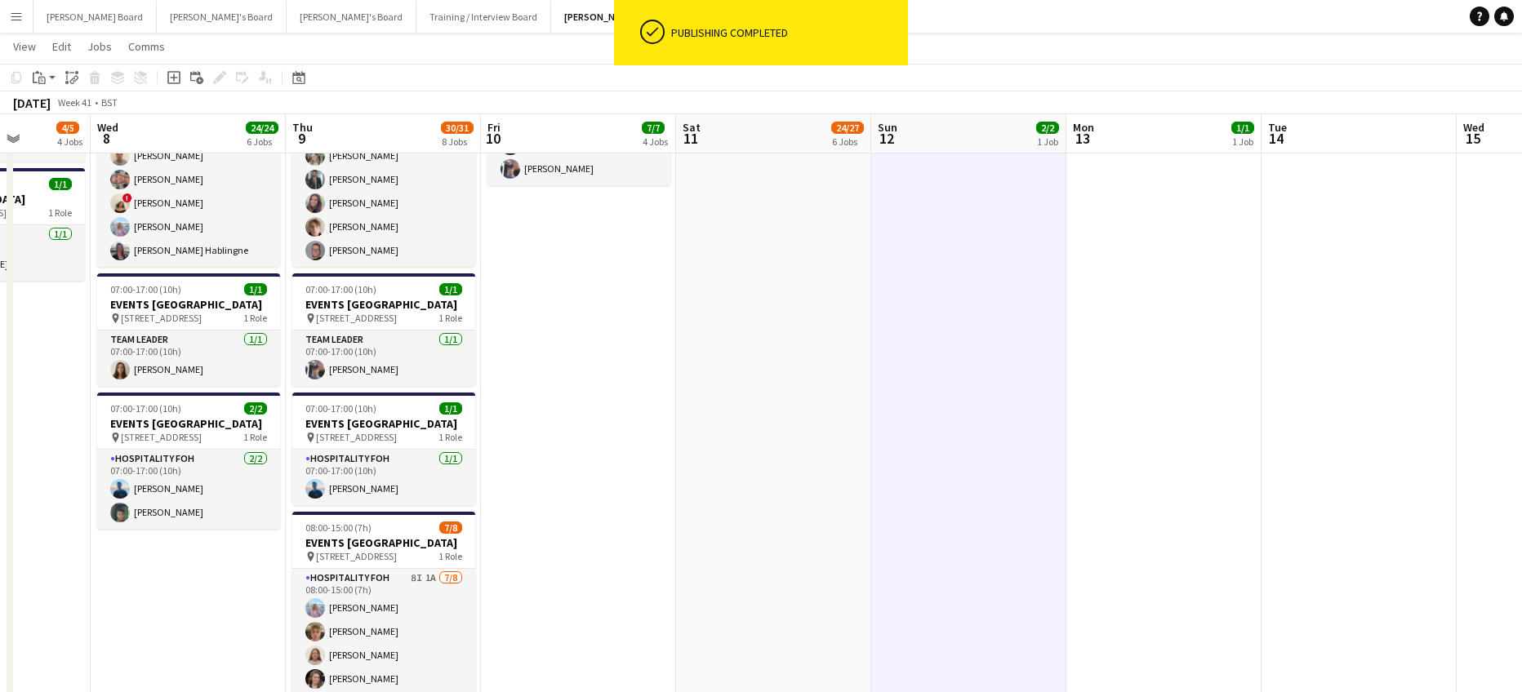
scroll to position [0, 430]
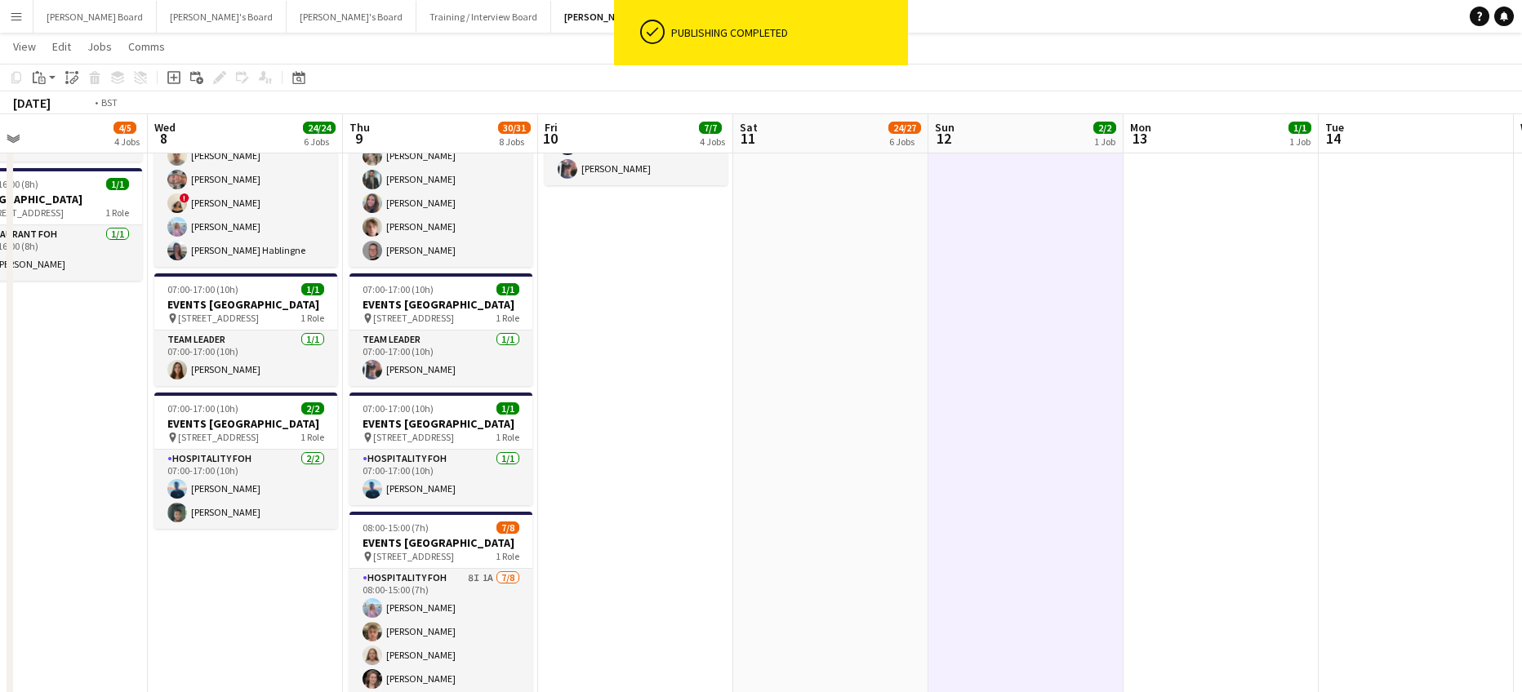
drag, startPoint x: 1092, startPoint y: 401, endPoint x: 1488, endPoint y: 426, distance: 396.8
click at [1488, 426] on app-calendar-viewport "Sun 5 13/13 6 Jobs Mon 6 21/22 8 Jobs Tue 7 4/5 4 Jobs Wed 8 24/24 6 Jobs Thu 9…" at bounding box center [761, 350] width 1522 height 2968
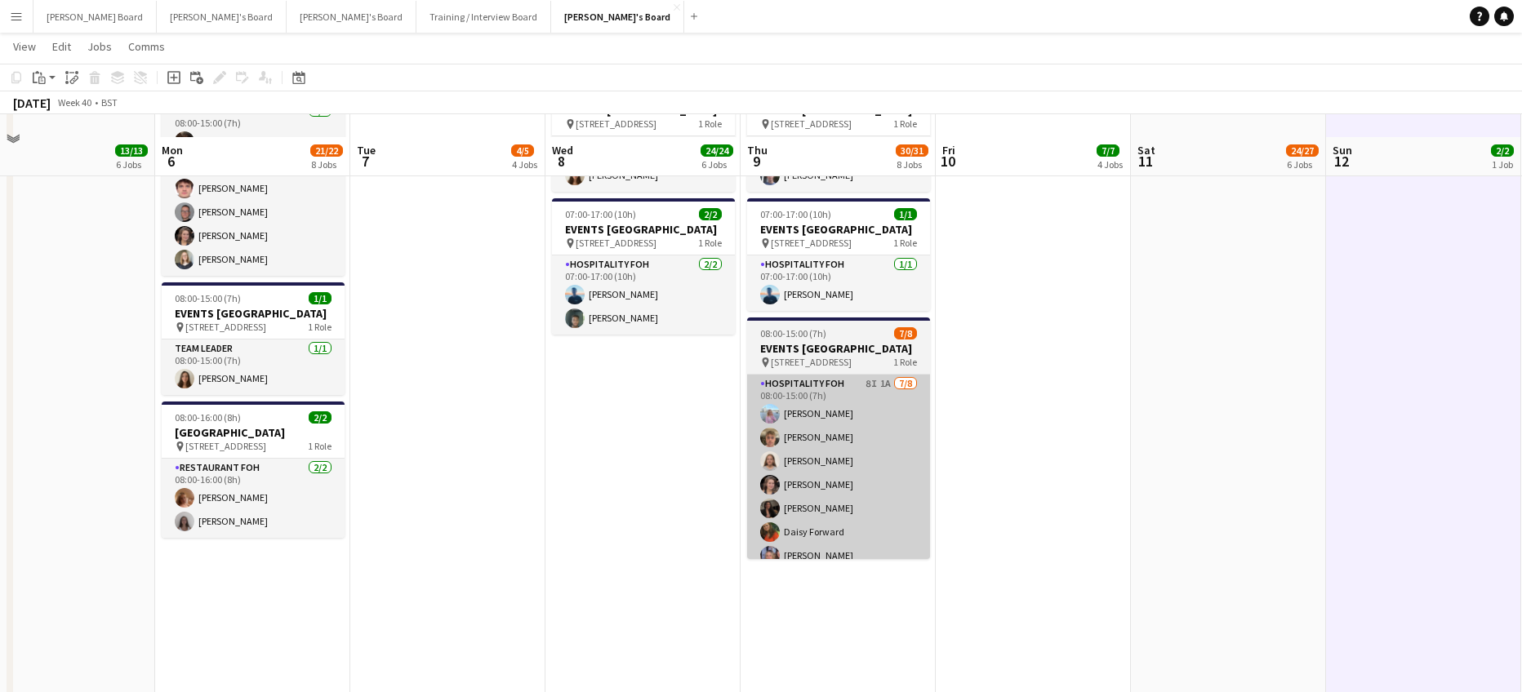
scroll to position [1415, 0]
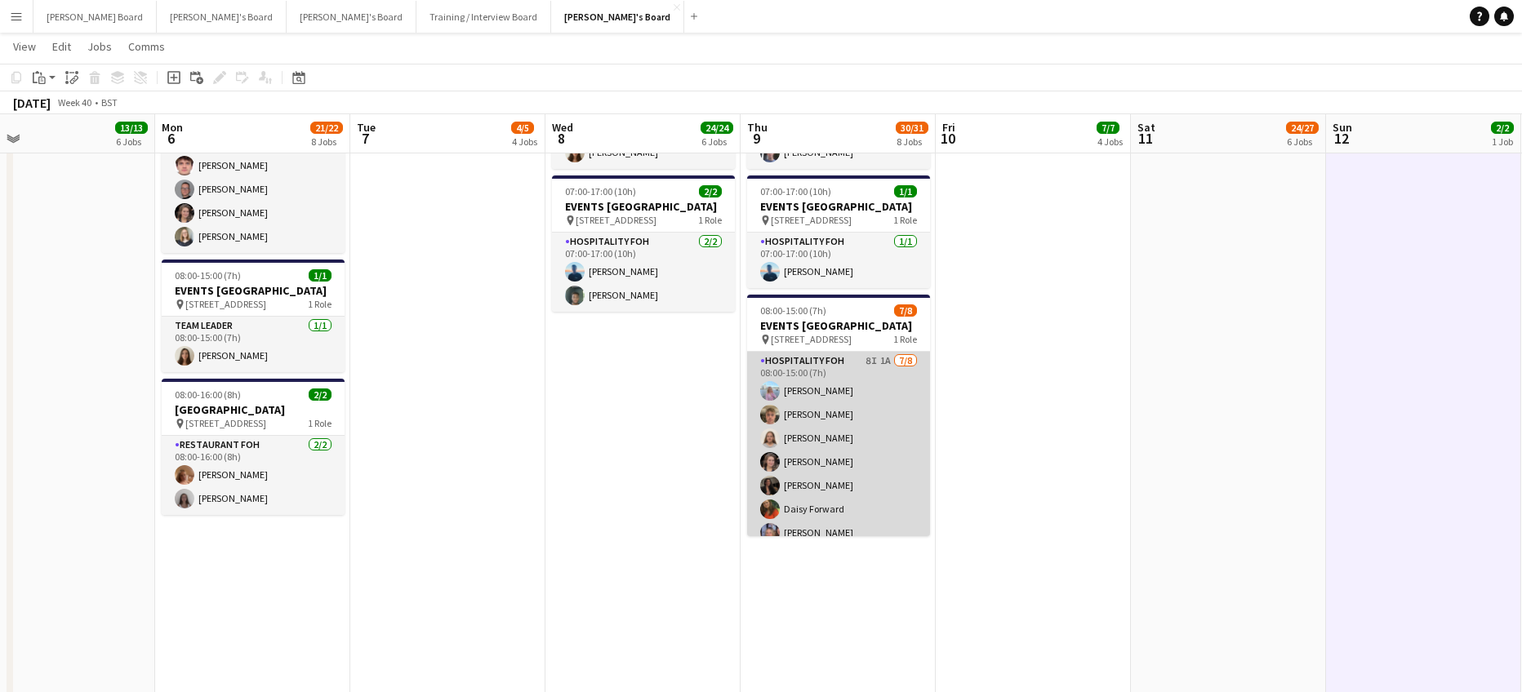
click at [855, 489] on app-card-role "Hospitality FOH 8I 1A [DATE] 08:00-15:00 (7h) [PERSON_NAME] [PERSON_NAME] [PERS…" at bounding box center [838, 462] width 183 height 221
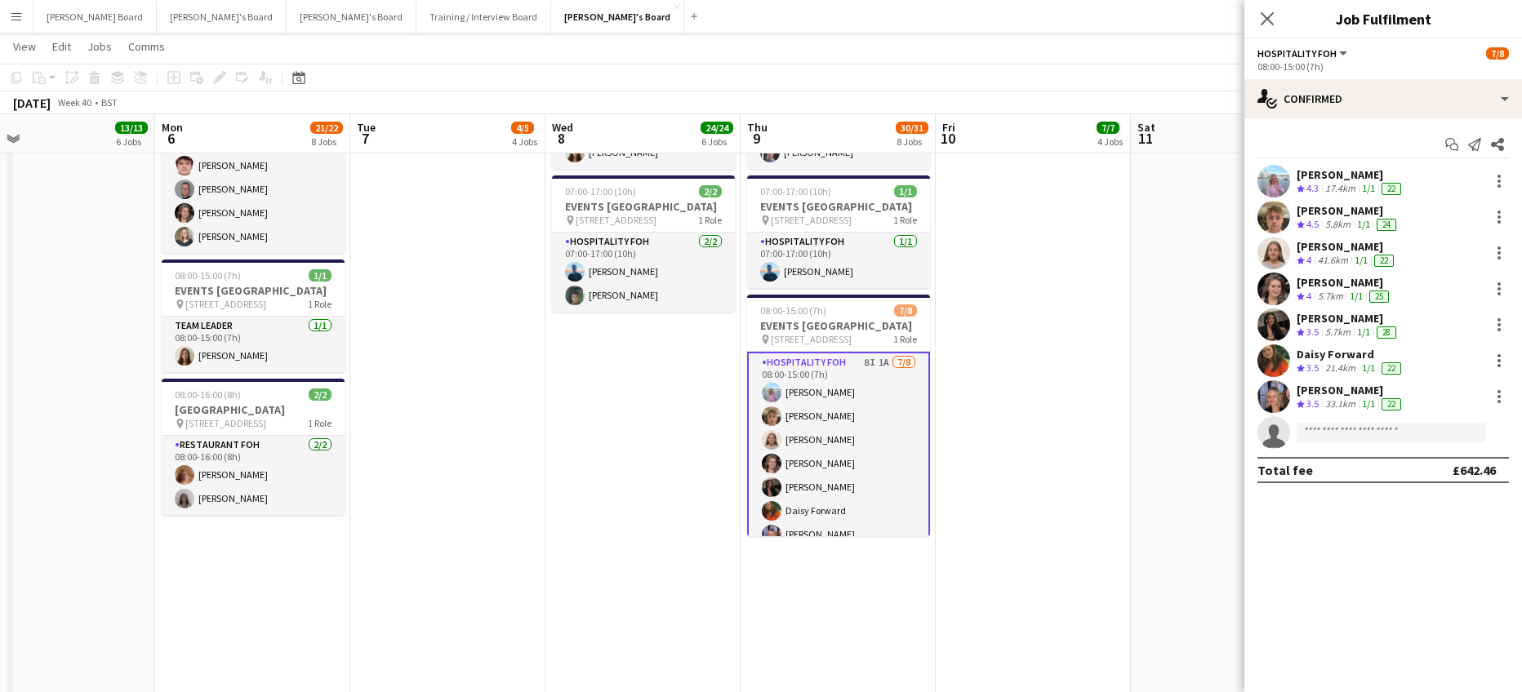
click at [1136, 379] on app-date-cell "07:00-18:00 (11h) 1/1 EVENTS [GEOGRAPHIC_DATA] pin Woking, GU21 4YH 1 Role TEAM…" at bounding box center [1228, 33] width 195 height 1645
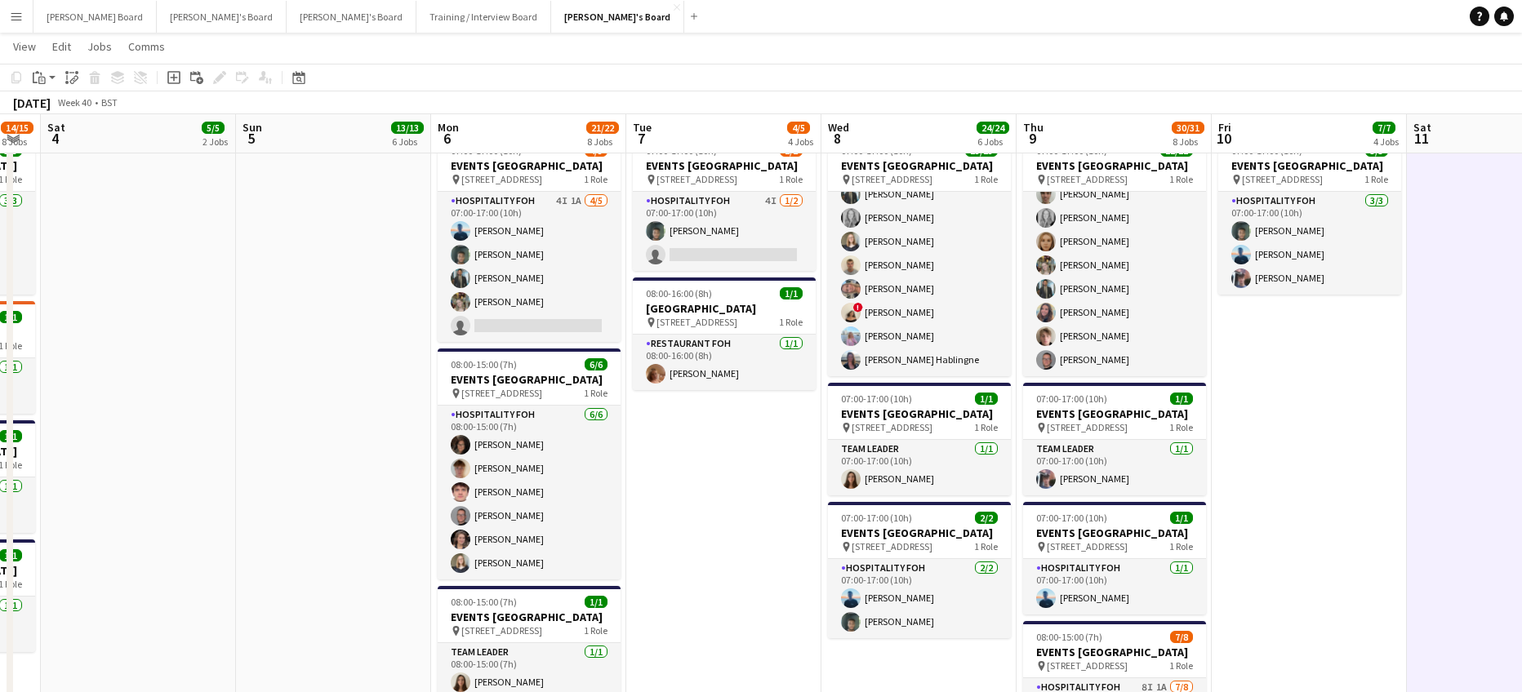
scroll to position [0, 434]
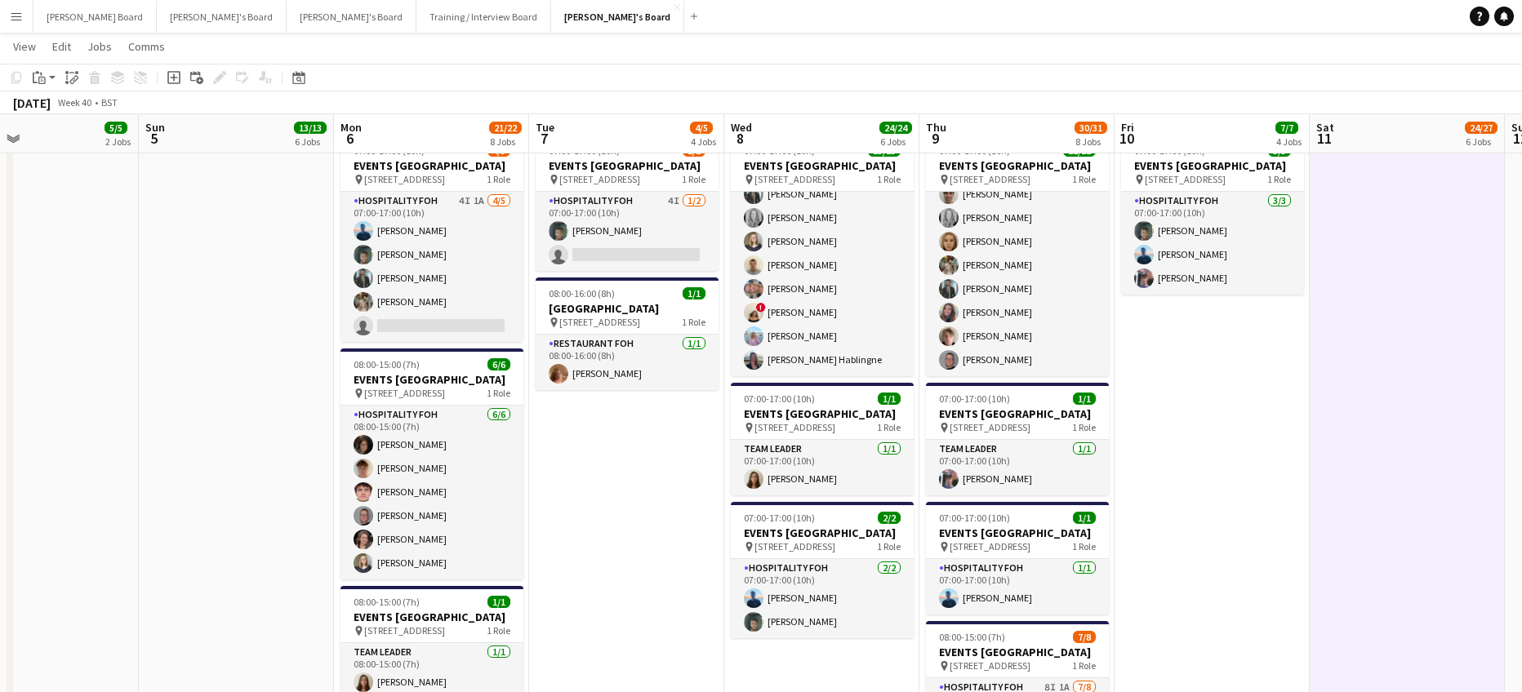
drag, startPoint x: 564, startPoint y: 535, endPoint x: 633, endPoint y: 519, distance: 70.3
click at [598, 533] on app-calendar-viewport "Thu 2 33/33 11 Jobs Fri 3 14/15 8 Jobs Sat 4 5/5 2 Jobs Sun 5 13/13 6 Jobs Mon …" at bounding box center [761, 459] width 1522 height 2968
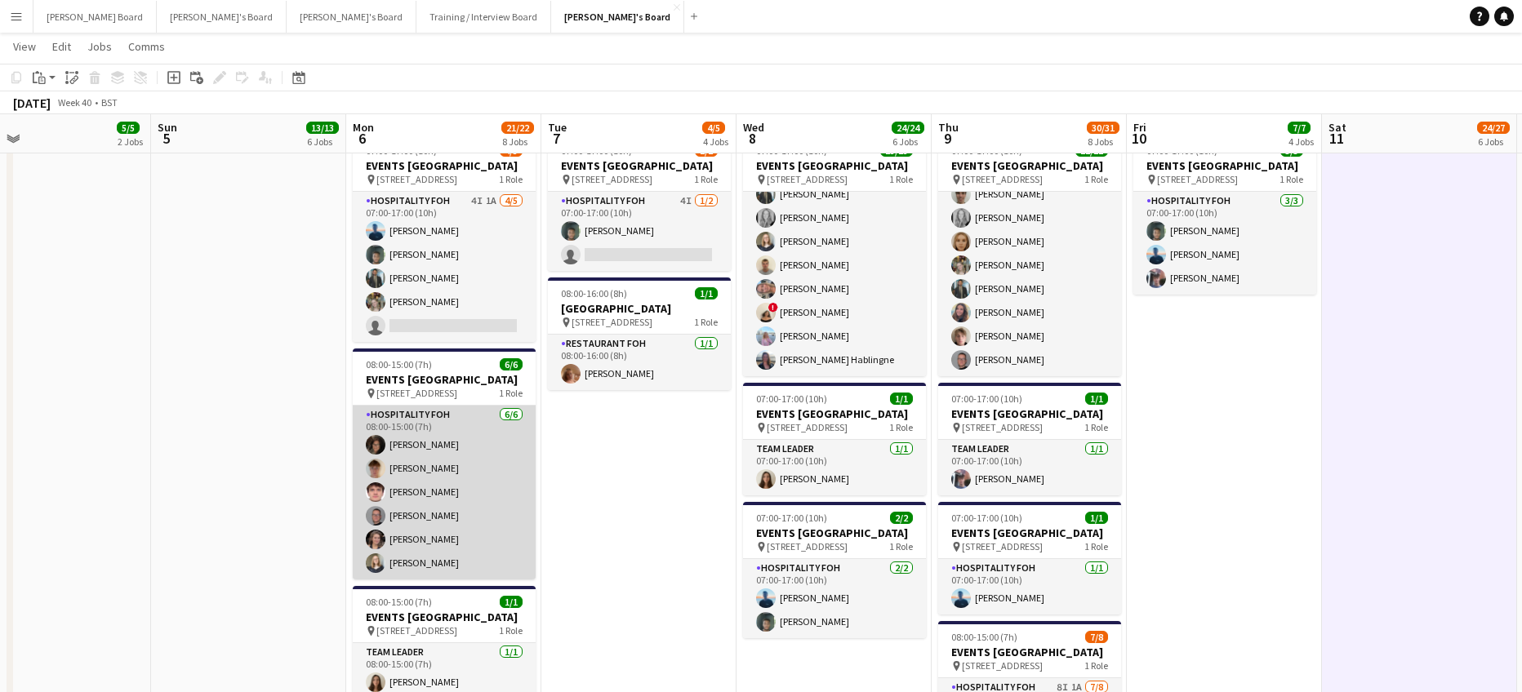
click at [462, 459] on app-card-role "Hospitality FOH [DATE] 08:00-15:00 (7h) [PERSON_NAME] [PERSON_NAME] [PERSON_NAM…" at bounding box center [444, 493] width 183 height 174
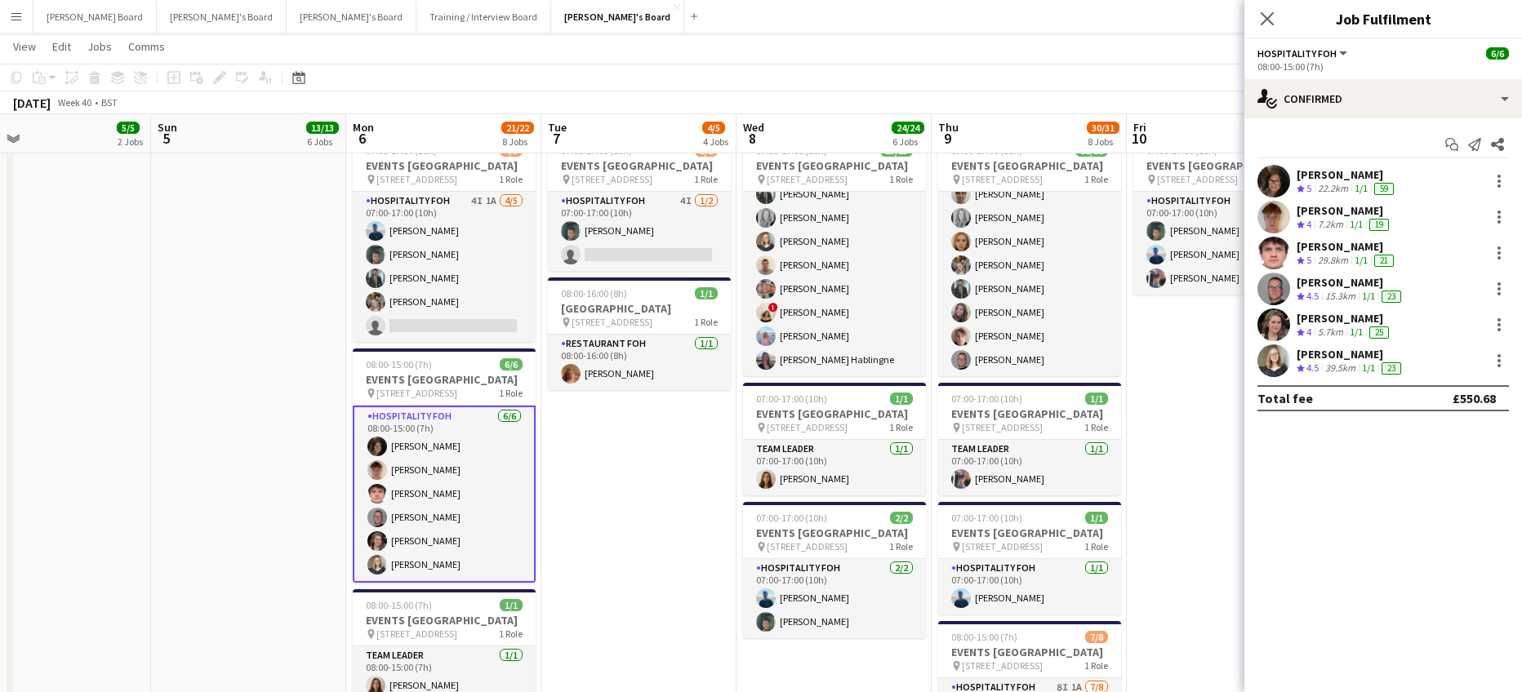
click at [1322, 197] on div "[PERSON_NAME] Crew rating 5 22.2km 1/1 59" at bounding box center [1383, 181] width 278 height 33
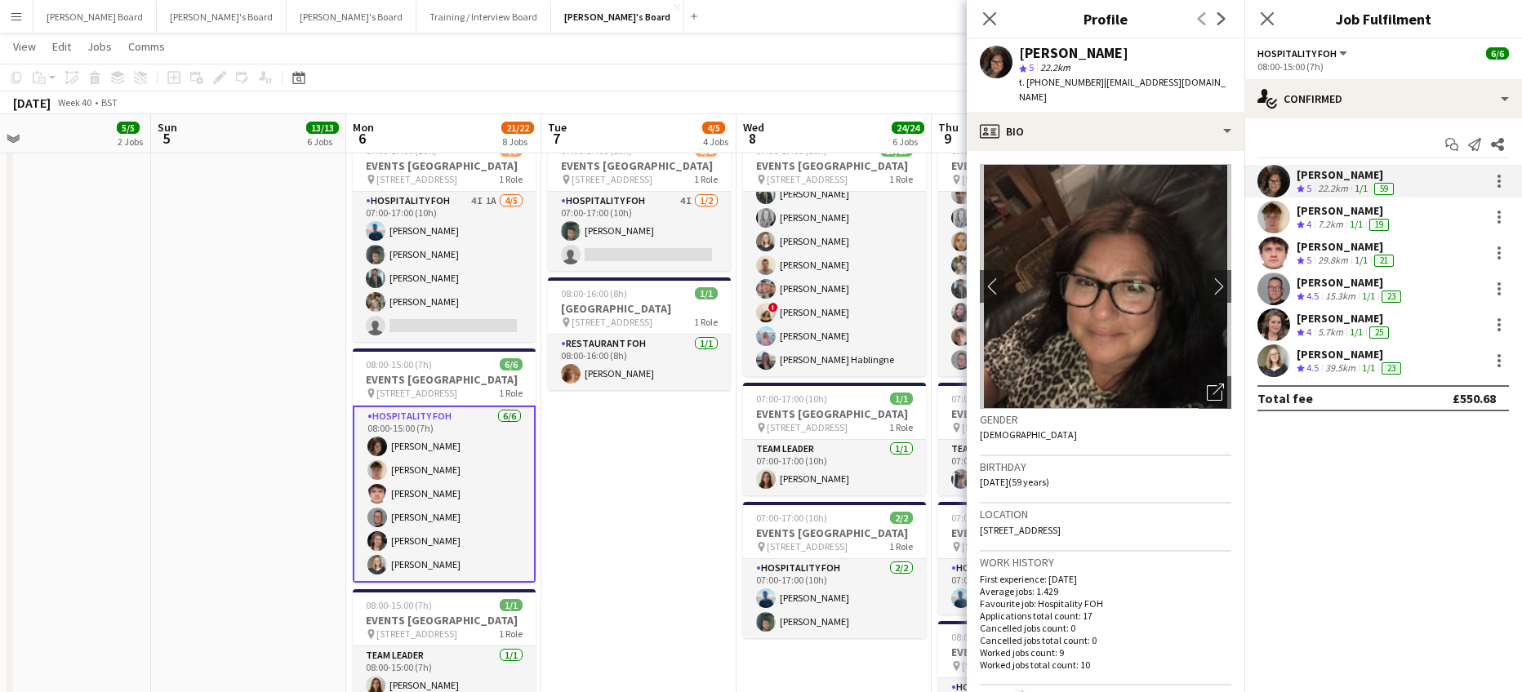
click at [652, 495] on app-date-cell "08:00-16:00 (8h) 1/1 pin Woking, GU21 4YH 1 Role Kitchen [PERSON_NAME] [DATE] 0…" at bounding box center [638, 359] width 195 height 1645
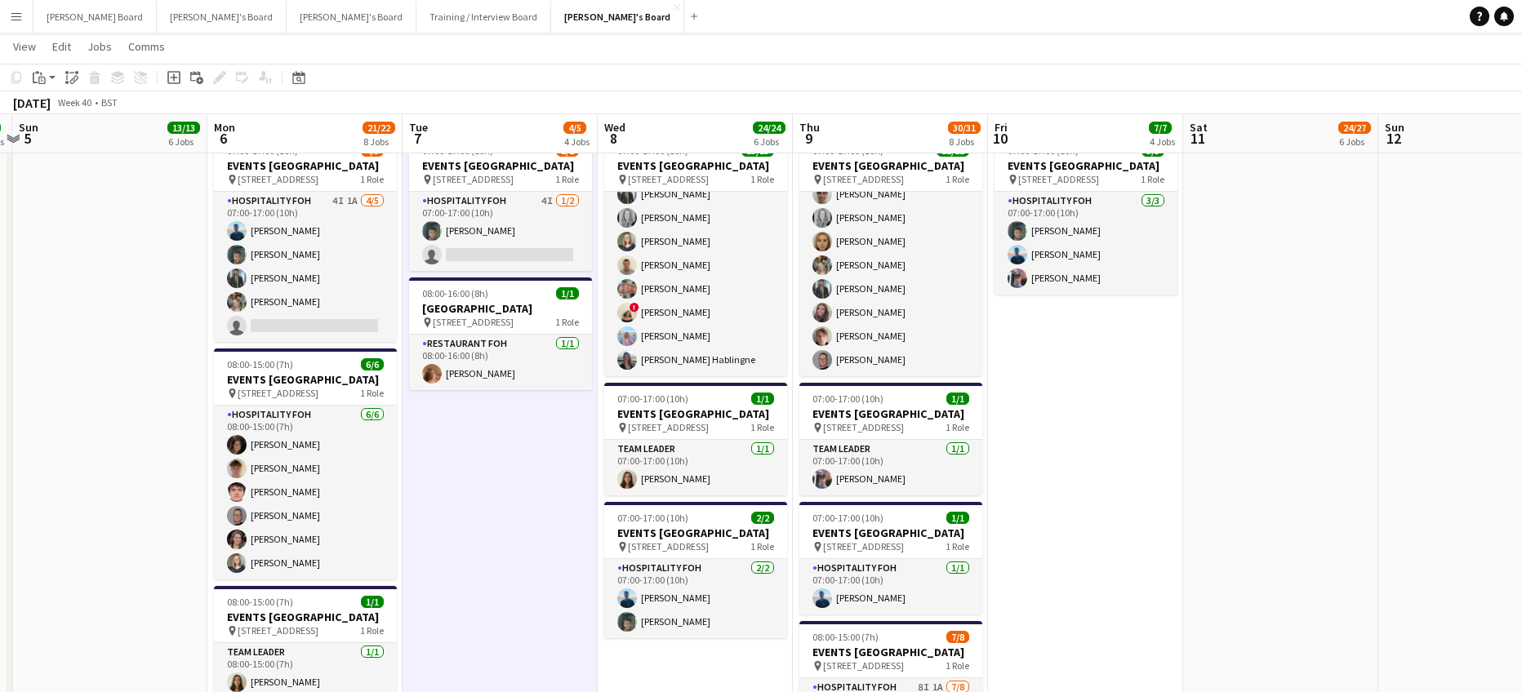
drag, startPoint x: 1270, startPoint y: 451, endPoint x: 1078, endPoint y: 469, distance: 193.6
click at [1078, 469] on app-calendar-viewport "Thu 2 33/33 11 Jobs Fri 3 14/15 8 Jobs Sat 4 5/5 2 Jobs Sun 5 13/13 6 Jobs Mon …" at bounding box center [761, 459] width 1522 height 2968
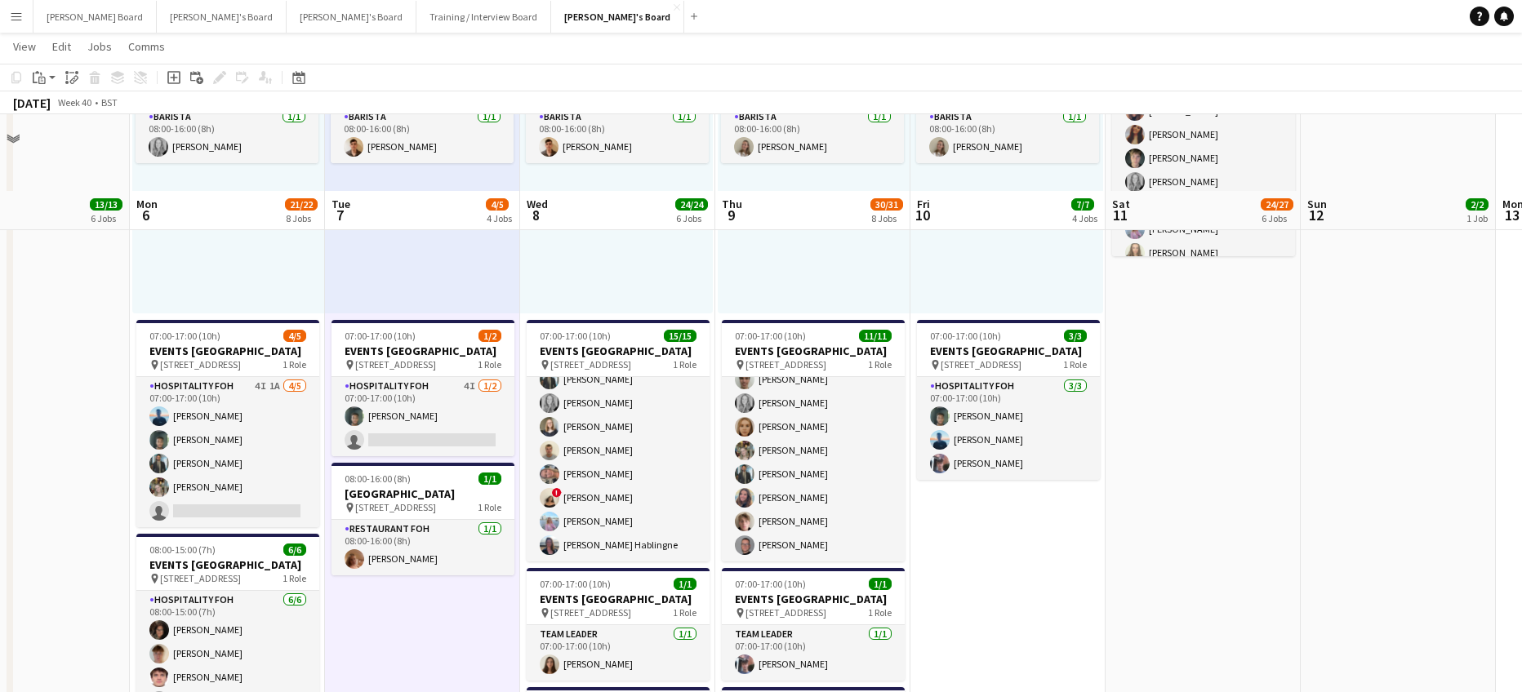
scroll to position [980, 0]
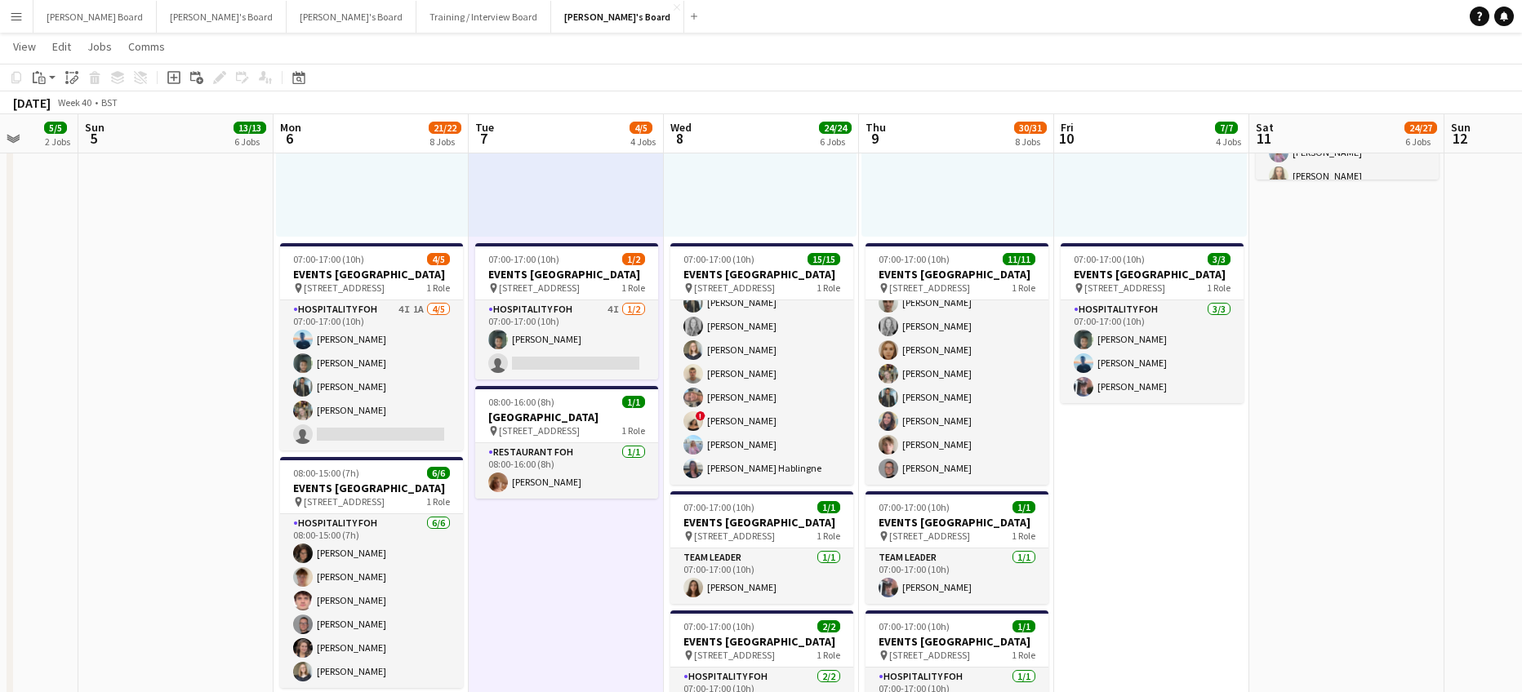
drag, startPoint x: 1108, startPoint y: 449, endPoint x: 1196, endPoint y: 451, distance: 88.2
click at [1196, 451] on app-calendar-viewport "Thu 2 33/33 11 Jobs Fri 3 14/15 8 Jobs Sat 4 5/5 2 Jobs Sun 5 13/13 6 Jobs Mon …" at bounding box center [761, 568] width 1522 height 2968
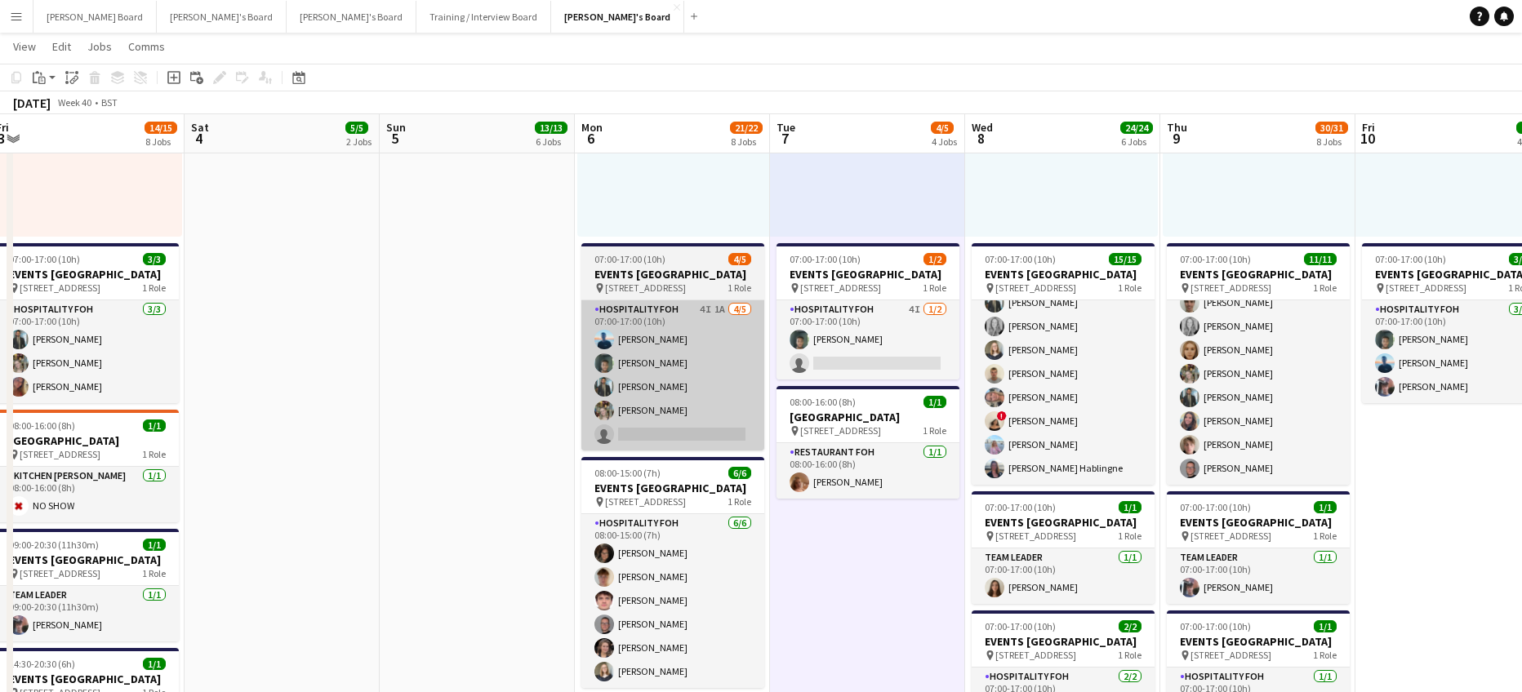
drag, startPoint x: 612, startPoint y: 374, endPoint x: 848, endPoint y: 385, distance: 236.2
click at [1046, 380] on app-calendar-viewport "Wed 1 14/14 6 Jobs Thu 2 33/33 11 Jobs Fri 3 14/15 8 Jobs Sat 4 5/5 2 Jobs Sun …" at bounding box center [761, 568] width 1522 height 2968
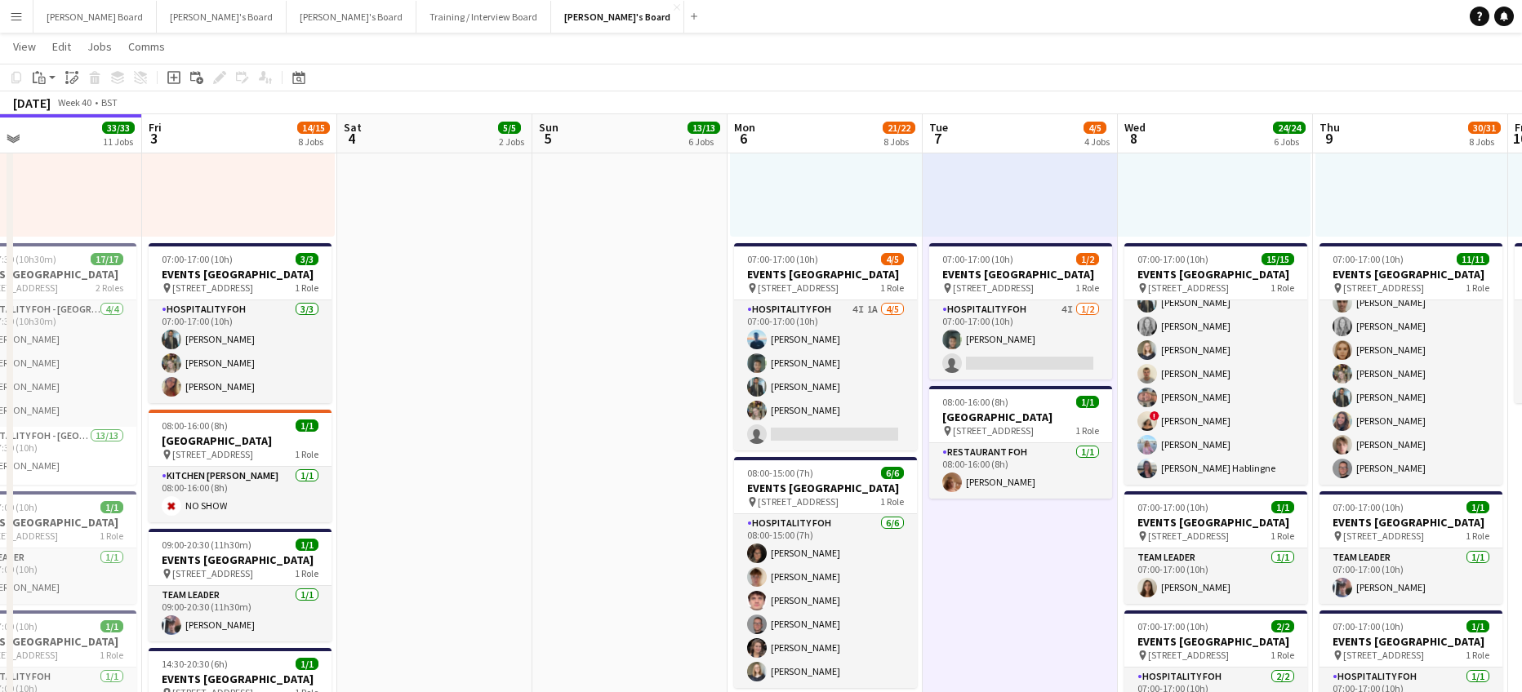
drag, startPoint x: 768, startPoint y: 390, endPoint x: 1061, endPoint y: 385, distance: 293.1
click at [1060, 385] on app-calendar-viewport "Tue 30 31/31 8 Jobs Wed 1 14/14 6 Jobs Thu 2 33/33 11 Jobs Fri 3 14/15 8 Jobs S…" at bounding box center [761, 568] width 1522 height 2968
